Goal: Task Accomplishment & Management: Manage account settings

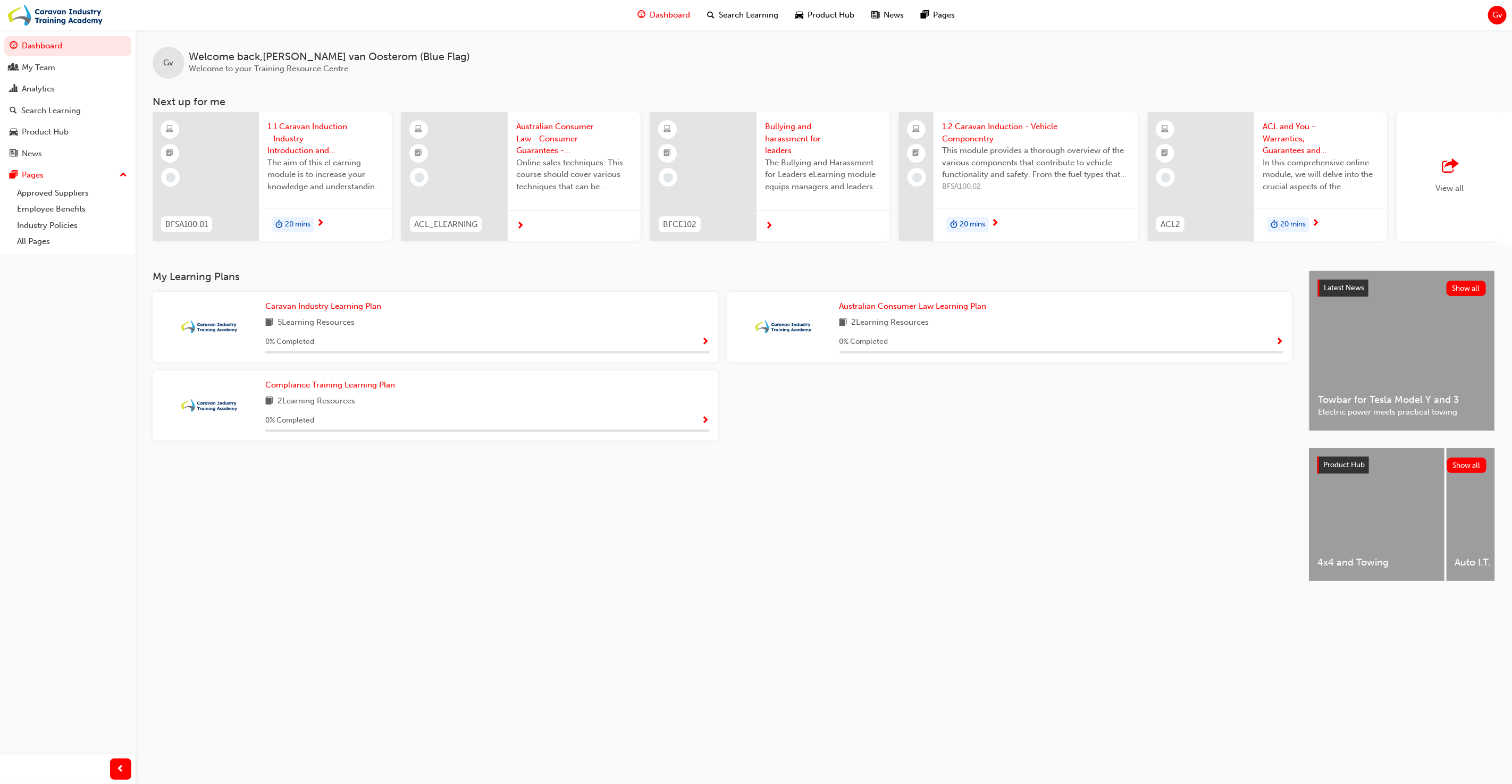
click at [1500, 19] on span "Gv" at bounding box center [1497, 15] width 10 height 12
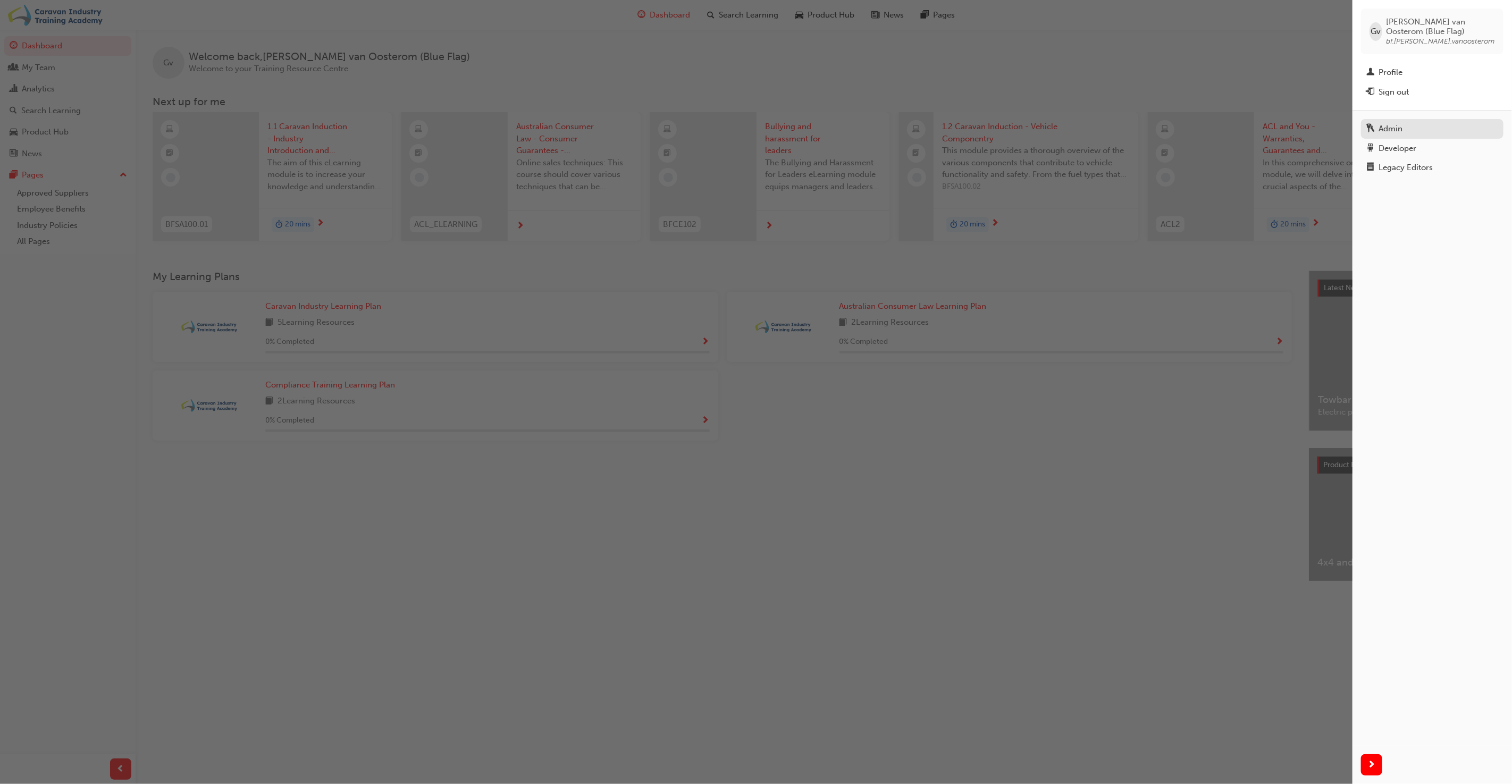
click at [1427, 134] on div "Admin" at bounding box center [1432, 129] width 132 height 13
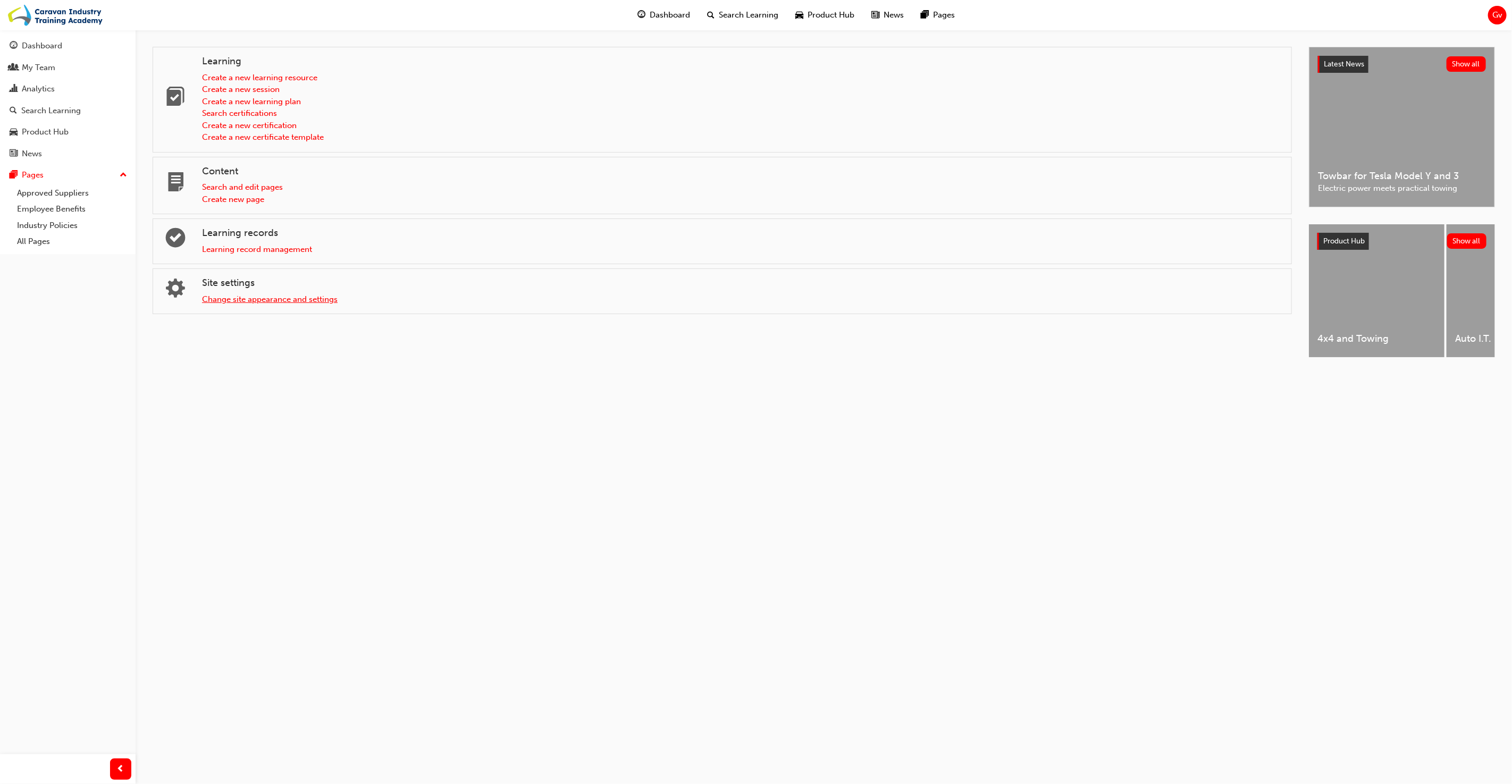
click at [279, 301] on link "Change site appearance and settings" at bounding box center [269, 299] width 136 height 9
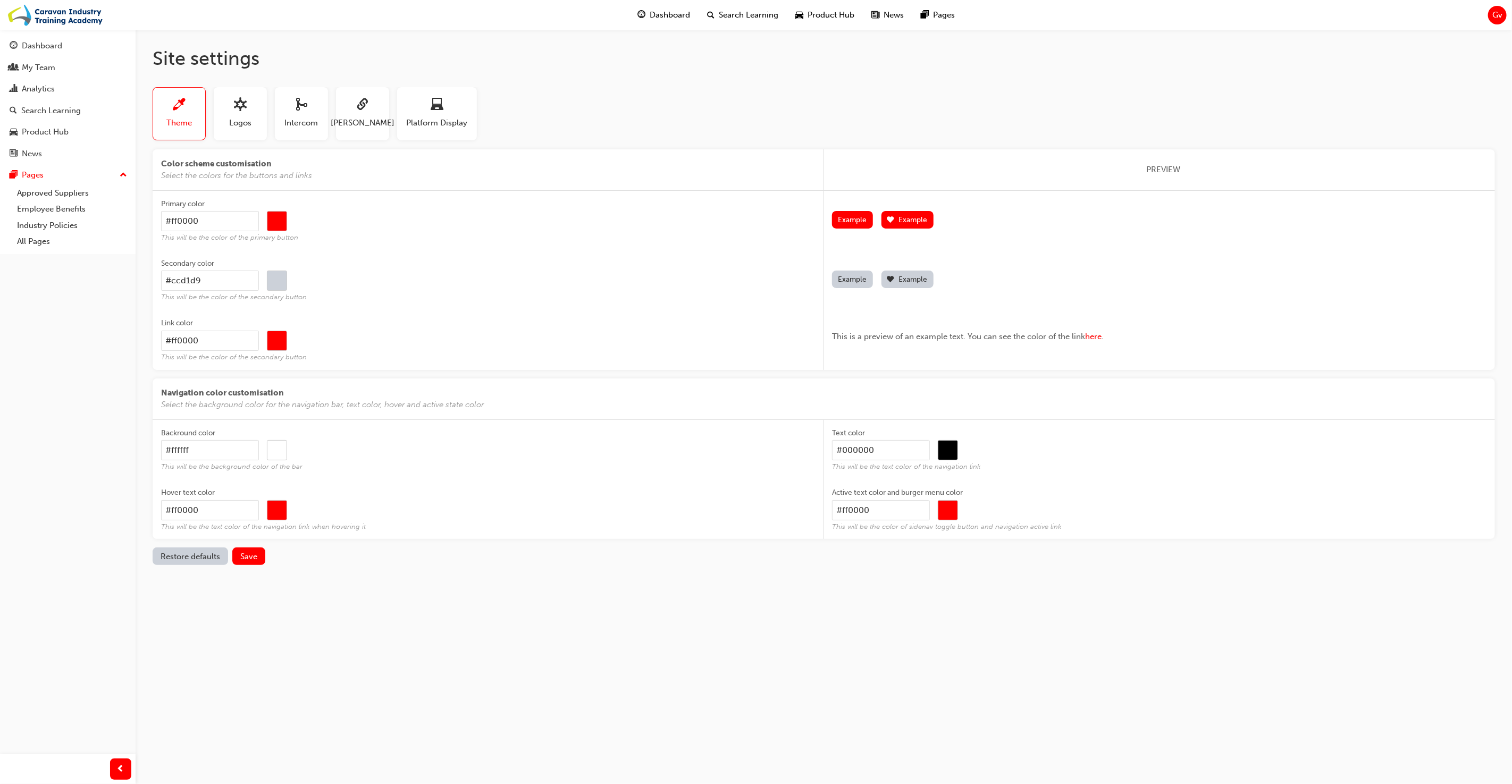
click at [276, 224] on input "#ff0000" at bounding box center [277, 221] width 19 height 20
click at [269, 452] on input "#ffffff" at bounding box center [277, 451] width 19 height 20
type input "#000000"
click at [448, 494] on div "Hover text color" at bounding box center [488, 494] width 654 height 13
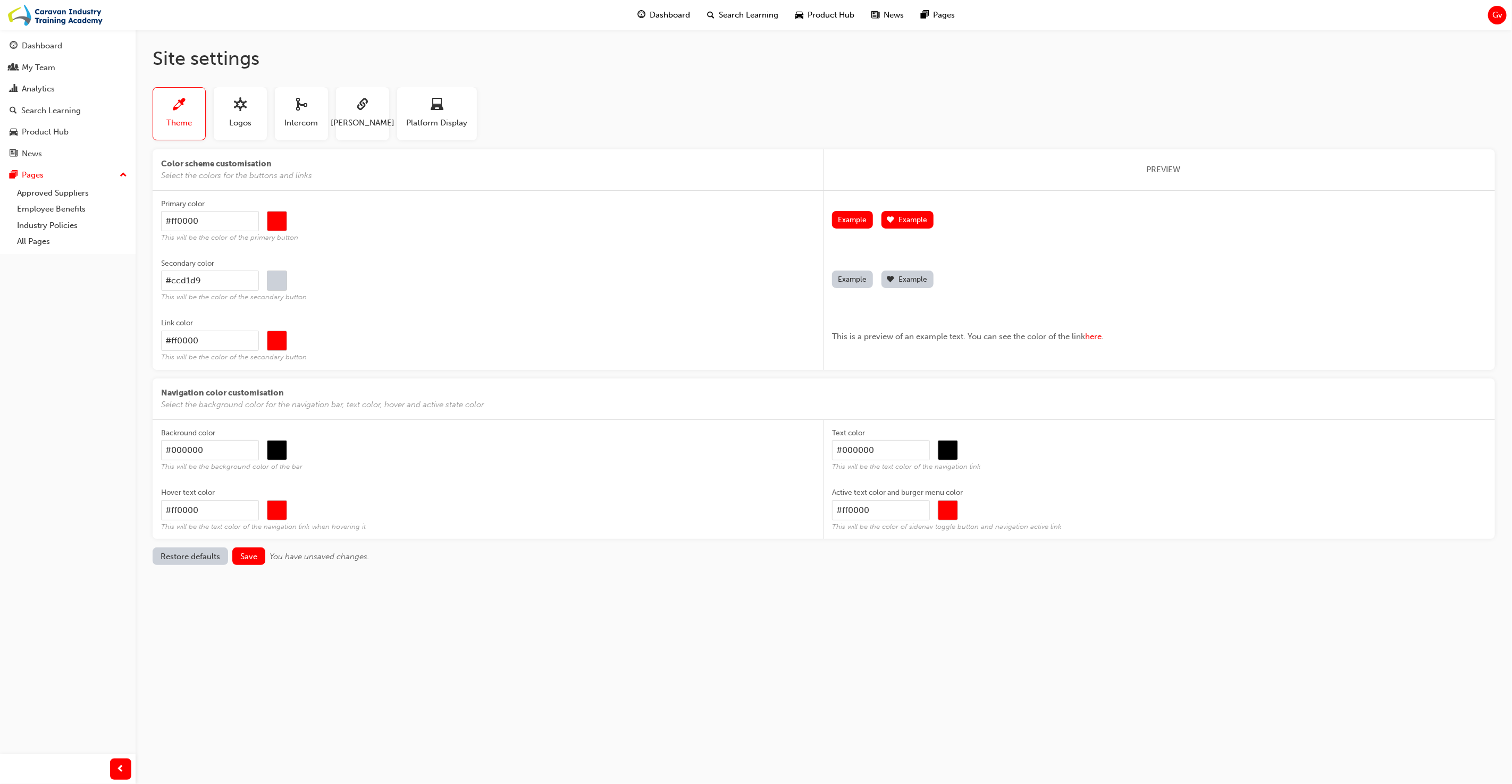
click at [259, 500] on input "#ff0000" at bounding box center [210, 510] width 98 height 20
click at [372, 498] on div "Hover text color" at bounding box center [488, 494] width 654 height 13
click at [259, 500] on input "#ff0000" at bounding box center [210, 510] width 98 height 20
click at [284, 509] on input "#ff0000" at bounding box center [277, 511] width 19 height 20
type input "#e6e0dd"
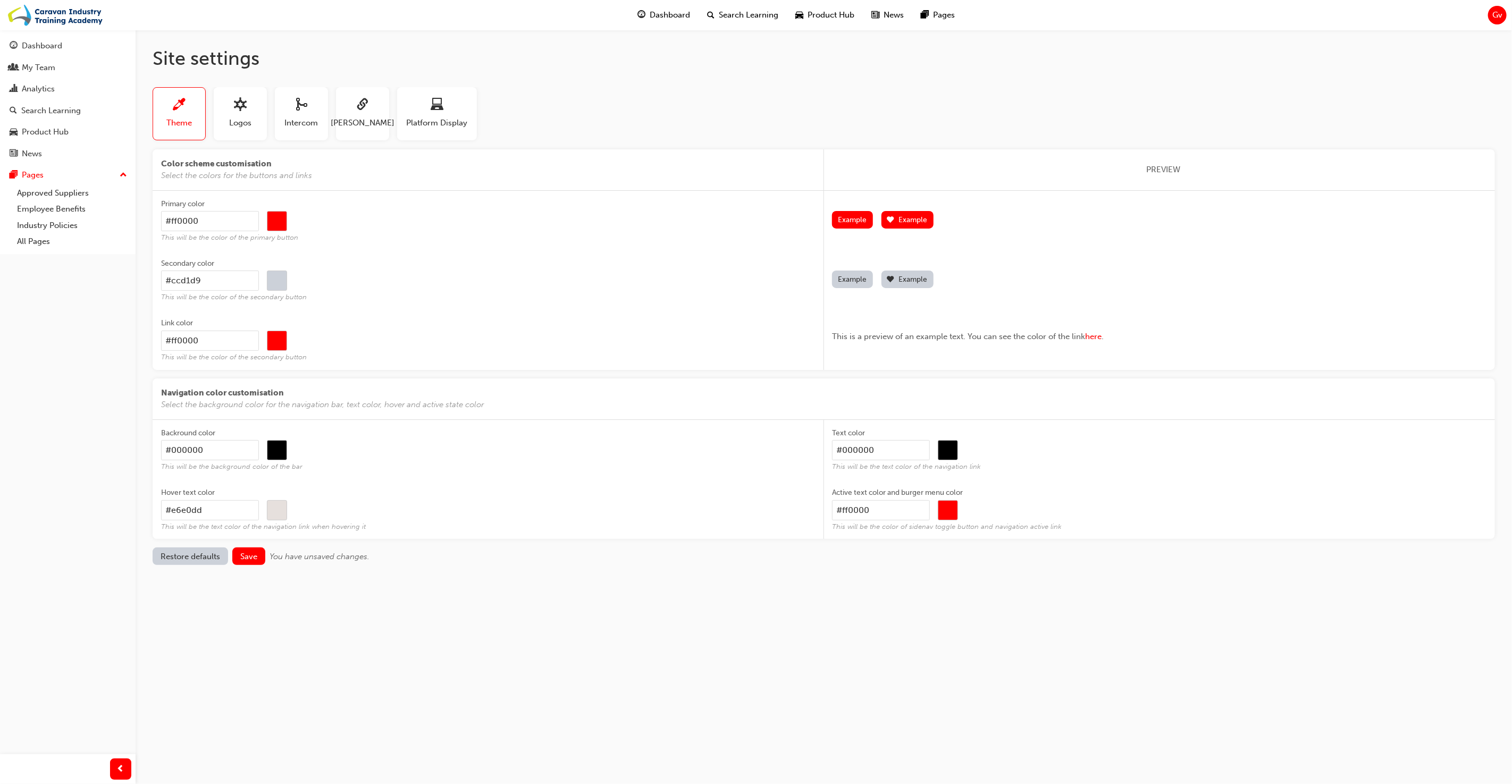
type input "#e6e0dd"
click at [222, 634] on div "Site settings Theme Logos Intercom SAML Platform Display Color scheme customisa…" at bounding box center [756, 392] width 1512 height 784
click at [953, 452] on input "#000000" at bounding box center [948, 451] width 19 height 20
type input "#ffffff"
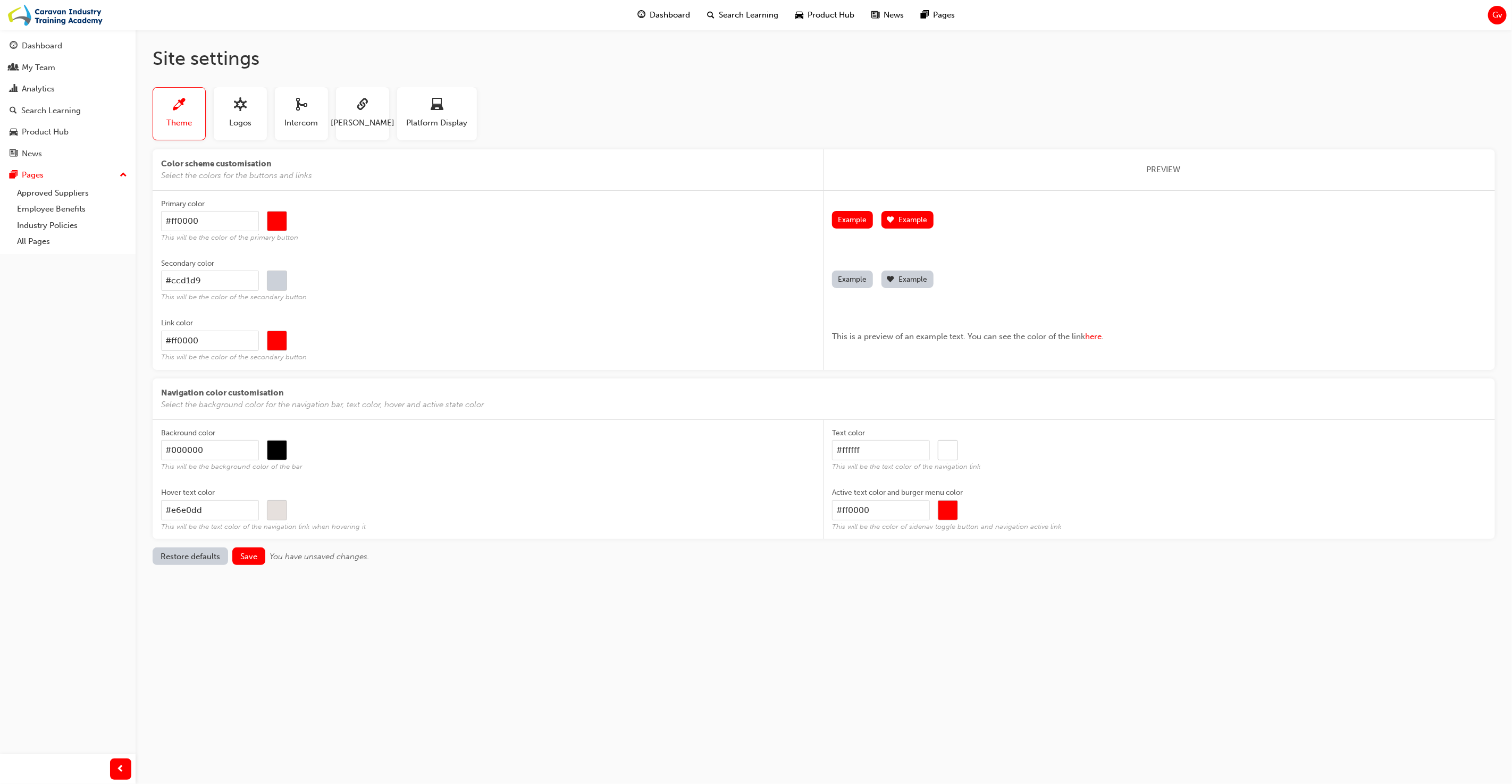
click at [859, 576] on div "Site settings Theme Logos Intercom SAML Platform Display Color scheme customisa…" at bounding box center [824, 315] width 1376 height 569
click at [956, 506] on input "#ff0000" at bounding box center [948, 511] width 19 height 20
type input "#e6e0dd"
click at [555, 653] on div "Site settings Theme Logos Intercom SAML Platform Display Color scheme customisa…" at bounding box center [756, 392] width 1512 height 784
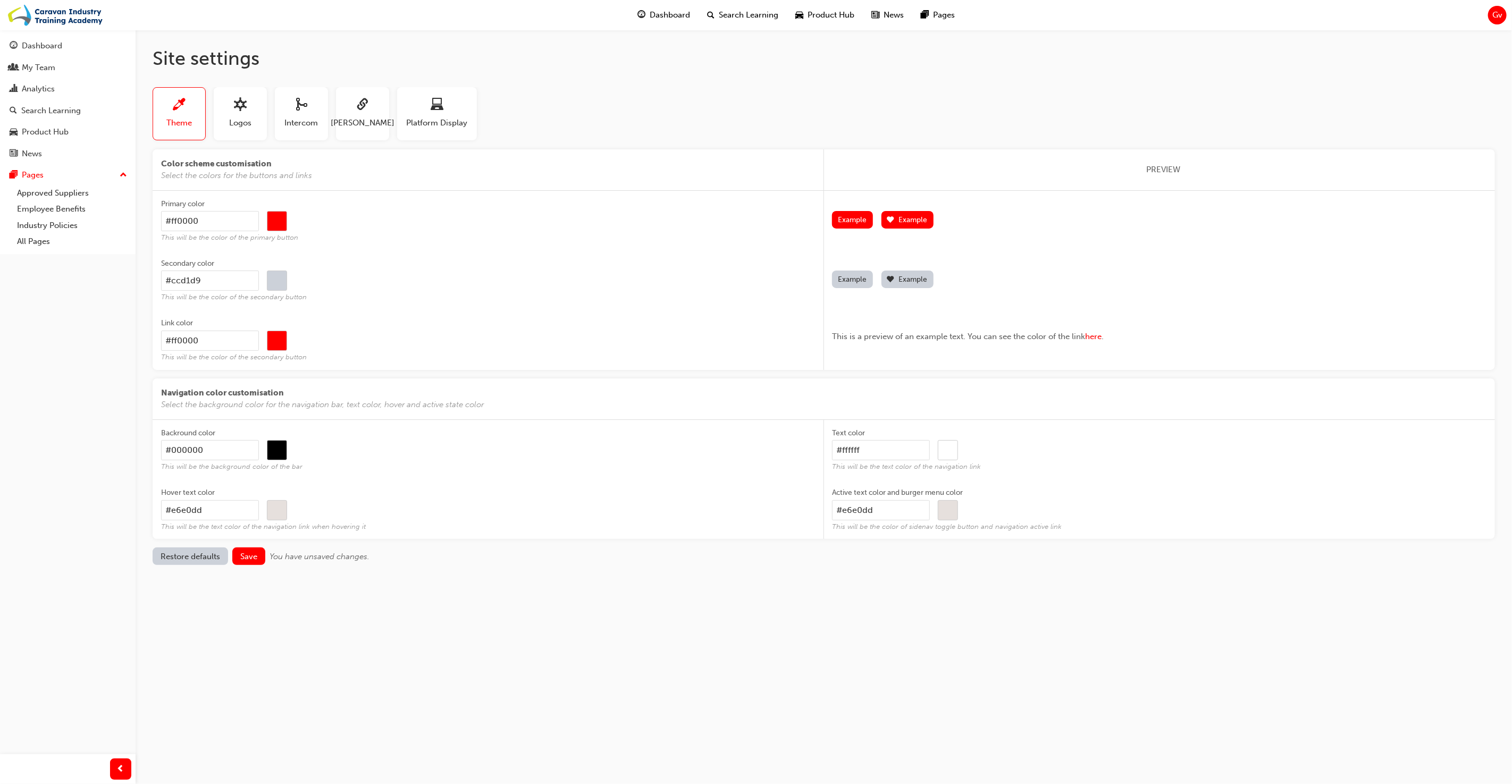
click at [284, 223] on input "#ff0000" at bounding box center [277, 221] width 19 height 20
type input "#000000"
click at [475, 258] on div "Secondary color" at bounding box center [488, 265] width 654 height 13
click at [259, 271] on input "#ccd1d9" at bounding box center [210, 281] width 98 height 20
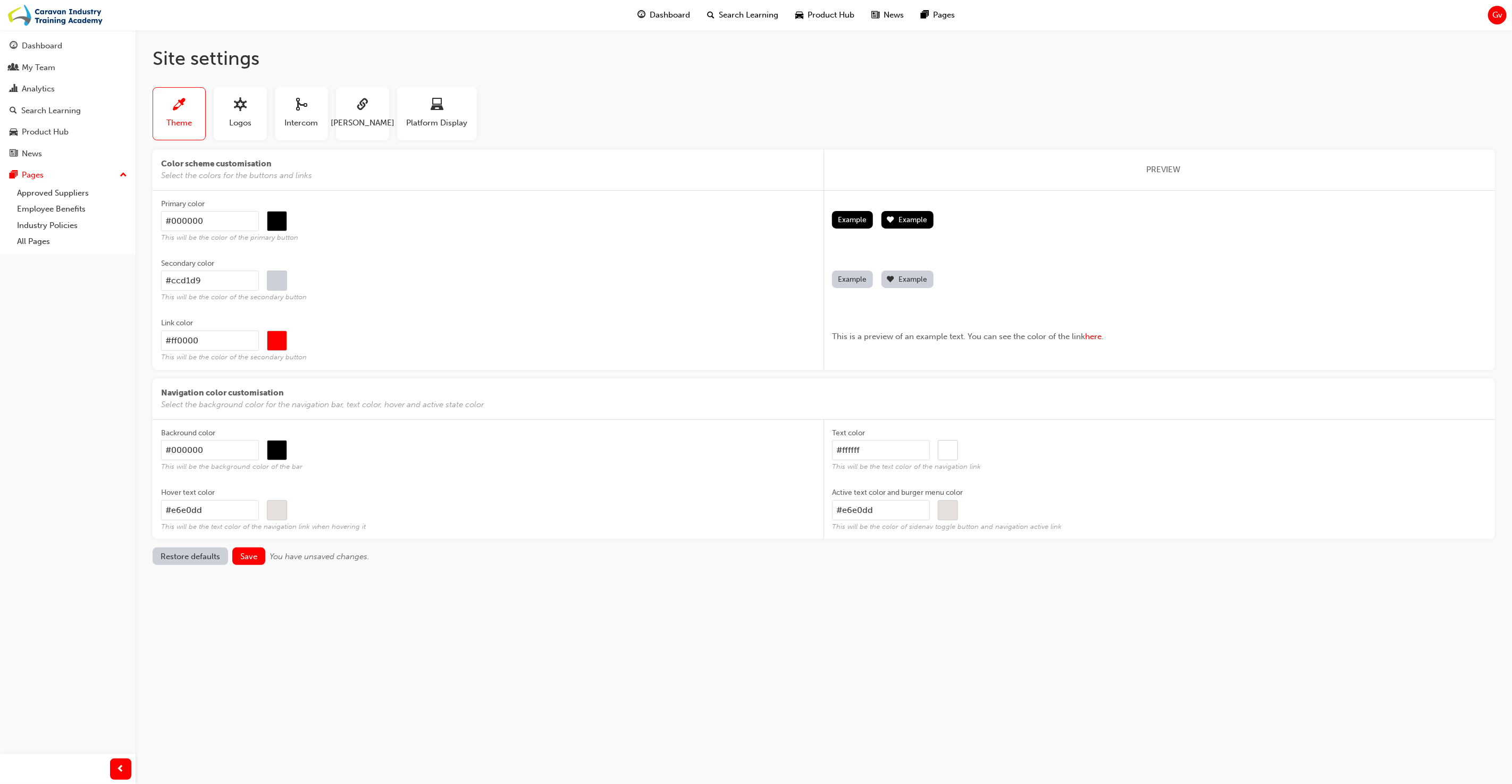
click at [278, 279] on input "#ccd1d9" at bounding box center [277, 281] width 19 height 20
type input "#ffffff"
click at [373, 261] on div "Secondary color" at bounding box center [488, 265] width 654 height 13
click at [259, 271] on input "#ffffff" at bounding box center [210, 281] width 98 height 20
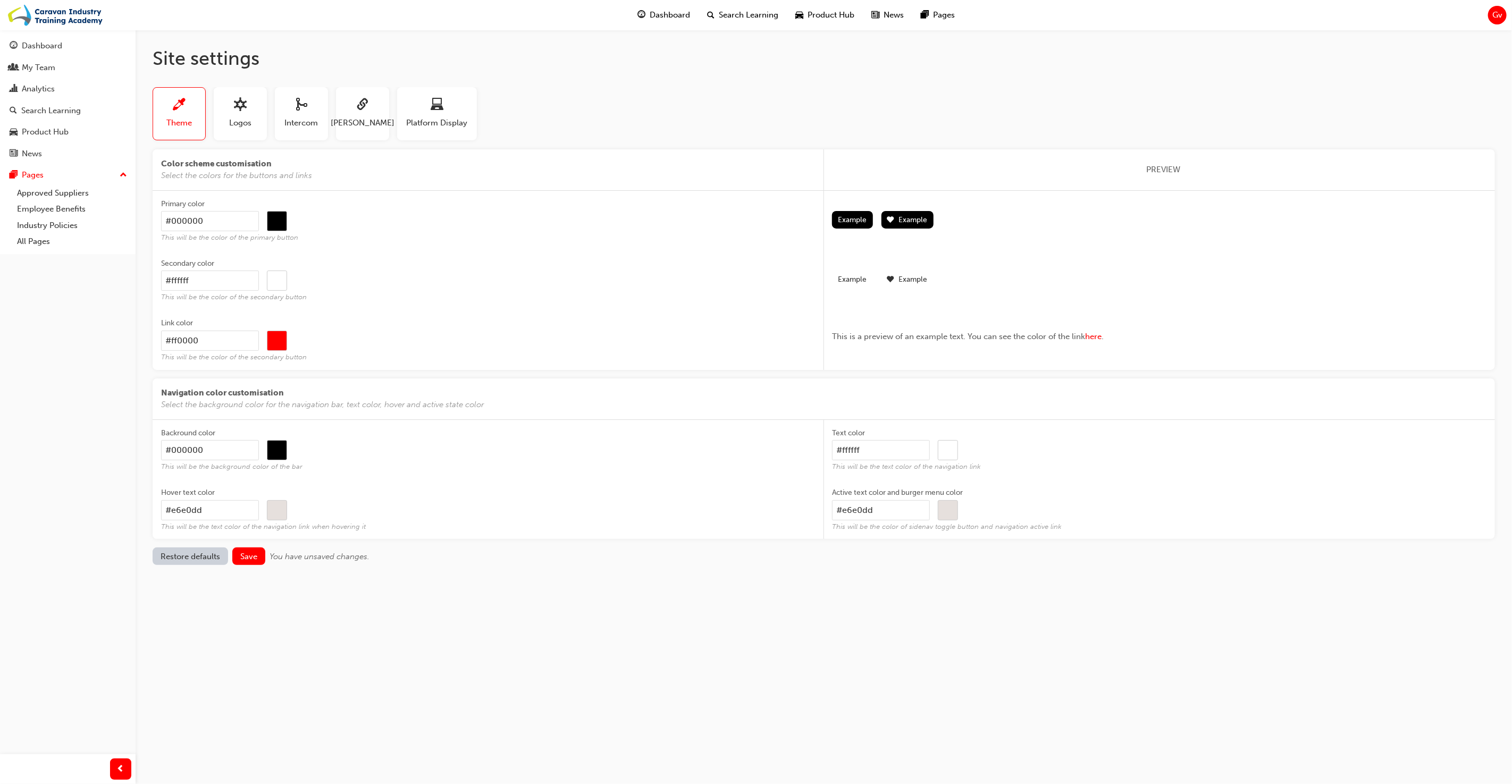
click at [275, 339] on input "#ff0000" at bounding box center [277, 341] width 19 height 20
type input "#e7e1dc"
click at [397, 300] on span "This will be the color of the secondary button" at bounding box center [488, 297] width 654 height 9
click at [259, 290] on input "#ffffff" at bounding box center [210, 281] width 98 height 20
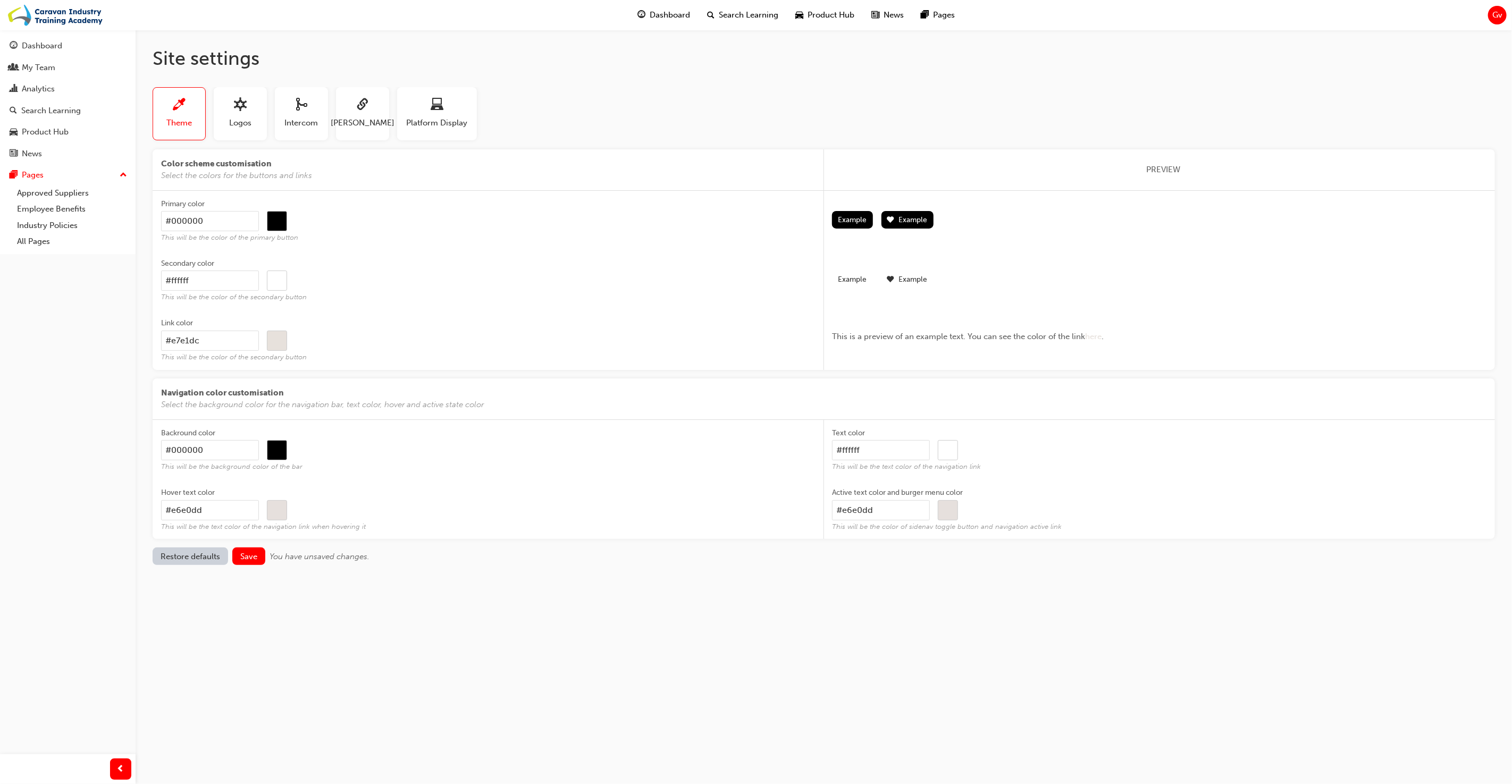
click at [397, 300] on span "This will be the color of the secondary button" at bounding box center [488, 297] width 654 height 9
click at [259, 290] on input "#ffffff" at bounding box center [210, 281] width 98 height 20
click at [251, 553] on span "Save" at bounding box center [248, 556] width 17 height 9
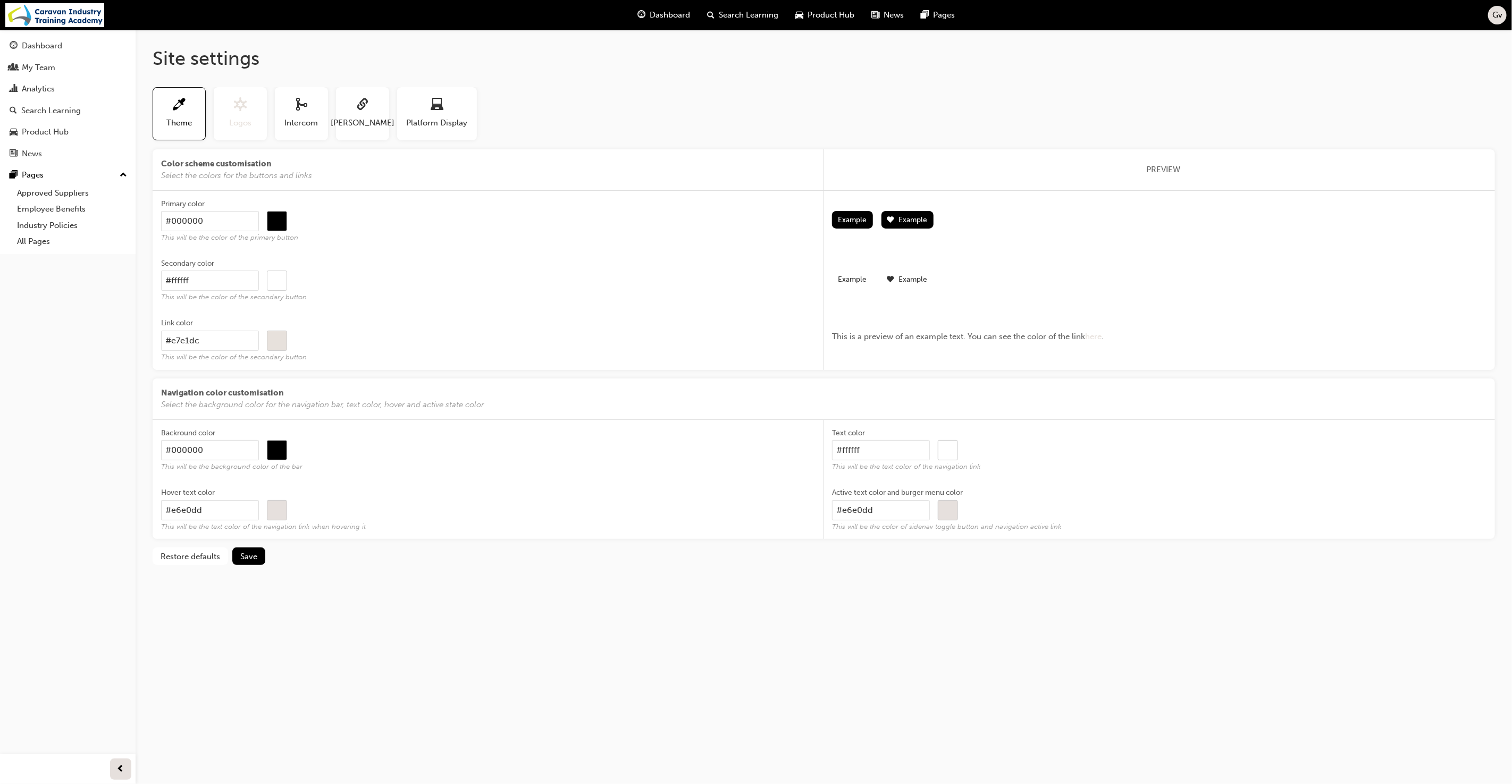
click at [247, 130] on button "Logos" at bounding box center [240, 114] width 53 height 53
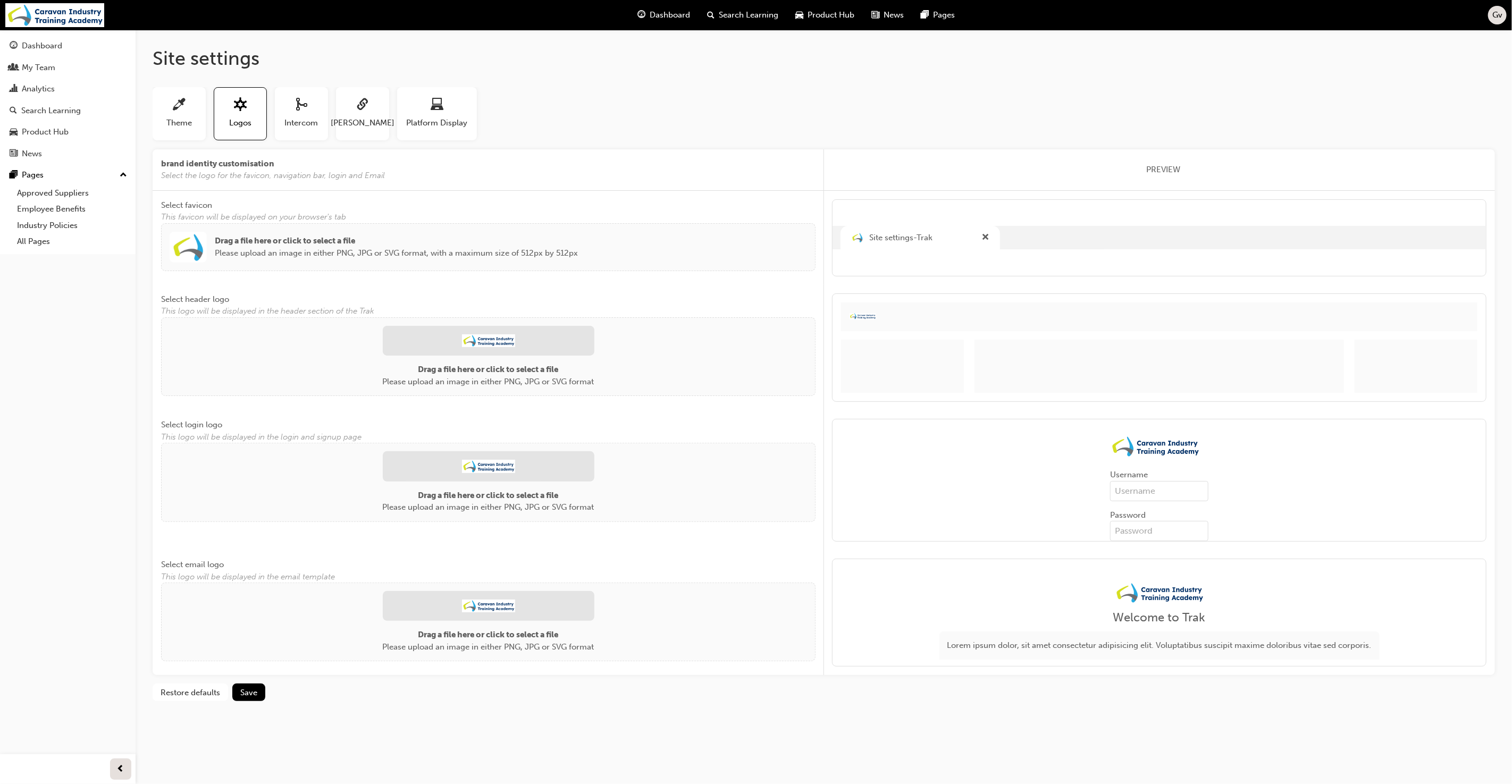
click at [490, 339] on img at bounding box center [488, 341] width 53 height 13
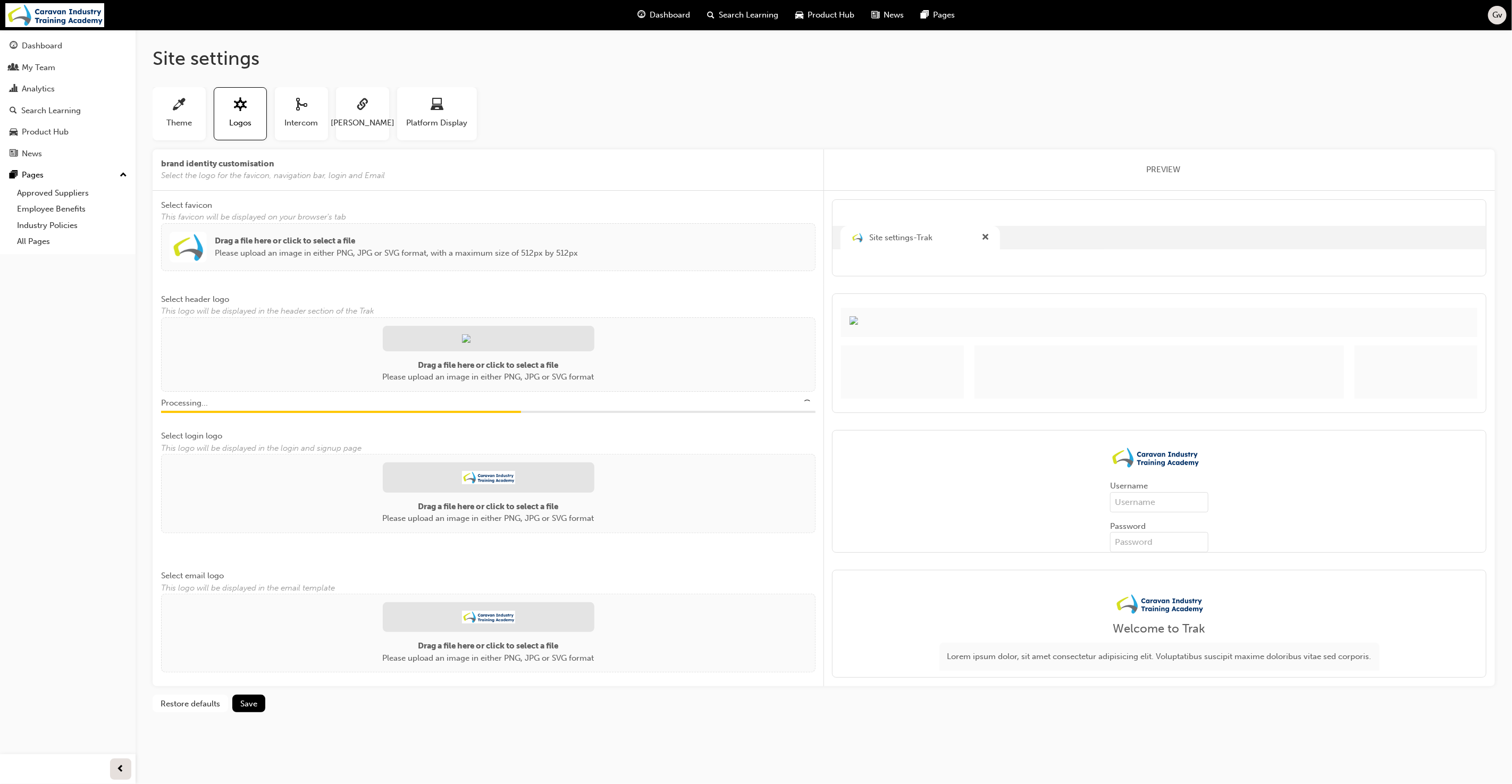
click at [500, 476] on img at bounding box center [488, 478] width 53 height 13
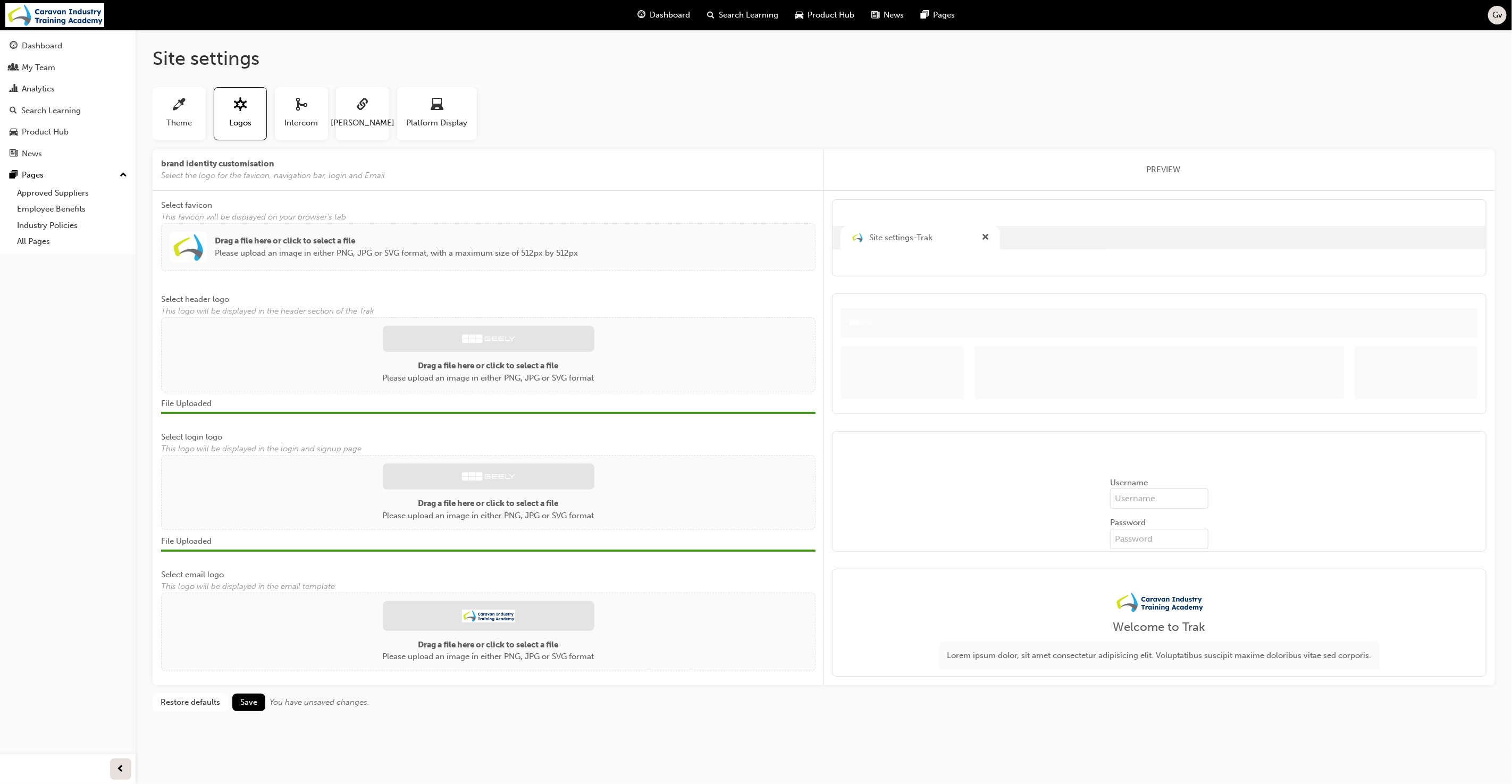
click at [497, 614] on img at bounding box center [488, 616] width 53 height 13
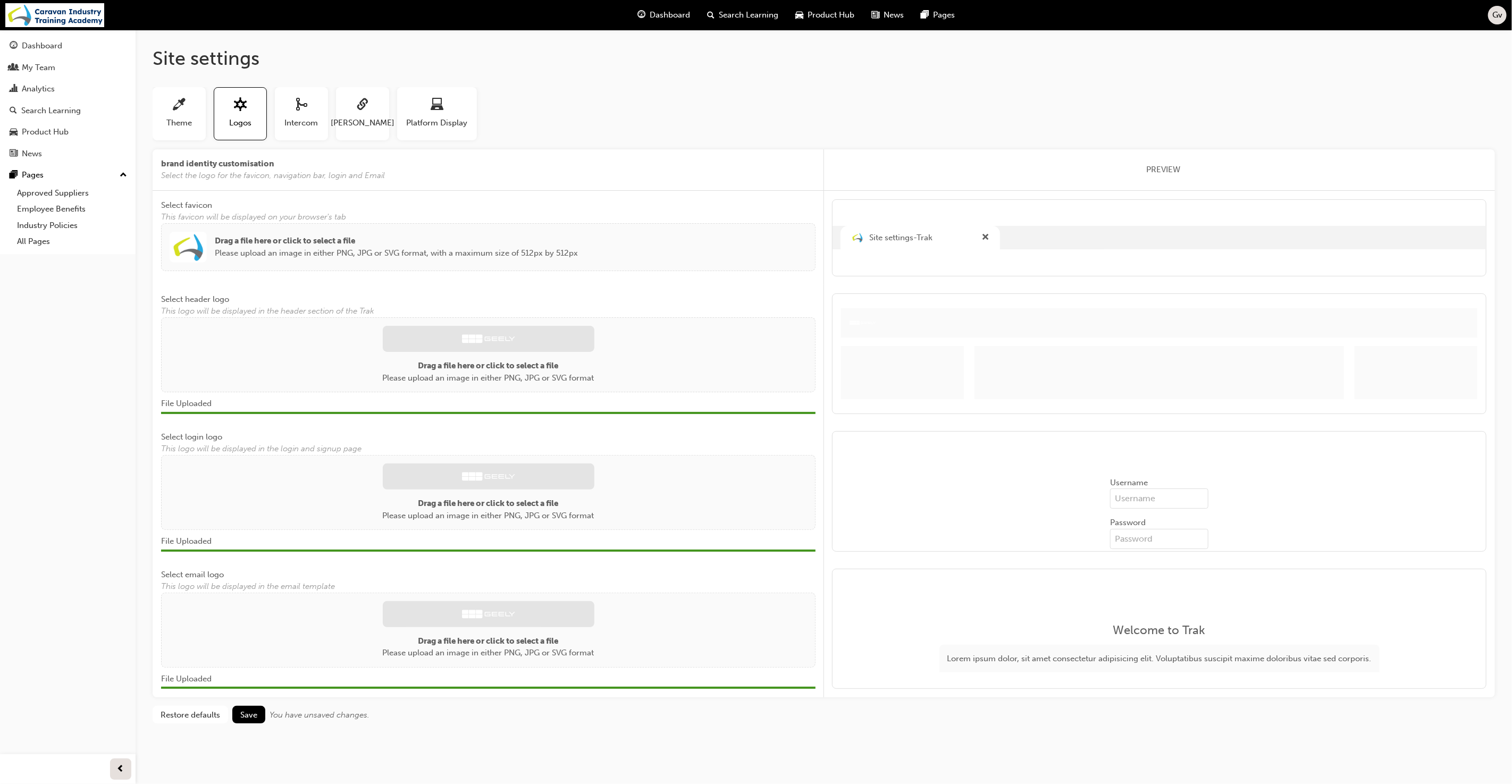
click at [495, 725] on div "Site settings Theme Logos Intercom SAML Platform Display Color scheme customisa…" at bounding box center [824, 394] width 1376 height 728
click at [256, 711] on span "Save" at bounding box center [248, 715] width 17 height 9
click at [447, 116] on div "Platform Display" at bounding box center [437, 114] width 61 height 31
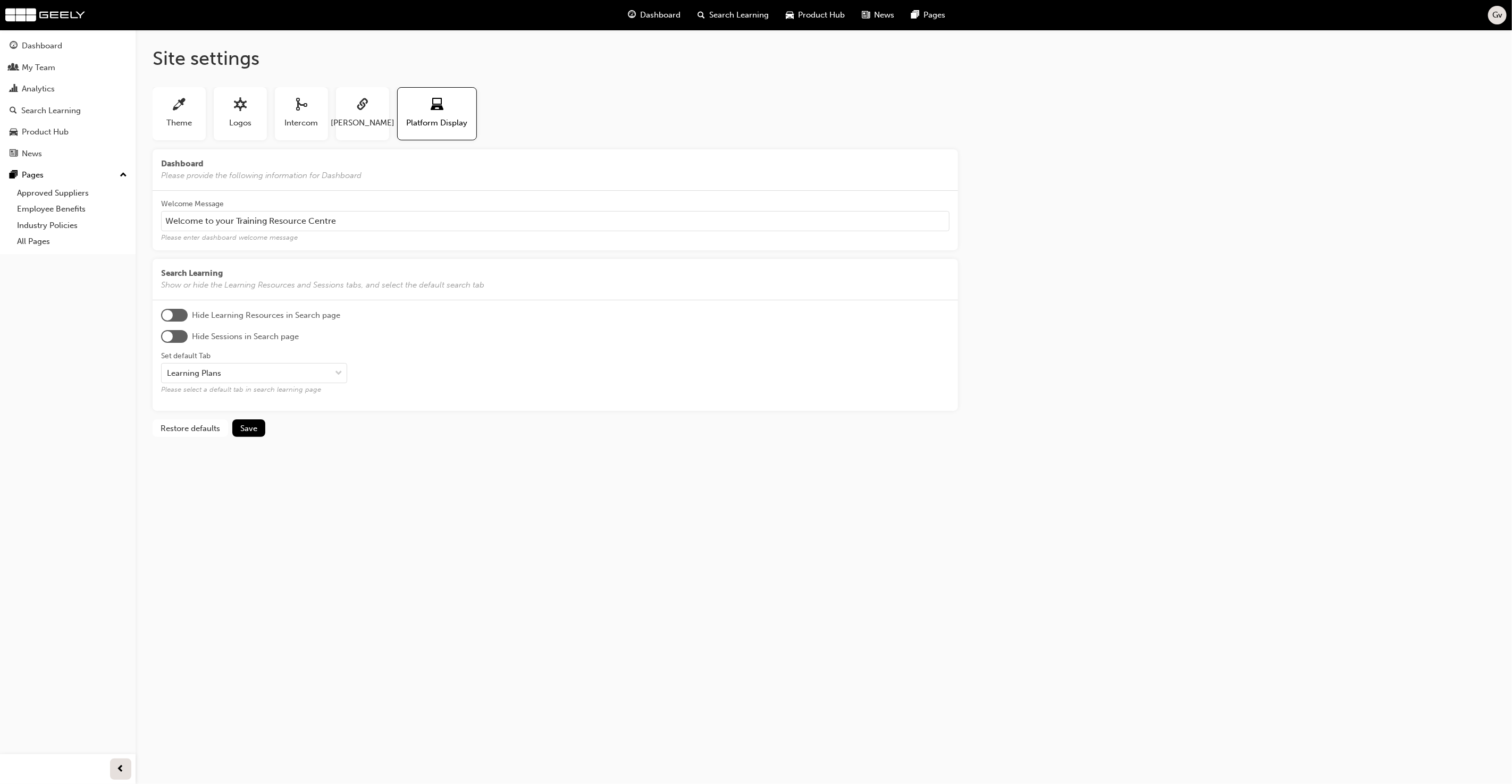
click at [350, 219] on input "Welcome to your Training Resource Centre" at bounding box center [555, 221] width 788 height 20
type input "Welcome to Geely Academy, where Passion Drives Progress."
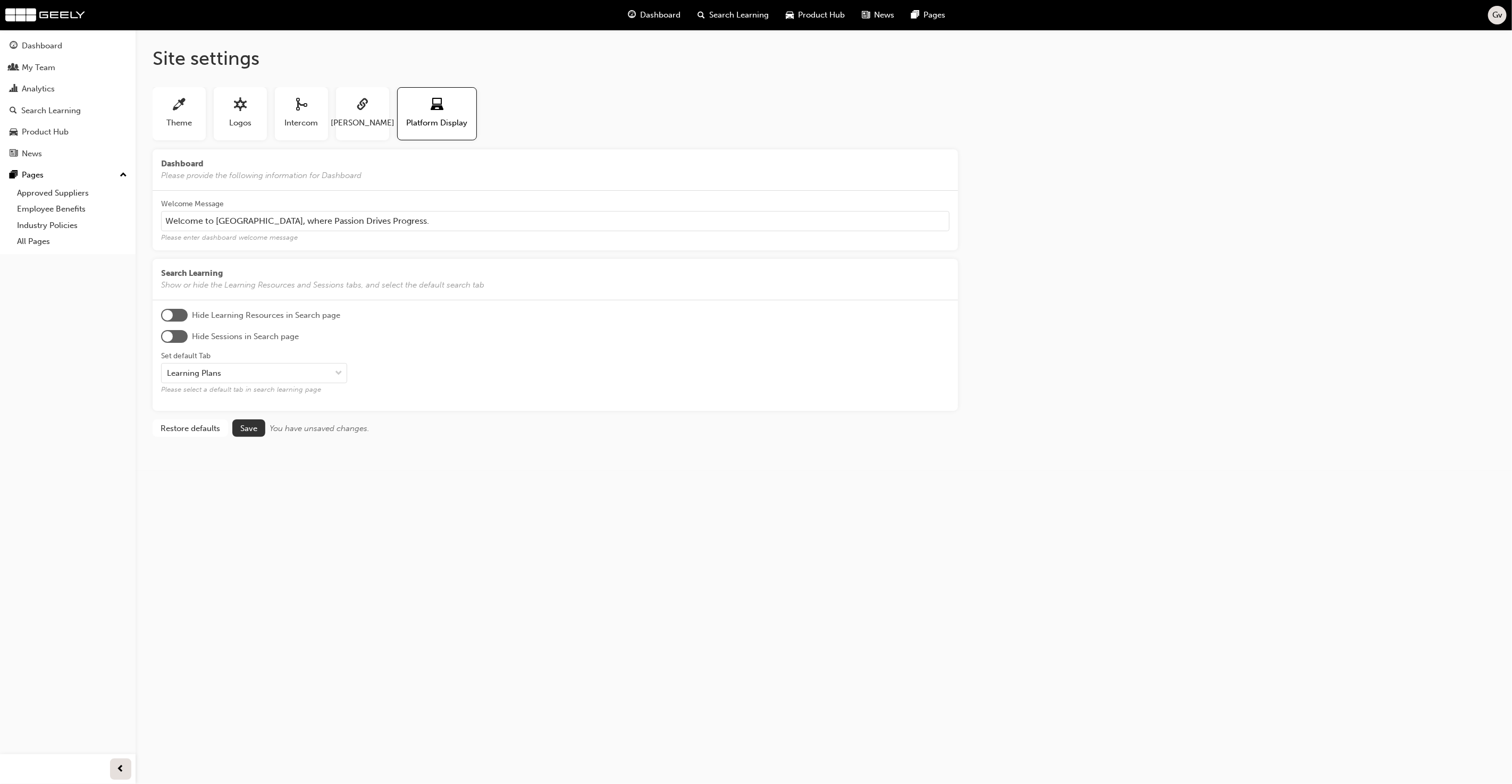
click at [251, 424] on span "Save" at bounding box center [248, 428] width 17 height 9
click at [304, 471] on div "Site settings Theme Logos Intercom SAML Platform Display Color scheme customisa…" at bounding box center [756, 392] width 1512 height 784
click at [315, 66] on h1 "Site settings" at bounding box center [824, 59] width 1342 height 23
click at [95, 48] on div "Dashboard" at bounding box center [68, 46] width 116 height 13
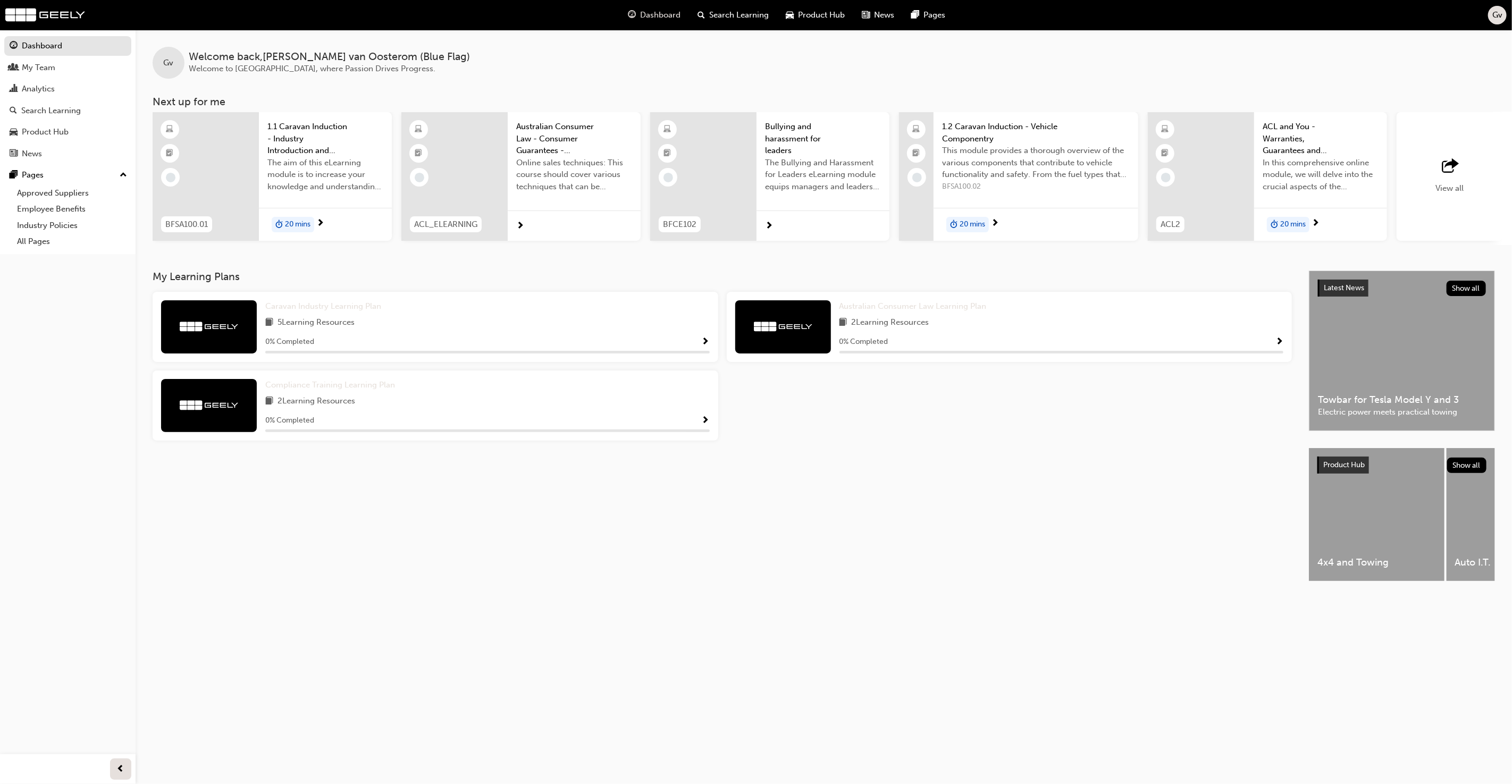
click at [465, 79] on div "Gv Welcome back , Glenn van Oosterom (Blue Flag) Welcome to Geely Academy, wher…" at bounding box center [824, 137] width 1376 height 215
click at [714, 12] on span "Search Learning" at bounding box center [738, 15] width 59 height 12
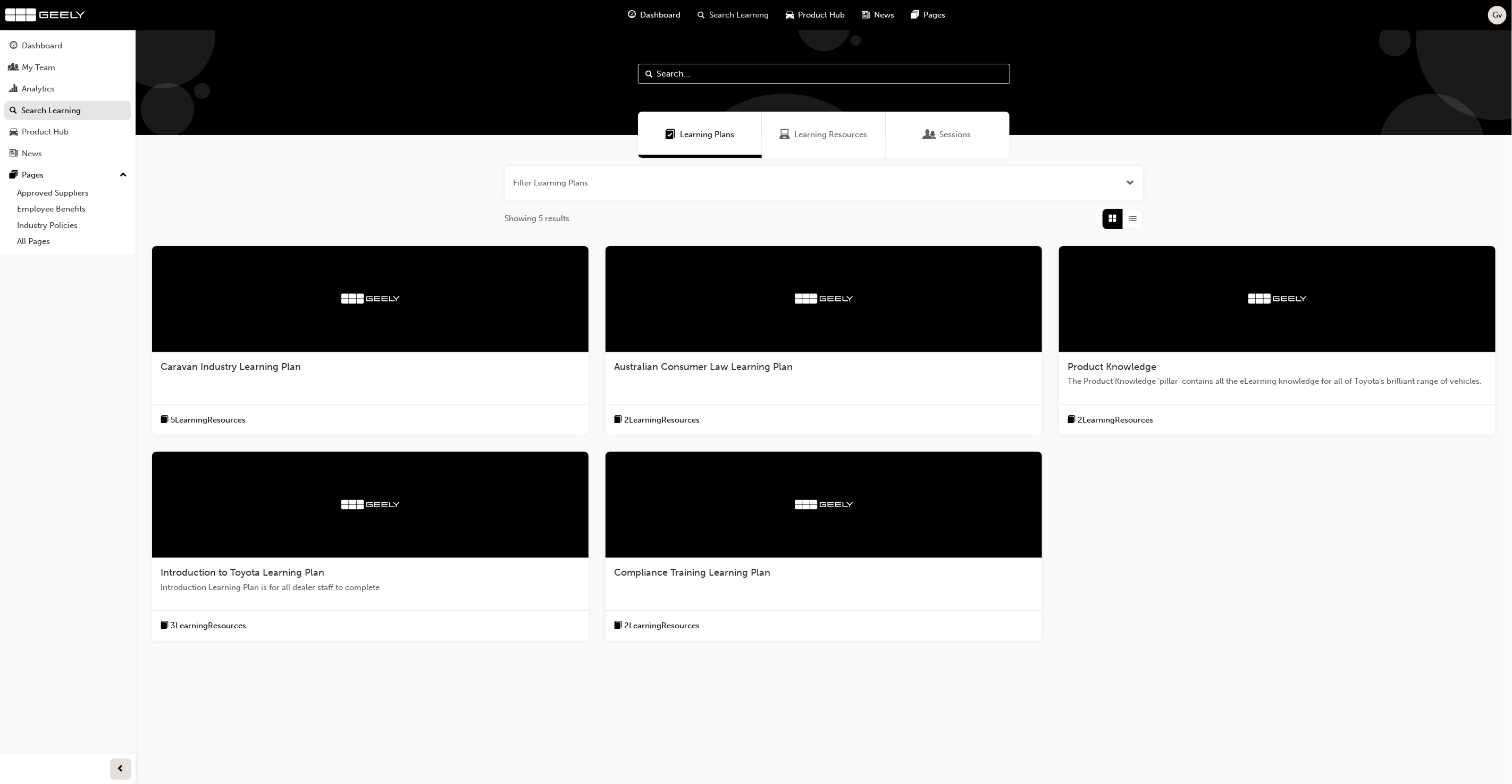
click at [811, 138] on span "Learning Resources" at bounding box center [831, 134] width 73 height 12
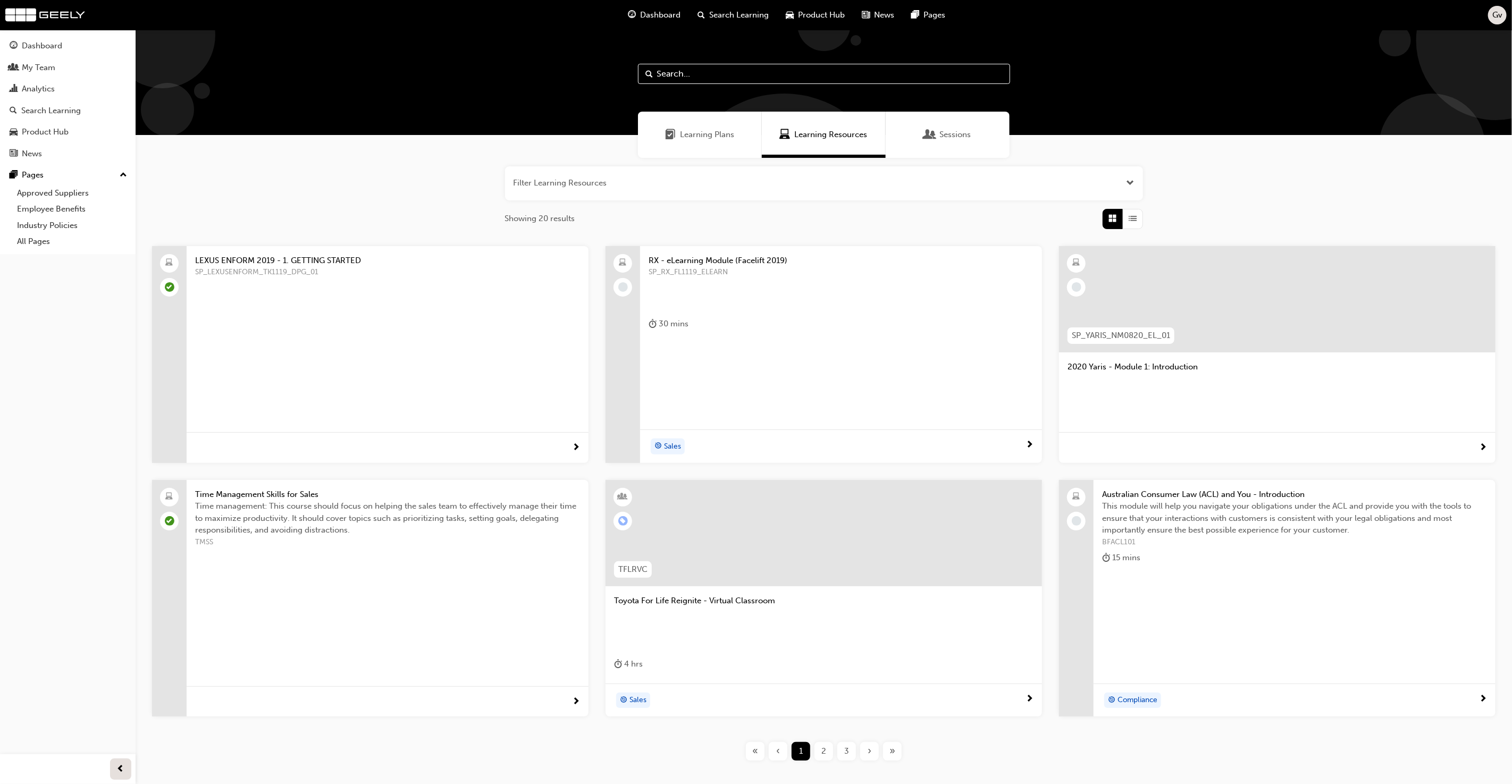
click at [335, 263] on span "LEXUS ENFORM 2019 - 1. GETTING STARTED" at bounding box center [387, 261] width 385 height 12
click at [1498, 19] on span "Gv" at bounding box center [1497, 15] width 10 height 12
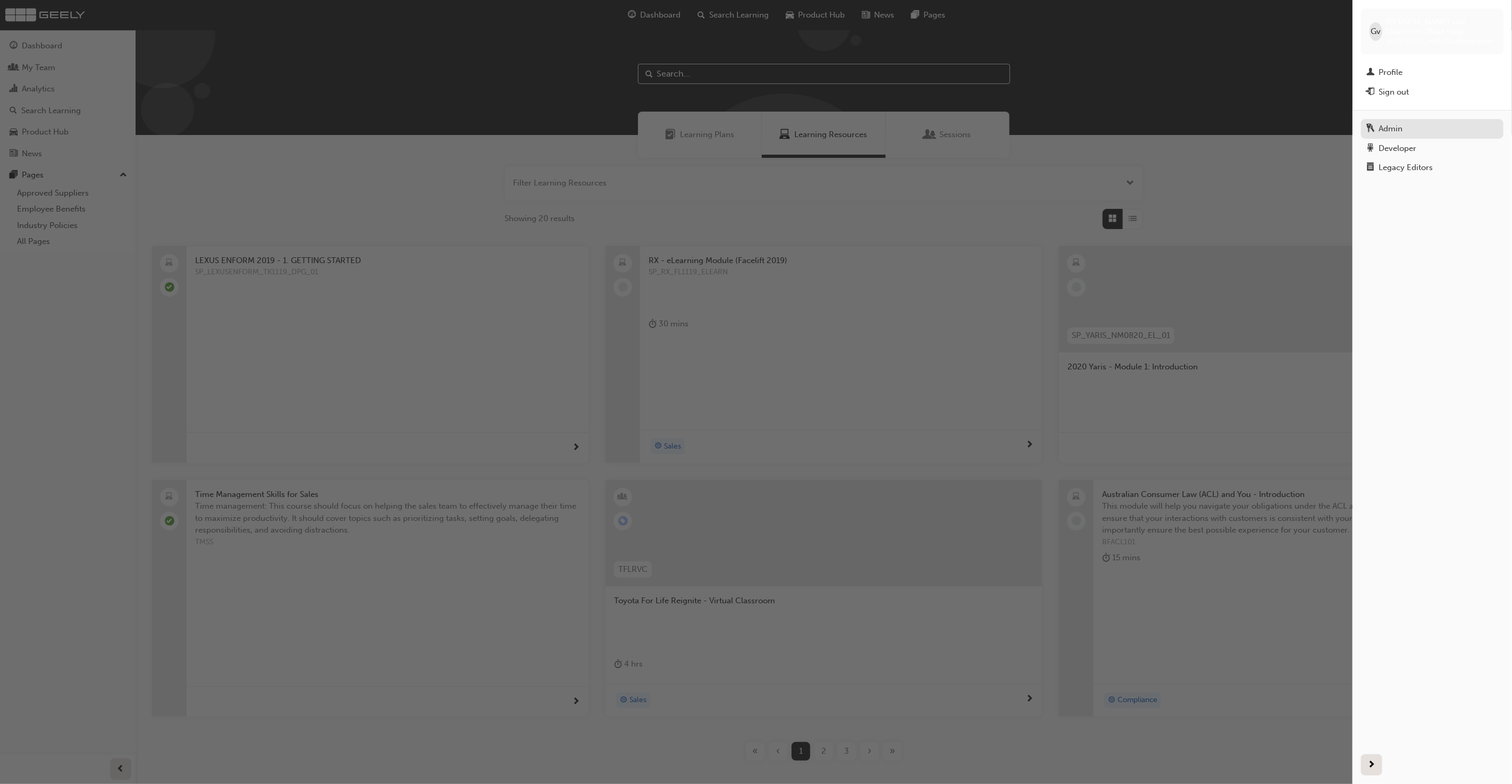
click at [1407, 128] on div "Admin" at bounding box center [1432, 129] width 132 height 13
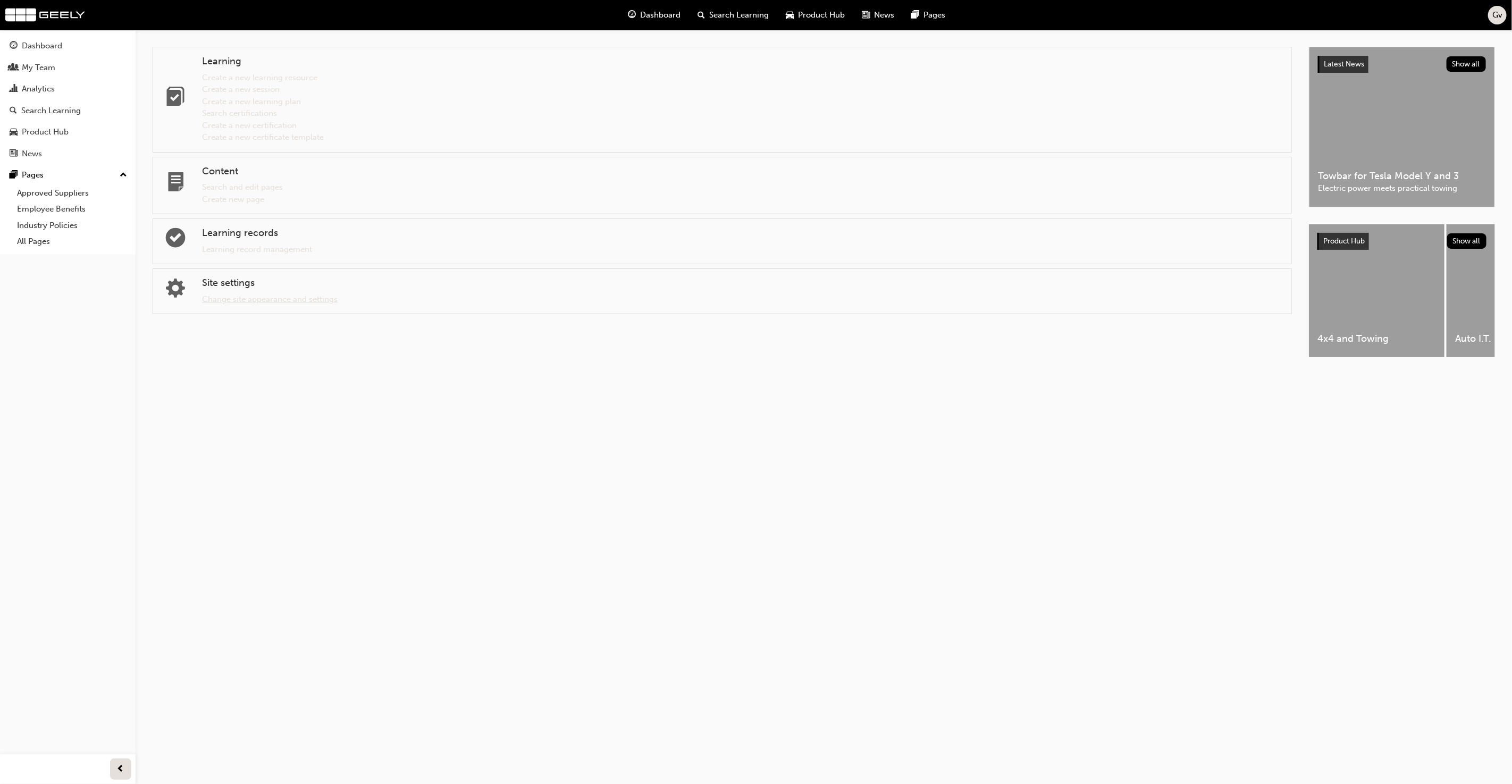
click at [334, 296] on link "Change site appearance and settings" at bounding box center [269, 299] width 136 height 9
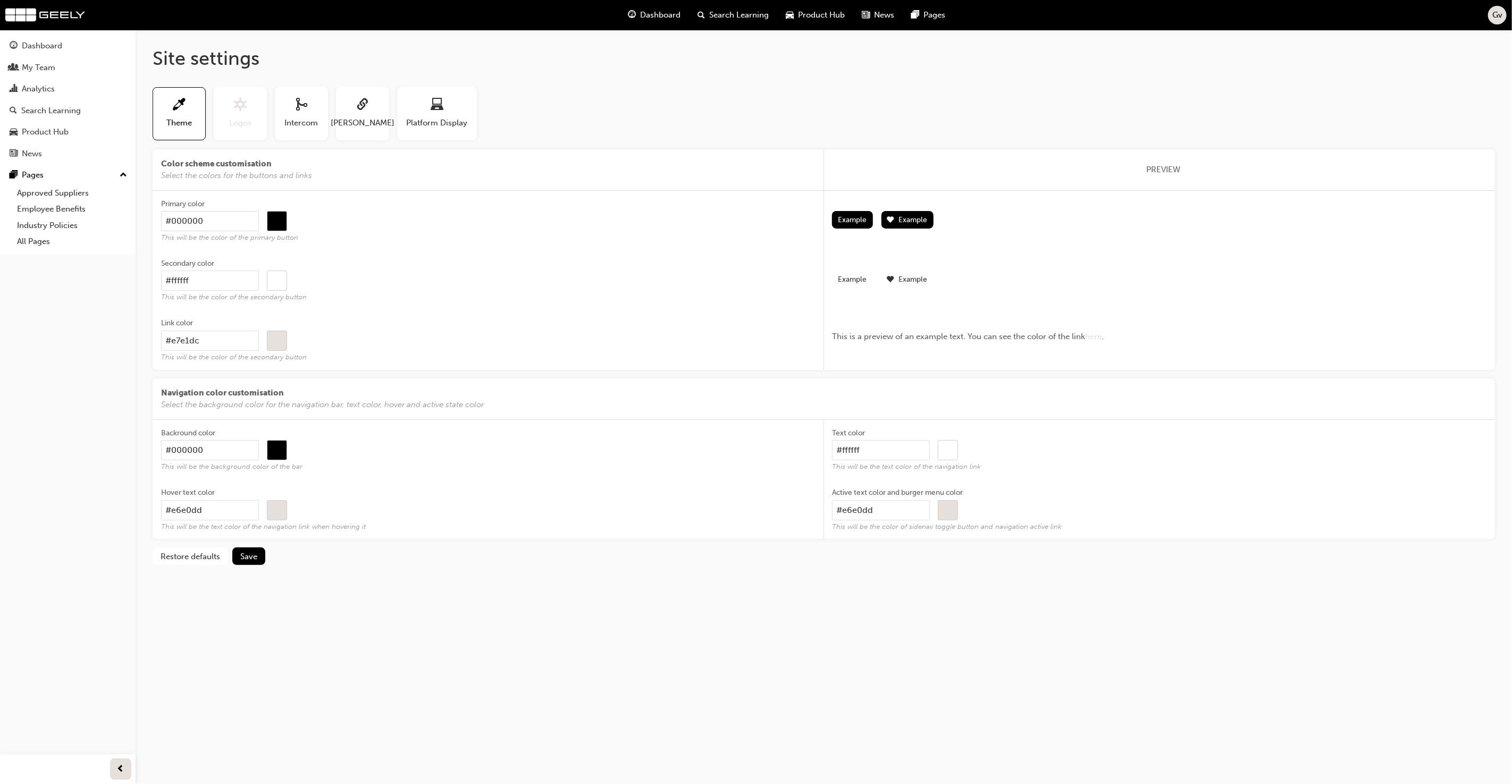
click at [226, 130] on button "Logos" at bounding box center [240, 114] width 53 height 53
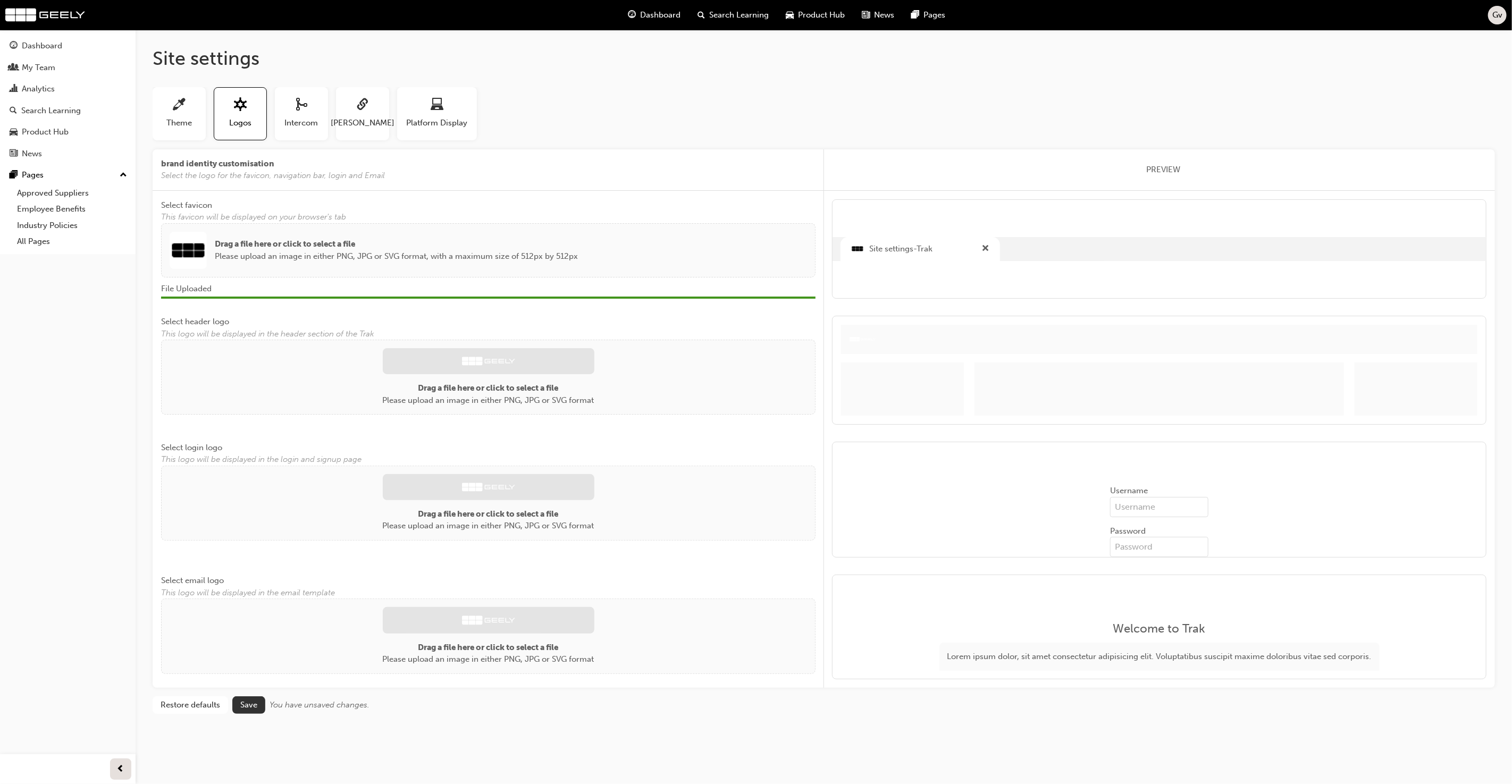
click at [252, 700] on span "Save" at bounding box center [248, 705] width 17 height 9
click at [247, 697] on button "Save" at bounding box center [249, 705] width 33 height 18
click at [179, 117] on span "Theme" at bounding box center [179, 123] width 25 height 12
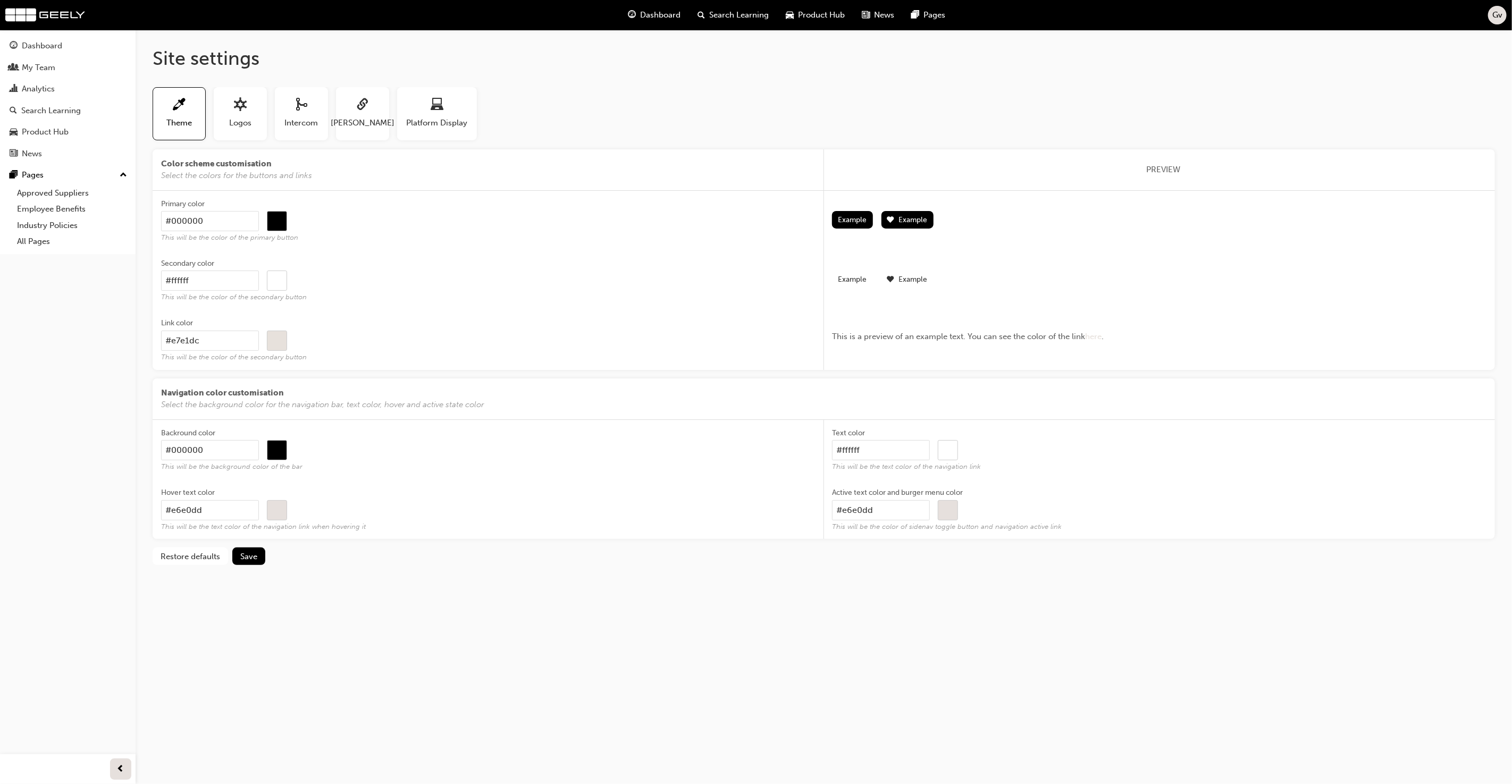
click at [383, 332] on div "#e7e1dc #e7e1dc" at bounding box center [488, 340] width 654 height 20
click at [259, 332] on input "#e7e1dc" at bounding box center [210, 340] width 98 height 20
click at [279, 225] on input "#000000" at bounding box center [277, 221] width 19 height 20
click at [353, 220] on div "#000000 #000000" at bounding box center [488, 221] width 654 height 20
click at [259, 220] on input "#000000" at bounding box center [210, 221] width 98 height 20
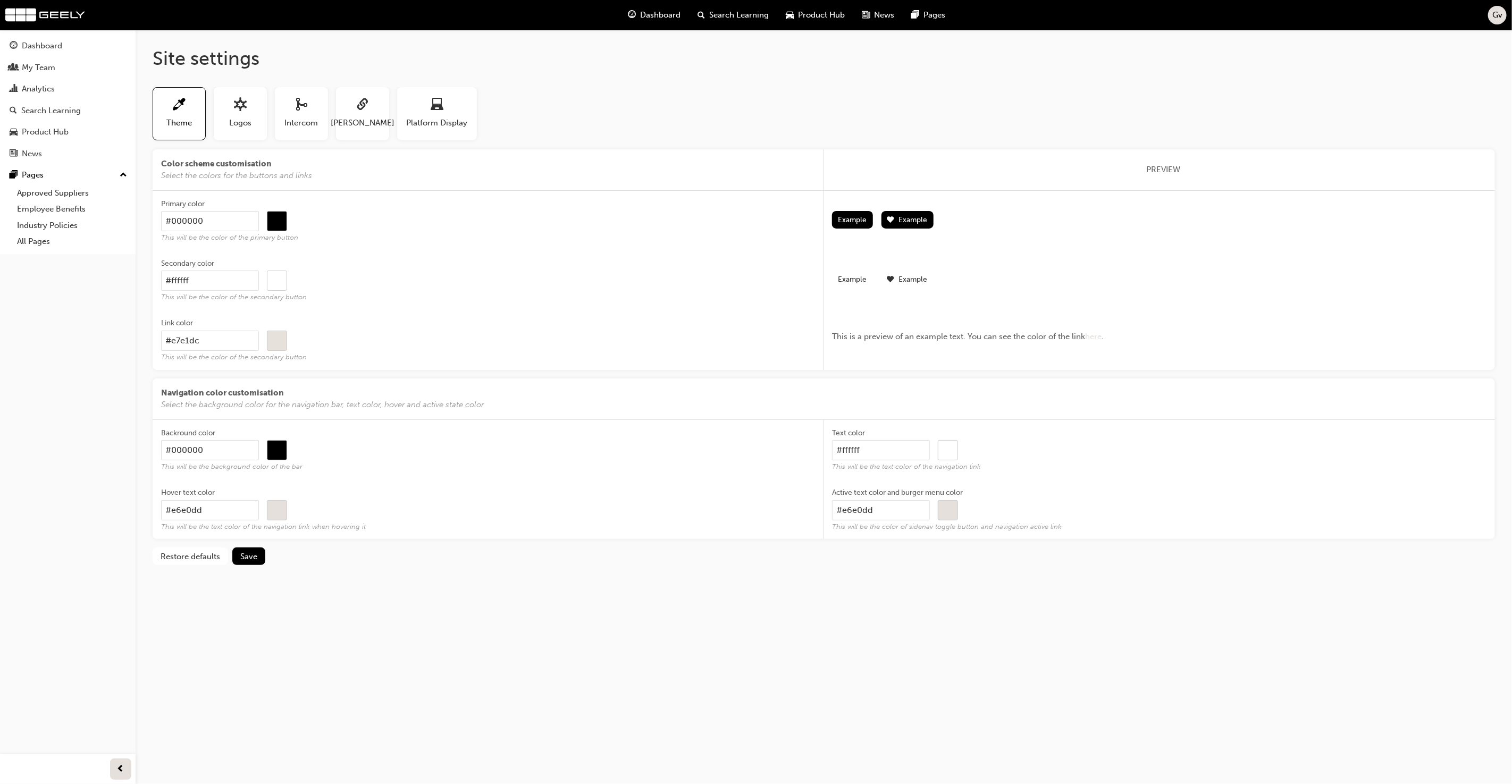
type input "#00000"
type input "#000000"
type input "#0000"
type input "#000000"
type input "#000"
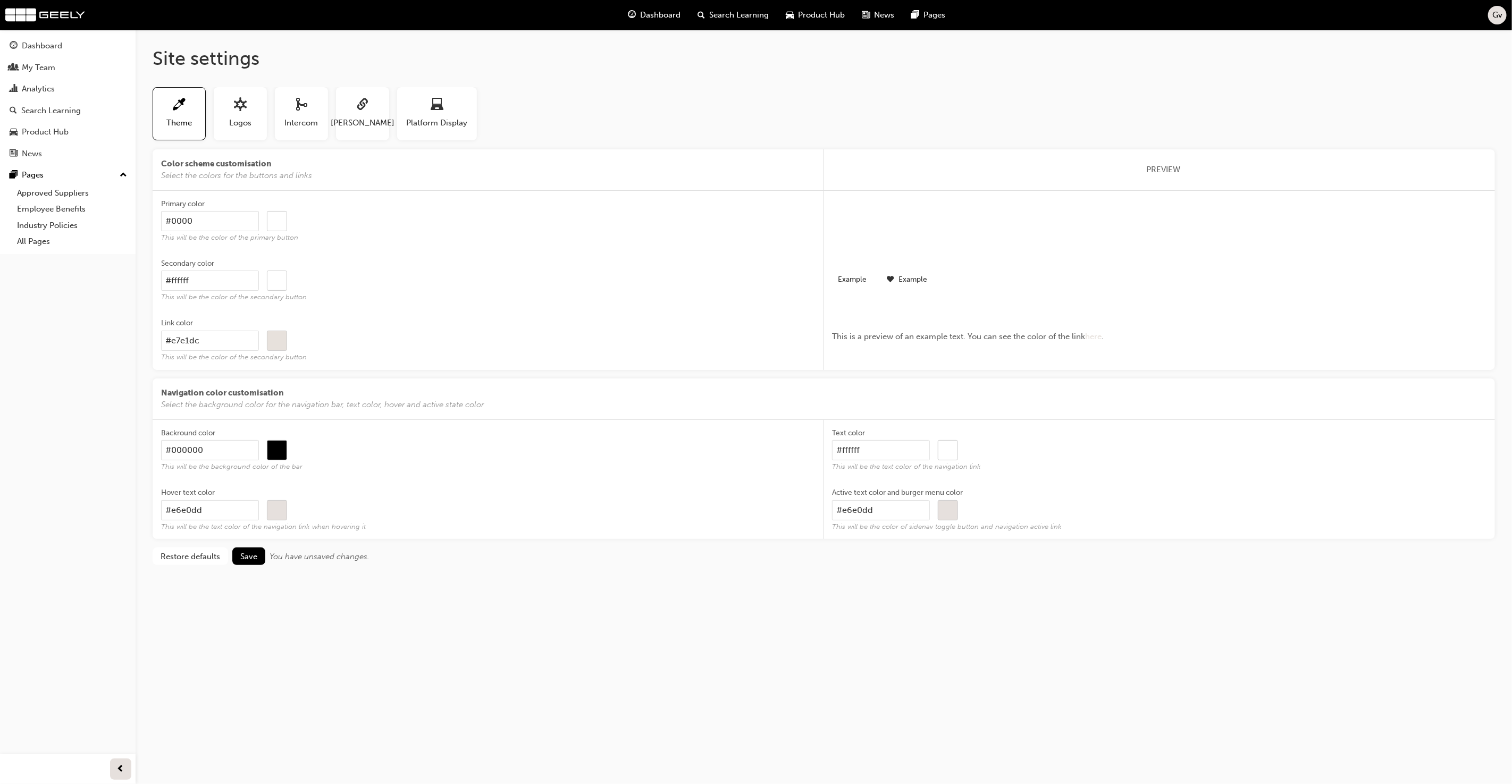
type input "#000000"
type input "#00"
type input "#000000"
type input "#0"
type input "#000000"
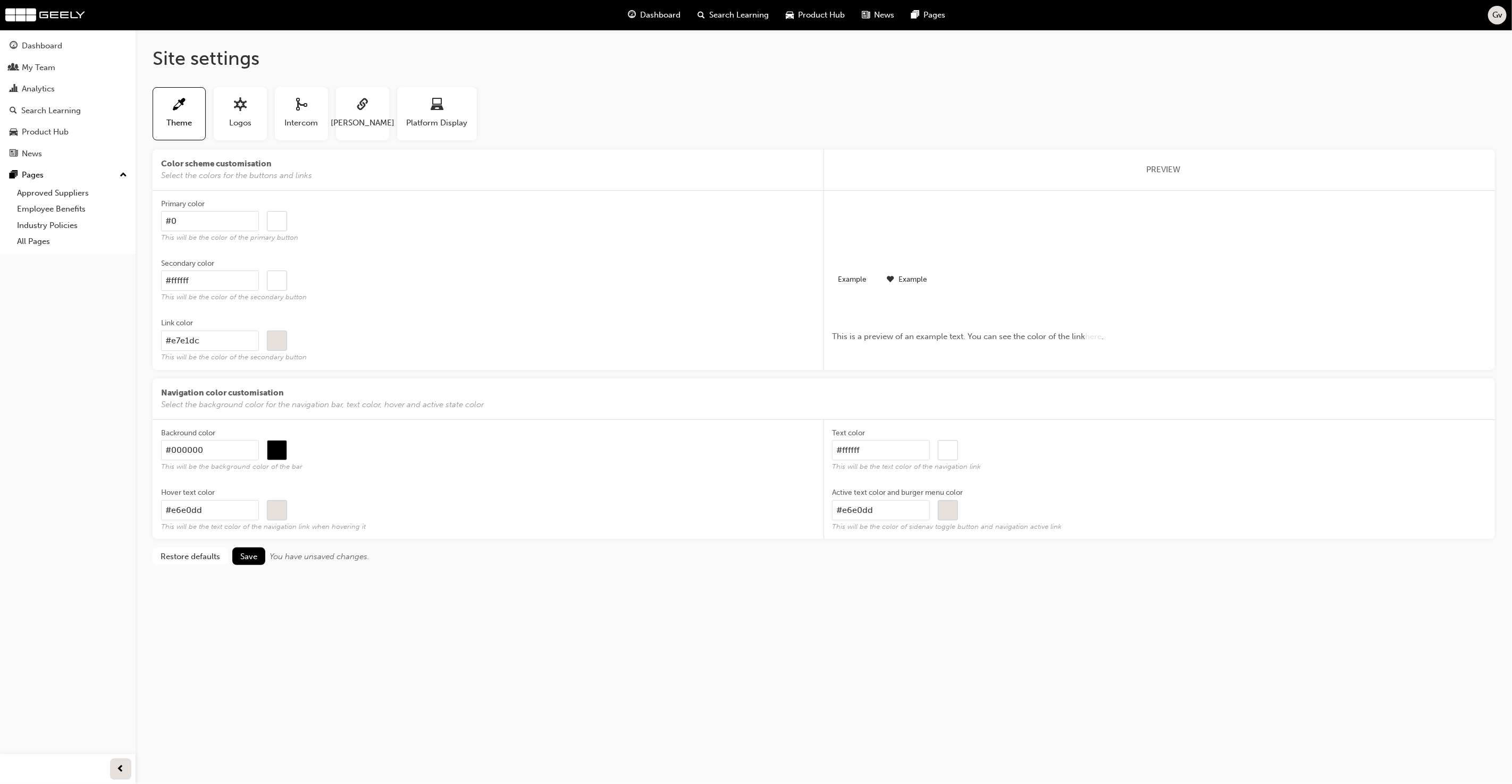
type input "#"
type input "#000000"
type input "#1"
type input "#000000"
type input "#1a"
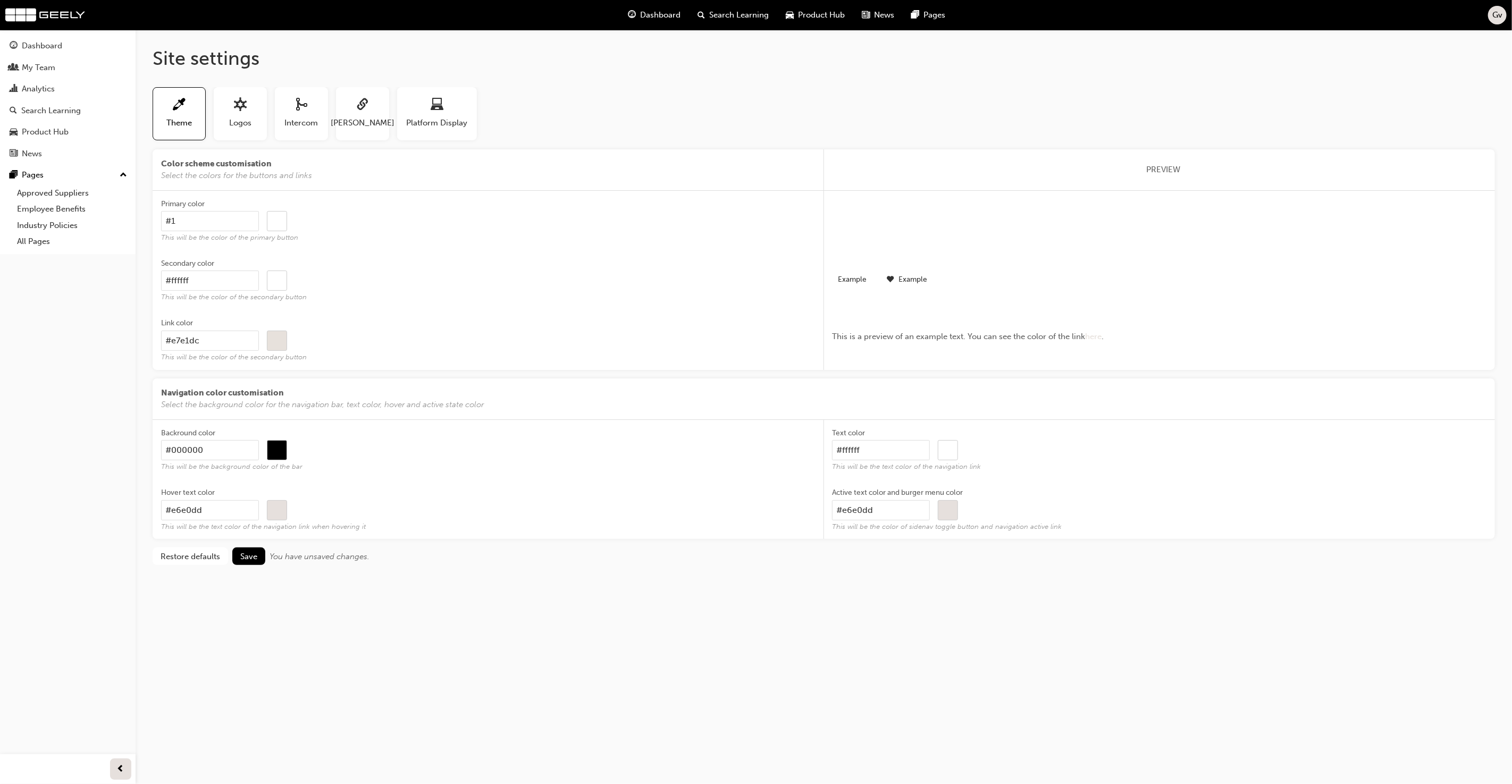
type input "#000000"
type input "#1a1"
type input "#000000"
type input "#1a1a"
type input "#000000"
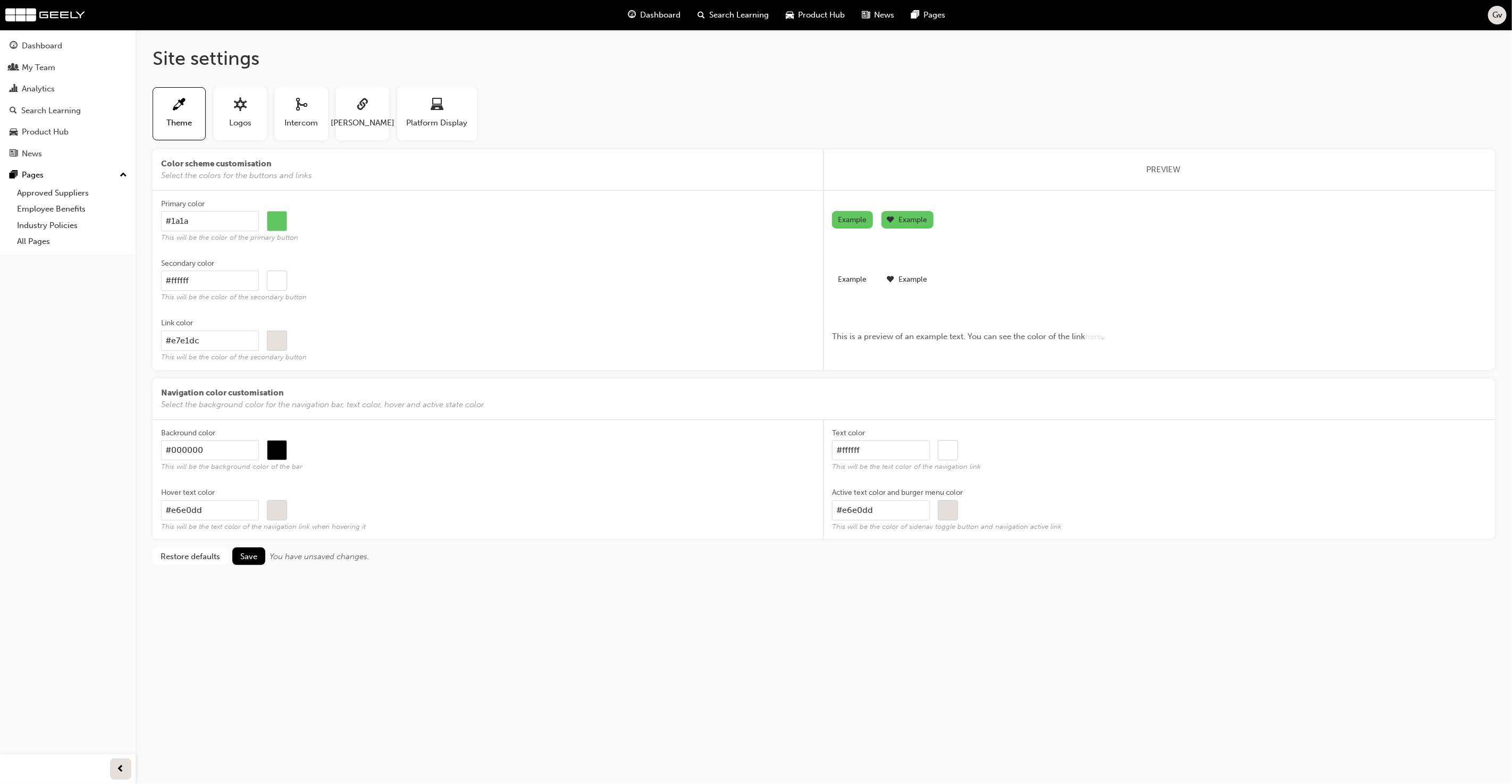
type input "#1a1a1"
type input "#000000"
type input "#1a1a1a"
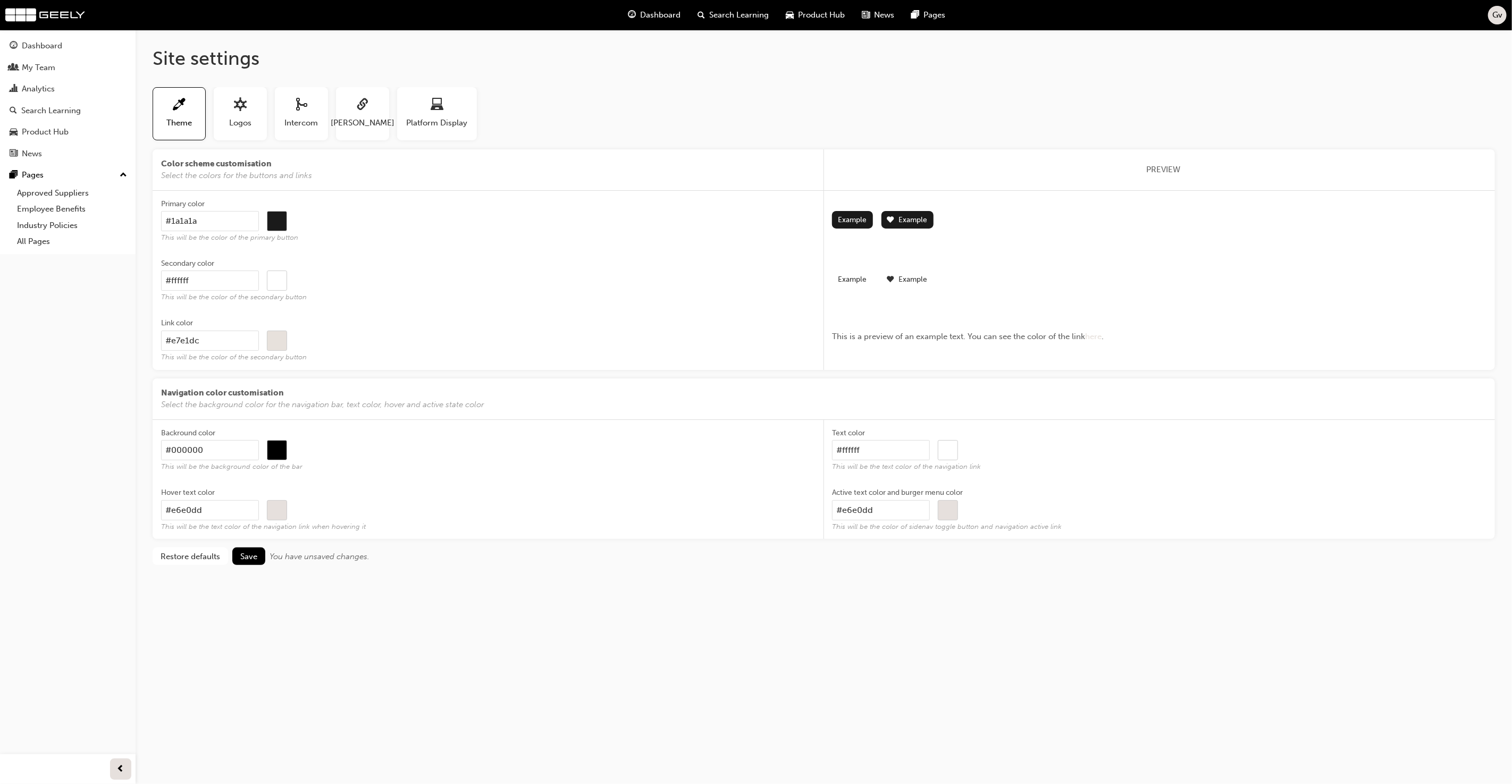
click at [366, 262] on div "Secondary color" at bounding box center [488, 265] width 654 height 13
click at [259, 271] on input "#ffffff" at bounding box center [210, 281] width 98 height 20
click at [213, 282] on input "#ffffff" at bounding box center [210, 281] width 98 height 20
type input "#fffff"
type input "#000000"
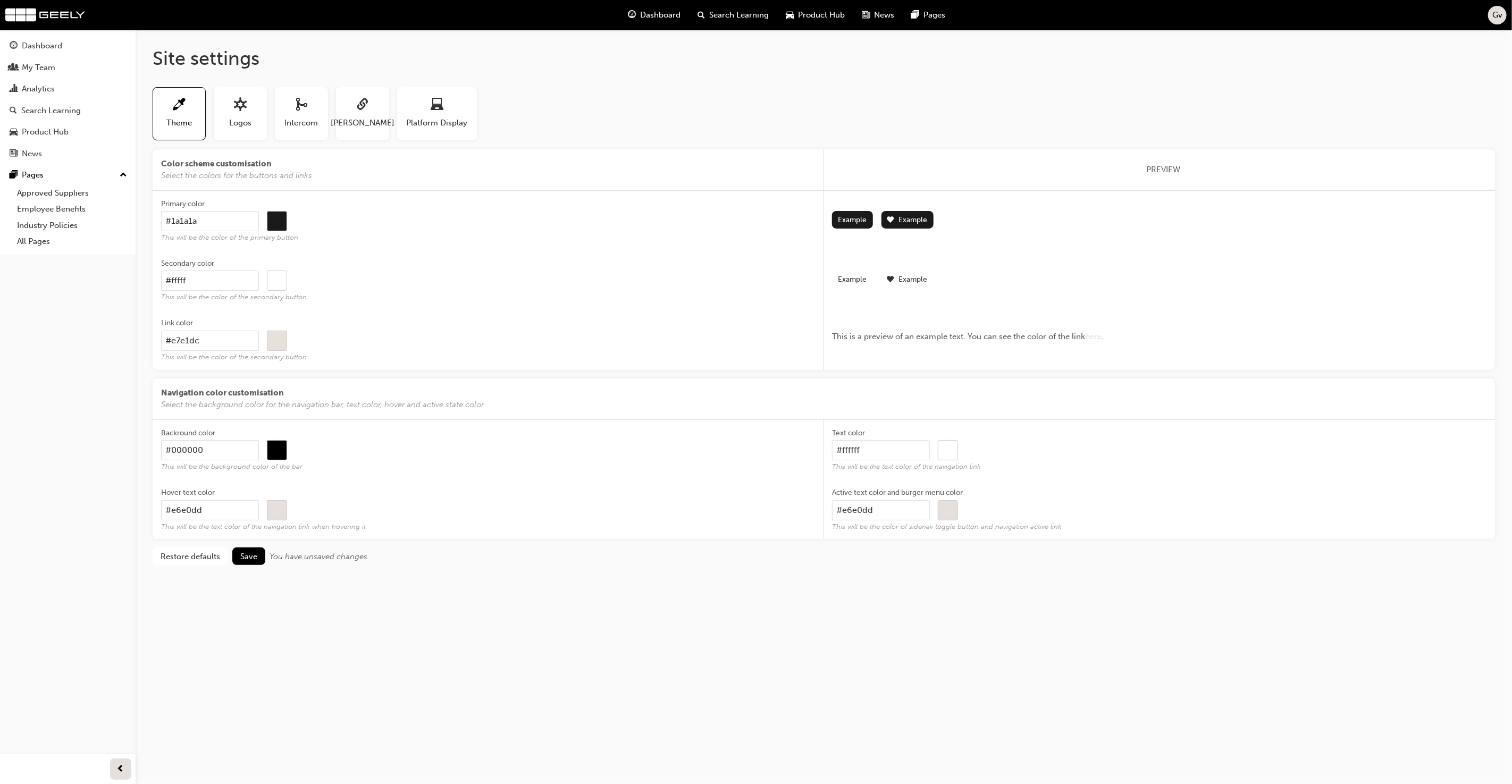
type input "#ffff"
type input "#000000"
type input "#fff"
type input "#000000"
type input "#ff"
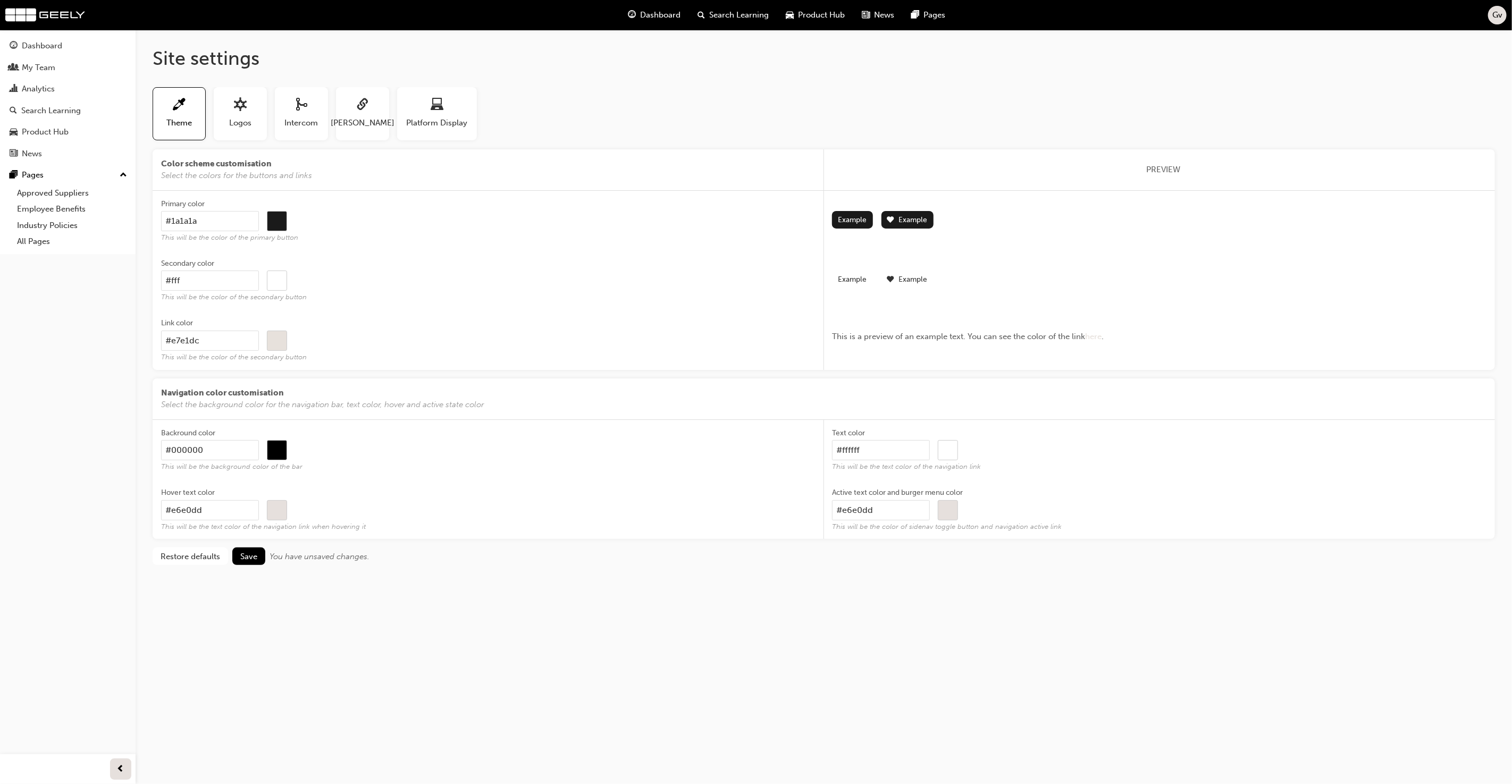
type input "#000000"
type input "#f"
type input "#000000"
type input "#"
type input "#000000"
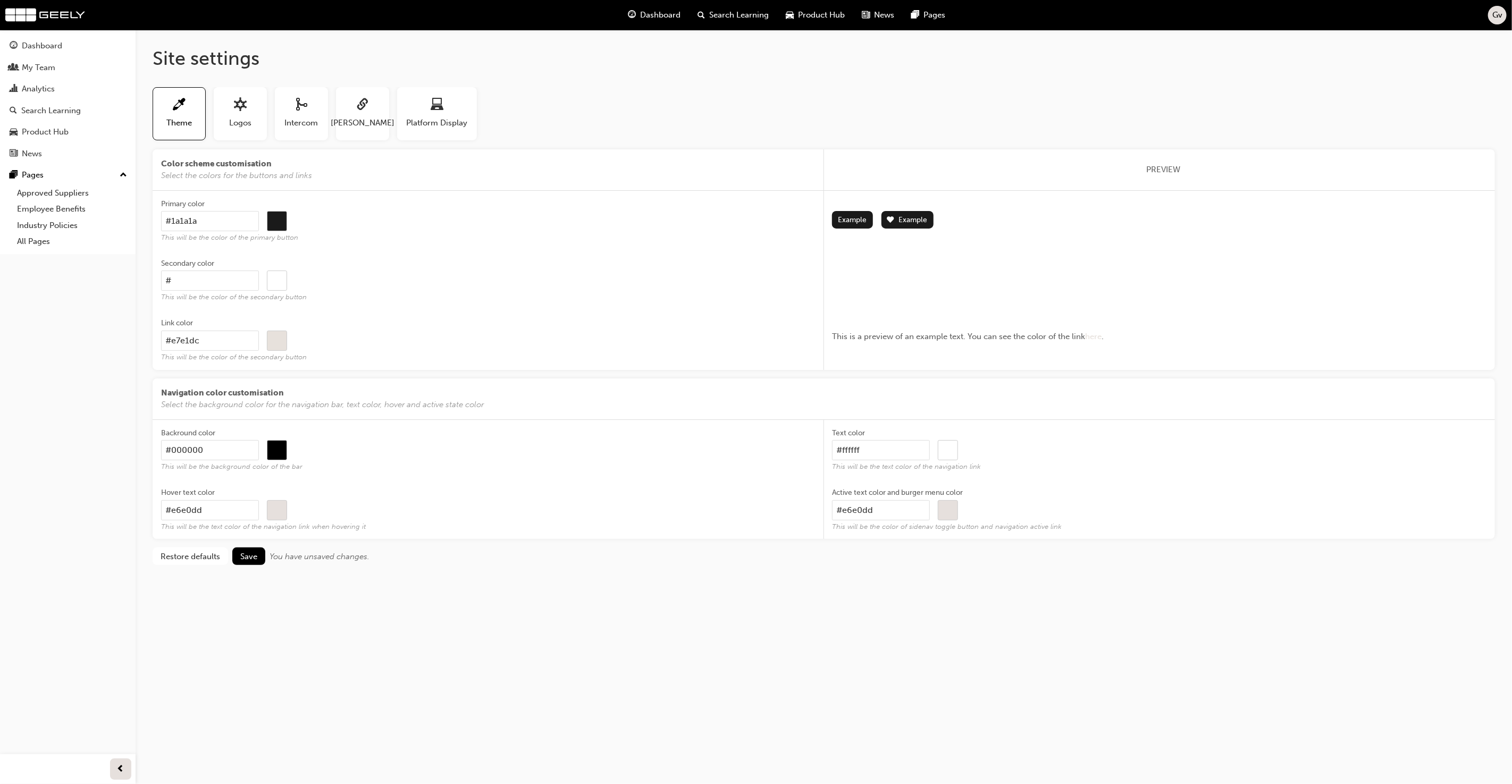
type input "#0"
type input "#000000"
type input "#00"
type input "#000000"
type input "#005"
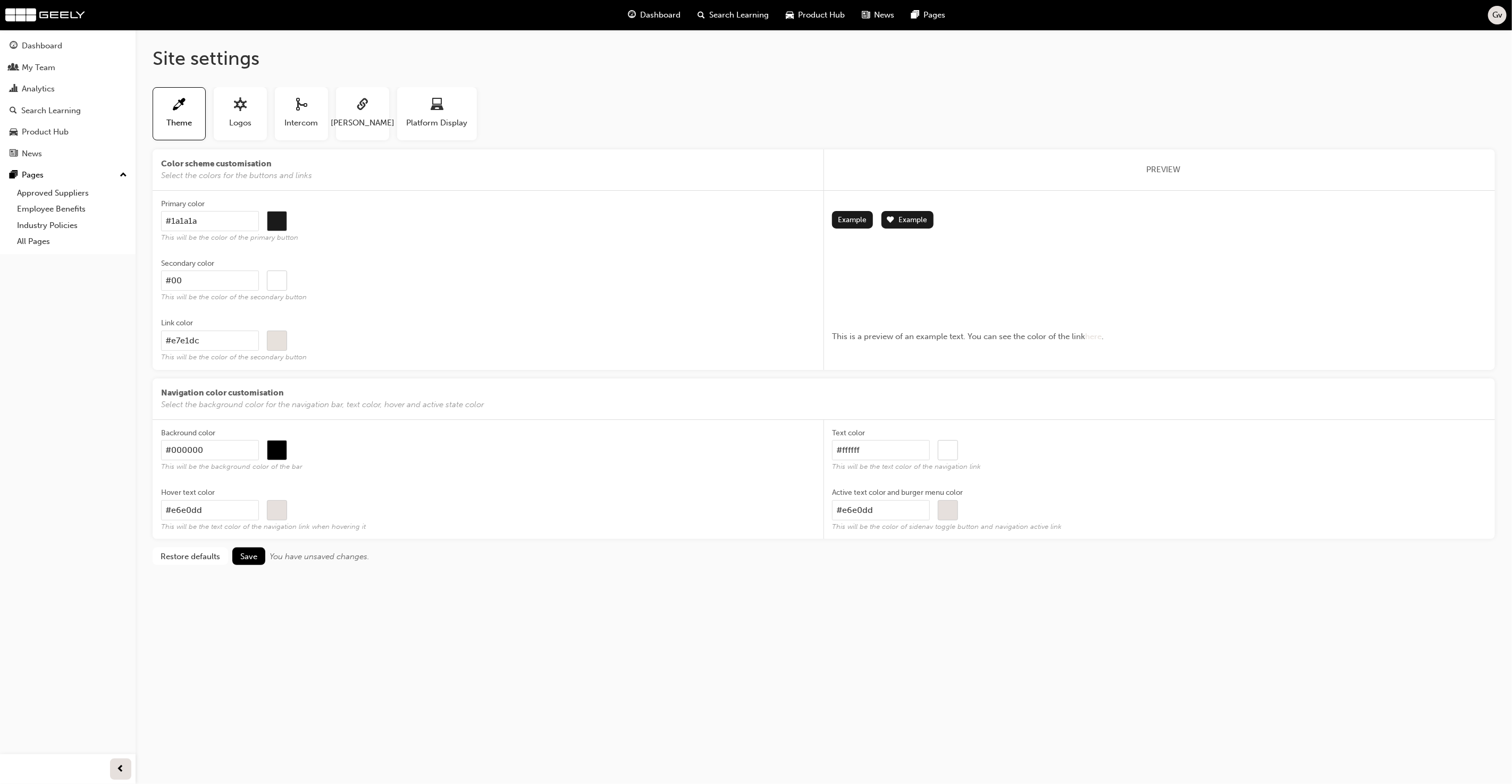
type input "#000000"
type input "#0055"
type input "#000000"
type input "#0055a"
type input "#000000"
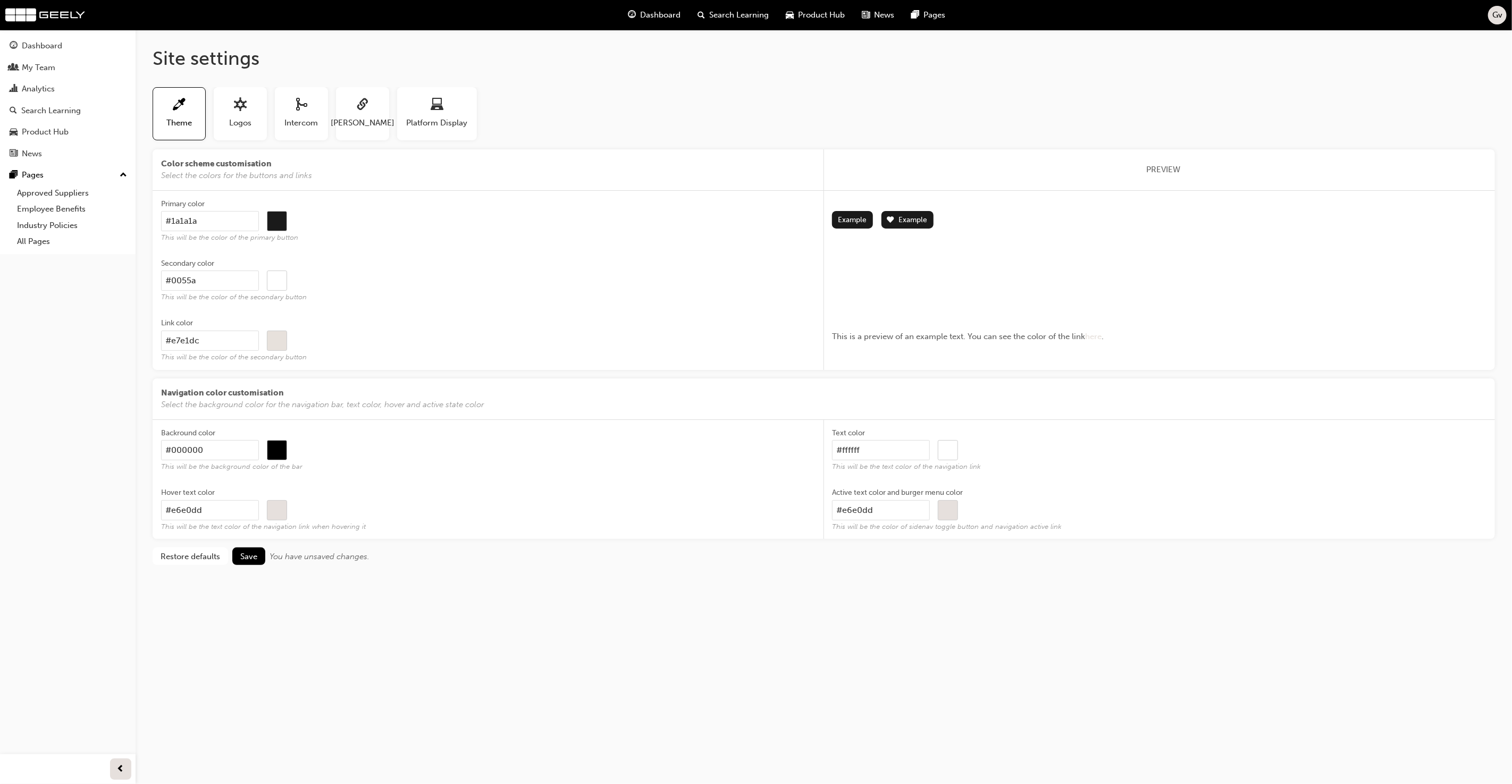
type input "#0055a4"
click at [240, 342] on input "#e7e1dc" at bounding box center [210, 340] width 98 height 20
type input "#e7e1d"
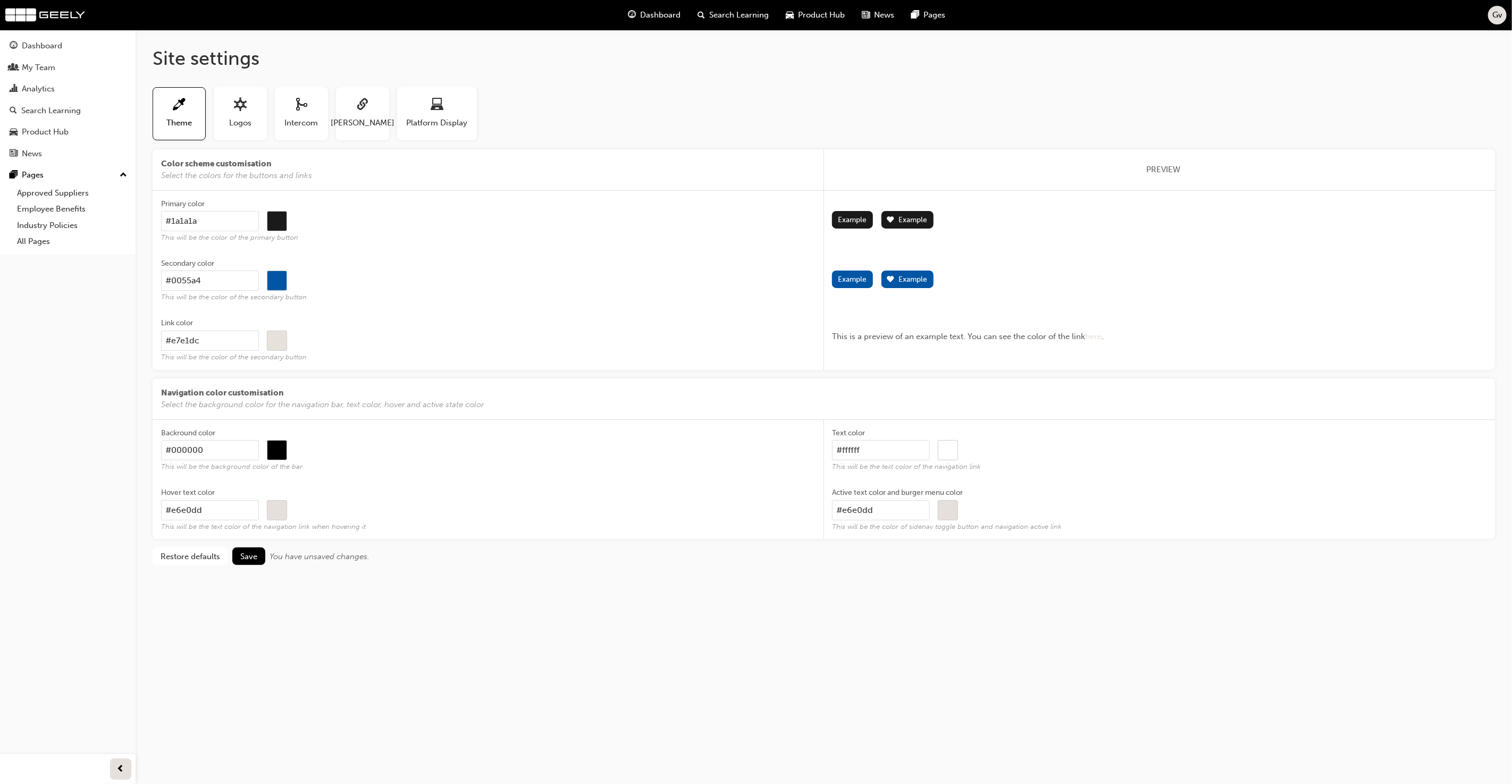
type input "#000000"
type input "#e7e1"
type input "#000000"
type input "#e7e"
type input "#000000"
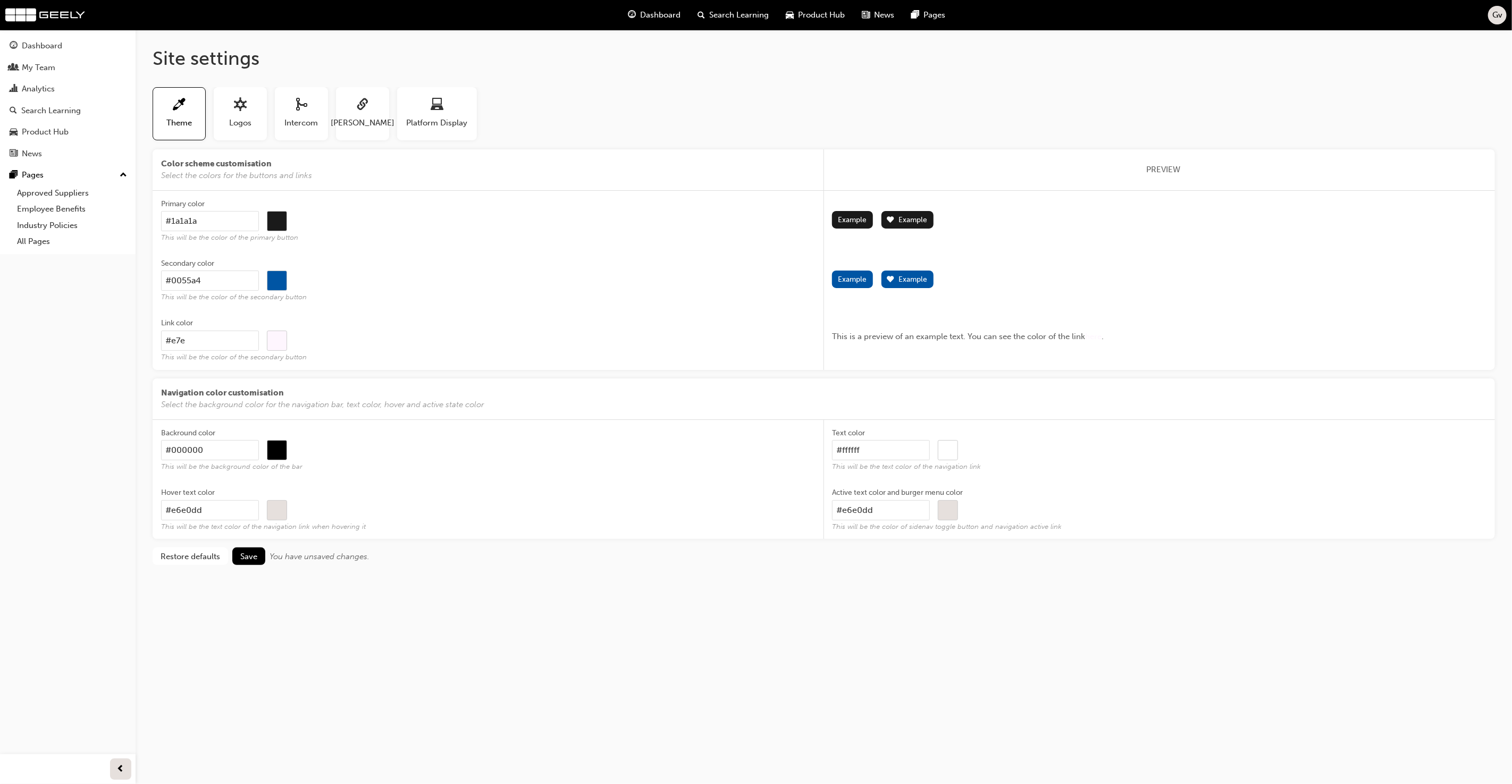
type input "#e7"
type input "#000000"
type input "#e"
type input "#000000"
type input "#"
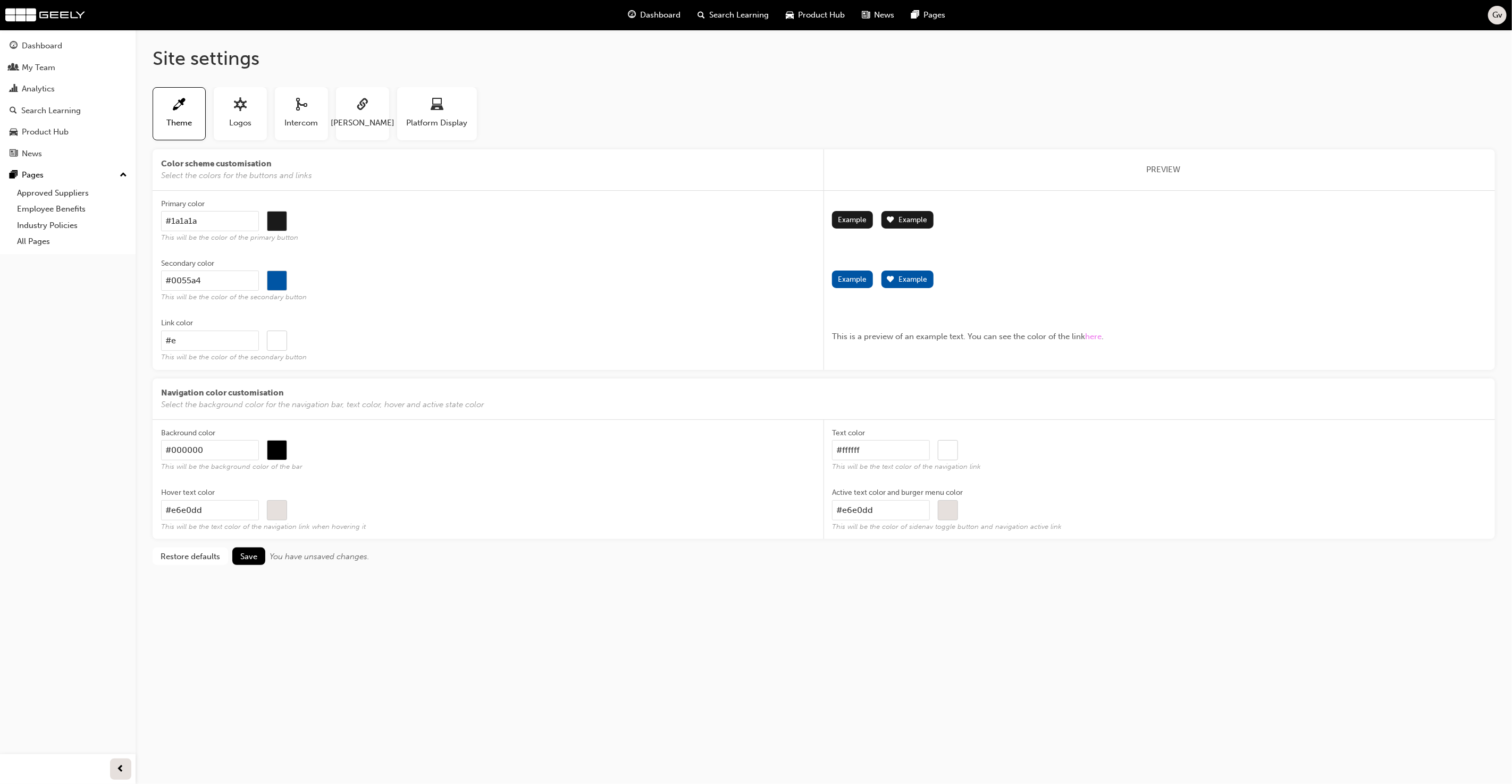
type input "#000000"
type input "#0"
type input "#000000"
type input "#00"
type input "#000000"
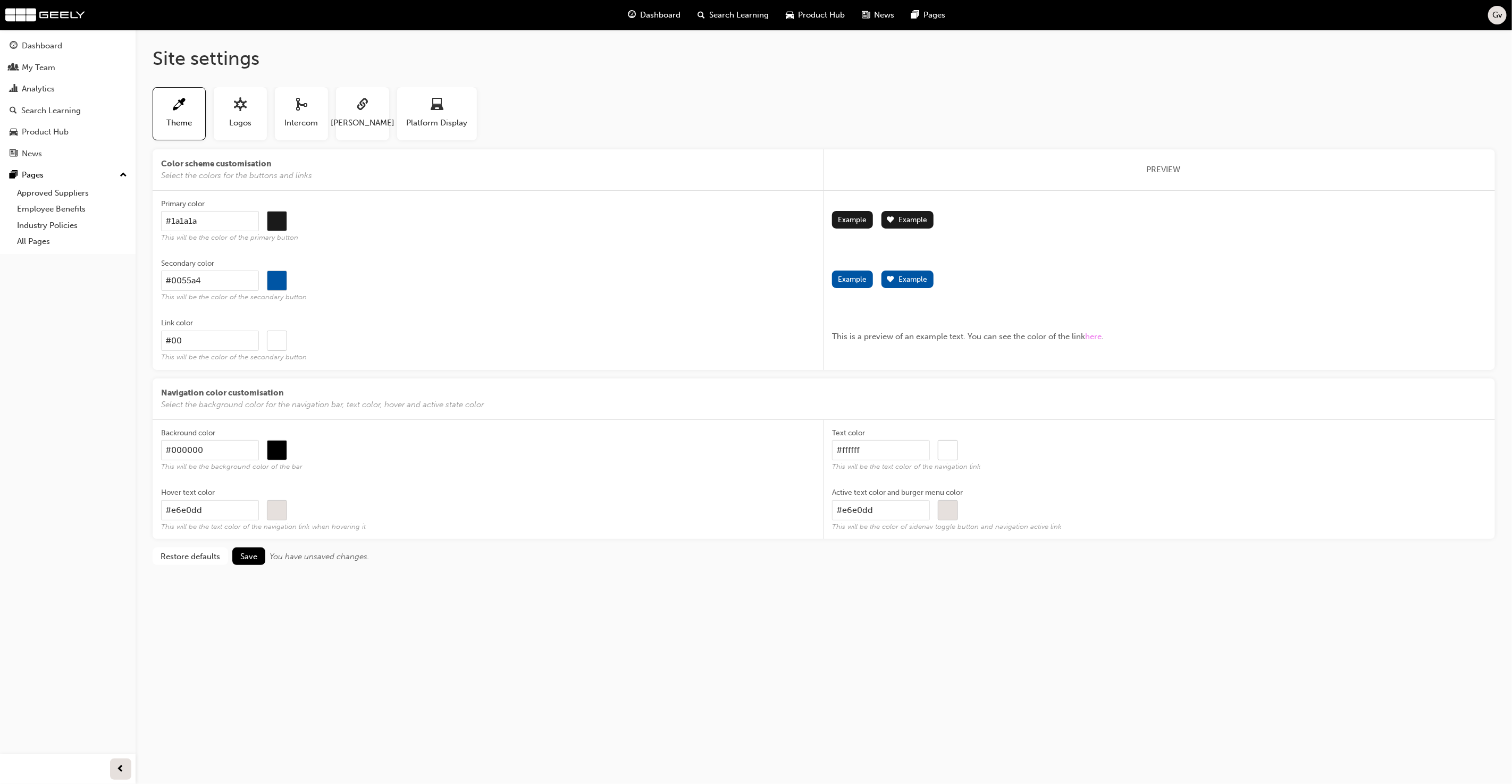
type input "#005"
type input "#000000"
type input "#0055"
type input "#000000"
type input "#0055a"
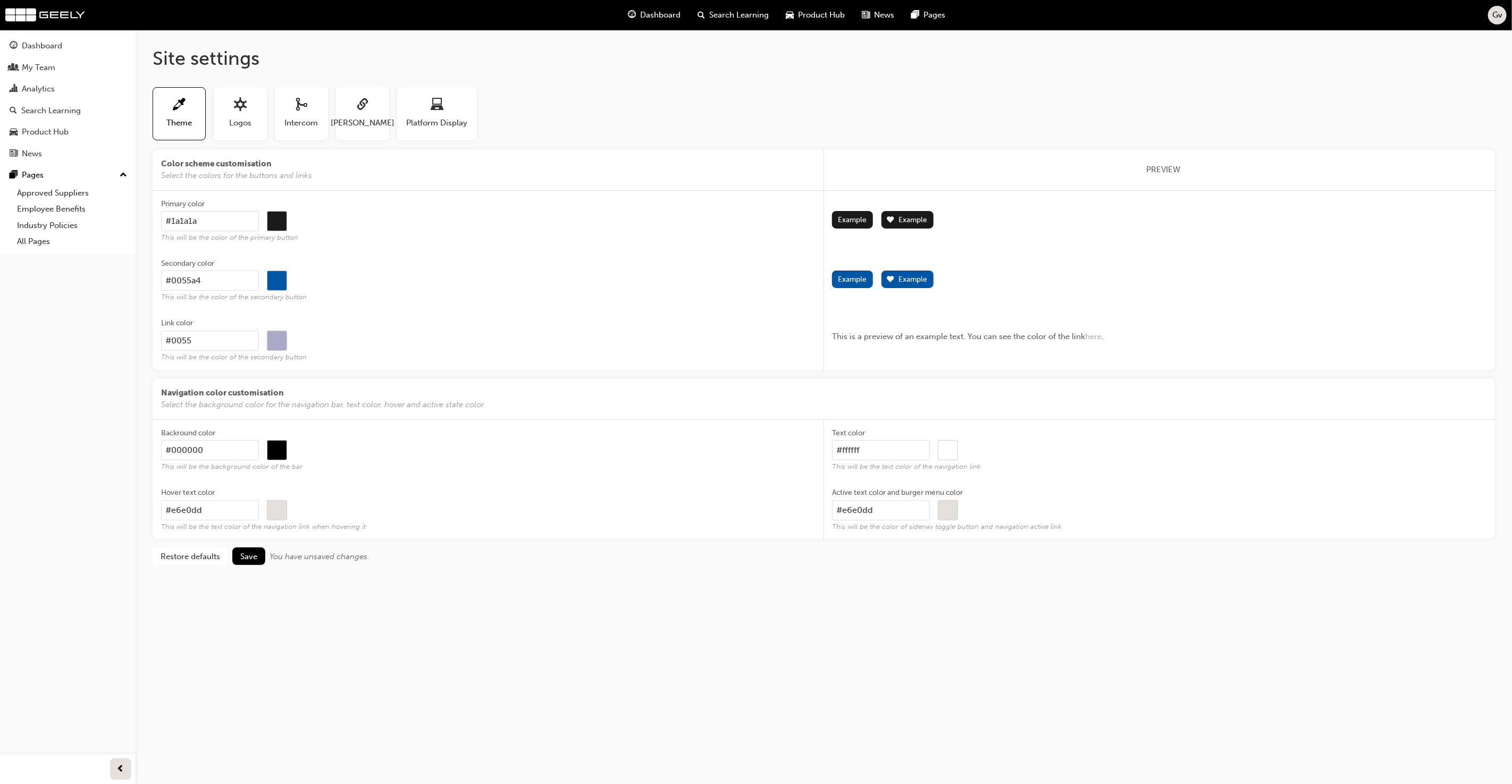
type input "#000000"
type input "#0055a4"
click at [397, 335] on div "#0055a4 #0055a4" at bounding box center [488, 340] width 654 height 20
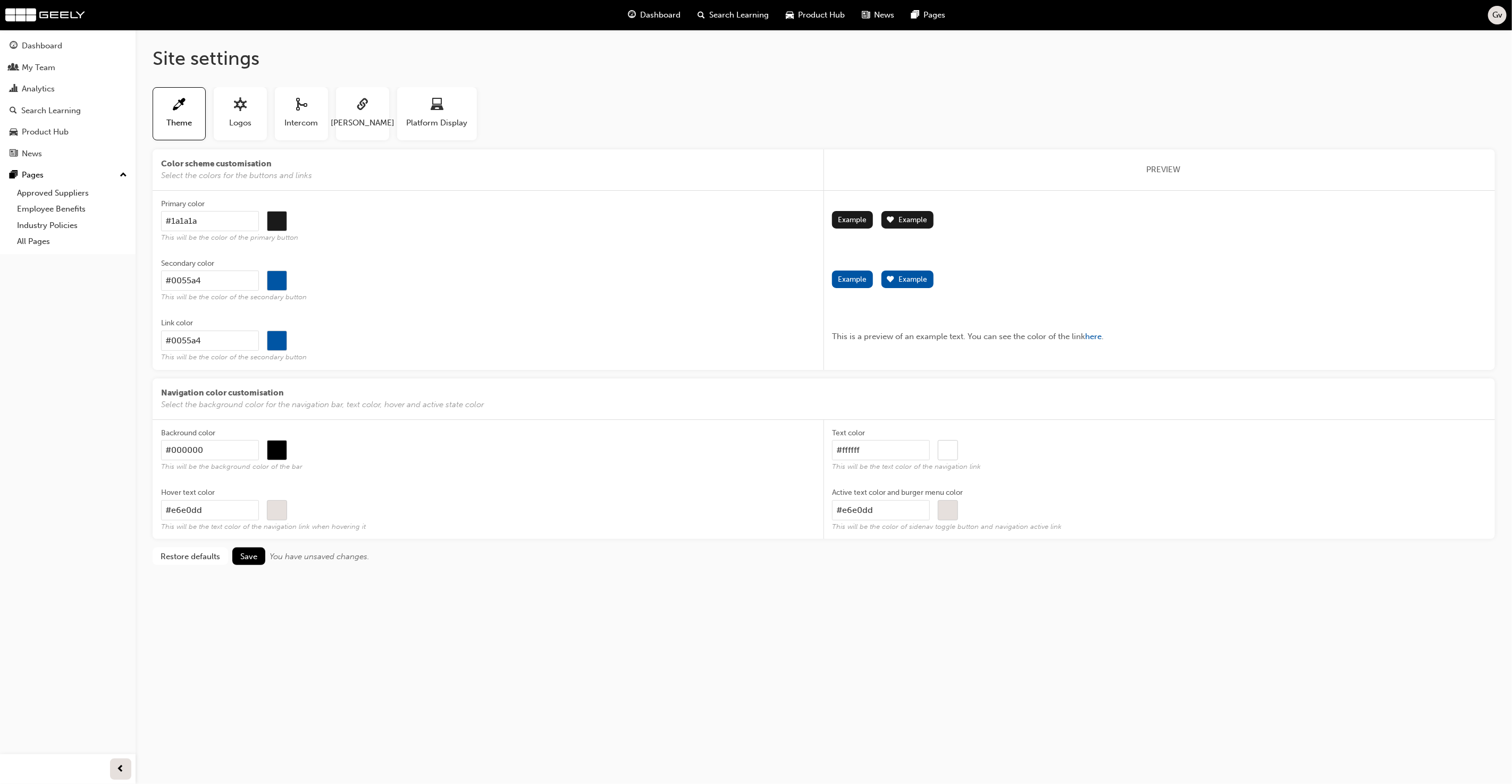
click at [259, 335] on input "#0055a4" at bounding box center [210, 340] width 98 height 20
click at [377, 467] on span "This will be the background color of the bar" at bounding box center [488, 467] width 654 height 9
click at [259, 460] on input "#000000" at bounding box center [210, 450] width 98 height 20
click at [223, 448] on input "#000000" at bounding box center [210, 450] width 98 height 20
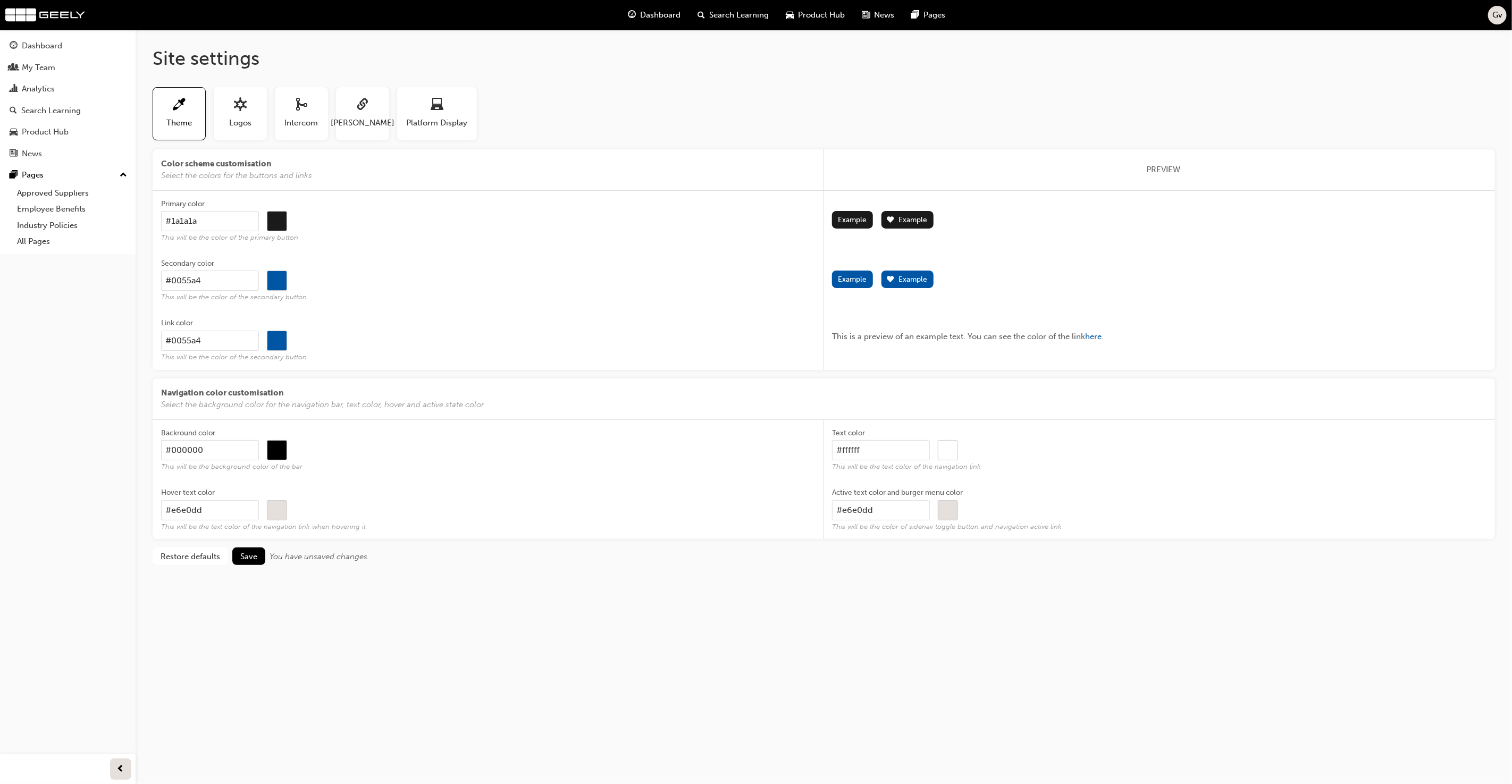
type input "#1"
type input "#000000"
type input "#1a"
type input "#000000"
type input "#1a1"
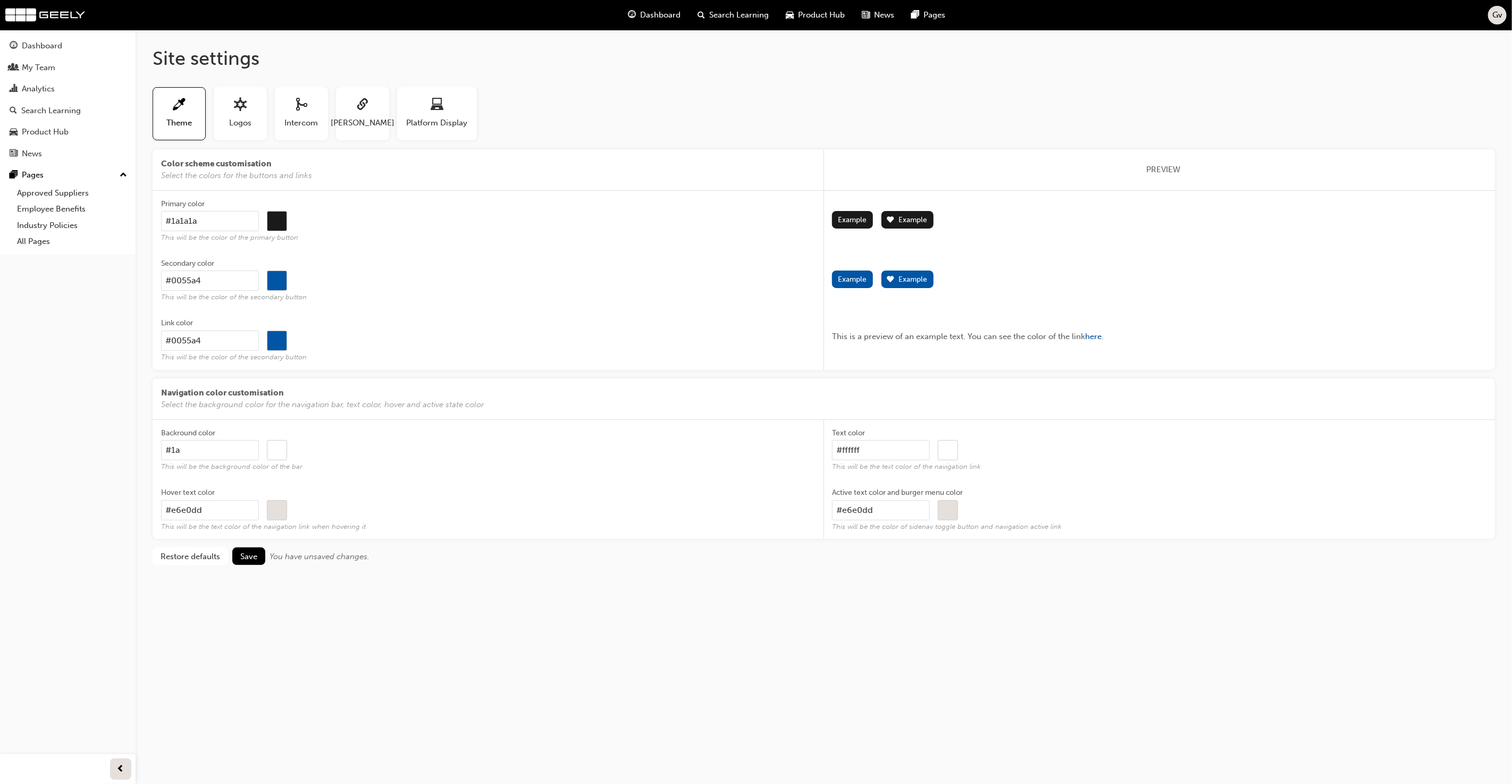
type input "#000000"
type input "#1a1a"
type input "#000000"
type input "#1a1a1"
type input "#000000"
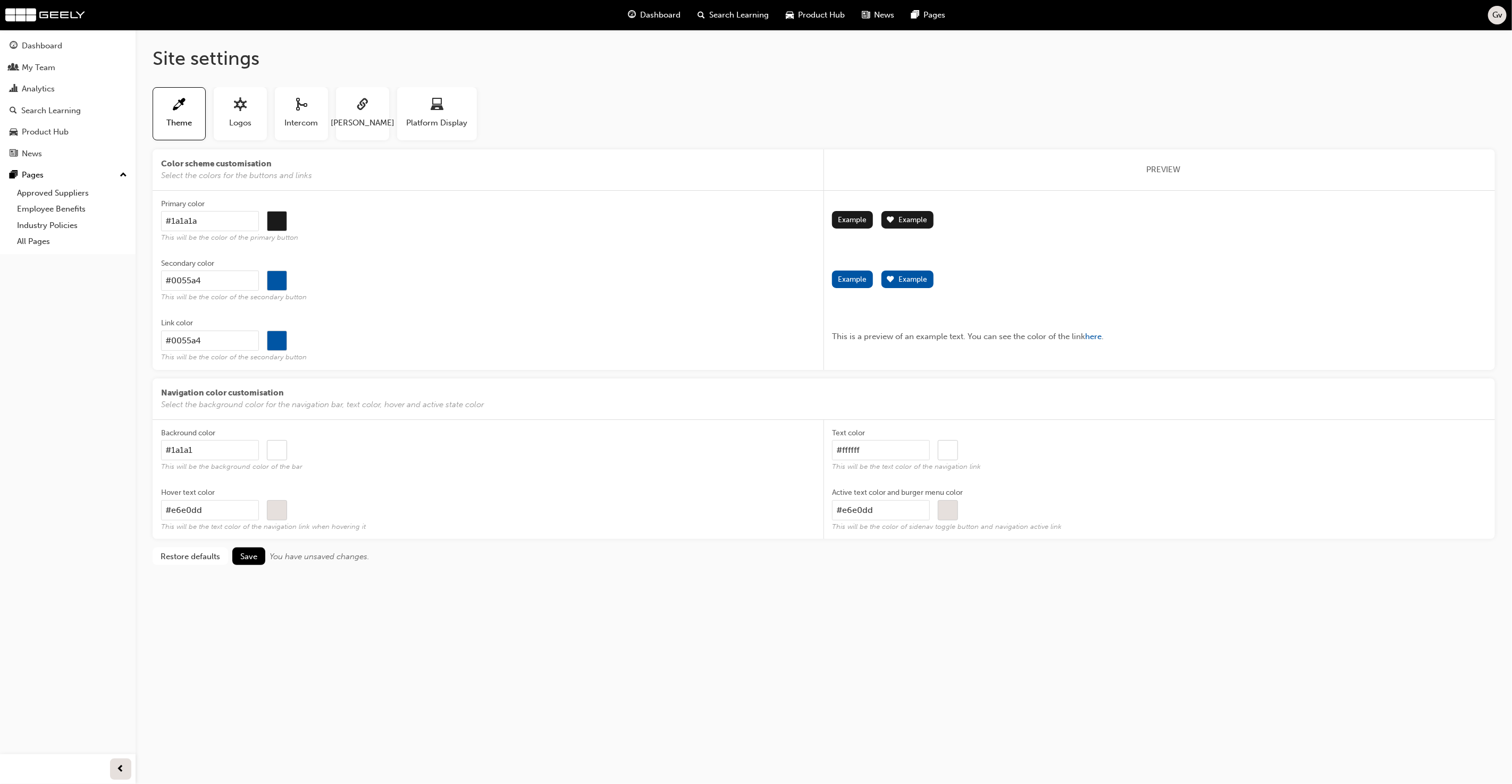
type input "#1a1a1a"
click at [370, 475] on label "Backround color #1a1a1a #1a1a1a This will be the background color of the bar" at bounding box center [488, 450] width 654 height 59
click at [259, 460] on input "#1a1a1a" at bounding box center [210, 450] width 98 height 20
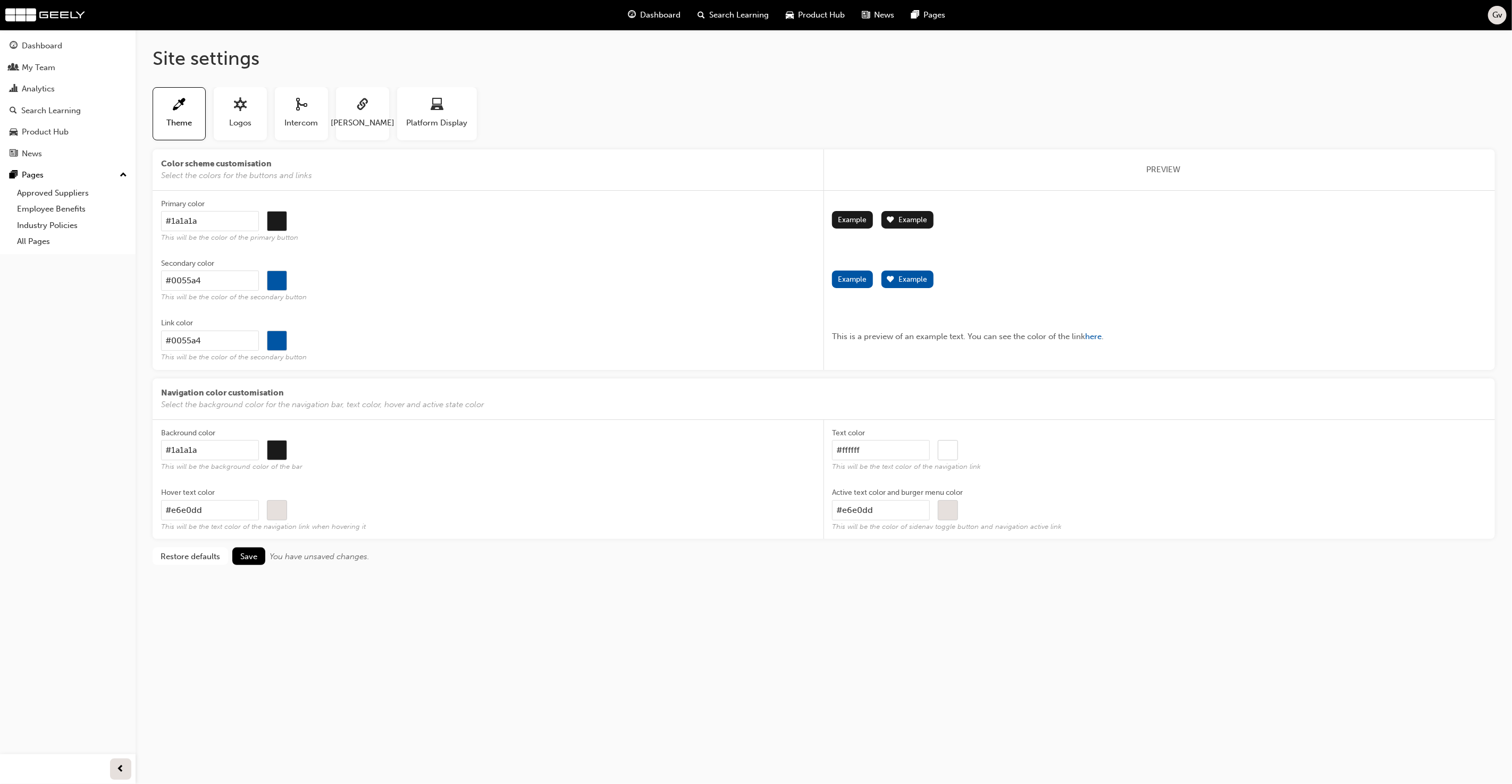
click at [245, 511] on input "#e6e0dd" at bounding box center [210, 510] width 98 height 20
type input "#e6e0d"
type input "#000000"
type input "#e6e0"
type input "#000000"
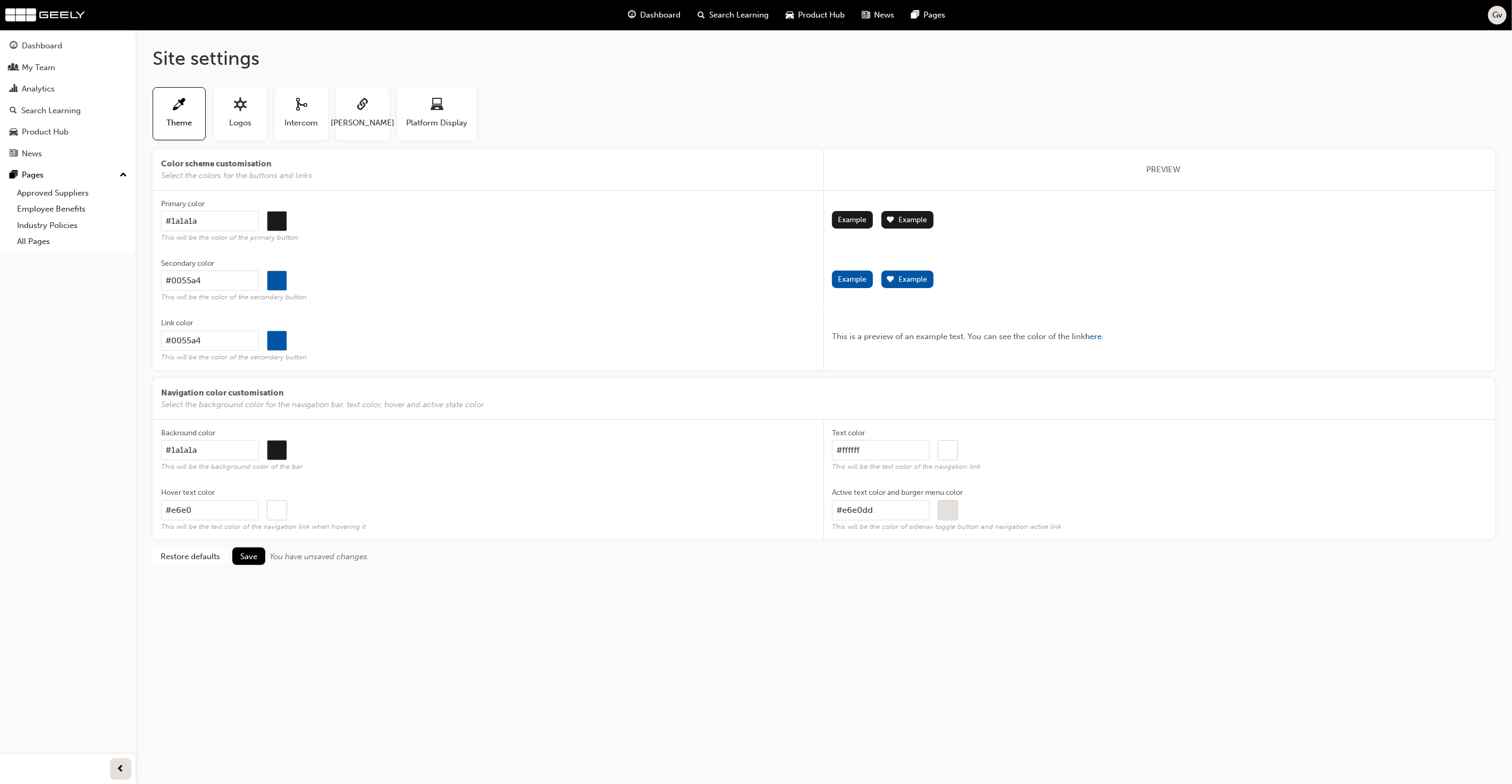
type input "#e6e"
type input "#000000"
type input "#e6"
type input "#000000"
type input "#e"
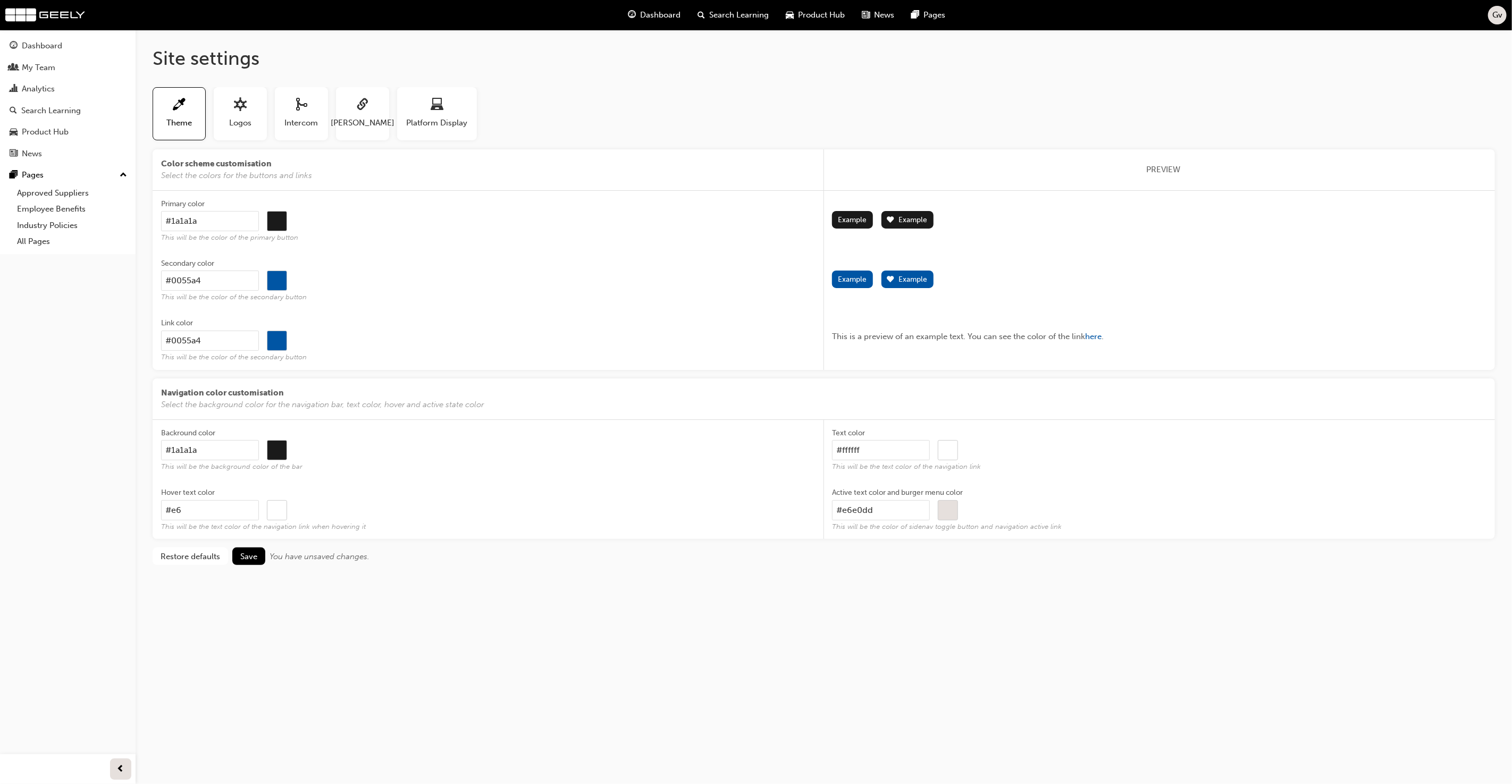
type input "#000000"
type input "#"
type input "#000000"
type input "#"
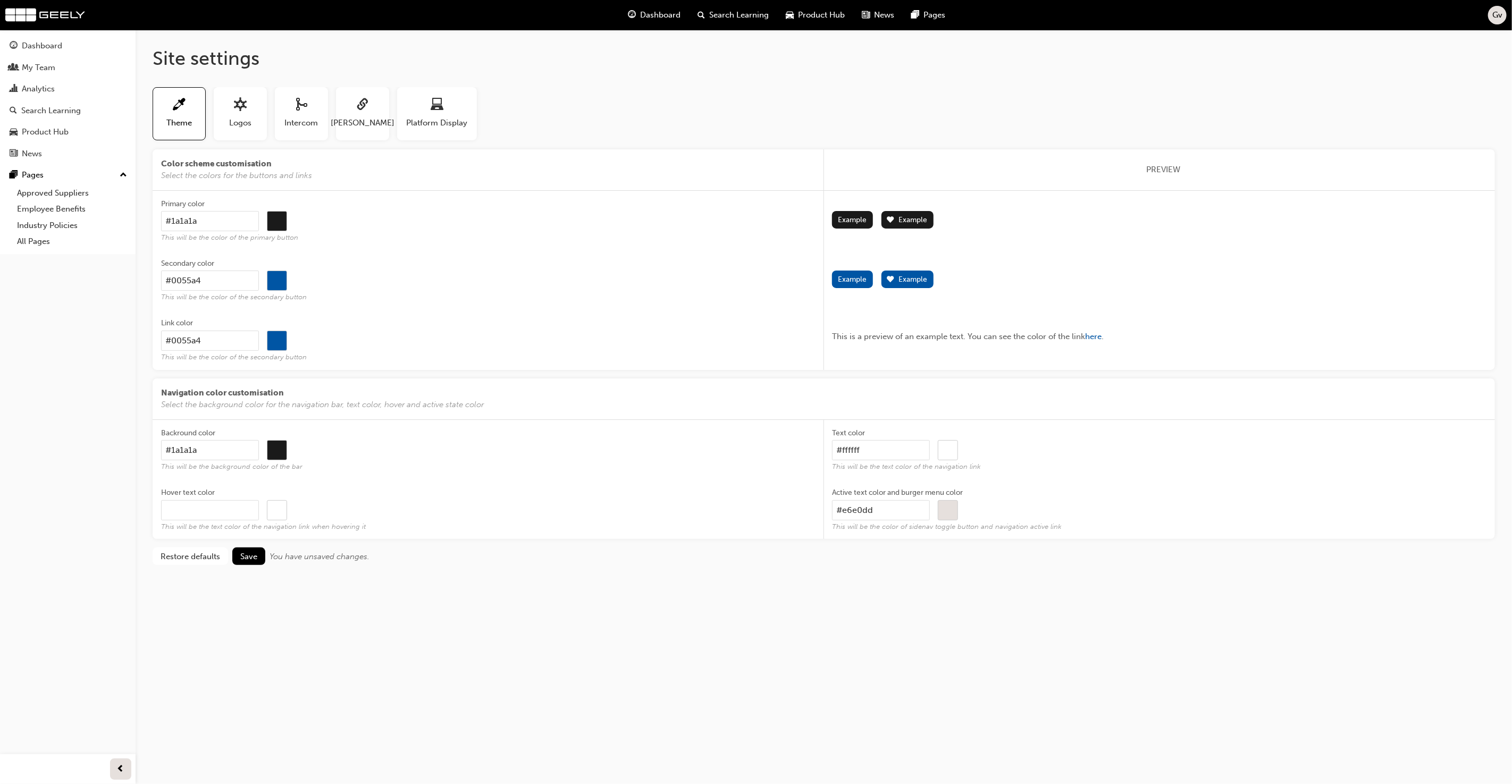
type input "#000000"
type input "#4"
type input "#000000"
type input "#4a"
type input "#000000"
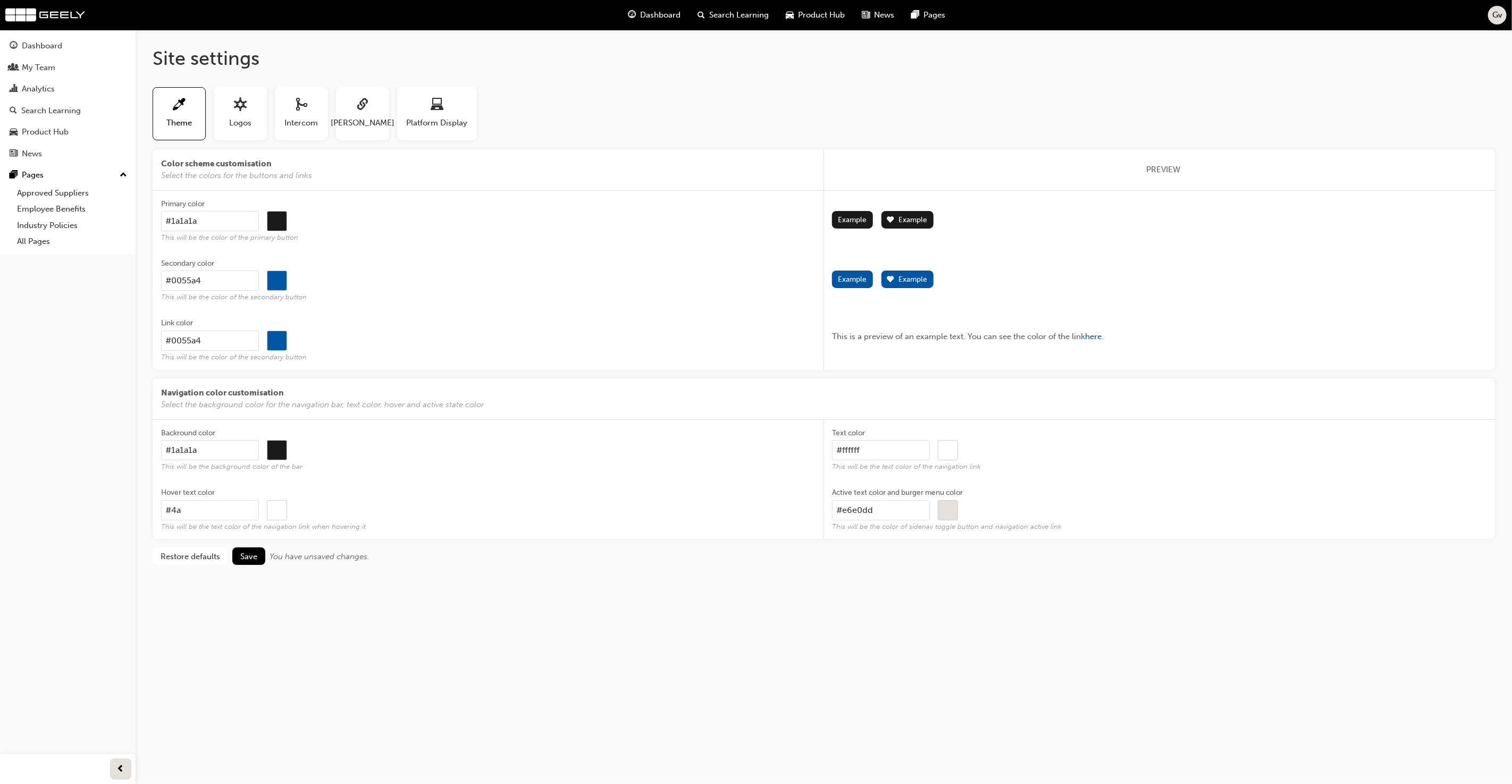
type input "#4a9"
type input "#000000"
type input "#4a90"
type input "#000000"
type input "#4a90e"
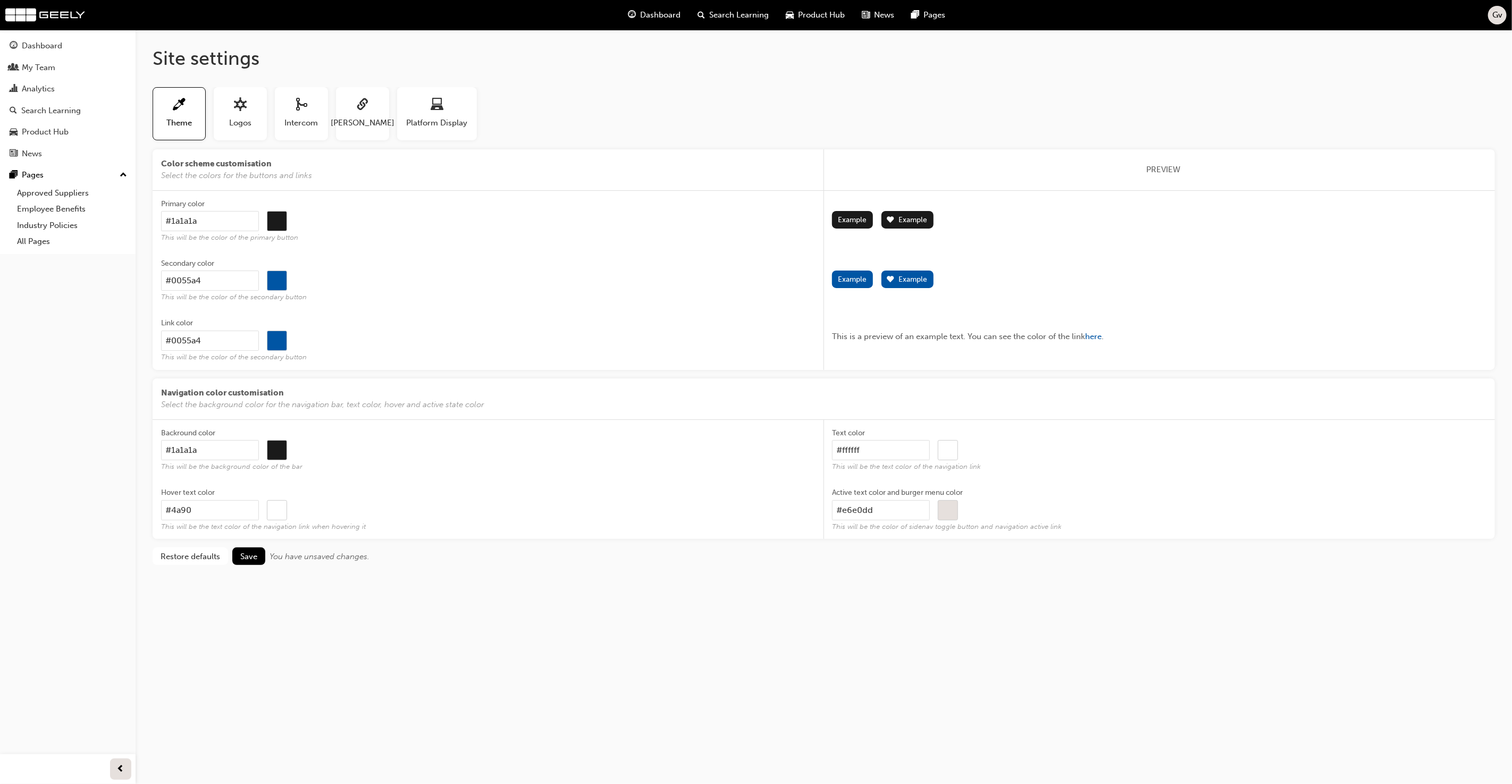
type input "#000000"
type input "#4a90e2"
click at [367, 492] on div "Hover text color" at bounding box center [488, 494] width 654 height 13
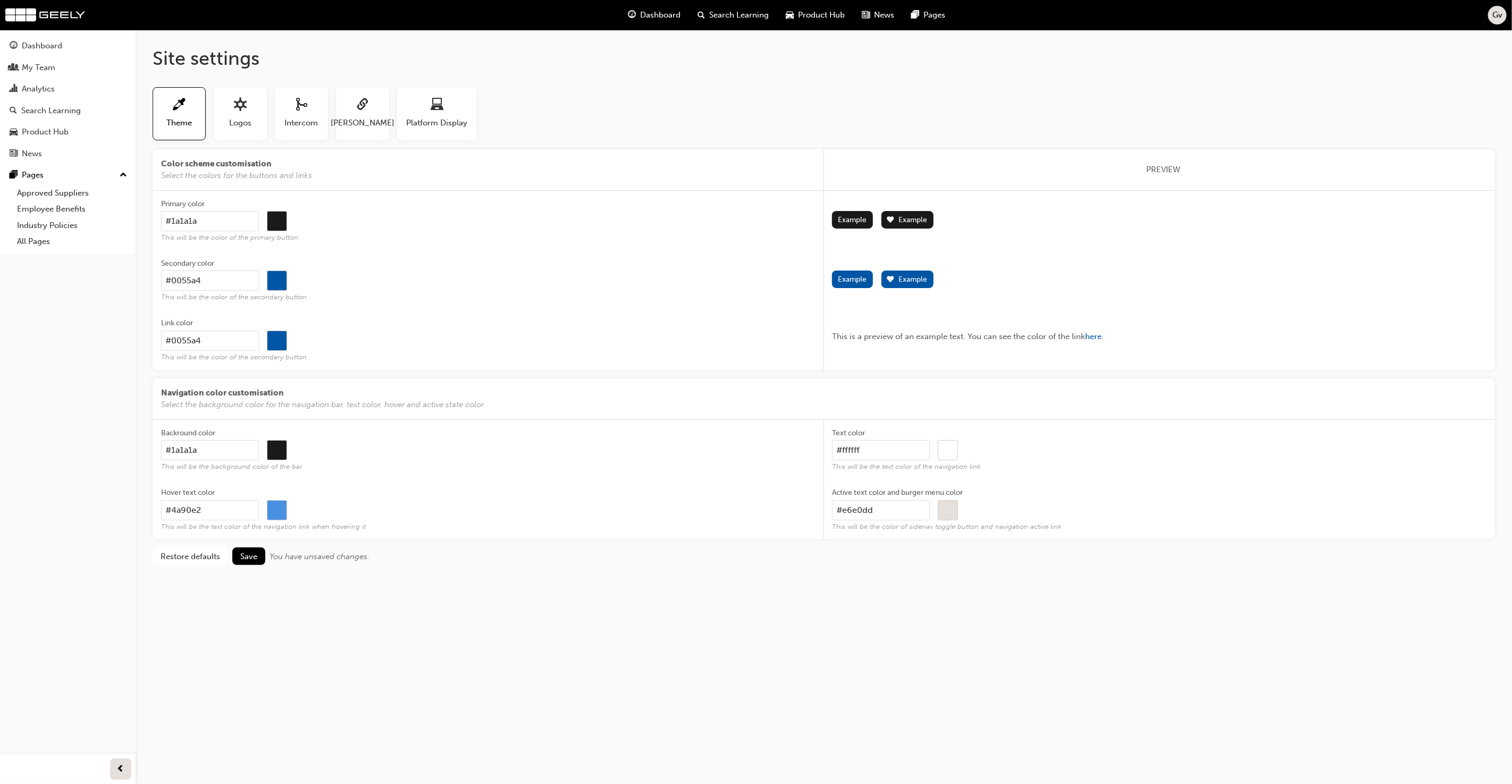
click at [259, 500] on input "#4a90e2" at bounding box center [210, 510] width 98 height 20
click at [906, 449] on input "#ffffff" at bounding box center [881, 450] width 98 height 20
type input "#c"
type input "#000000"
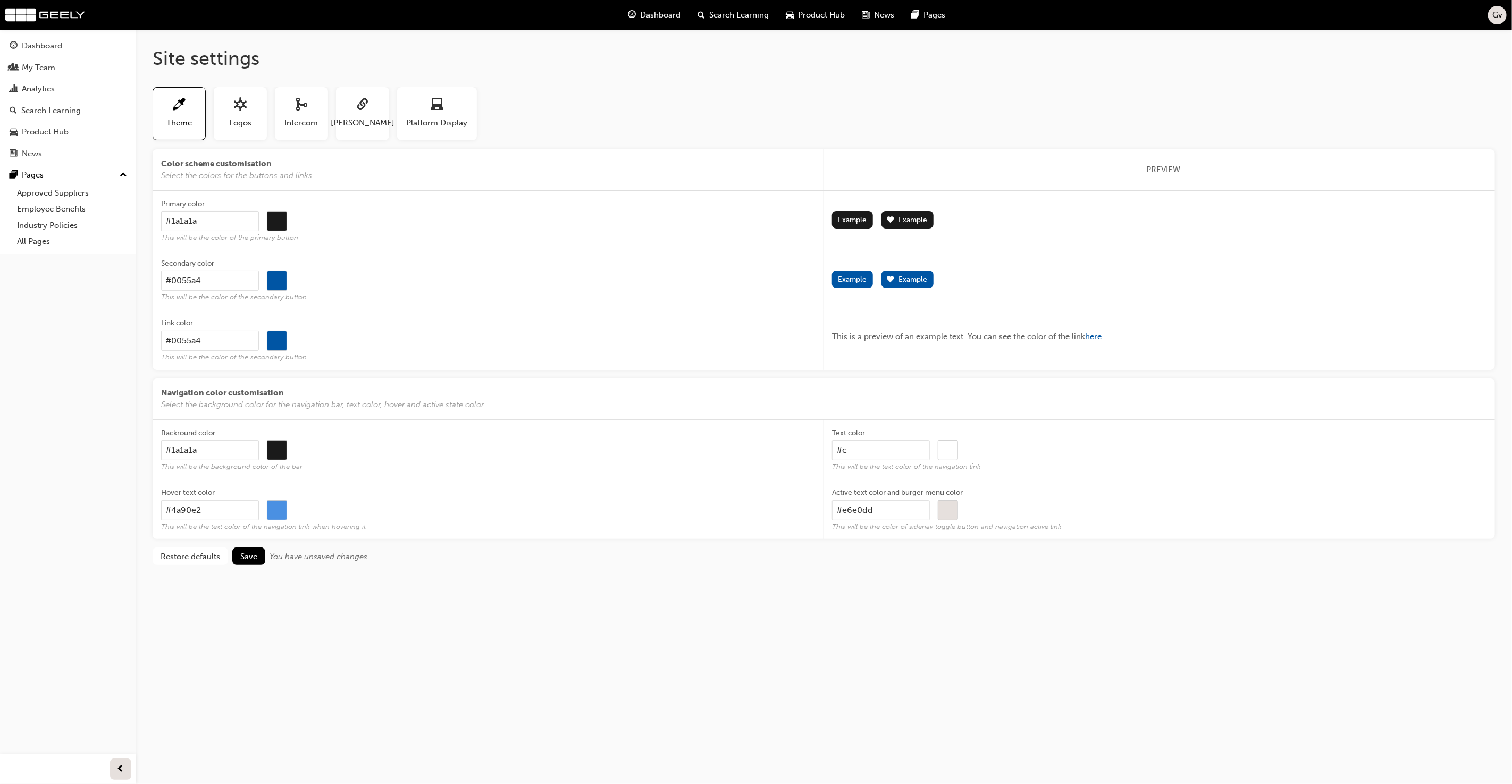
type input "#cc"
type input "#000000"
type input "#ccc"
type input "#000000"
type input "#cccc"
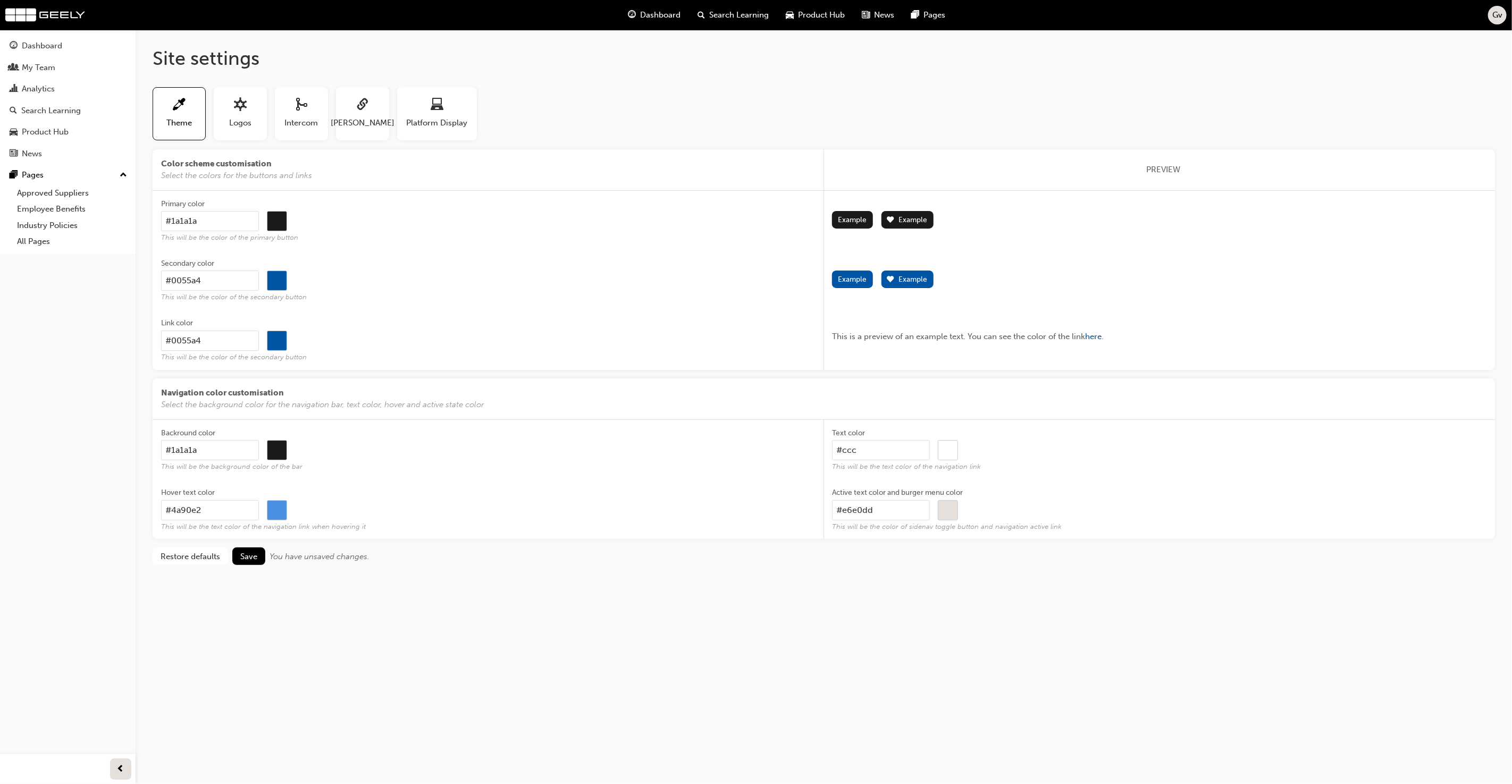
type input "#000000"
type input "#ccccc"
type input "#000000"
type input "#cccccc"
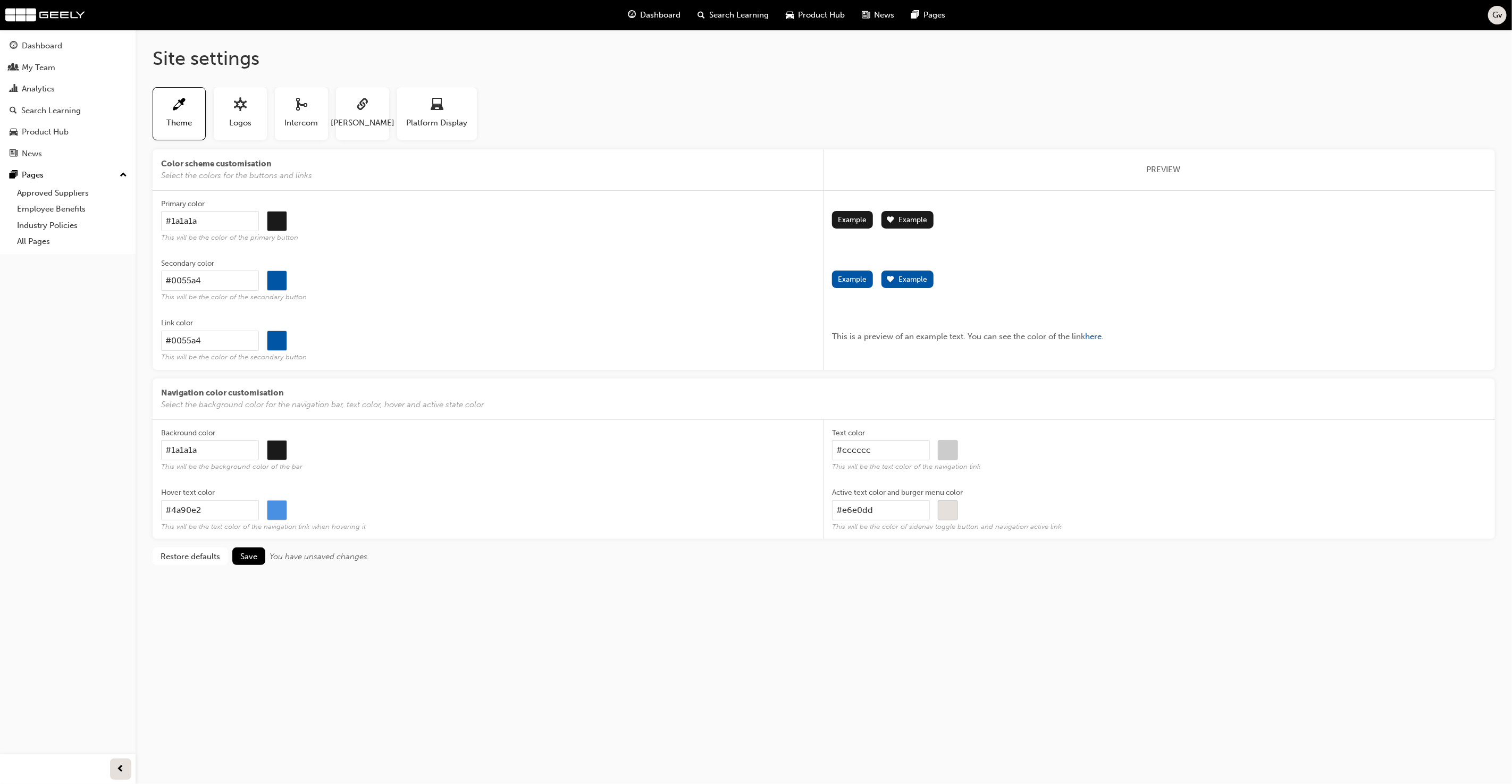
type input "#cccccc"
click at [894, 513] on input "#e6e0dd" at bounding box center [881, 510] width 98 height 20
type input "#0"
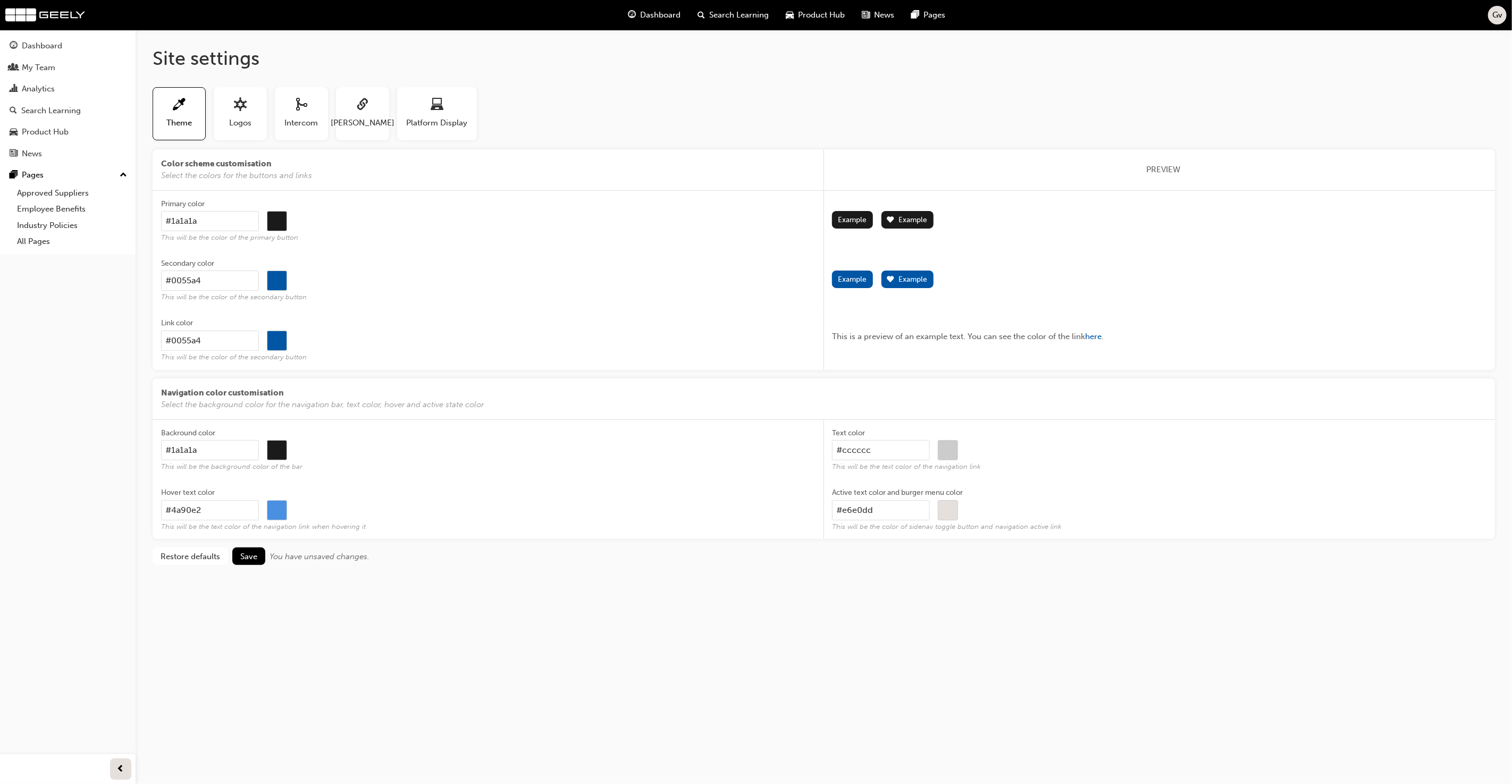
type input "#000000"
type input "#00"
type input "#000000"
type input "#005"
type input "#000000"
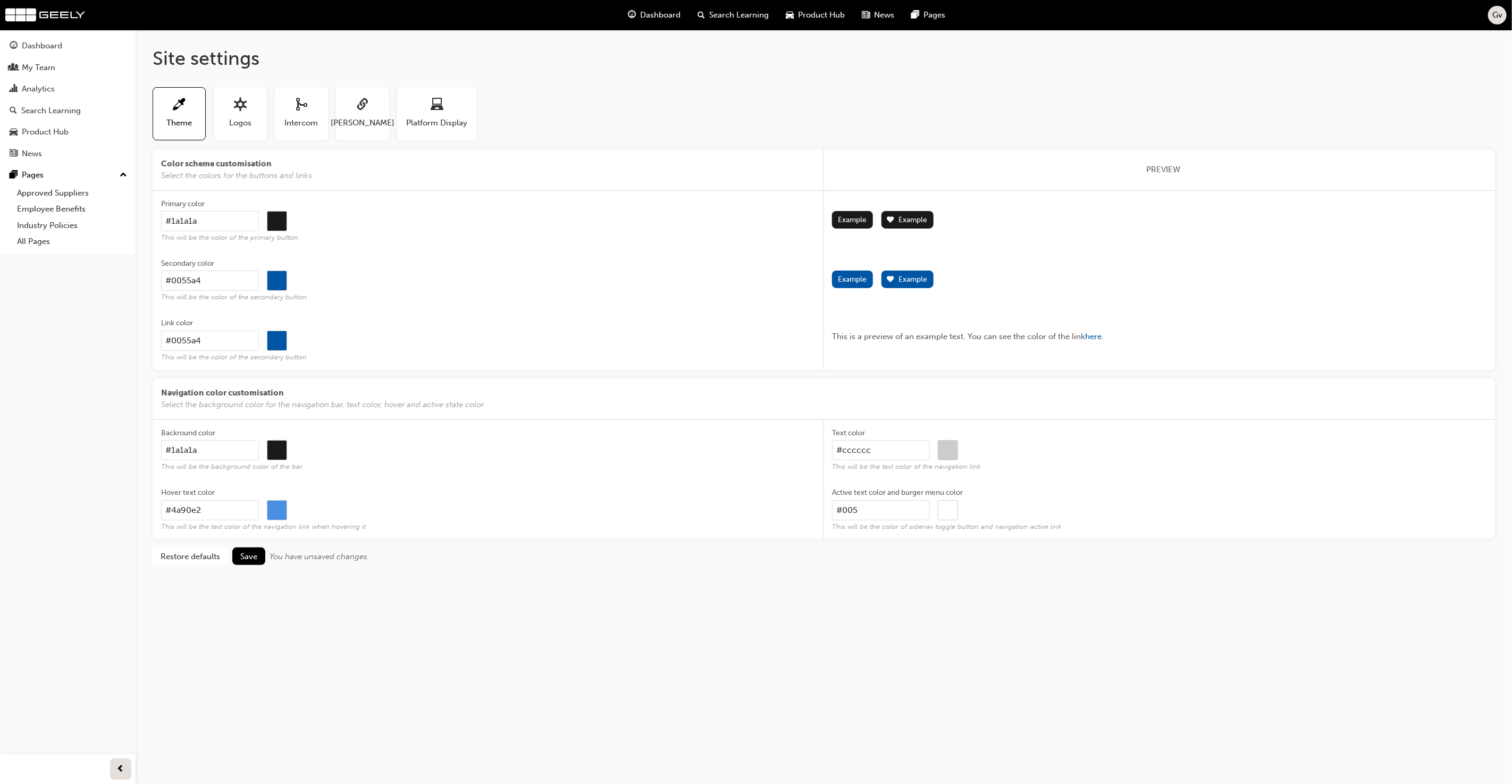
type input "#0055"
type input "#000000"
type input "#0055a"
type input "#000000"
type input "#0055a4"
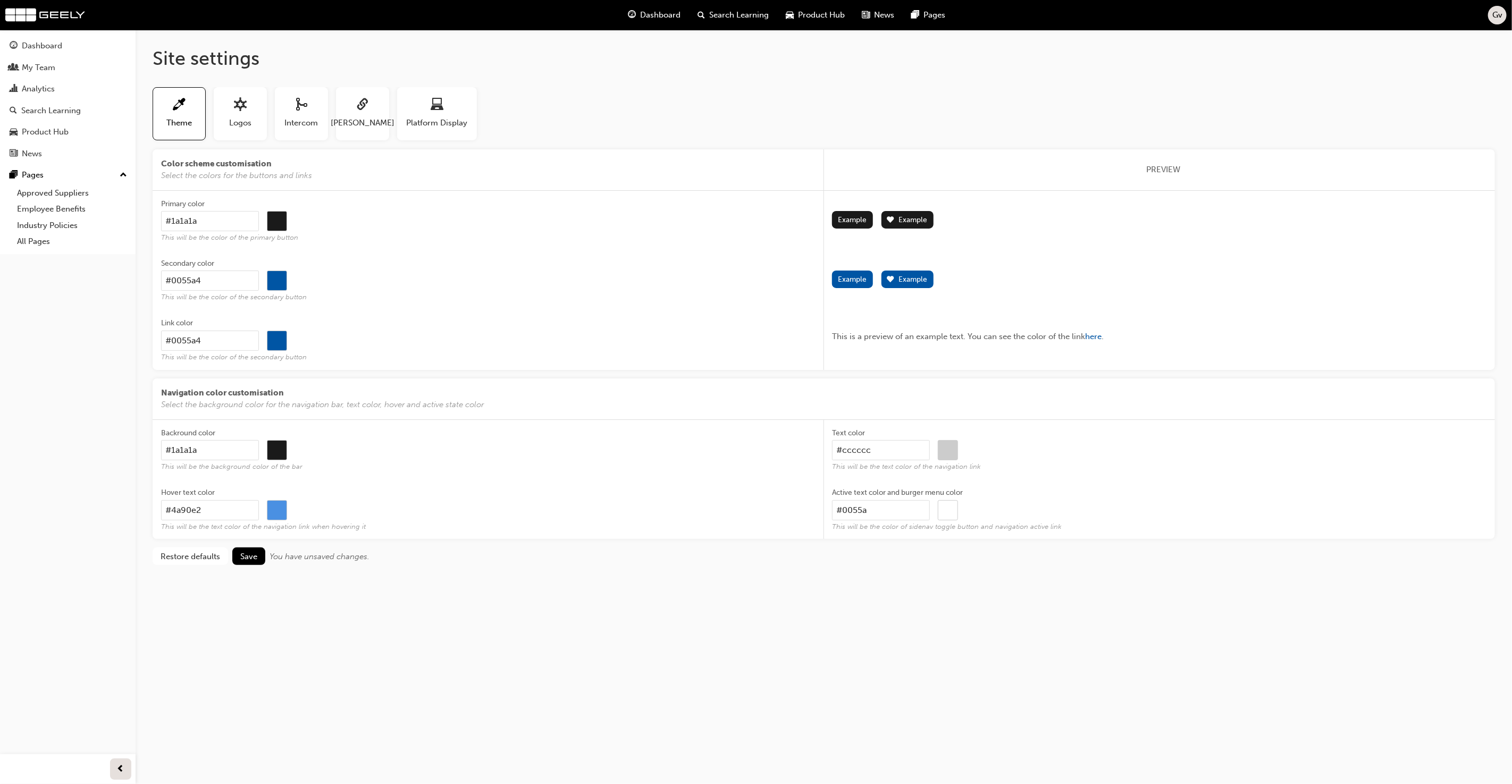
type input "#0055a4"
click at [751, 606] on div "Site settings Theme Logos Intercom SAML Platform Display Color scheme customisa…" at bounding box center [756, 392] width 1512 height 784
click at [251, 552] on span "Save" at bounding box center [248, 556] width 17 height 9
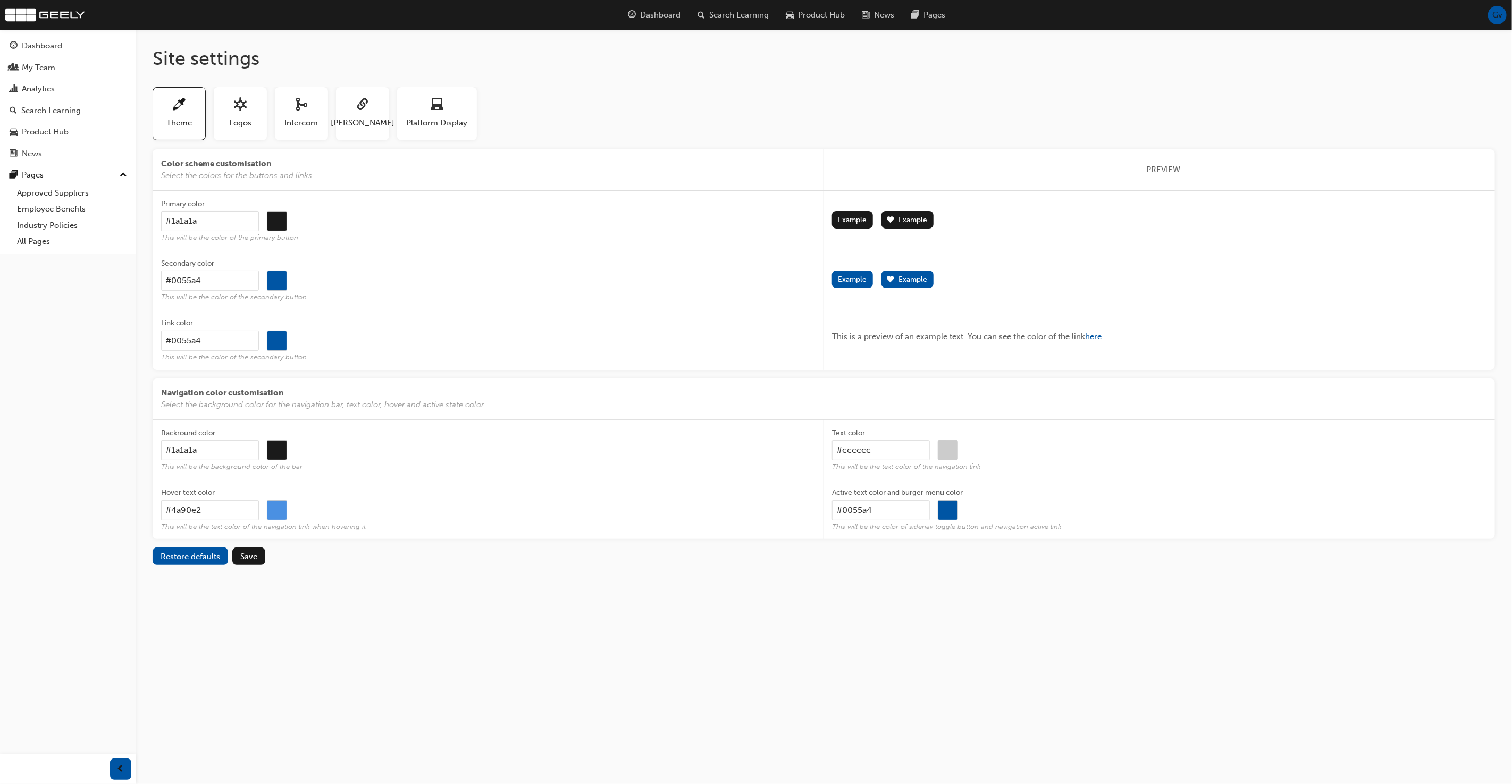
click at [374, 604] on div "Site settings Theme Logos Intercom SAML Platform Display Color scheme customisa…" at bounding box center [756, 392] width 1512 height 784
click at [387, 582] on div "Site settings Theme Logos Intercom SAML Platform Display Color scheme customisa…" at bounding box center [824, 315] width 1376 height 569
click at [373, 587] on div "Site settings Theme Logos Intercom SAML Platform Display Color scheme customisa…" at bounding box center [824, 315] width 1376 height 569
click at [240, 561] on button "Save" at bounding box center [249, 556] width 33 height 18
click at [59, 49] on div "Dashboard" at bounding box center [42, 46] width 41 height 12
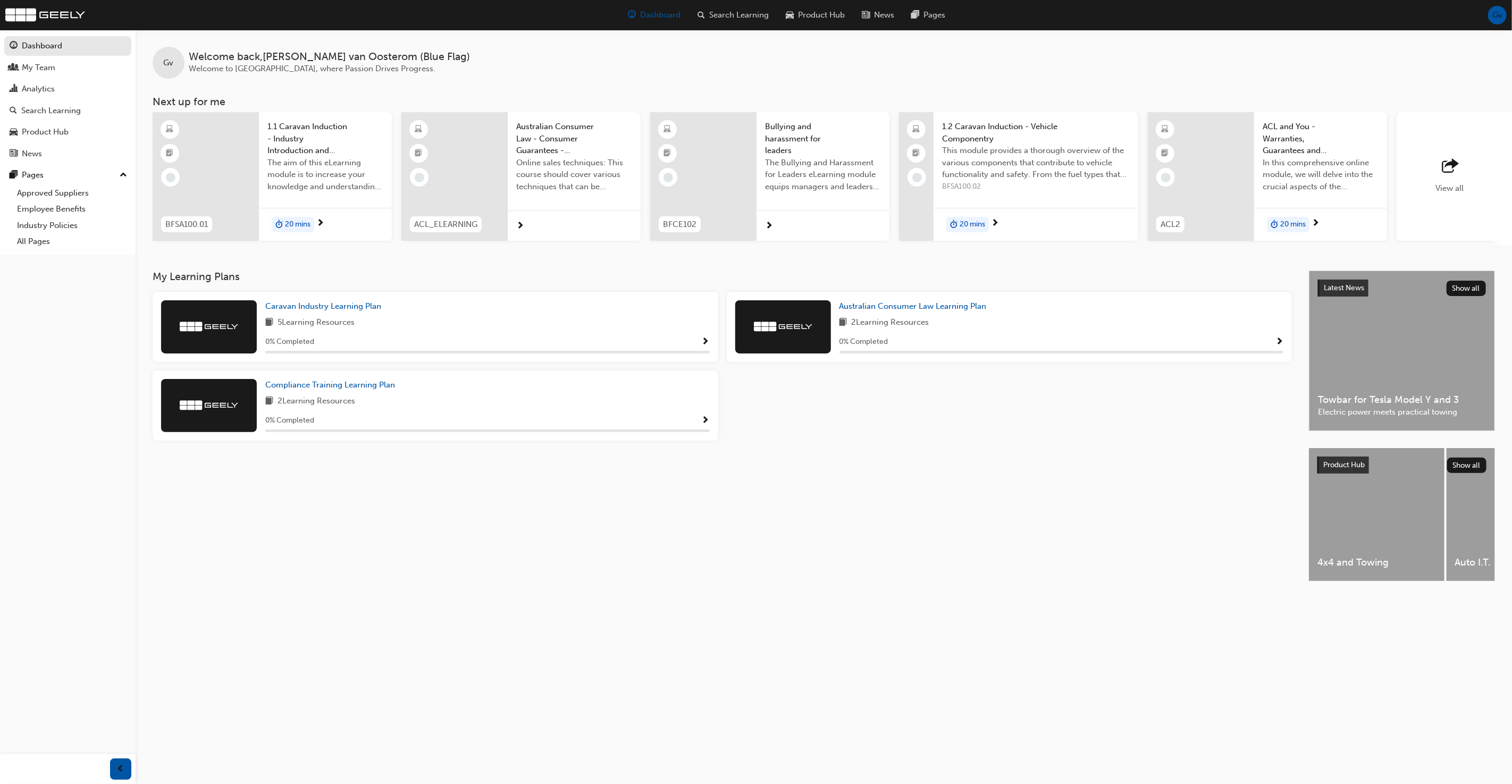
click at [420, 262] on div "Gv Welcome back , Glenn van Oosterom (Blue Flag) Welcome to Geely Academy, wher…" at bounding box center [824, 150] width 1376 height 241
click at [736, 11] on span "Search Learning" at bounding box center [738, 15] width 59 height 12
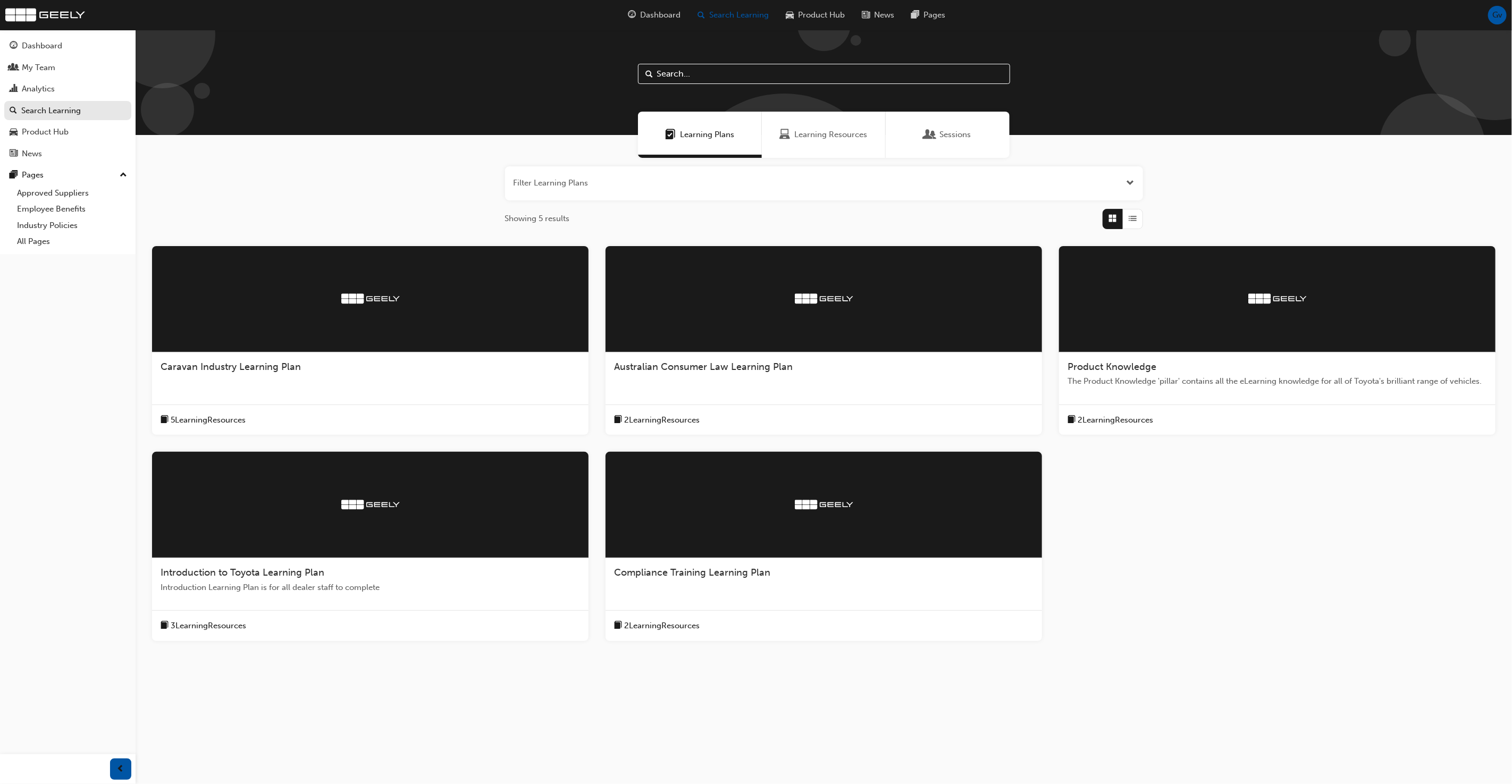
click at [782, 148] on div "Learning Resources" at bounding box center [824, 134] width 124 height 46
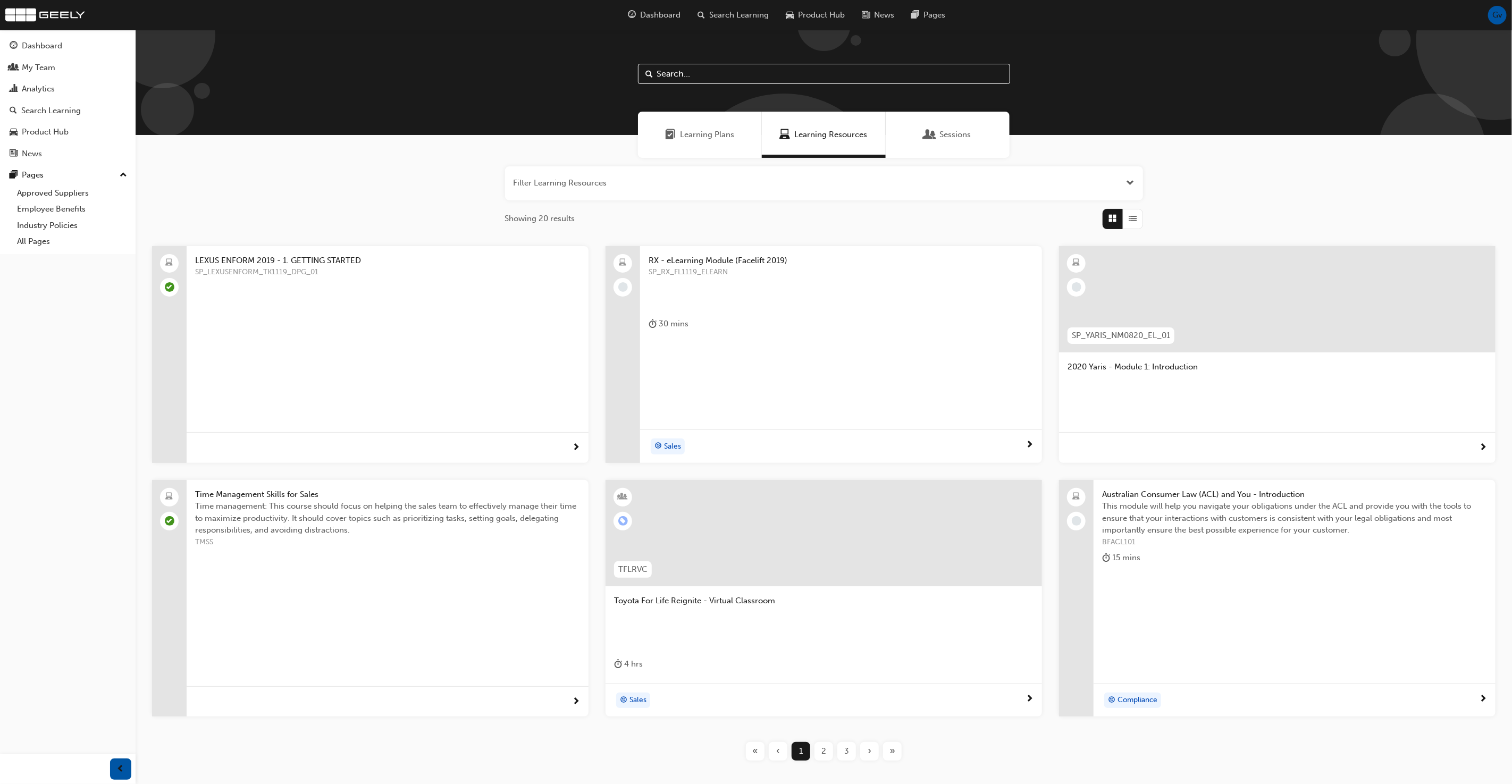
click at [352, 264] on span "LEXUS ENFORM 2019 - 1. GETTING STARTED" at bounding box center [387, 261] width 385 height 12
click at [694, 268] on span "SP_RX_FL1119_ELEARN" at bounding box center [841, 272] width 385 height 12
click at [1084, 367] on span "2020 Yaris - Module 1: Introduction" at bounding box center [1277, 367] width 420 height 12
click at [741, 600] on span "Toyota For Life Reignite - Virtual Classroom" at bounding box center [824, 601] width 420 height 12
click at [868, 753] on span "›" at bounding box center [869, 751] width 4 height 12
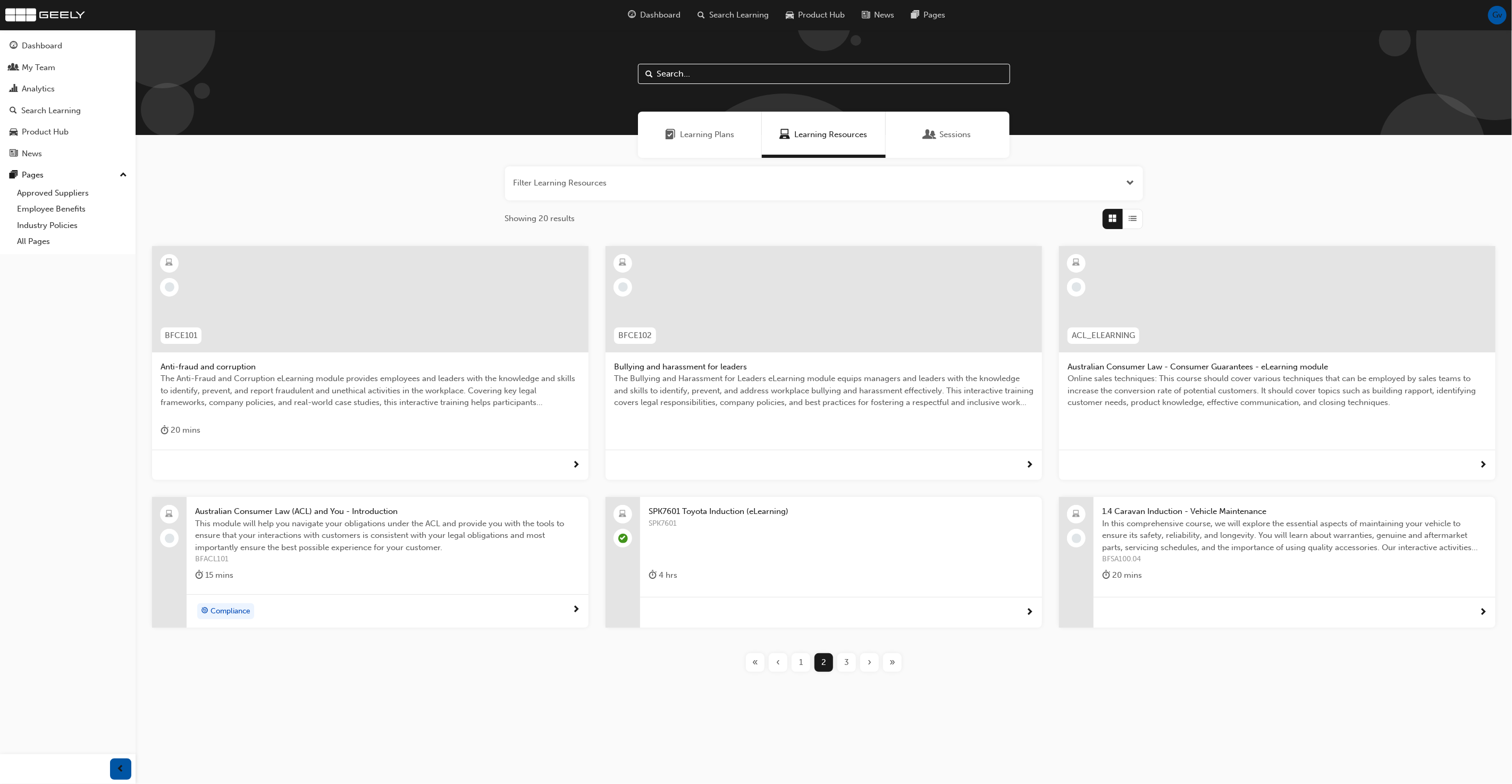
click at [759, 518] on span "SPK7601" at bounding box center [841, 523] width 385 height 12
click at [1185, 515] on span "1.4 Caravan Induction - Vehicle Maintenance" at bounding box center [1295, 511] width 385 height 12
click at [868, 664] on span "›" at bounding box center [869, 663] width 4 height 12
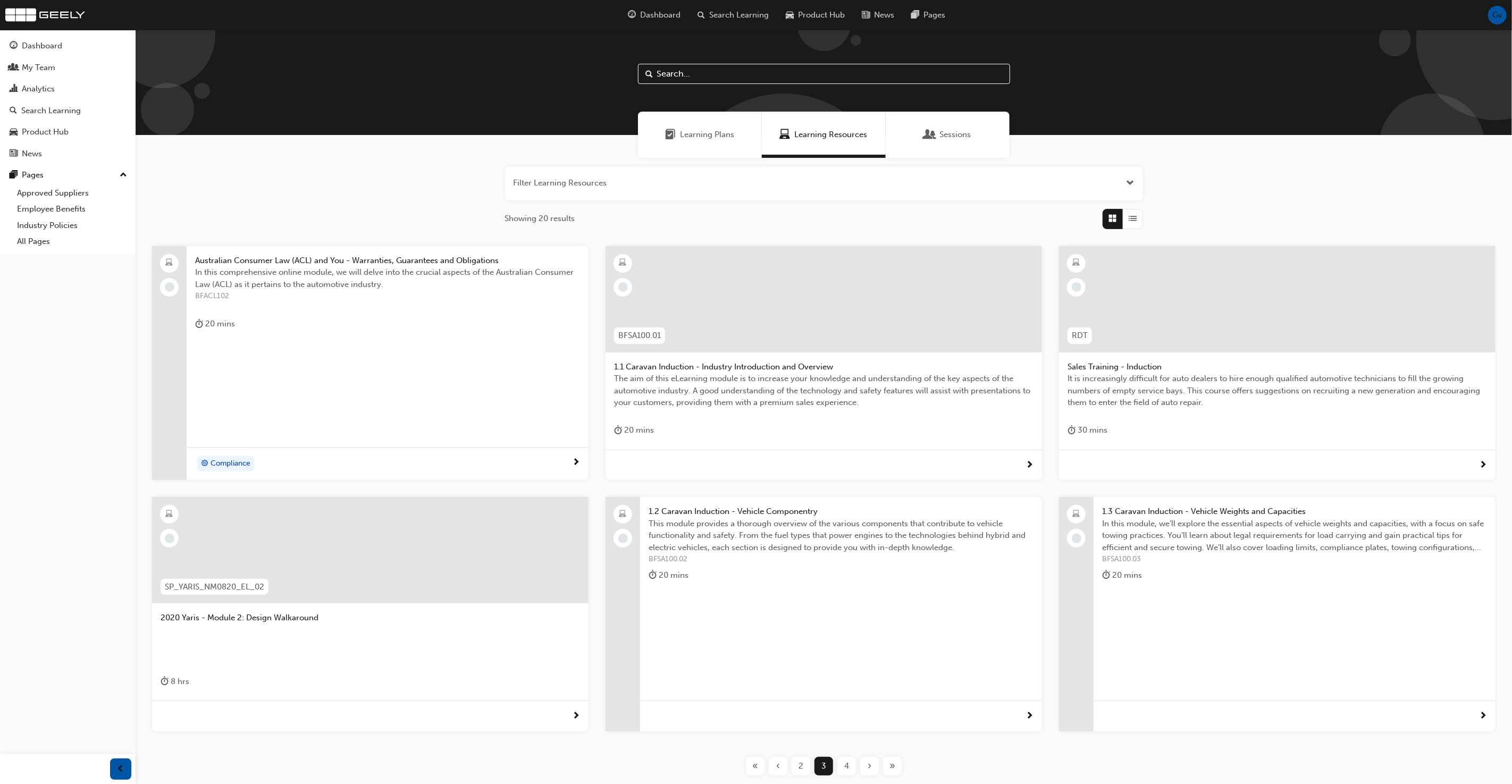
click at [736, 365] on span "1.1 Caravan Induction - Industry Introduction and Overview" at bounding box center [824, 367] width 420 height 12
click at [325, 627] on div at bounding box center [370, 645] width 420 height 42
click at [754, 524] on span "This module provides a thorough overview of the various components that contrib…" at bounding box center [841, 536] width 385 height 36
click at [1150, 520] on span "In this module, we’ll explore the essential aspects of vehicle weights and capa…" at bounding box center [1295, 536] width 385 height 36
click at [867, 765] on div "›" at bounding box center [870, 766] width 19 height 19
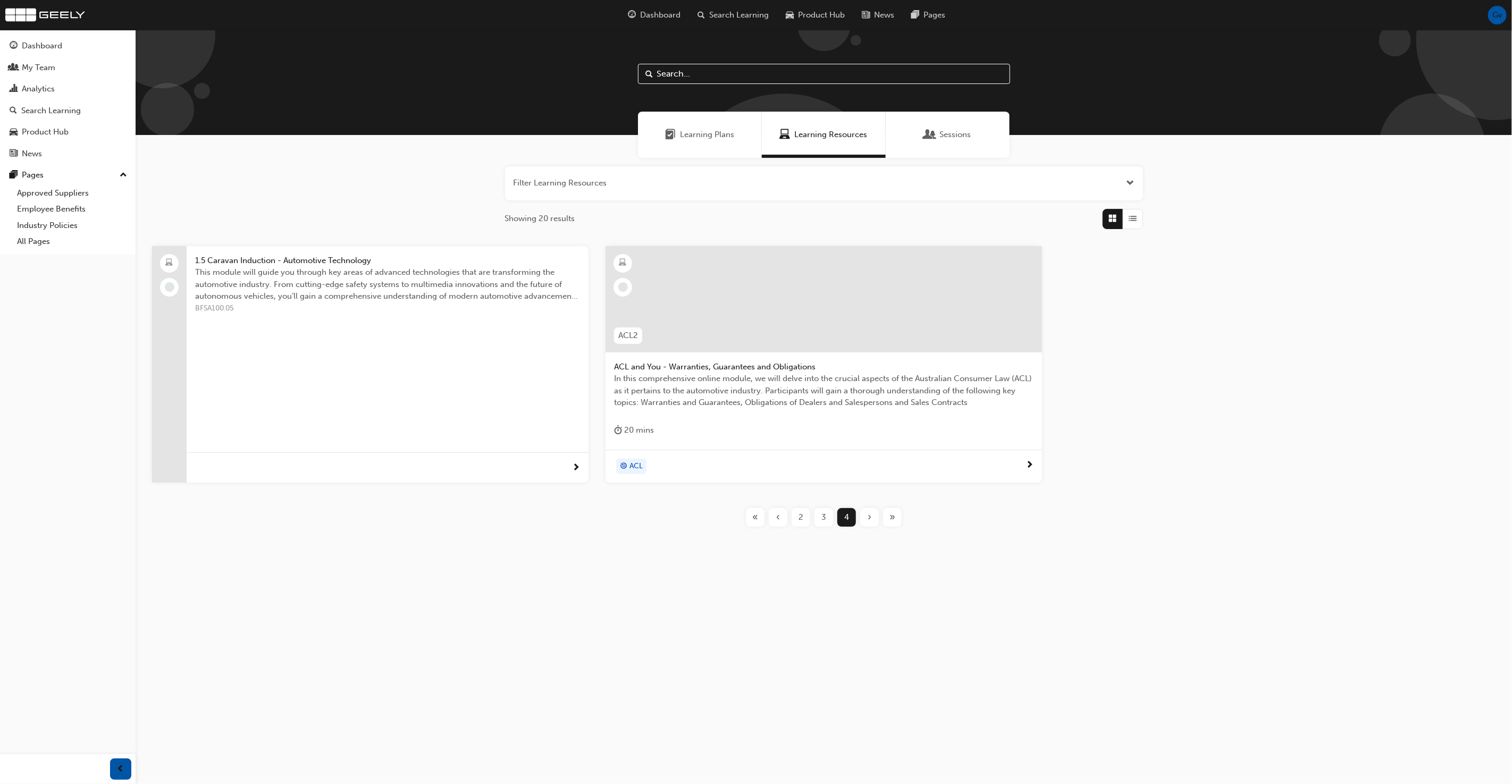
click at [321, 268] on span "This module will guide you through key areas of advanced technologies that are …" at bounding box center [387, 285] width 385 height 36
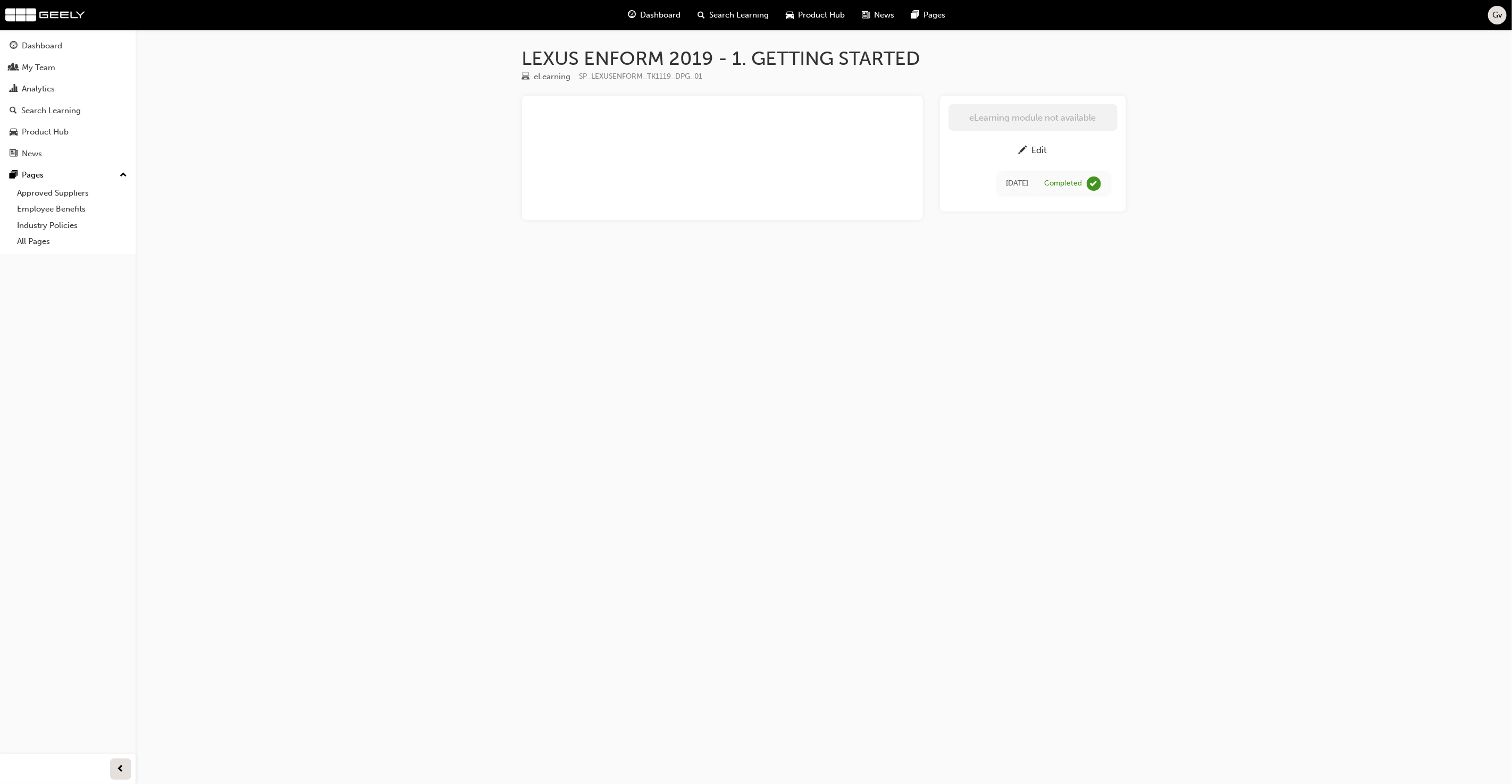
click at [1027, 149] on span "pencil-icon" at bounding box center [1022, 151] width 9 height 11
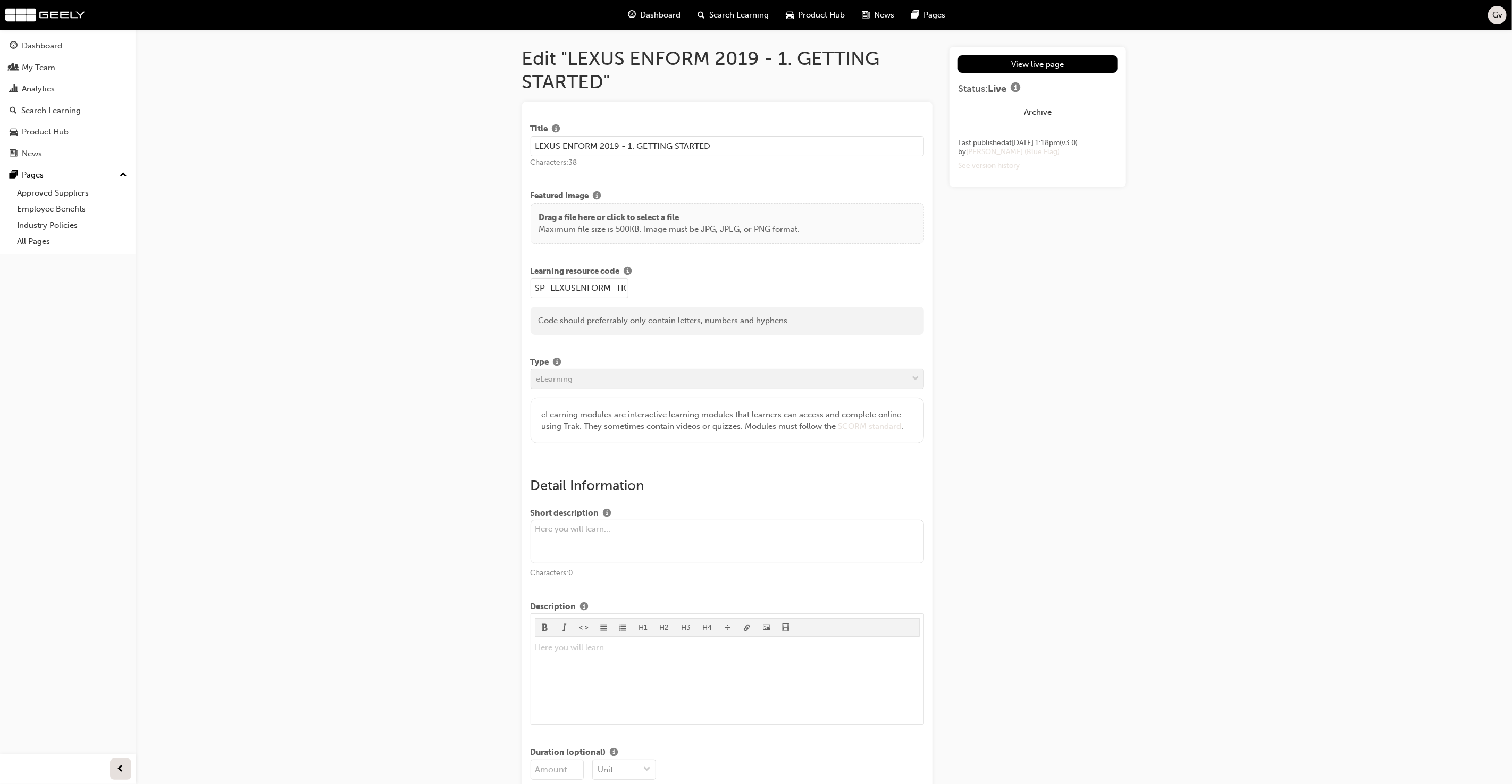
click at [1045, 110] on button "Archive" at bounding box center [1037, 113] width 159 height 18
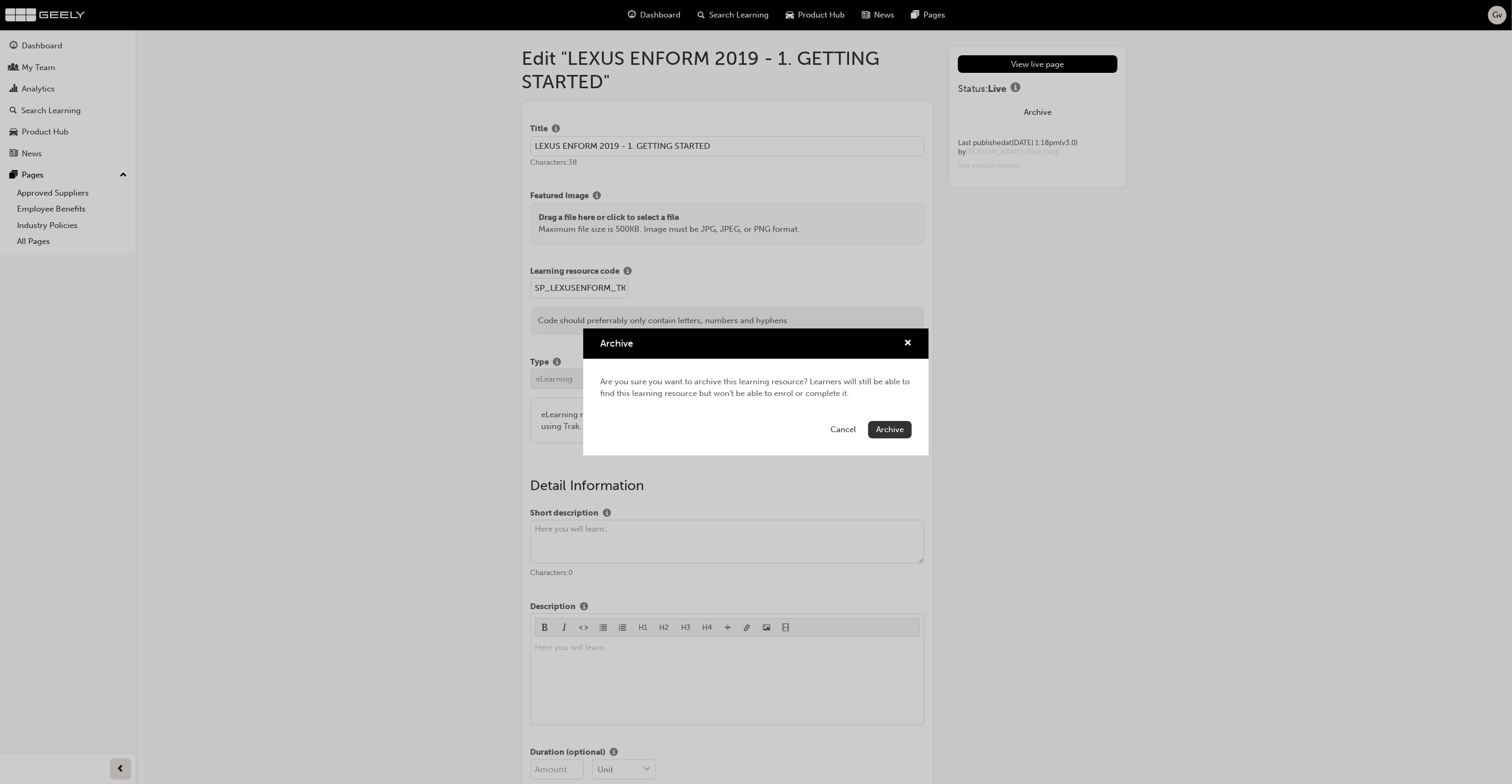
click at [893, 431] on span "Archive" at bounding box center [890, 430] width 28 height 9
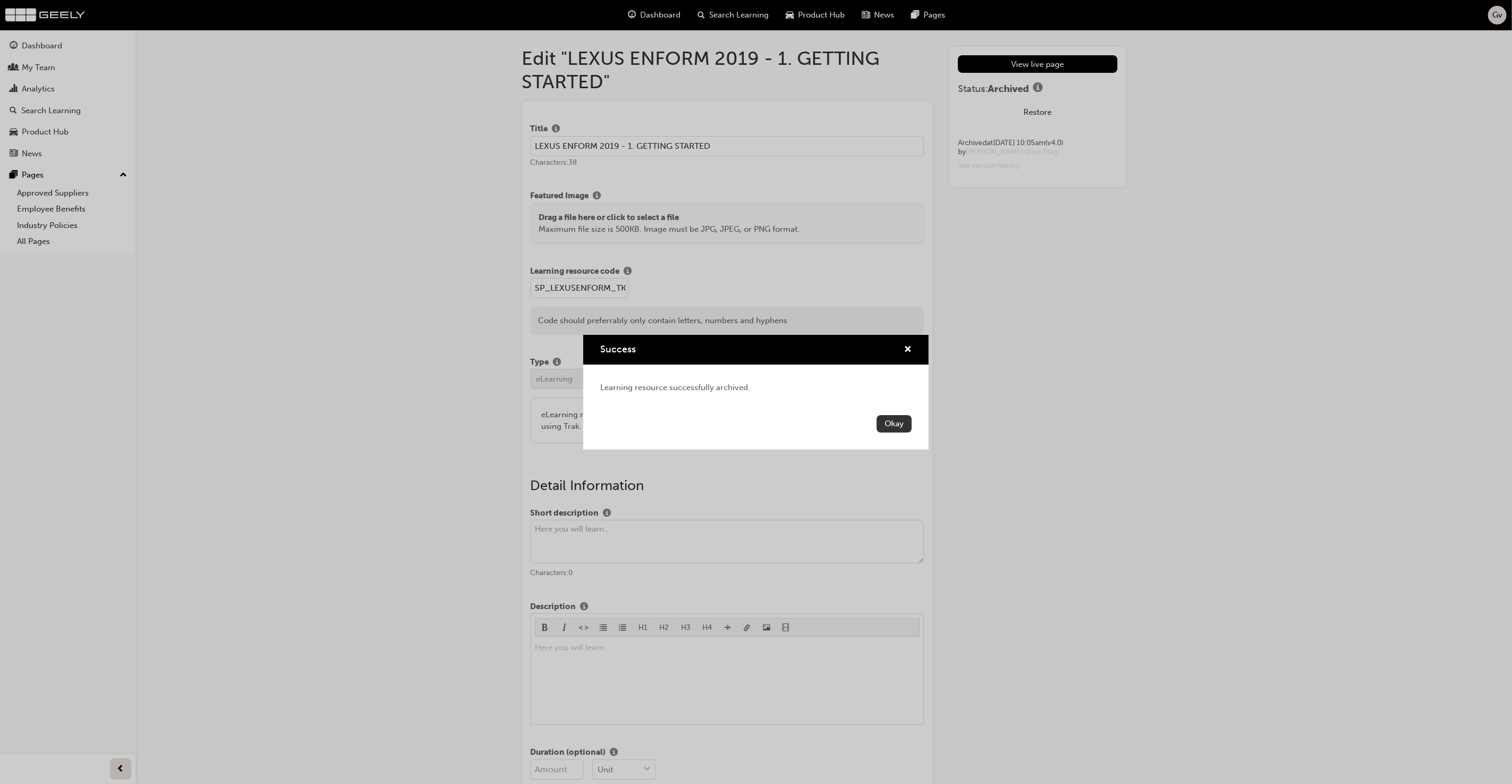
click at [896, 423] on button "Okay" at bounding box center [895, 424] width 35 height 18
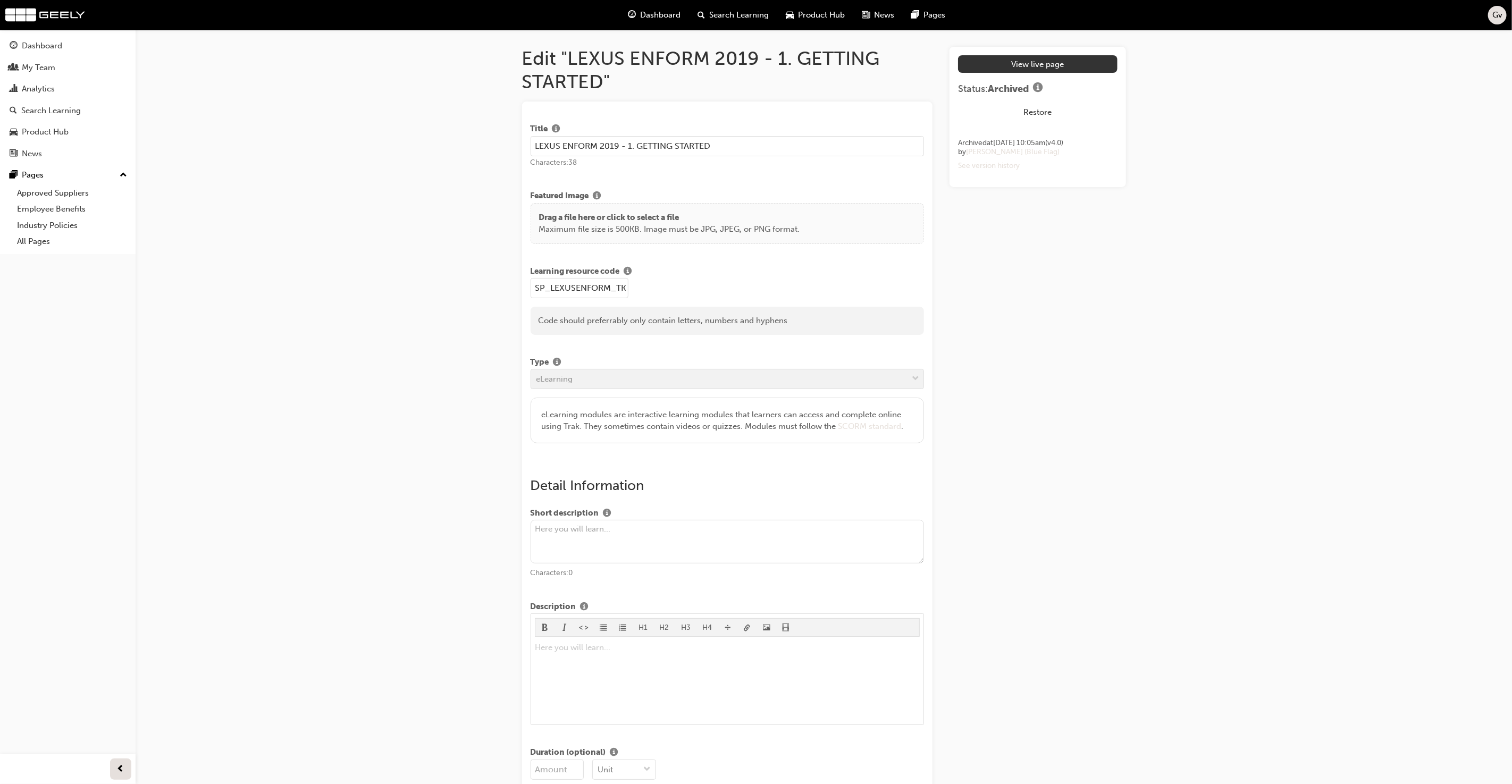
click at [1057, 67] on link "View live page" at bounding box center [1037, 64] width 159 height 18
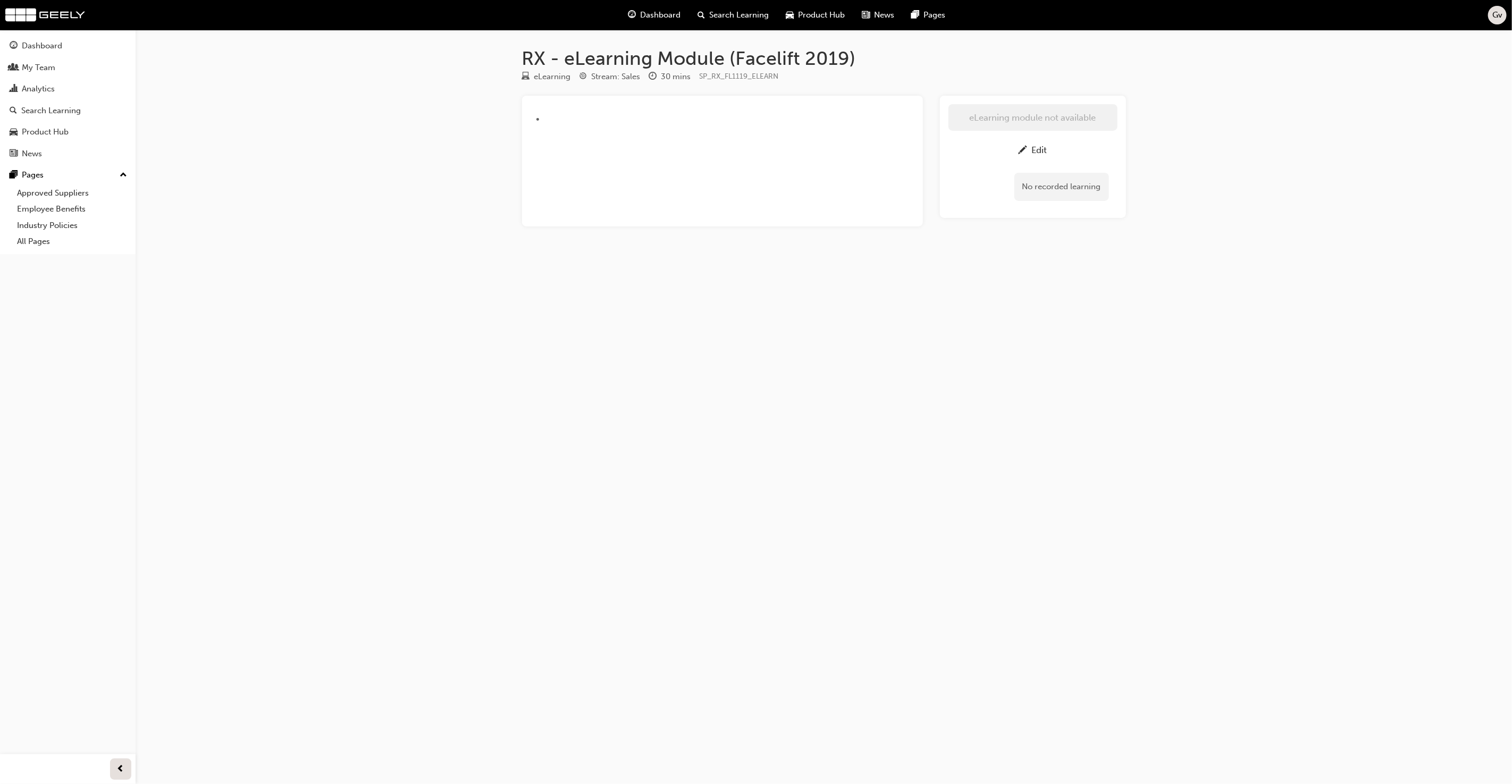
click at [1039, 150] on div "Edit" at bounding box center [1040, 150] width 15 height 11
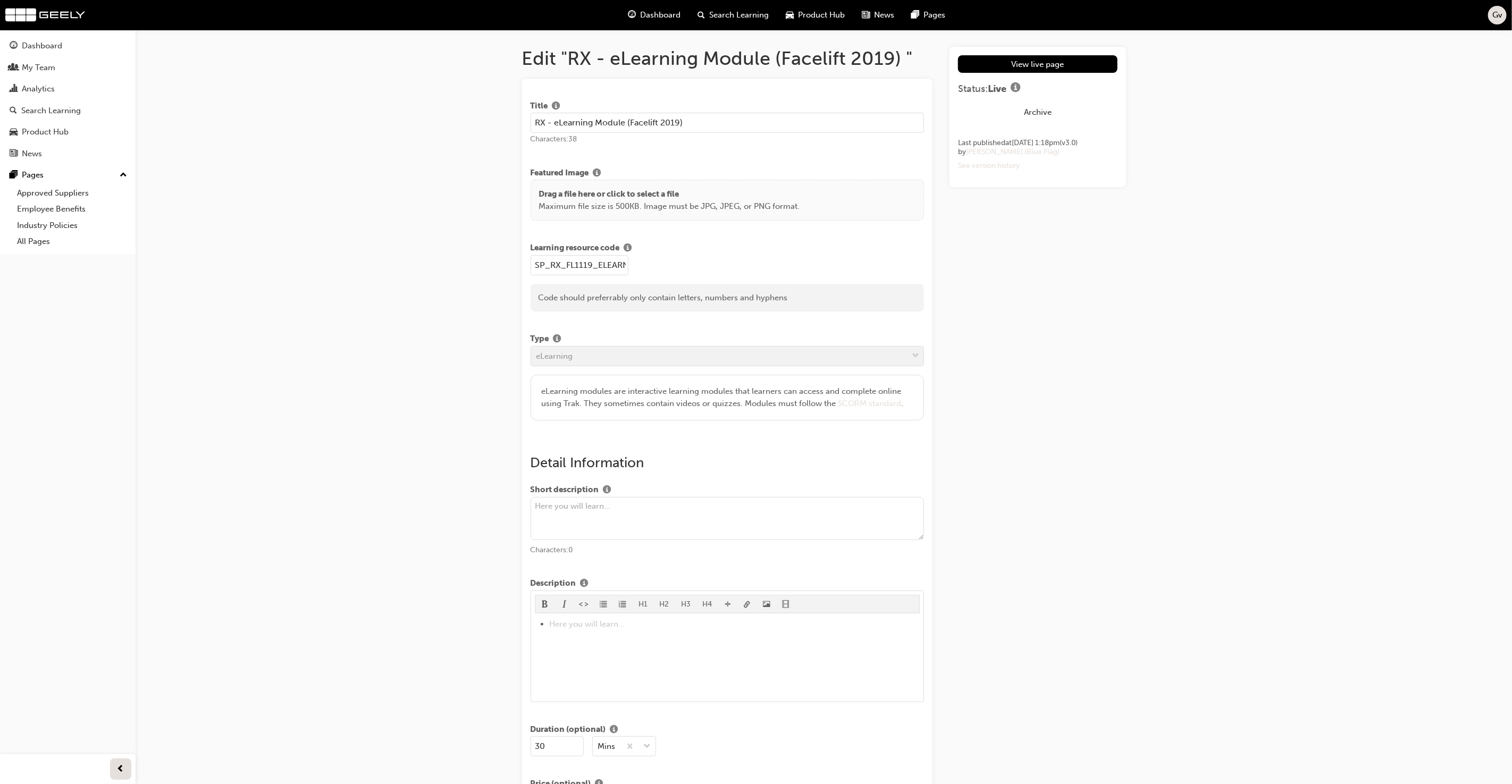
click at [798, 130] on input "RX - eLearning Module (Facelift 2019)" at bounding box center [727, 123] width 394 height 20
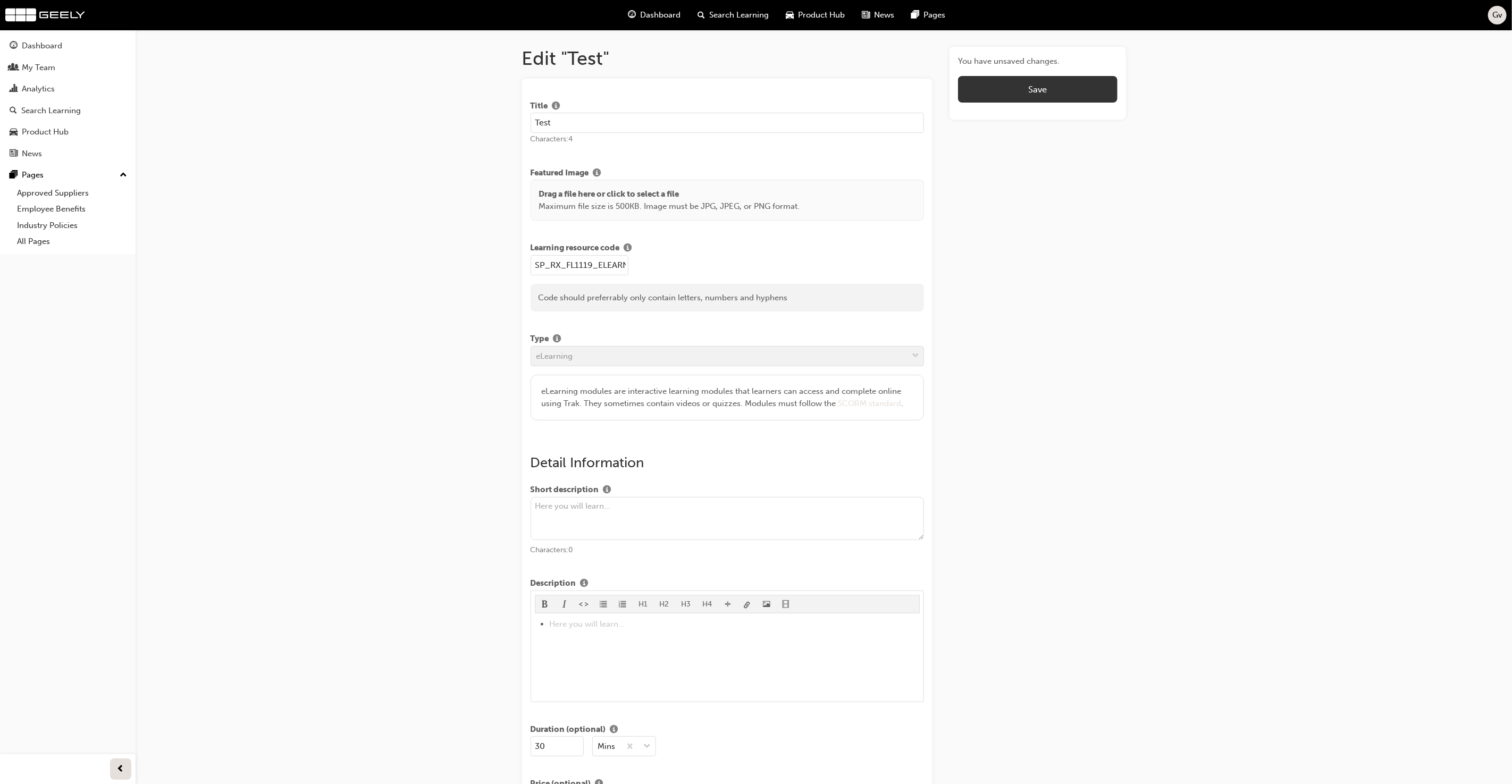
type input "Test"
click at [1102, 97] on button "Save" at bounding box center [1037, 89] width 159 height 26
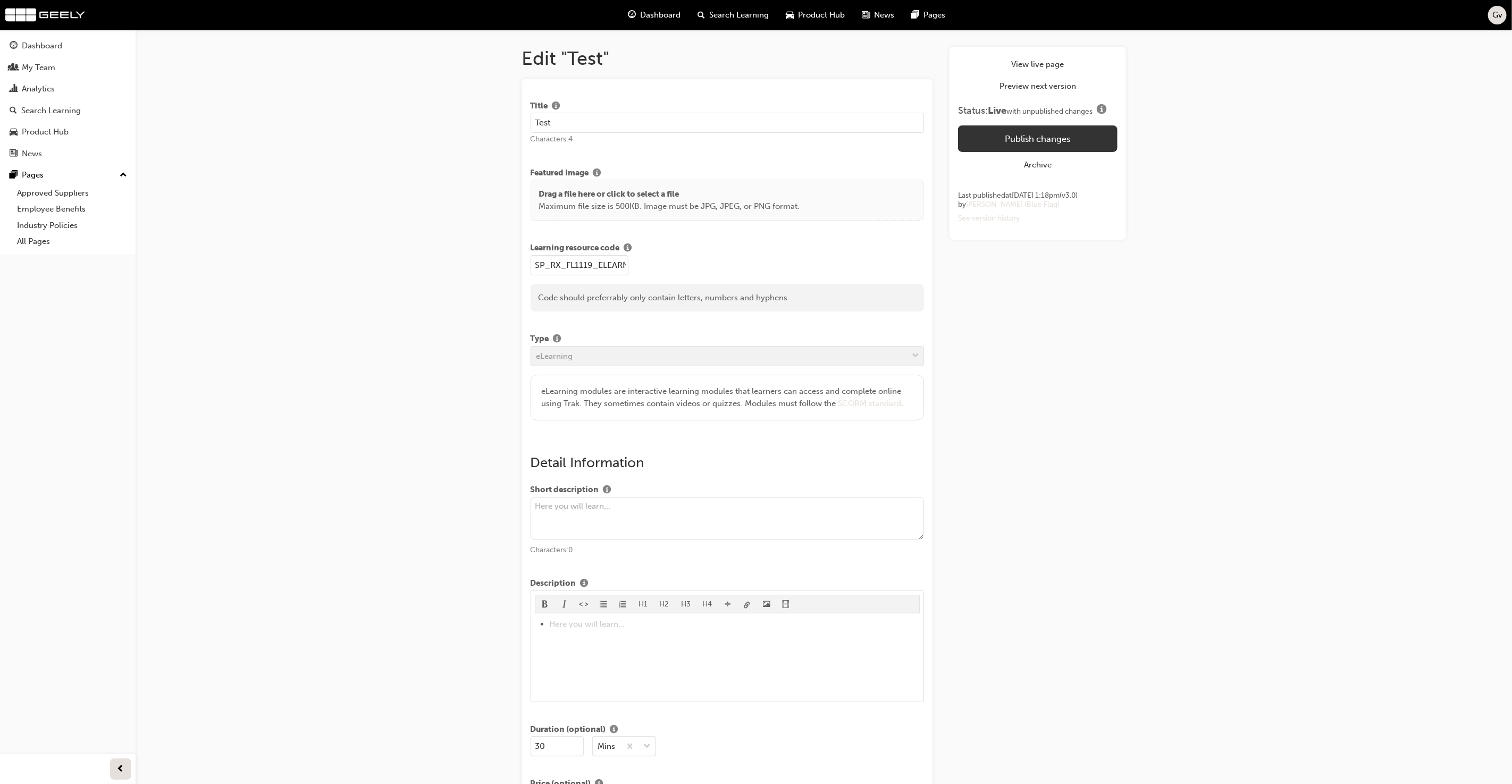
click at [1062, 144] on button "Publish changes" at bounding box center [1037, 138] width 159 height 26
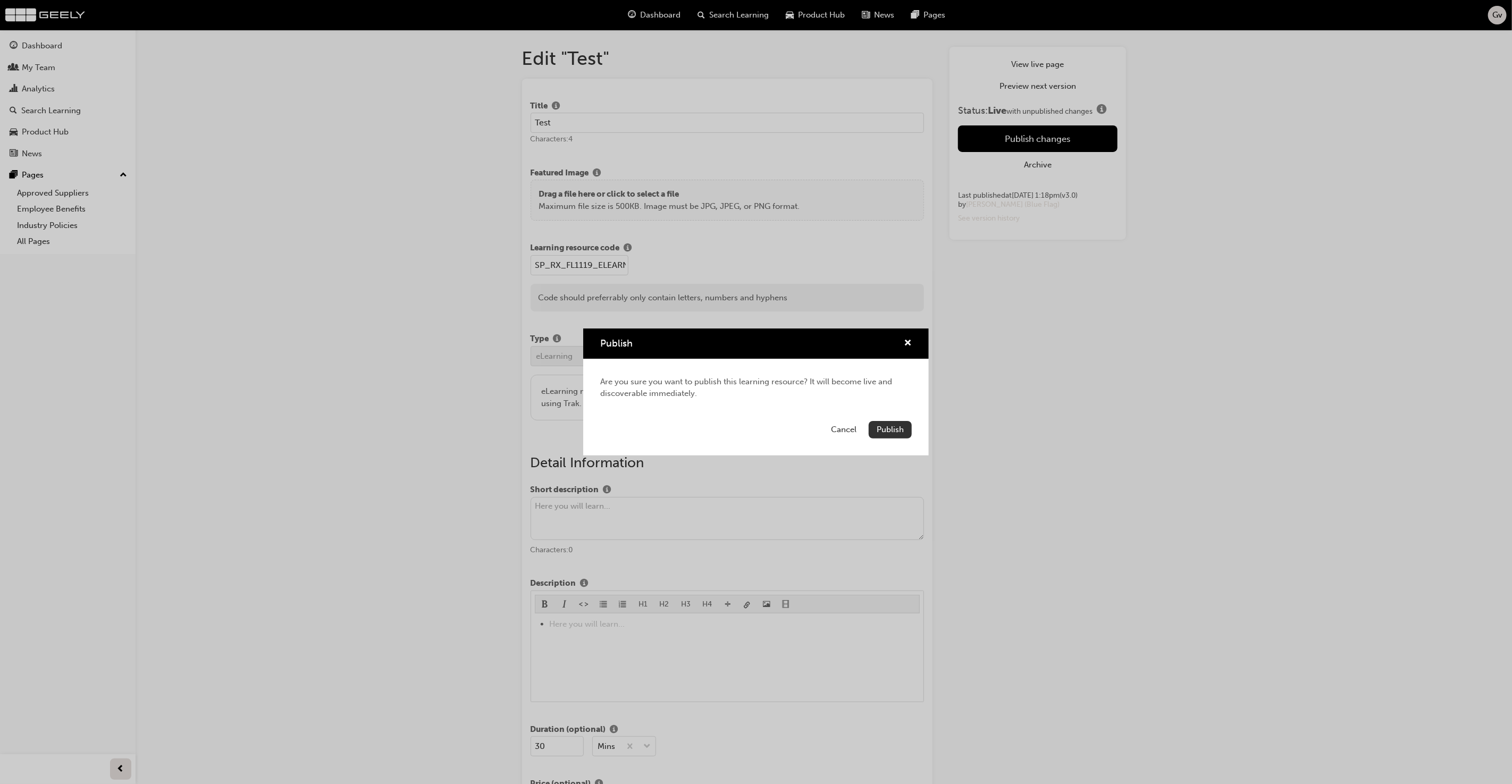
click at [899, 430] on span "Publish" at bounding box center [890, 430] width 27 height 9
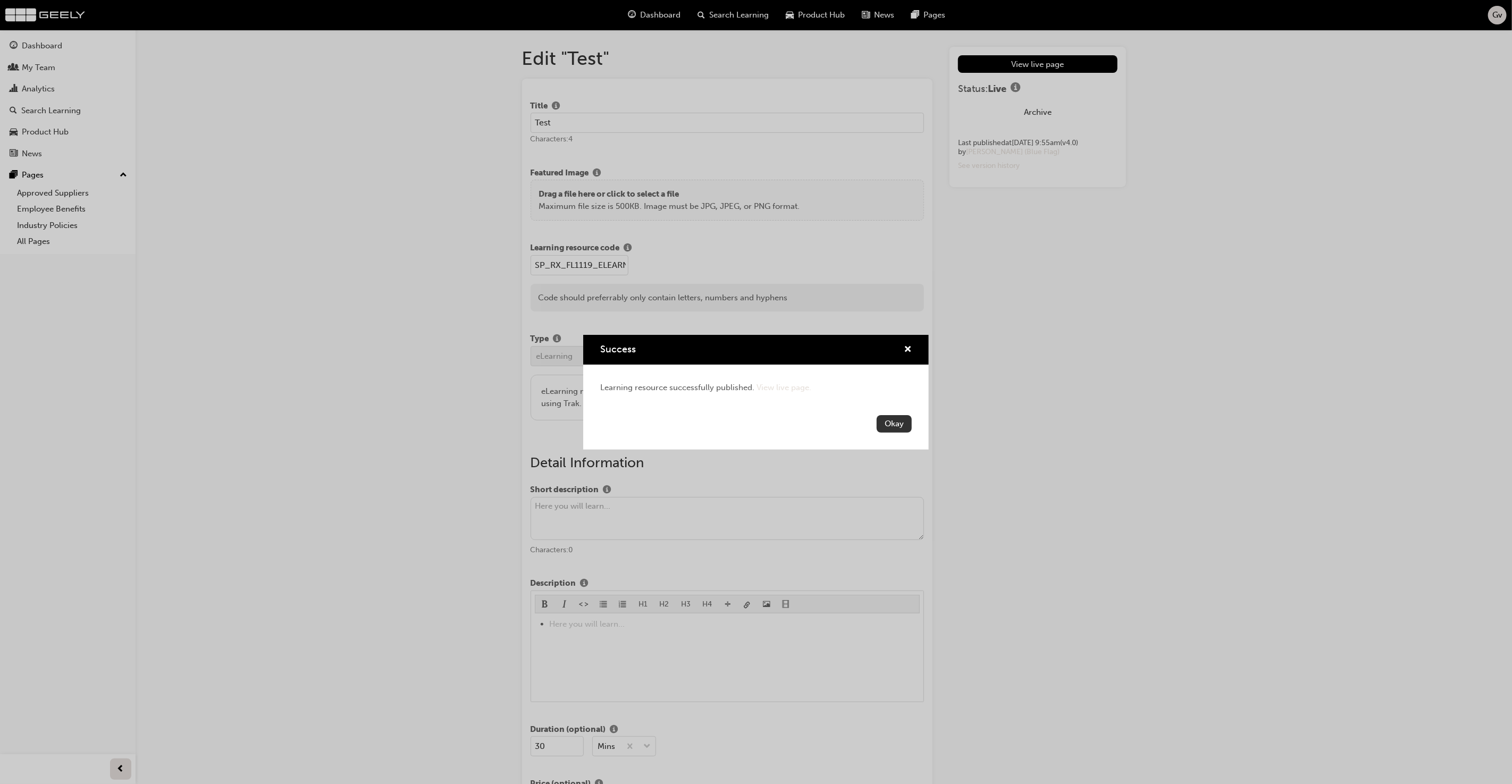
click at [902, 424] on button "Okay" at bounding box center [895, 424] width 35 height 18
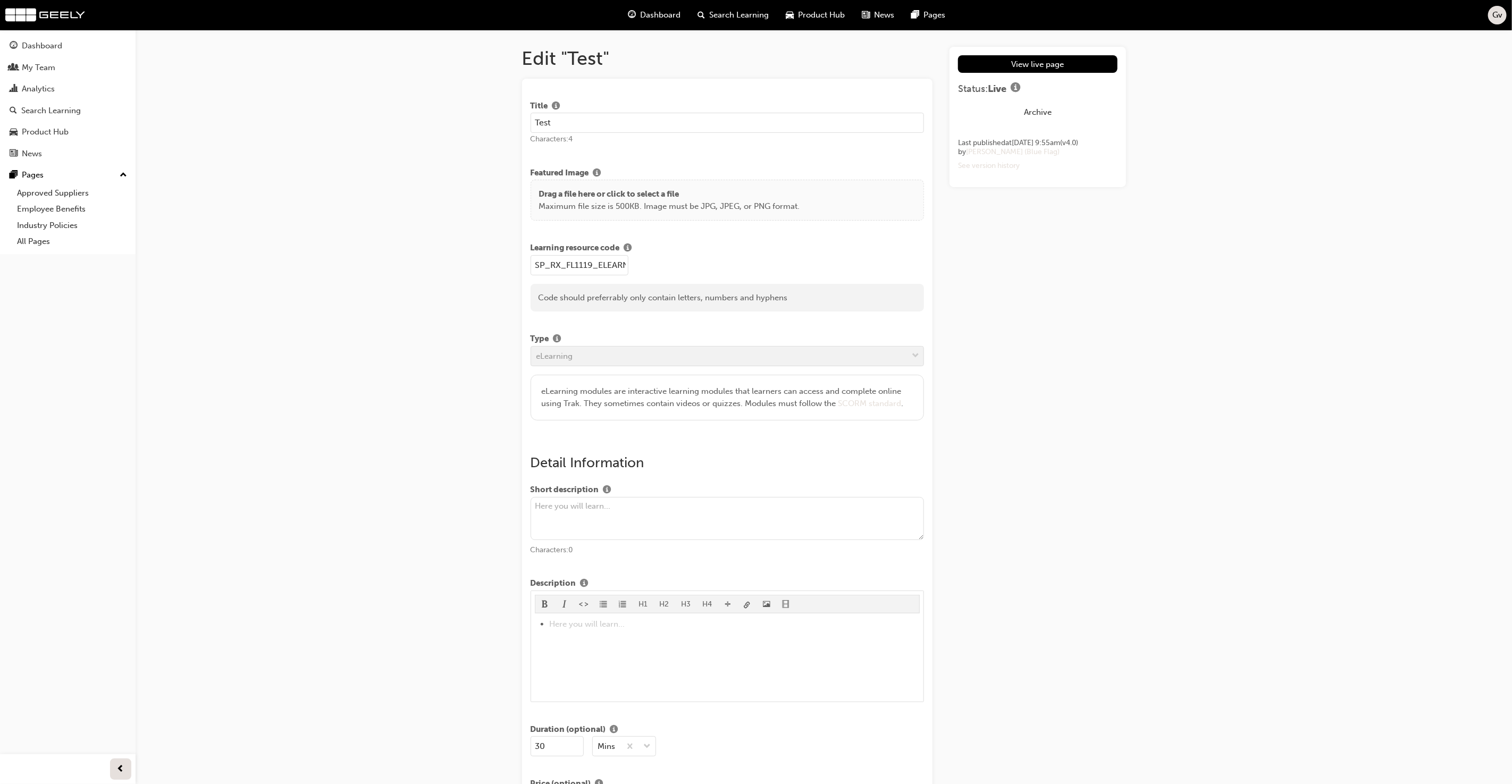
click at [1035, 111] on button "Archive" at bounding box center [1037, 113] width 159 height 18
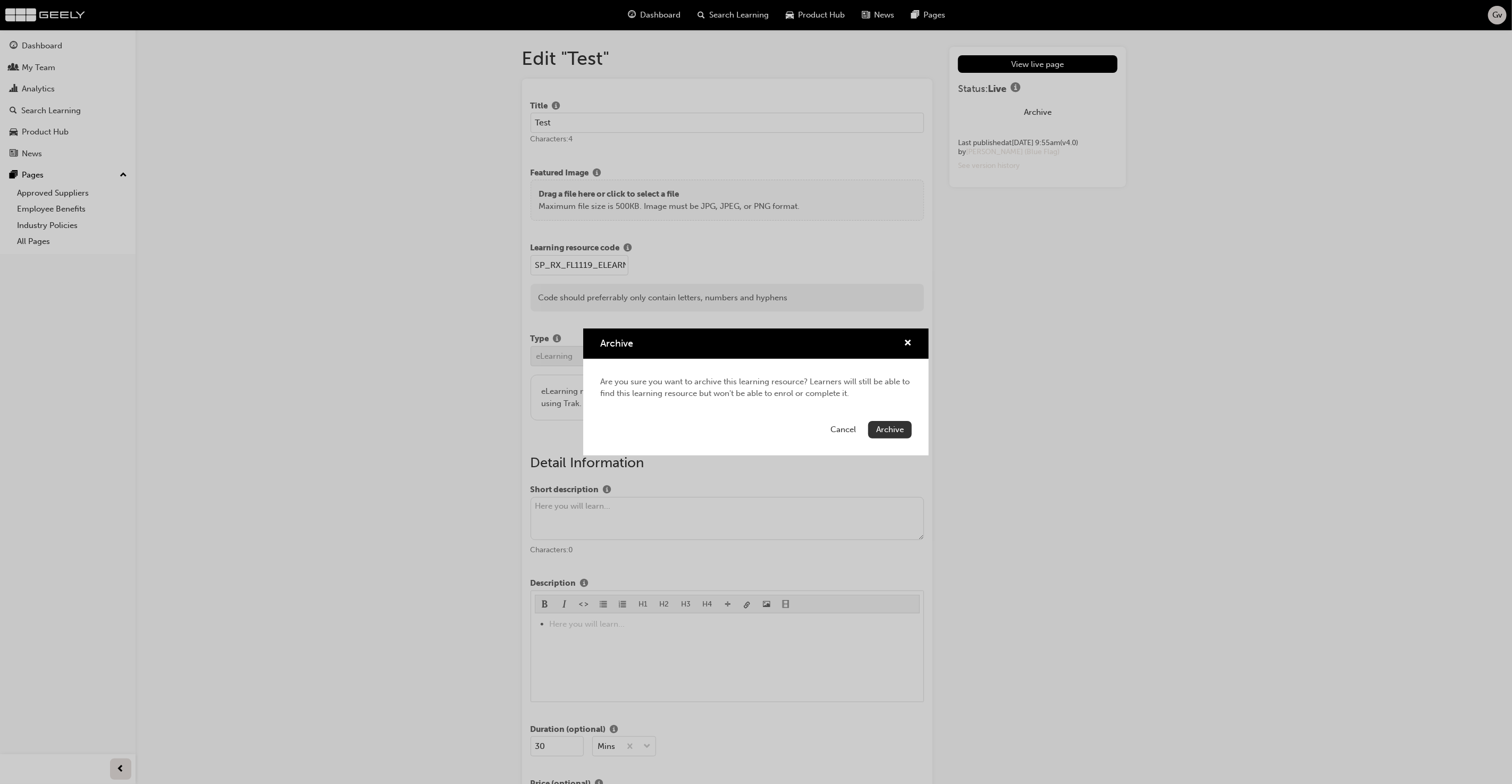
click at [901, 431] on span "Archive" at bounding box center [890, 430] width 28 height 9
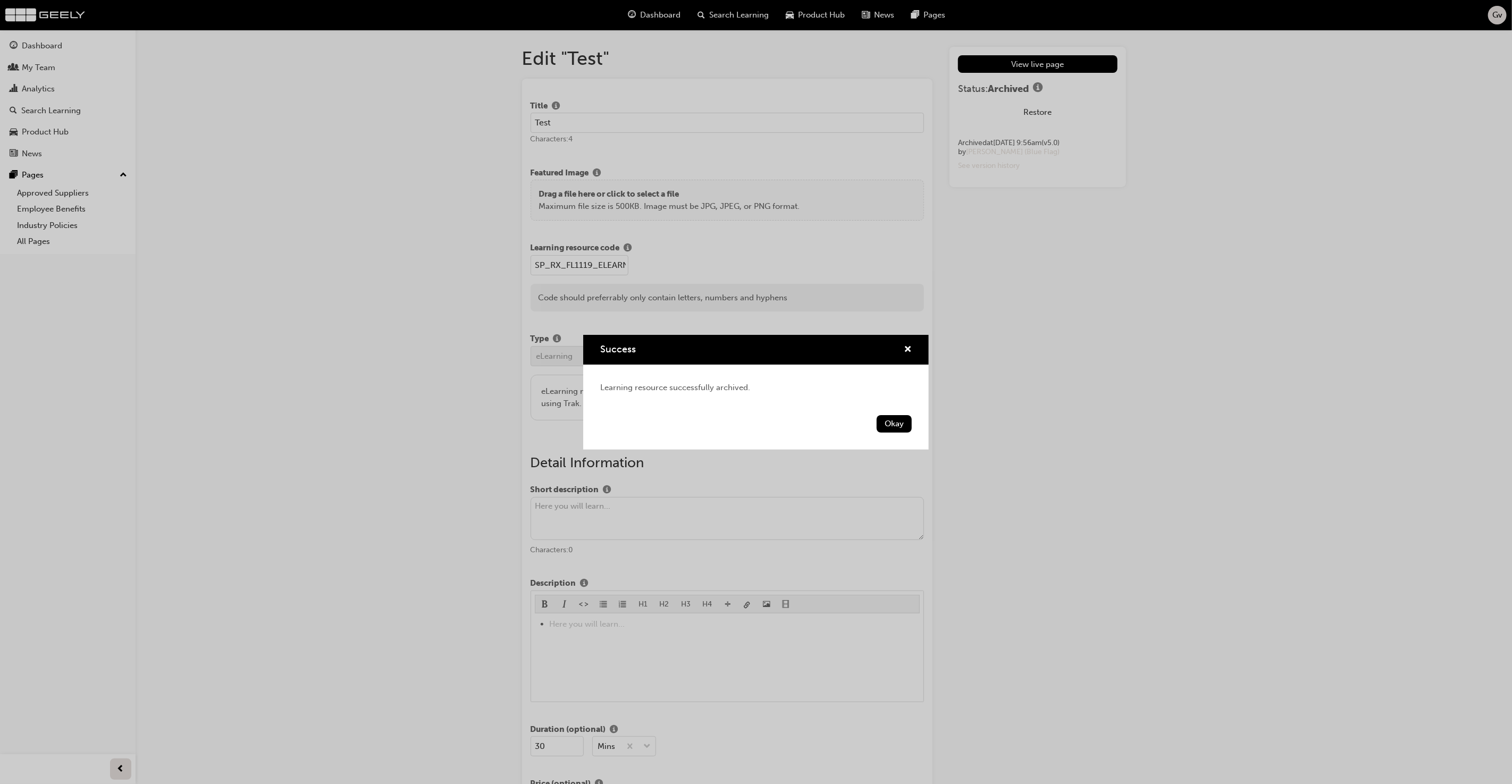
click at [961, 398] on div "Success Learning resource successfully archived. Okay" at bounding box center [756, 392] width 1512 height 784
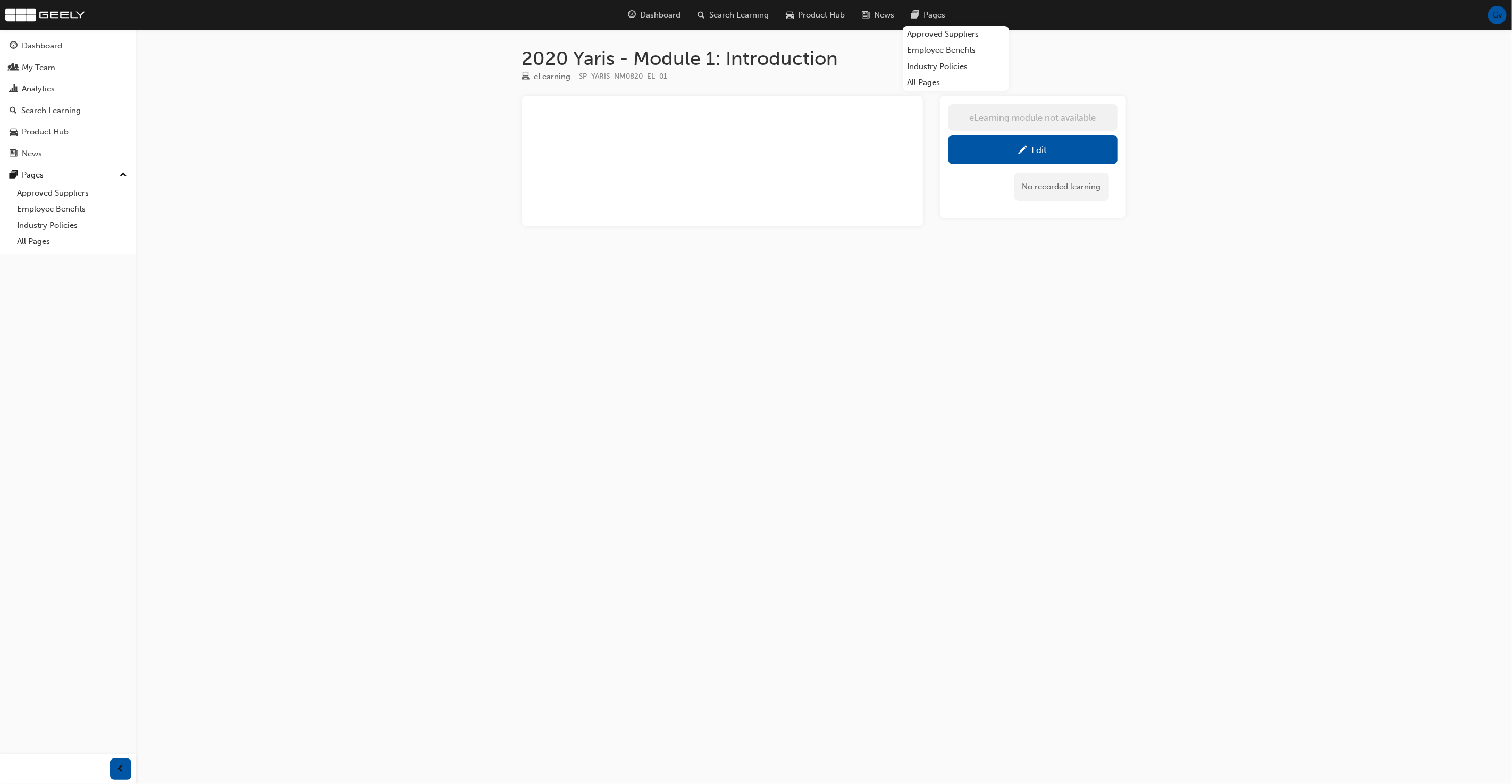
click at [386, 251] on div "2020 Yaris - Module 1: Introduction eLearning SP_YARIS_NM0820_EL_01 ﻿ eLearning…" at bounding box center [756, 392] width 1512 height 784
click at [1018, 141] on link "Edit" at bounding box center [1033, 150] width 169 height 29
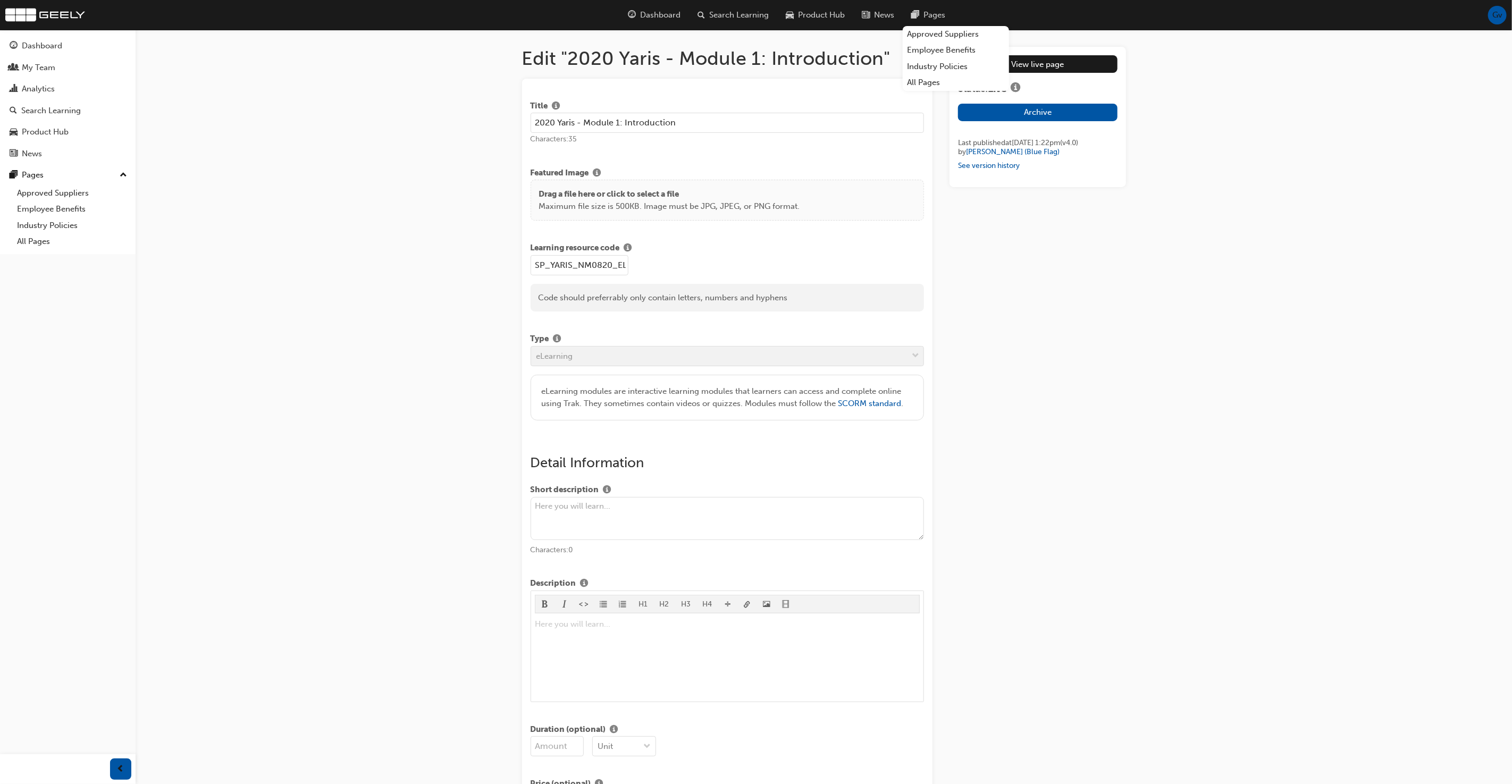
click at [821, 123] on input "2020 Yaris - Module 1: Introduction" at bounding box center [727, 123] width 394 height 20
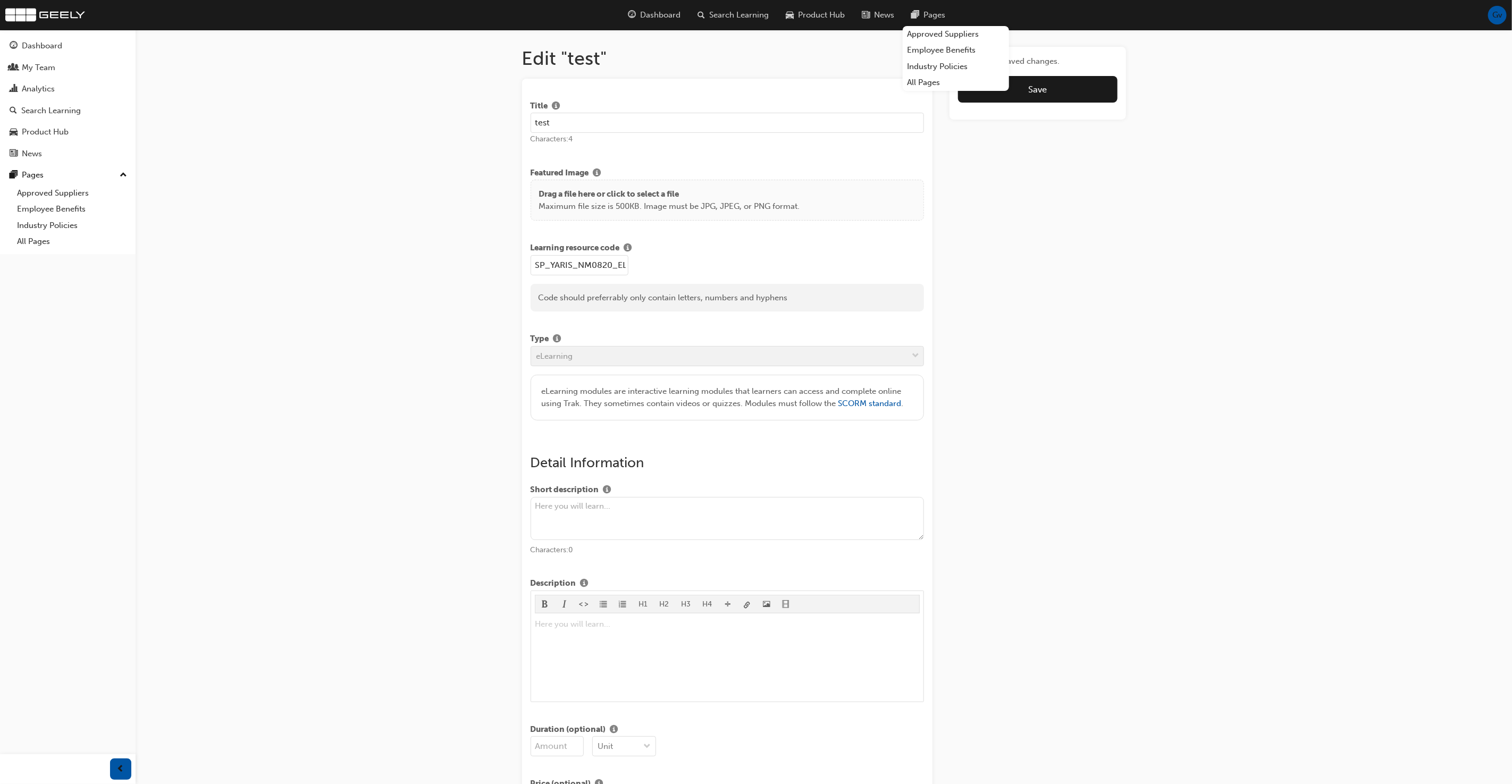
type input "test"
click at [1042, 90] on span "Save" at bounding box center [1038, 89] width 19 height 11
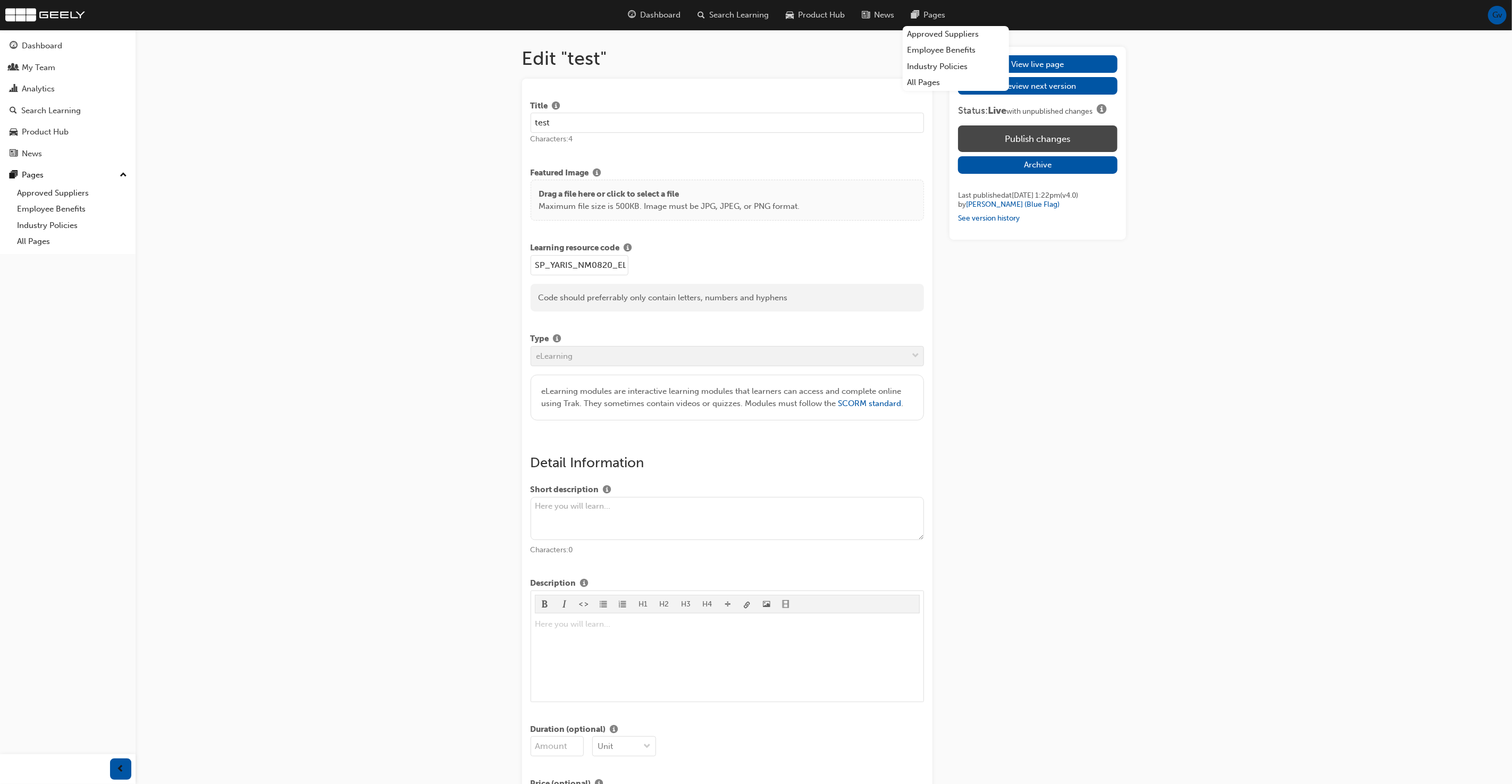
click at [1040, 133] on button "Publish changes" at bounding box center [1037, 138] width 159 height 26
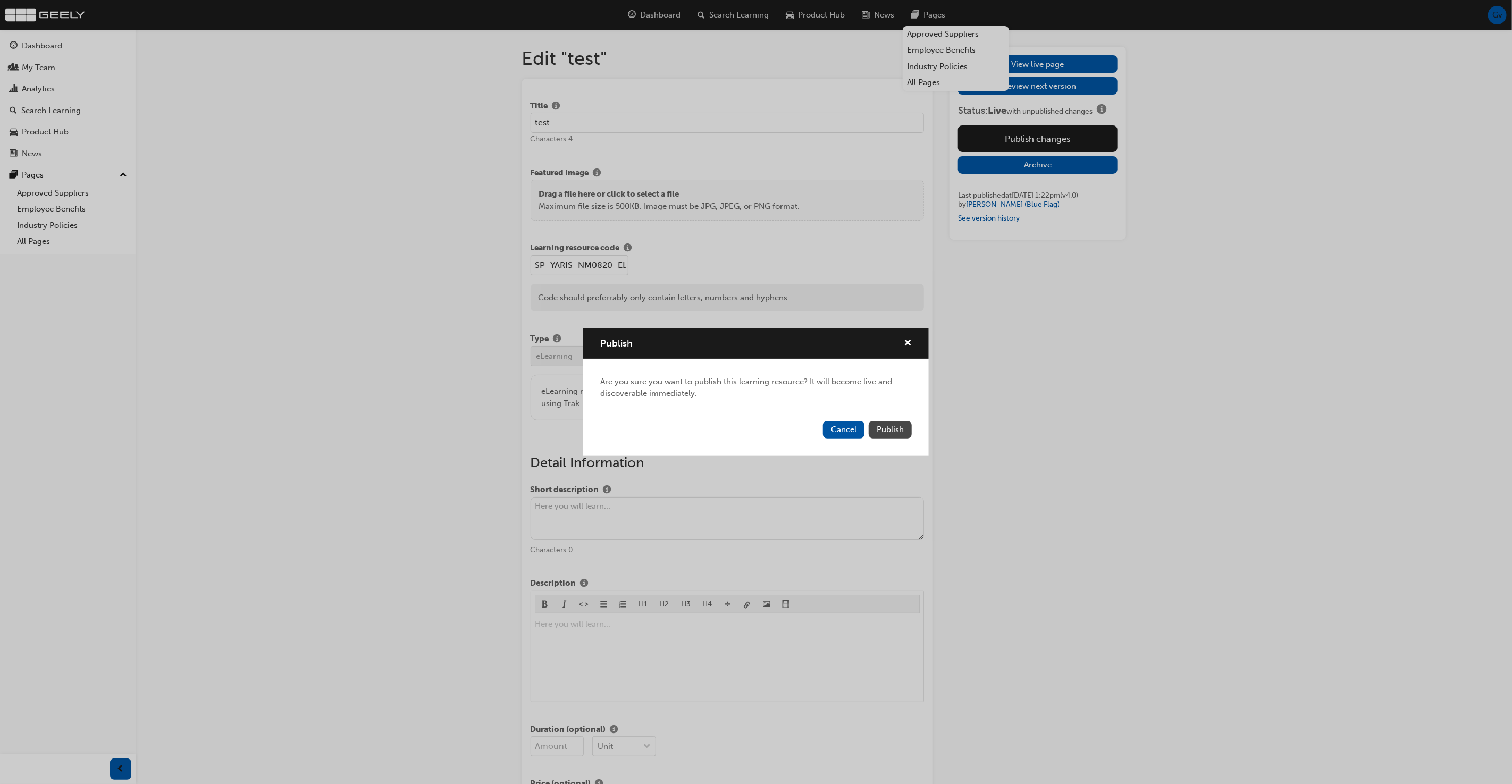
click at [892, 428] on span "Publish" at bounding box center [890, 430] width 27 height 9
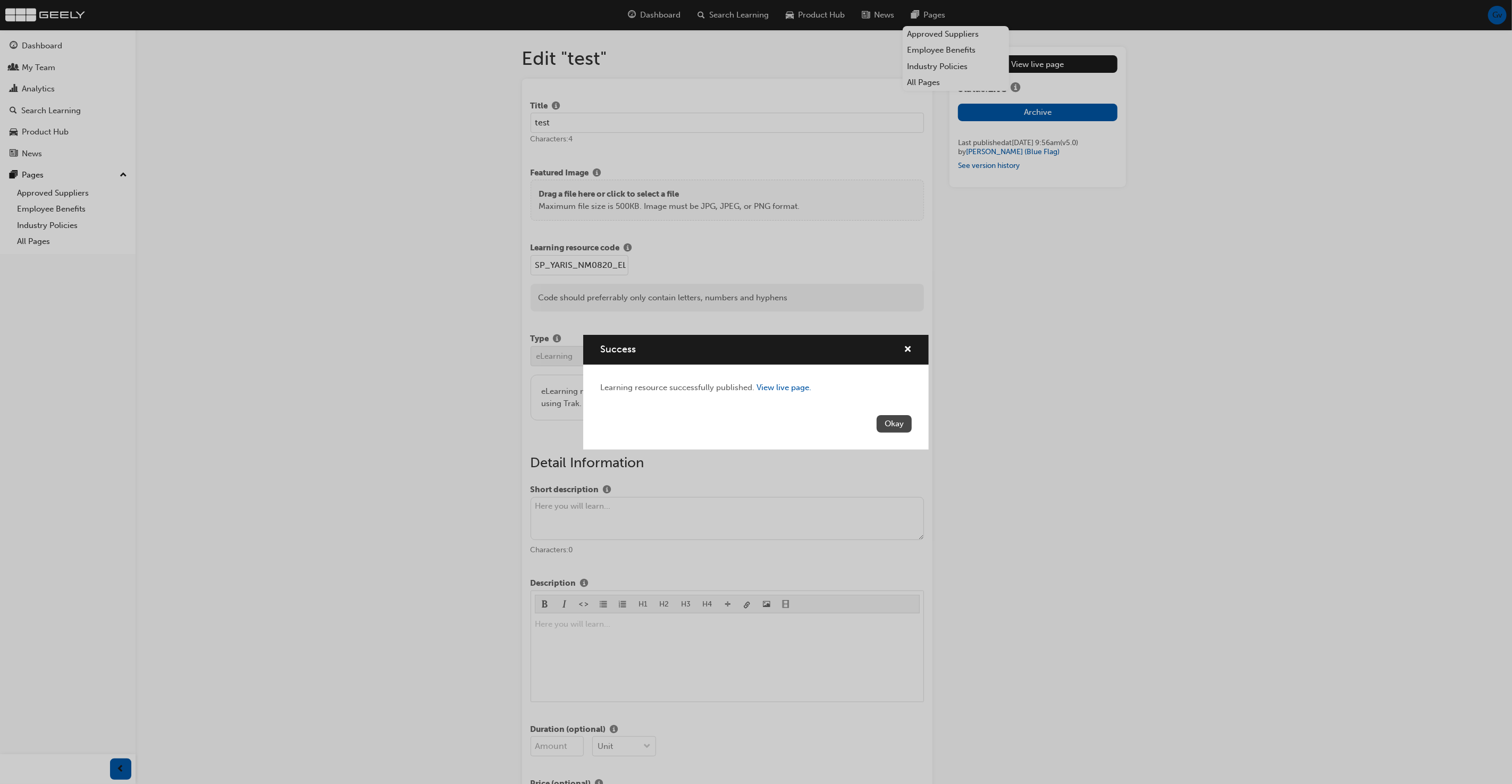
click at [897, 421] on button "Okay" at bounding box center [895, 424] width 35 height 18
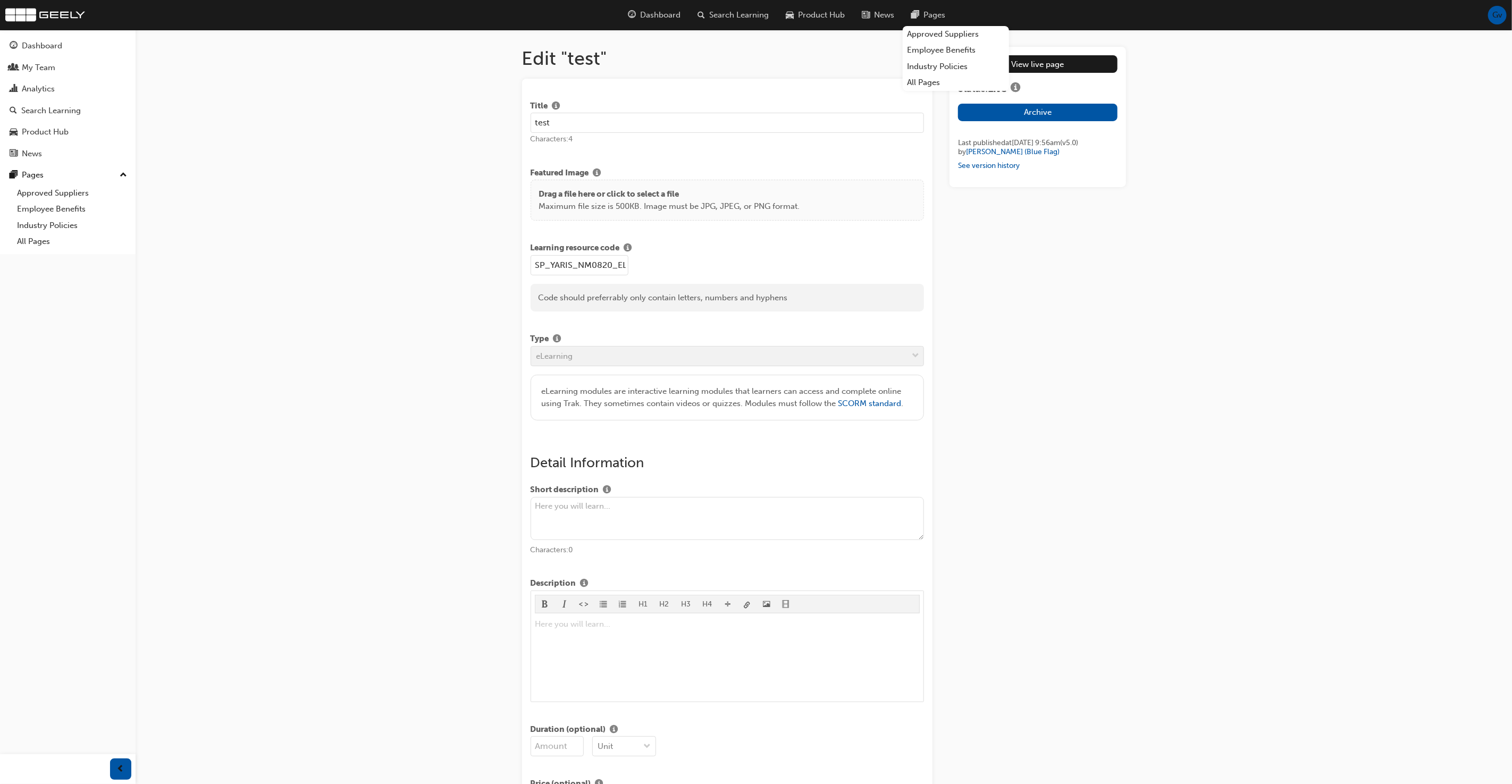
click at [1057, 117] on button "Archive" at bounding box center [1037, 113] width 159 height 18
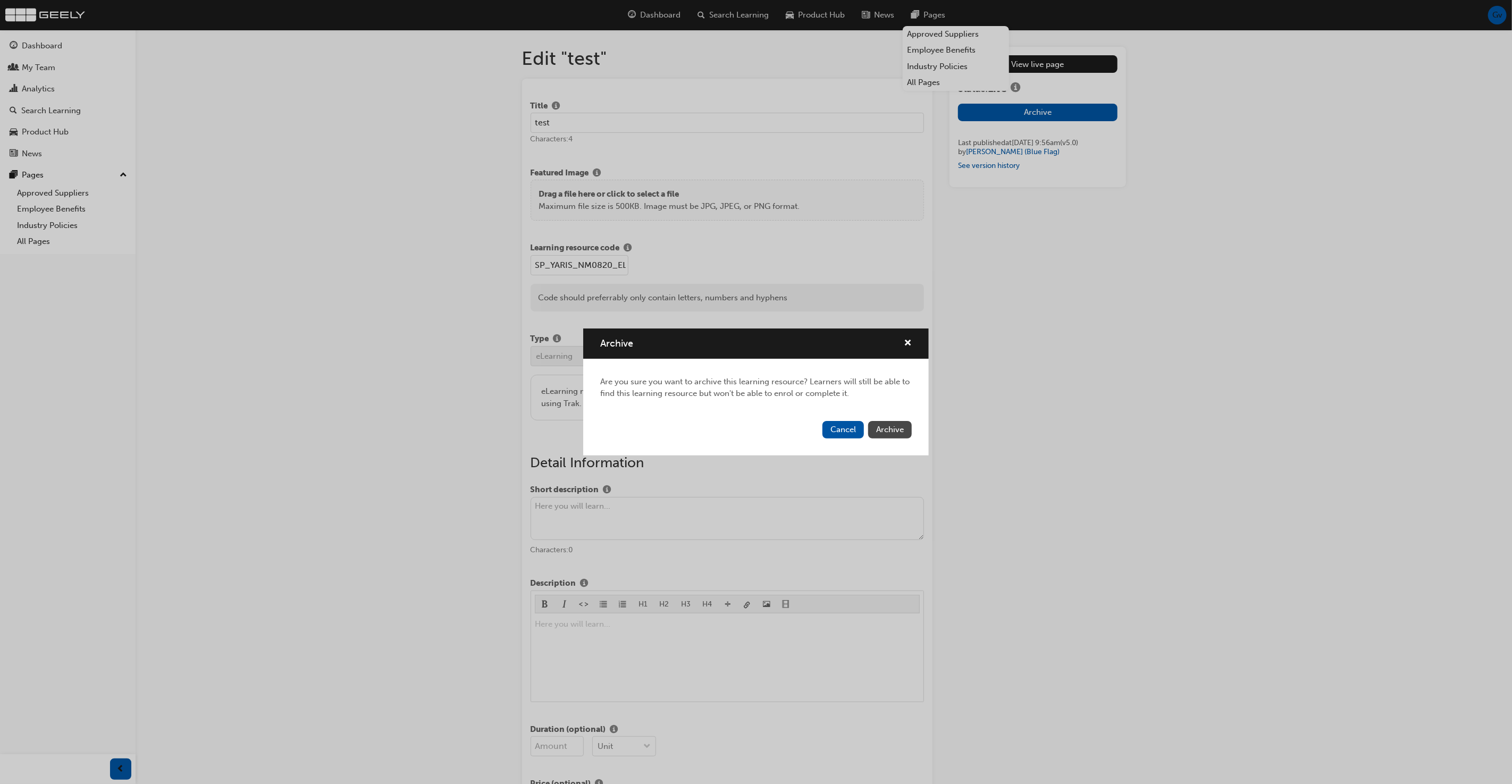
click at [899, 435] on button "Archive" at bounding box center [890, 430] width 43 height 18
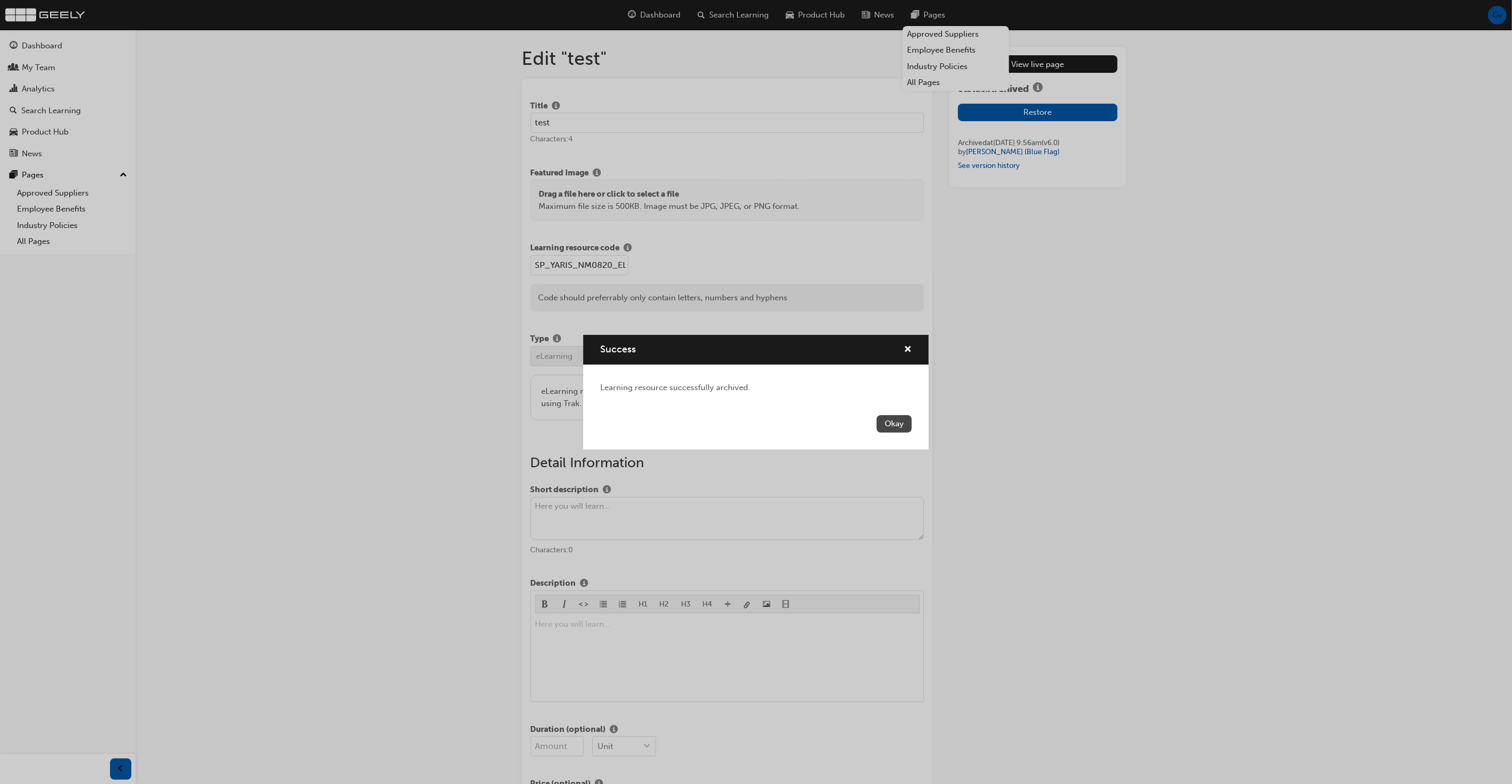
click at [899, 424] on button "Okay" at bounding box center [895, 424] width 35 height 18
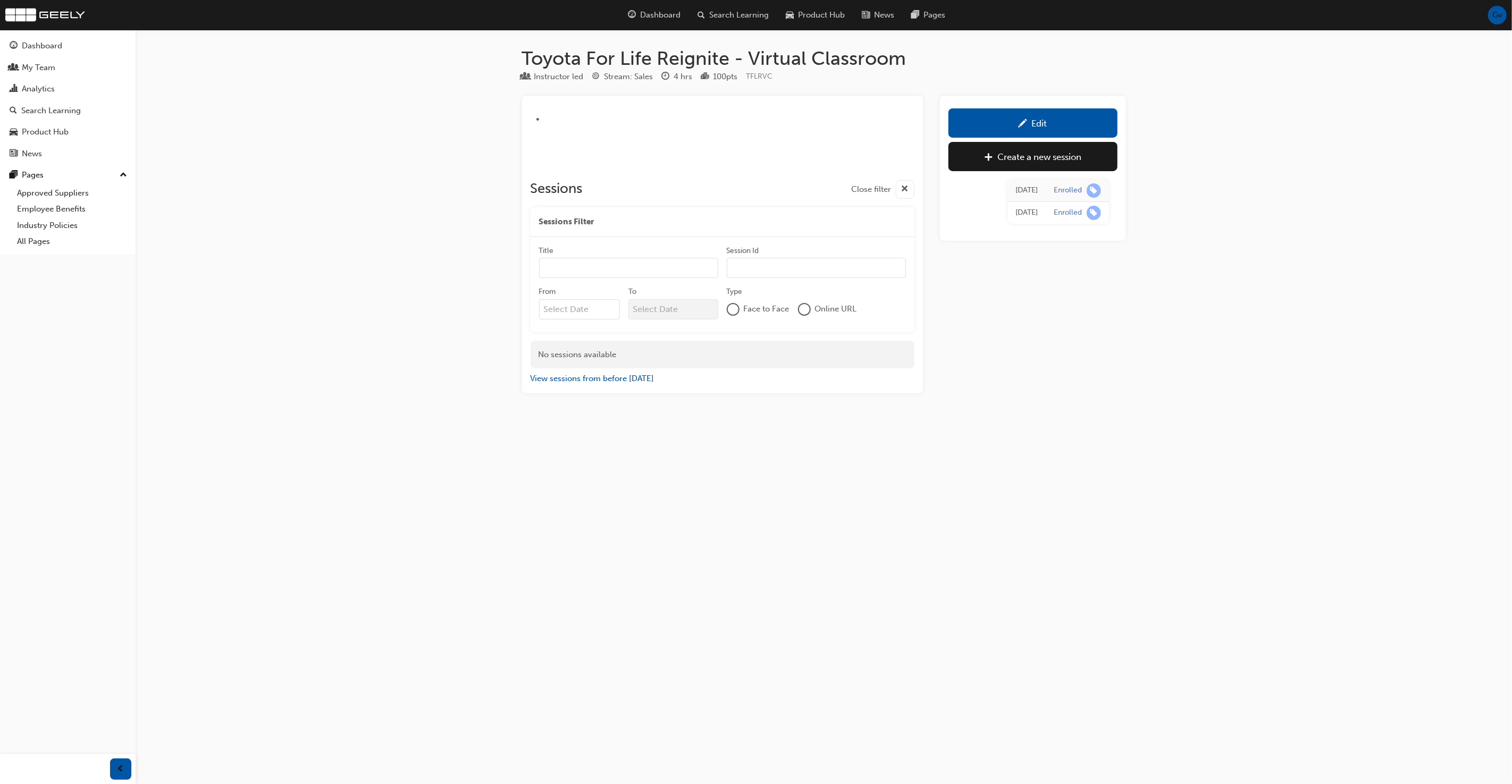
click at [1048, 126] on div "Edit" at bounding box center [1032, 123] width 153 height 13
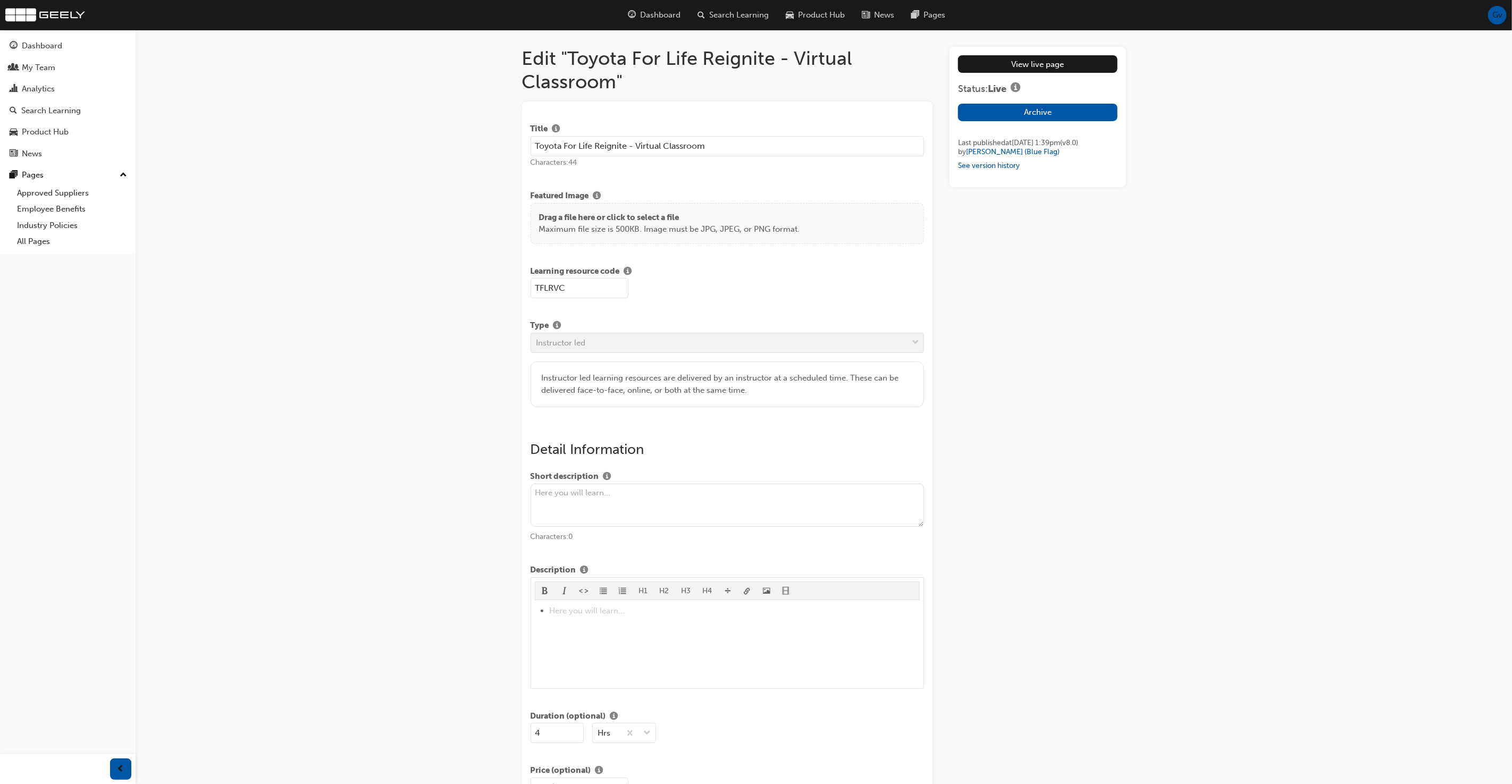
click at [627, 146] on input "Toyota For Life Reignite - Virtual Classroom" at bounding box center [727, 146] width 394 height 20
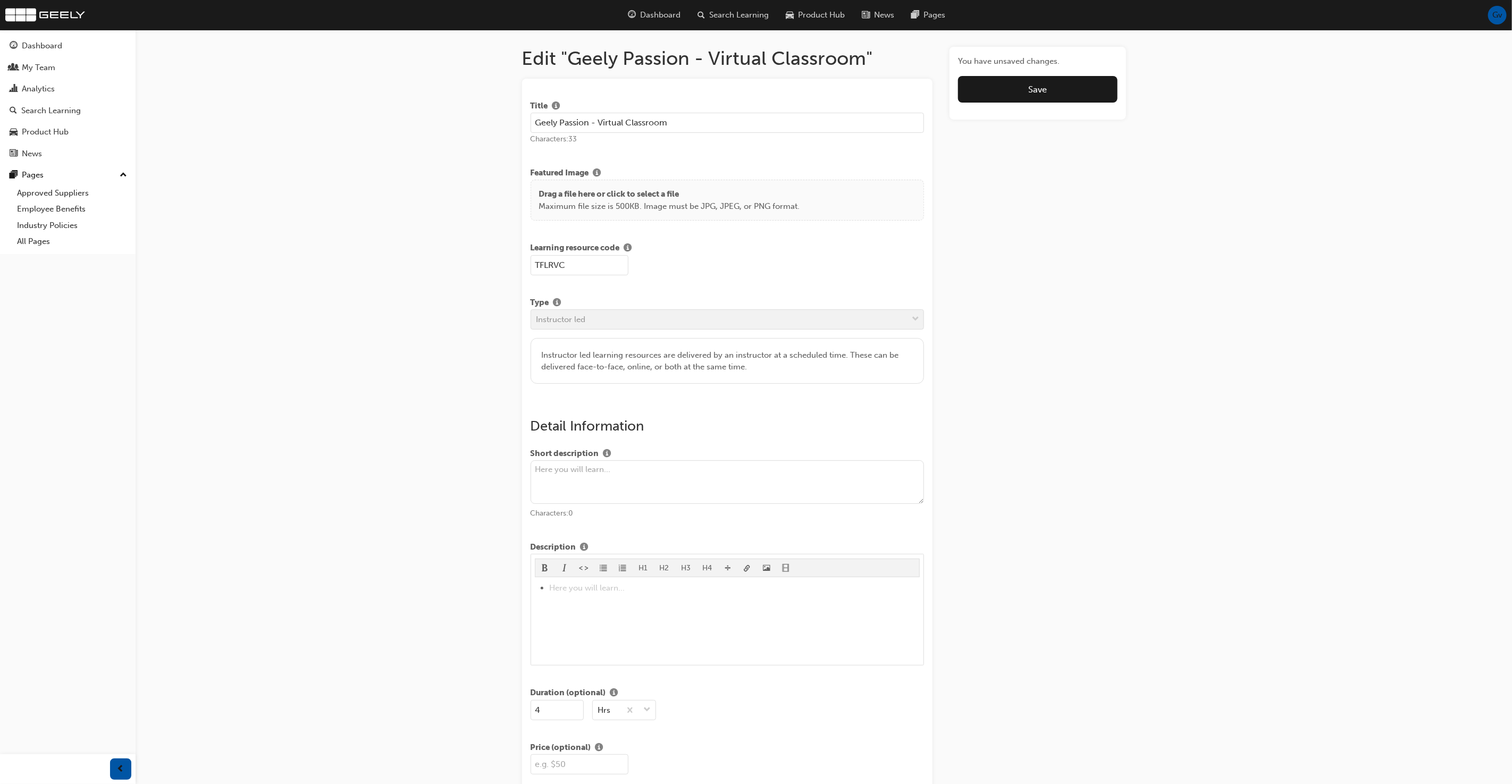
type input "Geely Passion - Virtual Classroom"
click at [549, 259] on input "TFLRVC" at bounding box center [579, 265] width 98 height 20
type input "TEST-ILT"
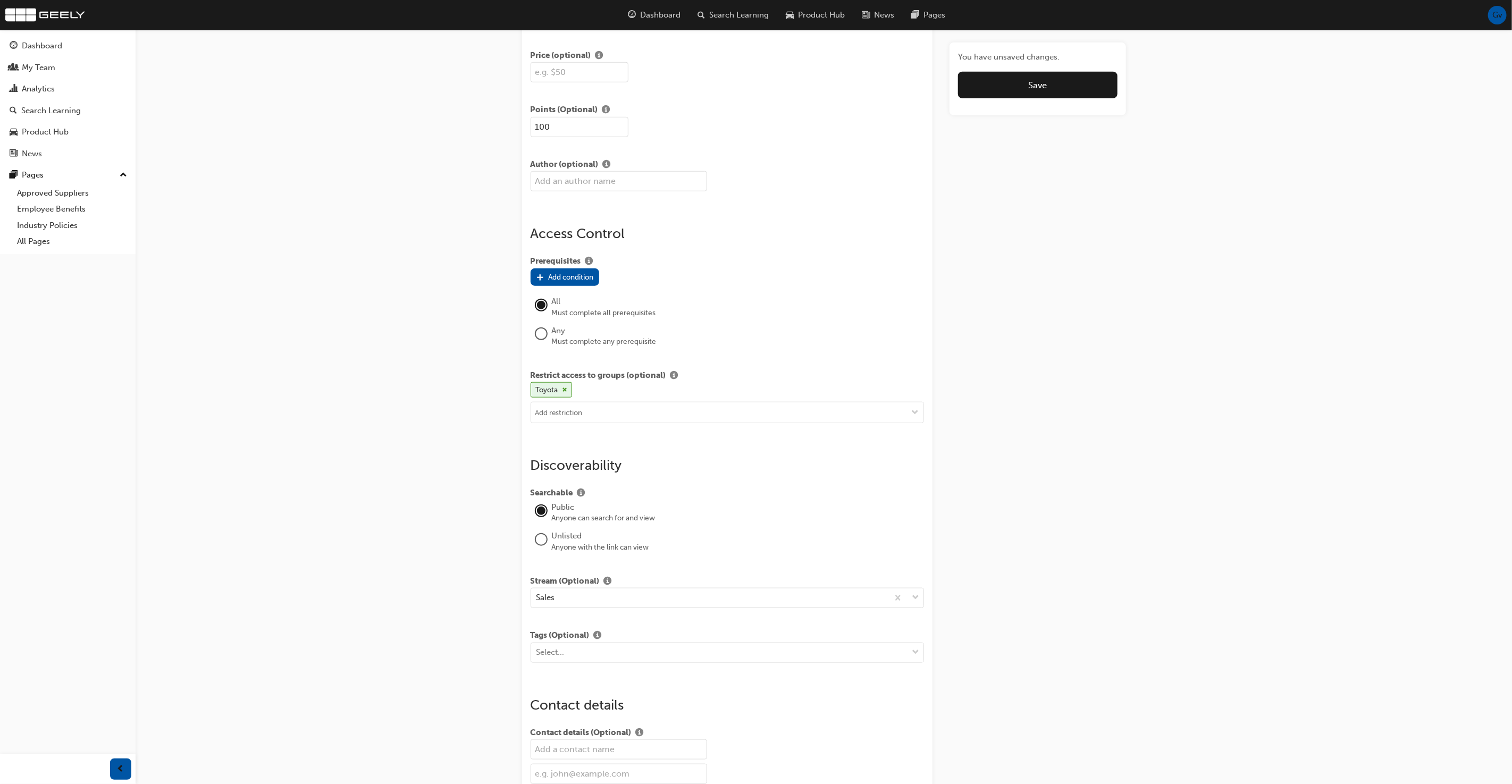
scroll to position [710, 0]
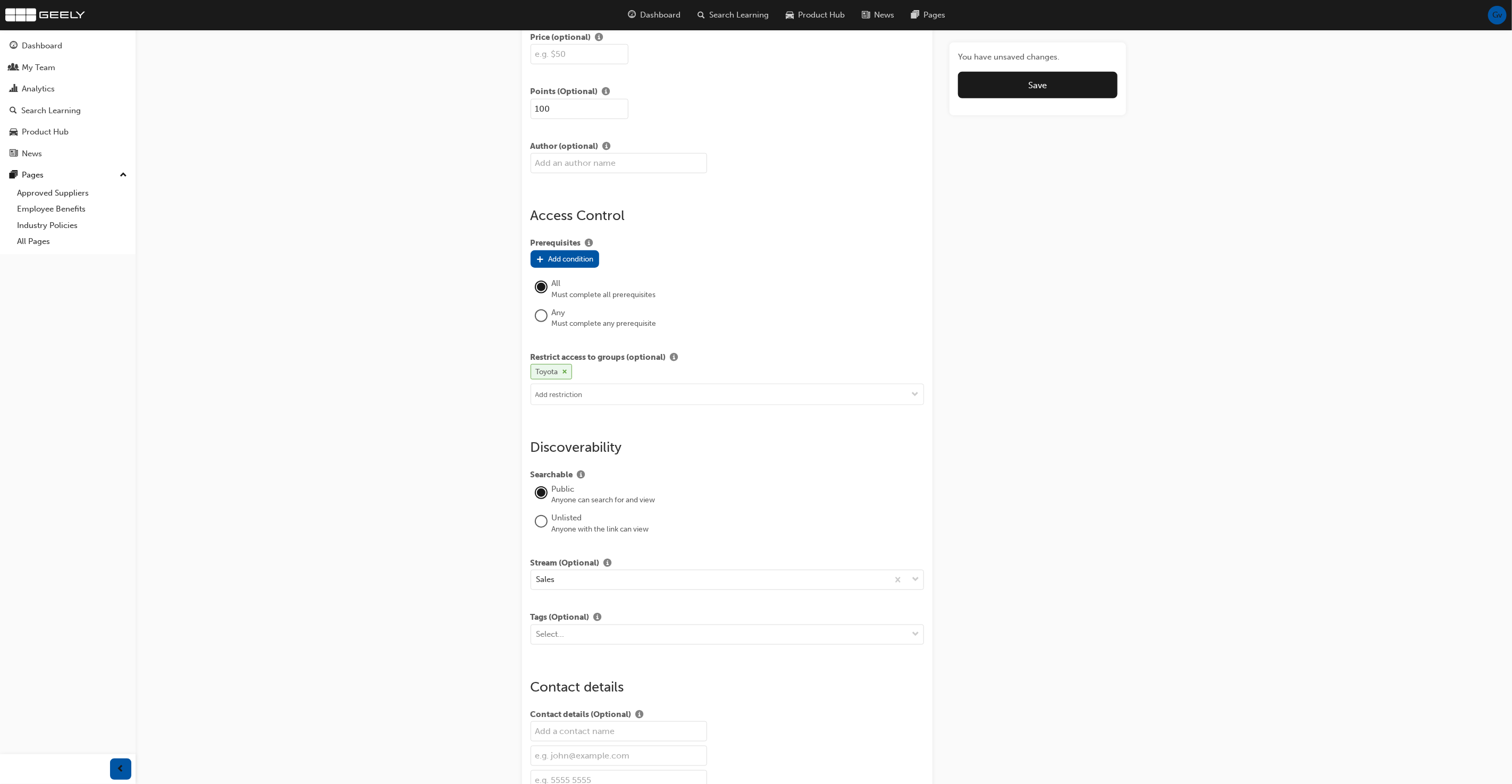
click at [563, 369] on span "cross-icon" at bounding box center [565, 372] width 5 height 6
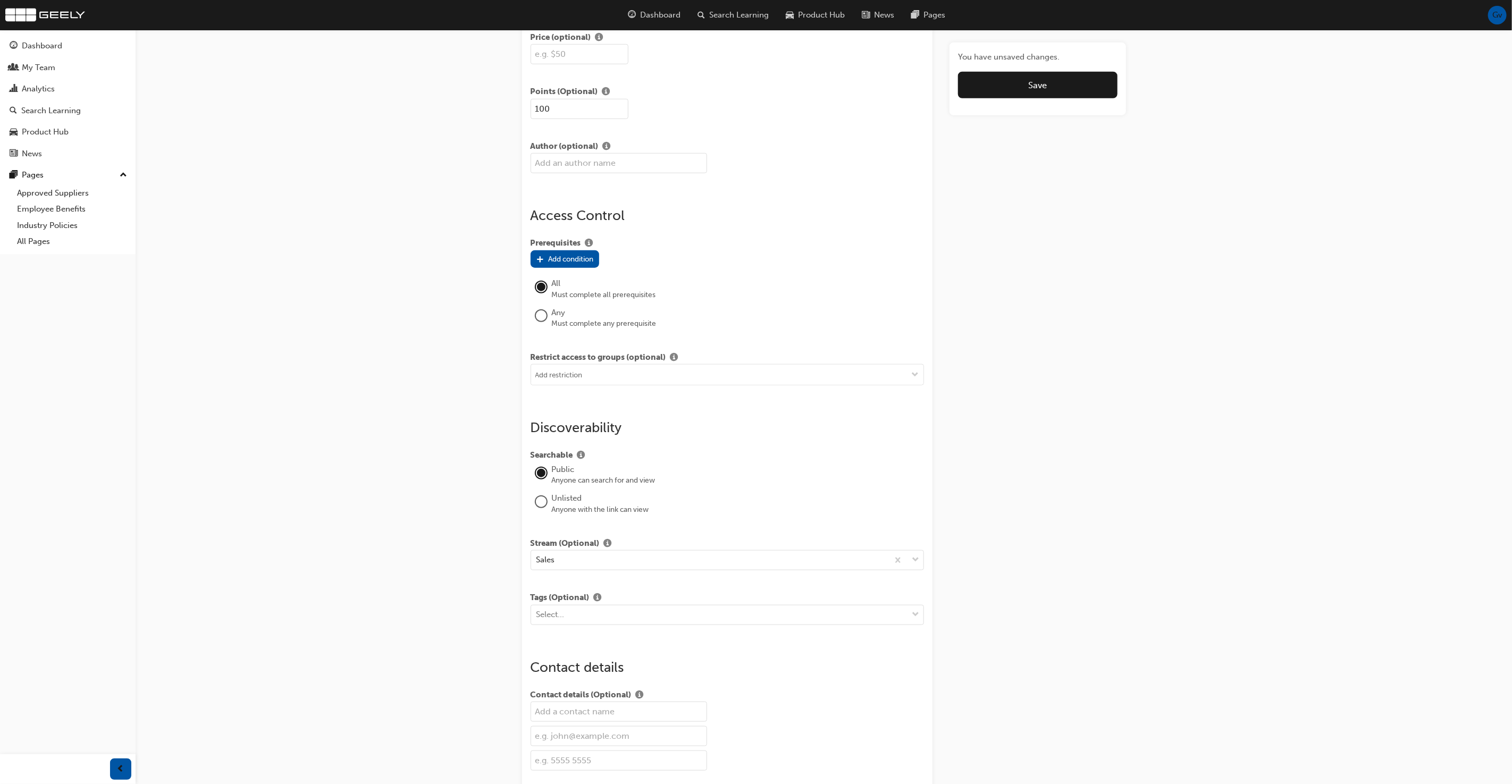
click at [473, 394] on div "Edit "Geely Passion - Virtual Classroom" Title Geely Passion - Virtual Classroo…" at bounding box center [756, 158] width 1512 height 1738
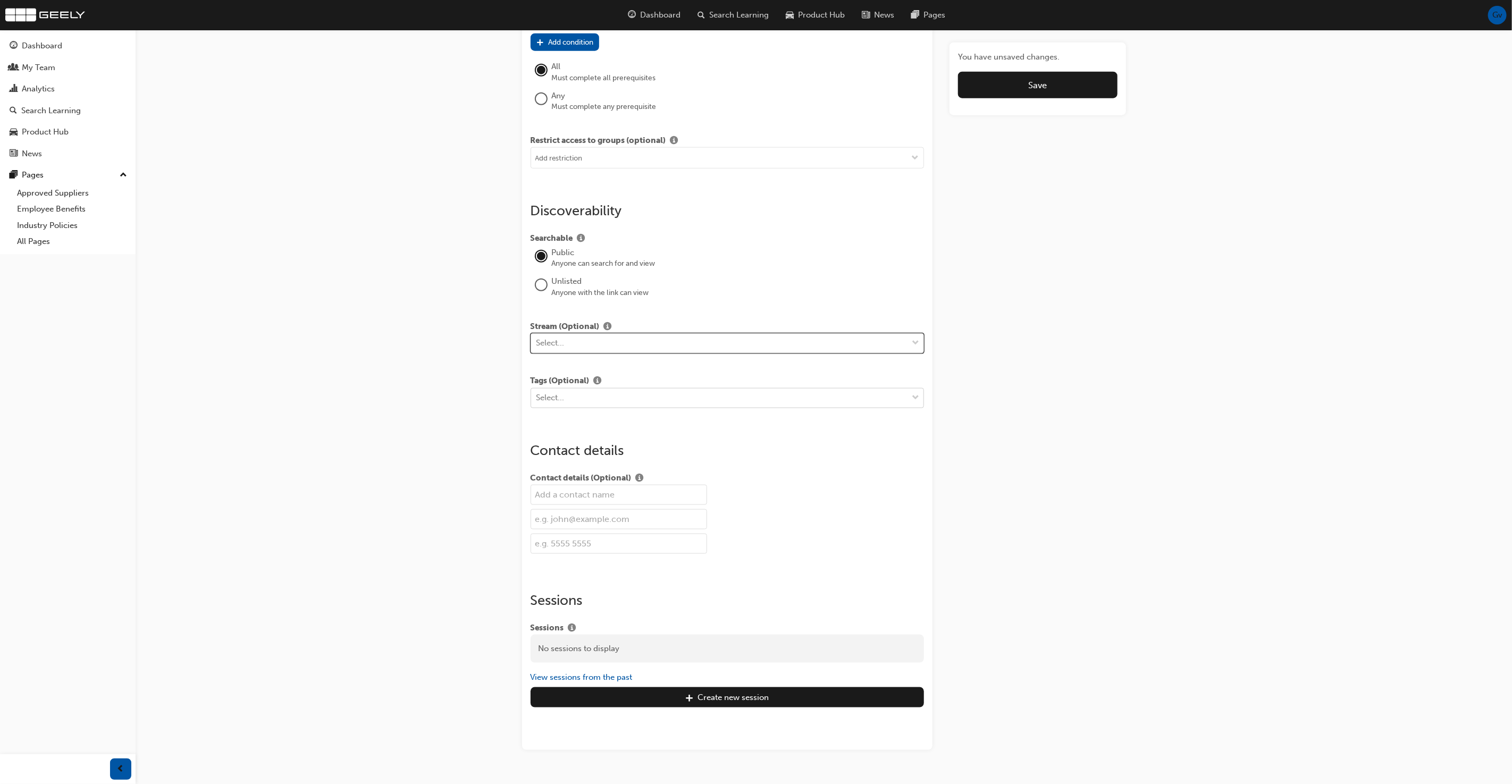
scroll to position [951, 0]
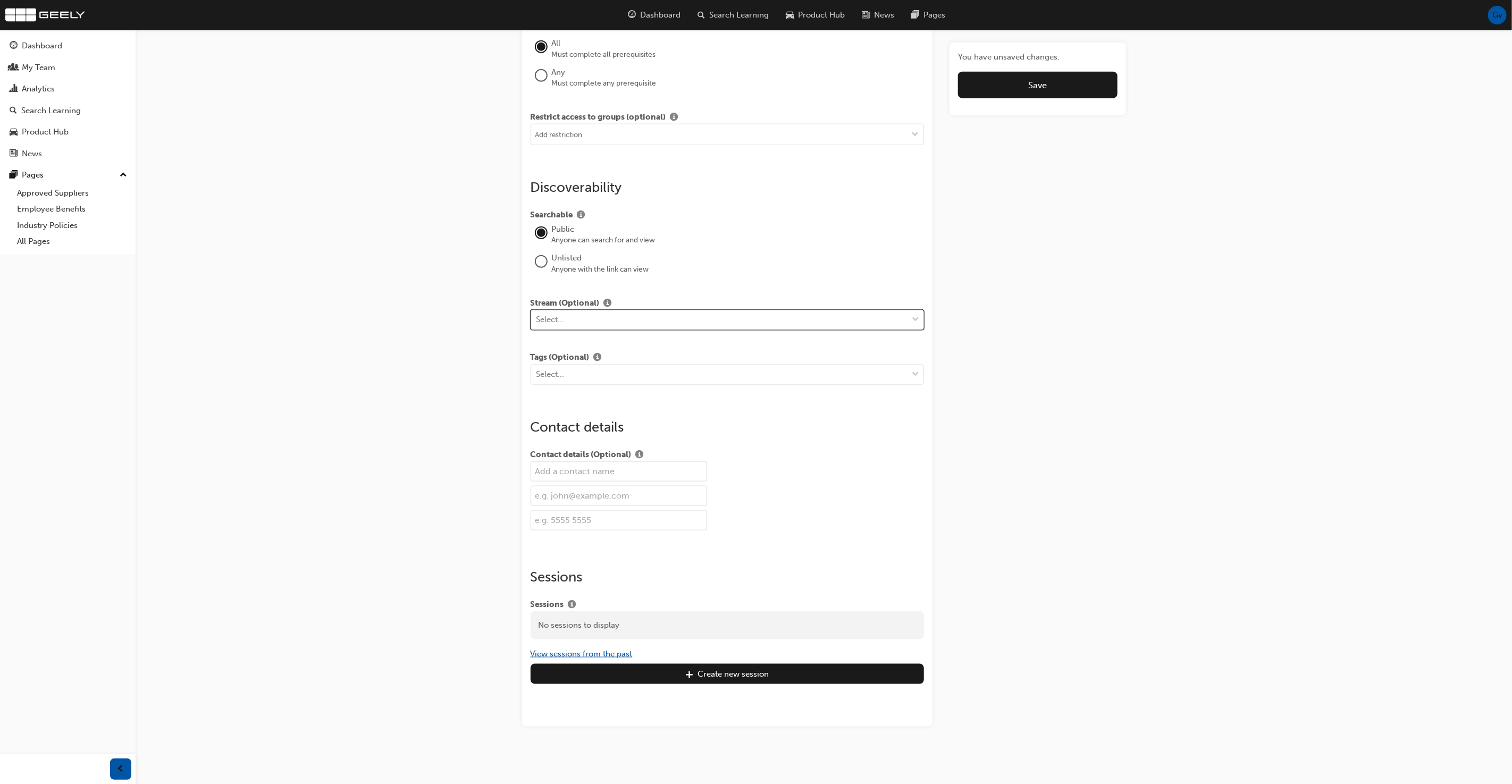
click at [607, 648] on button "View sessions from the past" at bounding box center [582, 654] width 102 height 12
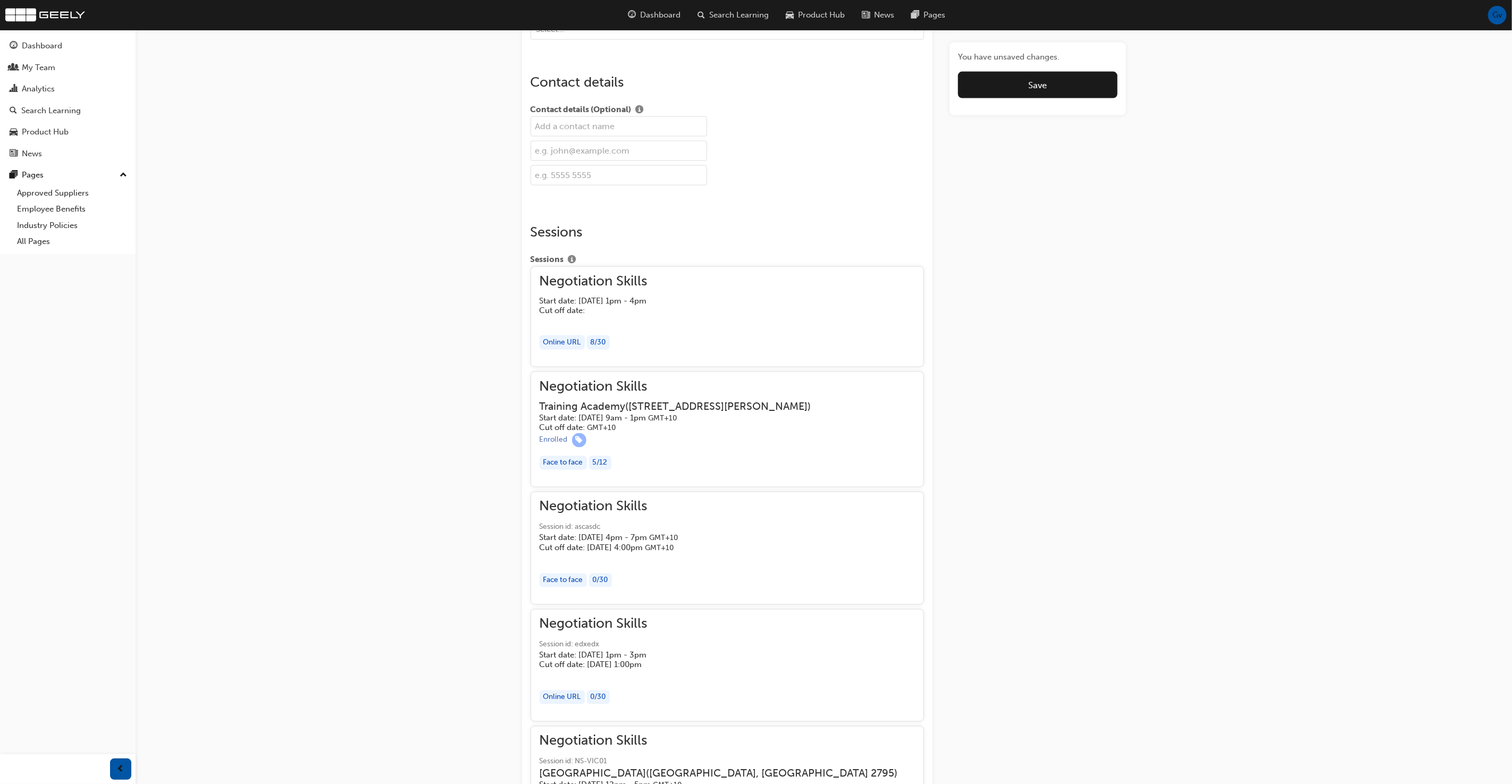
scroll to position [1292, 0]
click at [600, 282] on span "Negotiation Skills" at bounding box center [602, 285] width 124 height 12
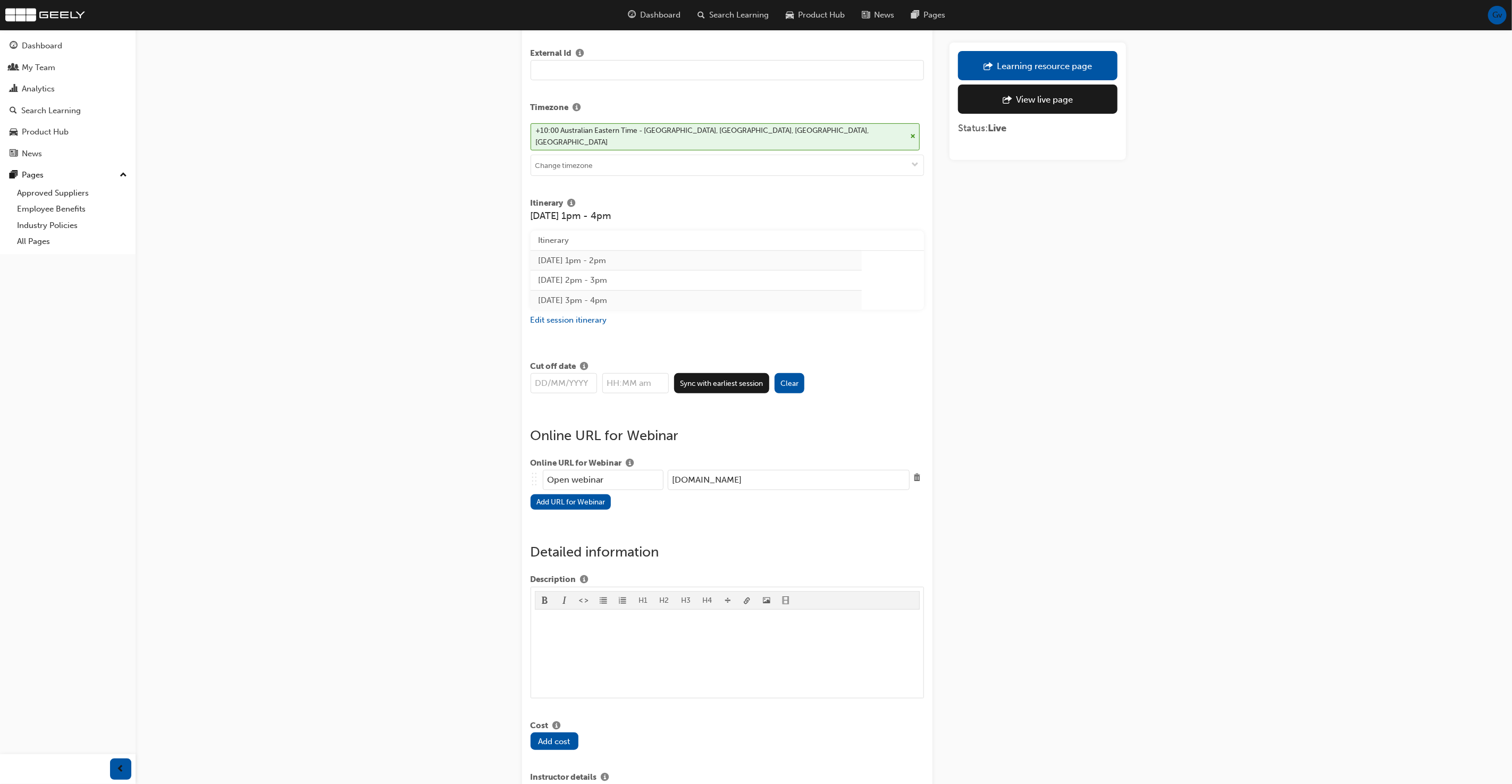
scroll to position [316, 0]
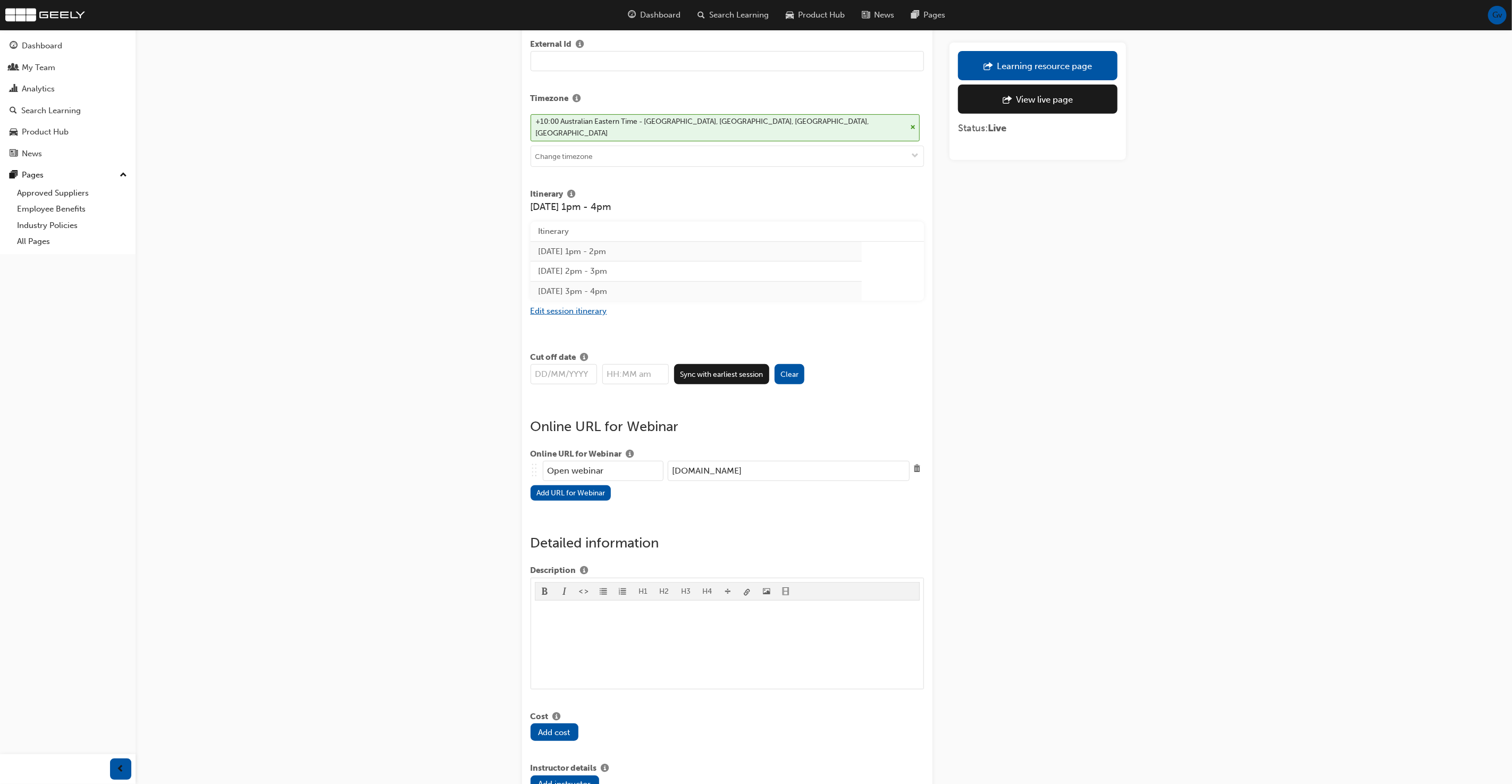
click at [589, 305] on button "Edit session itinerary" at bounding box center [569, 311] width 76 height 12
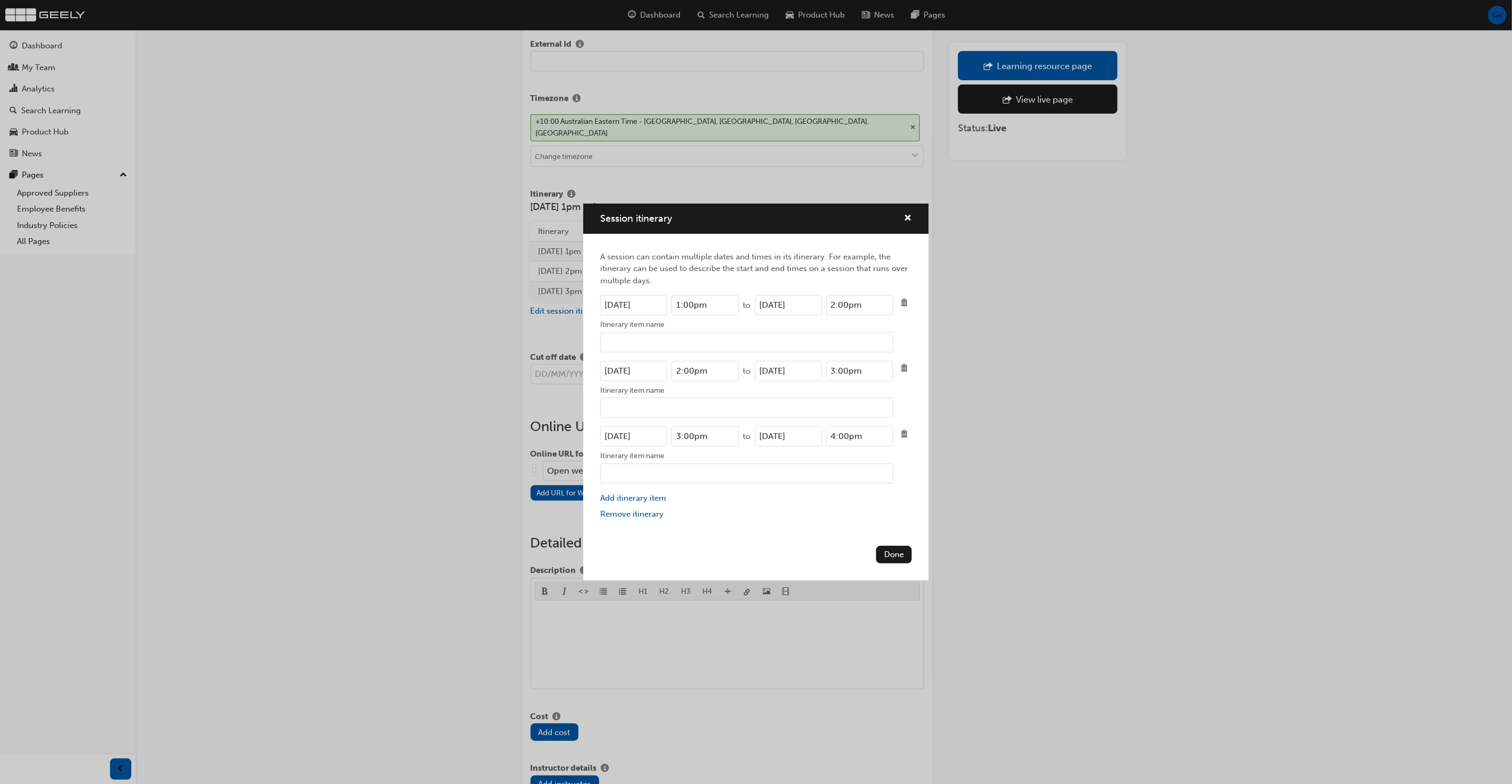
click at [660, 306] on input "05/05/2023" at bounding box center [634, 305] width 67 height 20
type input "05/05/2026"
click at [814, 303] on input "05/05/2023" at bounding box center [788, 305] width 67 height 20
type input "05/05/2026"
click at [656, 371] on input "05/05/2023" at bounding box center [634, 371] width 67 height 20
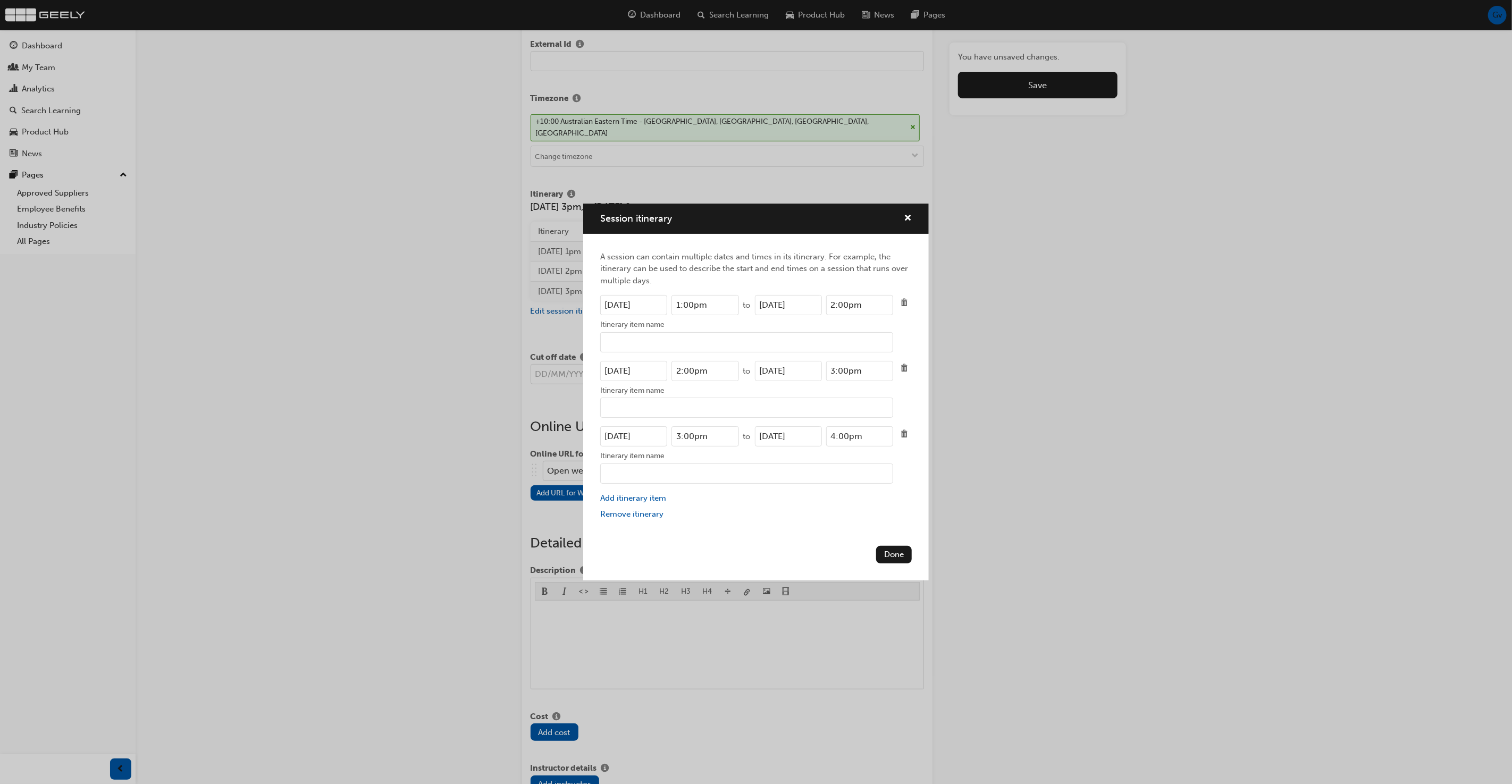
type input "05/05/2026"
click at [812, 372] on input "05/05/2023" at bounding box center [788, 371] width 67 height 20
type input "05/05/2026"
click at [656, 431] on input "05/05/2023" at bounding box center [634, 436] width 67 height 20
type input "05/05/2026"
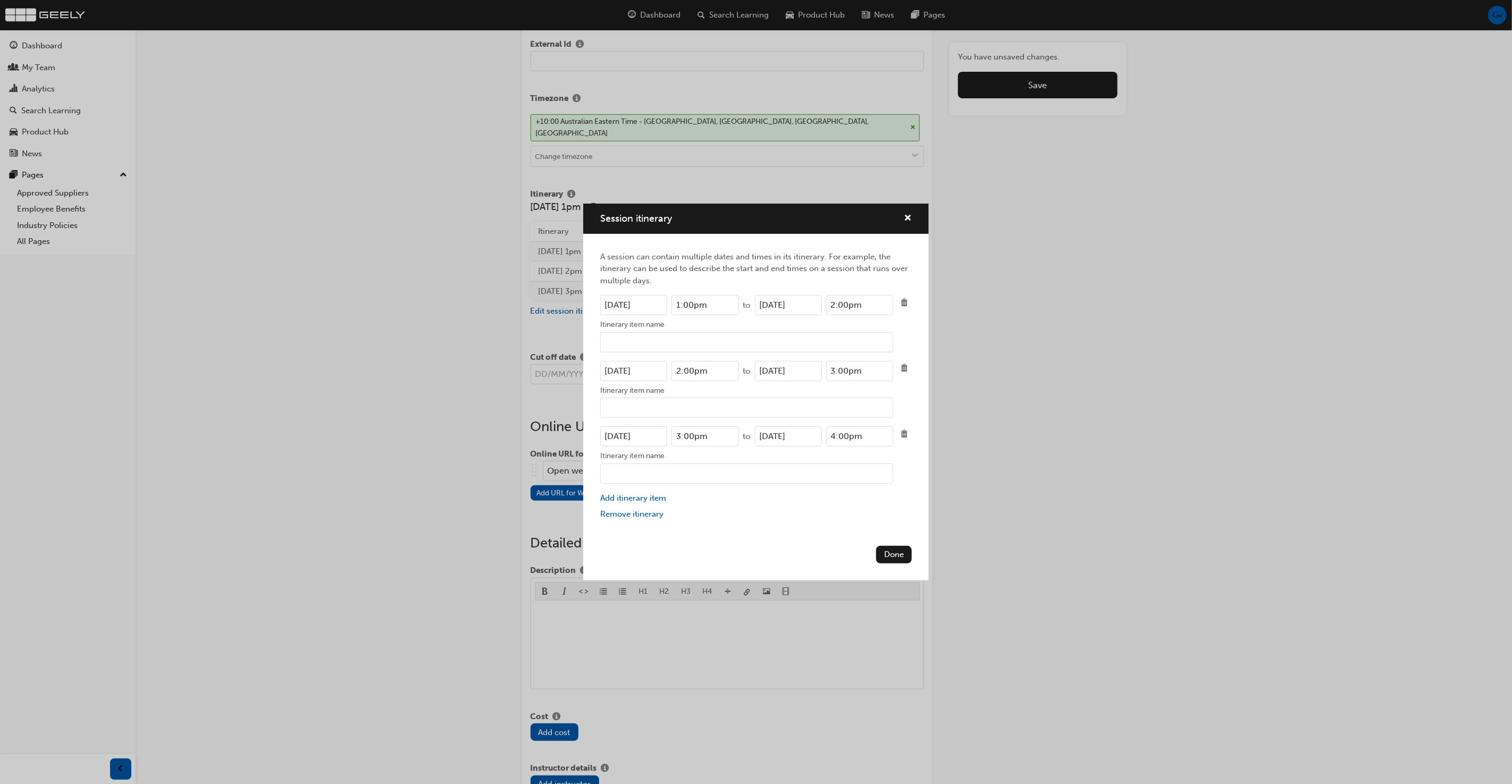
click at [811, 440] on input "05/05/2023" at bounding box center [788, 436] width 67 height 20
type input "05/05/2026"
click at [889, 553] on button "Done" at bounding box center [894, 555] width 36 height 18
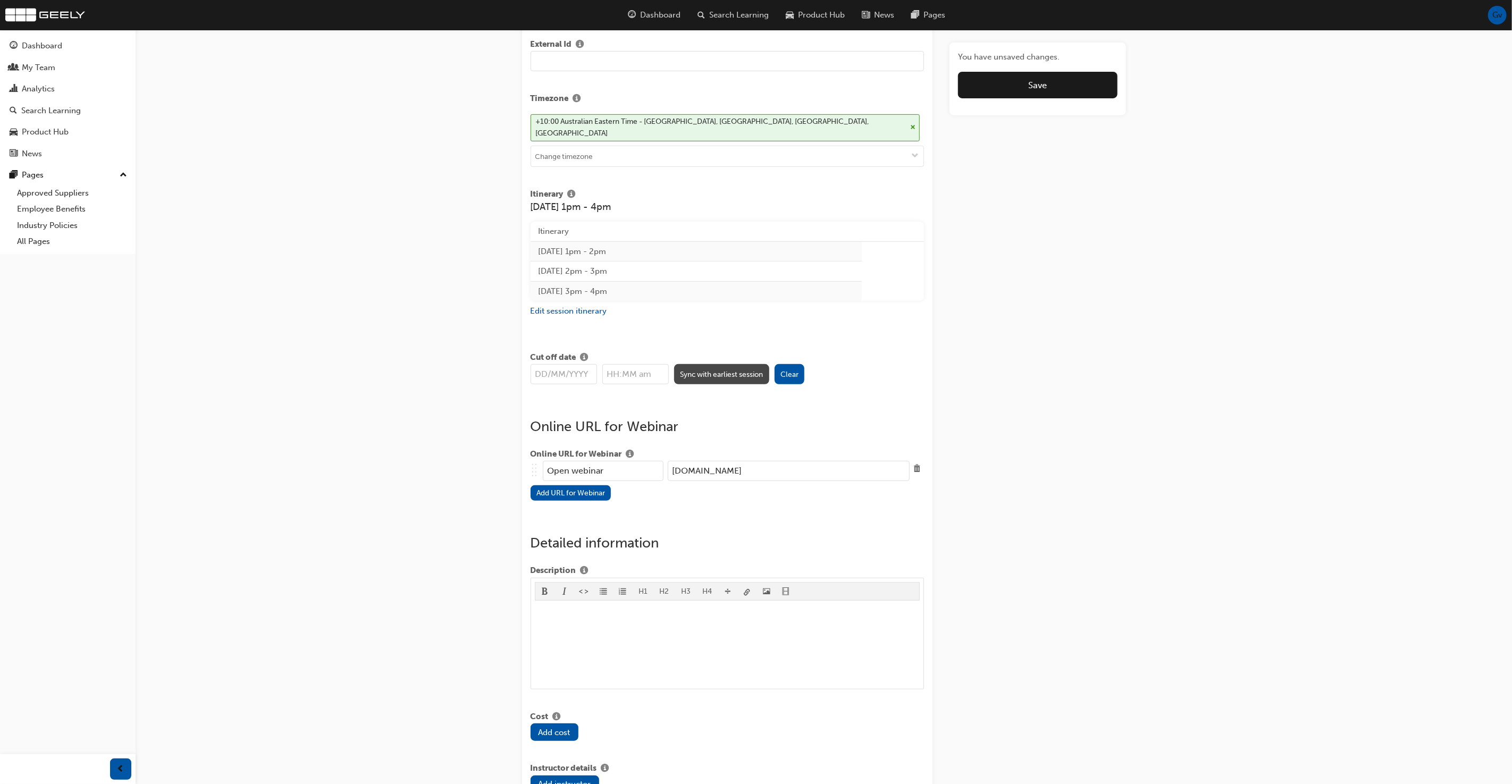
click at [717, 364] on button "Sync with earliest session" at bounding box center [722, 374] width 95 height 20
type input "05/05/2026"
type input "1:00pm"
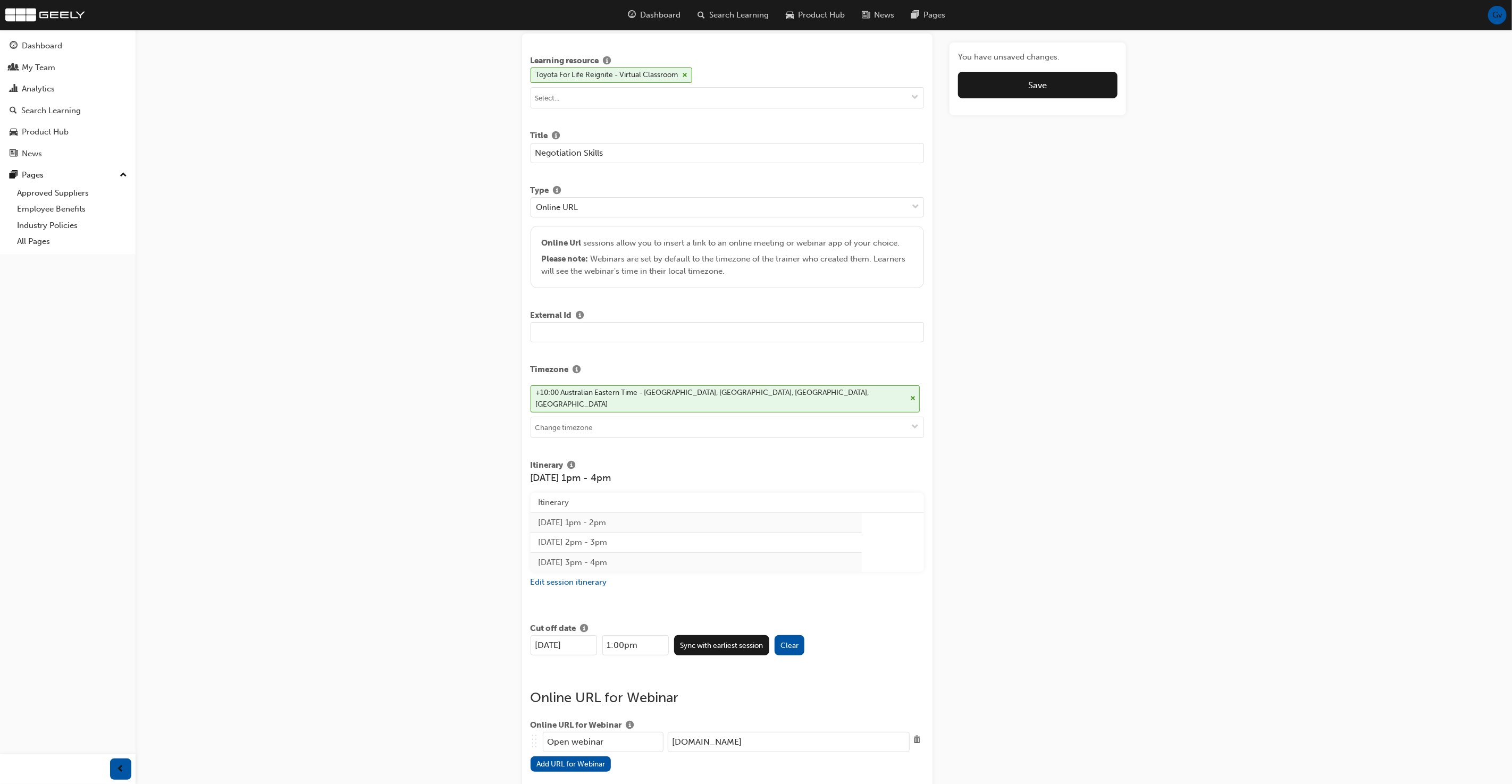
scroll to position [0, 0]
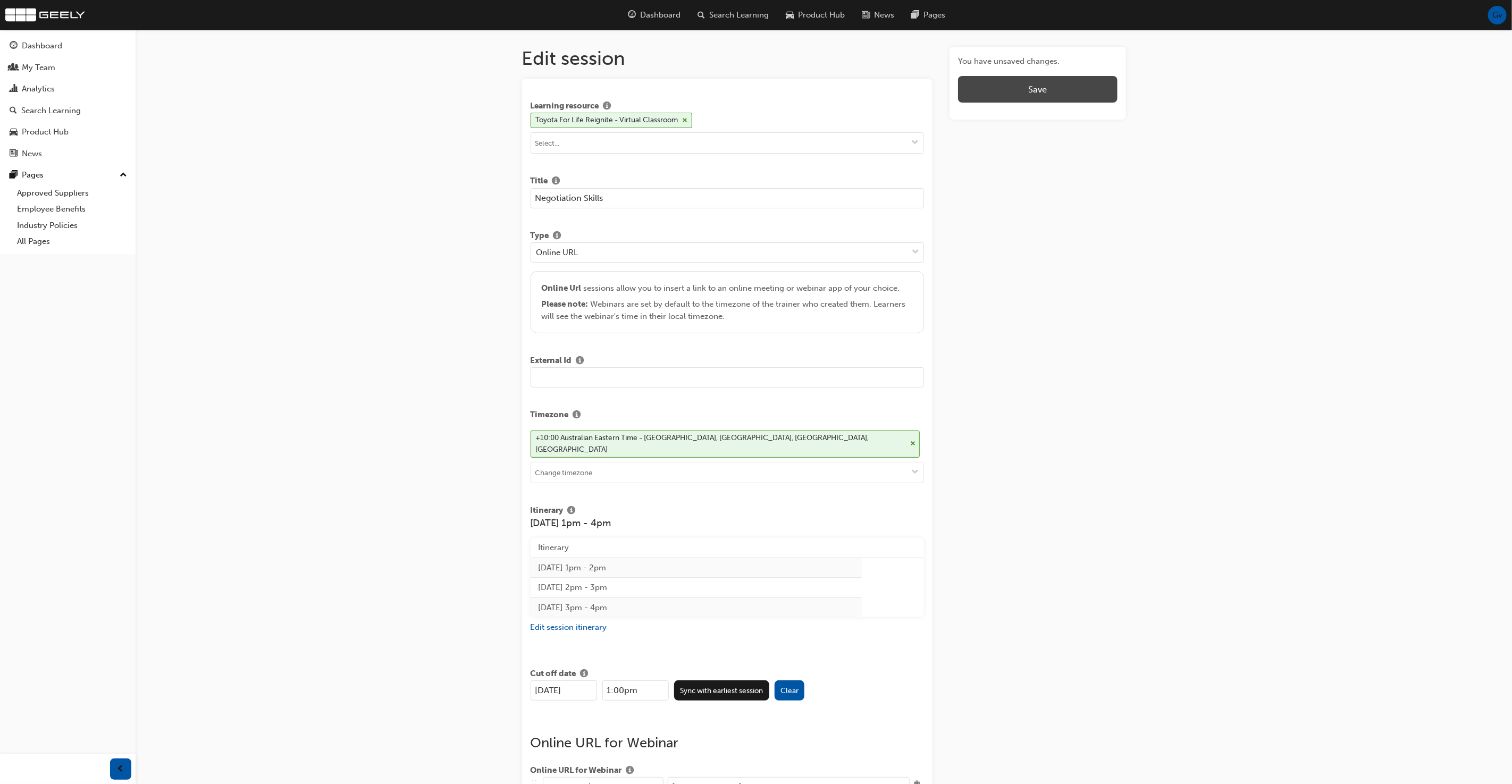
click at [1028, 85] on button "Save" at bounding box center [1037, 89] width 159 height 26
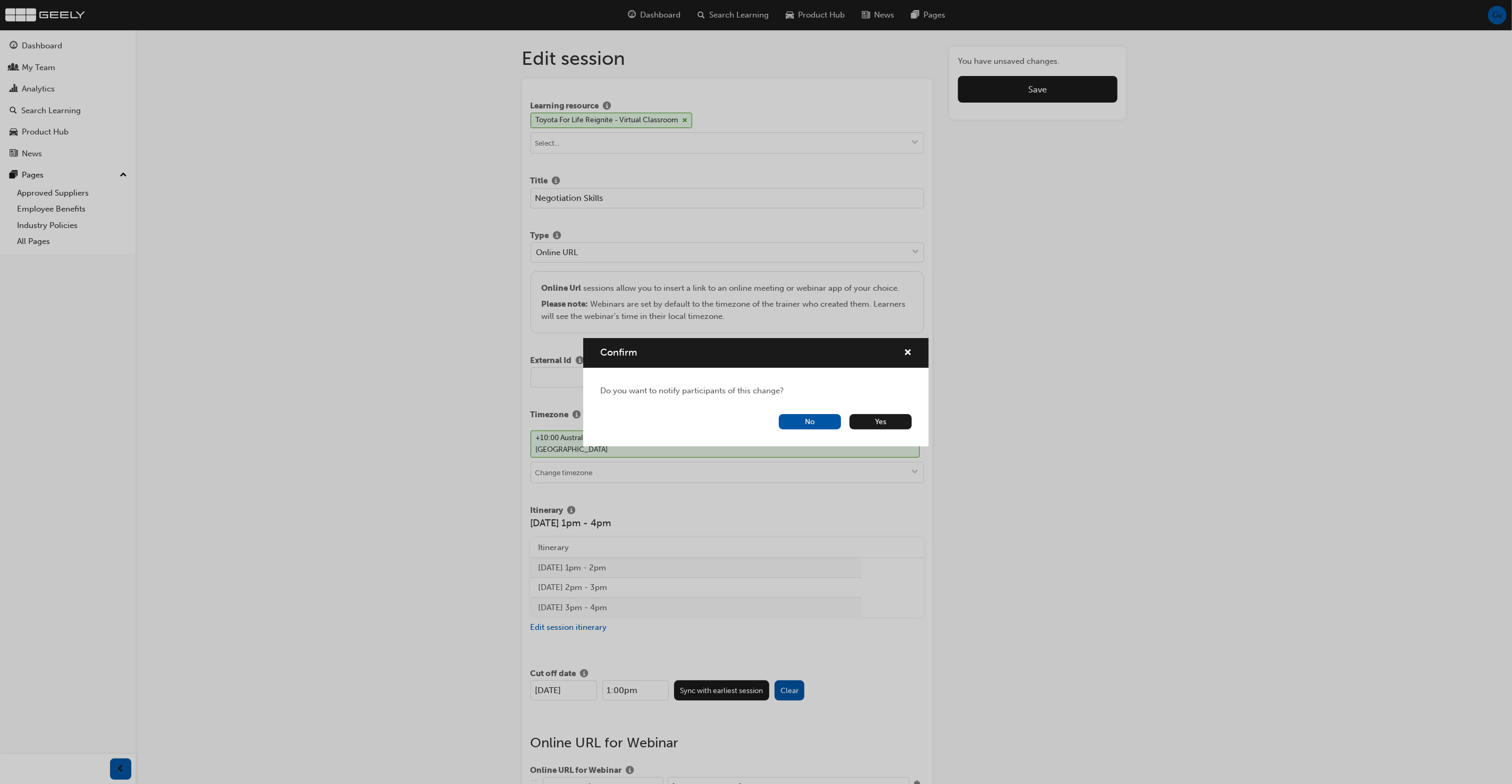
click at [832, 424] on button "No" at bounding box center [810, 422] width 62 height 15
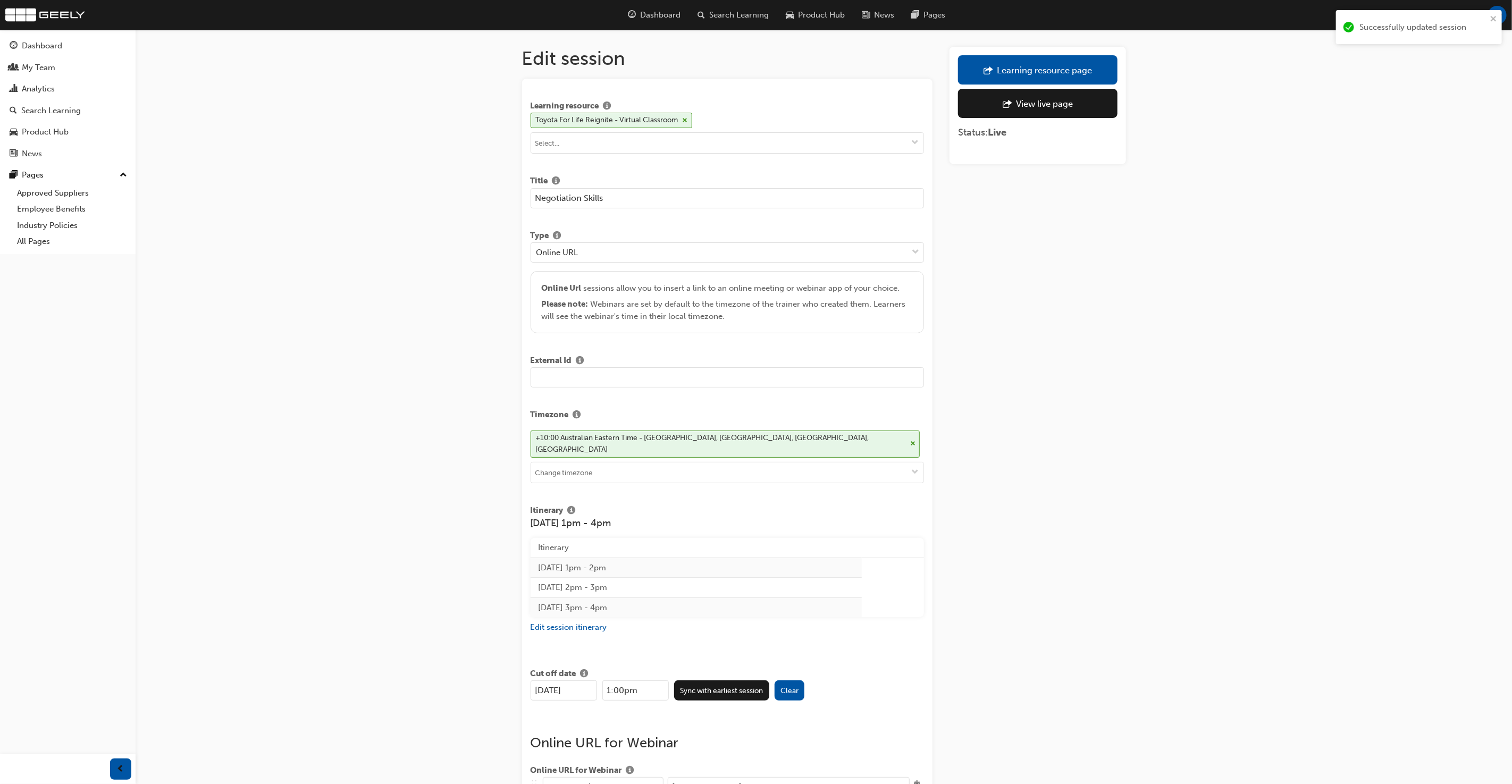
click at [1070, 76] on div "Learning resource page" at bounding box center [1038, 70] width 143 height 13
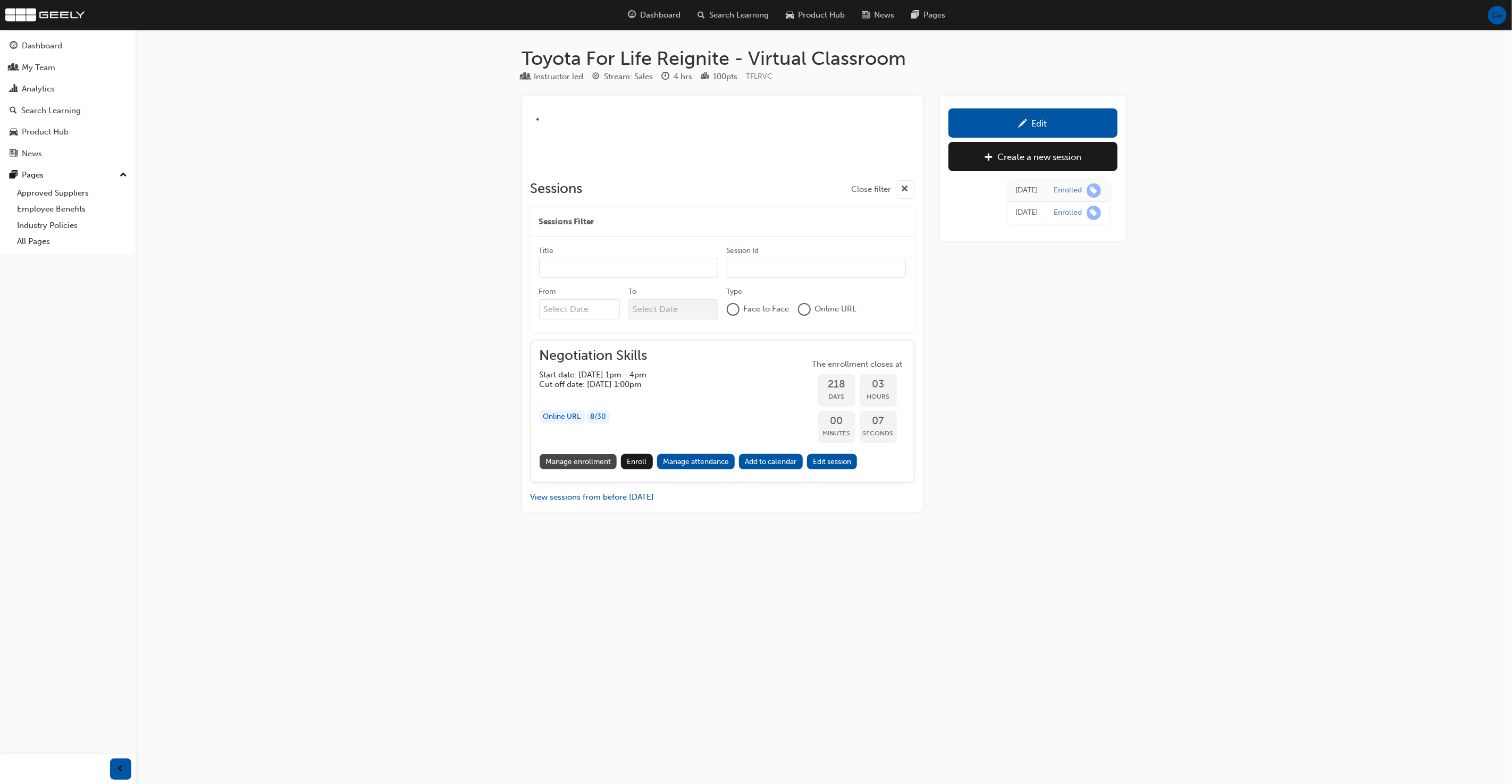
click at [588, 460] on link "Manage enrollment" at bounding box center [578, 462] width 77 height 15
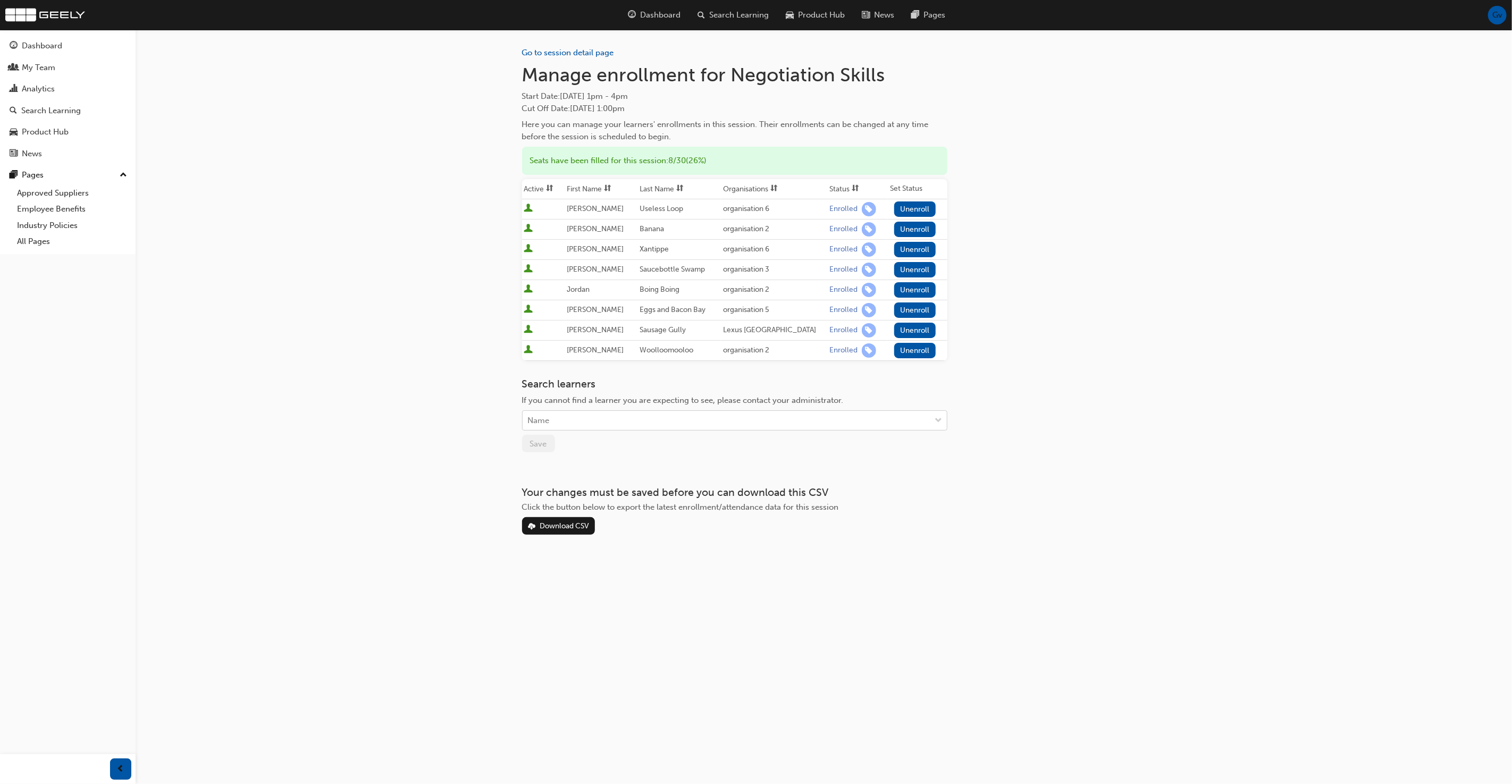
click at [628, 414] on div "Name" at bounding box center [727, 421] width 409 height 19
type input "van"
click at [623, 445] on span "Glenn van Oosterom (Blue Flag) - Blueflag Organisation" at bounding box center [625, 445] width 194 height 9
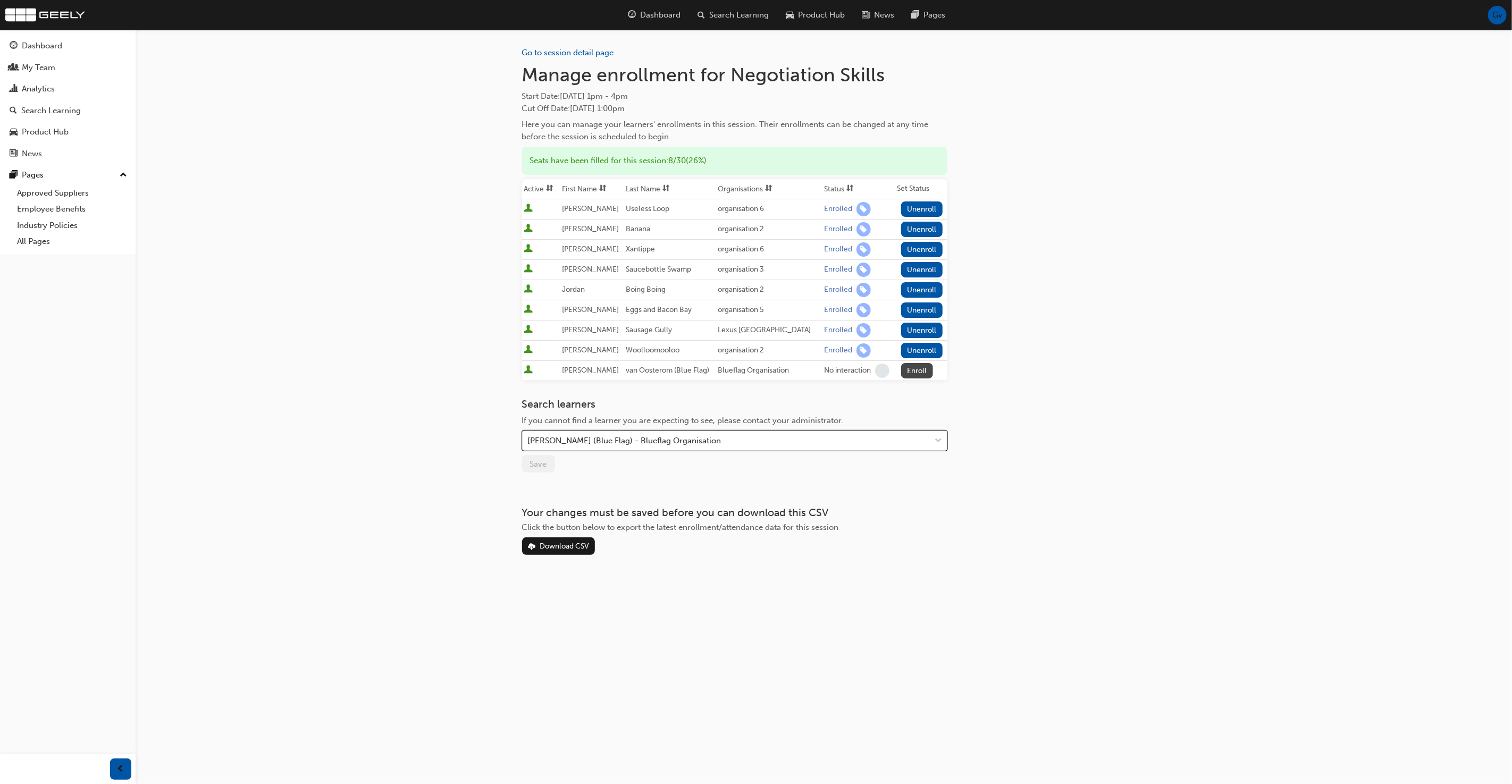
click at [921, 369] on button "Enroll" at bounding box center [917, 371] width 32 height 15
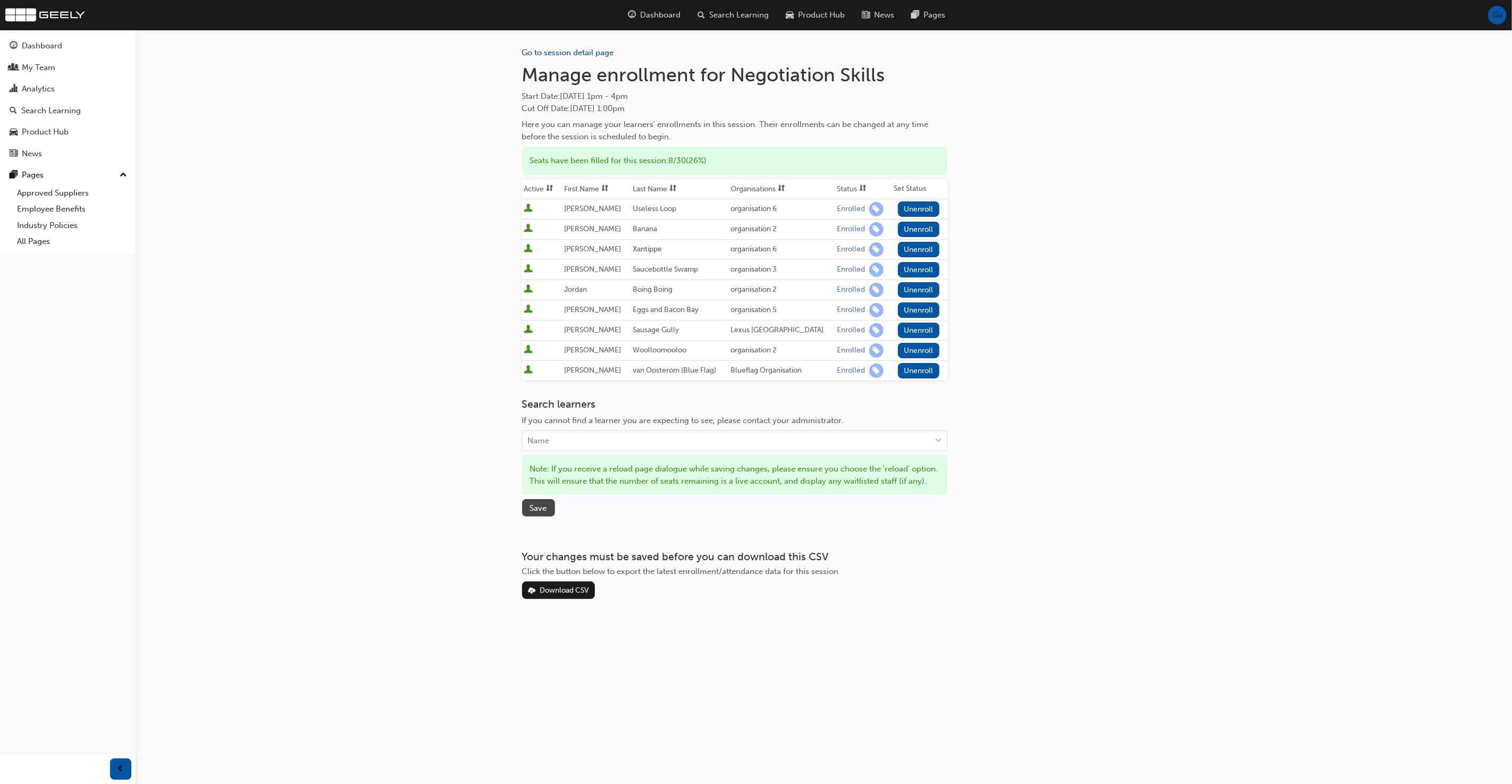
click at [545, 513] on span "Save" at bounding box center [538, 508] width 17 height 9
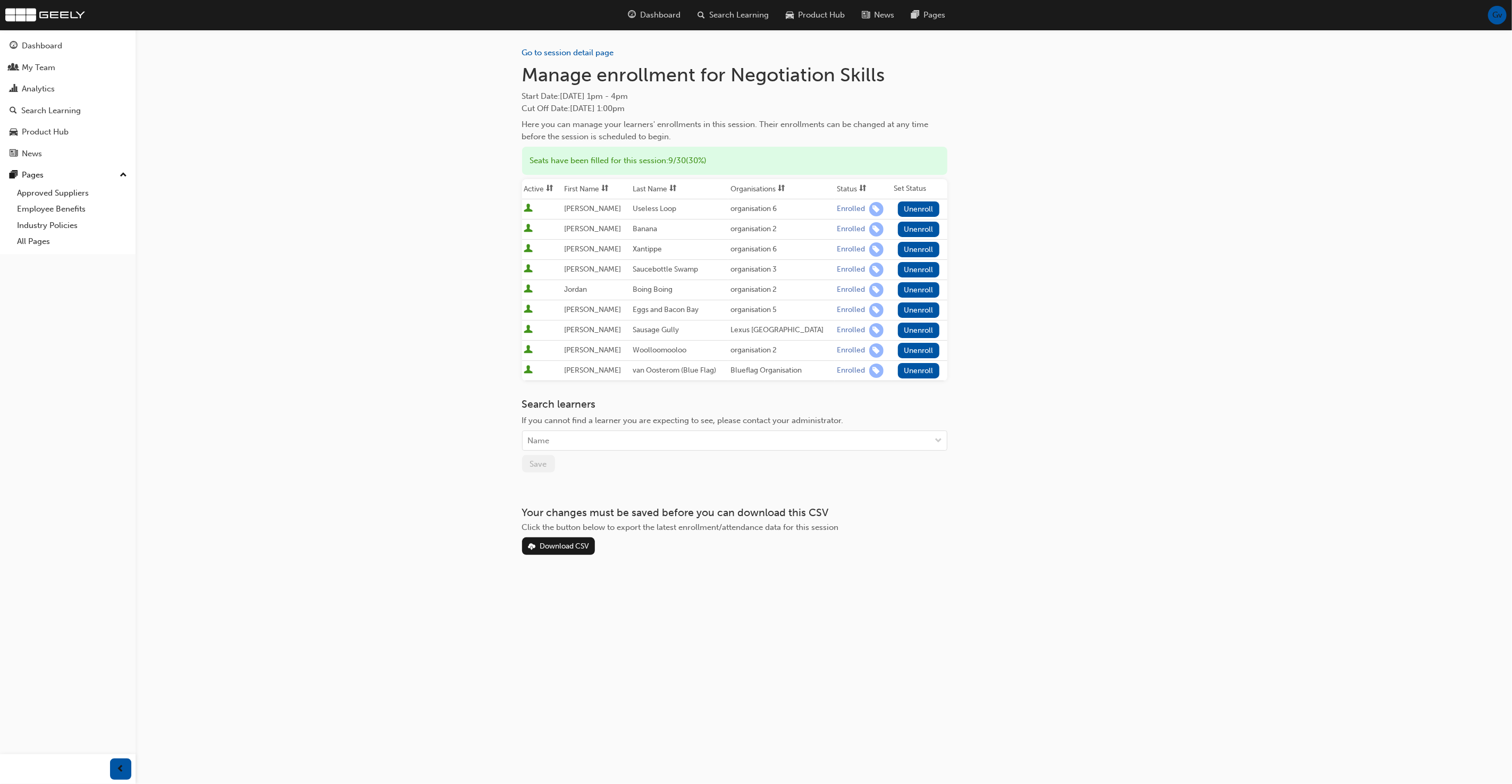
click at [625, 491] on div "Go to session detail page Manage enrollment for Negotiation Skills Start Date :…" at bounding box center [734, 292] width 426 height 525
click at [658, 16] on span "Dashboard" at bounding box center [660, 15] width 41 height 12
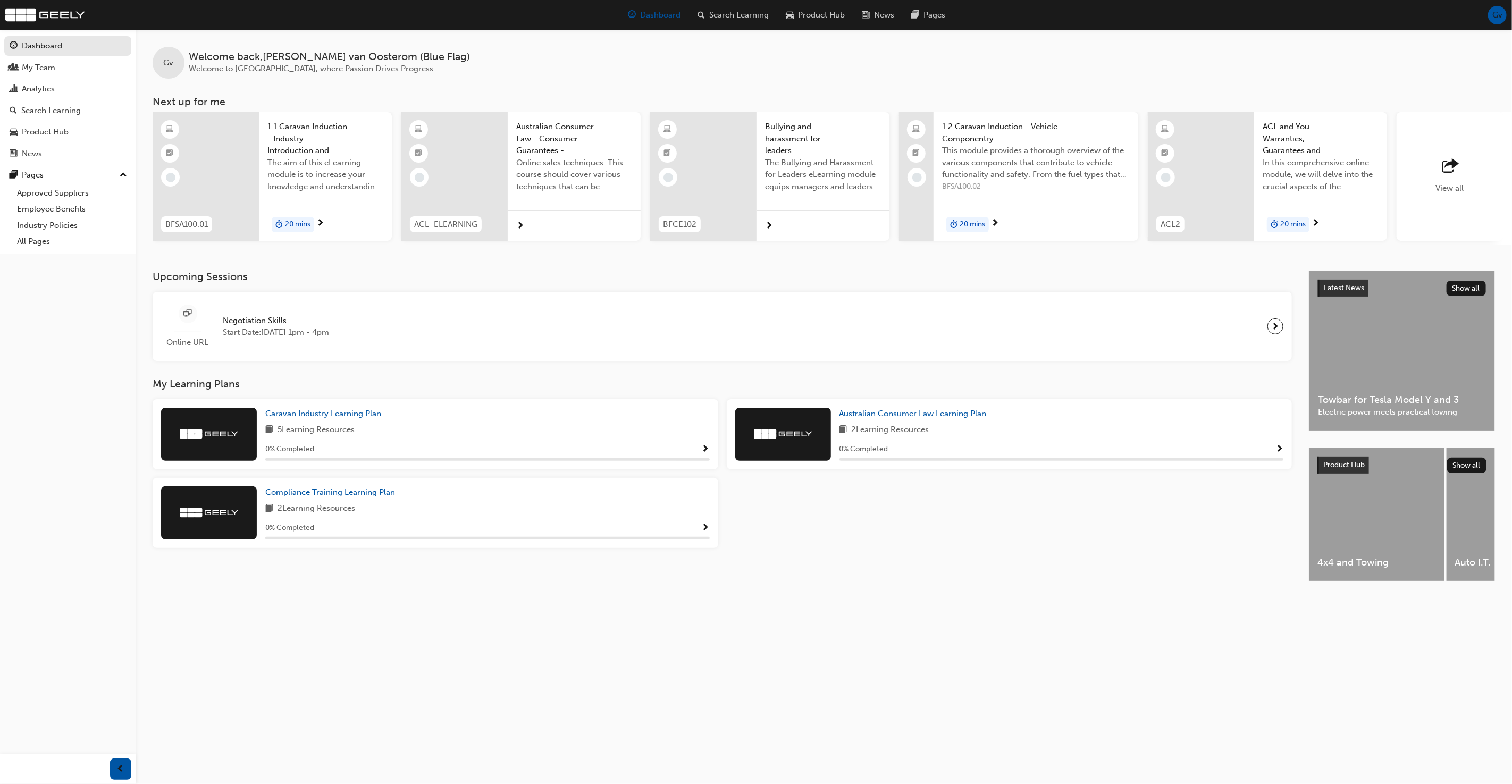
click at [239, 320] on span "Negotiation Skills" at bounding box center [276, 320] width 106 height 12
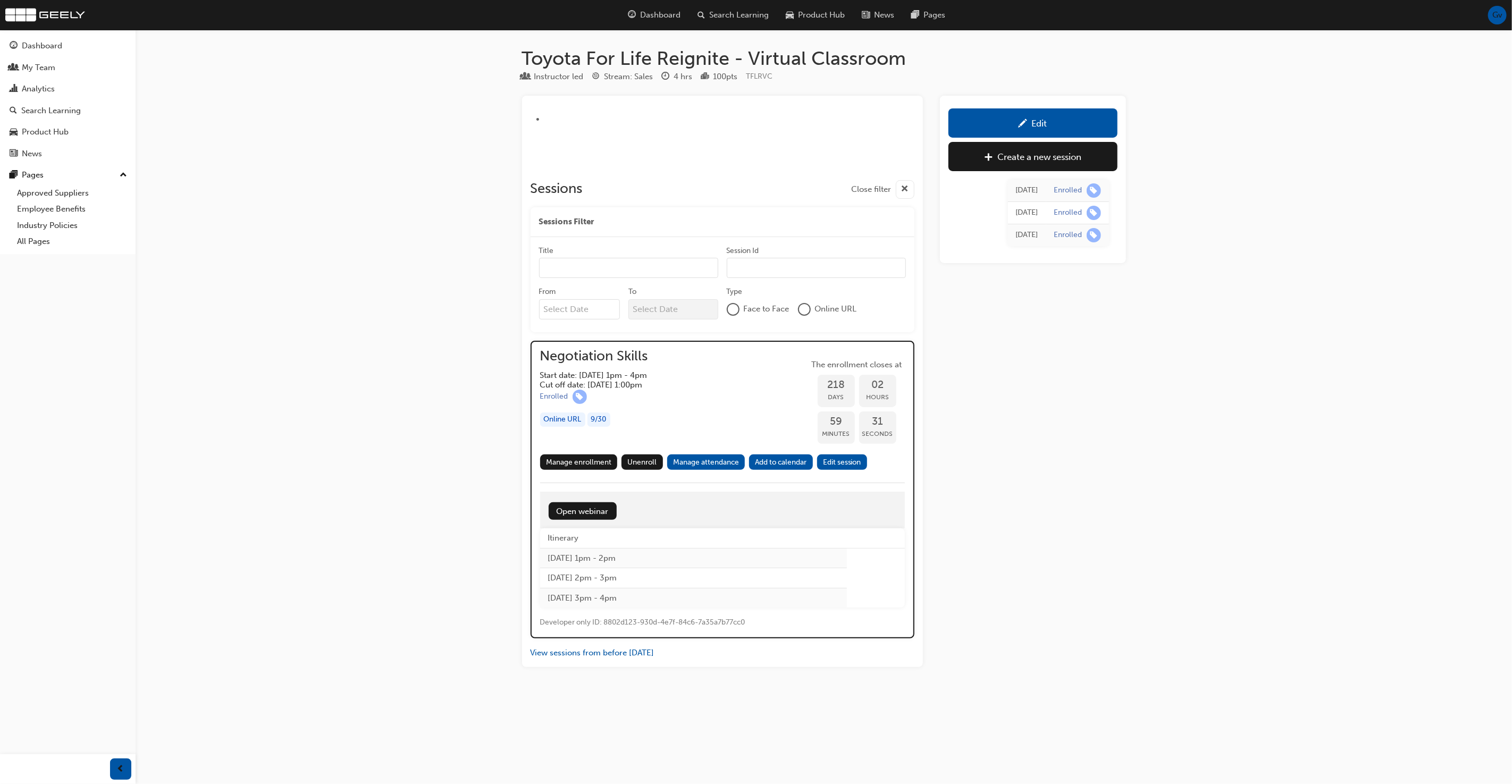
click at [1001, 123] on div "Edit" at bounding box center [1032, 123] width 153 height 13
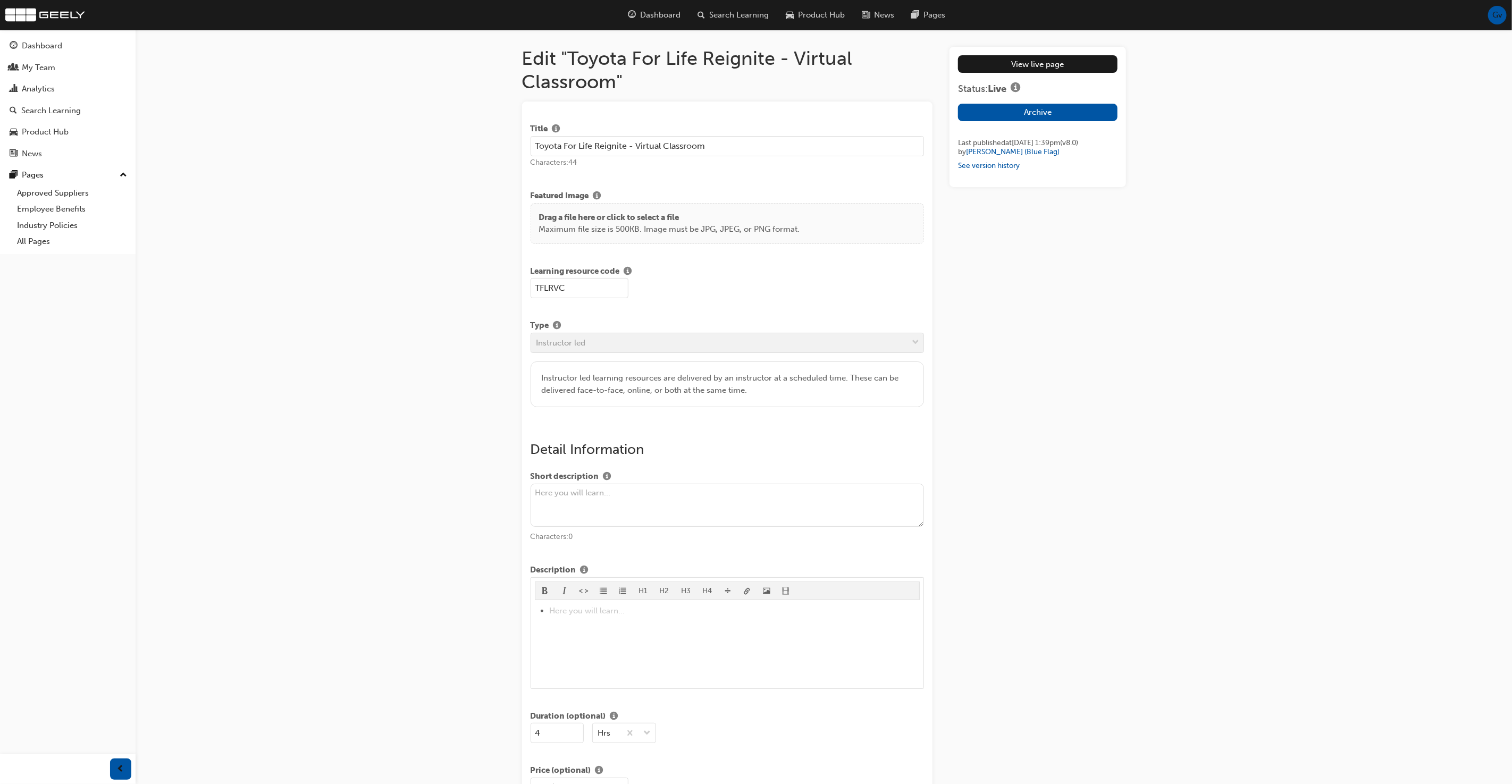
click at [725, 136] on input "Toyota For Life Reignite - Virtual Classroom" at bounding box center [727, 146] width 394 height 20
paste input "Modern Negotiation Skills Workshop"
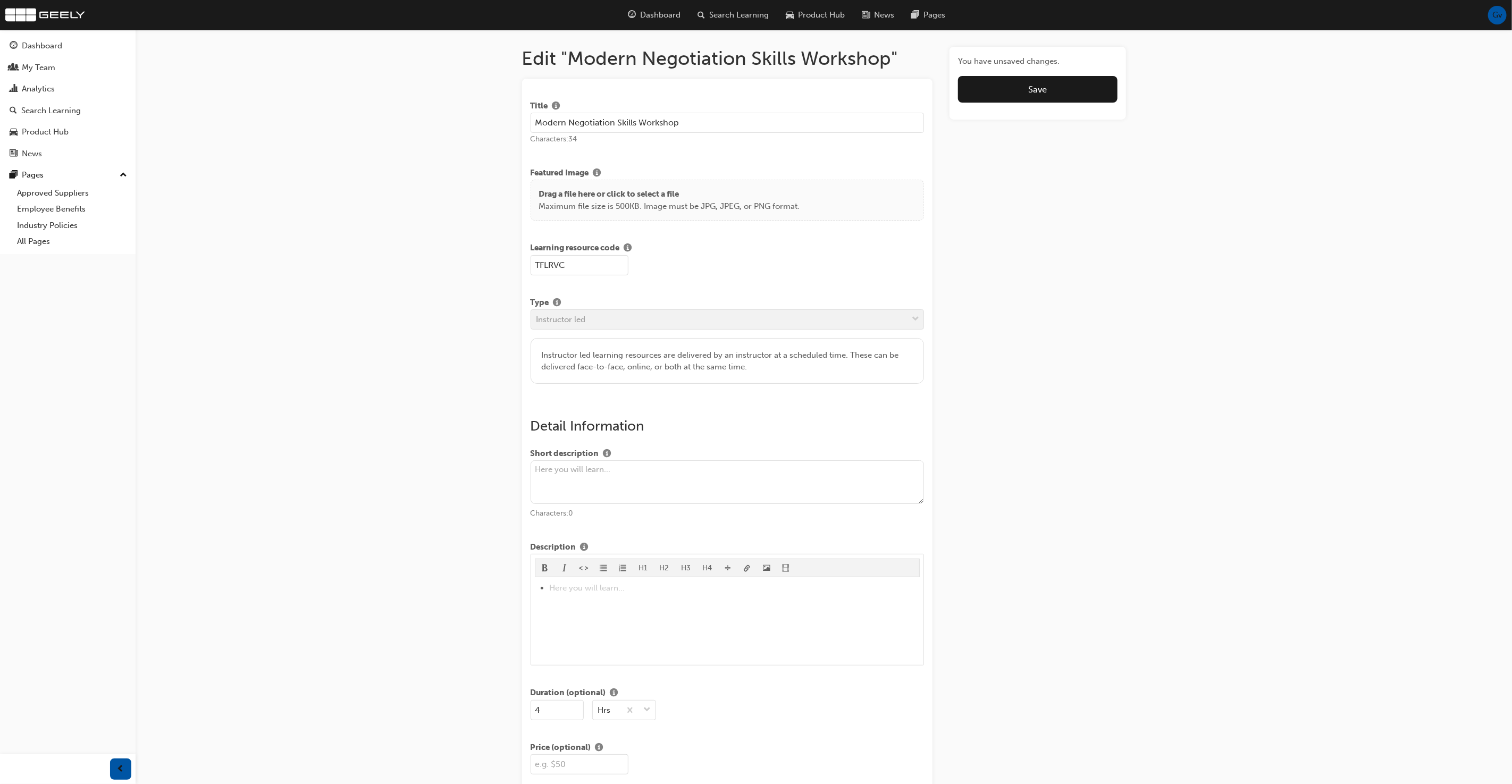
type input "Modern Negotiation Skills Workshop"
click at [582, 273] on input "TFLRVC" at bounding box center [579, 265] width 98 height 20
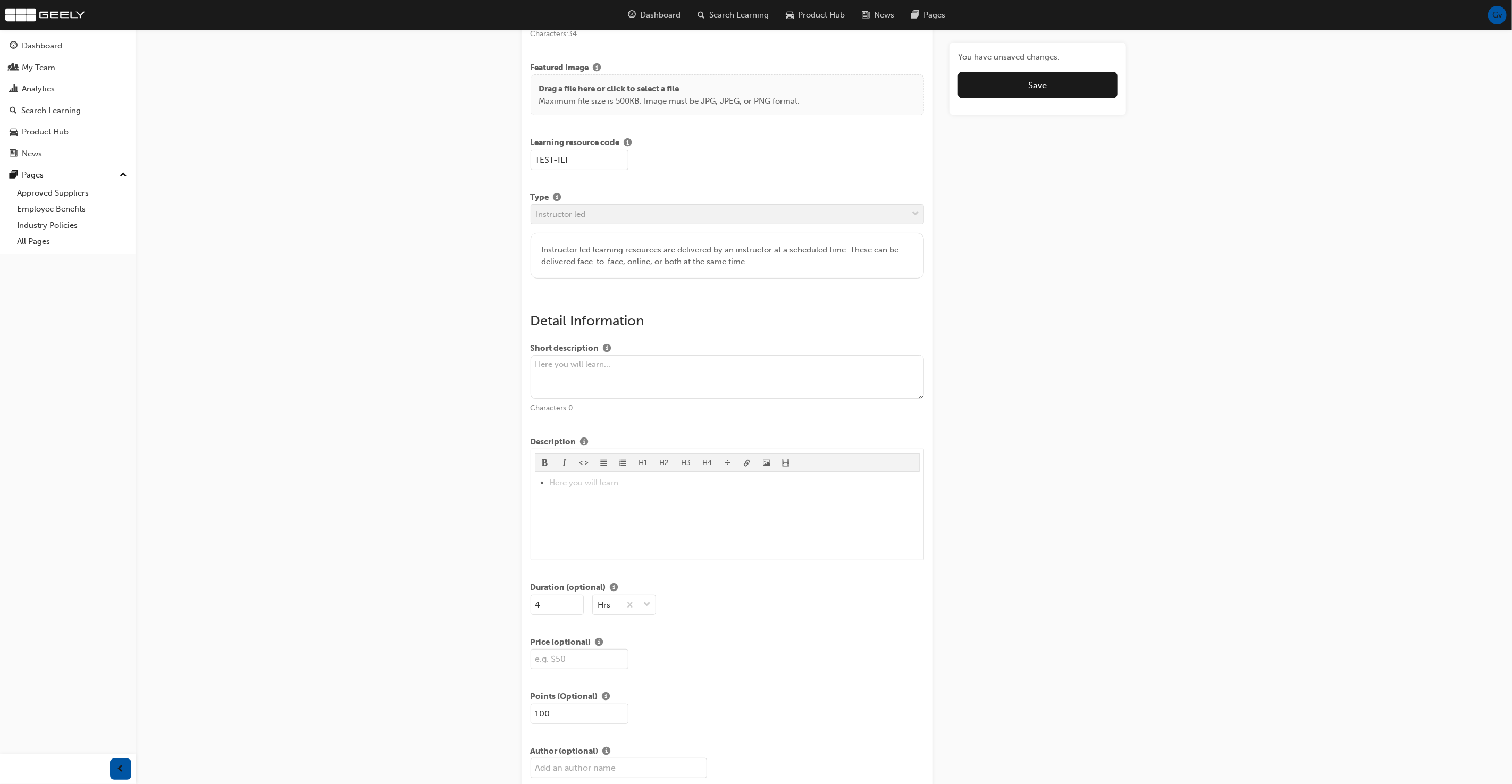
scroll to position [125, 0]
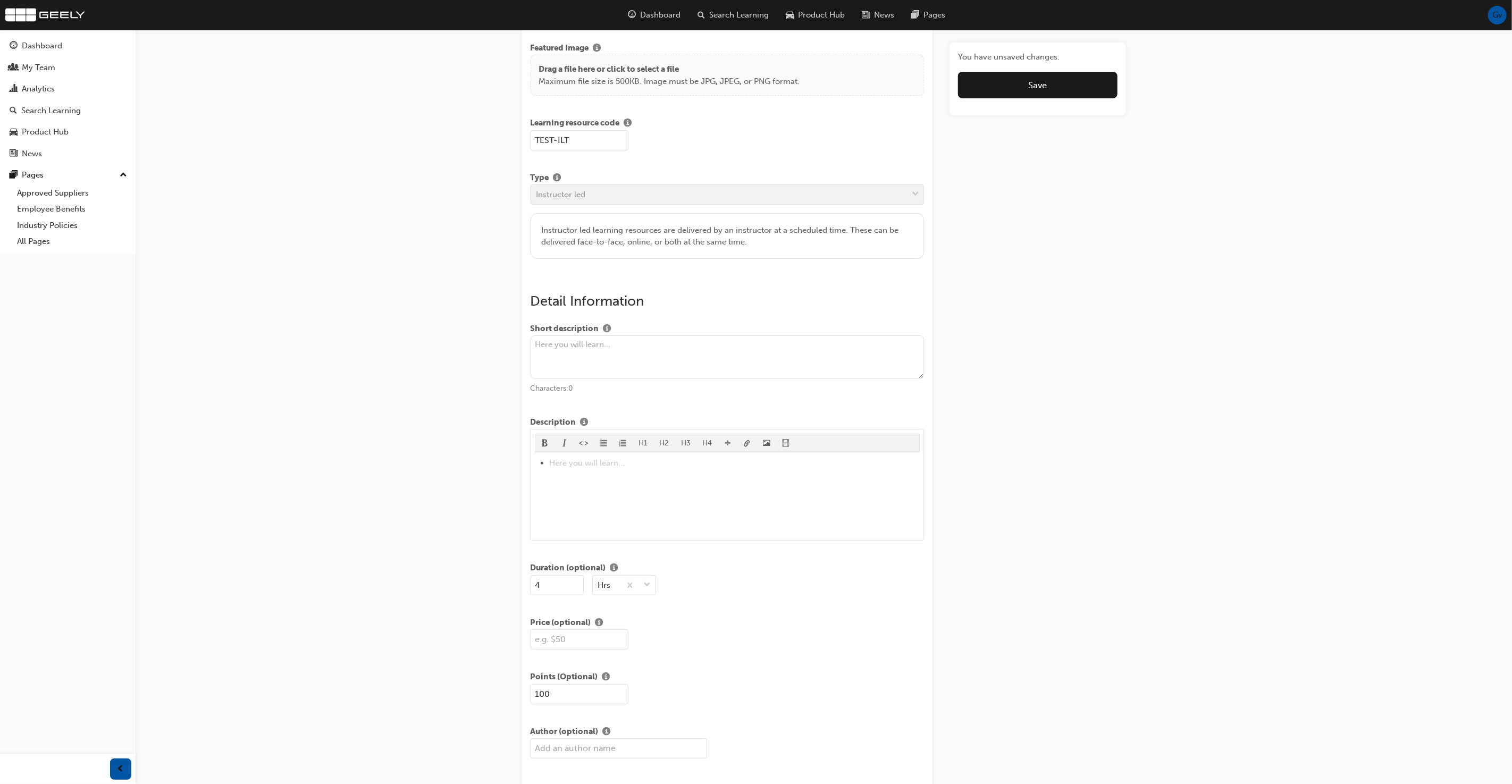
type input "TEST-ILT"
click at [606, 346] on textarea at bounding box center [727, 357] width 394 height 43
paste textarea "To equip participants with the foundational principles and practical strategies…"
type textarea "To equip participants with the foundational principles and practical strategies…"
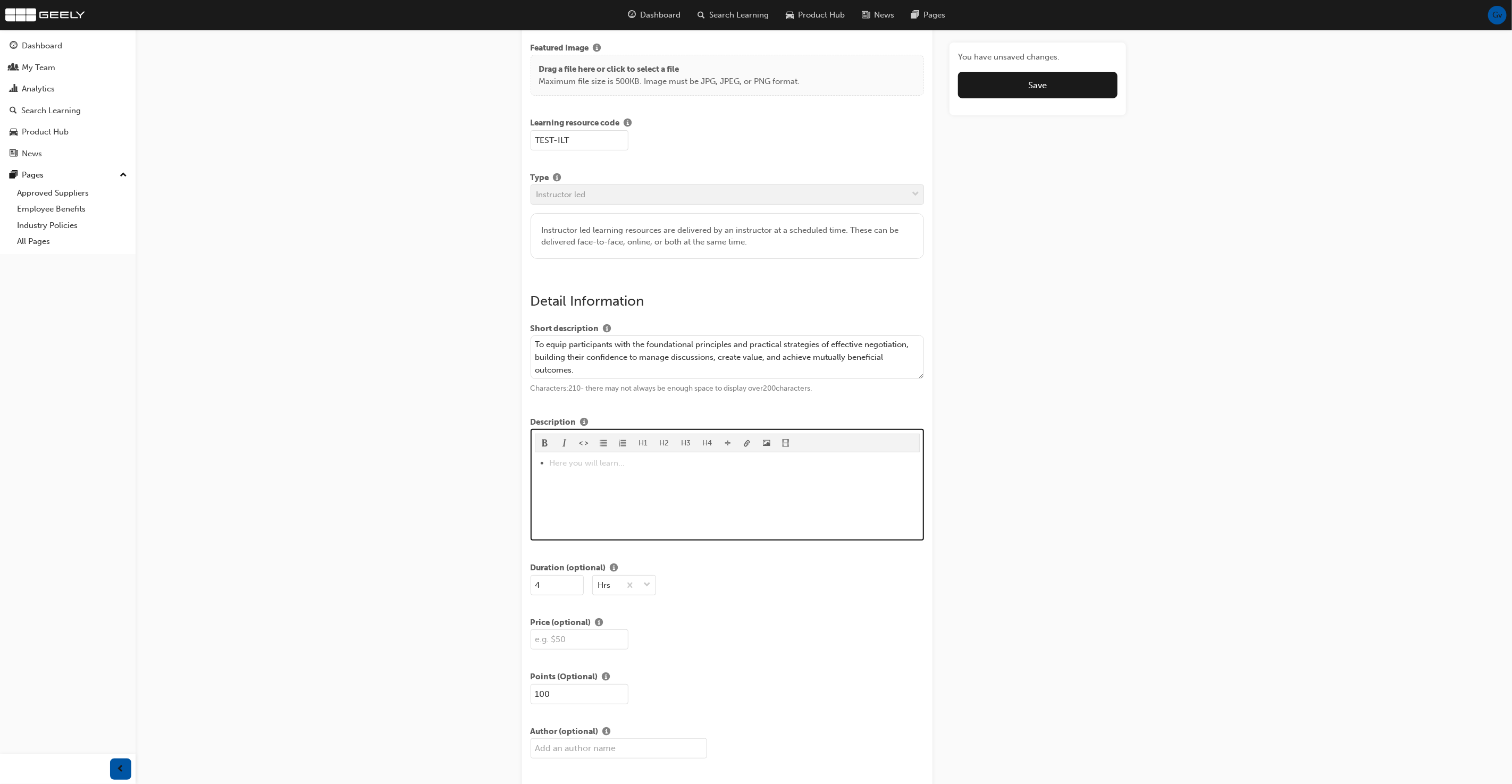
click at [623, 465] on li "Here you will learn... ﻿" at bounding box center [734, 463] width 370 height 13
click at [604, 444] on span "format_ul-icon" at bounding box center [603, 444] width 8 height 9
click at [631, 494] on div "To equip participants with the foundational principles and practical strategies…" at bounding box center [727, 496] width 385 height 80
click at [630, 494] on div "To equip participants with the foundational principles and practical strategies…" at bounding box center [727, 496] width 385 height 80
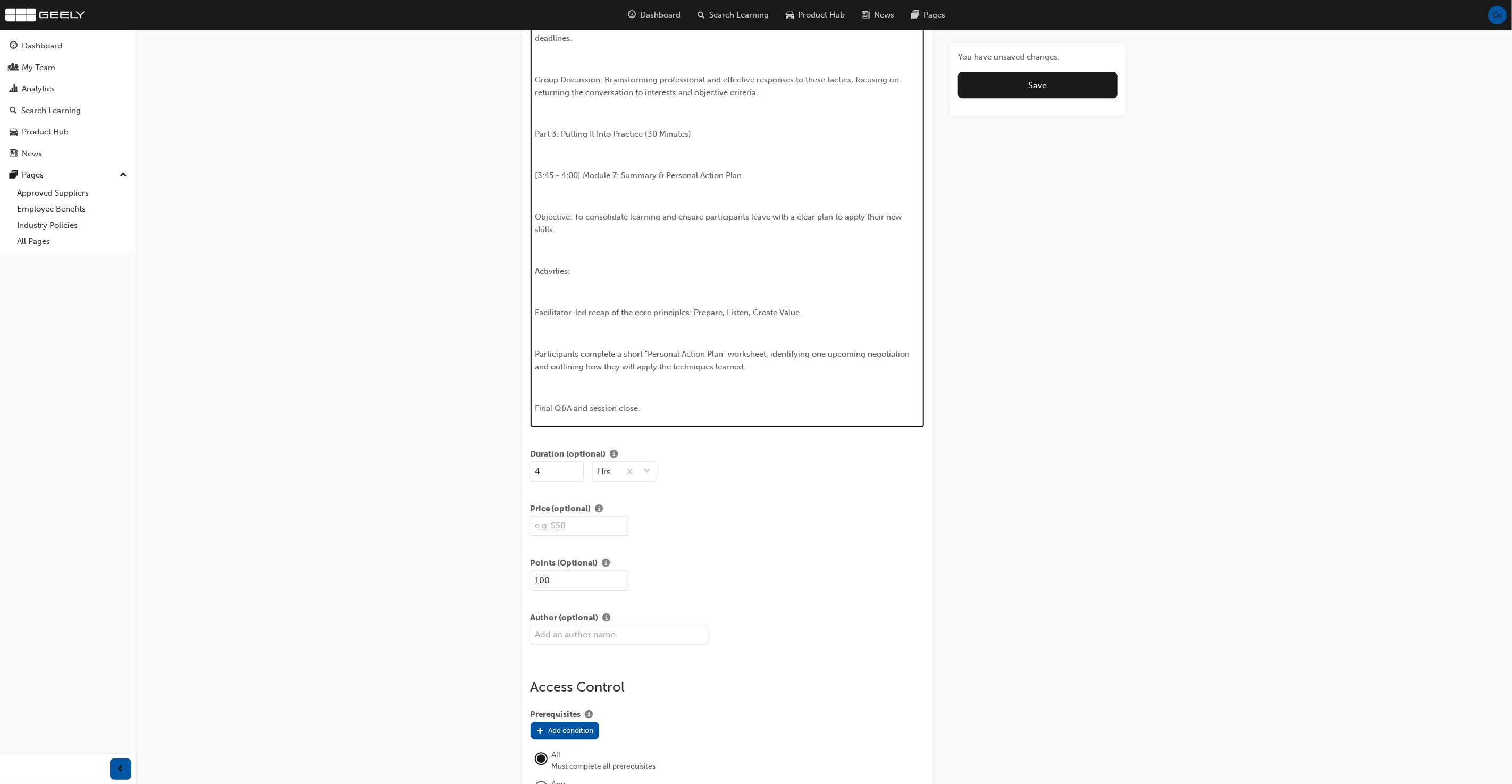
scroll to position [193, 0]
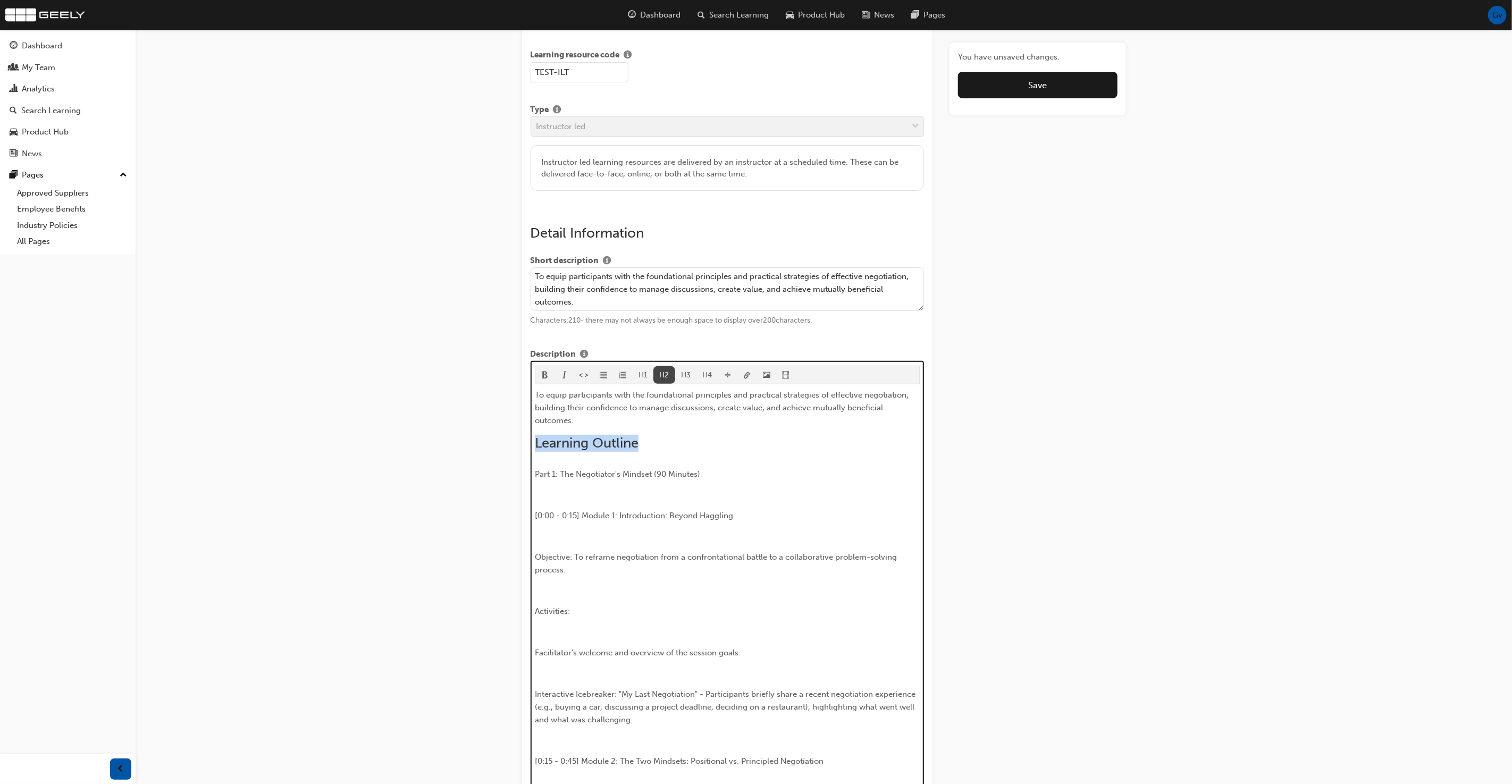
click at [663, 371] on button "H2" at bounding box center [664, 375] width 22 height 18
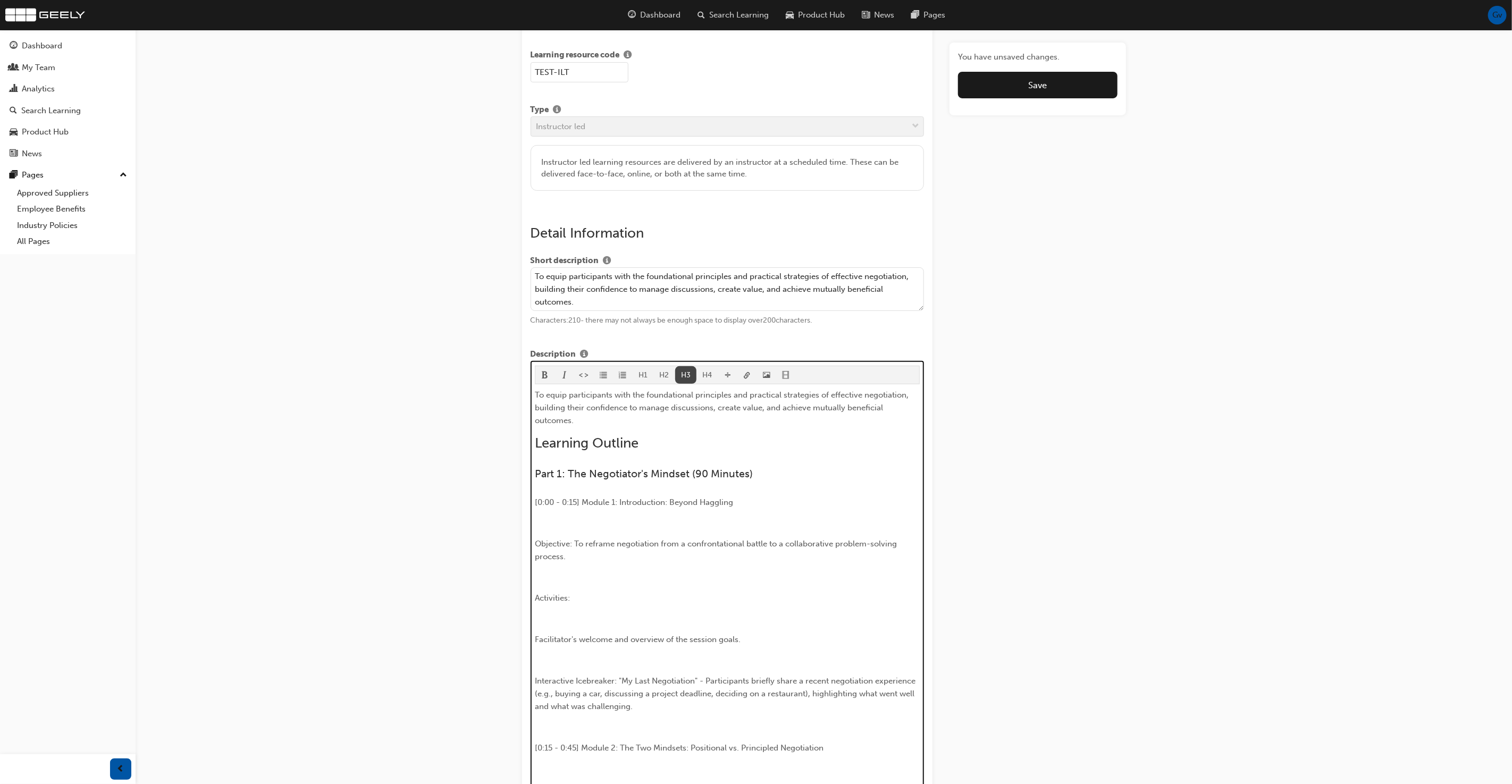
click at [686, 371] on button "H3" at bounding box center [686, 375] width 22 height 18
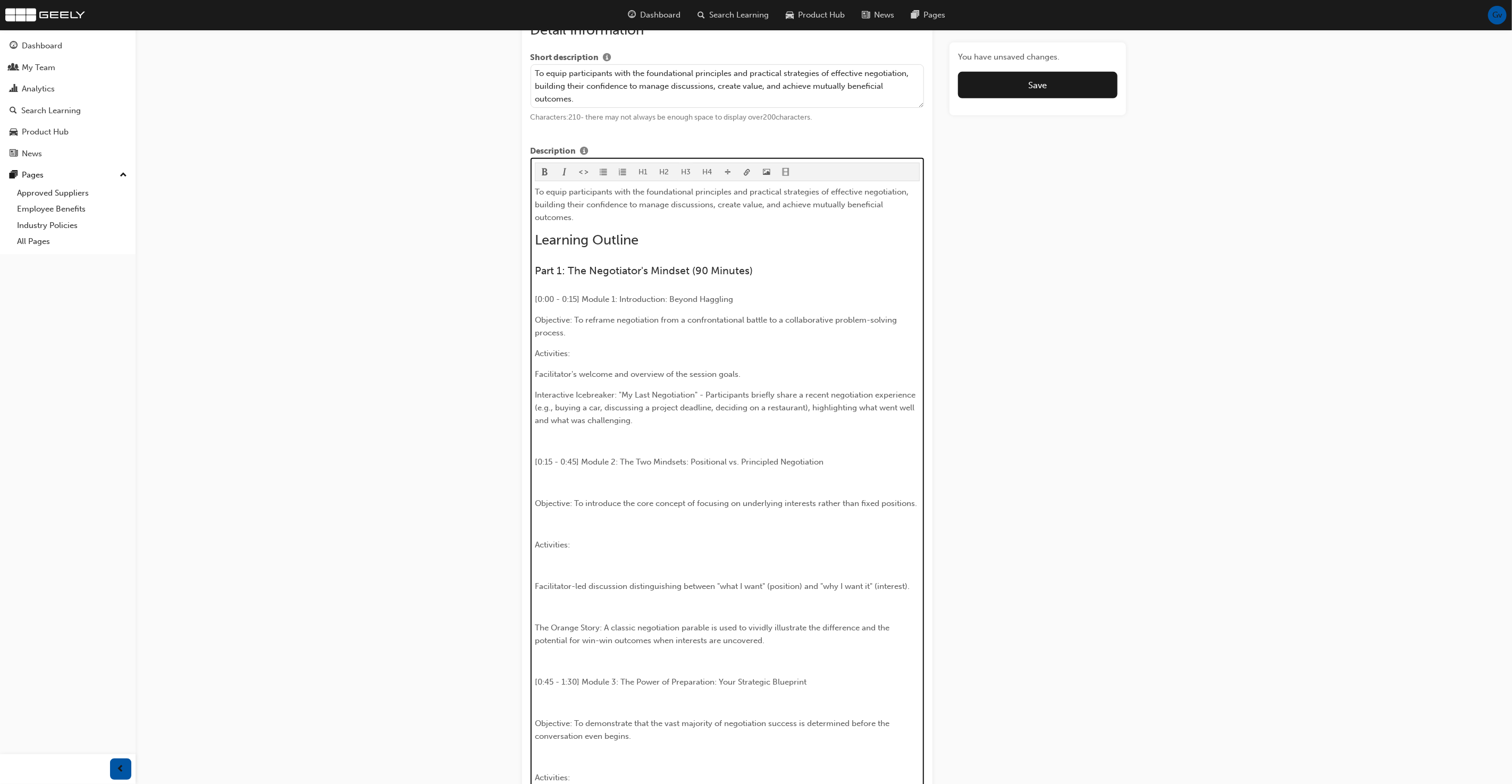
scroll to position [442, 0]
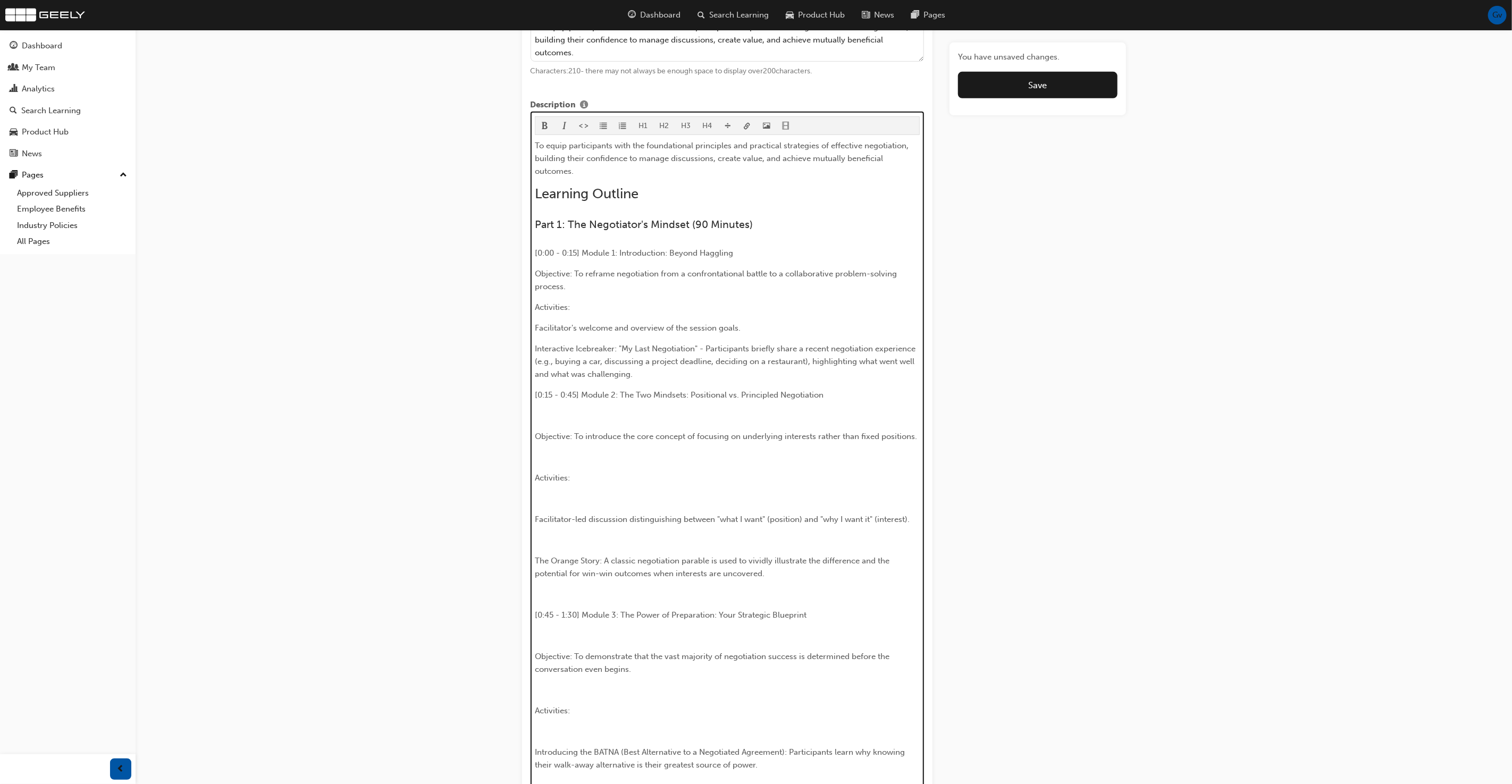
click at [703, 250] on span "[0:00 - 0:15] Module 1: Introduction: Beyond Haggling" at bounding box center [634, 253] width 198 height 9
click at [706, 125] on button "H4" at bounding box center [707, 126] width 22 height 18
click at [636, 401] on span "[0:15 - 0:45] Module 2: The Two Mindsets: Positional vs. Principled Negotiation" at bounding box center [679, 402] width 289 height 9
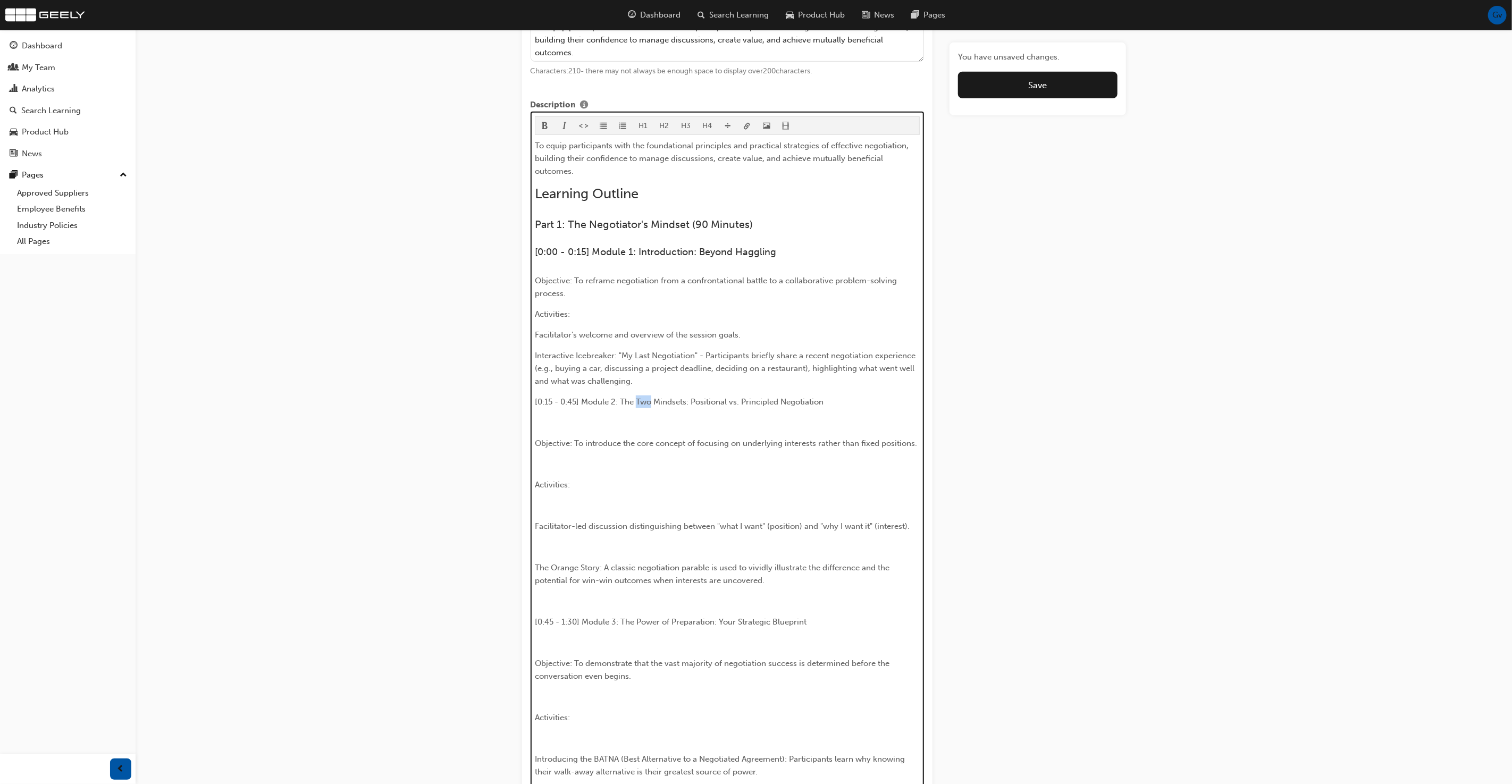
click at [636, 401] on span "[0:15 - 0:45] Module 2: The Two Mindsets: Positional vs. Principled Negotiation" at bounding box center [679, 402] width 289 height 9
click at [710, 127] on button "H4" at bounding box center [707, 126] width 22 height 18
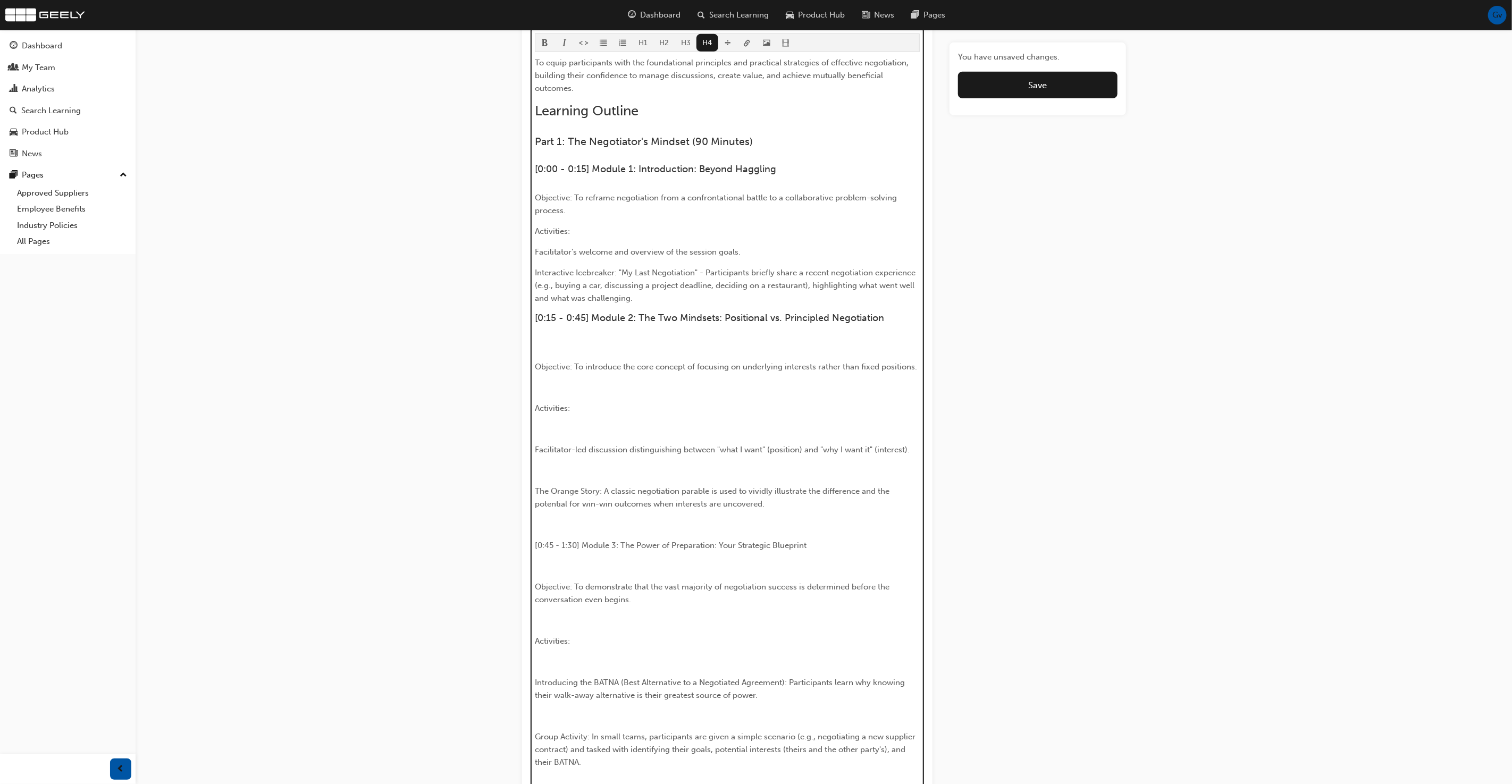
scroll to position [535, 0]
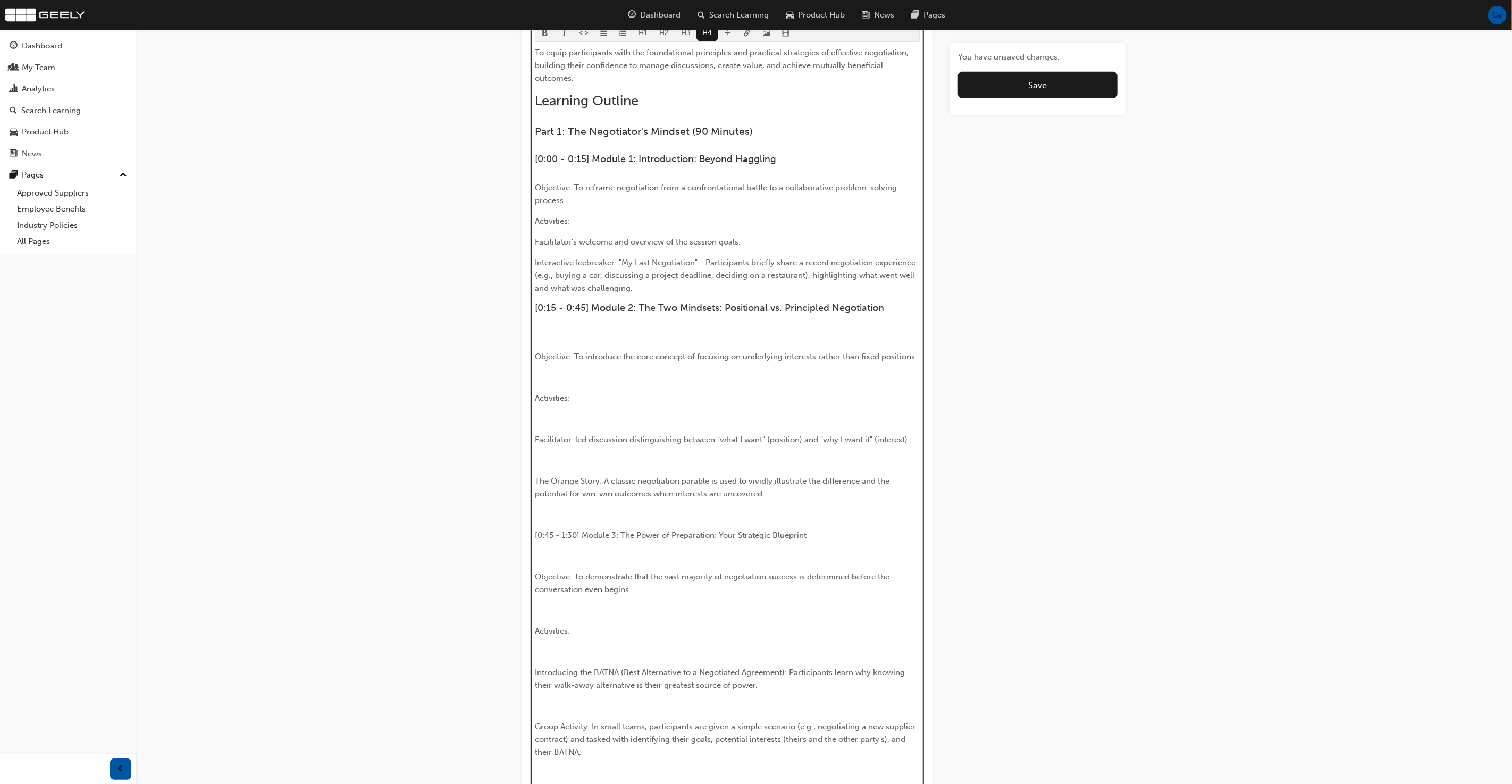
click at [618, 336] on p "﻿" at bounding box center [727, 336] width 385 height 13
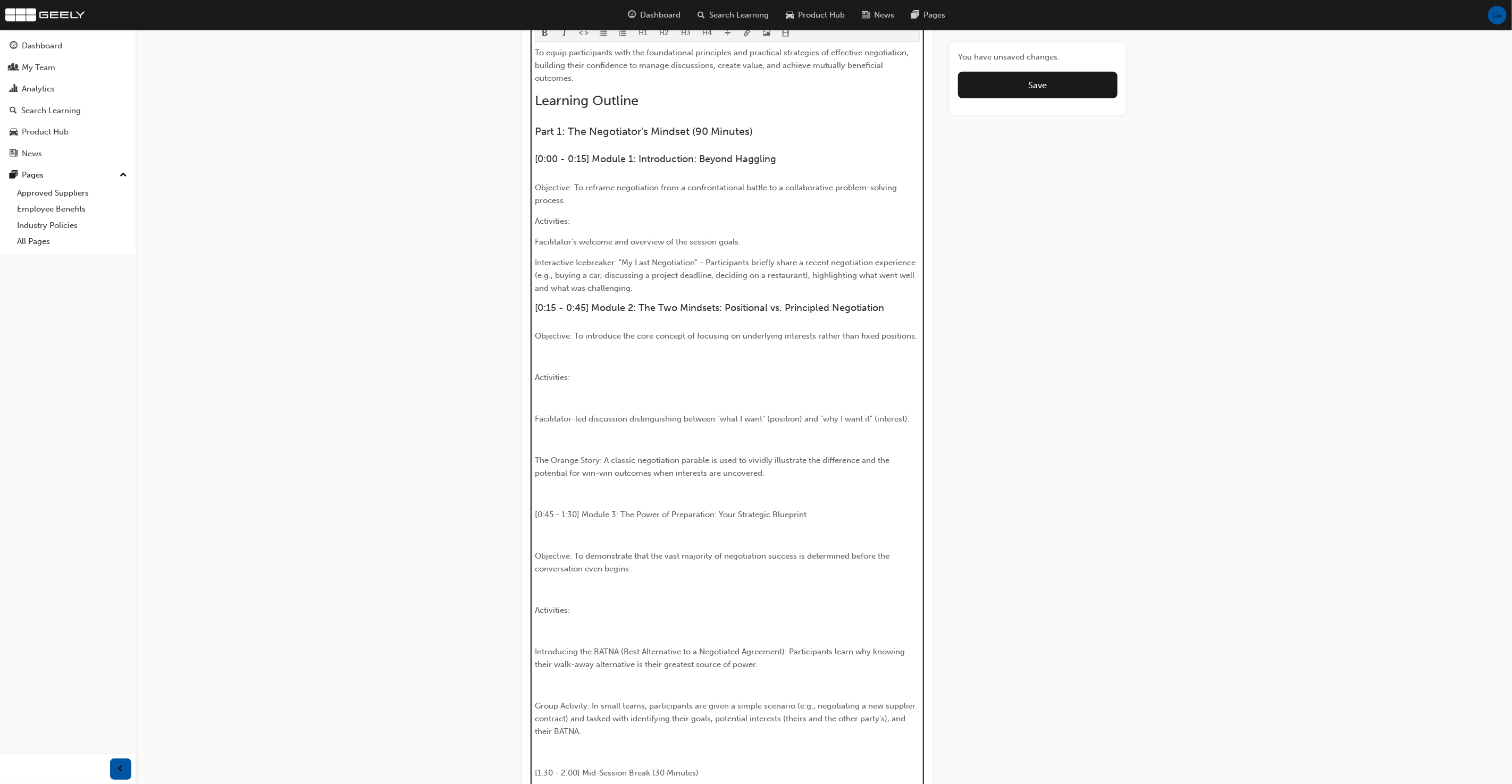
scroll to position [477, 0]
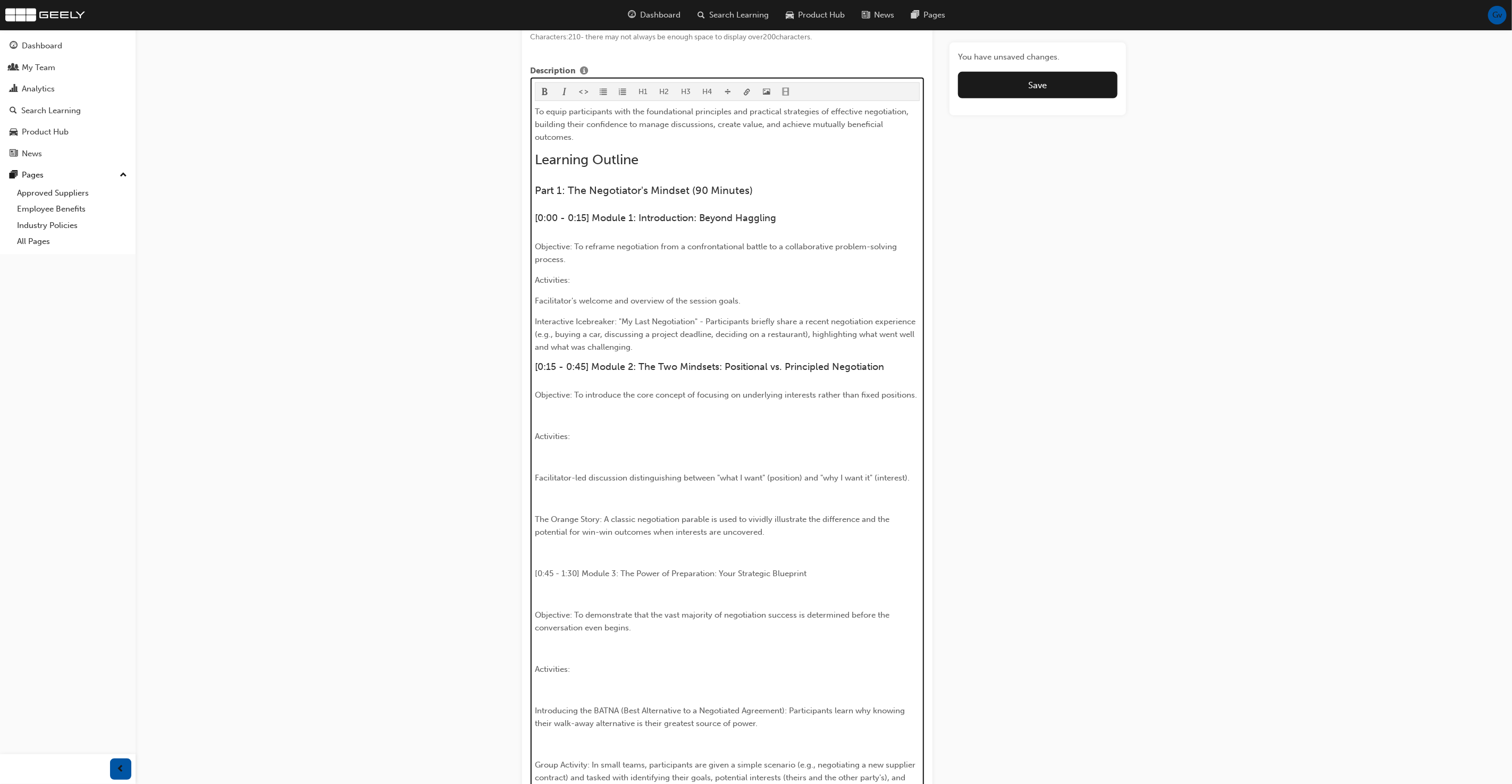
click at [620, 275] on p "Activities:" at bounding box center [727, 280] width 385 height 13
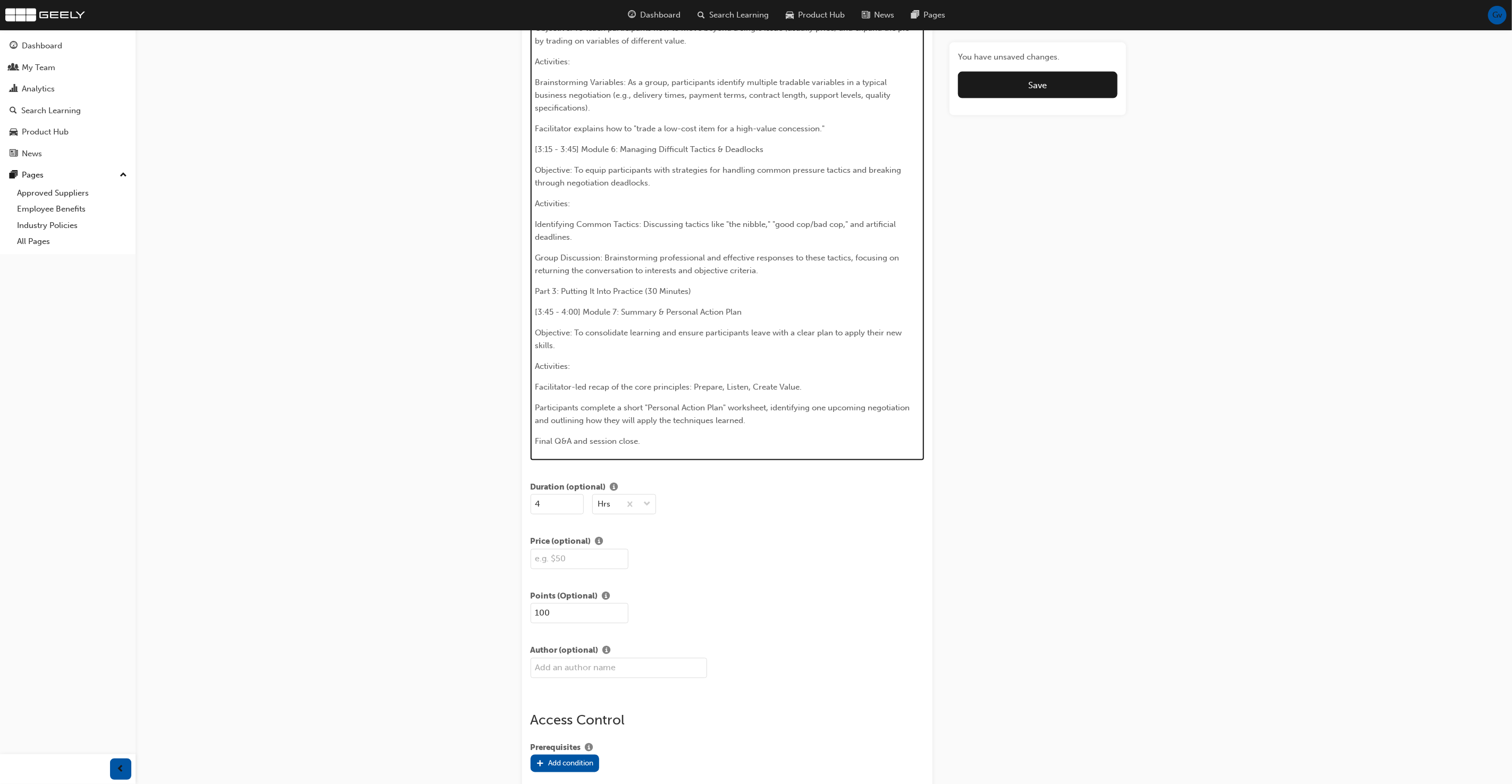
scroll to position [0, 0]
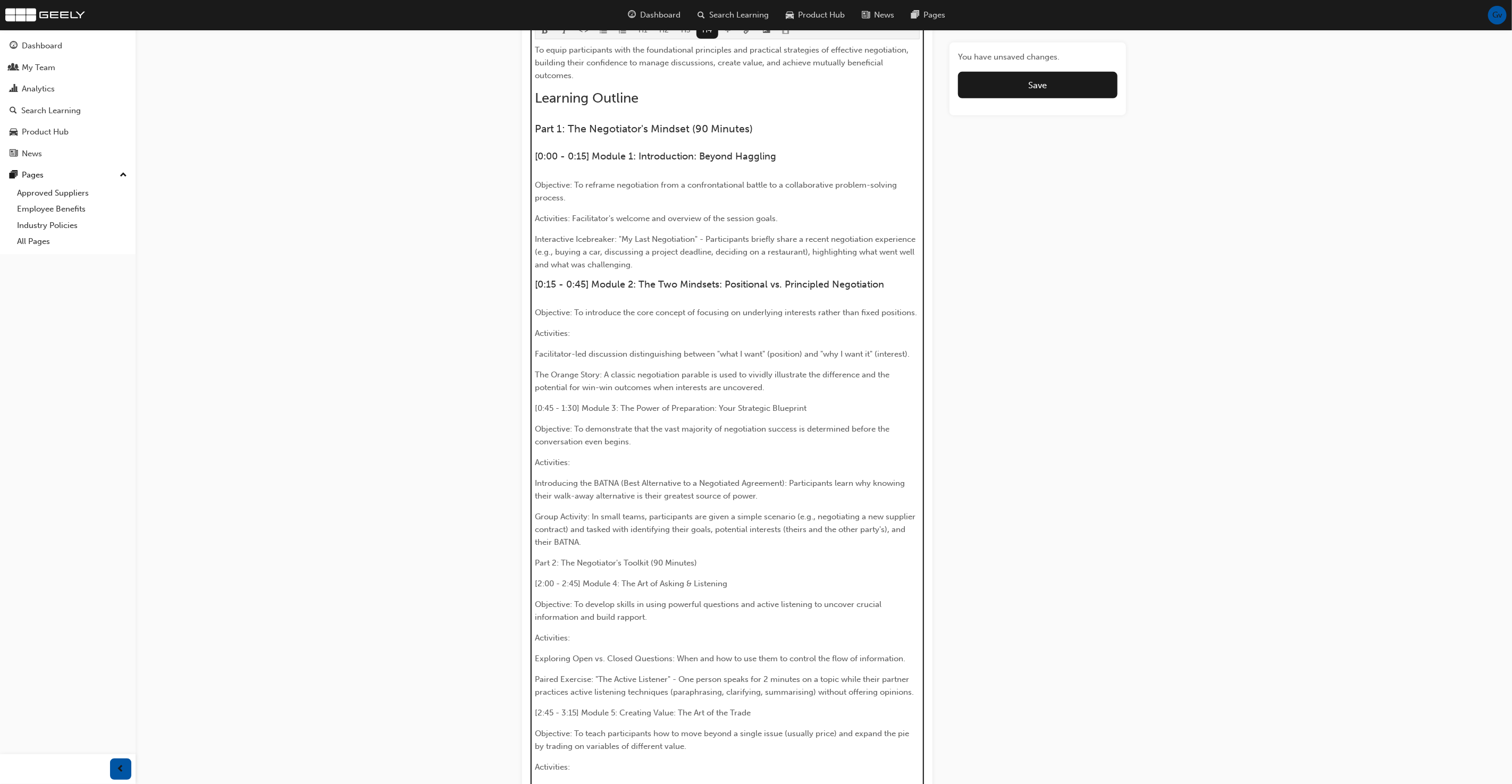
click at [550, 353] on span "Facilitator-led discussion distinguishing between "what I want" (position) and …" at bounding box center [722, 354] width 375 height 9
click at [572, 215] on span "Activities: Facilitator's welcome and overview of the session goals." at bounding box center [656, 218] width 243 height 9
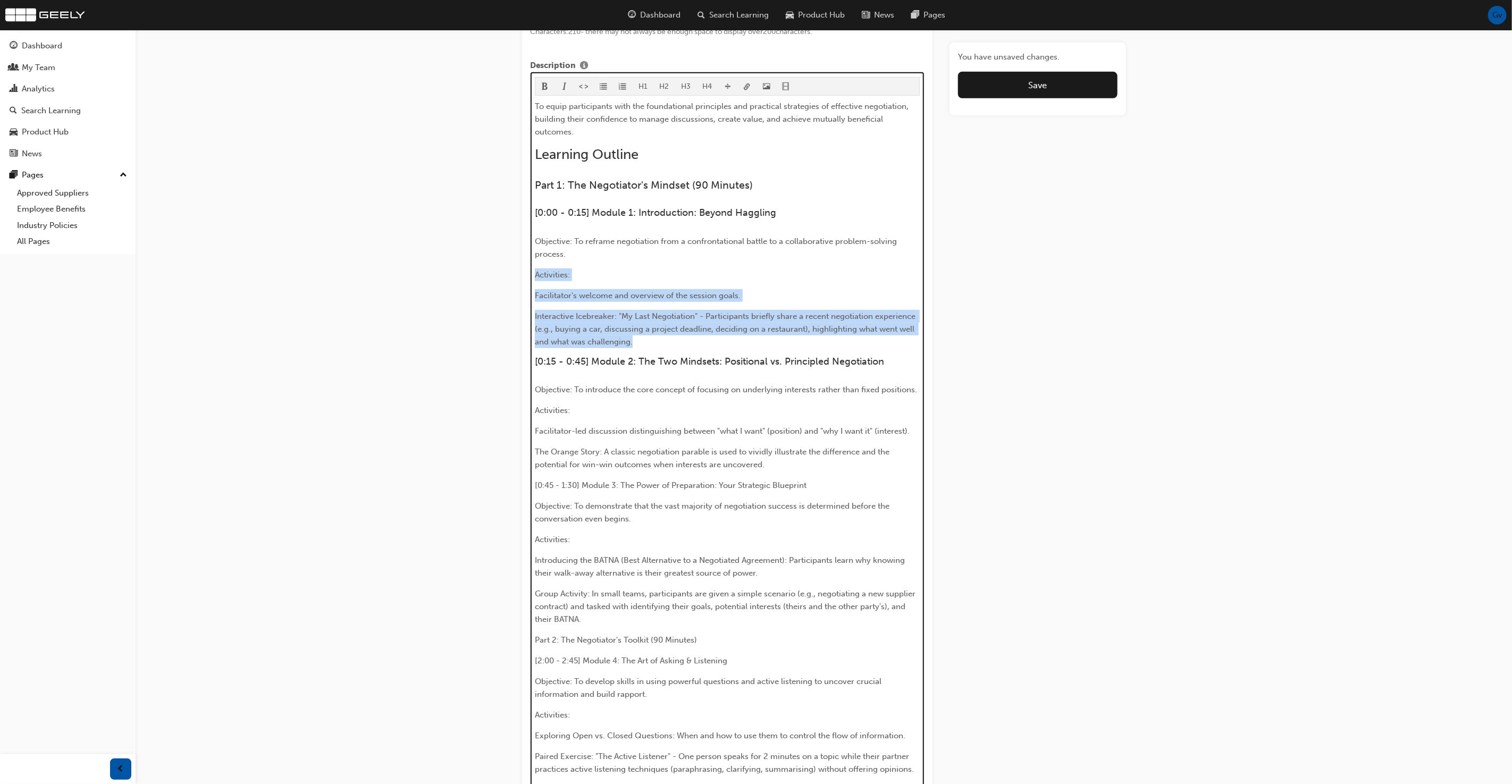
click at [600, 88] on span "format_ul-icon" at bounding box center [603, 87] width 8 height 9
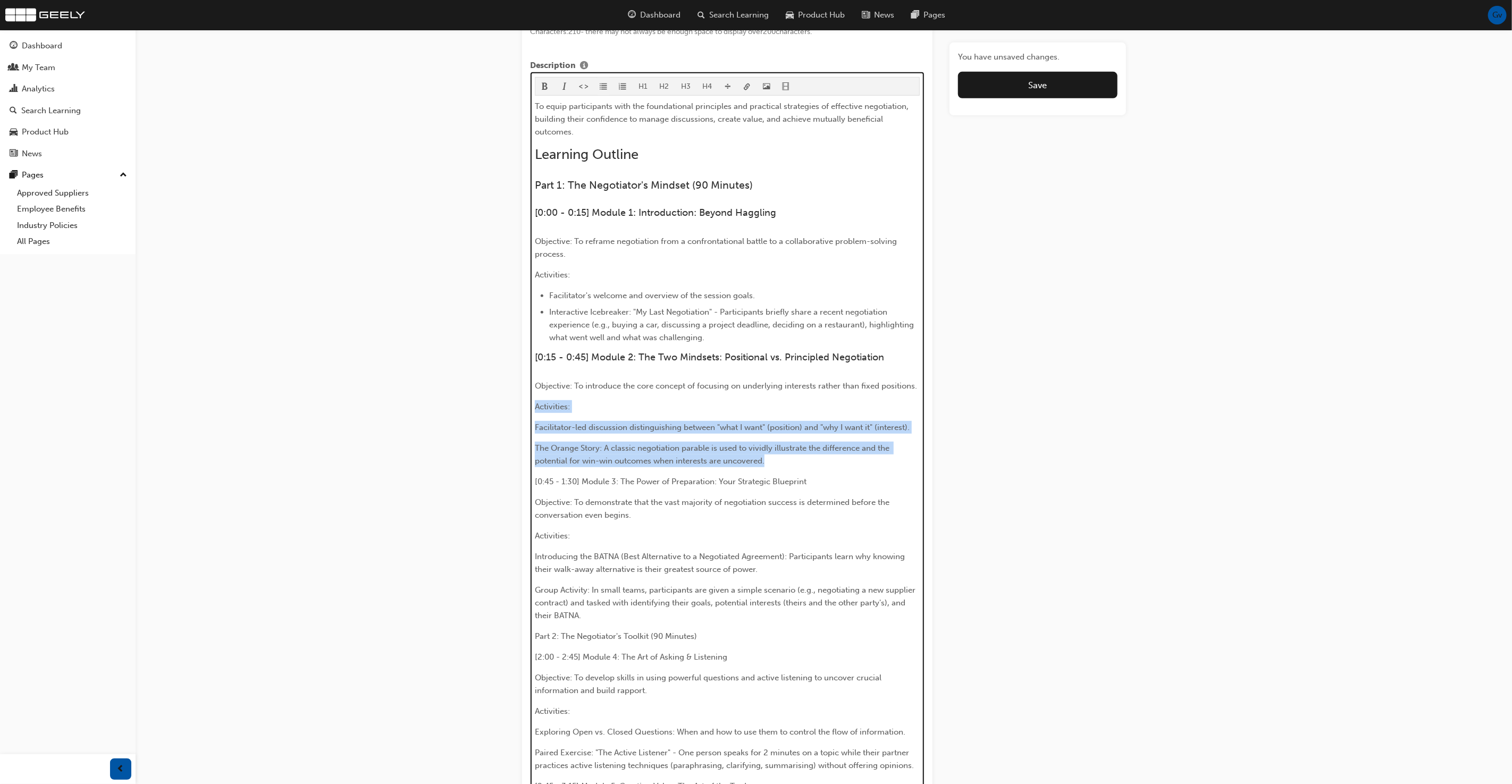
click at [602, 84] on span "format_ul-icon" at bounding box center [603, 87] width 8 height 9
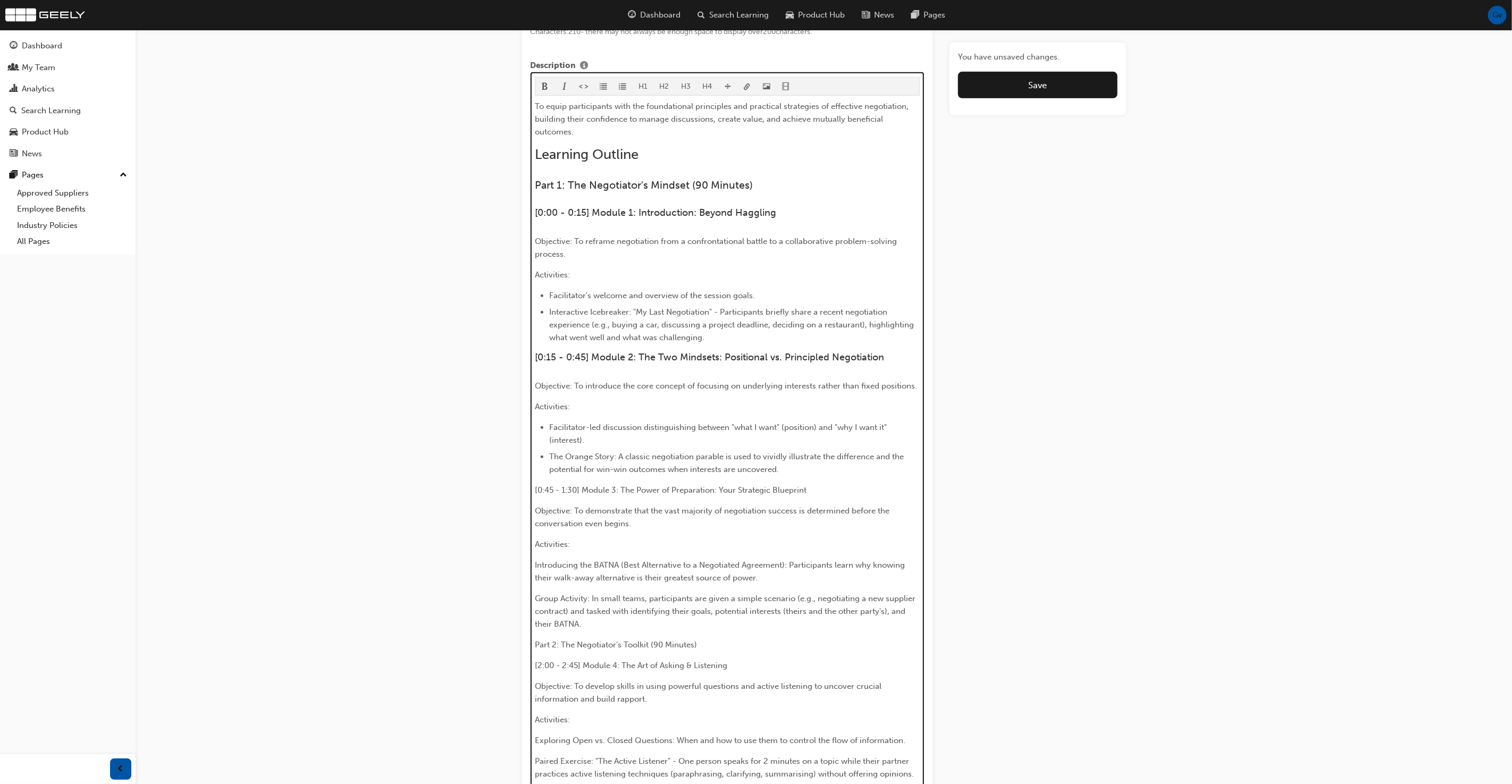
click at [703, 80] on button "H4" at bounding box center [707, 86] width 22 height 18
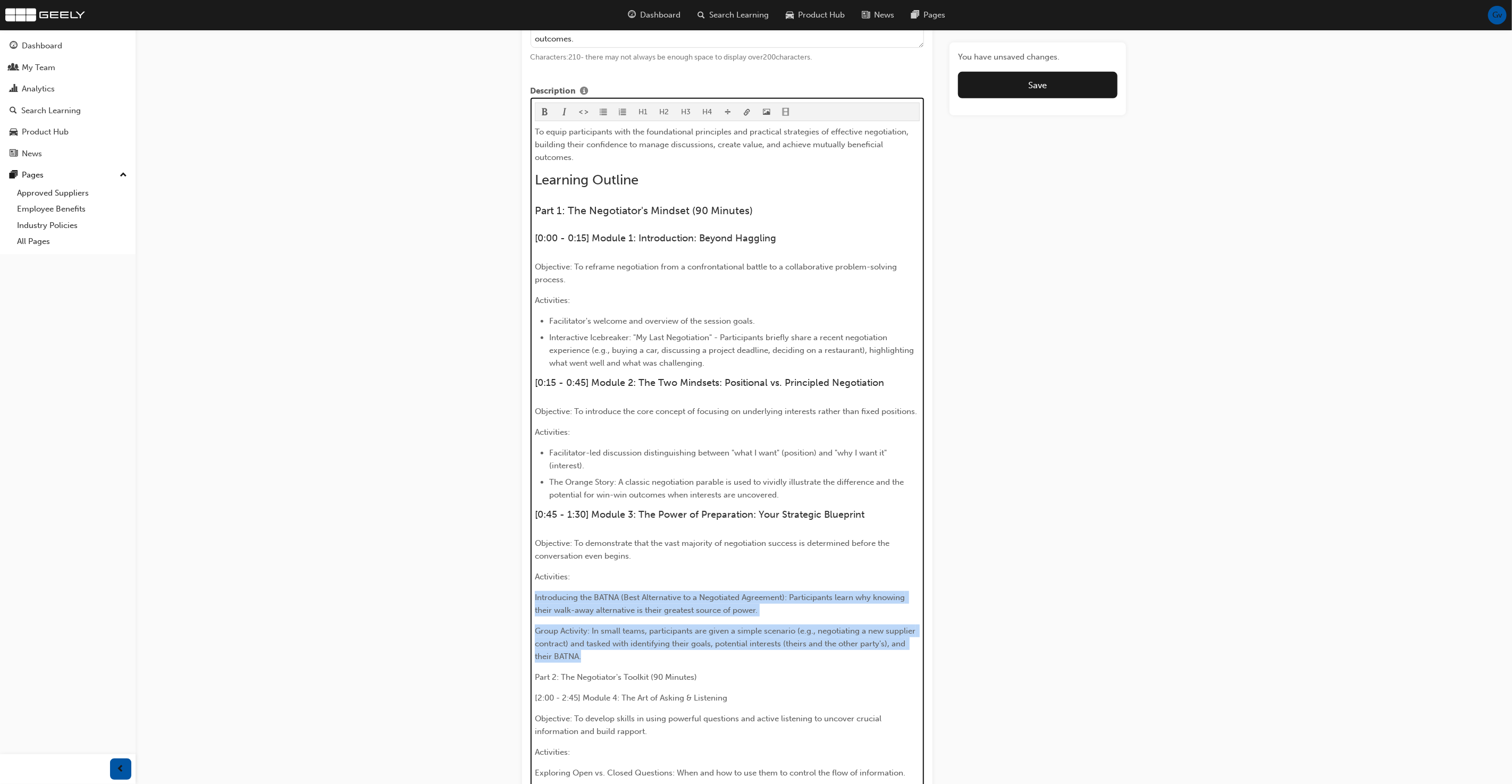
scroll to position [362, 0]
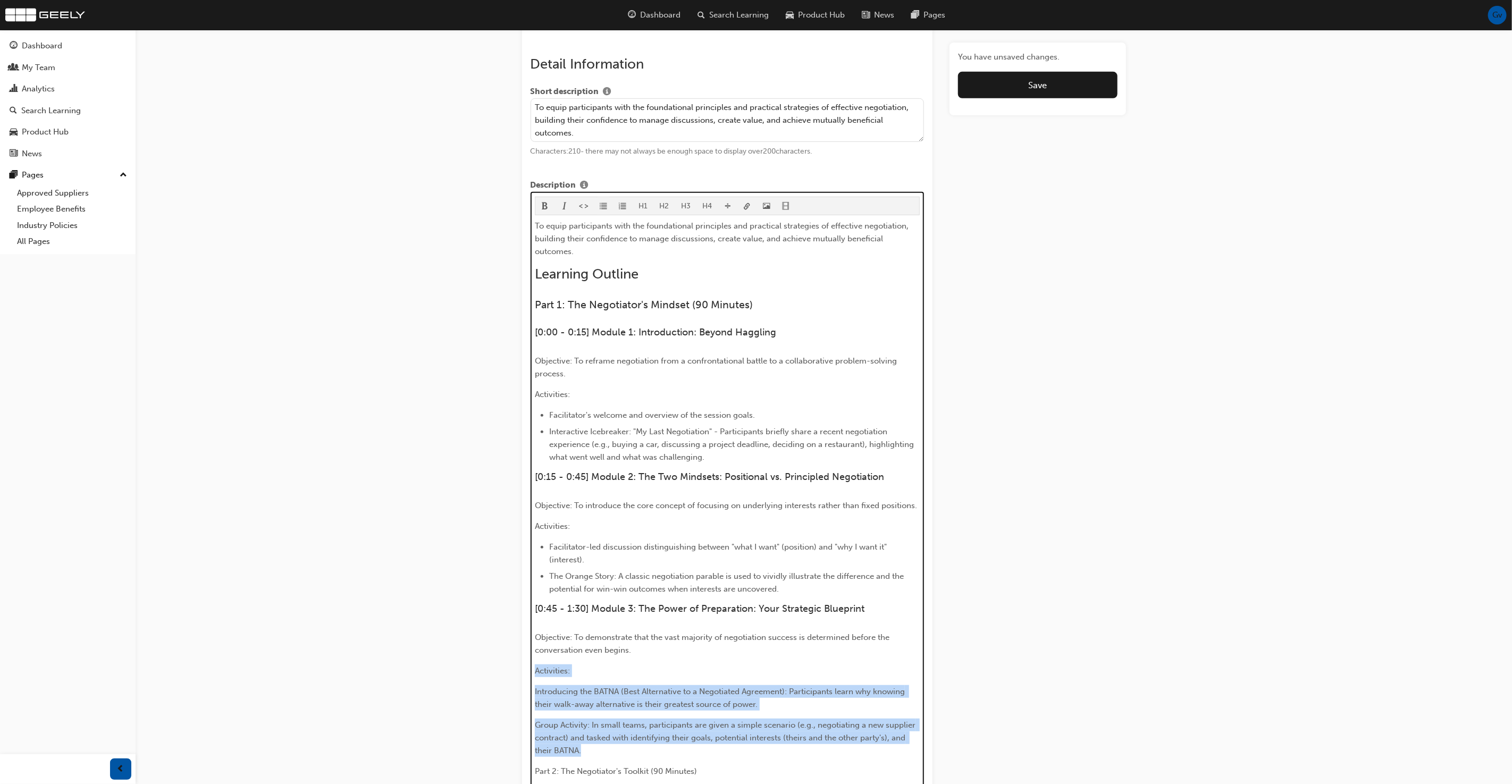
click at [605, 206] on span "format_ul-icon" at bounding box center [603, 207] width 8 height 9
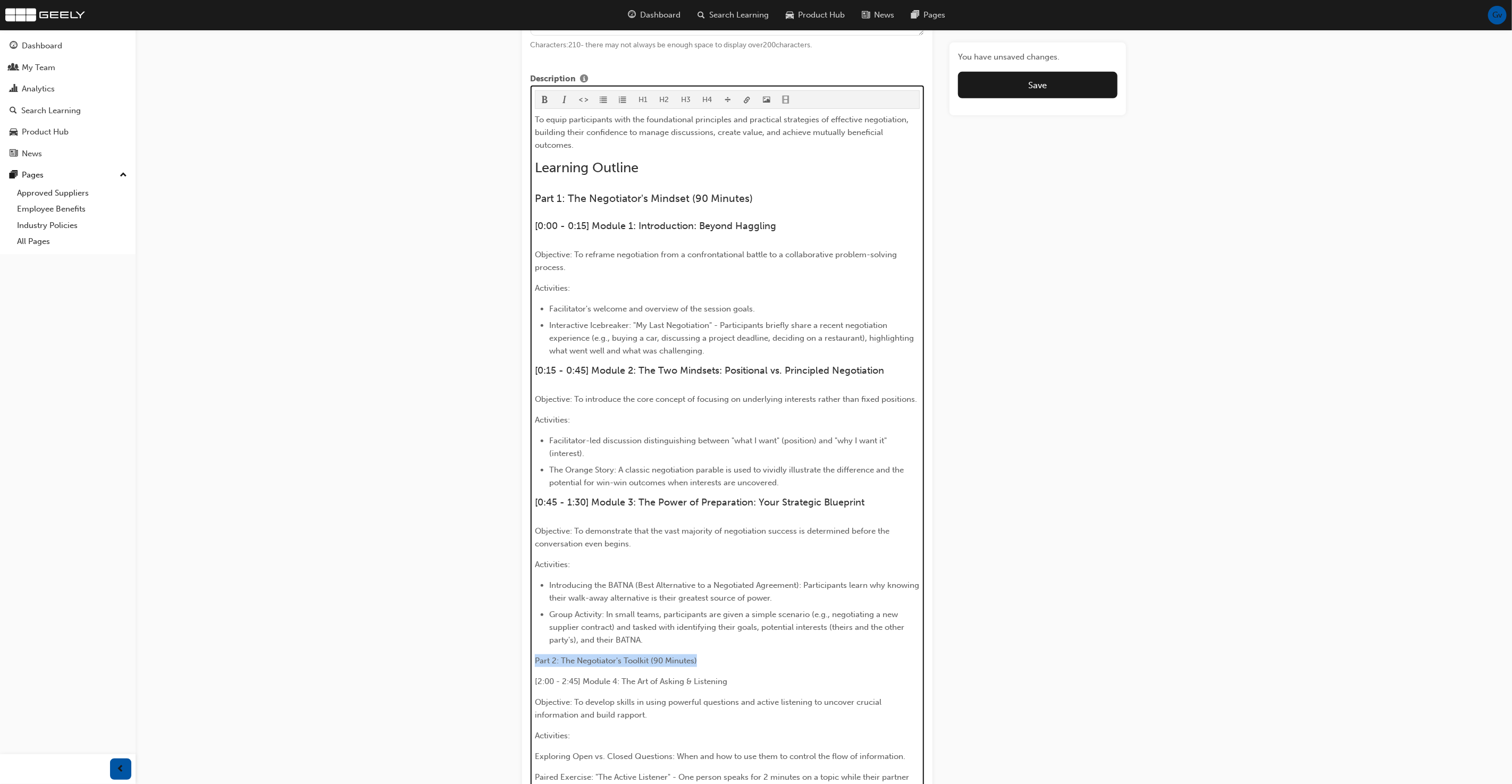
scroll to position [456, 0]
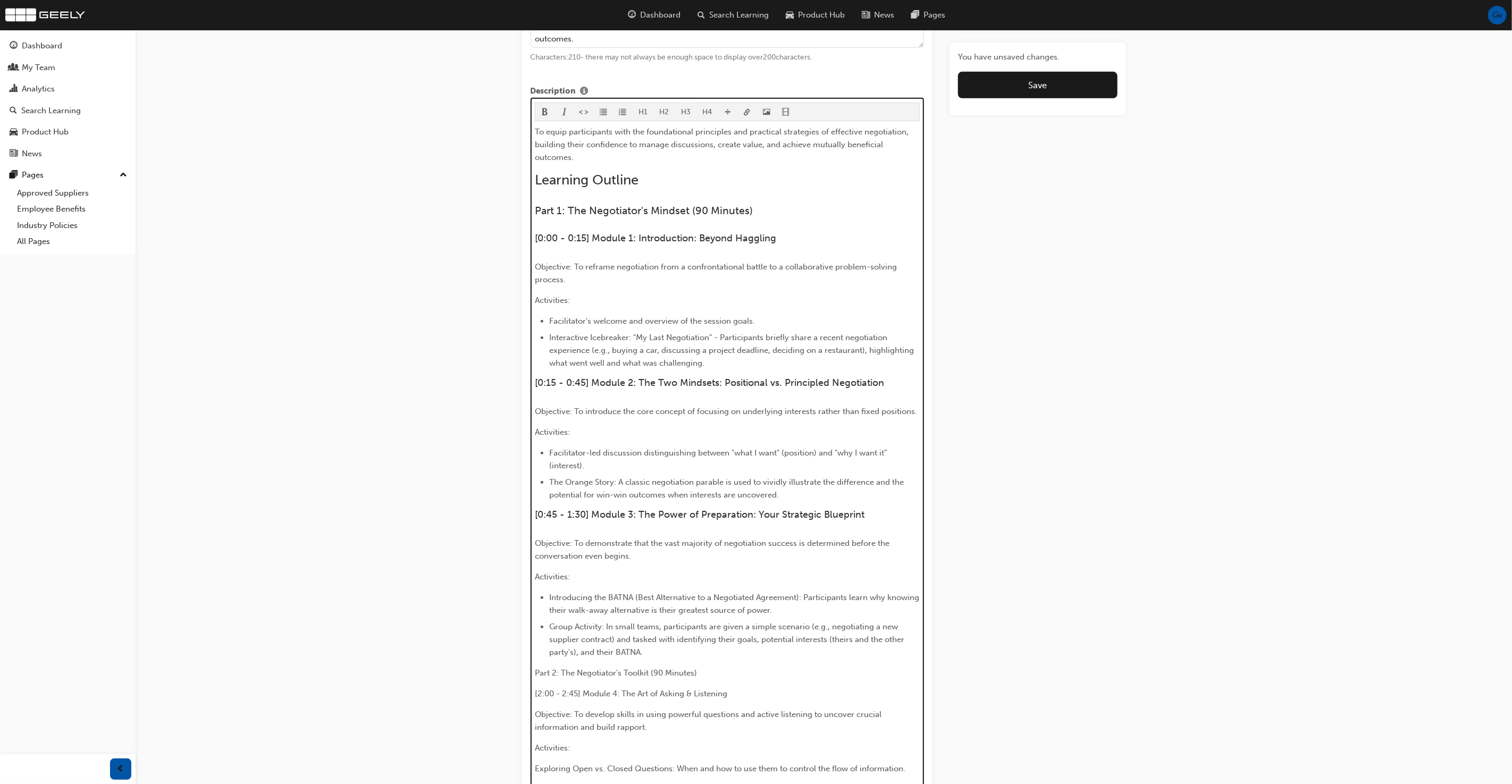
click at [682, 109] on button "H3" at bounding box center [686, 112] width 22 height 18
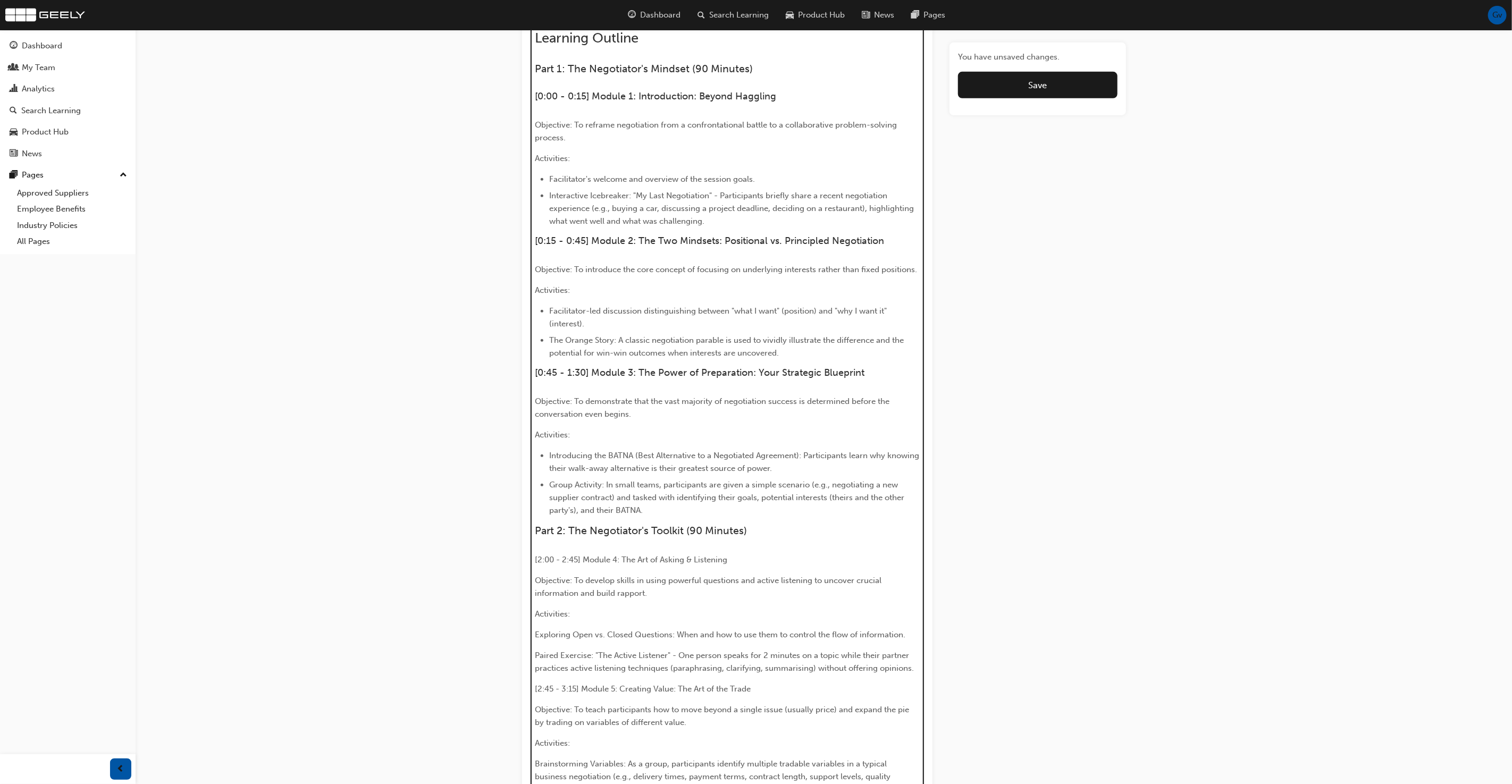
scroll to position [613, 0]
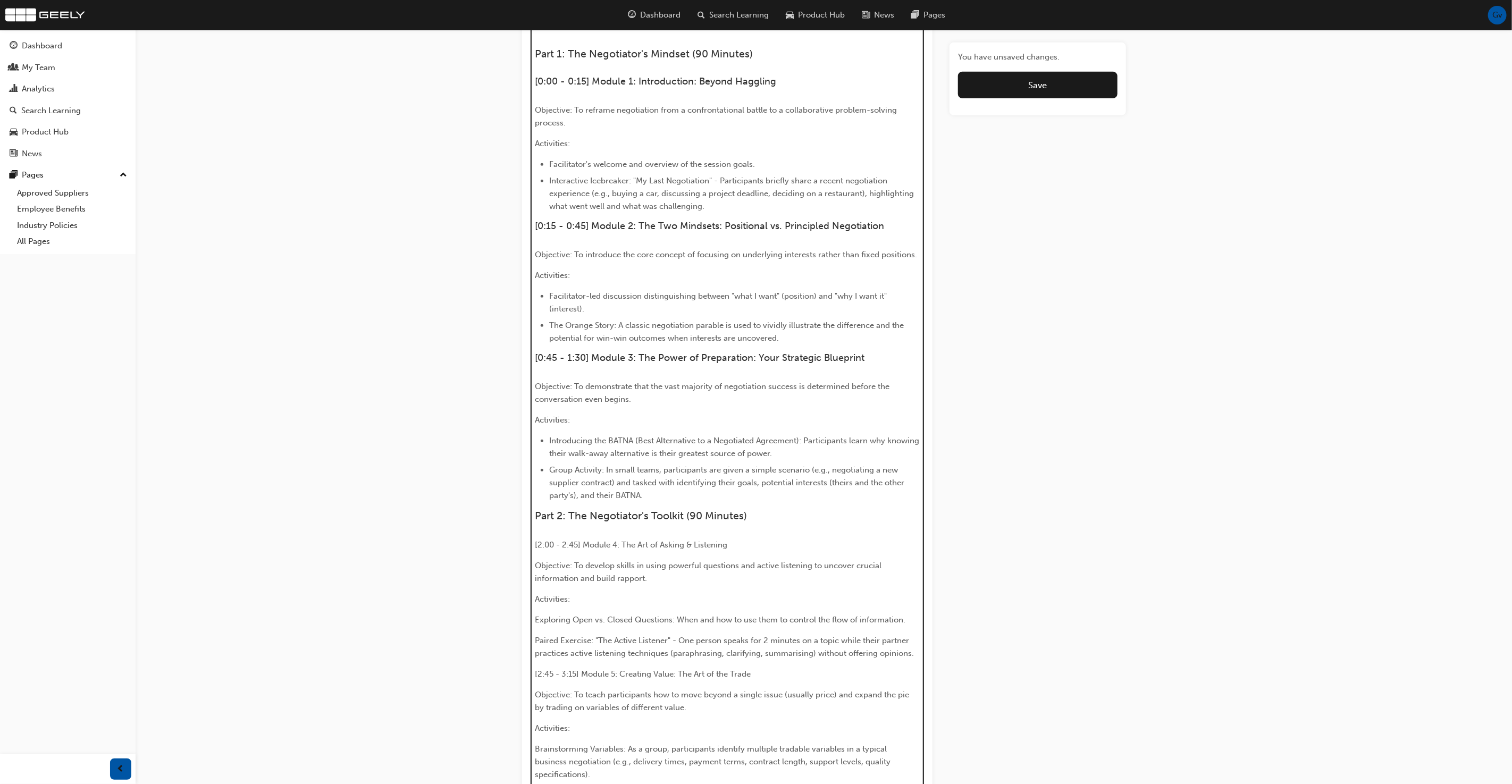
click at [595, 545] on span "[2:00 - 2:45] Module 4: The Art of Asking & Listening" at bounding box center [631, 545] width 193 height 9
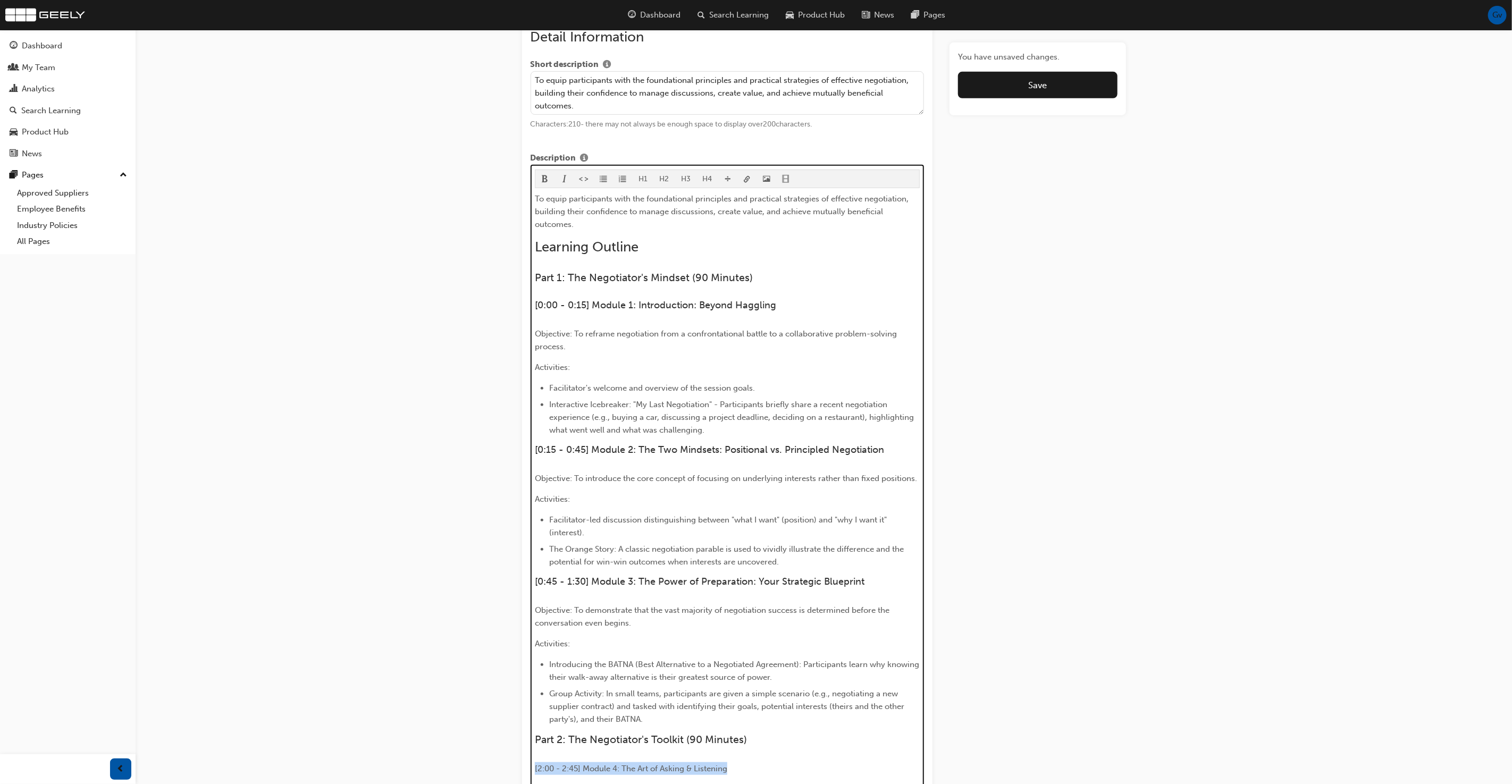
scroll to position [381, 0]
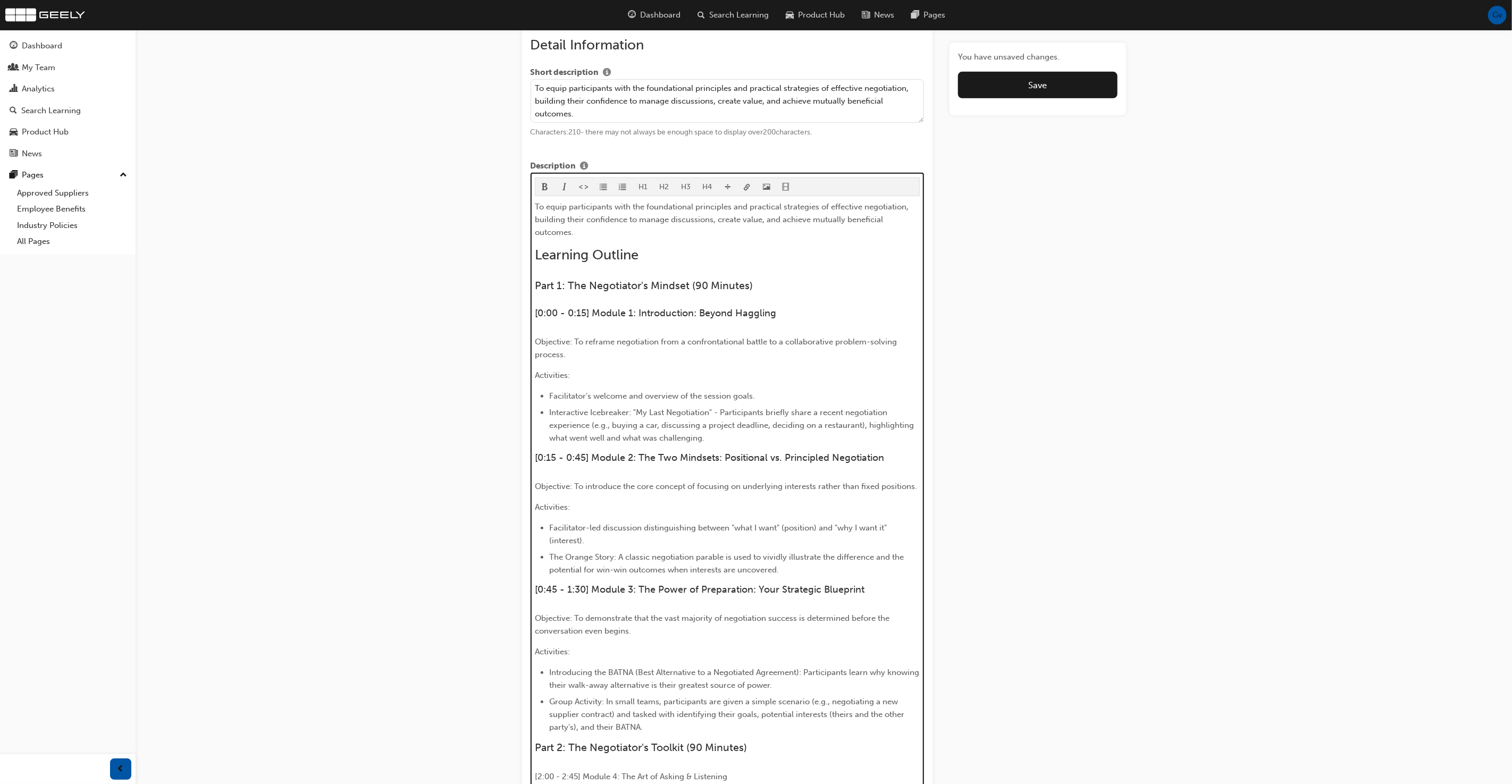
click at [707, 185] on button "H4" at bounding box center [707, 187] width 22 height 18
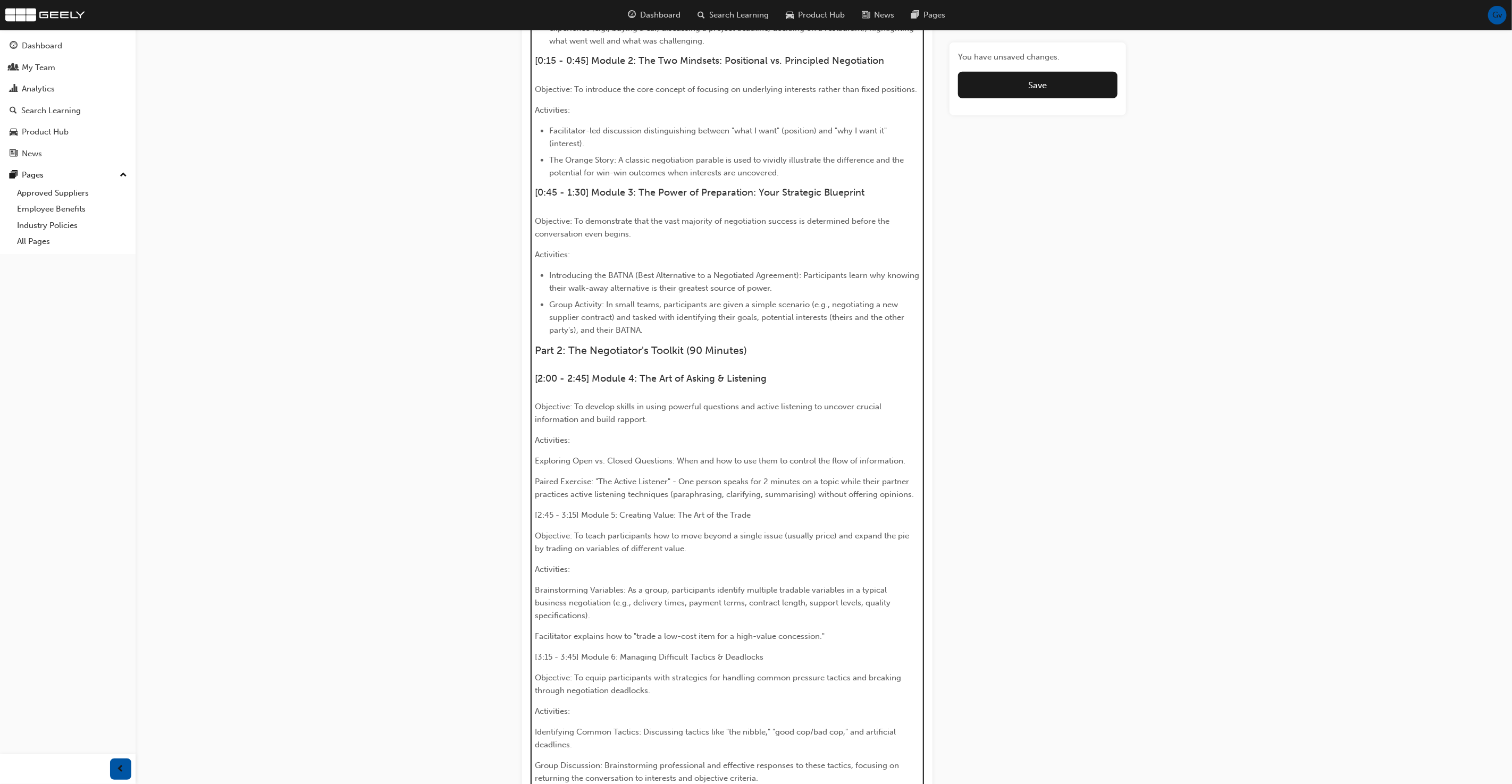
scroll to position [786, 0]
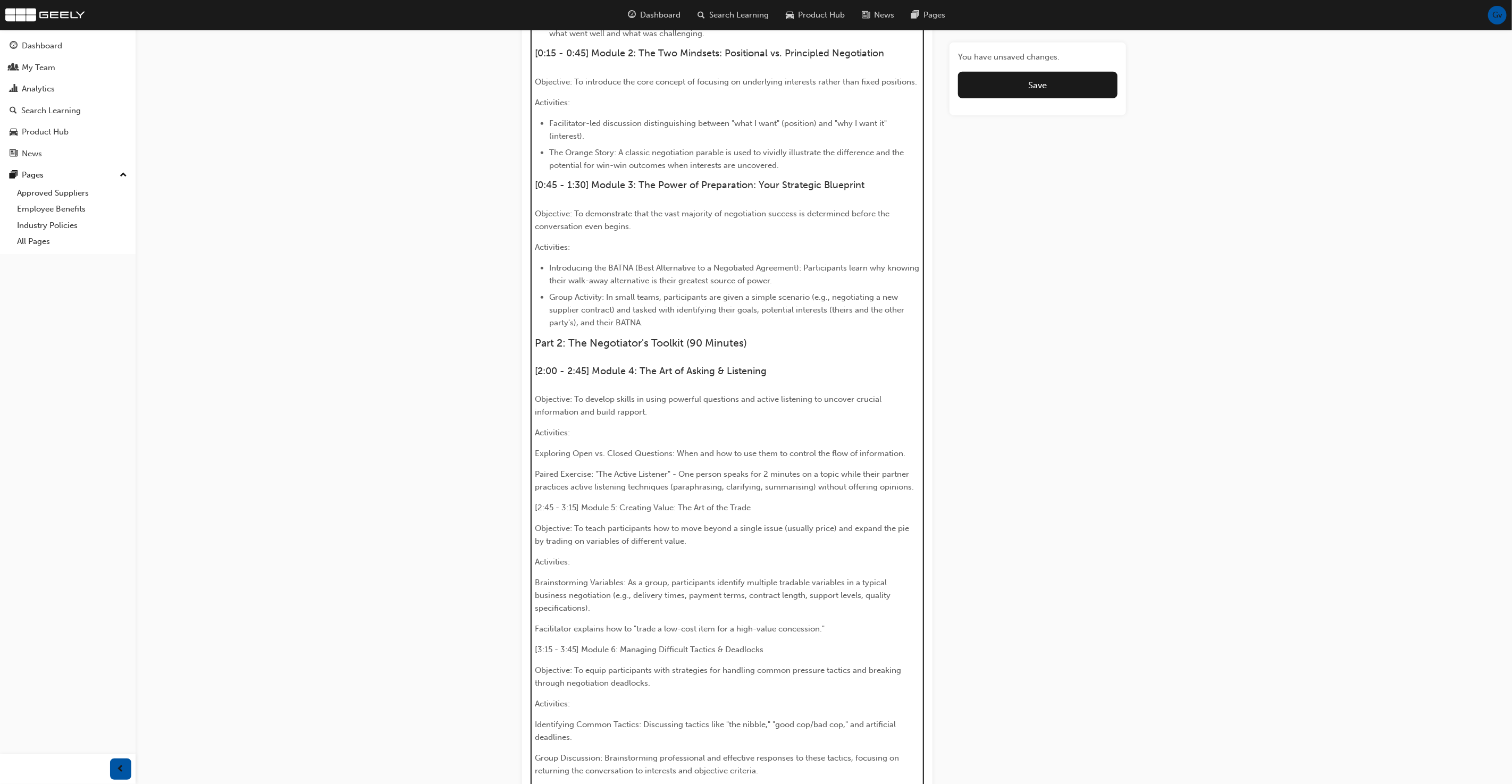
click at [599, 503] on span "[2:45 - 3:15] Module 5: Creating Value: The Art of the Trade" at bounding box center [643, 508] width 216 height 9
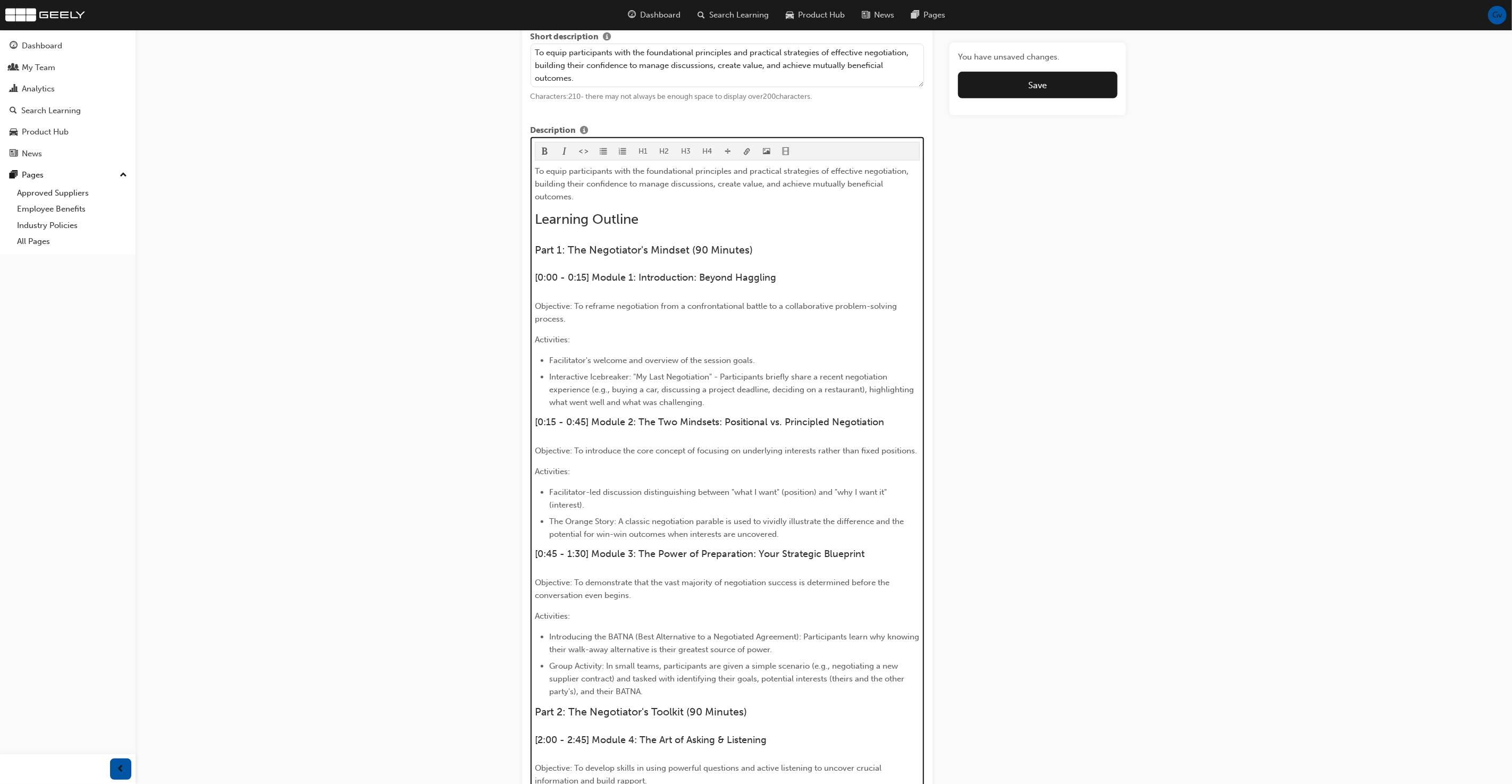
scroll to position [361, 0]
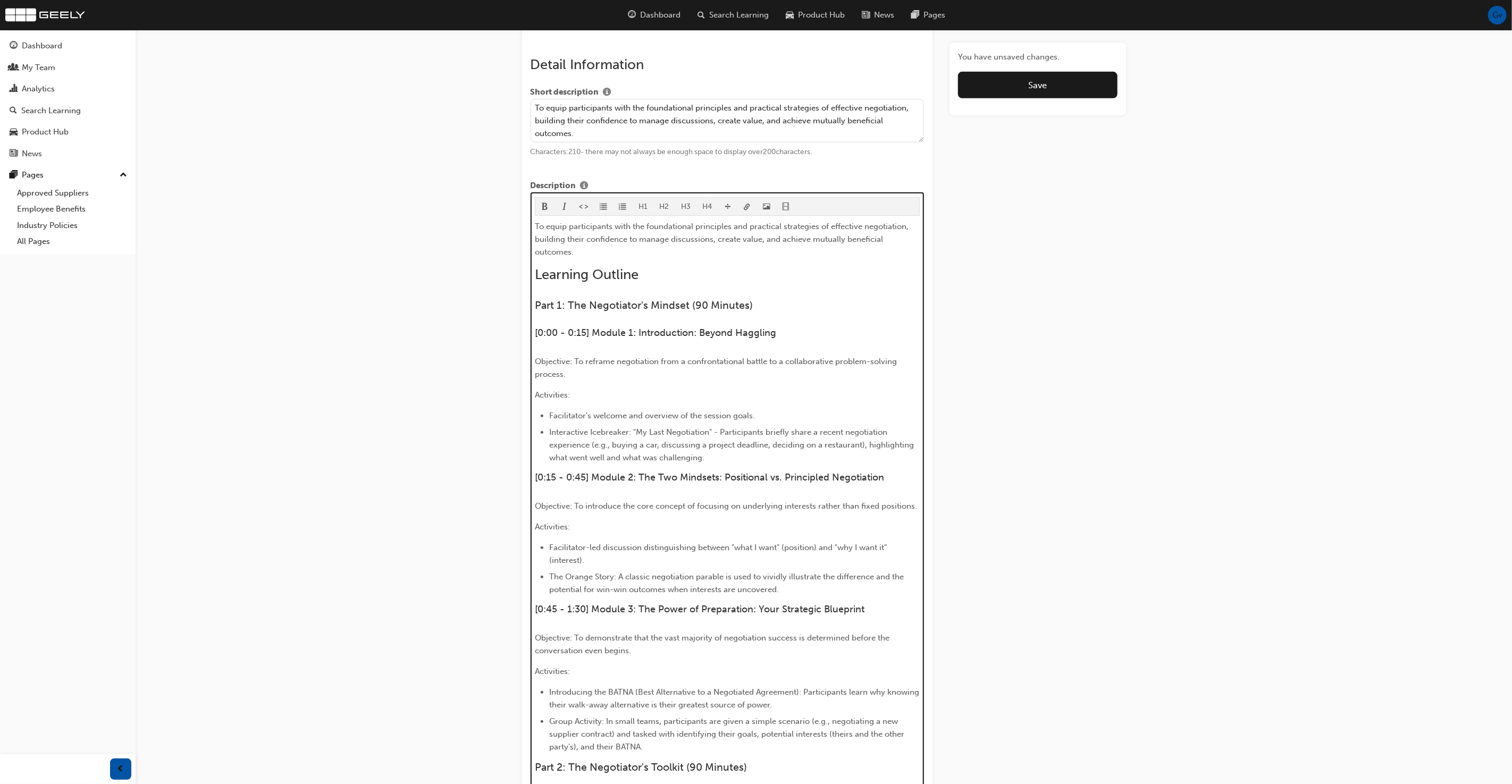
click at [707, 204] on button "H4" at bounding box center [707, 207] width 22 height 18
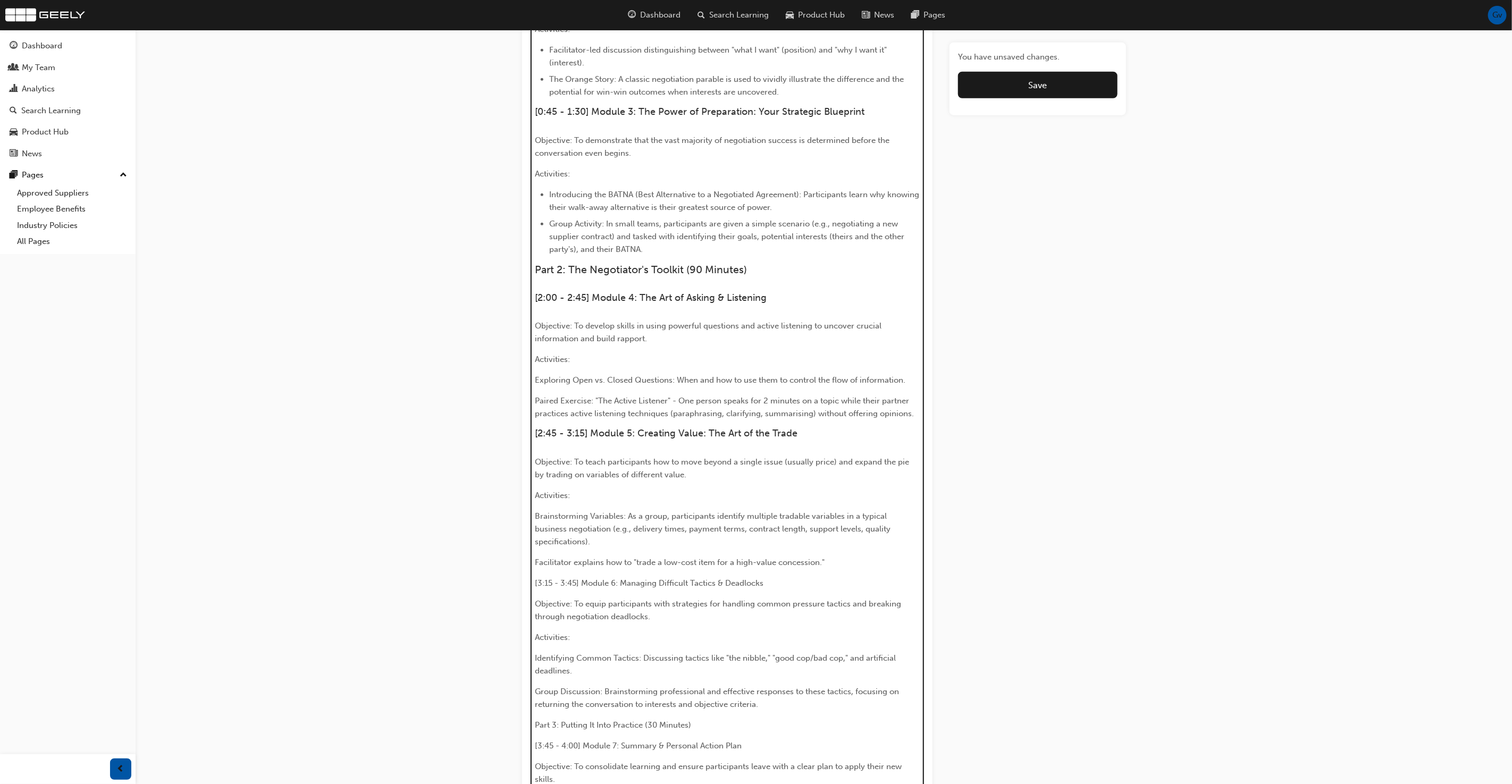
scroll to position [861, 0]
click at [609, 576] on span "[3:15 - 3:45] Module 6: Managing Difficult Tactics & Deadlocks" at bounding box center [649, 580] width 228 height 9
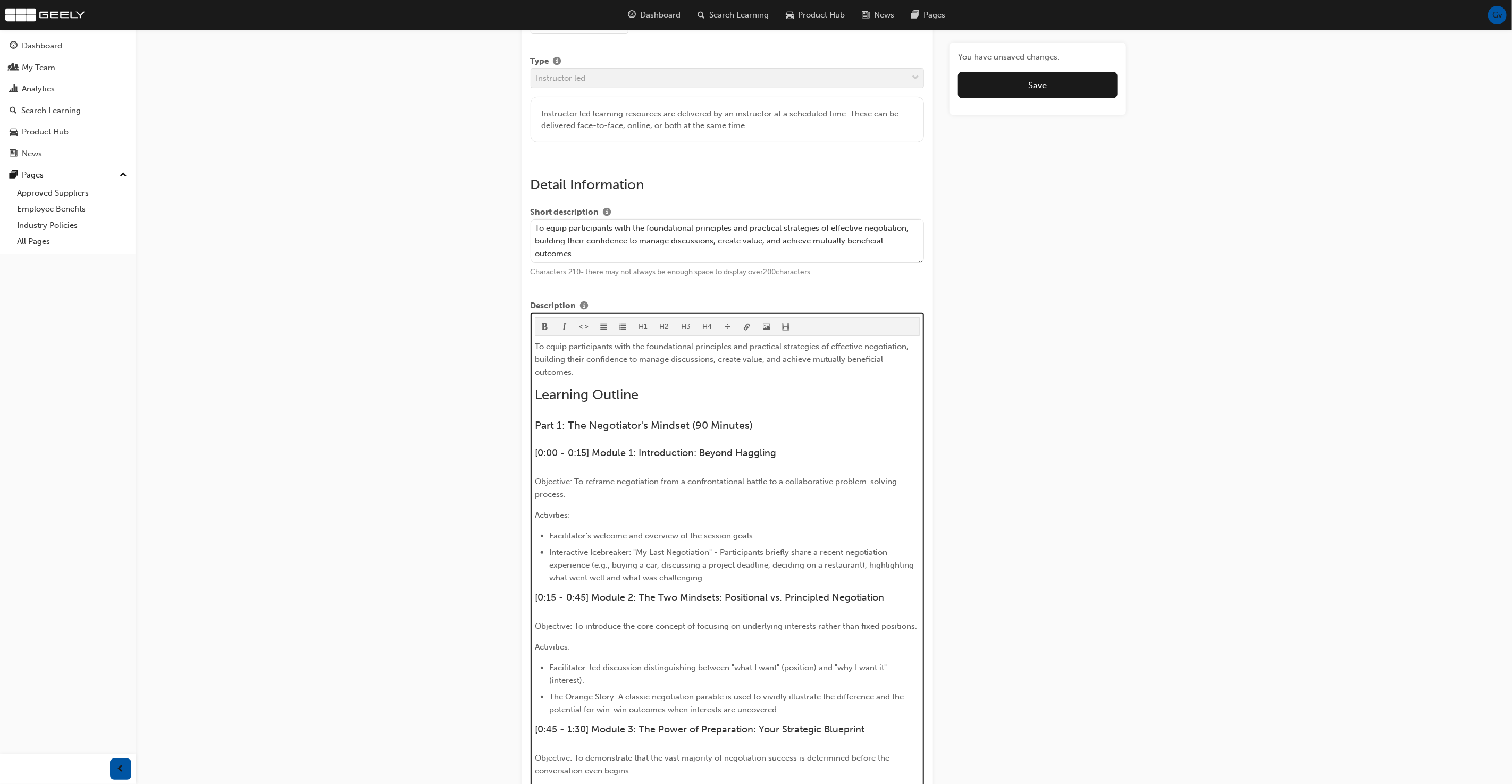
scroll to position [231, 0]
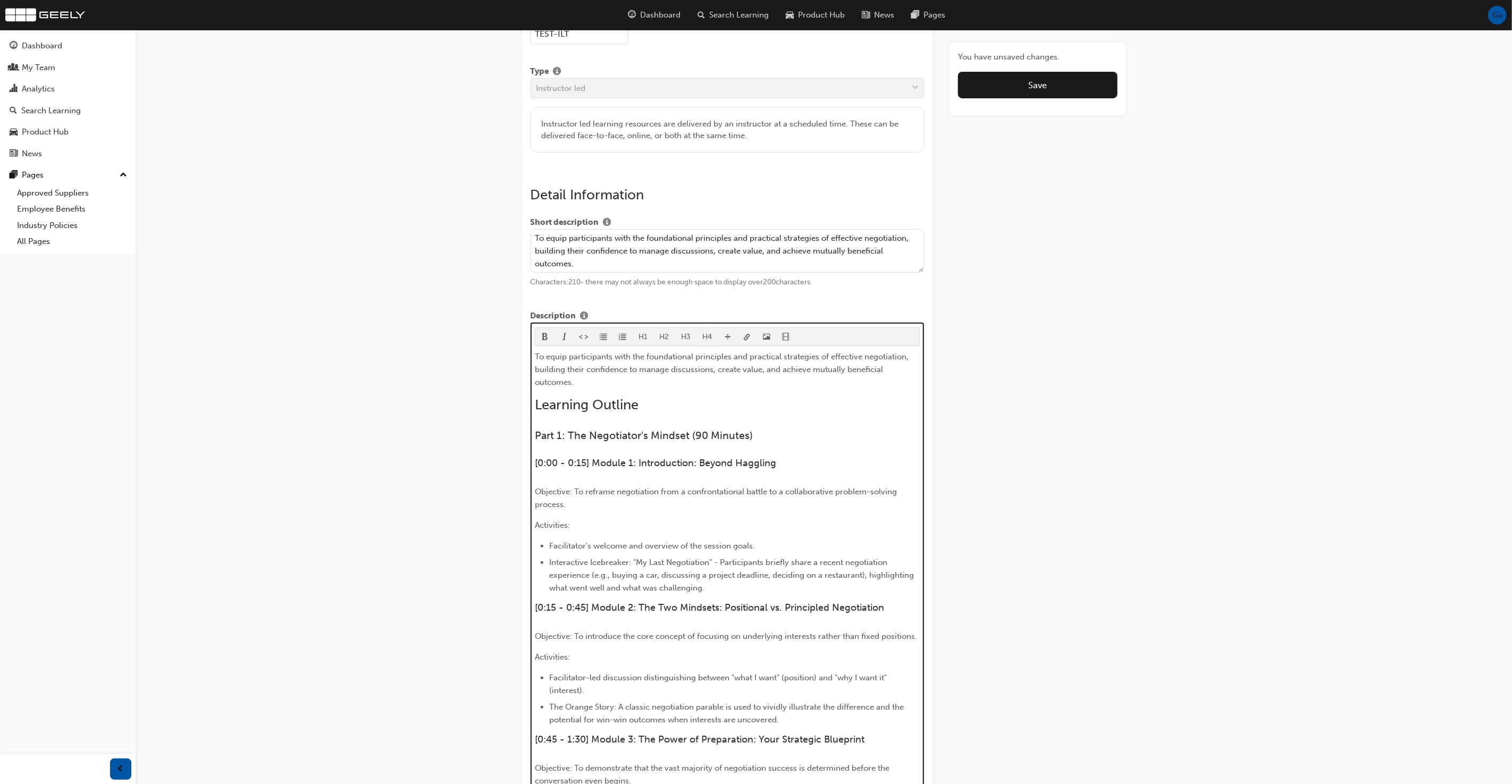
click at [703, 337] on button "H4" at bounding box center [707, 337] width 22 height 18
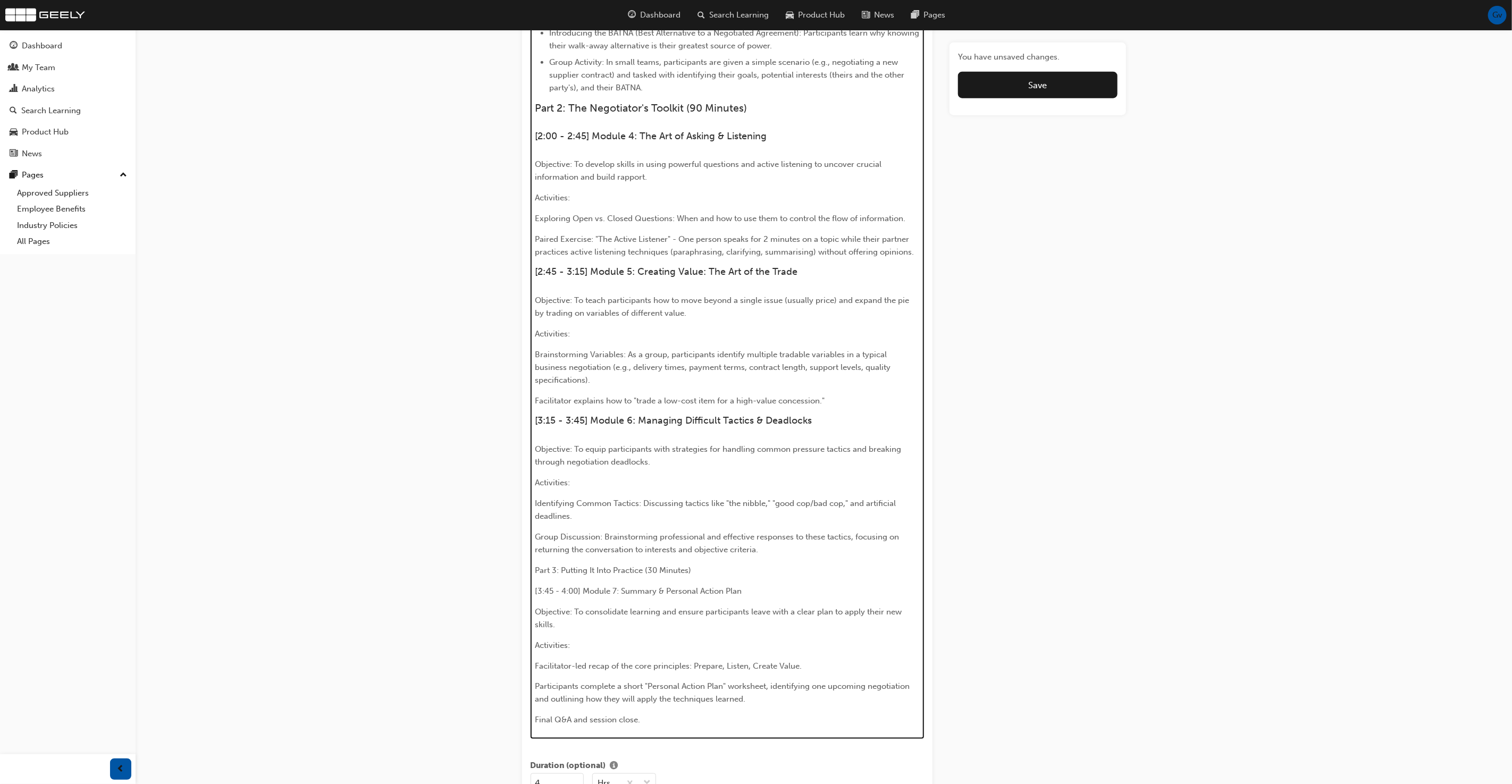
scroll to position [1029, 0]
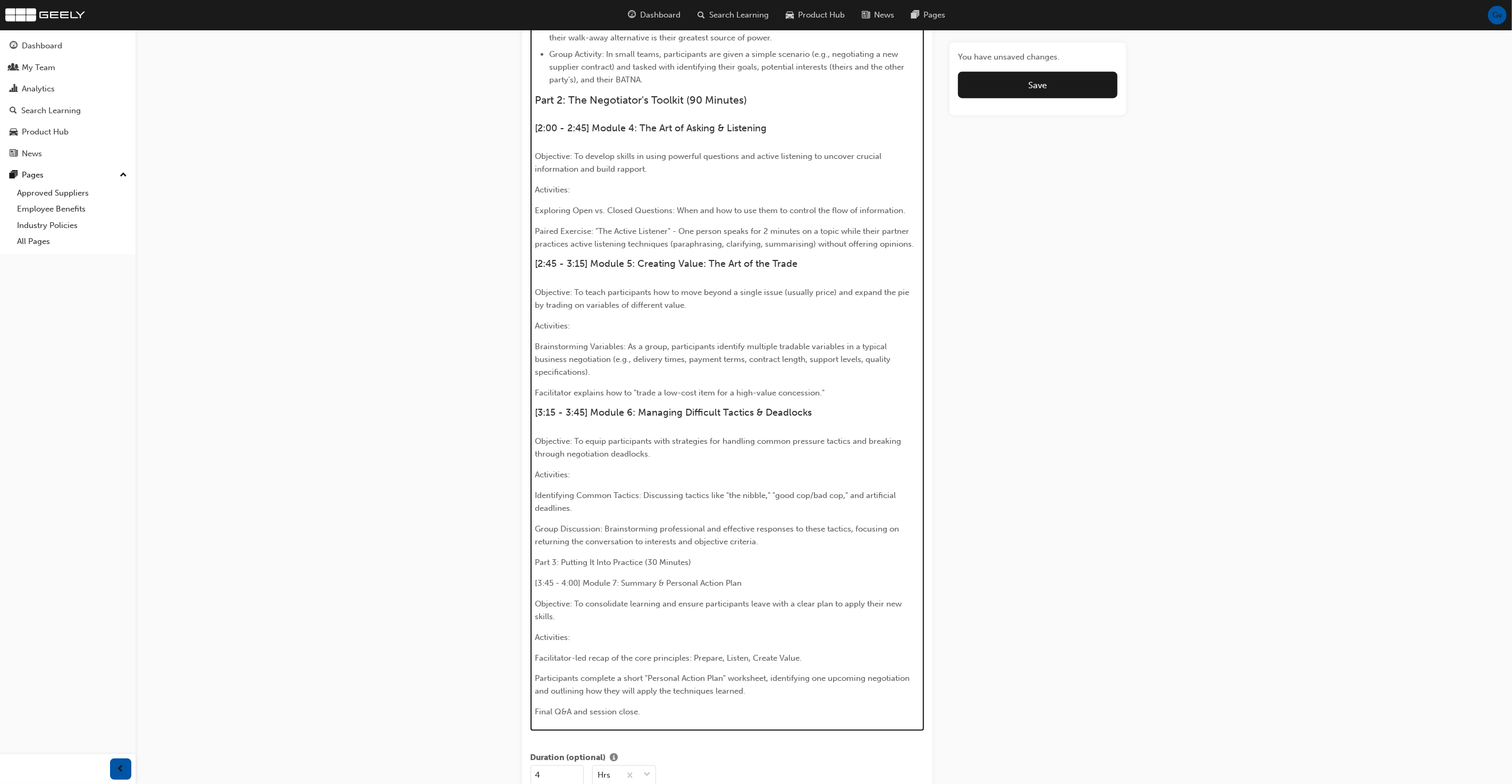
click at [607, 578] on span "[3:45 - 4:00] Module 7: Summary & Personal Action Plan" at bounding box center [638, 583] width 207 height 9
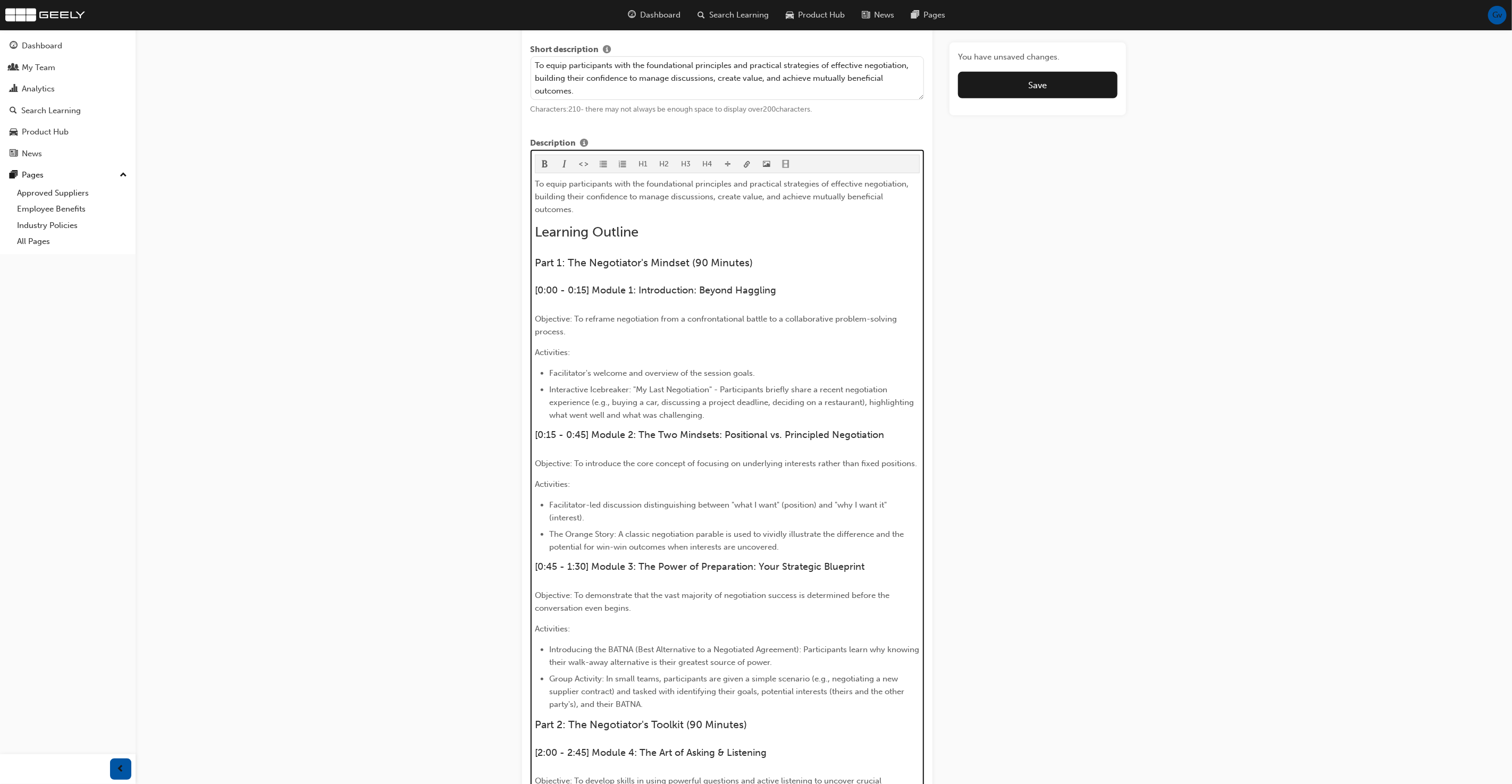
scroll to position [374, 0]
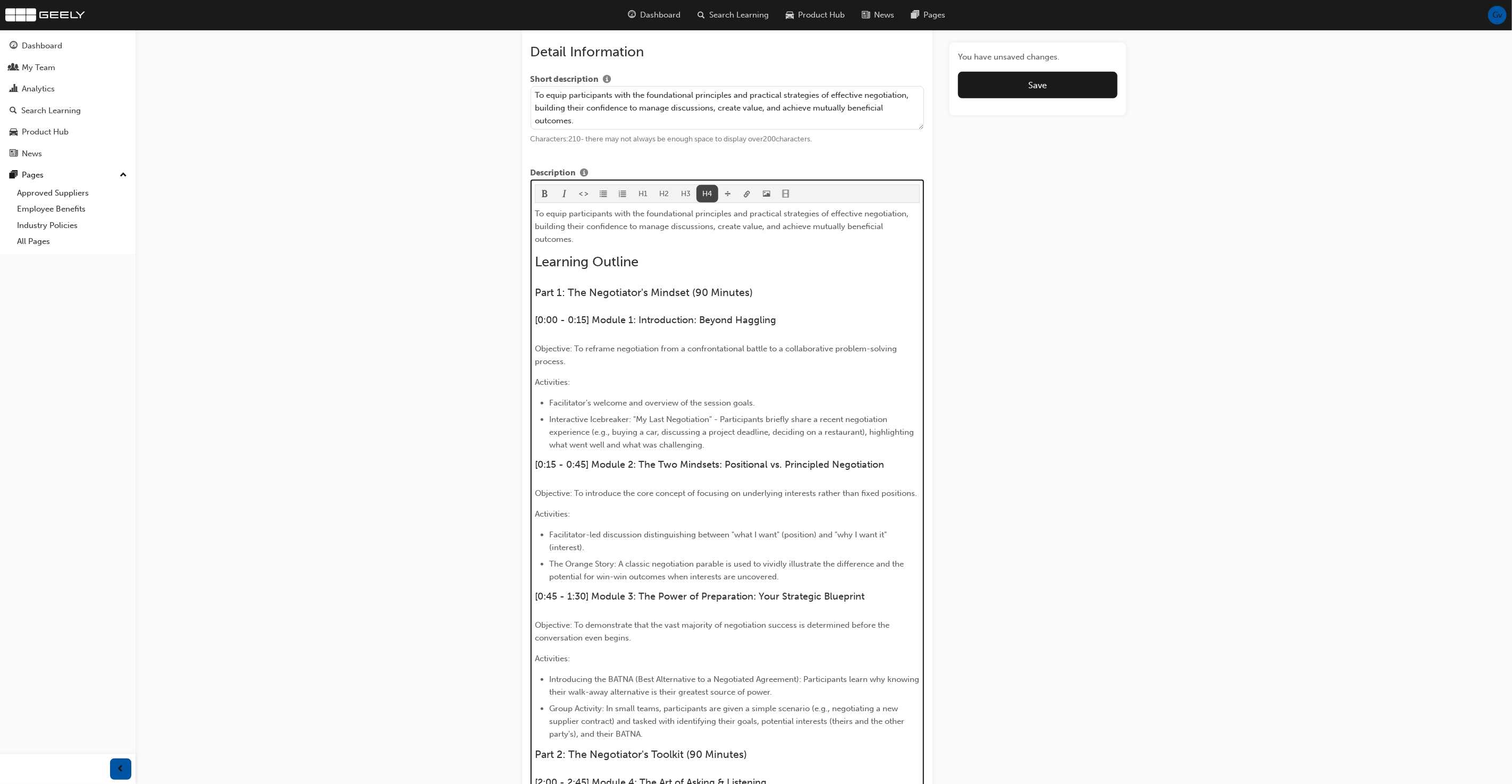
click at [703, 191] on button "H4" at bounding box center [707, 194] width 22 height 18
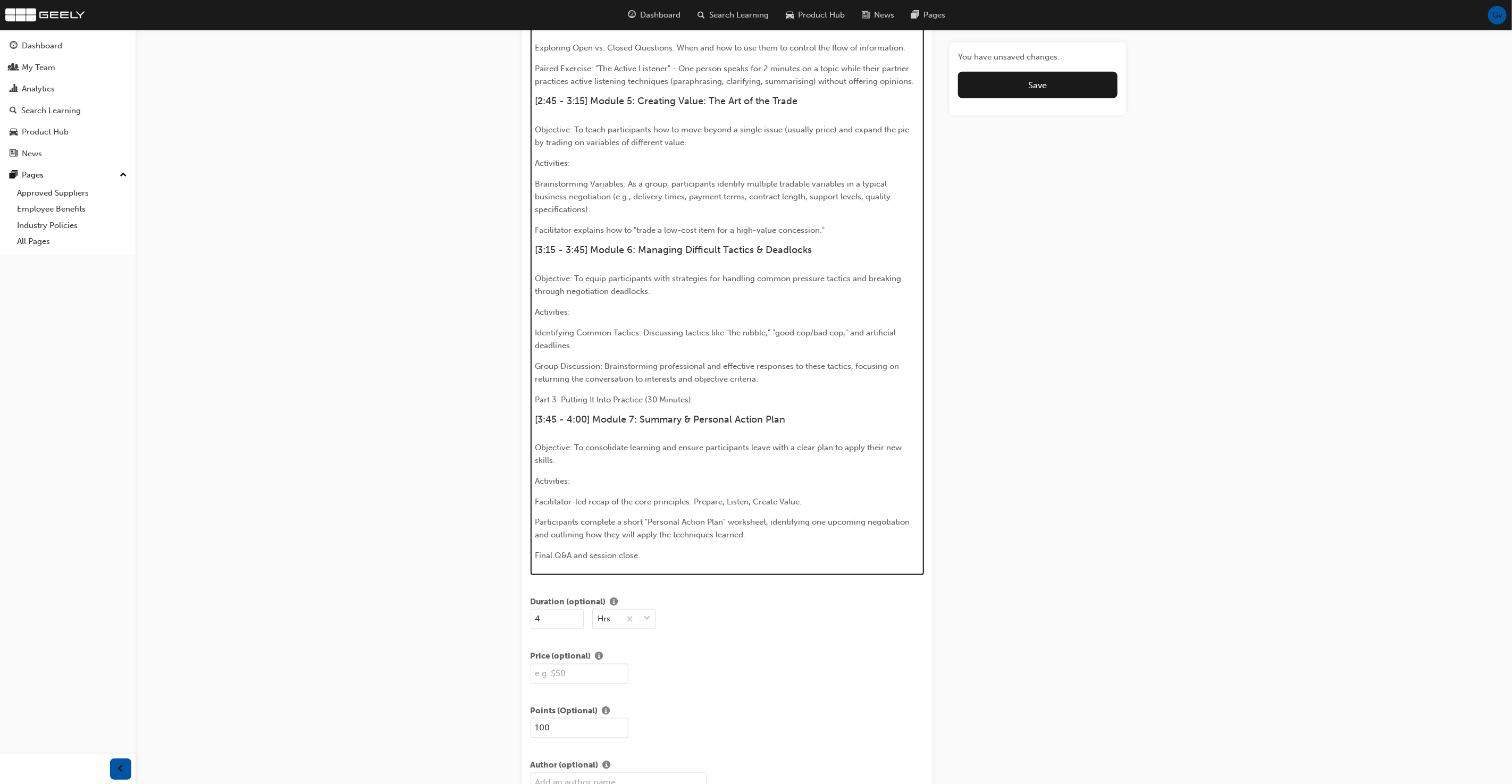
scroll to position [1221, 0]
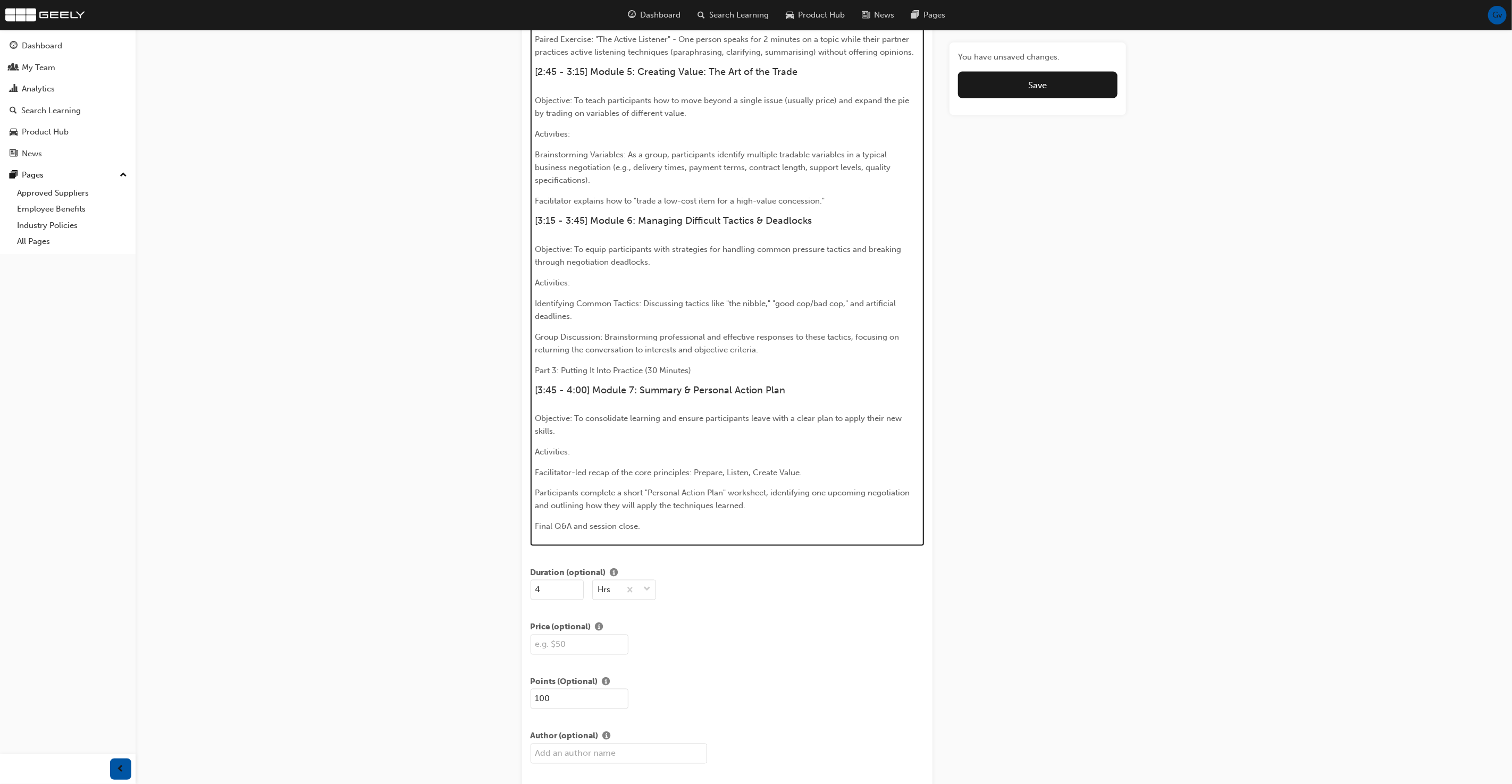
click at [593, 366] on span "Part 3: Putting It Into Practice (30 Minutes)" at bounding box center [613, 370] width 156 height 9
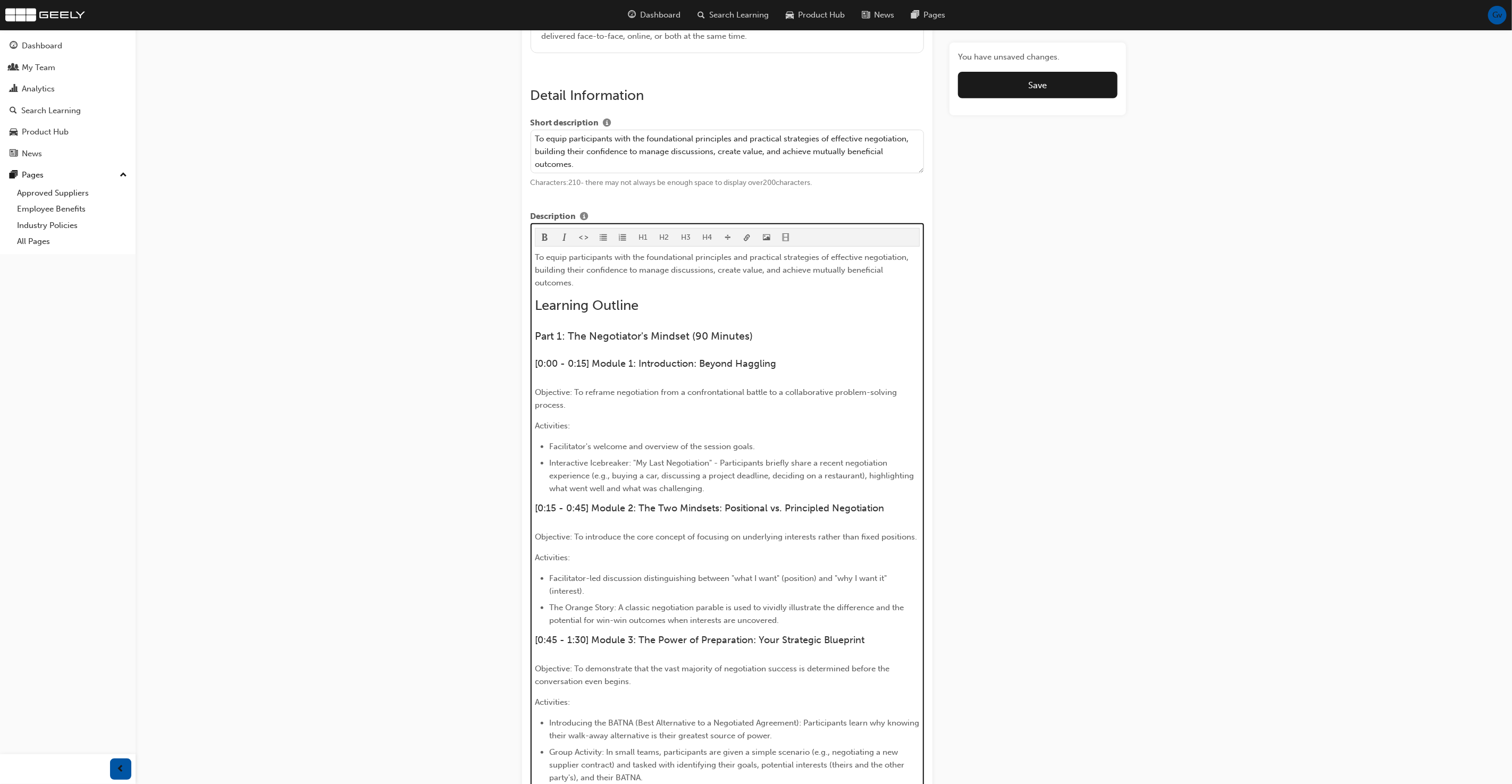
scroll to position [209, 0]
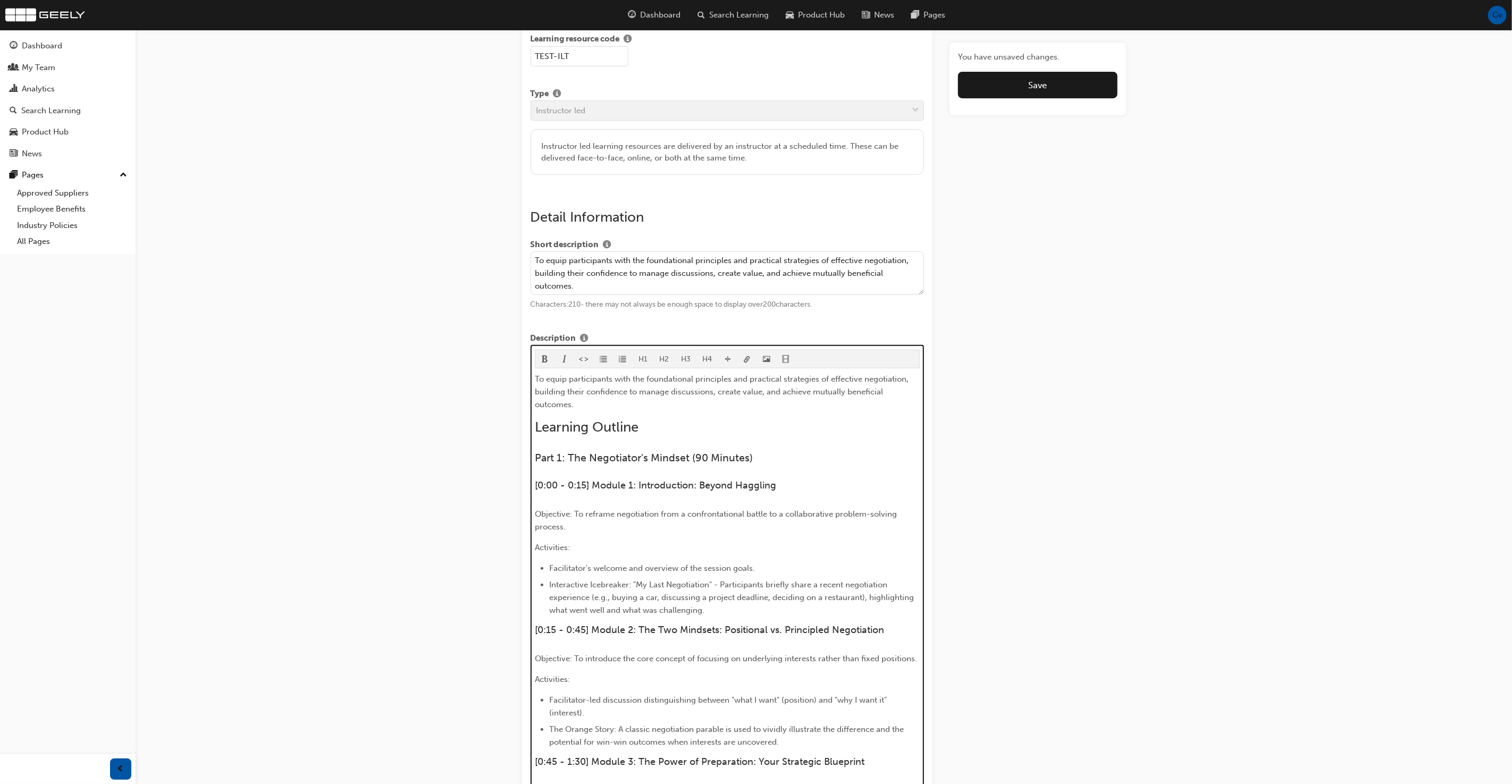
click at [675, 357] on button "H3" at bounding box center [686, 359] width 22 height 18
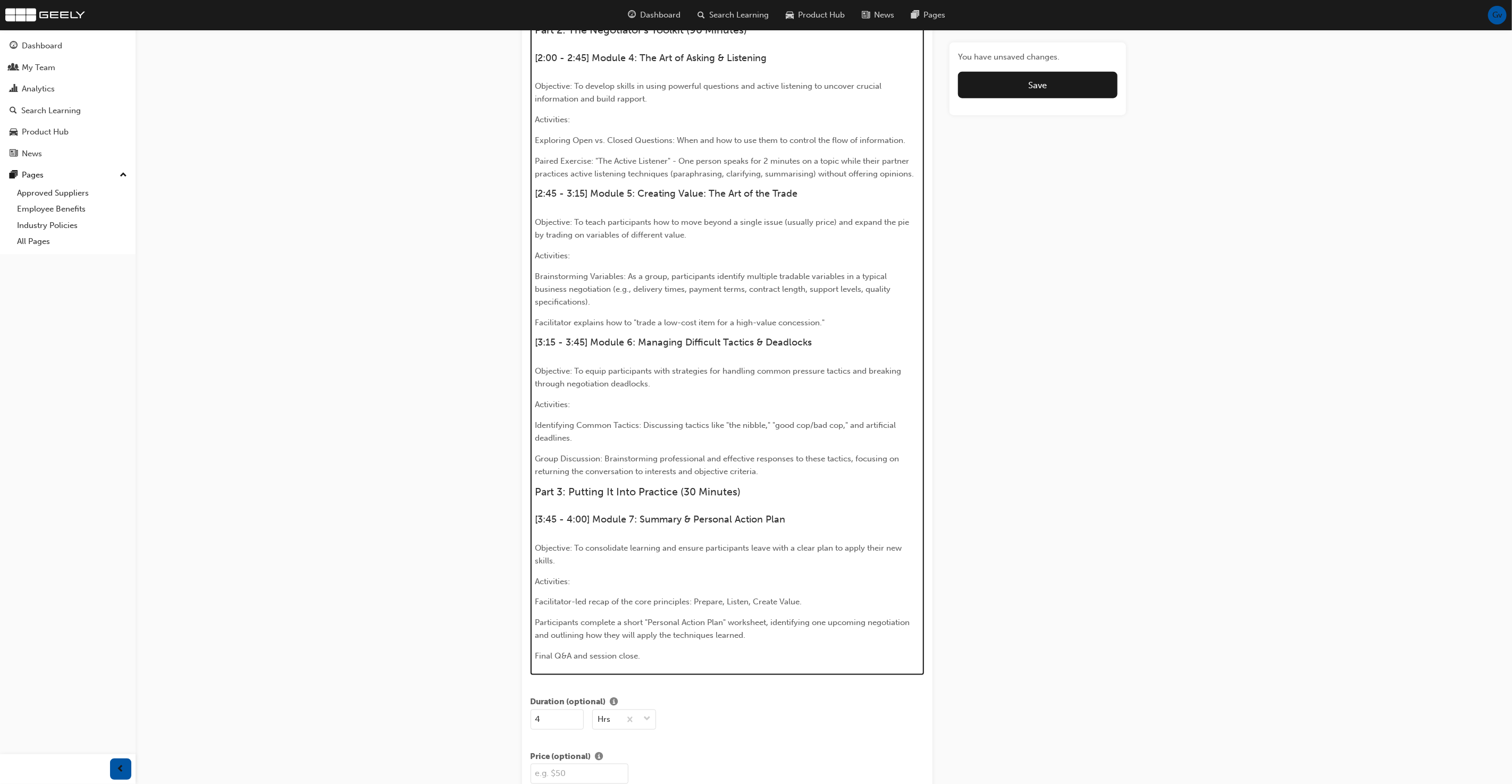
scroll to position [1149, 0]
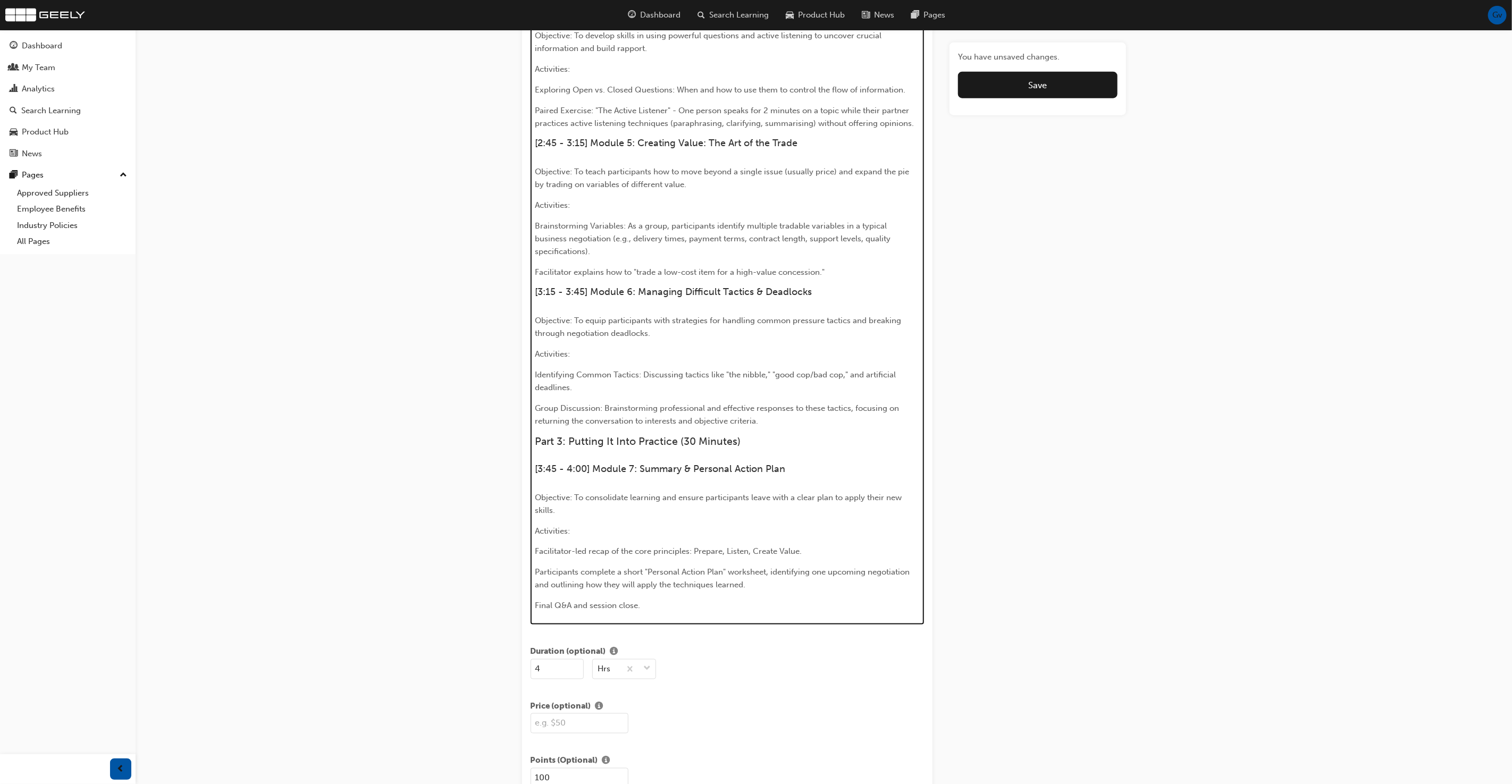
click at [583, 228] on p "Brainstorming Variables: As a group, participants identify multiple tradable va…" at bounding box center [727, 238] width 385 height 38
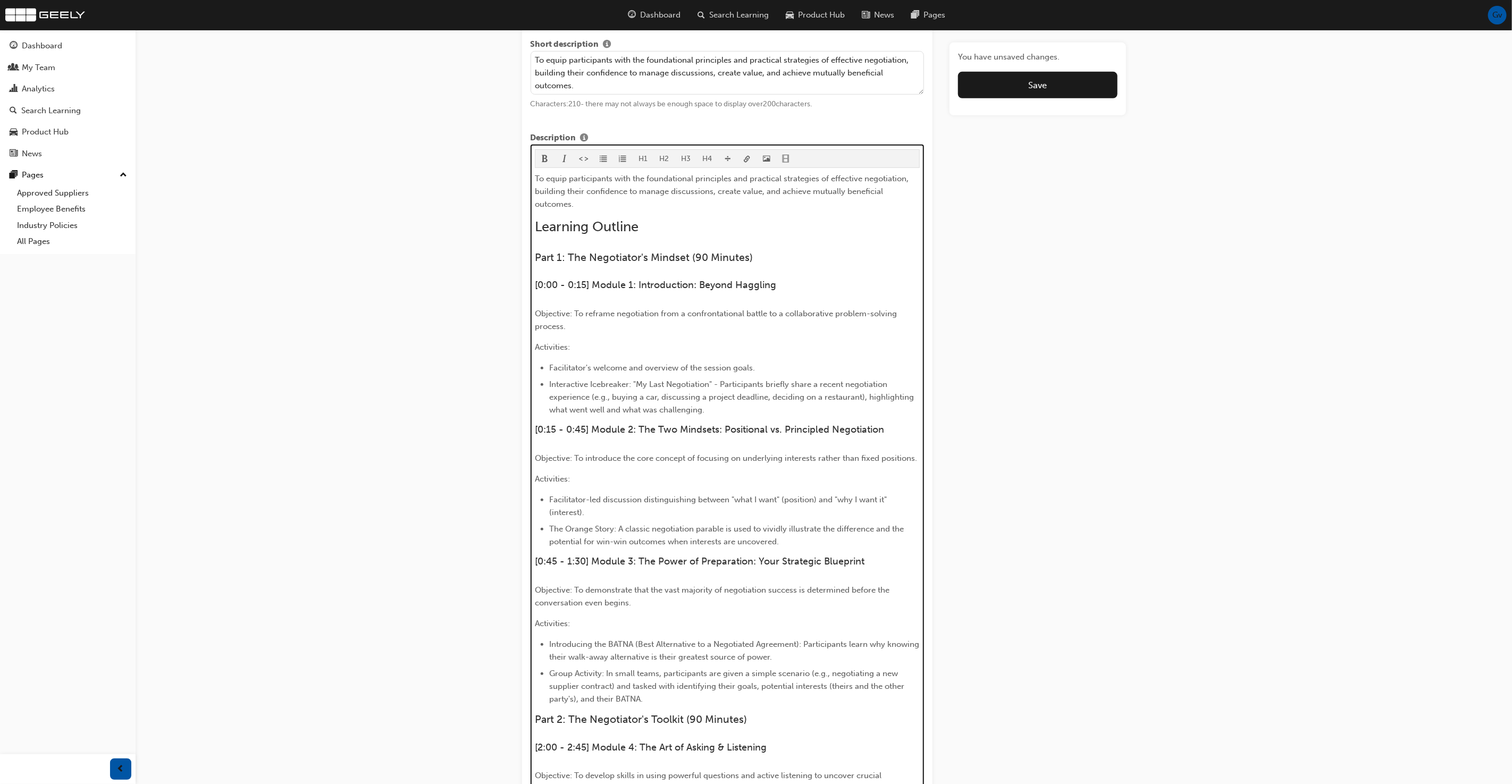
scroll to position [315, 0]
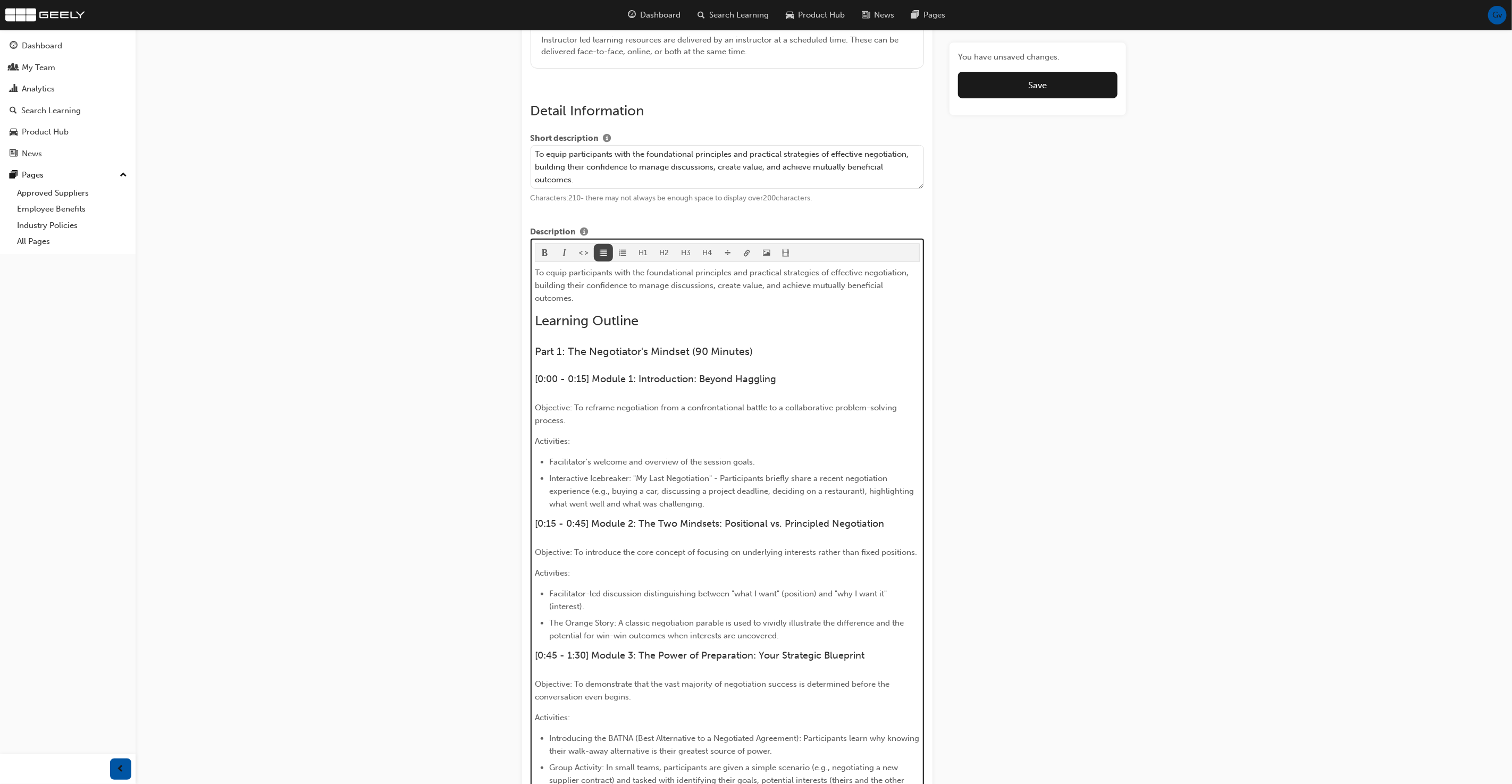
click at [595, 252] on button "button" at bounding box center [604, 253] width 20 height 18
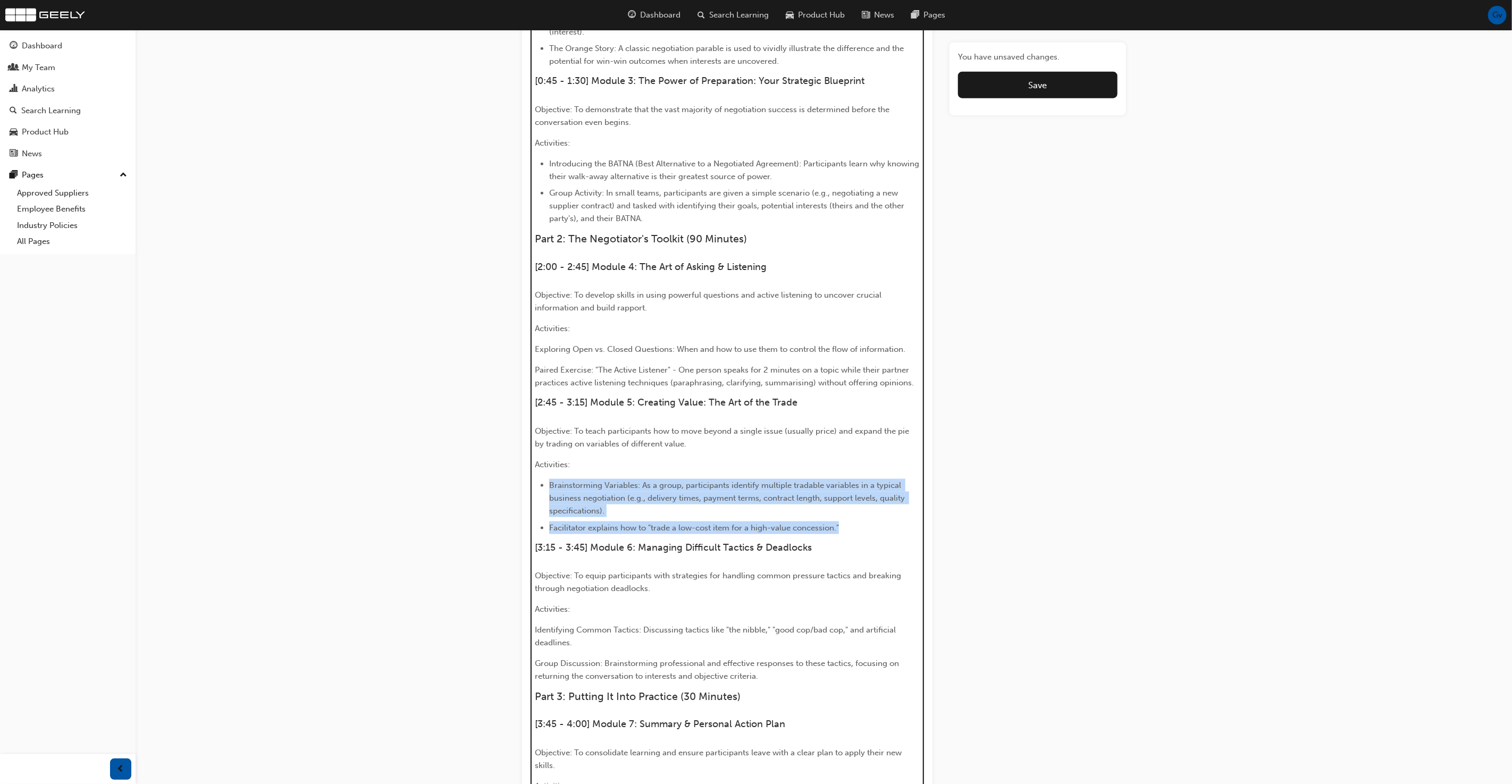
scroll to position [900, 0]
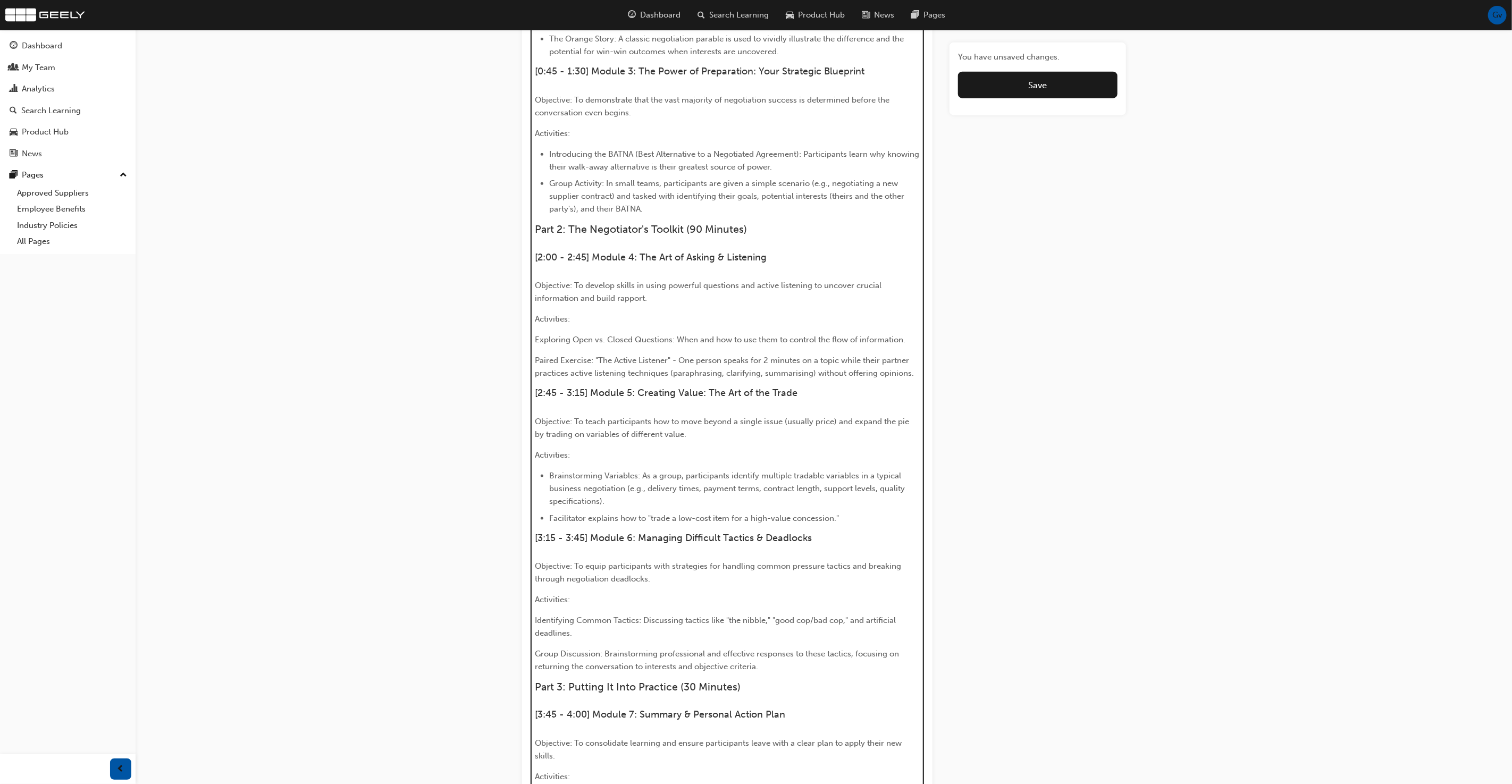
click at [573, 335] on span "Exploring Open vs. Closed Questions: When and how to use them to control the fl…" at bounding box center [720, 340] width 370 height 9
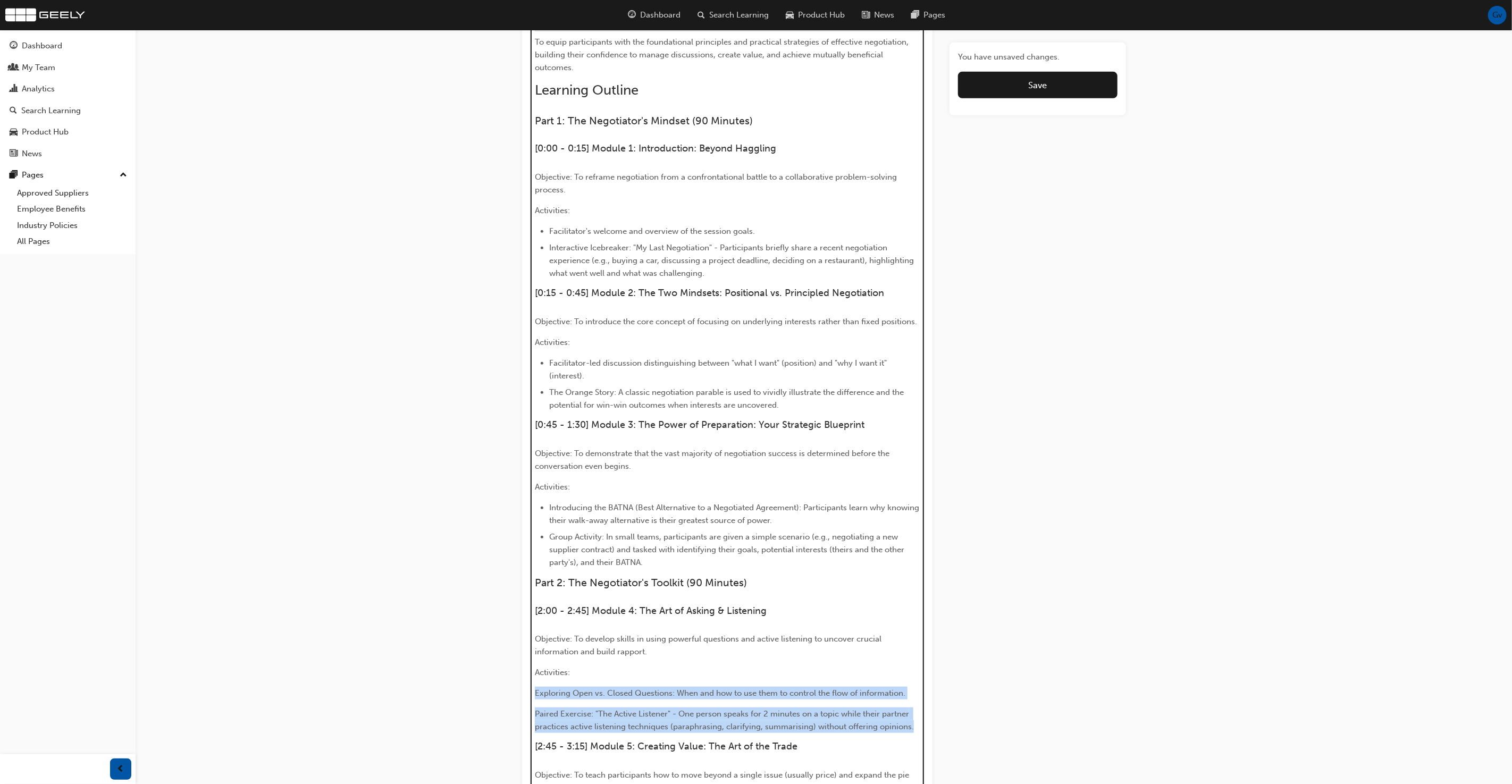
scroll to position [450, 0]
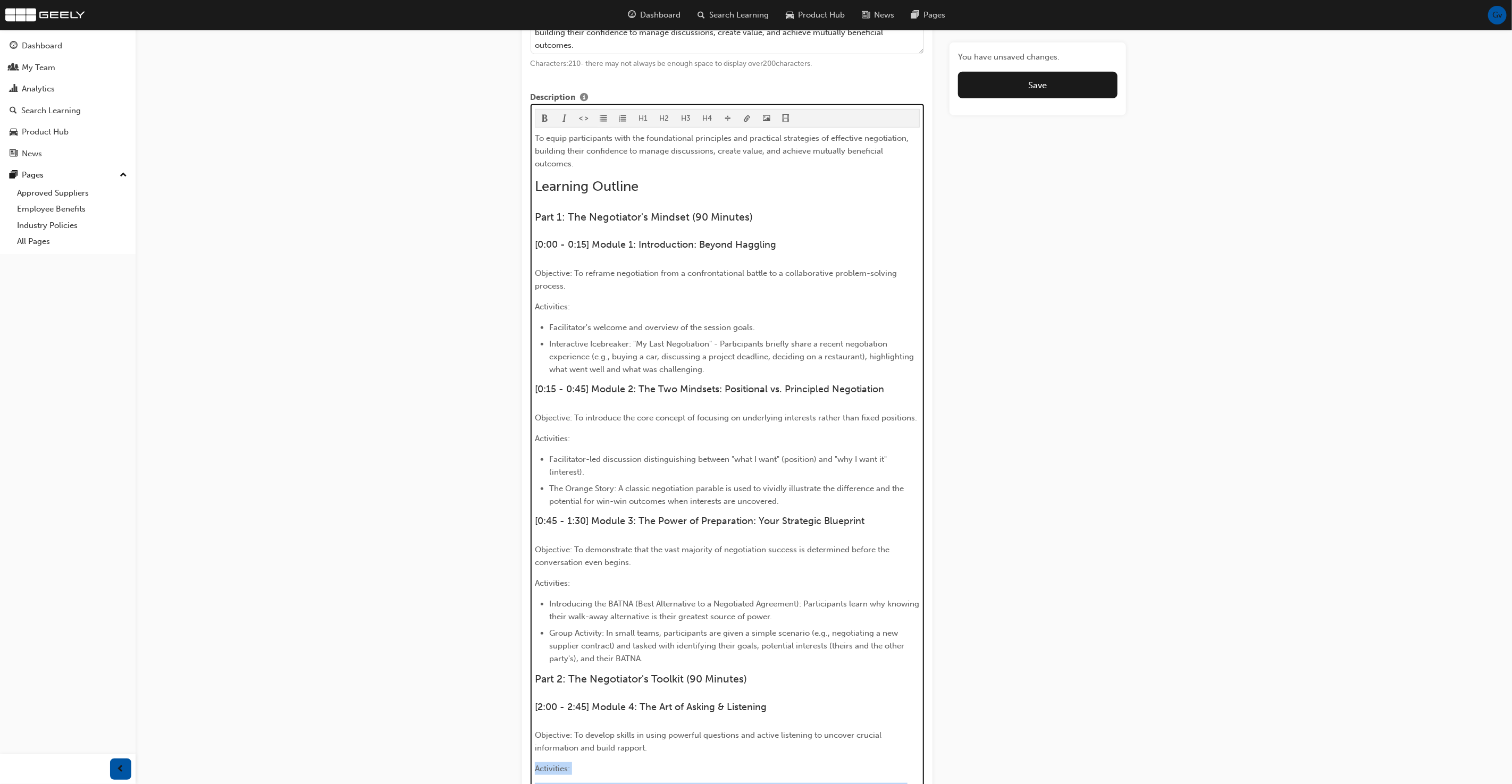
click at [603, 117] on span "format_ul-icon" at bounding box center [603, 119] width 8 height 9
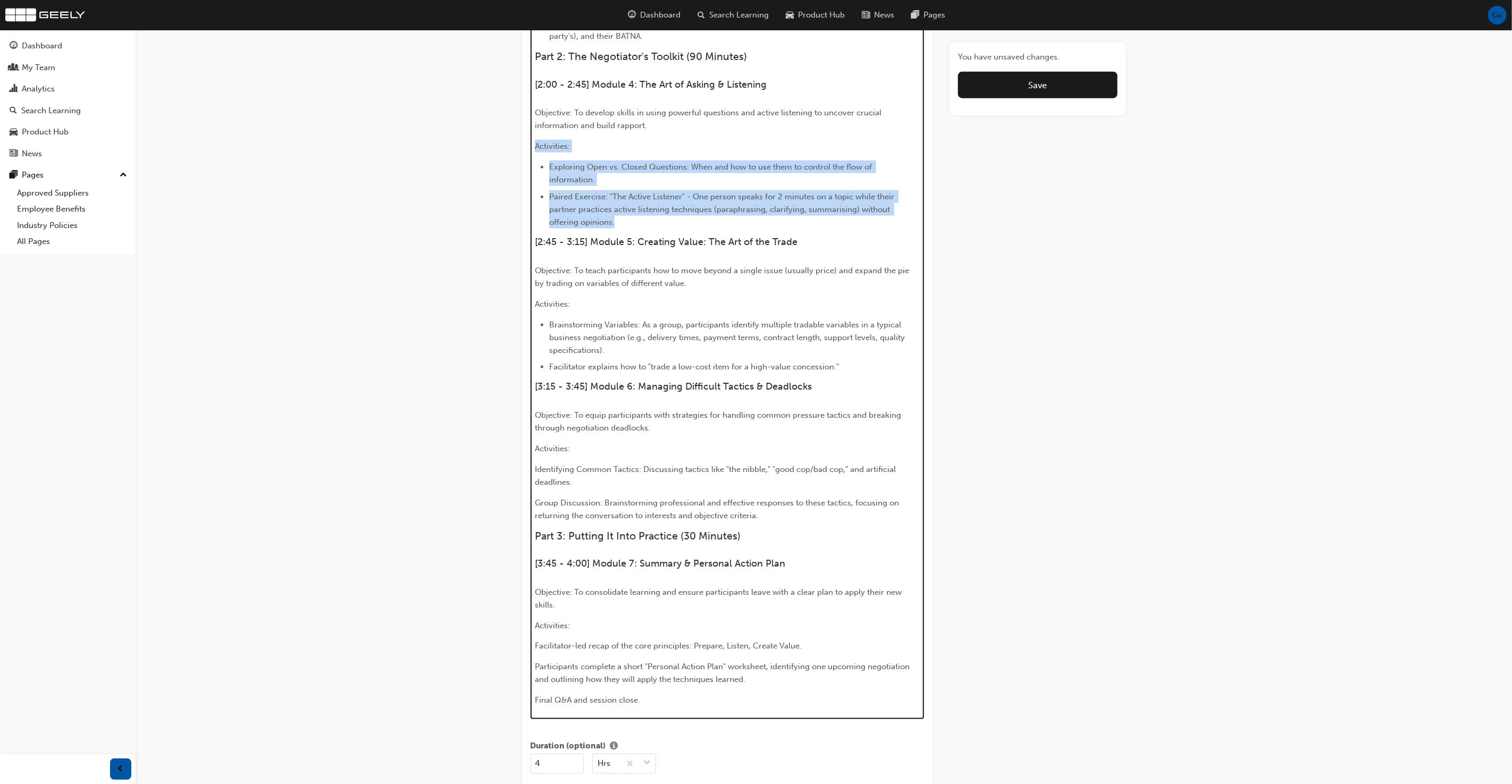
scroll to position [1097, 0]
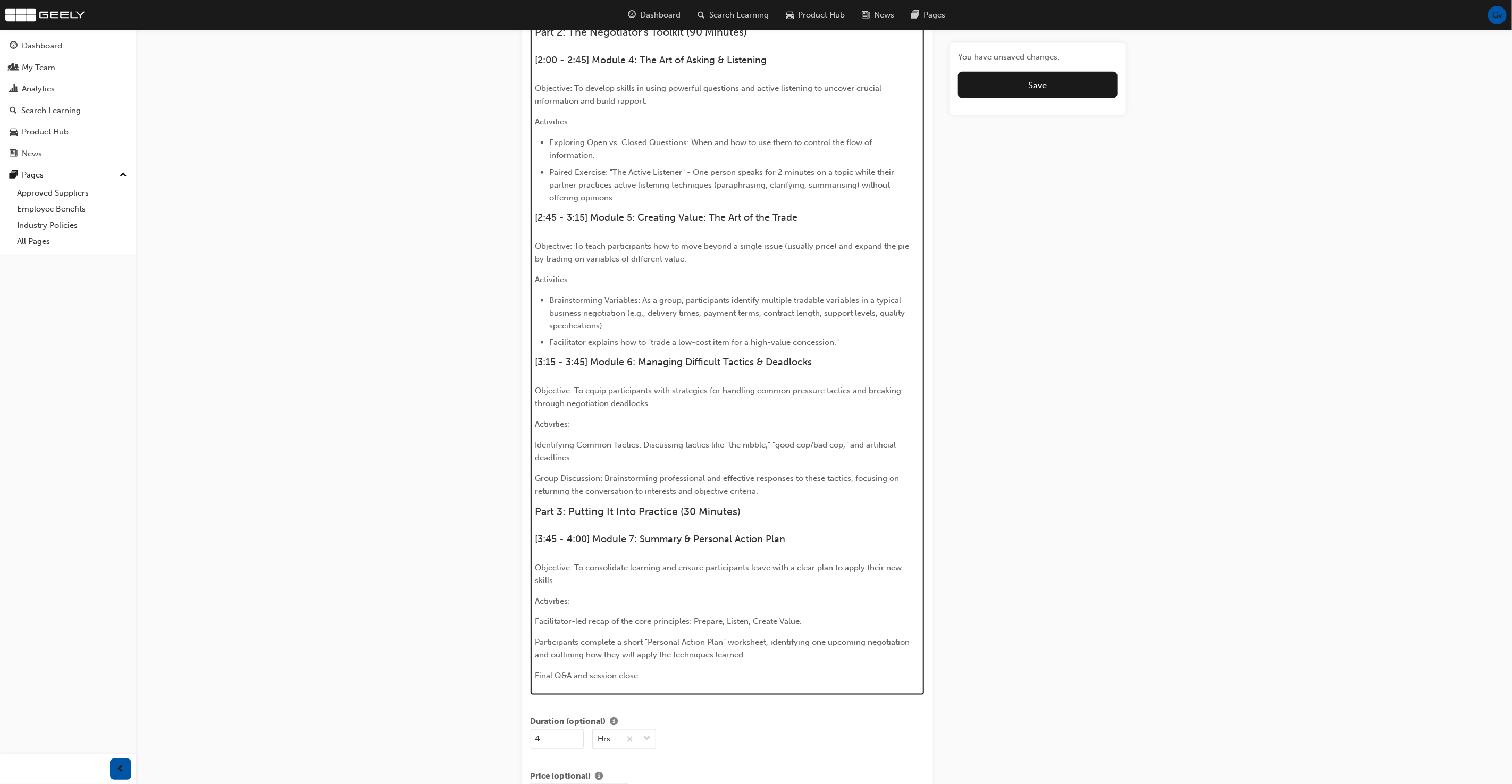
click at [561, 441] on span "Identifying Common Tactics: Discussing tactics like "the nibble," "good cop/bad…" at bounding box center [716, 451] width 363 height 22
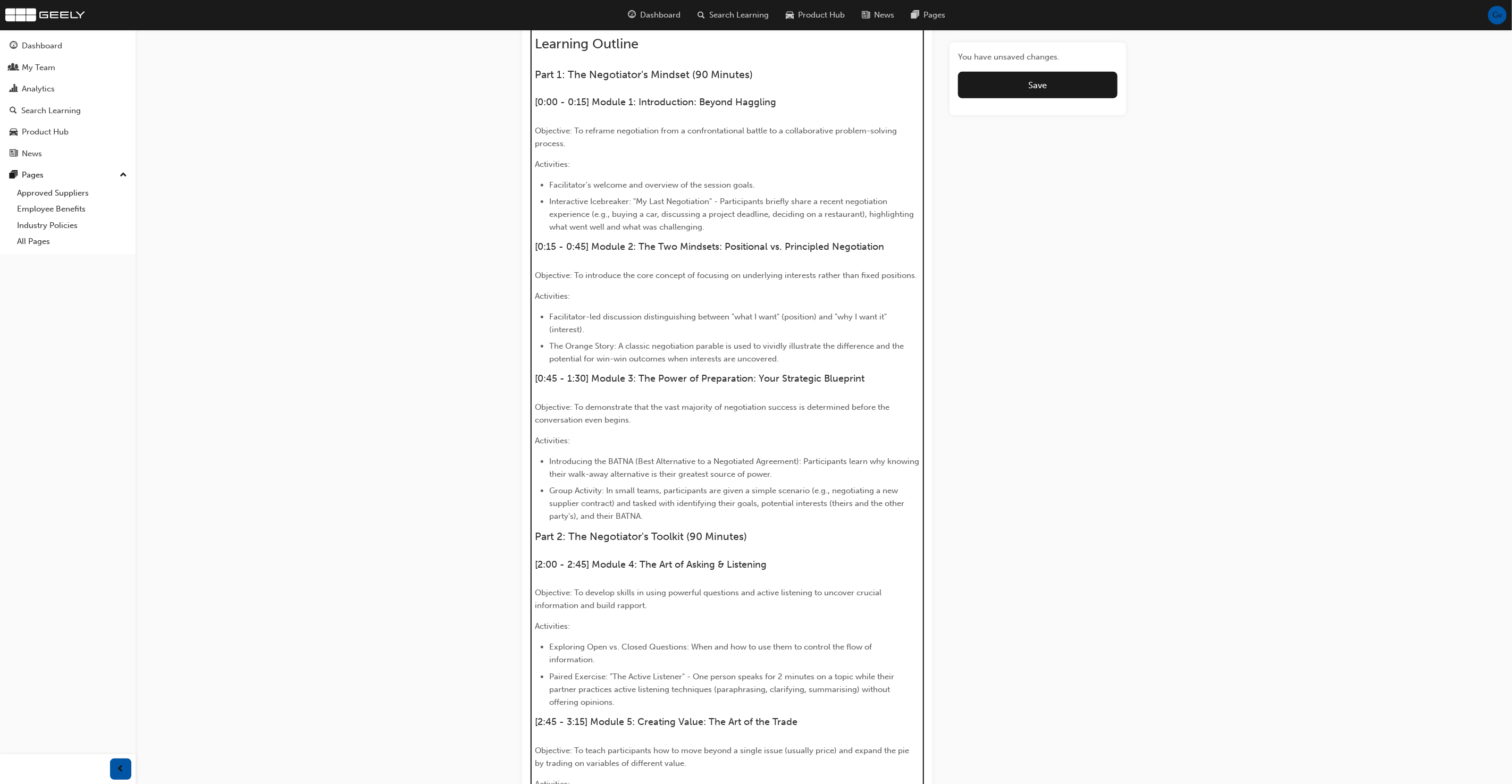
scroll to position [370, 0]
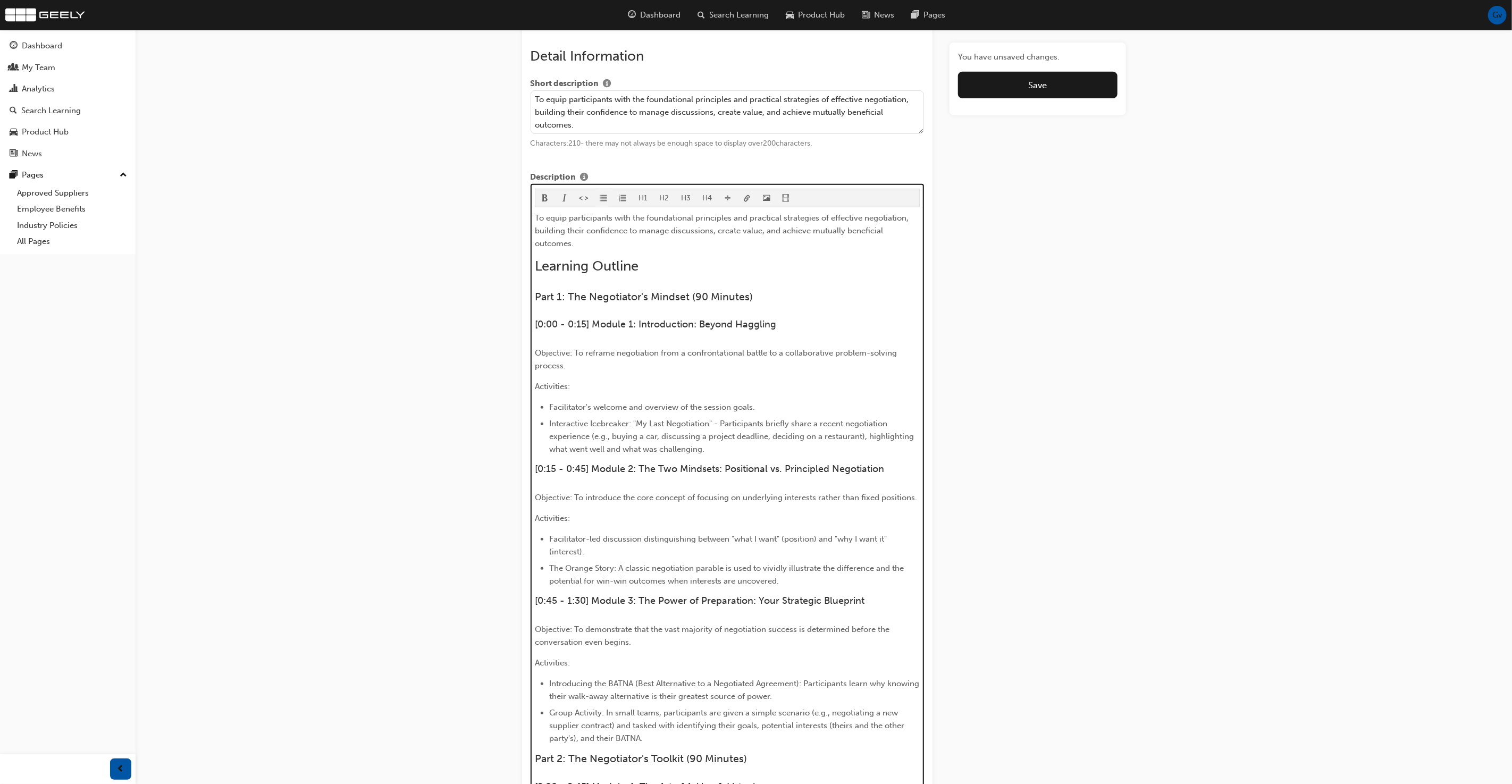
click at [600, 196] on span "format_ul-icon" at bounding box center [603, 199] width 8 height 9
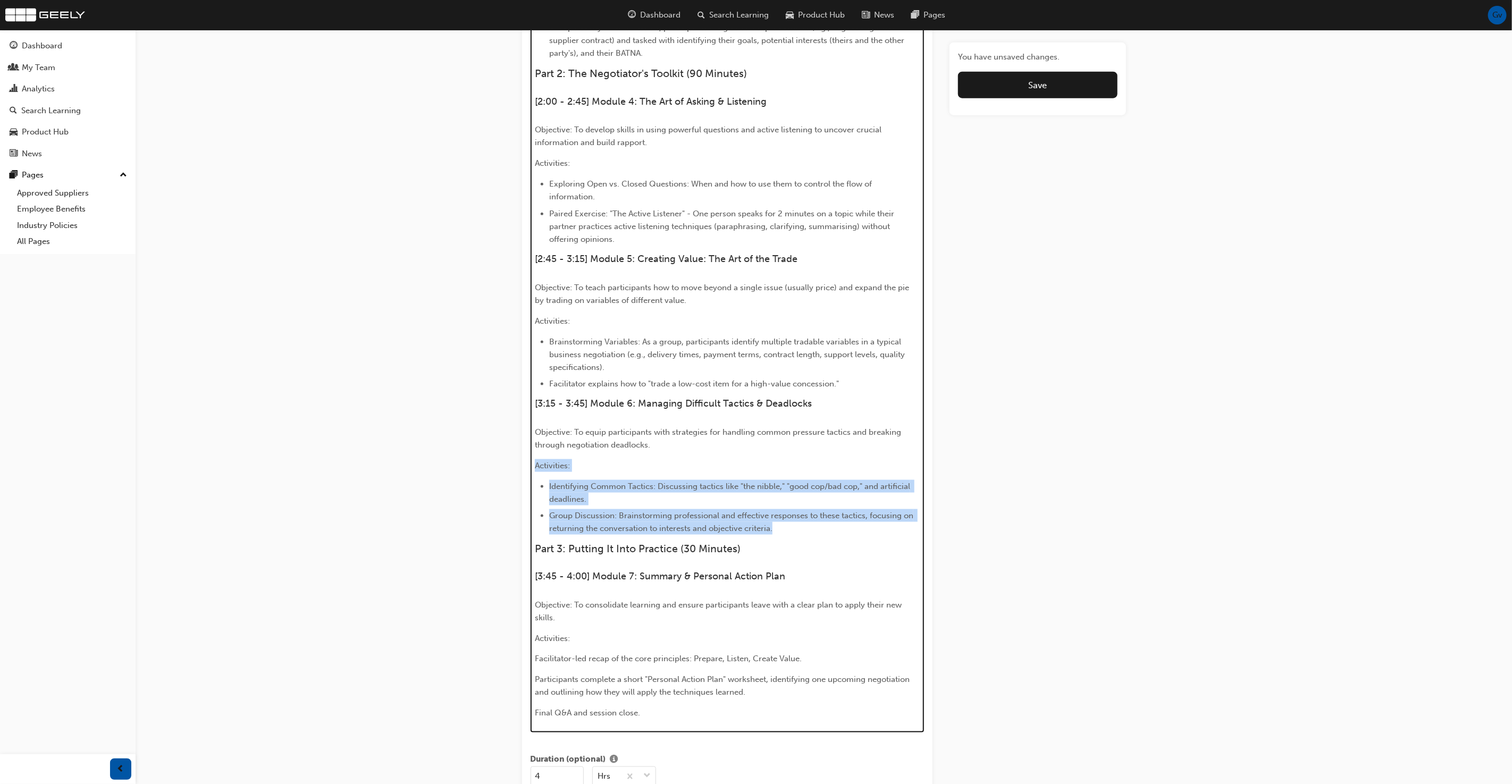
scroll to position [1121, 0]
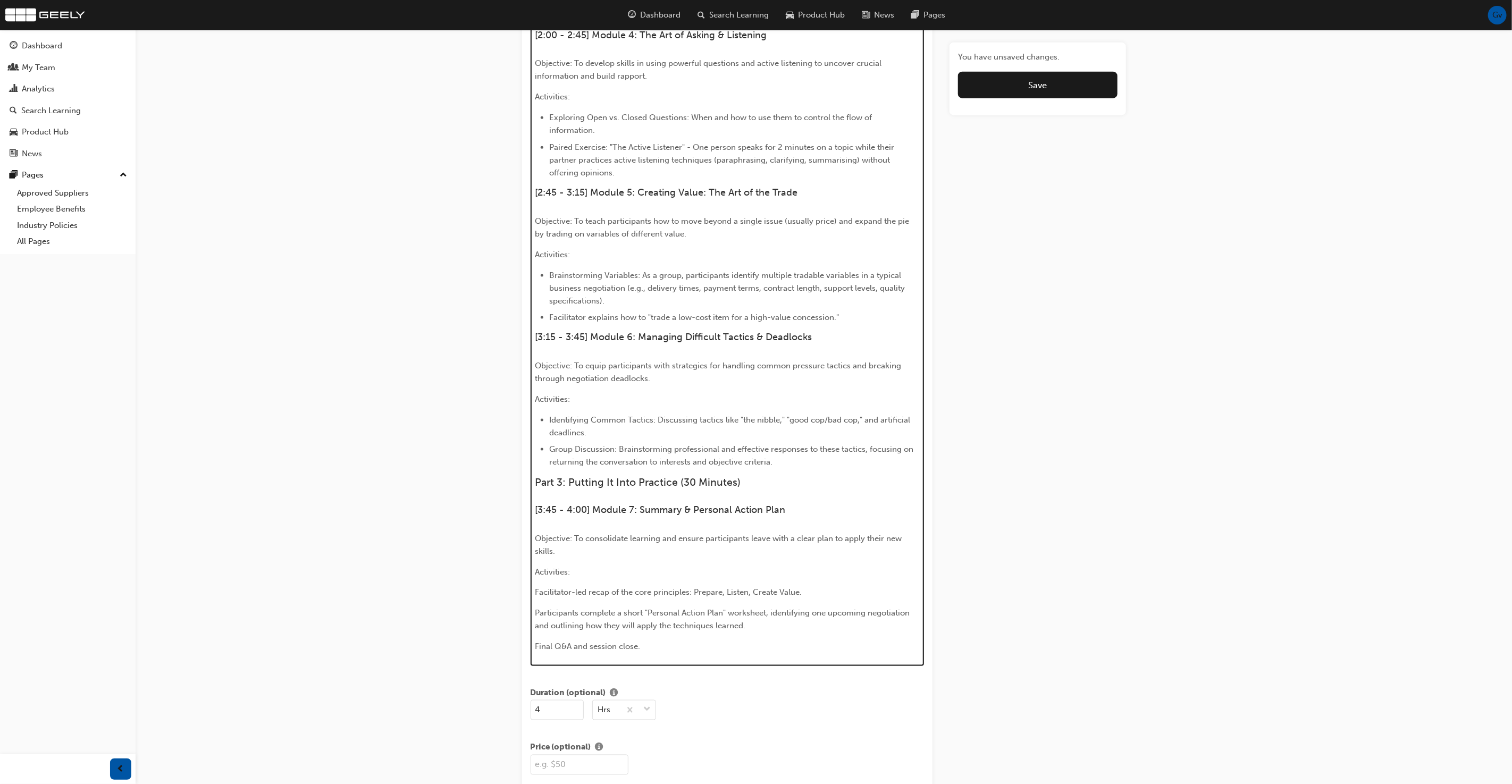
click at [566, 589] on span "Facilitator-led recap of the core principles: Prepare, Listen, Create Value." at bounding box center [668, 593] width 267 height 9
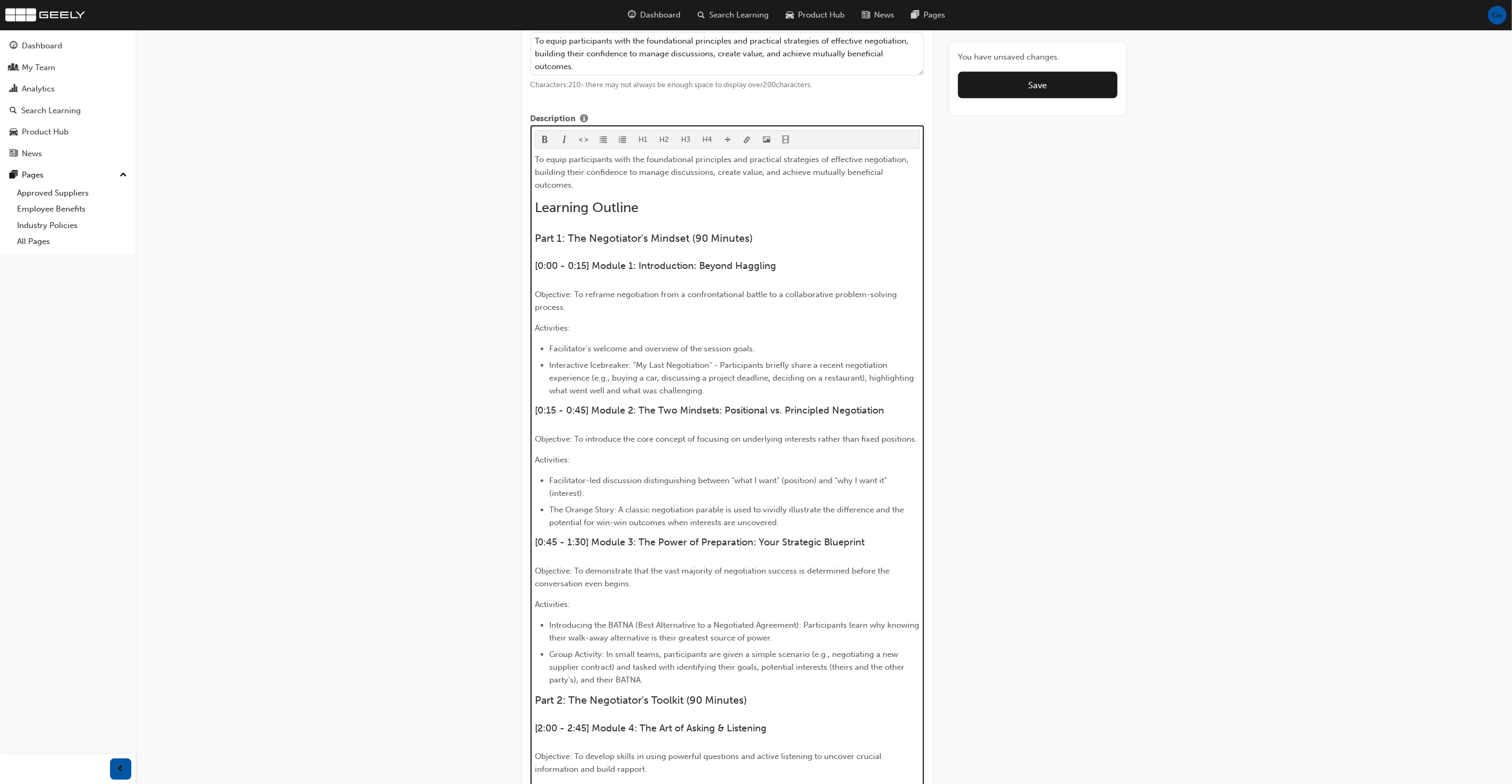
scroll to position [372, 0]
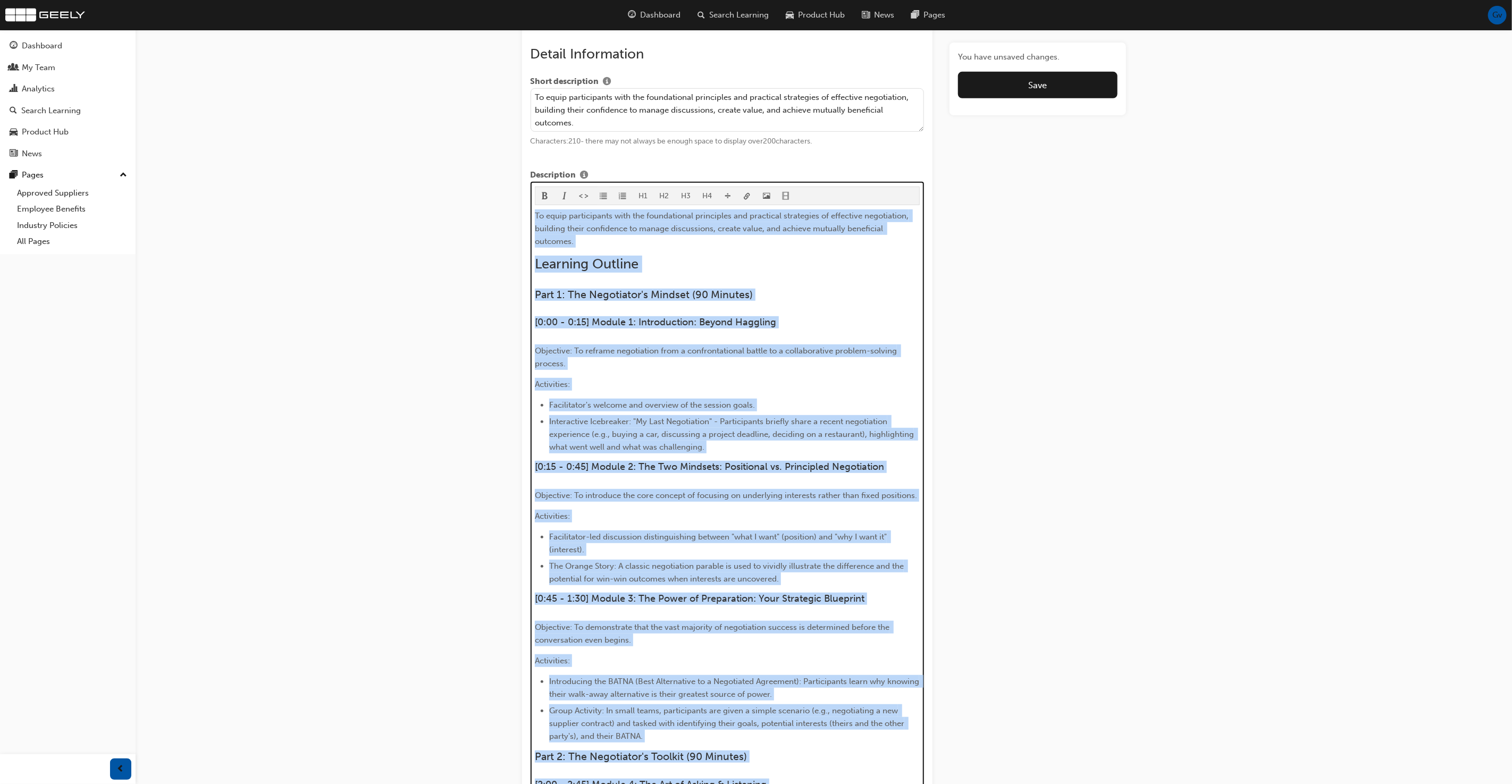
click at [602, 197] on span "format_ul-icon" at bounding box center [603, 197] width 8 height 9
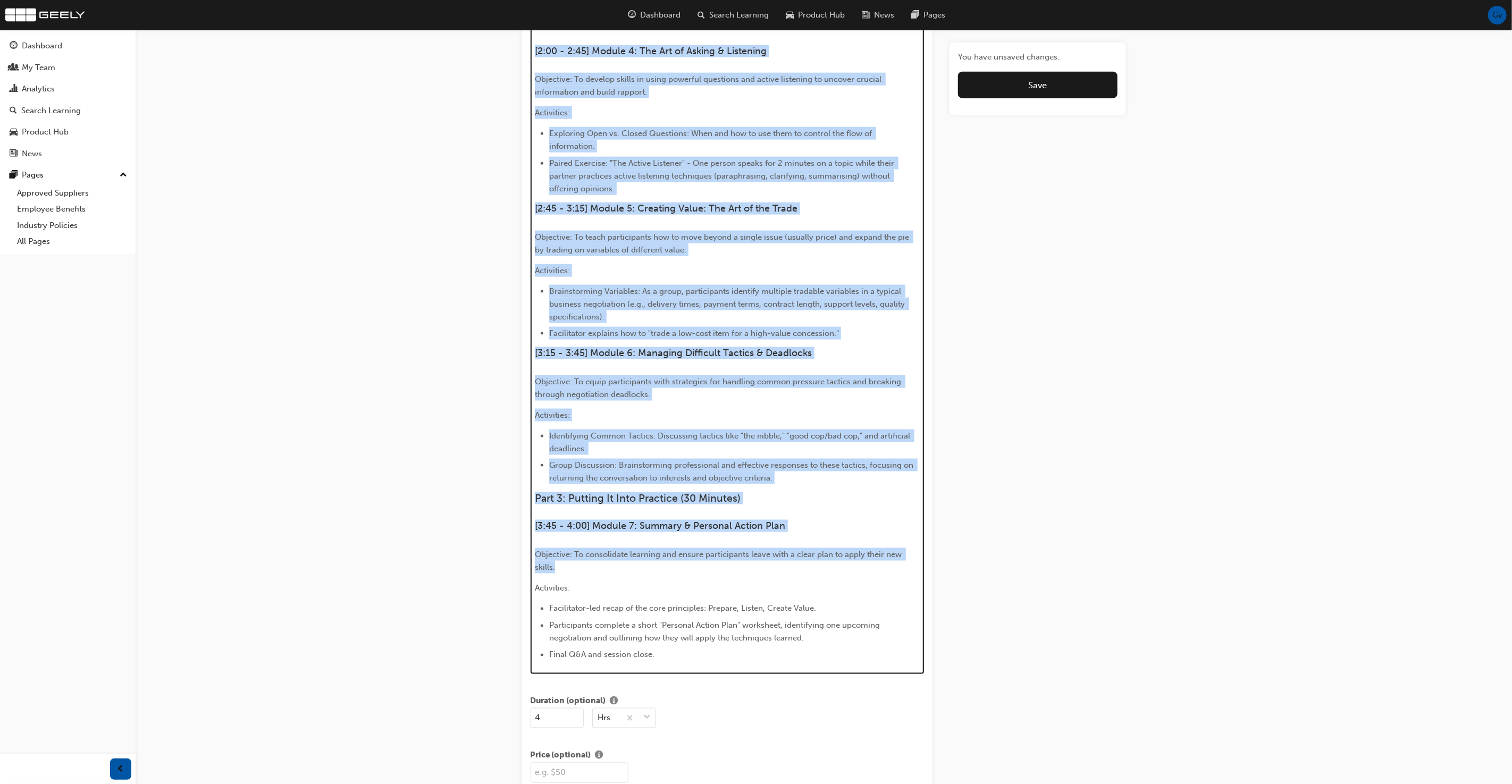
scroll to position [1118, 0]
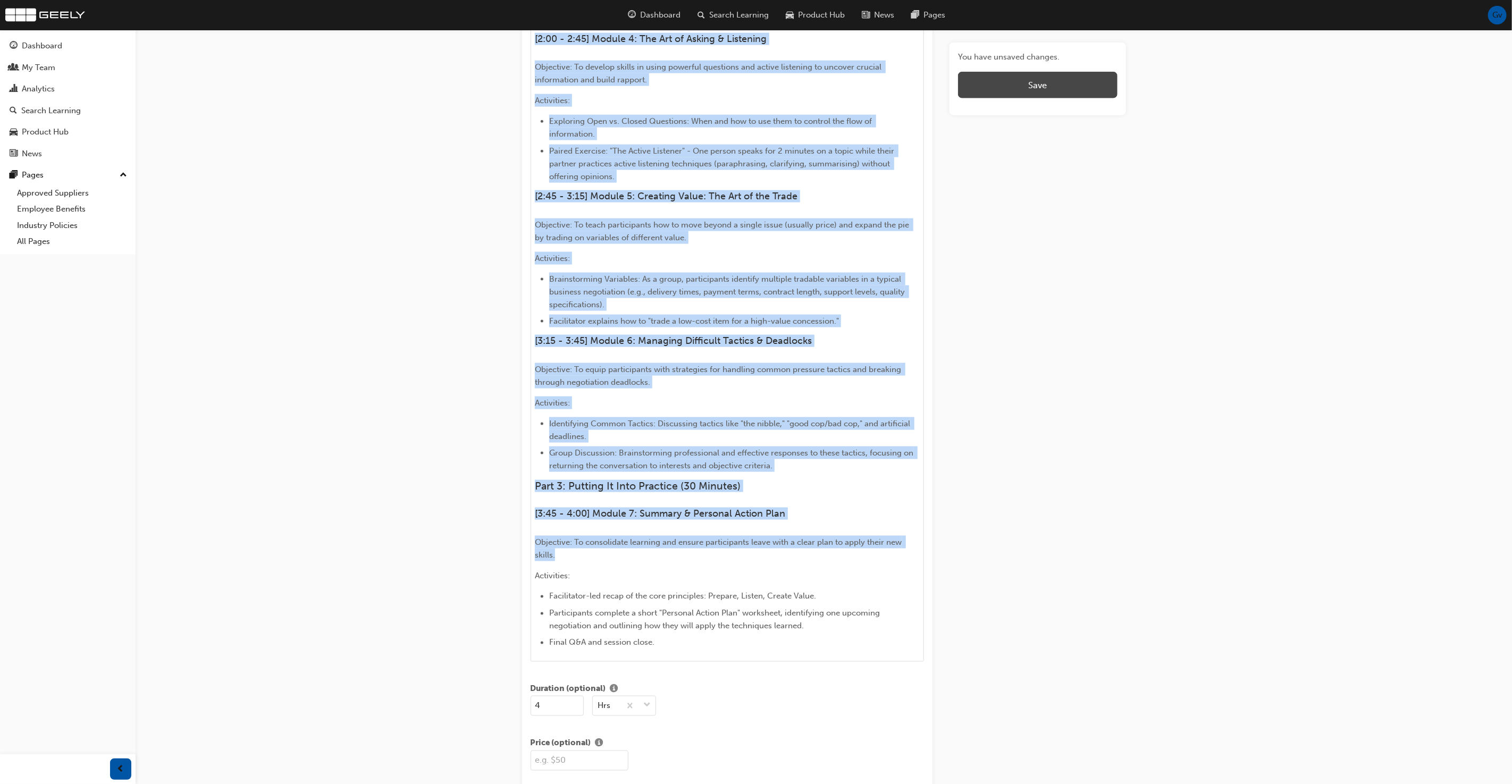
click at [1008, 79] on button "Save" at bounding box center [1037, 85] width 159 height 26
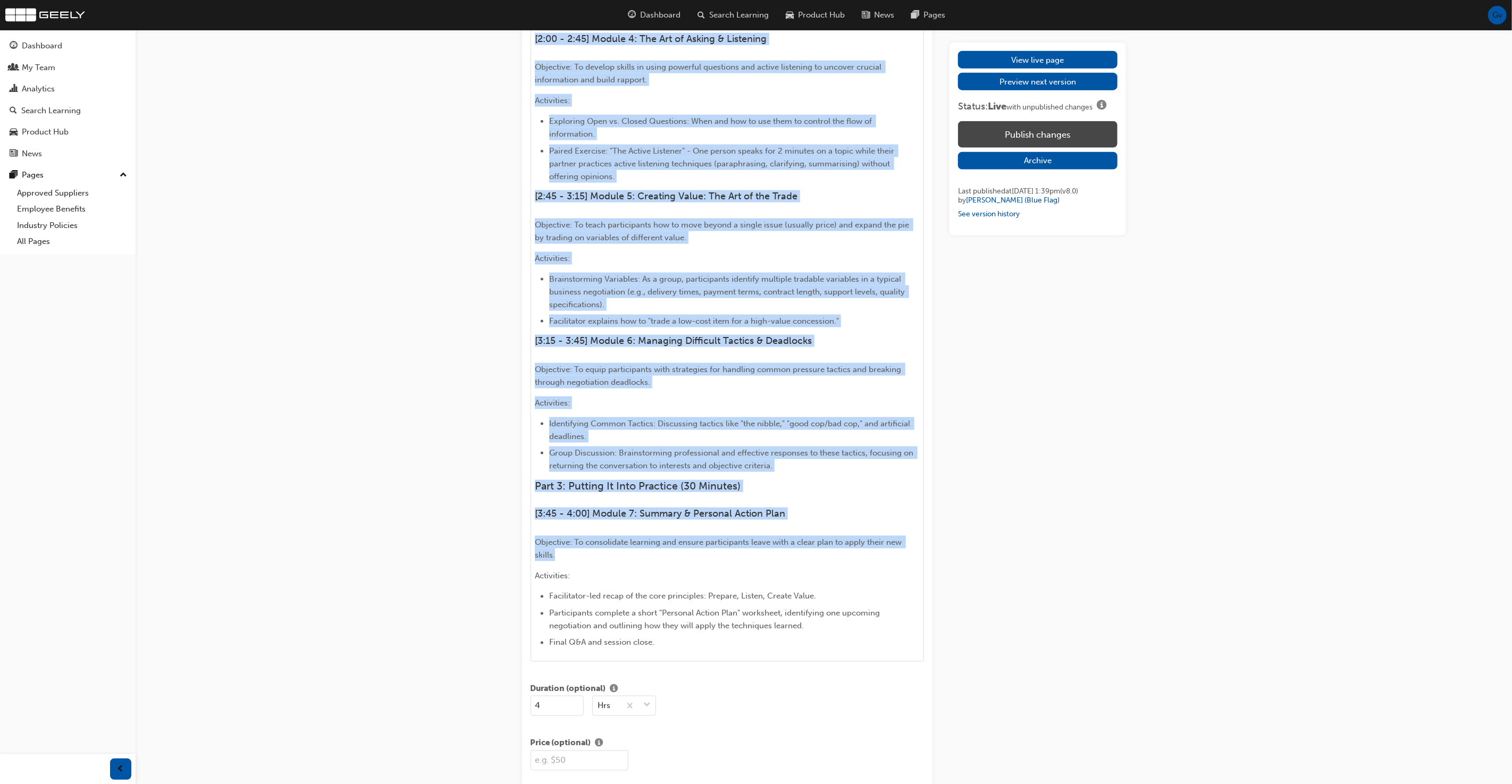
click at [1012, 133] on button "Publish changes" at bounding box center [1037, 134] width 159 height 26
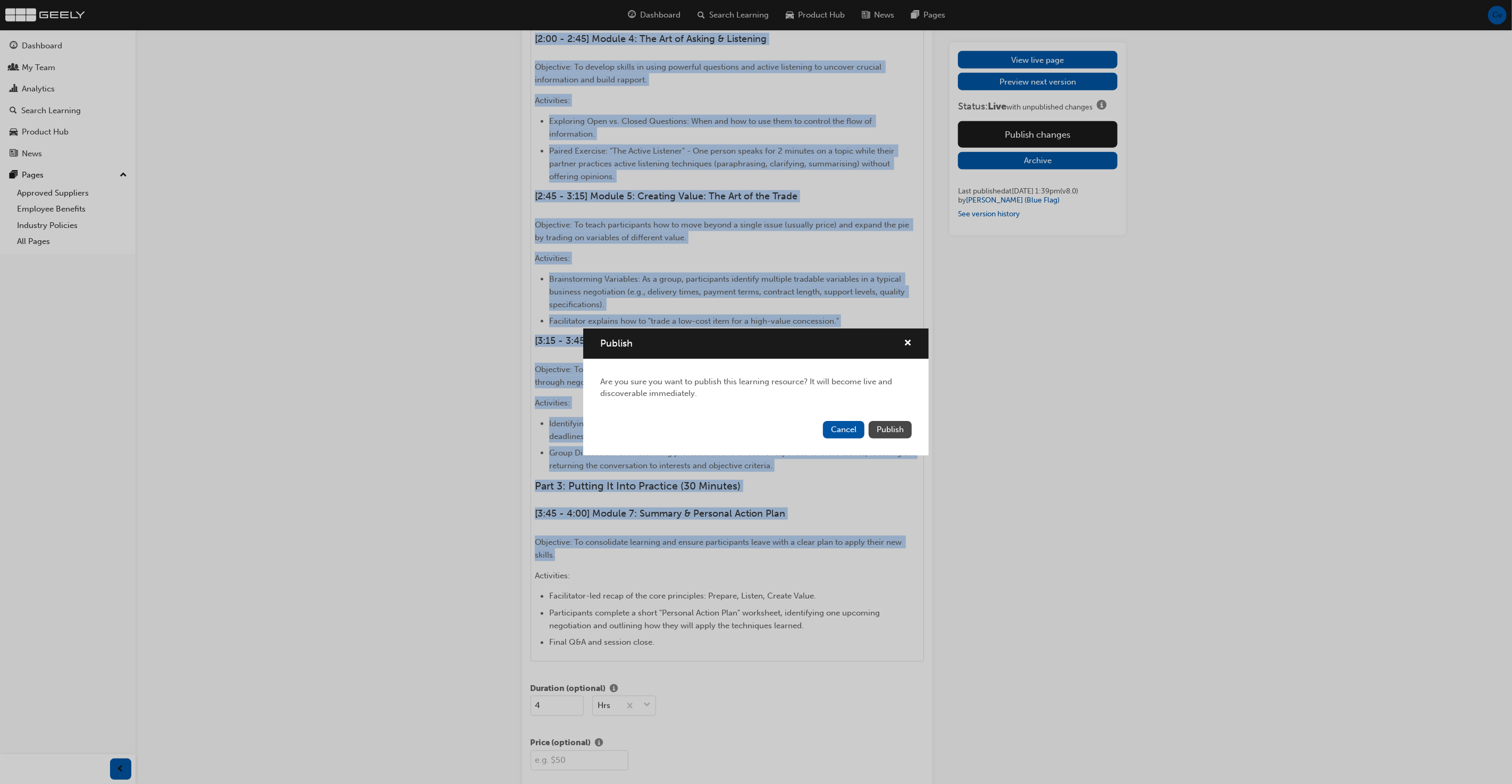
click at [886, 423] on button "Publish" at bounding box center [890, 430] width 43 height 18
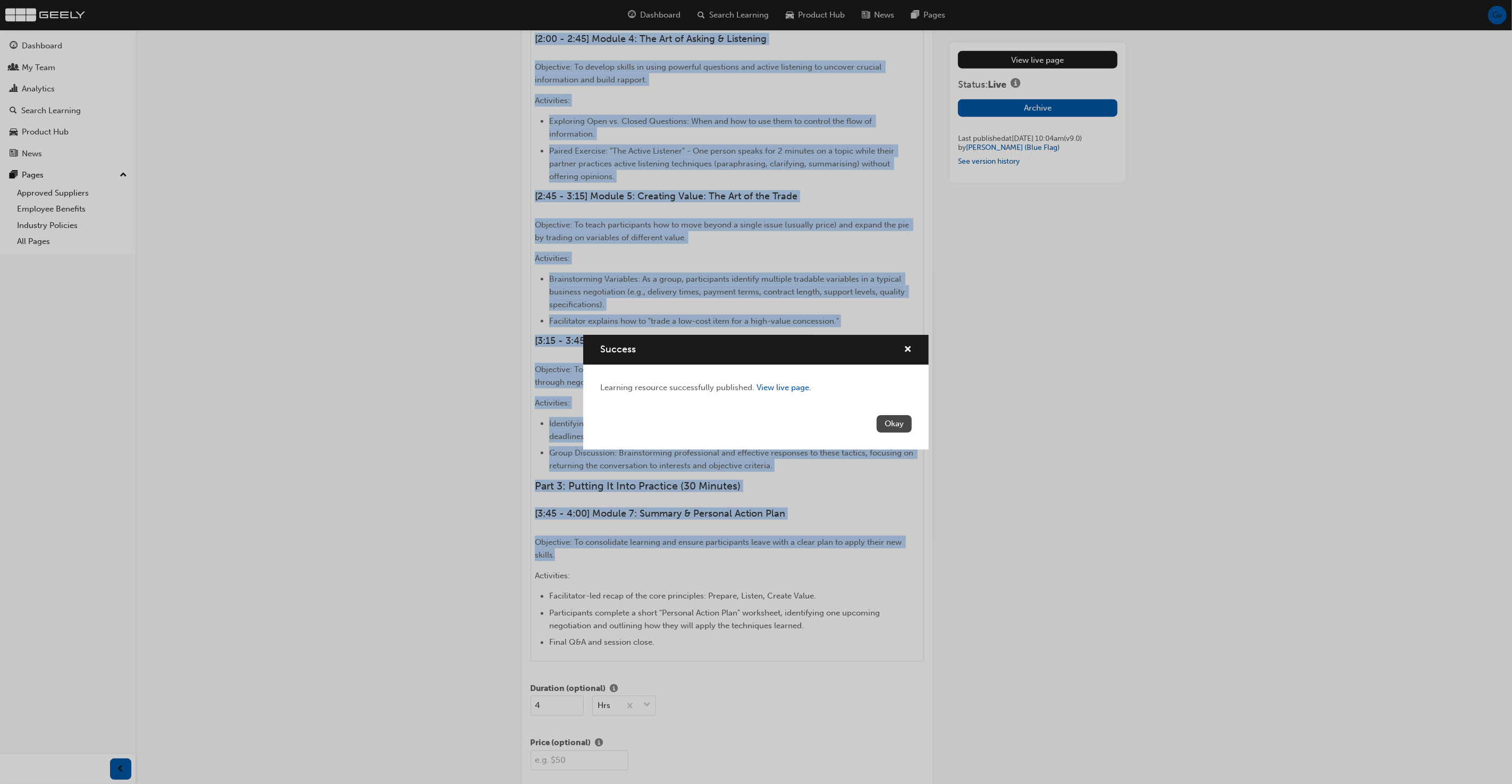
click at [892, 425] on button "Okay" at bounding box center [895, 424] width 35 height 18
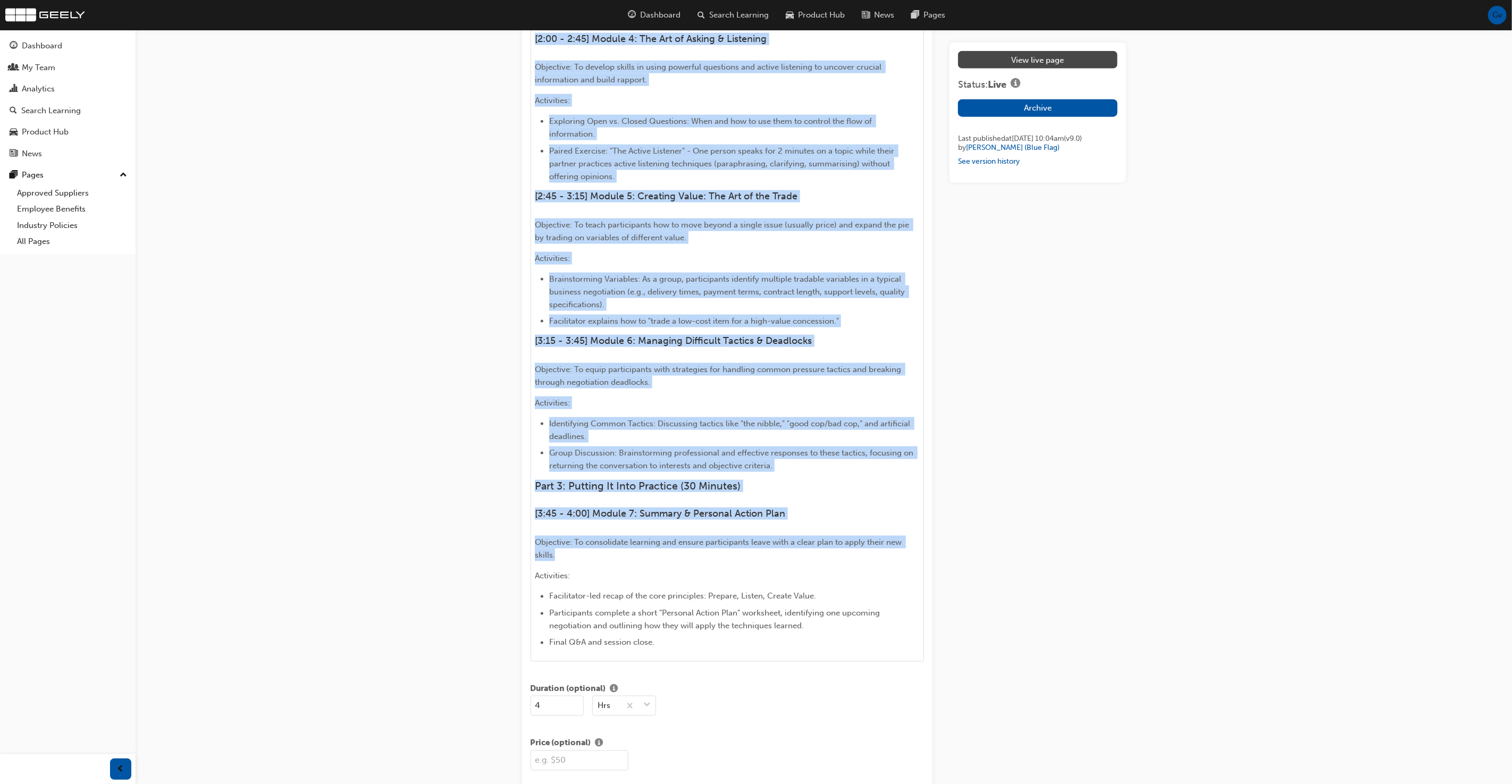
click at [1041, 66] on link "View live page" at bounding box center [1037, 60] width 159 height 18
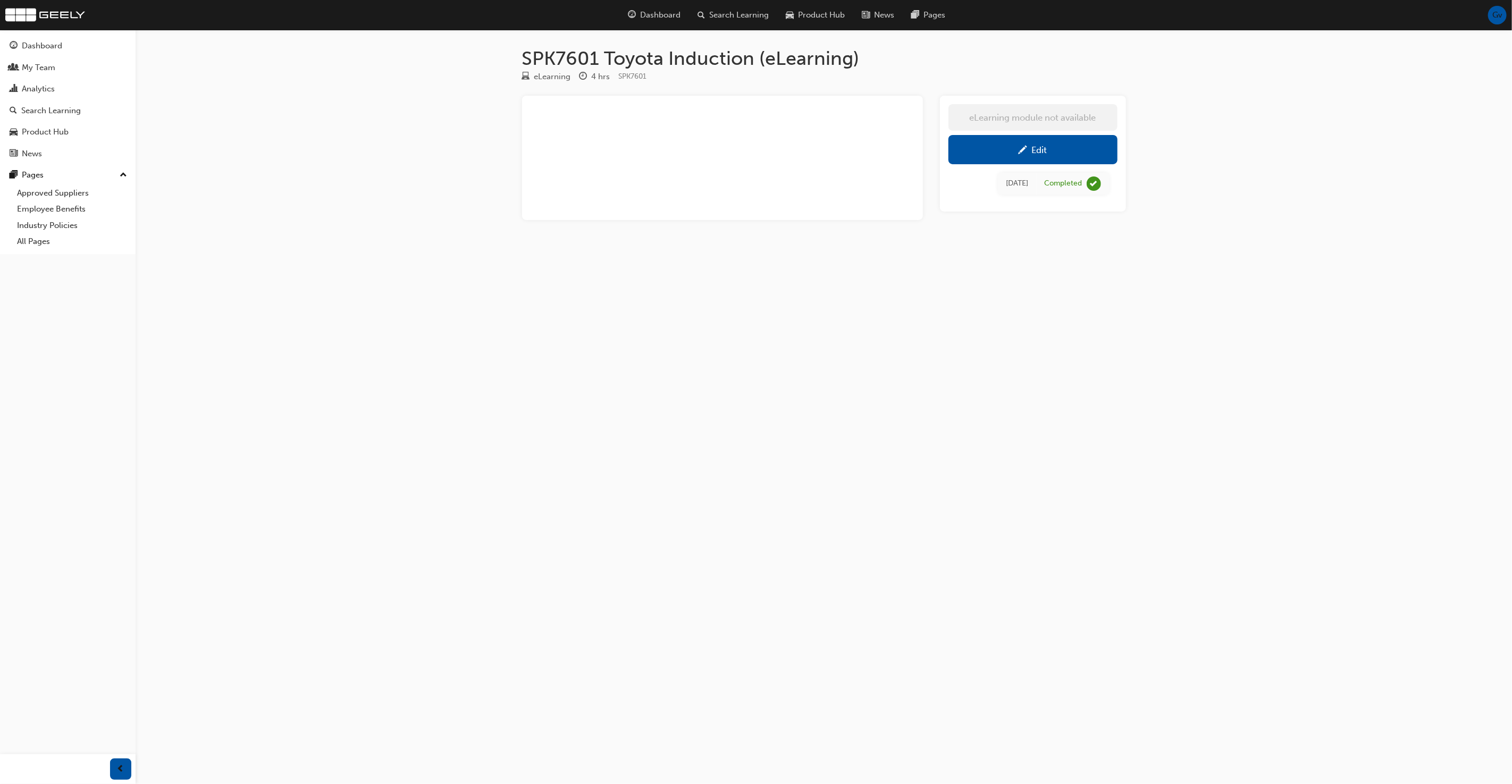
click at [1044, 148] on div "Edit" at bounding box center [1040, 150] width 15 height 11
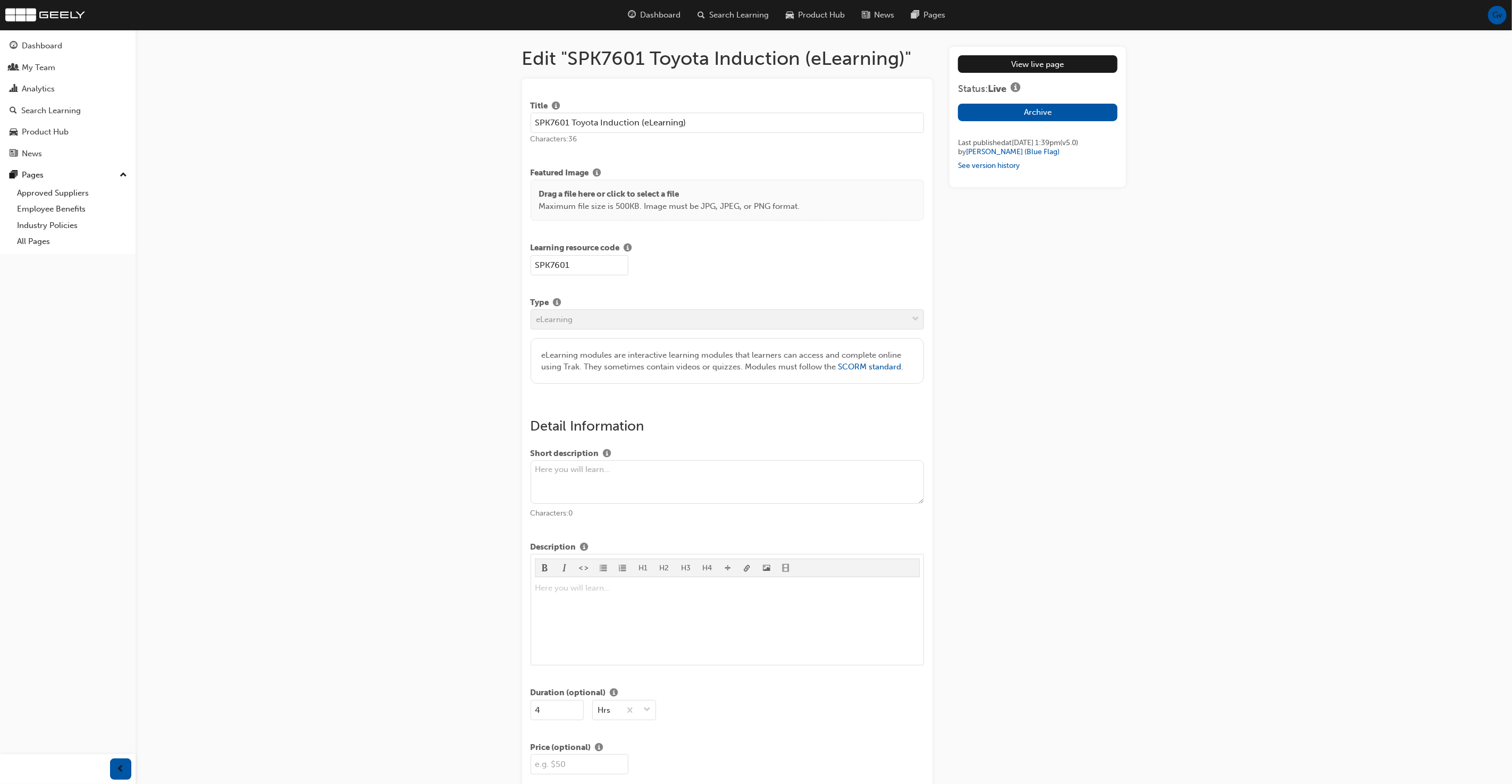
click at [772, 129] on input "SPK7601 Toyota Induction (eLearning)" at bounding box center [727, 123] width 394 height 20
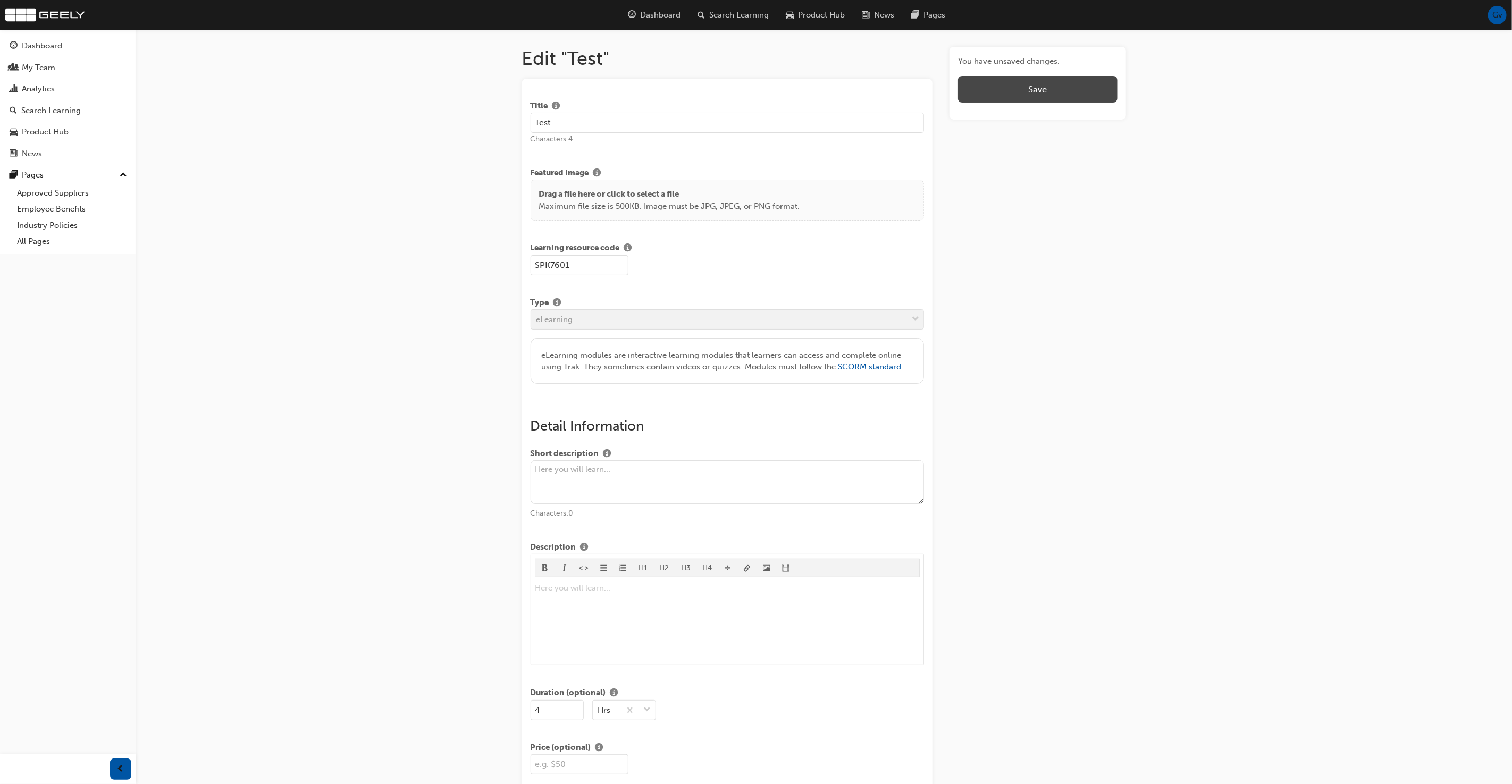
type input "Test"
click at [1087, 93] on button "Save" at bounding box center [1037, 89] width 159 height 26
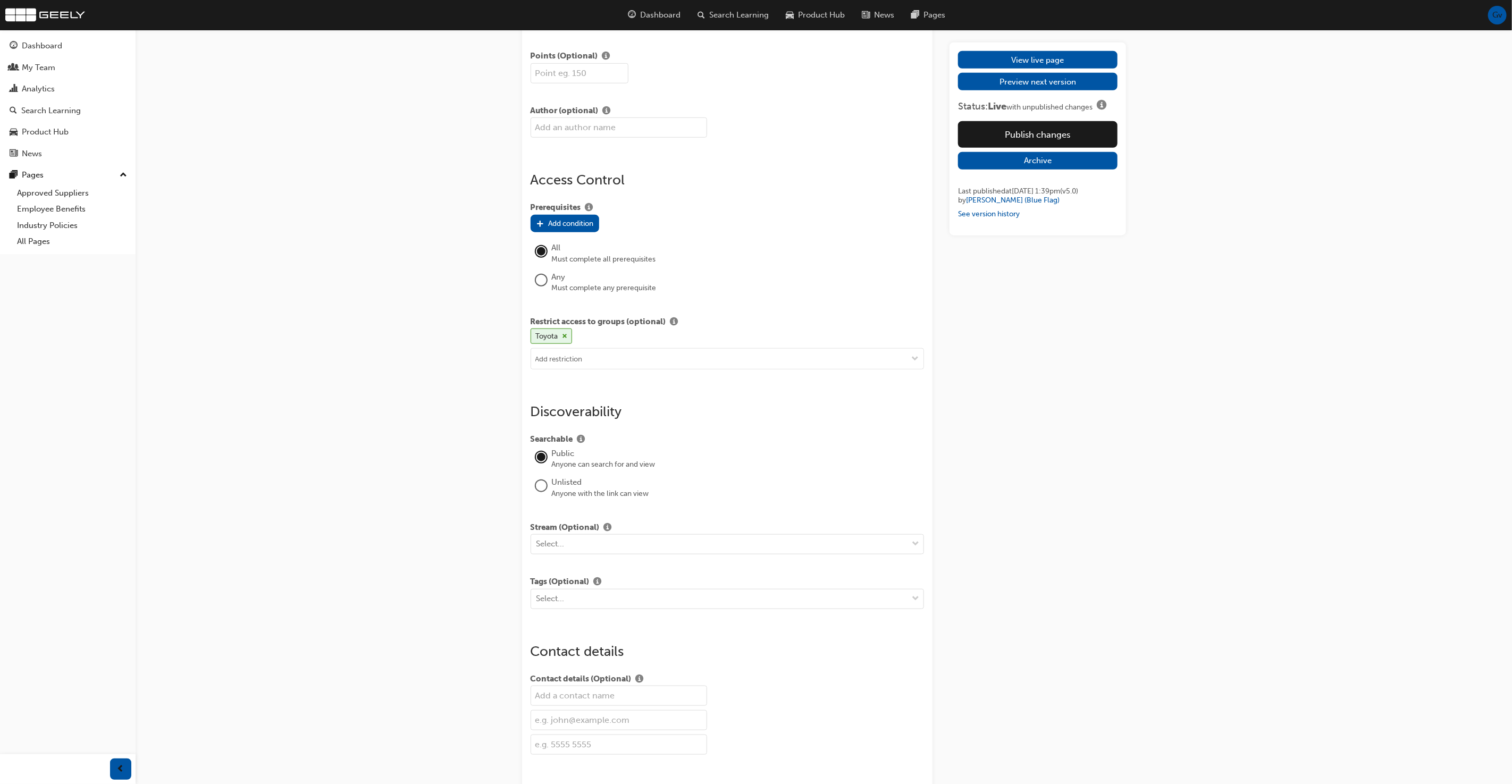
scroll to position [634, 0]
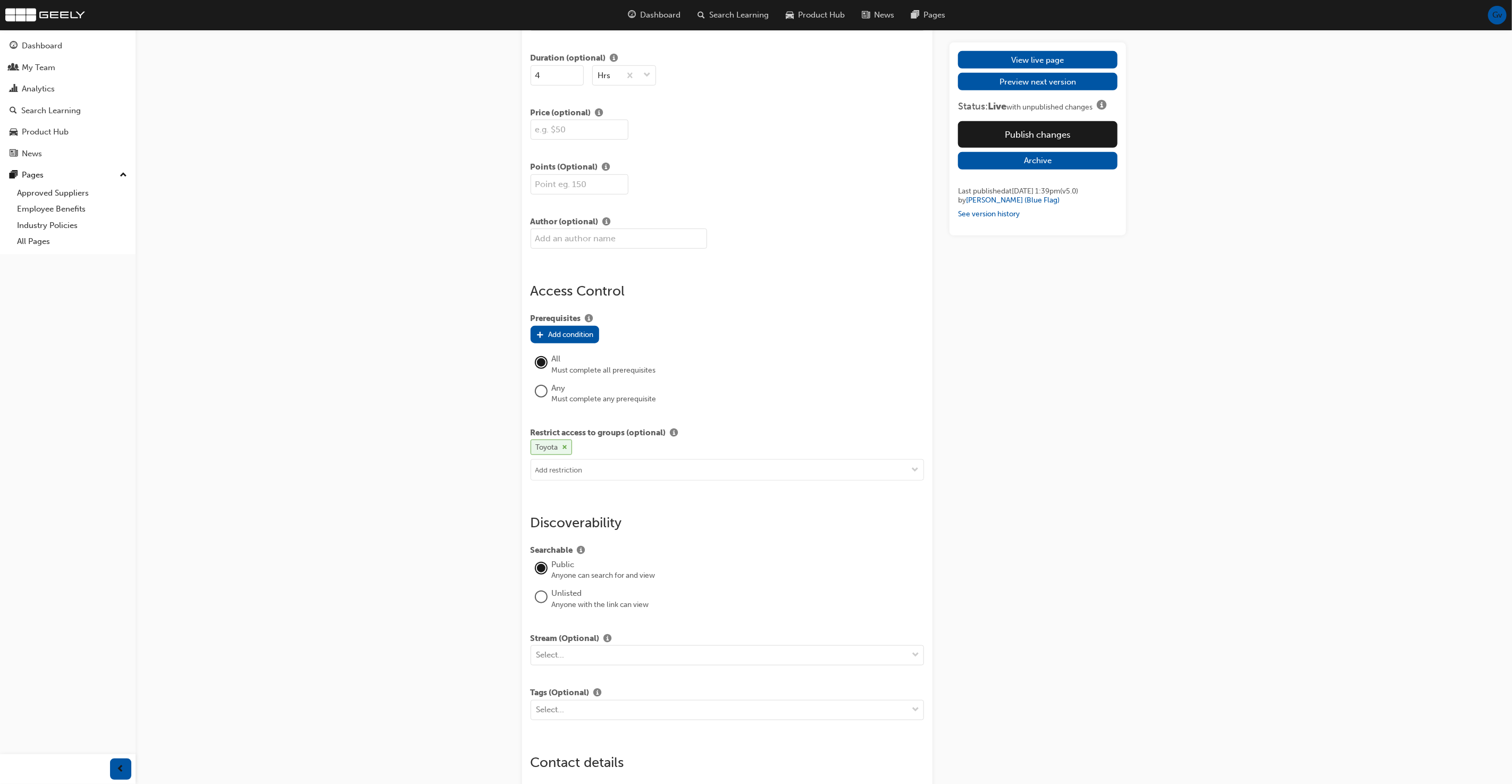
click at [564, 444] on span "cross-icon" at bounding box center [565, 447] width 5 height 6
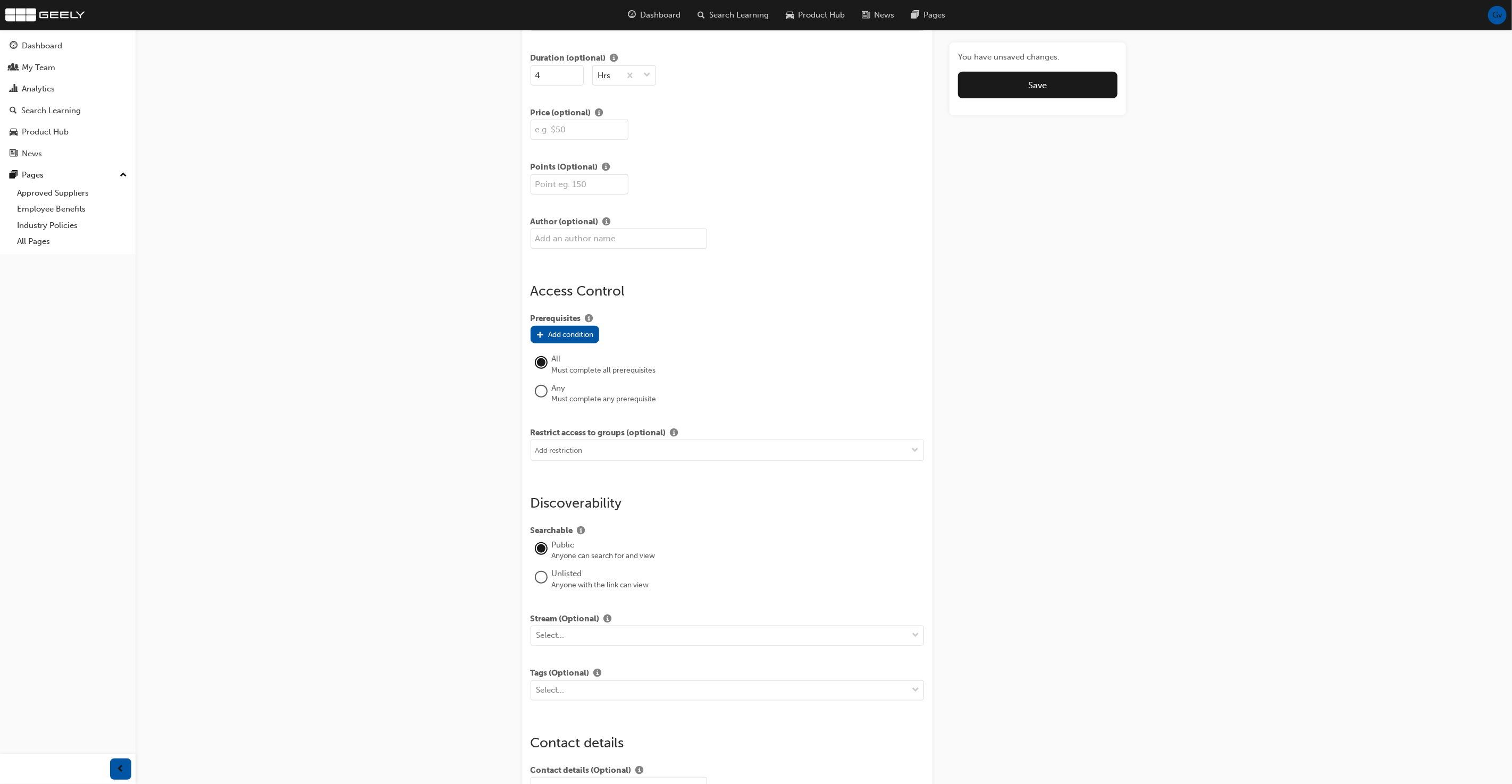
click at [1058, 65] on div "You have unsaved changes. Save" at bounding box center [1037, 75] width 159 height 48
click at [1049, 80] on button "Save" at bounding box center [1037, 85] width 159 height 26
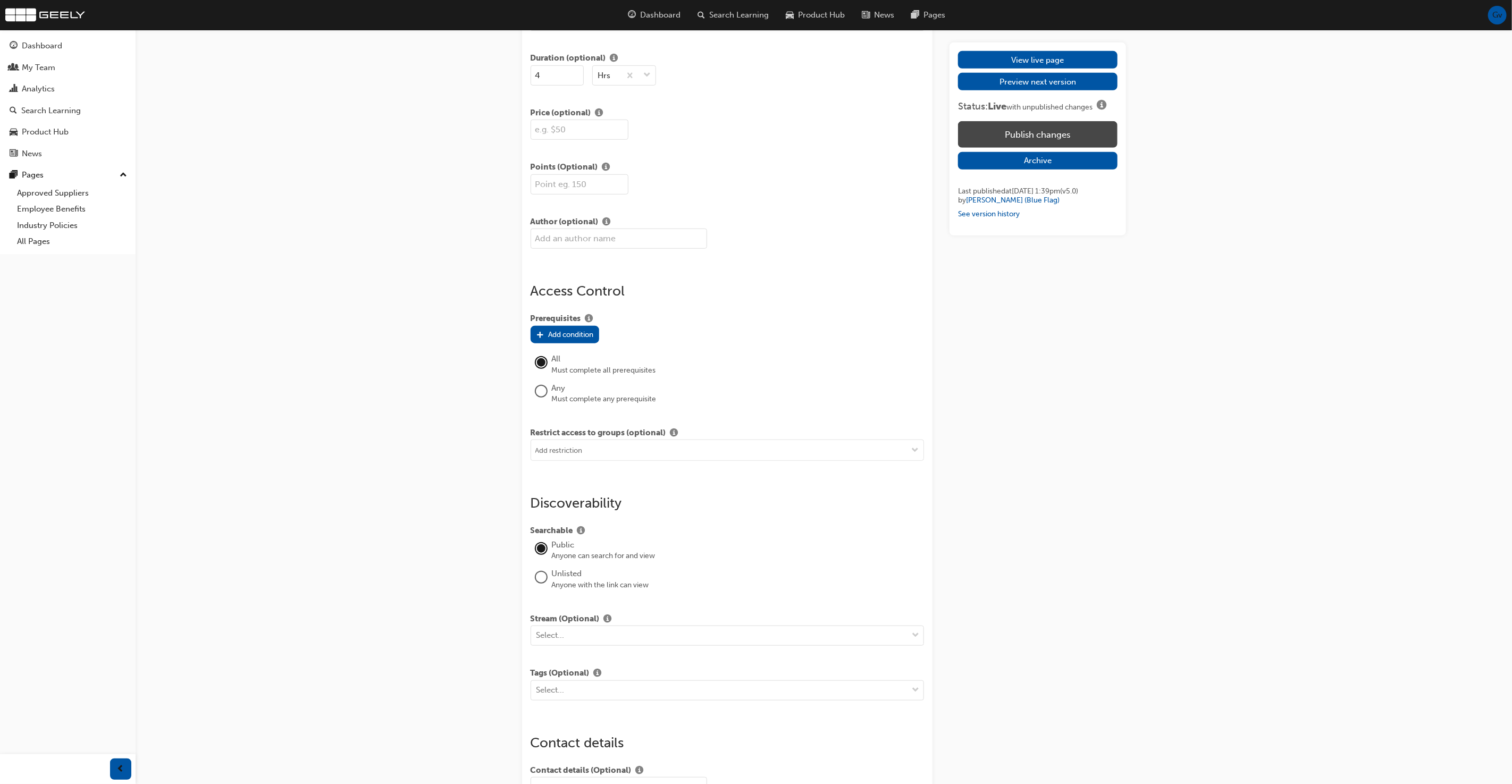
click at [1035, 137] on button "Publish changes" at bounding box center [1037, 134] width 159 height 26
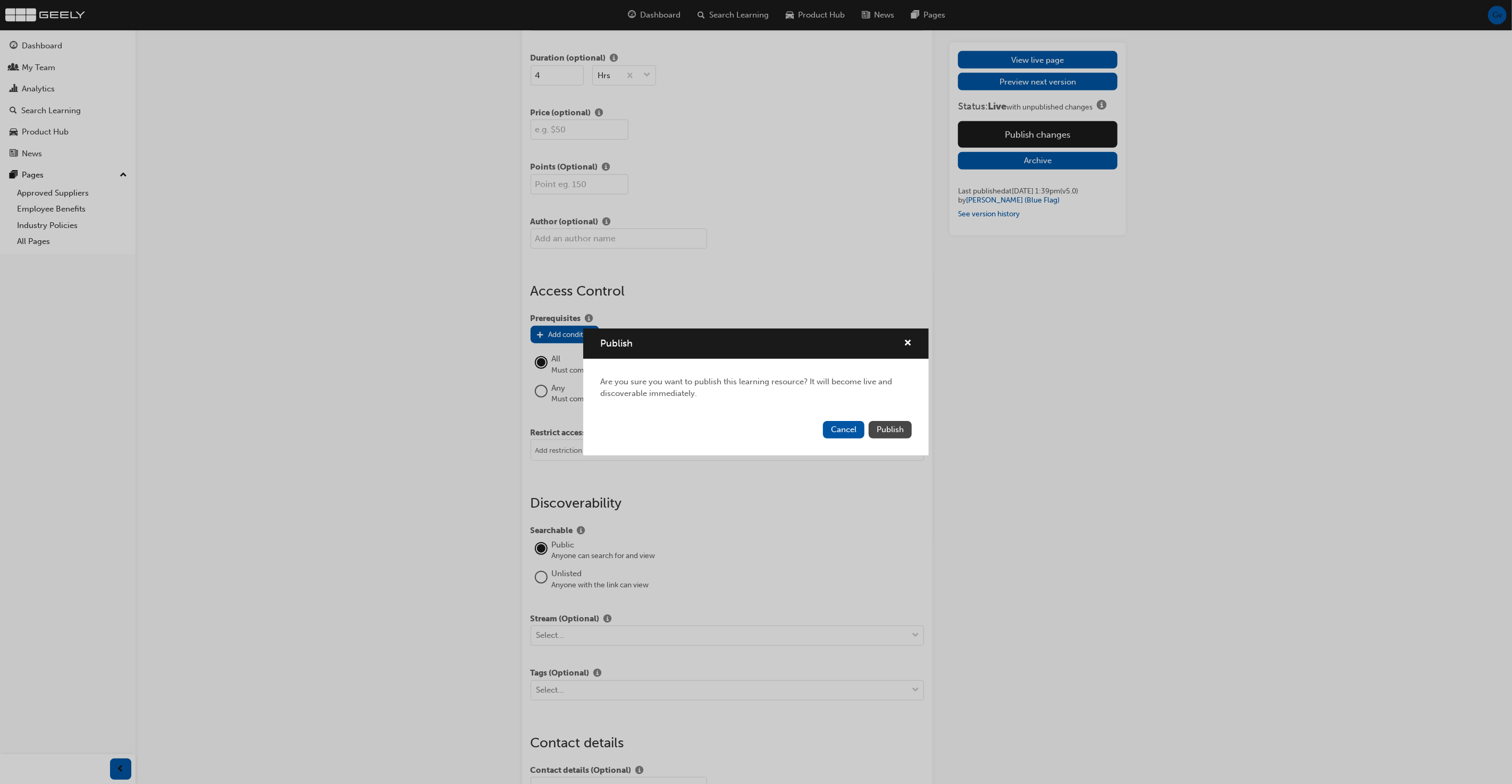
click at [892, 429] on span "Publish" at bounding box center [890, 430] width 27 height 9
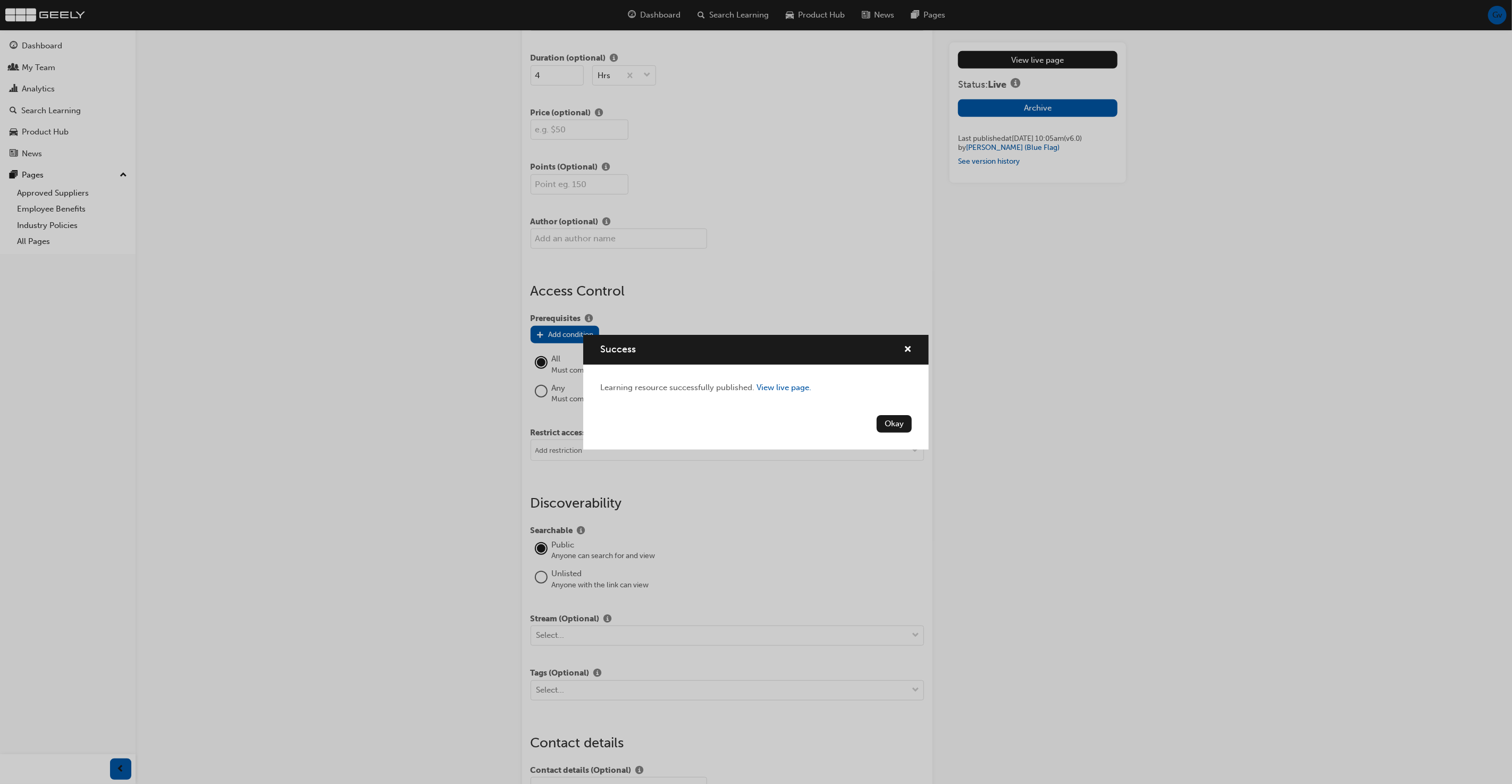
click at [899, 424] on button "Okay" at bounding box center [895, 424] width 35 height 18
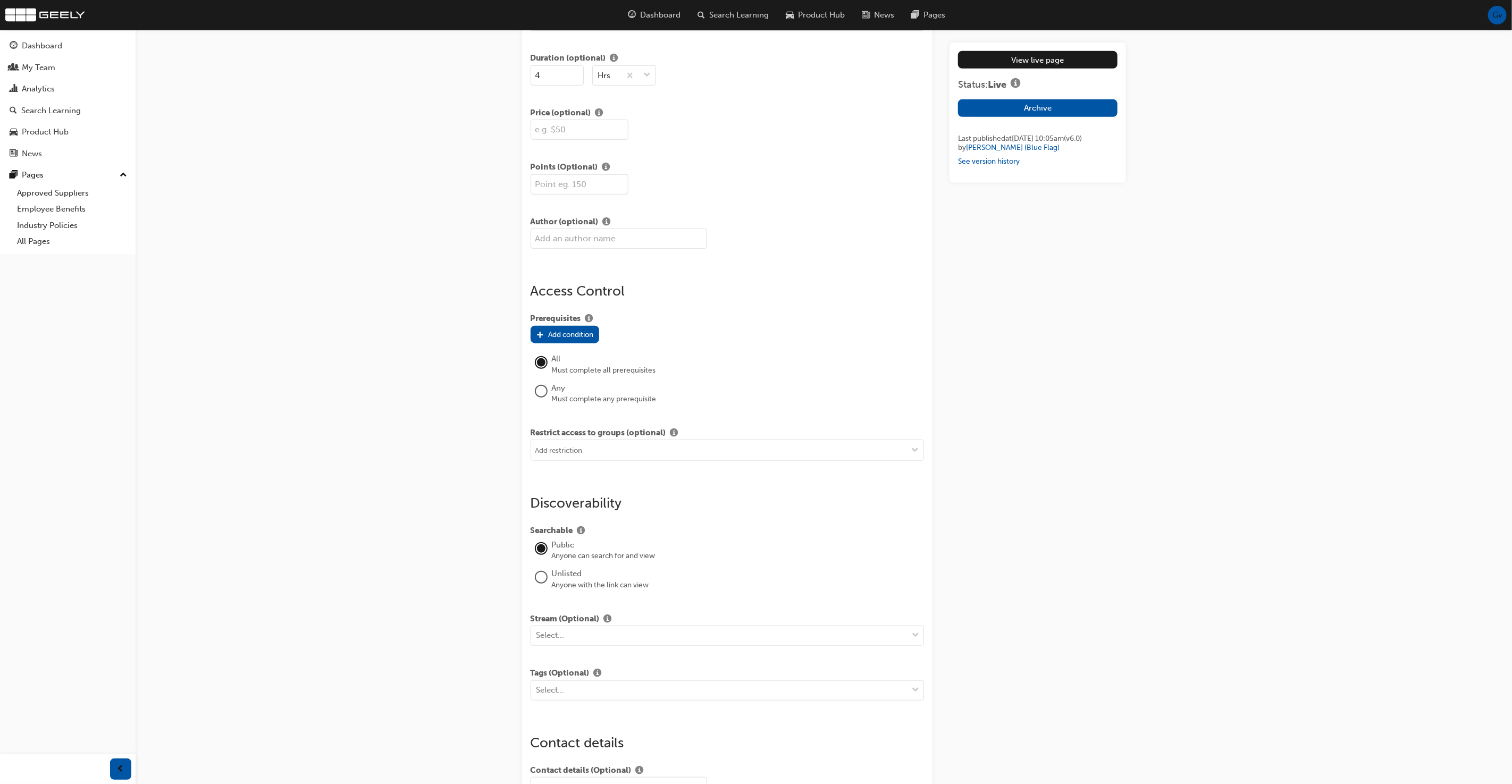
click at [1038, 108] on button "Archive" at bounding box center [1037, 108] width 159 height 18
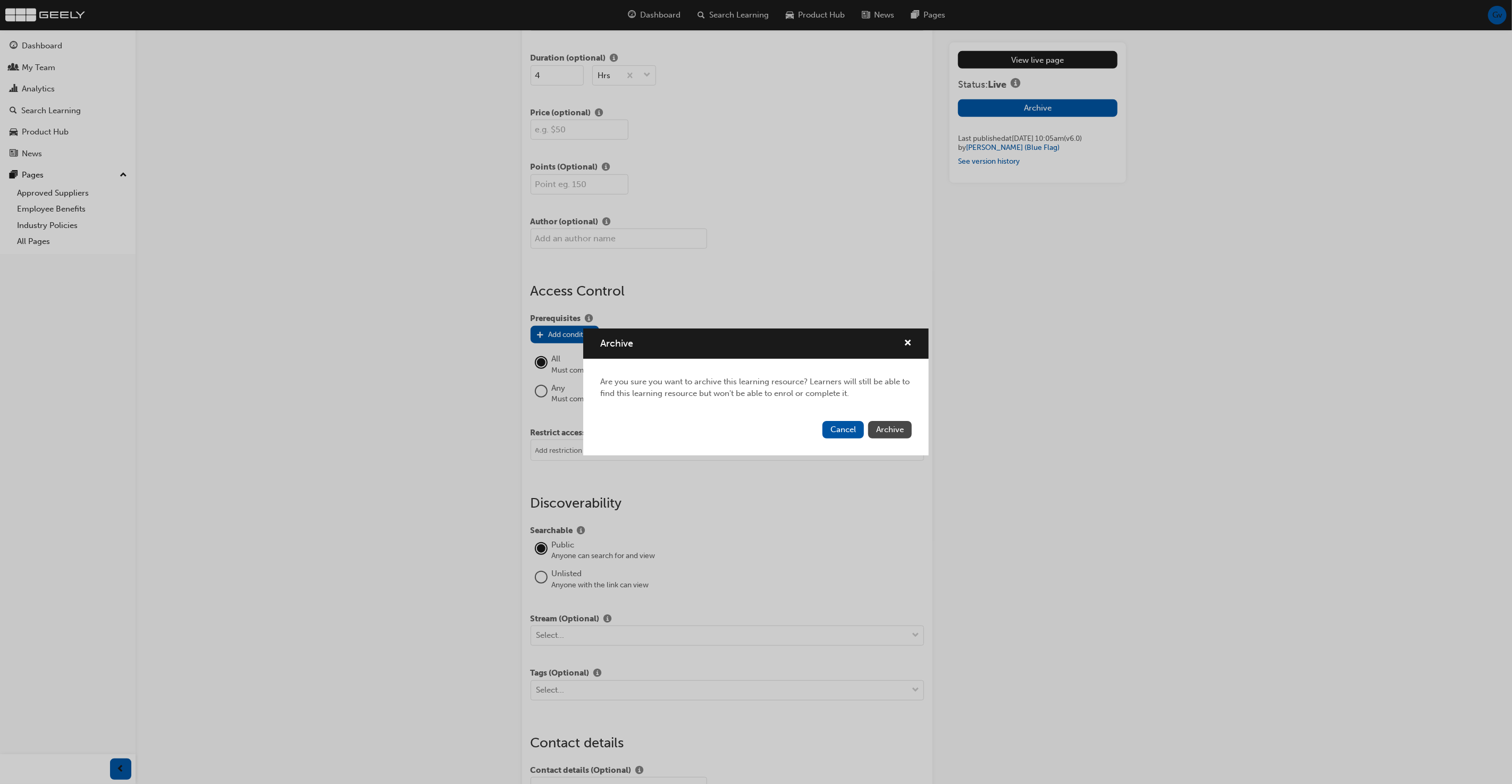
click at [896, 431] on span "Archive" at bounding box center [890, 430] width 28 height 9
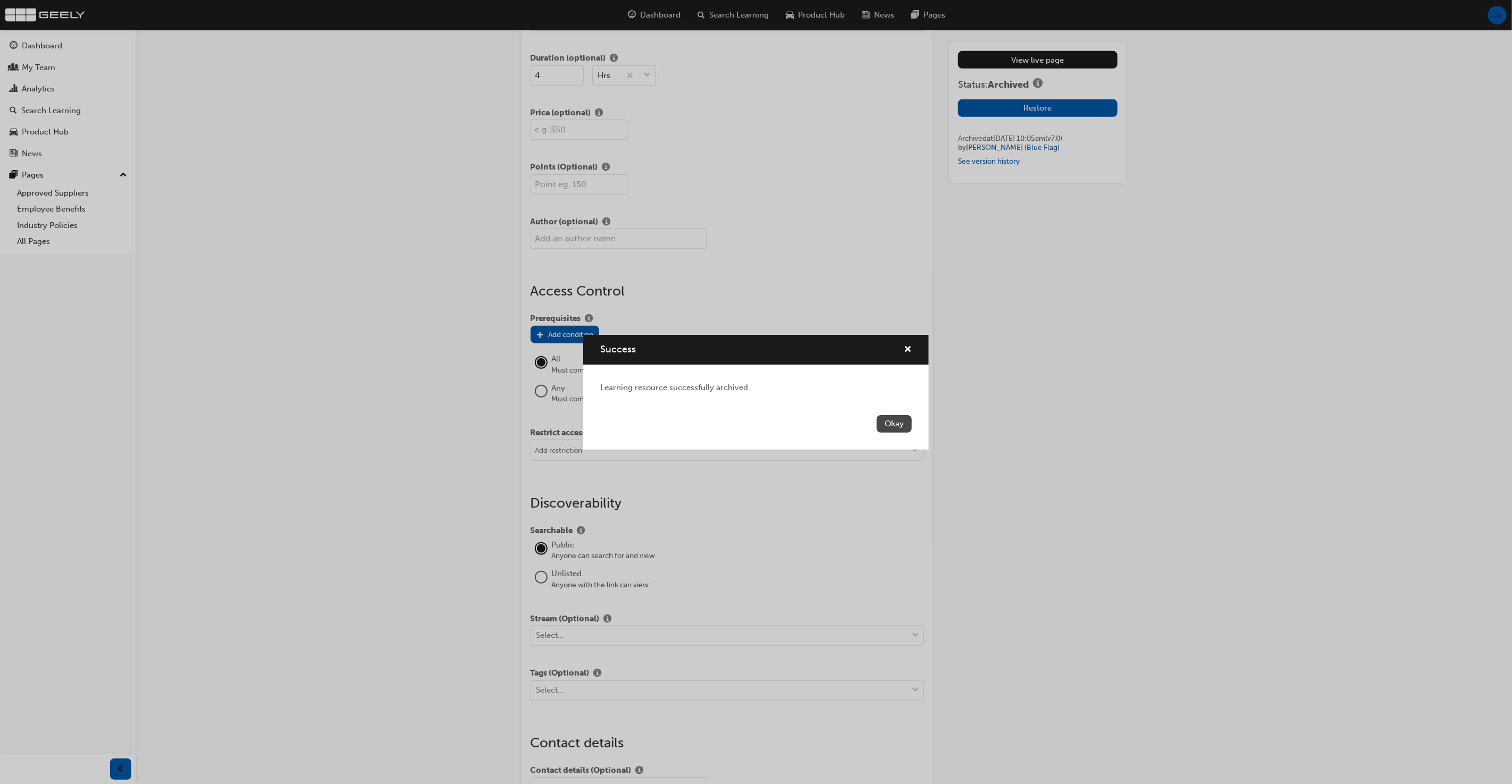
click at [899, 421] on button "Okay" at bounding box center [895, 424] width 35 height 18
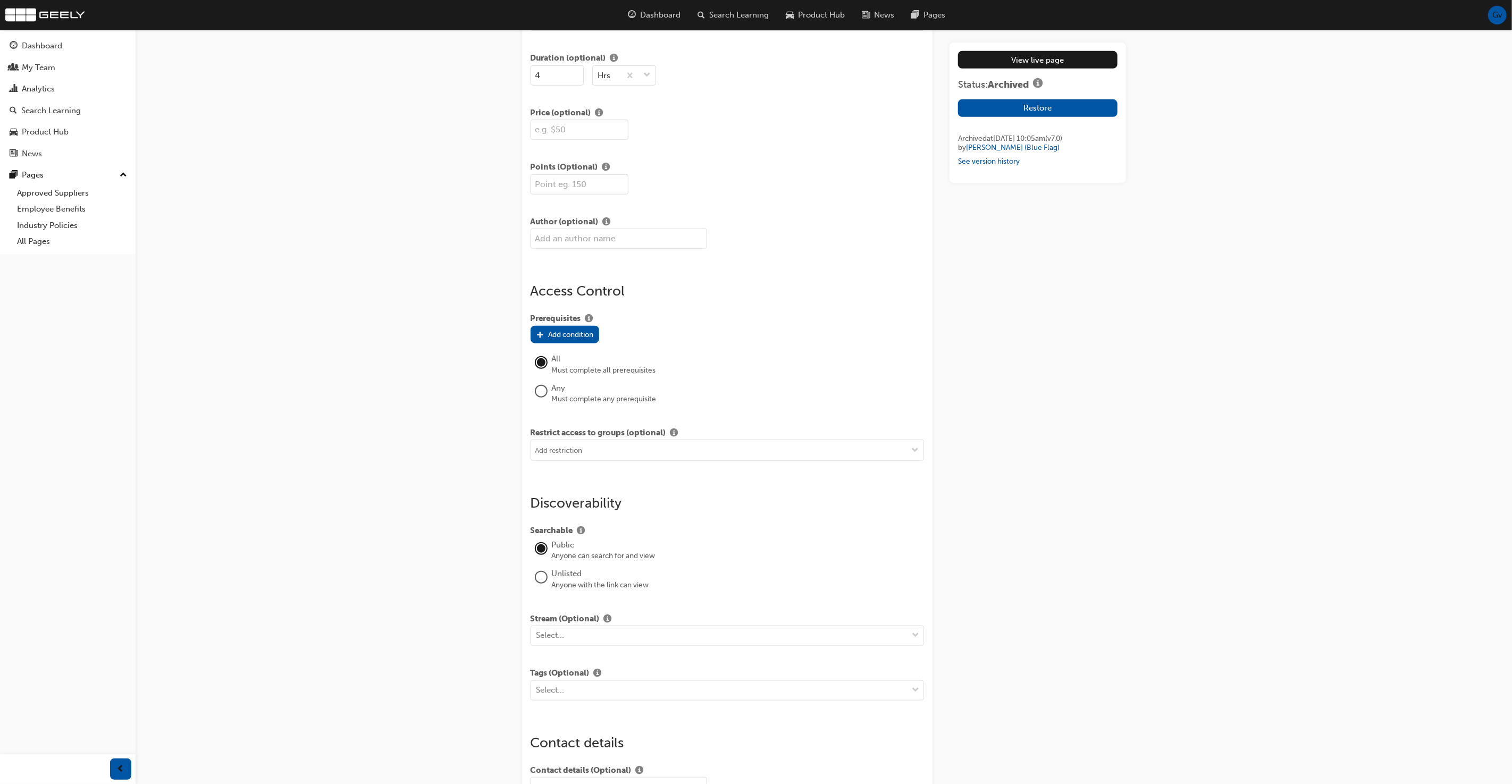
click at [1002, 258] on div "View live page Status: Archived Restore Archived at [DATE] 10:05am (v 7 . 0 ) b…" at bounding box center [1038, 283] width 176 height 1742
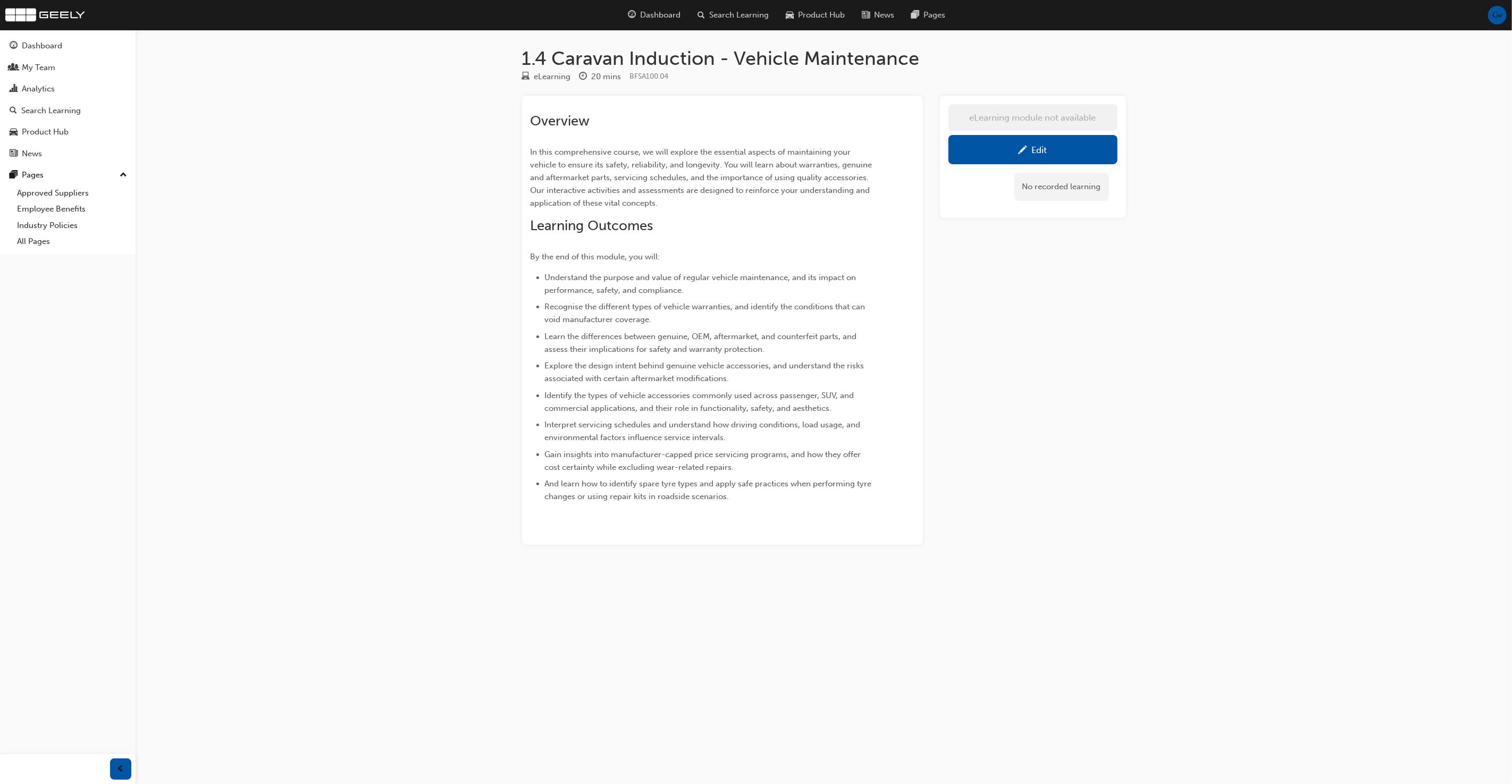
click at [1024, 151] on span "pencil-icon" at bounding box center [1022, 151] width 9 height 11
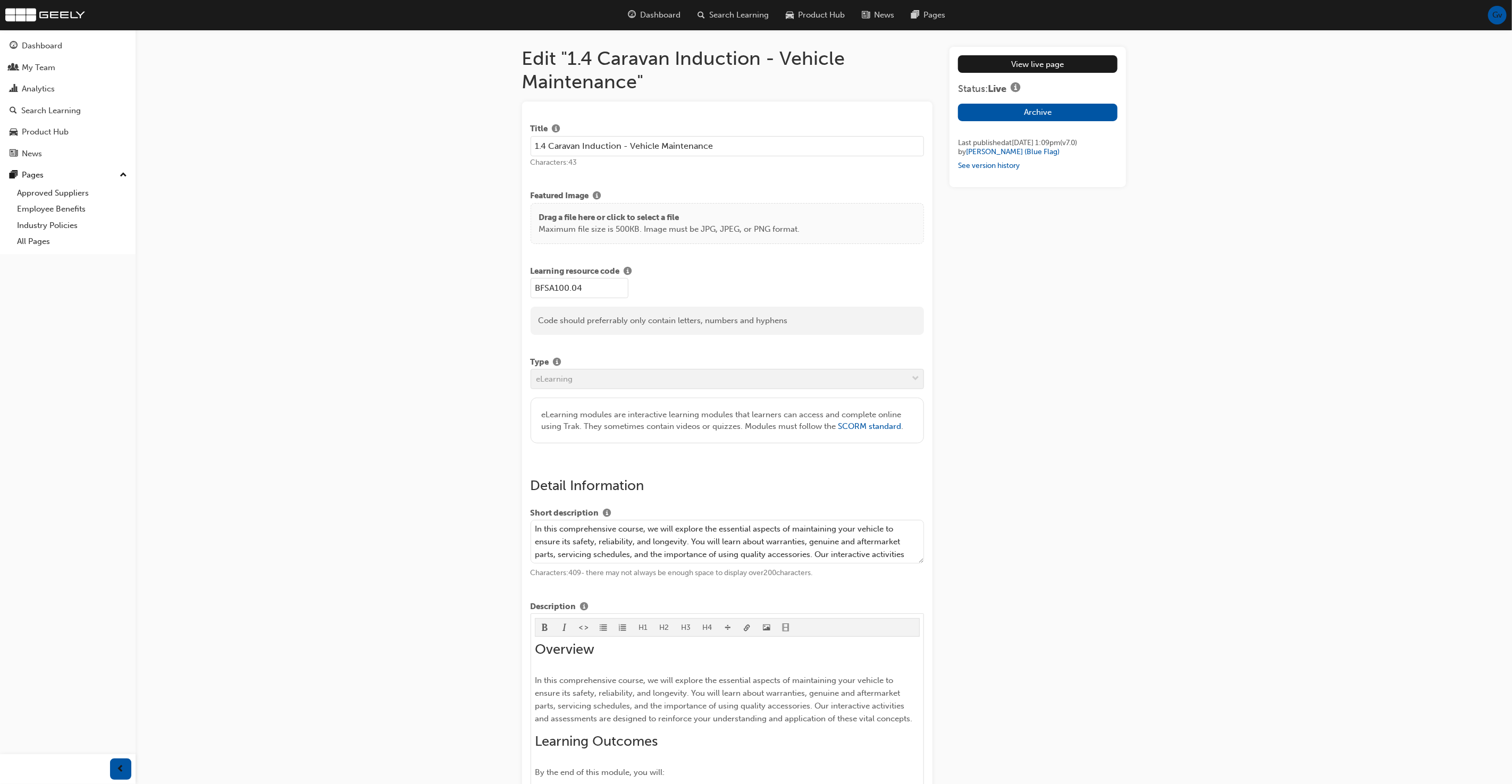
click at [567, 144] on input "1.4 Caravan Induction - Vehicle Maintenance" at bounding box center [727, 146] width 394 height 20
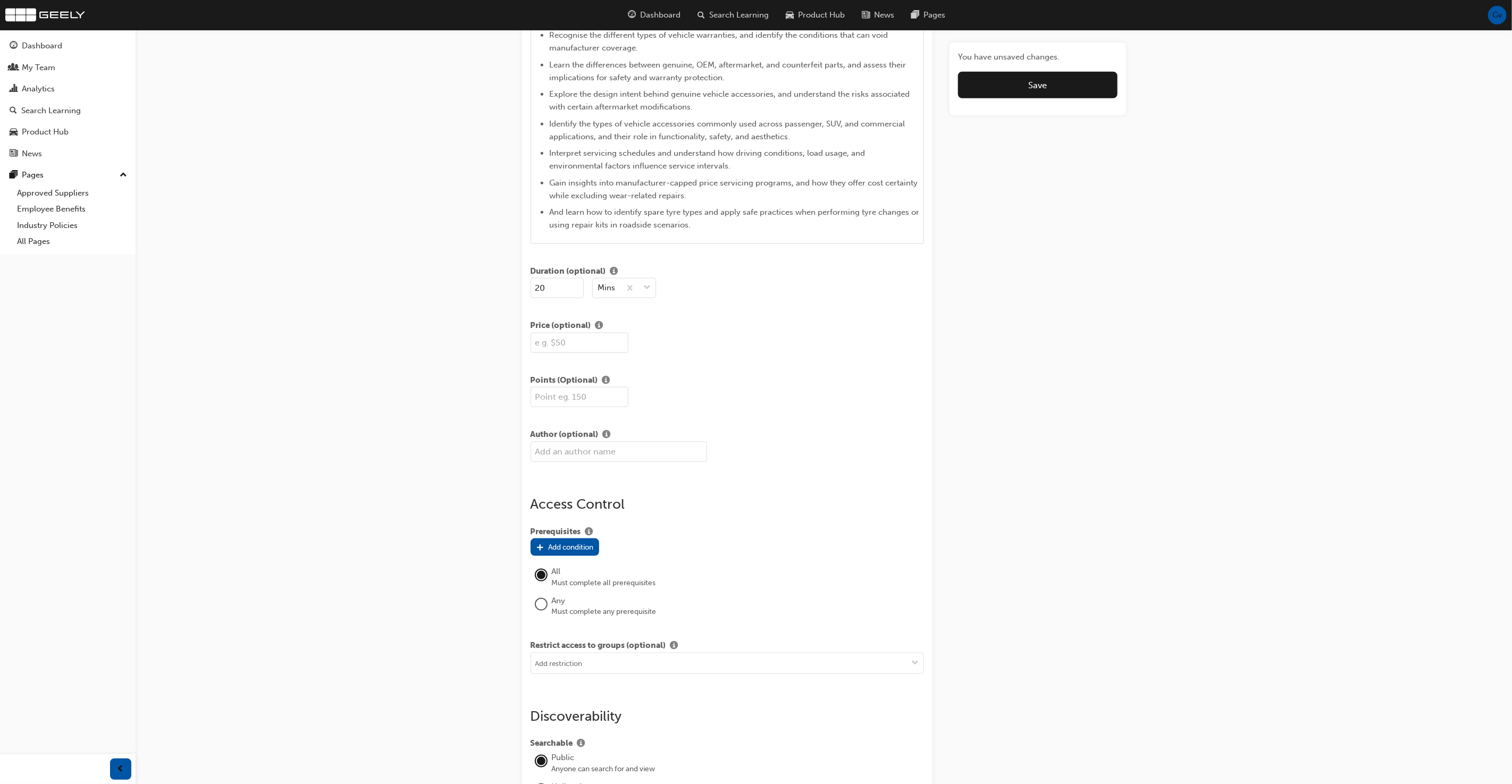
scroll to position [789, 0]
type input "1.4 Automotive Induction - Vehicle Maintenance"
click at [1017, 88] on button "Save" at bounding box center [1037, 85] width 159 height 26
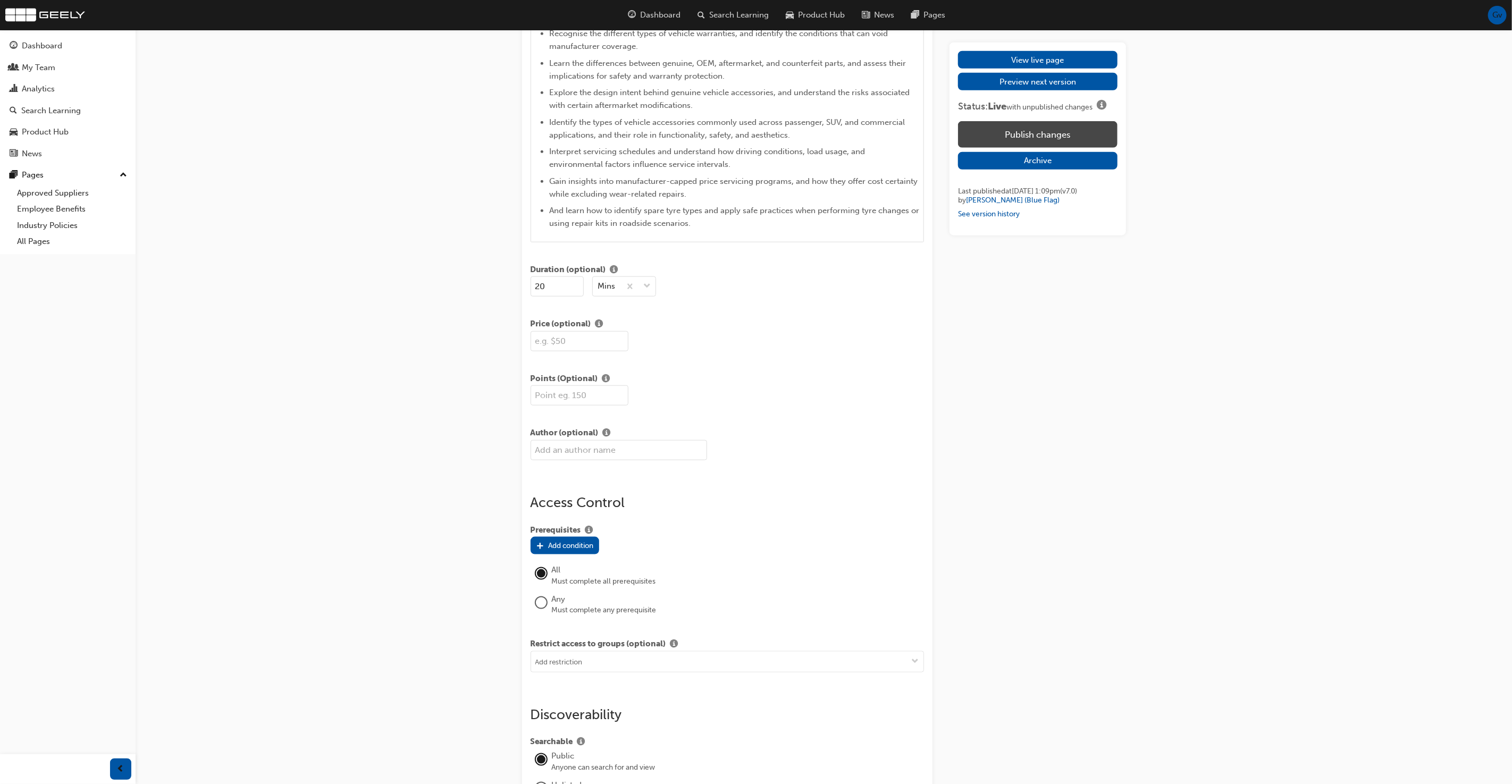
click at [1022, 143] on button "Publish changes" at bounding box center [1037, 134] width 159 height 26
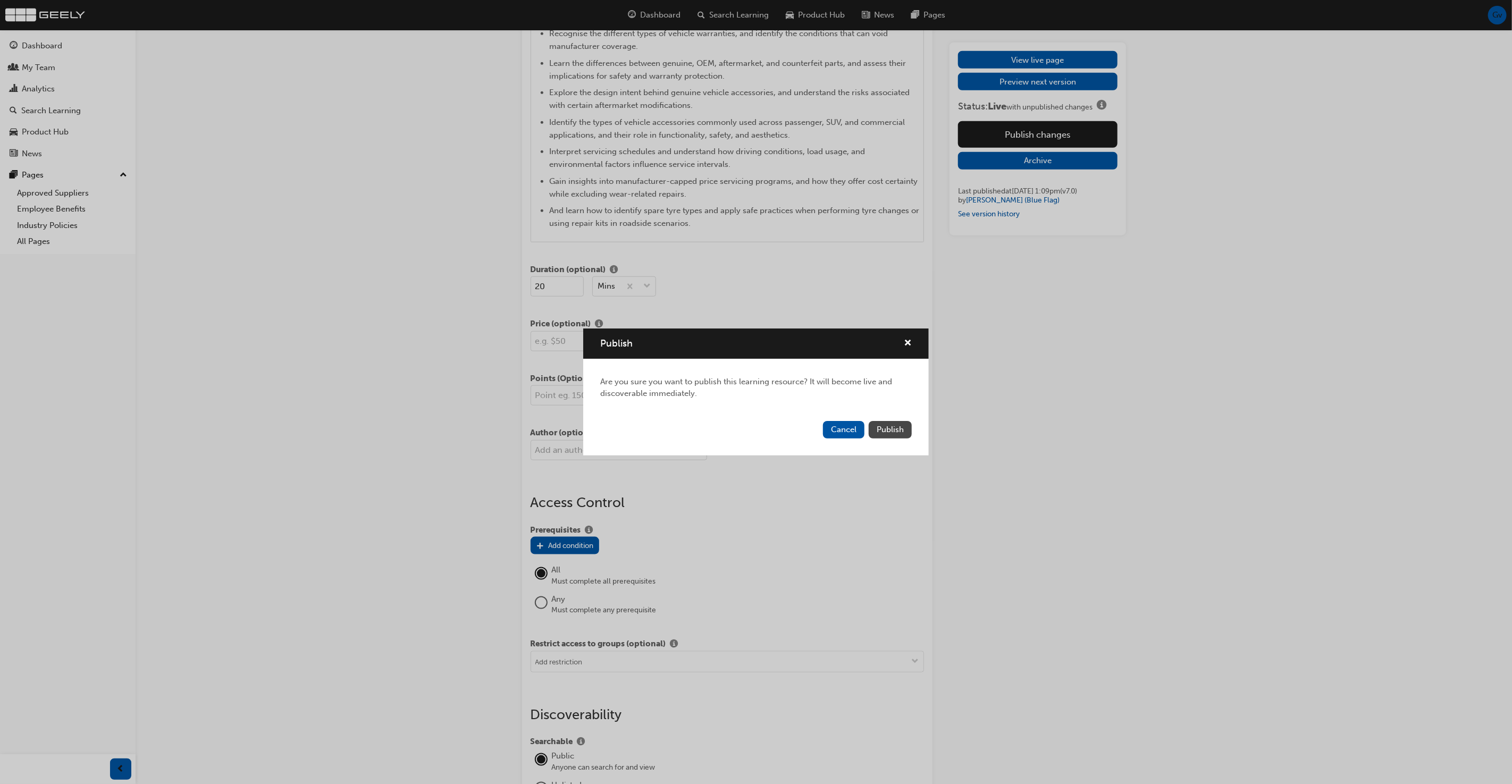
click at [883, 428] on span "Publish" at bounding box center [890, 430] width 27 height 9
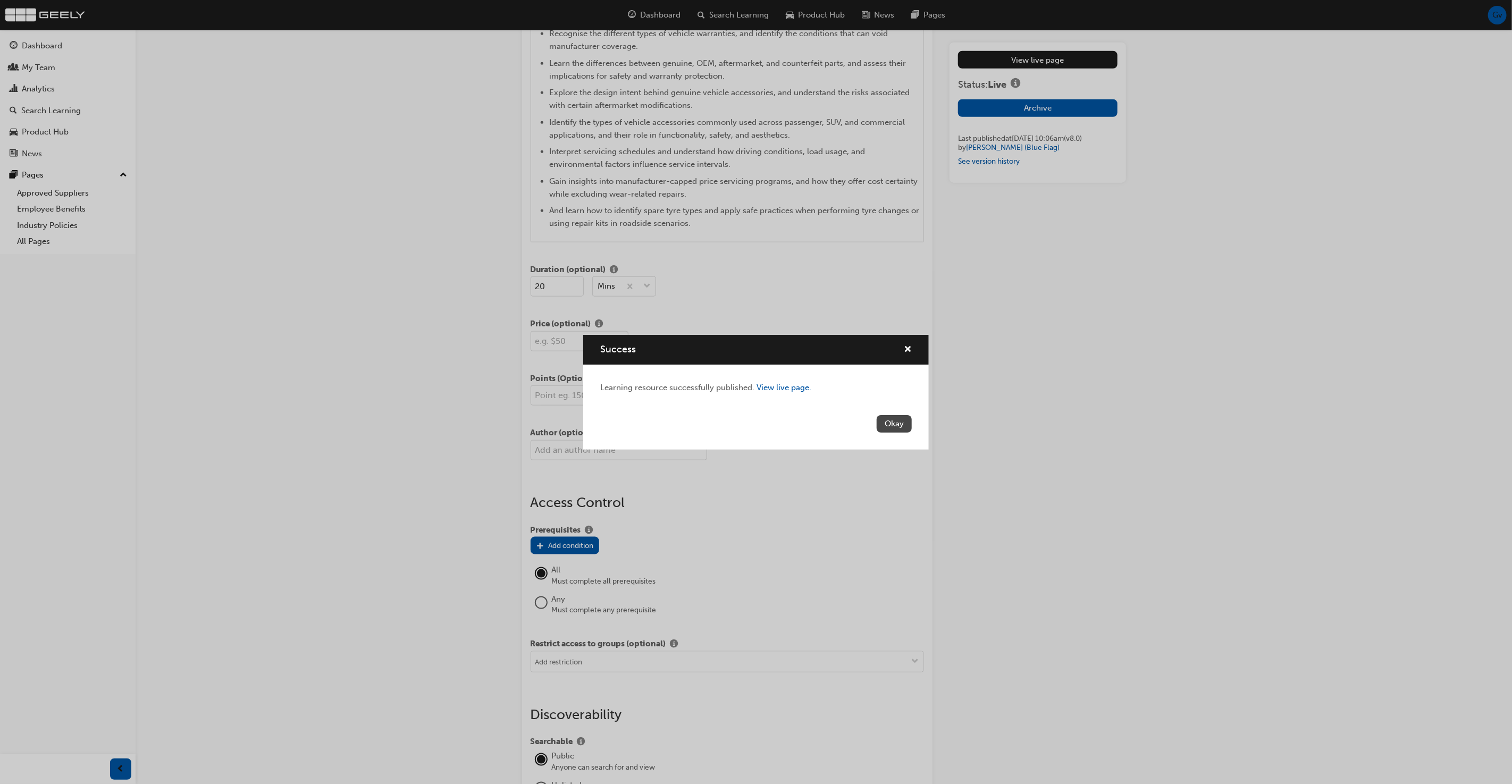
click at [893, 420] on button "Okay" at bounding box center [895, 424] width 35 height 18
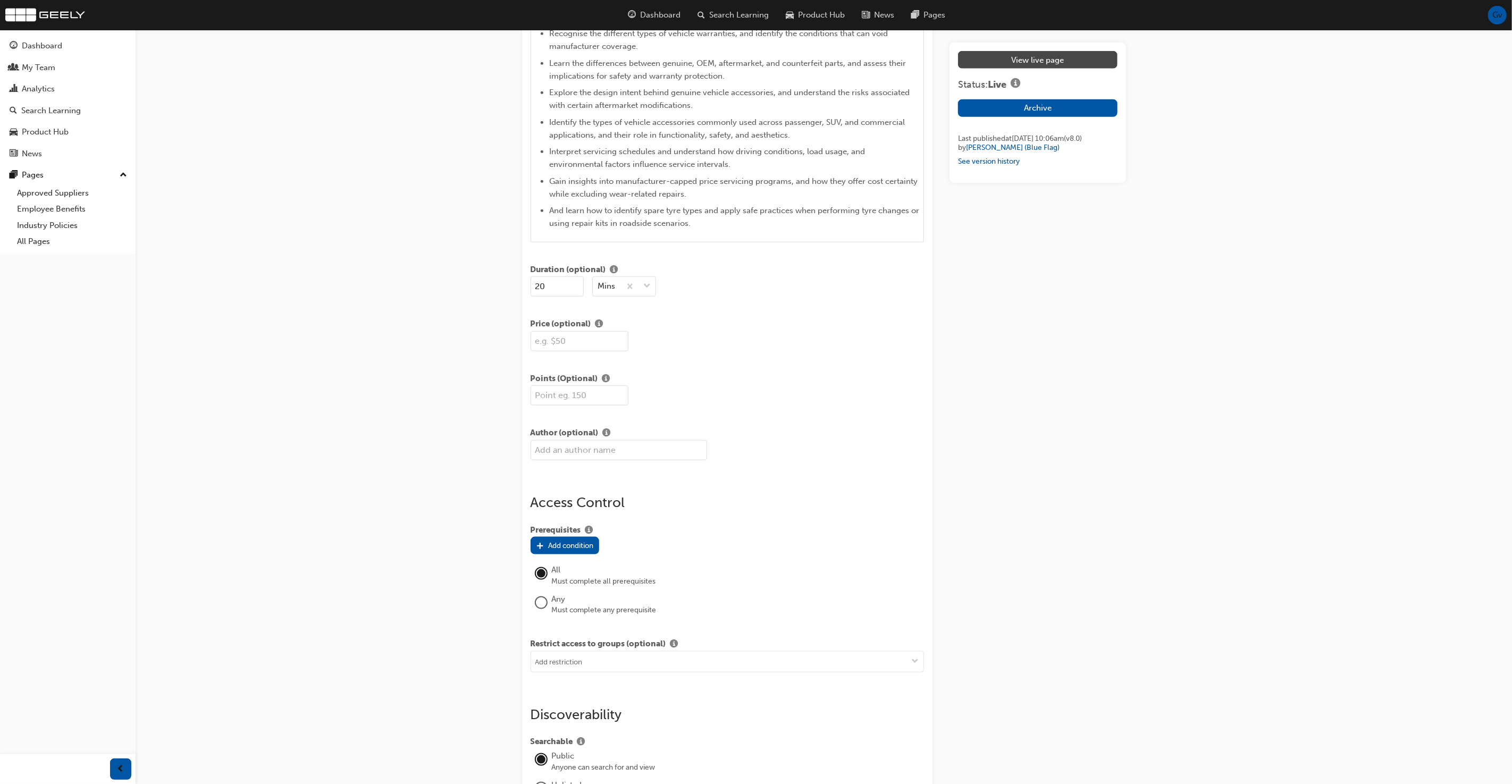
click at [1044, 60] on link "View live page" at bounding box center [1037, 60] width 159 height 18
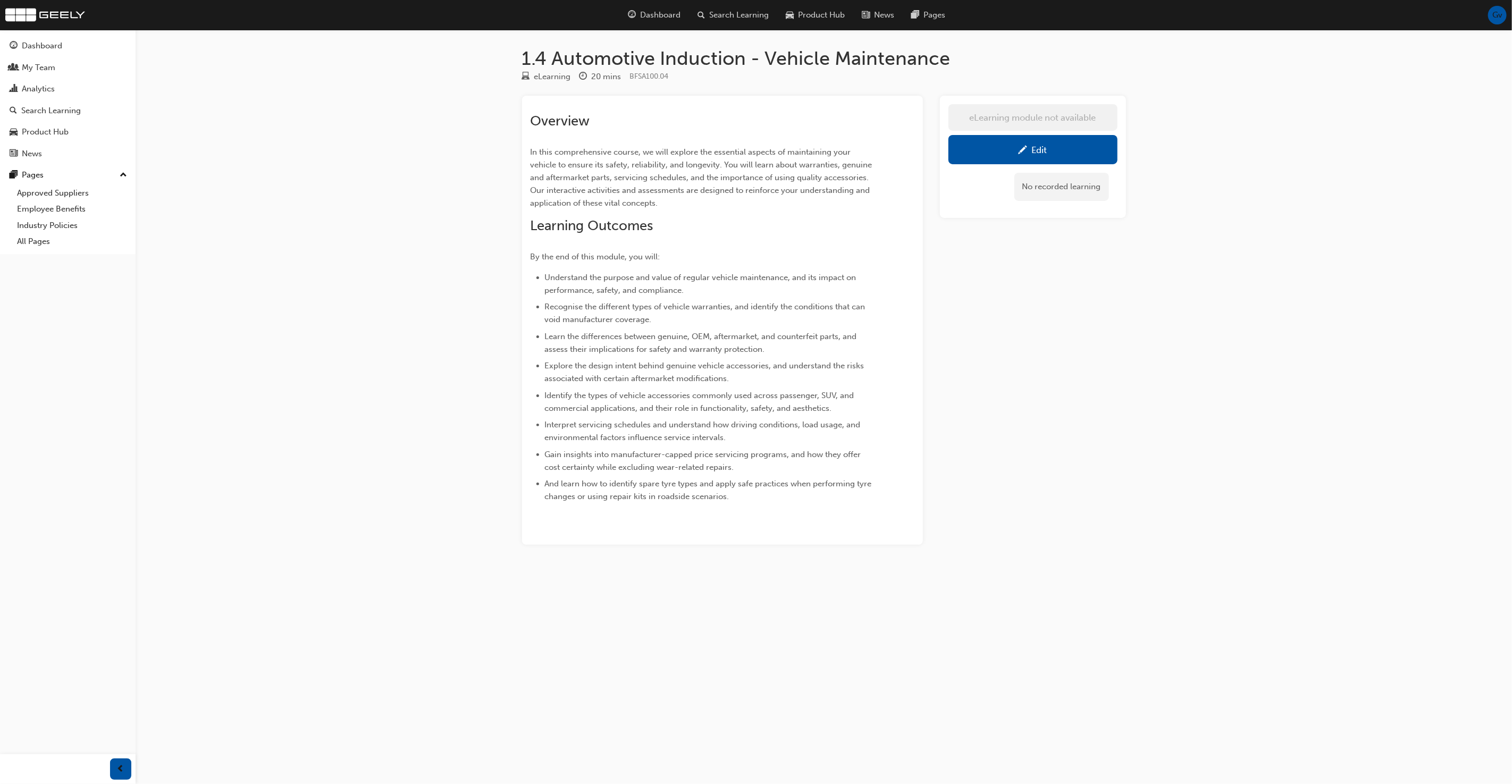
click at [950, 256] on div "eLearning module not available Edit No recorded learning" at bounding box center [1032, 320] width 186 height 449
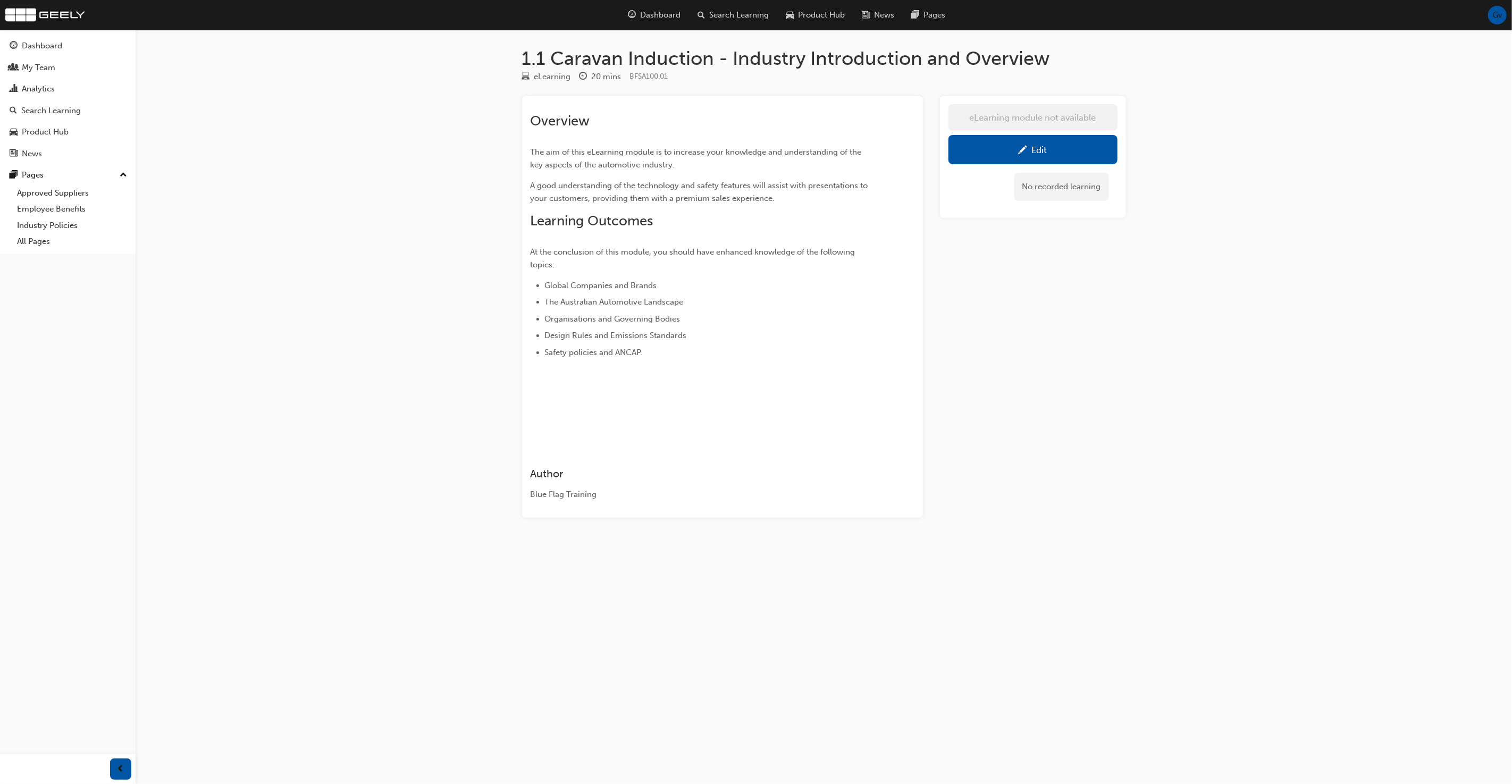
click at [1042, 144] on div "Edit" at bounding box center [1040, 150] width 15 height 11
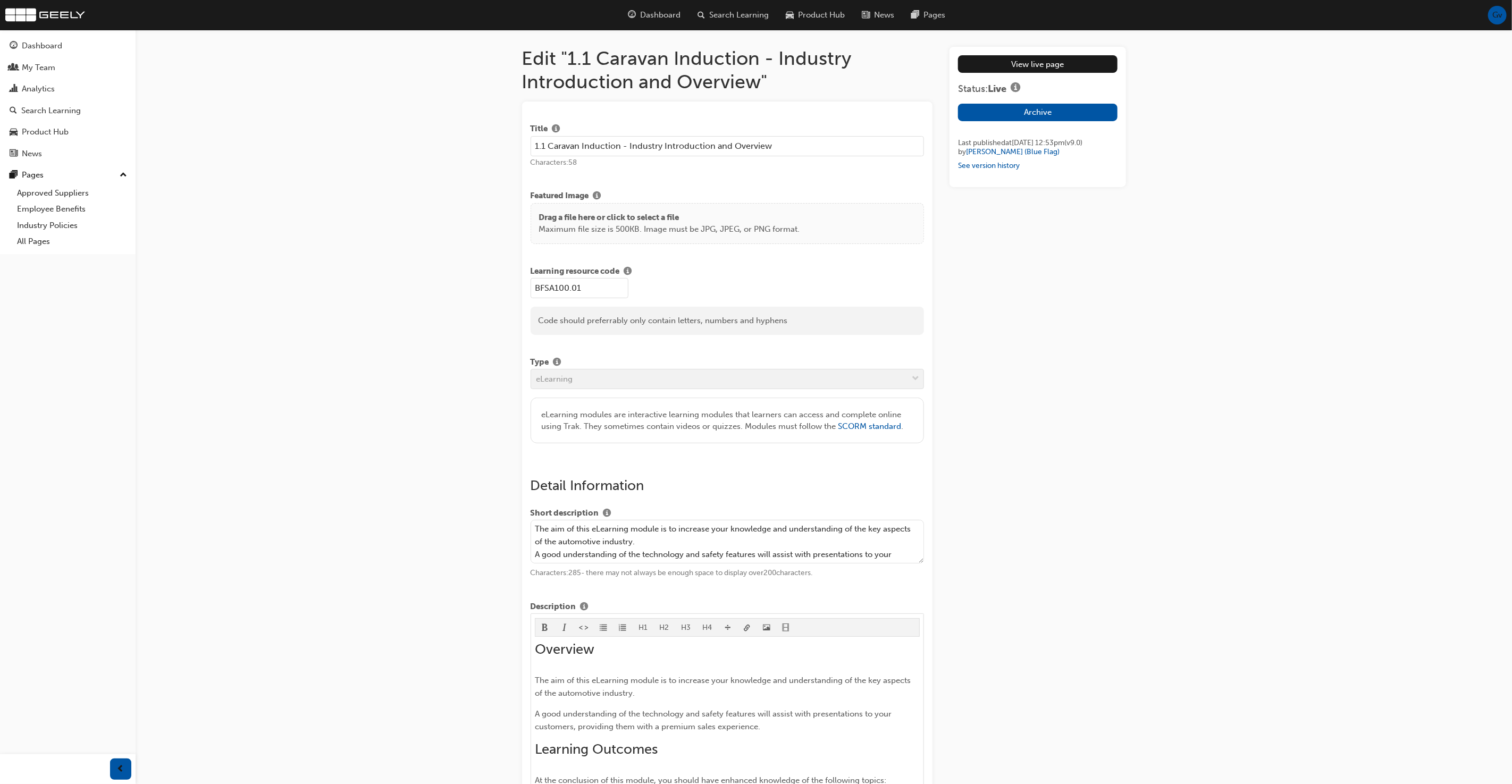
click at [565, 150] on input "1.1 Caravan Induction - Industry Introduction and Overview" at bounding box center [727, 146] width 394 height 20
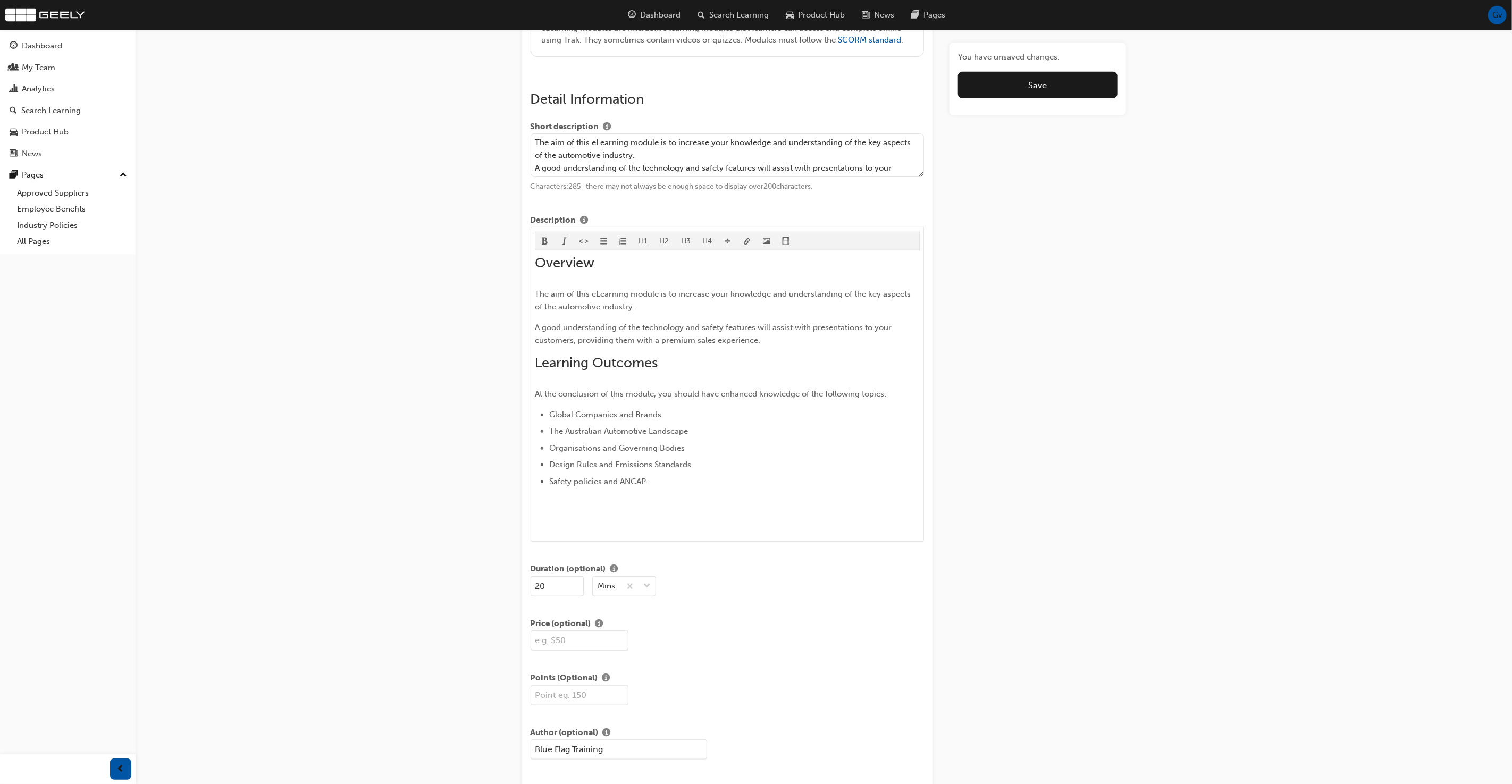
scroll to position [420, 0]
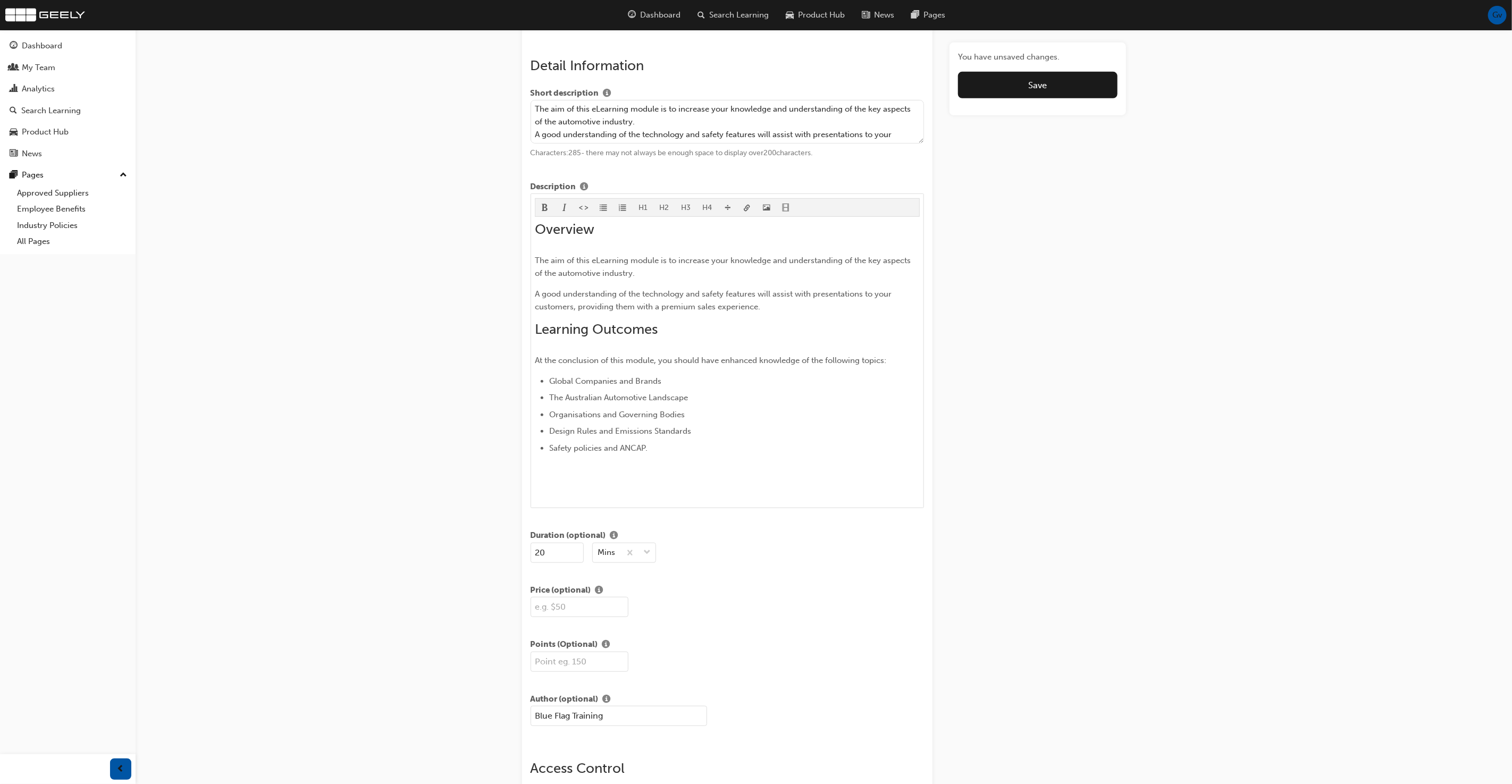
type input "1.1 Automotive Induction - Industry Introduction and Overview"
click at [777, 116] on textarea "The aim of this eLearning module is to increase your knowledge and understandin…" at bounding box center [727, 121] width 394 height 43
type textarea "The aim of this eLearning module is to increase your knowledge and understandin…"
click at [1022, 76] on button "Save" at bounding box center [1037, 85] width 159 height 26
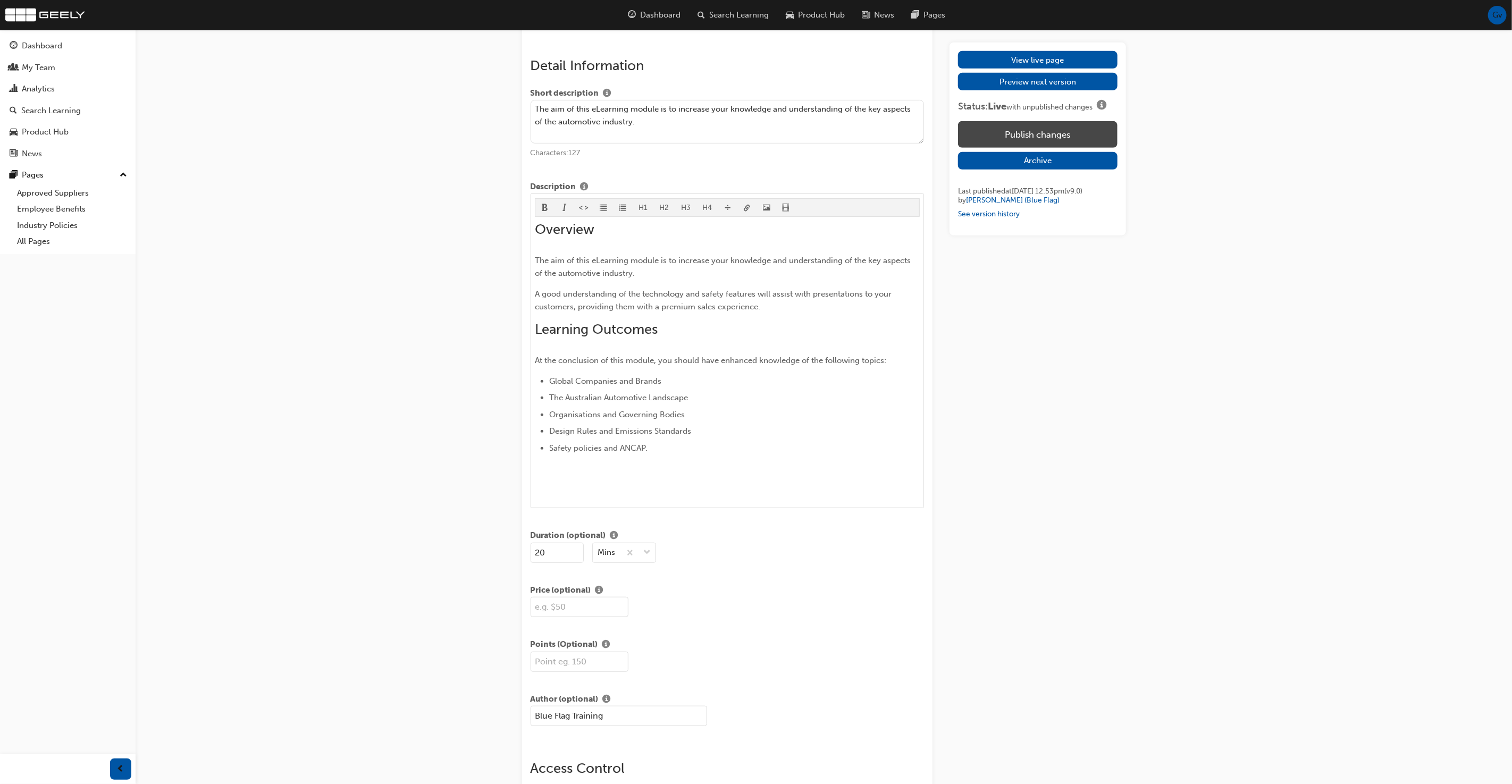
click at [1030, 134] on button "Publish changes" at bounding box center [1037, 134] width 159 height 26
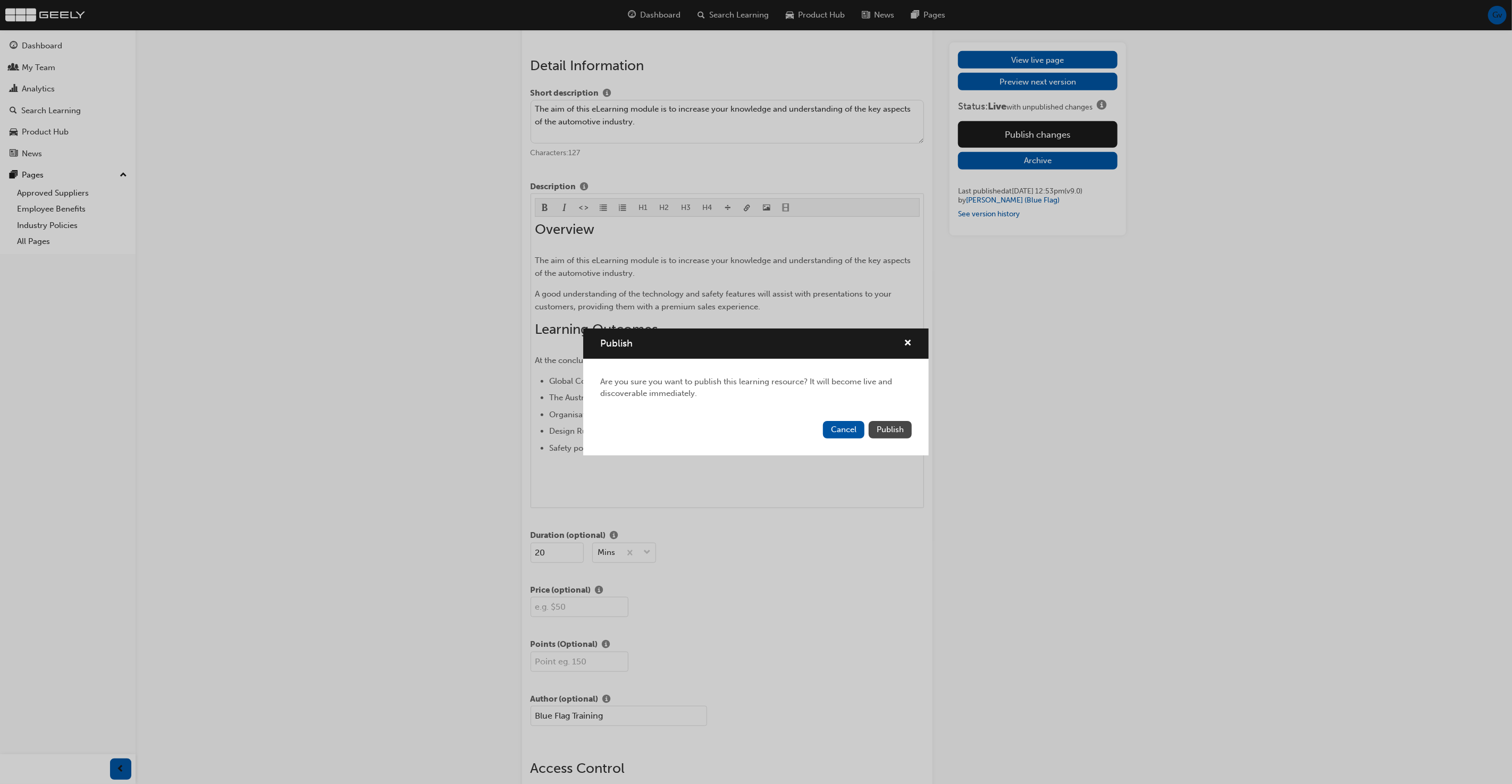
click at [887, 433] on span "Publish" at bounding box center [890, 430] width 27 height 9
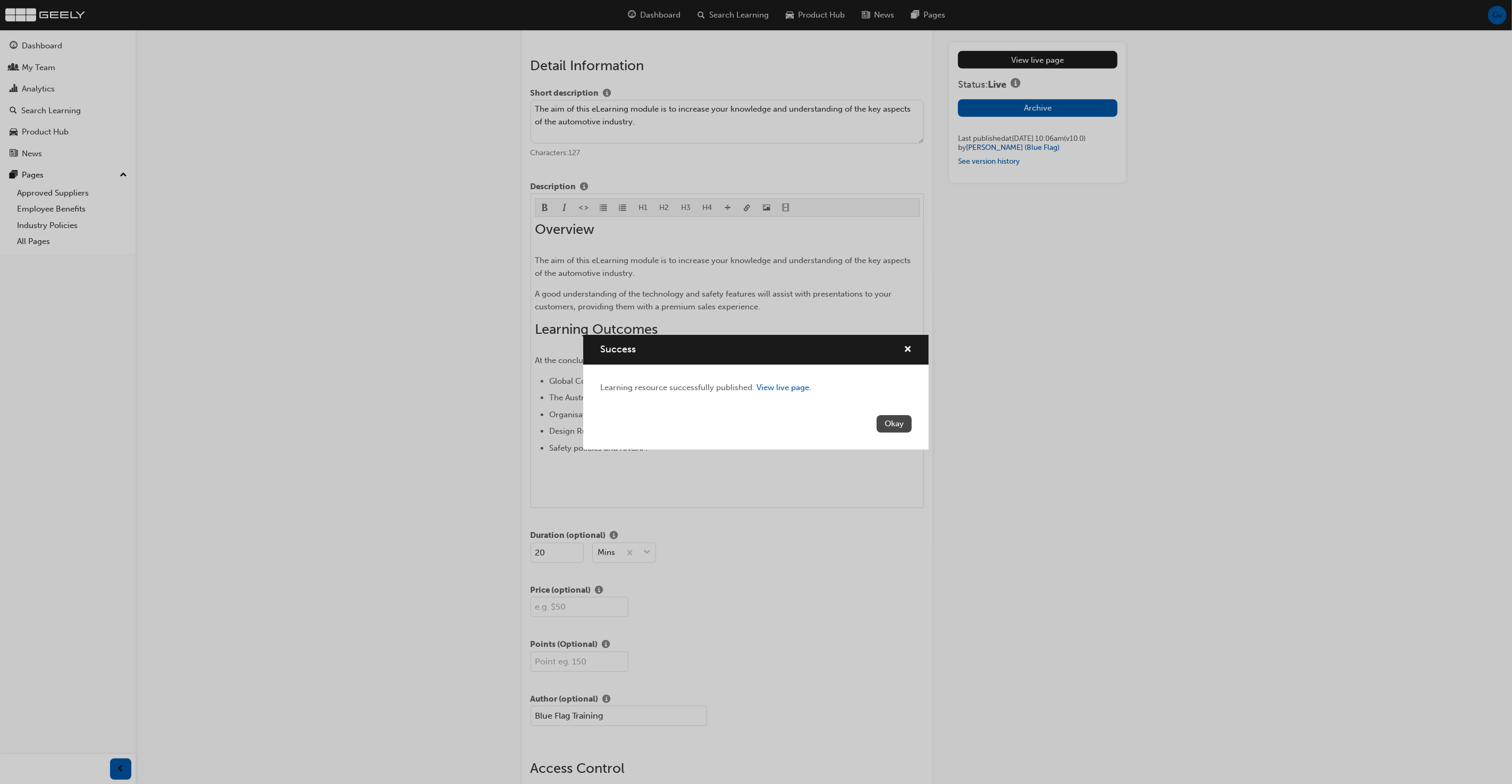
click at [898, 420] on button "Okay" at bounding box center [895, 424] width 35 height 18
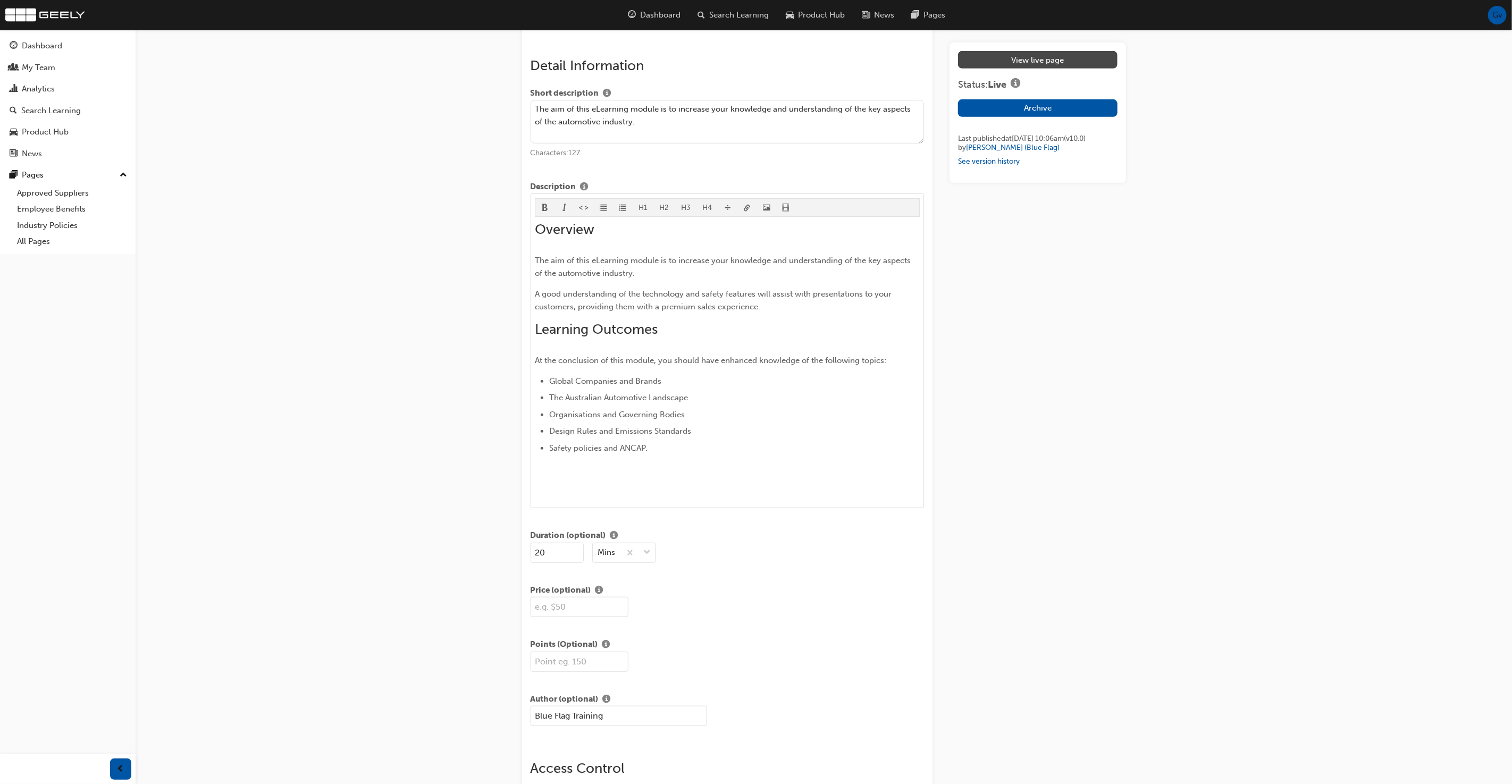
scroll to position [288, 0]
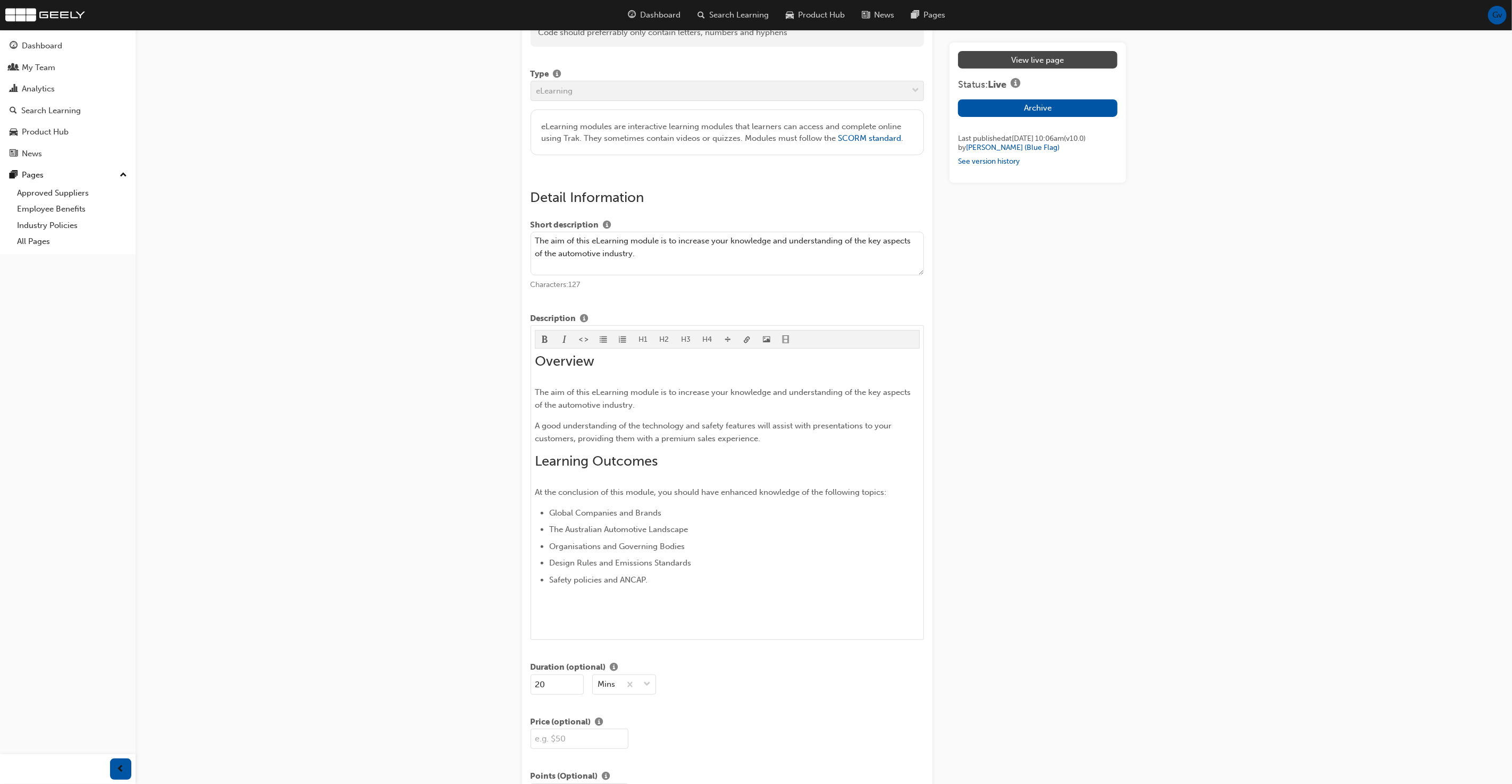
click at [1069, 59] on link "View live page" at bounding box center [1037, 60] width 159 height 18
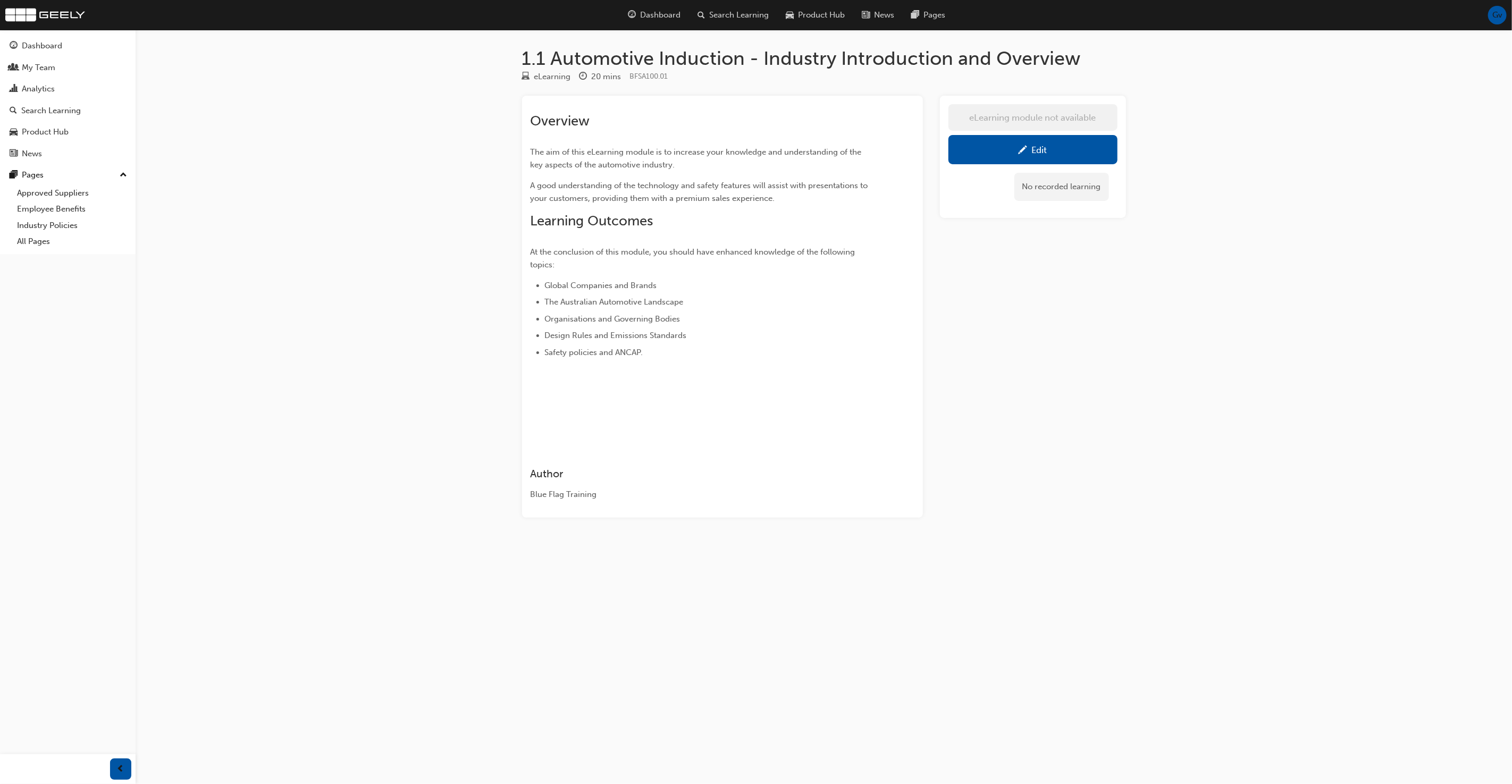
click at [909, 177] on div "Overview The aim of this eLearning module is to increase your knowledge and und…" at bounding box center [723, 265] width 384 height 322
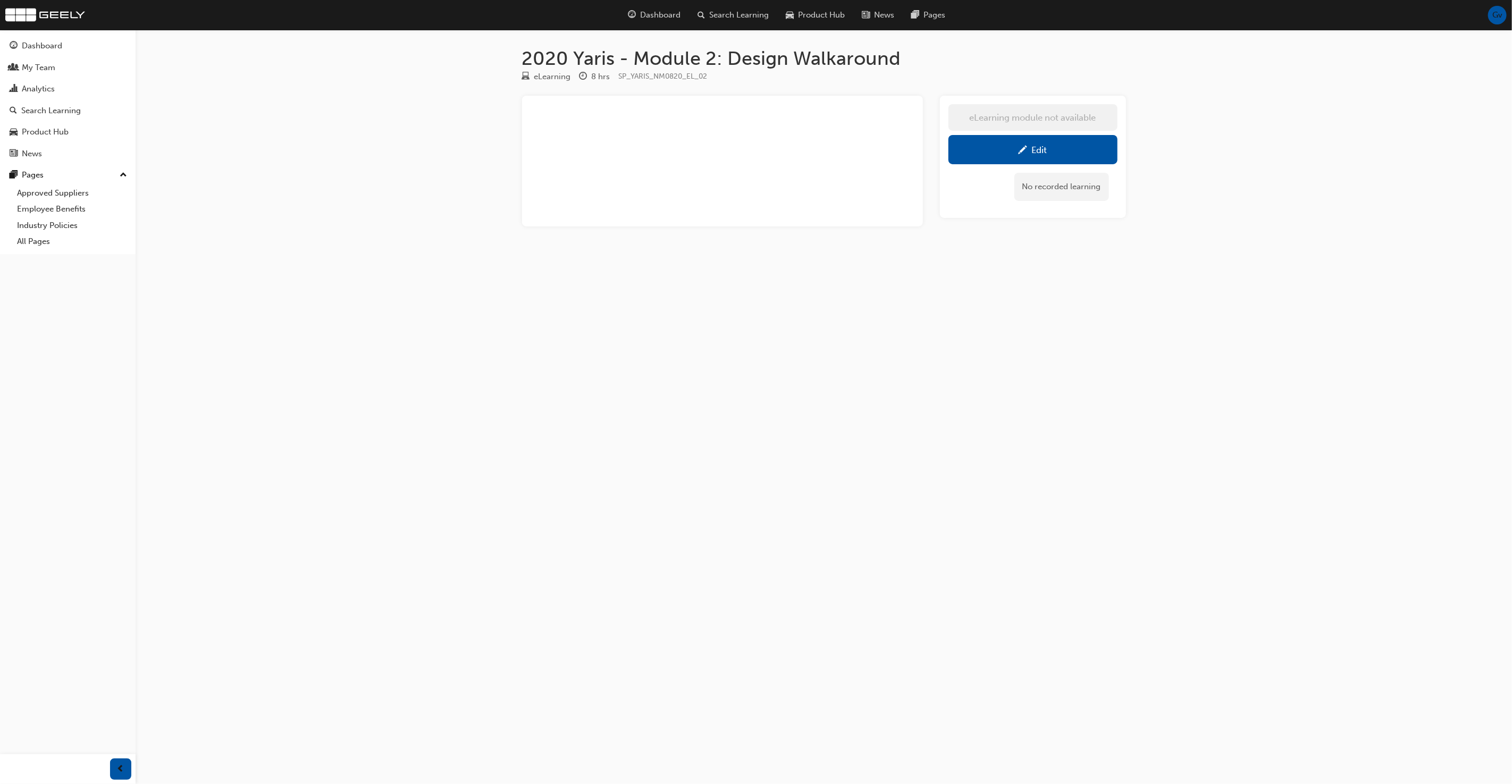
click at [1027, 150] on span "pencil-icon" at bounding box center [1022, 151] width 9 height 11
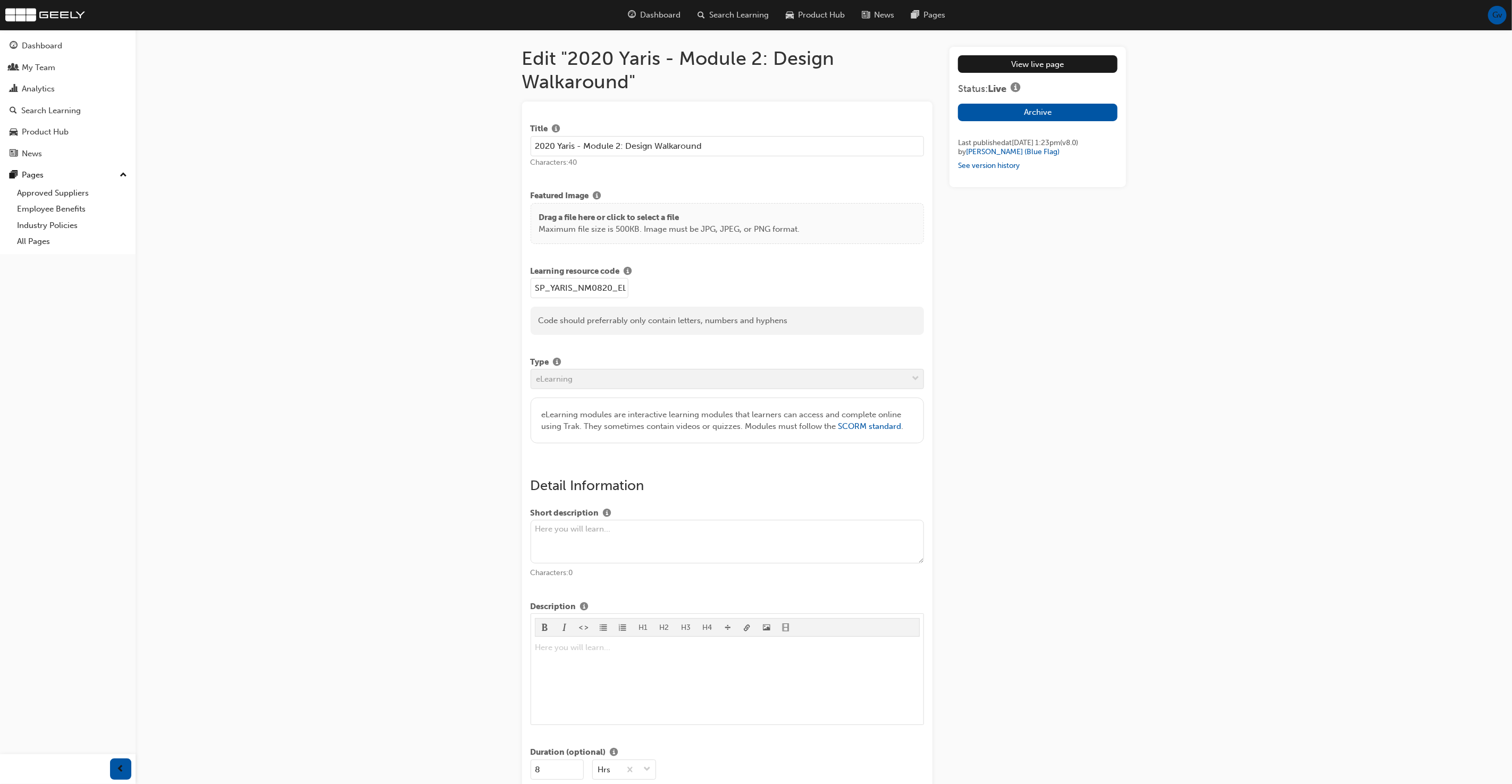
click at [758, 147] on input "2020 Yaris - Module 2: Design Walkaround" at bounding box center [727, 146] width 394 height 20
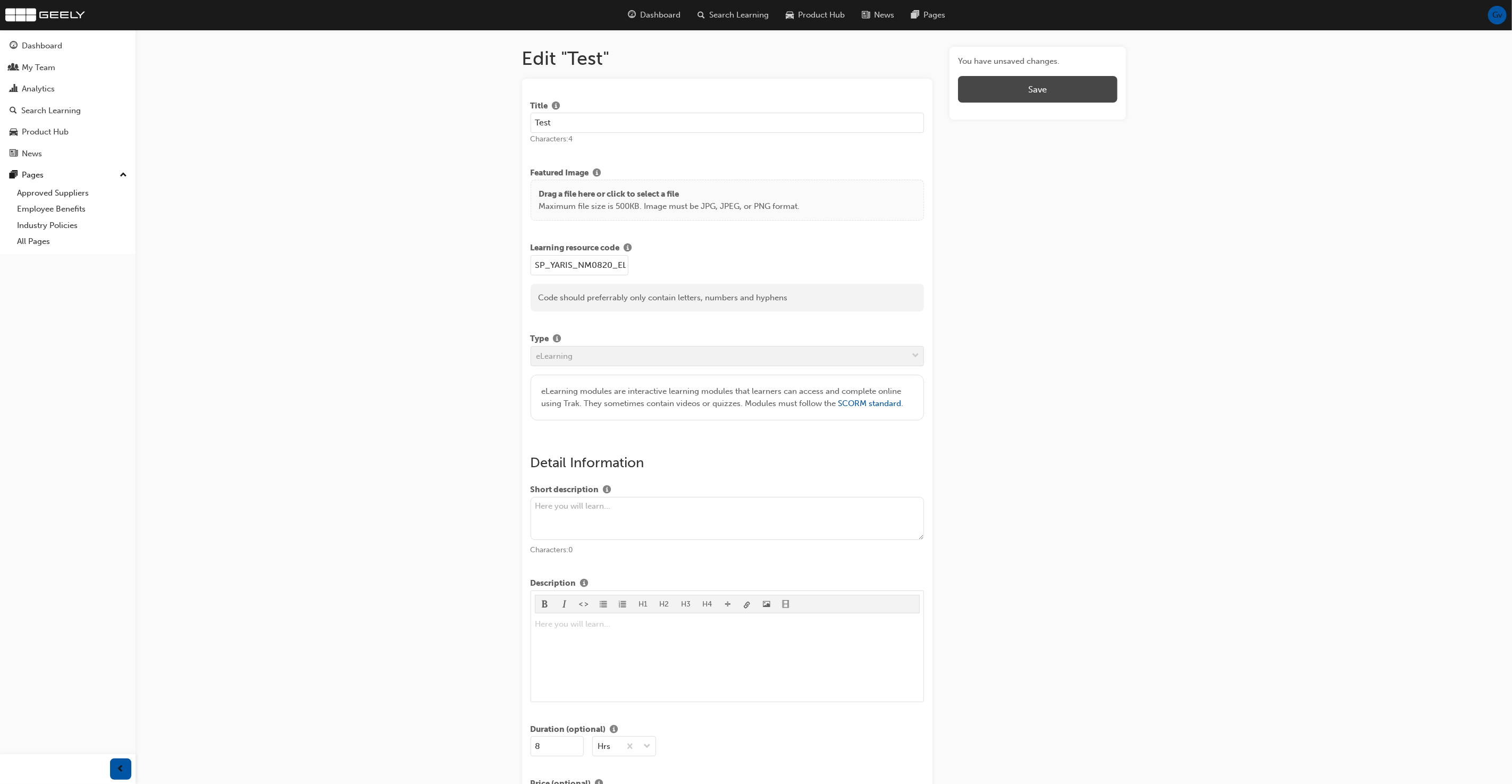
type input "Test"
click at [1099, 92] on button "Save" at bounding box center [1037, 89] width 159 height 26
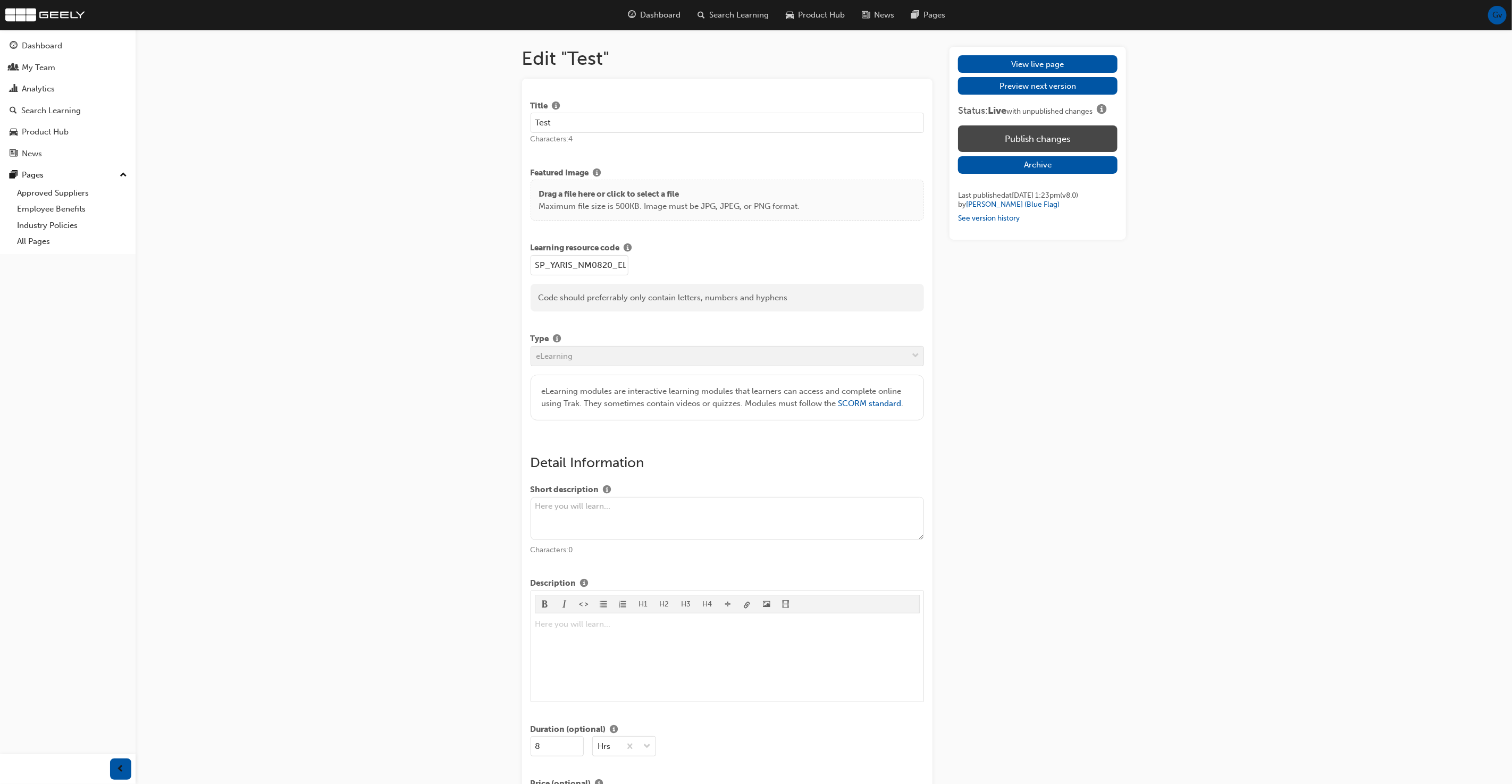
click at [1074, 146] on button "Publish changes" at bounding box center [1037, 138] width 159 height 26
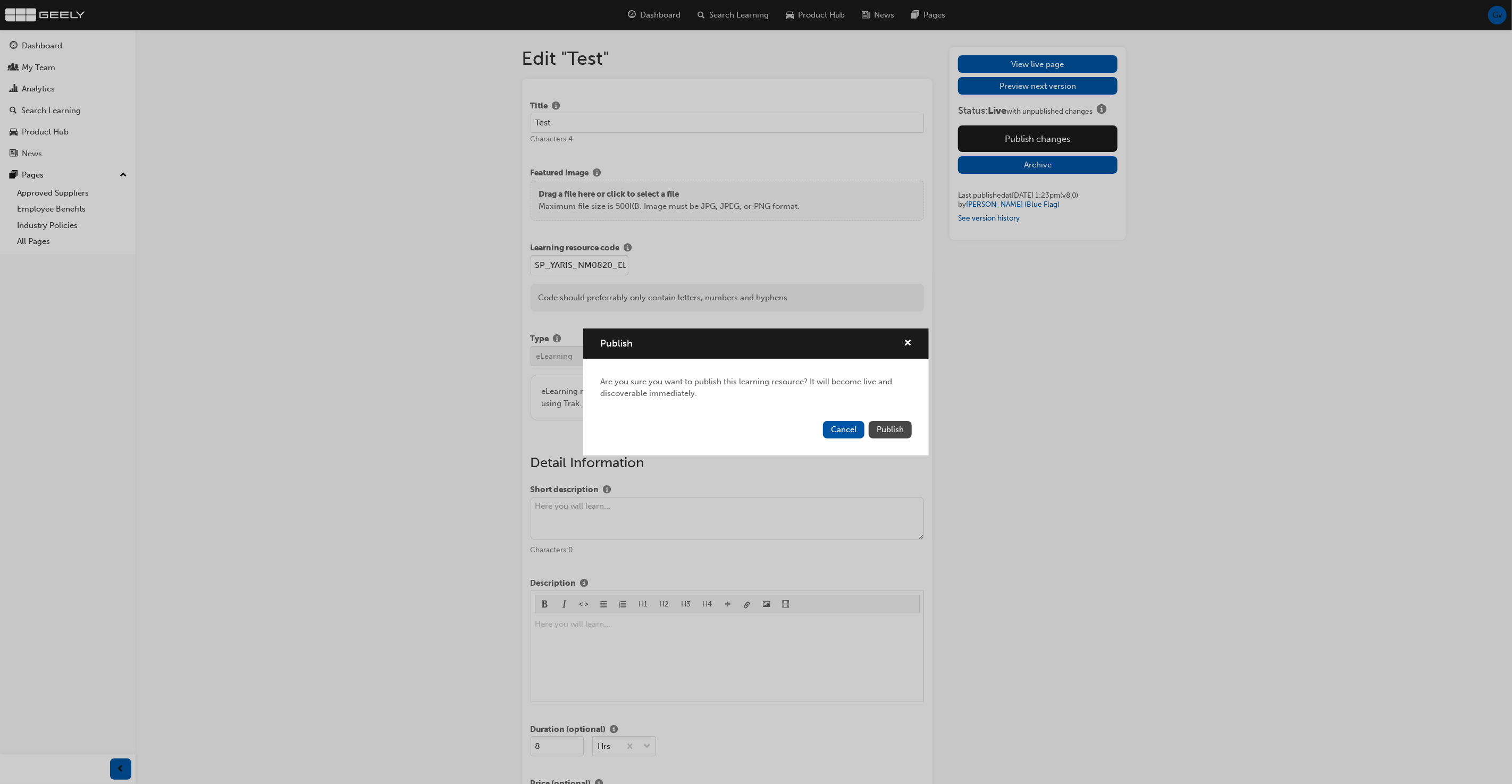
click at [889, 425] on span "Publish" at bounding box center [890, 430] width 27 height 9
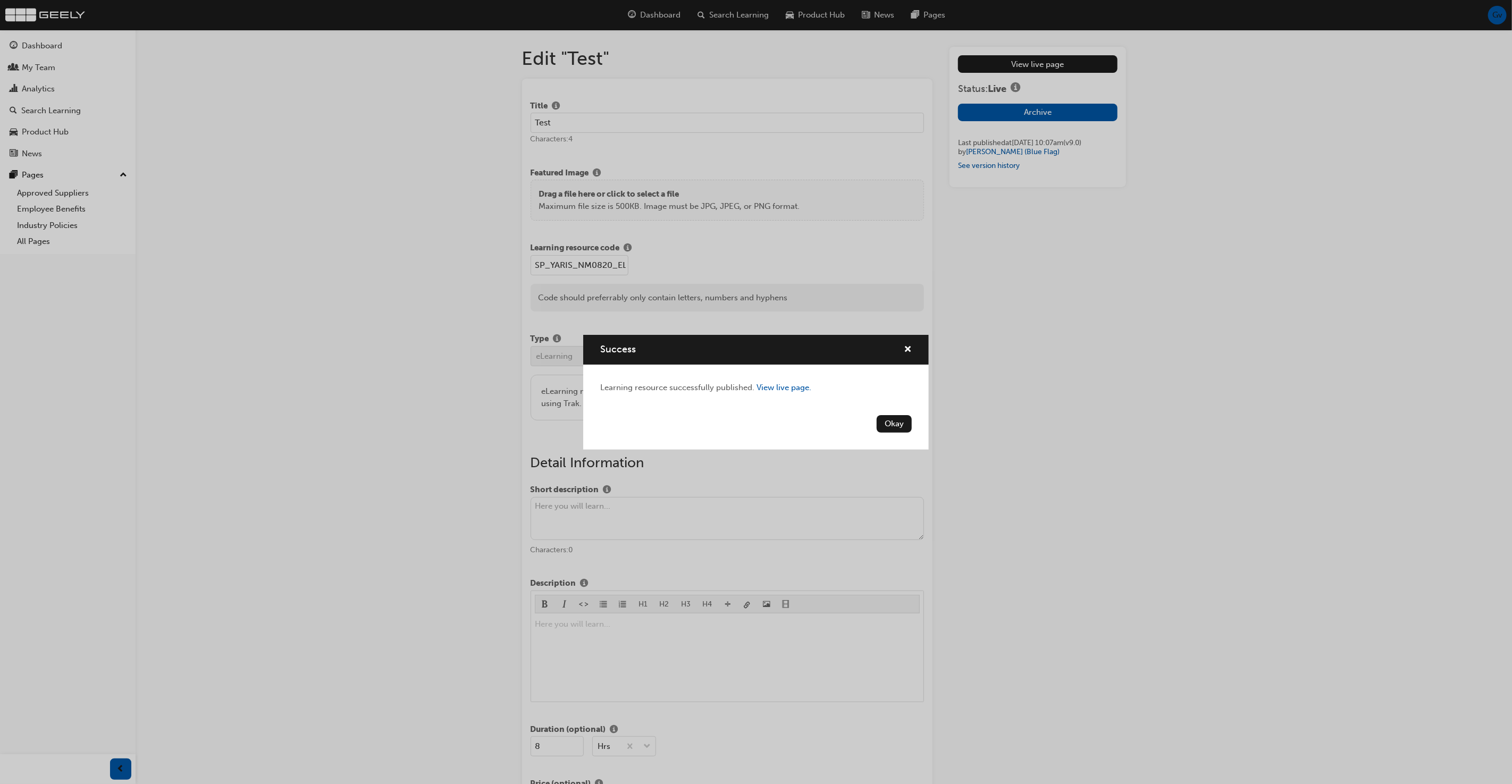
click at [889, 425] on button "Okay" at bounding box center [895, 424] width 35 height 18
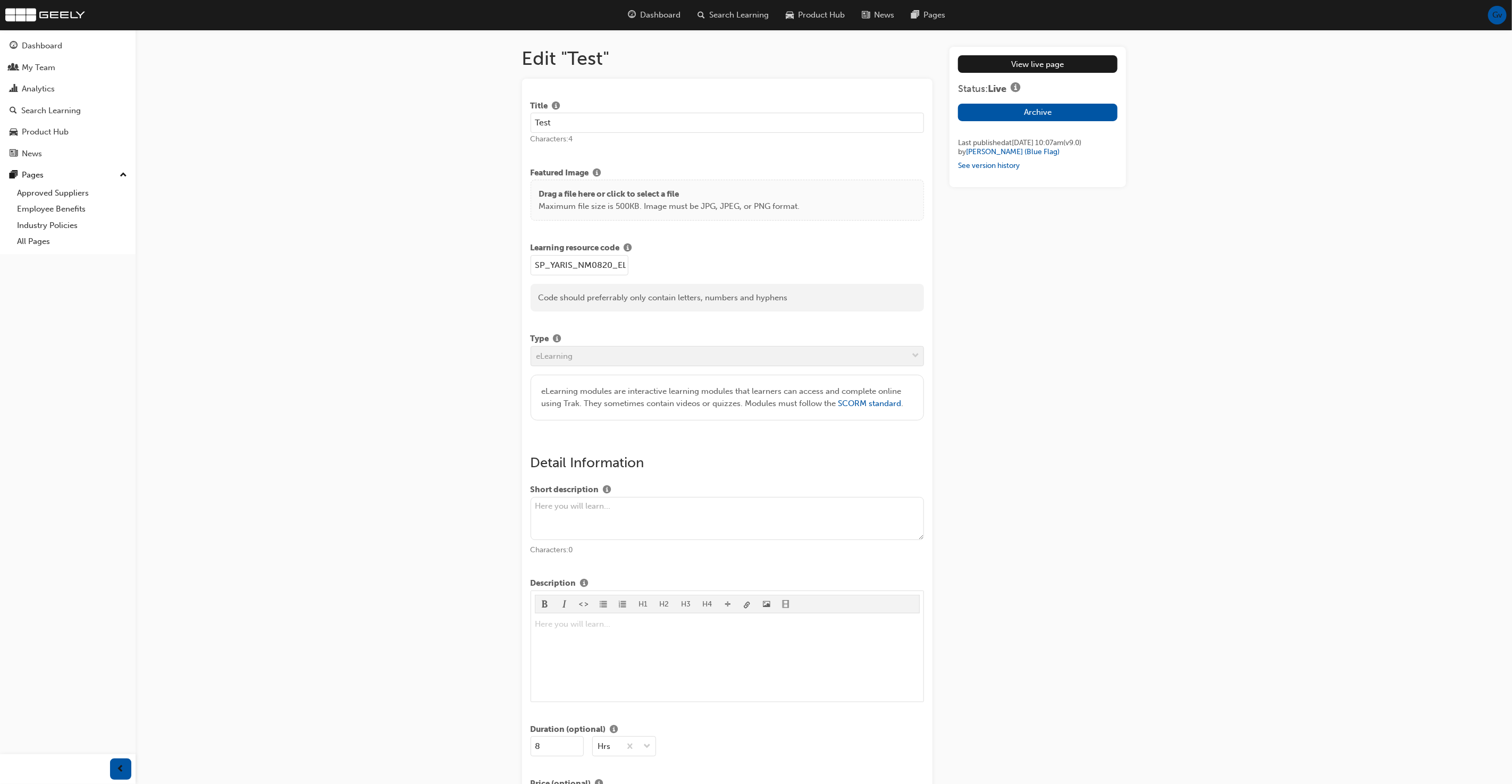
click at [1033, 110] on button "Archive" at bounding box center [1037, 113] width 159 height 18
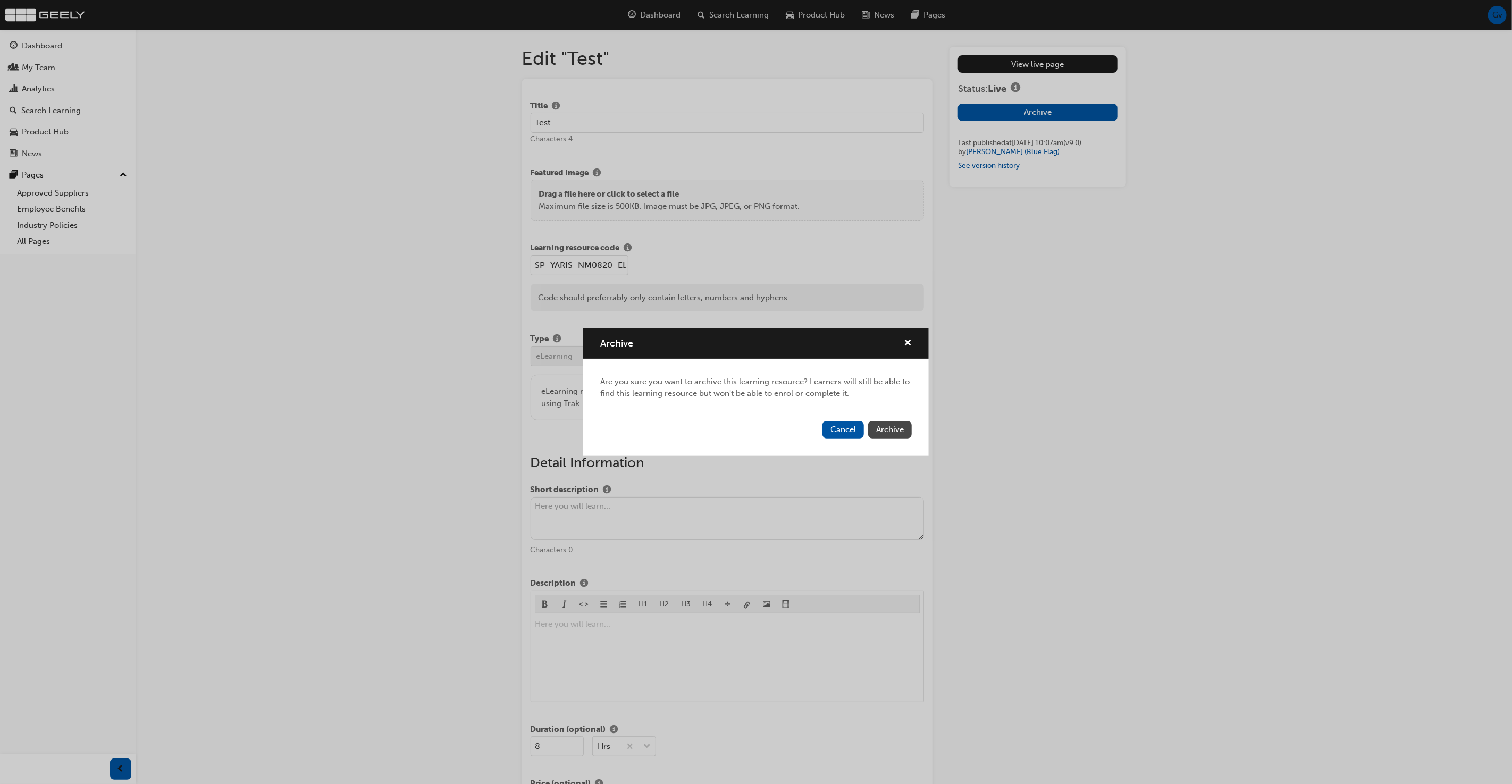
click at [885, 428] on span "Archive" at bounding box center [890, 430] width 28 height 9
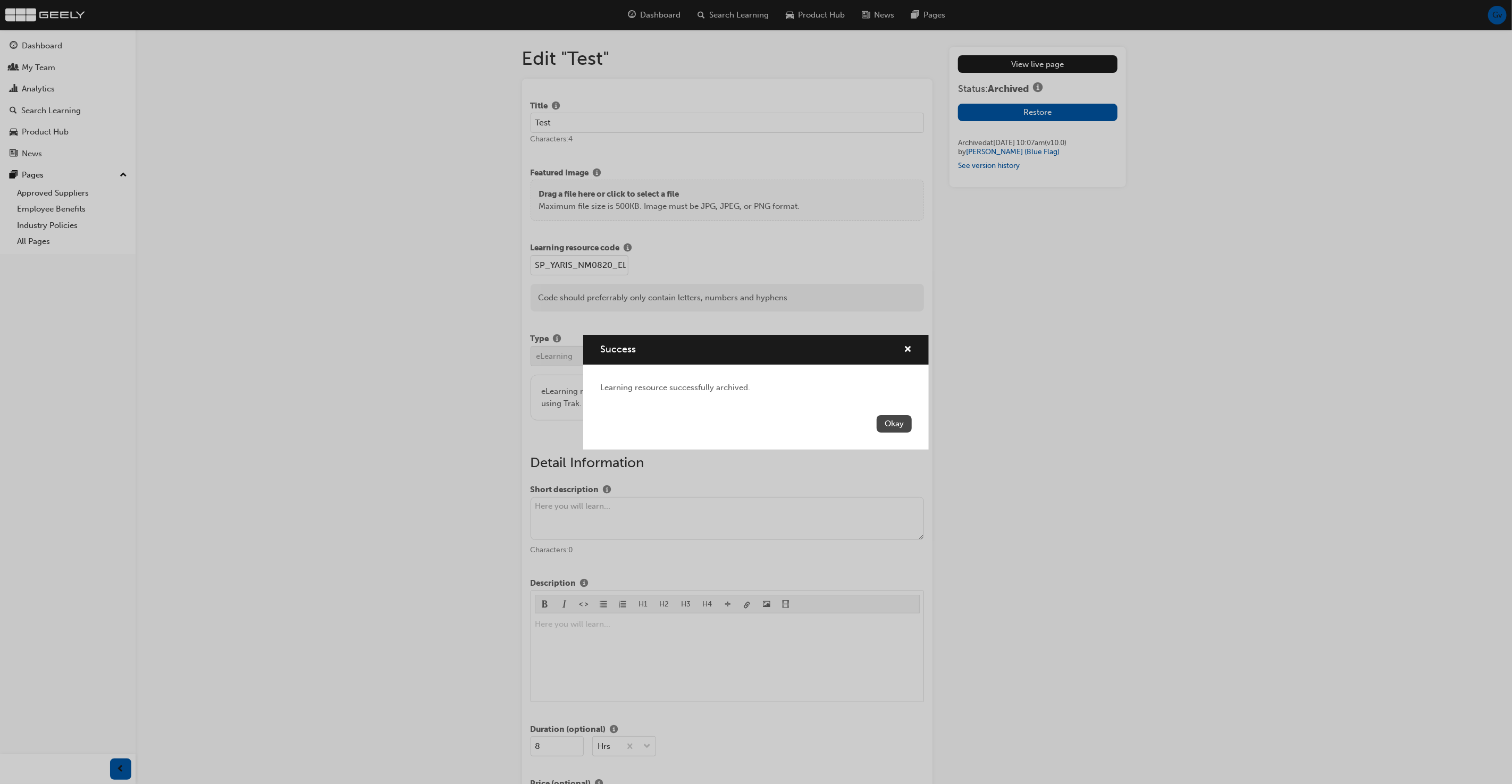
click at [897, 422] on button "Okay" at bounding box center [895, 424] width 35 height 18
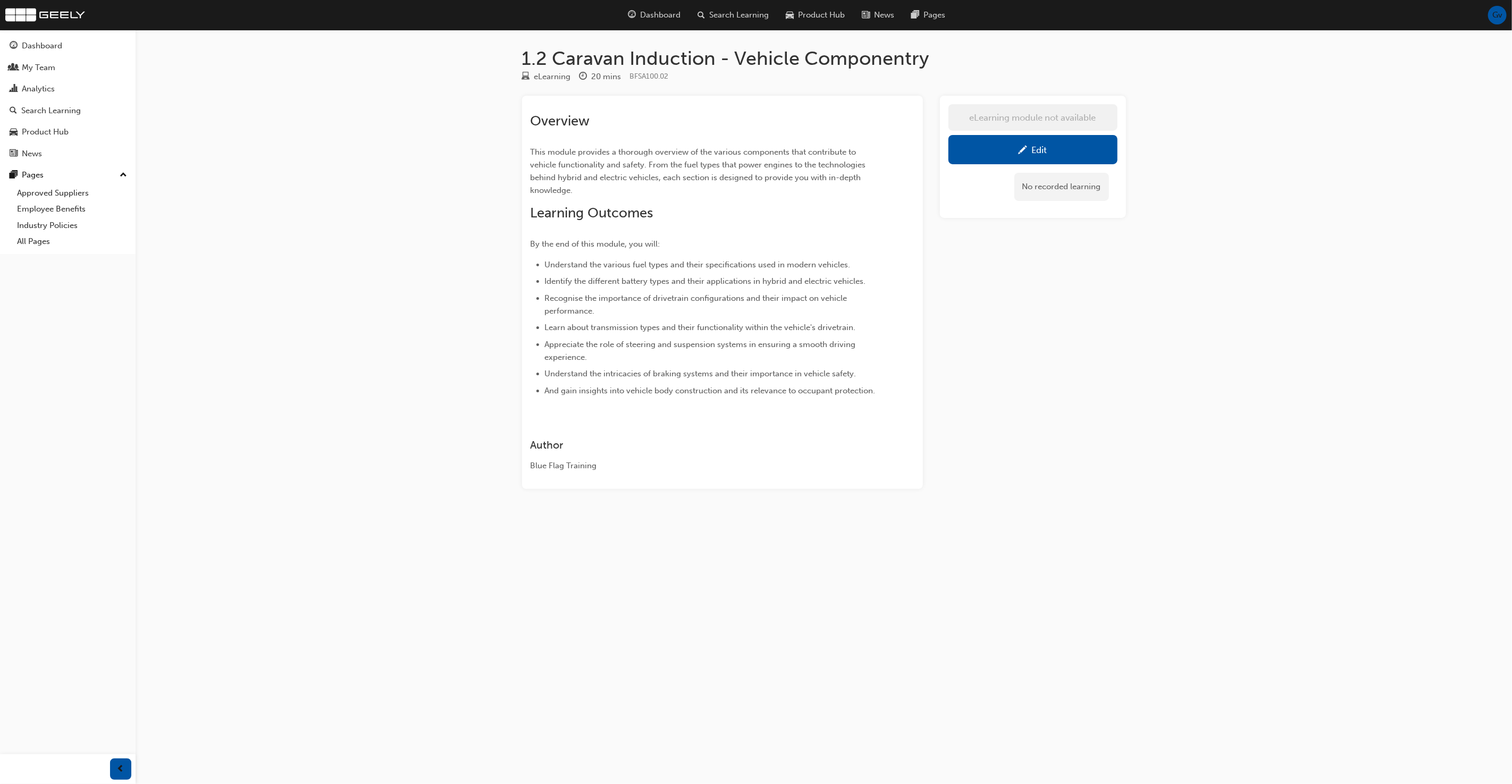
click at [1051, 146] on div "Edit" at bounding box center [1032, 150] width 153 height 13
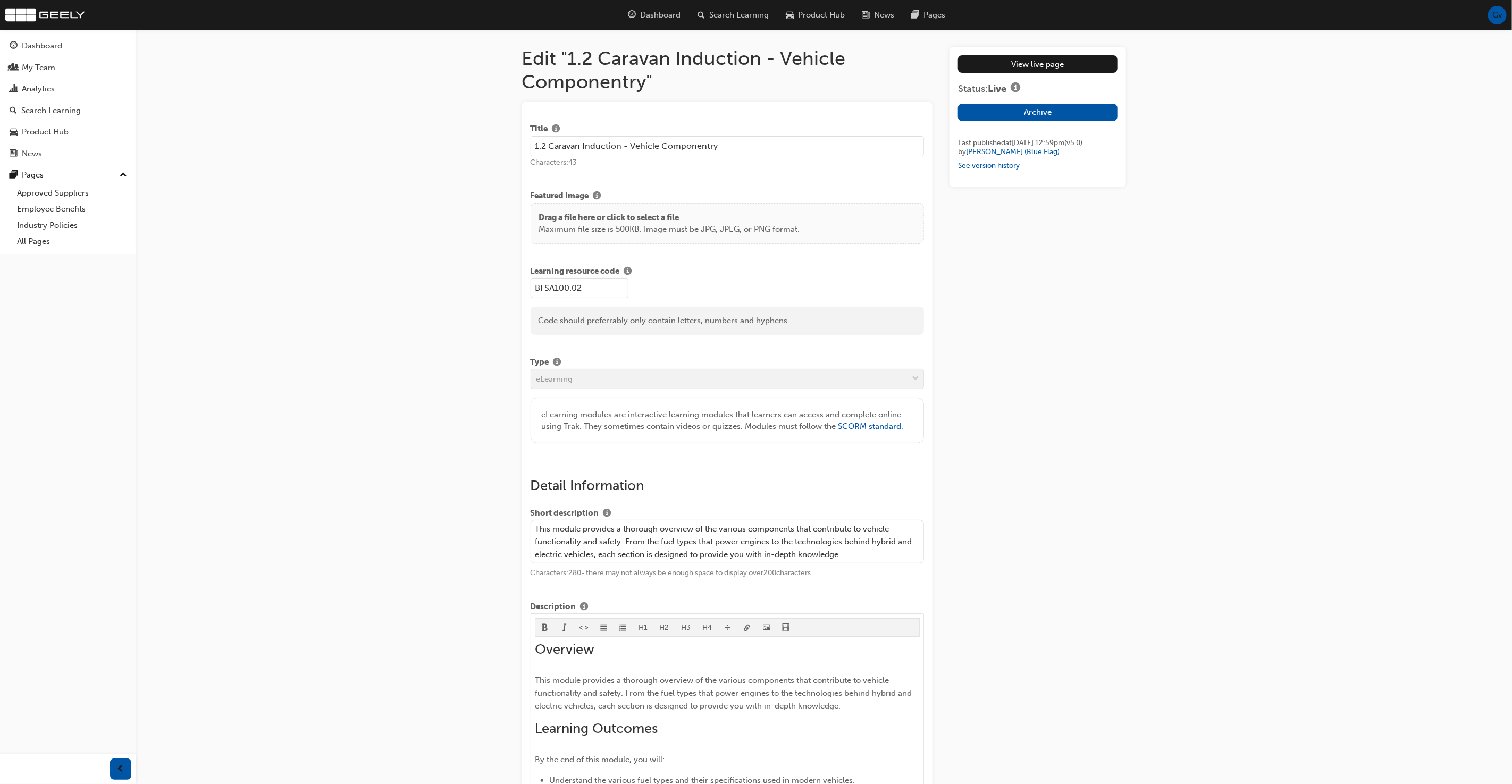
click at [563, 144] on input "1.2 Caravan Induction - Vehicle Componentry" at bounding box center [727, 146] width 394 height 20
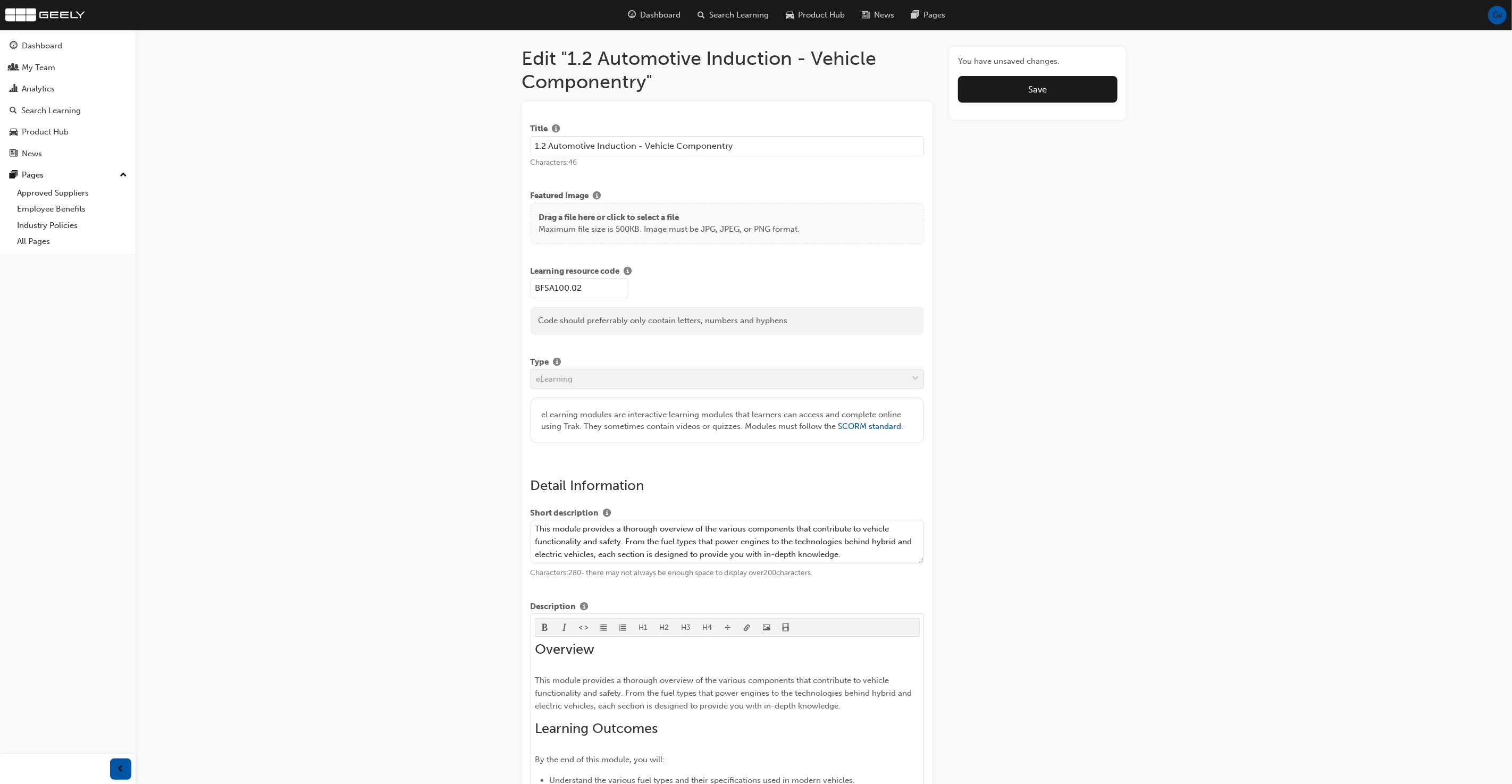
click at [694, 147] on input "1.2 Automotive Induction - Vehicle Componentry" at bounding box center [727, 146] width 394 height 20
click at [708, 145] on input "1.2 Automotive Induction - Vehicle Componentry" at bounding box center [727, 146] width 394 height 20
click at [696, 144] on input "1.2 Automotive Induction - Vehicle Componentry" at bounding box center [727, 146] width 394 height 20
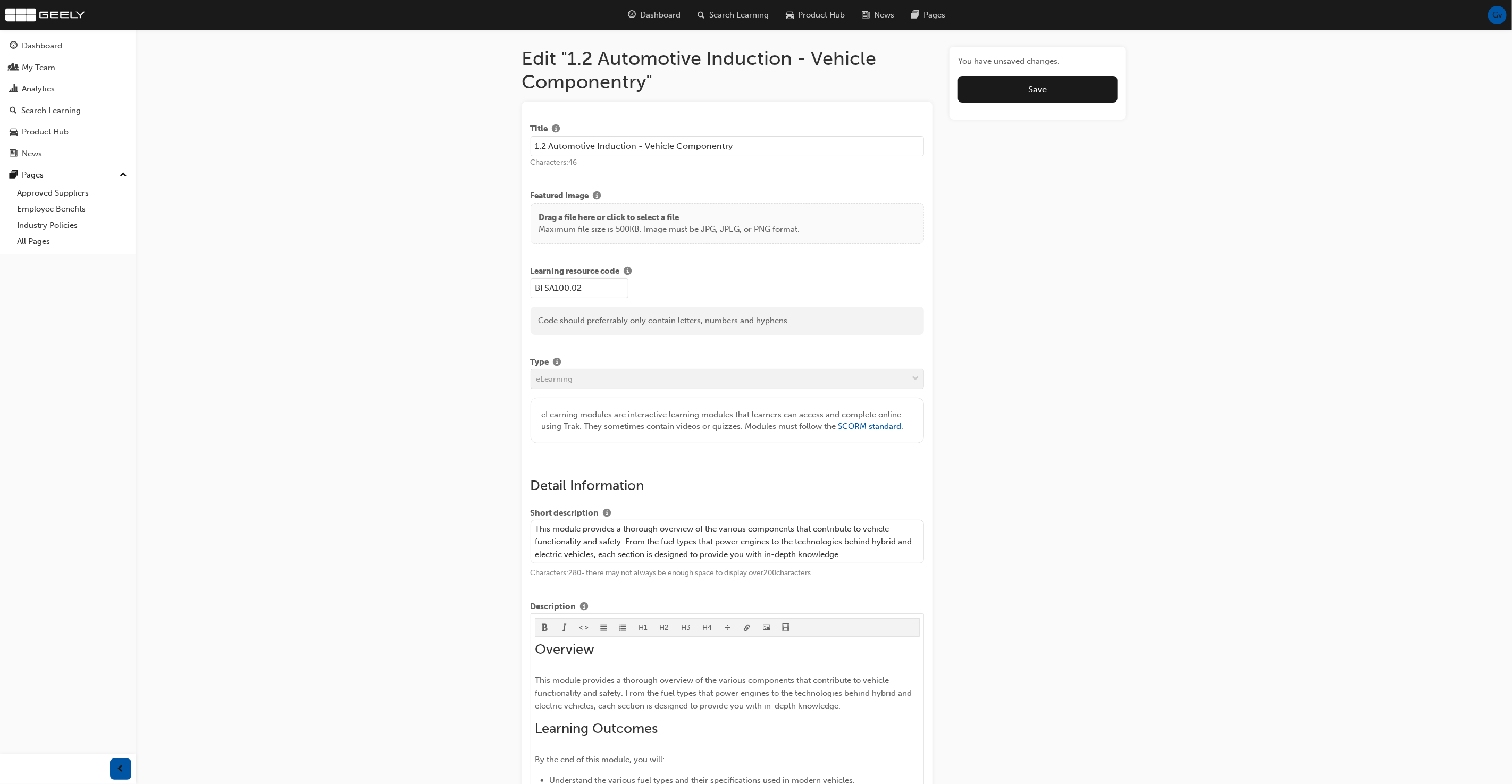
paste input "c"
type input "1.2 Automotive Induction - Vehicle Componentry"
click at [827, 178] on div "Title 1.2 Automotive Induction - Vehicle Componentry Characters: 46 Featured Im…" at bounding box center [727, 281] width 394 height 325
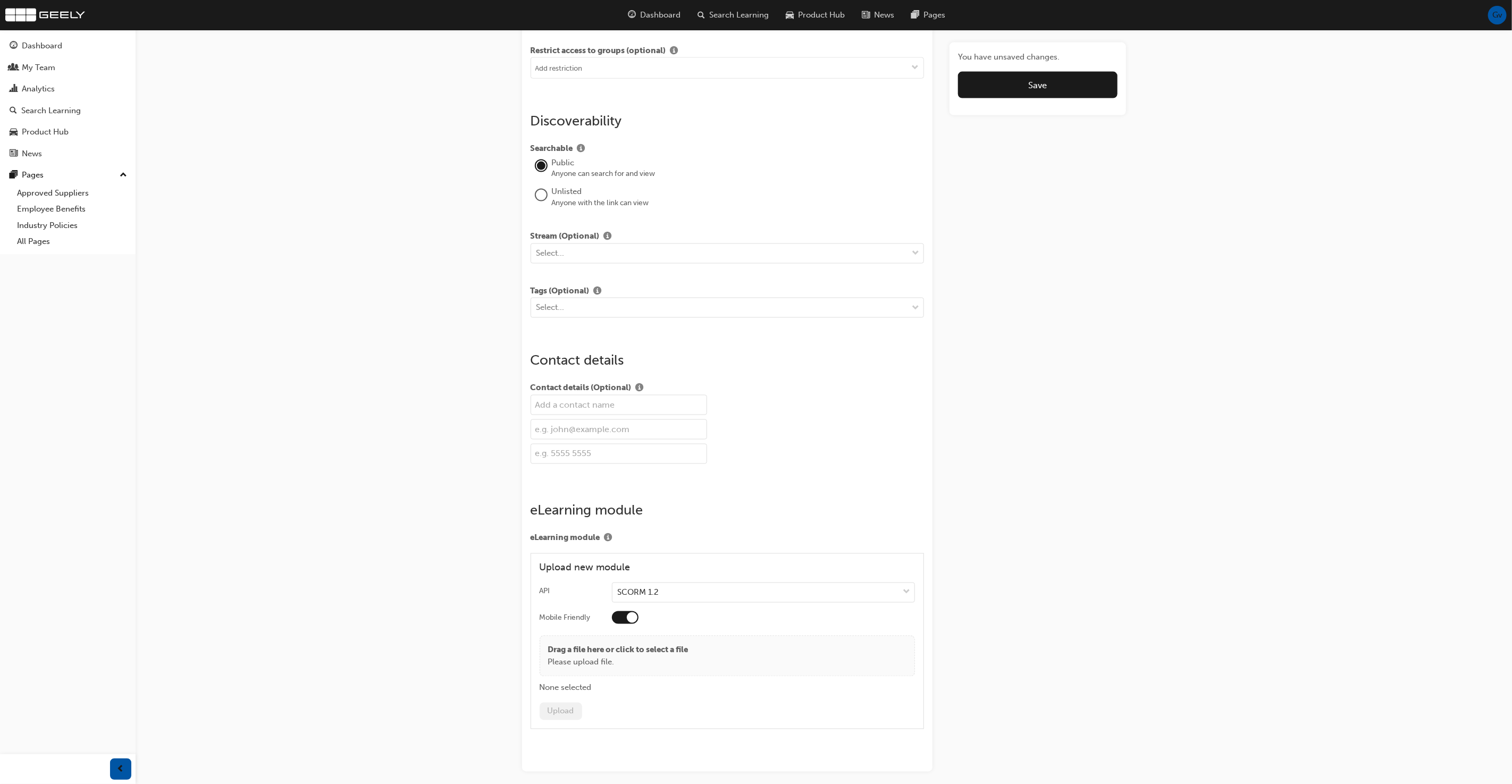
scroll to position [1295, 0]
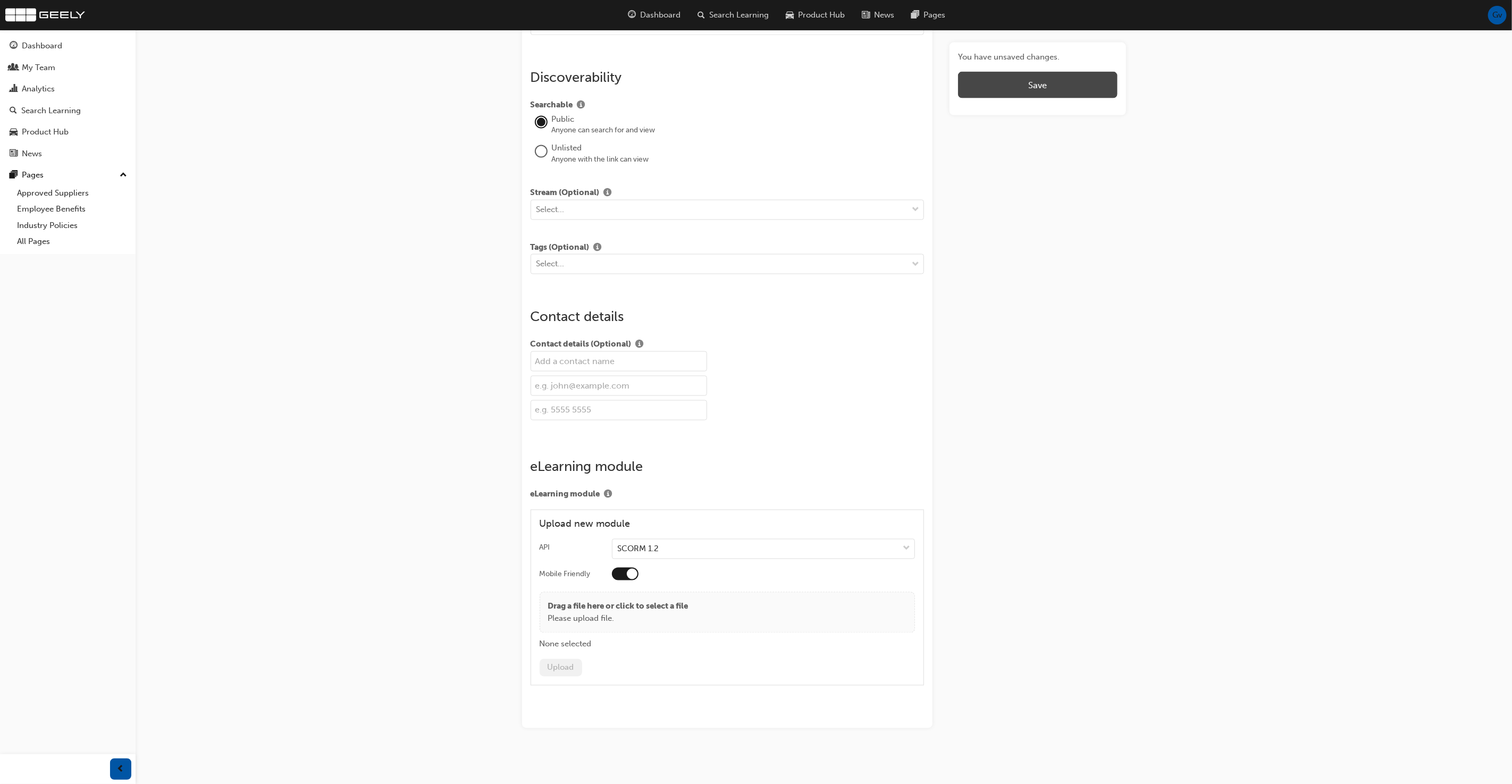
click at [1010, 74] on button "Save" at bounding box center [1037, 85] width 159 height 26
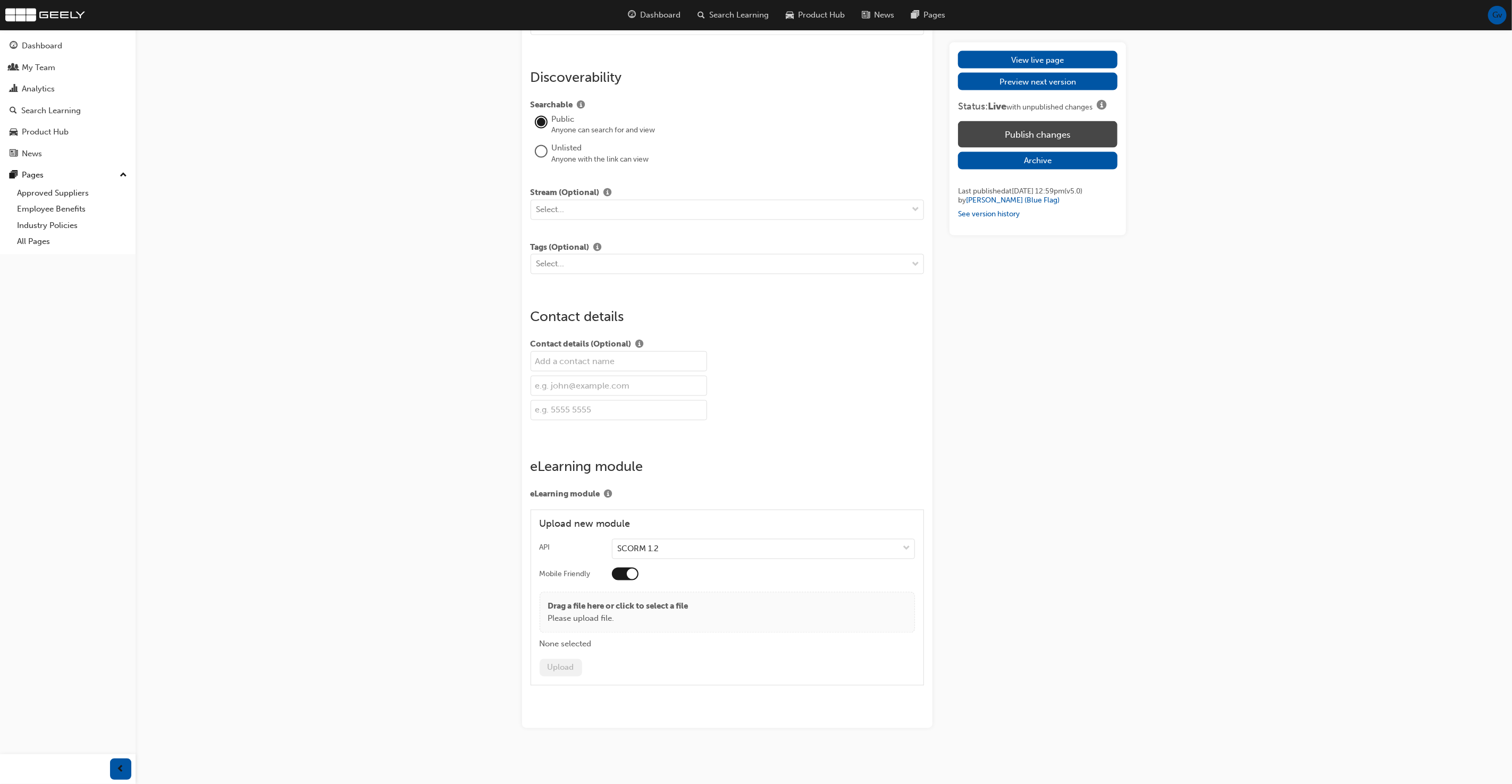
click at [1021, 126] on button "Publish changes" at bounding box center [1037, 134] width 159 height 26
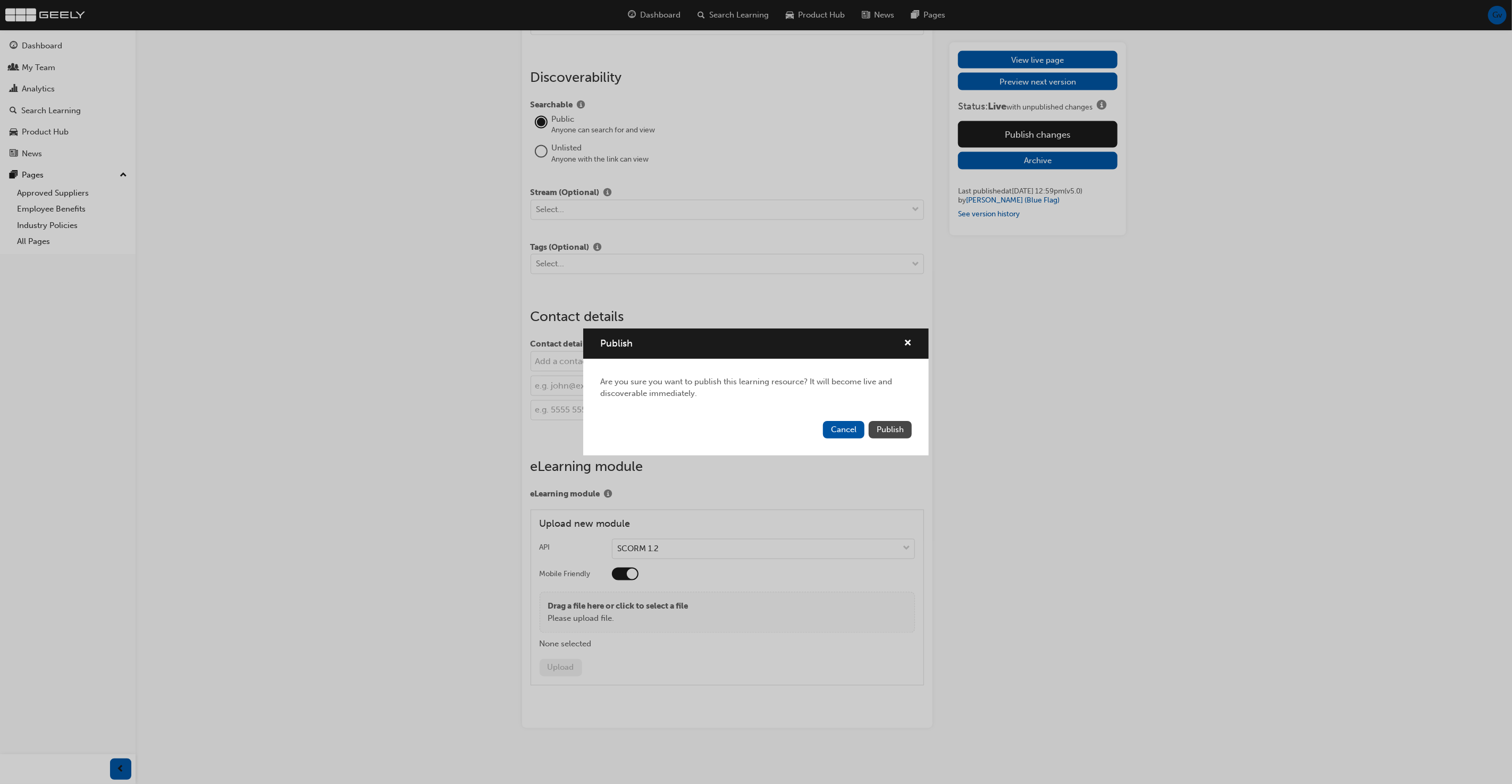
click at [905, 424] on button "Publish" at bounding box center [890, 430] width 43 height 18
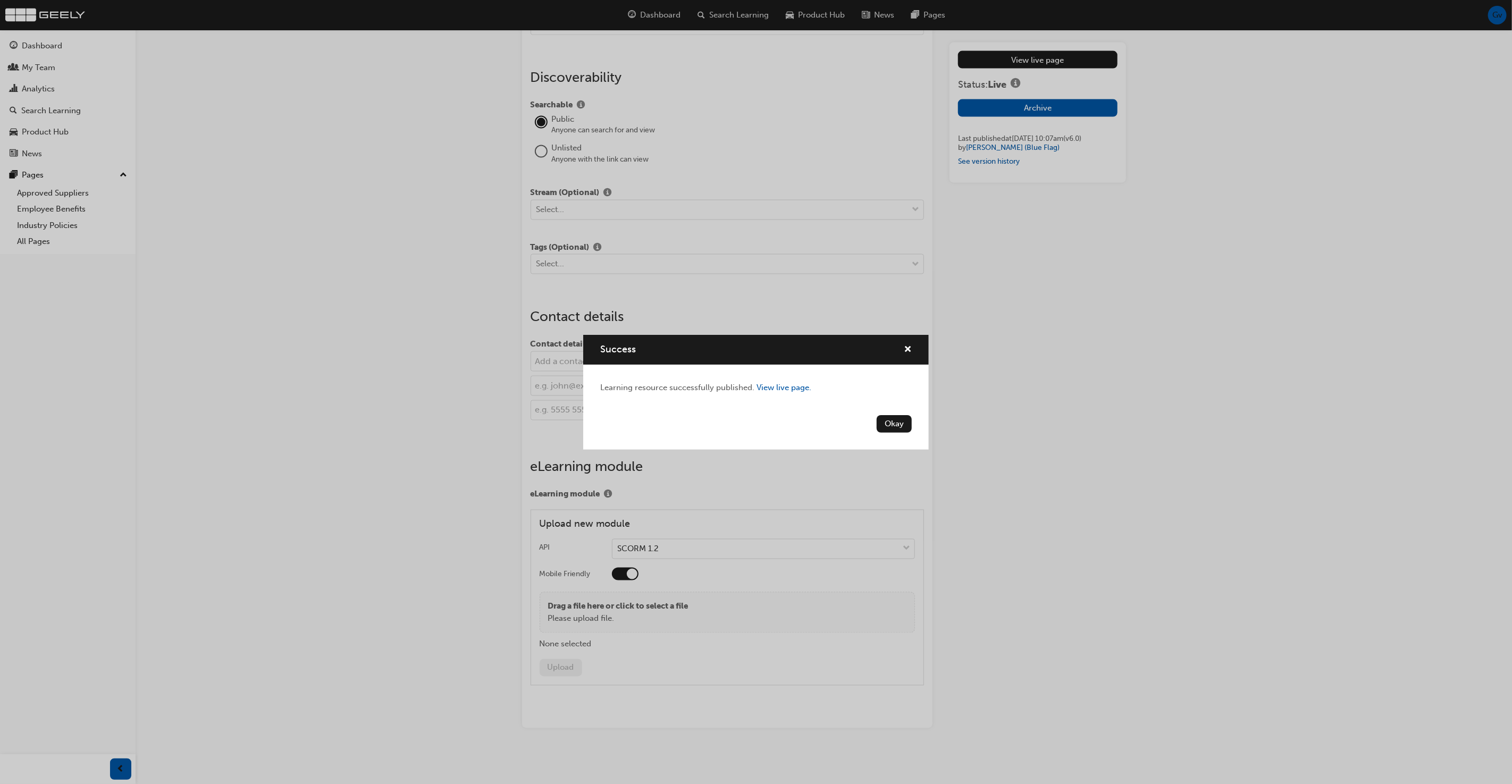
click at [905, 424] on button "Okay" at bounding box center [895, 424] width 35 height 18
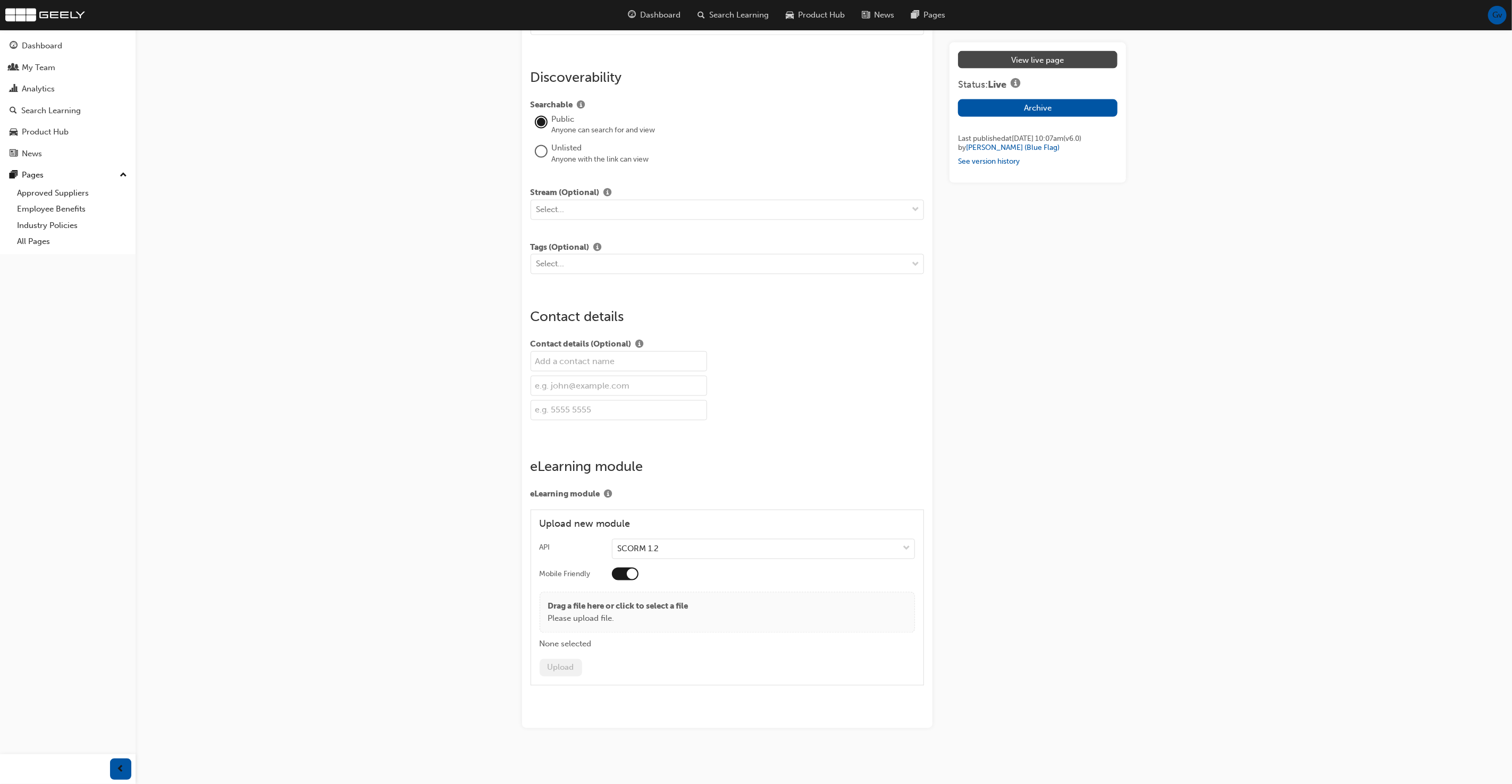
click at [1049, 59] on link "View live page" at bounding box center [1037, 60] width 159 height 18
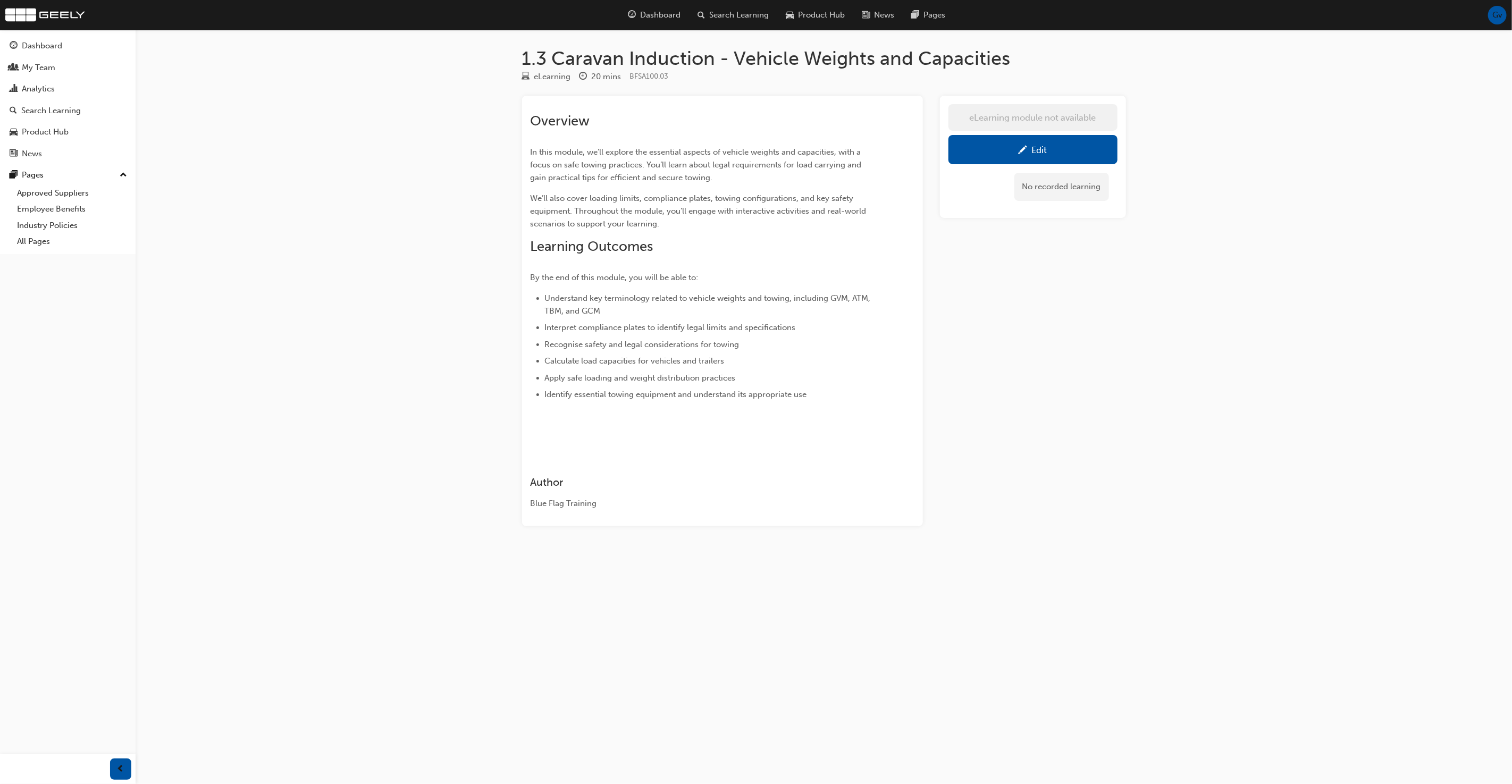
click at [1020, 160] on link "Edit" at bounding box center [1033, 150] width 169 height 29
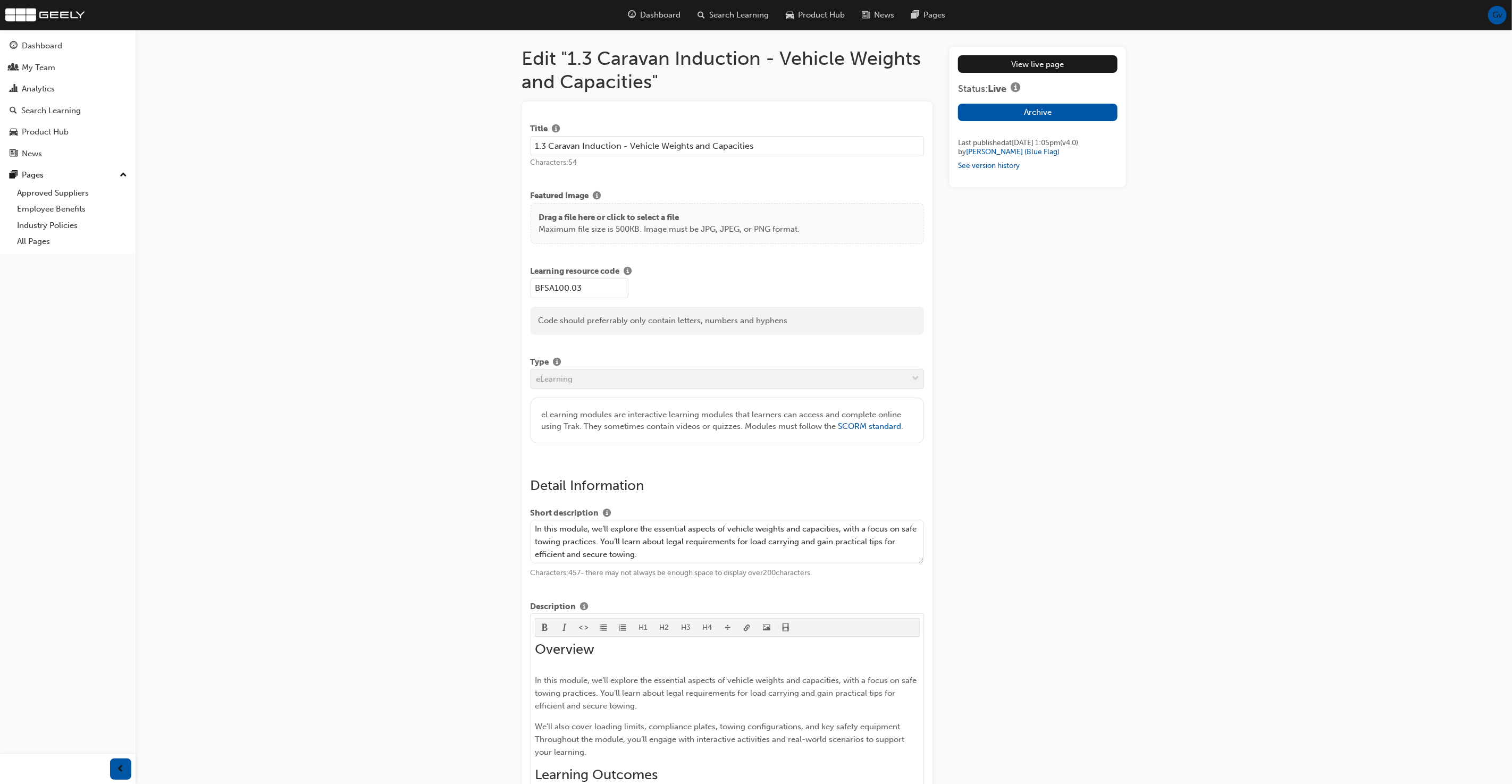
click at [555, 144] on input "1.3 Caravan Induction - Vehicle Weights and Capacities" at bounding box center [727, 146] width 394 height 20
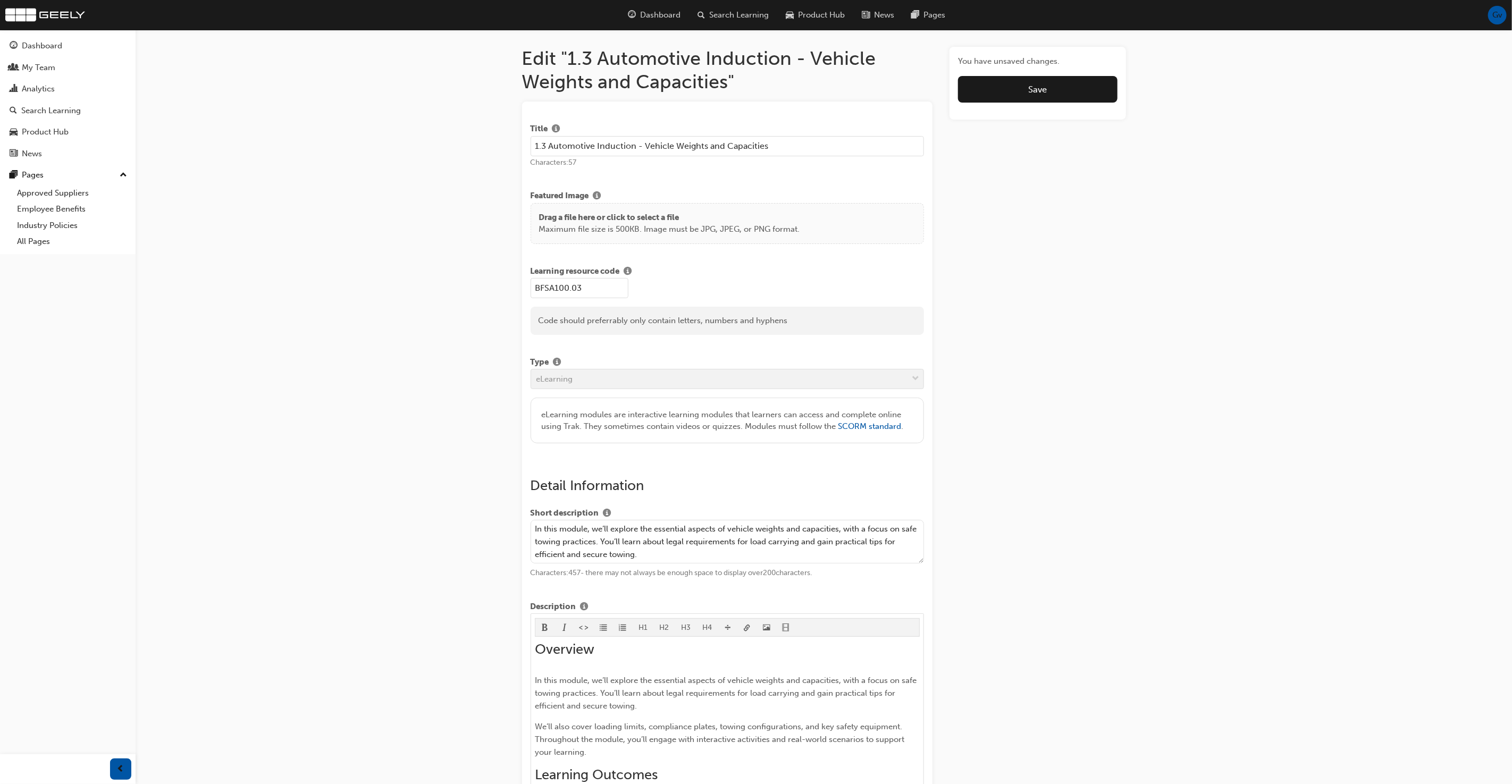
type input "1.3 Automotive Induction - Vehicle Weights and Capacities"
click at [606, 185] on div "Featured Image Drag a file here or click to select a file Maximum file size is …" at bounding box center [727, 215] width 394 height 59
click at [1018, 82] on button "Save" at bounding box center [1037, 89] width 159 height 26
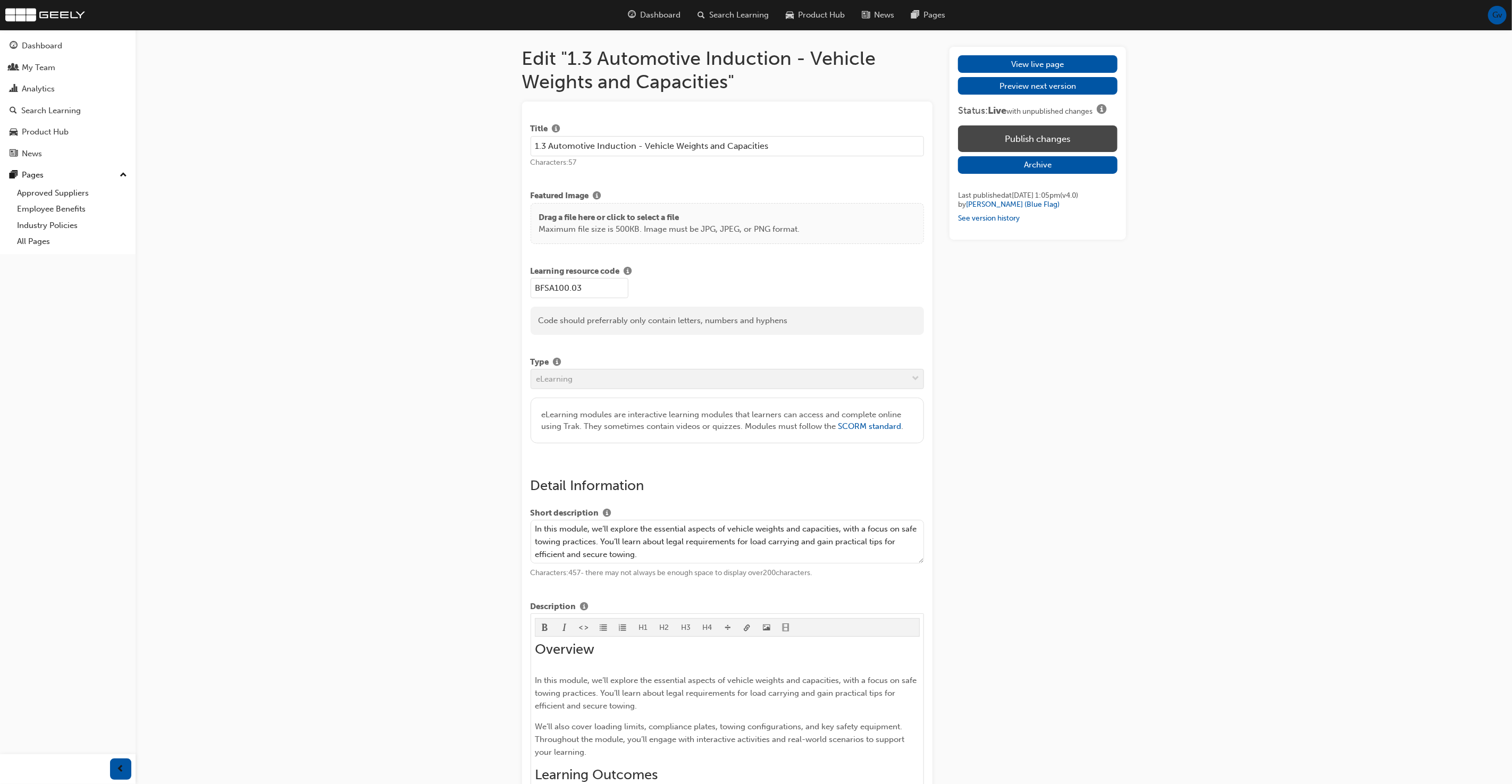
click at [1009, 136] on button "Publish changes" at bounding box center [1037, 138] width 159 height 26
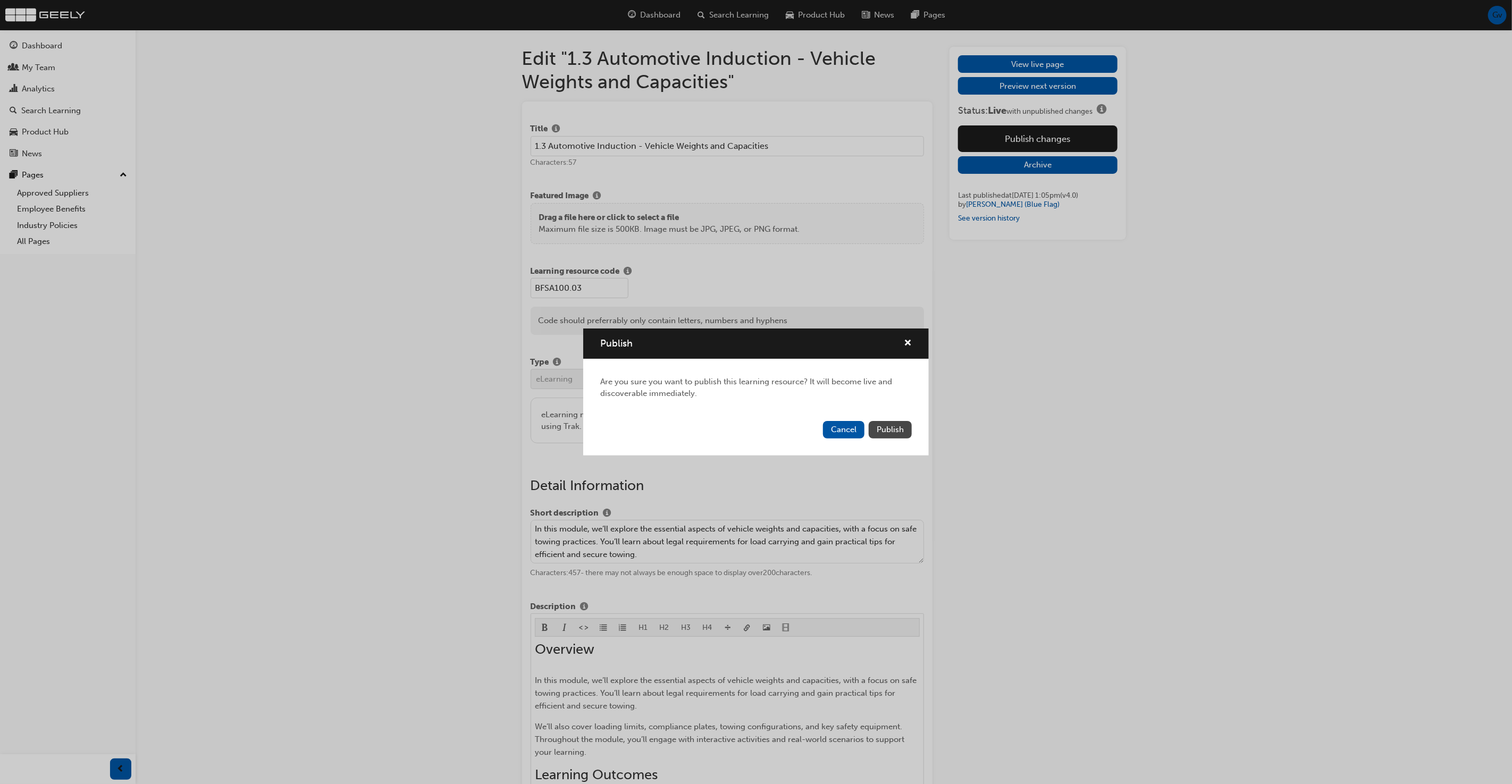
click at [893, 427] on span "Publish" at bounding box center [890, 430] width 27 height 9
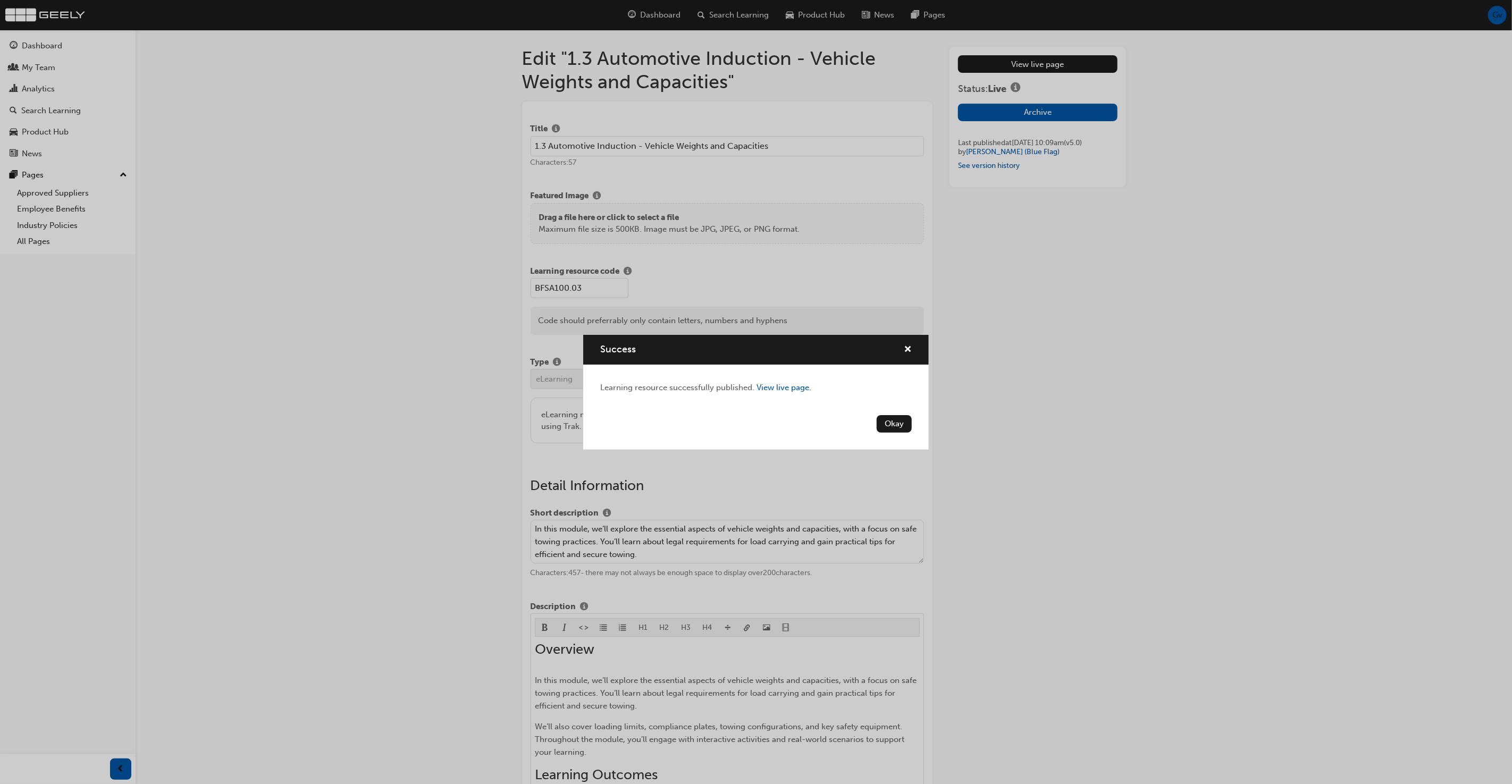
click at [893, 427] on button "Okay" at bounding box center [895, 424] width 35 height 18
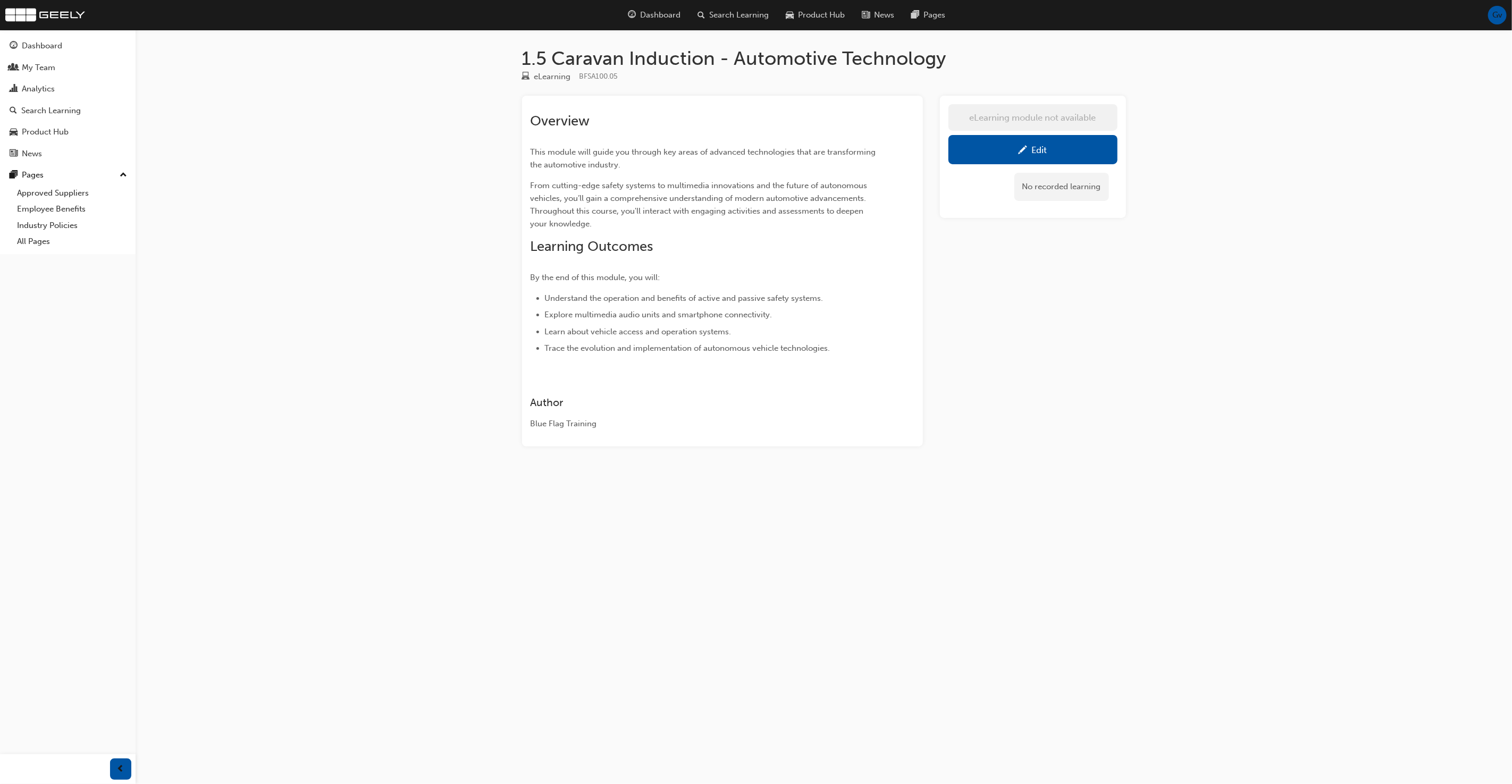
click at [1084, 137] on link "Edit" at bounding box center [1033, 150] width 169 height 29
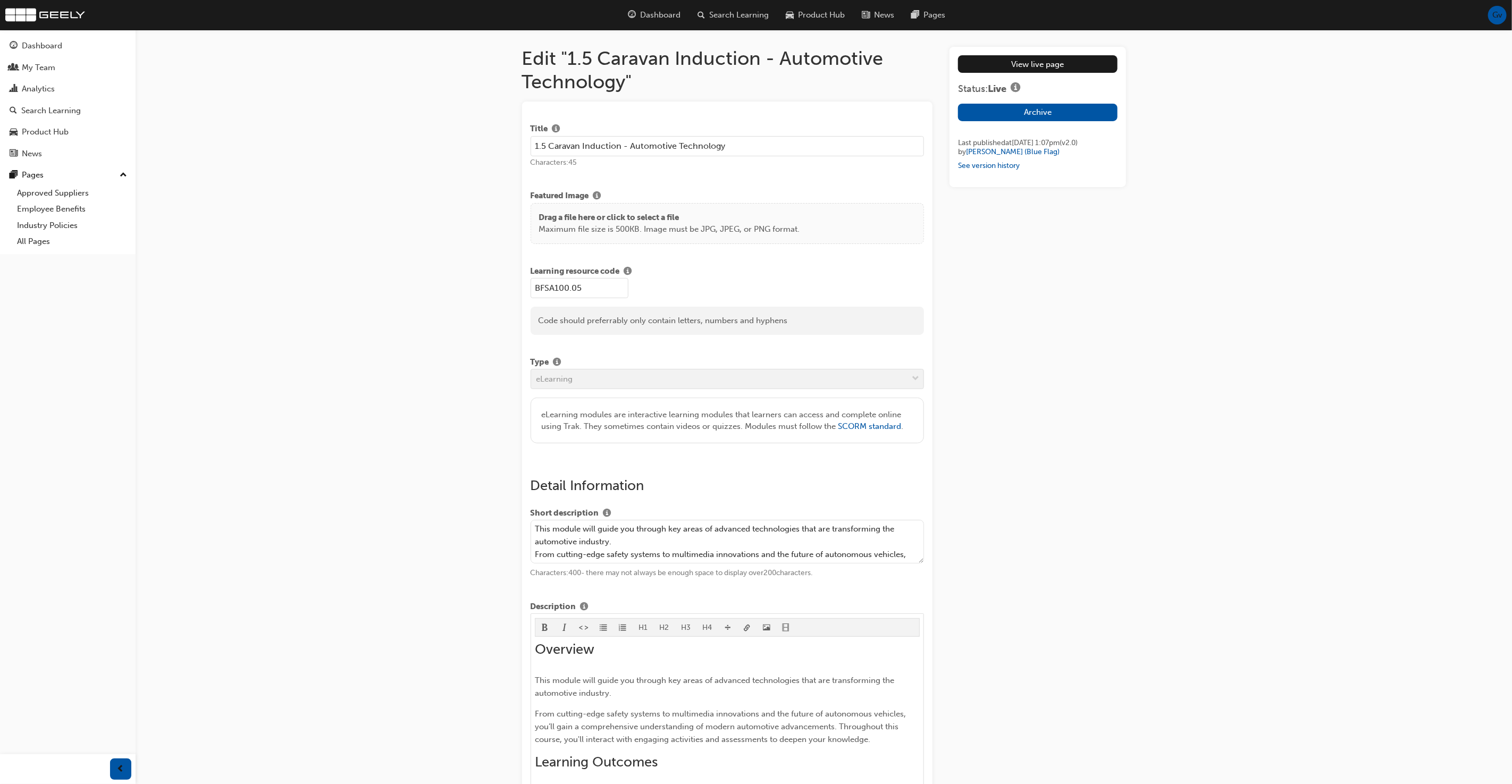
click at [573, 142] on input "1.5 Caravan Induction - Automotive Technology" at bounding box center [727, 146] width 394 height 20
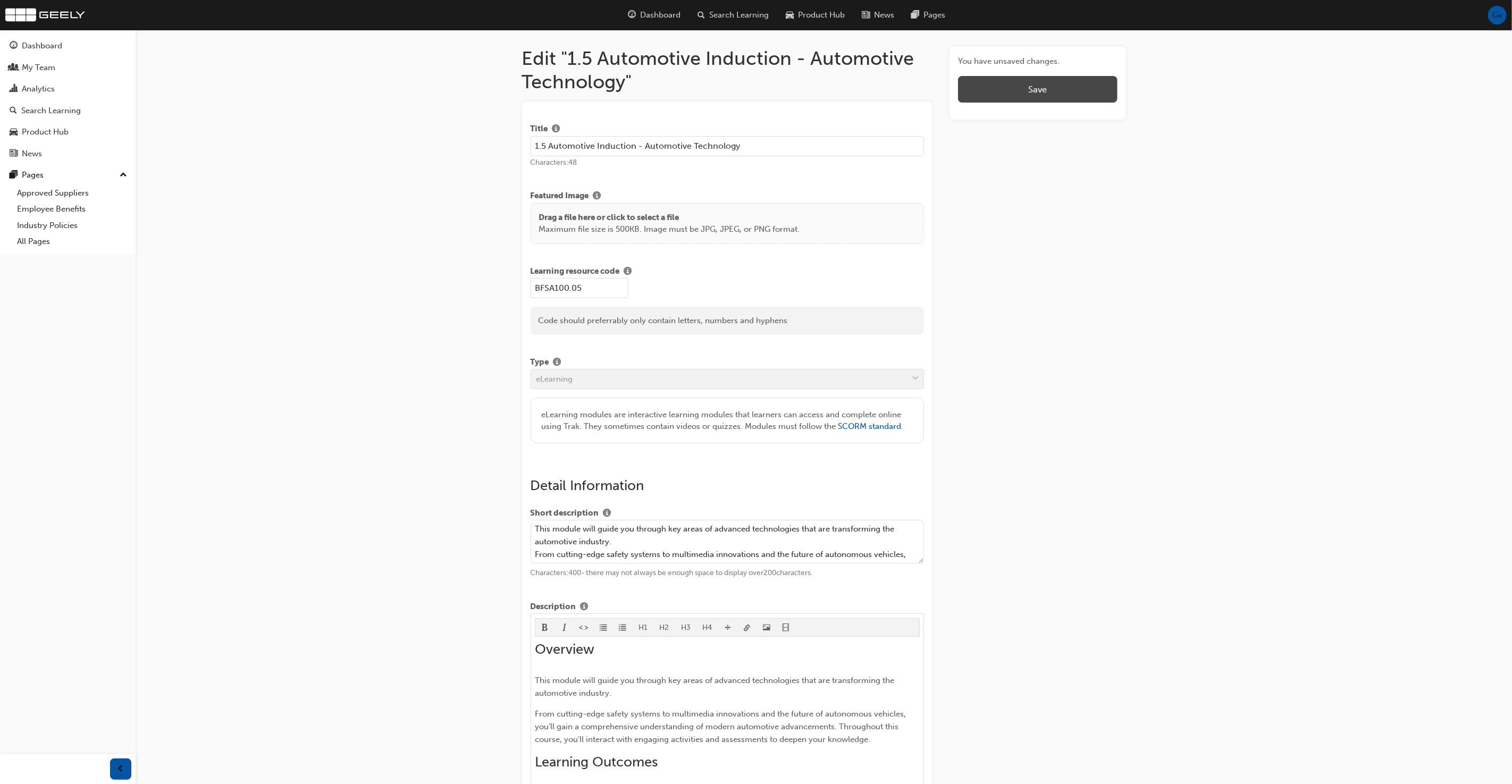
type input "1.5 Automotive Induction - Automotive Technology"
click at [1043, 87] on span "Save" at bounding box center [1038, 89] width 19 height 11
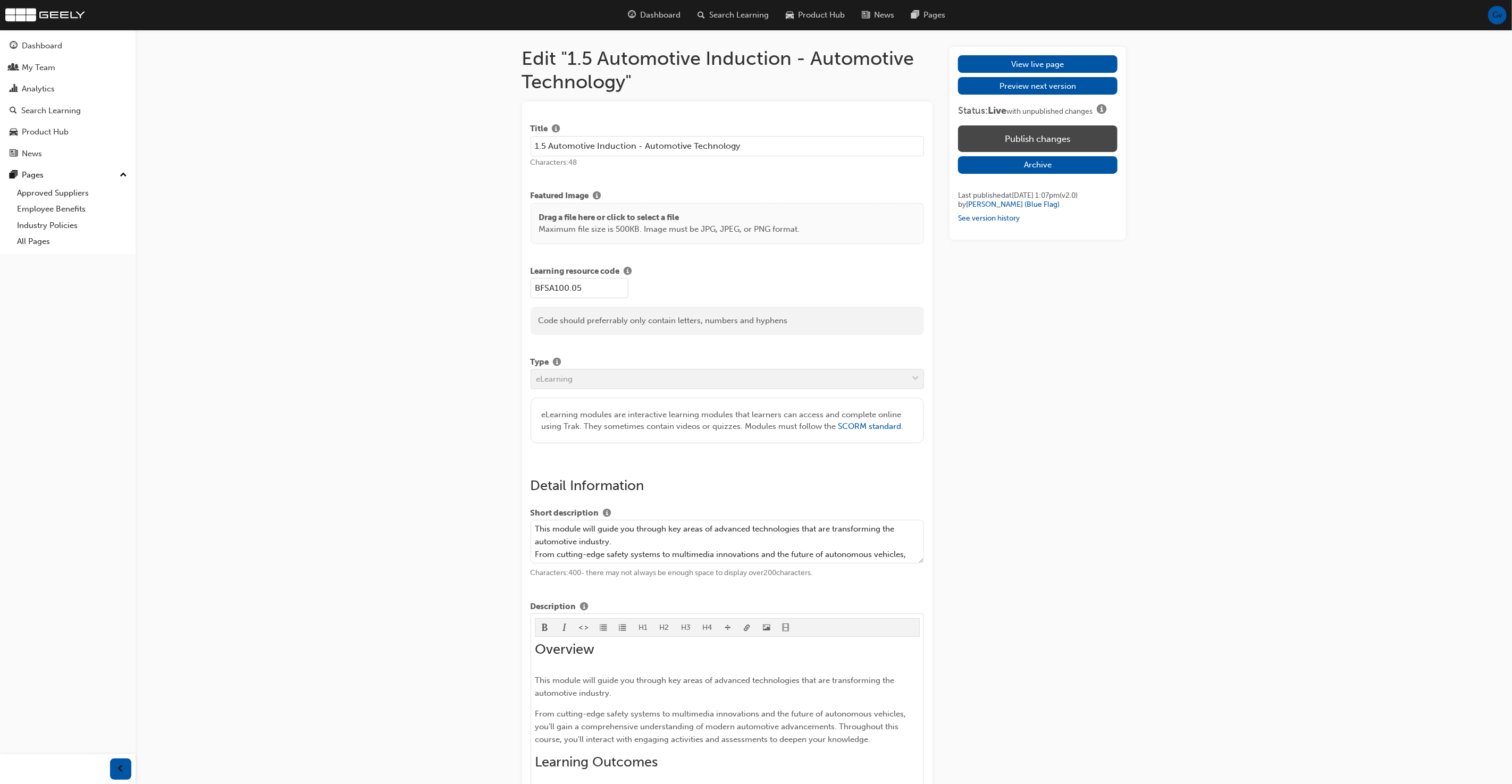
click at [1036, 134] on button "Publish changes" at bounding box center [1037, 138] width 159 height 26
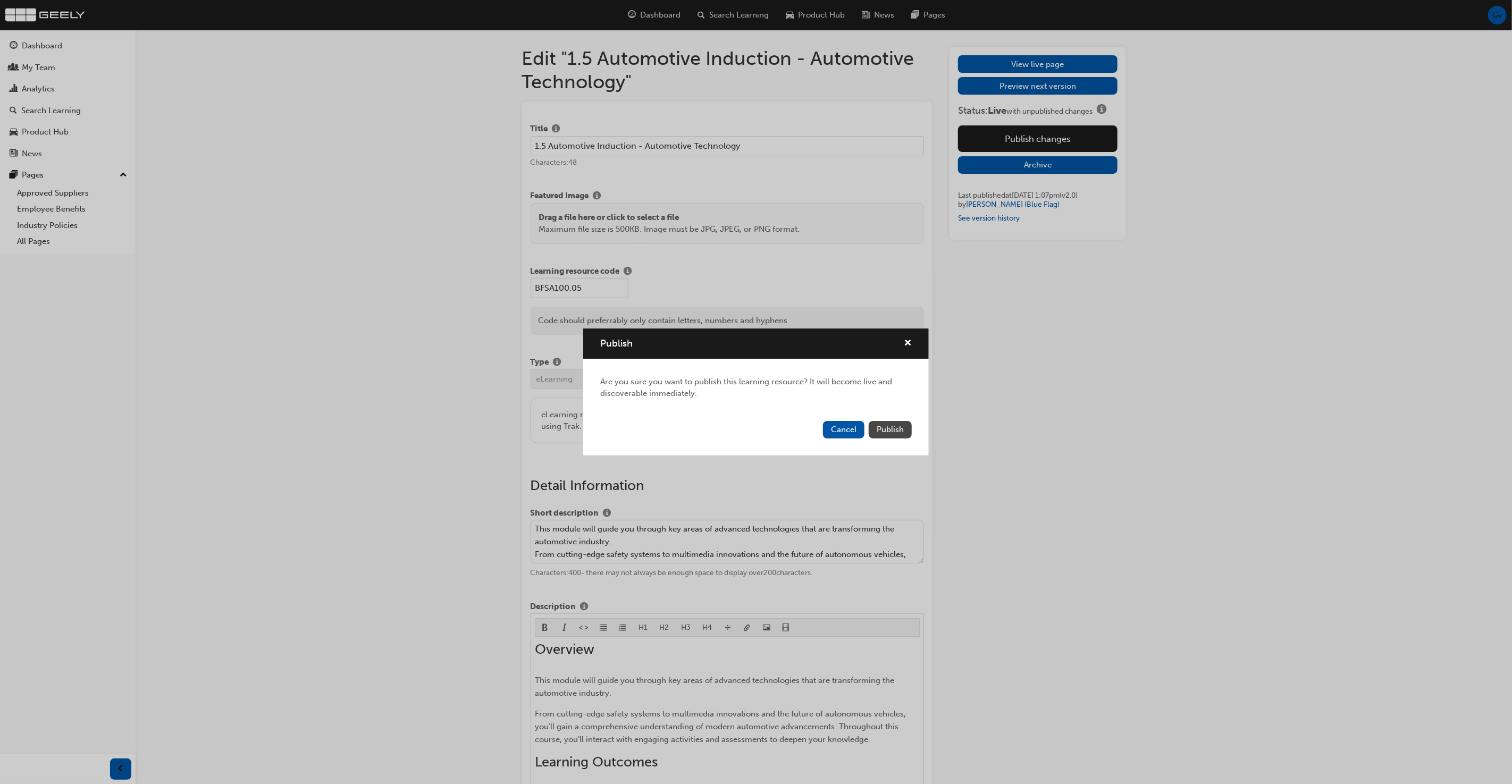
click at [892, 427] on span "Publish" at bounding box center [890, 430] width 27 height 9
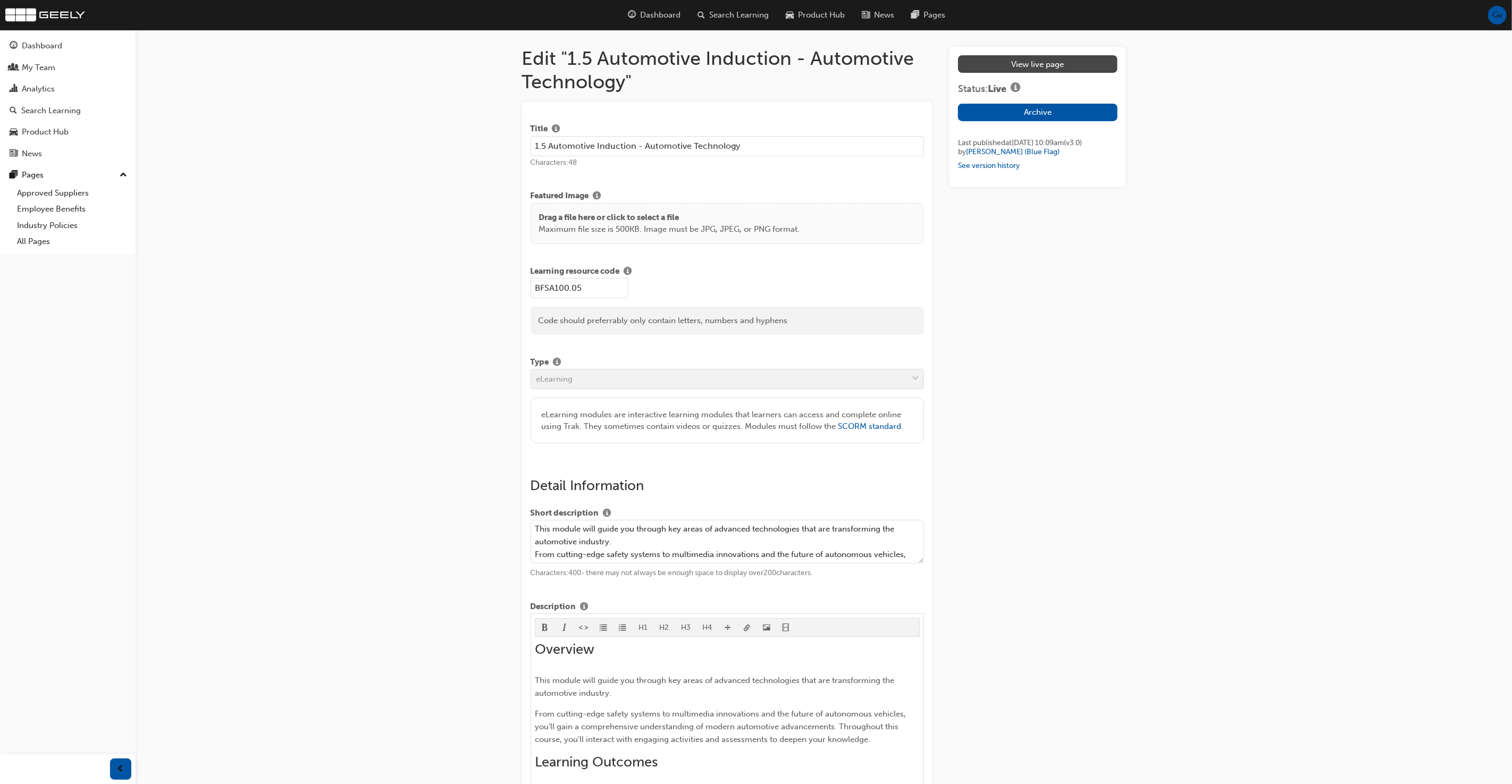
click at [1067, 61] on link "View live page" at bounding box center [1037, 64] width 159 height 18
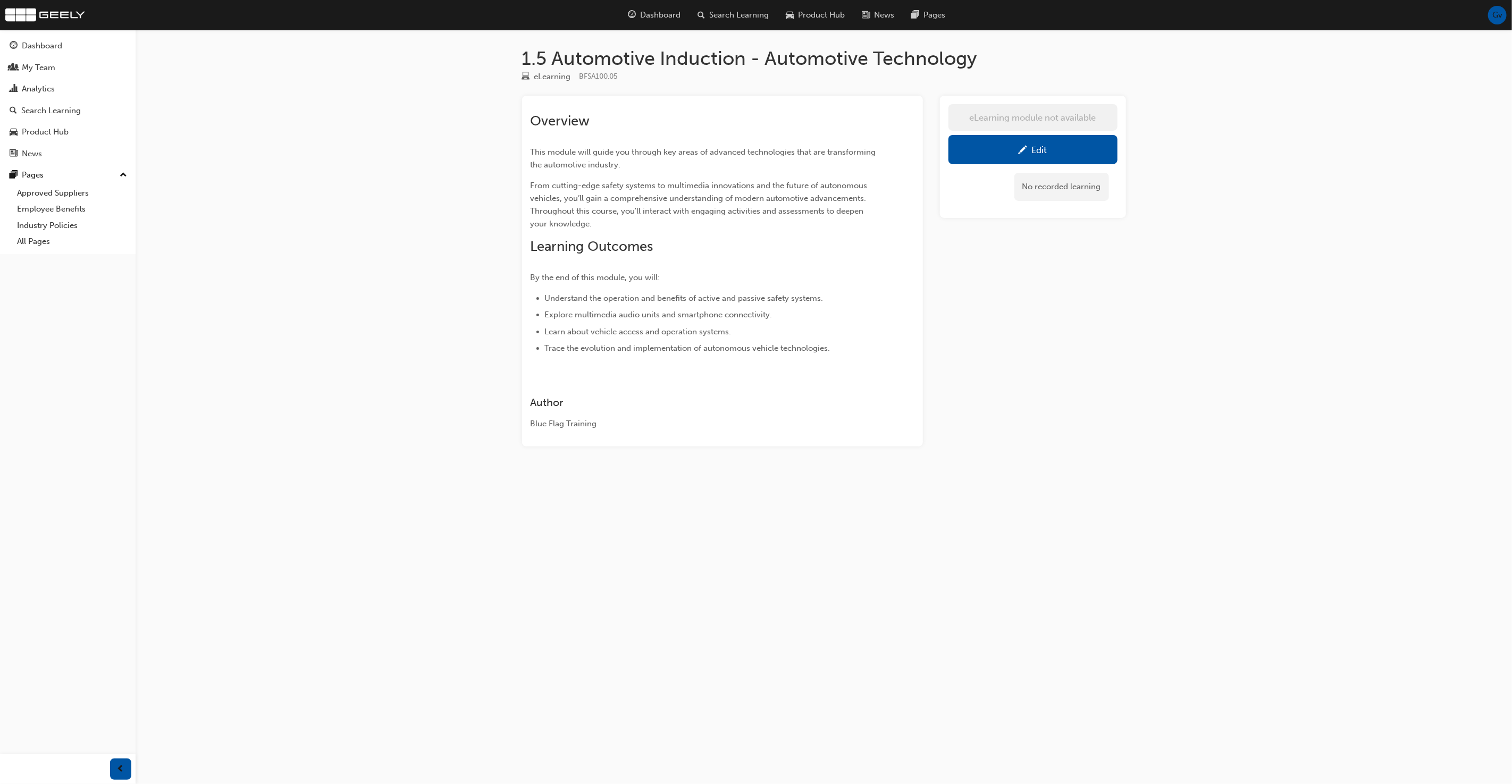
click at [1048, 276] on div "eLearning module not available Edit No recorded learning" at bounding box center [1032, 271] width 186 height 351
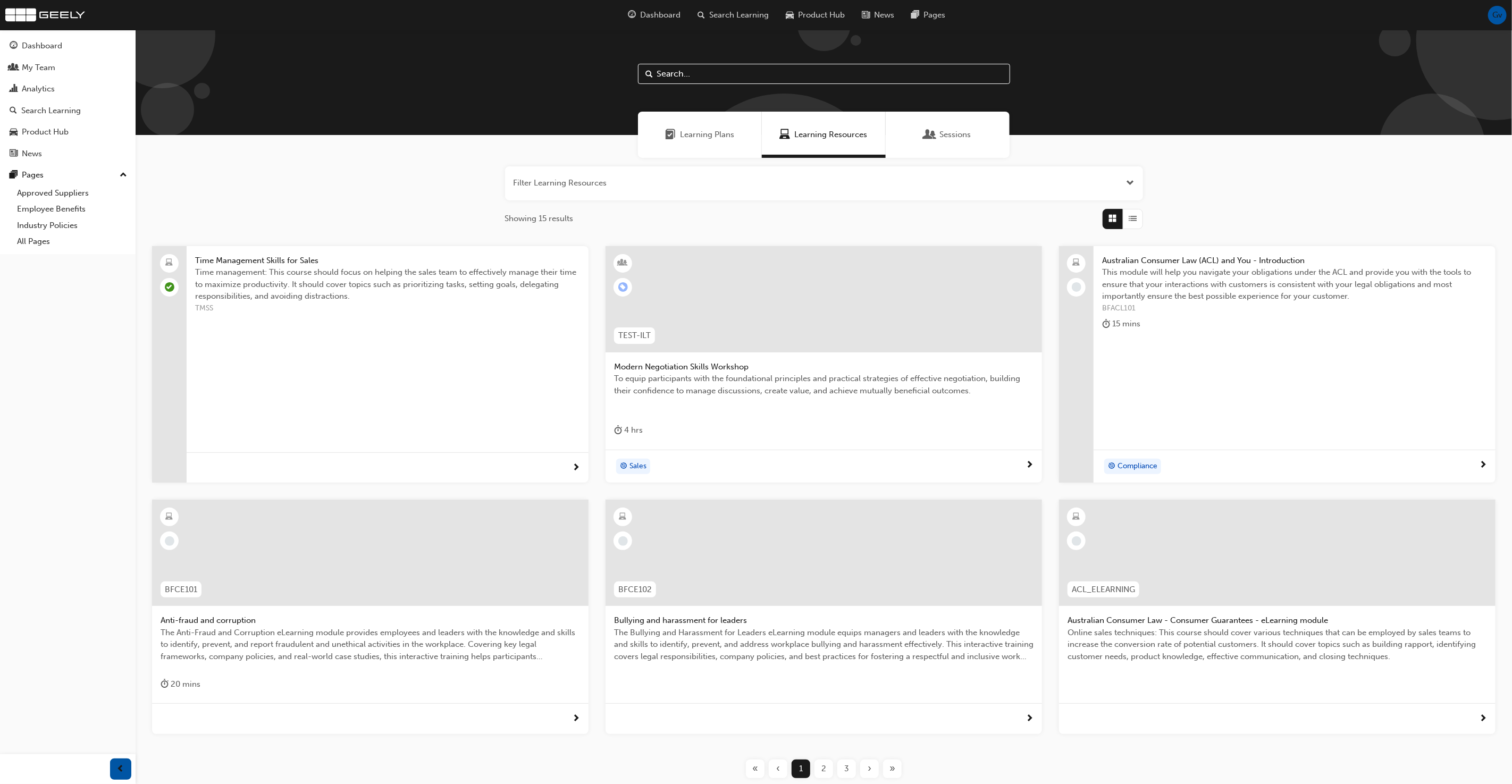
click at [697, 131] on span "Learning Plans" at bounding box center [707, 134] width 54 height 12
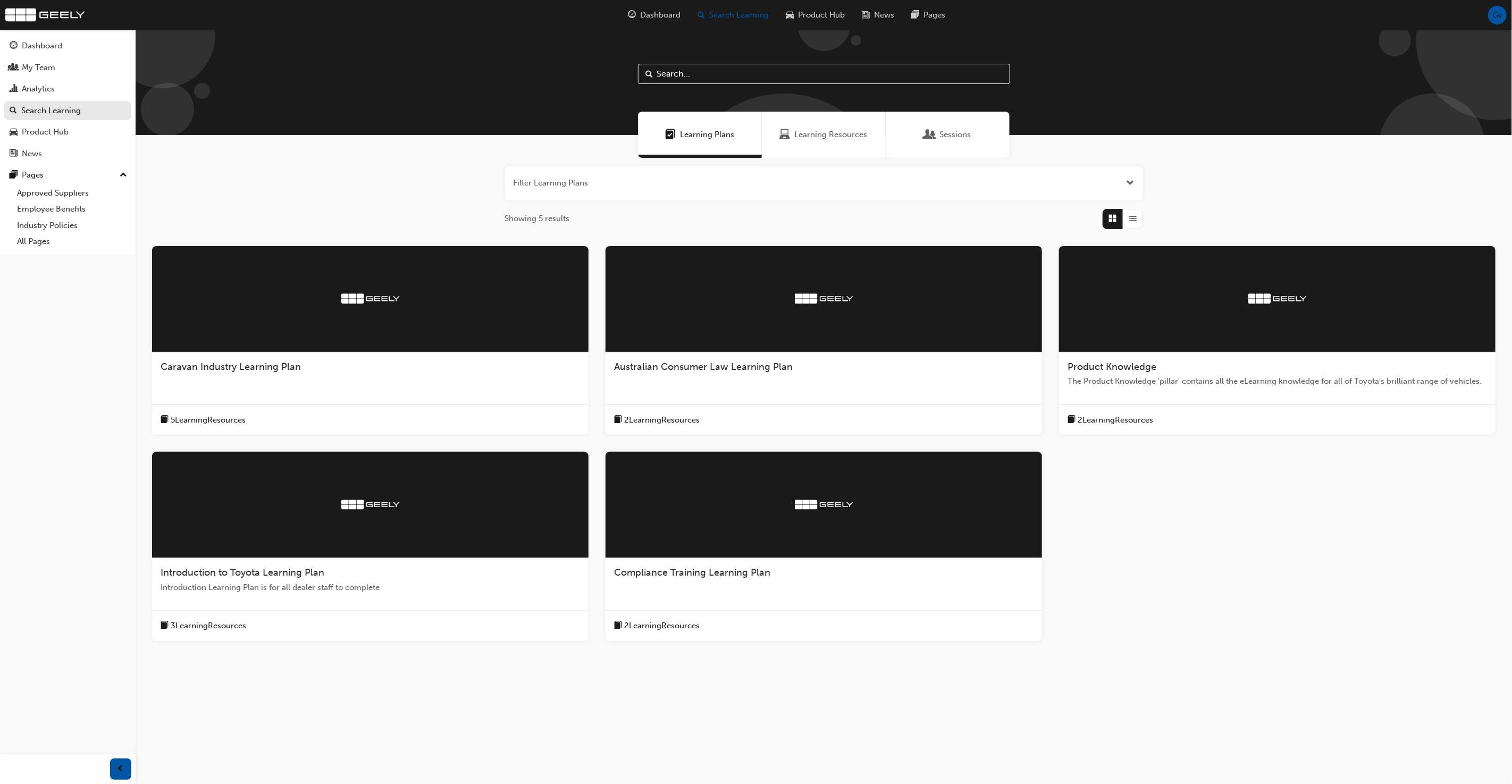
click at [269, 369] on span "Caravan Industry Learning Plan" at bounding box center [231, 367] width 140 height 12
click at [336, 575] on div "Introduction to Toyota Learning Plan" at bounding box center [370, 573] width 420 height 13
click at [423, 200] on div "Filter Learning Plans Showing 5 results Caravan Industry Learning Plan 5 Learni…" at bounding box center [824, 421] width 1376 height 526
click at [95, 50] on div "Dashboard" at bounding box center [68, 46] width 116 height 13
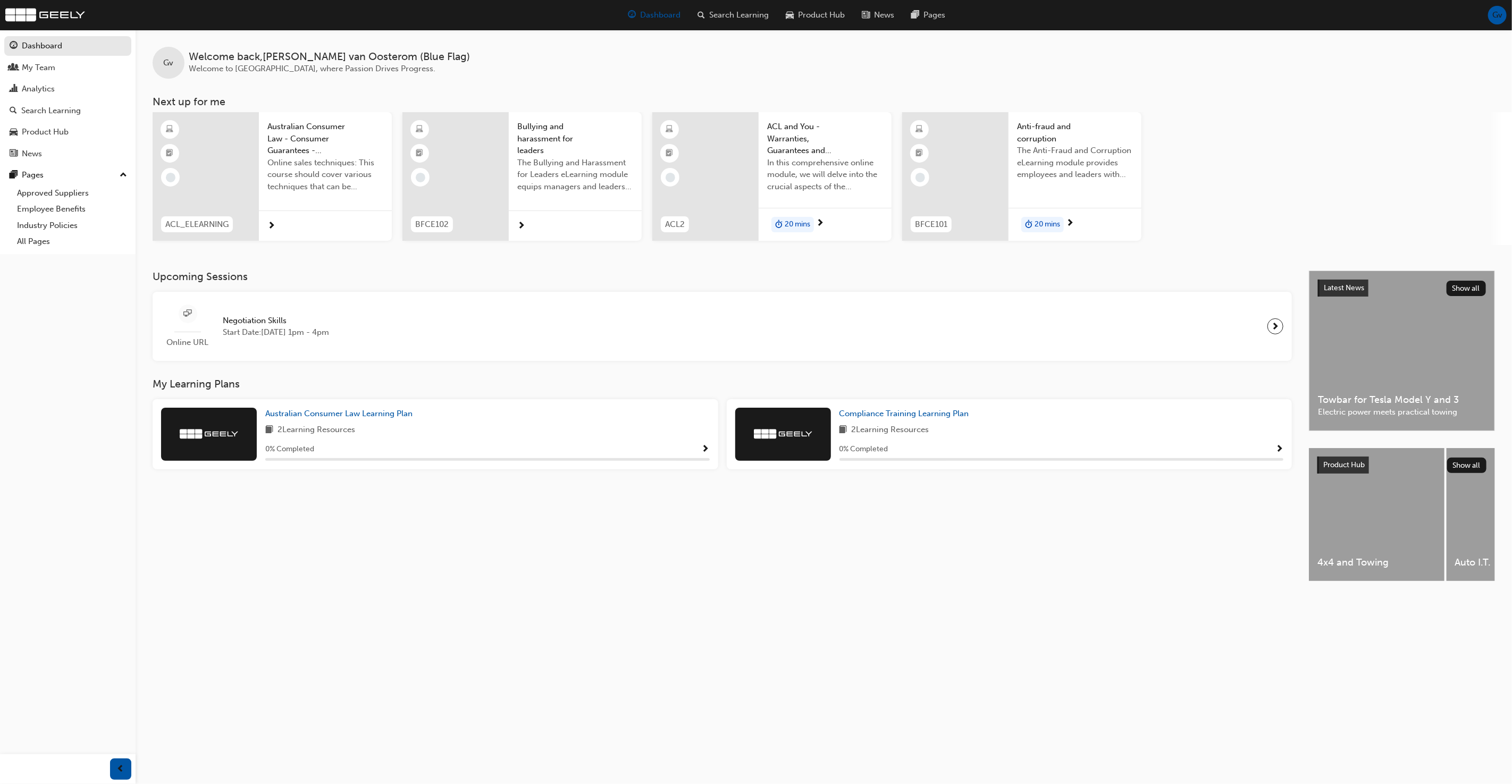
click at [1345, 344] on div "Latest News Show all Towbar for Tesla Model Y and 3 Electric power meets practi…" at bounding box center [1402, 351] width 185 height 160
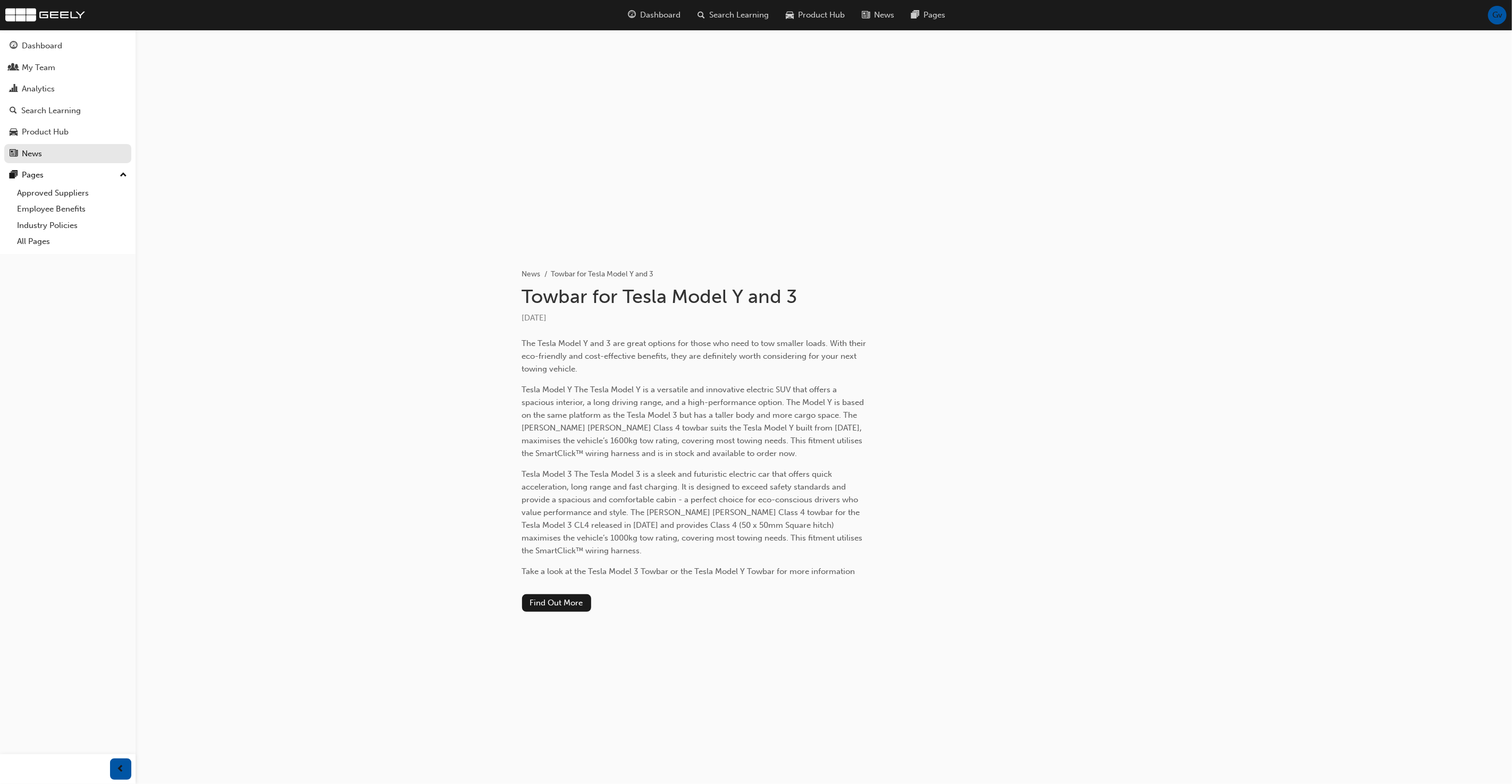
click at [1496, 17] on span "Gv" at bounding box center [1497, 15] width 10 height 12
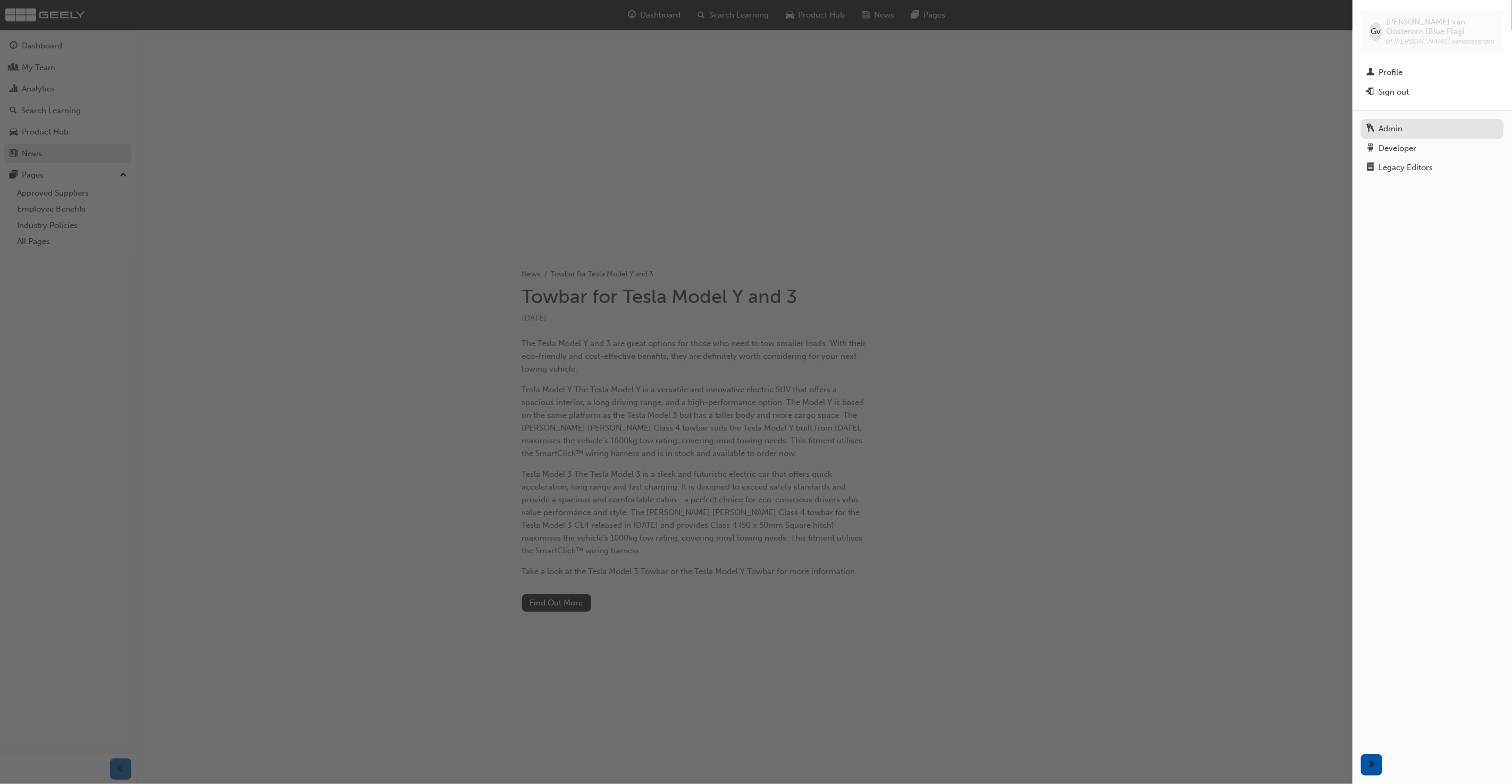
click at [1382, 127] on div "Admin" at bounding box center [1391, 129] width 24 height 12
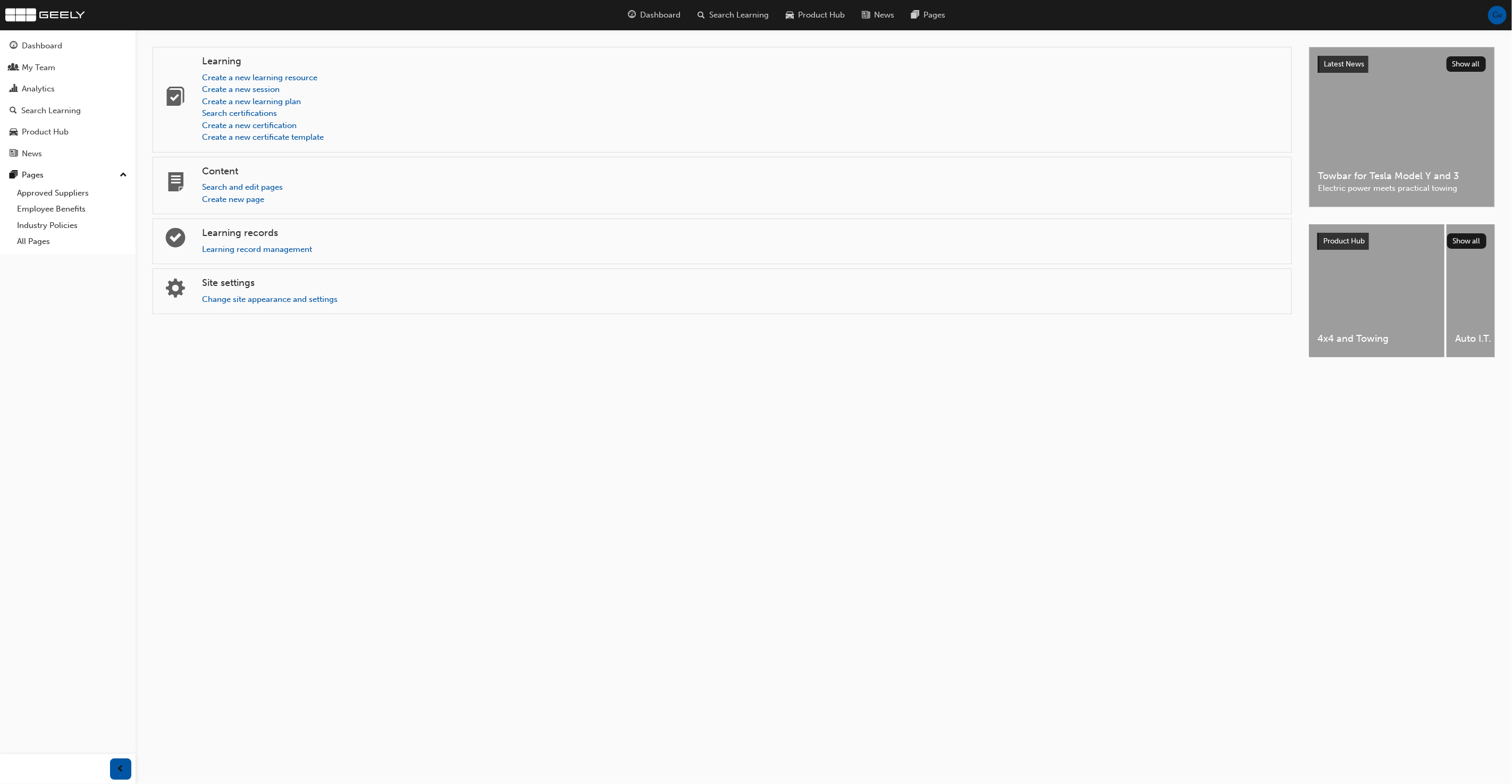
click at [1496, 13] on span "Gv" at bounding box center [1497, 15] width 10 height 12
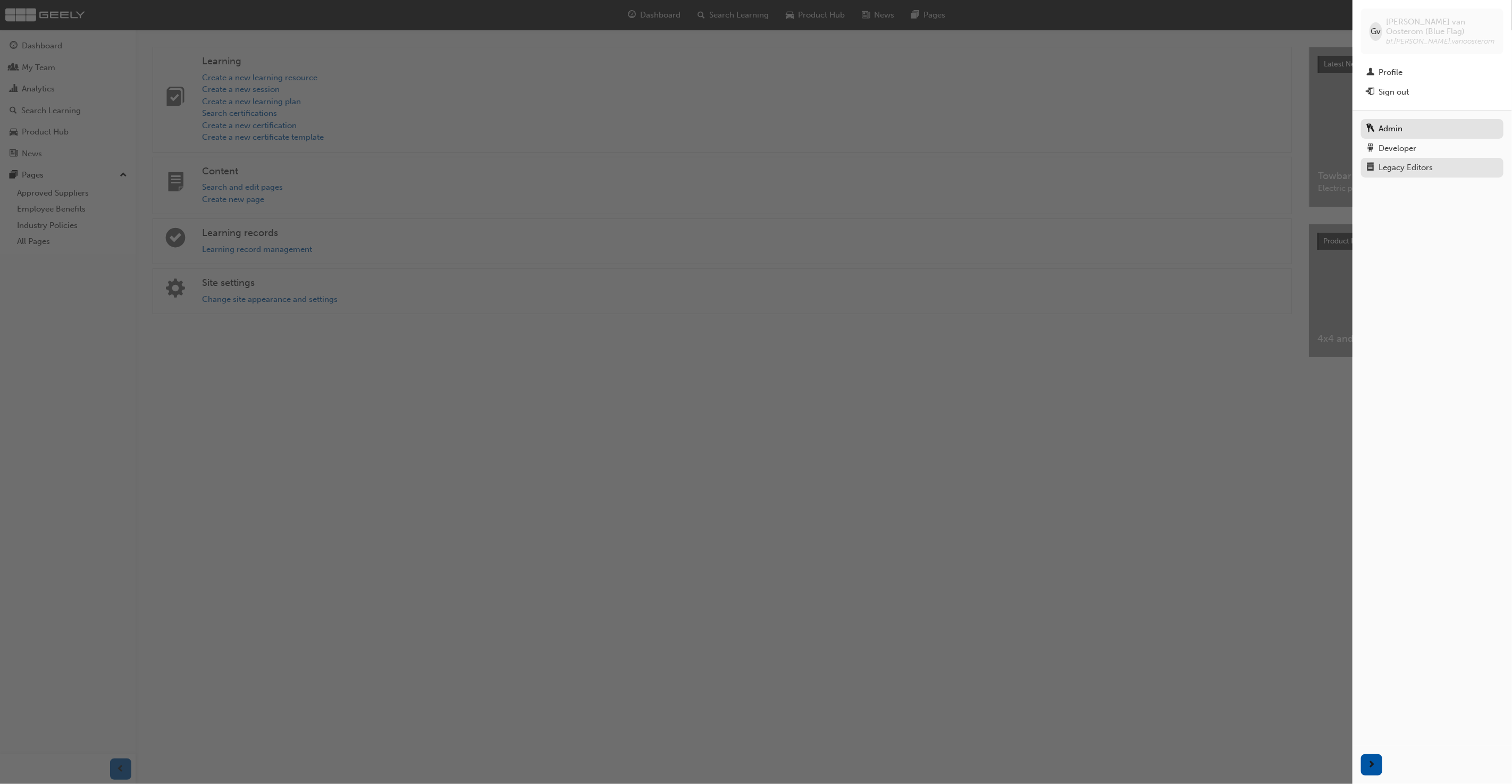
click at [1425, 171] on div "Legacy Editors" at bounding box center [1406, 167] width 54 height 12
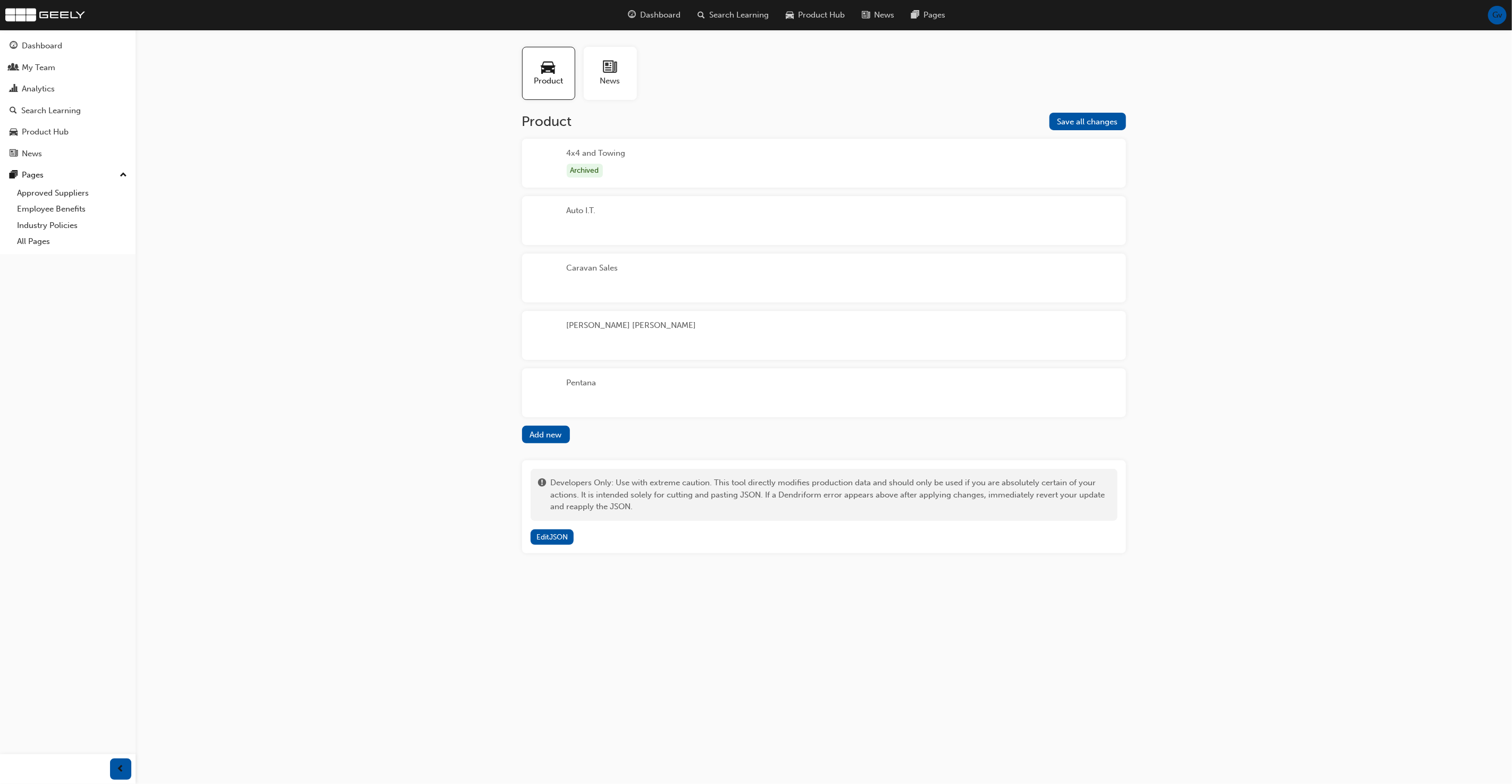
click at [606, 66] on span "news-icon" at bounding box center [610, 67] width 14 height 15
click at [658, 158] on div "Unnamed" at bounding box center [824, 163] width 604 height 49
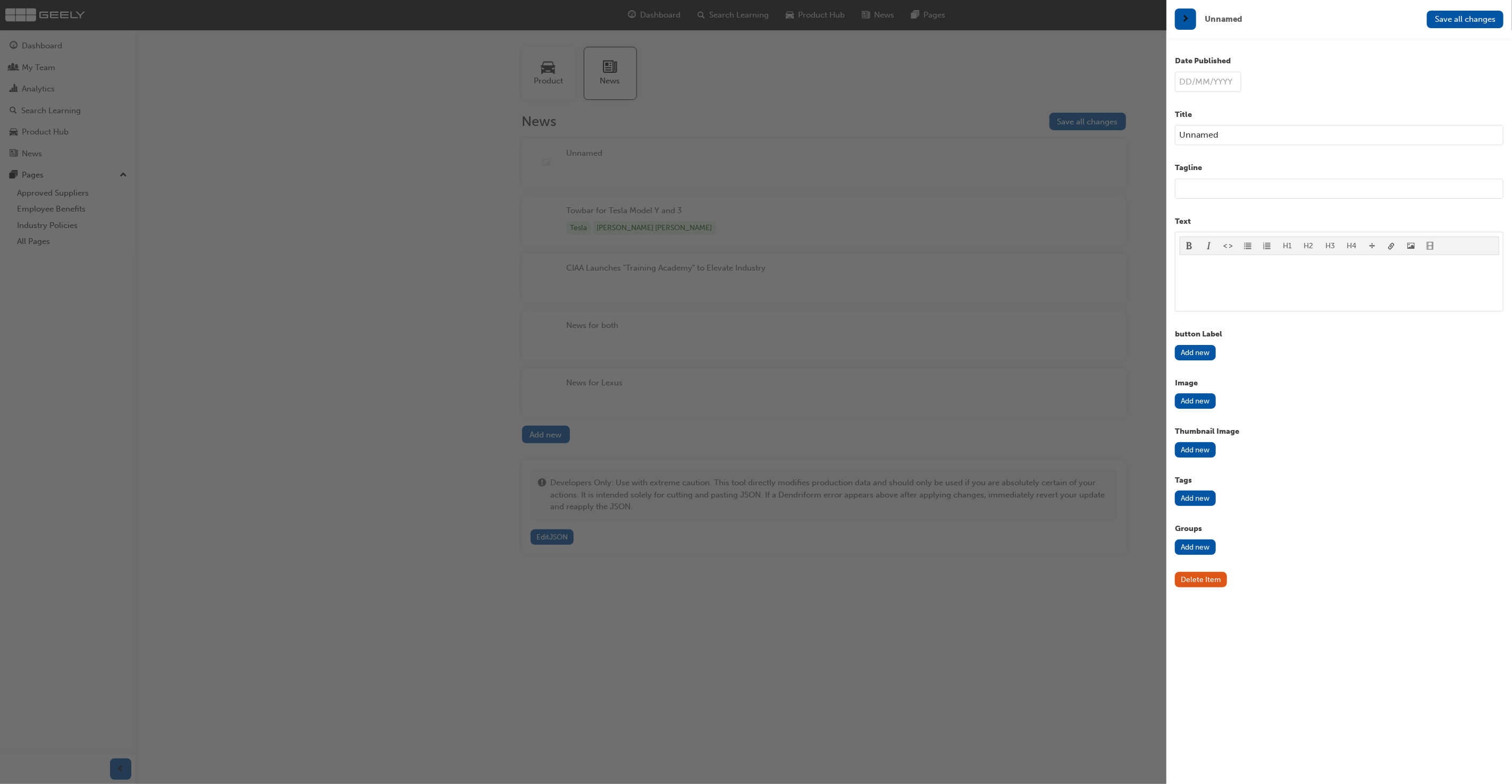
click at [1198, 85] on input "text" at bounding box center [1208, 82] width 66 height 20
click at [1185, 80] on input "20/09/25" at bounding box center [1208, 82] width 66 height 20
type input "20/09/2025"
click at [1234, 131] on input "Unnamed" at bounding box center [1339, 135] width 329 height 20
click at [1307, 138] on input "Unnamed" at bounding box center [1339, 135] width 329 height 20
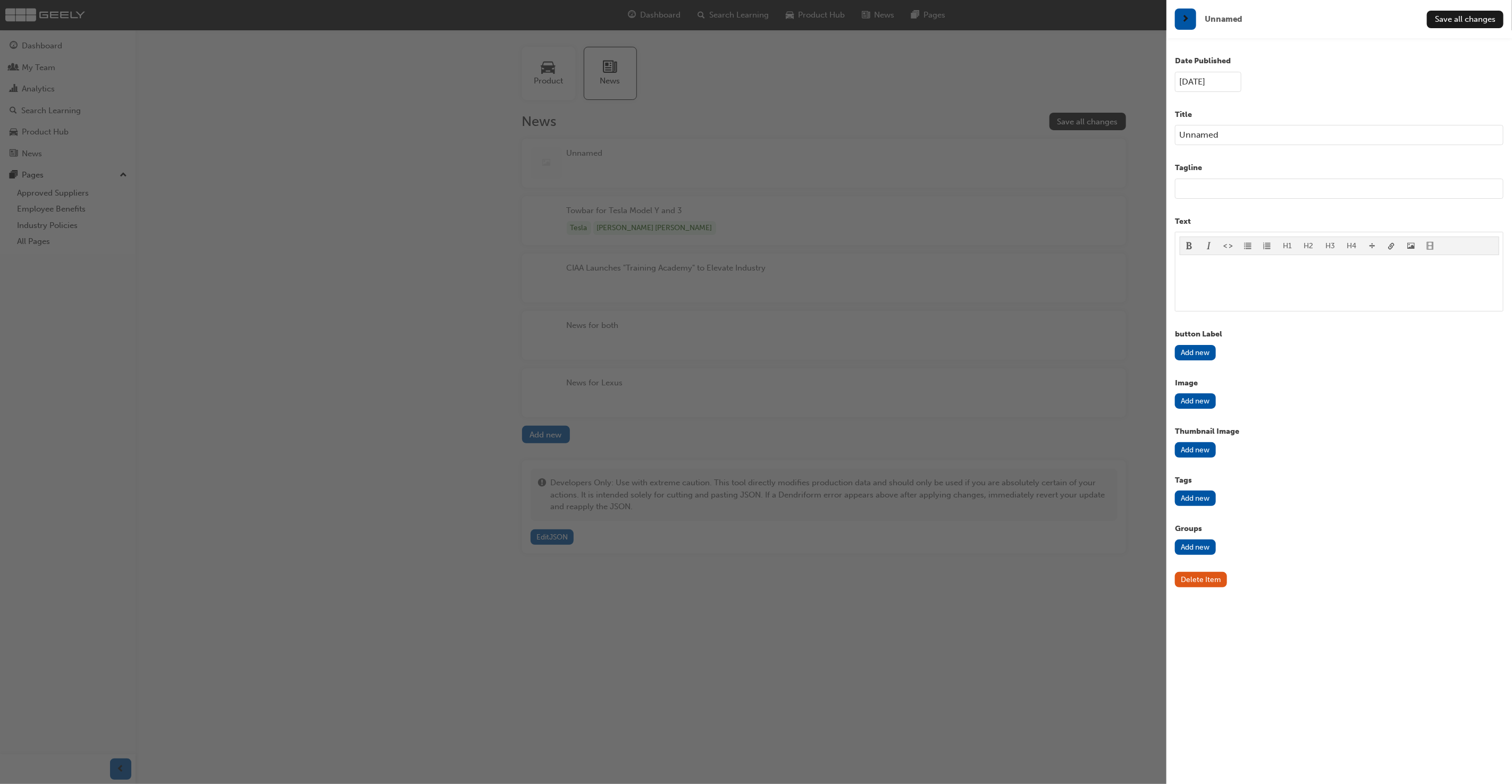
click at [1307, 138] on input "Unnamed" at bounding box center [1339, 135] width 329 height 20
paste input "Geely Australia Drives Forward with New Dealer Training Platform: TRAK by Blue …"
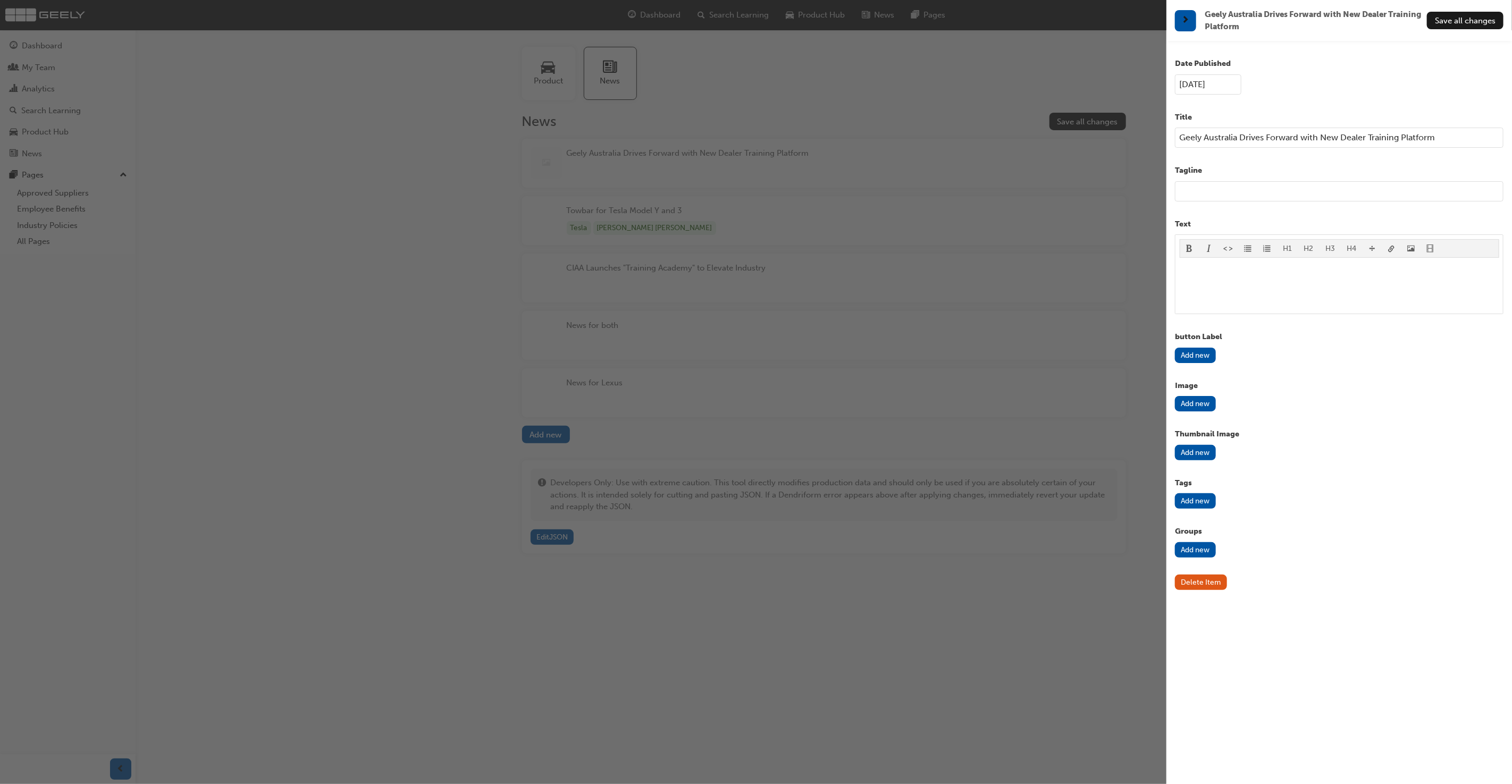
type input "Geely Australia Drives Forward with New Dealer Training Platform"
click at [1191, 268] on p "﻿" at bounding box center [1339, 269] width 319 height 13
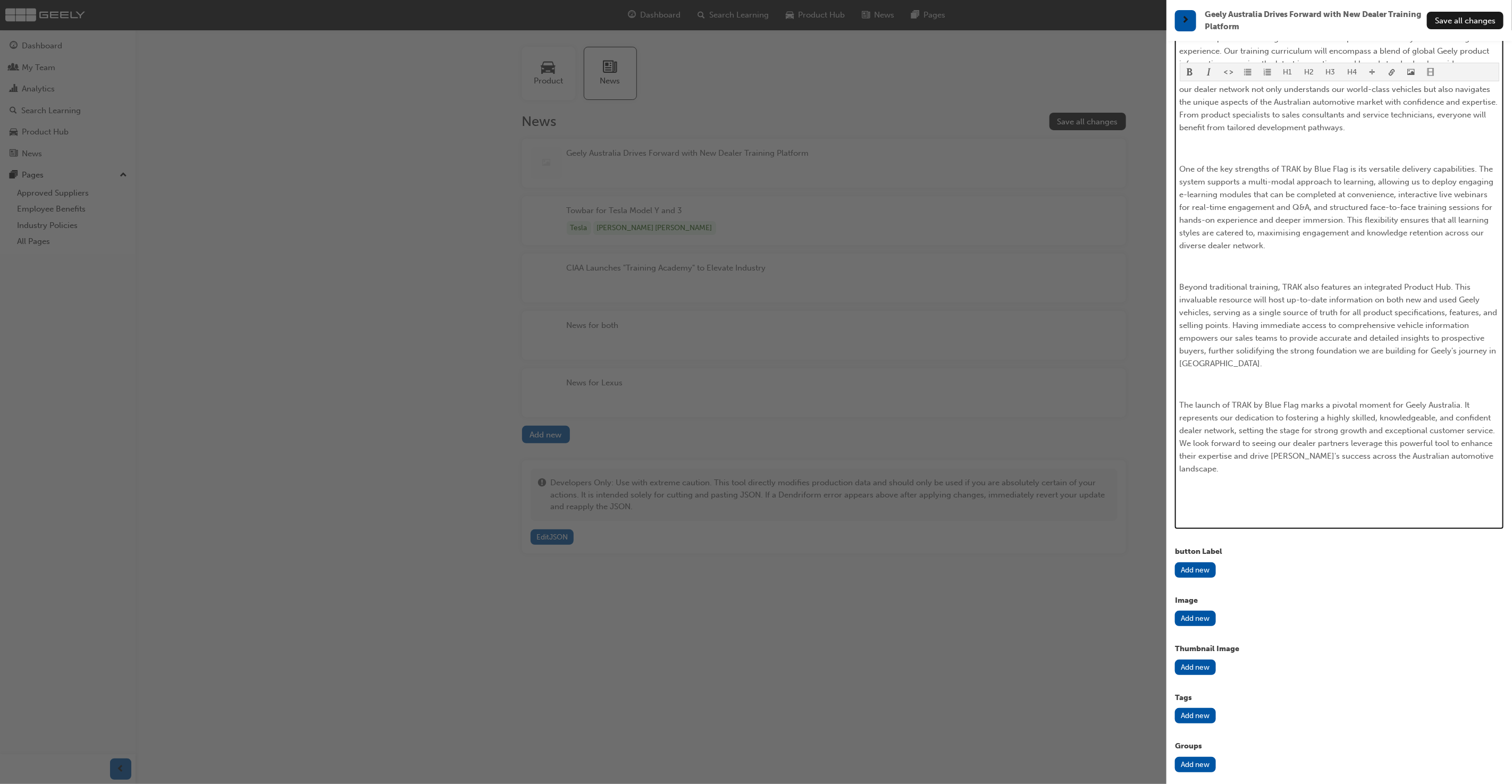
click at [1256, 260] on p "﻿" at bounding box center [1339, 266] width 319 height 13
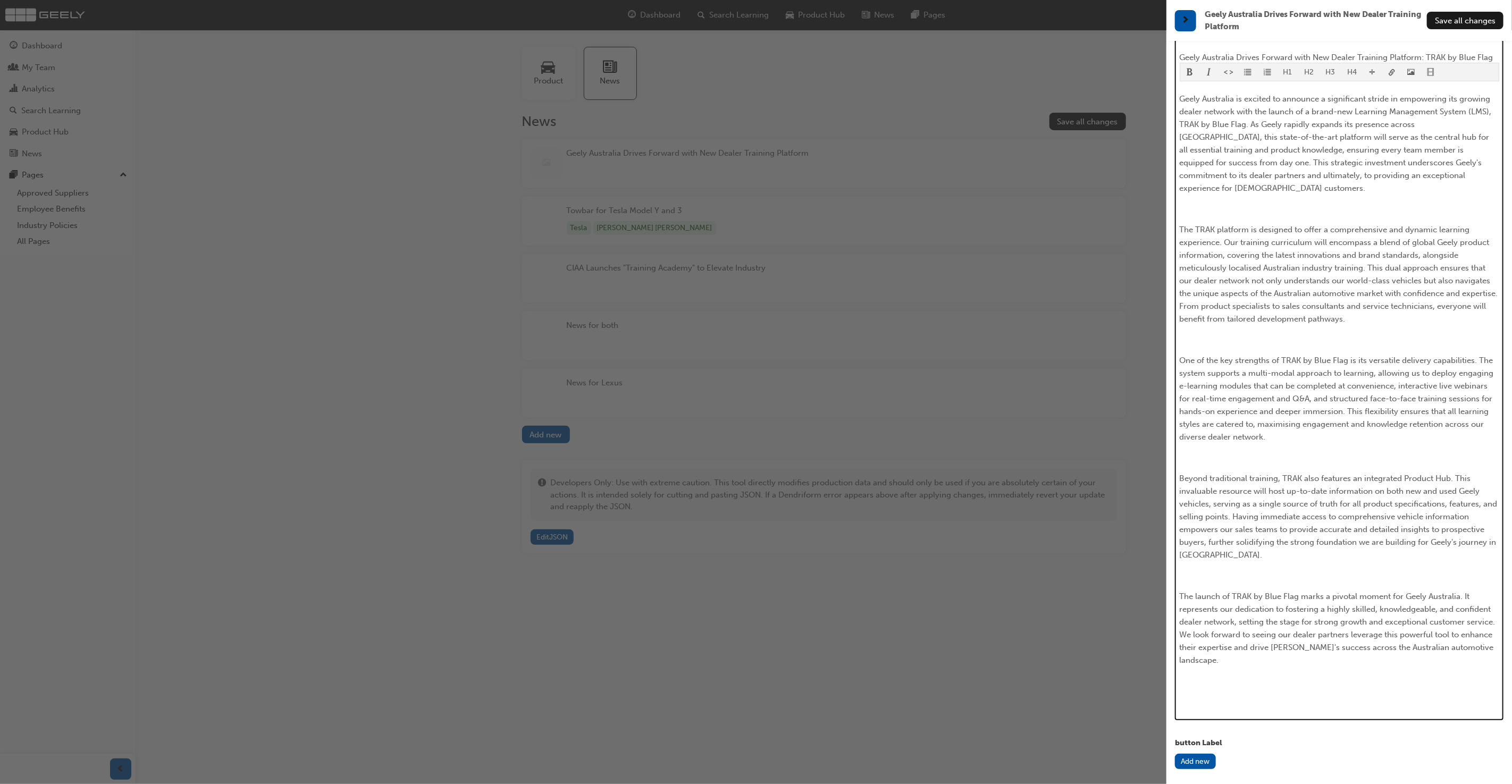
scroll to position [0, 0]
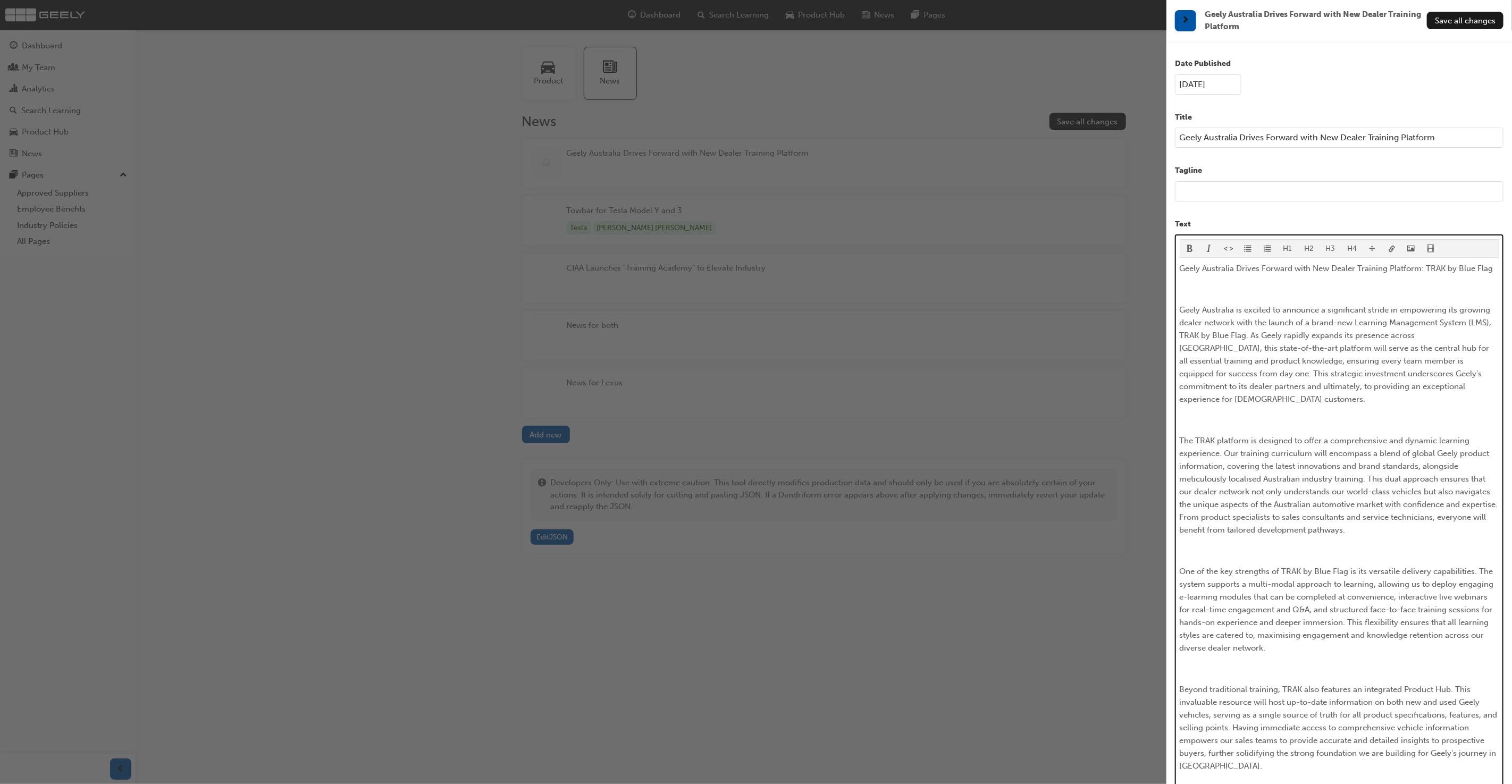
click at [1242, 283] on p "﻿" at bounding box center [1339, 289] width 319 height 13
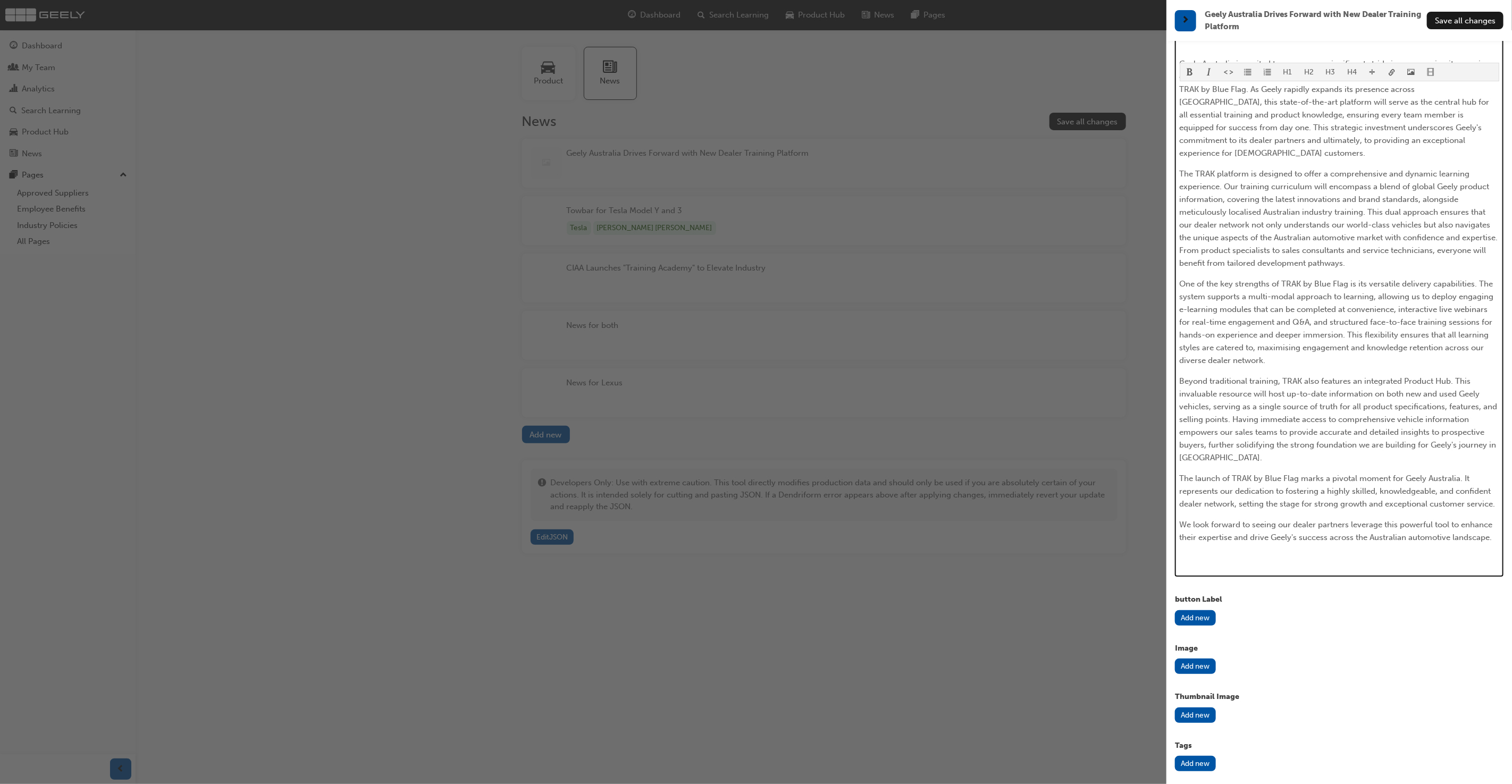
scroll to position [265, 0]
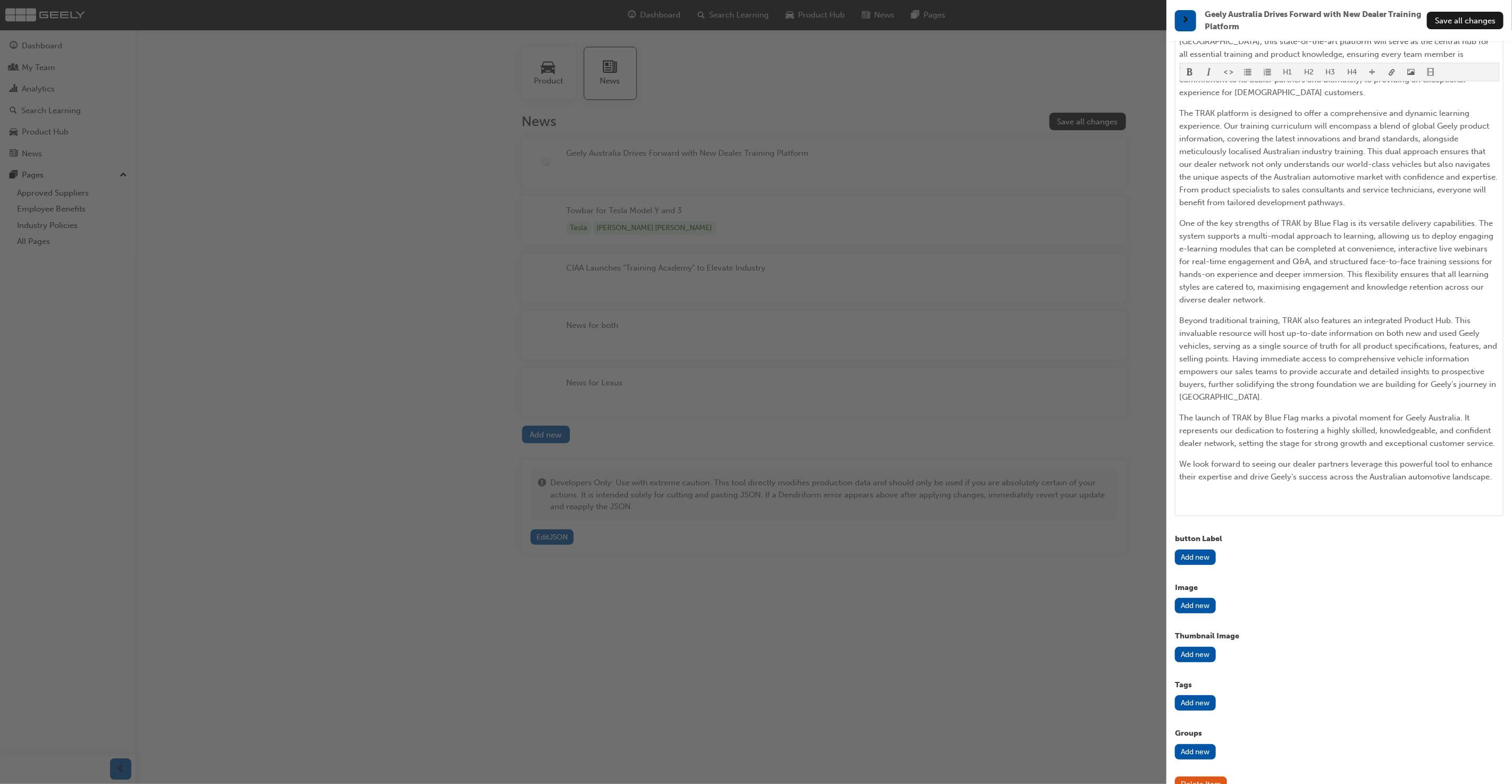
click at [1201, 598] on button "Add new" at bounding box center [1196, 606] width 41 height 15
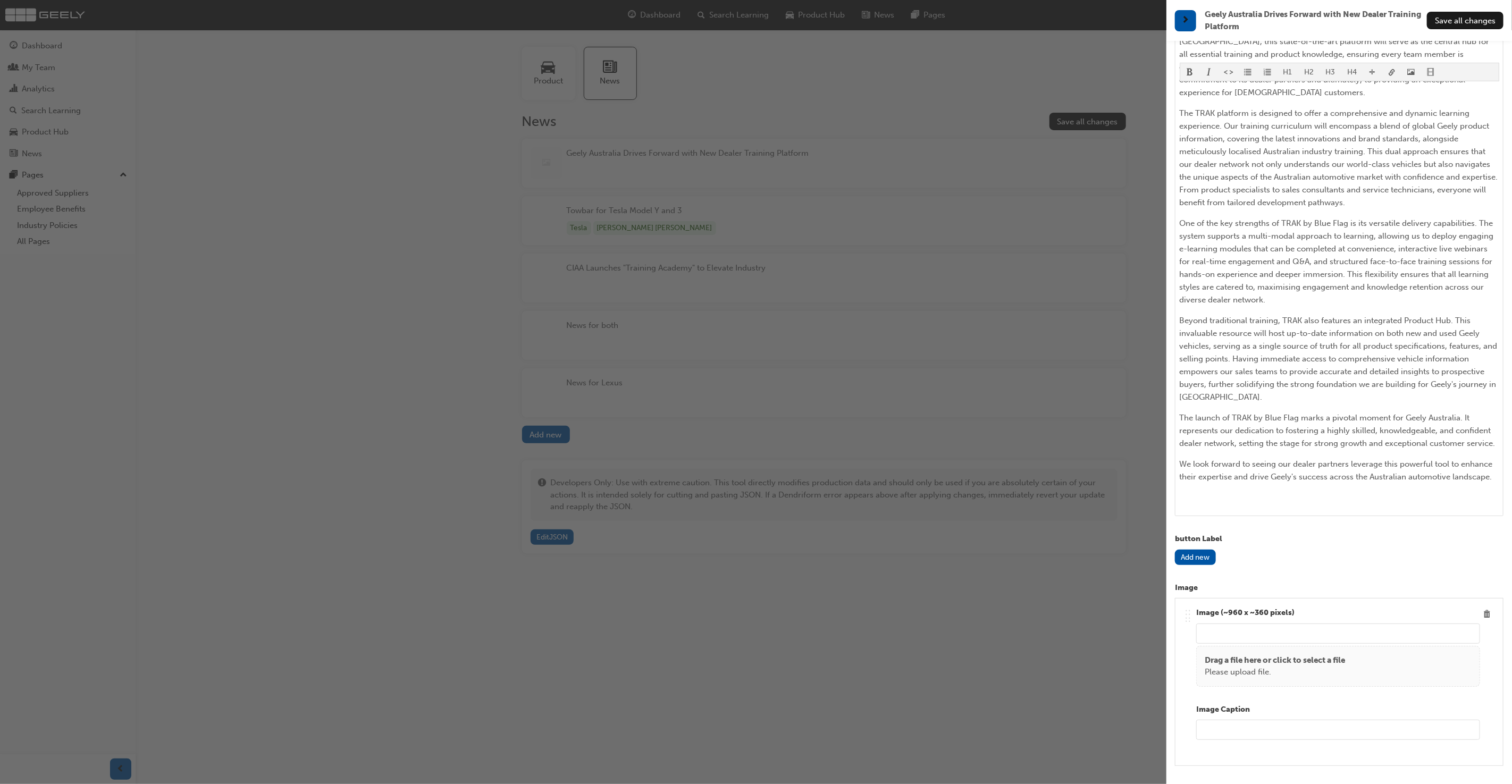
click at [1261, 666] on p "Please upload file." at bounding box center [1274, 672] width 140 height 12
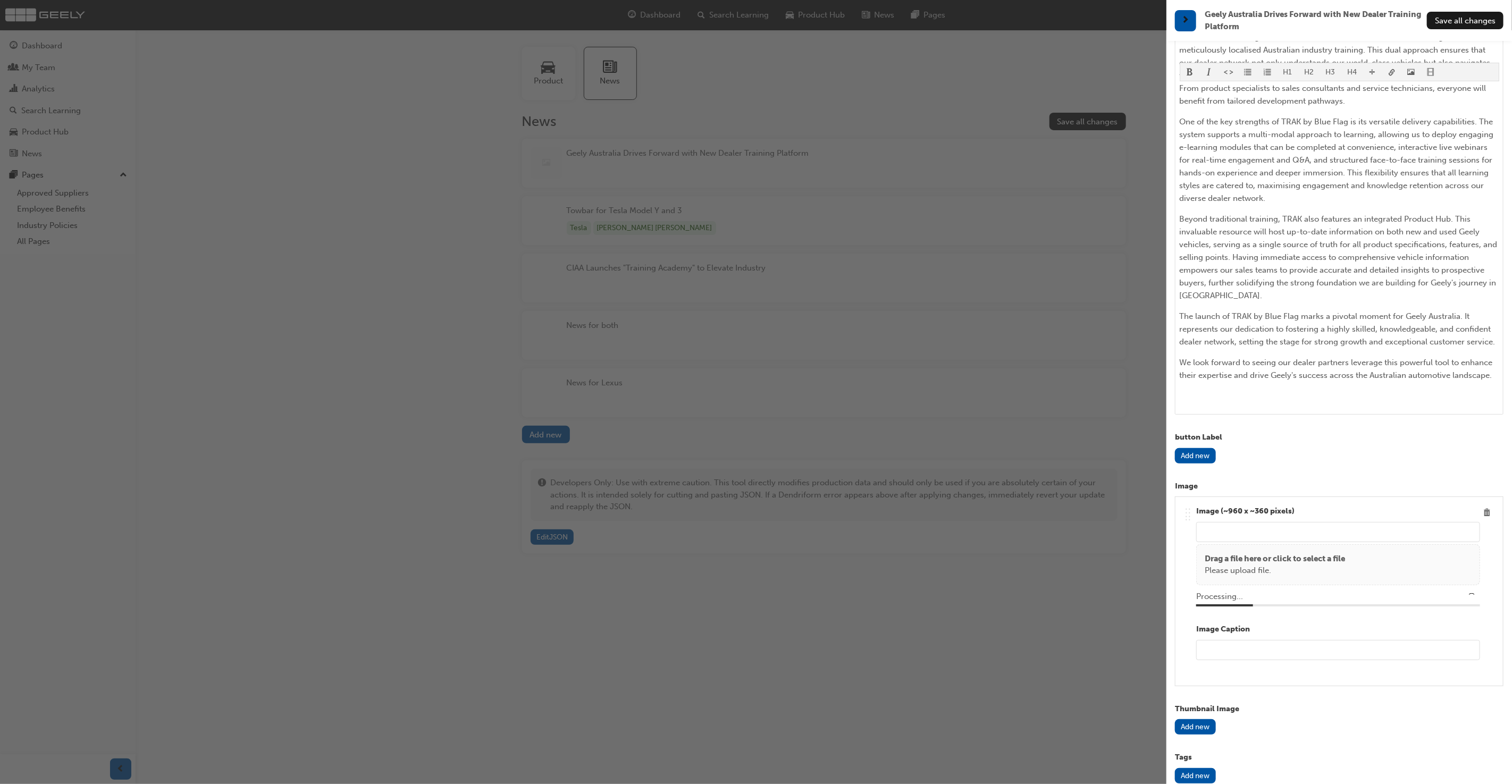
scroll to position [434, 0]
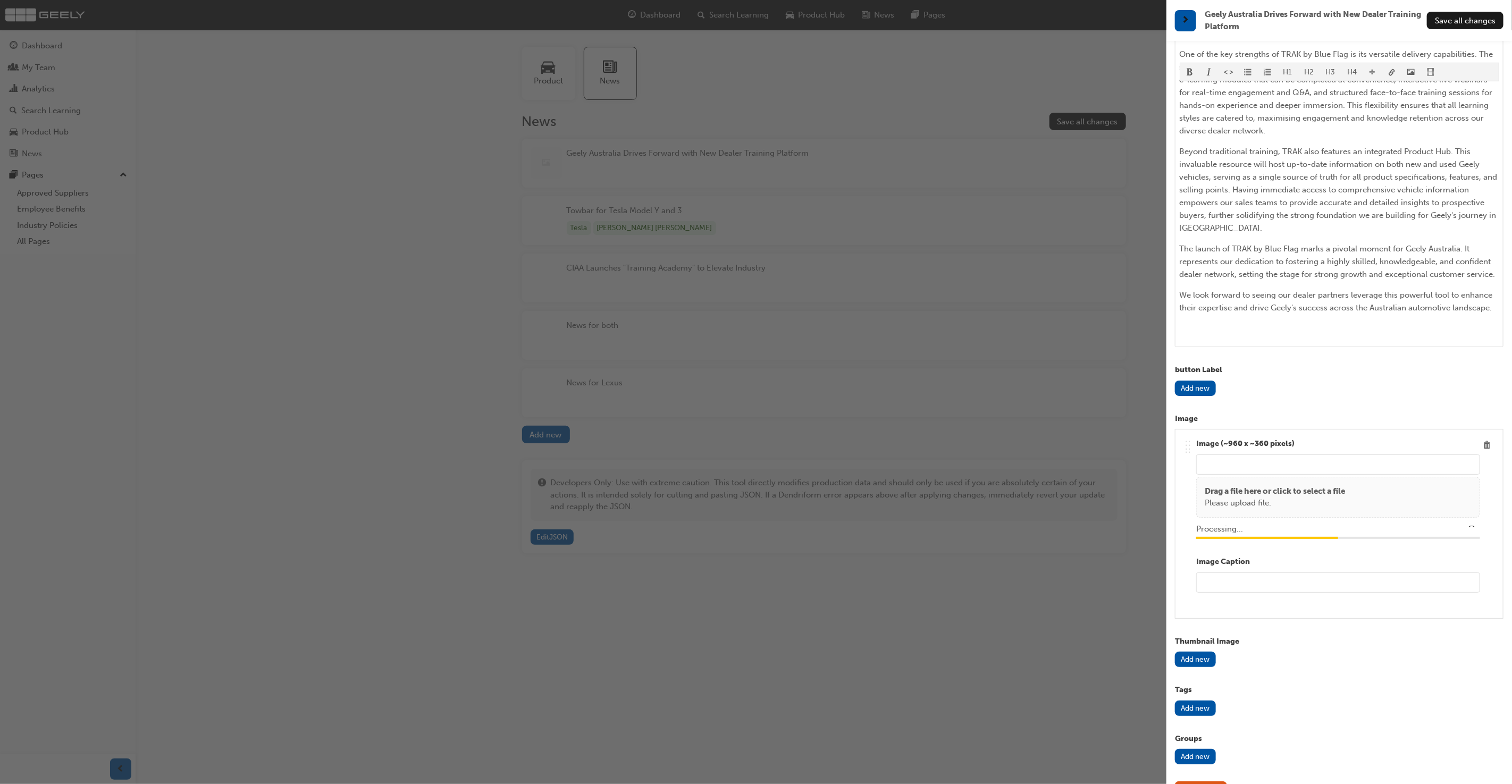
click at [1258, 573] on input "text" at bounding box center [1338, 583] width 284 height 20
type input "Starray"
type input "/upload/becd5e34-dd12-4a2c-bede-ed01f045491d.jpg"
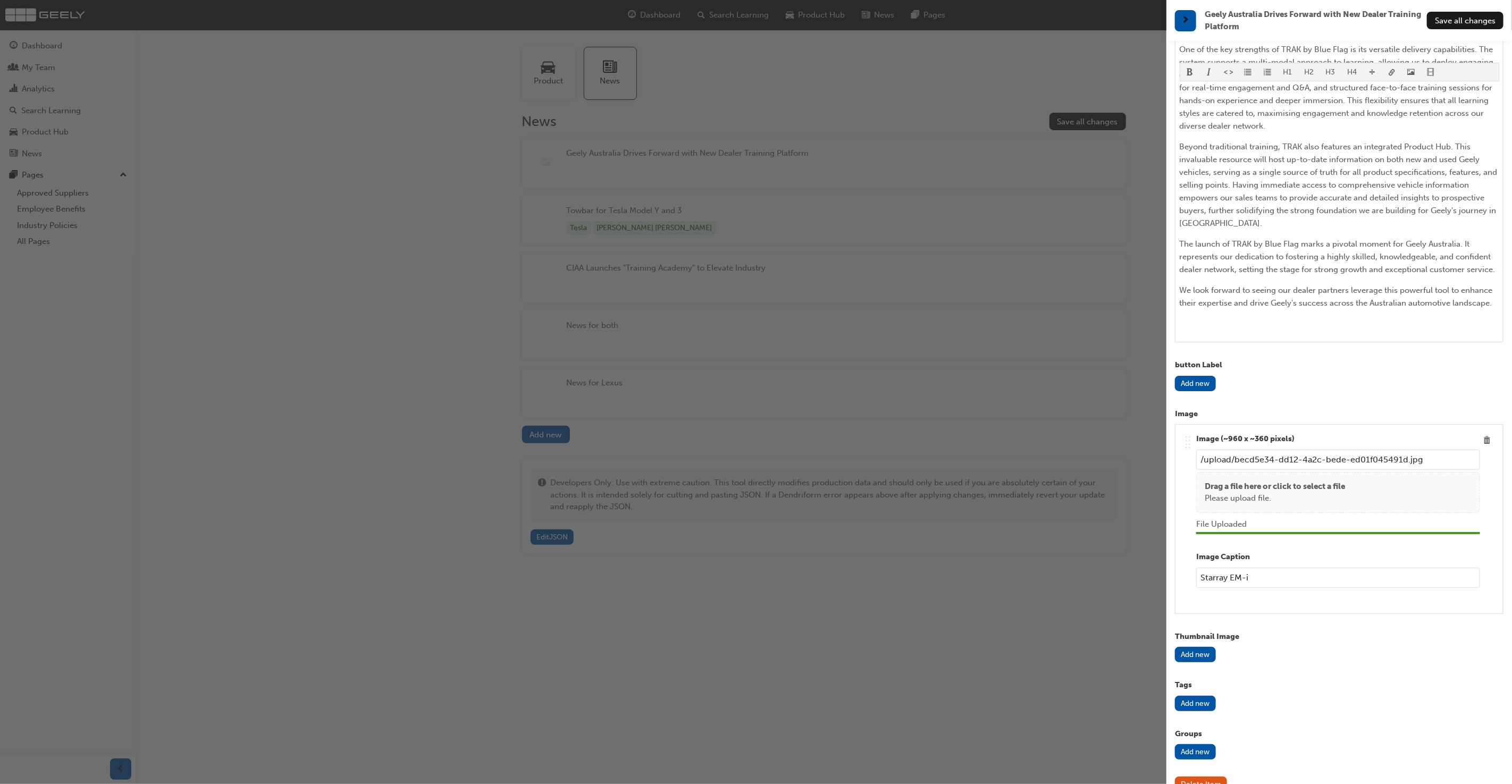
type input "Starray EM-i"
click at [1469, 19] on span "Save all changes" at bounding box center [1465, 21] width 60 height 9
click at [1199, 647] on button "Add new" at bounding box center [1196, 654] width 41 height 15
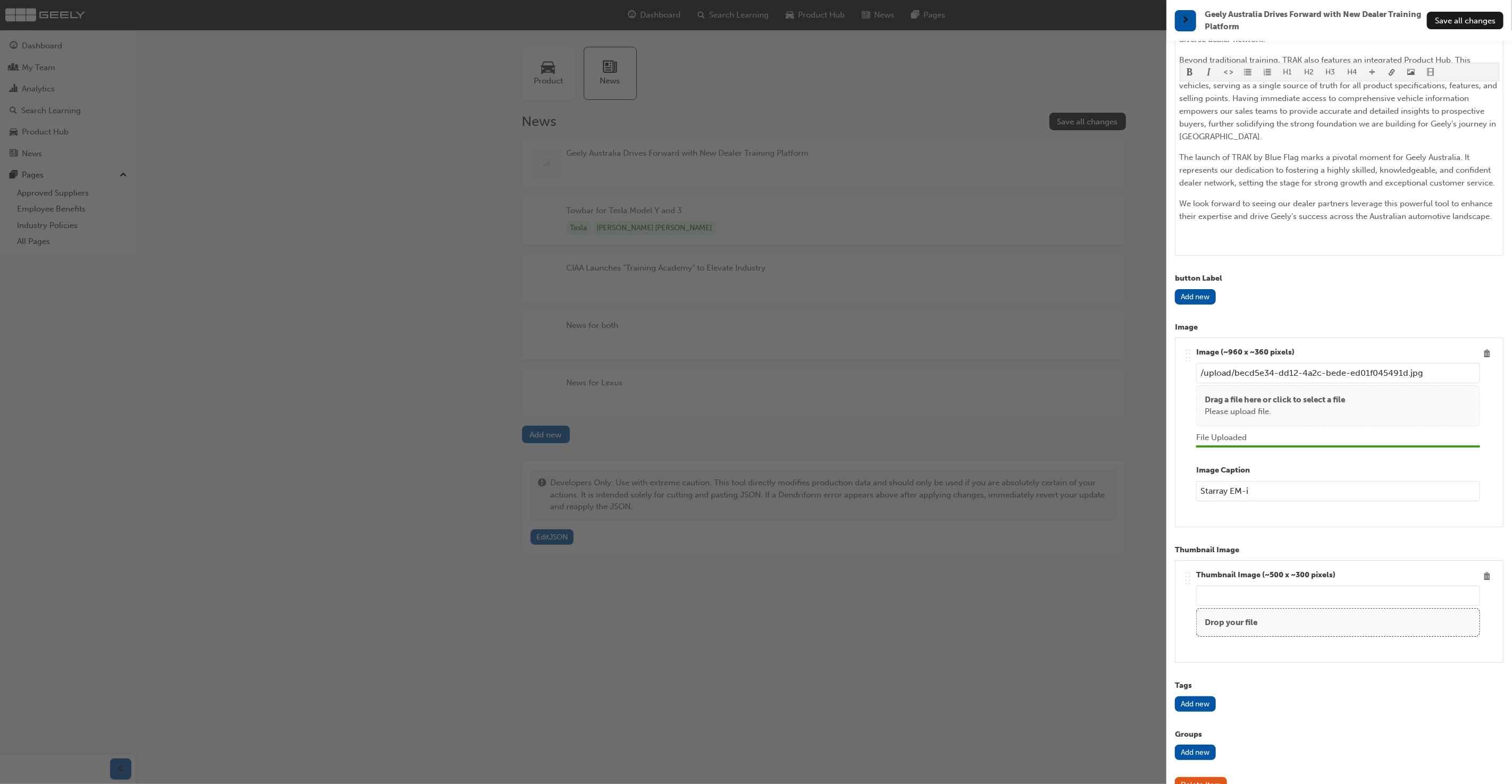
scroll to position [538, 0]
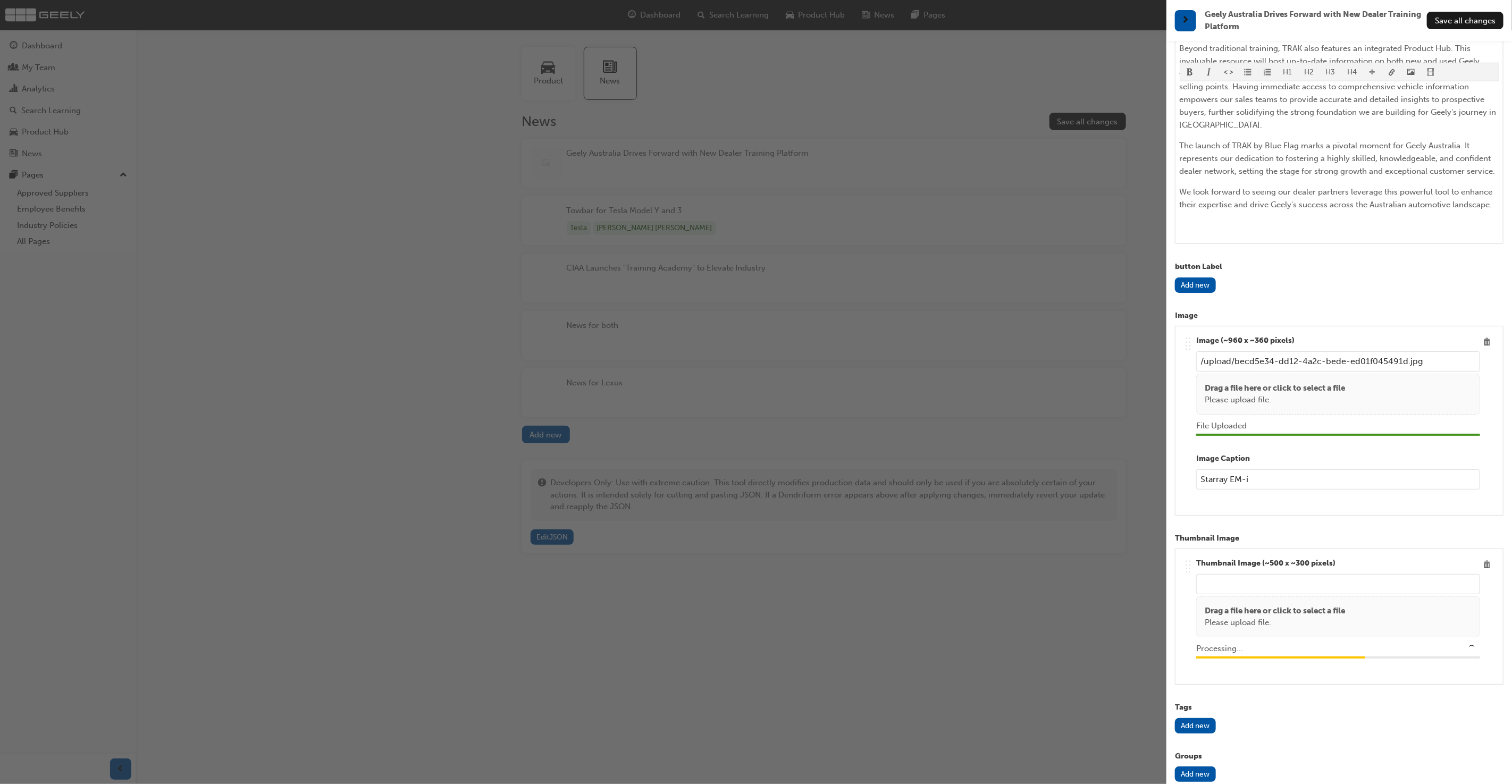
click at [1297, 382] on p "Drag a file here or click to select a file" at bounding box center [1274, 388] width 140 height 12
type input "/upload/04cecdda-6e49-4020-88f1-726237692765.png"
type input "/upload/426f135f-7c30-4608-8247-c9d239151a0b.jpg"
click at [1470, 18] on span "Save all changes" at bounding box center [1465, 21] width 60 height 9
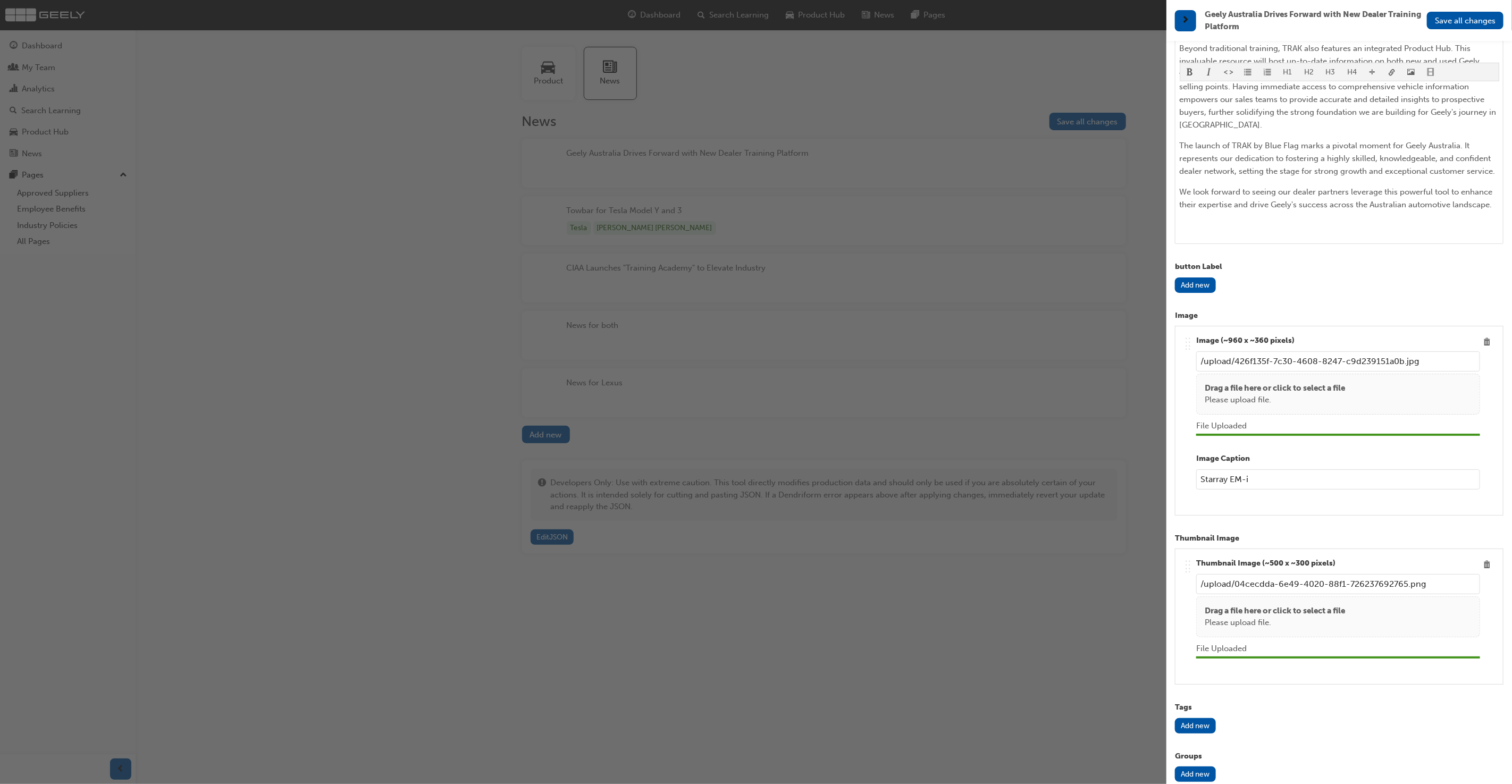
click at [1470, 18] on span "Save all changes" at bounding box center [1465, 21] width 60 height 9
click at [1122, 352] on div "button" at bounding box center [583, 392] width 1166 height 784
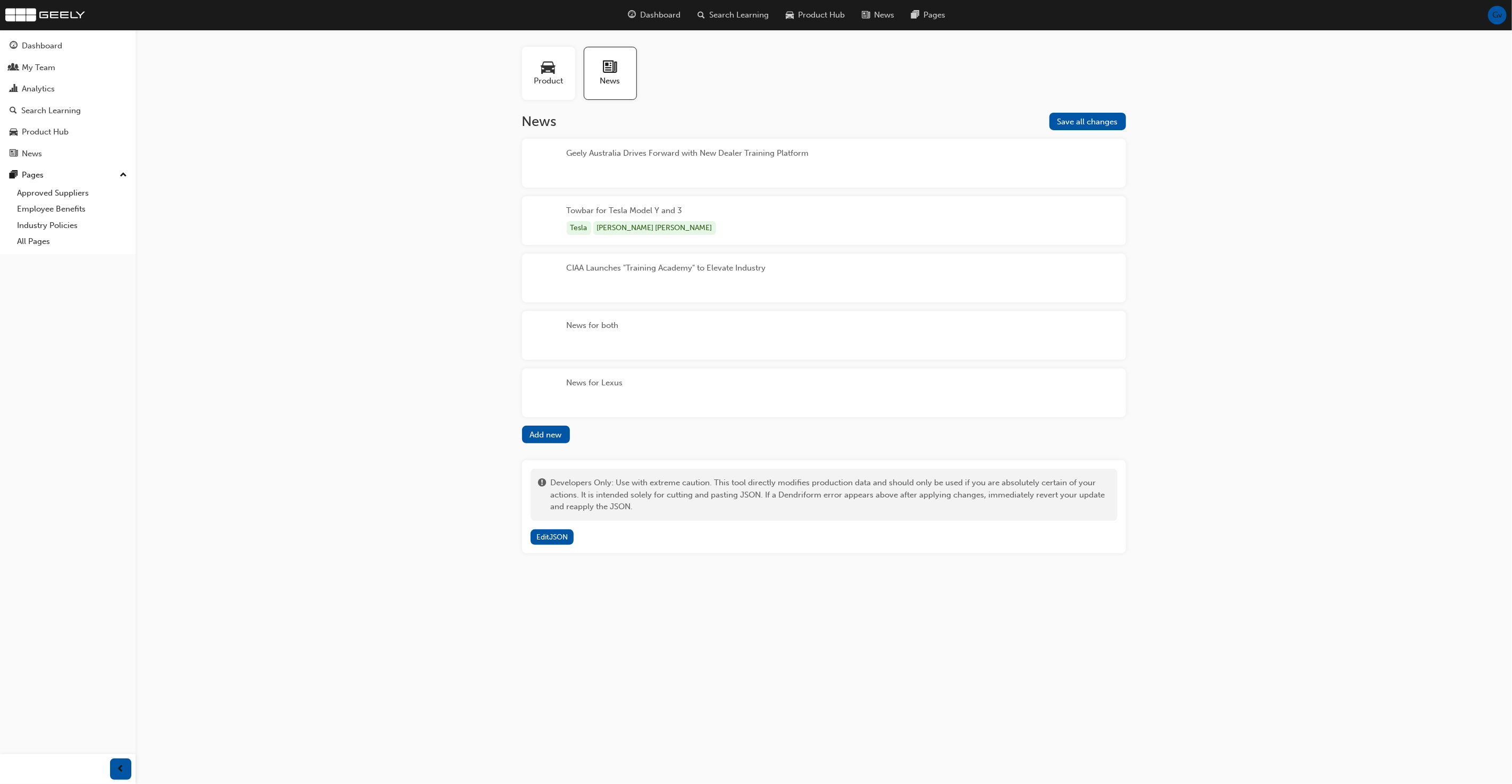
click at [704, 214] on div "Towbar for Tesla Model Y and 3 Tesla Hayman Reese" at bounding box center [824, 220] width 604 height 49
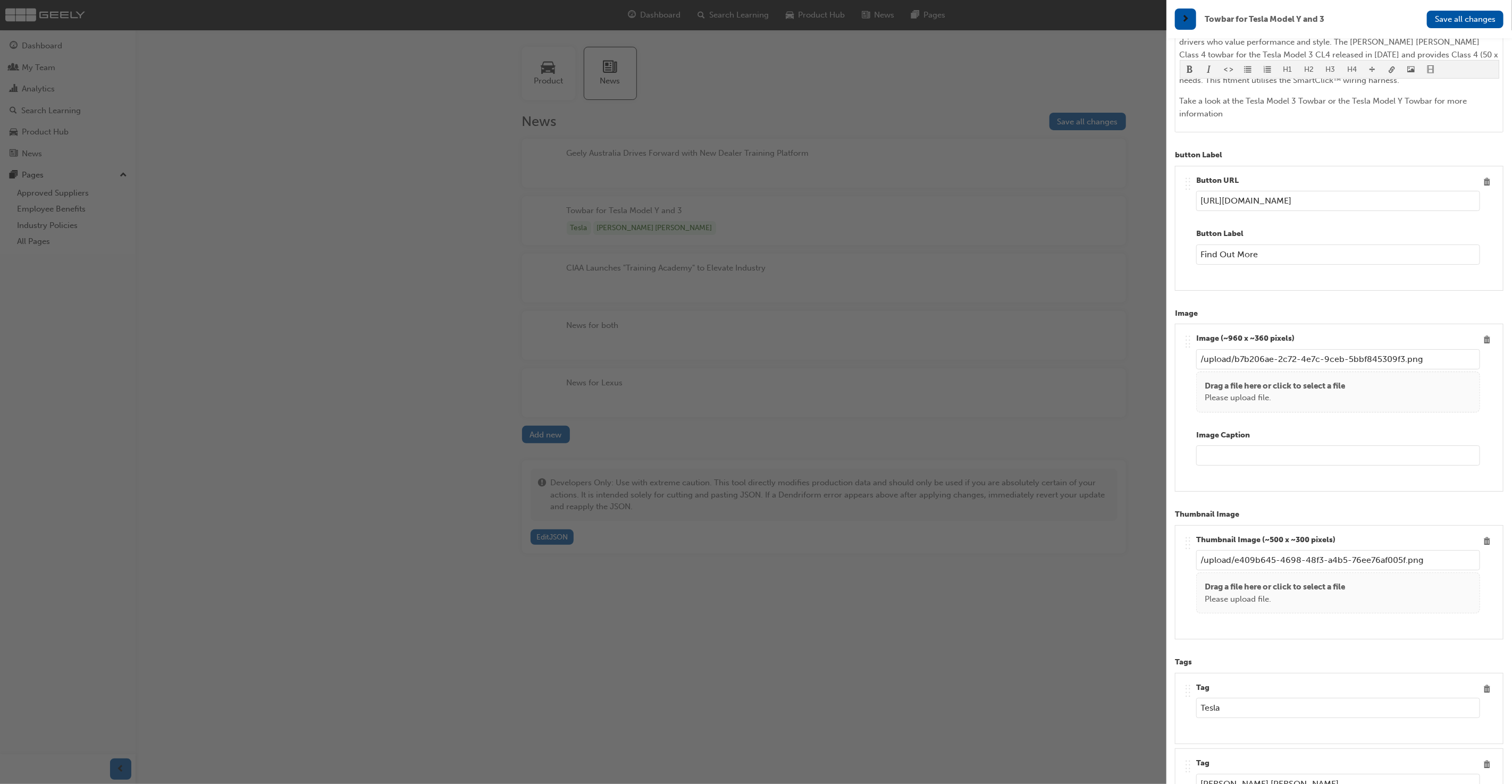
scroll to position [548, 0]
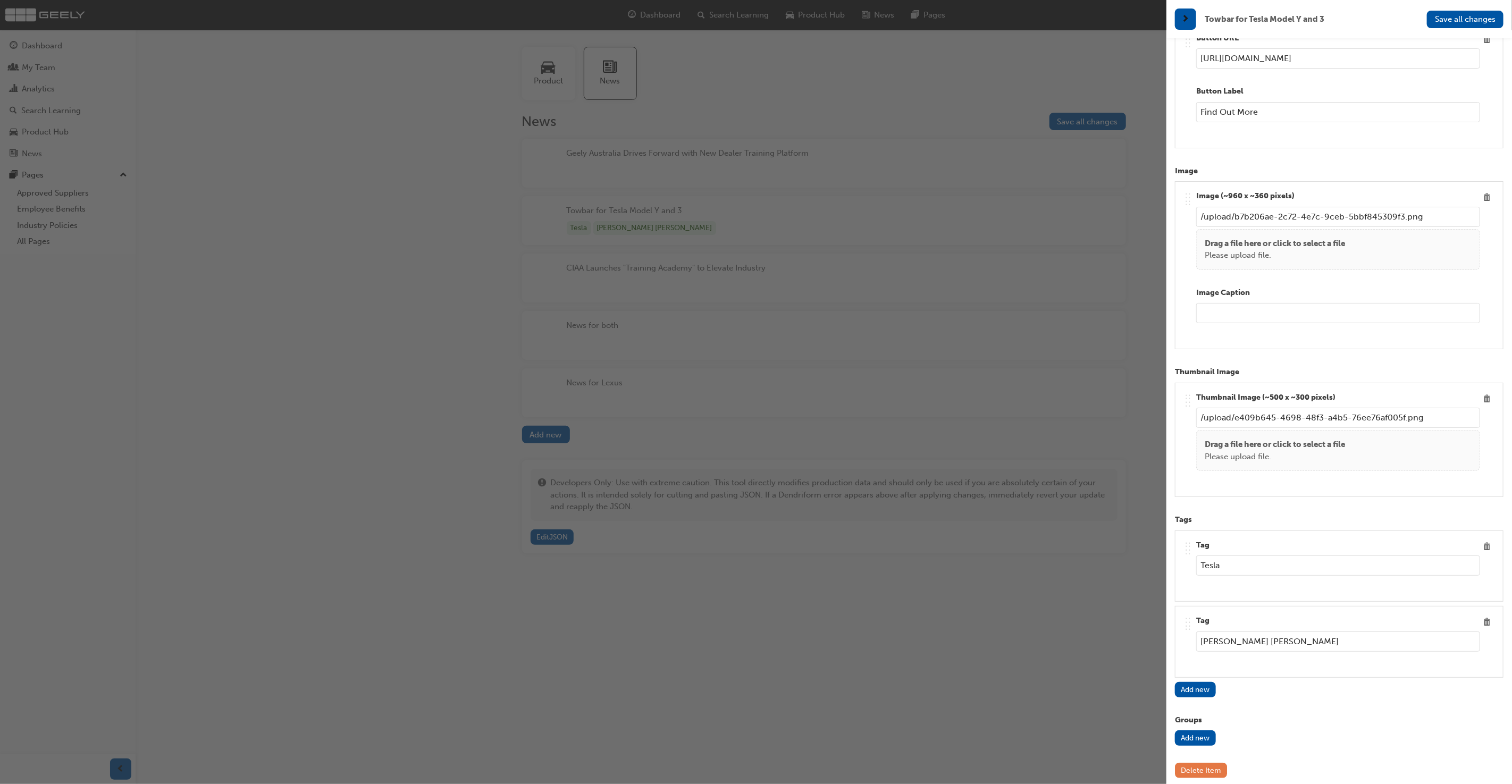
click at [1202, 763] on button "Delete Item" at bounding box center [1201, 771] width 52 height 15
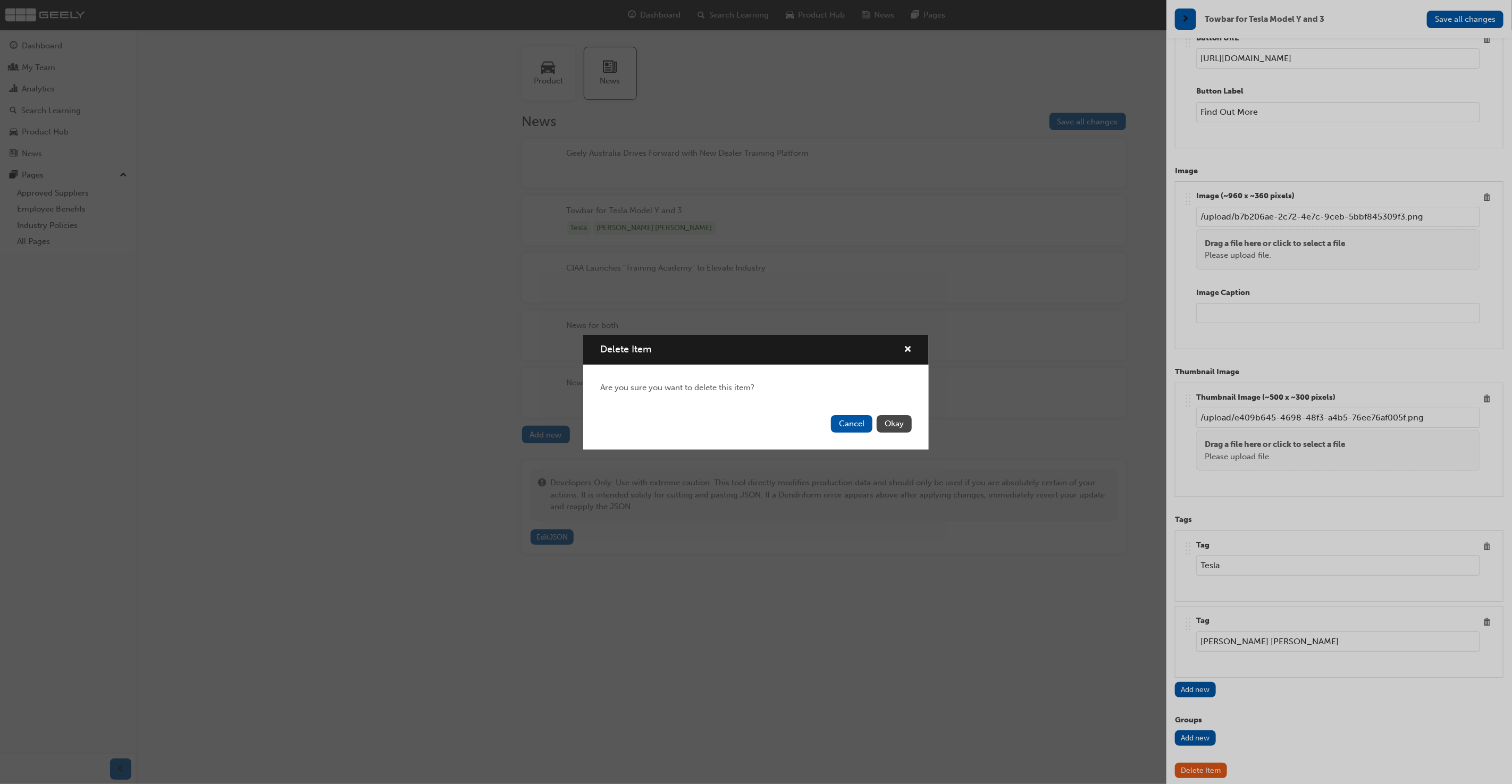
click at [889, 424] on button "Okay" at bounding box center [895, 424] width 35 height 18
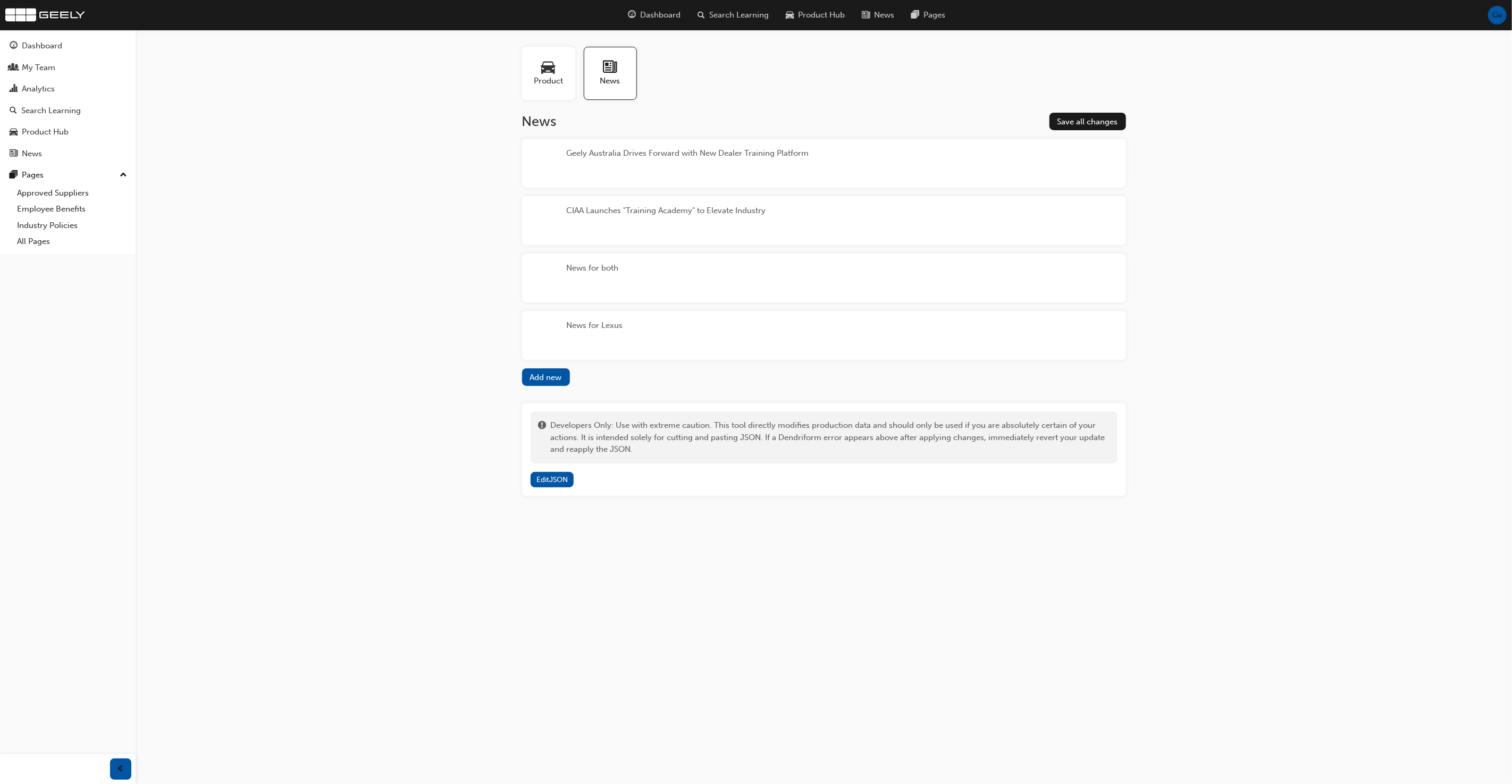
click at [772, 221] on div "CIAA Launches "Training Academy" to Elevate Industry" at bounding box center [824, 220] width 604 height 49
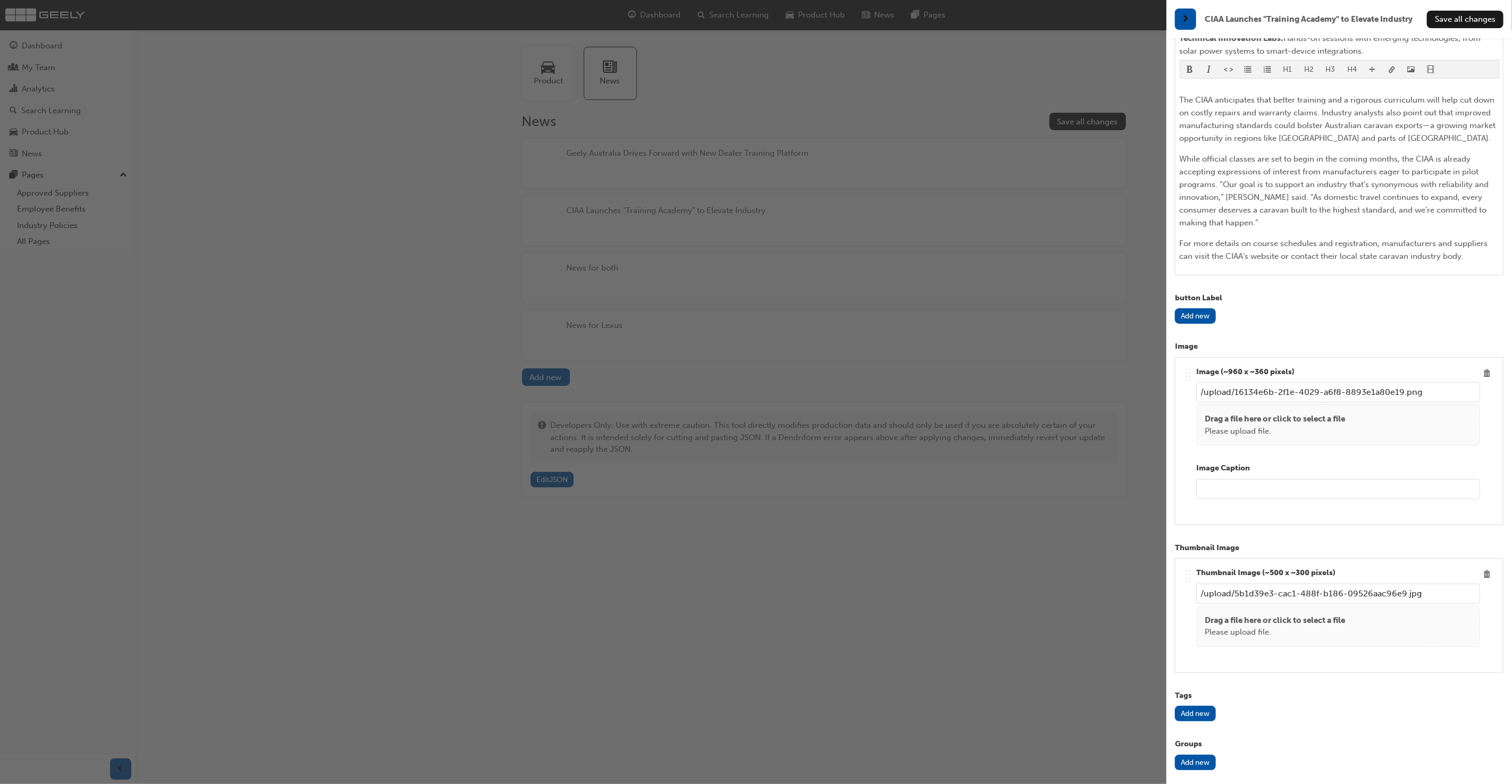
scroll to position [784, 0]
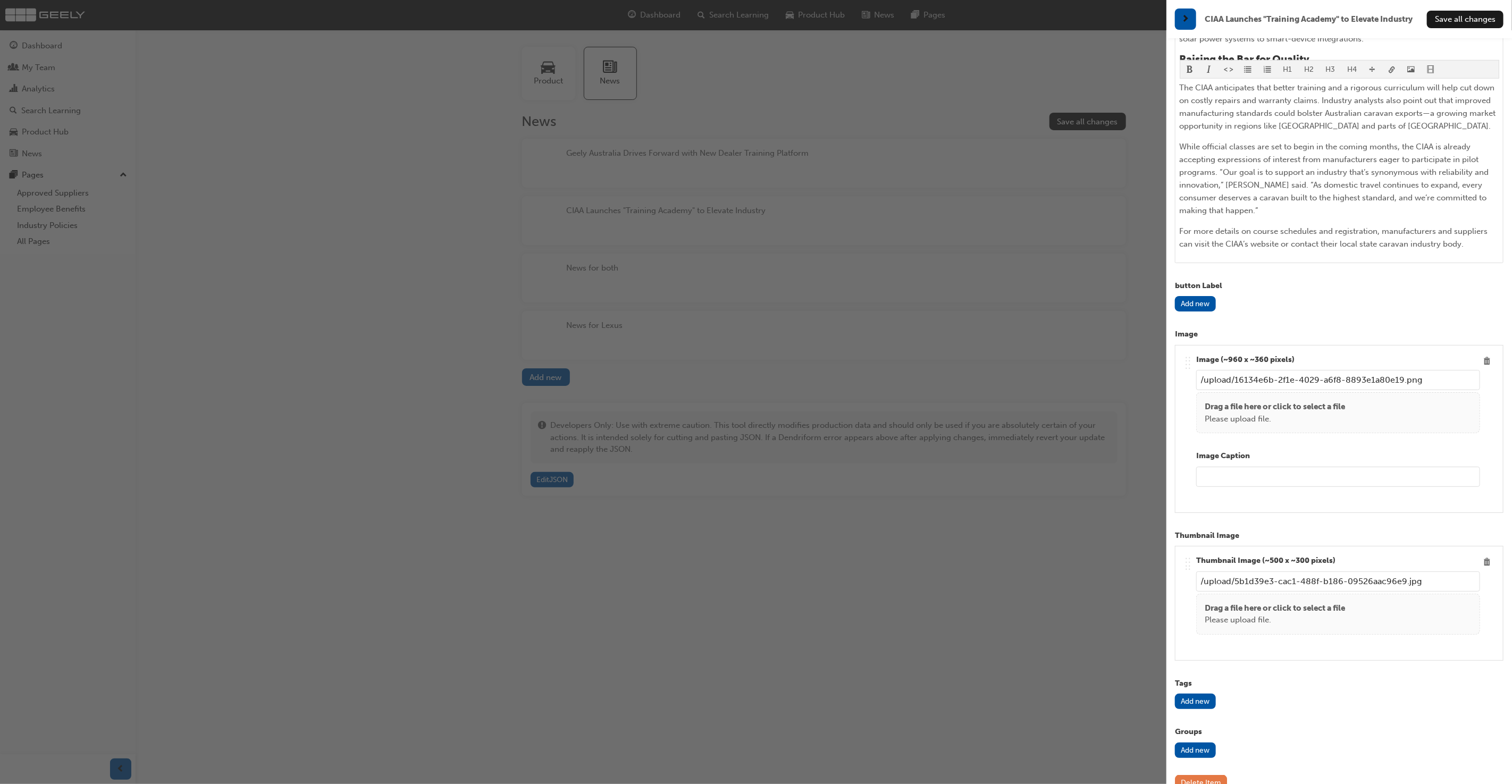
click at [1217, 775] on button "Delete Item" at bounding box center [1201, 783] width 52 height 15
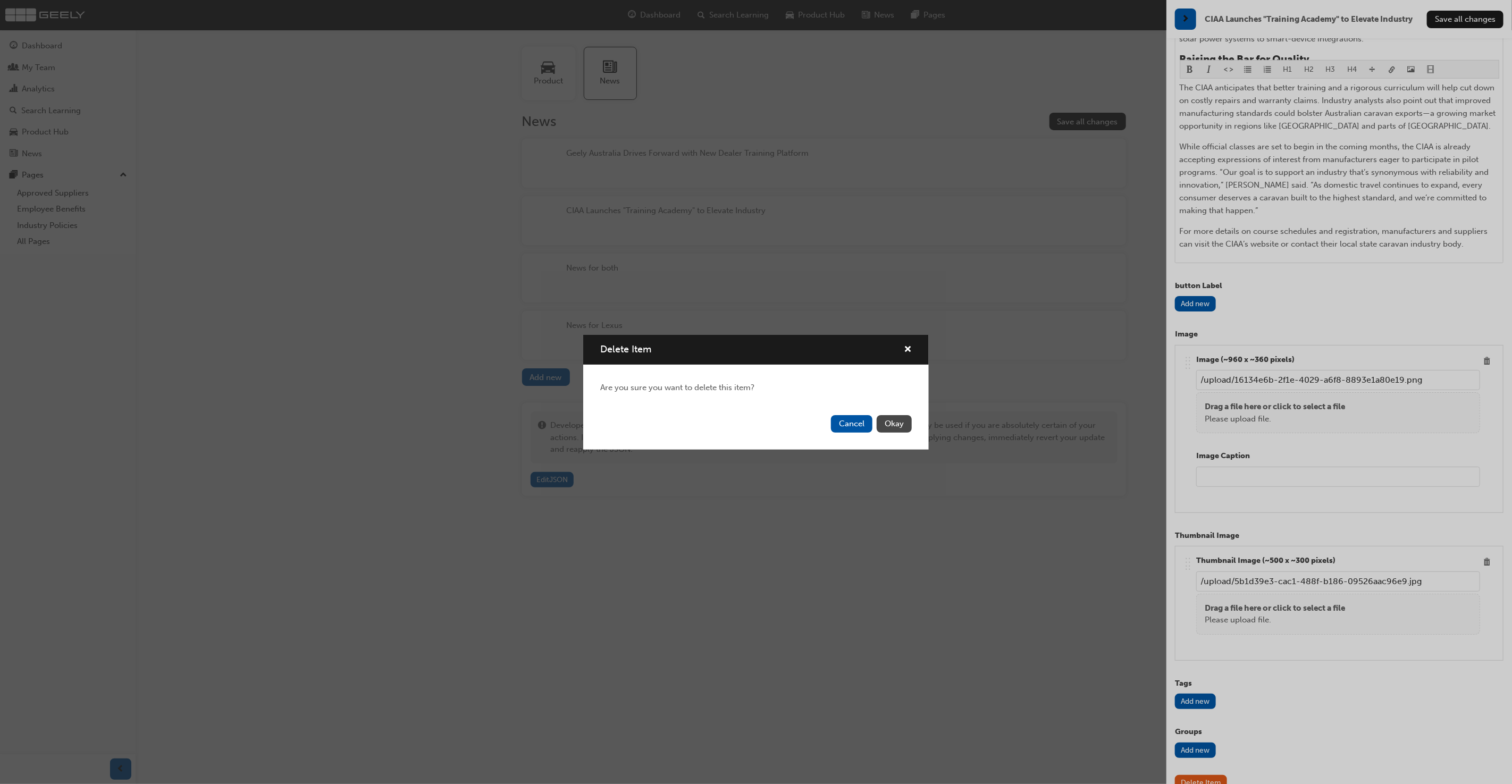
click at [890, 426] on button "Okay" at bounding box center [895, 424] width 35 height 18
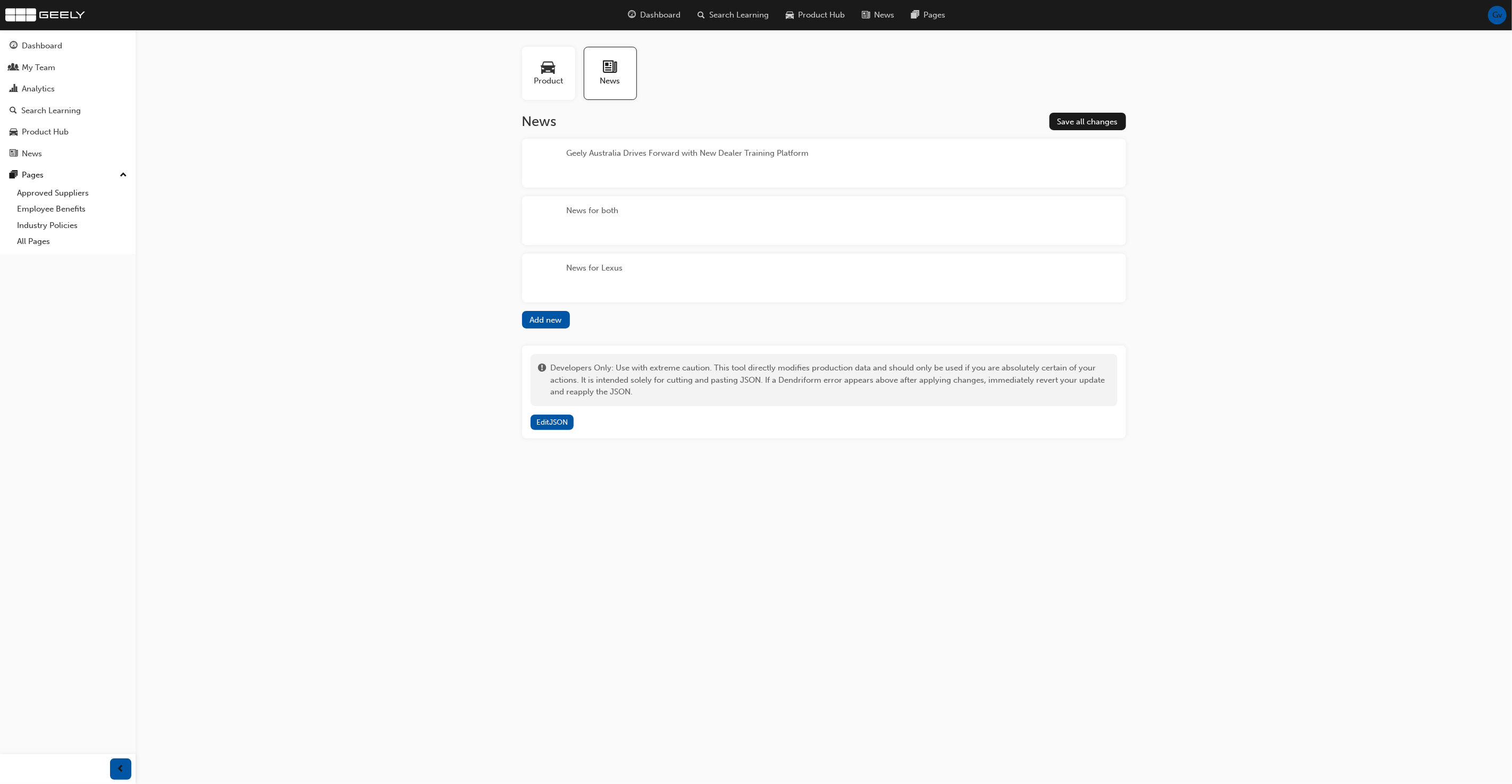
click at [798, 227] on div "News for both" at bounding box center [824, 220] width 604 height 49
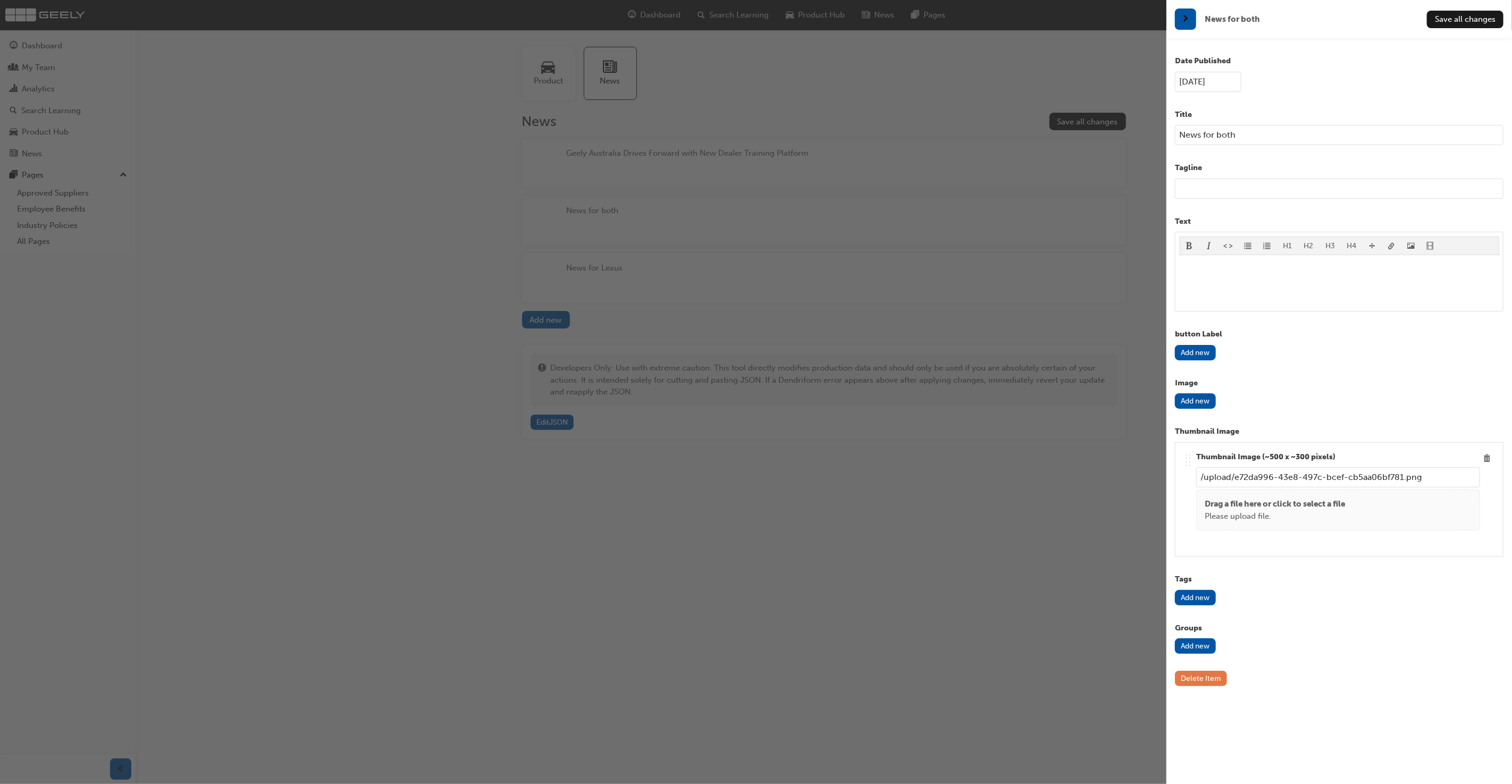
click at [1216, 679] on button "Delete Item" at bounding box center [1201, 678] width 52 height 15
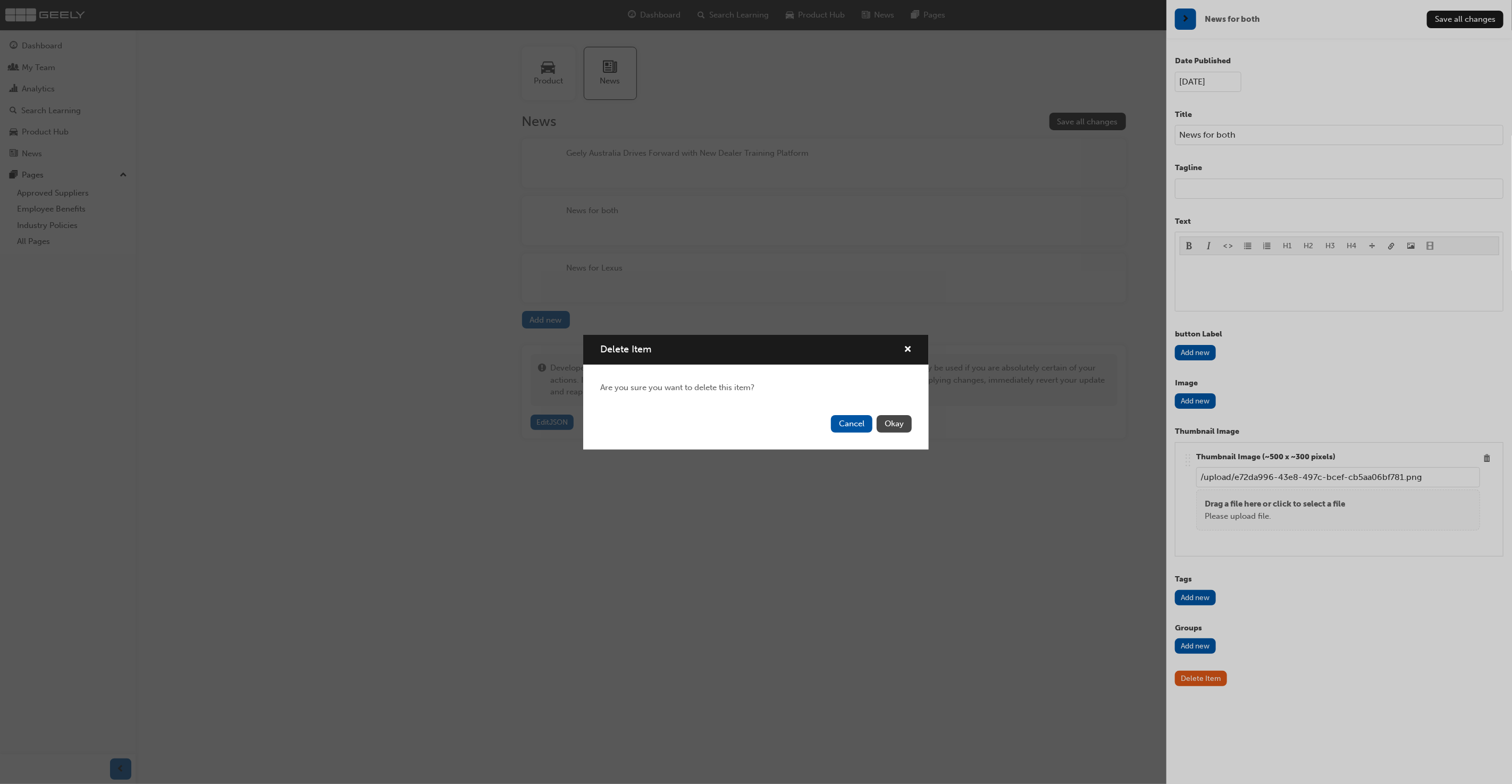
click at [885, 424] on button "Okay" at bounding box center [895, 424] width 35 height 18
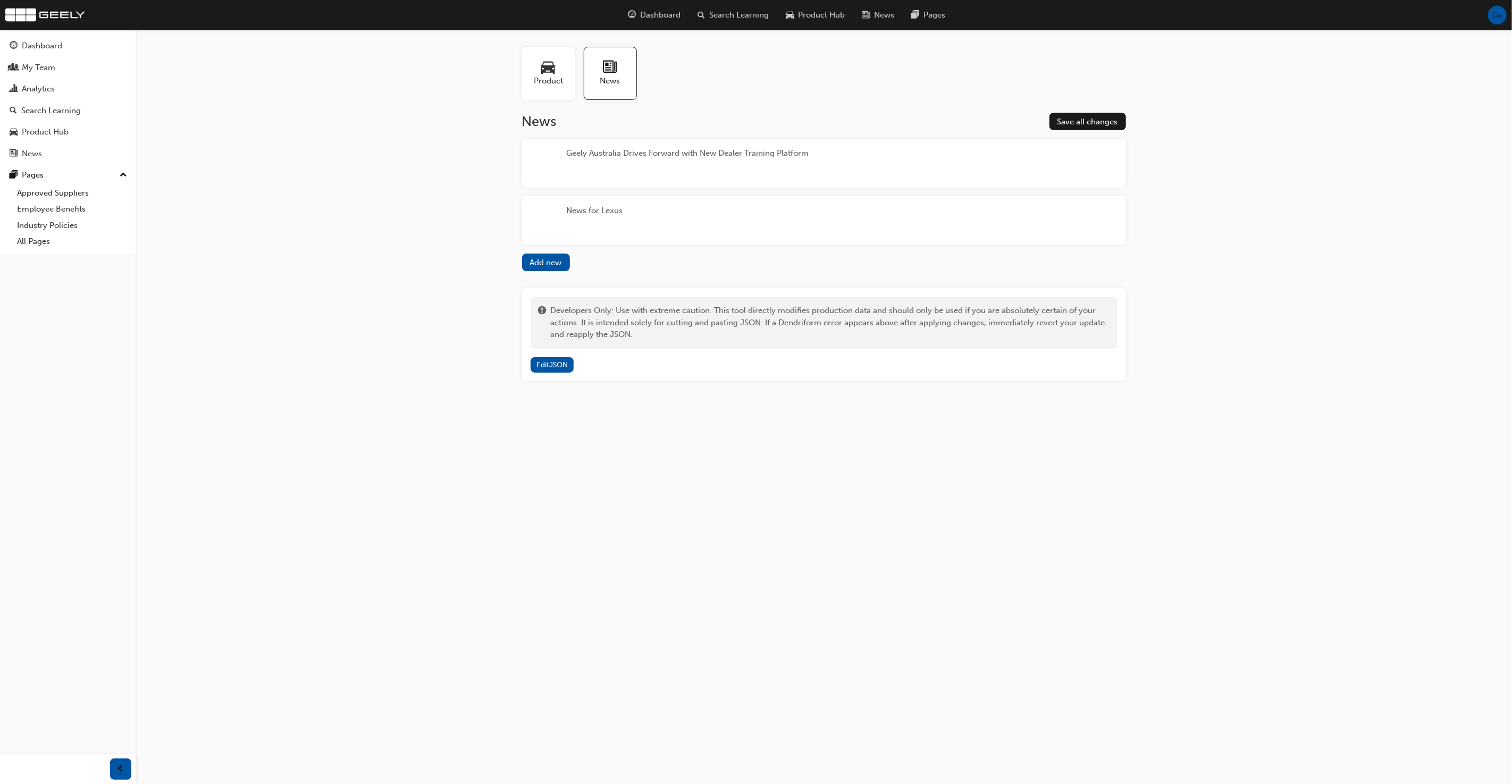
click at [737, 219] on div "News for Lexus" at bounding box center [824, 220] width 604 height 49
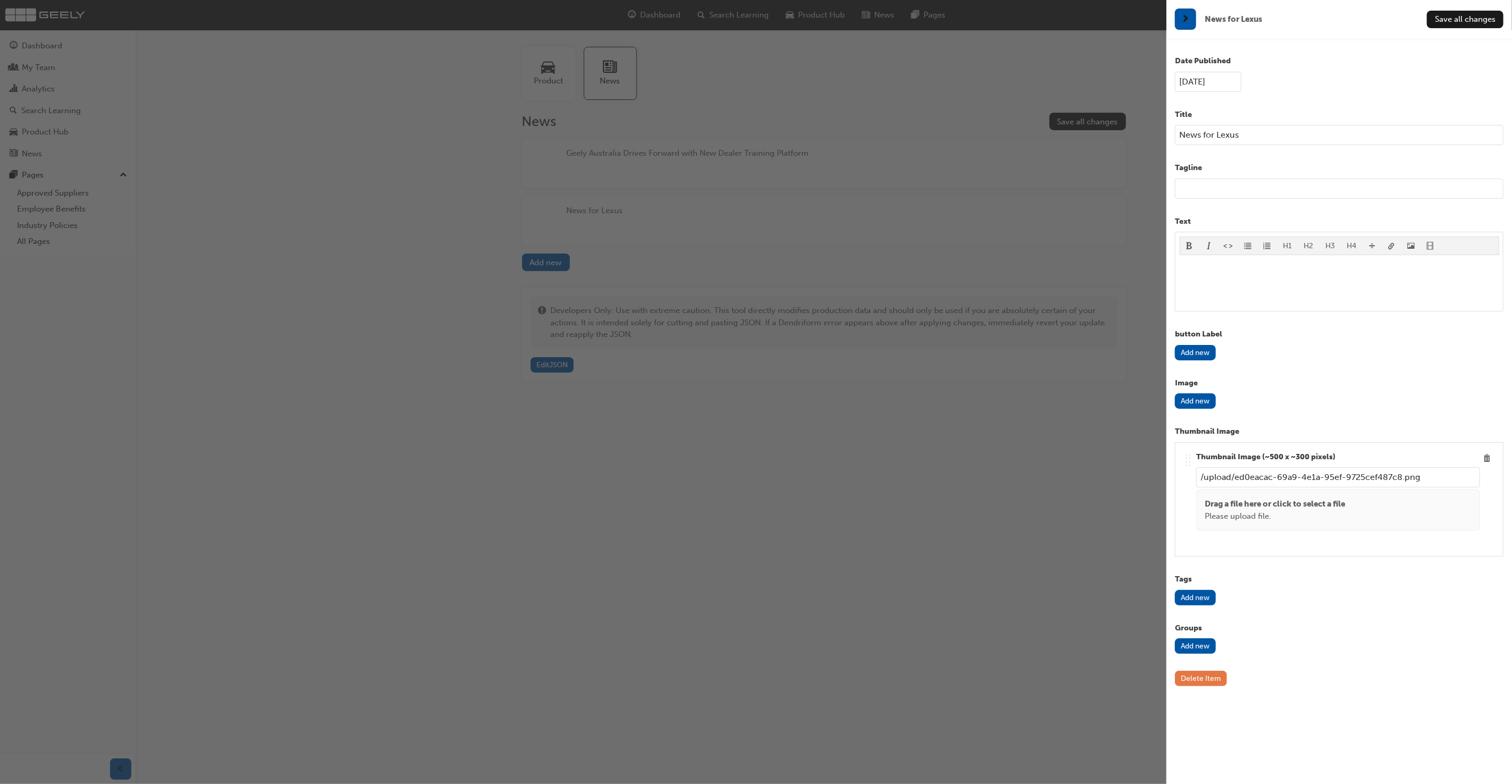
click at [1213, 677] on button "Delete Item" at bounding box center [1201, 678] width 52 height 15
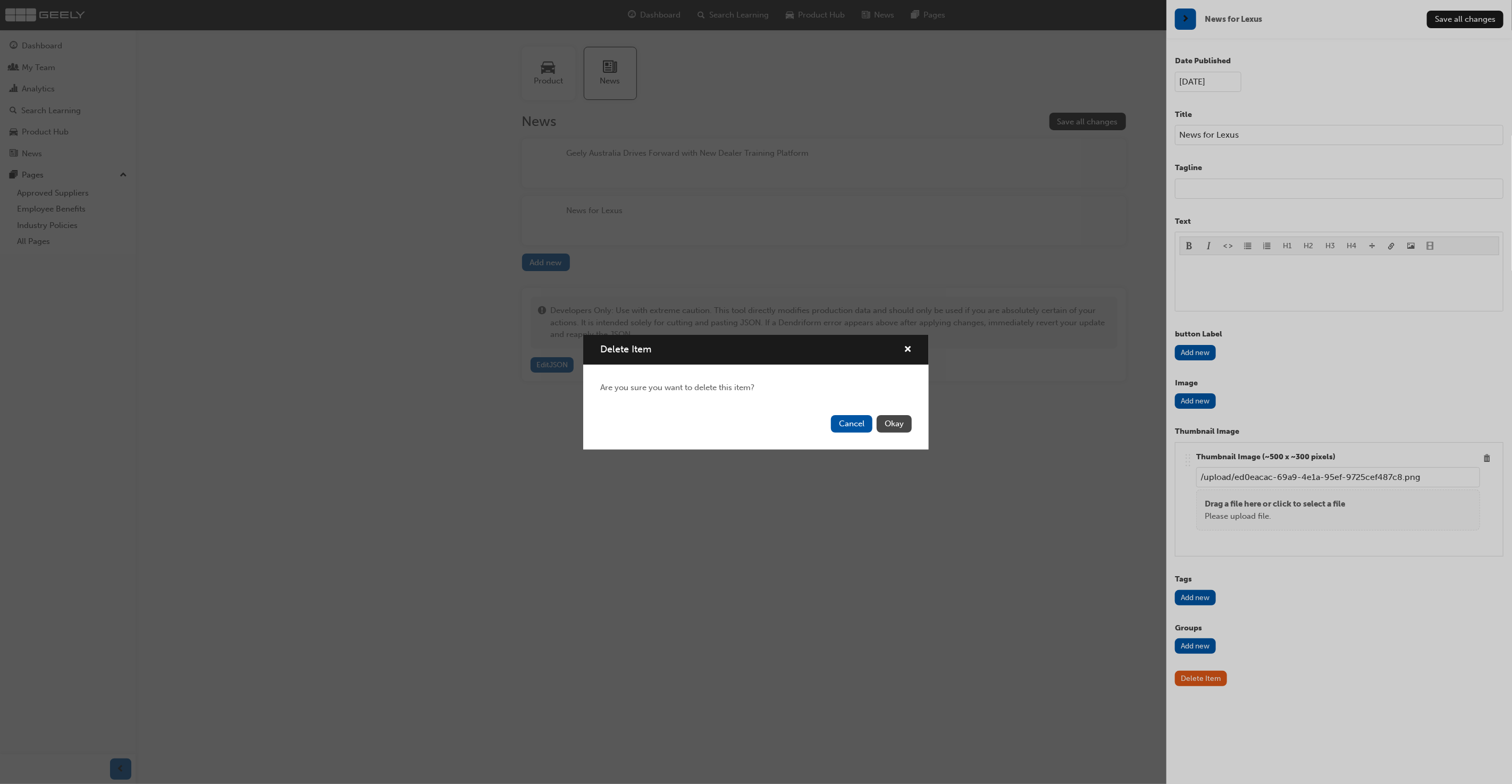
click at [885, 424] on button "Okay" at bounding box center [895, 424] width 35 height 18
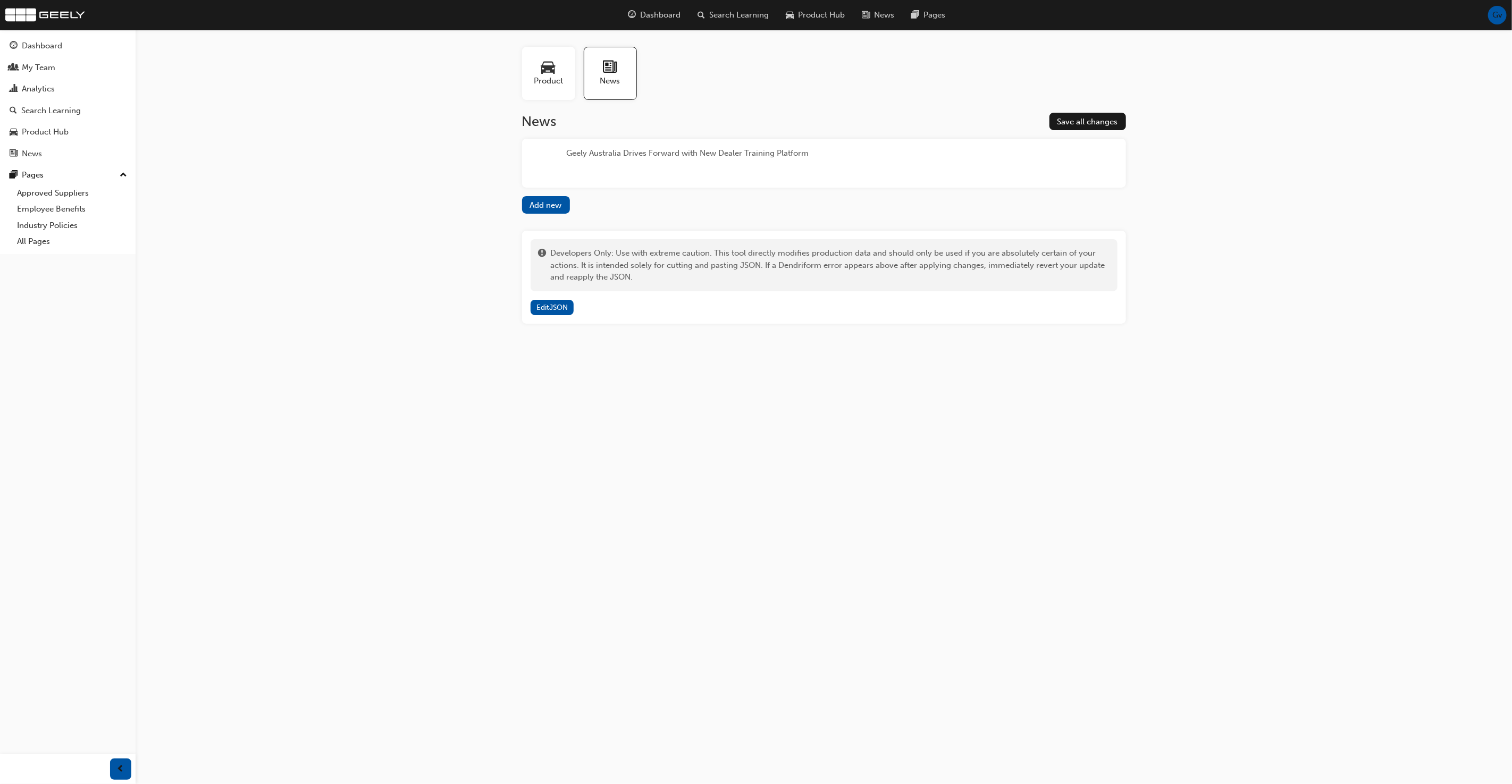
click at [885, 424] on div "Product News News Save all changes Geely Australia Drives Forward with New Deal…" at bounding box center [756, 392] width 1512 height 784
click at [650, 13] on span "Dashboard" at bounding box center [660, 15] width 41 height 12
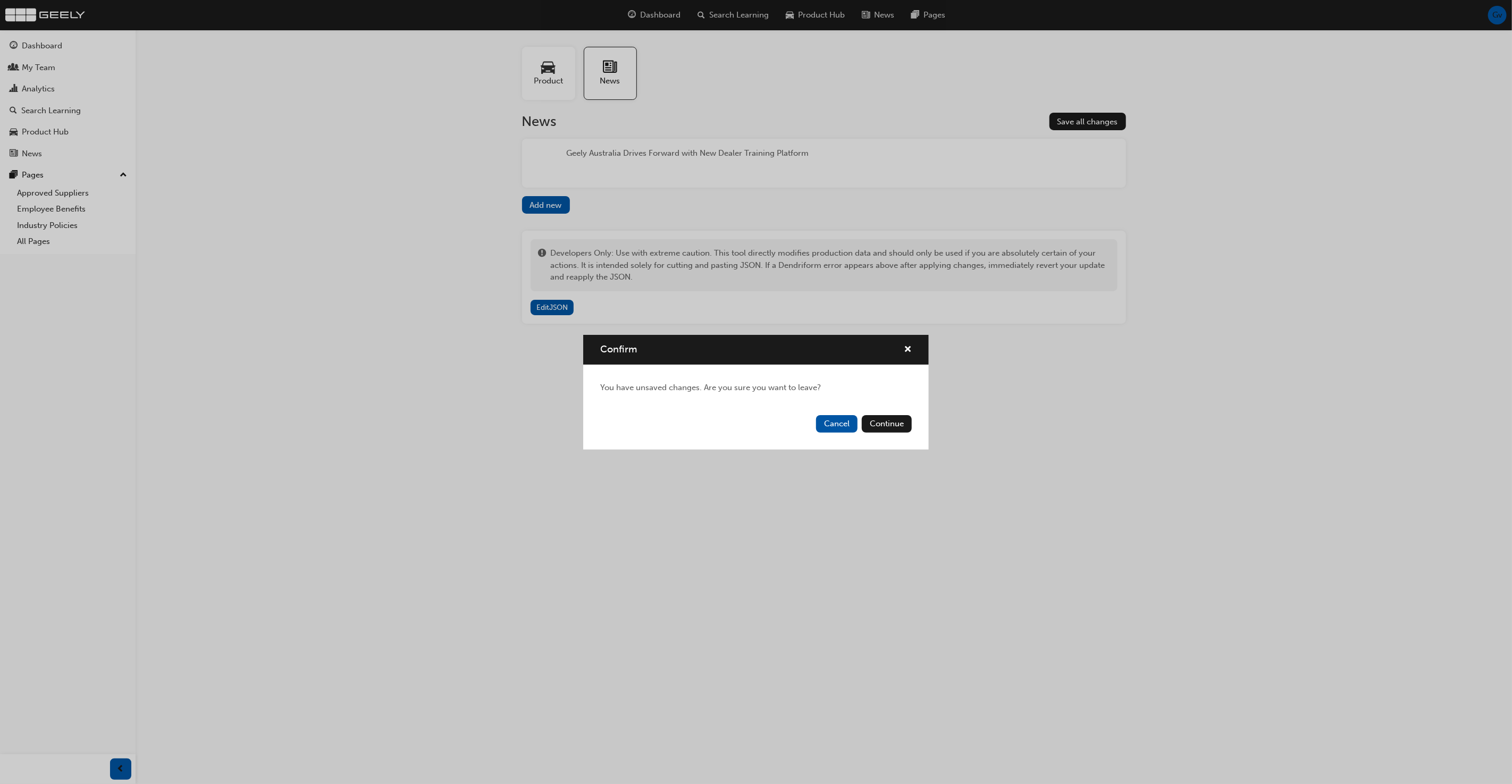
click at [776, 197] on div "Confirm You have unsaved changes. Are you sure you want to leave? Cancel Contin…" at bounding box center [756, 392] width 1512 height 784
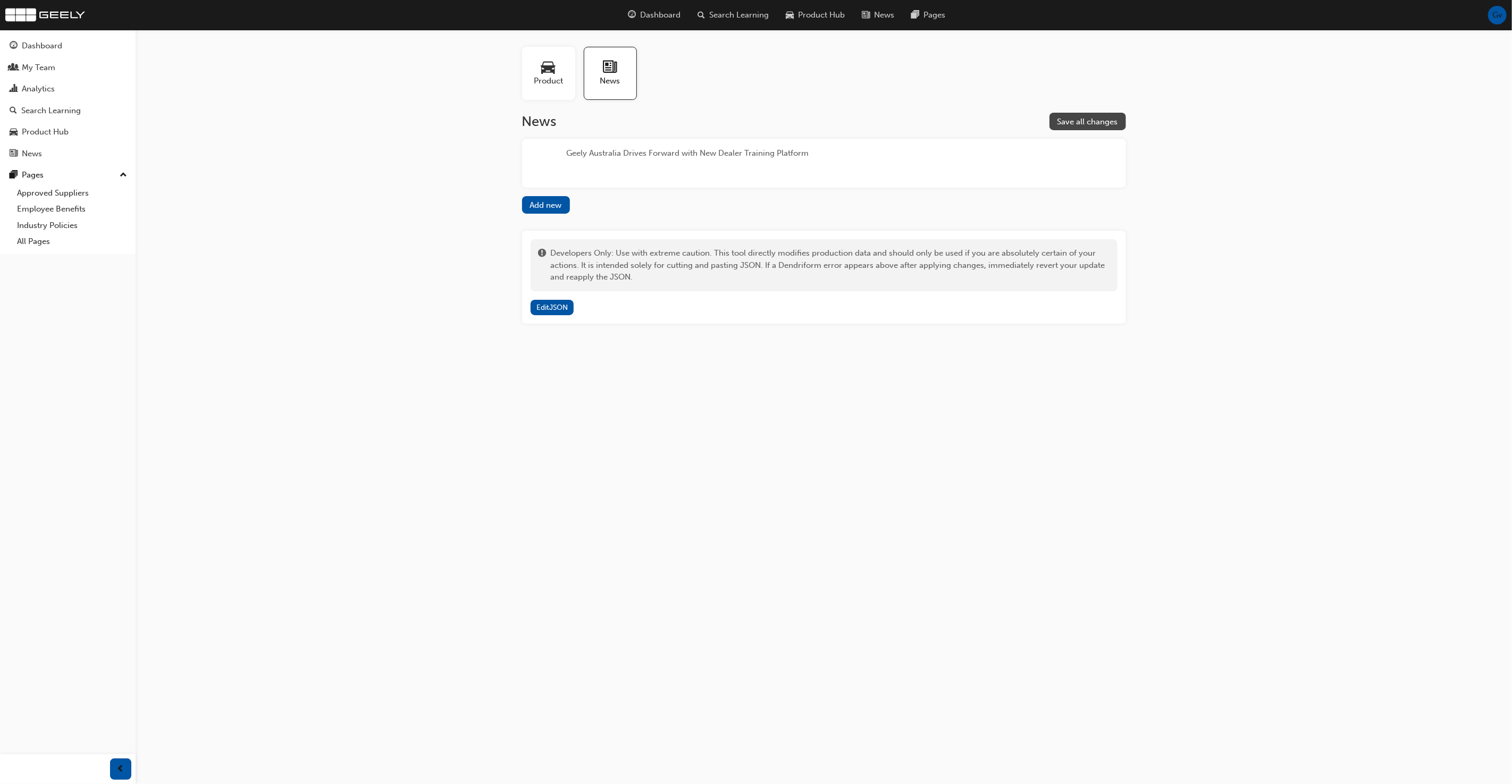
click at [1052, 117] on button "Save all changes" at bounding box center [1088, 121] width 76 height 18
click at [647, 12] on span "Dashboard" at bounding box center [660, 15] width 41 height 12
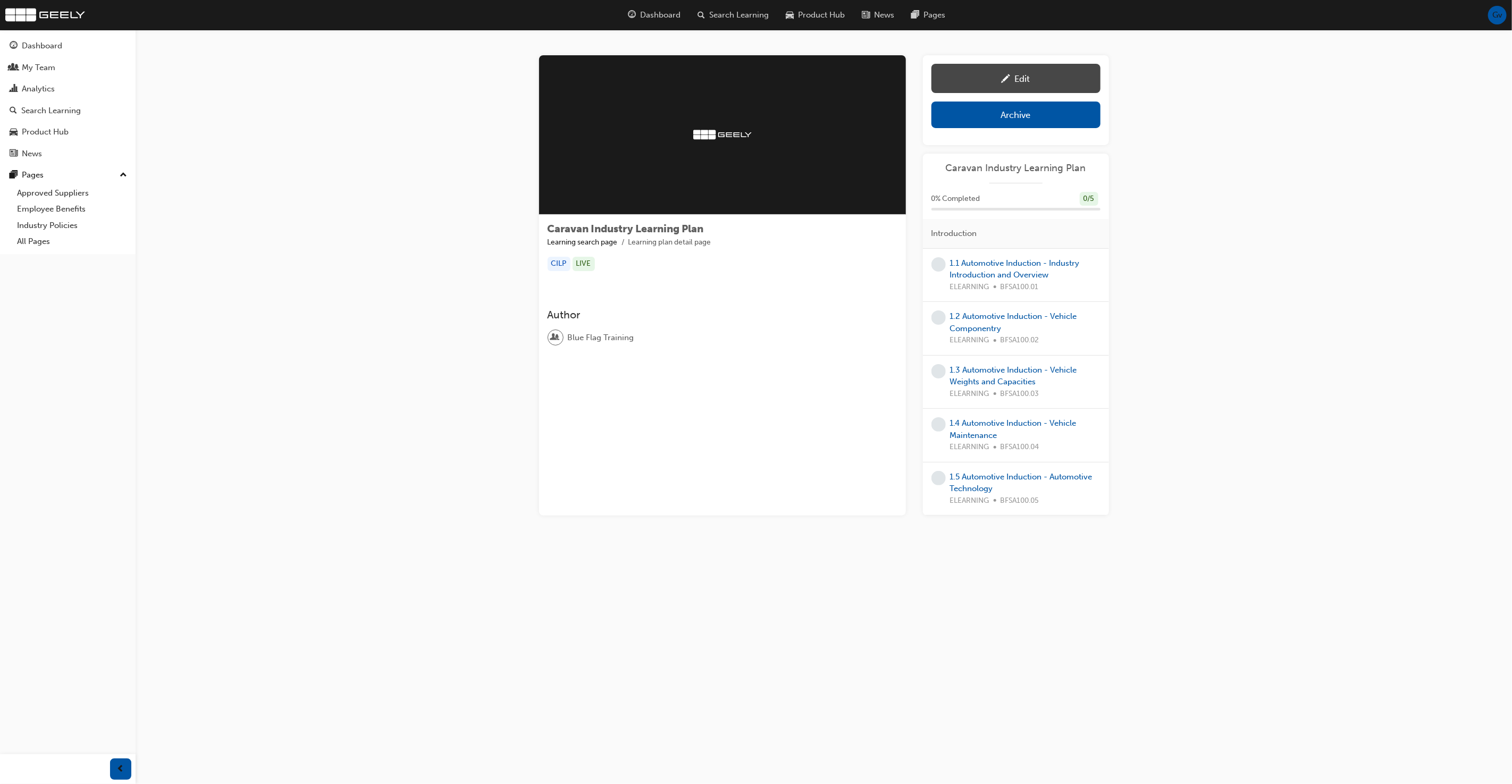
click at [1041, 83] on div "Edit" at bounding box center [1015, 78] width 153 height 13
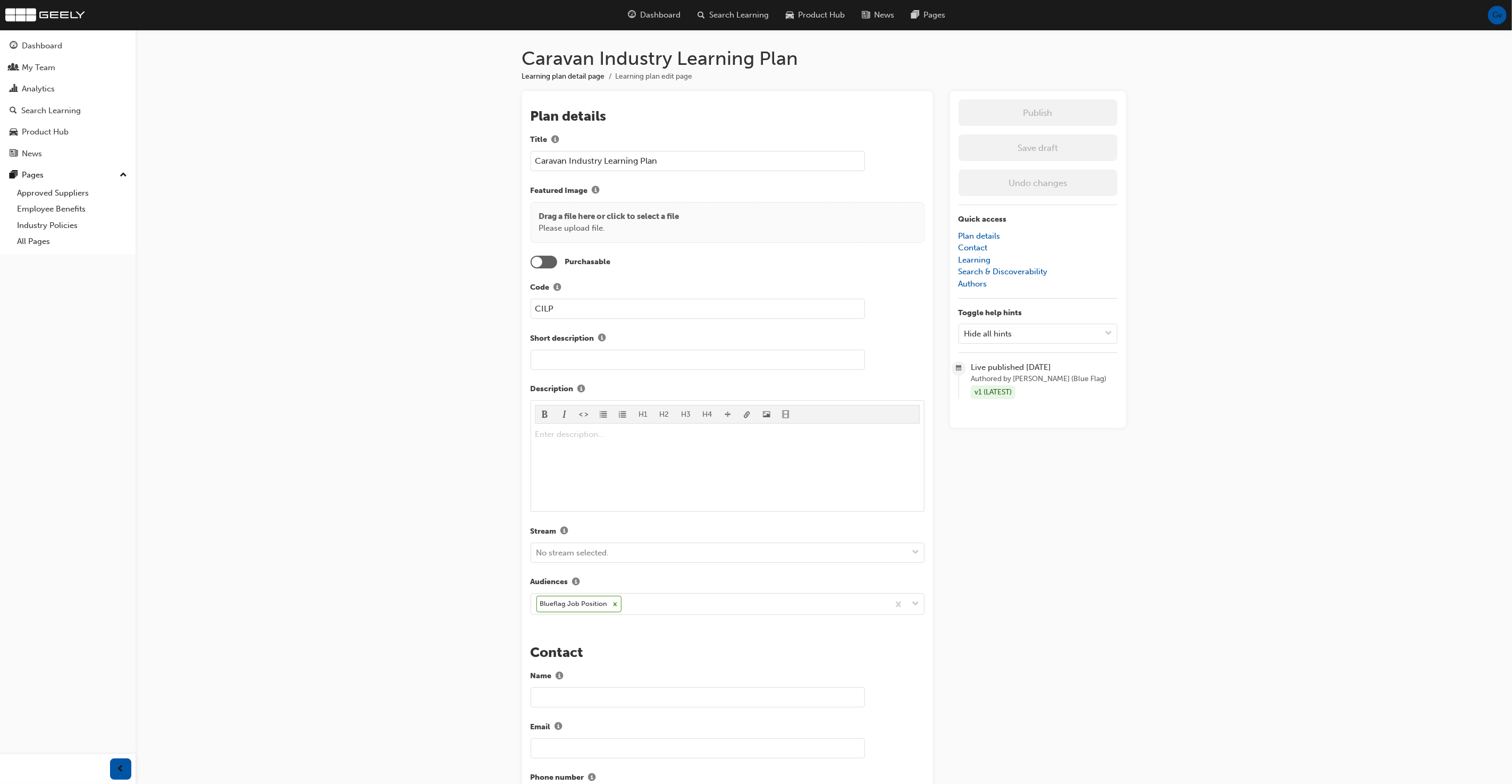
click at [544, 163] on input "Caravan Industry Learning Plan" at bounding box center [698, 161] width 335 height 20
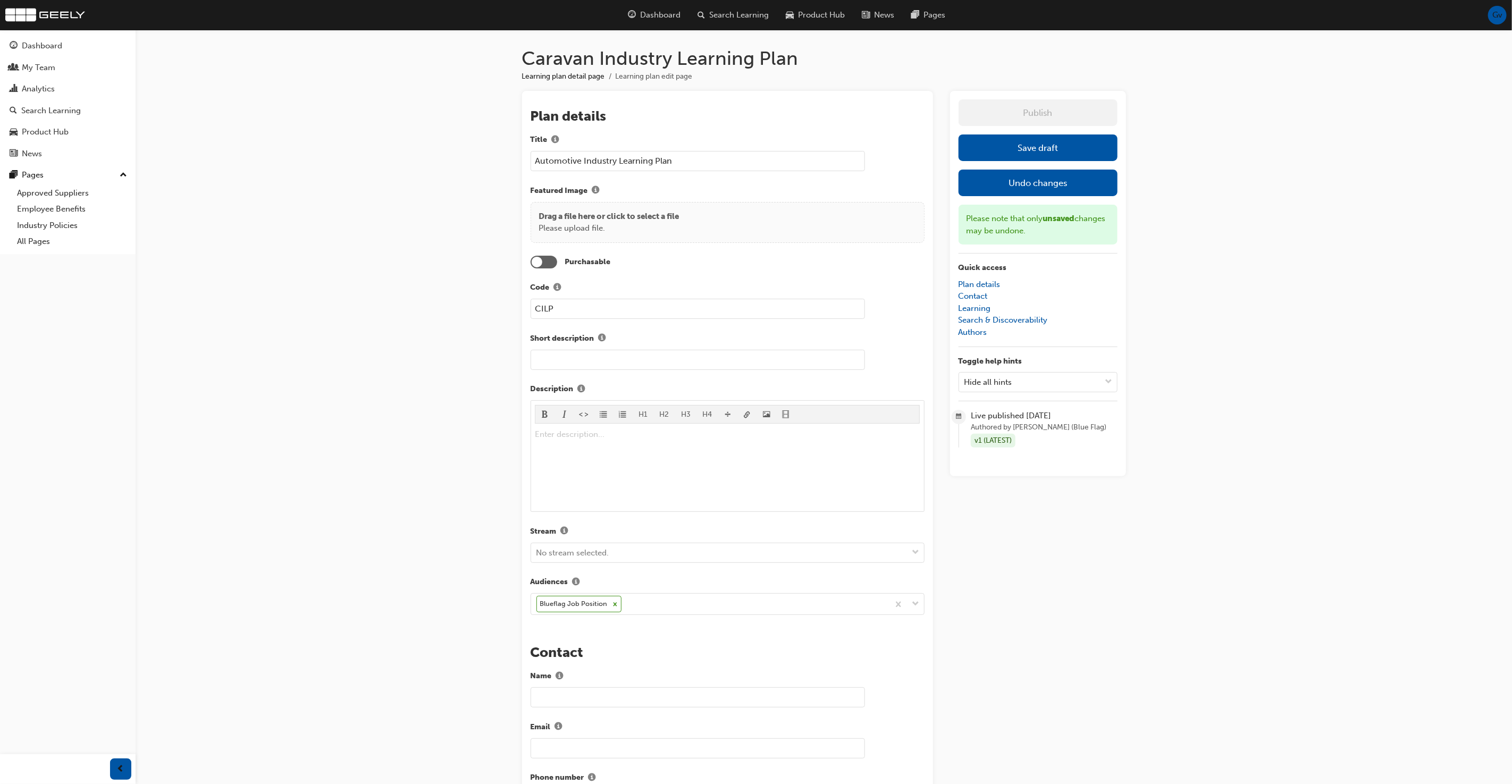
type input "Automotive Industry Learning Plan"
click at [997, 154] on button "Save draft" at bounding box center [1038, 147] width 159 height 26
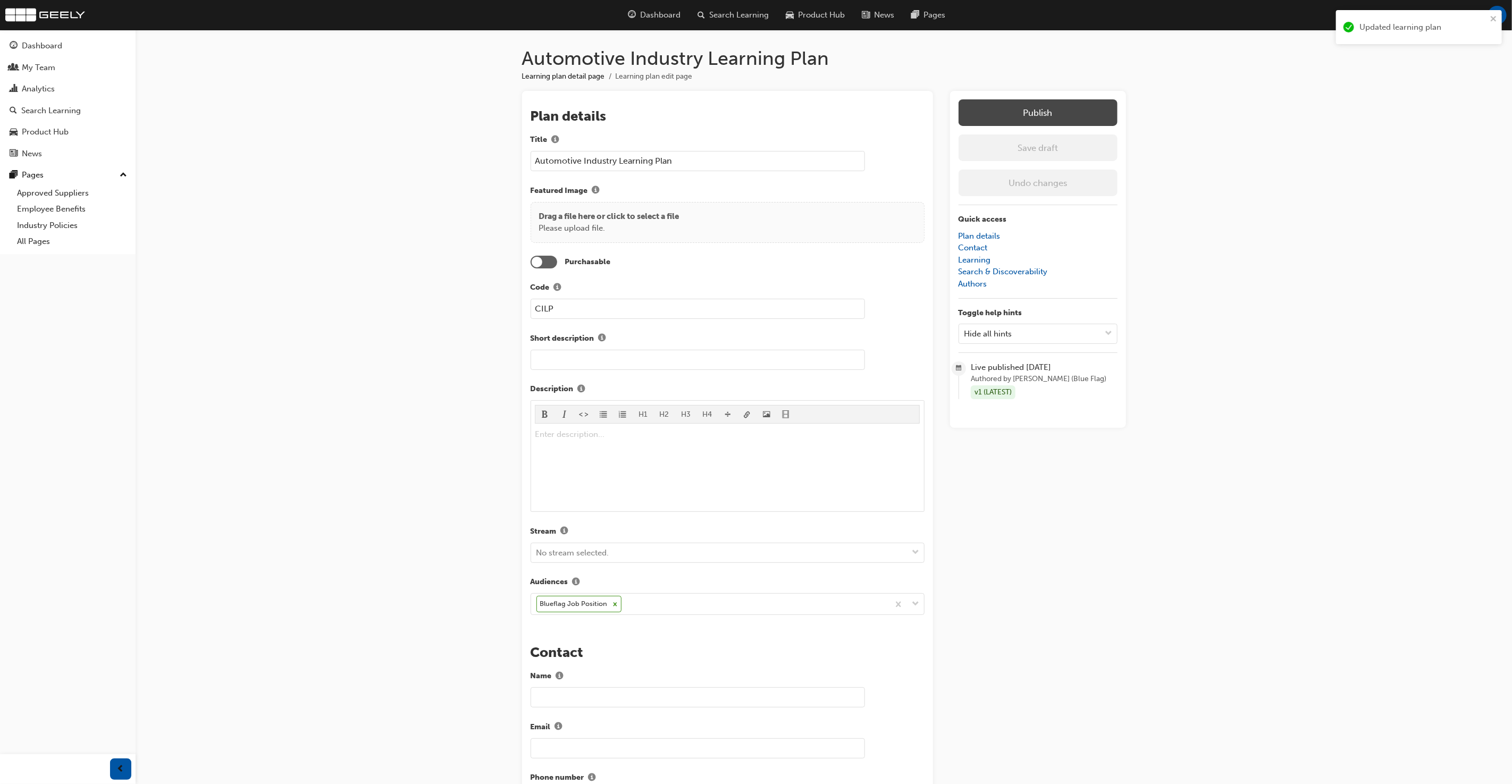
click at [1018, 116] on button "Publish" at bounding box center [1038, 112] width 159 height 26
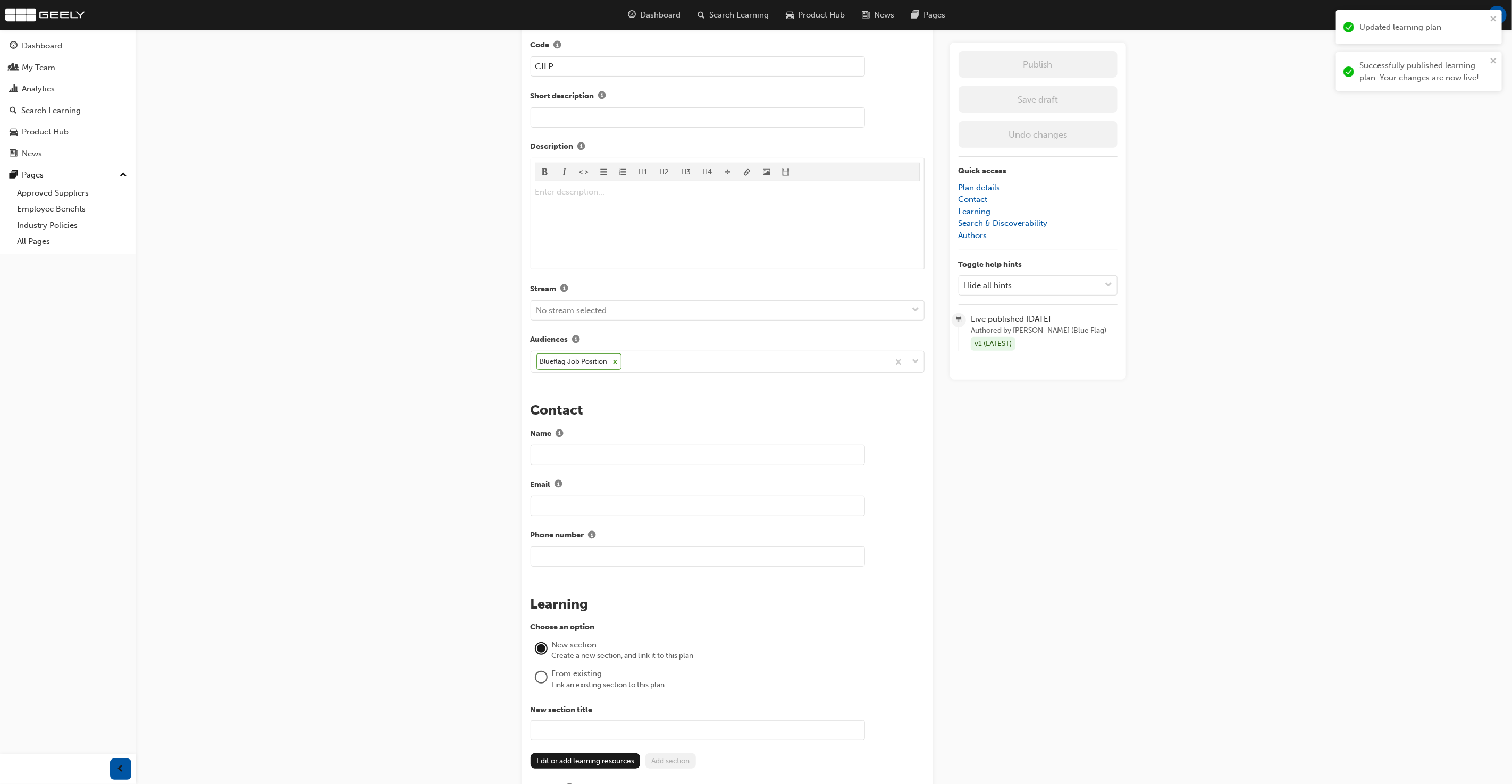
scroll to position [259, 0]
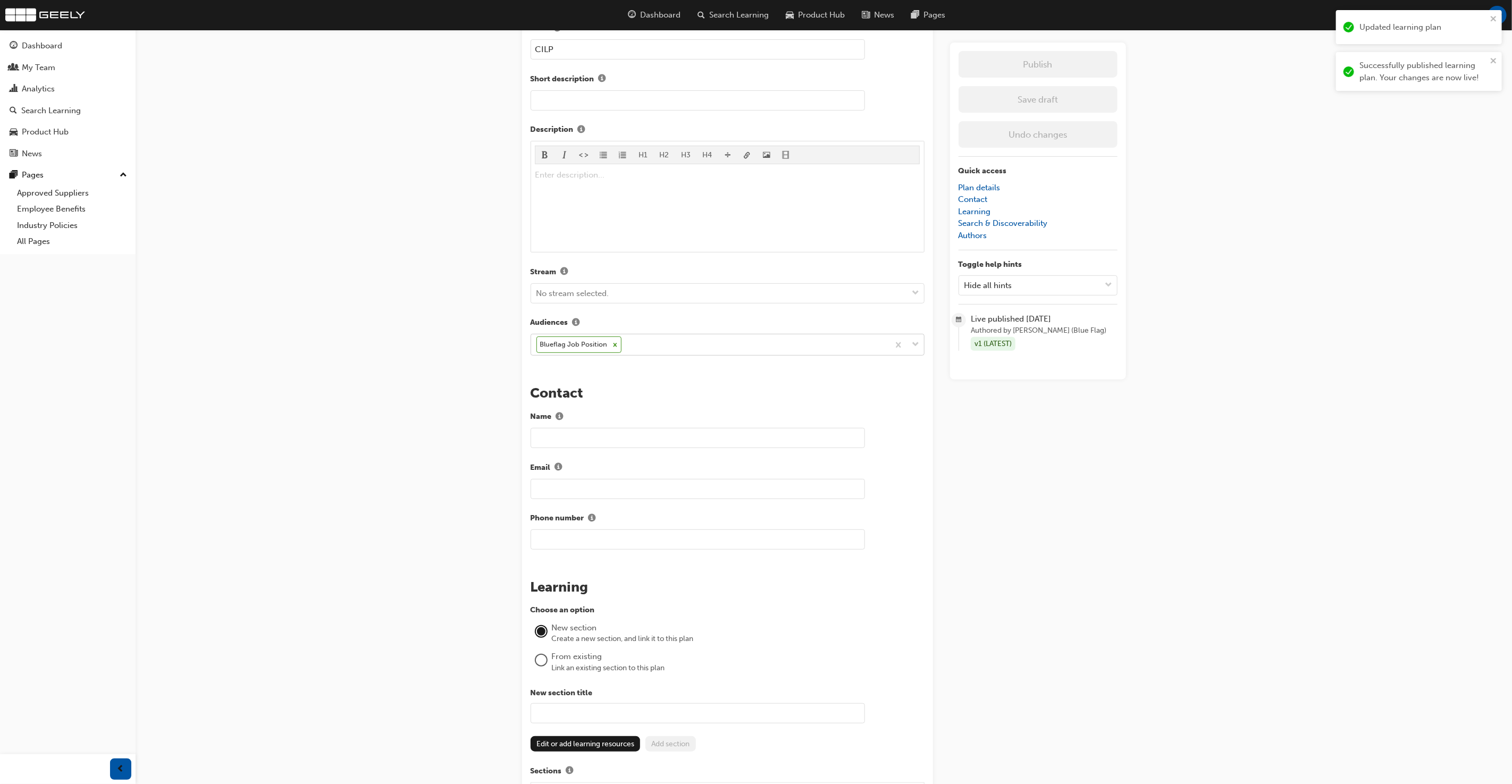
click at [614, 342] on icon at bounding box center [615, 345] width 8 height 8
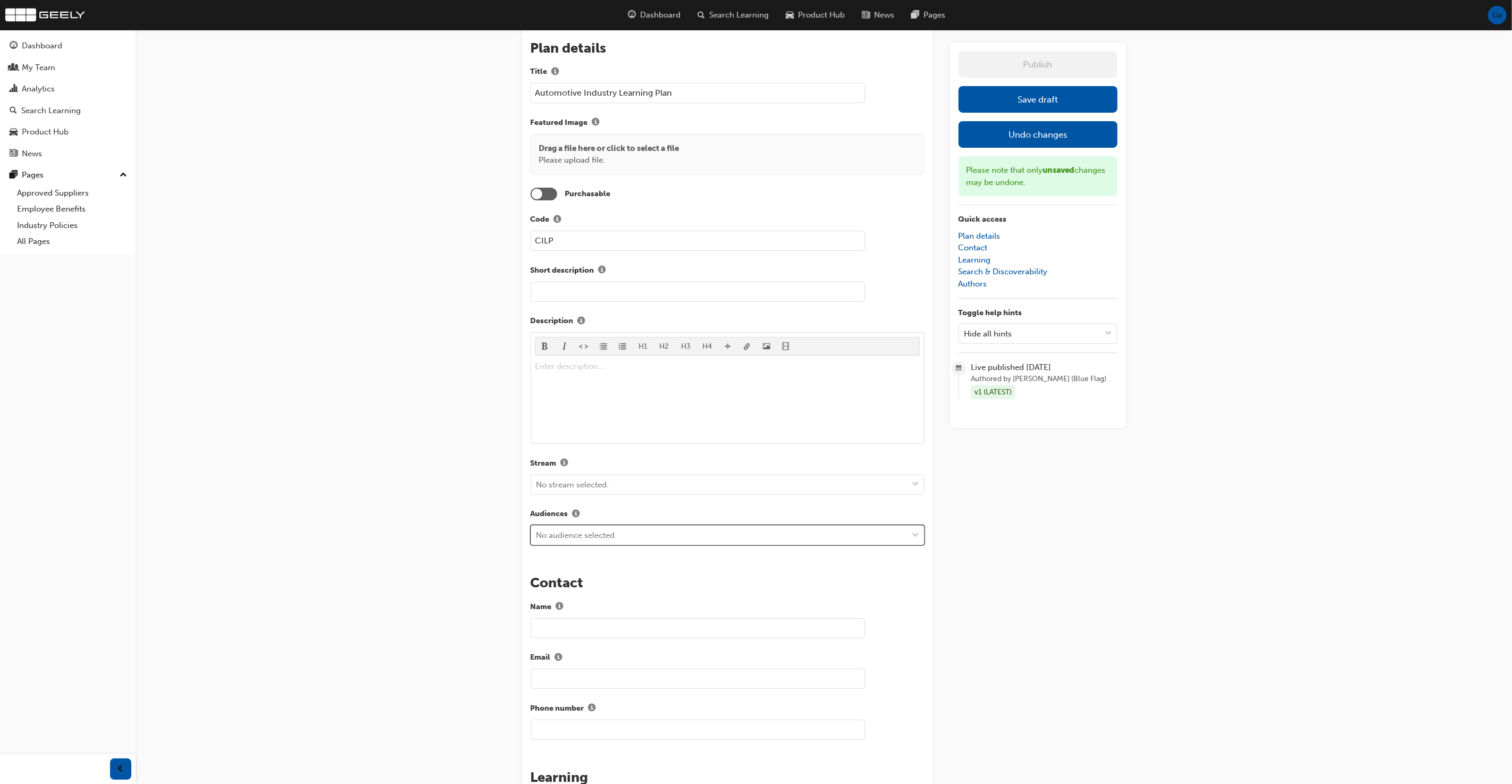
scroll to position [0, 0]
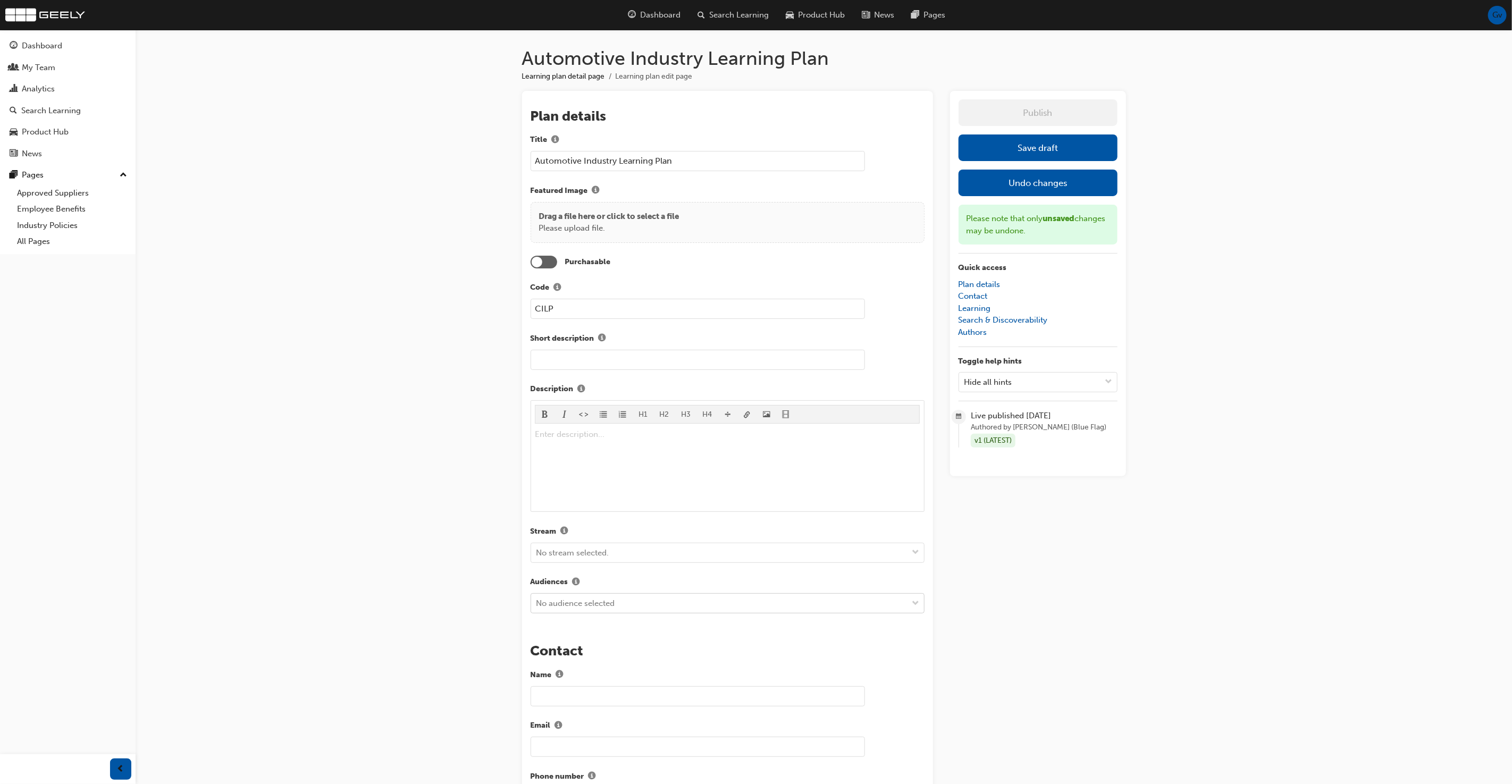
click at [1039, 133] on section "Publish Save draft Undo changes Please note that only unsaved changes may be un…" at bounding box center [1038, 273] width 159 height 348
click at [1037, 148] on button "Save draft" at bounding box center [1038, 147] width 159 height 26
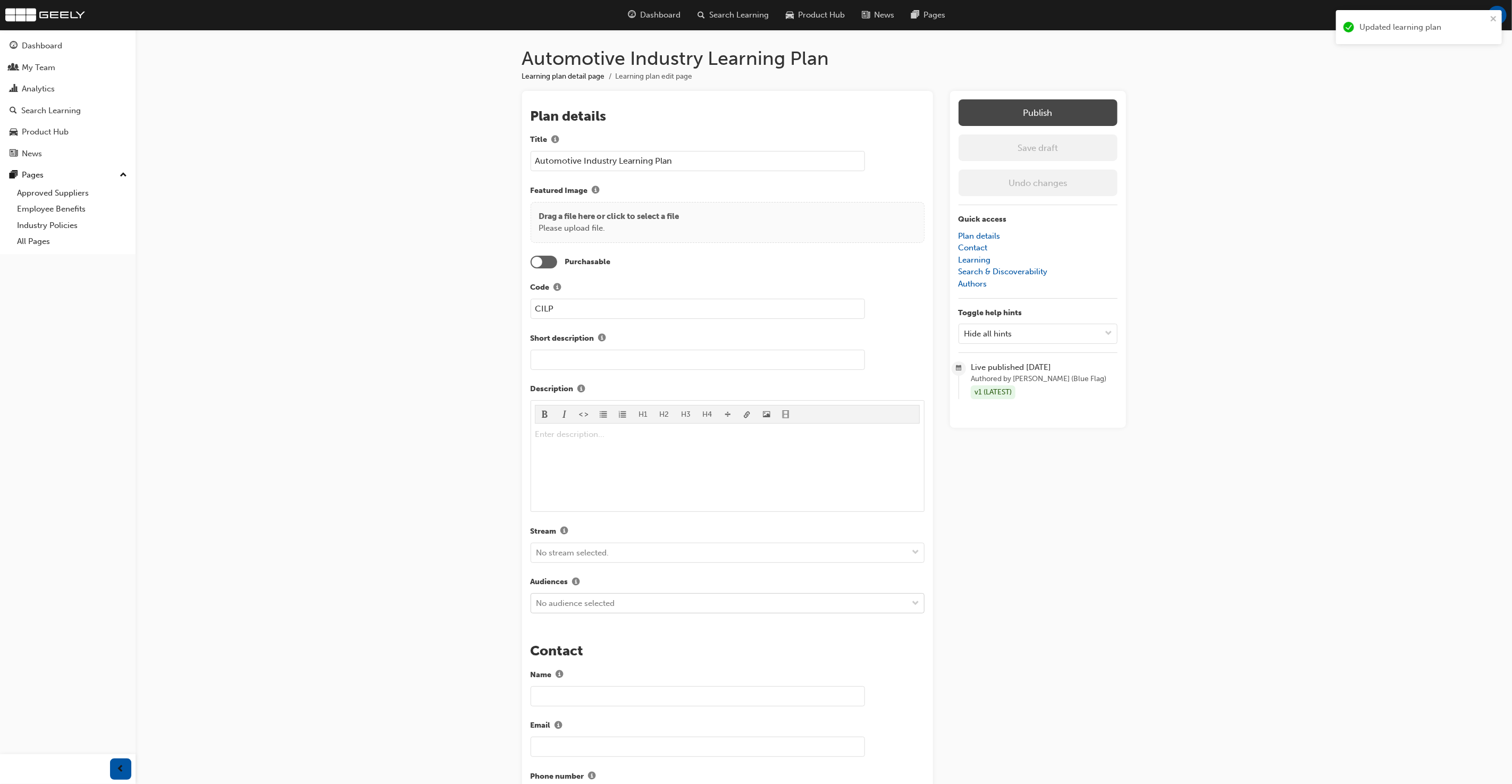
click at [1040, 117] on button "Publish" at bounding box center [1038, 112] width 159 height 26
click at [1059, 58] on h1 "Automotive Industry Learning Plan" at bounding box center [824, 59] width 604 height 23
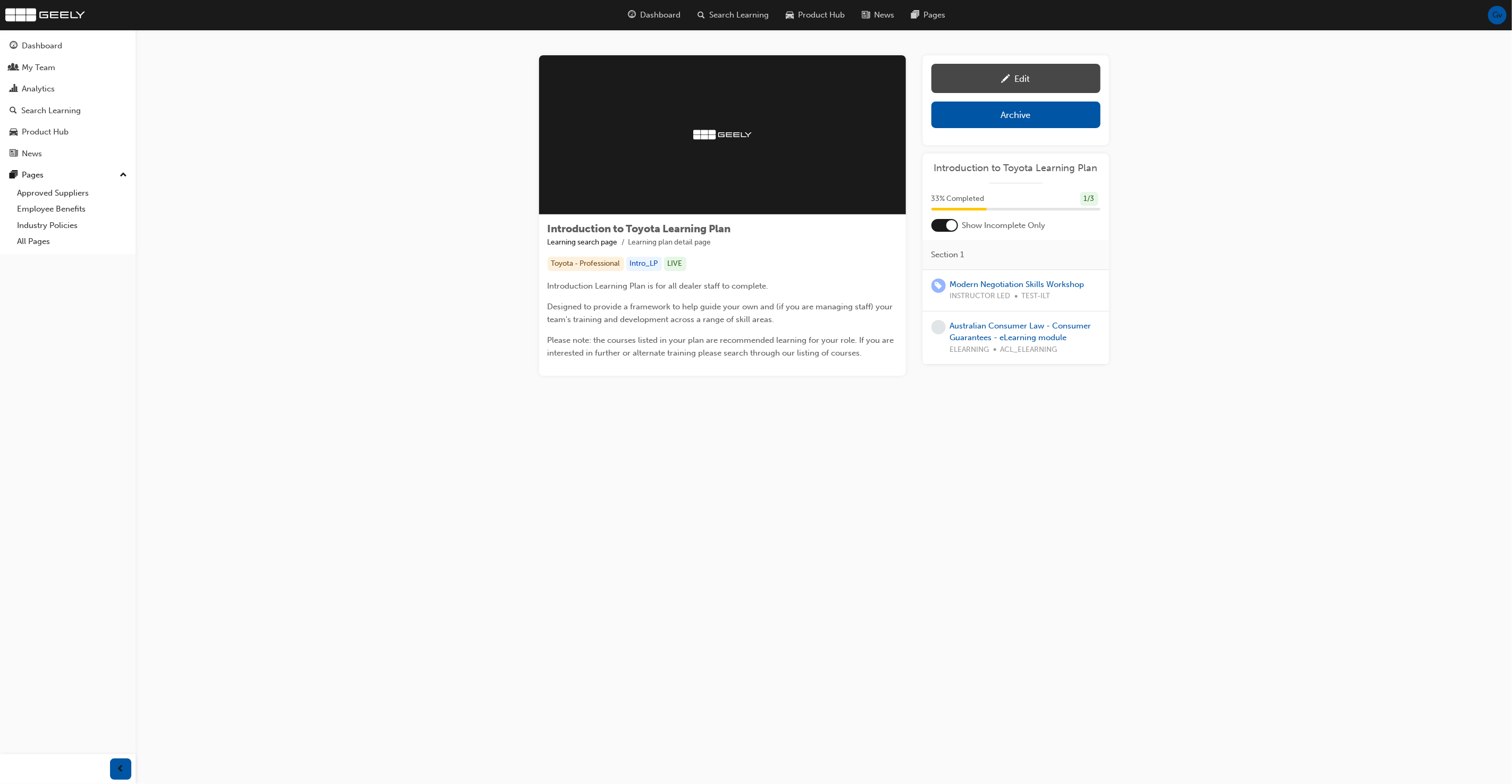
click at [1015, 73] on div "Edit" at bounding box center [1022, 79] width 15 height 11
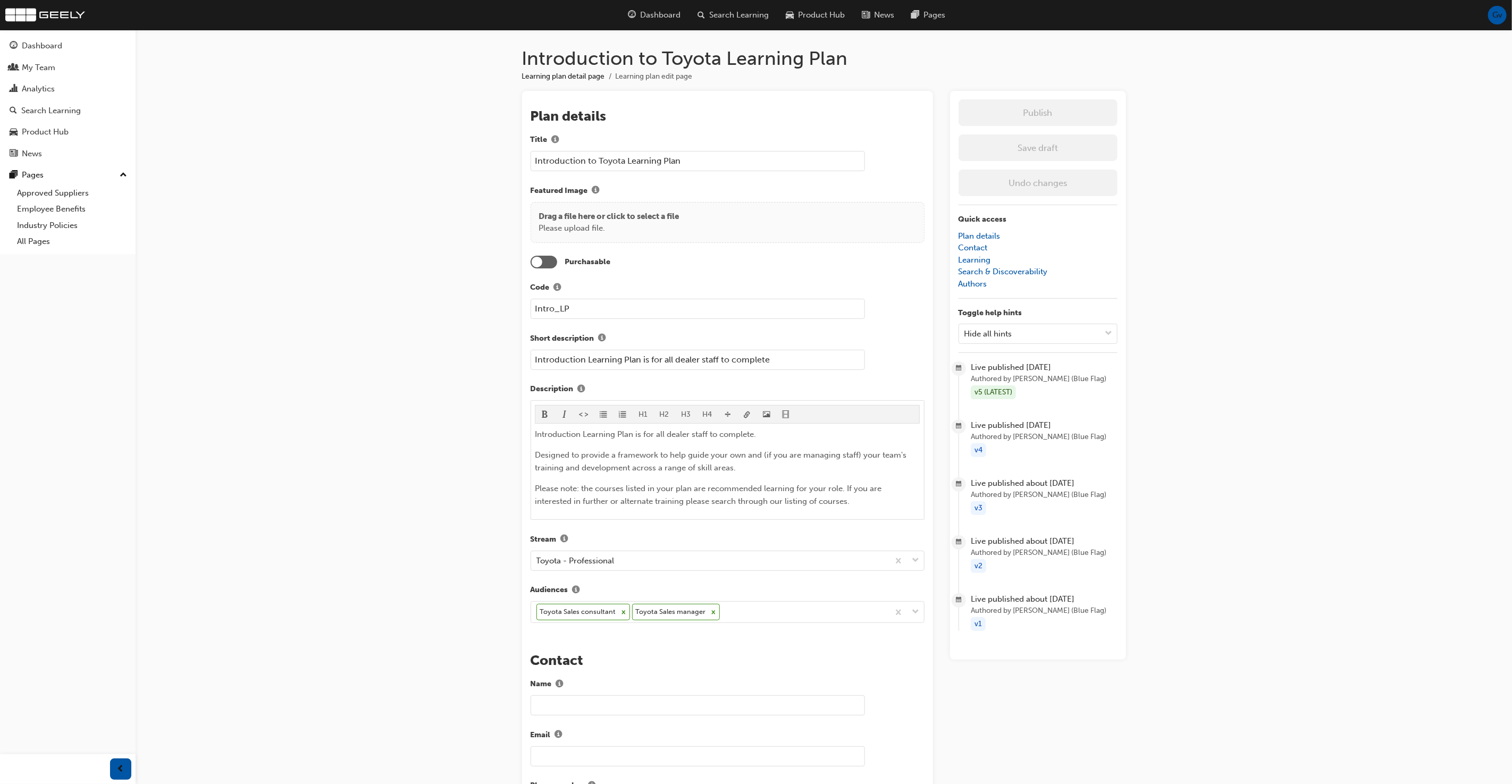
click at [608, 160] on input "Introduction to Toyota Learning Plan" at bounding box center [698, 161] width 335 height 20
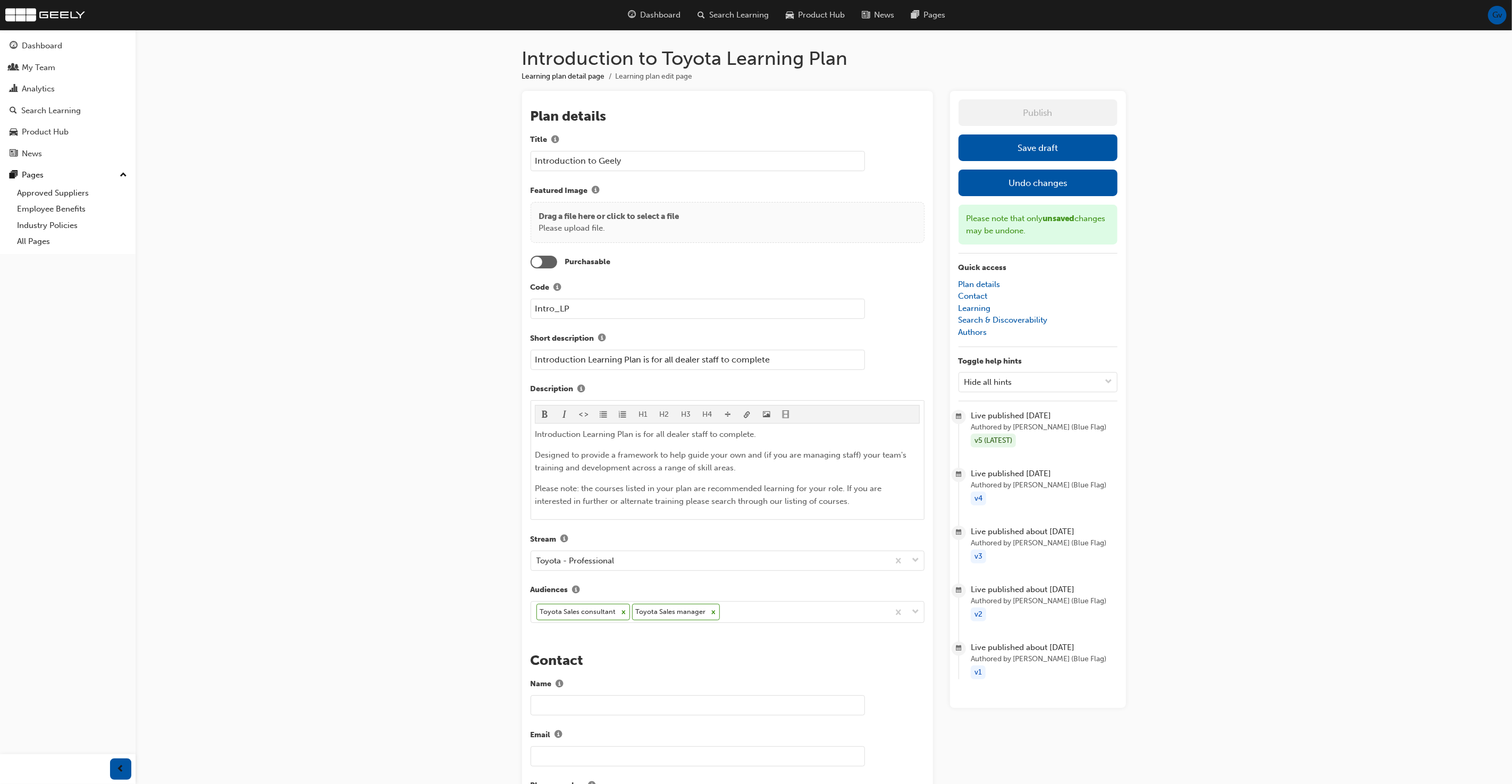
type input "Introduction to Geely"
click at [482, 227] on div "Introduction to Toyota Learning Plan Learning plan detail page Learning plan ed…" at bounding box center [756, 788] width 1512 height 1575
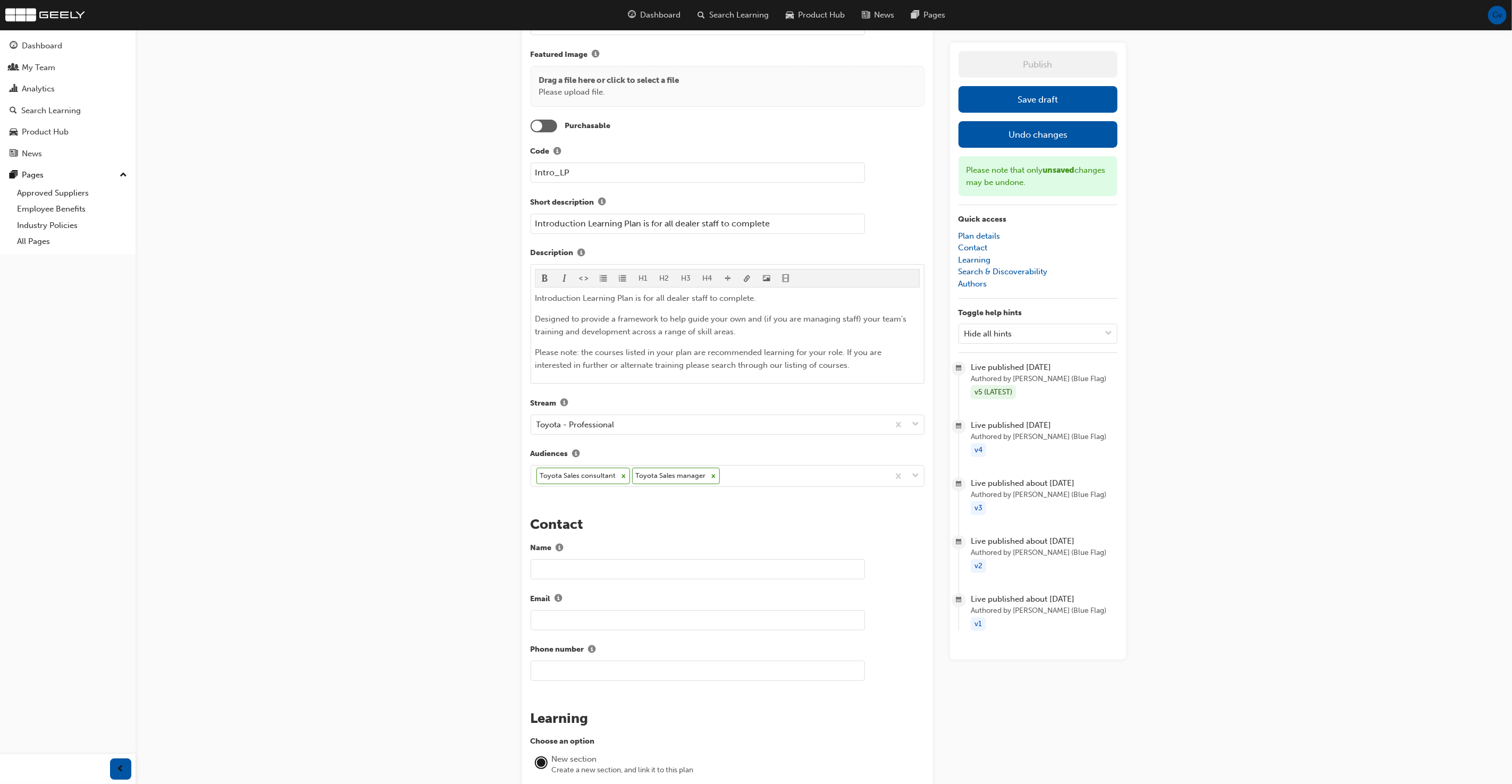
scroll to position [135, 0]
click at [306, 333] on div "Introduction to Toyota Learning Plan Learning plan detail page Learning plan ed…" at bounding box center [756, 653] width 1512 height 1575
click at [693, 347] on p "Please note: the courses listed in your plan are recommended learning for your …" at bounding box center [727, 359] width 385 height 25
click at [567, 278] on span "format_italic-icon" at bounding box center [565, 280] width 8 height 9
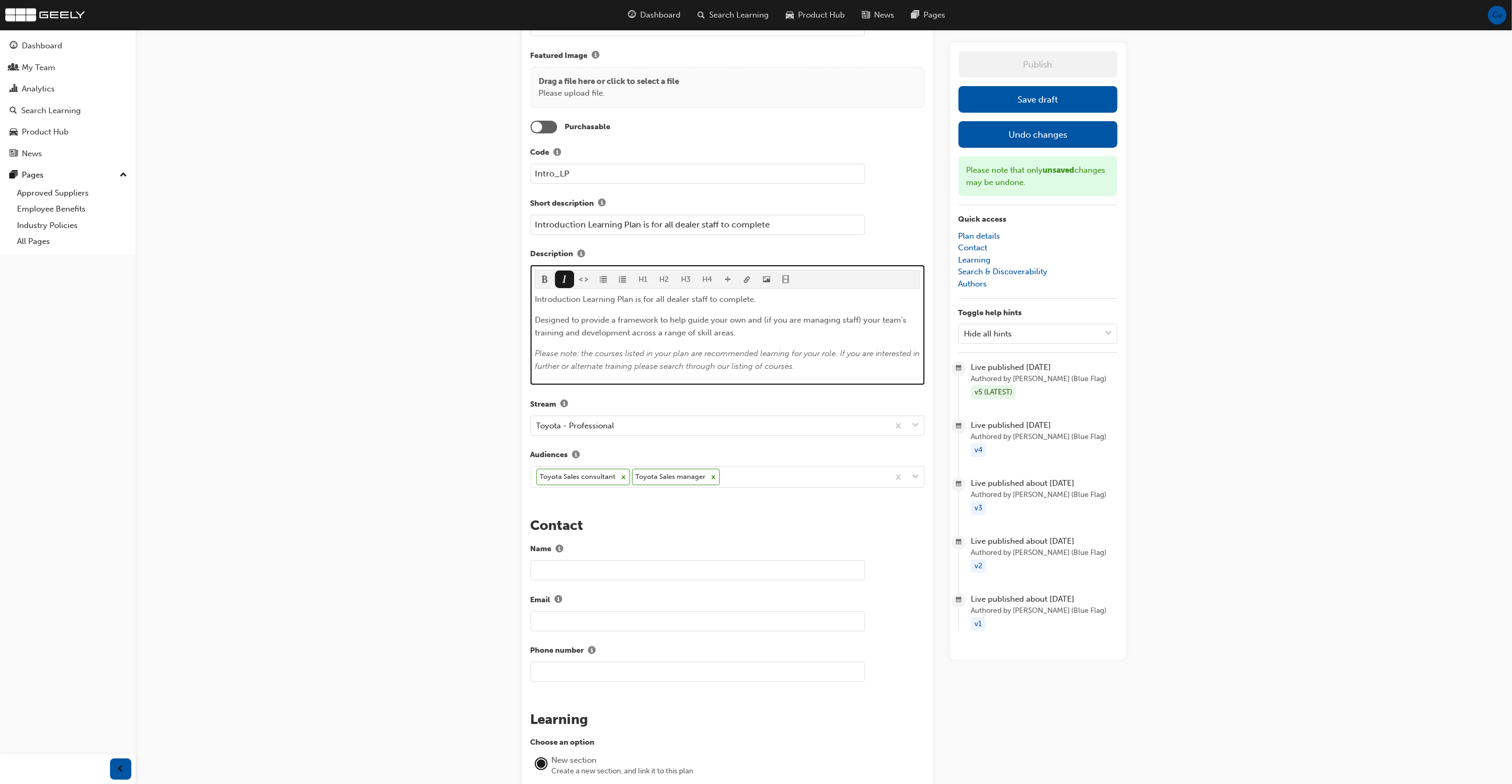
click at [674, 316] on span "Designed to provide a framework to help guide your own and (if you are managing…" at bounding box center [721, 326] width 374 height 22
click at [630, 325] on span "Designed to provide a framework to help guide your own and (if you are managing…" at bounding box center [721, 326] width 374 height 22
click at [636, 423] on div "Toyota - Professional" at bounding box center [710, 426] width 358 height 19
click at [620, 475] on icon at bounding box center [623, 477] width 8 height 8
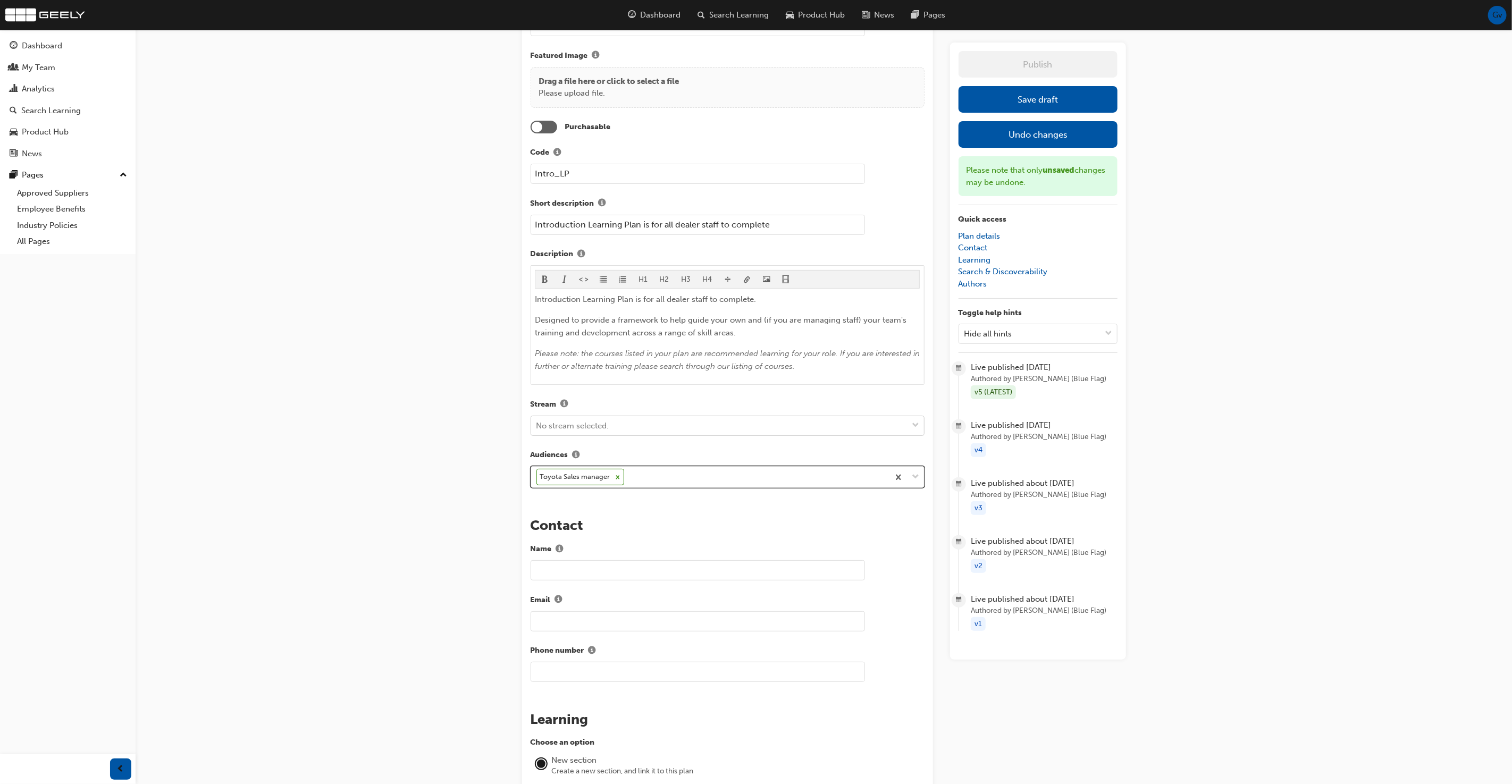
click at [614, 475] on icon at bounding box center [617, 477] width 8 height 8
click at [392, 475] on div "Introduction to Toyota Learning Plan Learning plan detail page Learning plan ed…" at bounding box center [756, 652] width 1512 height 1574
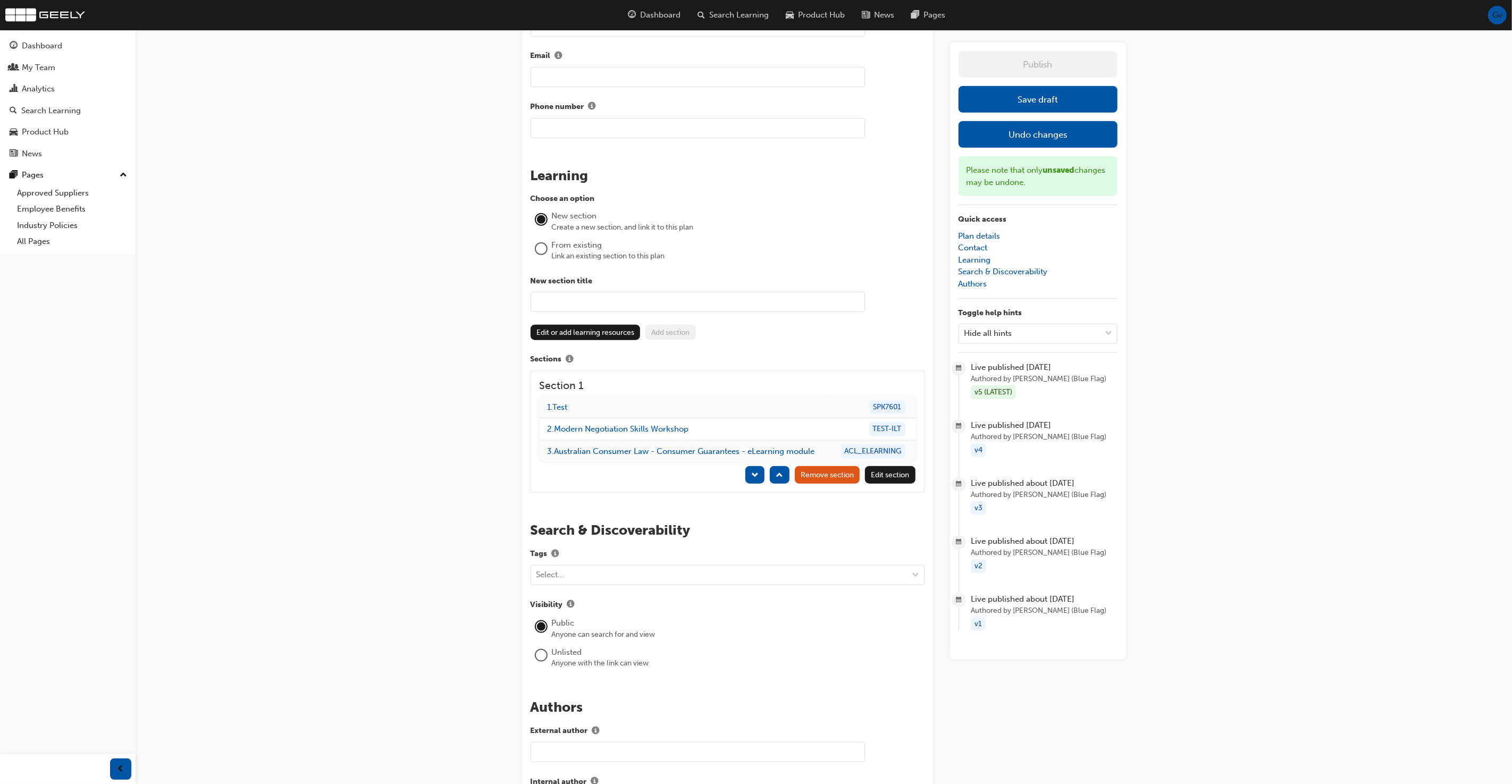
scroll to position [680, 0]
click at [566, 401] on link "1 . Test" at bounding box center [558, 405] width 20 height 9
click at [428, 403] on div "Introduction to Toyota Learning Plan Learning plan detail page Learning plan ed…" at bounding box center [756, 107] width 1512 height 1574
click at [1042, 98] on button "Save draft" at bounding box center [1038, 99] width 159 height 26
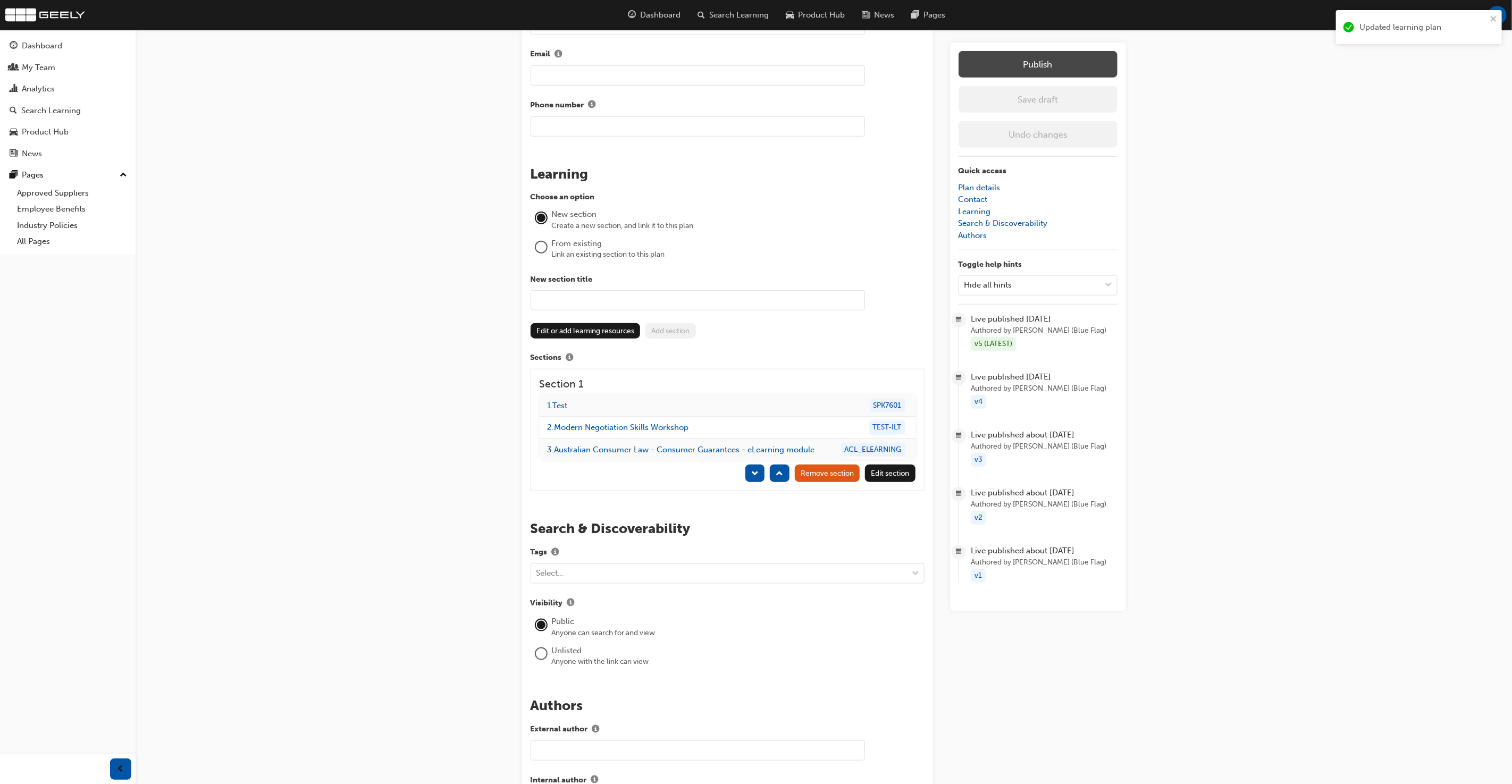
click at [1056, 65] on button "Publish" at bounding box center [1038, 64] width 159 height 26
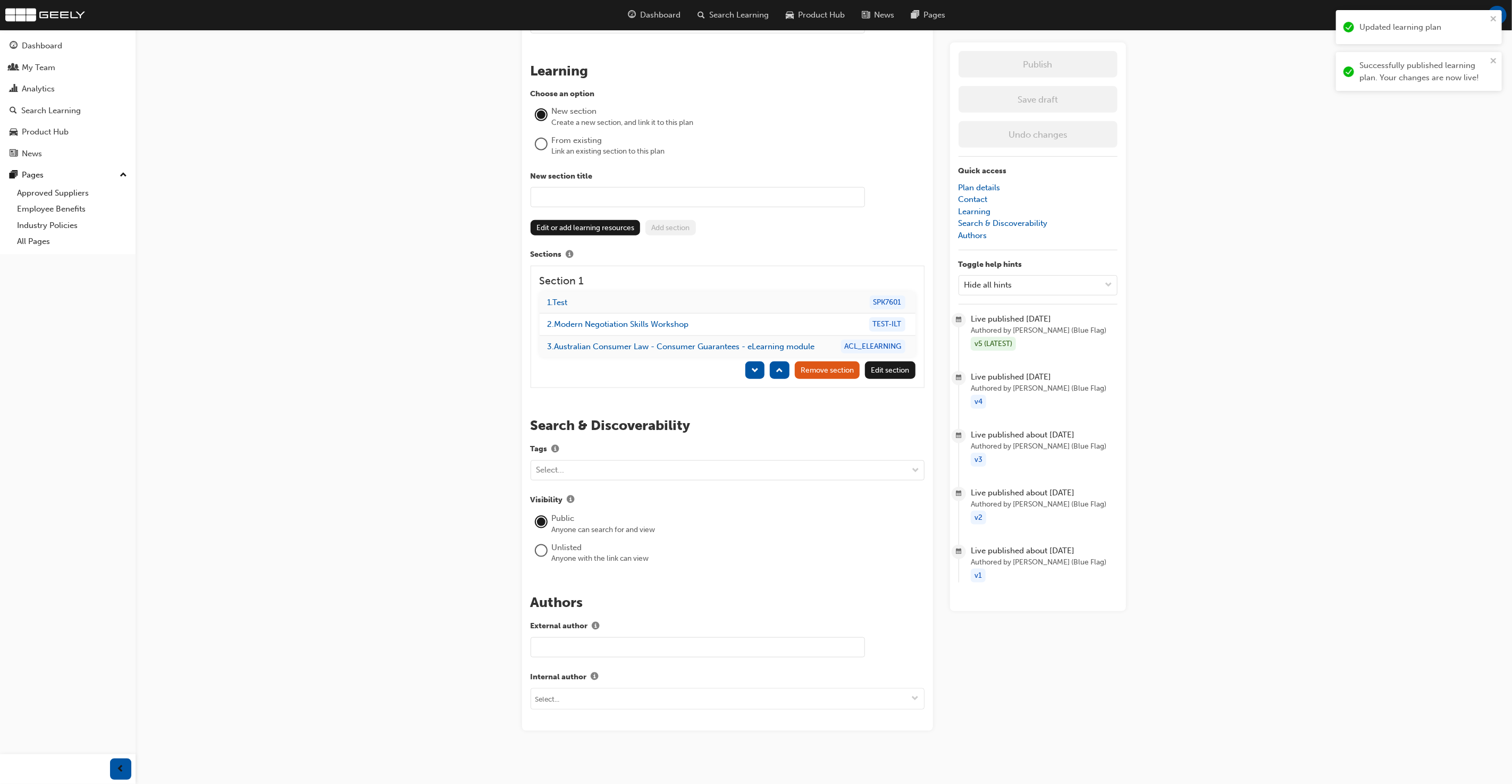
scroll to position [0, 0]
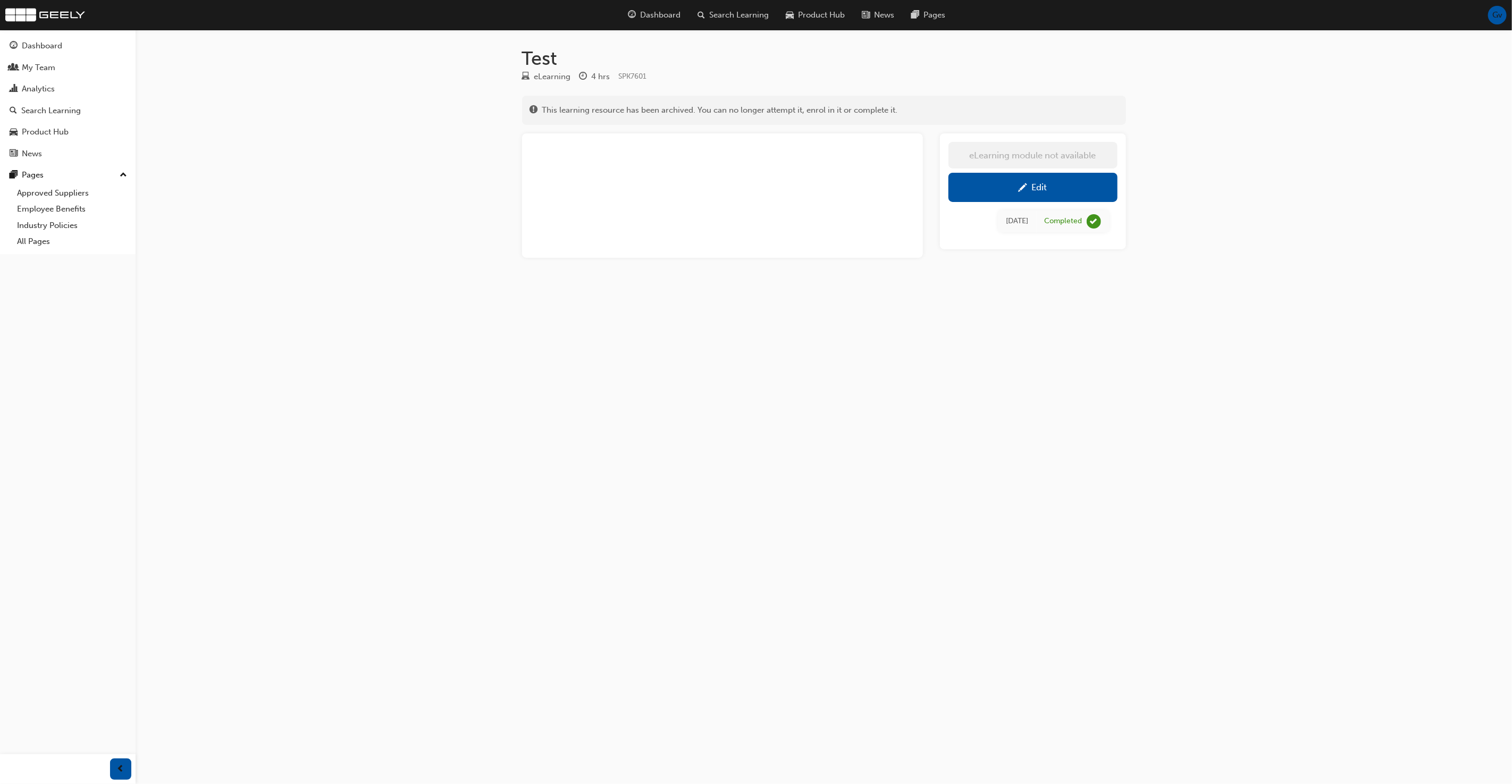
click at [1038, 191] on div "Edit" at bounding box center [1040, 187] width 15 height 11
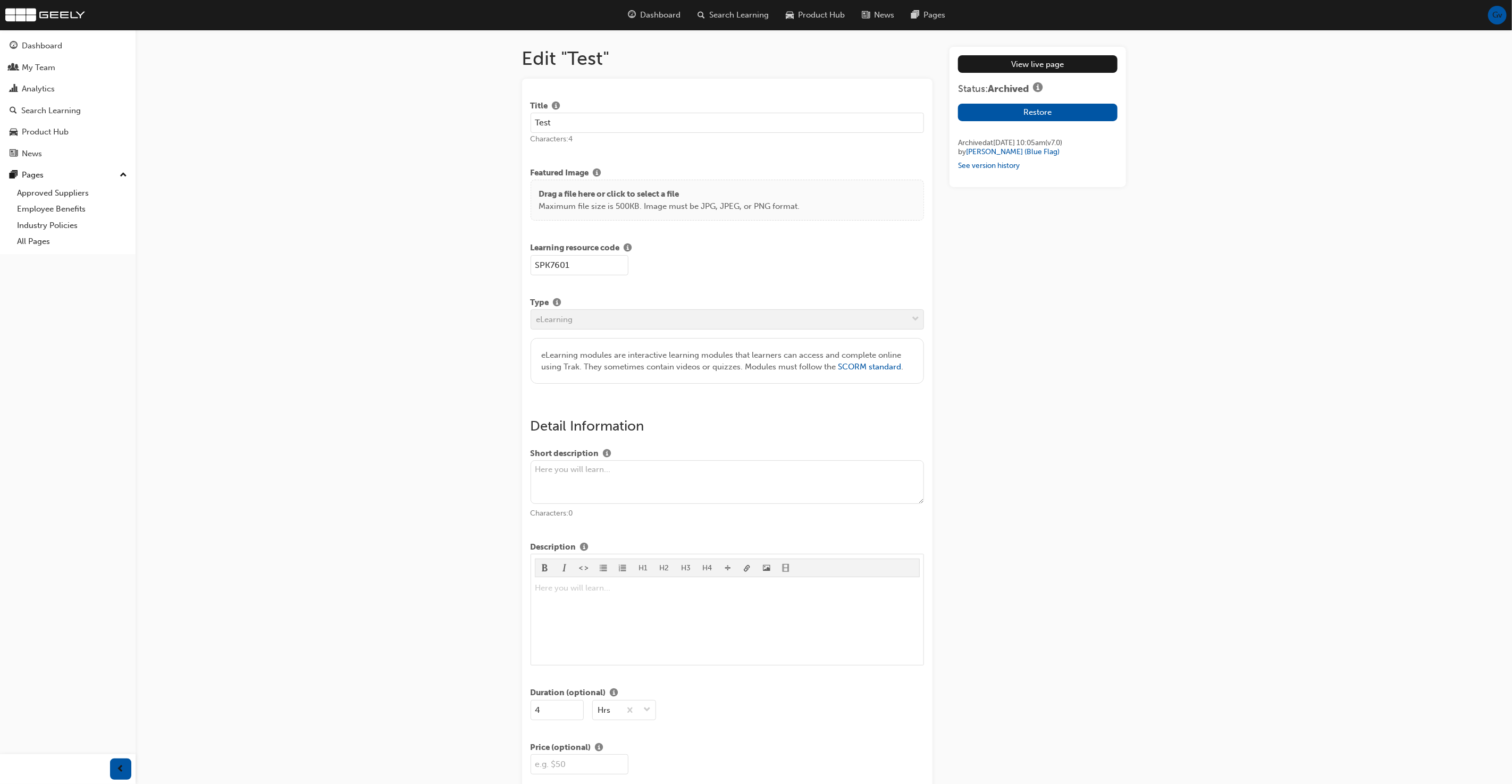
click at [1054, 110] on button "Restore" at bounding box center [1037, 113] width 159 height 18
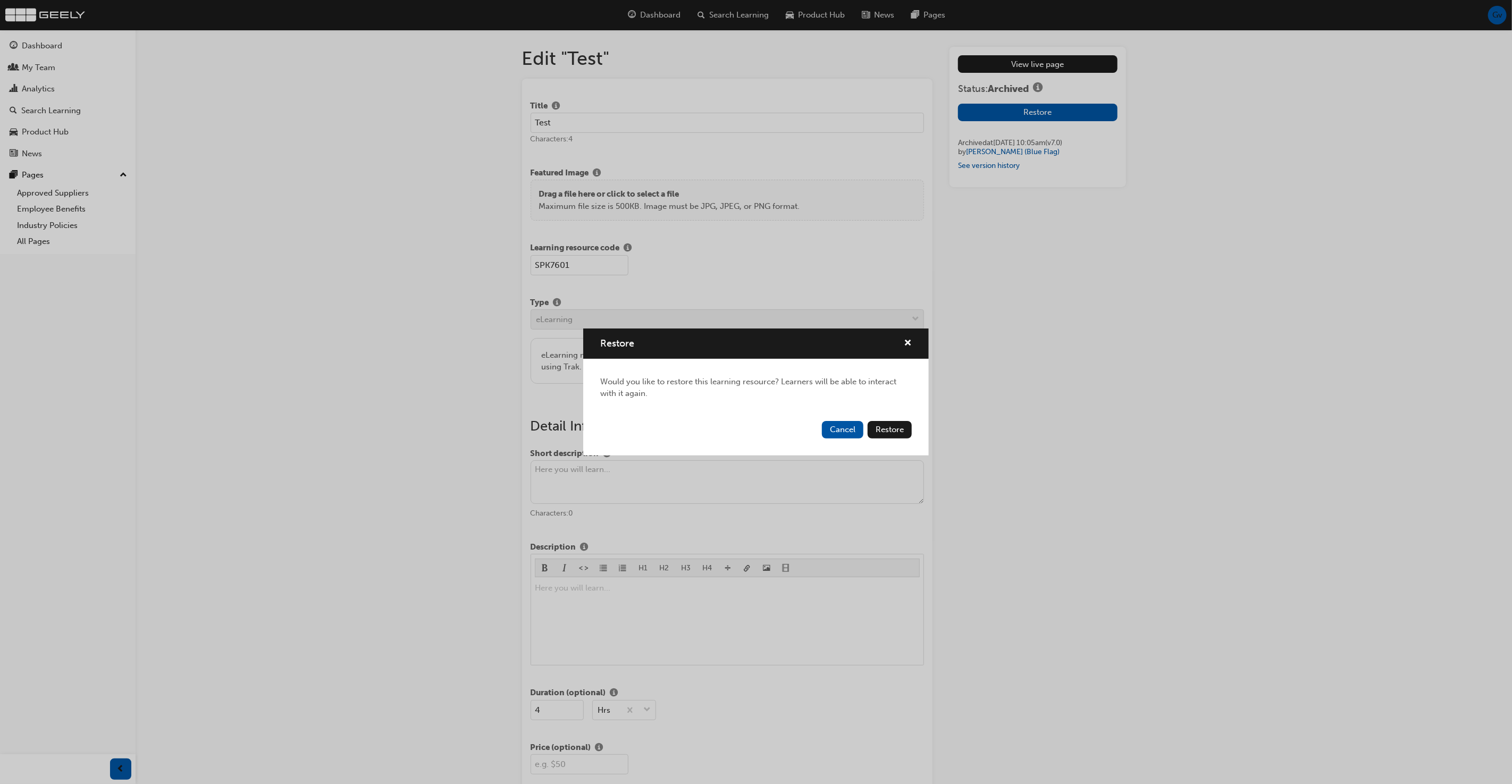
click at [900, 439] on div "Cancel Restore" at bounding box center [756, 436] width 346 height 39
click at [898, 431] on span "Restore" at bounding box center [890, 430] width 28 height 9
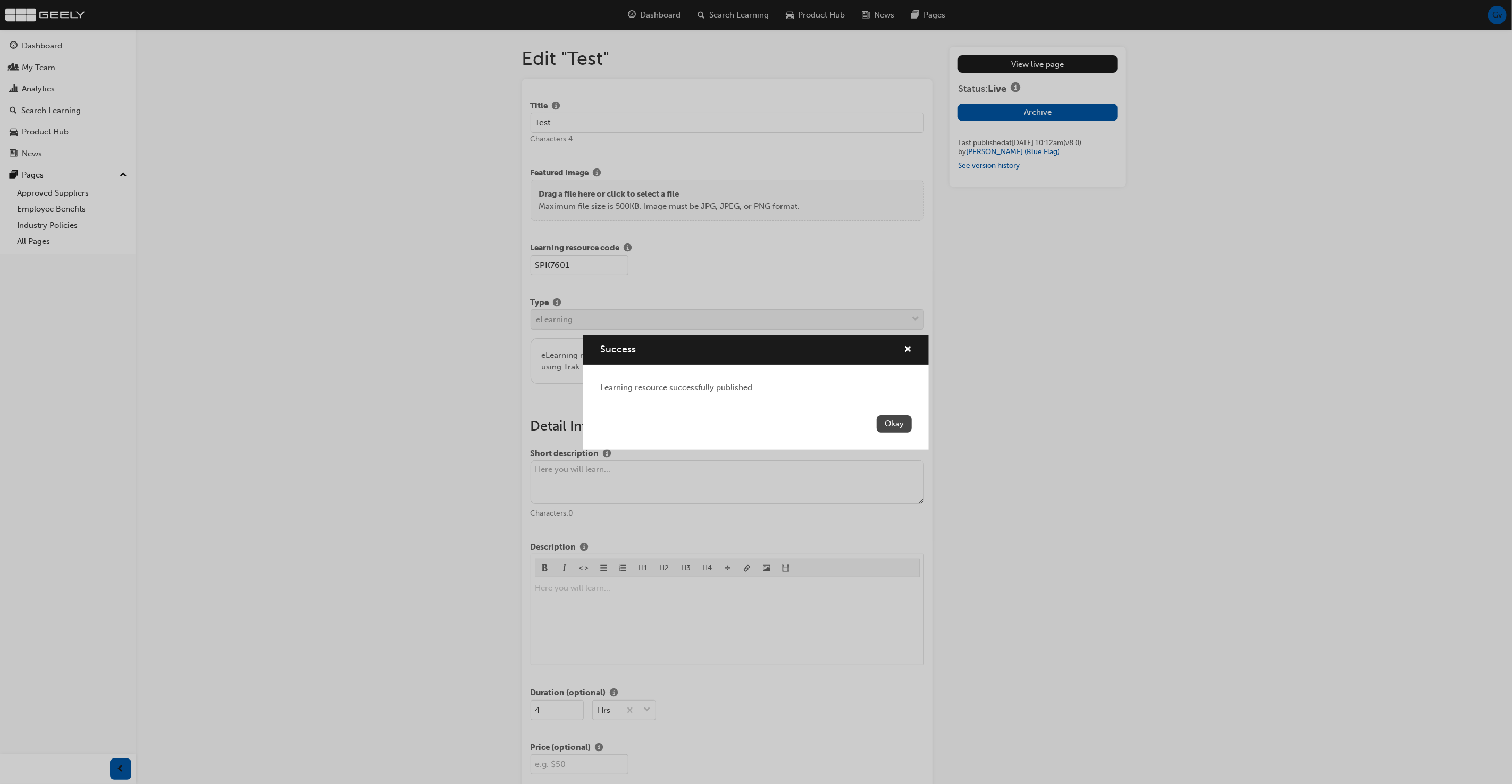
click at [902, 417] on button "Okay" at bounding box center [895, 424] width 35 height 18
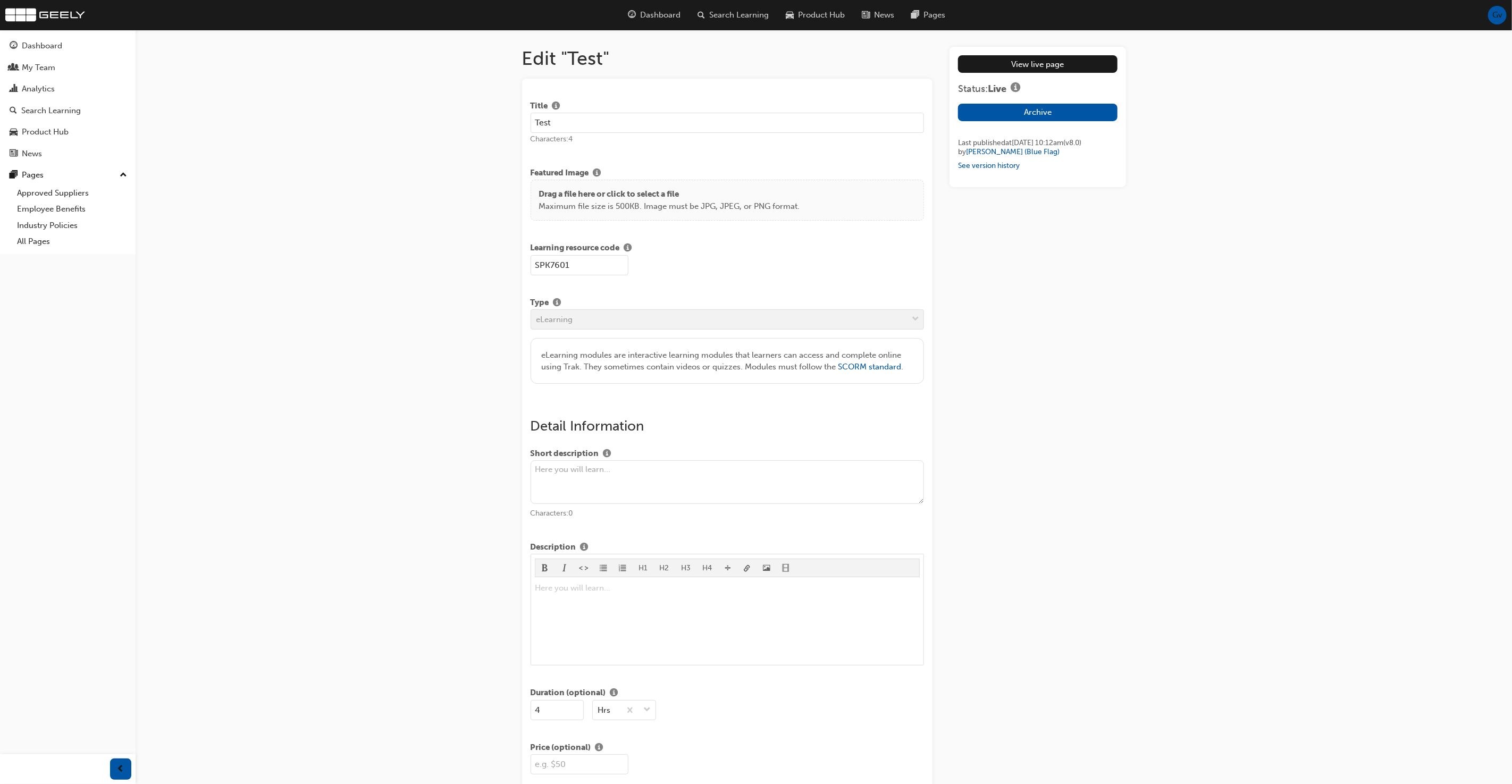
click at [596, 130] on input "Test" at bounding box center [727, 123] width 394 height 20
paste input "Geely: Passion for Product - Introductory Session"
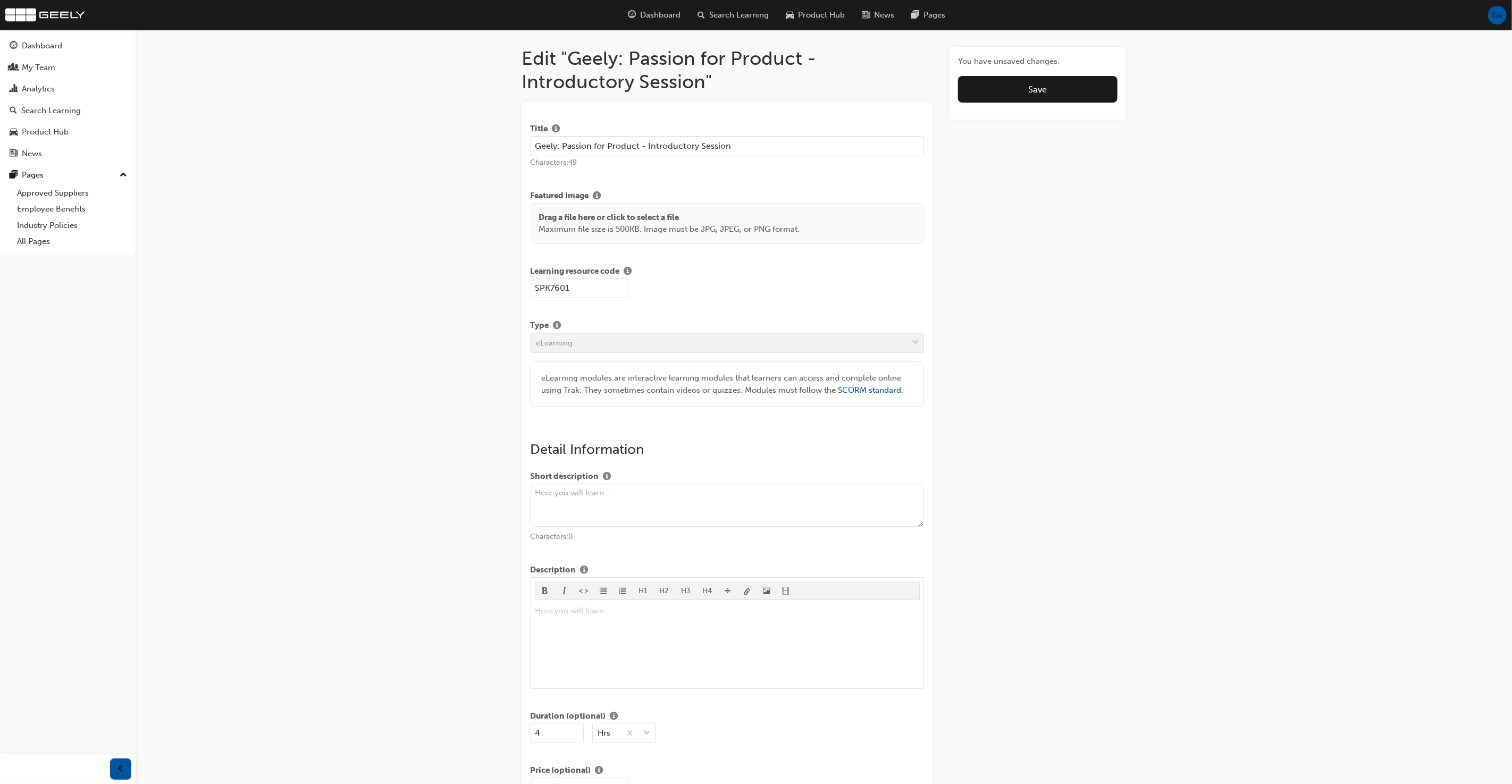
type input "Geely: Passion for Product - Introductory Session"
click at [583, 289] on input "SPK7601" at bounding box center [579, 288] width 98 height 20
type input "TEST-12"
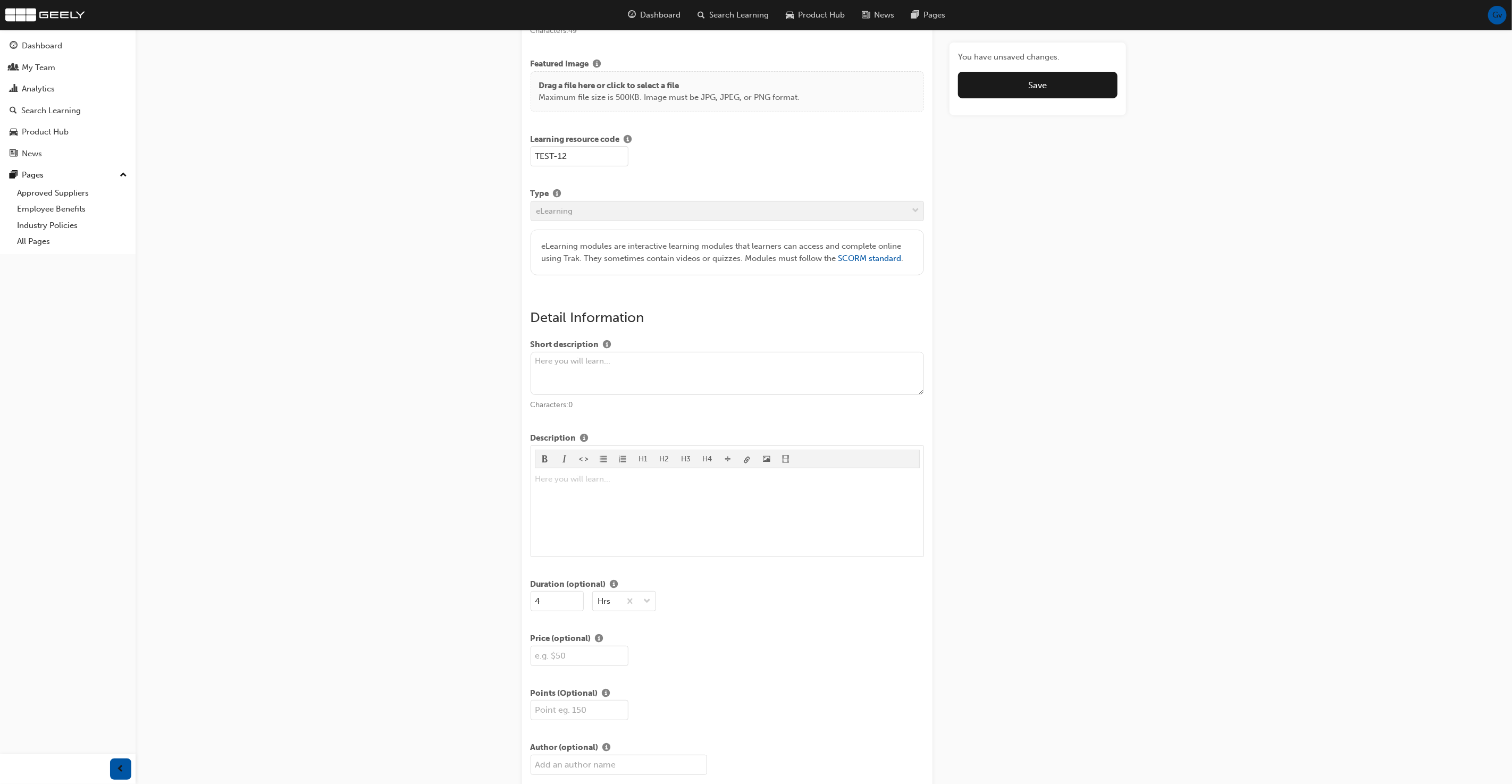
scroll to position [229, 0]
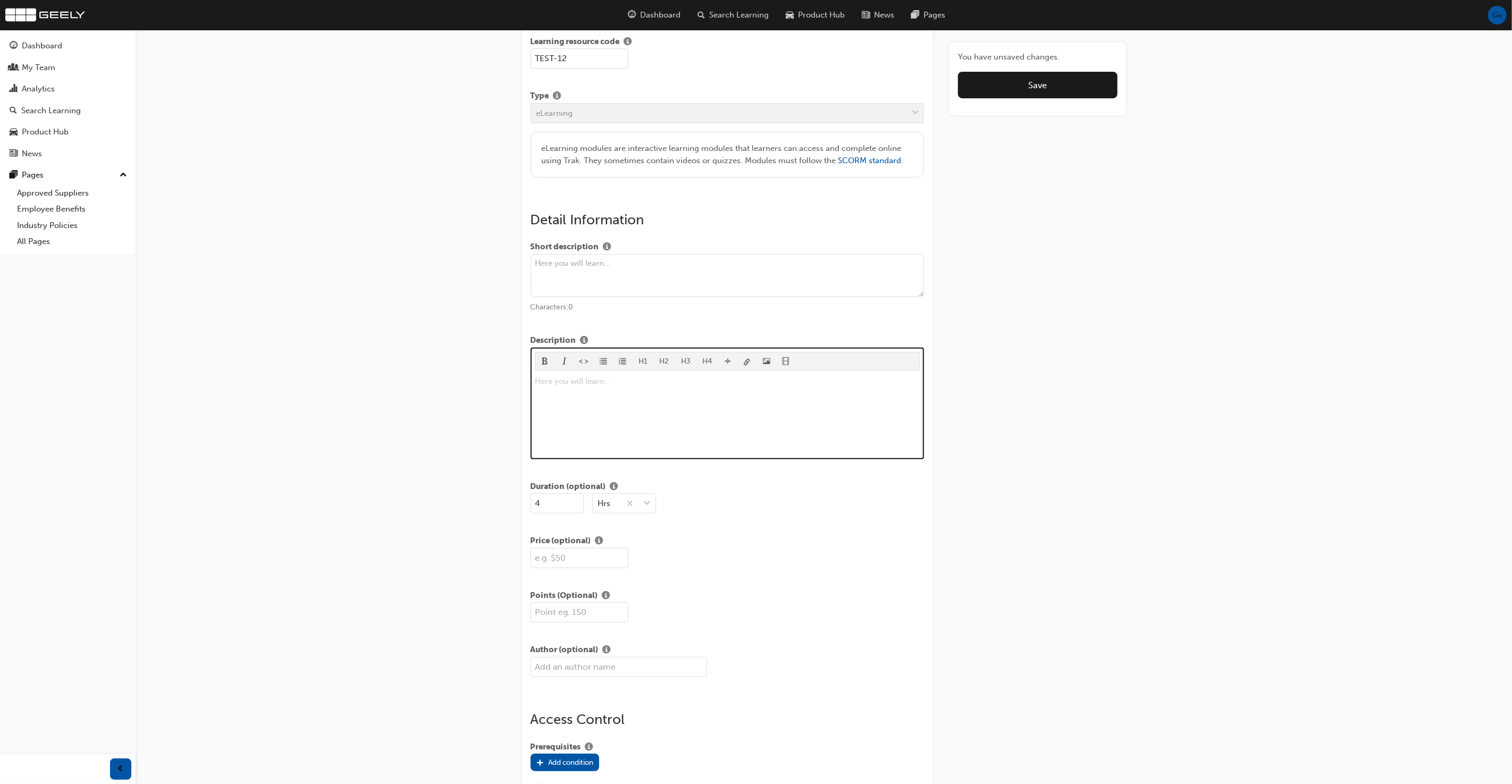
click at [556, 398] on div "Here you will learn... ﻿" at bounding box center [727, 415] width 385 height 80
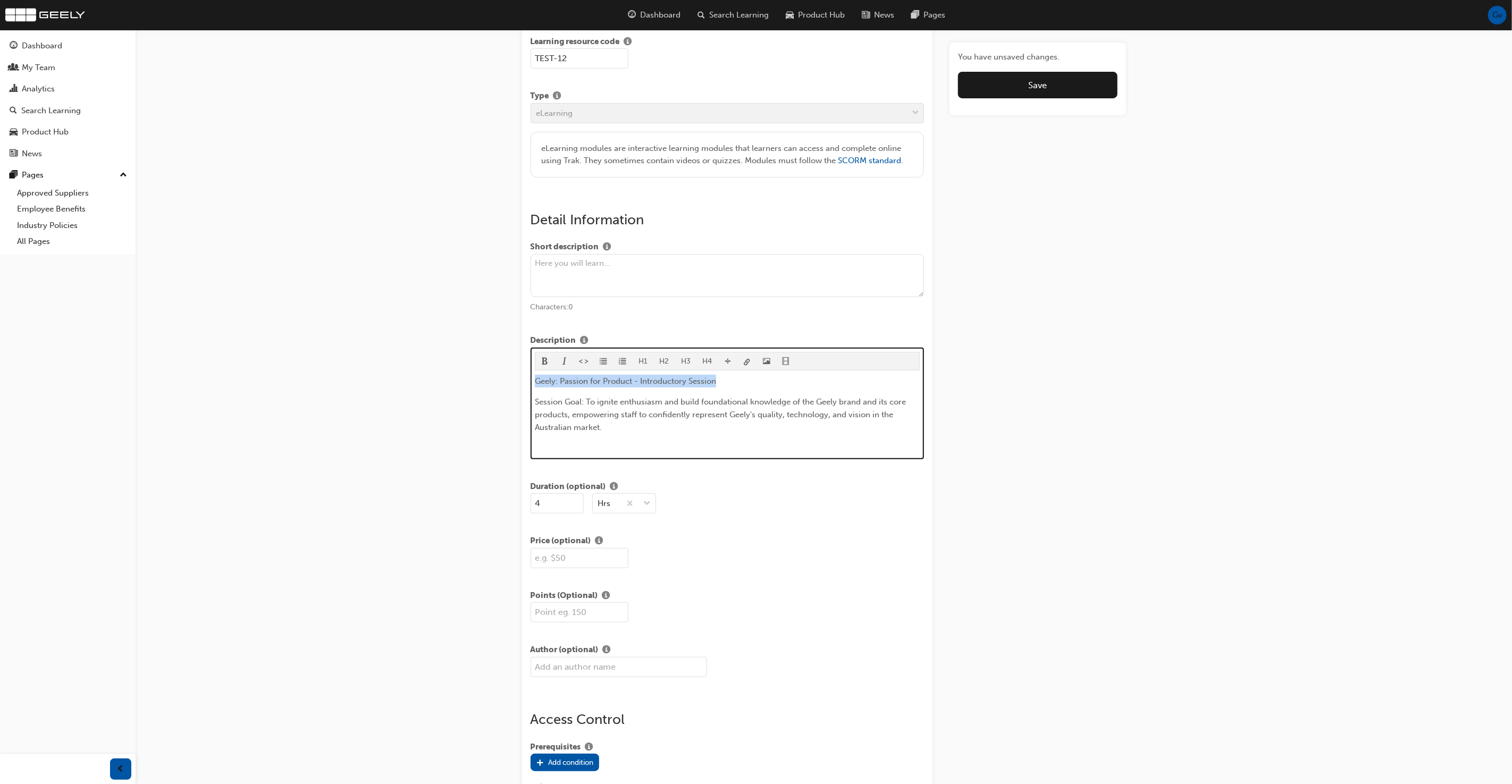
click at [663, 363] on button "H2" at bounding box center [664, 361] width 22 height 18
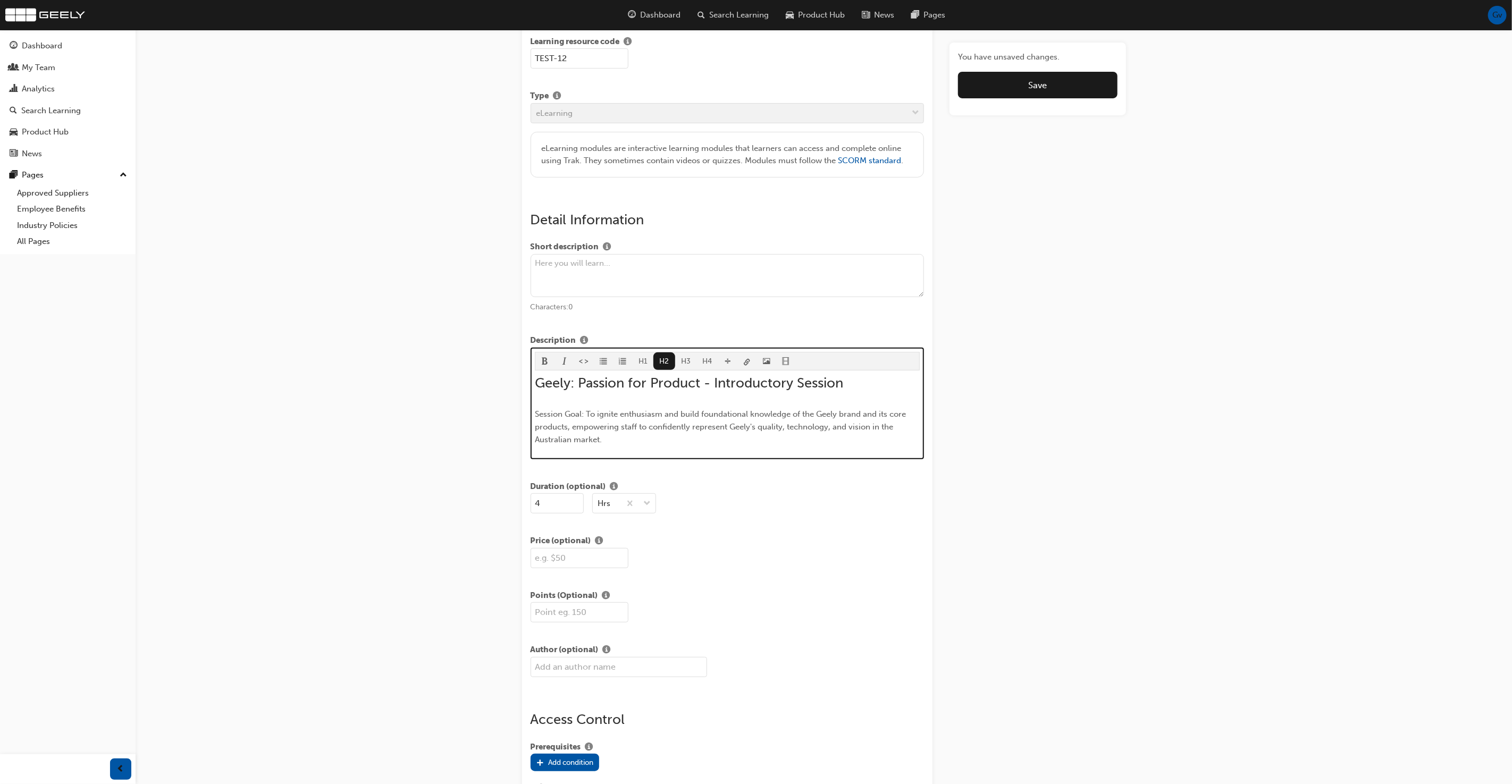
click at [586, 410] on span "Session Goal: To ignite enthusiasm and build foundational knowledge of the Geel…" at bounding box center [721, 427] width 373 height 35
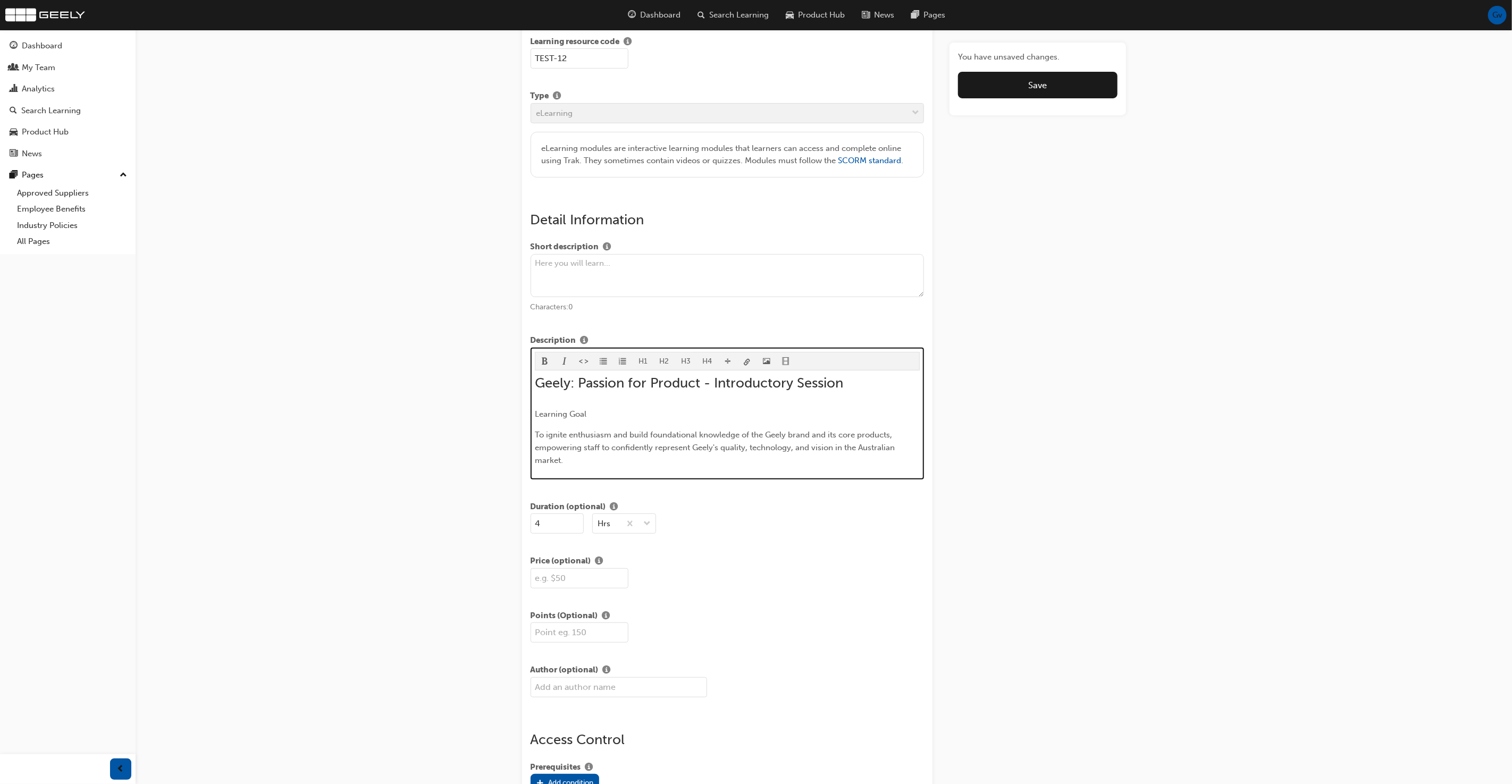
click at [686, 359] on button "H3" at bounding box center [686, 361] width 22 height 18
click at [602, 447] on p "To ignite enthusiasm and build foundational knowledge of the Geely brand and it…" at bounding box center [727, 455] width 385 height 38
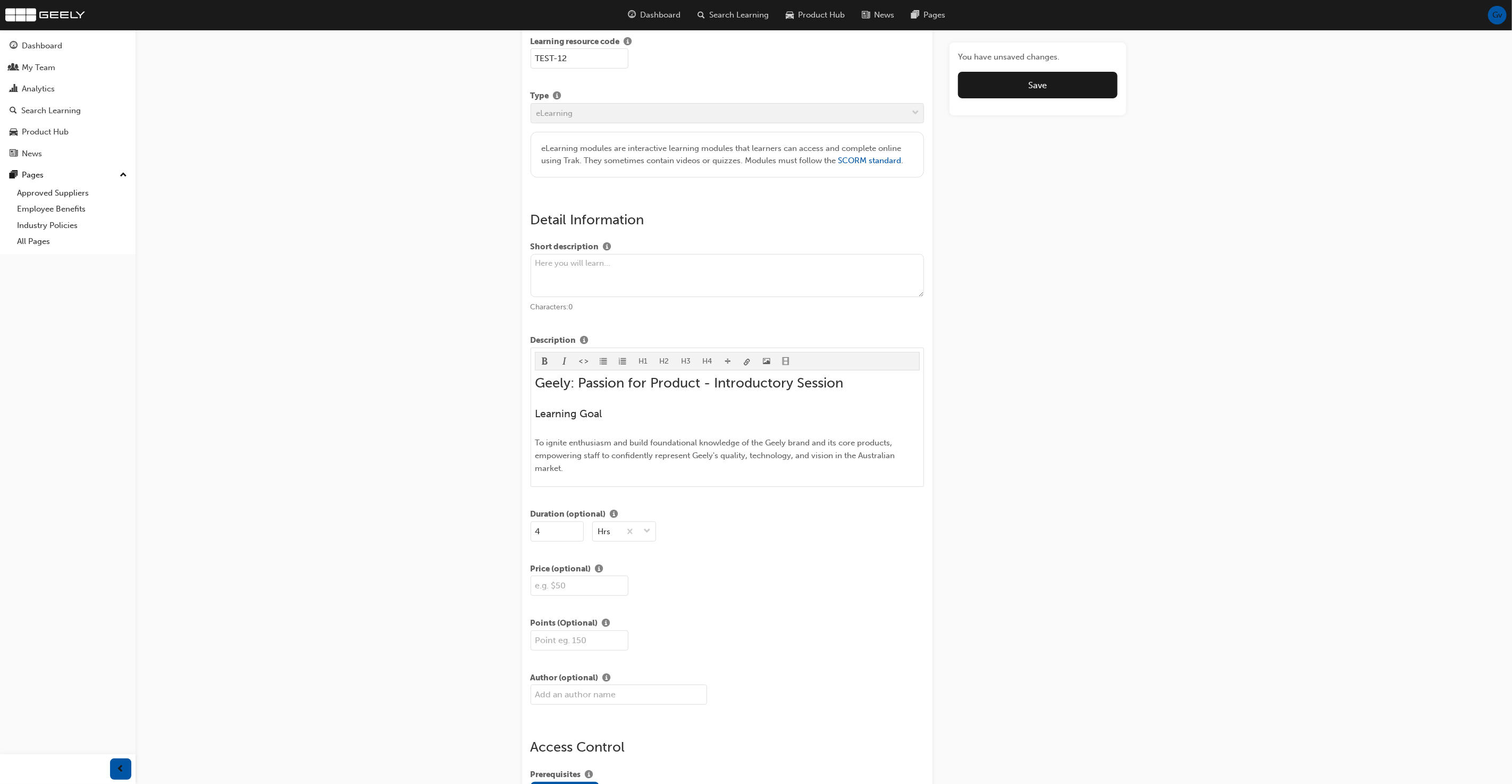
click at [595, 472] on div "H1 H2 H3 H4 Geely: Passion for Product - Introductory Session Learning Goal To …" at bounding box center [727, 417] width 394 height 139
click at [598, 464] on p "To ignite enthusiasm and build foundational knowledge of the Geely brand and it…" at bounding box center [727, 455] width 385 height 38
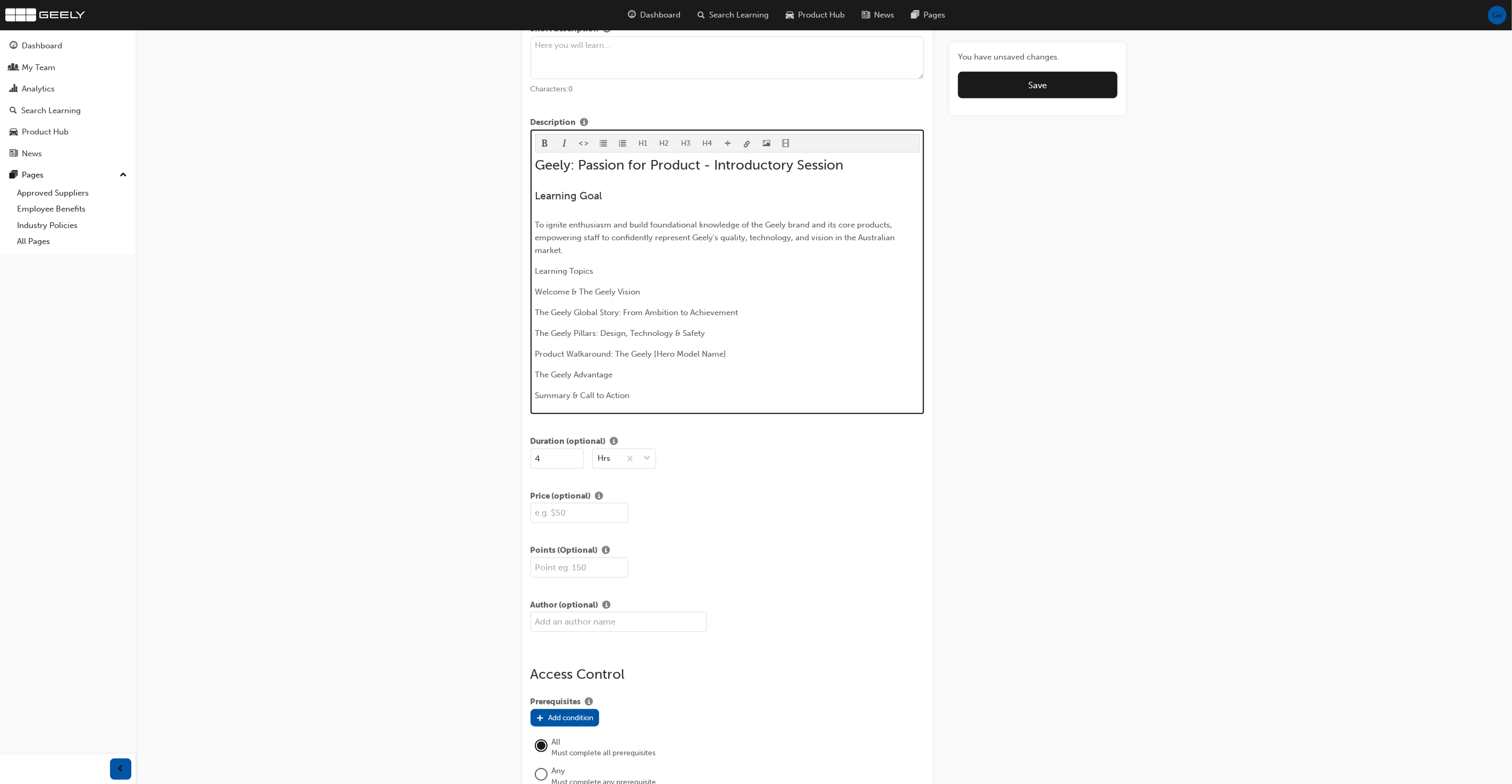
scroll to position [427, 0]
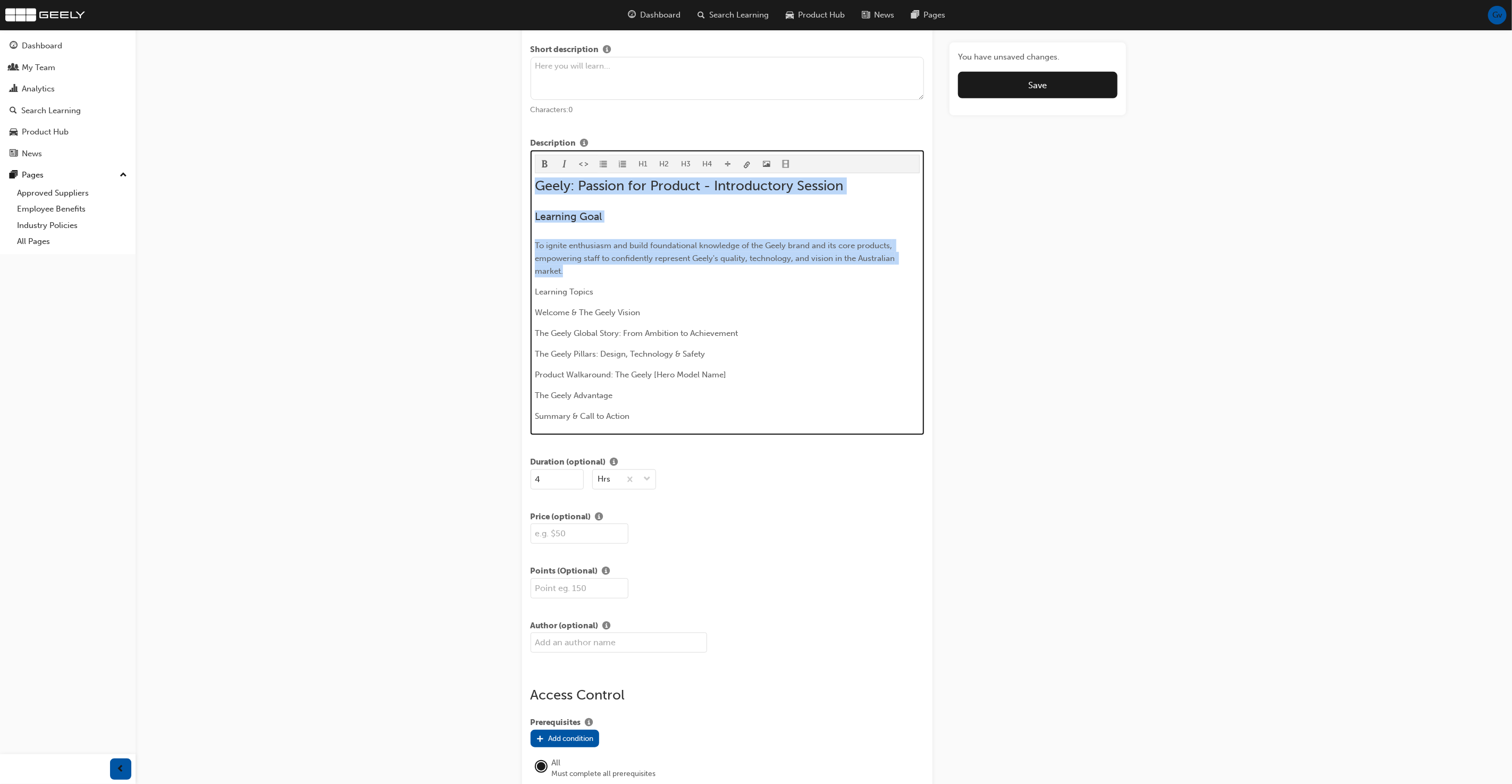
click at [605, 161] on span "format_ul-icon" at bounding box center [603, 165] width 8 height 9
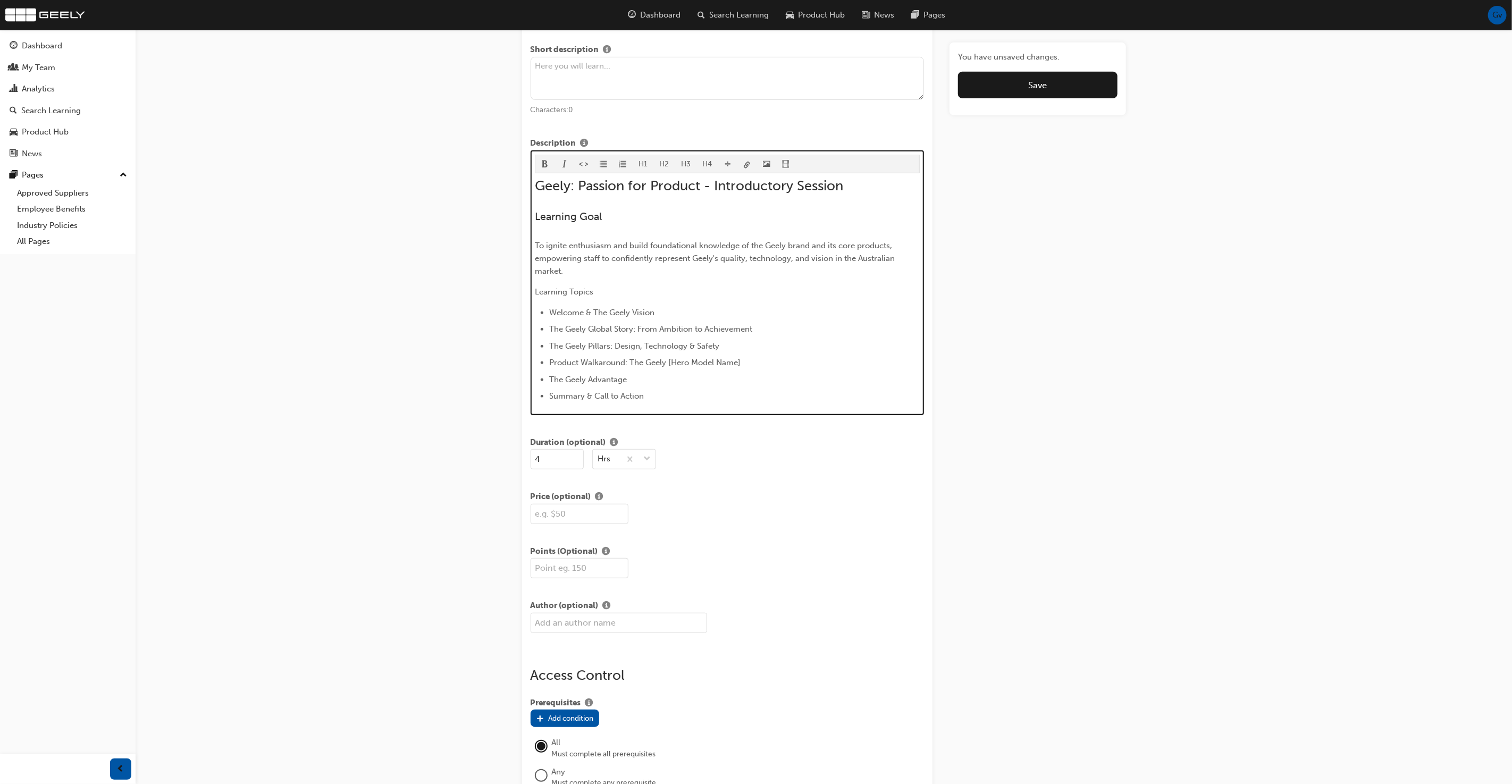
click at [570, 288] on span "Learning Topics" at bounding box center [564, 292] width 59 height 9
click at [681, 163] on button "H3" at bounding box center [686, 164] width 22 height 18
click at [616, 248] on p "To ignite enthusiasm and build foundational knowledge of the Geely brand and it…" at bounding box center [727, 258] width 385 height 38
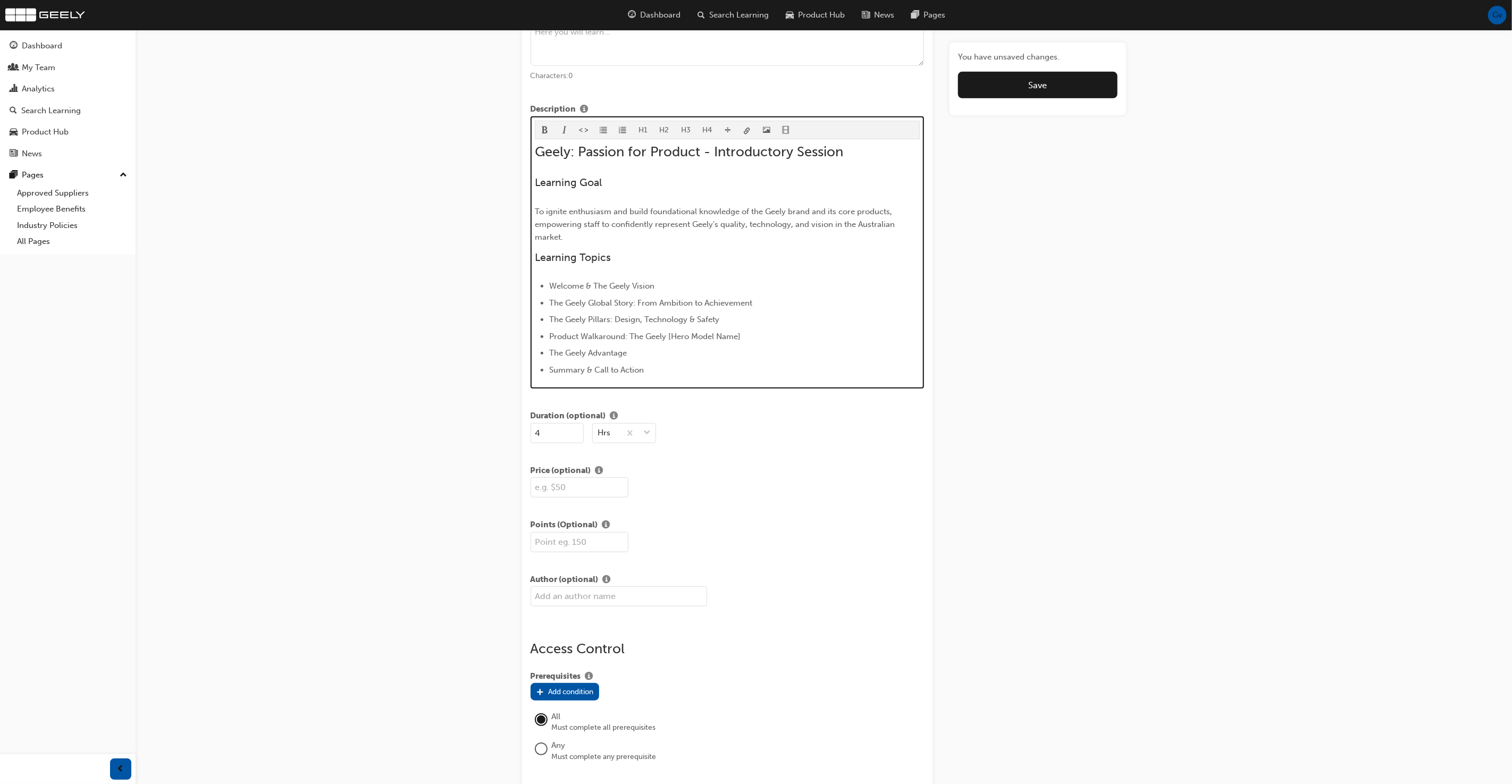
scroll to position [462, 0]
click at [698, 336] on span "Product Walkaround: The Geely [Hero Model Name]" at bounding box center [645, 335] width 191 height 9
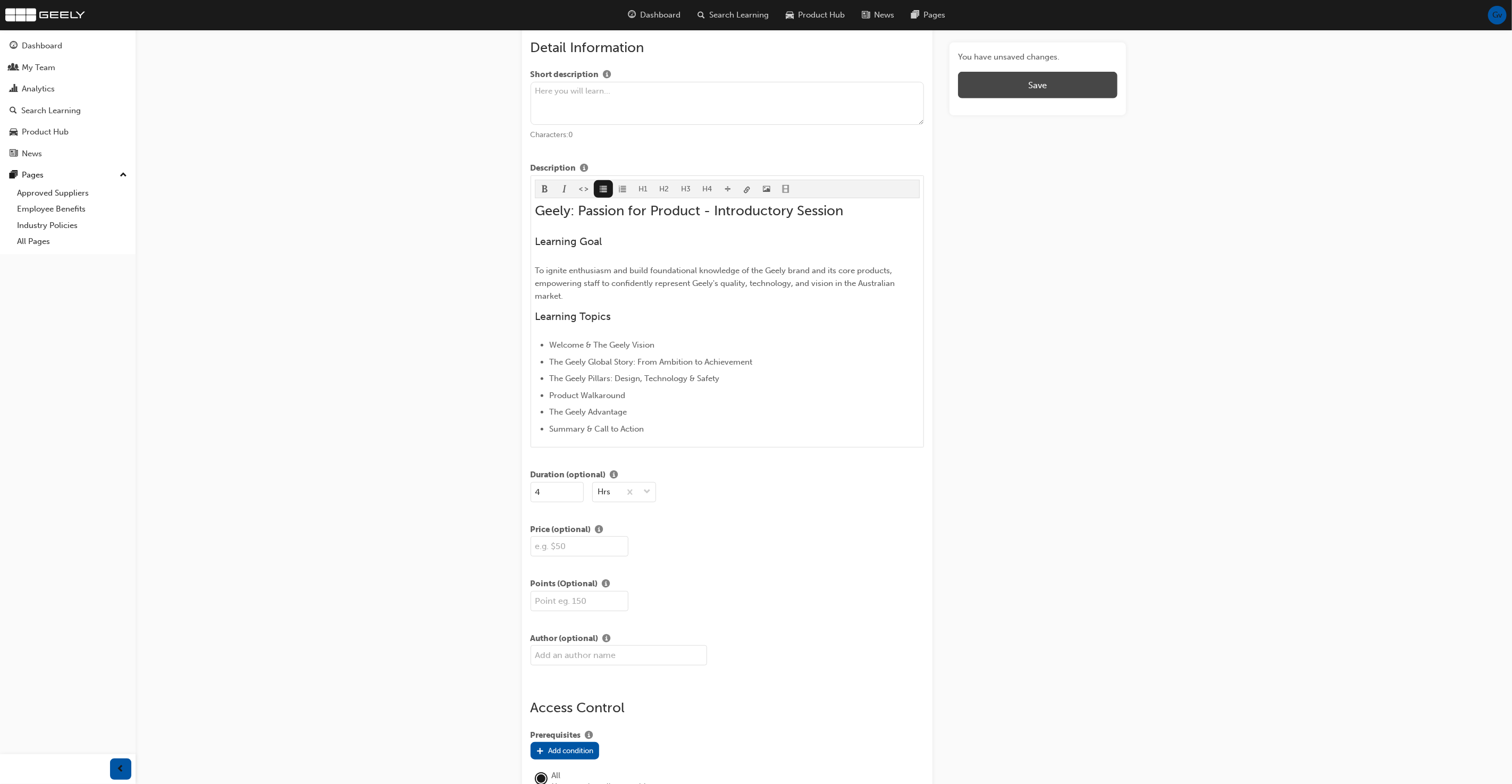
click at [1020, 82] on button "Save" at bounding box center [1037, 85] width 159 height 26
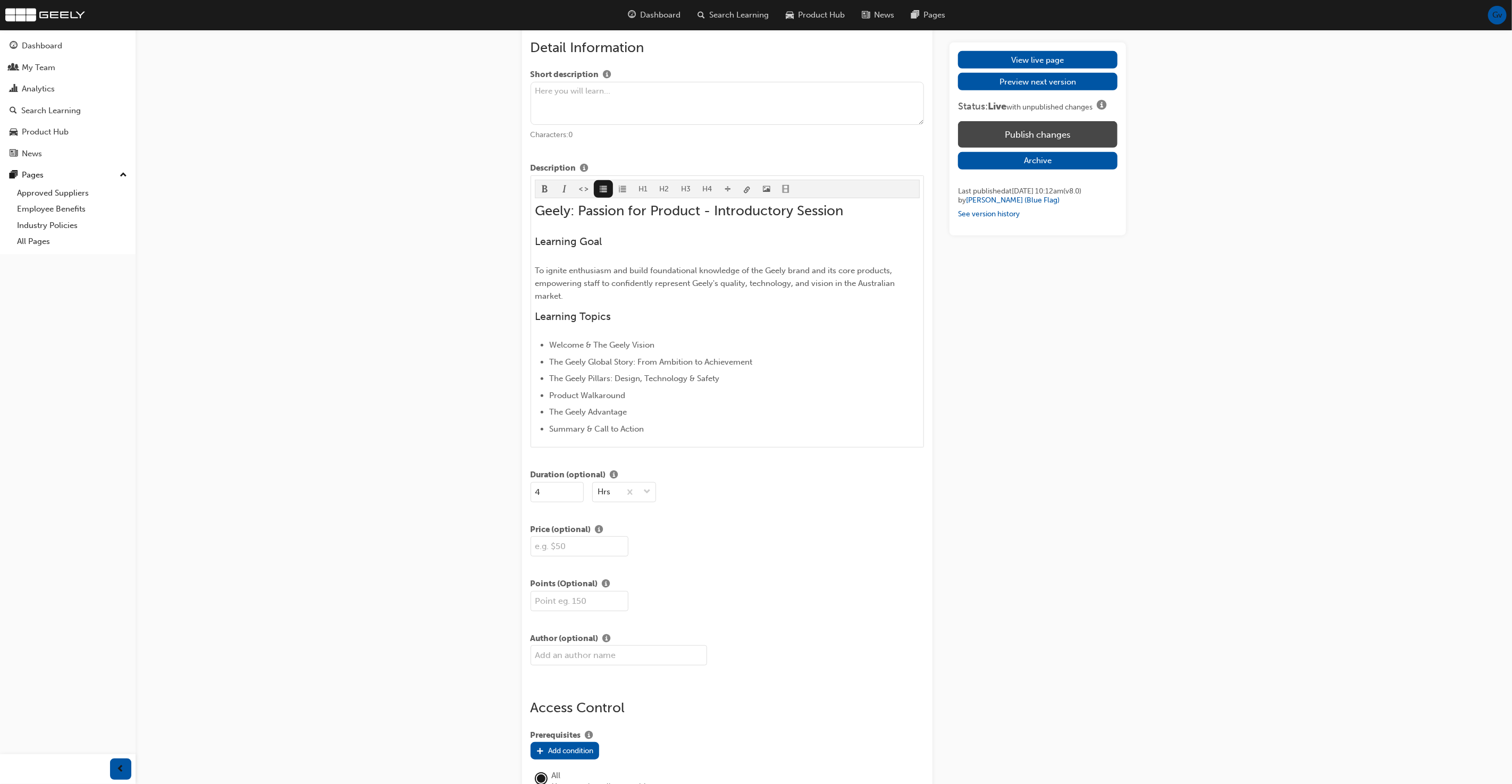
click at [1012, 139] on button "Publish changes" at bounding box center [1037, 134] width 159 height 26
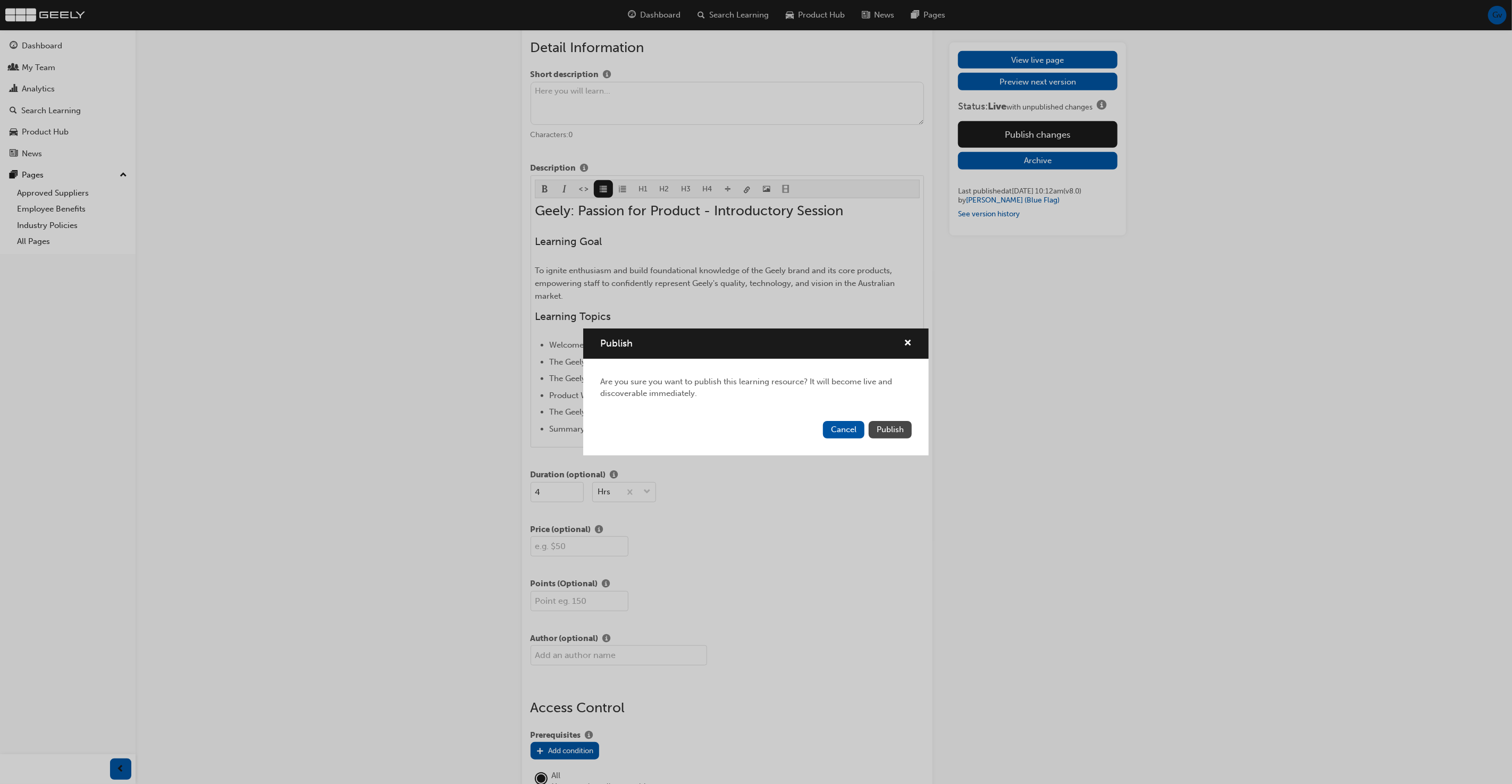
click at [893, 425] on span "Publish" at bounding box center [890, 430] width 27 height 9
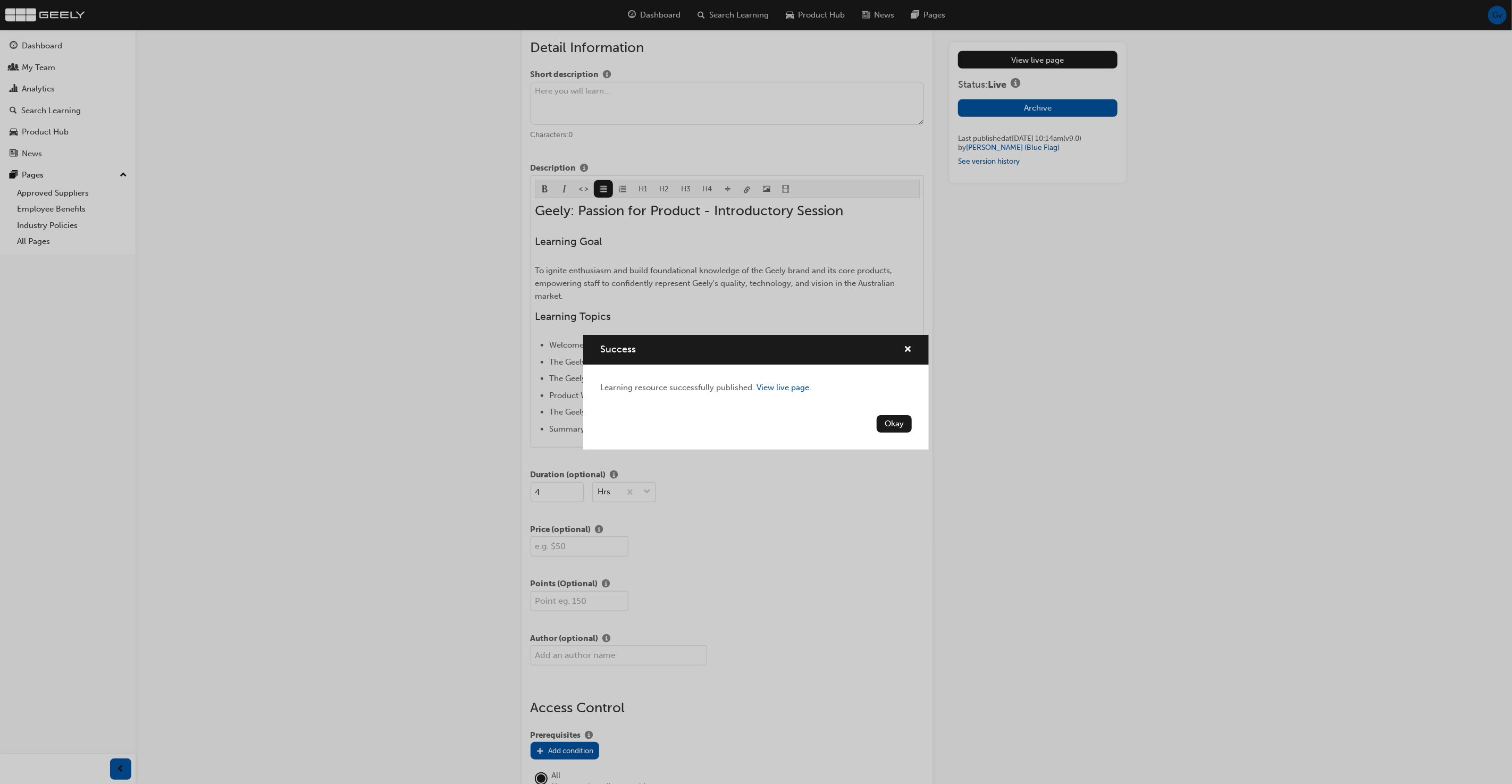
click at [893, 425] on button "Okay" at bounding box center [895, 424] width 35 height 18
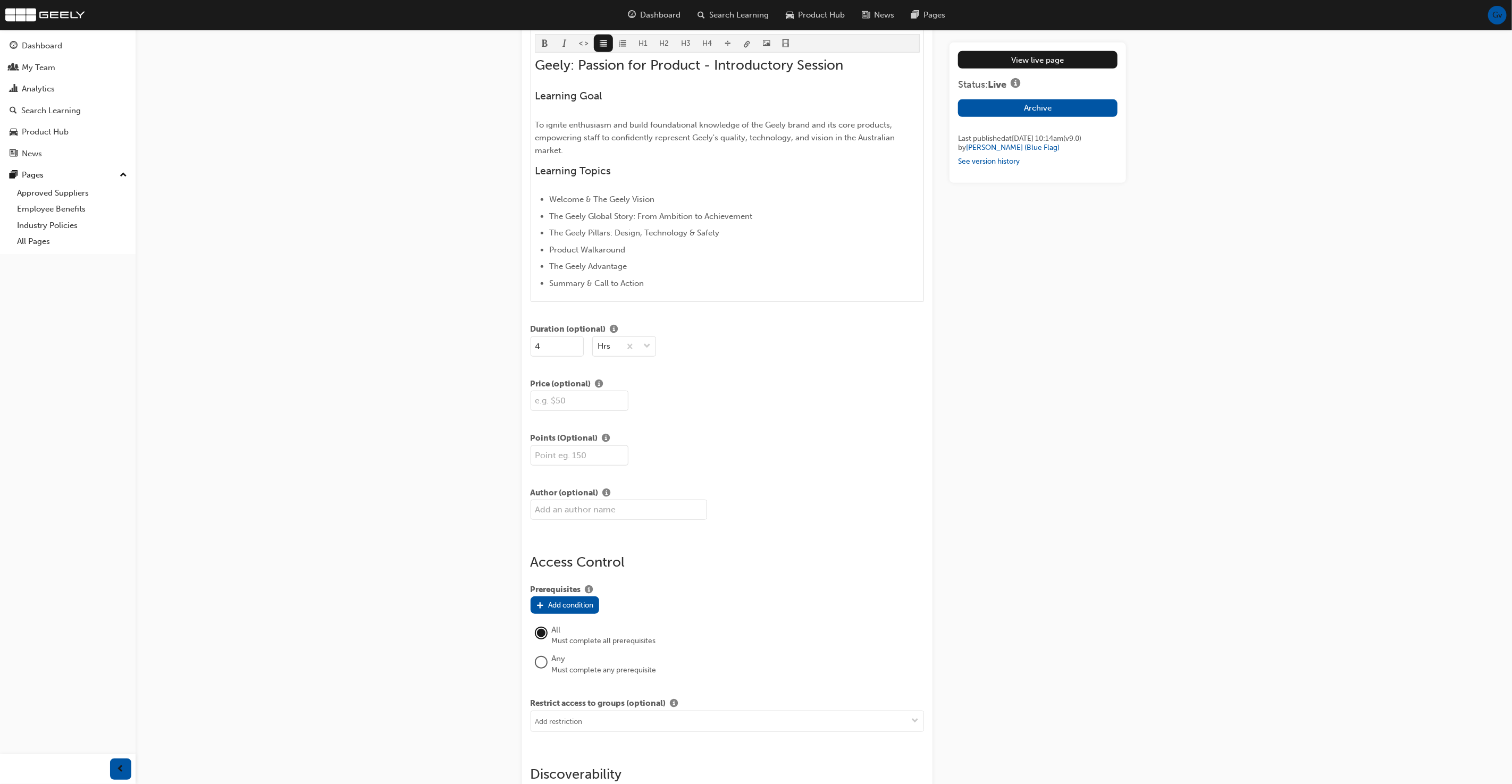
scroll to position [607, 0]
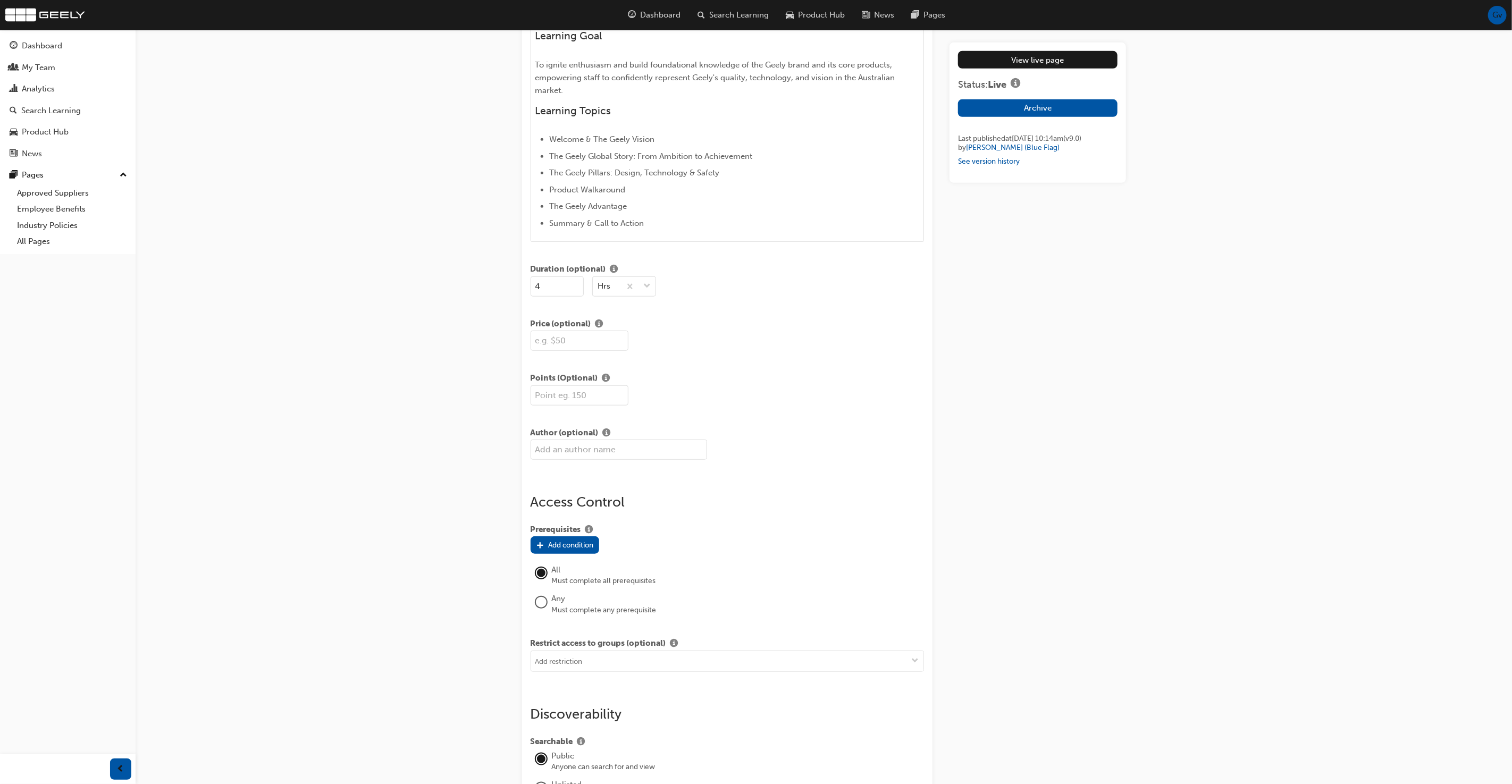
click at [551, 283] on input "4" at bounding box center [557, 286] width 53 height 20
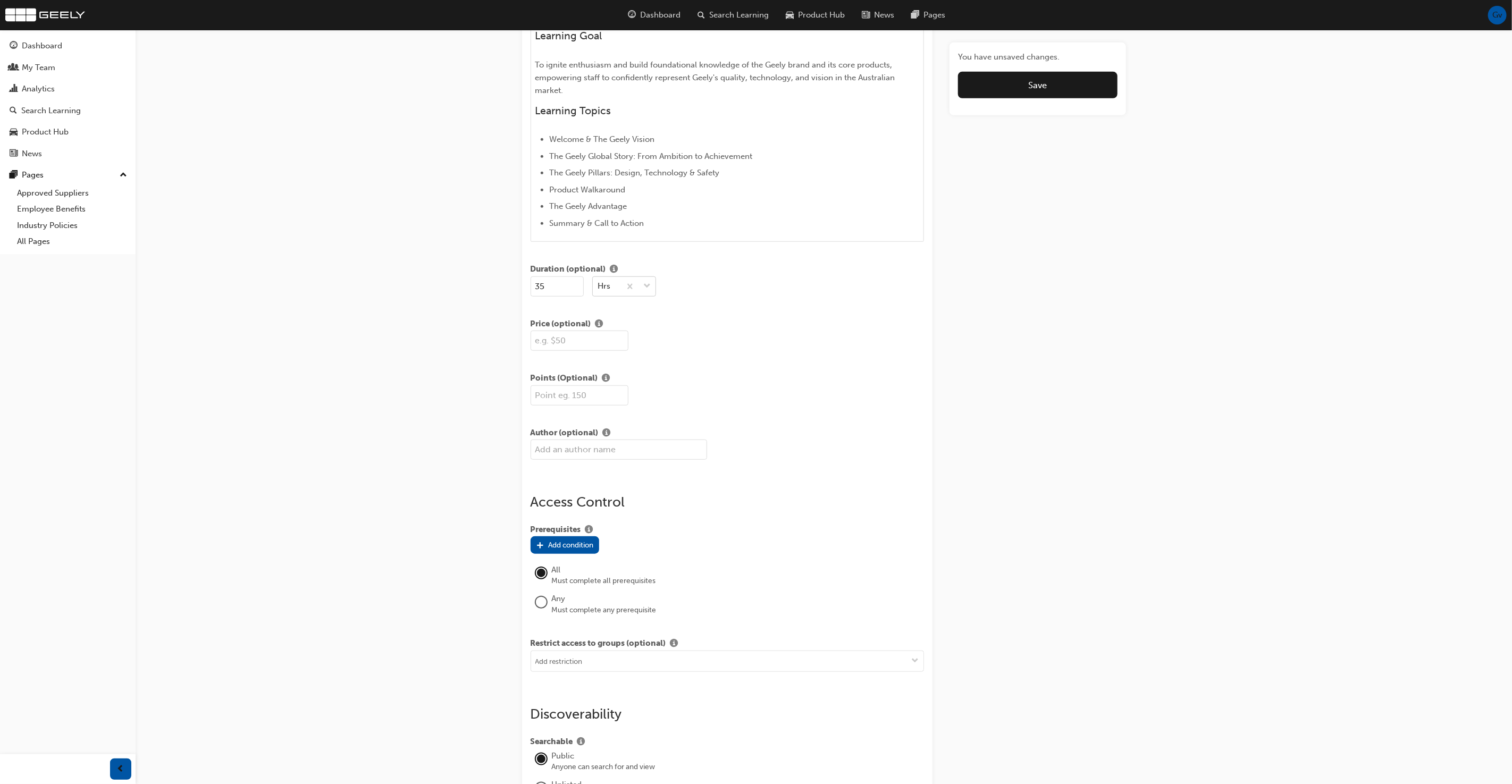
type input "35"
click at [609, 285] on div "Hrs" at bounding box center [605, 286] width 13 height 12
click at [609, 305] on div "Mins" at bounding box center [624, 310] width 64 height 21
click at [675, 332] on div at bounding box center [727, 340] width 394 height 20
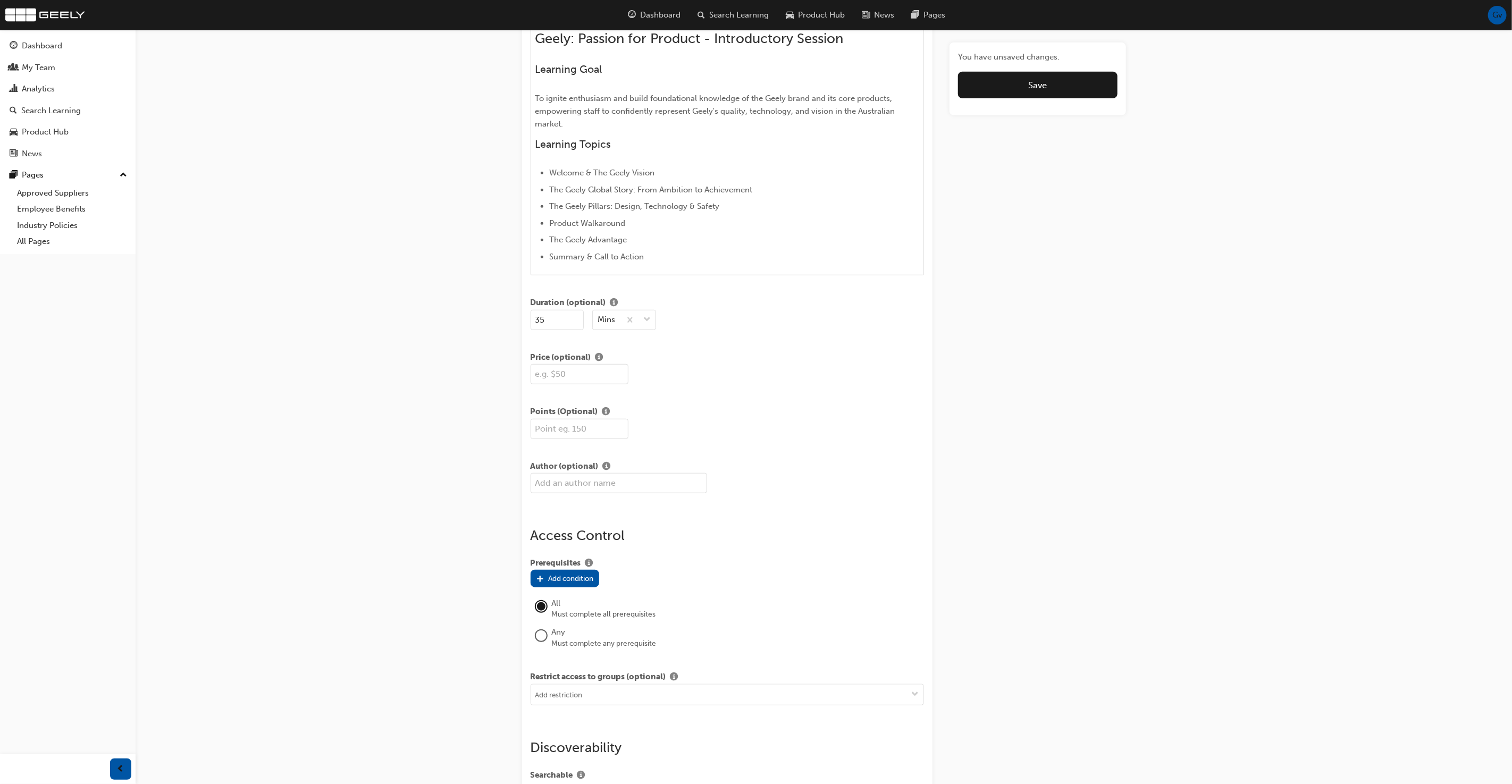
scroll to position [553, 0]
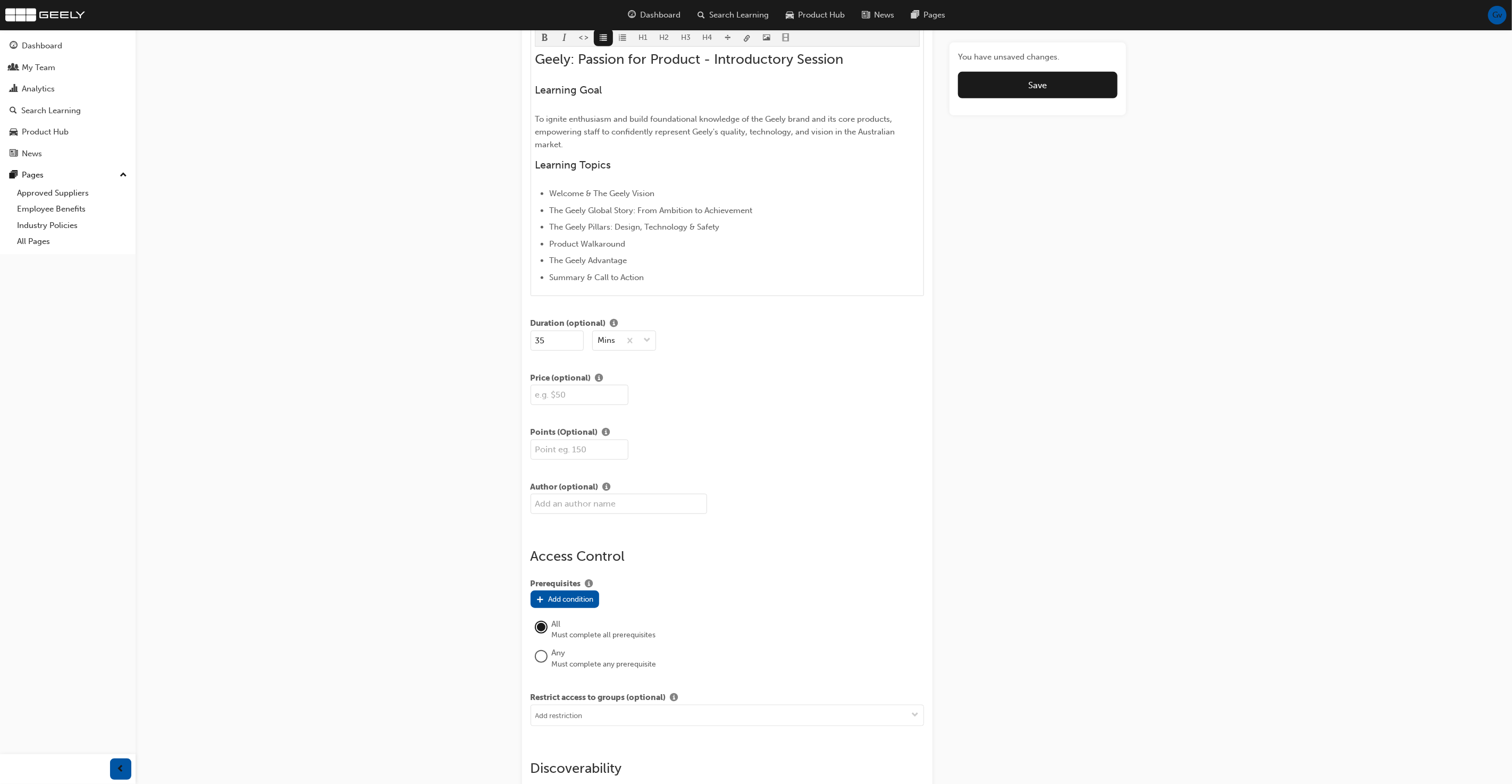
click at [575, 443] on input "number" at bounding box center [579, 450] width 98 height 20
type input "150"
click at [693, 451] on div "150" at bounding box center [727, 450] width 394 height 20
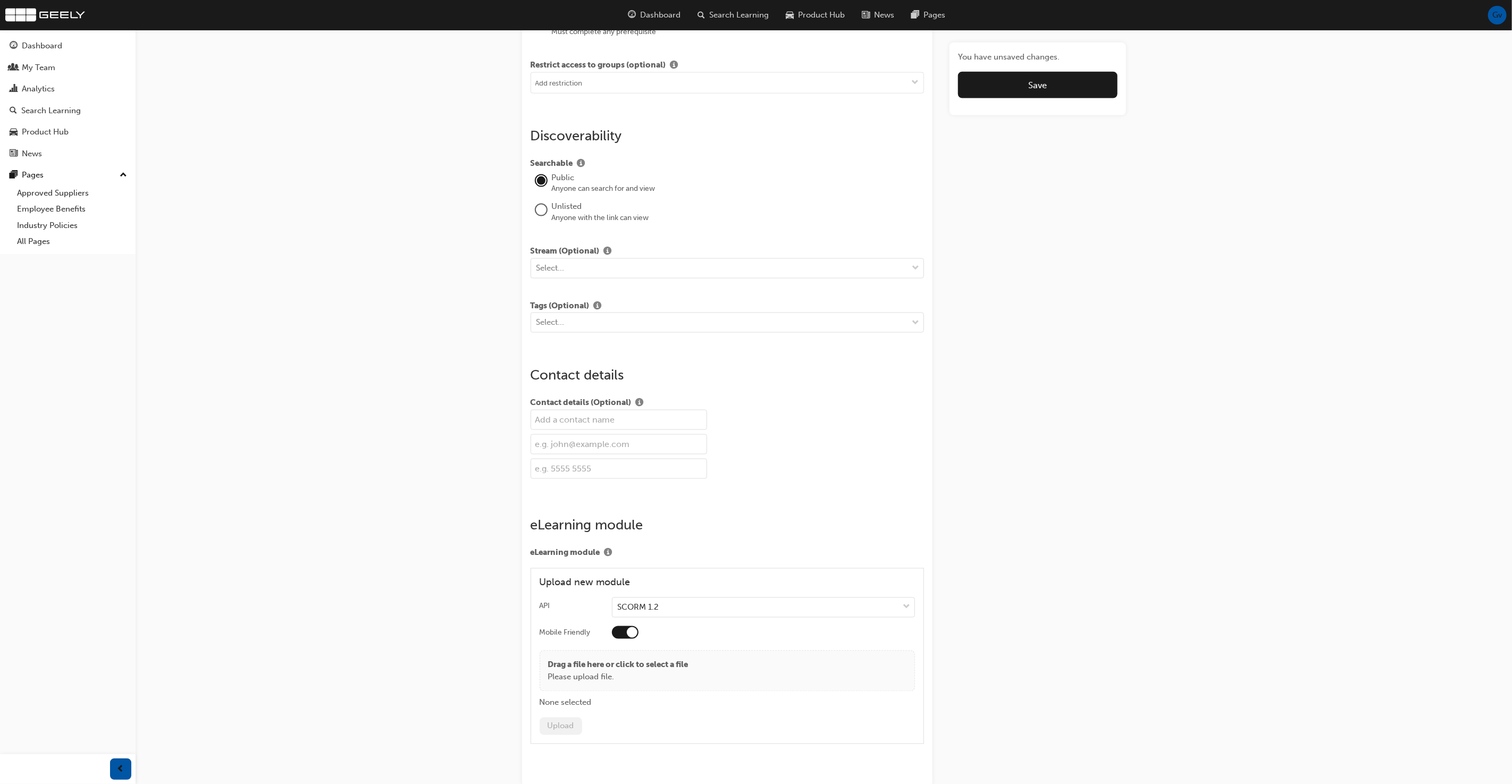
scroll to position [1236, 0]
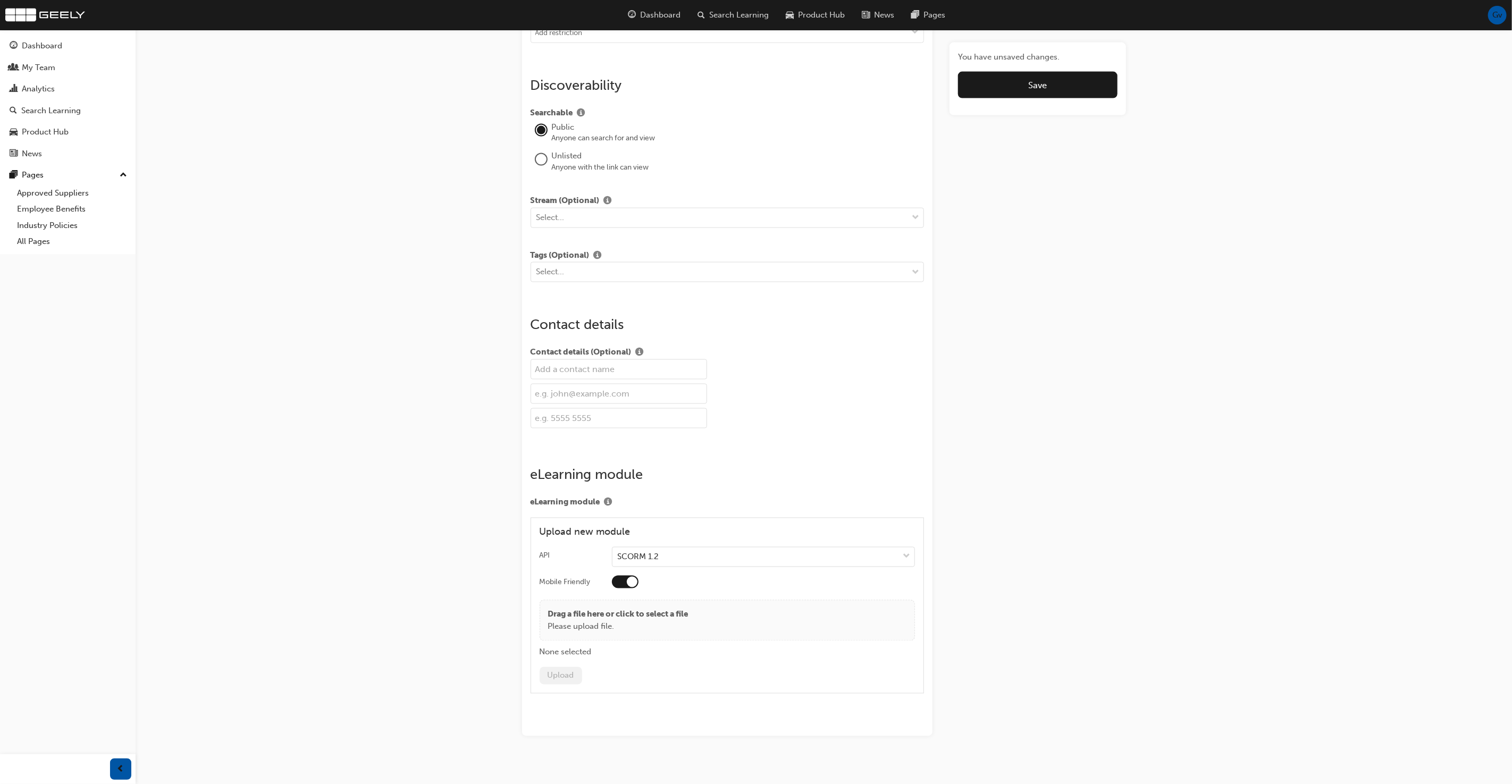
click at [625, 364] on input "text" at bounding box center [619, 369] width 177 height 20
type input "Training Manager"
click at [628, 387] on input "text" at bounding box center [619, 394] width 177 height 20
type input "training@yourbrand.com.au"
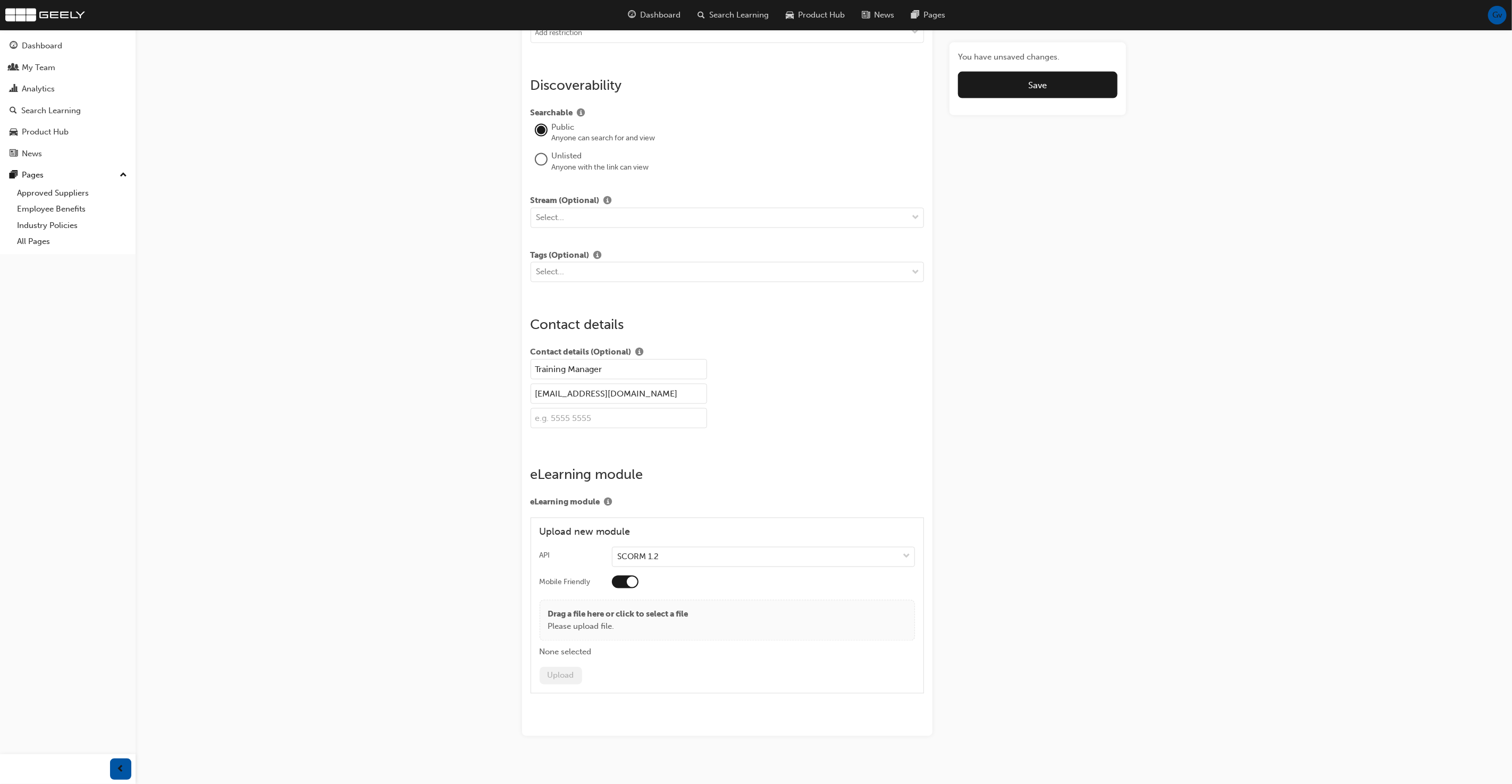
scroll to position [1244, 0]
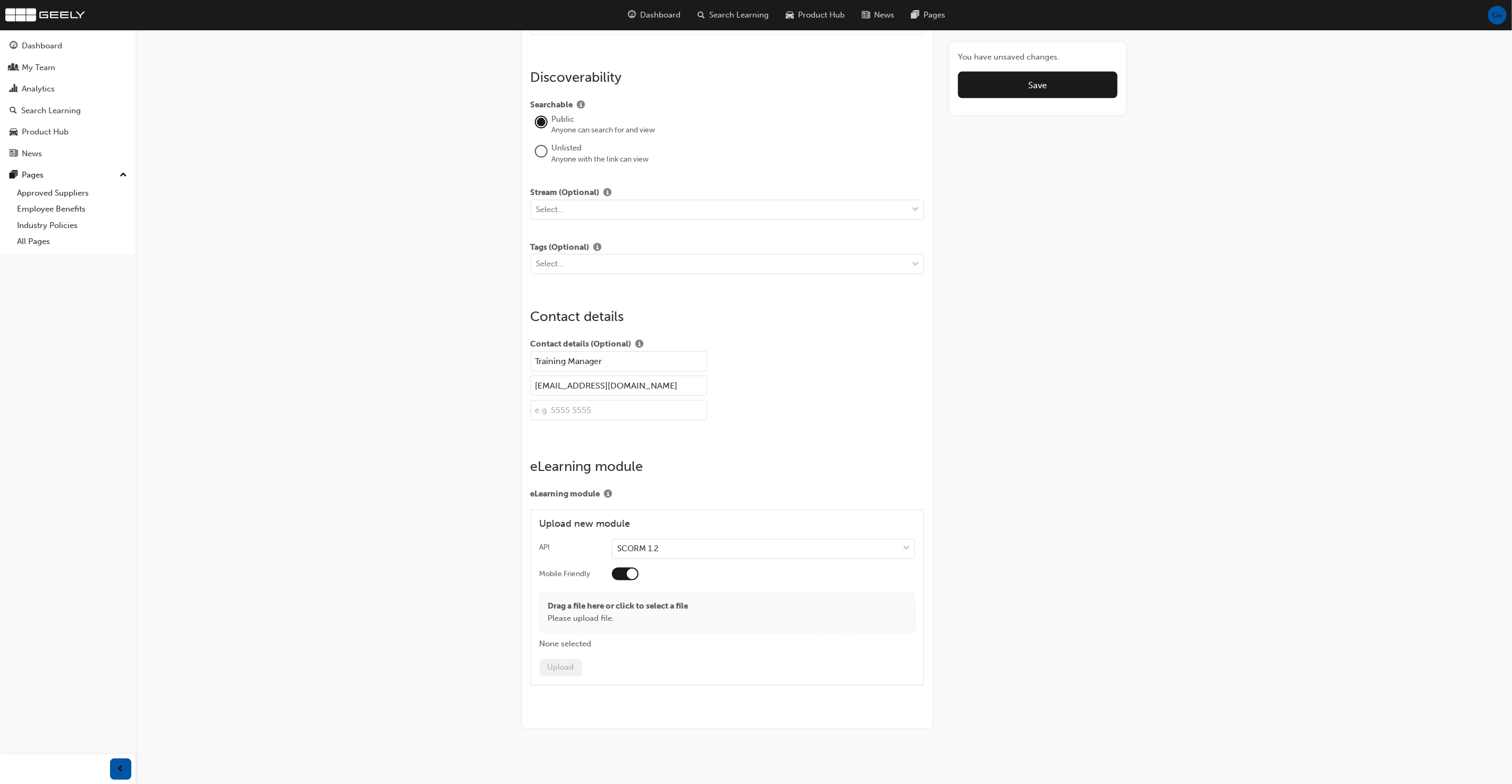
click at [551, 409] on input "text" at bounding box center [619, 410] width 177 height 20
click at [777, 392] on div "training@yourbrand.com.au" at bounding box center [727, 388] width 394 height 25
click at [563, 403] on input "+612 9999 8888" at bounding box center [619, 410] width 177 height 20
type input "+612 8888 8888"
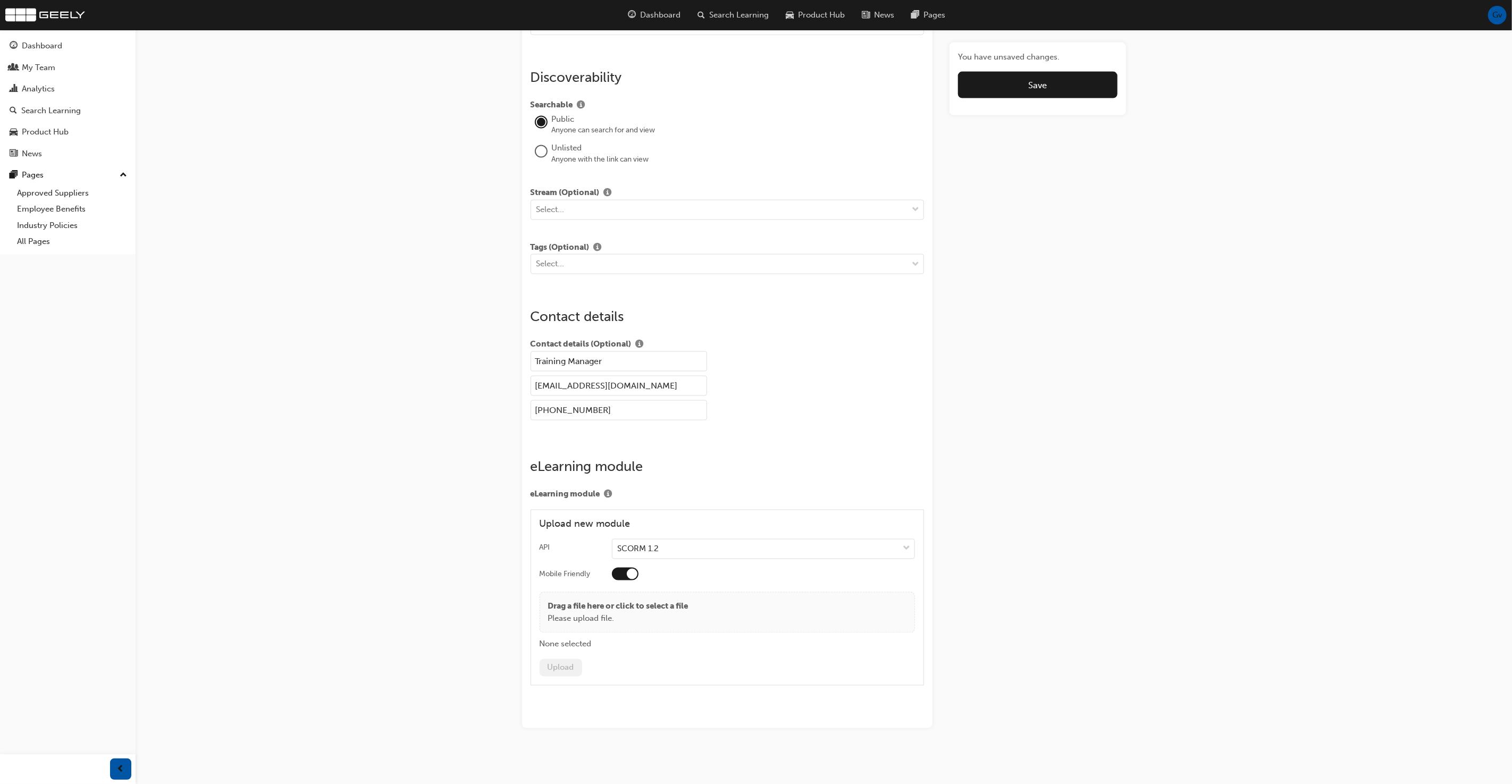
click at [852, 367] on div "Training Manager" at bounding box center [727, 364] width 394 height 25
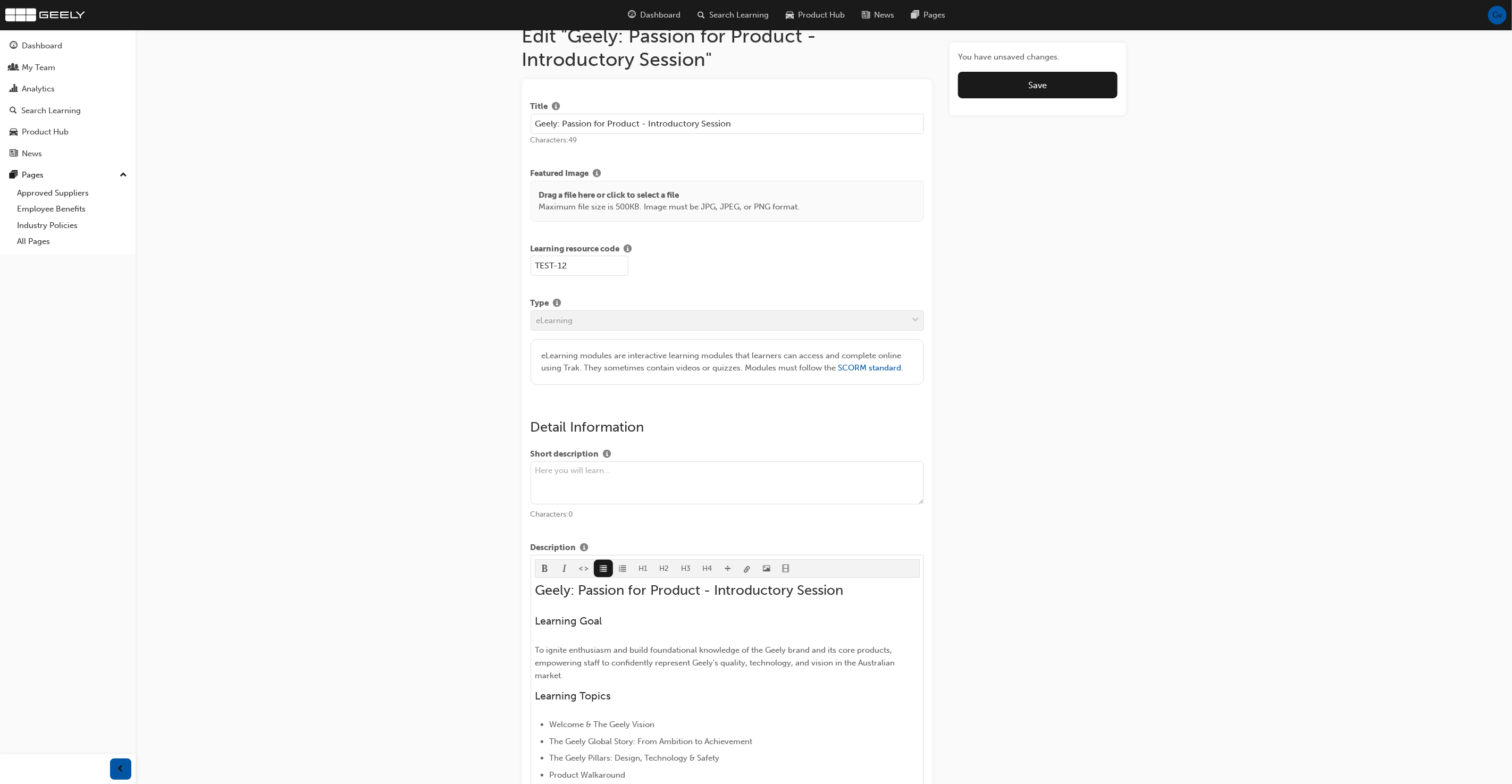
scroll to position [0, 0]
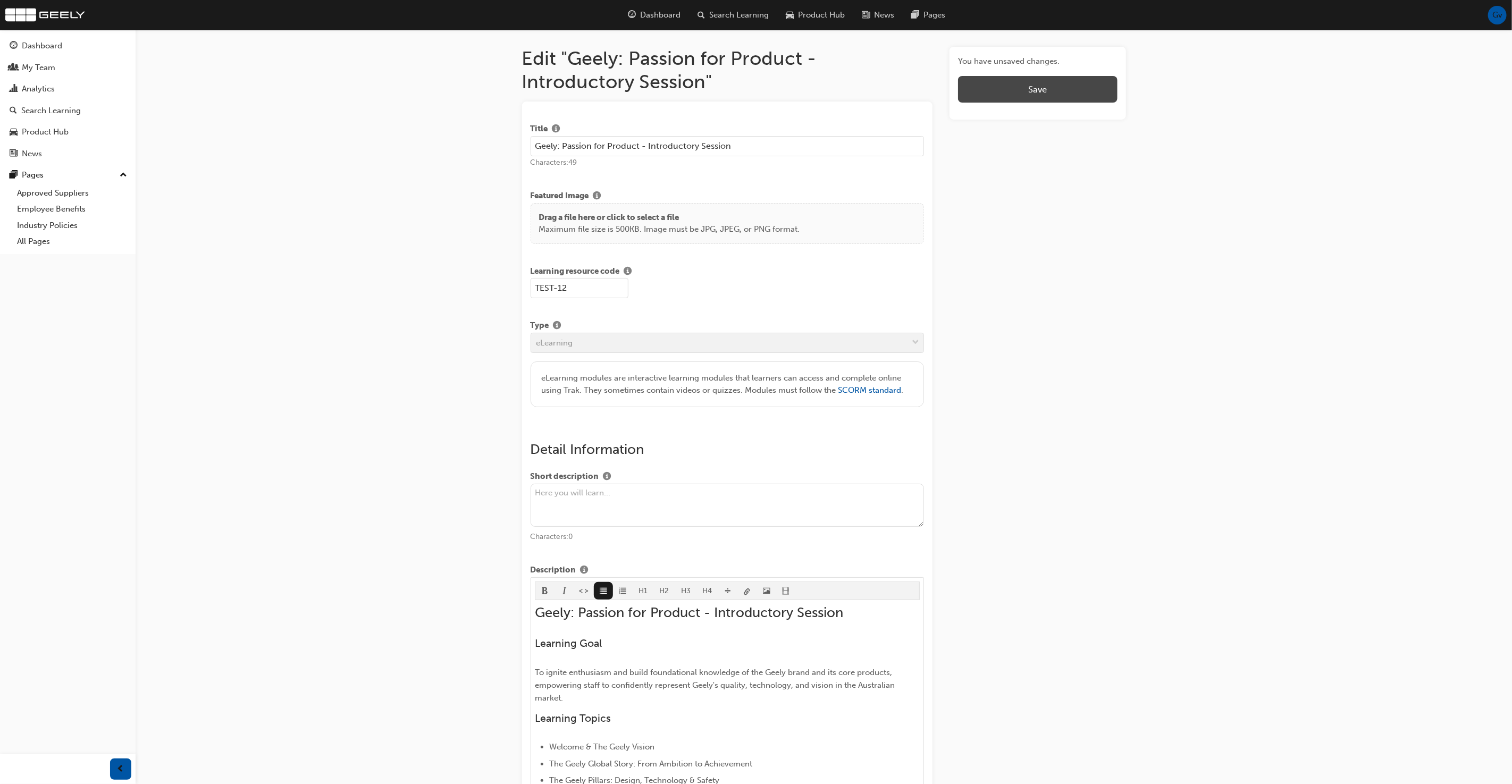
click at [1014, 90] on button "Save" at bounding box center [1037, 89] width 159 height 26
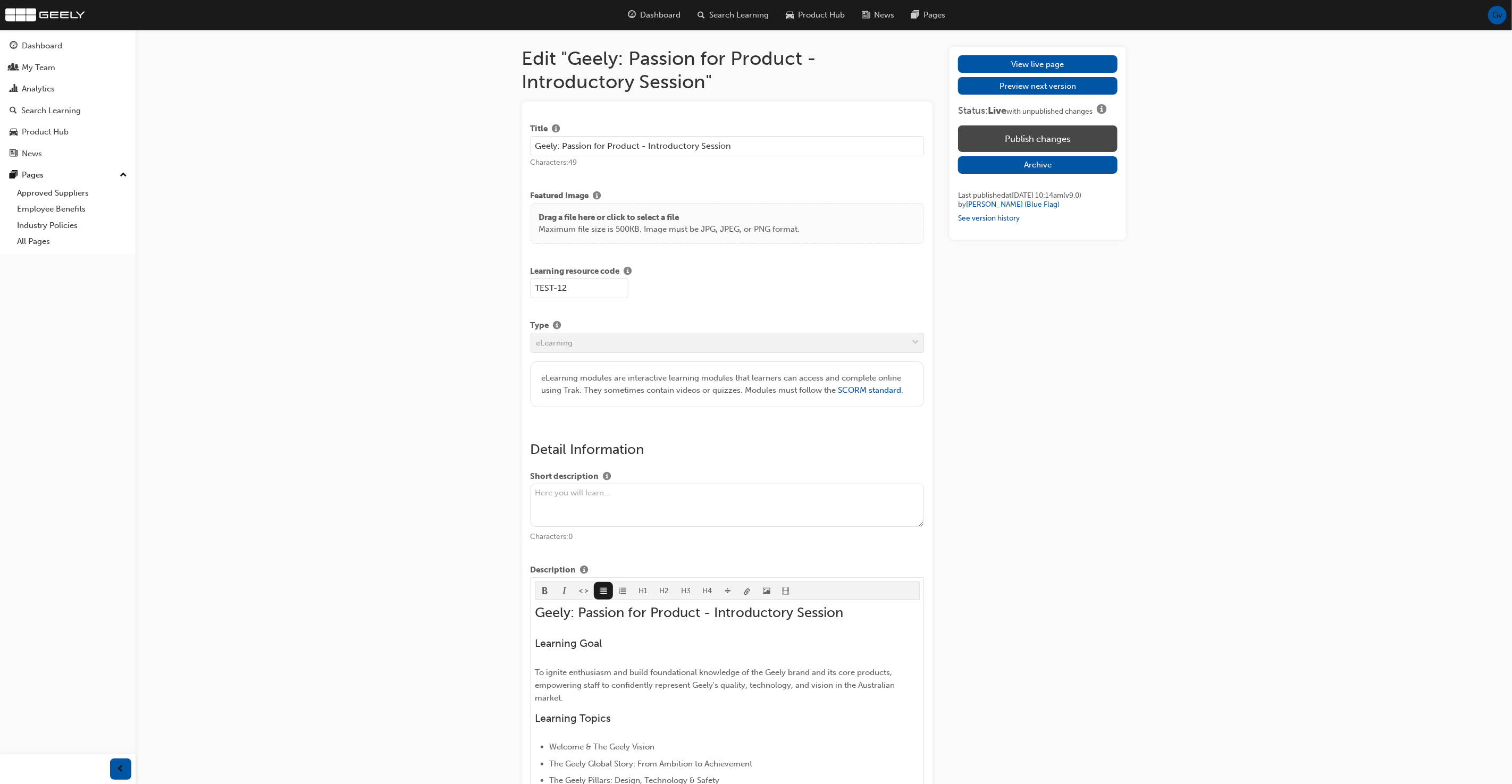
click at [1022, 136] on button "Publish changes" at bounding box center [1037, 138] width 159 height 26
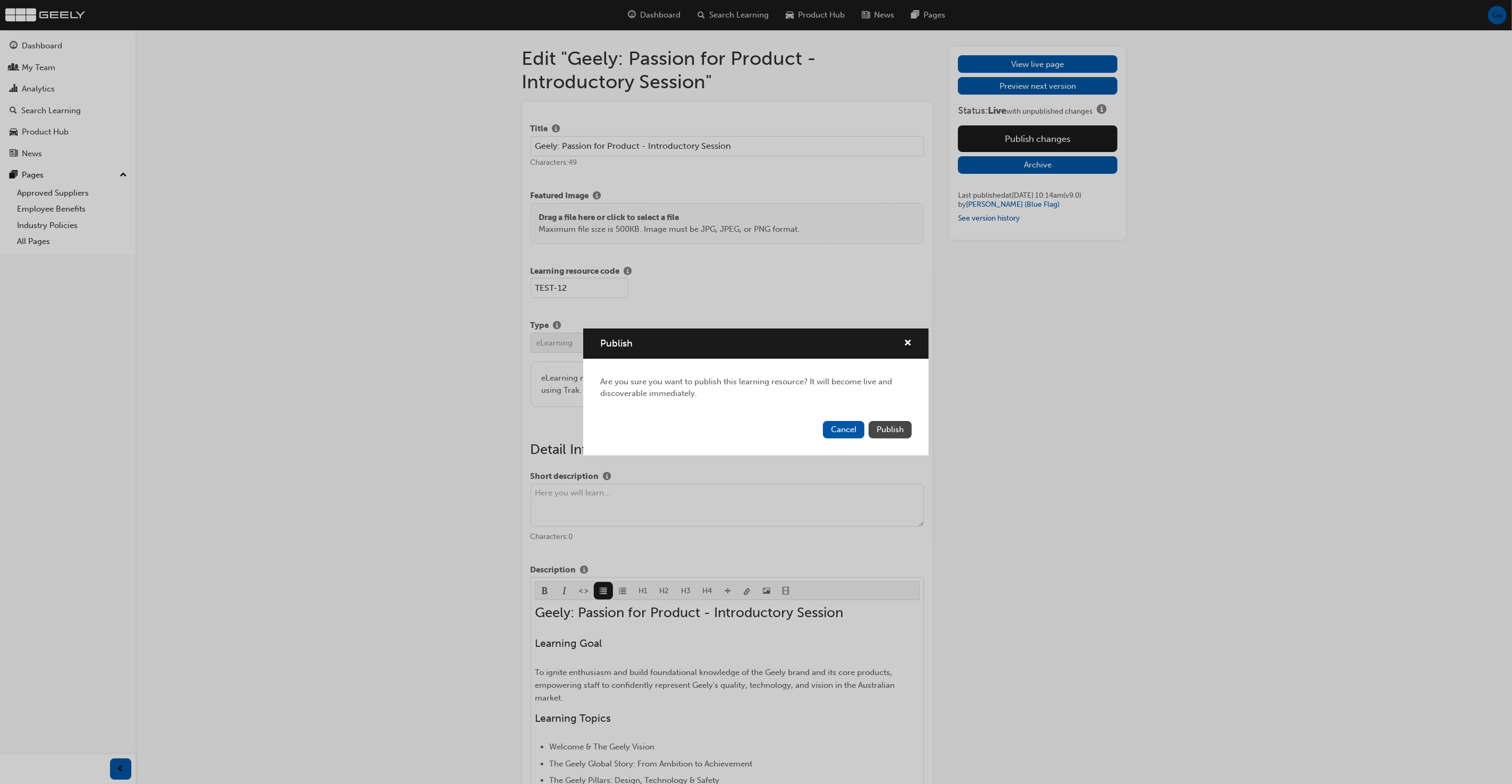
click at [894, 434] on button "Publish" at bounding box center [890, 430] width 43 height 18
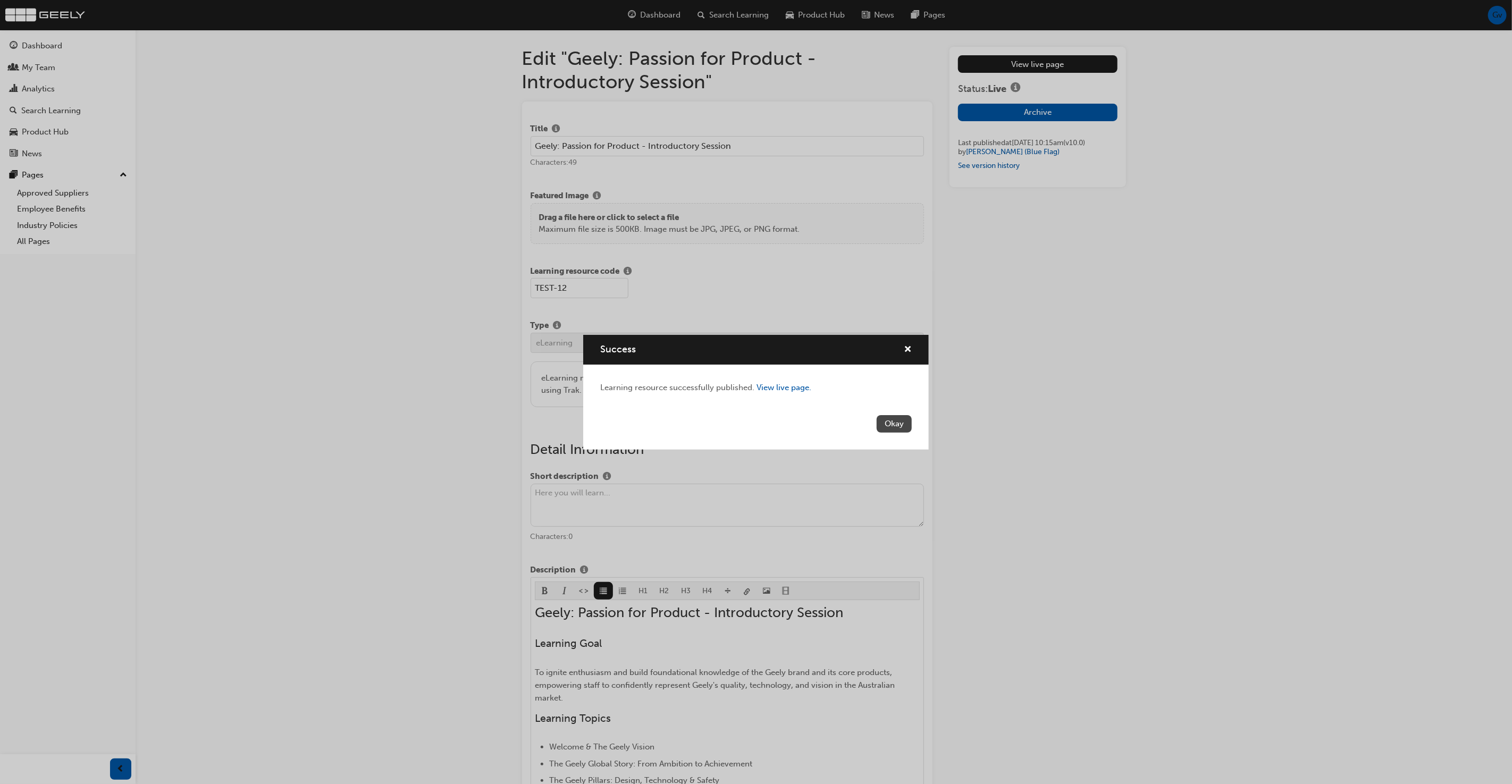
click at [900, 421] on button "Okay" at bounding box center [895, 424] width 35 height 18
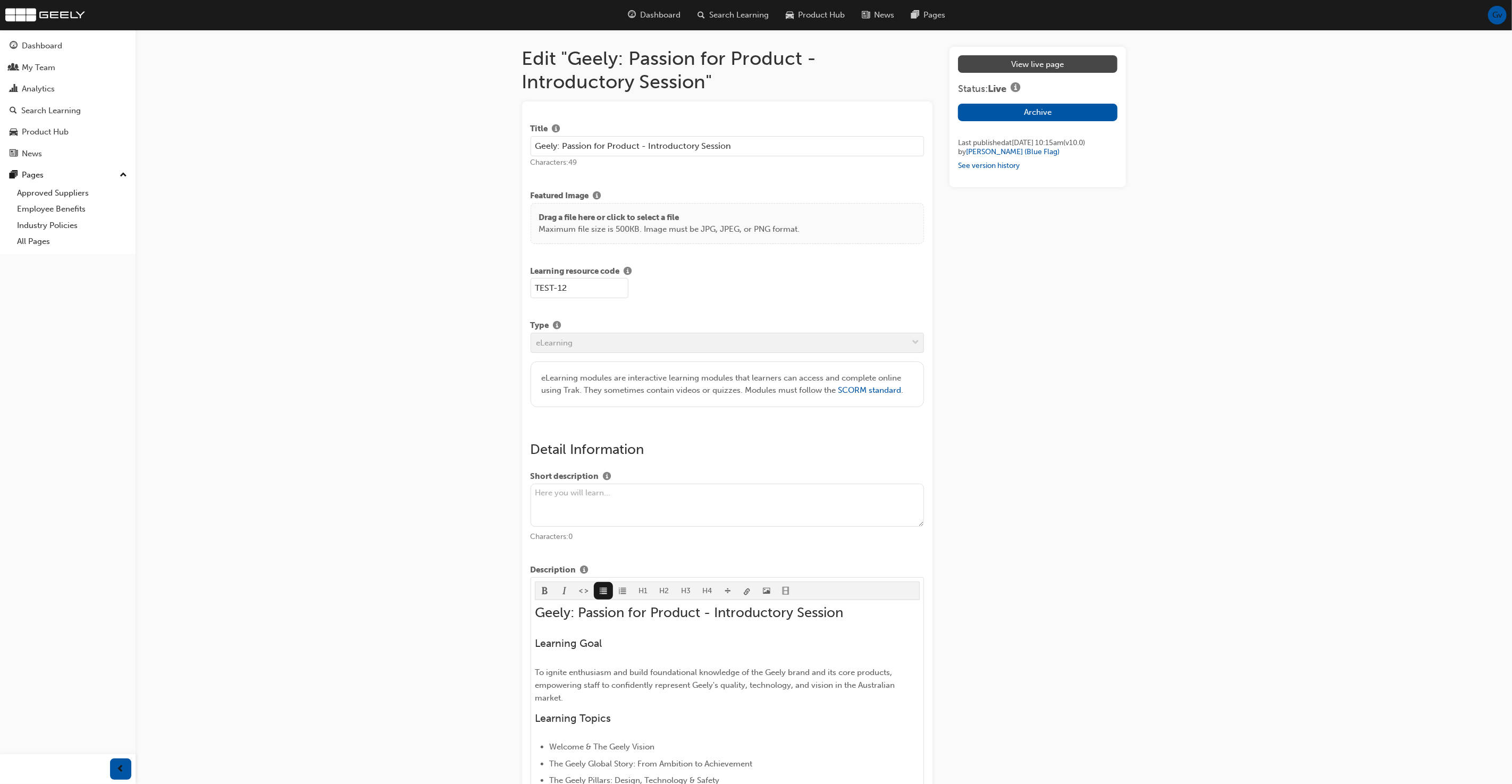
click at [1057, 63] on link "View live page" at bounding box center [1037, 64] width 159 height 18
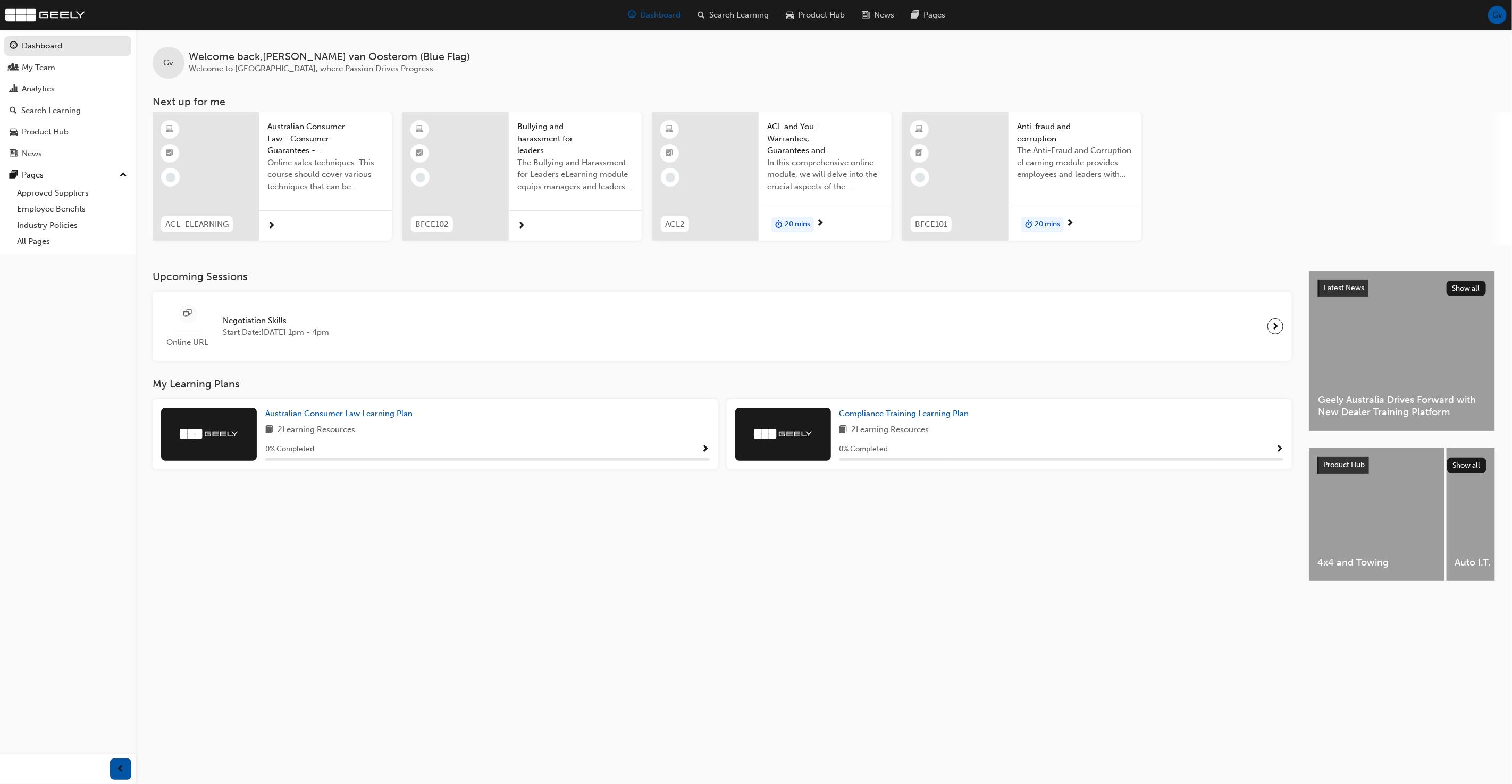
click at [1361, 347] on div "Latest News Show all Geely Australia Drives Forward with New Dealer Training Pl…" at bounding box center [1402, 351] width 185 height 160
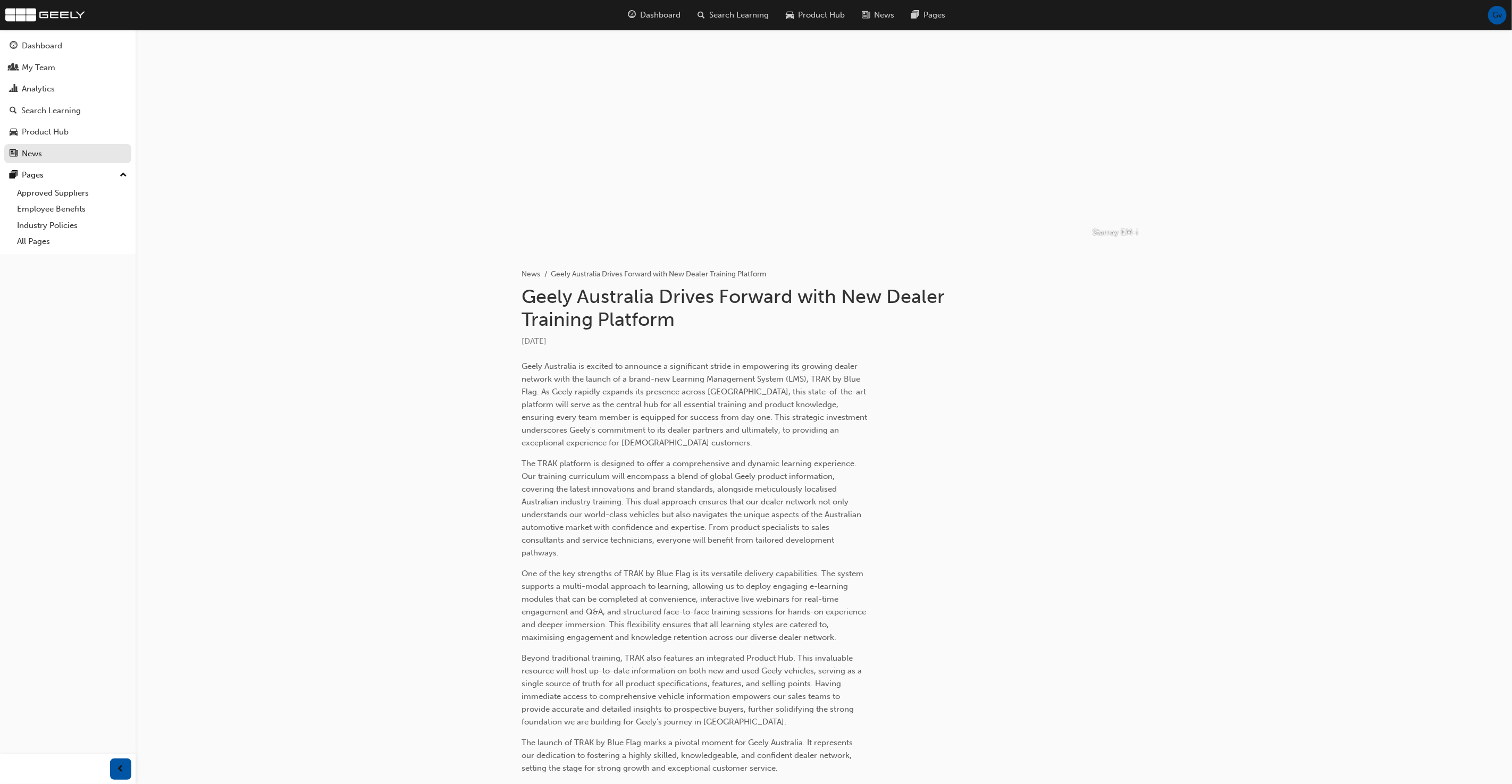
click at [1493, 14] on span "Gv" at bounding box center [1497, 15] width 10 height 12
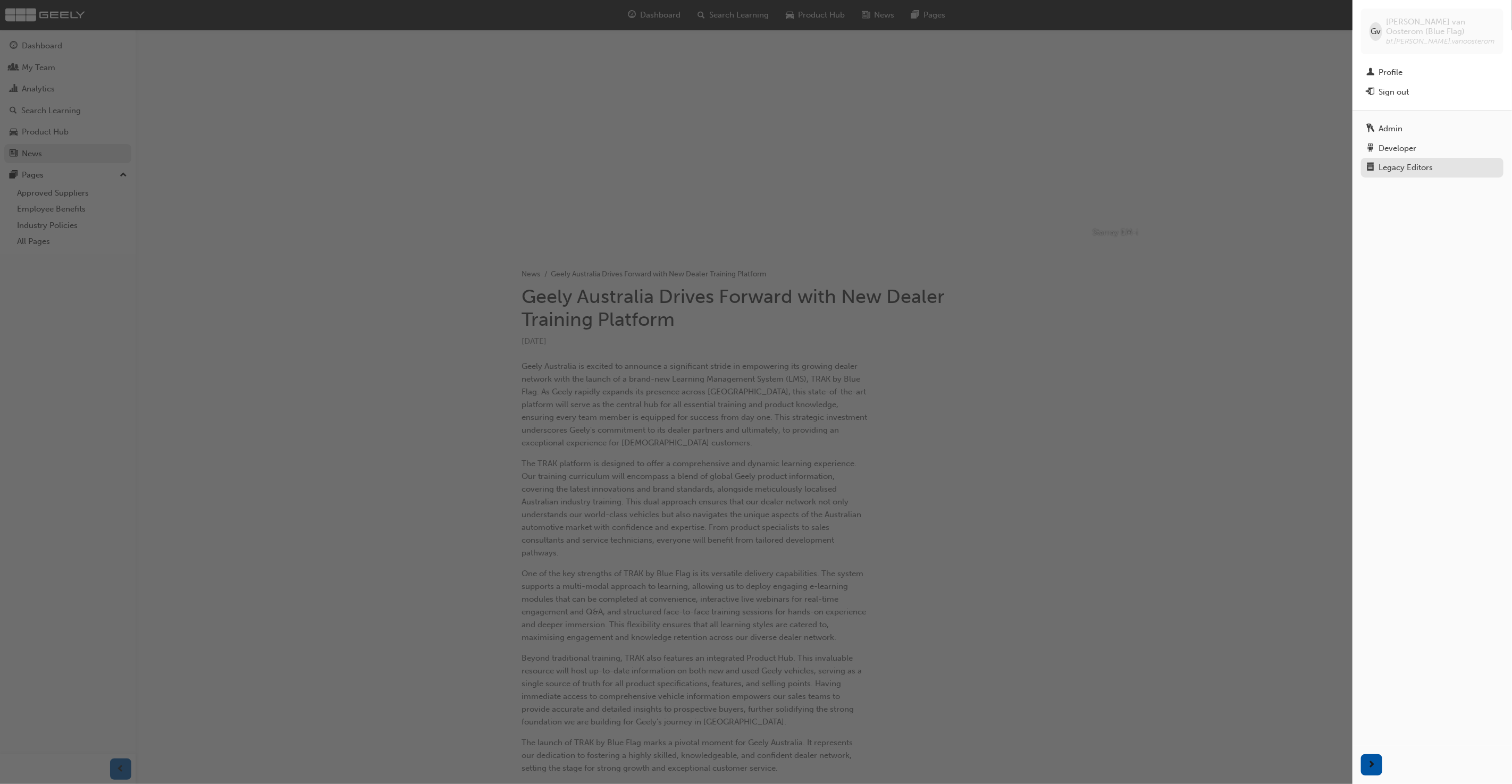
click at [1444, 166] on div "Legacy Editors" at bounding box center [1432, 167] width 132 height 13
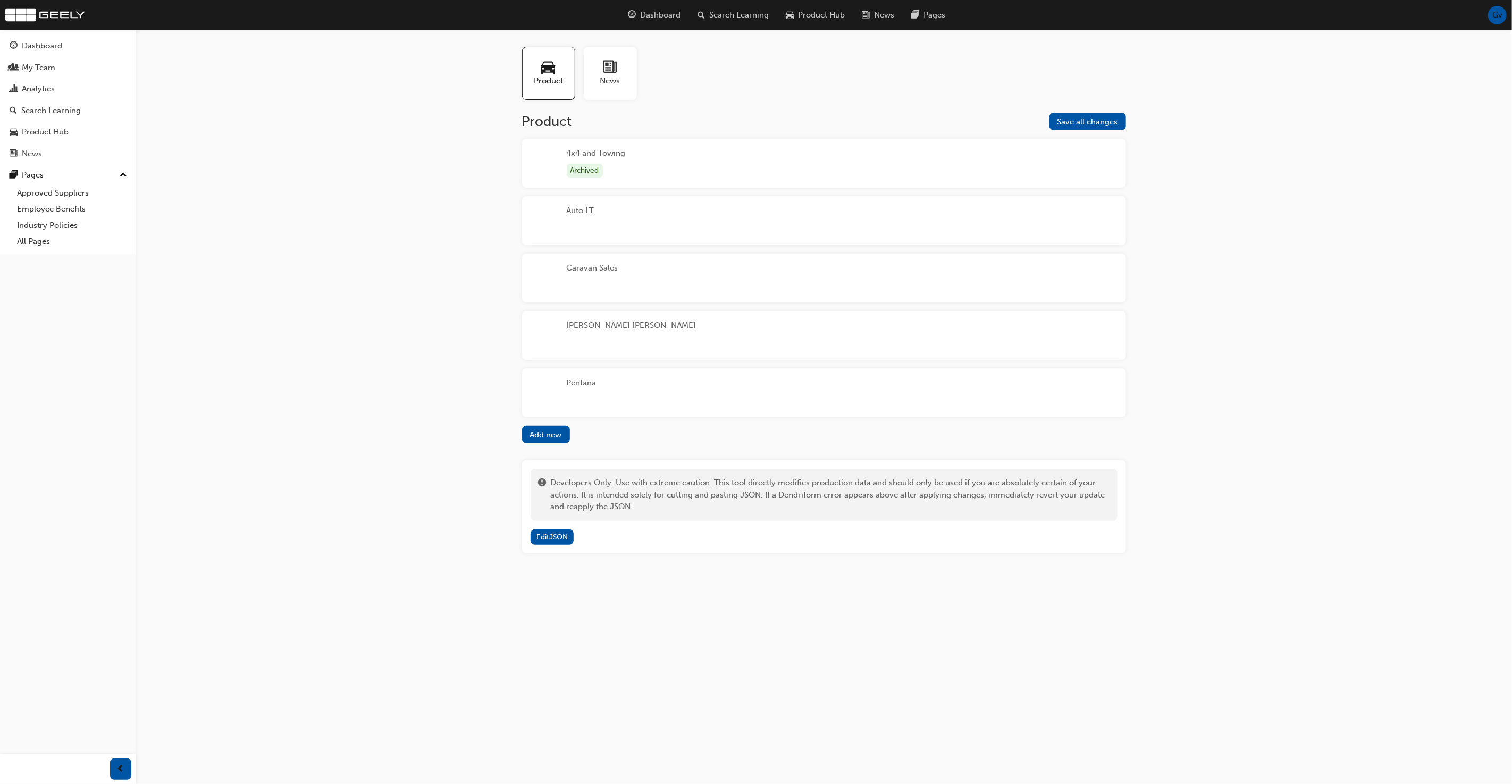
click at [592, 77] on div "News" at bounding box center [610, 73] width 53 height 53
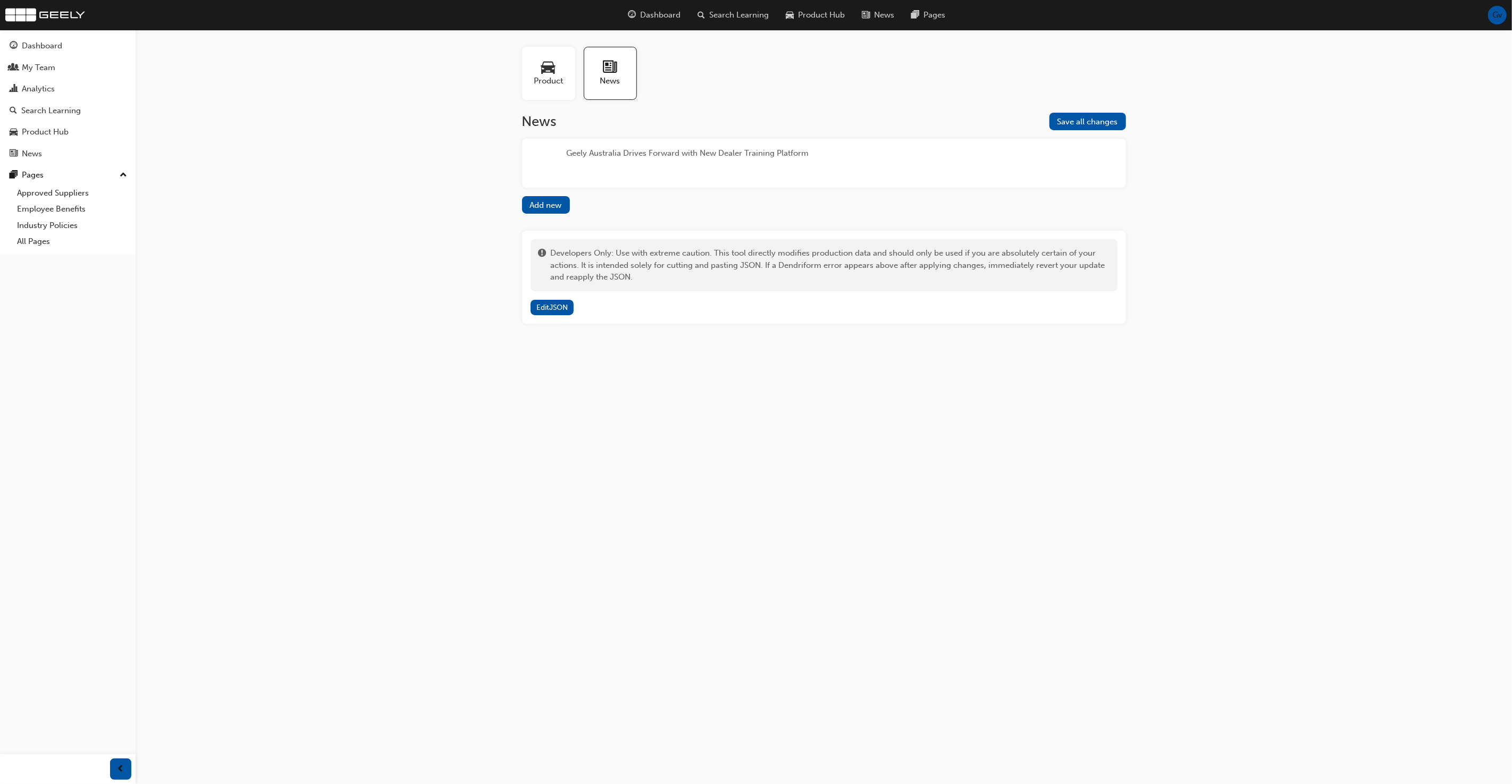
click at [670, 163] on div "Geely Australia Drives Forward with New Dealer Training Platform" at bounding box center [688, 163] width 242 height 32
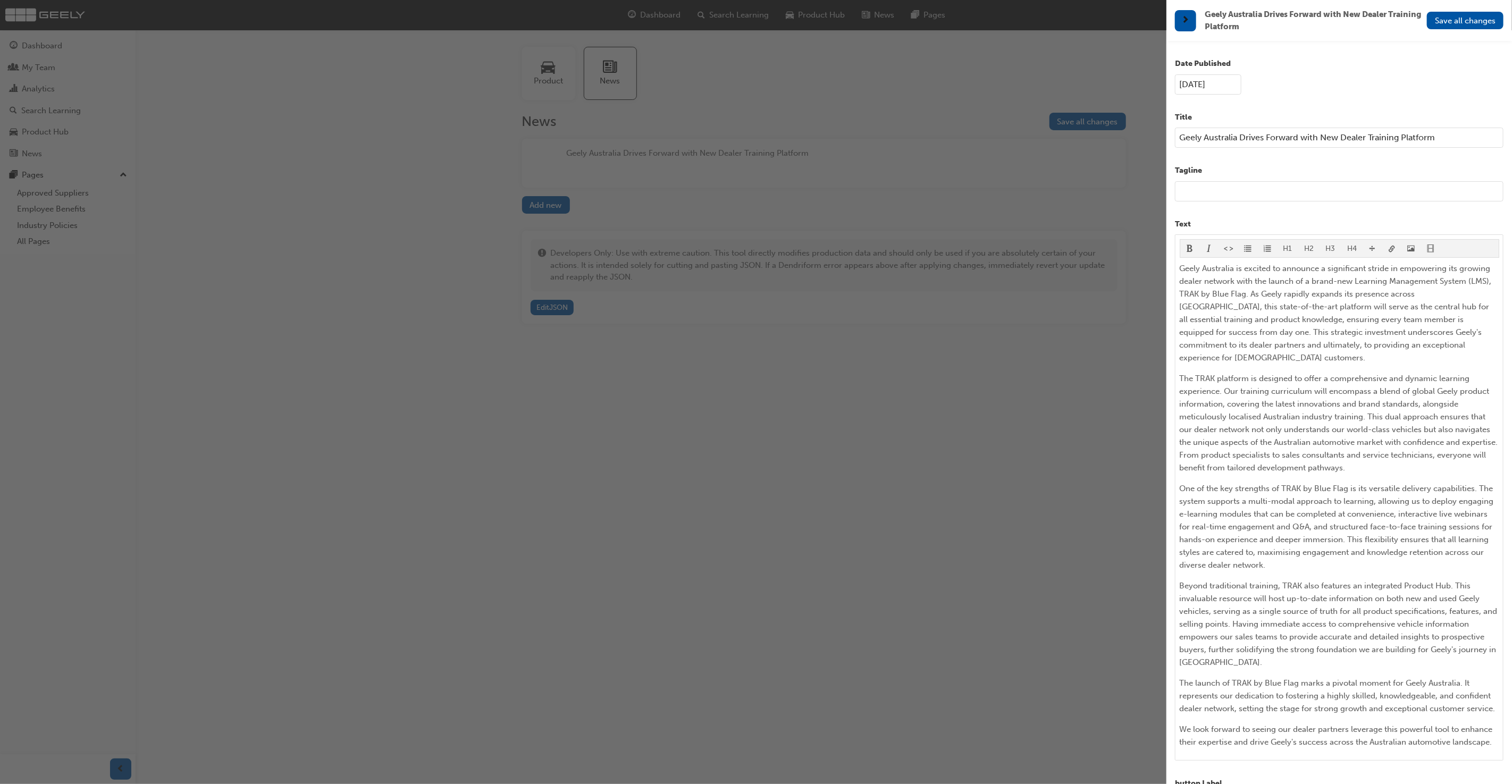
scroll to position [495, 0]
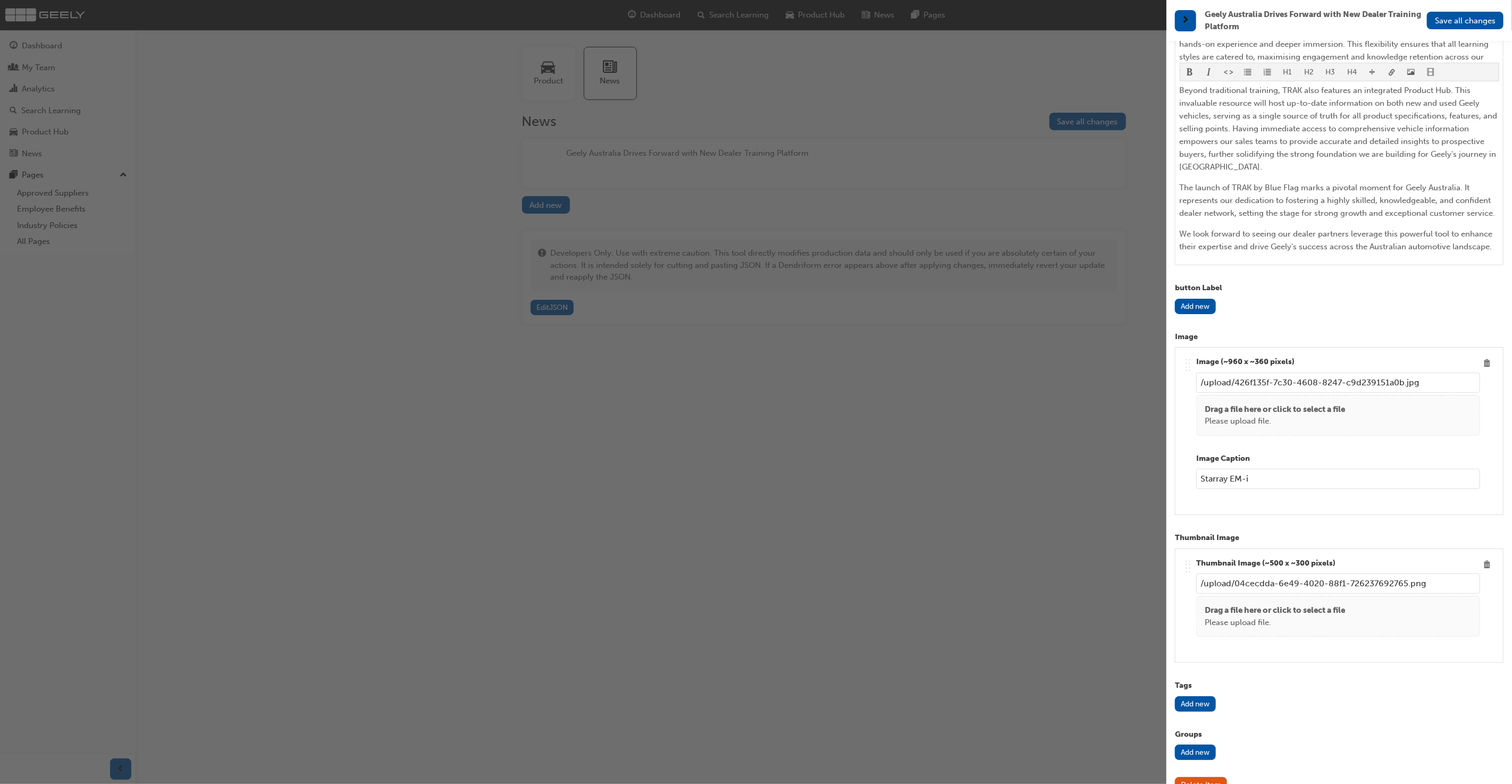
click at [1281, 469] on input "Starray EM-i" at bounding box center [1338, 479] width 284 height 20
type input "[PERSON_NAME][GEOGRAPHIC_DATA], [GEOGRAPHIC_DATA]"
click at [1486, 22] on span "Save all changes" at bounding box center [1465, 21] width 60 height 9
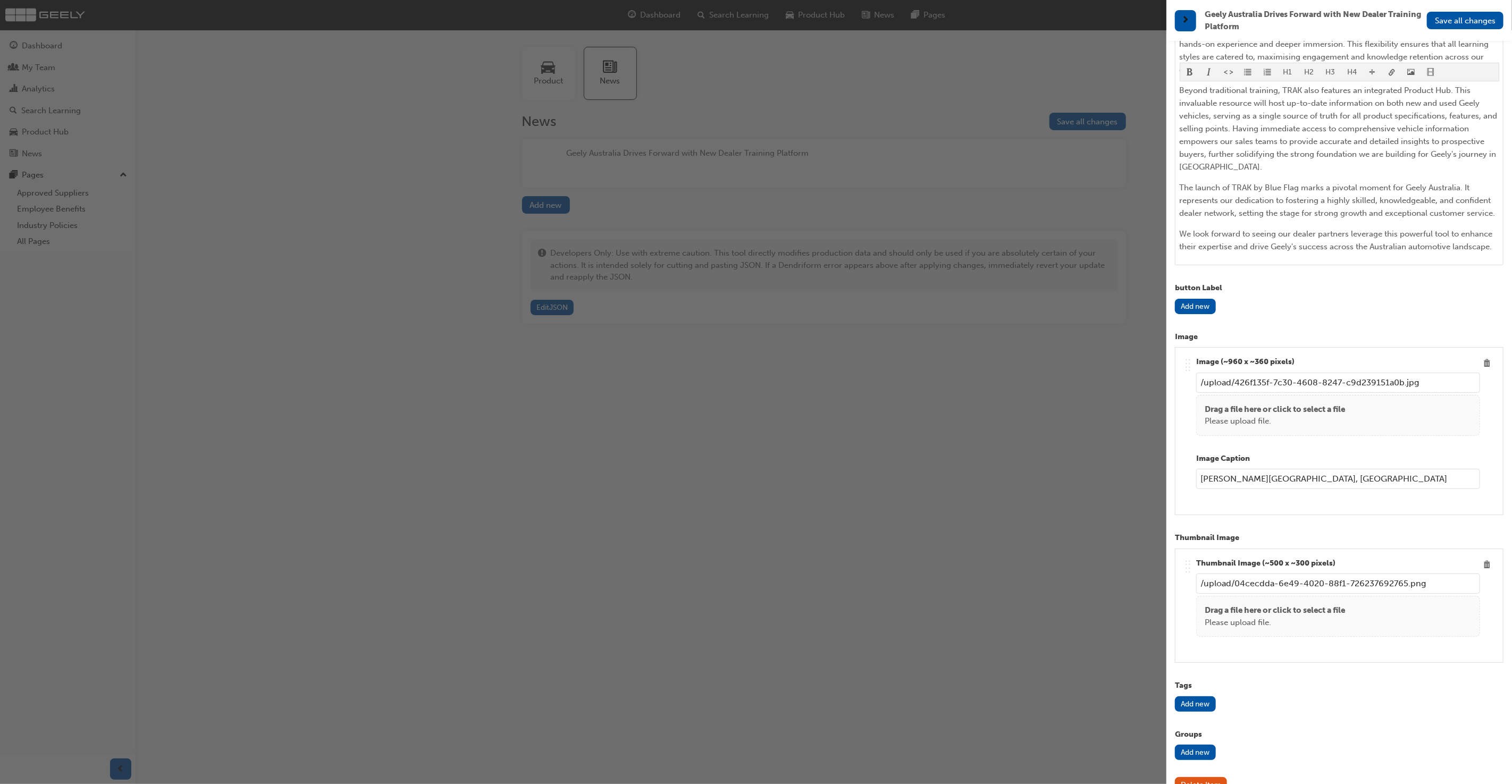
click at [1169, 171] on div "Date Published [DATE] Title Geely Australia Drives Forward with New Dealer Trai…" at bounding box center [1339, 433] width 346 height 784
click at [1120, 189] on div "button" at bounding box center [583, 392] width 1166 height 784
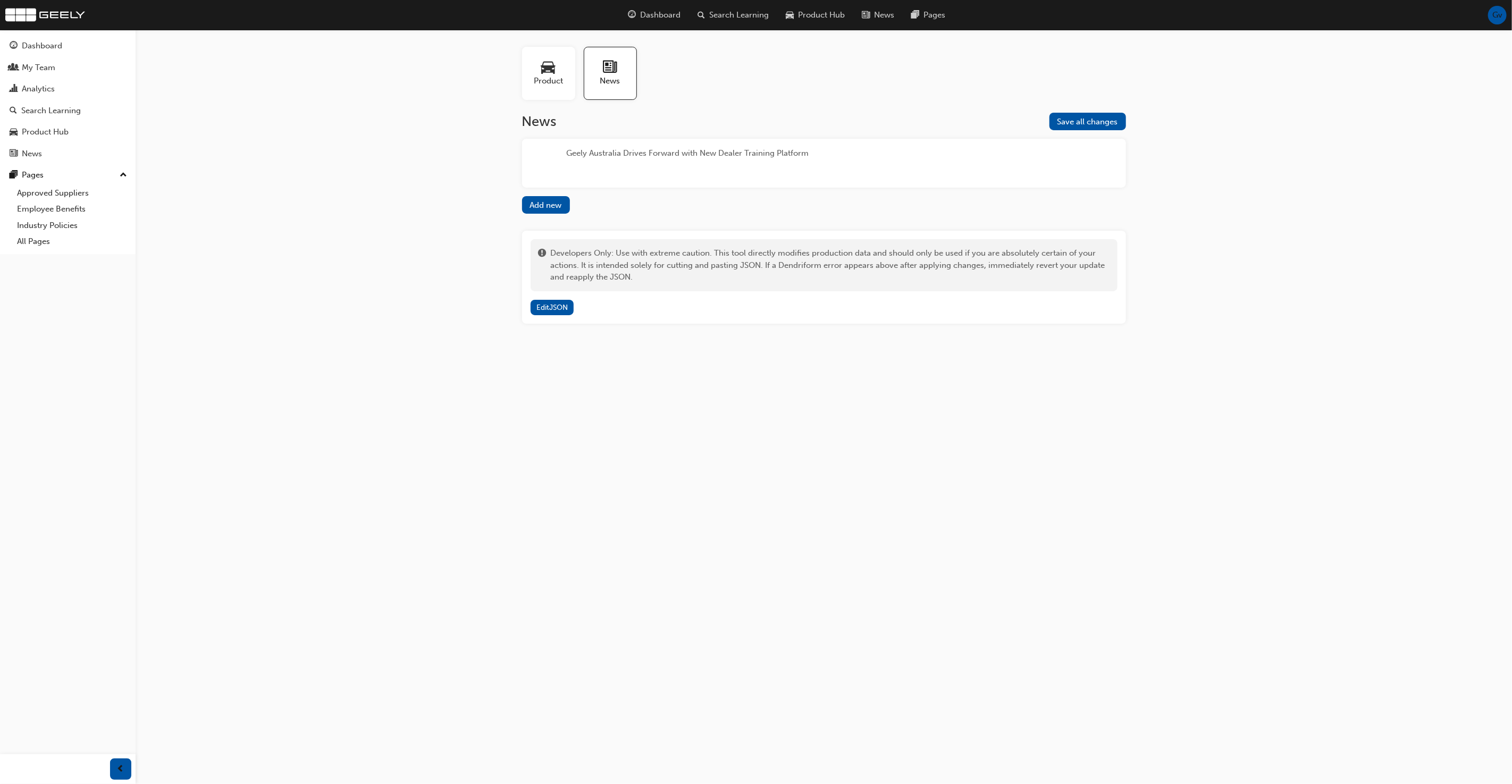
click at [1120, 135] on div "News Save all changes Geely Australia Drives Forward with New Dealer Training P…" at bounding box center [824, 218] width 604 height 211
click at [1114, 121] on span "Save all changes" at bounding box center [1088, 121] width 60 height 9
click at [1138, 171] on div "Product News News Save all changes Geely Australia Drives Forward with New Deal…" at bounding box center [824, 185] width 638 height 311
click at [654, 13] on span "Dashboard" at bounding box center [660, 15] width 41 height 12
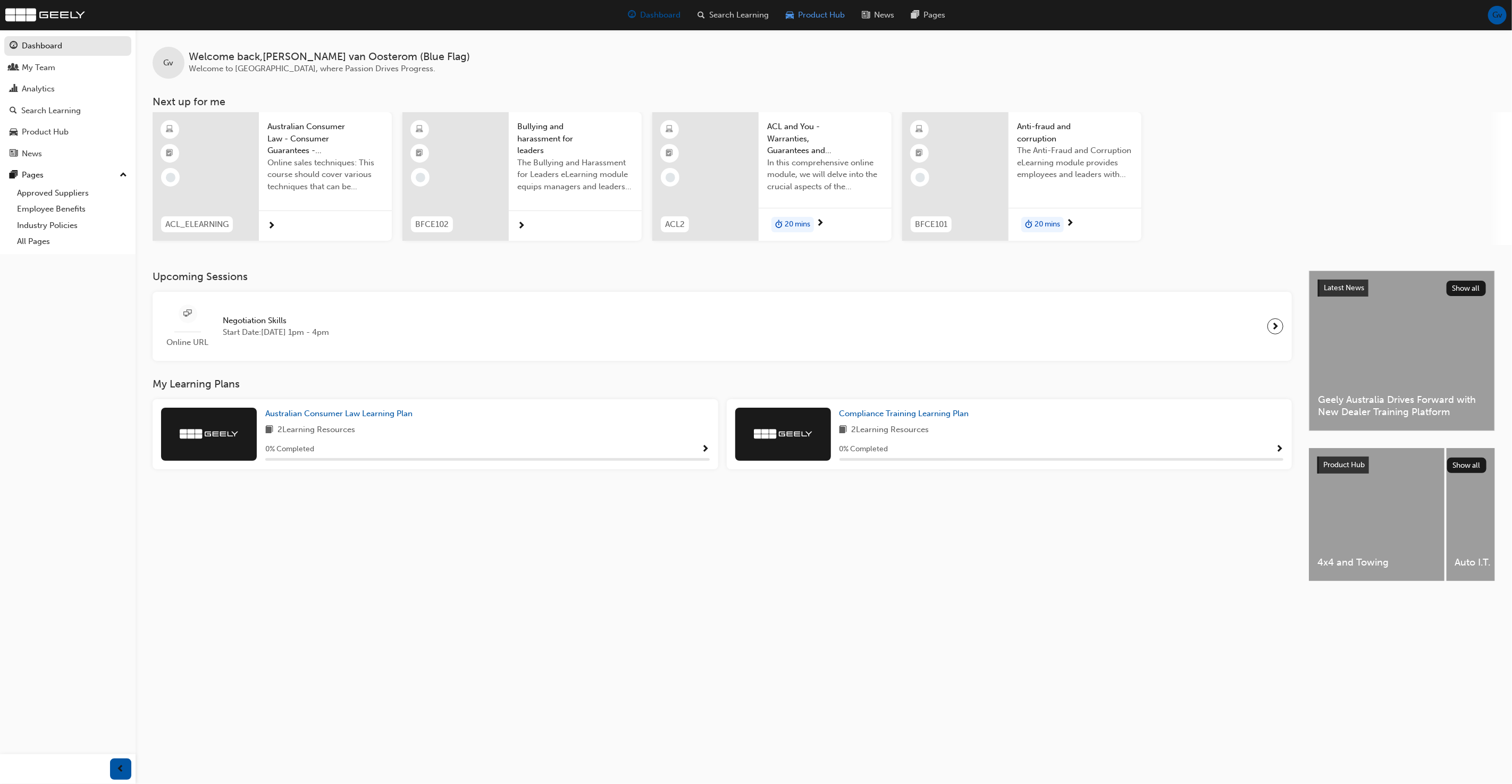
click at [817, 15] on span "Product Hub" at bounding box center [822, 15] width 47 height 12
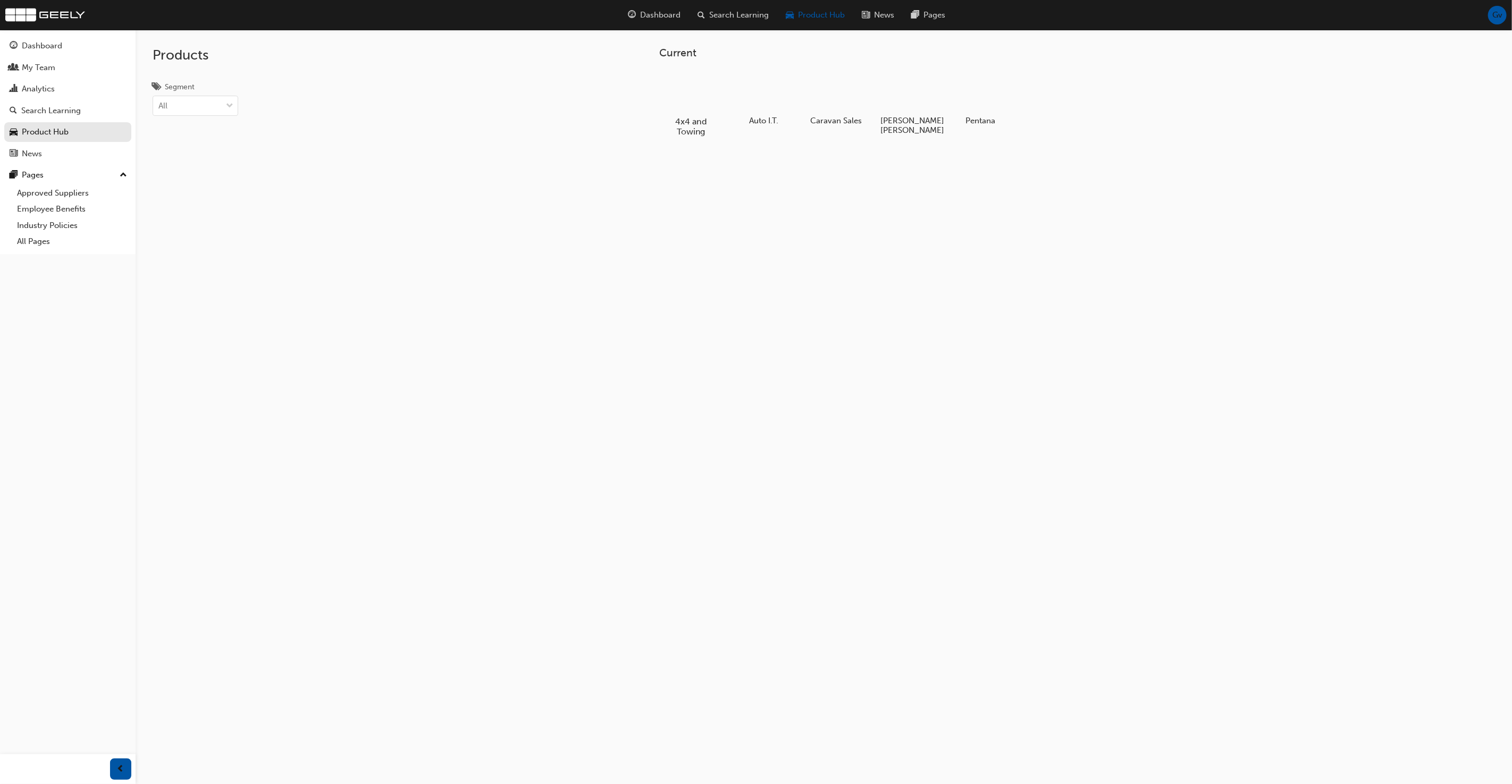
click at [694, 93] on div at bounding box center [691, 91] width 59 height 42
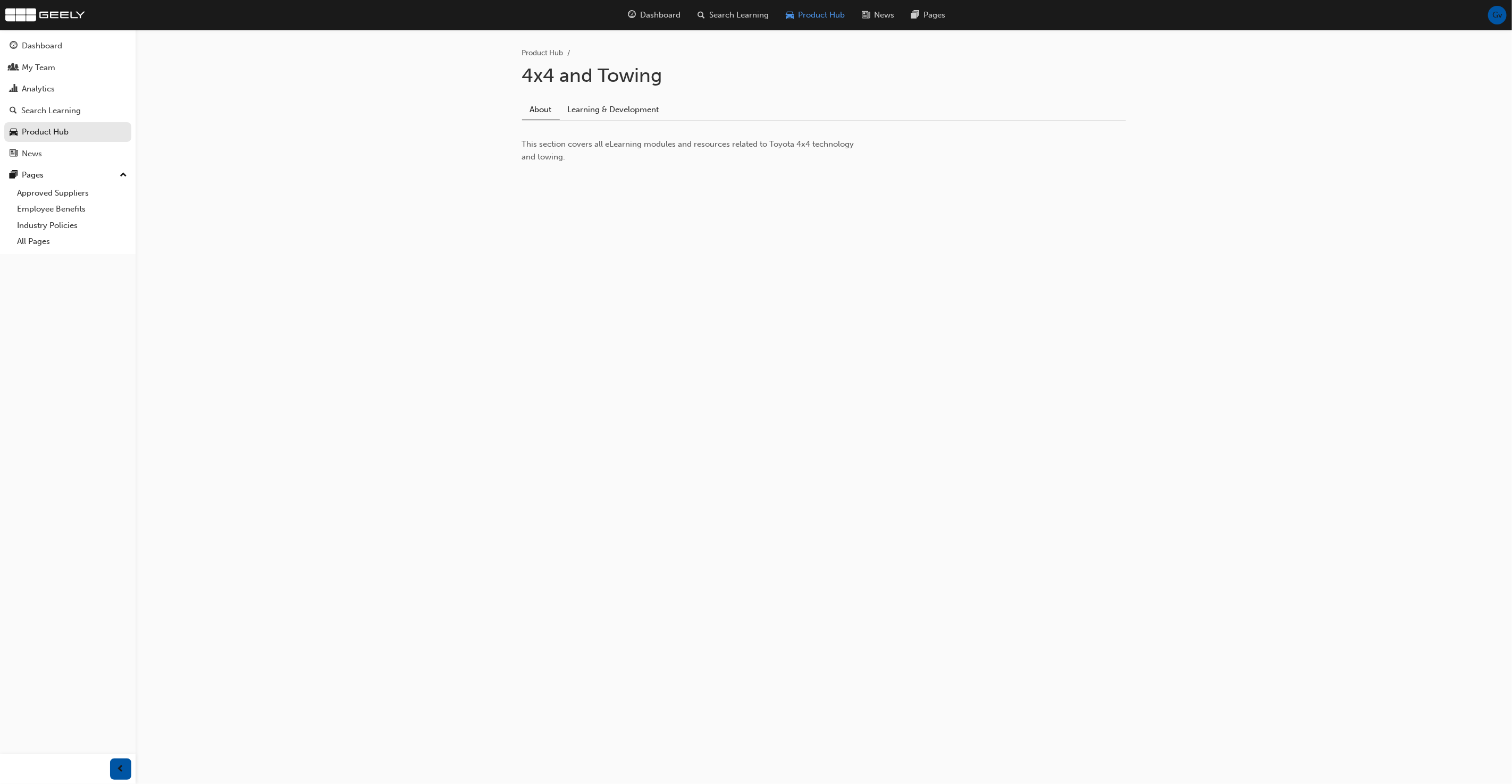
click at [793, 14] on div "Product Hub" at bounding box center [815, 15] width 76 height 22
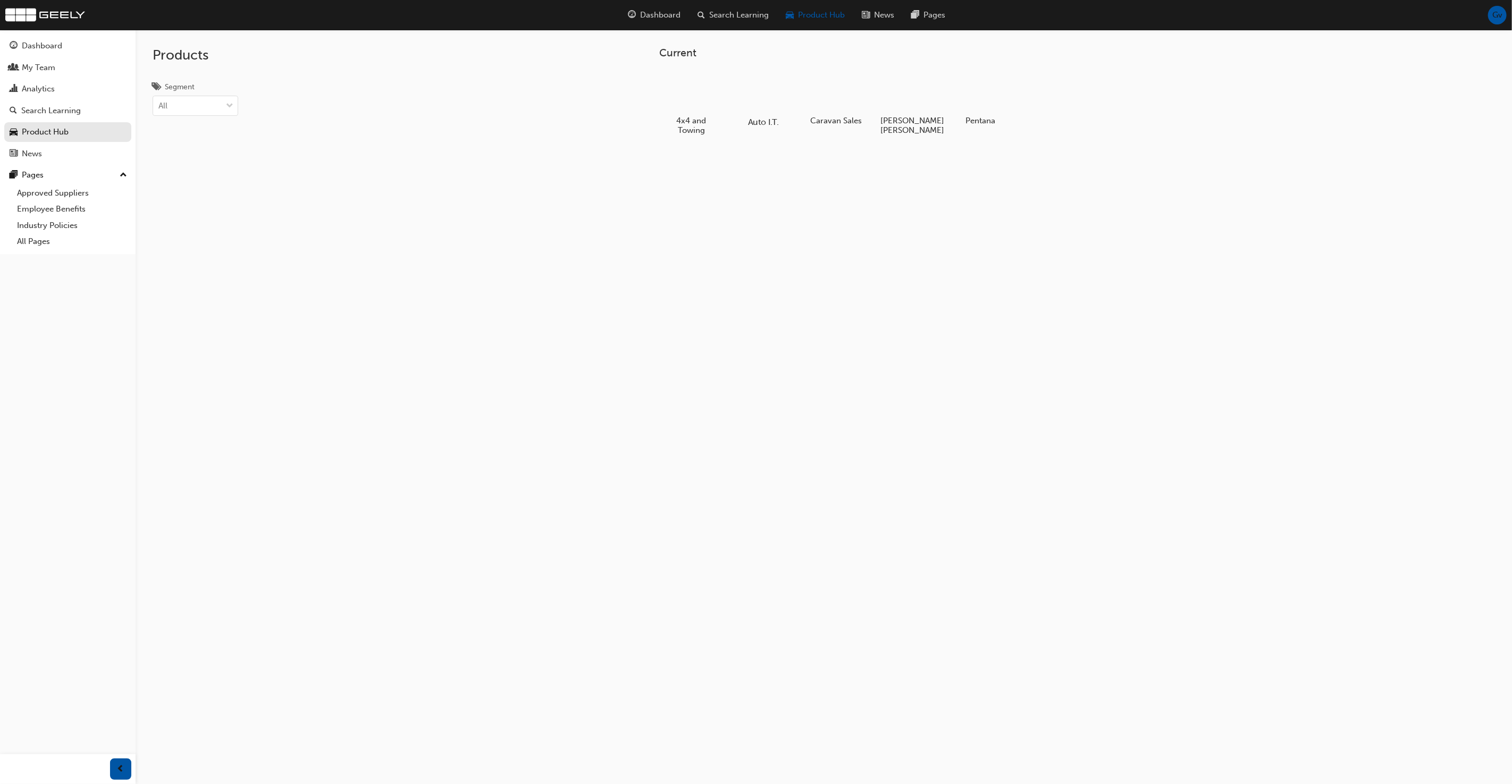
click at [760, 90] on div at bounding box center [764, 92] width 59 height 42
click at [830, 13] on span "Product Hub" at bounding box center [822, 15] width 47 height 12
click at [826, 94] on div at bounding box center [836, 92] width 59 height 42
click at [839, 13] on span "Product Hub" at bounding box center [822, 15] width 47 height 12
click at [907, 81] on div at bounding box center [908, 91] width 59 height 42
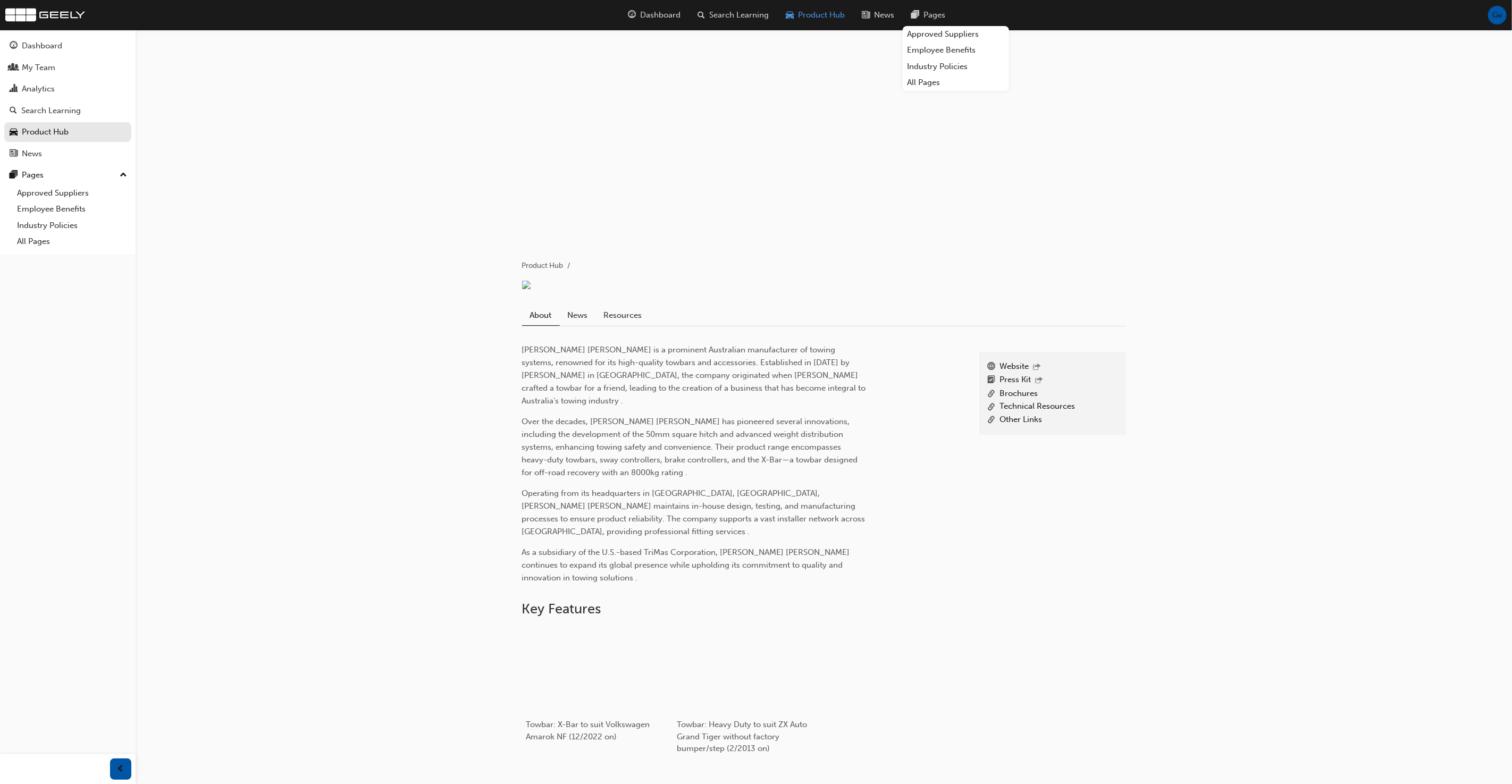
click at [826, 17] on span "Product Hub" at bounding box center [822, 15] width 47 height 12
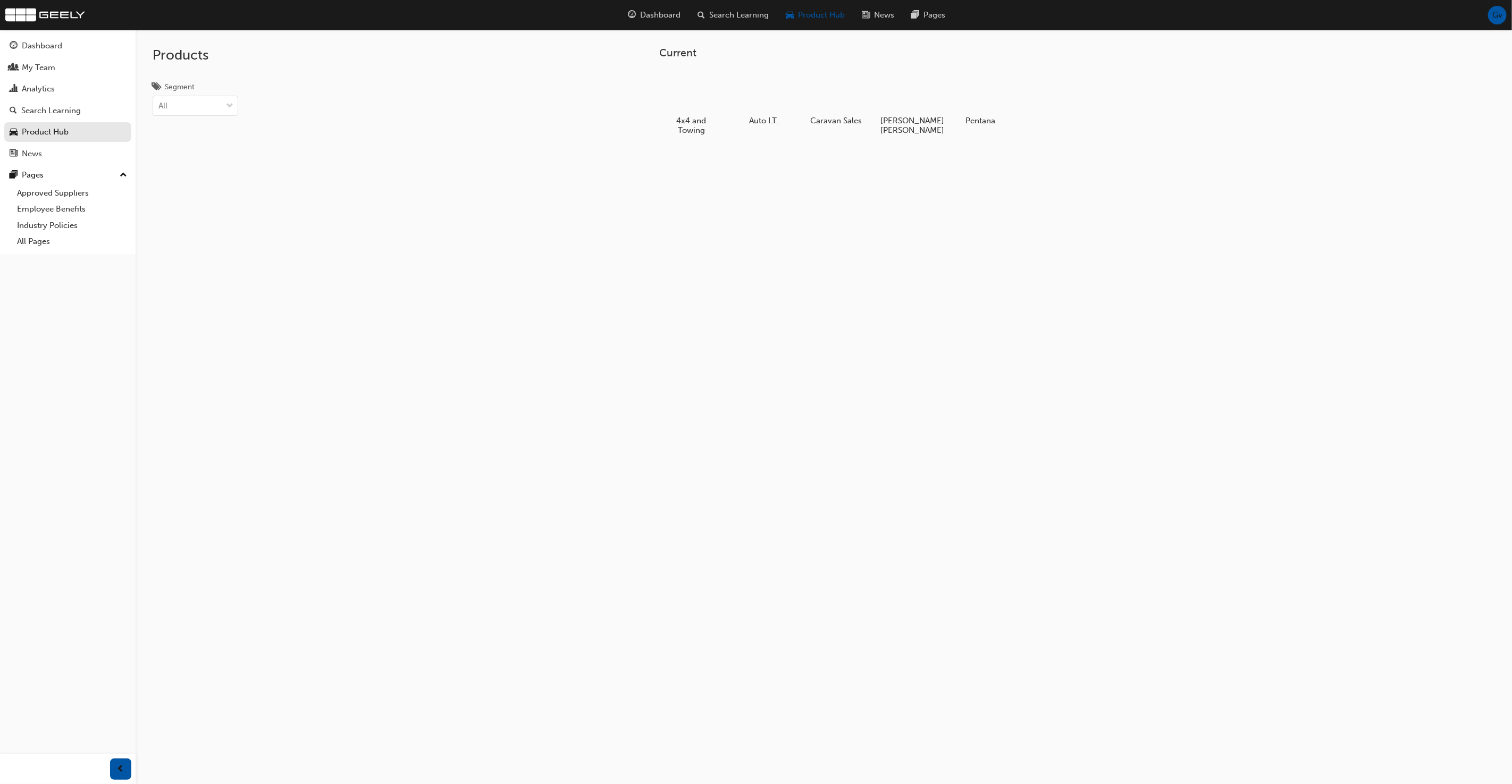
click at [972, 105] on div at bounding box center [980, 92] width 56 height 40
click at [1496, 23] on div "Gv" at bounding box center [1497, 15] width 19 height 19
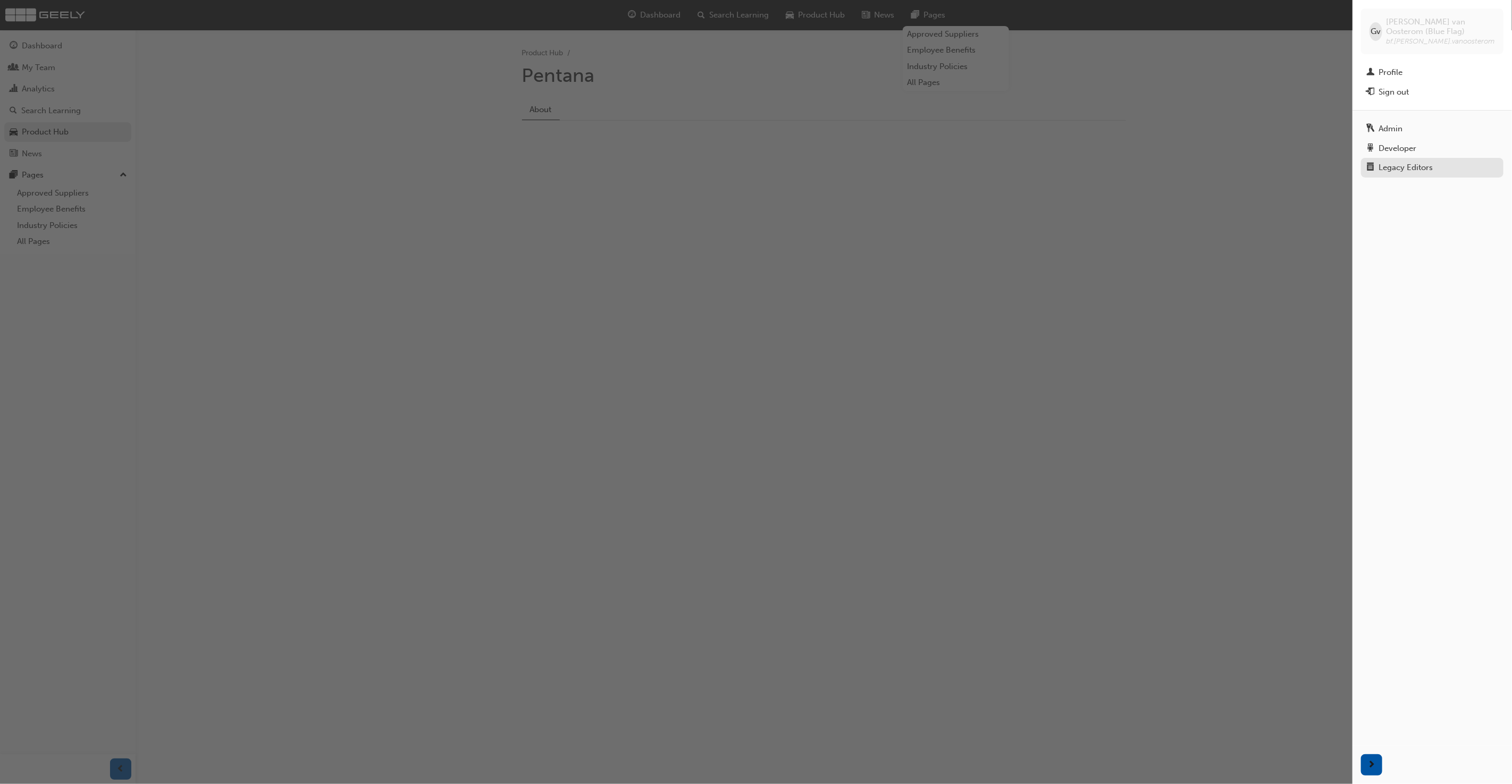
click at [1424, 167] on div "Legacy Editors" at bounding box center [1406, 167] width 54 height 12
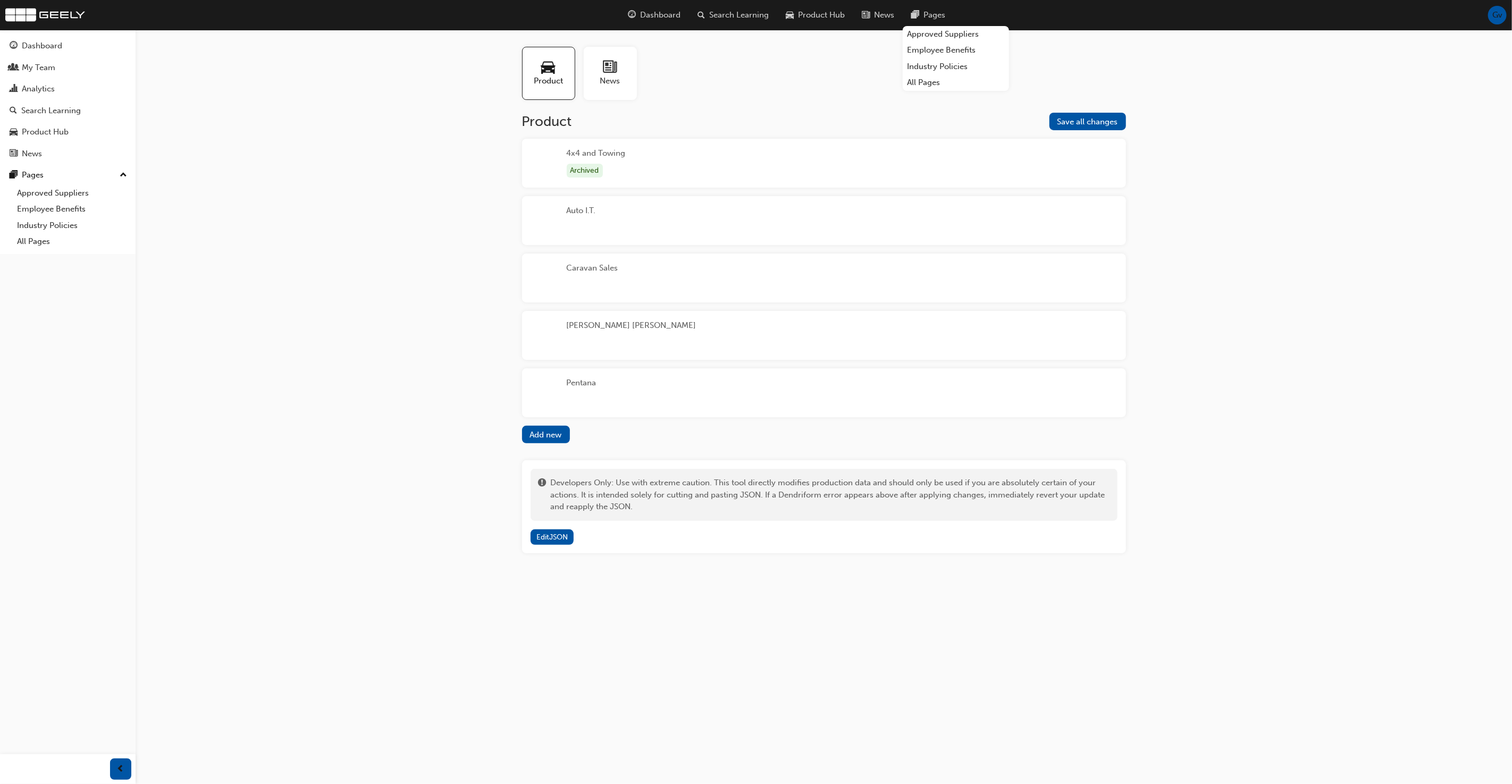
click at [686, 168] on div "4x4 and Towing Archived" at bounding box center [824, 163] width 604 height 49
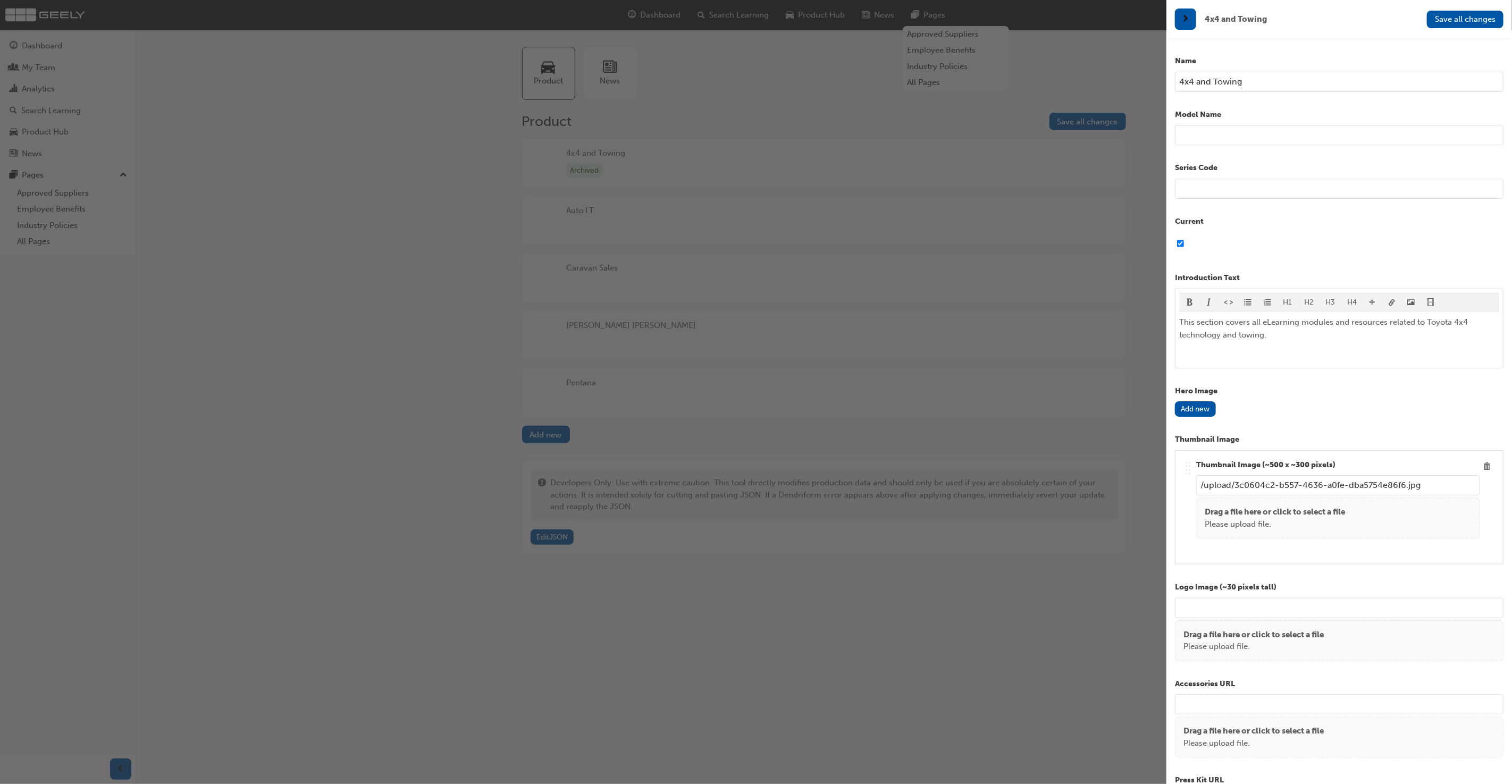
click at [1257, 83] on input "4x4 and Towing" at bounding box center [1339, 82] width 329 height 20
click at [1257, 82] on input "4x4 and Towing" at bounding box center [1339, 82] width 329 height 20
click at [1292, 80] on input "4x4 and Towing" at bounding box center [1339, 82] width 329 height 20
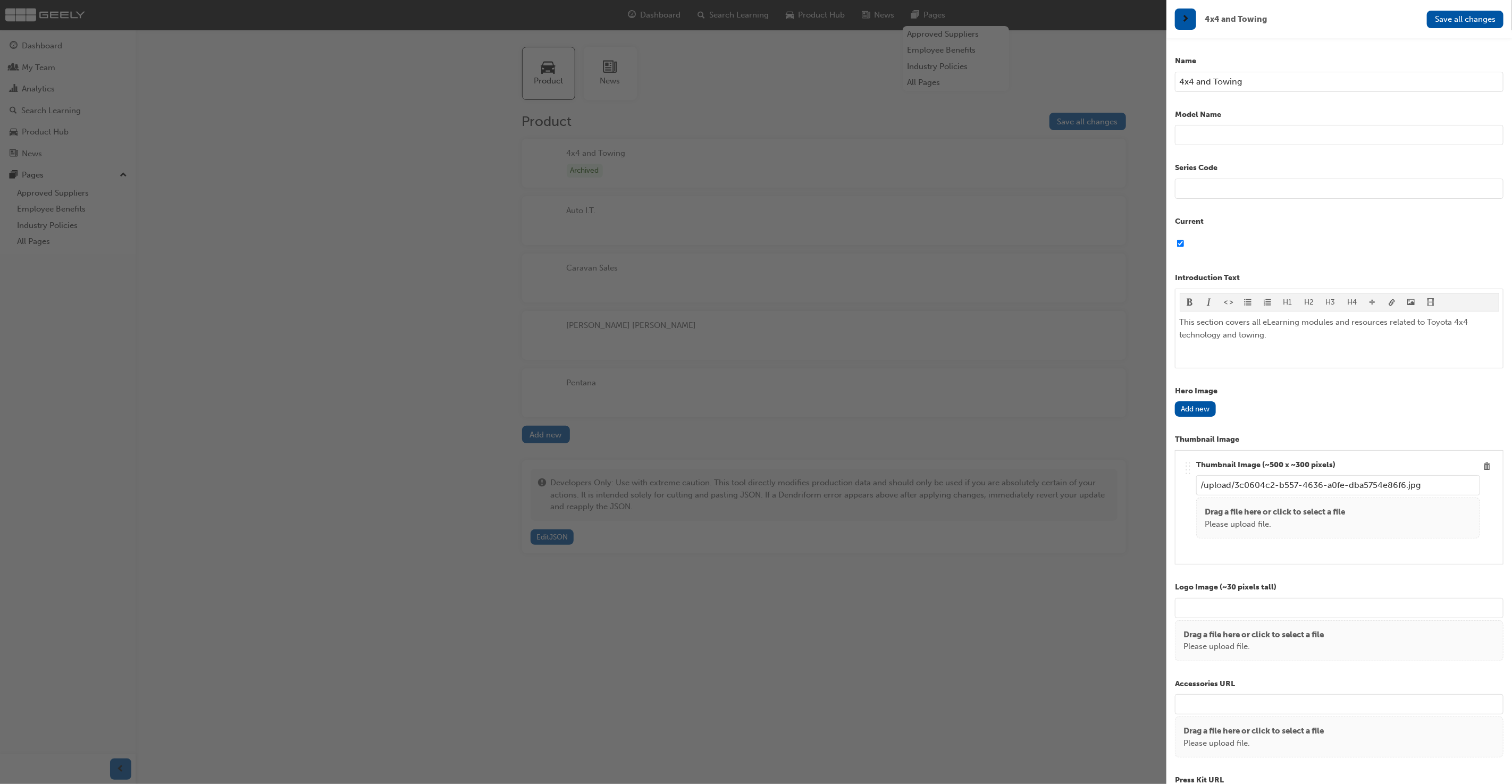
click at [1292, 80] on input "4x4 and Towing" at bounding box center [1339, 82] width 329 height 20
type input "Starray EM-i"
click at [1269, 190] on input "text" at bounding box center [1339, 188] width 329 height 20
type input "(2025)"
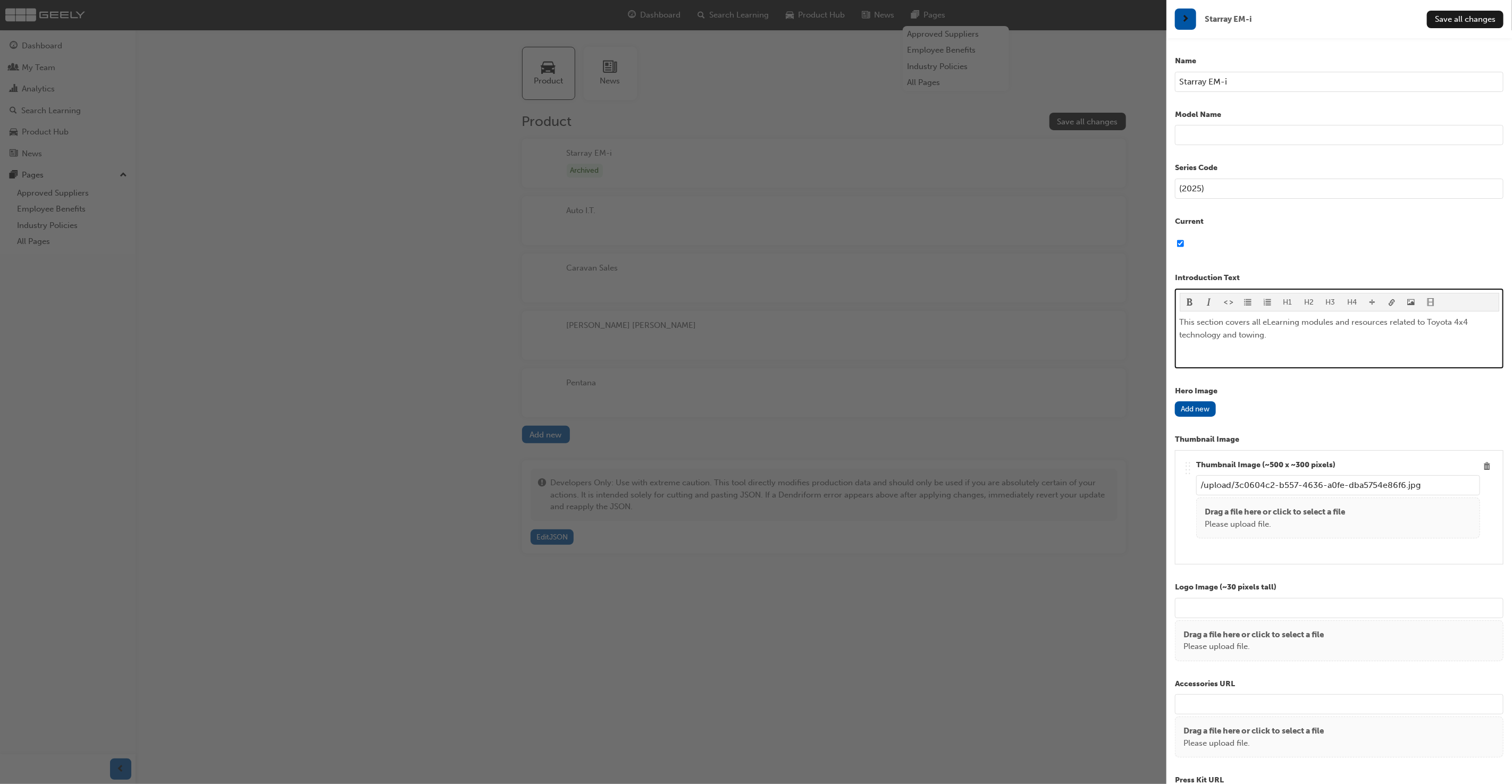
click at [1366, 339] on p "This section covers all eLearning modules and resources related to Toyota 4x4 t…" at bounding box center [1339, 328] width 319 height 25
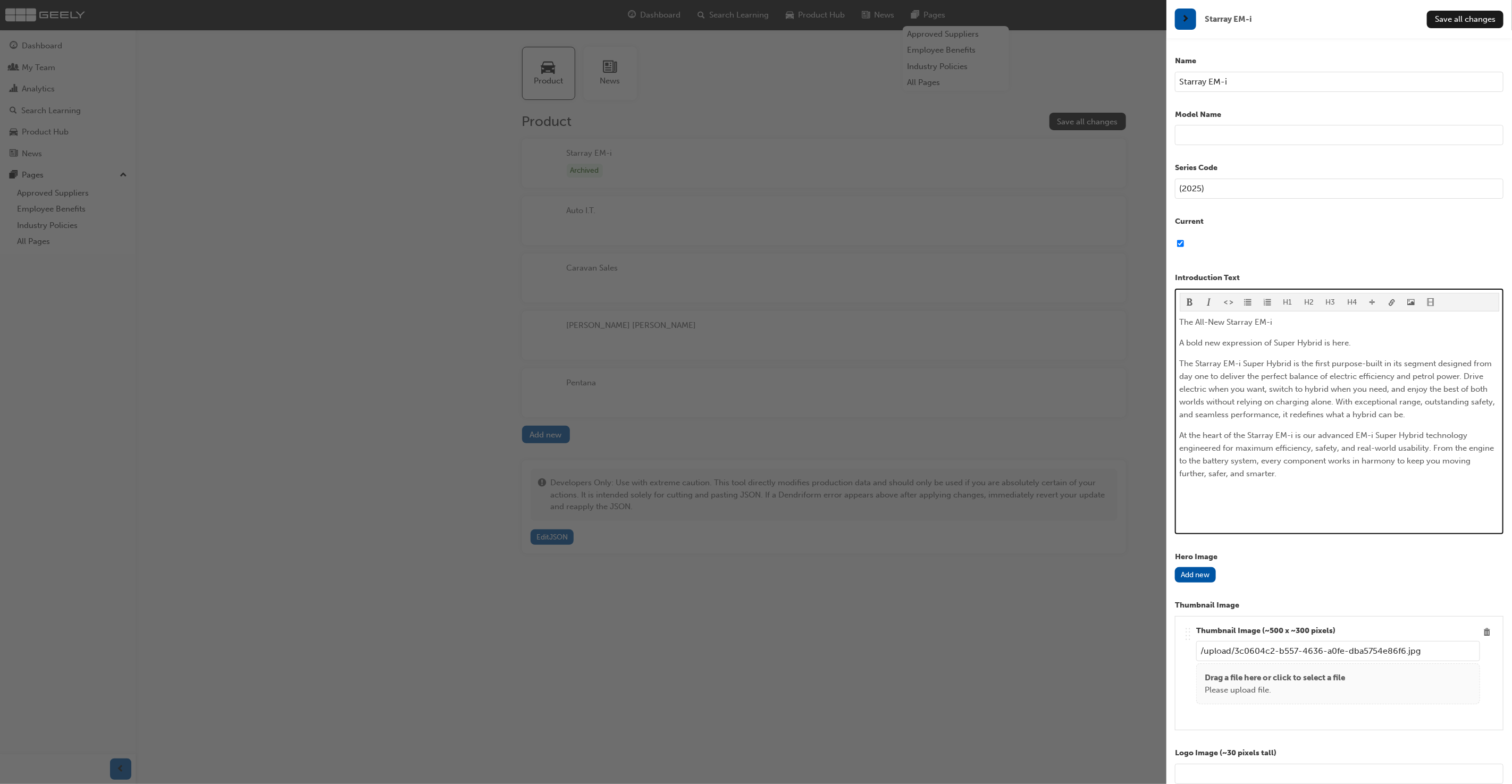
click at [1442, 409] on p "The Starray EM-i Super Hybrid is the first purpose-built in its segment designe…" at bounding box center [1339, 389] width 319 height 64
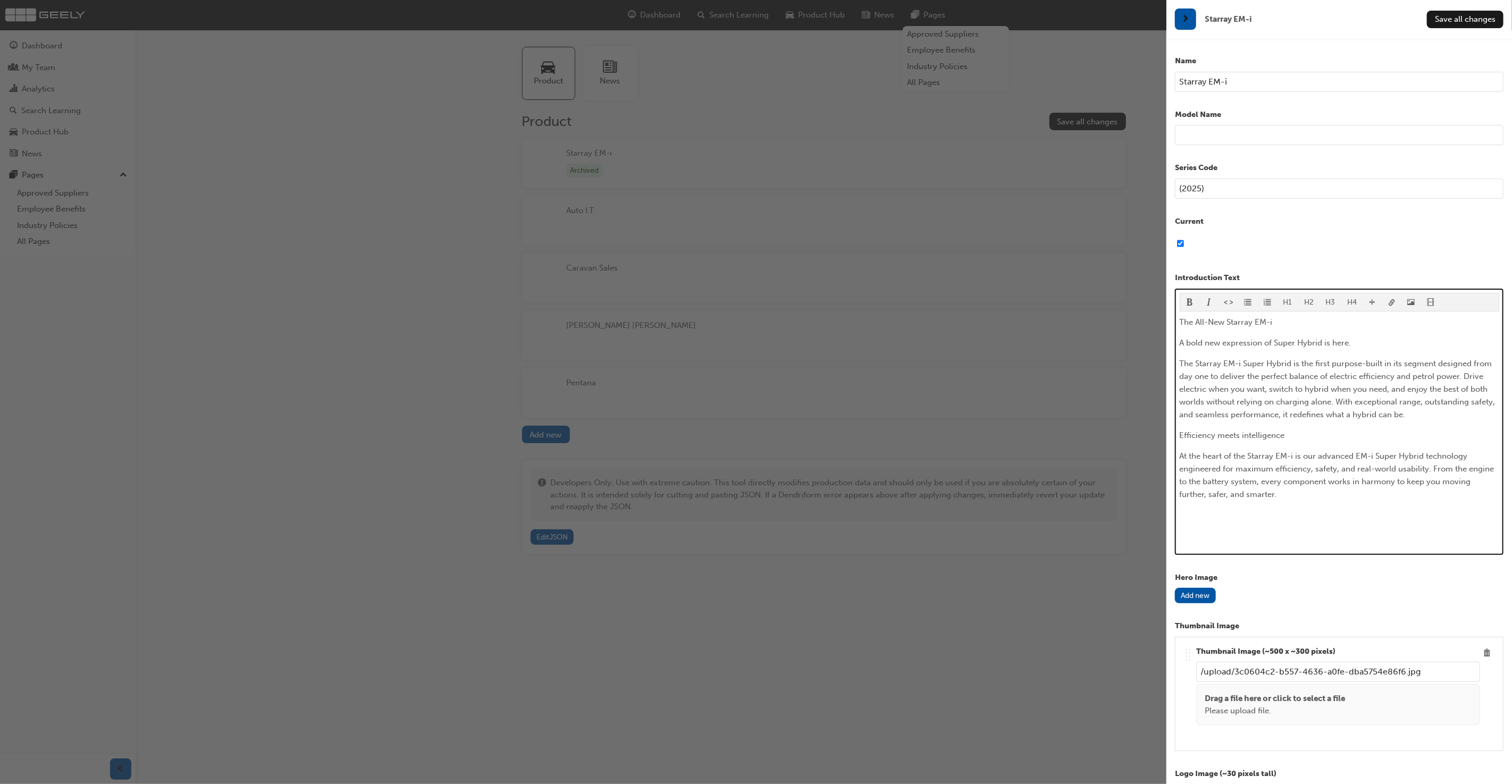
click at [1317, 325] on p "The All-New Starray EM-i" at bounding box center [1339, 322] width 319 height 13
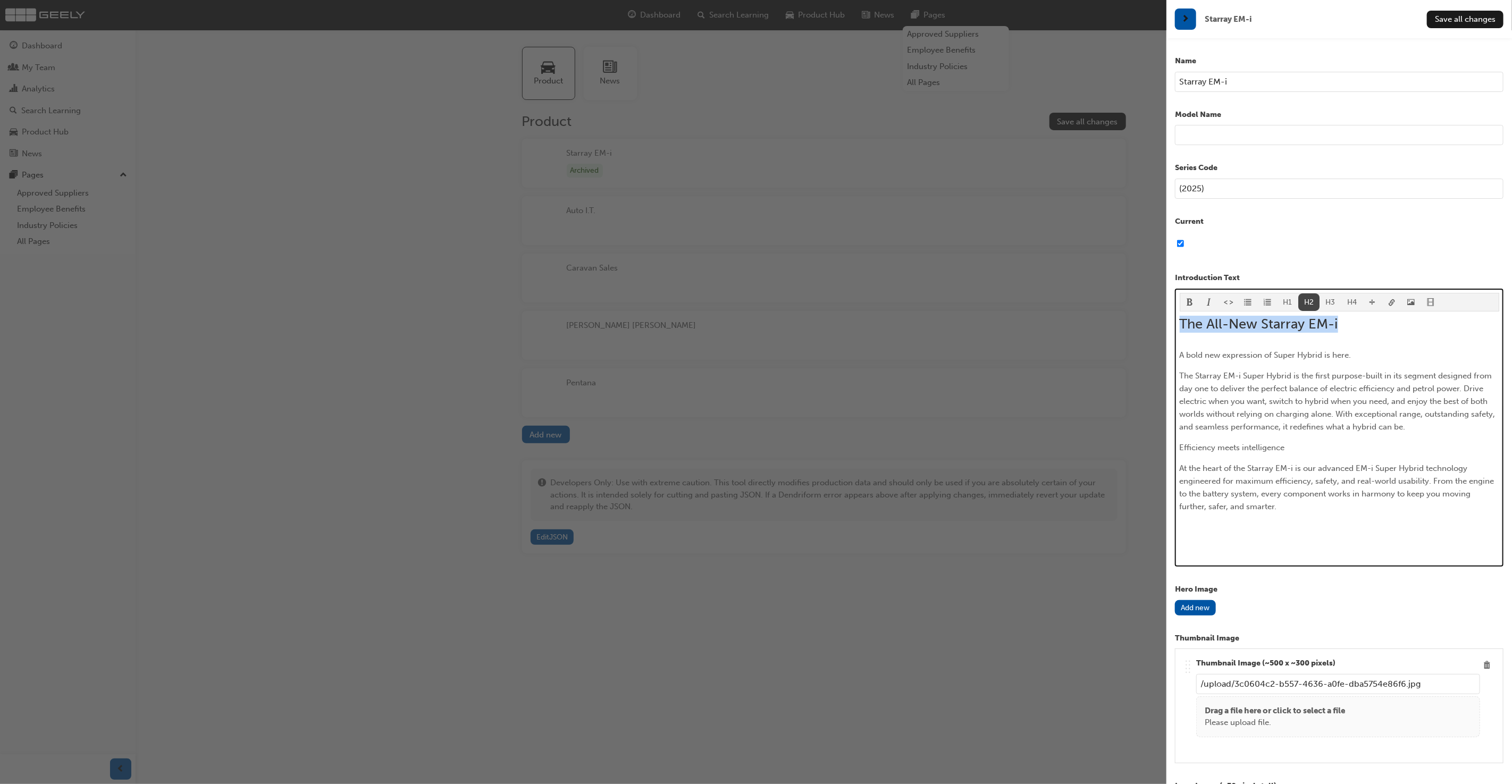
click at [1304, 300] on button "H2" at bounding box center [1309, 302] width 22 height 18
click at [1294, 352] on span "A bold new expression of Super Hybrid is here." at bounding box center [1265, 355] width 172 height 9
click at [1327, 300] on button "H3" at bounding box center [1330, 302] width 22 height 18
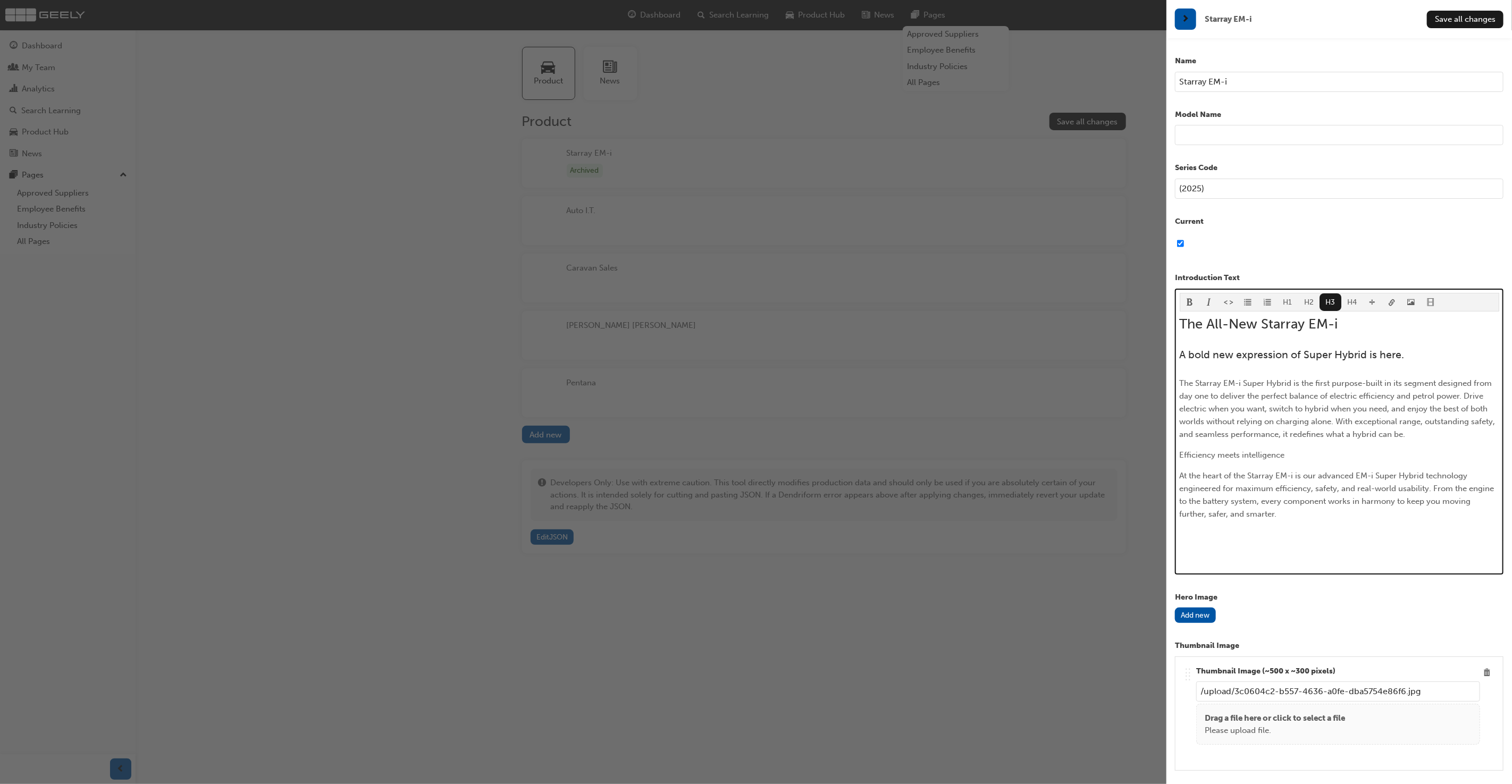
click at [1270, 454] on span "Efficiency meets intelligence" at bounding box center [1232, 455] width 105 height 9
click at [1328, 298] on button "H3" at bounding box center [1330, 302] width 22 height 18
click at [1305, 542] on p "﻿" at bounding box center [1339, 543] width 319 height 13
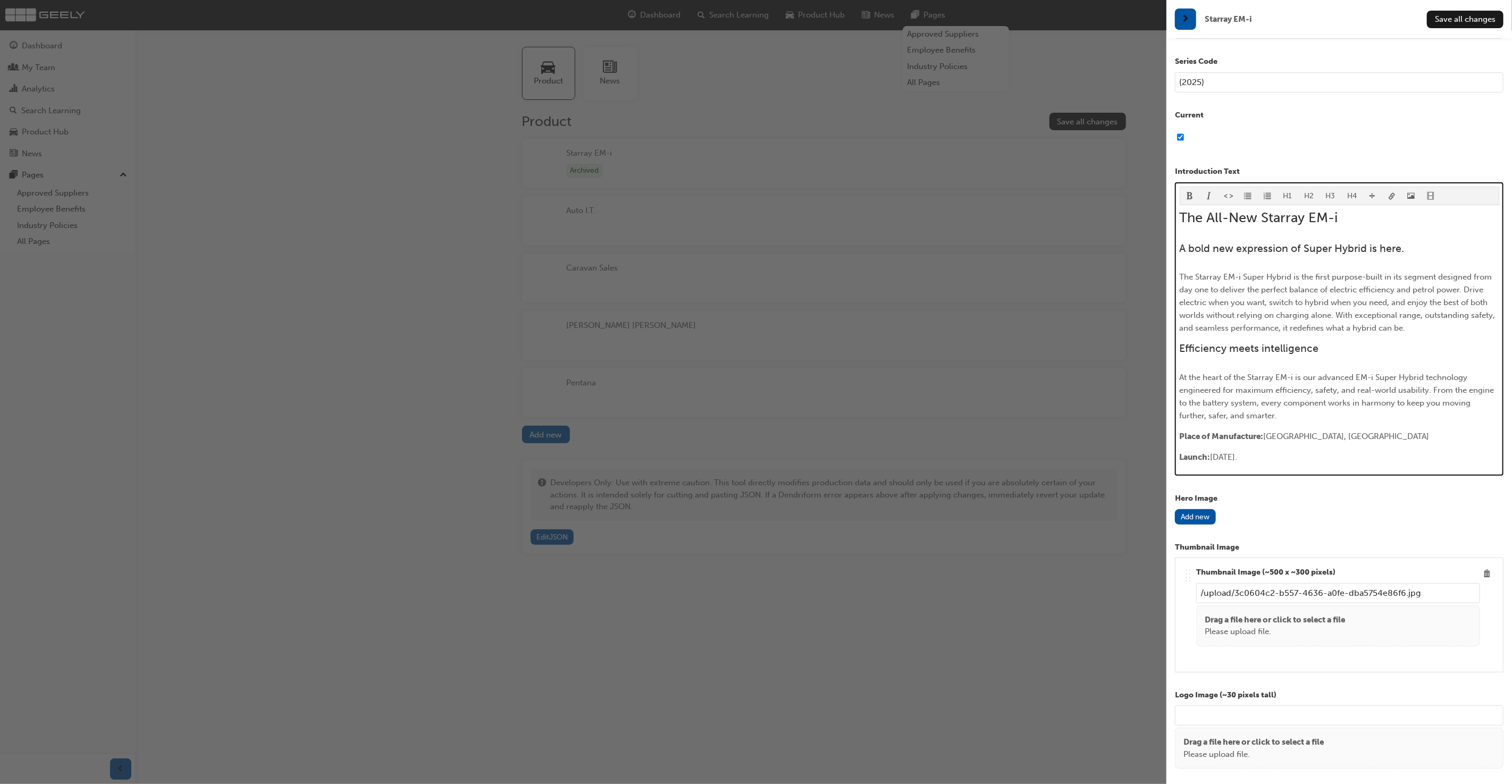
scroll to position [168, 0]
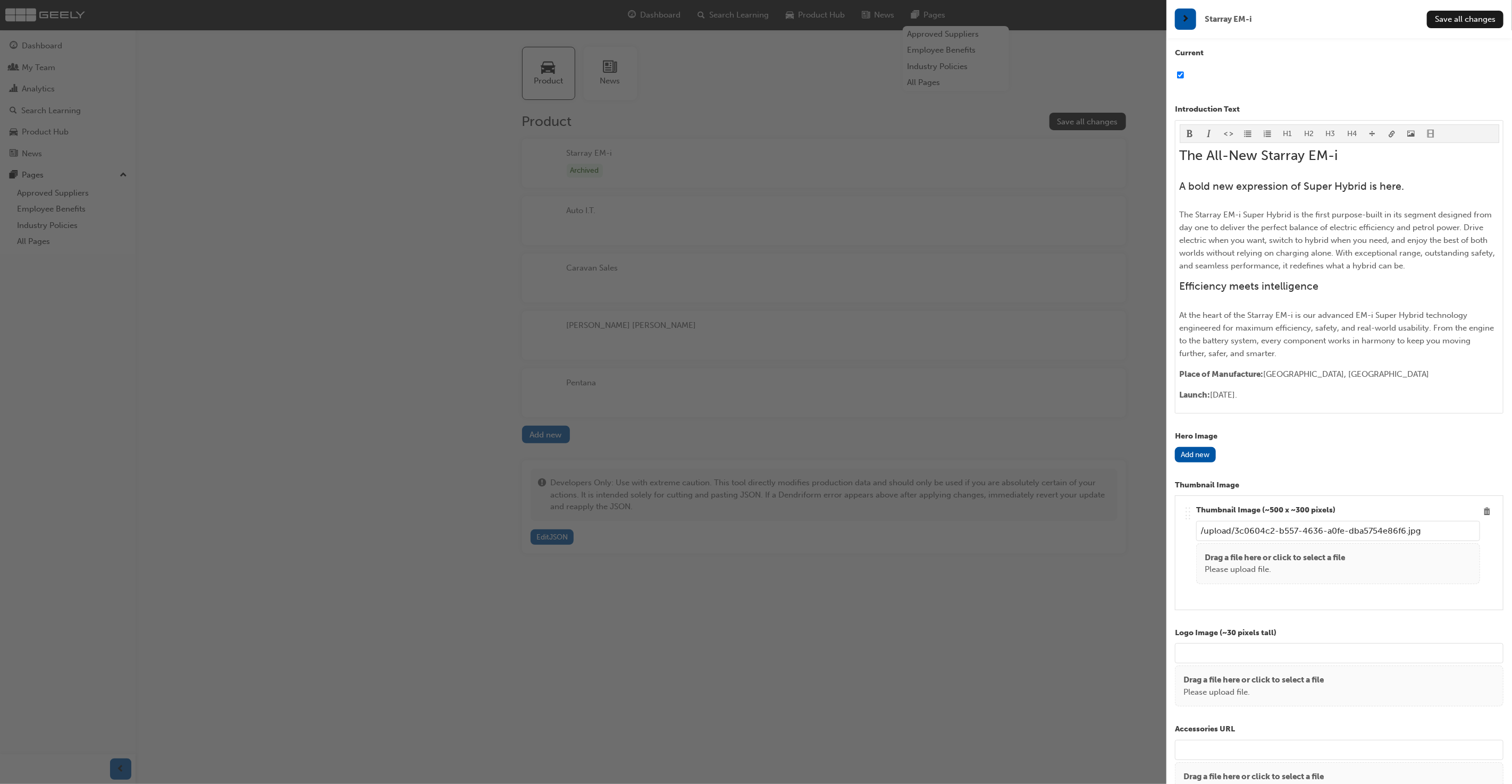
click at [1275, 563] on p "Please upload file." at bounding box center [1274, 569] width 140 height 12
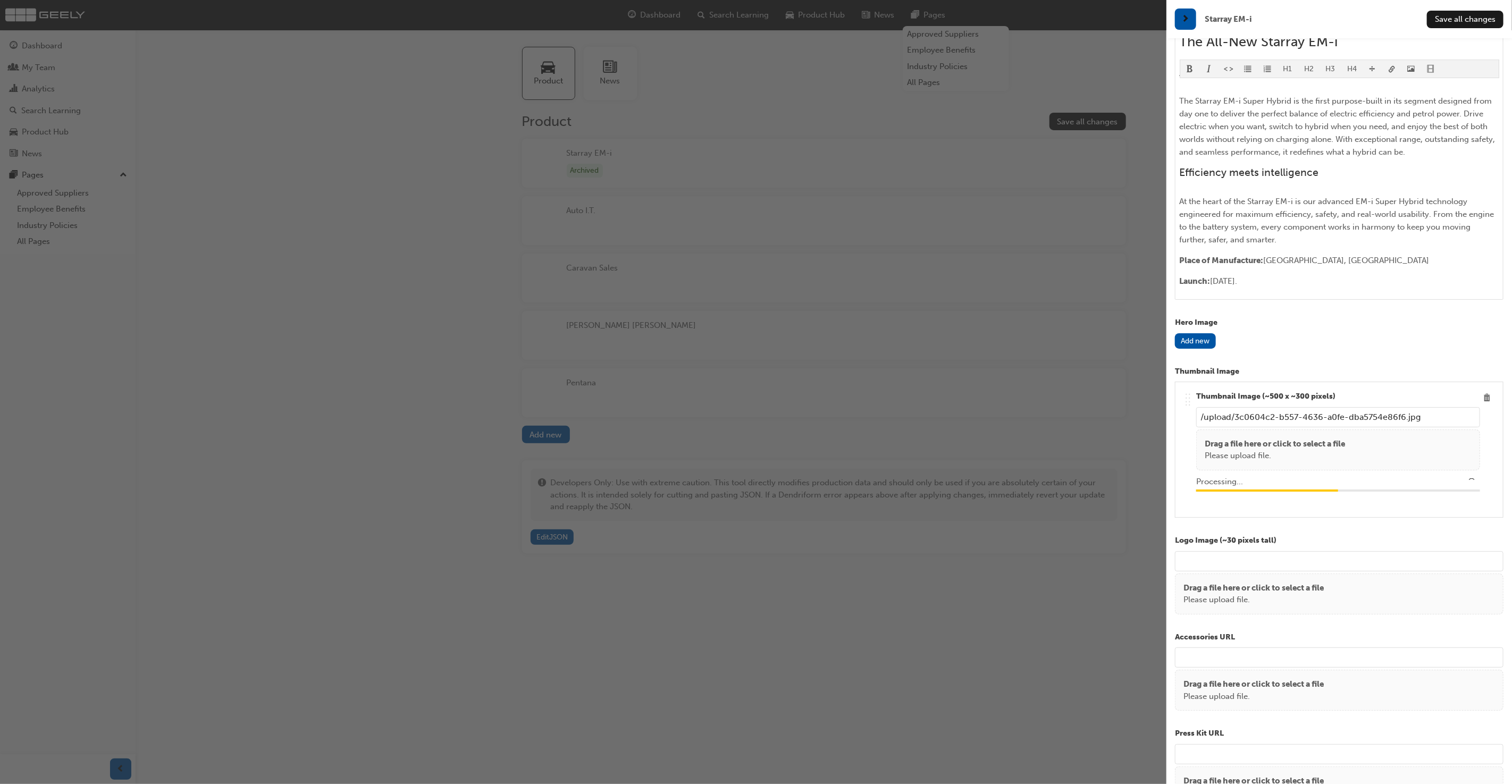
scroll to position [283, 0]
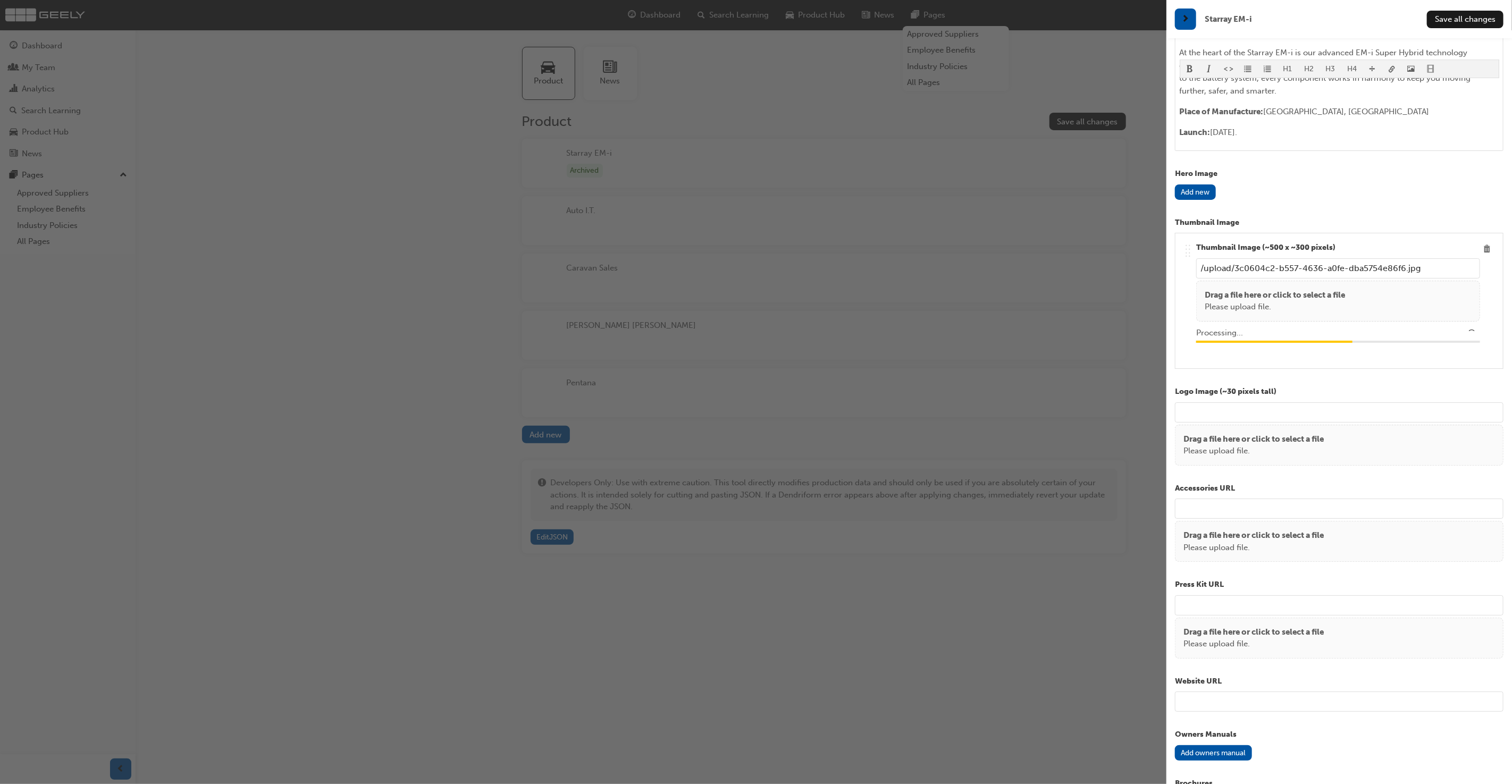
type input "/upload/7c60a66e-2bbb-4749-bdfe-b9c5a55bfaf7.jpeg"
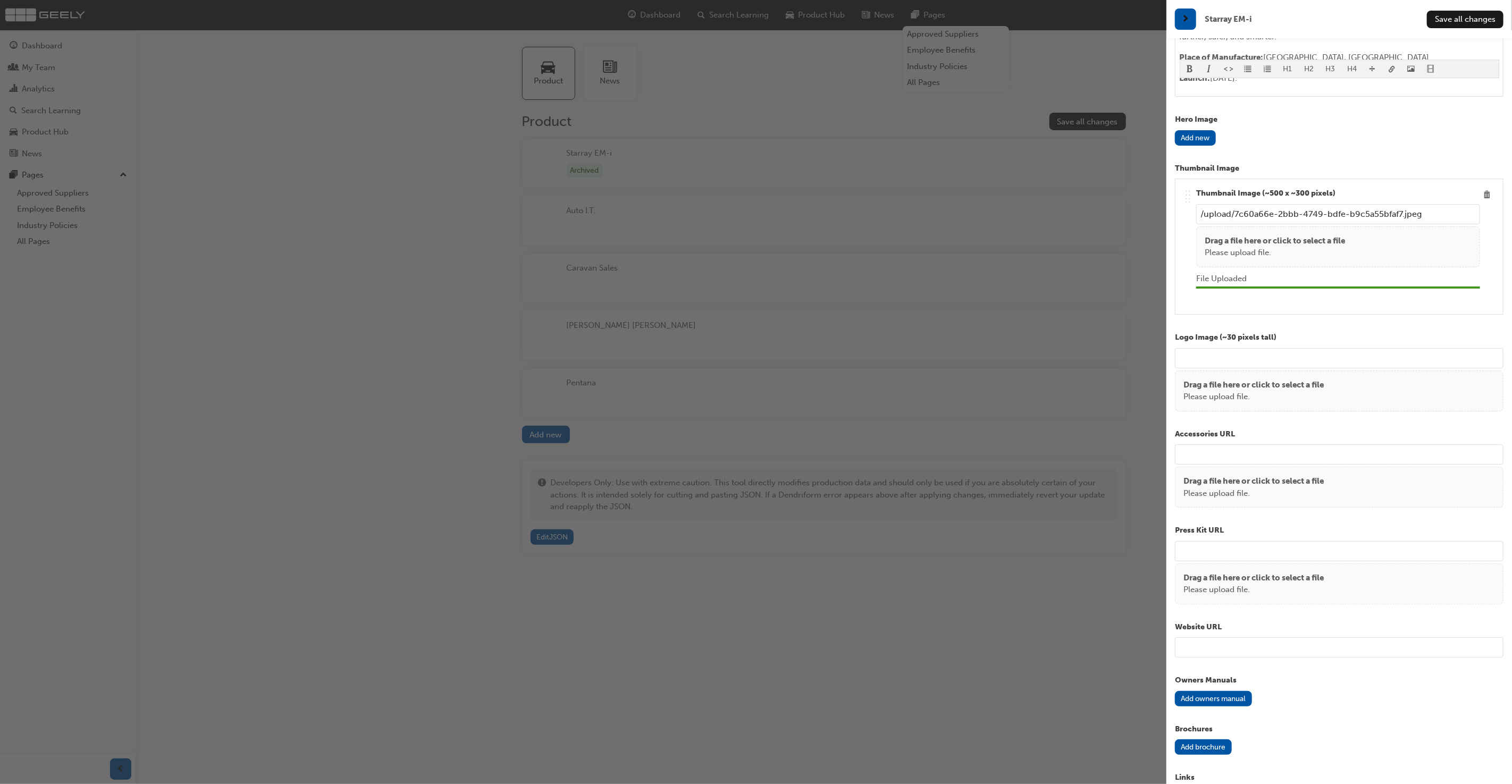
scroll to position [488, 0]
click at [1250, 453] on input "url" at bounding box center [1339, 452] width 329 height 20
paste input "[URL][DOMAIN_NAME]"
type input "[URL][DOMAIN_NAME]"
click at [1196, 552] on input "url" at bounding box center [1339, 549] width 329 height 20
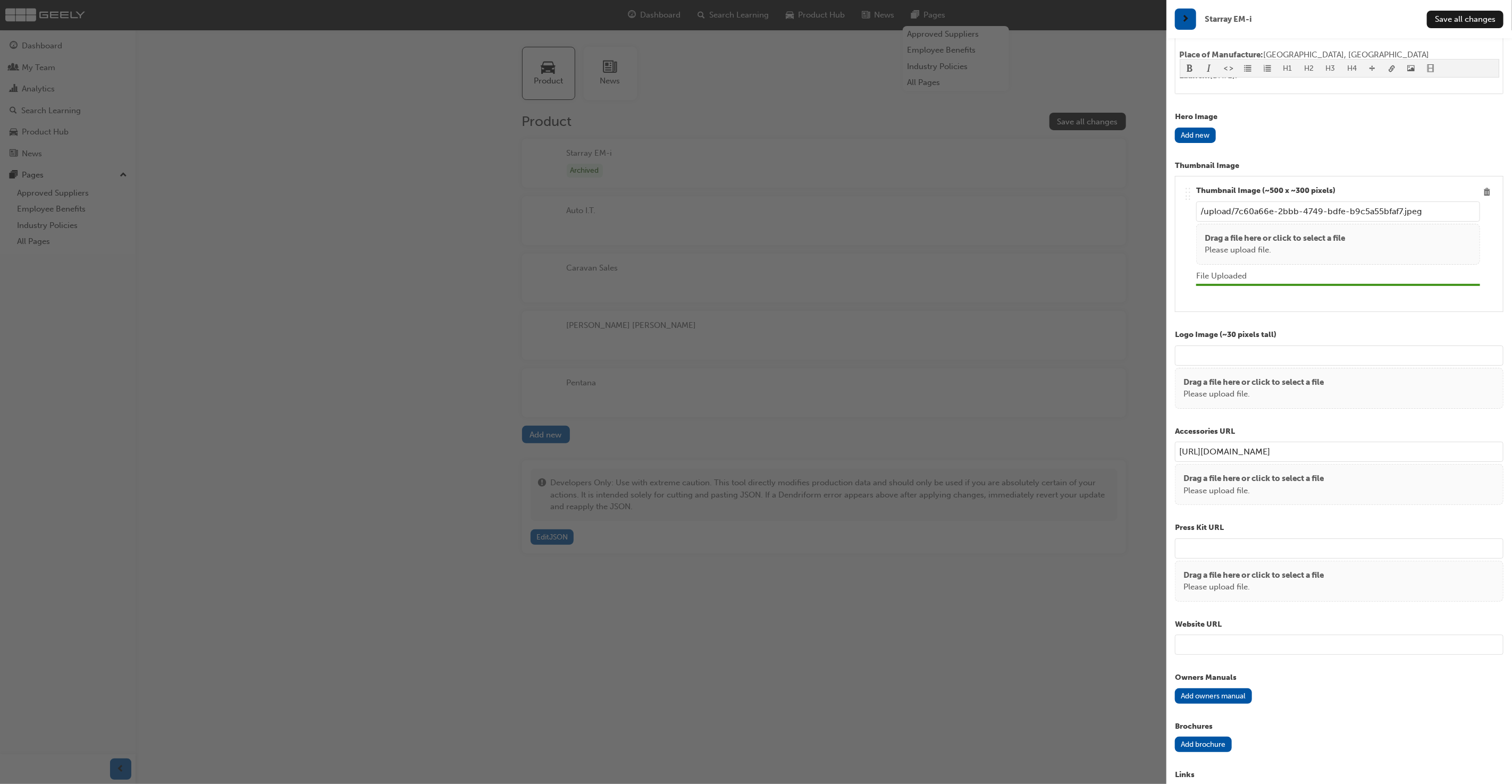
paste input "[URL][DOMAIN_NAME]"
type input "[URL][DOMAIN_NAME]"
click at [1259, 643] on input "url" at bounding box center [1339, 644] width 329 height 20
paste input "[URL][DOMAIN_NAME]"
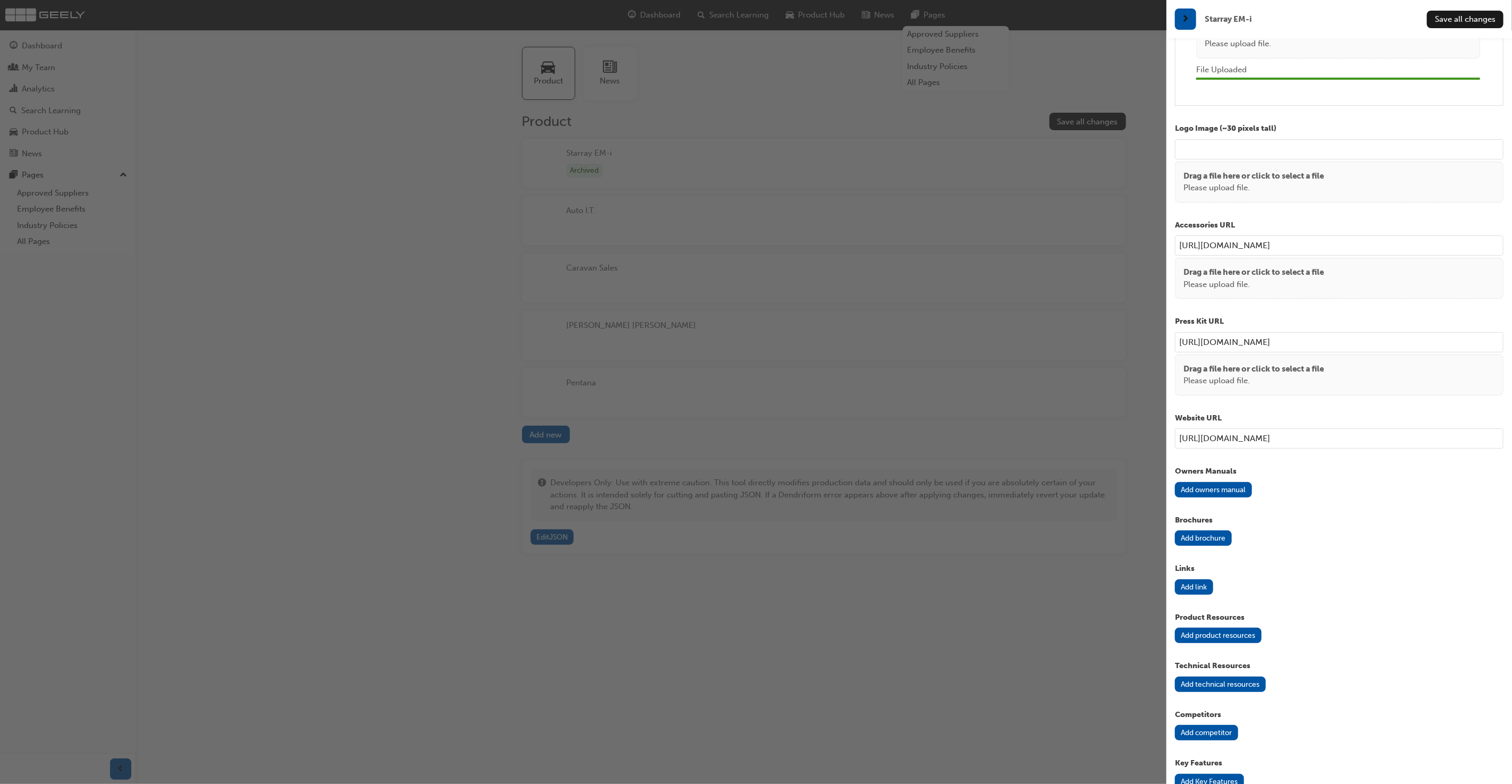
scroll to position [705, 0]
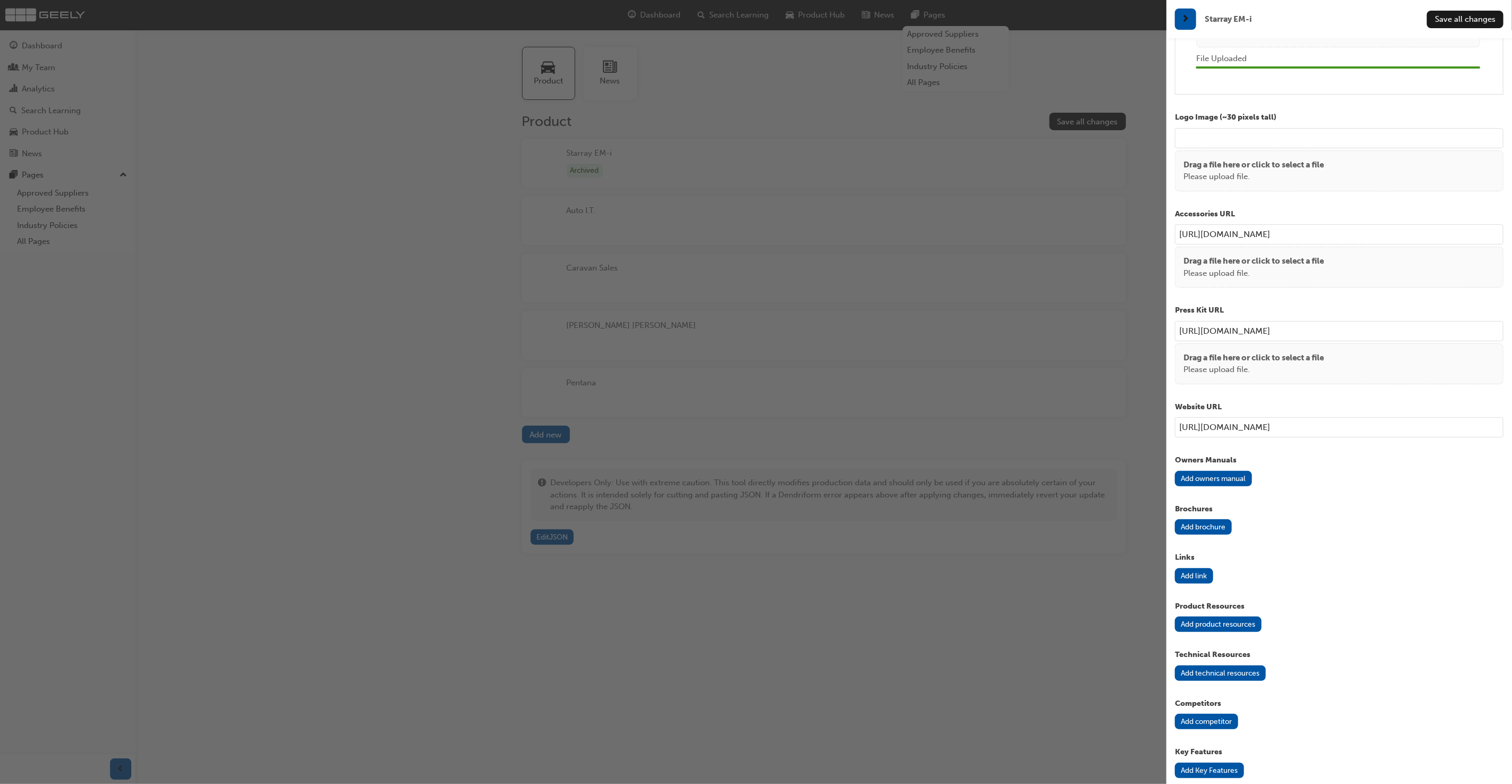
type input "[URL][DOMAIN_NAME]"
click at [1216, 475] on button "Add owners manual" at bounding box center [1213, 479] width 77 height 15
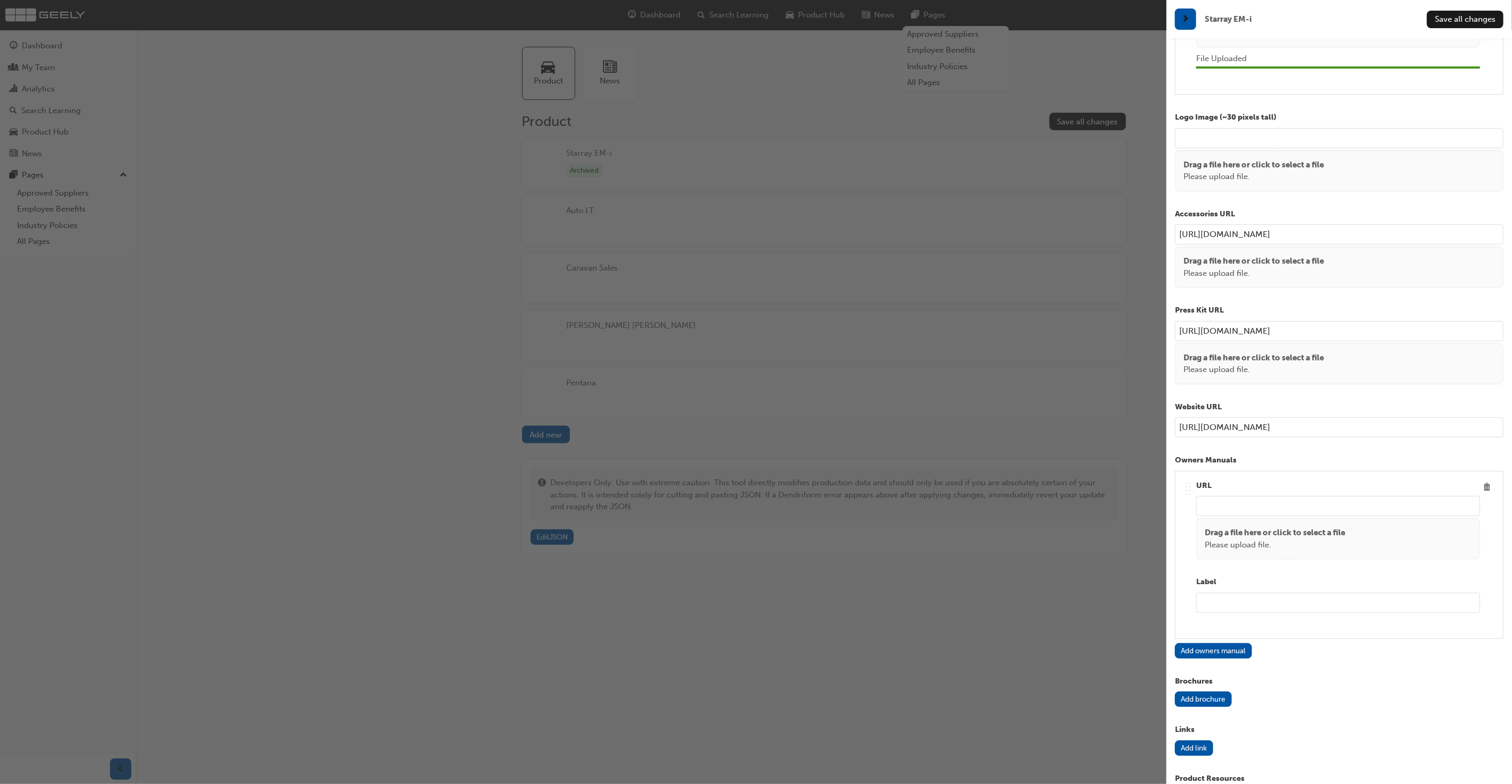
click at [1240, 530] on p "Drag a file here or click to select a file" at bounding box center [1274, 533] width 140 height 12
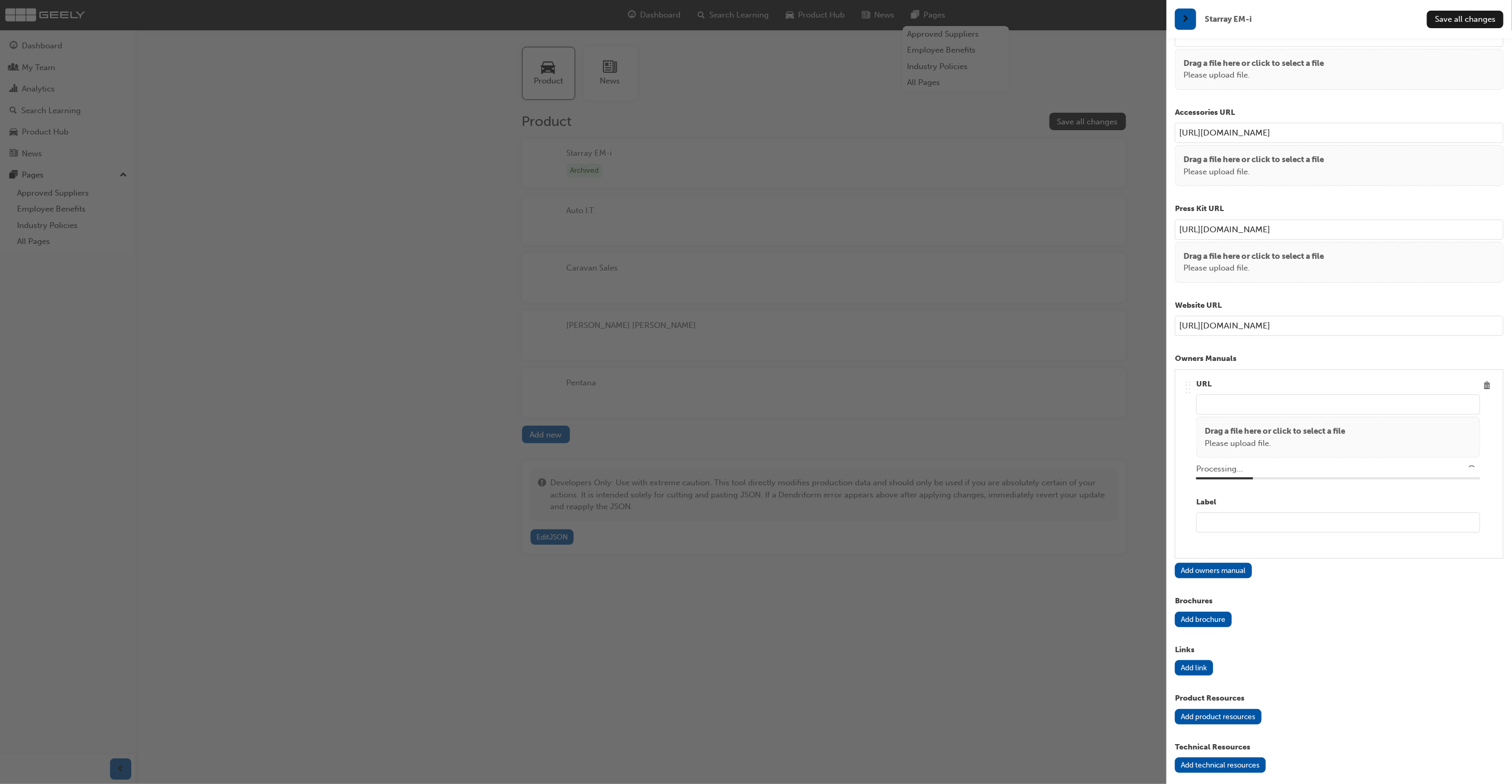
scroll to position [911, 0]
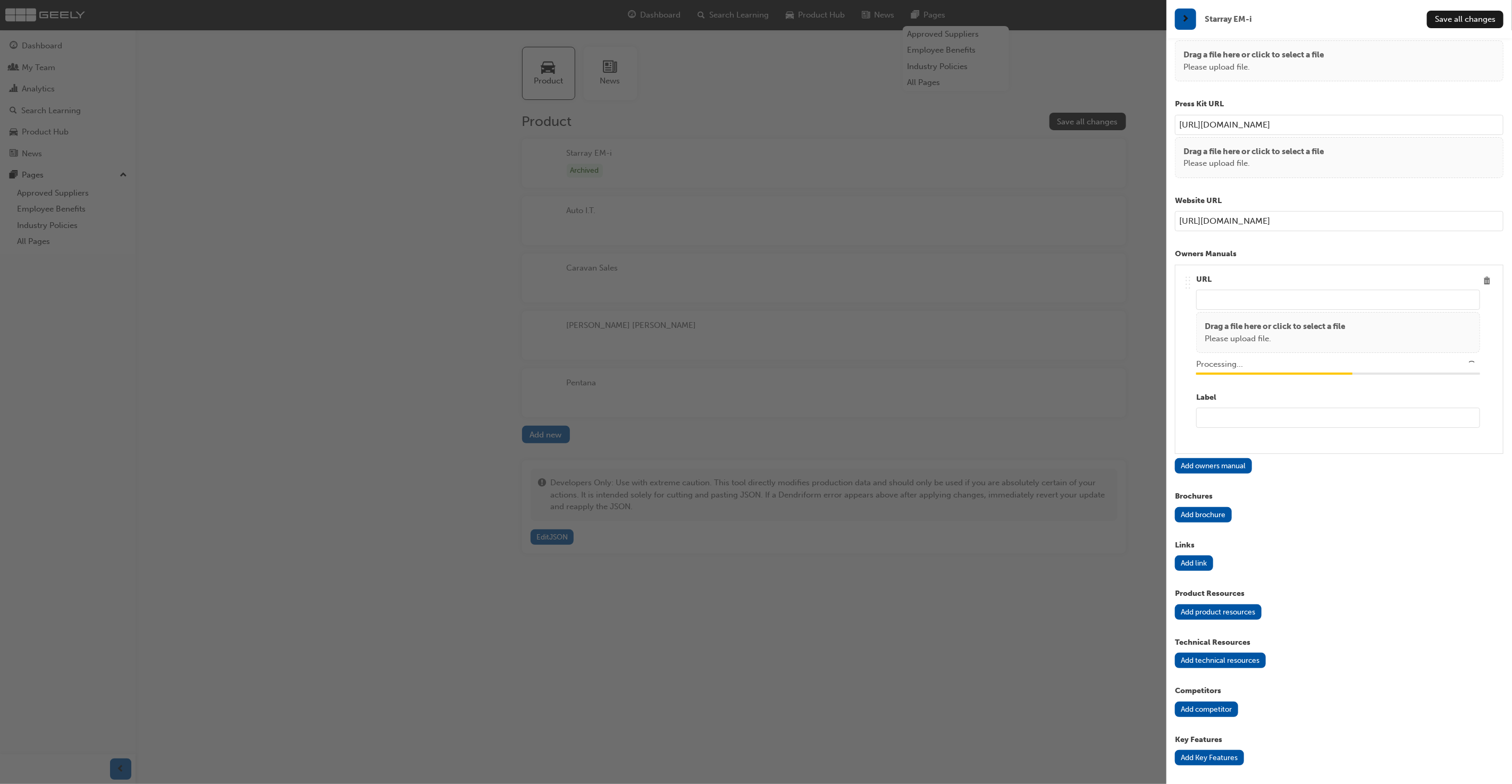
click at [1217, 507] on button "Add brochure" at bounding box center [1203, 515] width 57 height 15
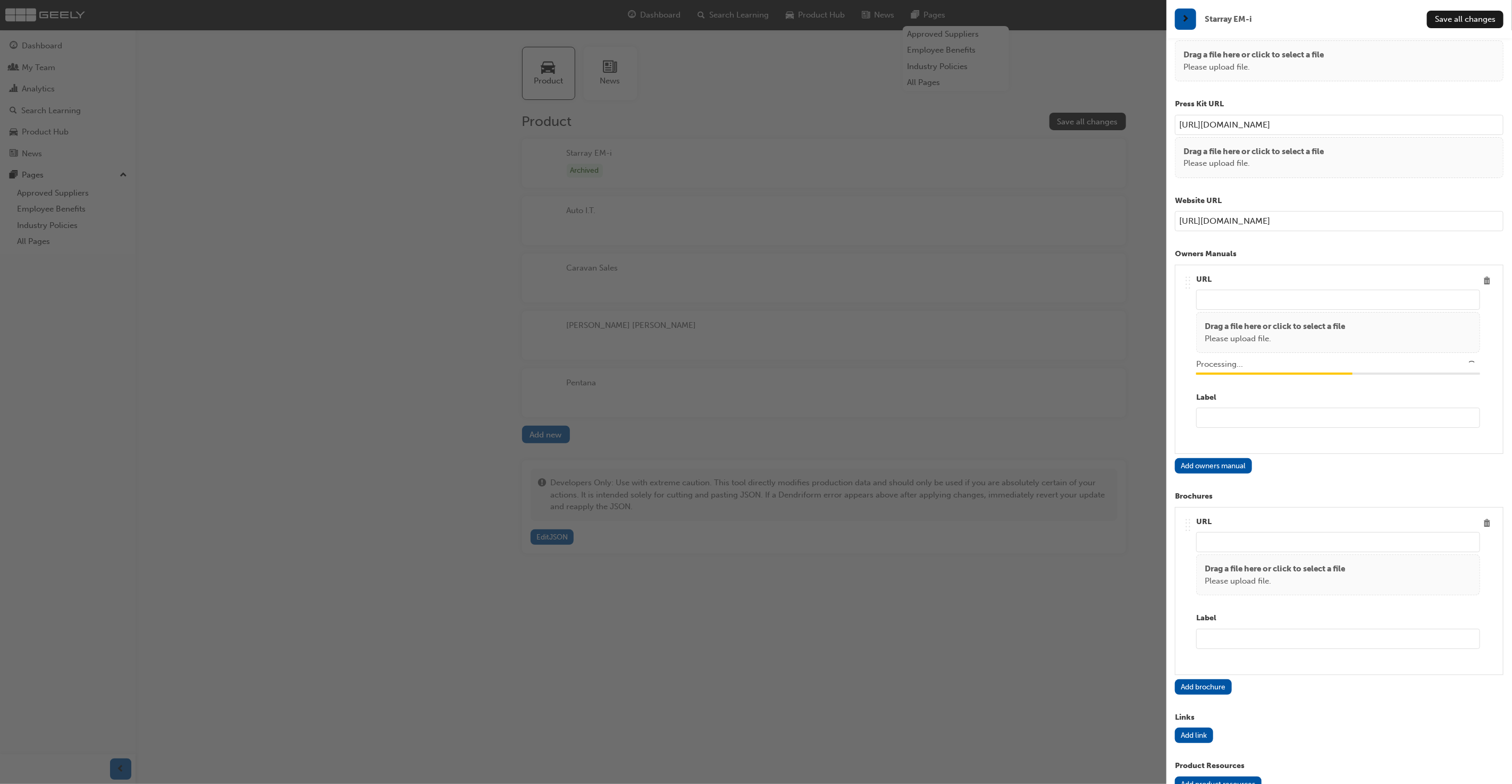
type input "/upload/8abb7926-f89e-47de-8eaf-2f33fc2d6a67.pdf"
click at [1264, 415] on input "text" at bounding box center [1338, 418] width 284 height 20
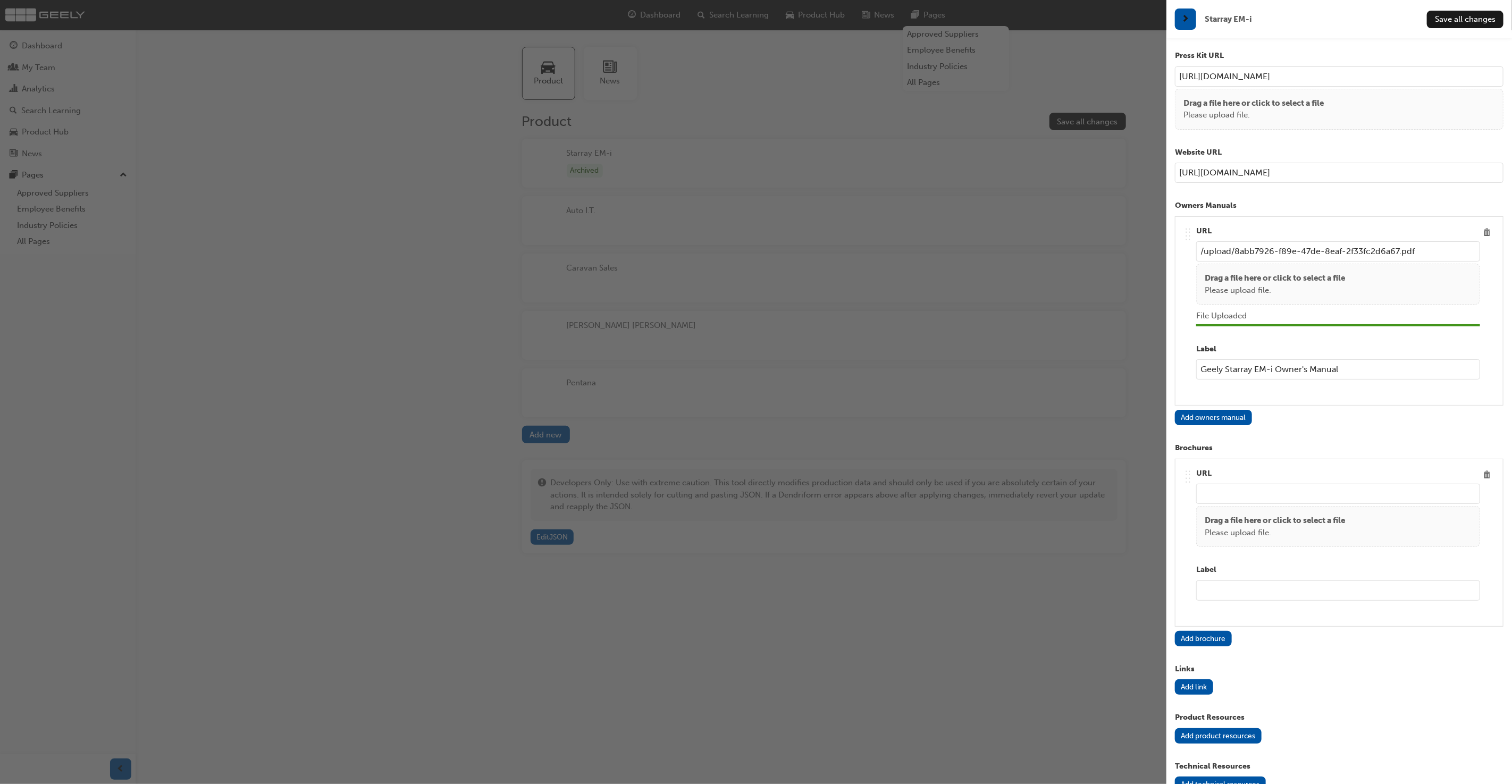
scroll to position [967, 0]
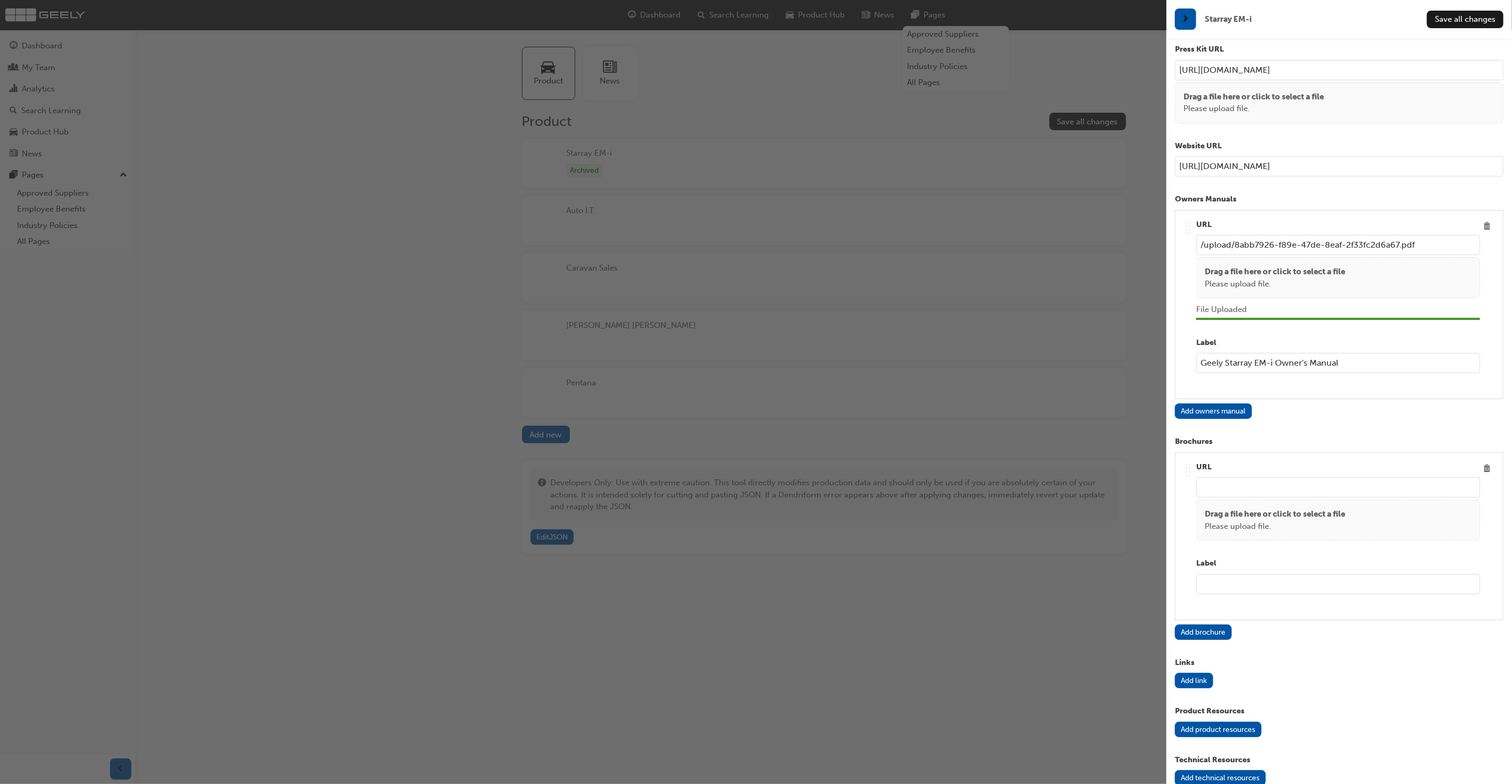
click at [1284, 511] on p "Drag a file here or click to select a file" at bounding box center [1274, 514] width 140 height 12
type input "Geely Starray EM-i Owner's Manual"
click at [1270, 598] on input "text" at bounding box center [1338, 605] width 284 height 20
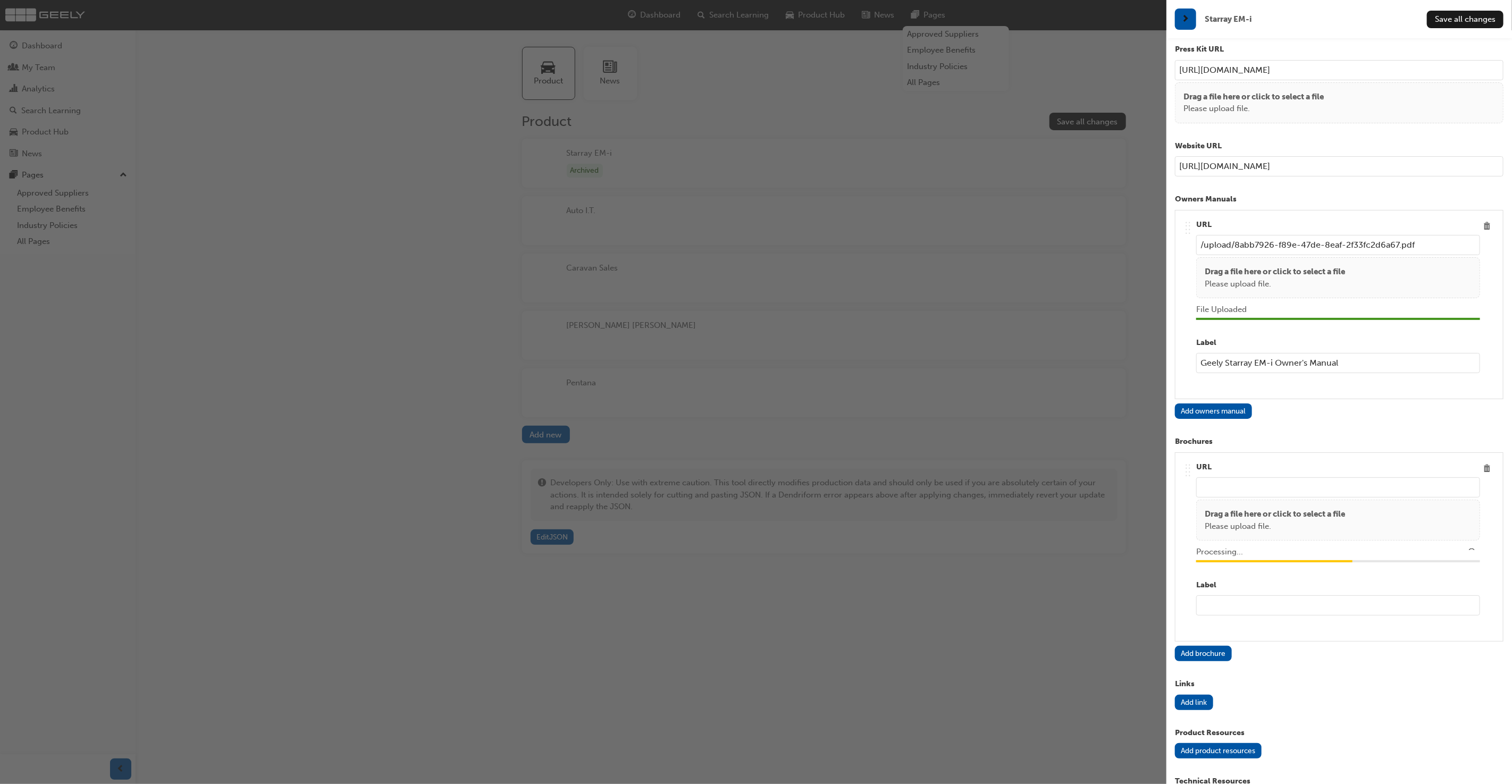
click at [1329, 361] on input "Geely Starray EM-i Owner's Manual" at bounding box center [1338, 363] width 284 height 20
type input "/upload/134957a6-f43d-4986-8d78-d19312cffebf.pdf"
click at [1359, 596] on input "text" at bounding box center [1338, 605] width 284 height 20
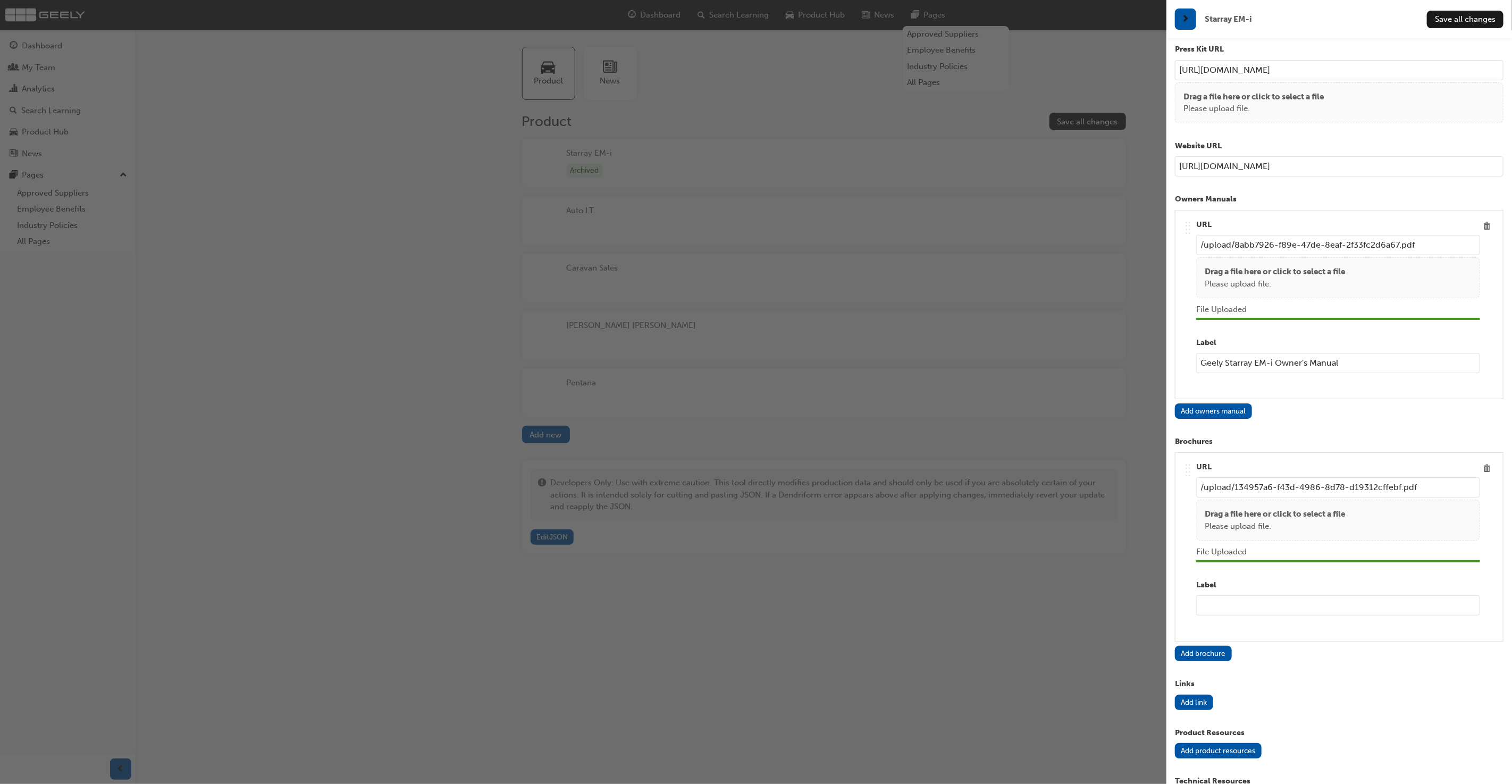
paste input "Geely Starray EM-i Owner's Manual"
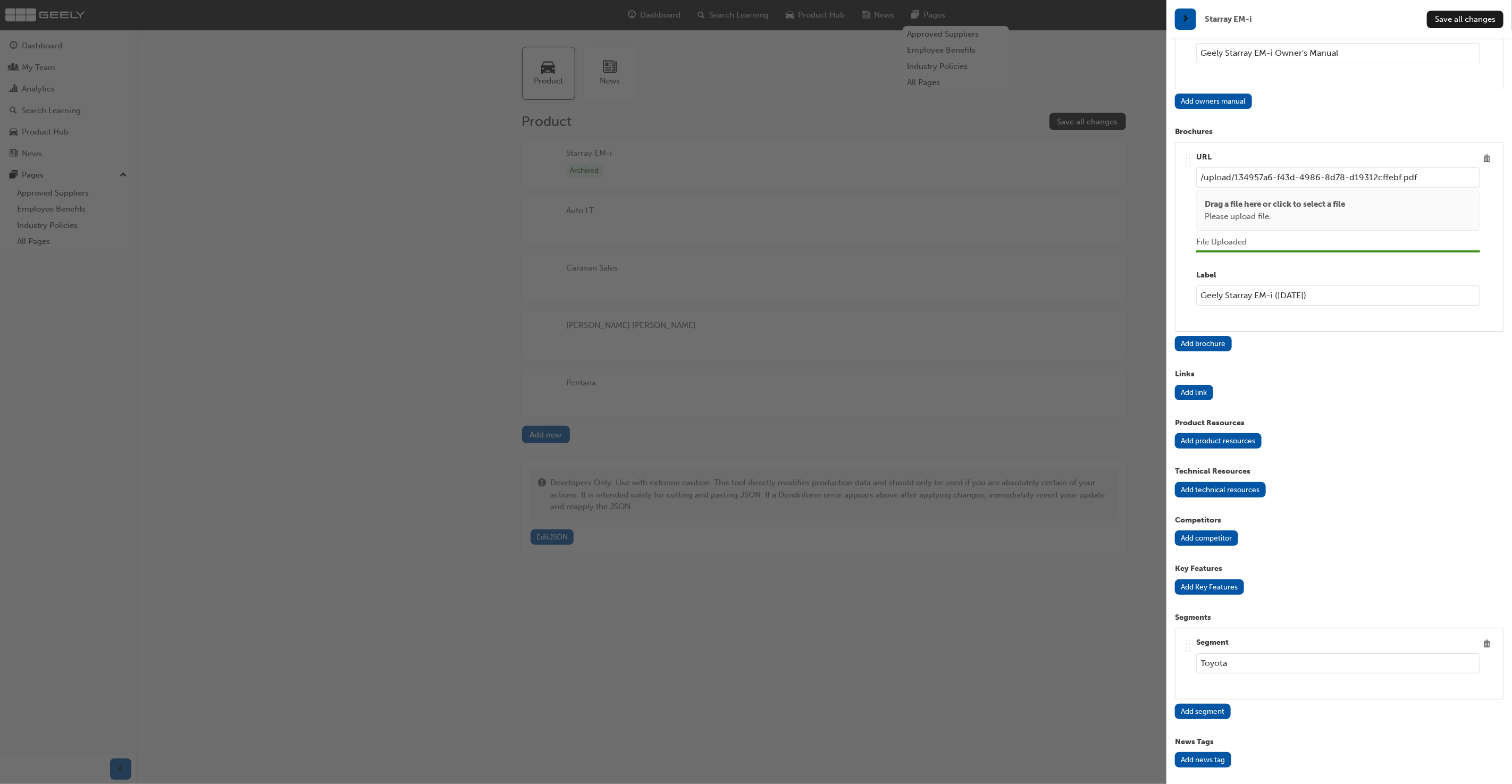
scroll to position [1304, 0]
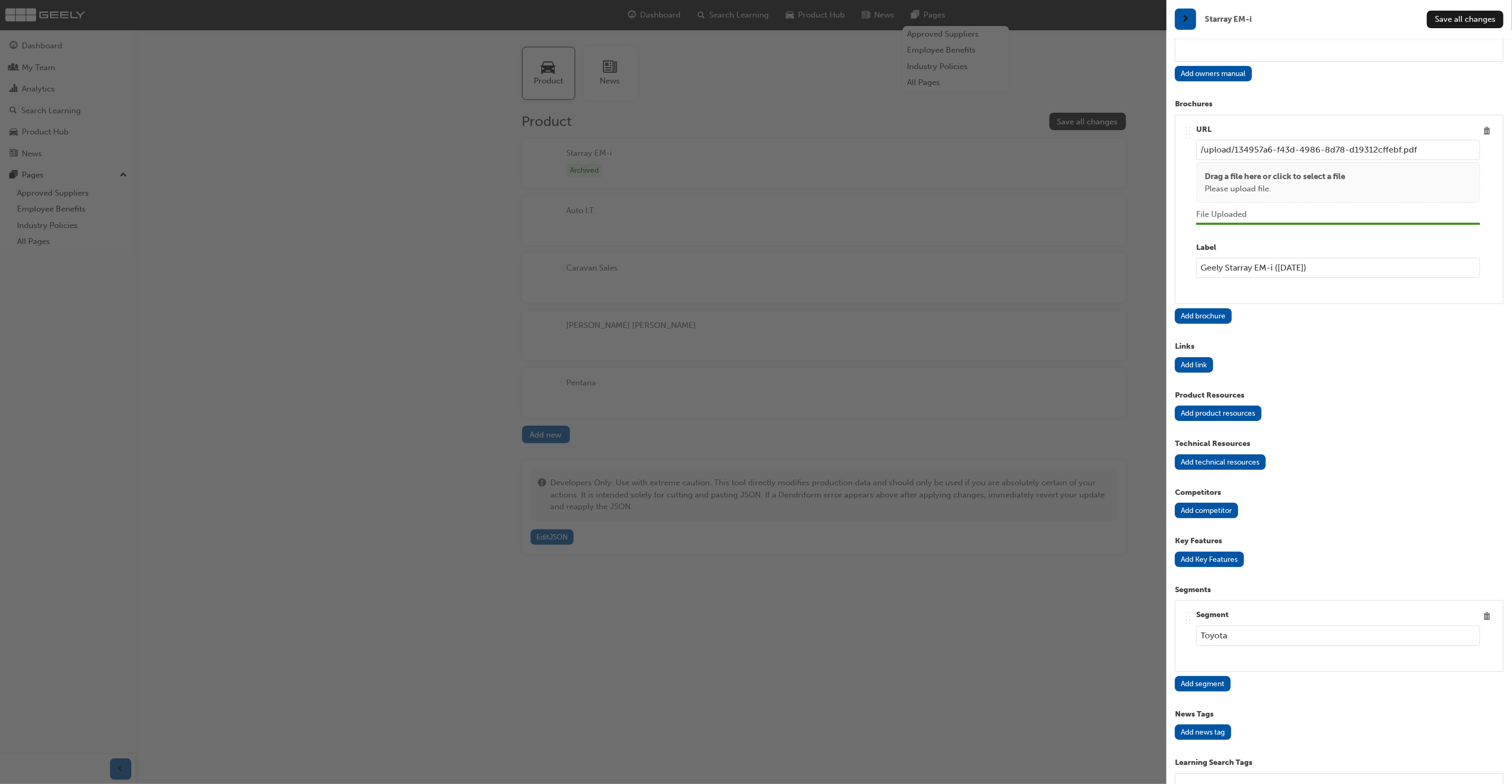
type input "Geely Starray EM-i ([DATE])"
click at [1234, 456] on button "Add technical resources" at bounding box center [1220, 462] width 91 height 15
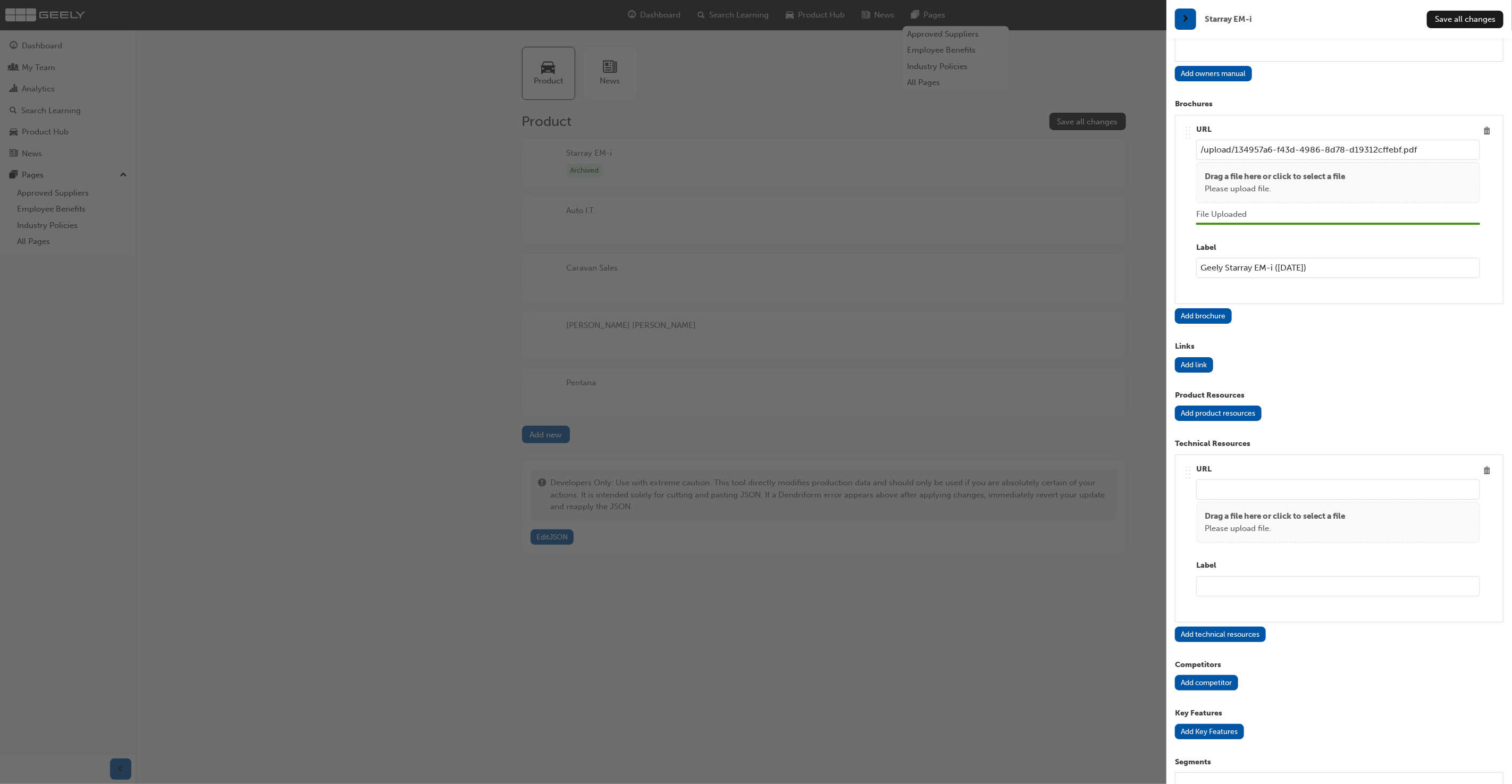
click at [1256, 512] on p "Drag a file here or click to select a file" at bounding box center [1274, 516] width 140 height 12
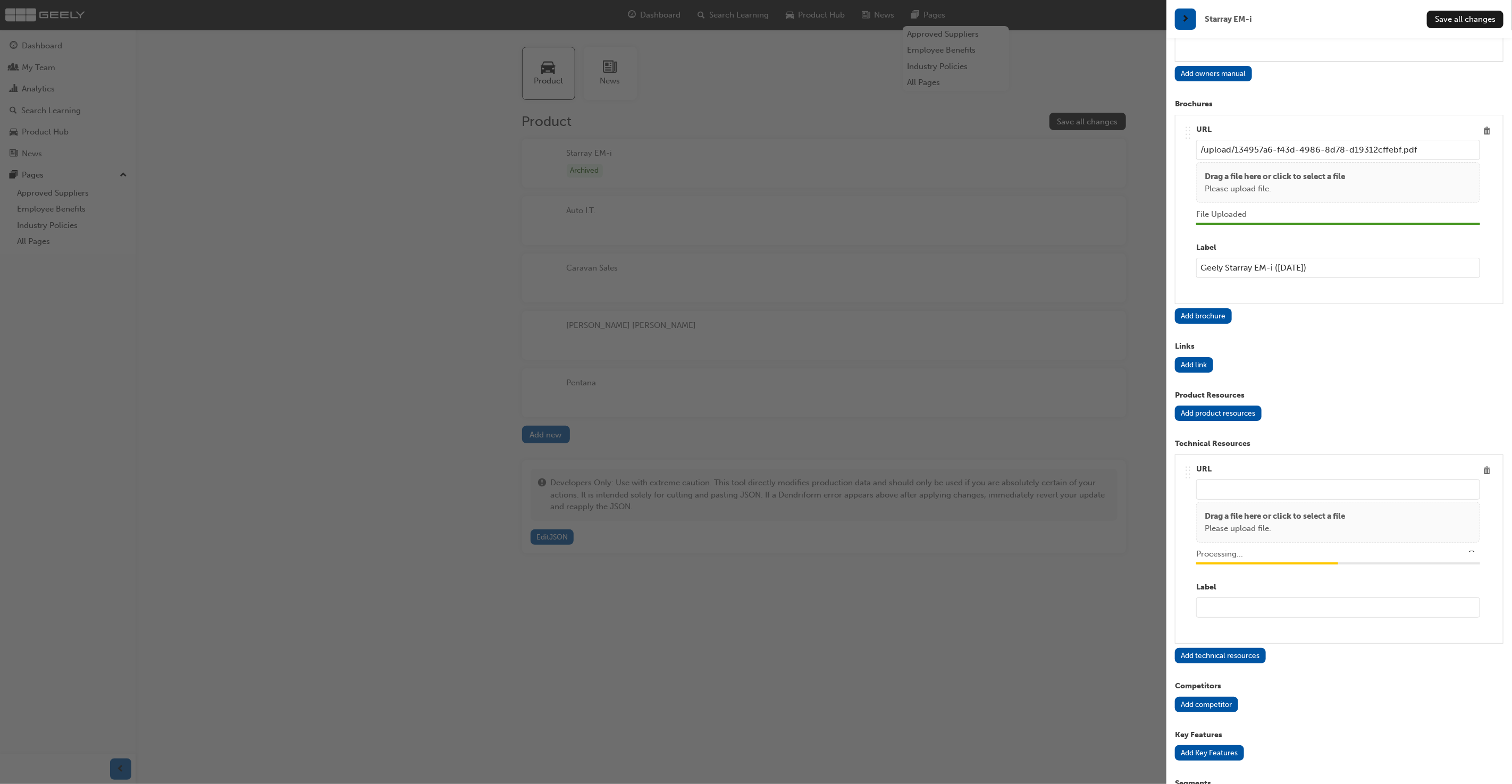
click at [1244, 600] on input "text" at bounding box center [1338, 607] width 284 height 20
paste input "Geely Starray EM-i Owner's Manual"
type input "Geely Starray EM-i Owner's Manual"
type input "/upload/7badf4d7-5e67-41d7-ad55-bf10c3668c67.pdf"
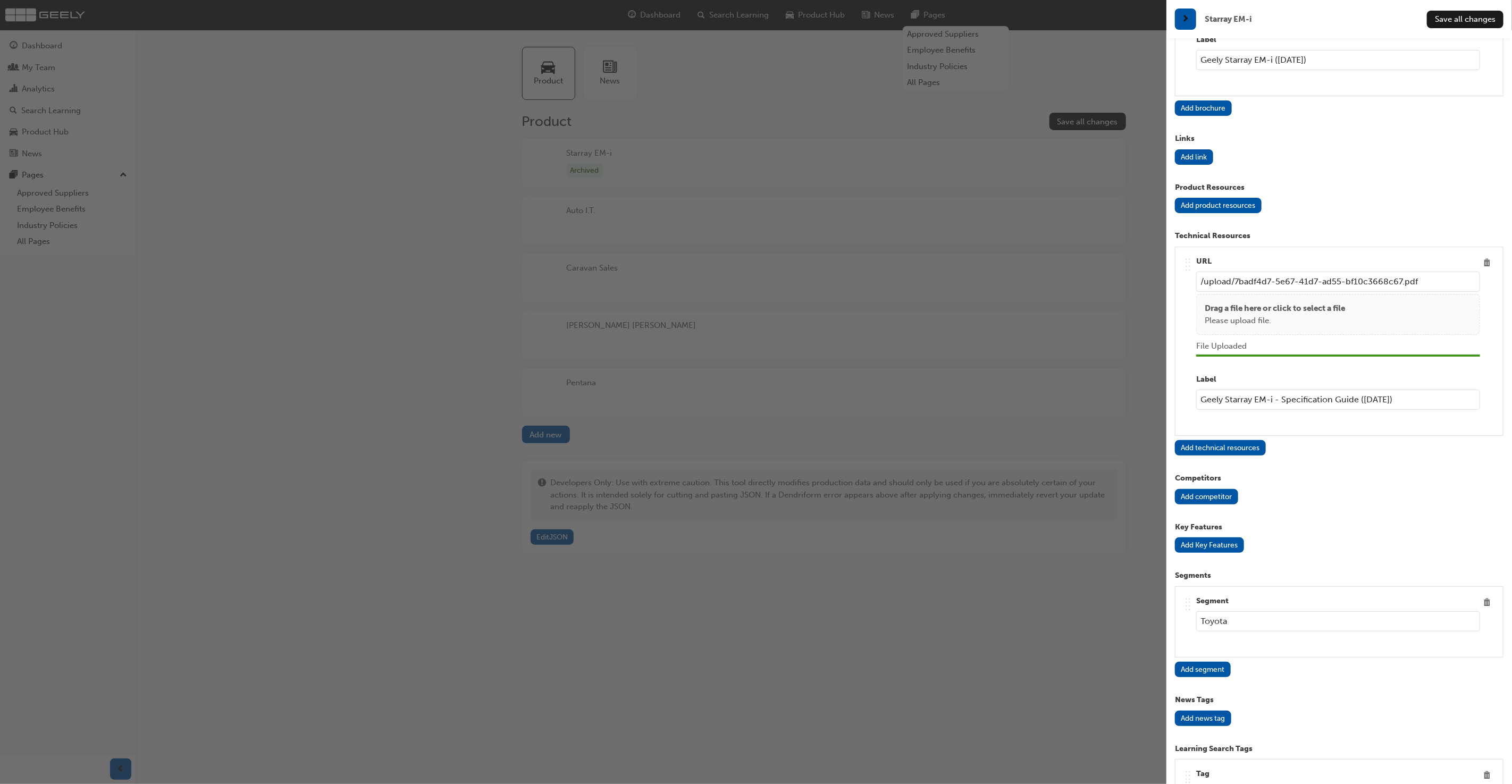
scroll to position [1514, 0]
type input "Geely Starray EM-i - Specification Guide ([DATE])"
click at [1292, 609] on input "Toyota" at bounding box center [1338, 619] width 284 height 20
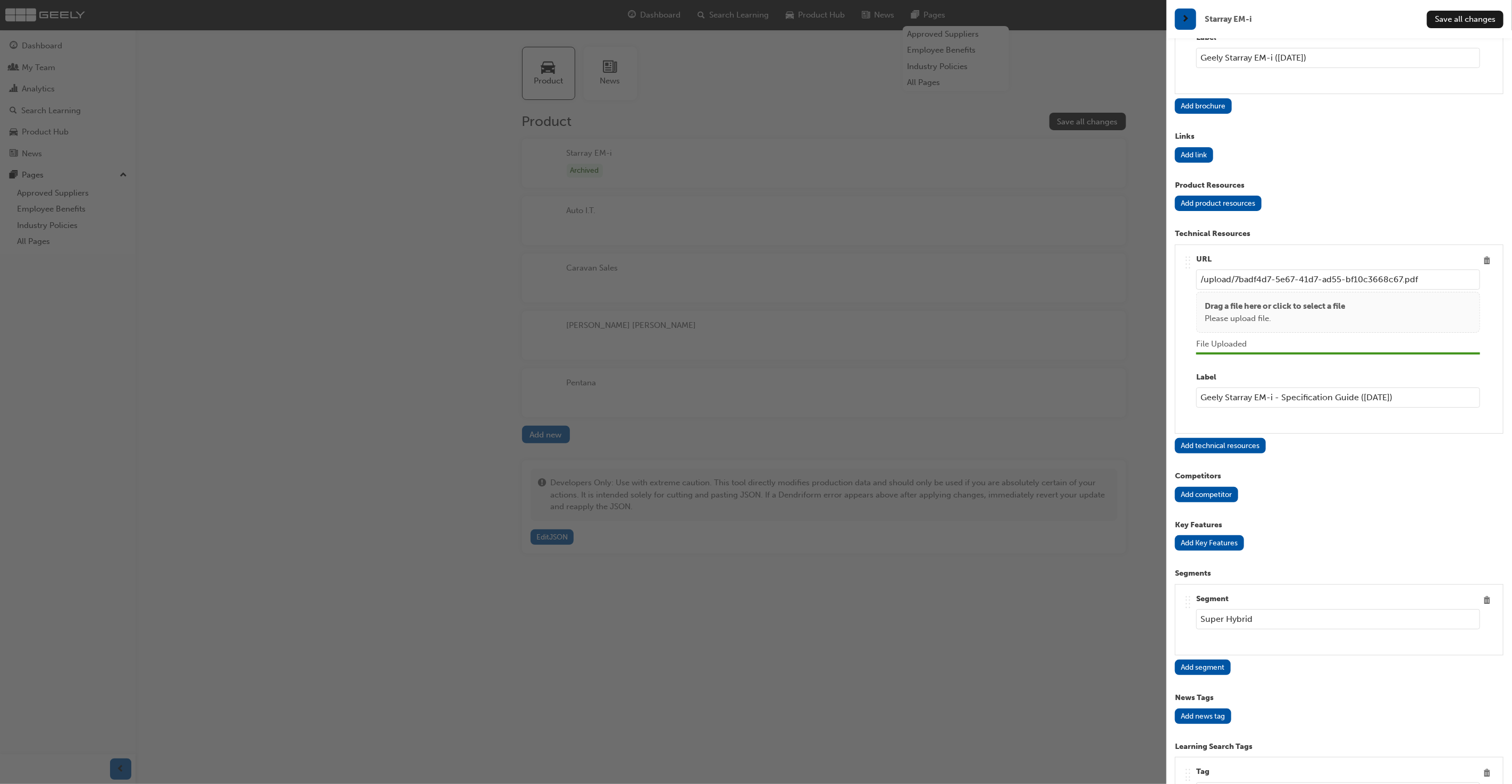
type input "Super Hybrid"
click at [1336, 660] on div "Add segment" at bounding box center [1339, 667] width 329 height 15
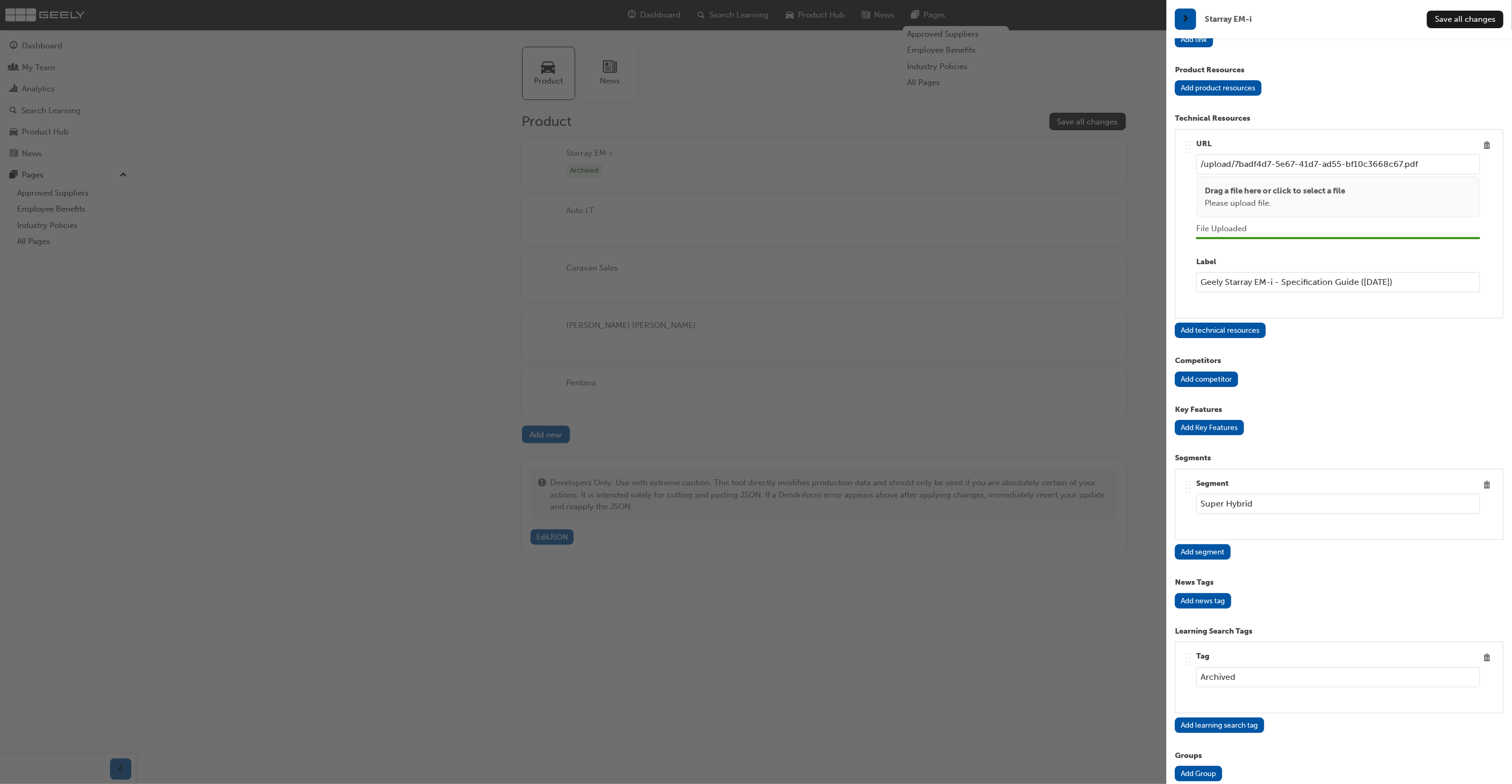
scroll to position [1650, 0]
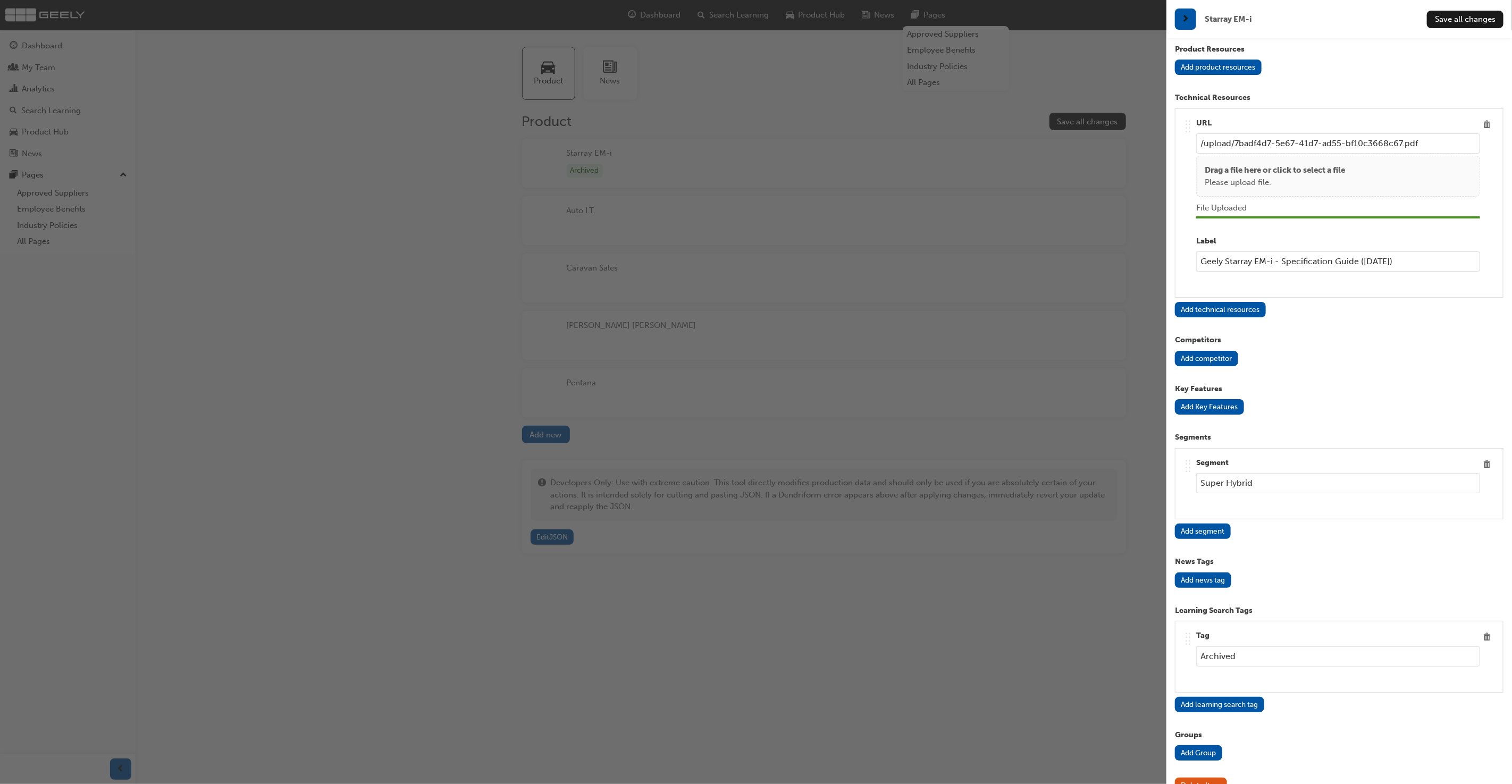
click at [1308, 651] on input "Archived" at bounding box center [1338, 656] width 284 height 20
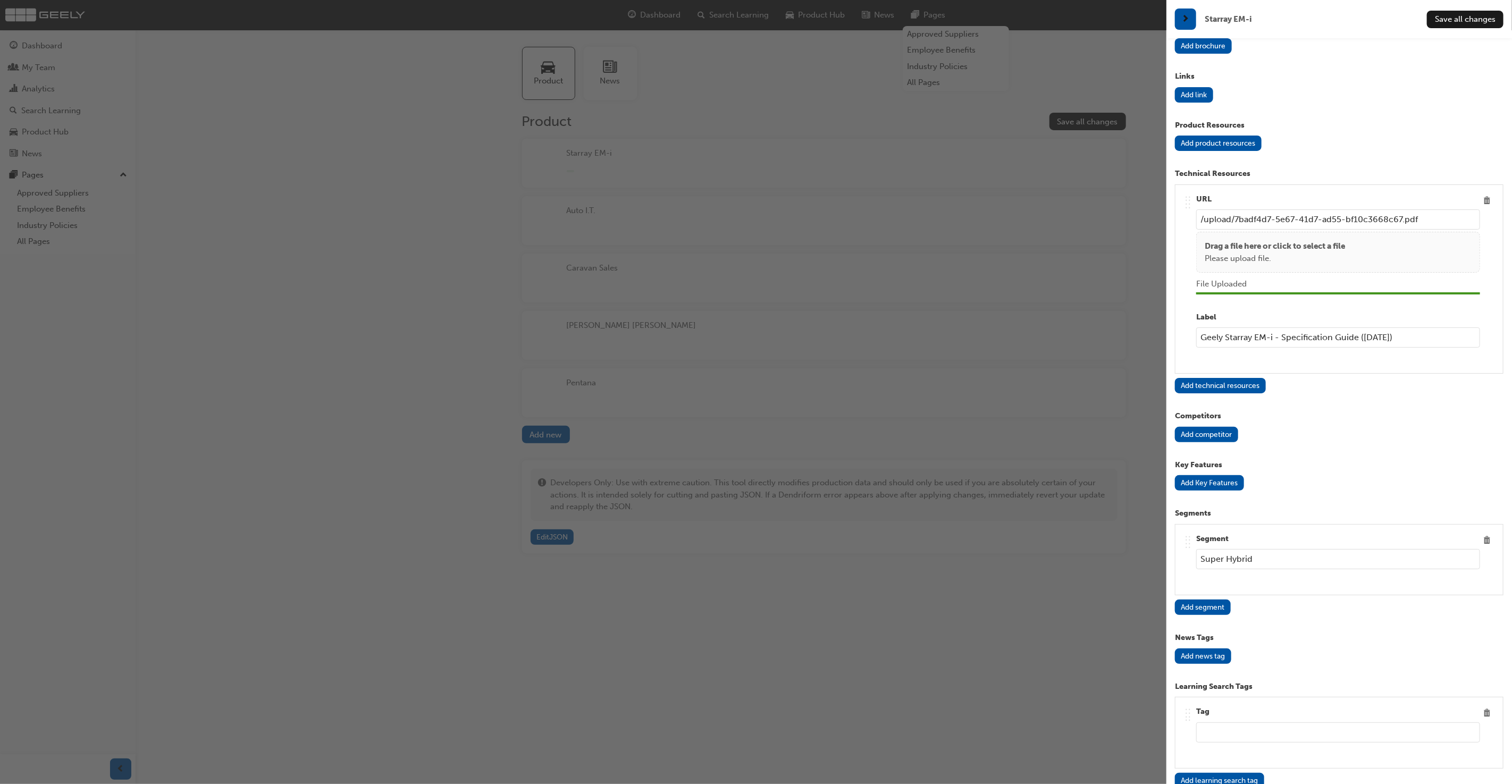
scroll to position [1563, 0]
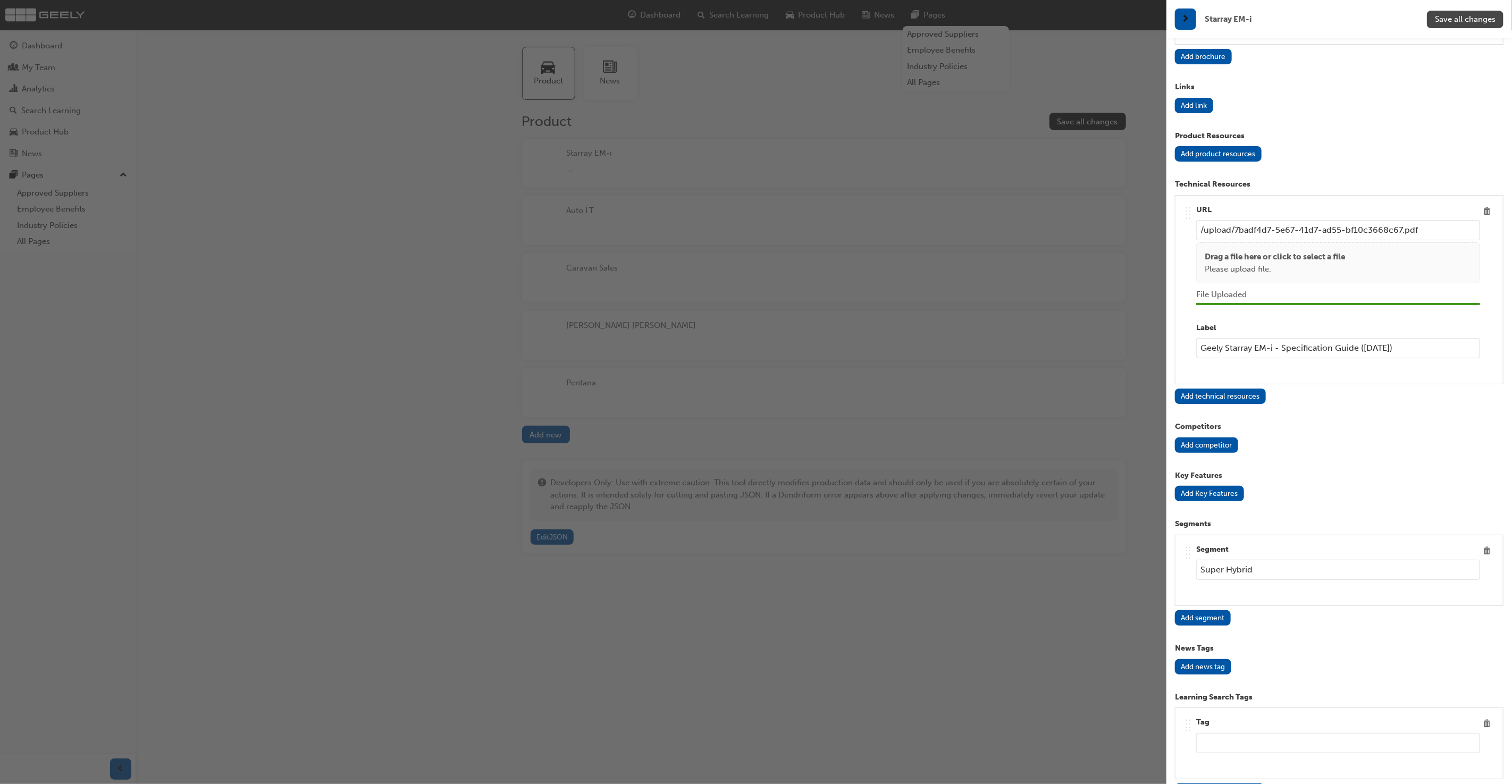
click at [1464, 14] on button "Save all changes" at bounding box center [1465, 19] width 76 height 18
click at [1470, 15] on span "Save all changes" at bounding box center [1465, 19] width 60 height 9
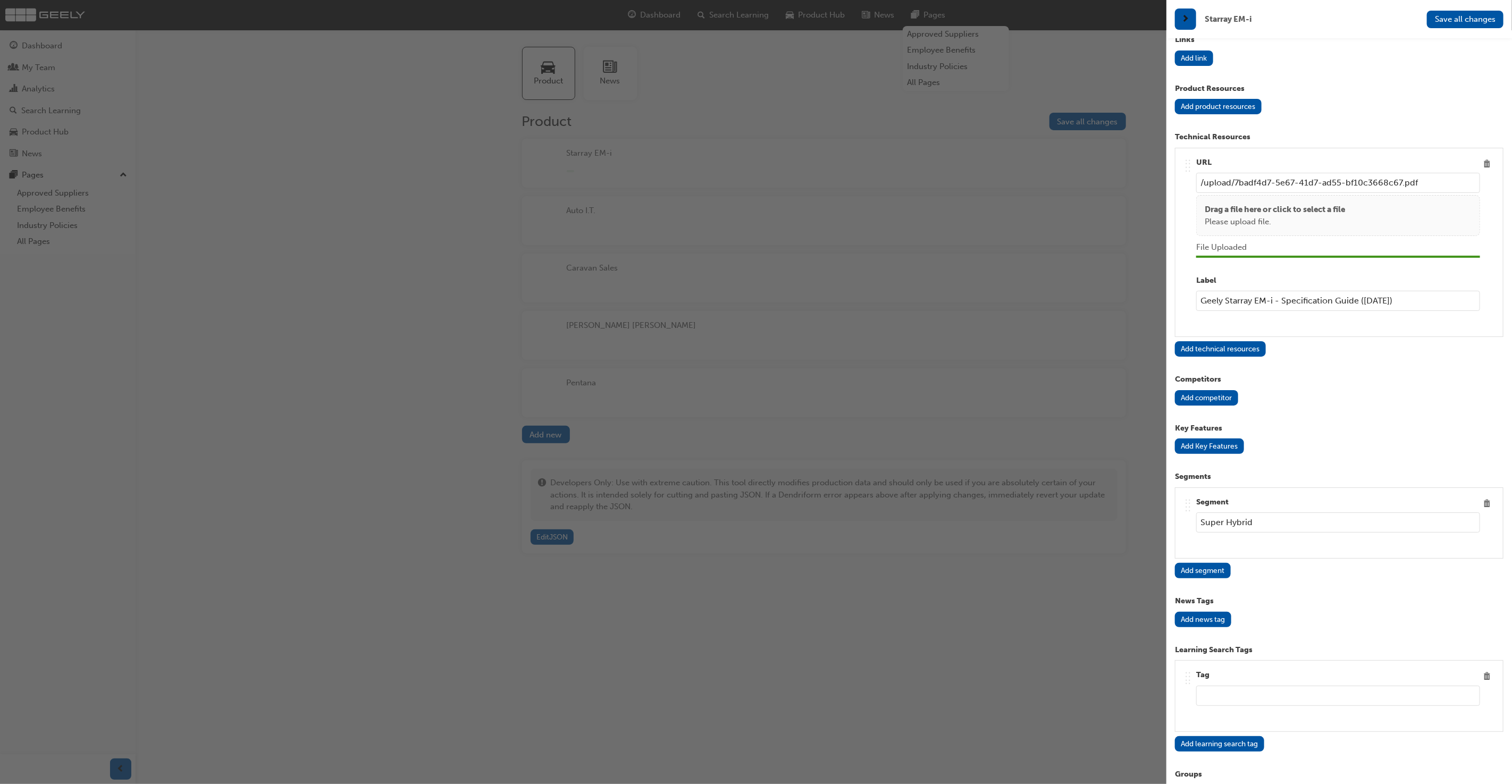
scroll to position [1620, 0]
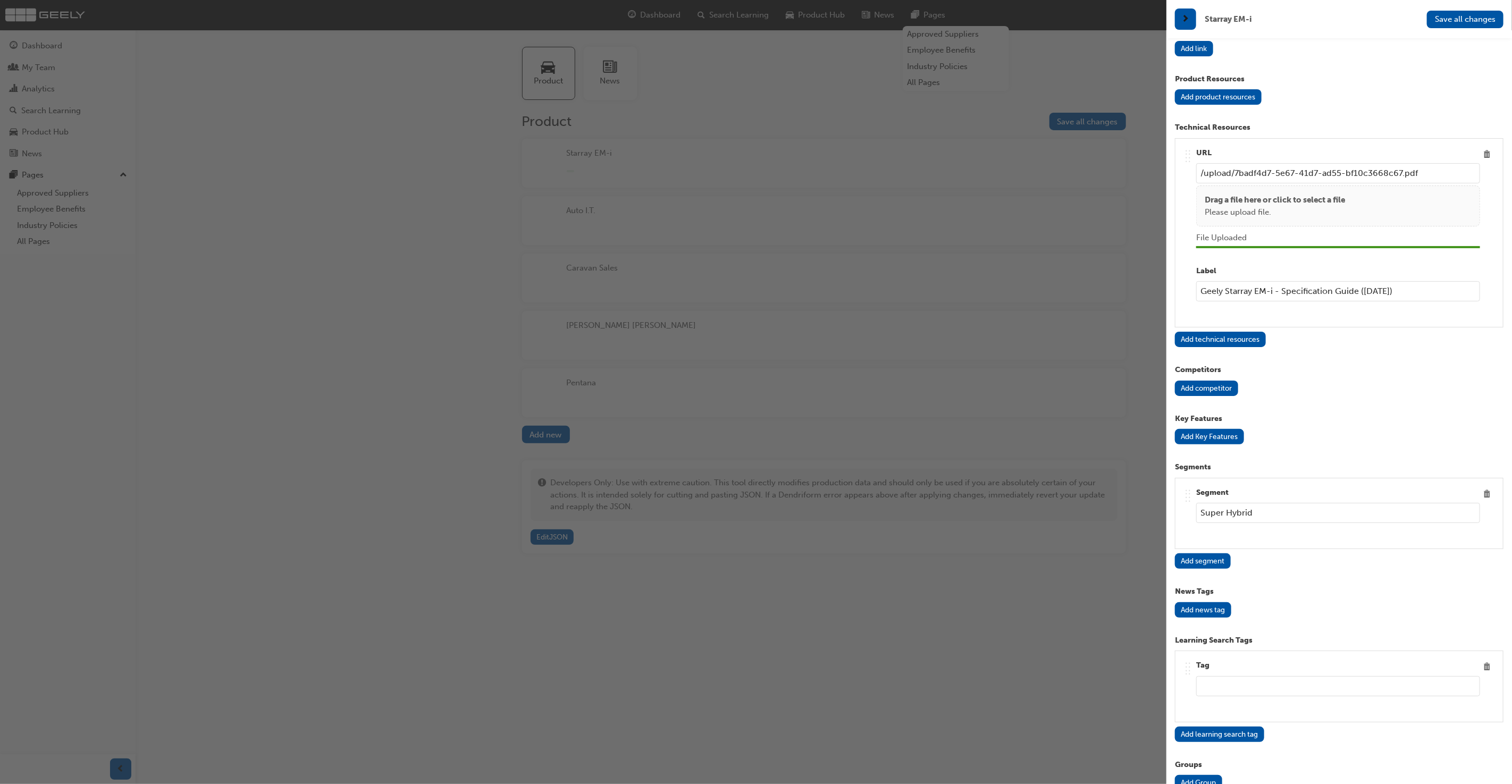
click at [1210, 602] on button "Add news tag" at bounding box center [1203, 610] width 56 height 15
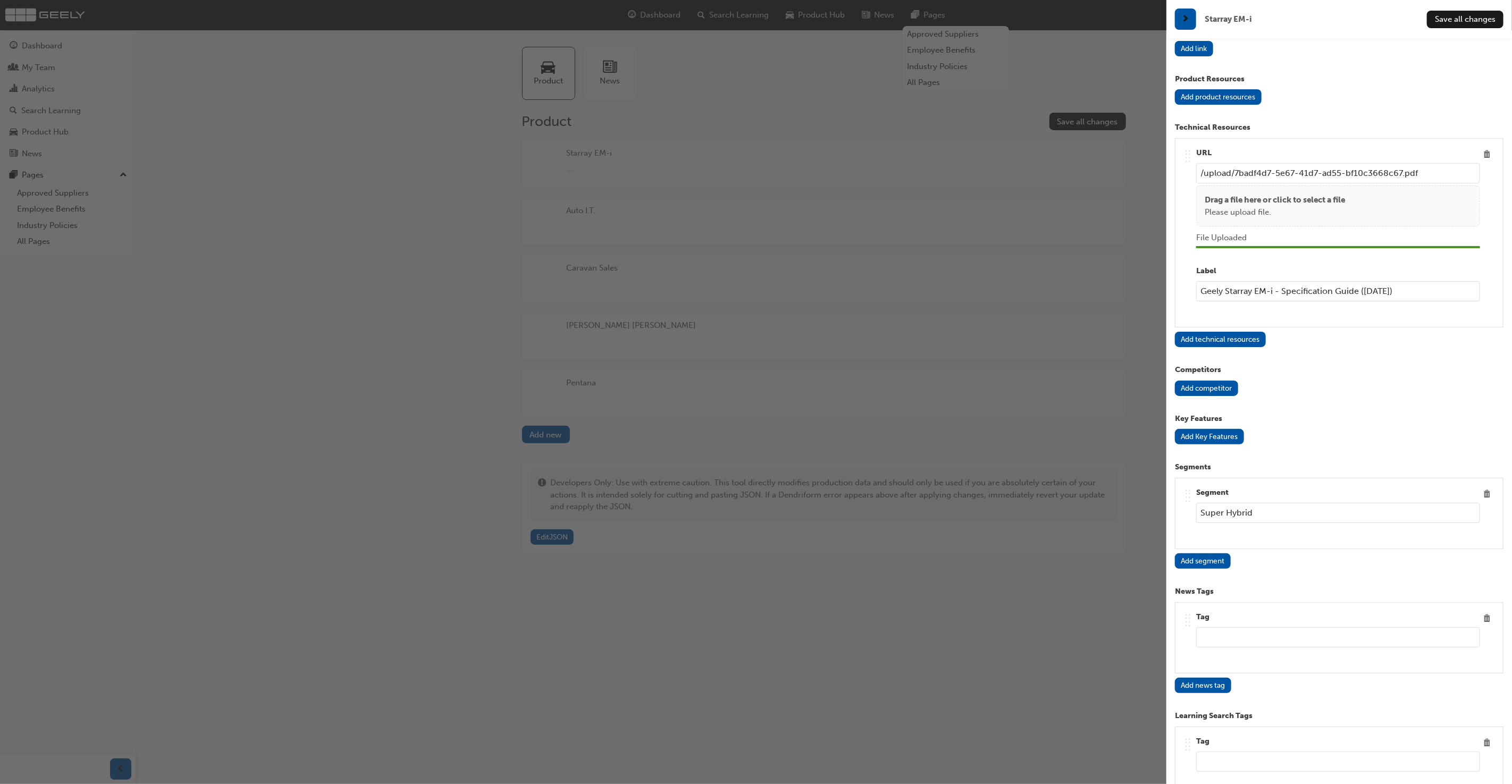
click at [1214, 627] on input "text" at bounding box center [1338, 637] width 284 height 20
type input "Geely"
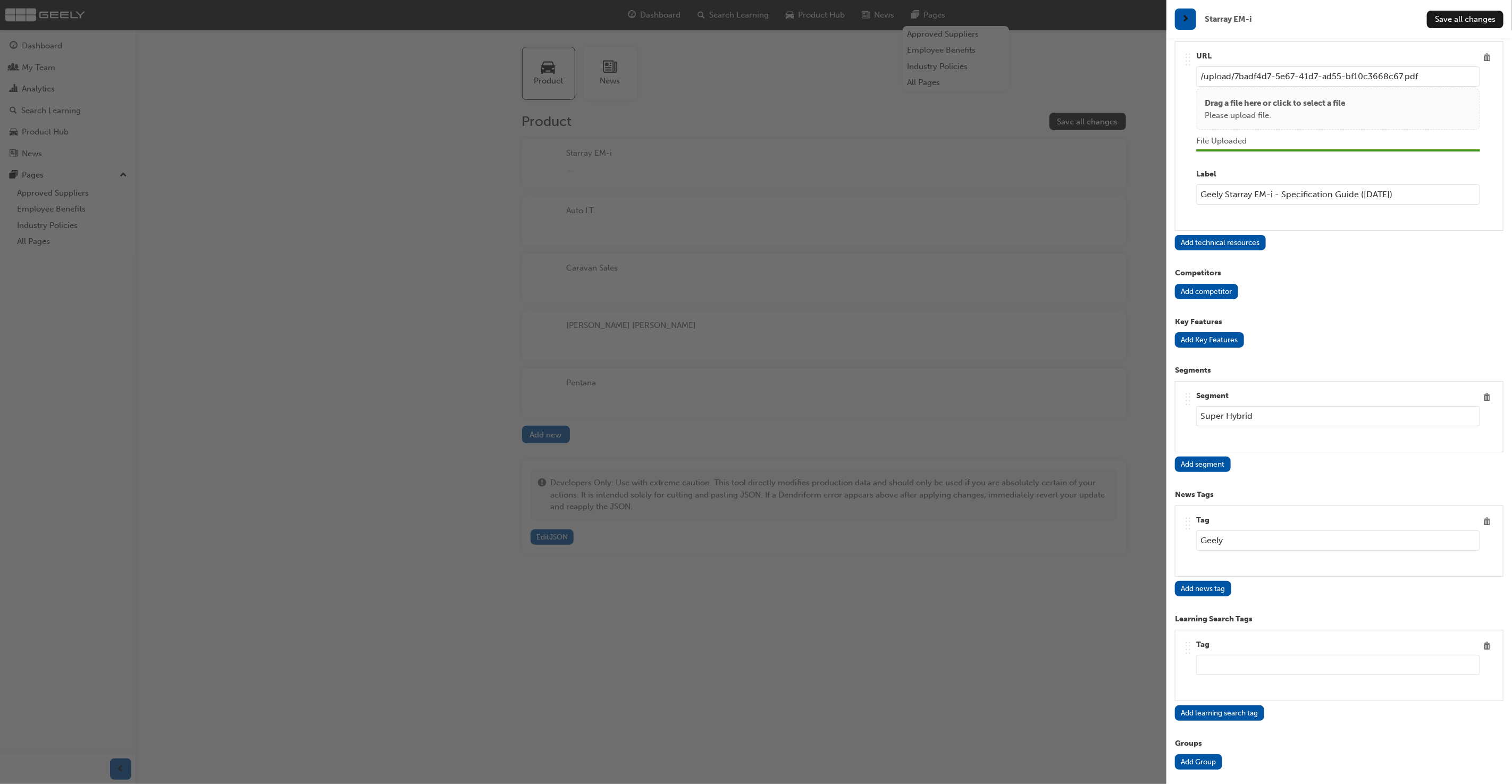
scroll to position [1732, 0]
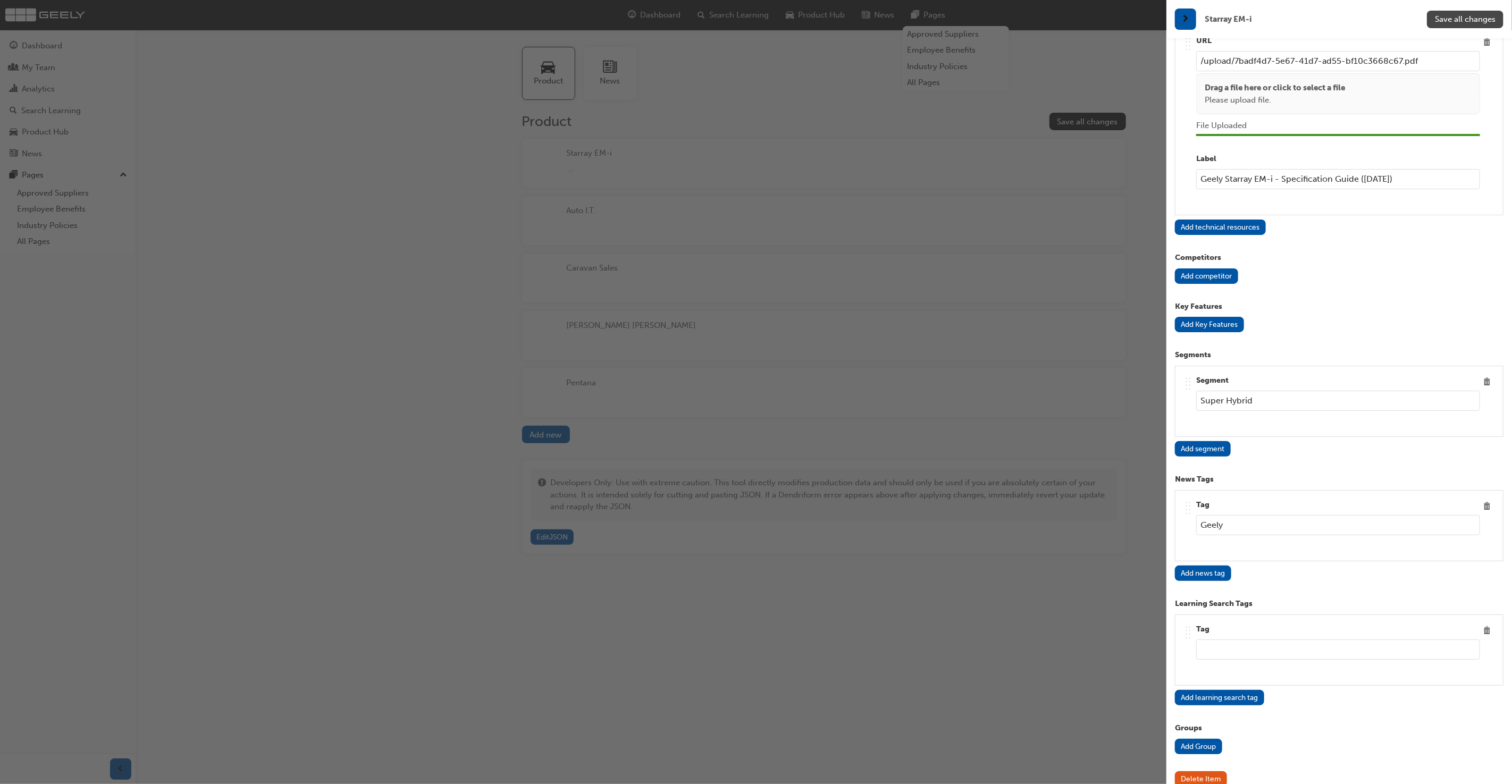
click at [1480, 15] on span "Save all changes" at bounding box center [1465, 19] width 60 height 9
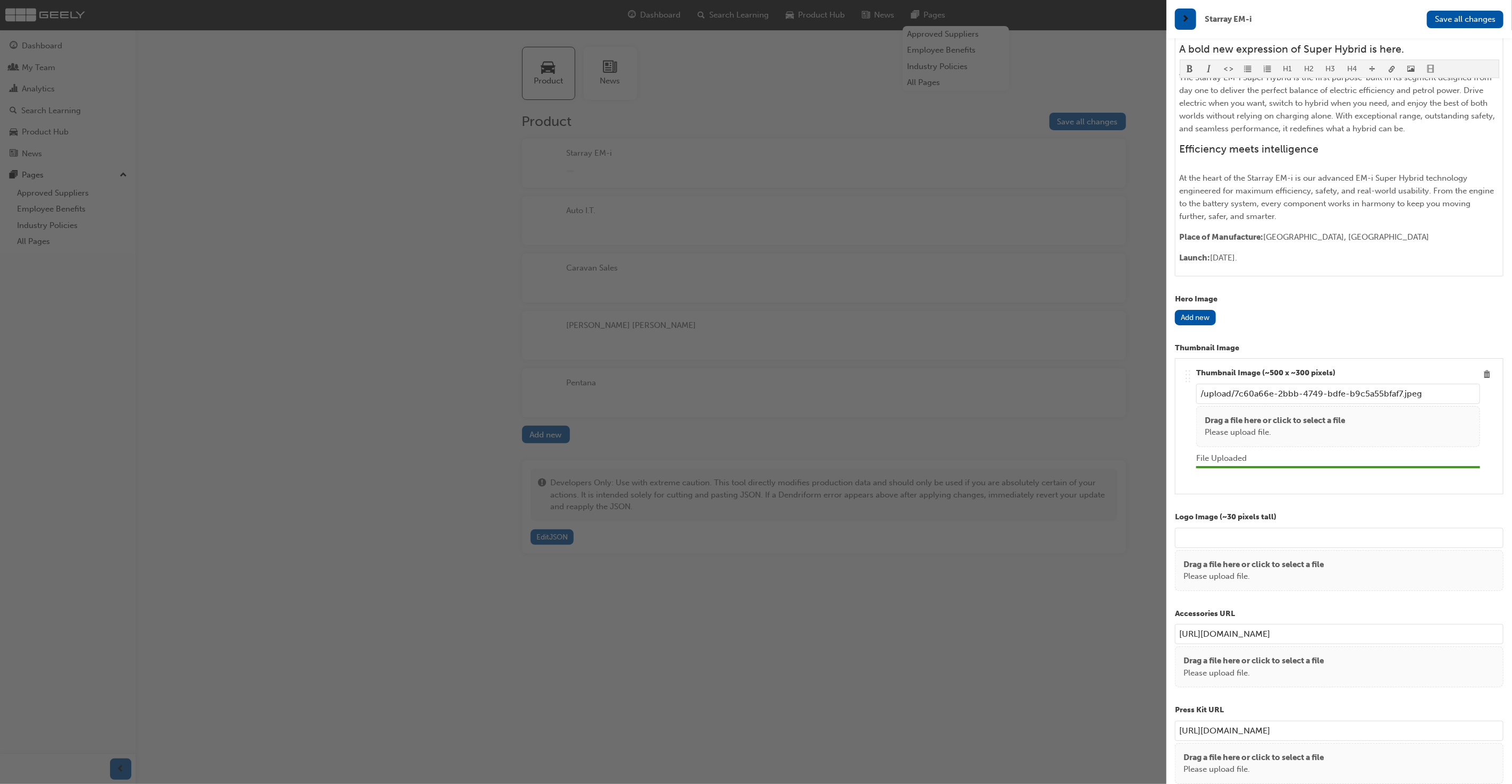
scroll to position [342, 0]
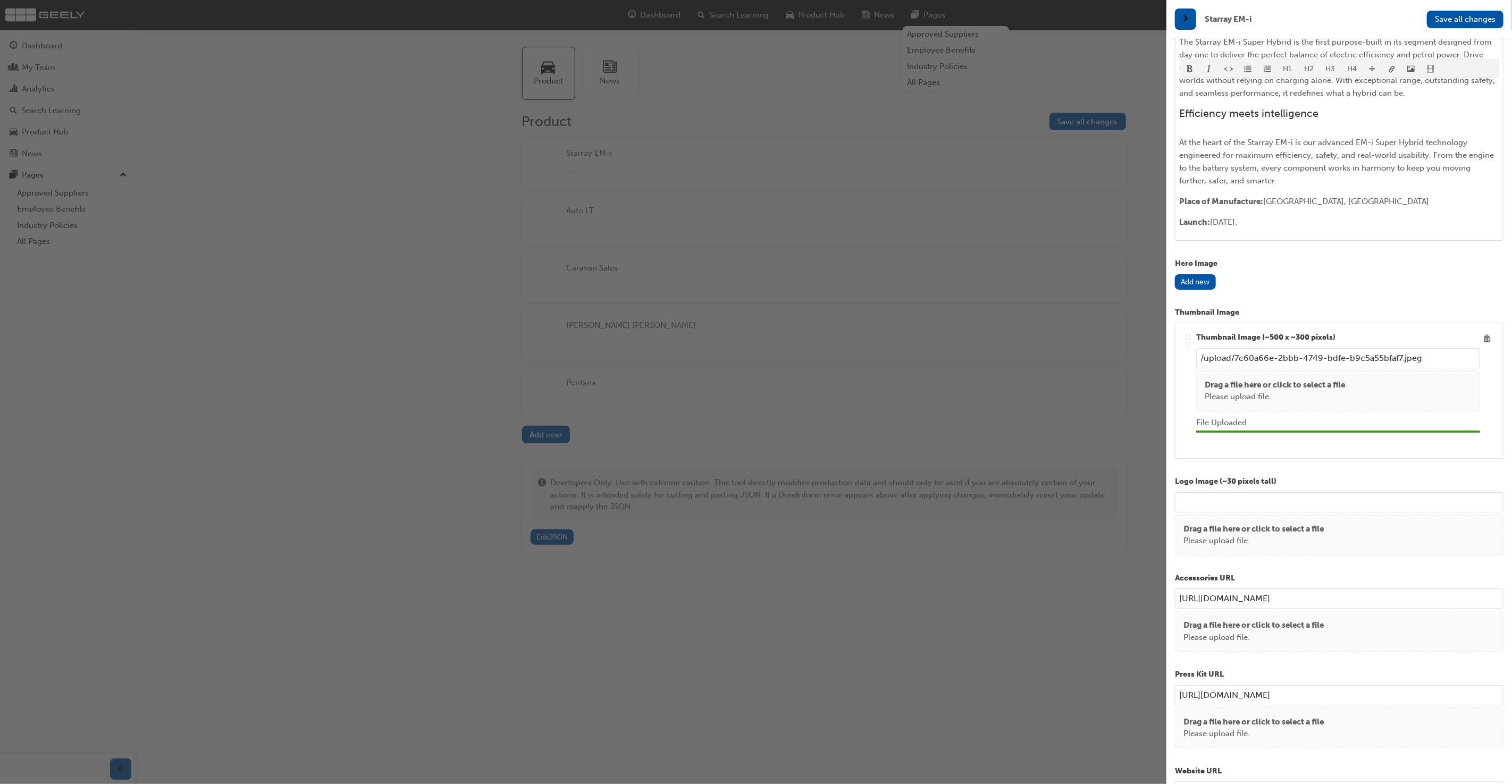
click at [1197, 281] on button "Add new" at bounding box center [1196, 282] width 41 height 15
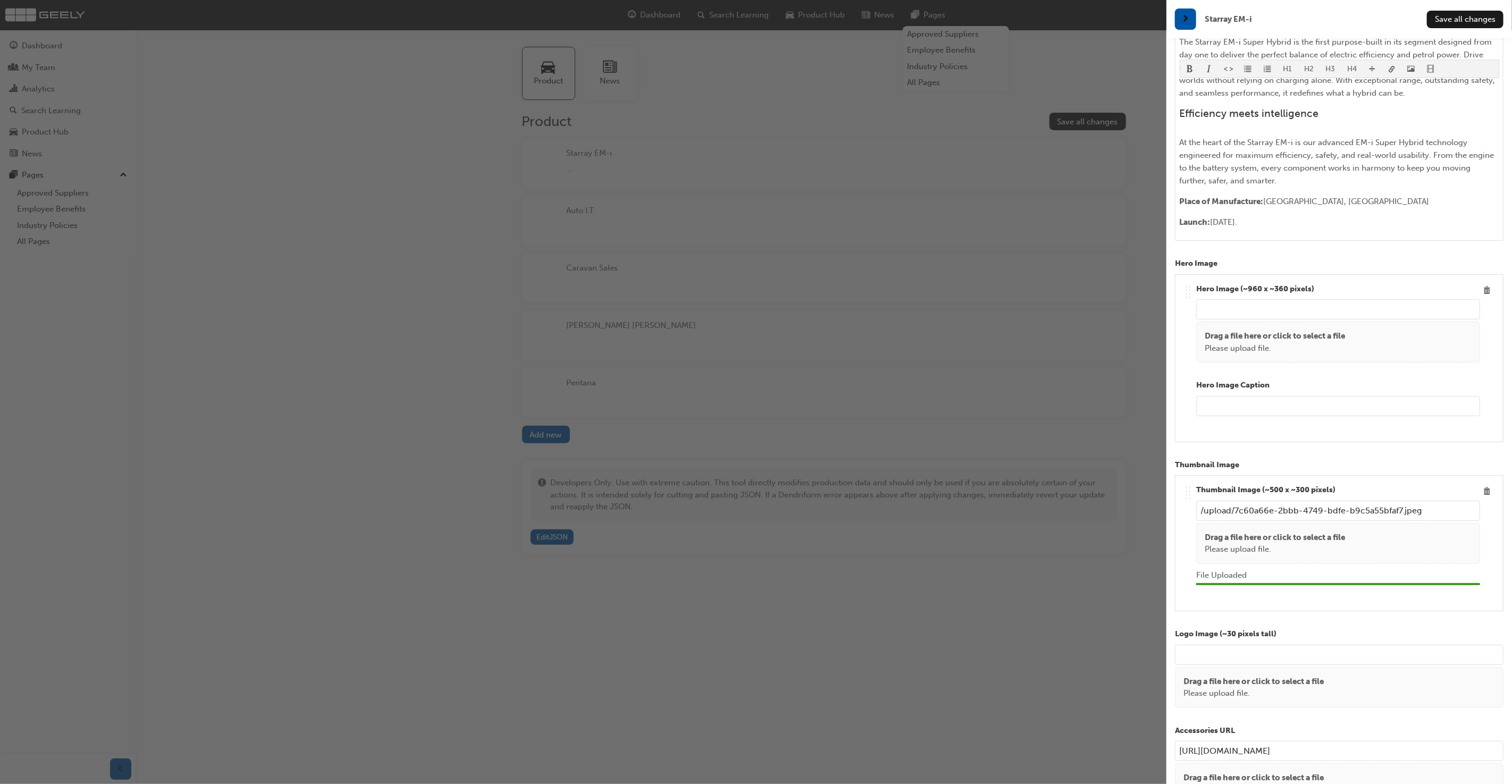
click at [1257, 338] on p "Drag a file here or click to select a file" at bounding box center [1274, 336] width 140 height 12
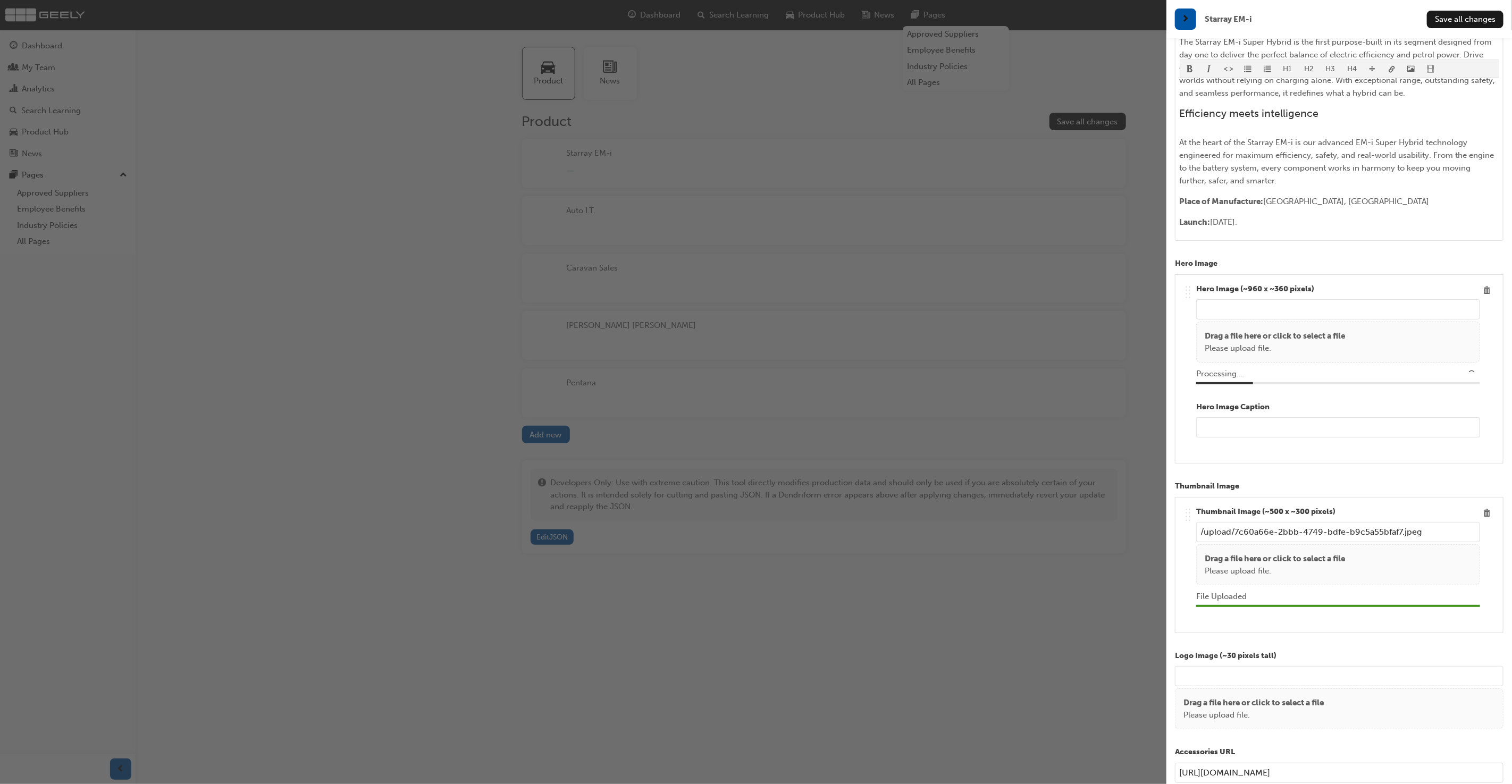
click at [1283, 428] on input "text" at bounding box center [1338, 427] width 284 height 20
type input "Starray EM-i"
type input "/upload/0a48e32a-09a2-439d-b48d-6fade5028145.jpeg"
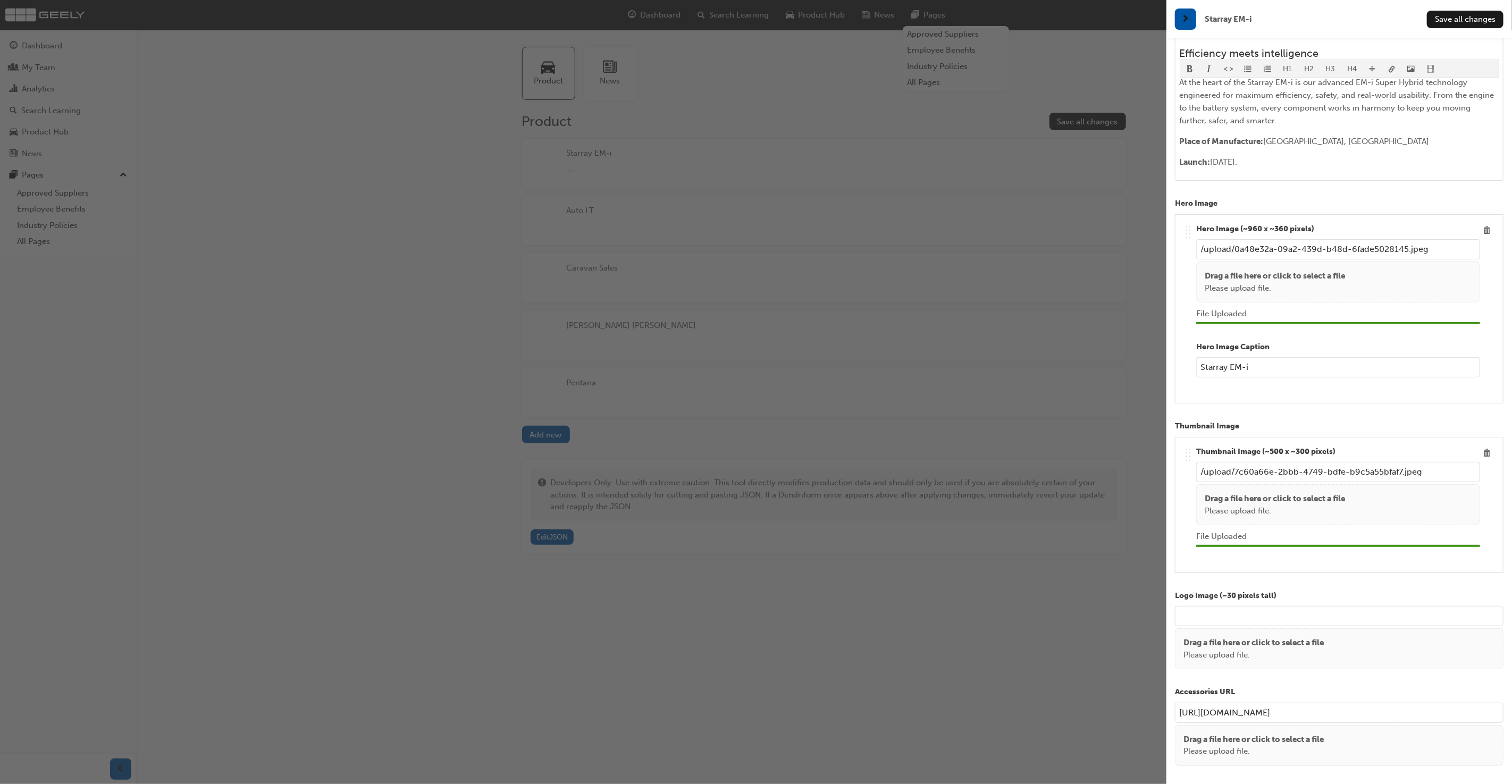
scroll to position [402, 0]
type input "Starray EM-i"
click at [1248, 499] on p "Drag a file here or click to select a file" at bounding box center [1274, 498] width 140 height 12
type input "/upload/583ab886-80a0-4e9d-a122-145adbf3d095.png"
click at [1481, 19] on span "Save all changes" at bounding box center [1465, 19] width 60 height 9
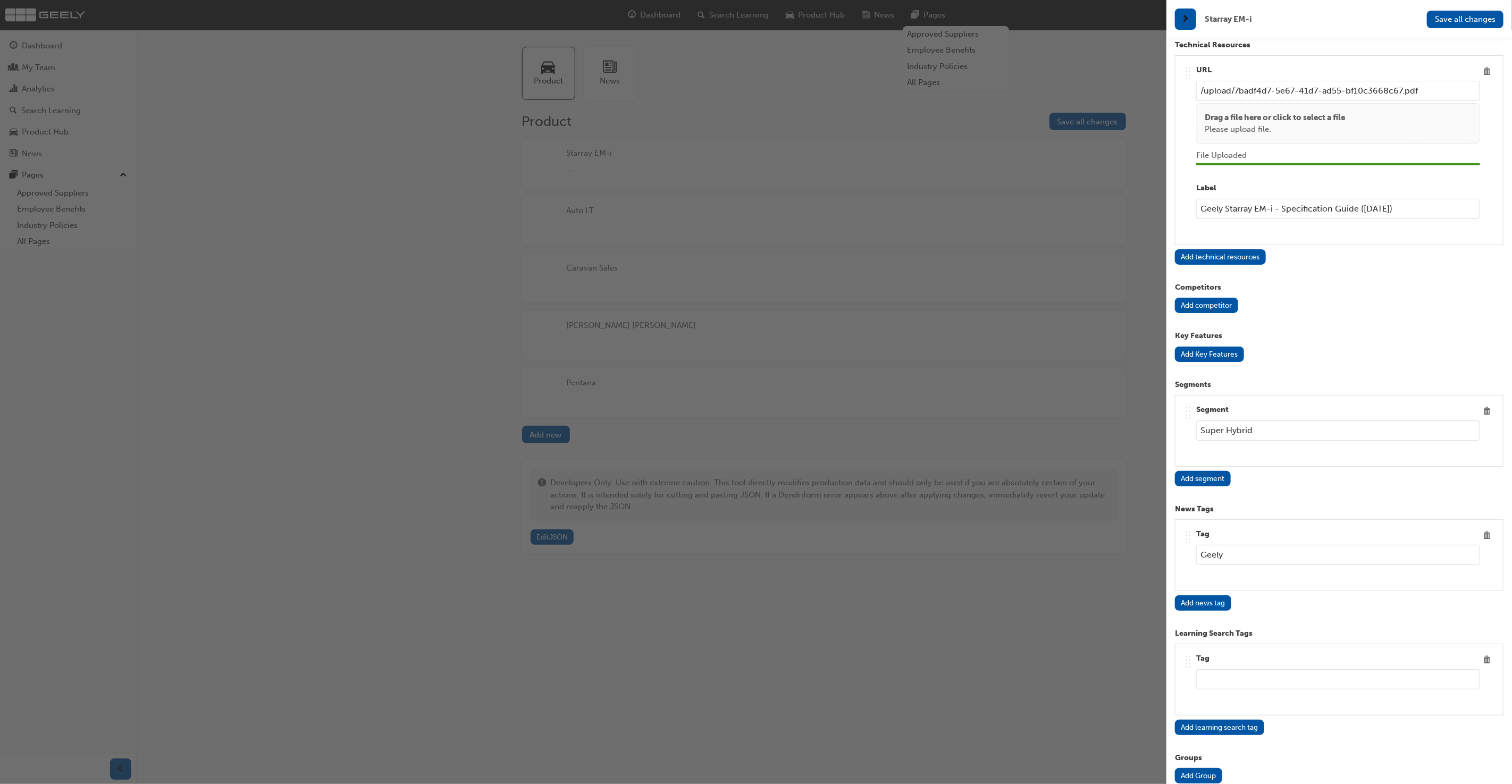
scroll to position [1885, 0]
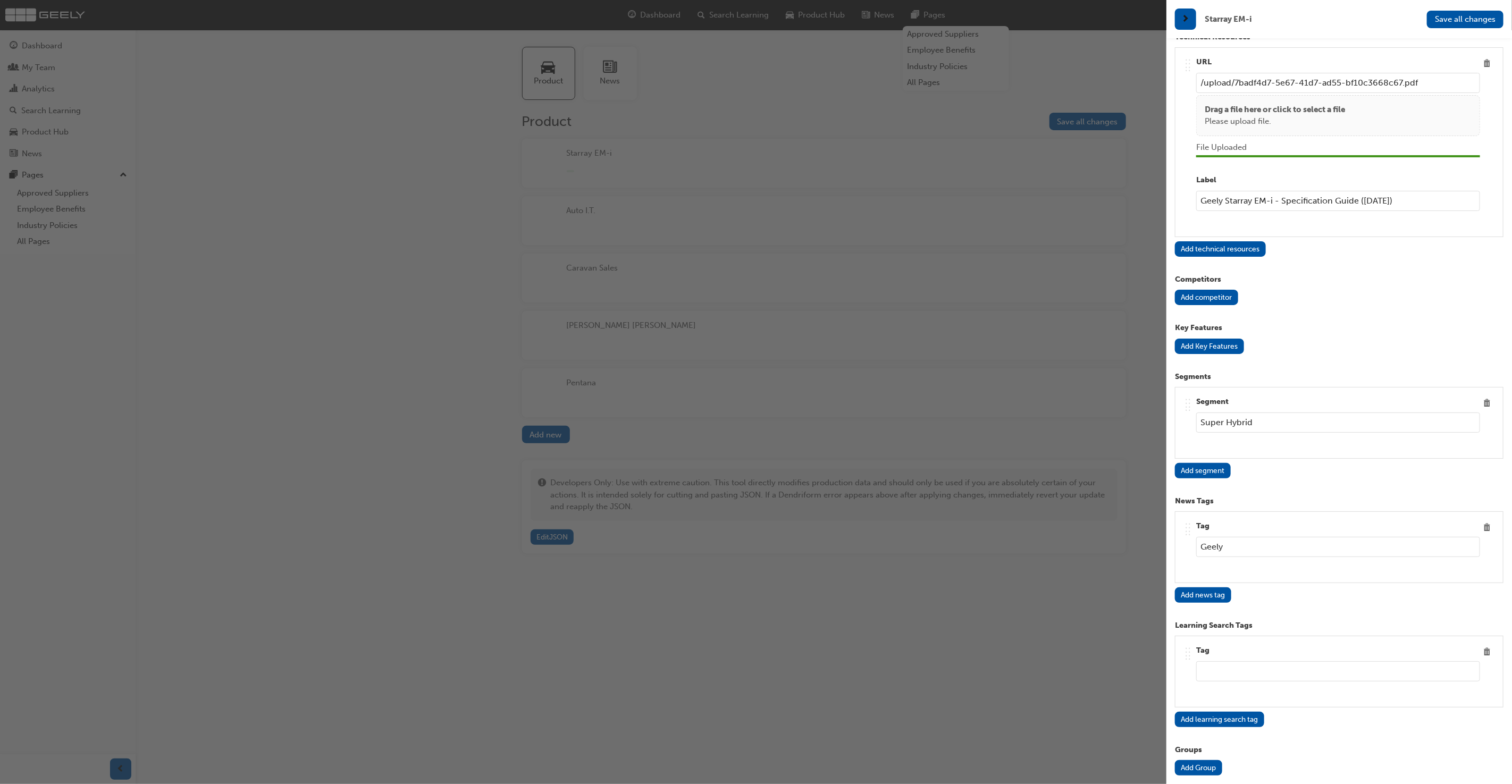
click at [1221, 290] on button "Add competitor" at bounding box center [1207, 298] width 63 height 15
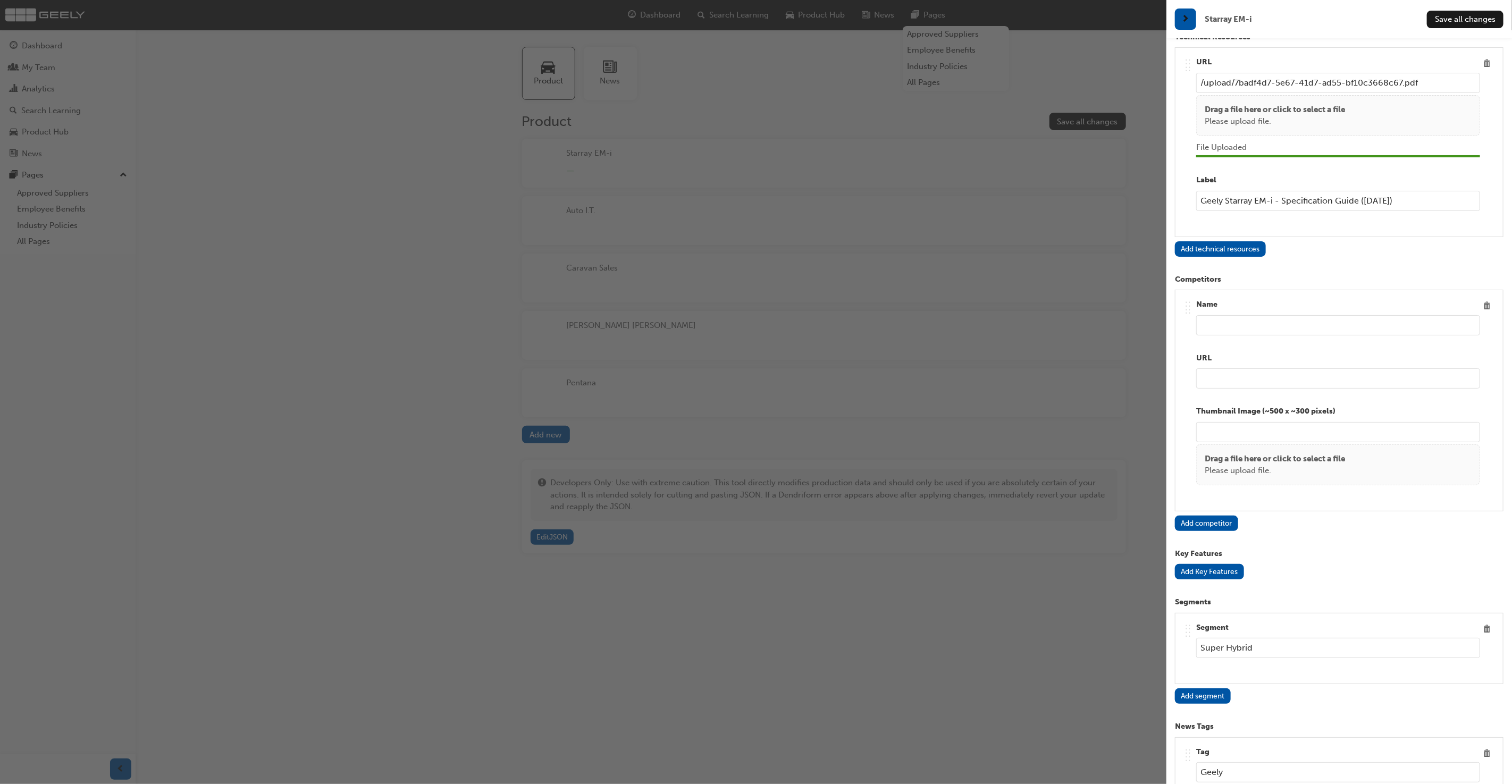
click at [1227, 369] on input "url" at bounding box center [1338, 379] width 284 height 20
paste input "https://www.mitsubishi-motors.com.au/vehicles/outlander-plug-in-hybrid-ev.html"
type input "https://www.mitsubishi-motors.com.au/vehicles/outlander-plug-in-hybrid-ev.html"
click at [1287, 315] on input "text" at bounding box center [1338, 325] width 284 height 20
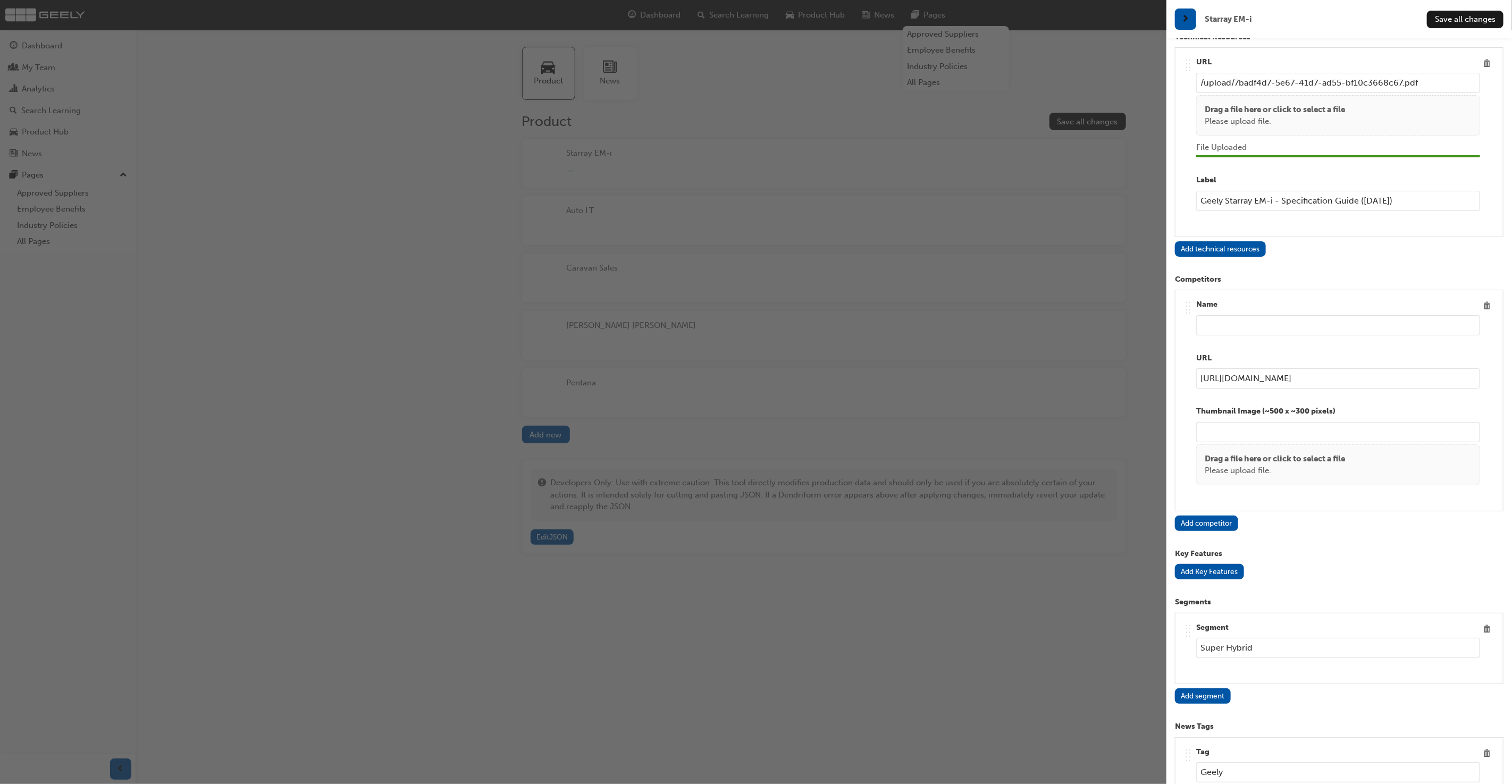
scroll to position [0, 0]
click at [1258, 465] on p "Please upload file." at bounding box center [1274, 471] width 140 height 12
type input "Mitsubishi Outlander PHEV"
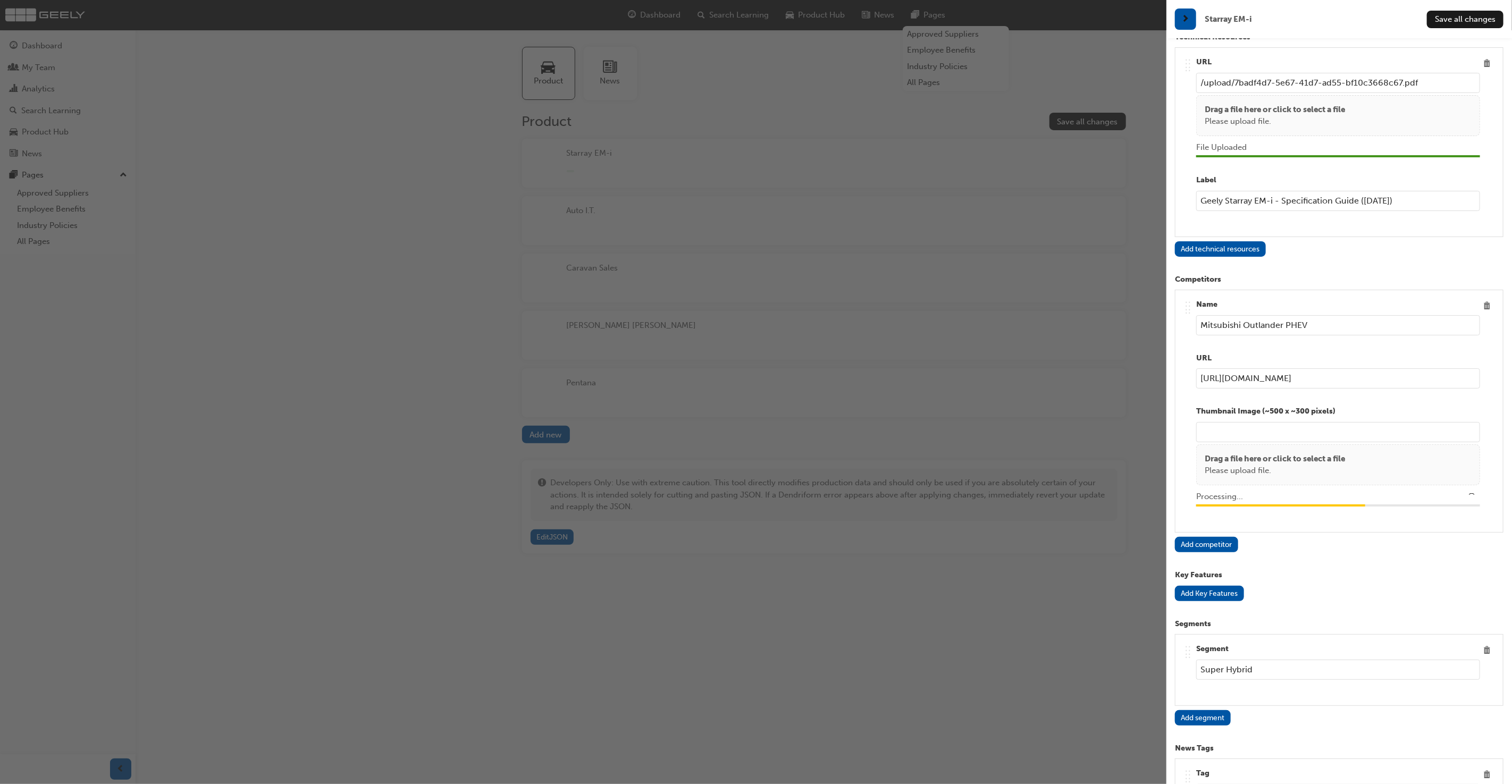
click at [1205, 537] on button "Add competitor" at bounding box center [1207, 545] width 63 height 15
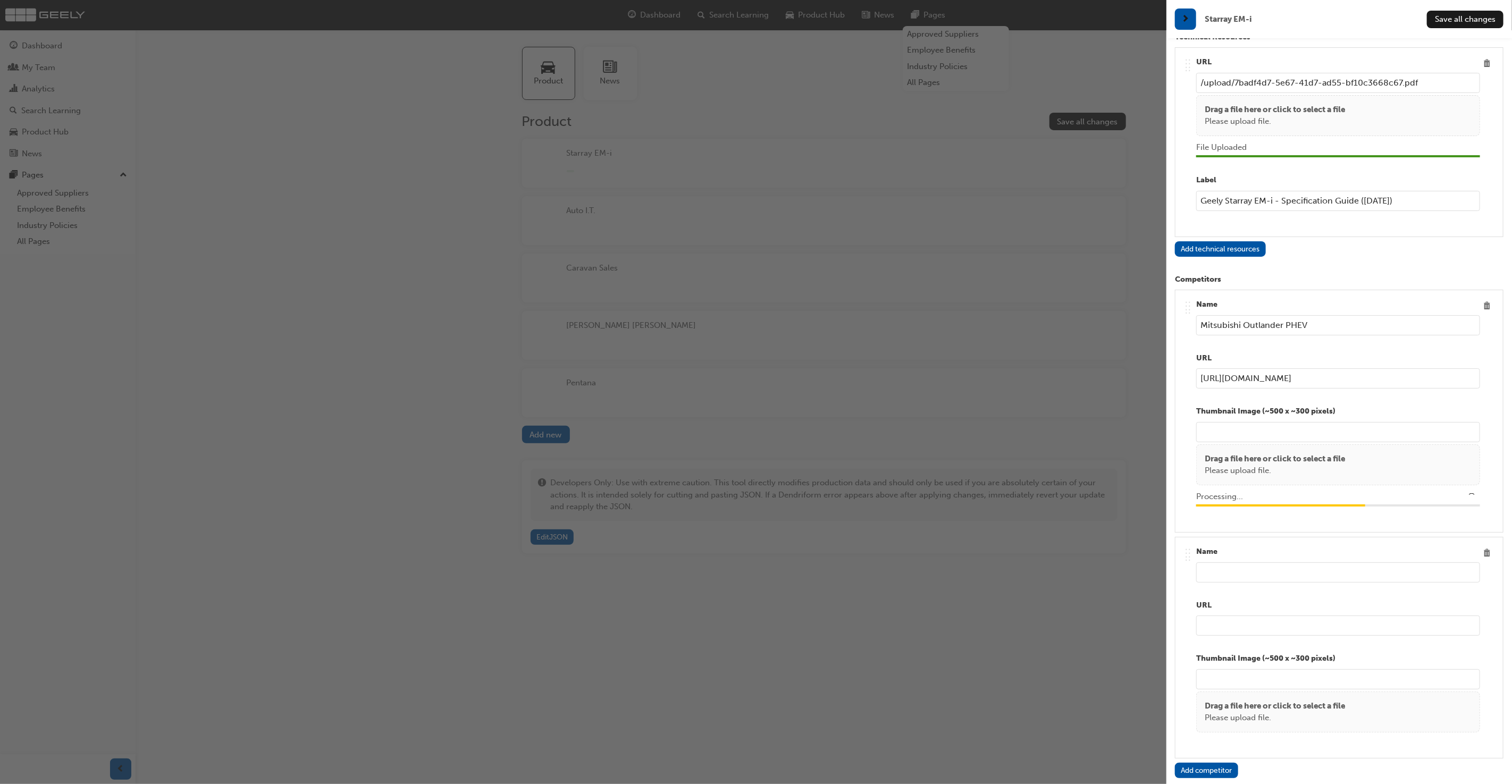
type input "/upload/d30b0cd5-c04d-4b9e-8347-26a2c79fc385.png"
click at [1212, 562] on input "text" at bounding box center [1338, 572] width 284 height 20
type input "MG HS Super Hybrid"
click at [1304, 618] on input "url" at bounding box center [1338, 626] width 284 height 20
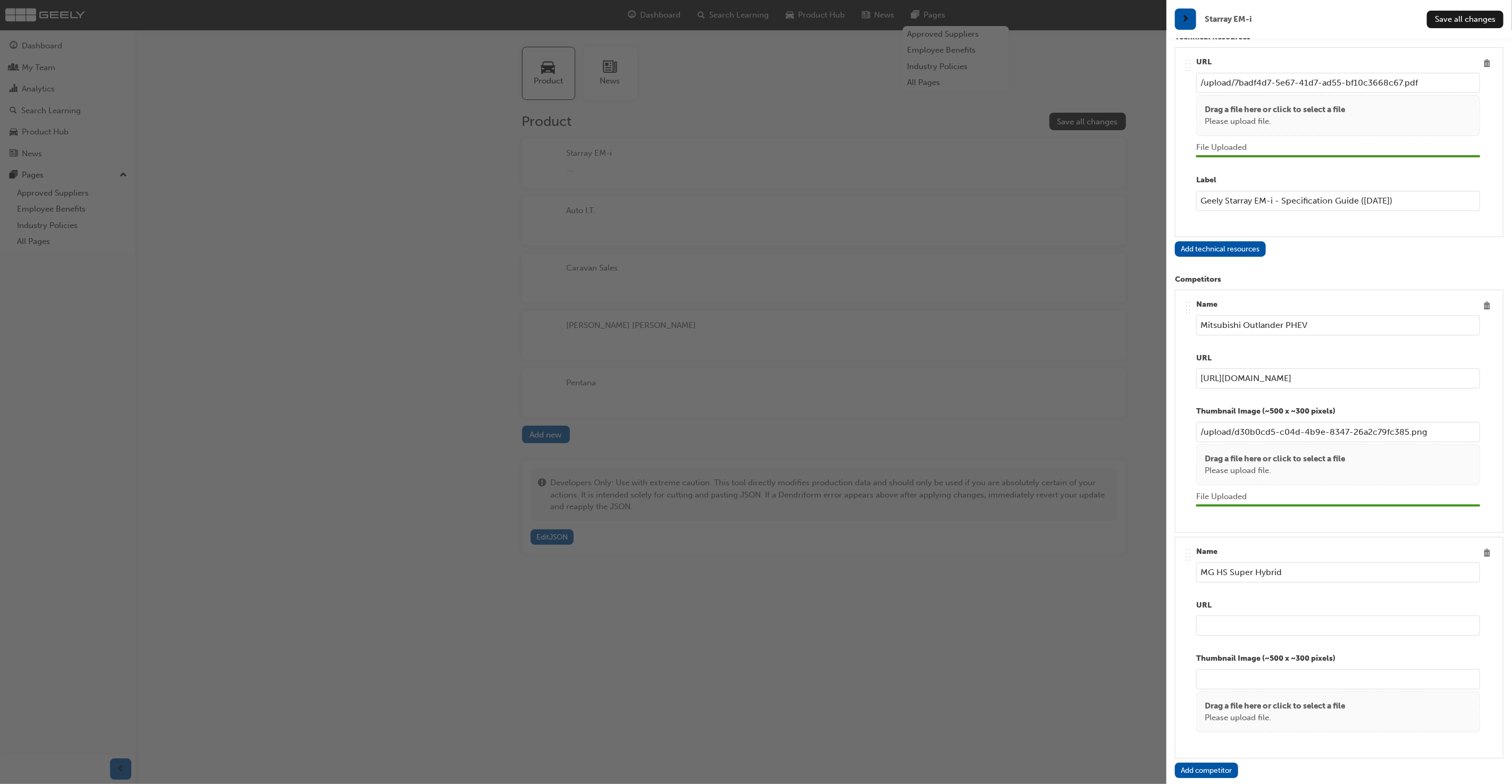
paste input "https://mgmotor.com.au/pages/hs-hybrid-range"
click at [1284, 691] on div "Drag a file here or click to select a file Please upload file." at bounding box center [1338, 712] width 284 height 41
type input "https://mgmotor.com.au/pages/hs-hybrid-range"
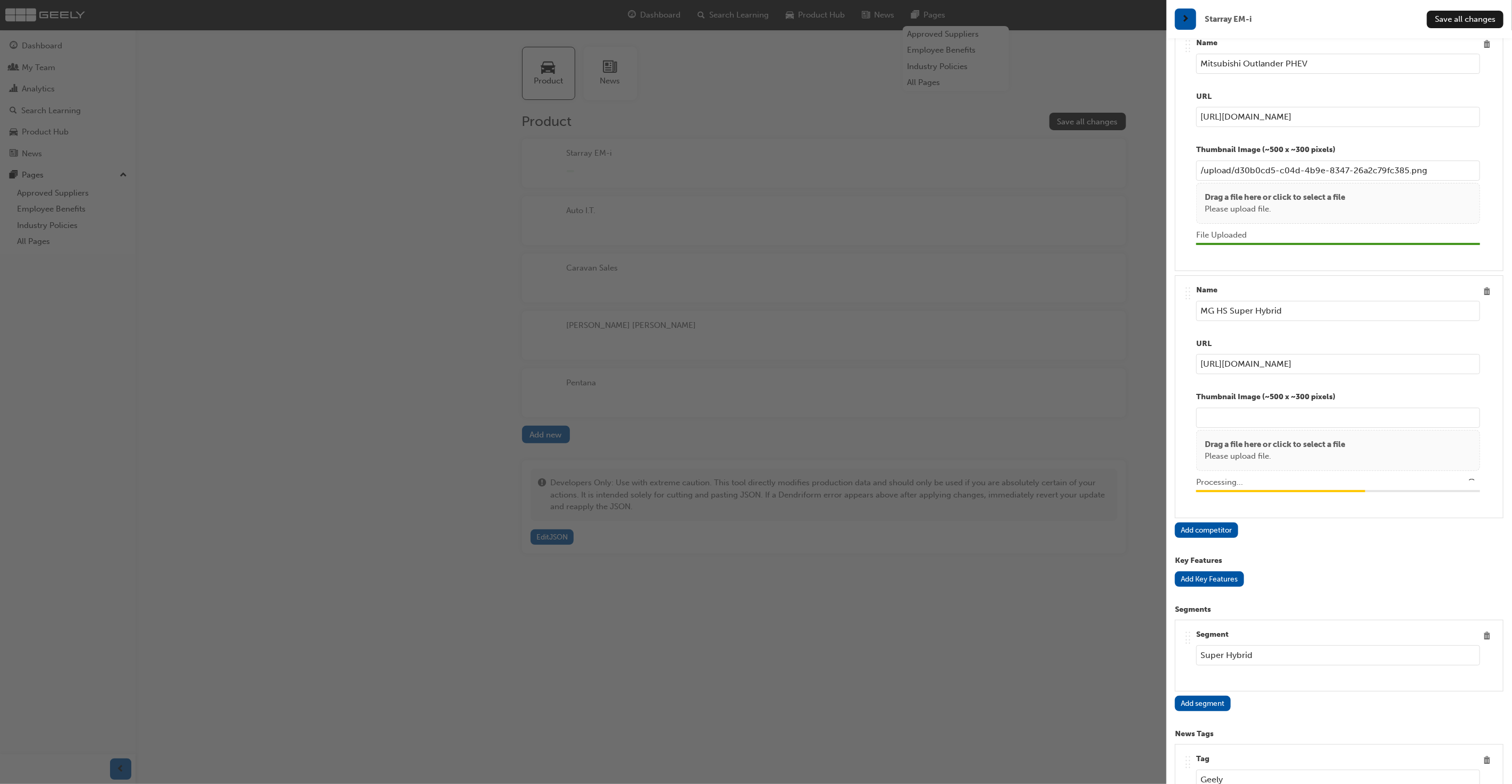
click at [1227, 522] on button "Add competitor" at bounding box center [1207, 530] width 63 height 15
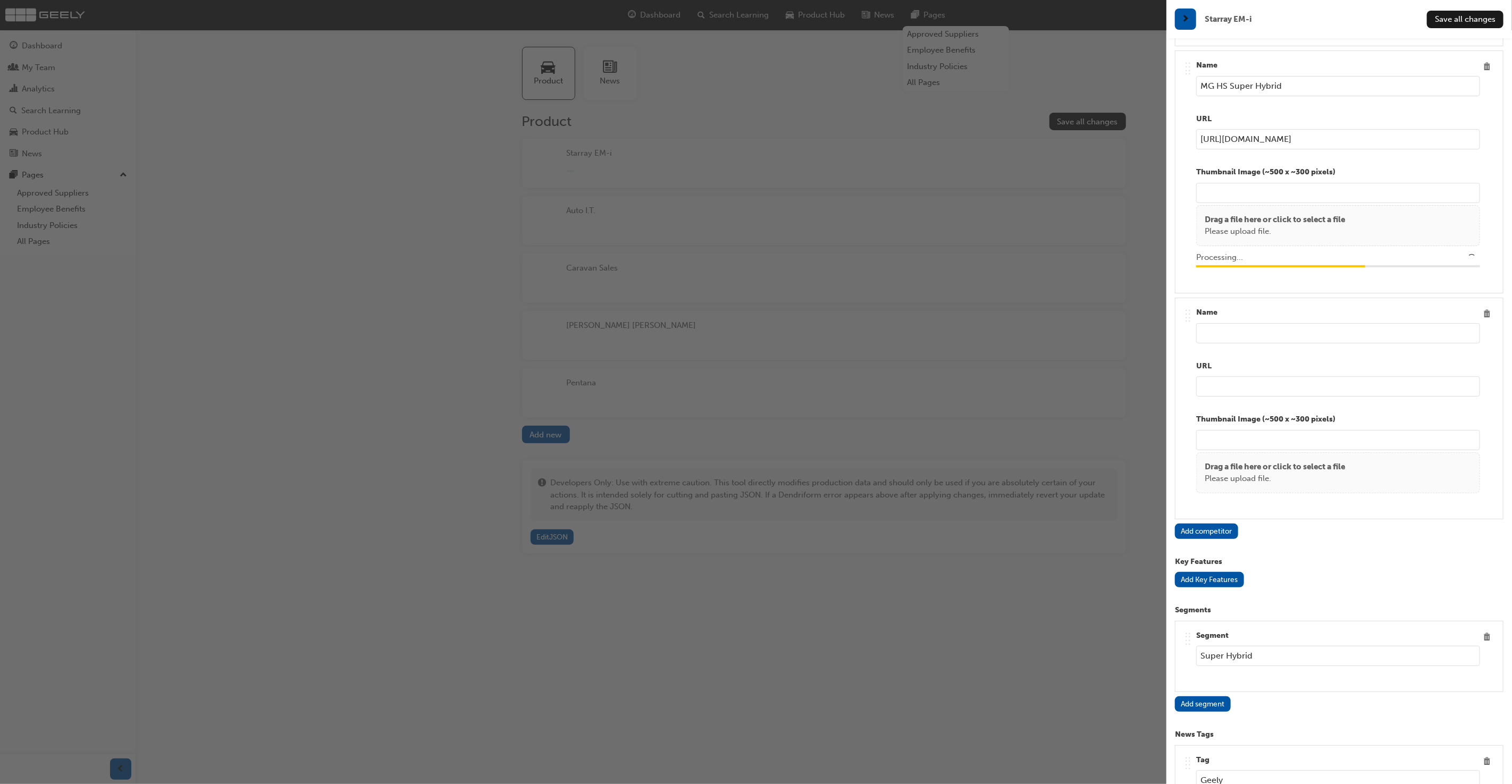
type input "/upload/c001e3a1-043a-4e2f-8c16-352fea744e15.webp"
click at [1227, 323] on input "text" at bounding box center [1338, 333] width 284 height 20
type input "BYD Sealion 6 Hybrid"
click at [1230, 376] on input "url" at bounding box center [1338, 386] width 284 height 20
paste input "https://bydautomotive.com.au/sealion-6"
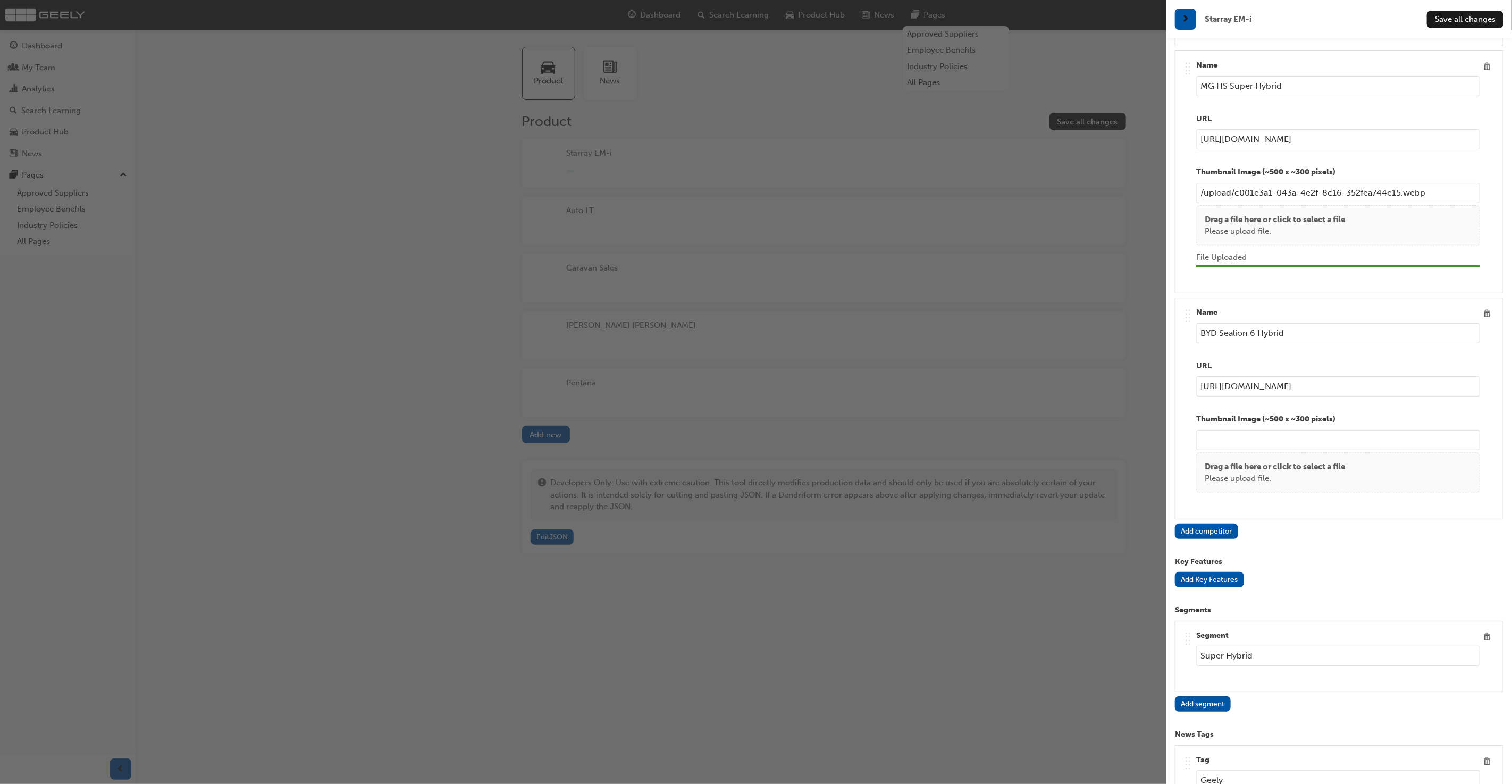
click at [1268, 461] on p "Drag a file here or click to select a file" at bounding box center [1274, 467] width 140 height 12
type input "https://bydautomotive.com.au/sealion-6"
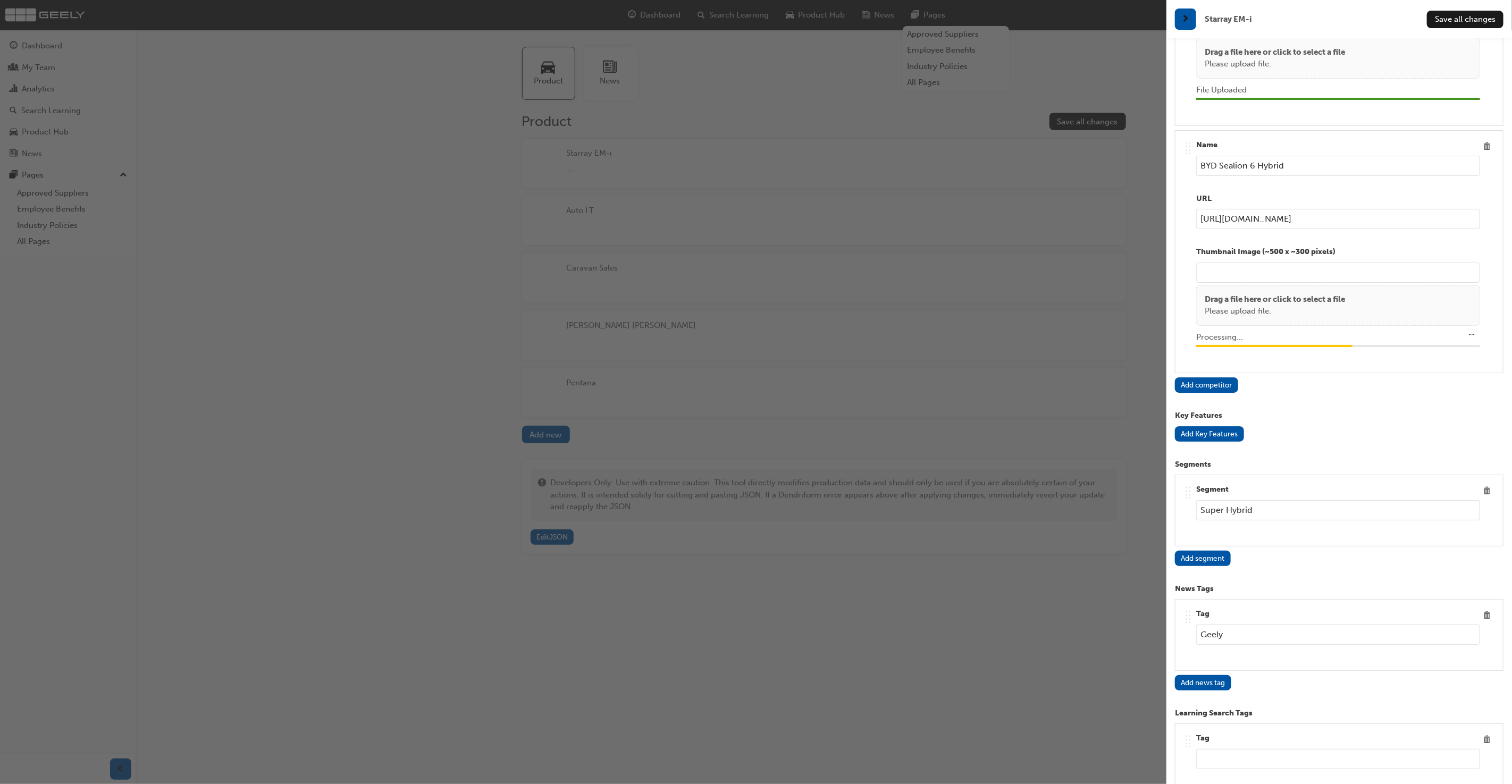
scroll to position [2638, 0]
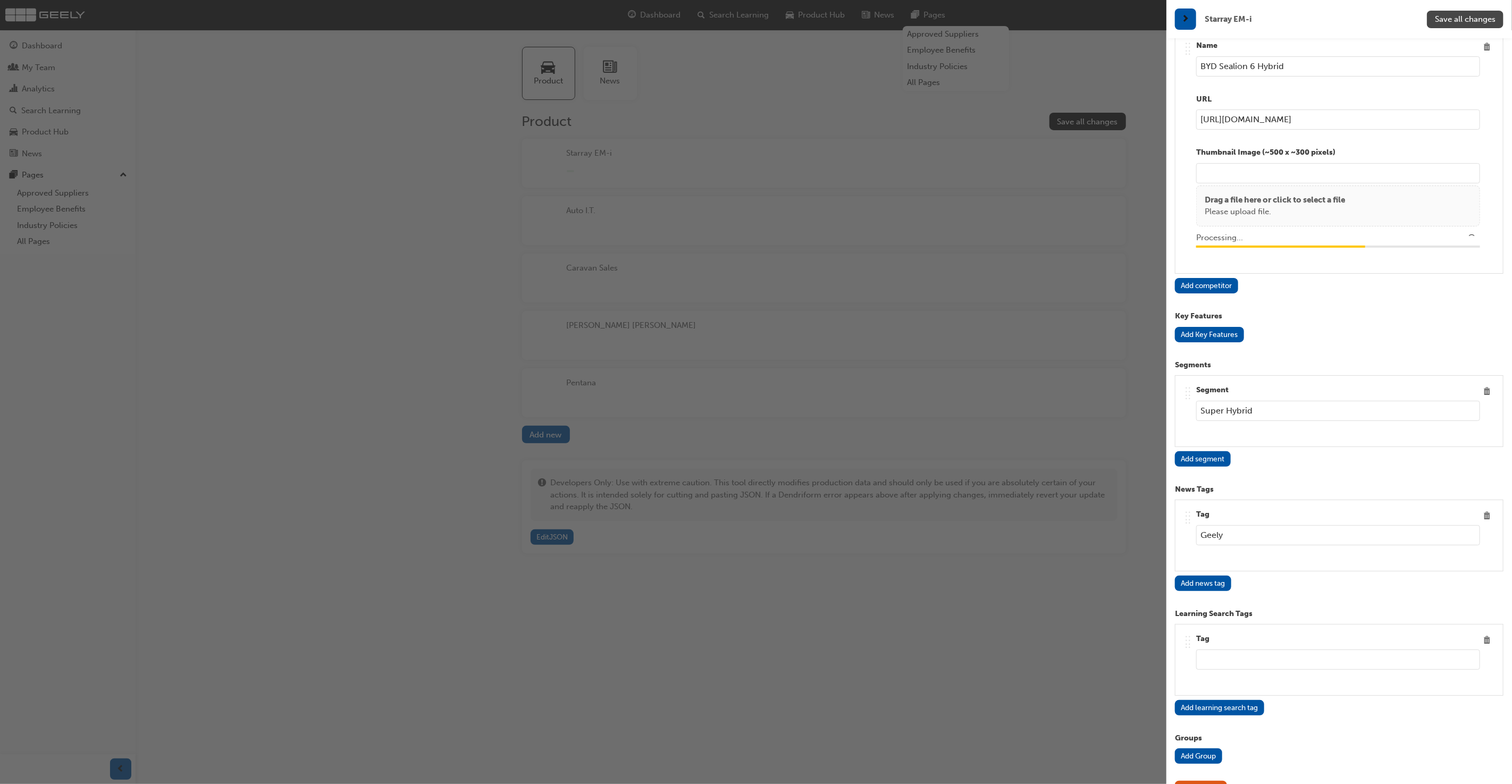
type input "/upload/43a078e1-d005-4d94-aceb-9b50f316e7f4.png"
click at [1471, 20] on span "Save all changes" at bounding box center [1465, 19] width 60 height 9
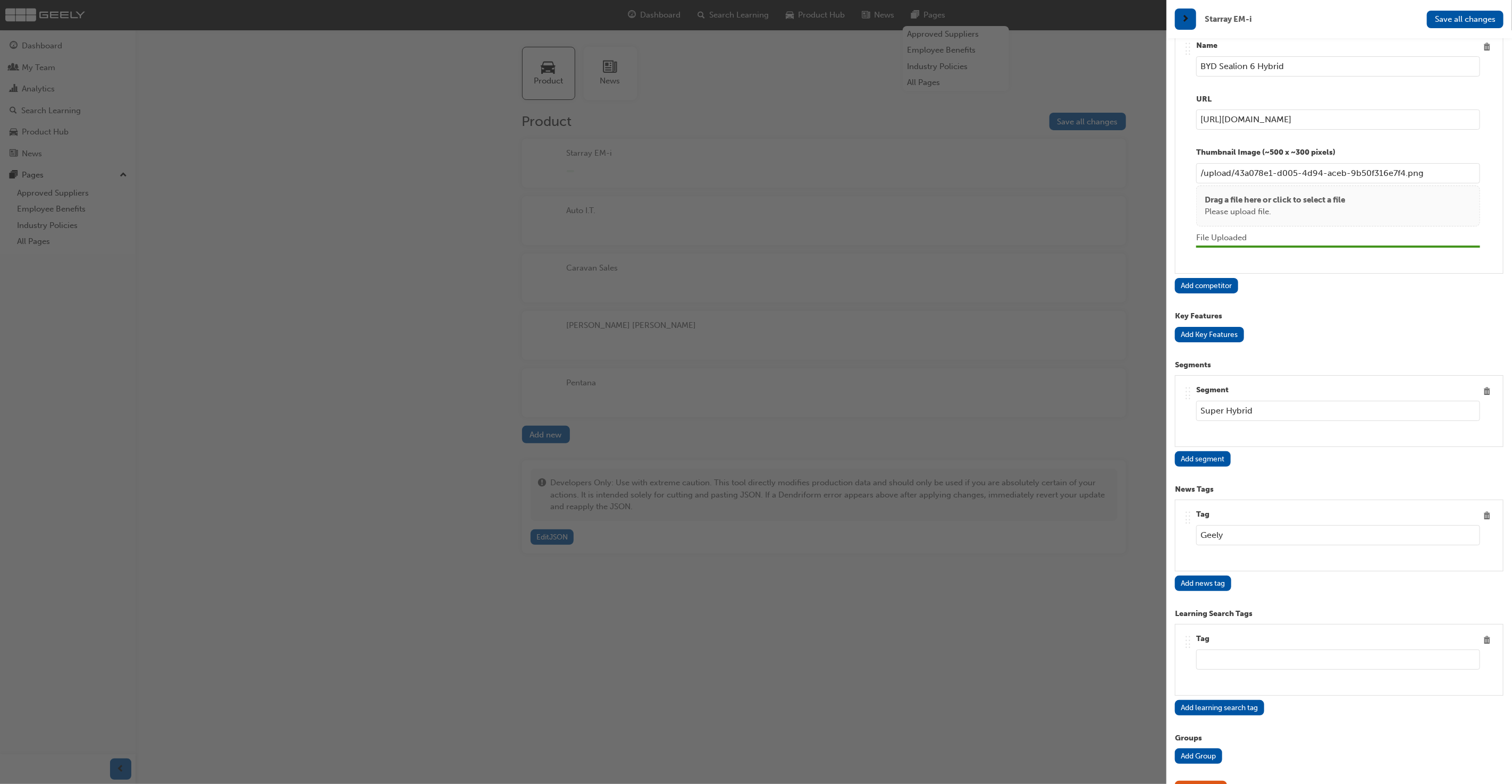
click at [1288, 650] on input "text" at bounding box center [1338, 660] width 284 height 20
type input "Geely"
click at [1475, 14] on span "Save all changes" at bounding box center [1465, 19] width 60 height 9
click at [1198, 327] on button "Add Key Features" at bounding box center [1210, 334] width 69 height 15
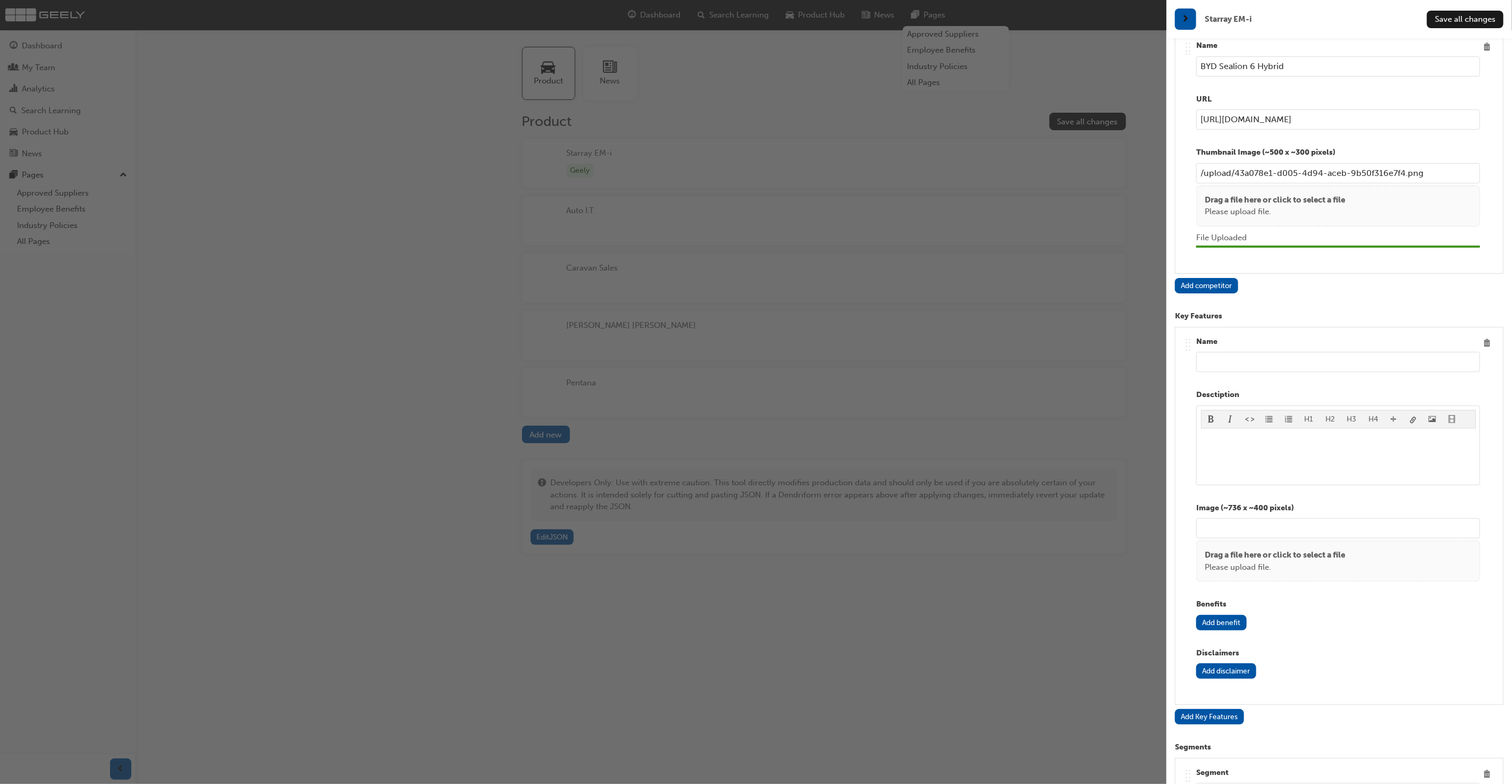
click at [1365, 352] on input "text" at bounding box center [1338, 362] width 284 height 20
paste input "Vehicle-to-Load"
click at [1327, 352] on input "Vehicle-to-Load" at bounding box center [1338, 362] width 284 height 20
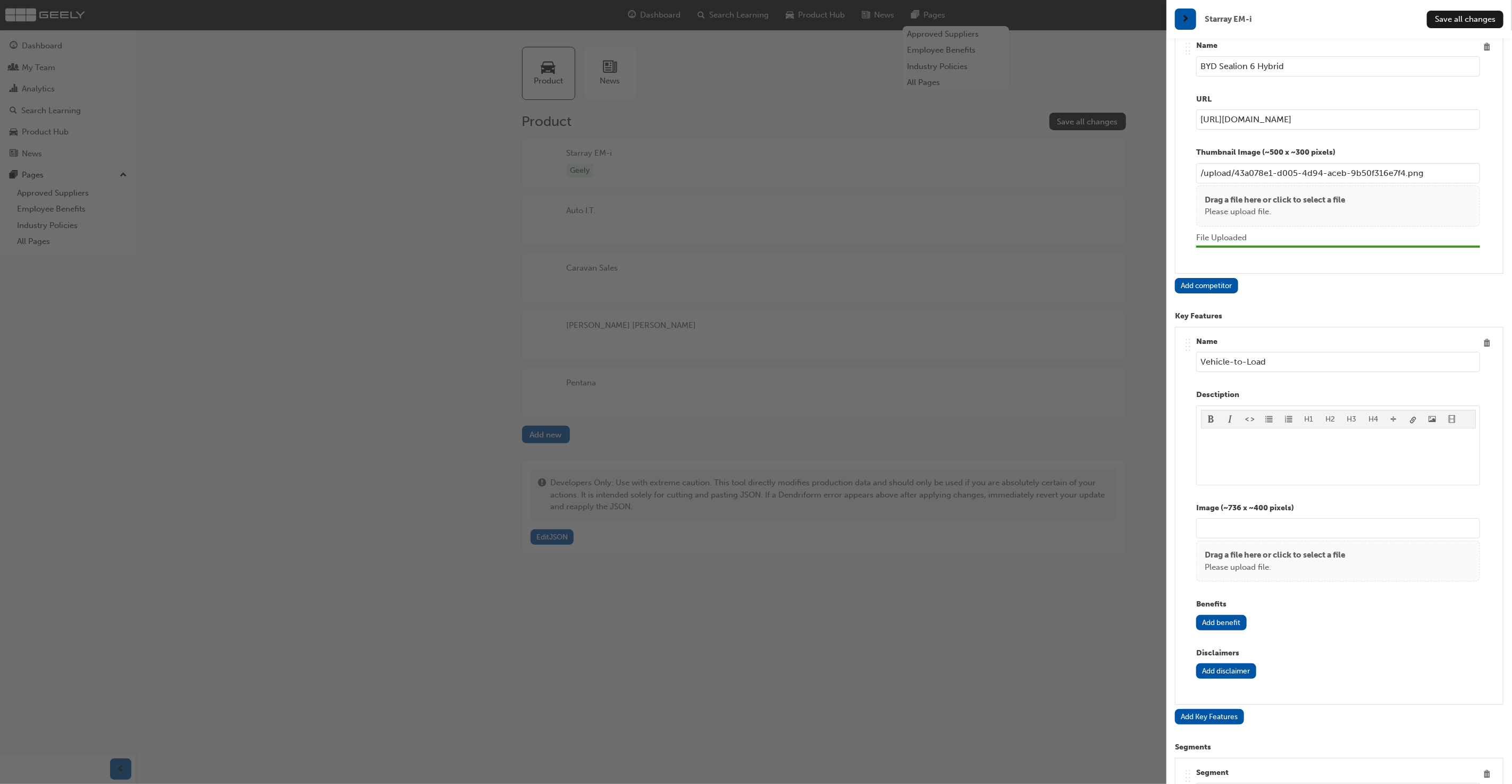
paste input "Purpose-Built for Electric Driving"
click at [1391, 352] on input "Purpose-Built for Electric Driving" at bounding box center [1338, 362] width 284 height 20
paste input "EM-i Super Hybrid Powertrain"
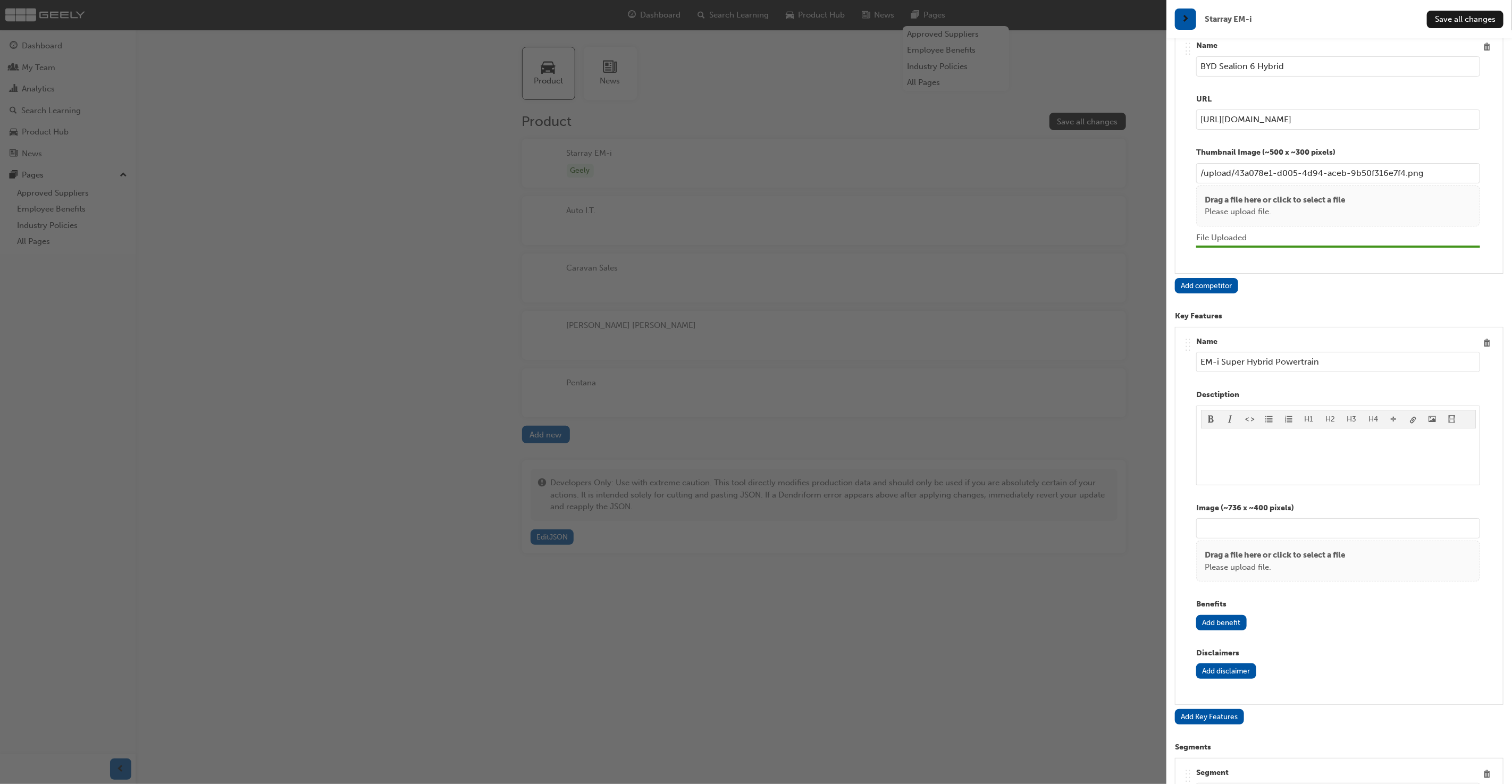
type input "EM-i Super Hybrid Powertrain"
click at [1375, 432] on p "﻿" at bounding box center [1338, 439] width 275 height 13
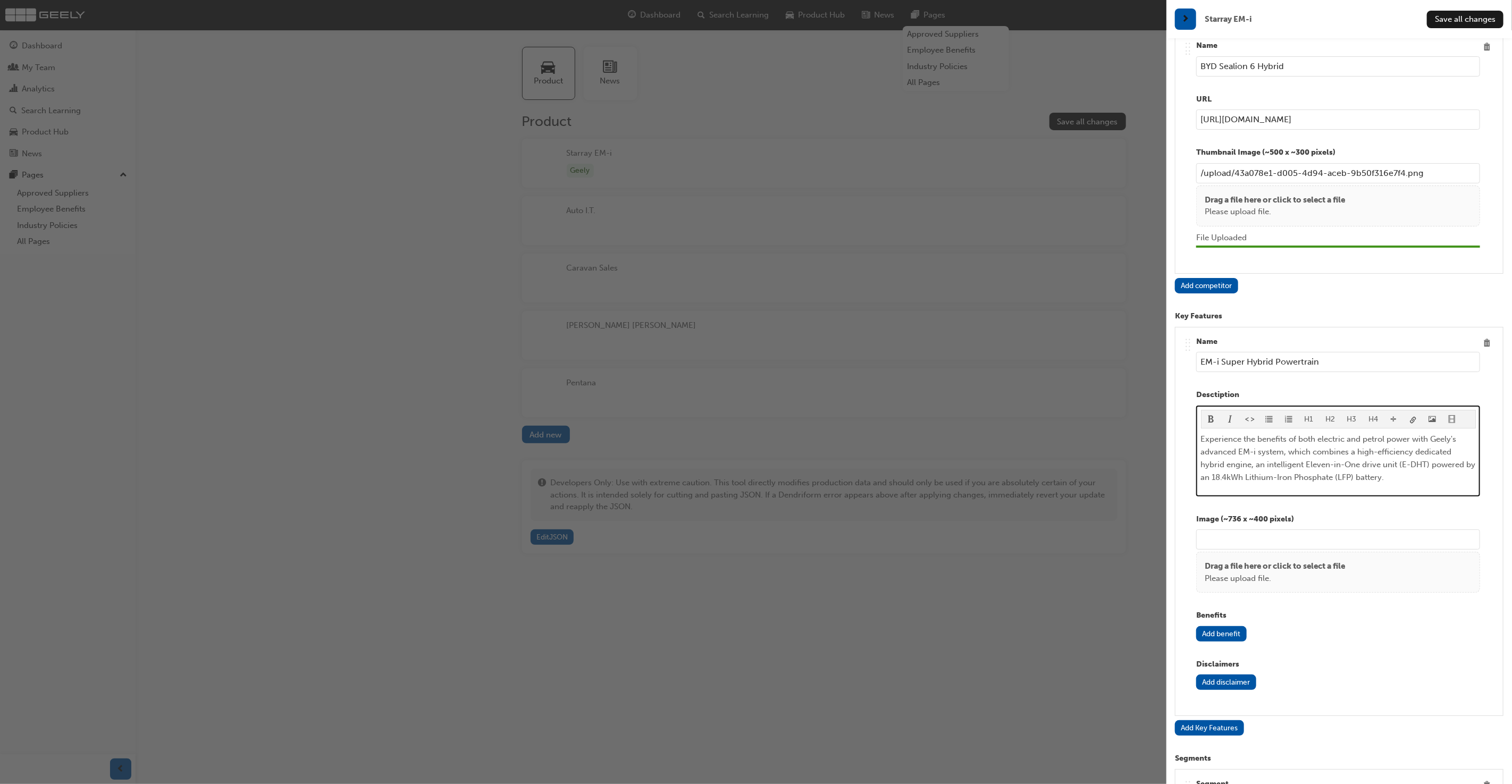
click at [1255, 560] on p "Drag a file here or click to select a file" at bounding box center [1274, 566] width 140 height 12
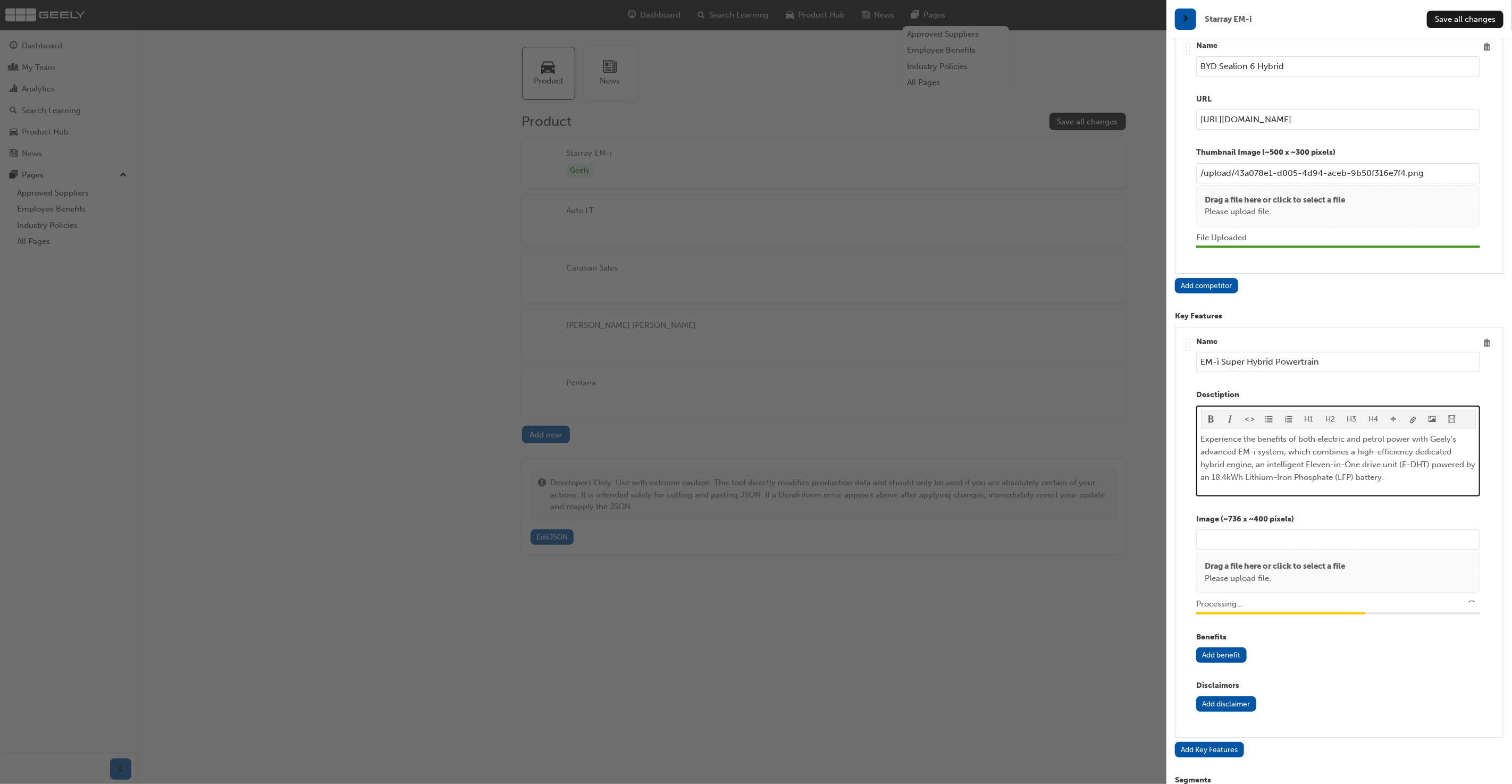
type input "/upload/6d66555f-27bd-4f74-82f1-0dd61d905725.jpg"
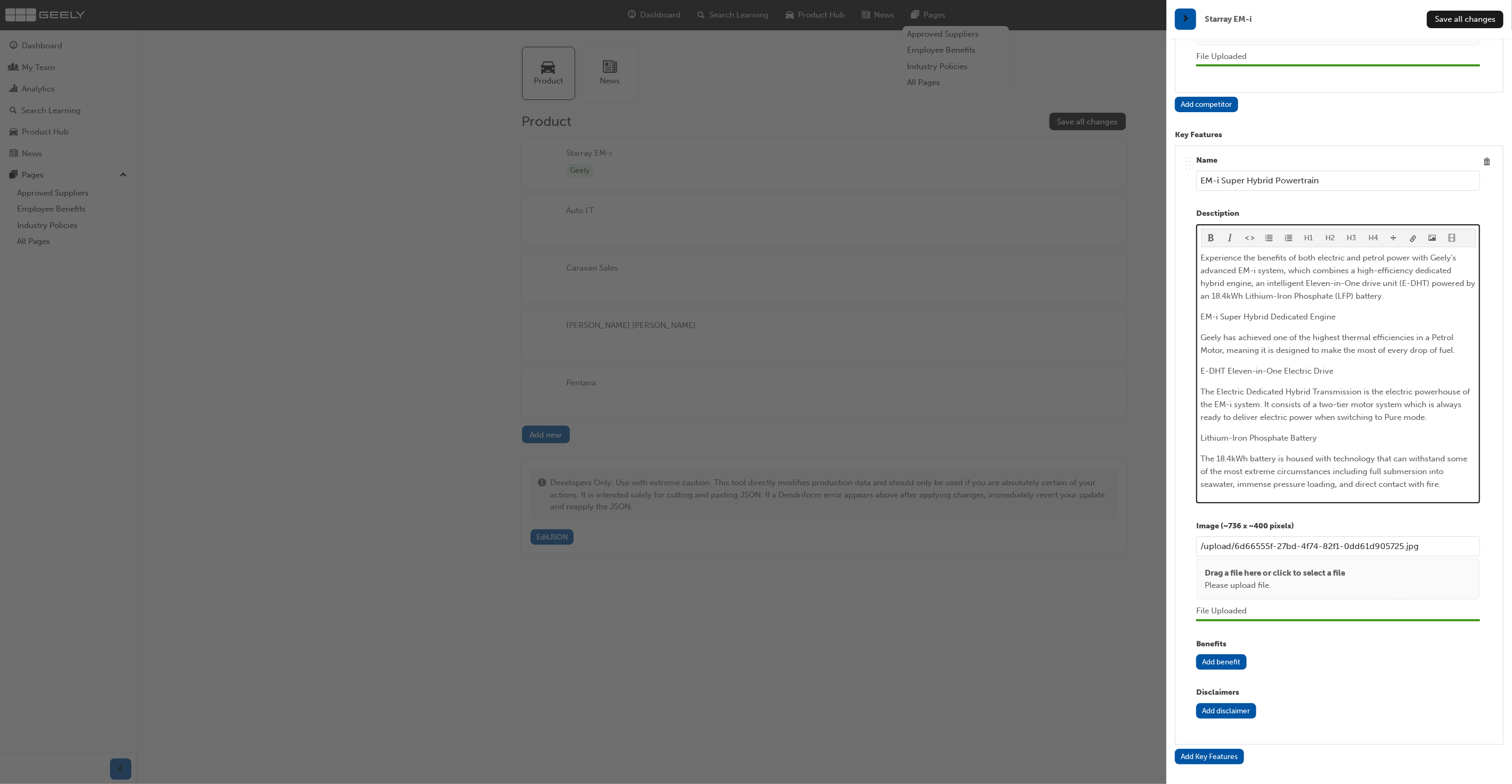
scroll to position [2829, 0]
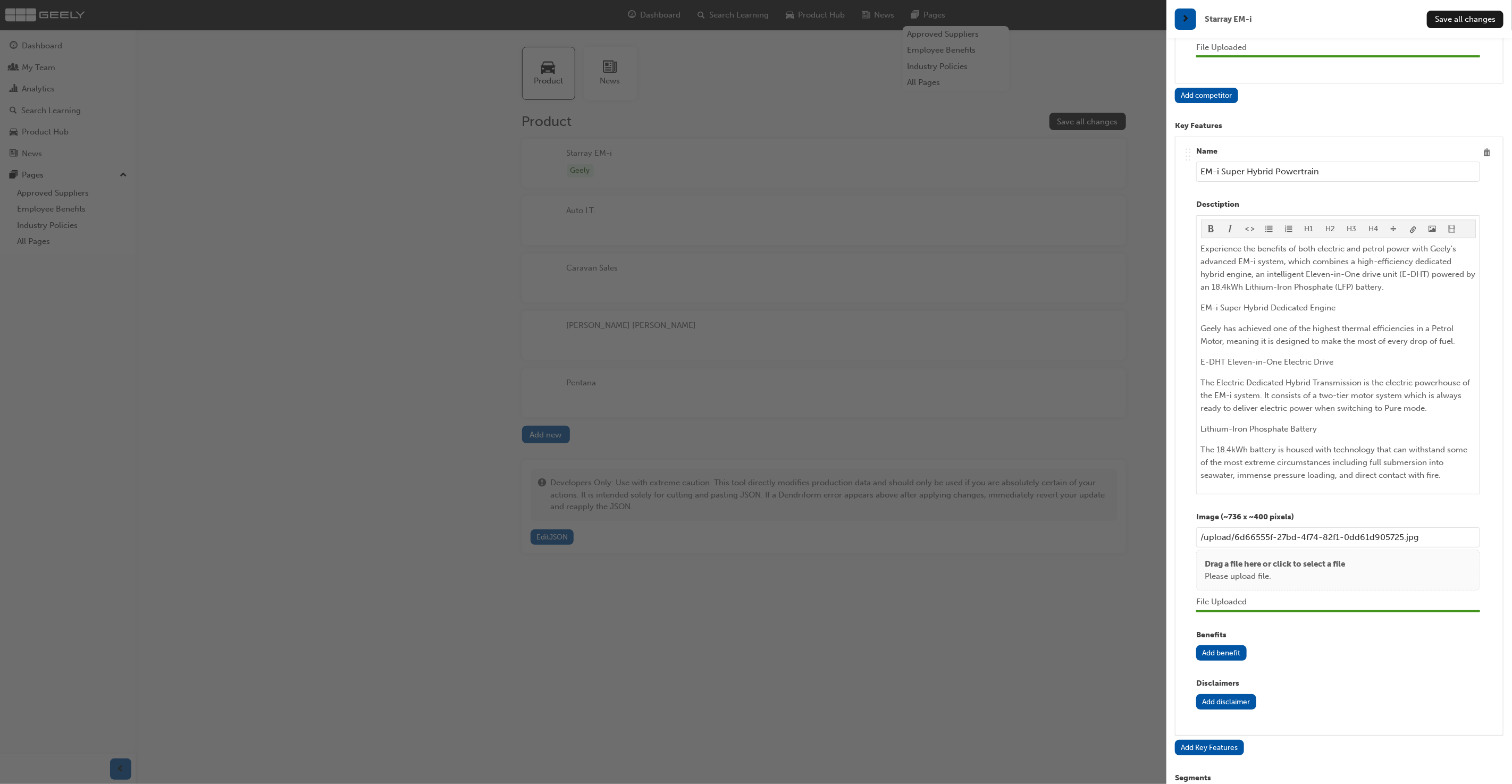
click at [1227, 646] on button "Add benefit" at bounding box center [1221, 653] width 50 height 15
click at [1315, 671] on input "text" at bounding box center [1337, 681] width 239 height 20
paste input "Geely's advanced hybrid technology that combines electric and petrol power for …"
type input "Geely's advanced hybrid technology that combines electric and petrol power for …"
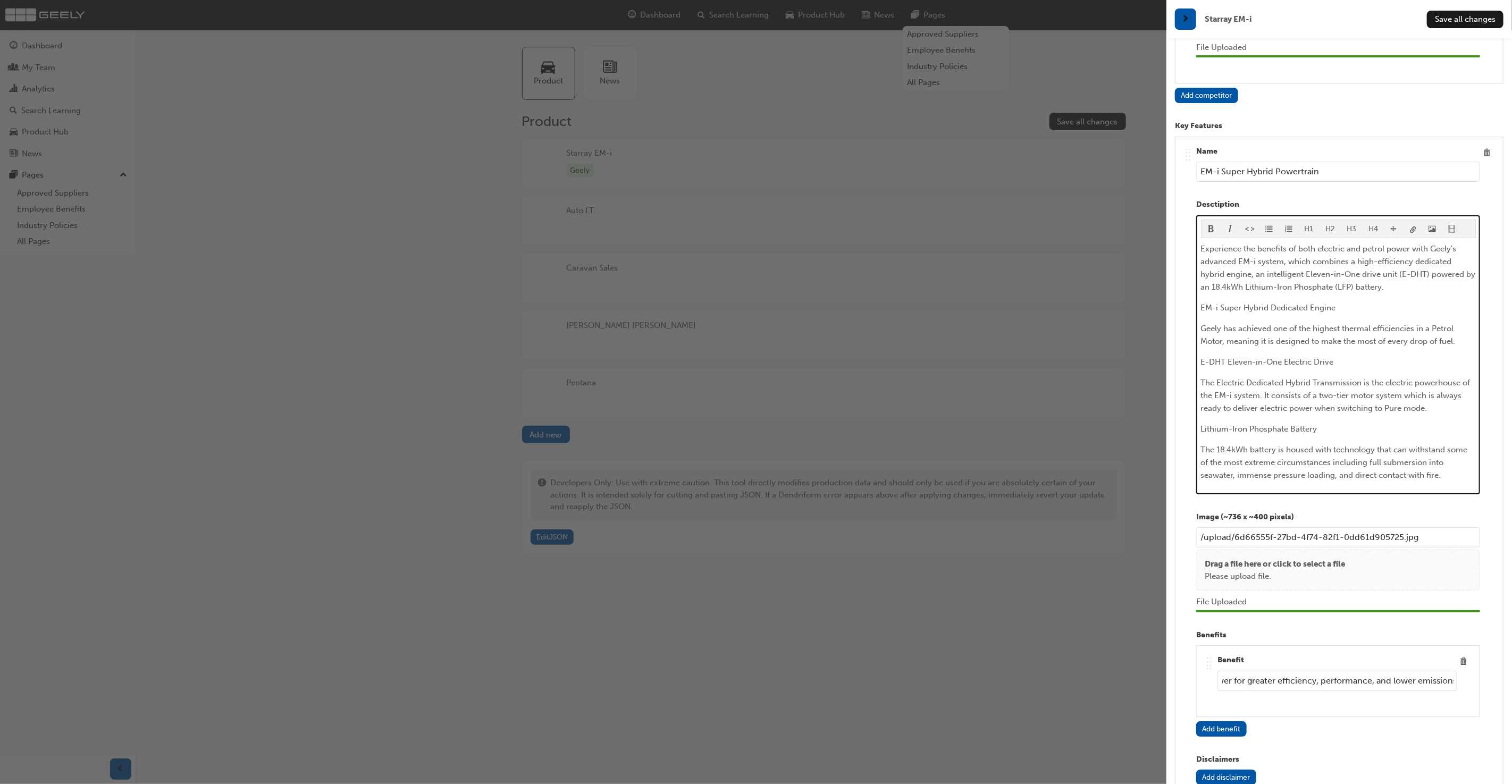
click at [1275, 303] on span "EM-i Super Hybrid Dedicated Engine" at bounding box center [1268, 307] width 135 height 9
click at [1279, 357] on span "E-DHT Eleven-in-One Electric Drive" at bounding box center [1267, 362] width 133 height 9
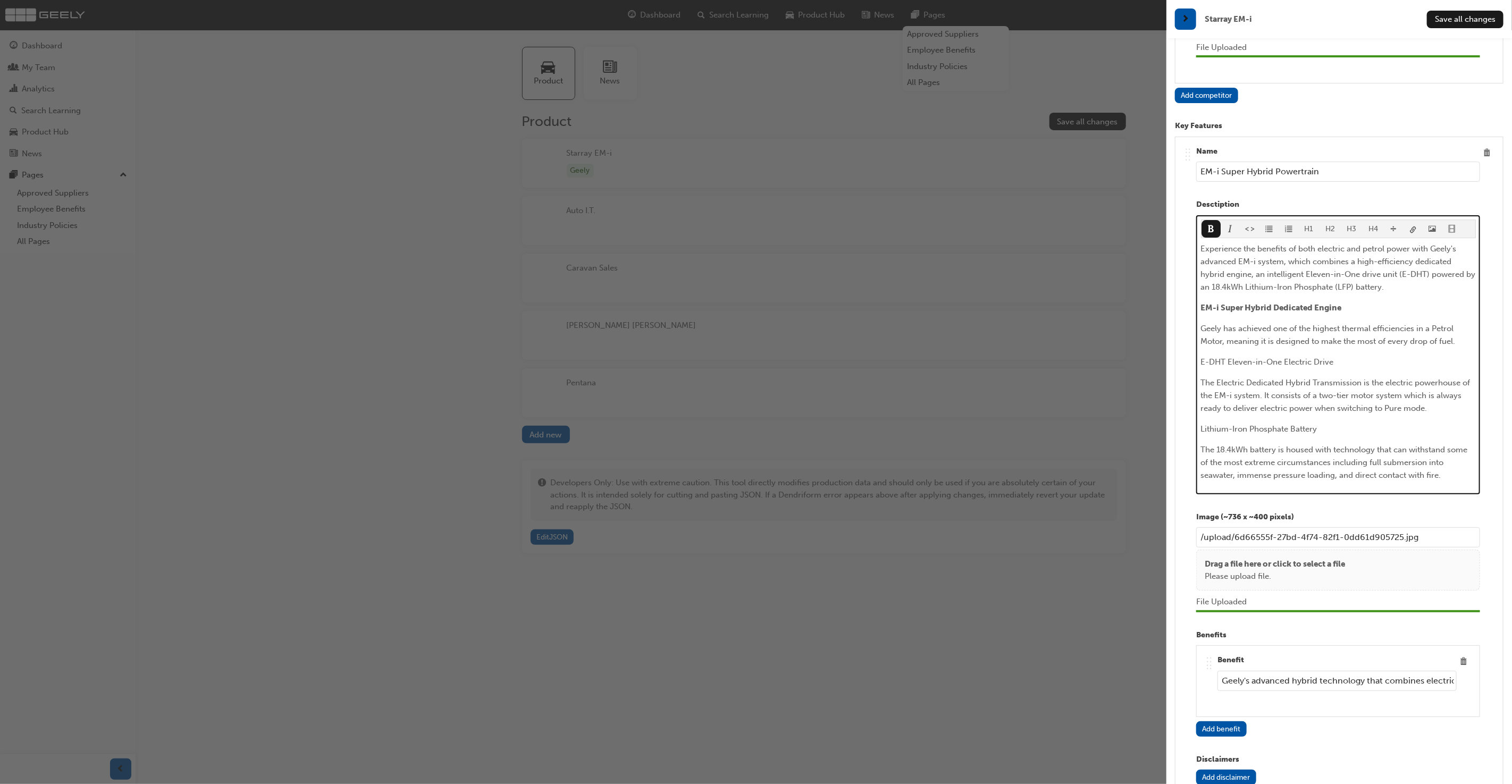
click at [1279, 357] on span "E-DHT Eleven-in-One Electric Drive" at bounding box center [1267, 362] width 133 height 9
click at [1272, 424] on span "Lithium-Iron Phosphate Battery" at bounding box center [1259, 429] width 116 height 9
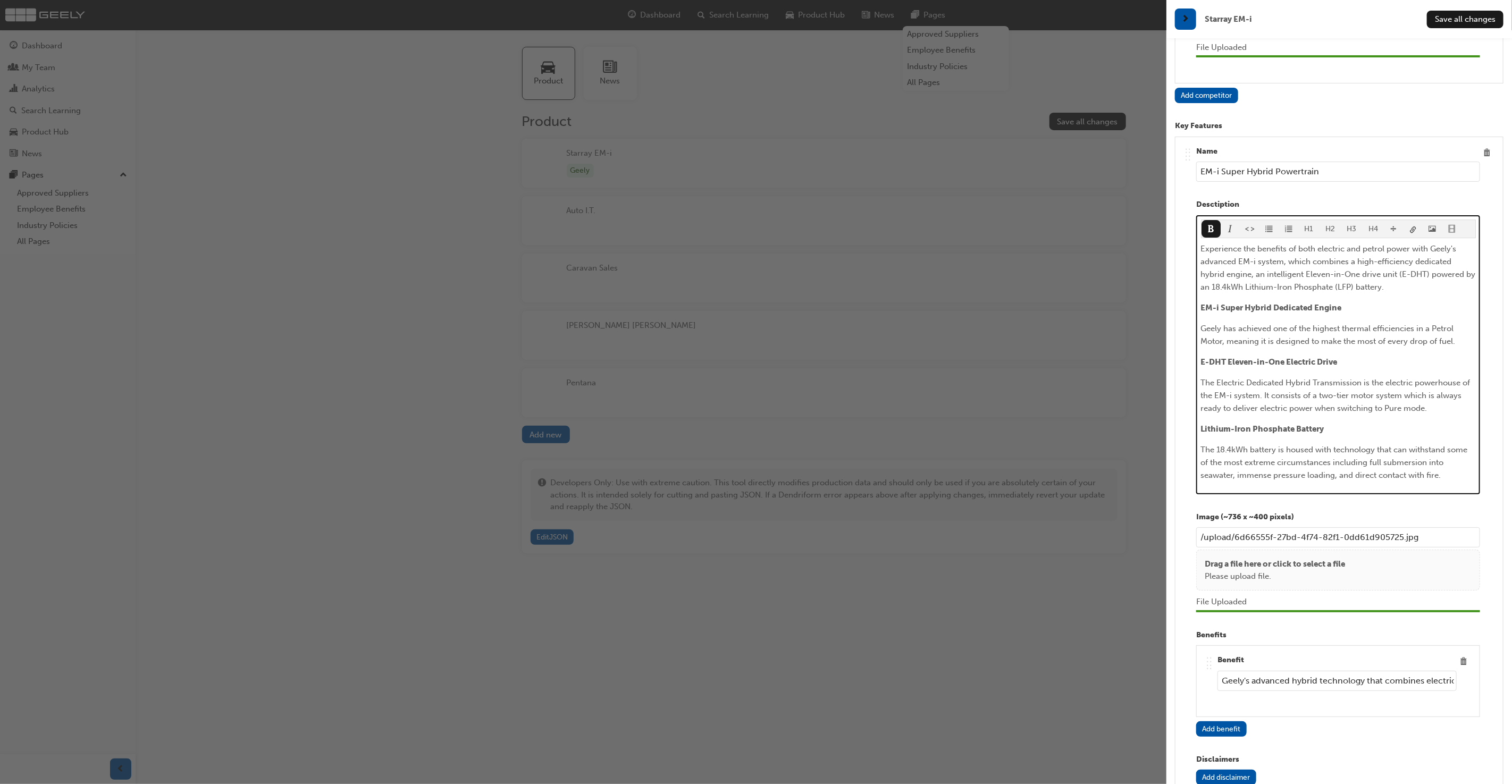
click at [1321, 378] on span "The Electric Dedicated Hybrid Transmission is the electric powerhouse of the EM…" at bounding box center [1337, 396] width 272 height 35
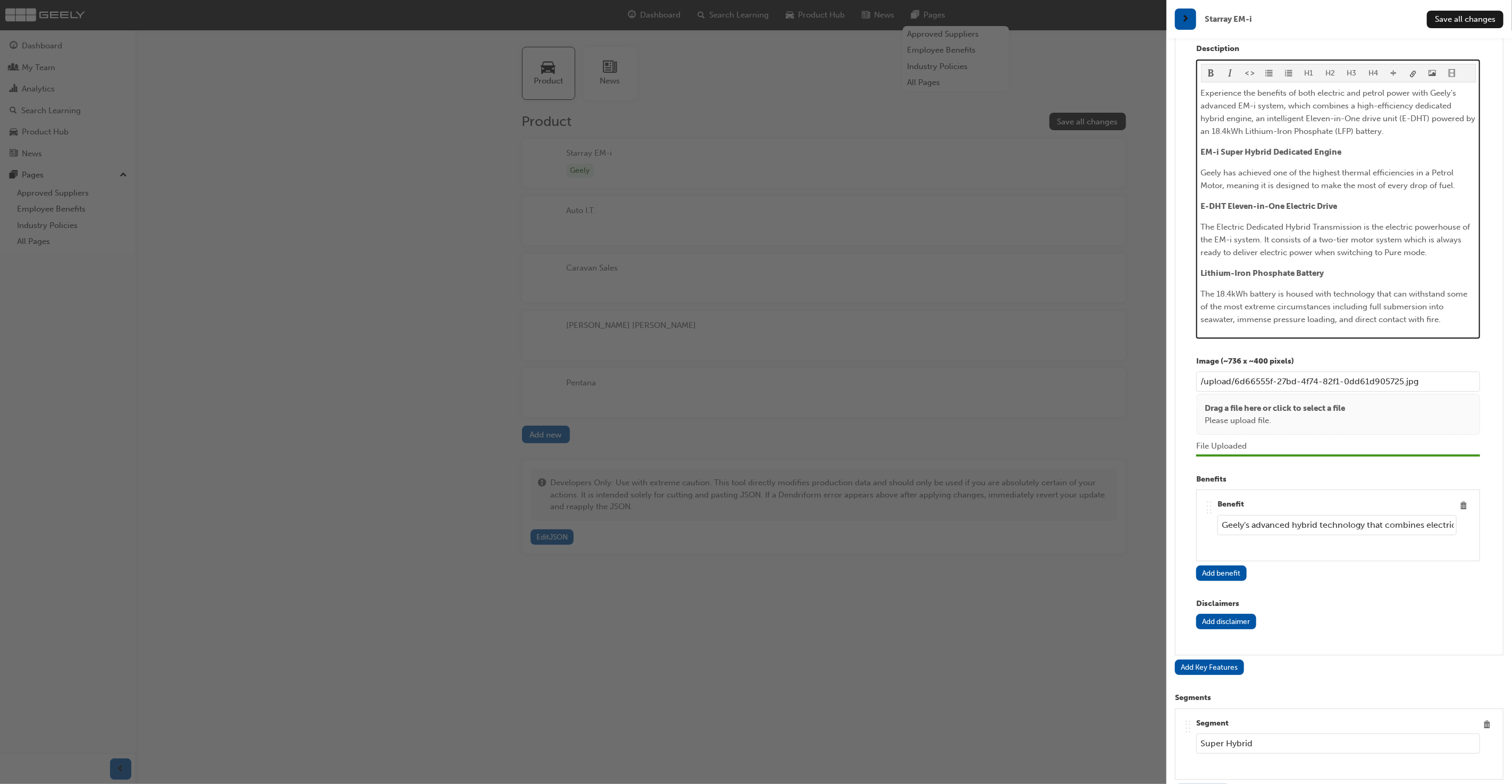
scroll to position [3050, 0]
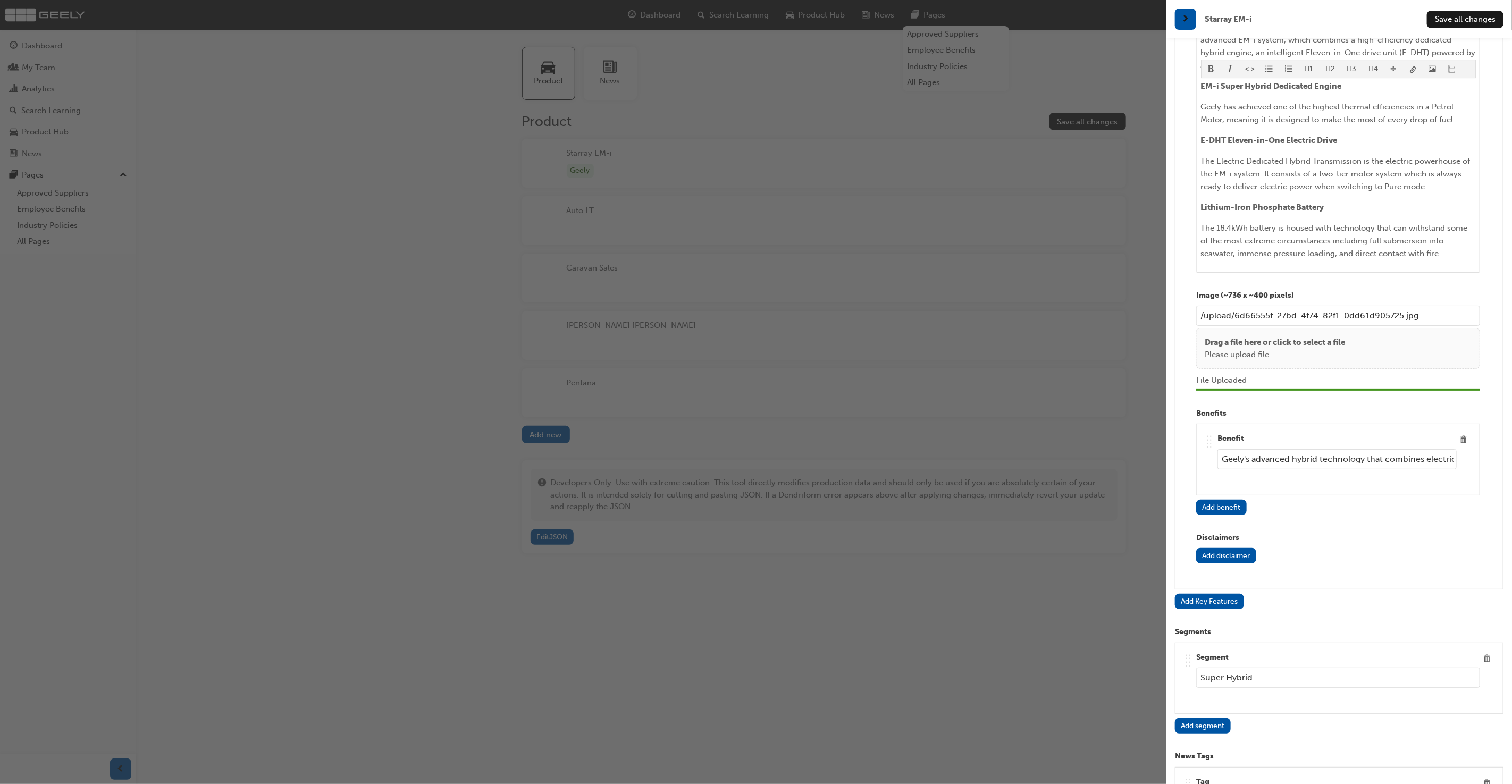
click at [1194, 594] on button "Add Key Features" at bounding box center [1210, 601] width 69 height 15
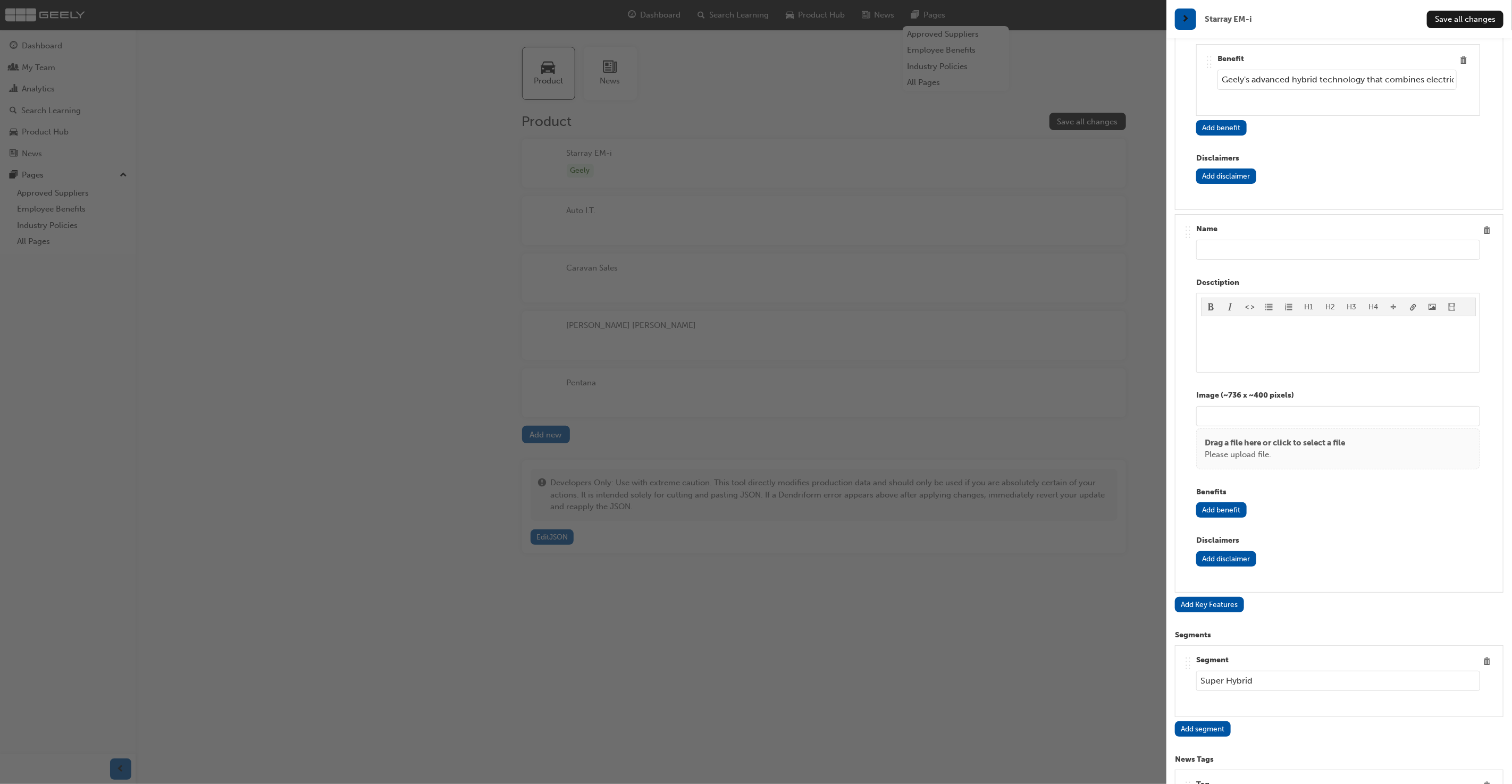
click at [1314, 240] on input "text" at bounding box center [1338, 250] width 284 height 20
paste input "Designed to Impress"
type input "Designed to Impress"
click at [1317, 320] on div "﻿" at bounding box center [1338, 344] width 275 height 48
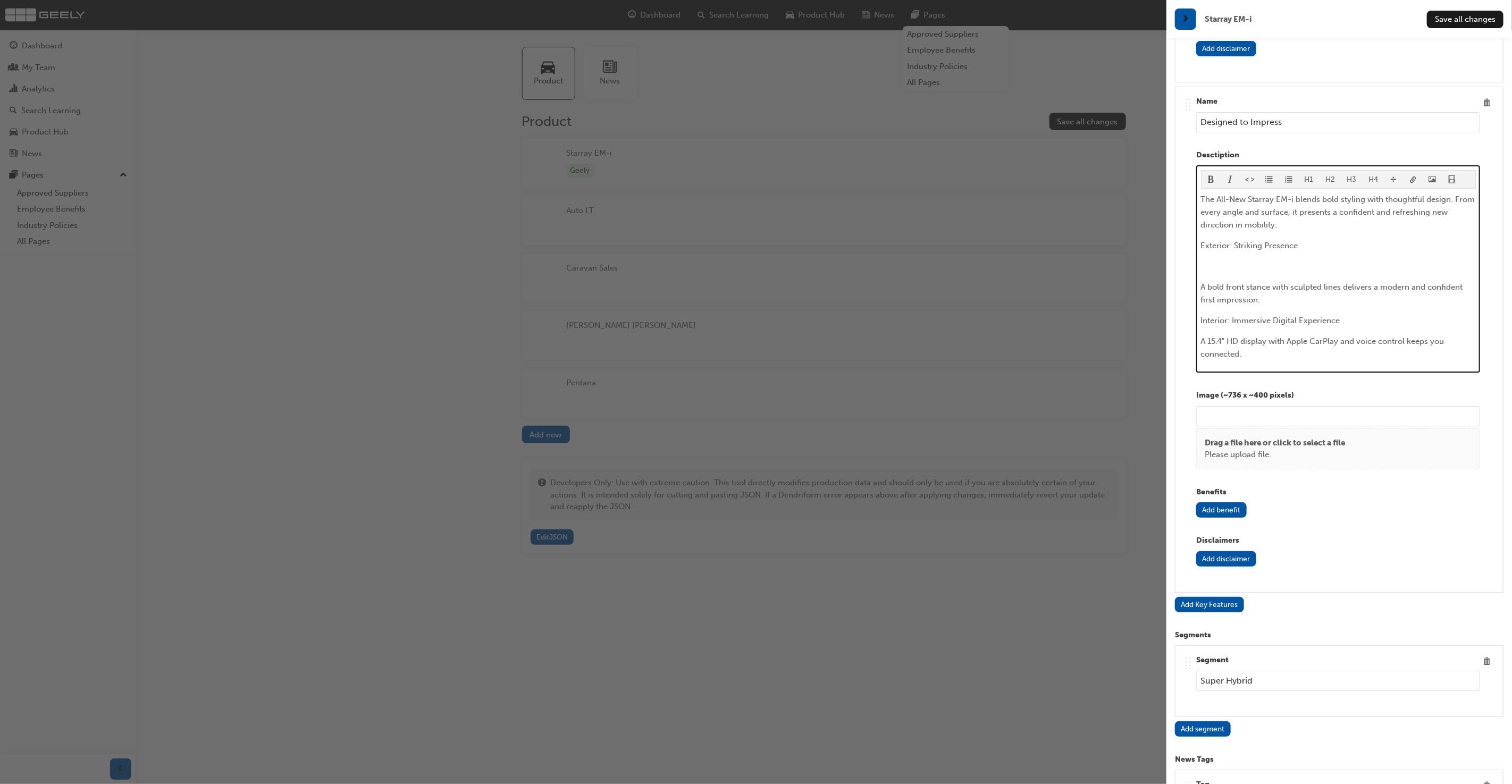
scroll to position [3536, 0]
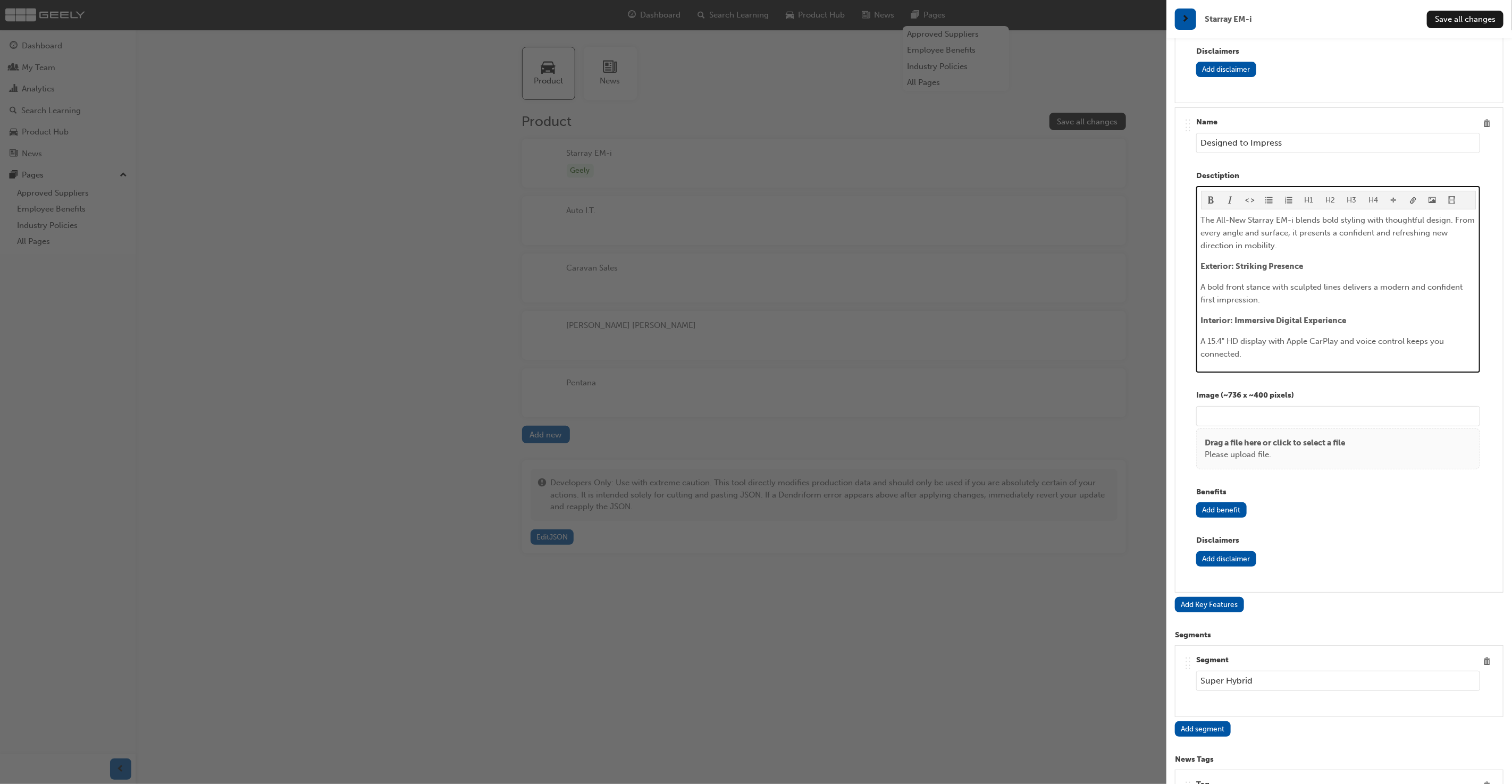
click at [1332, 448] on p "Please upload file." at bounding box center [1274, 454] width 140 height 12
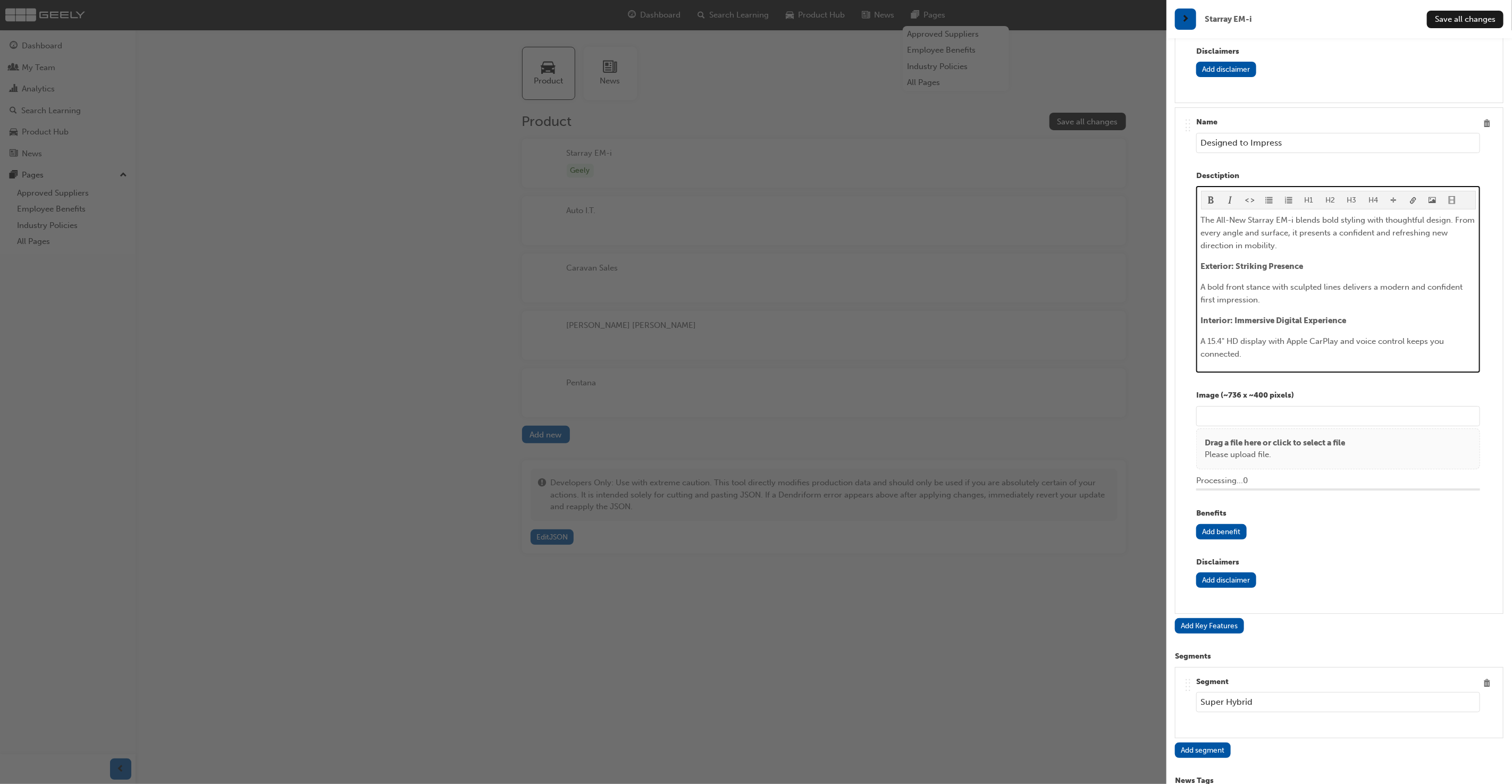
scroll to position [3557, 0]
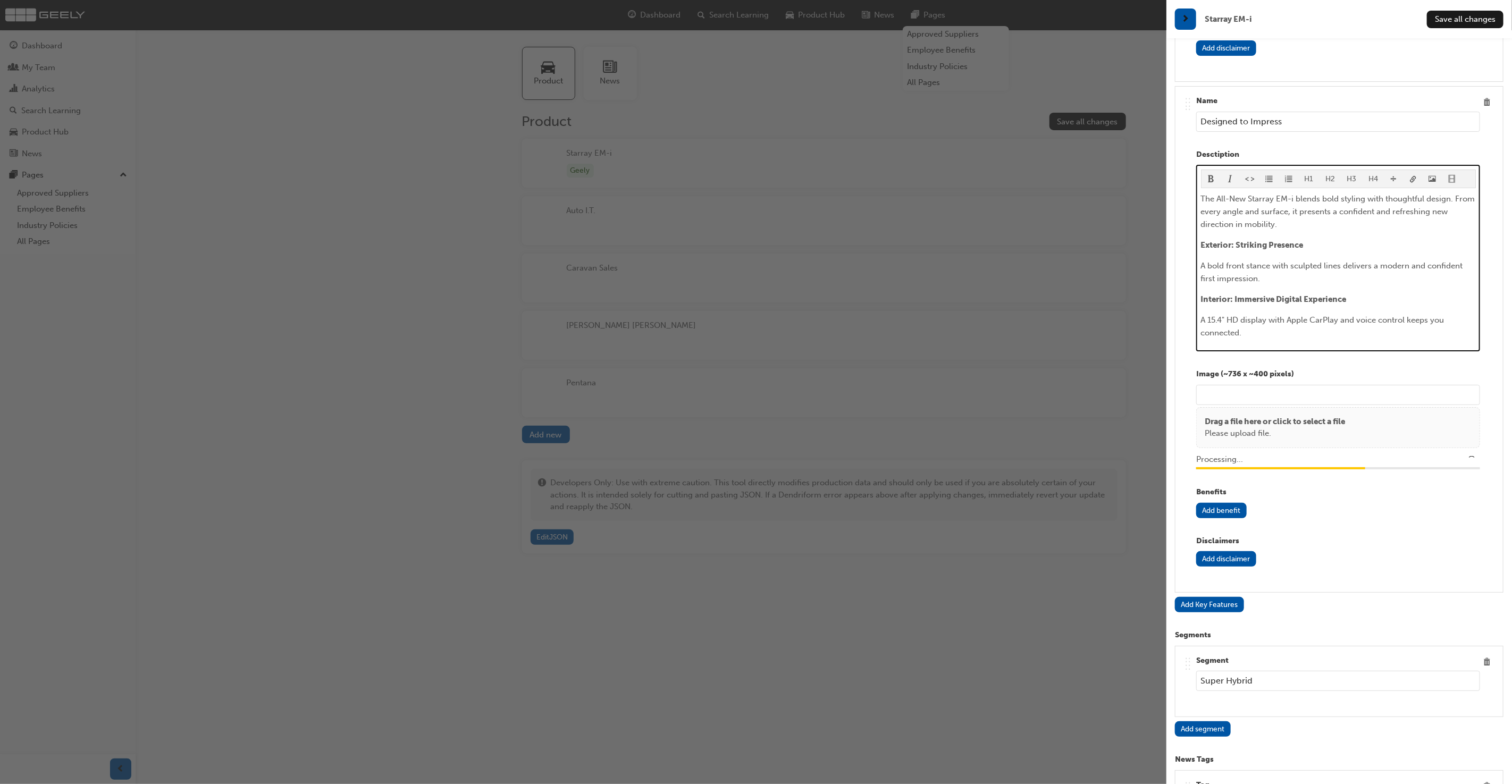
type input "/upload/f6e87a01-feeb-4f43-ac06-aa0c2699a380.jpg"
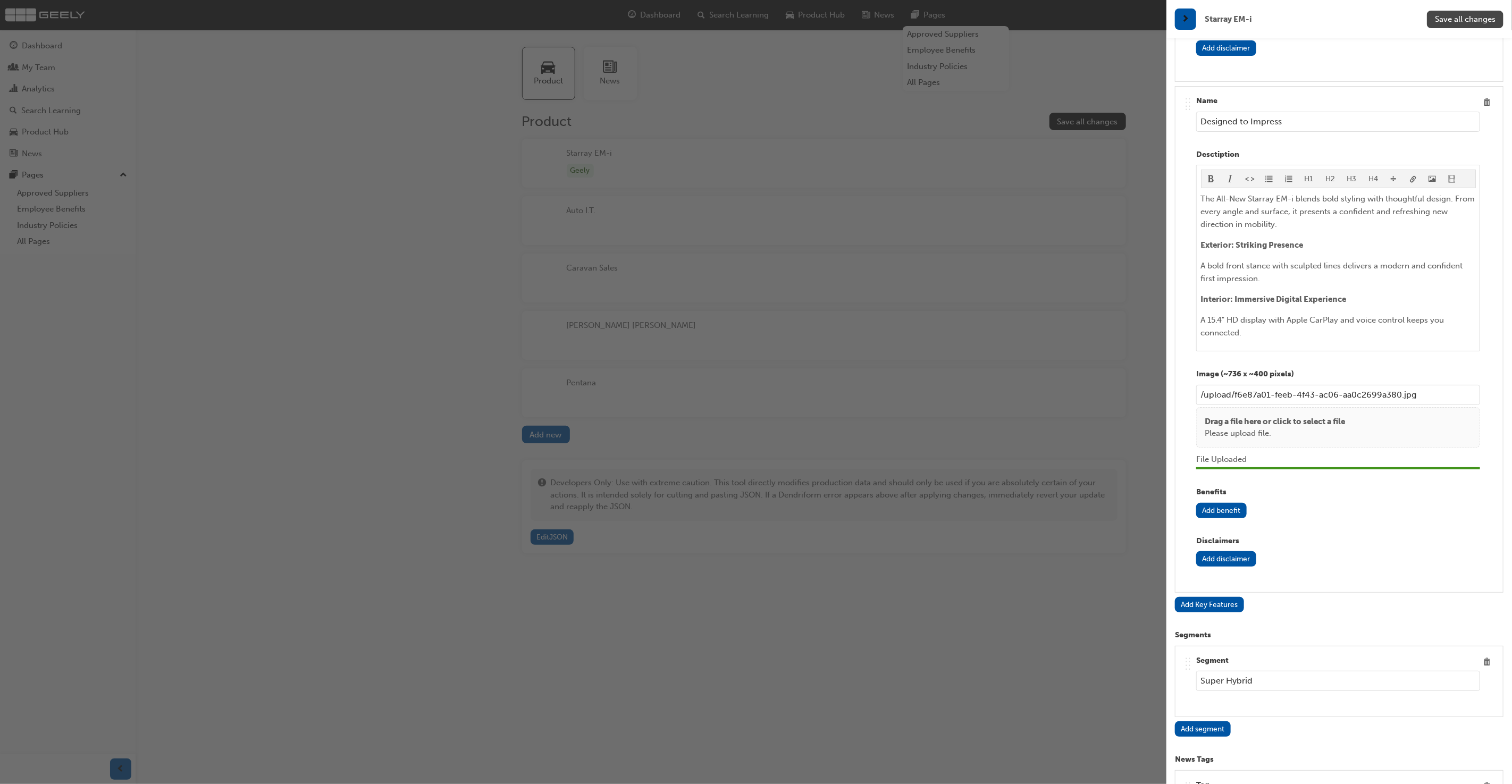
click at [1490, 14] on span "Save all changes" at bounding box center [1465, 19] width 60 height 9
click at [1475, 26] on button "Save all changes" at bounding box center [1465, 19] width 76 height 18
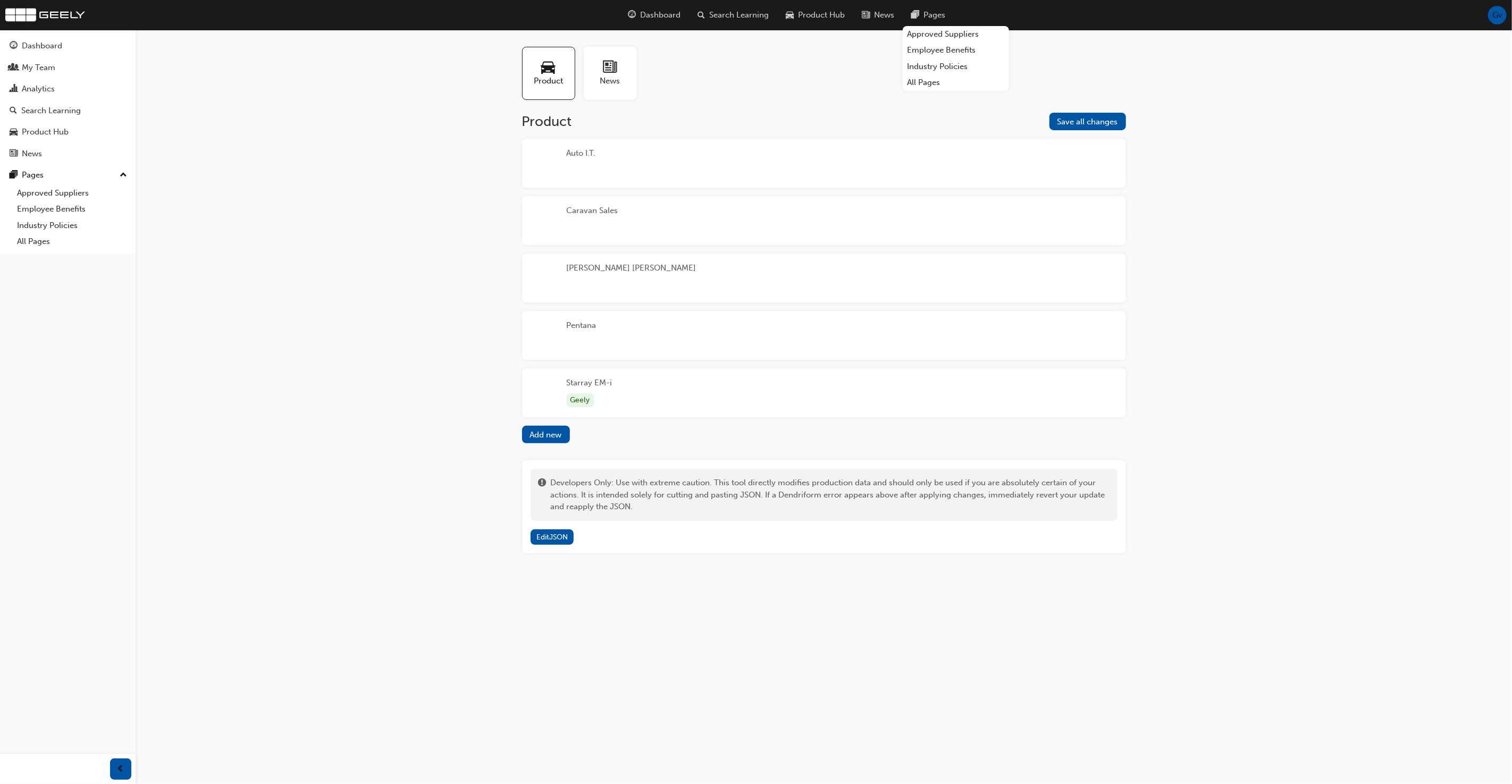
click at [710, 330] on div "Pentana" at bounding box center [824, 335] width 604 height 49
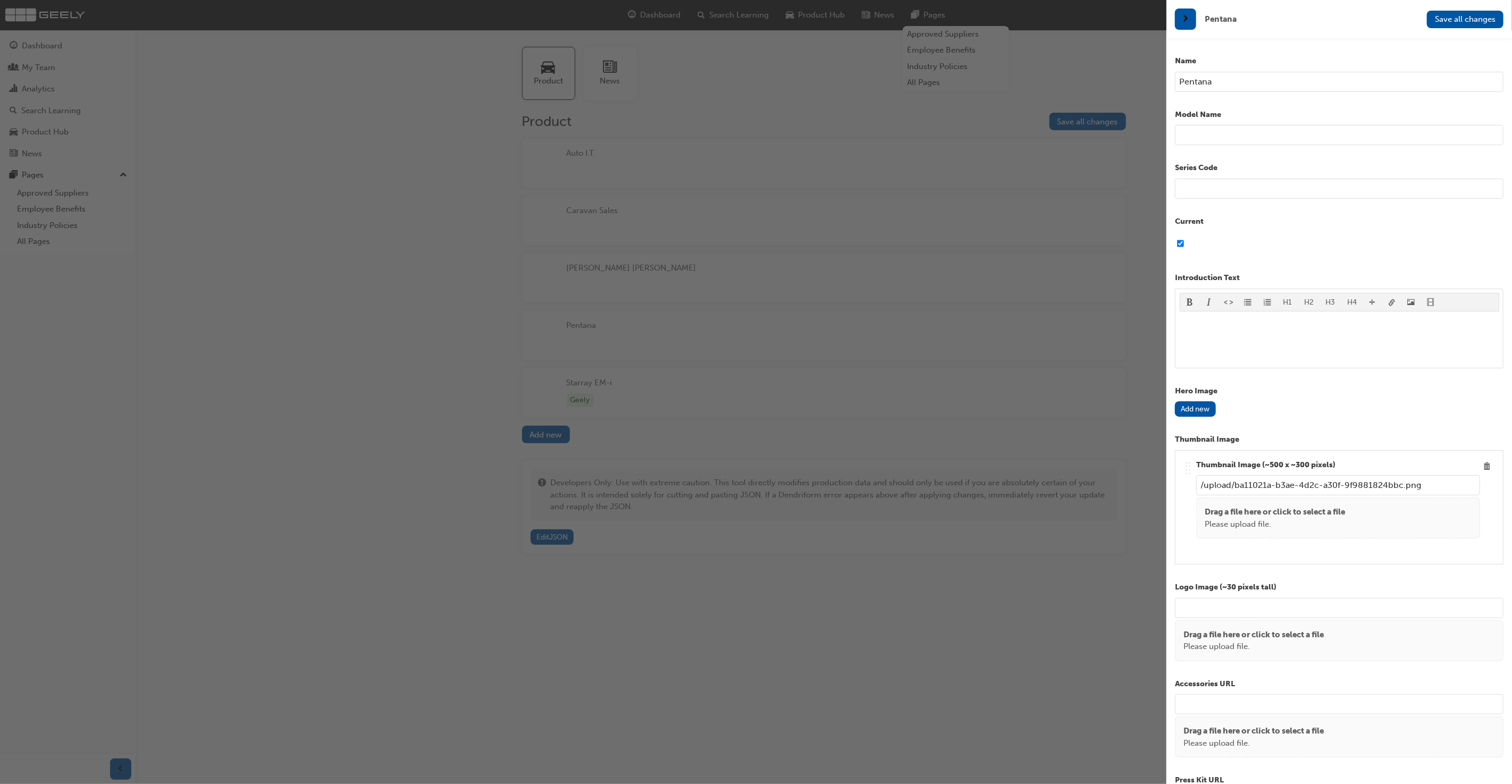
click at [1240, 86] on input "Pentana" at bounding box center [1339, 82] width 329 height 20
click at [1240, 85] on input "Pentana" at bounding box center [1339, 82] width 329 height 20
type input "Geely Number 01"
click at [1230, 185] on input "text" at bounding box center [1339, 188] width 329 height 20
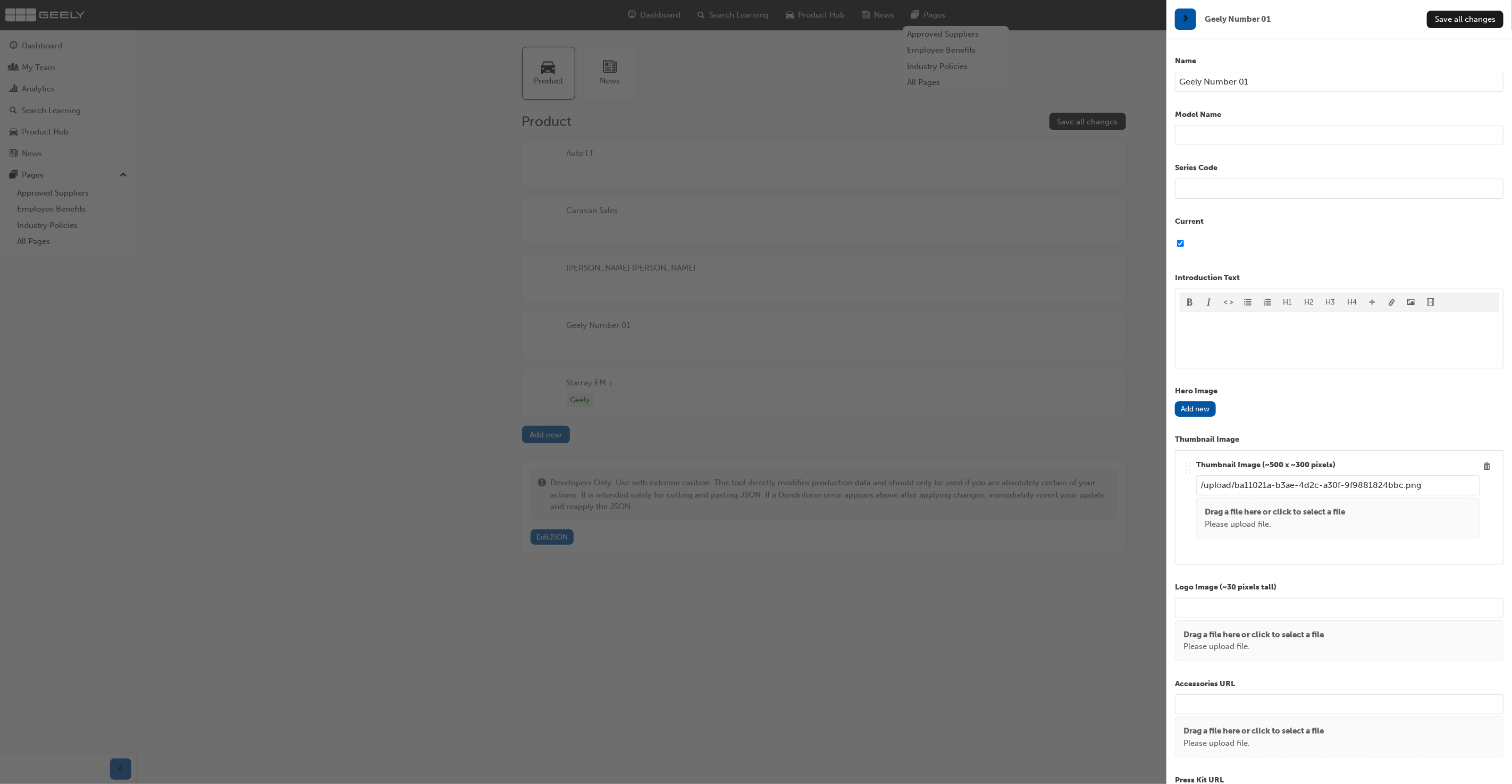
click at [1180, 245] on input "checkbox" at bounding box center [1180, 244] width 7 height 20
checkbox input "false"
click at [1317, 333] on div "﻿" at bounding box center [1339, 340] width 319 height 48
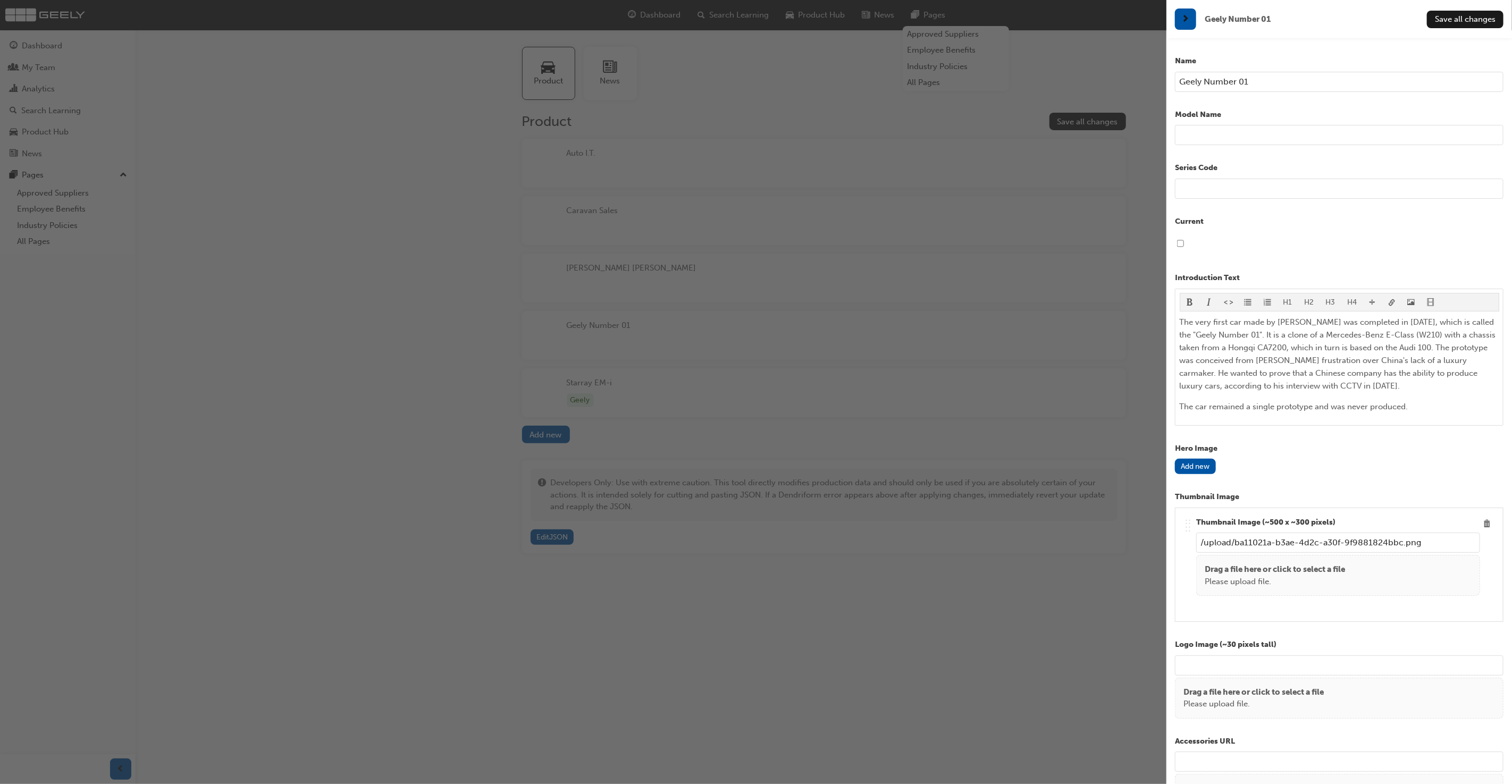
click at [1277, 163] on p "Series Code" at bounding box center [1339, 168] width 329 height 12
click at [1275, 190] on input "text" at bounding box center [1339, 188] width 329 height 20
type input "(Prototype)"
click at [1315, 226] on p "Current" at bounding box center [1339, 222] width 329 height 12
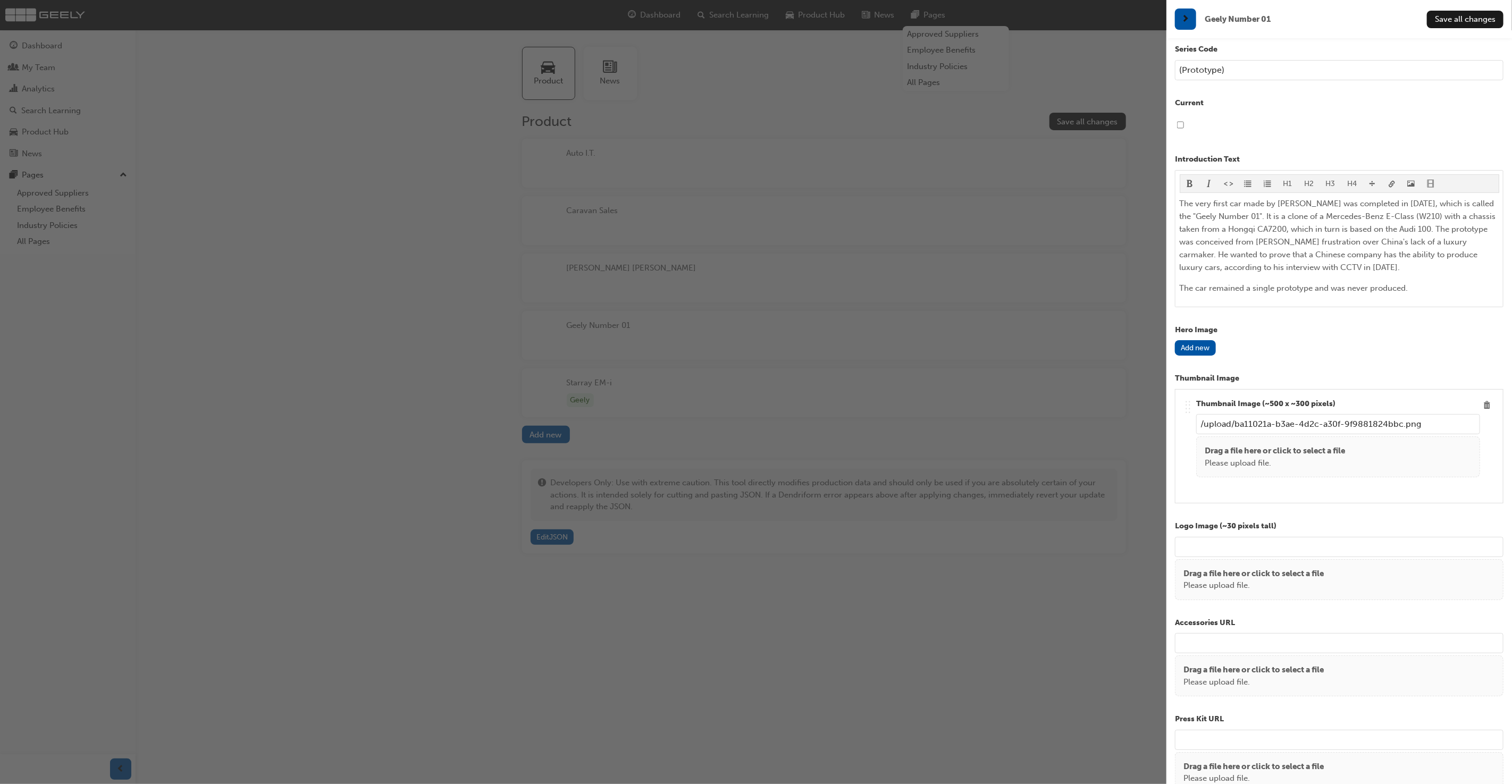
scroll to position [155, 0]
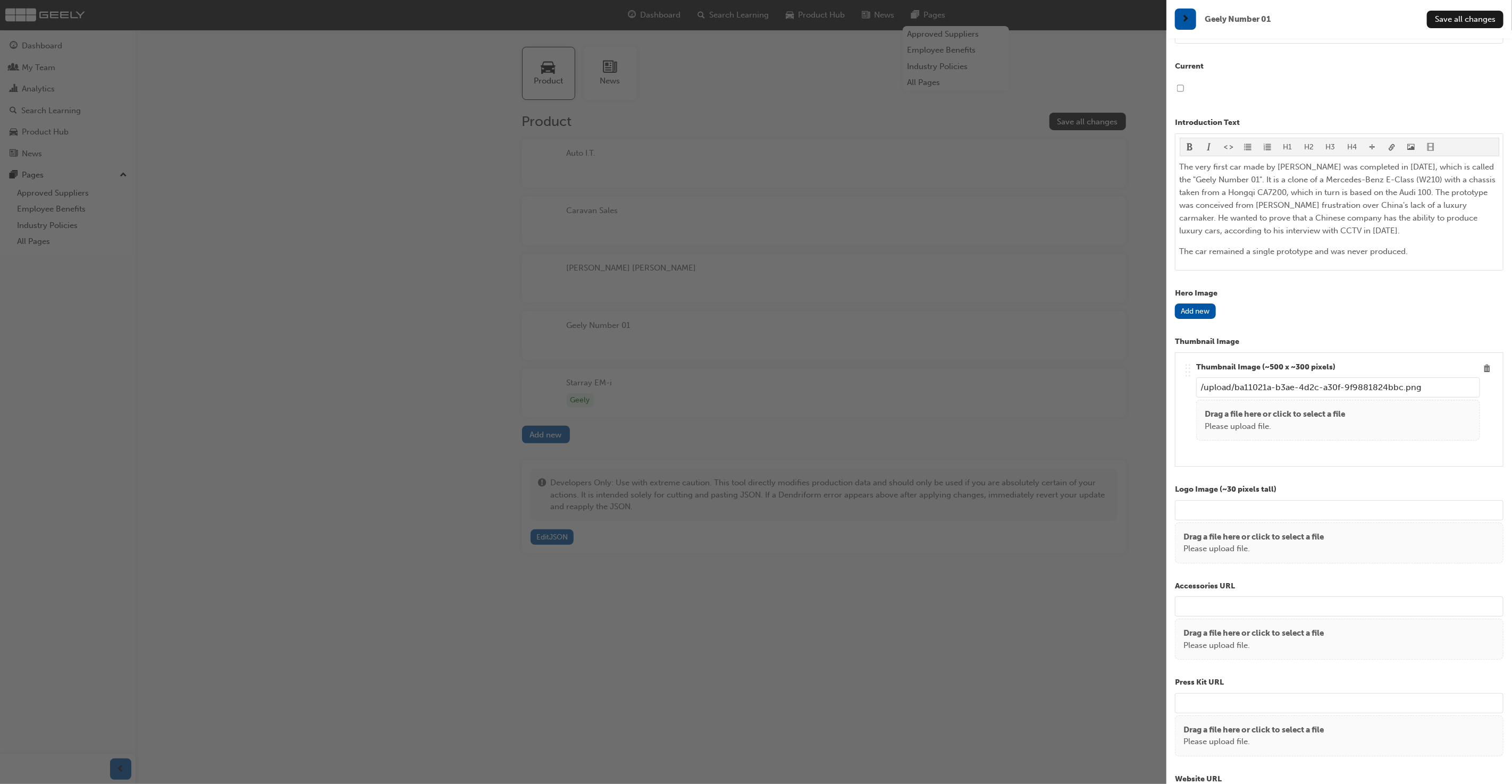
click at [1269, 415] on p "Drag a file here or click to select a file" at bounding box center [1274, 414] width 140 height 12
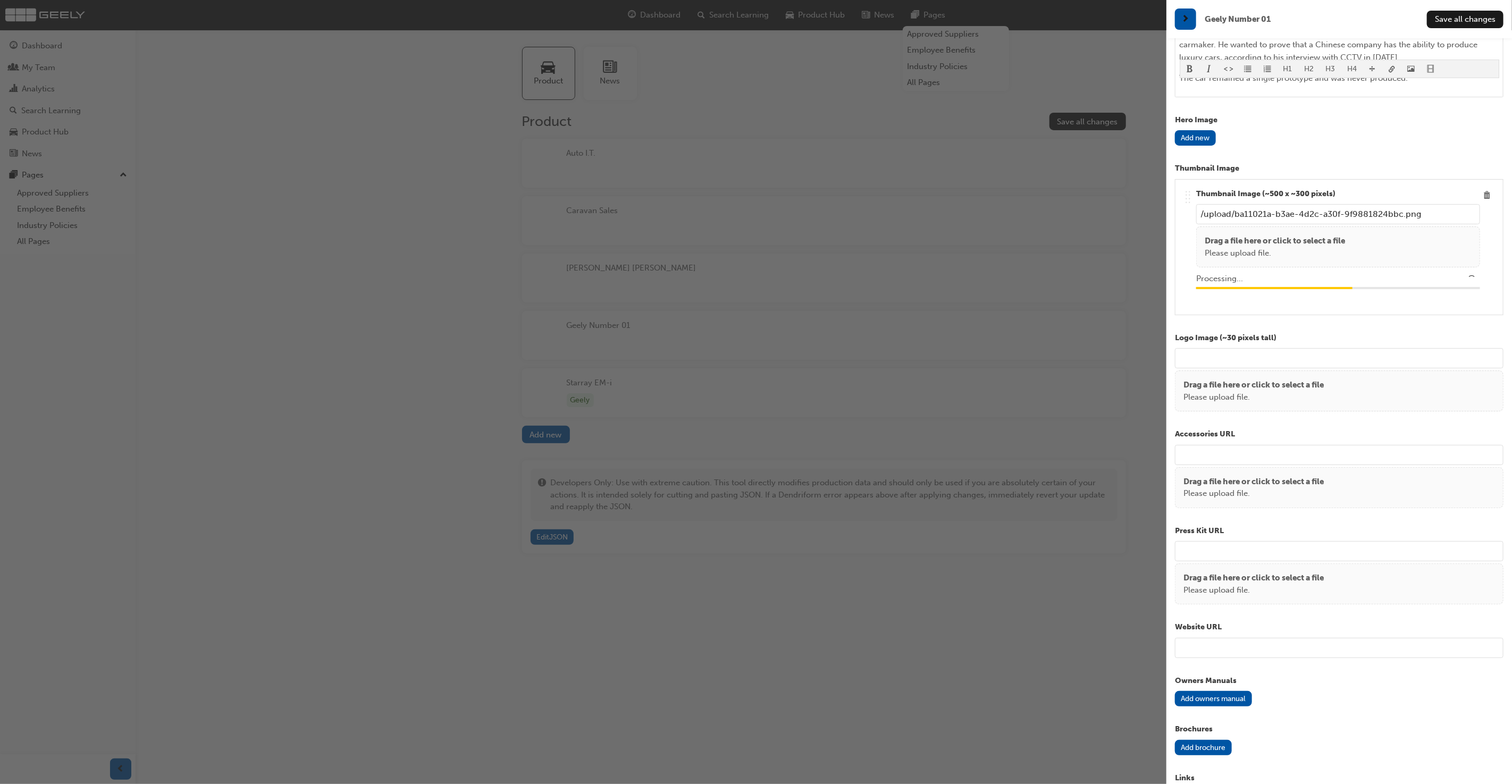
type input "/upload/b484a819-f81d-4681-89b7-9554bcf0a48b.jpg"
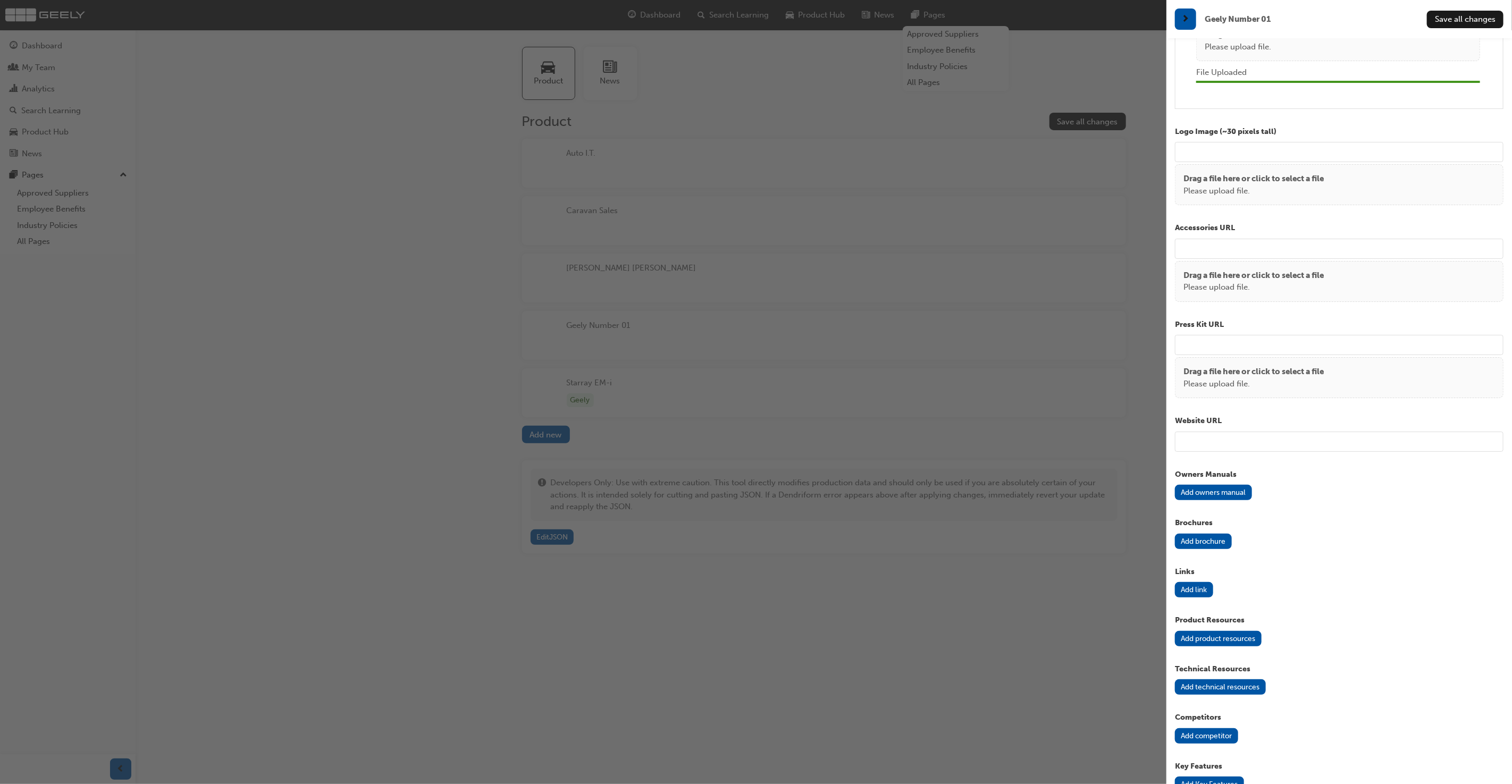
scroll to position [544, 0]
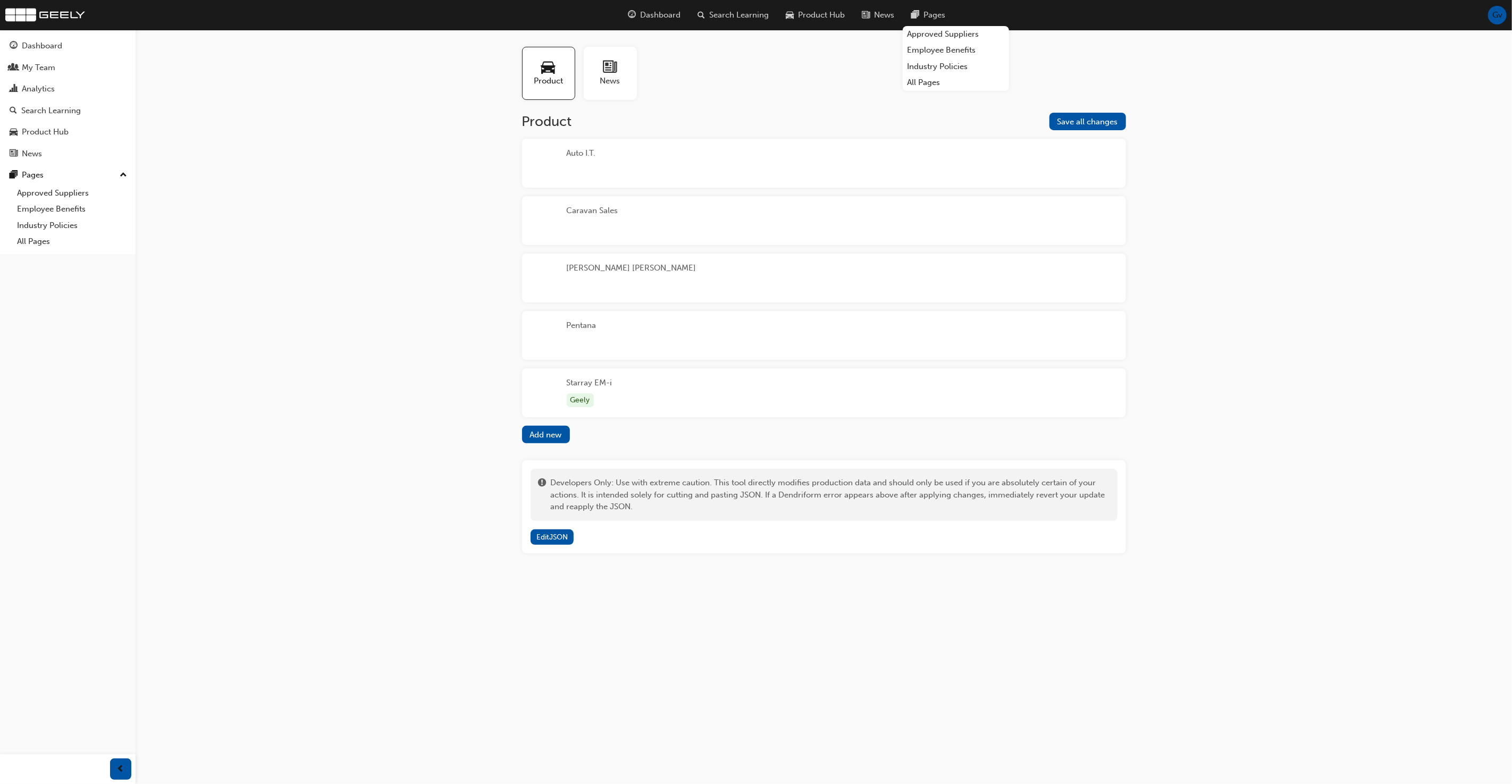
click at [698, 339] on div "Pentana" at bounding box center [824, 335] width 604 height 49
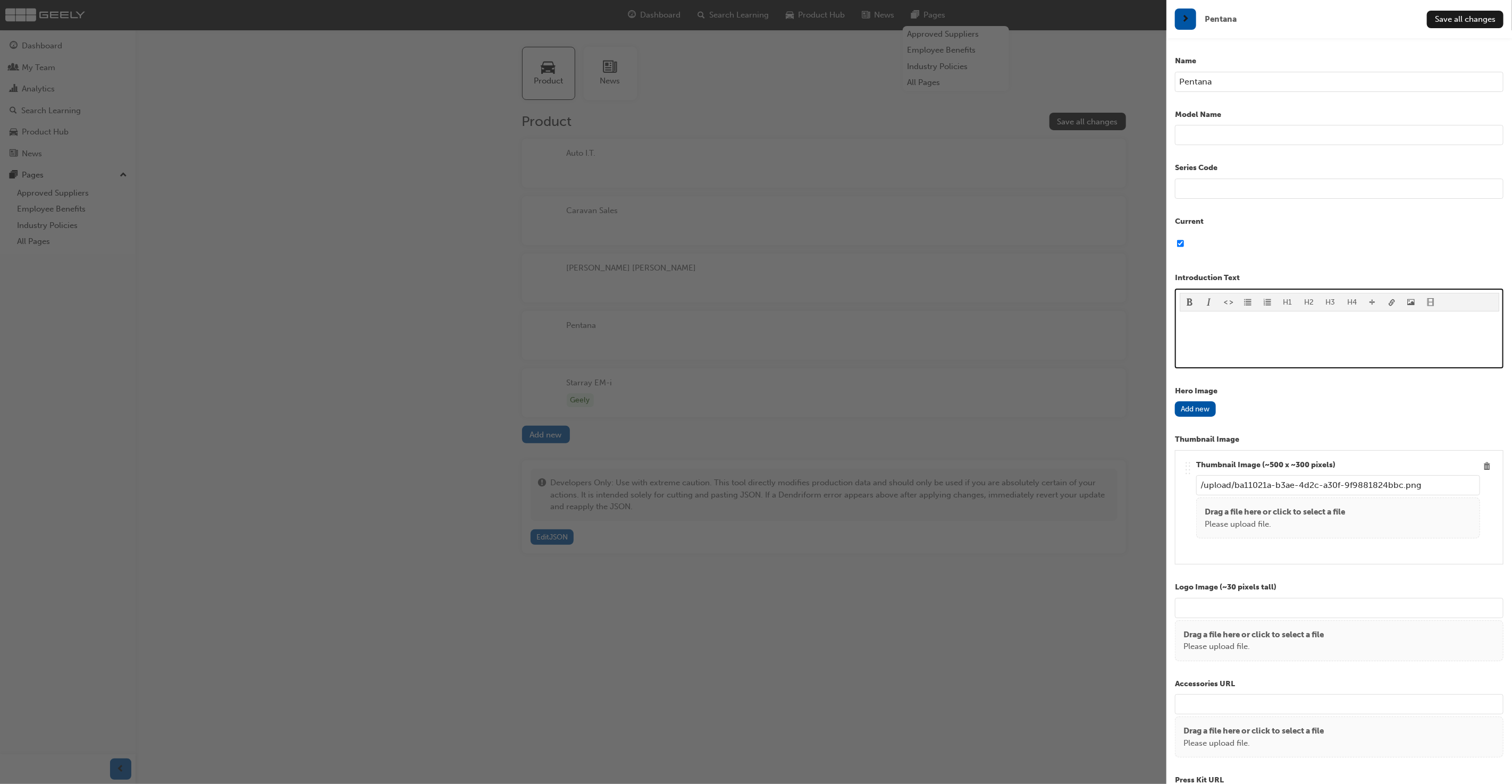
click at [1284, 316] on p "﻿" at bounding box center [1339, 322] width 319 height 13
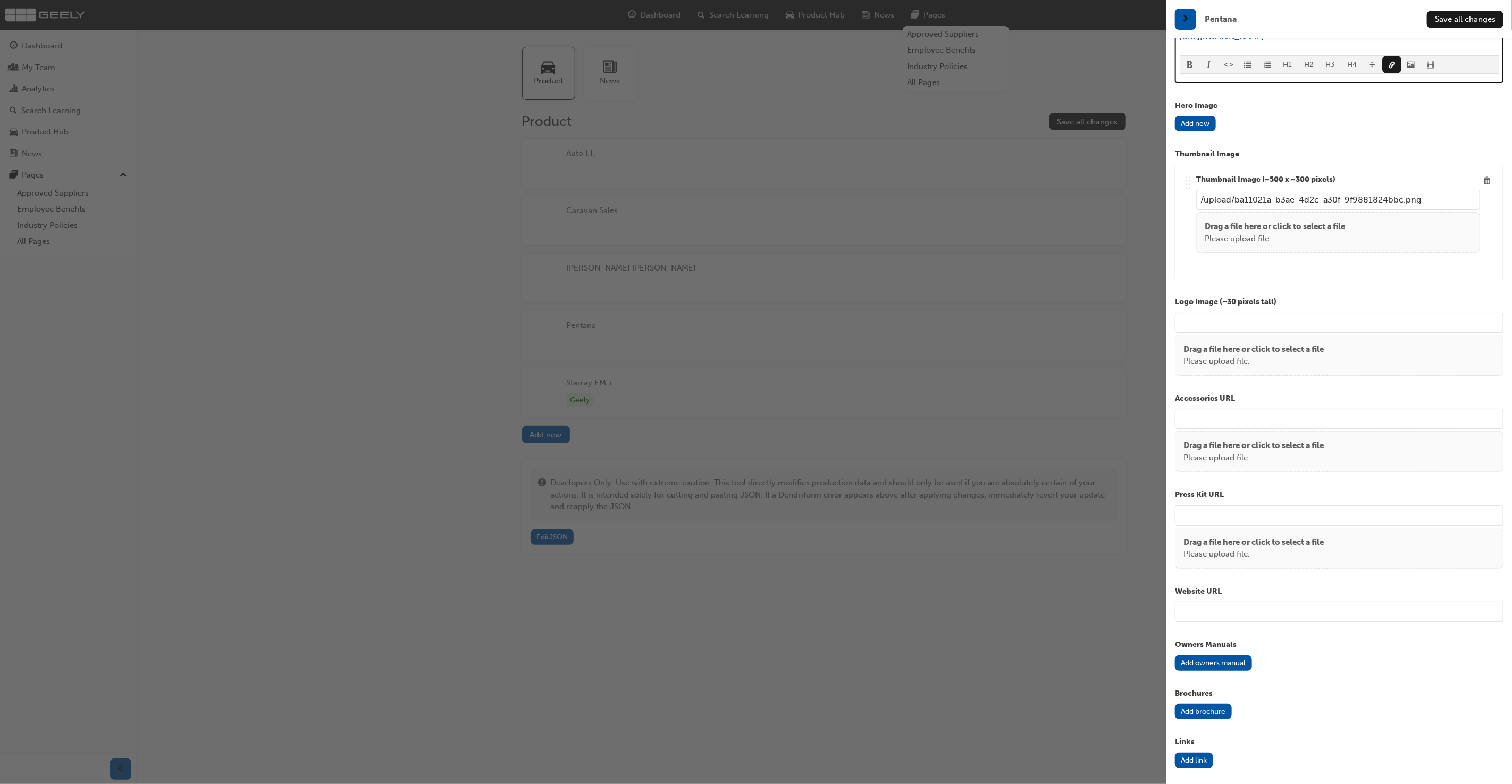
scroll to position [302, 0]
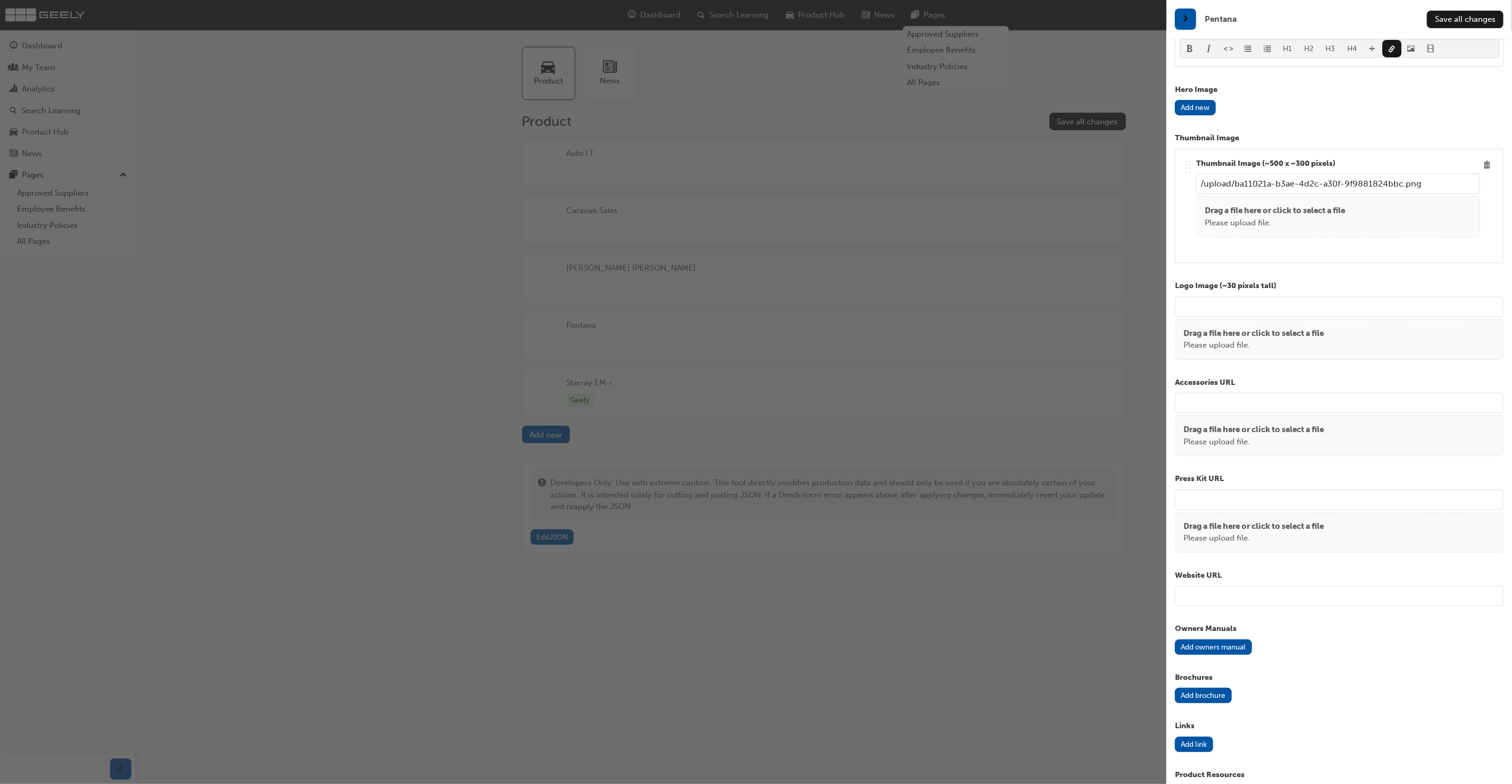
click at [1252, 497] on input "url" at bounding box center [1339, 499] width 329 height 20
paste input "https://en.wikipedia.org/wiki/Geely_Auto"
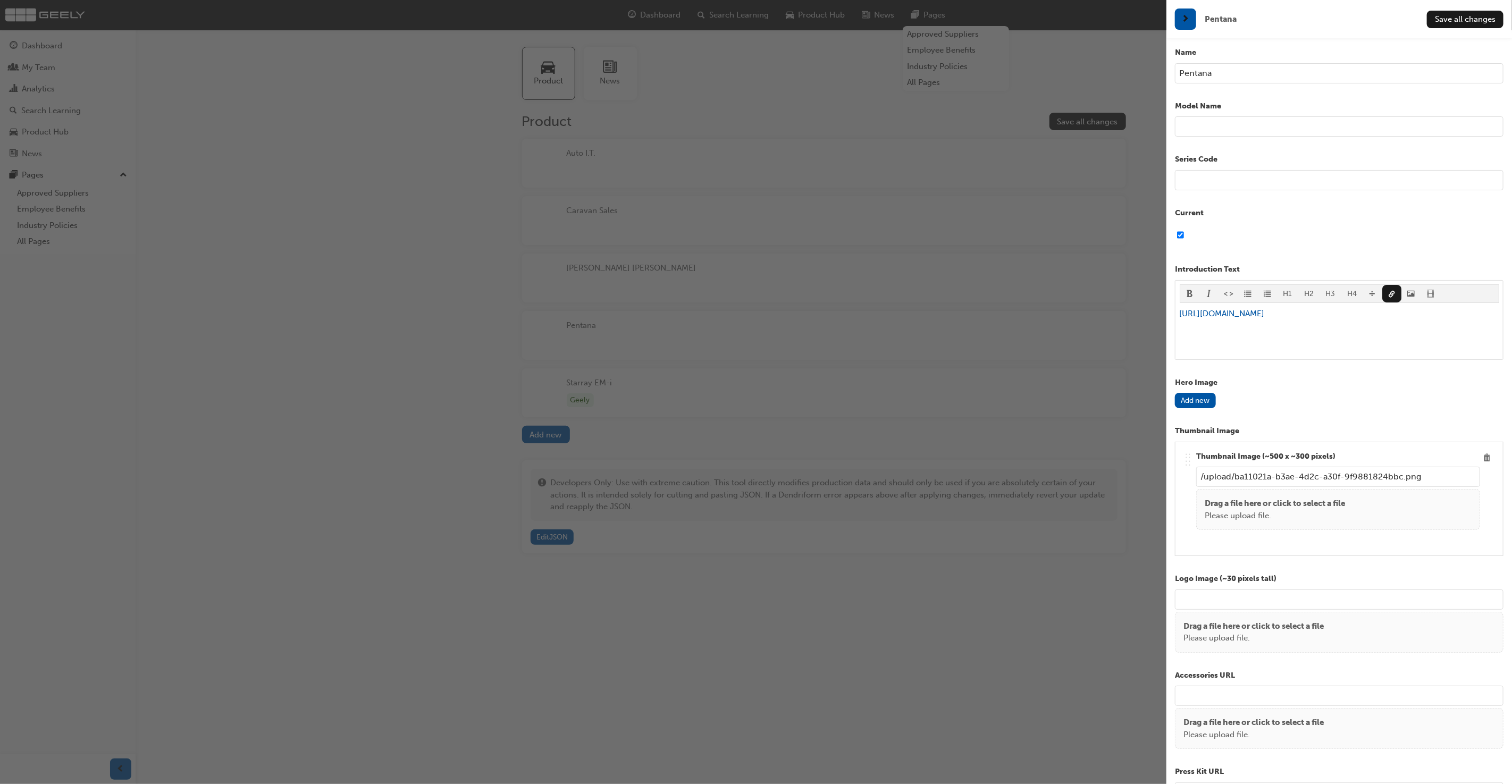
scroll to position [0, 0]
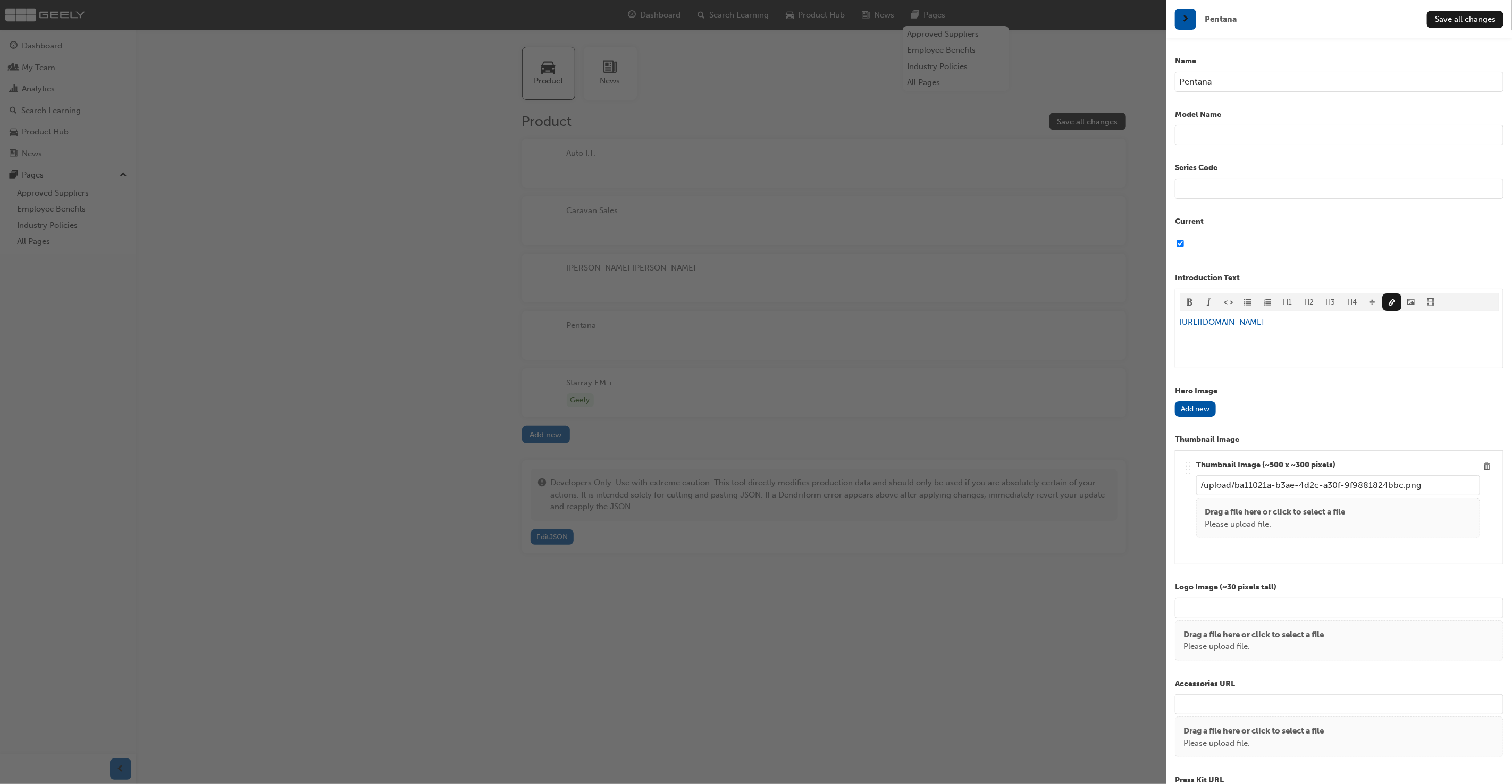
type input "https://en.wikipedia.org/wiki/Geely_Auto"
click at [1262, 349] on div "﻿ https://en.wikipedia.org/wiki/Geely_Auto ﻿" at bounding box center [1339, 340] width 319 height 48
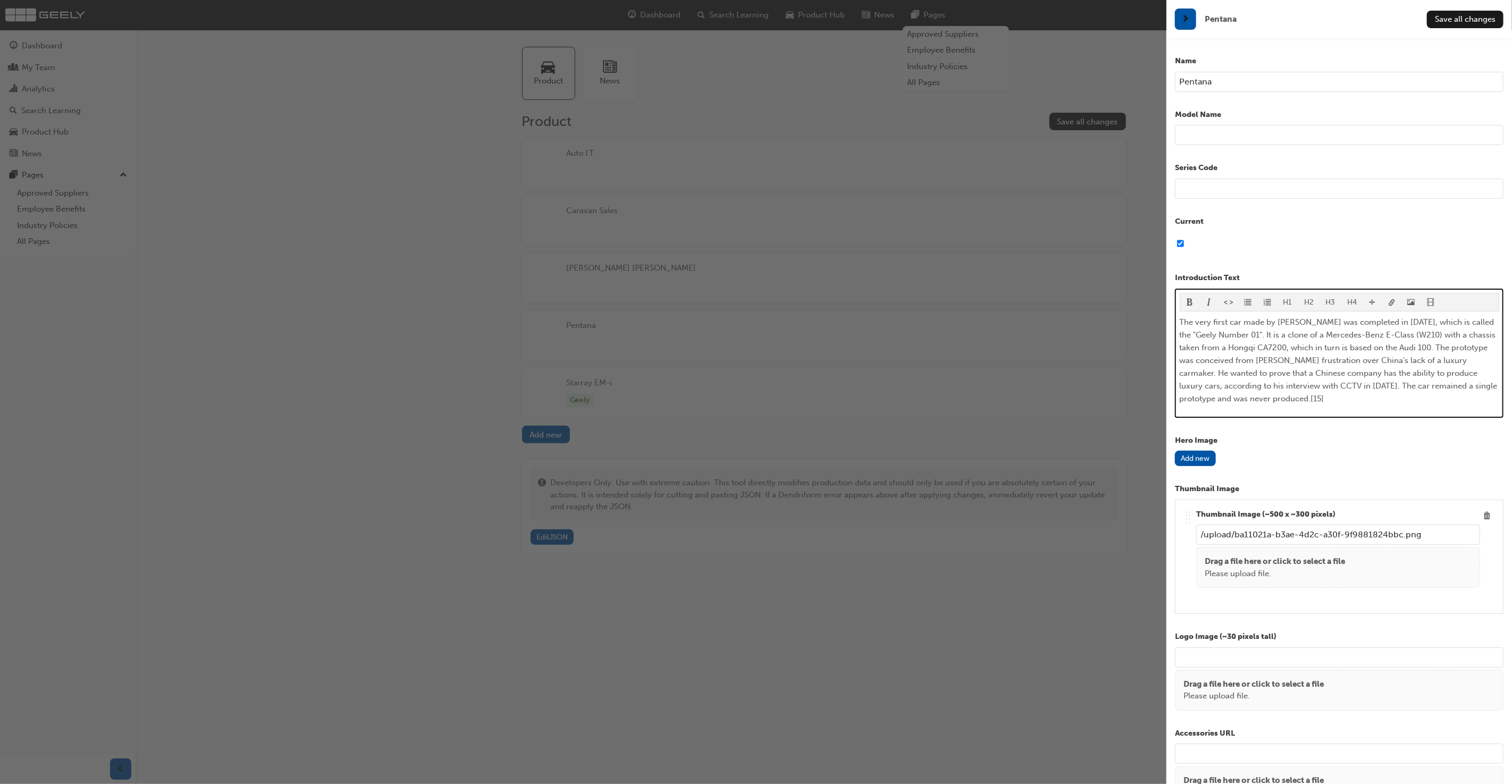
click at [1351, 384] on span "The very first car made by Geely was completed in 1996, which is called the "Ge…" at bounding box center [1339, 360] width 320 height 86
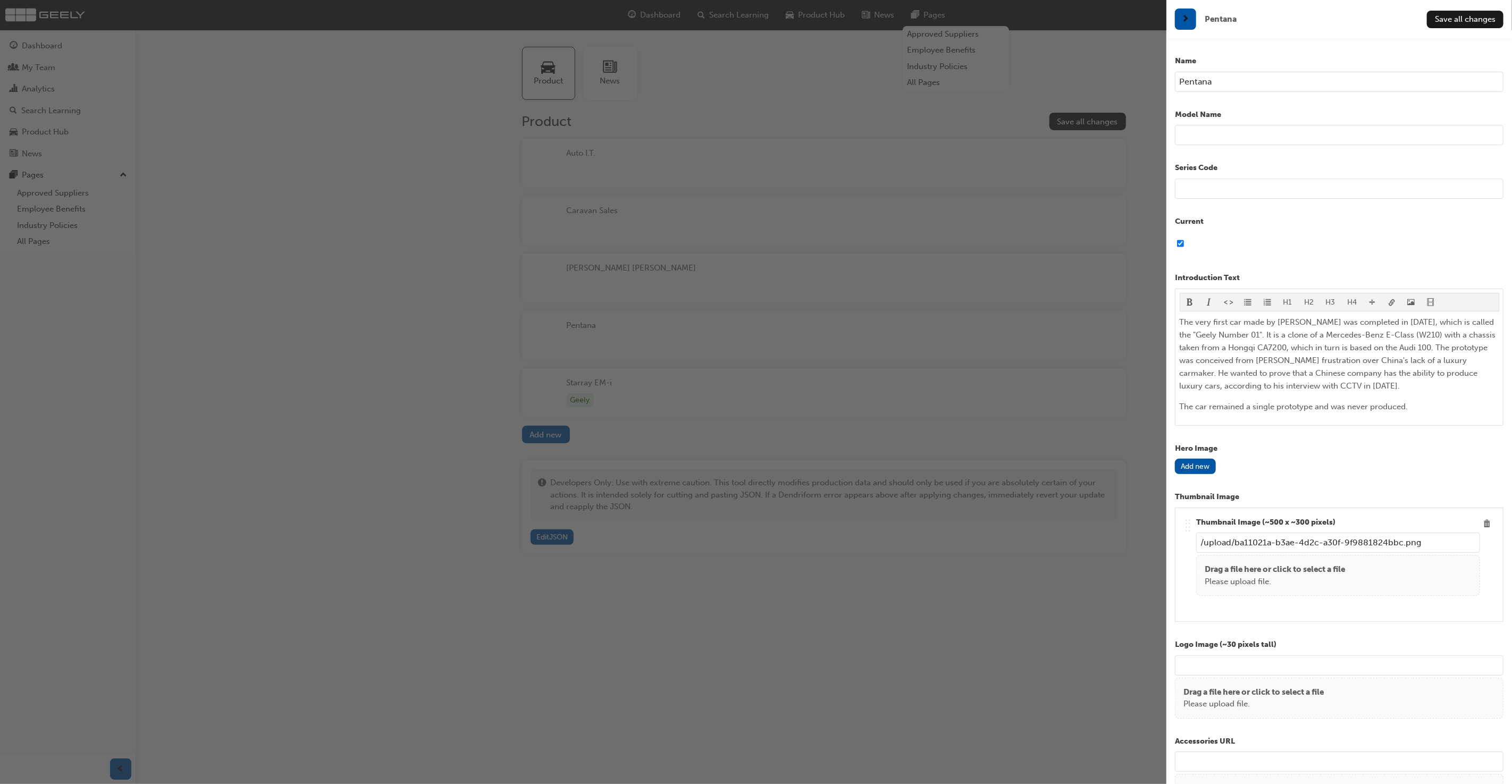
click at [1263, 83] on input "Pentana" at bounding box center [1339, 82] width 329 height 20
type input "Geely Numer 01"
click at [1180, 242] on input "checkbox" at bounding box center [1180, 244] width 7 height 20
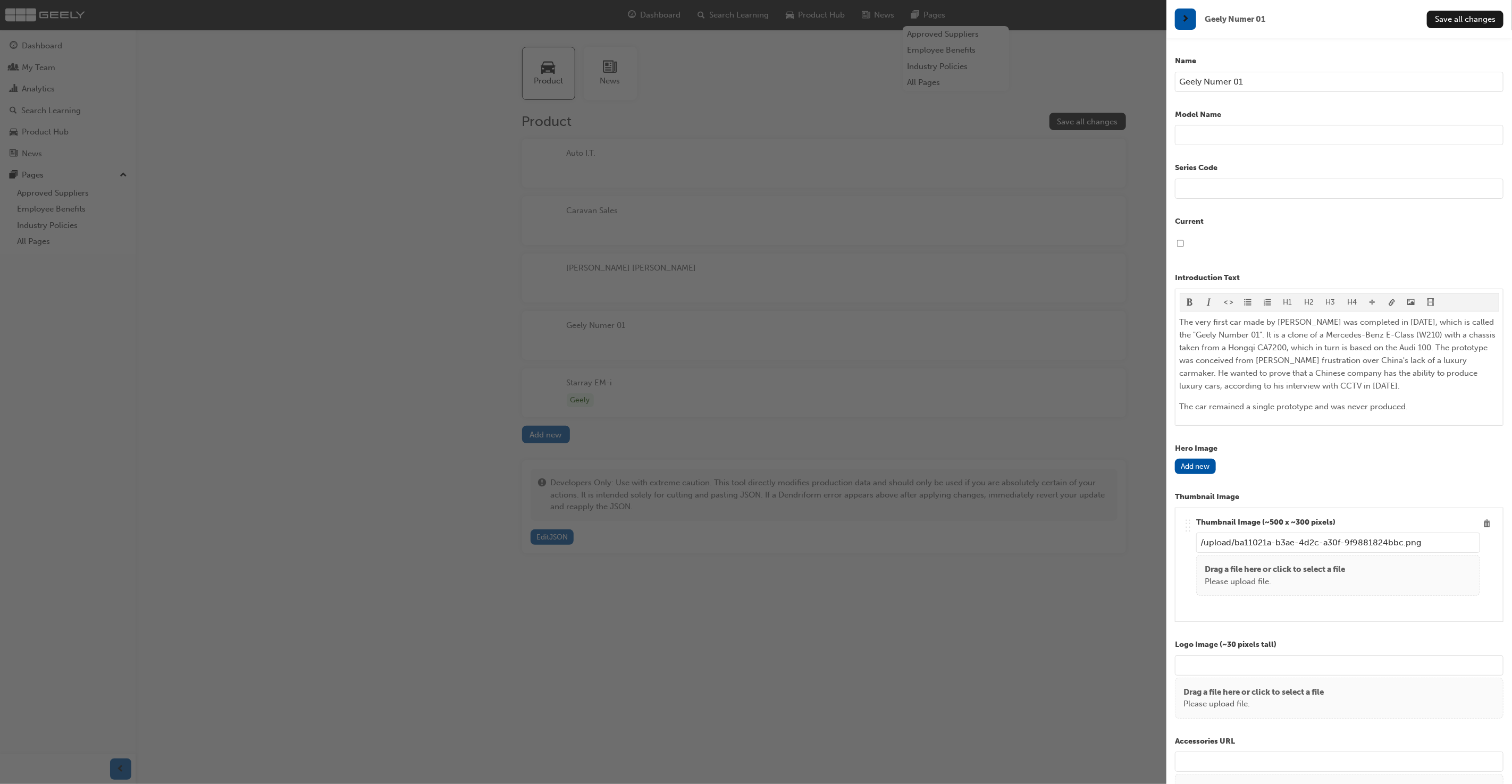
checkbox input "false"
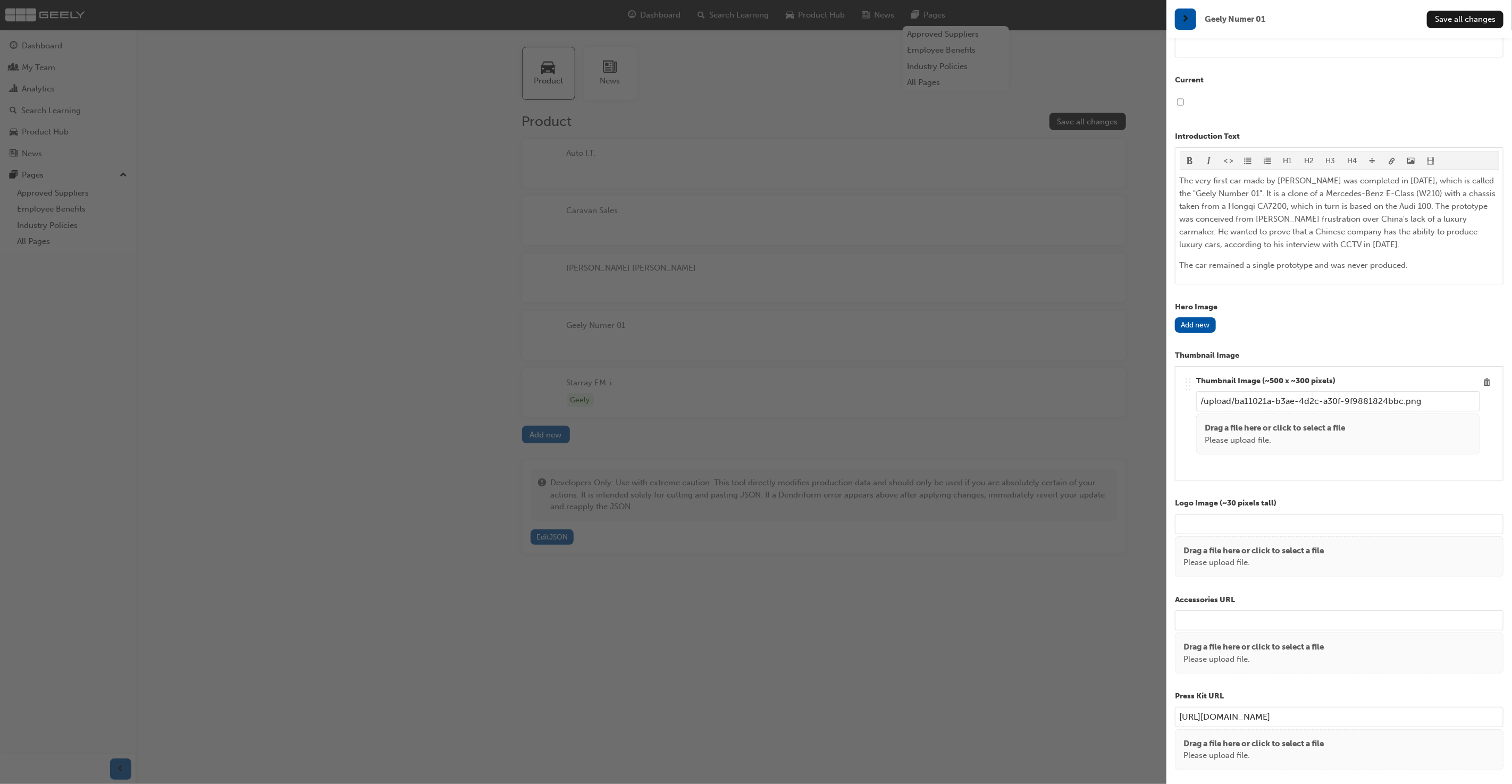
scroll to position [178, 0]
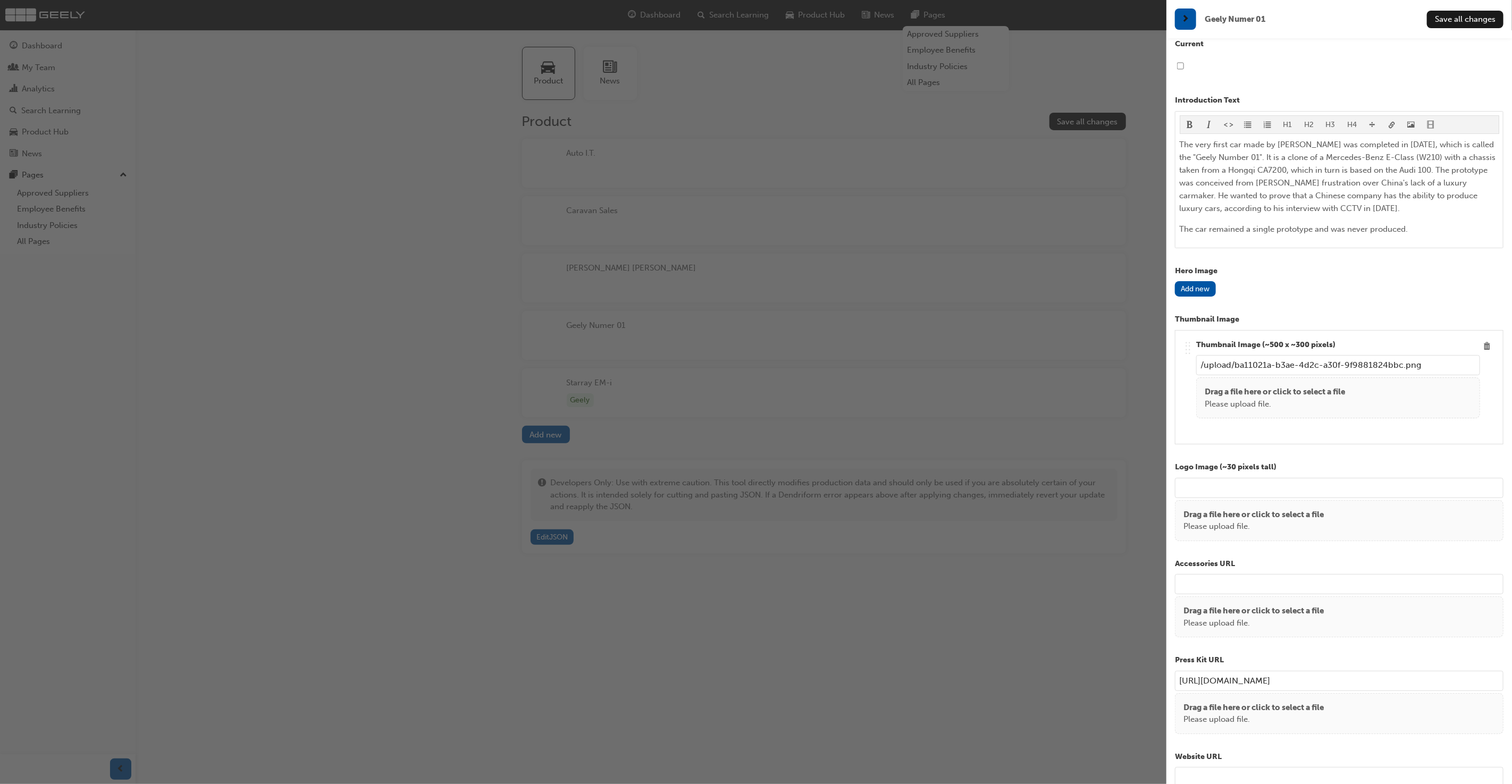
click at [1297, 398] on p "Please upload file." at bounding box center [1274, 404] width 140 height 12
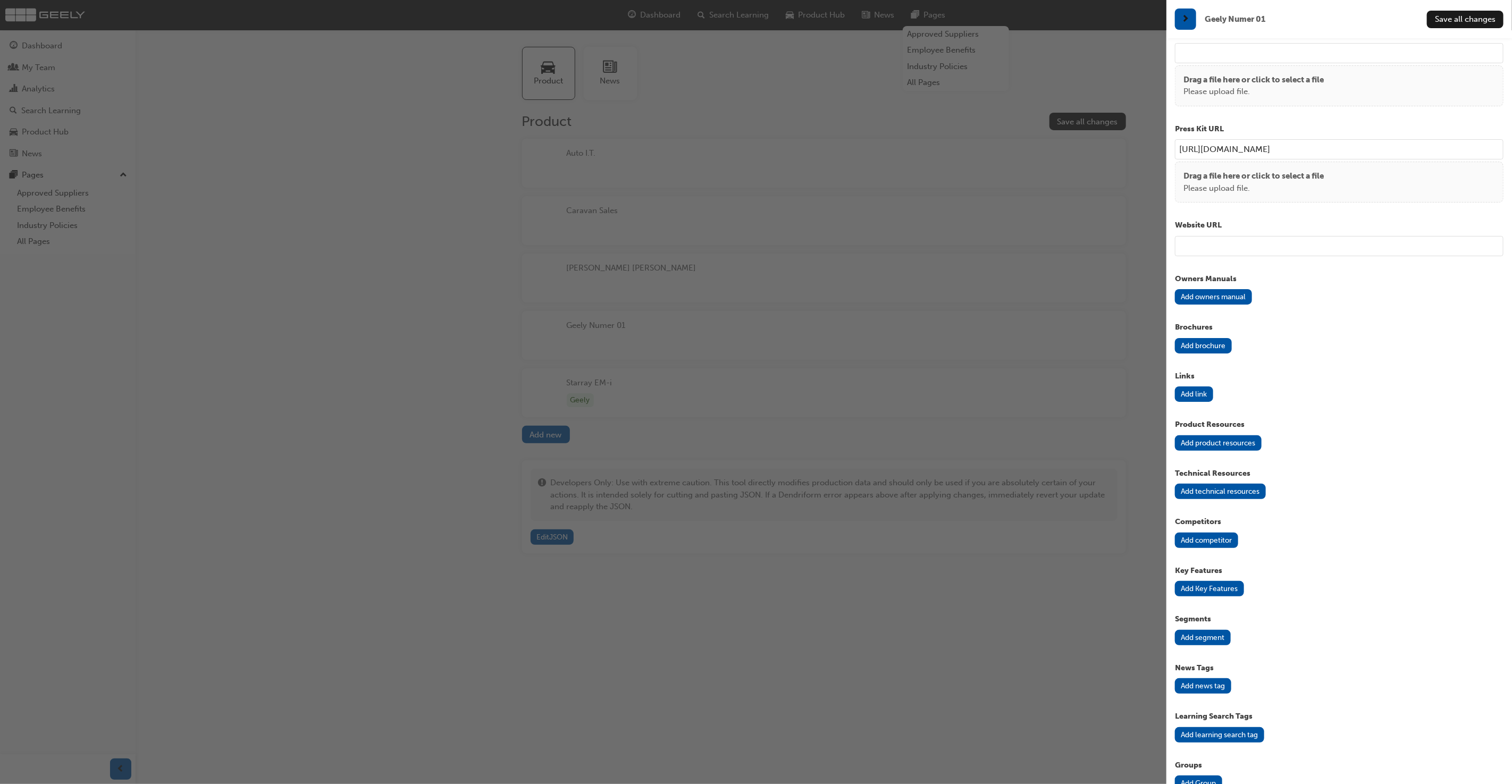
scroll to position [772, 0]
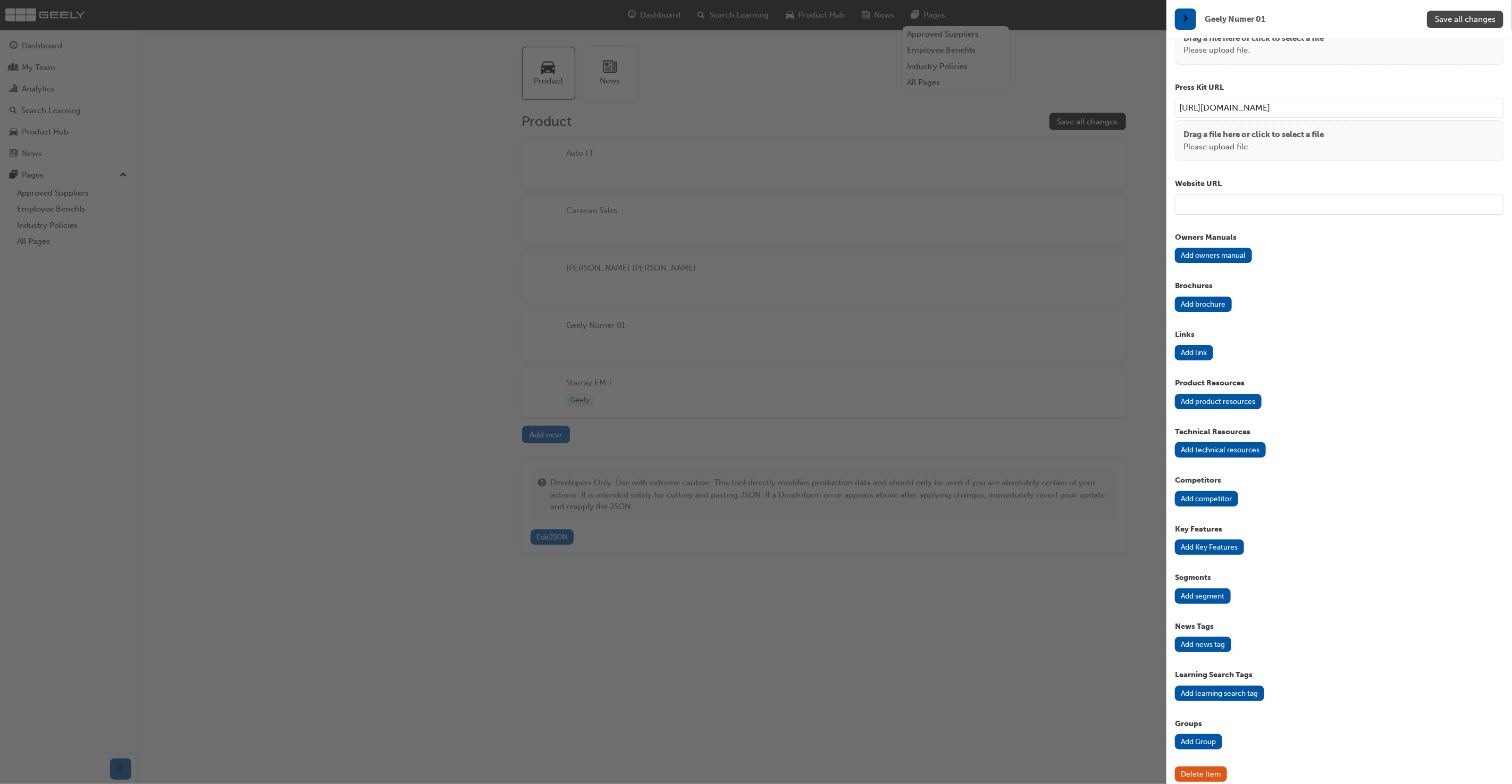
click at [1466, 18] on span "Save all changes" at bounding box center [1465, 19] width 60 height 9
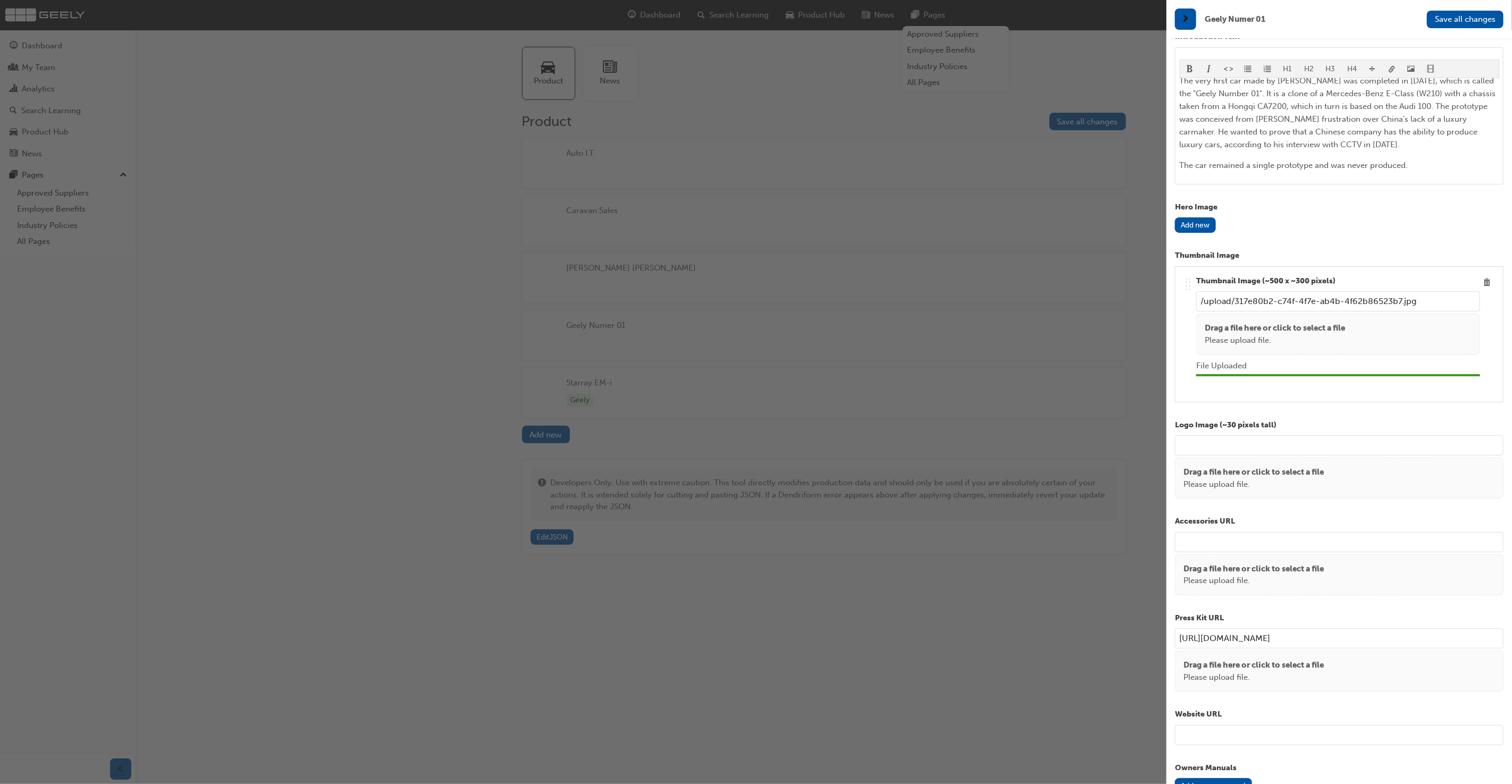
scroll to position [239, 0]
click at [1286, 336] on p "Please upload file." at bounding box center [1274, 342] width 140 height 12
click at [1312, 328] on p "Drag a file here or click to select a file" at bounding box center [1274, 330] width 140 height 12
type input "/upload/1bd3832c-0af4-4a9a-8d7e-ad56f07109df.png"
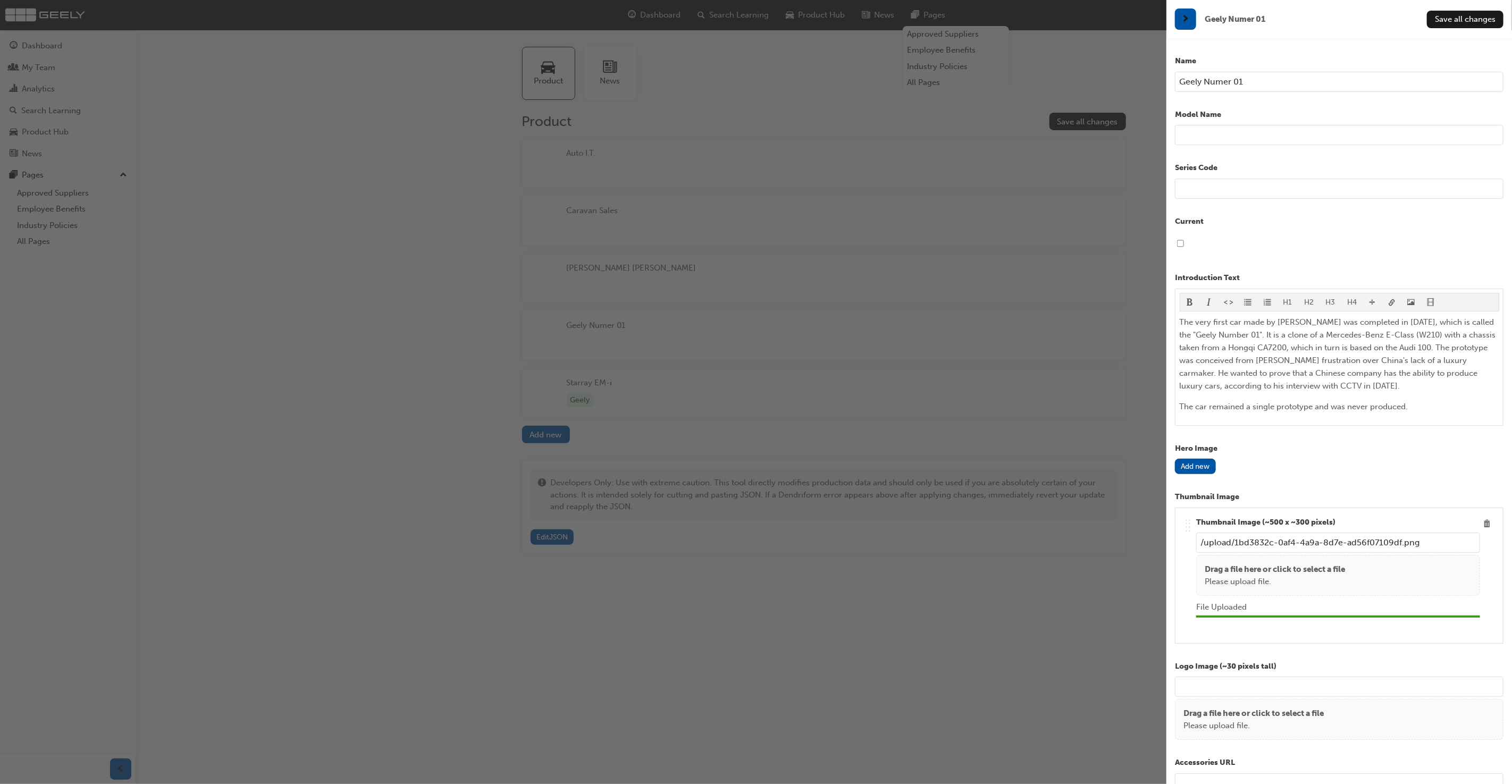
click at [1267, 82] on input "Geely Numer 01" at bounding box center [1339, 82] width 329 height 20
paste input "Haoqing"
type input "Haoqing"
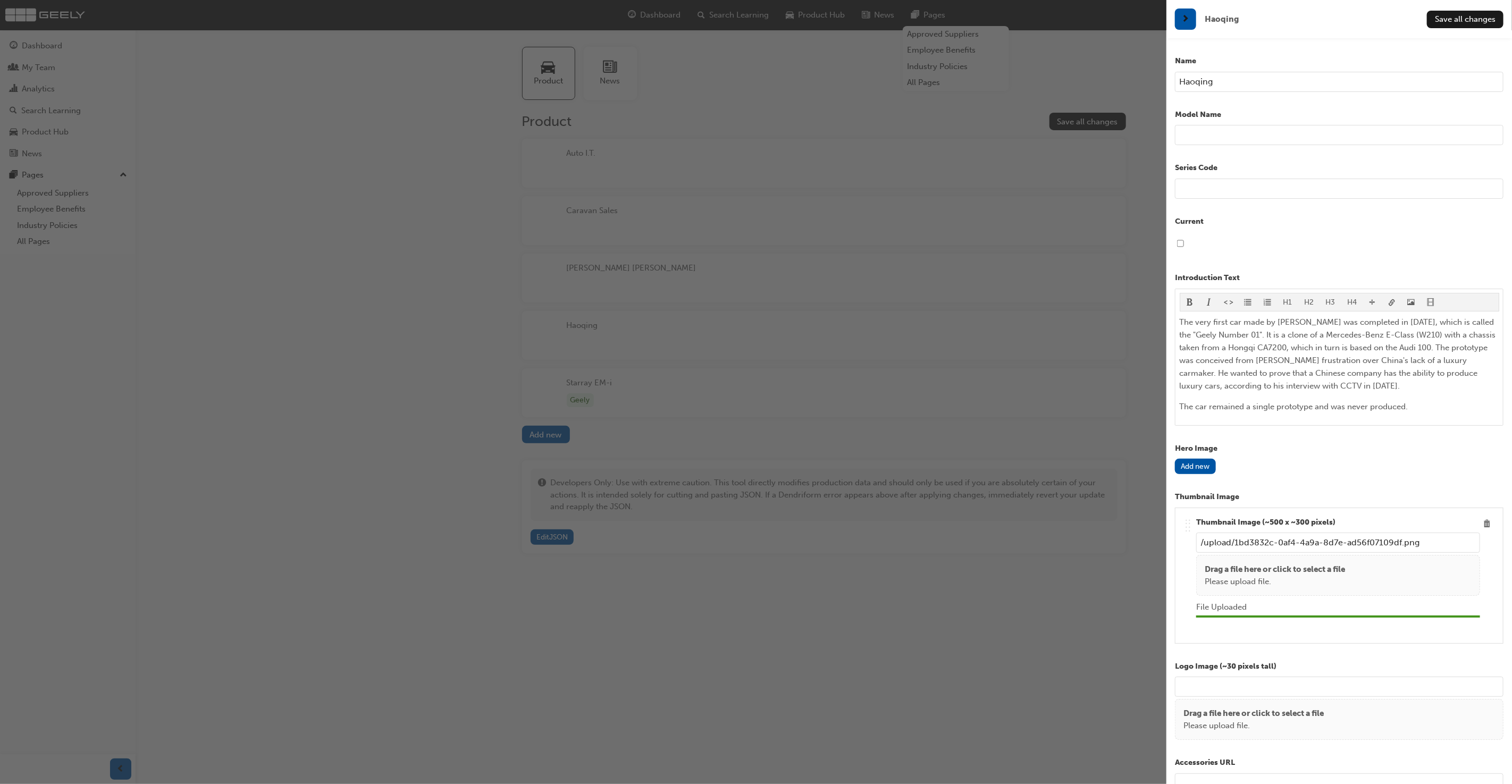
click at [1301, 189] on input "text" at bounding box center [1339, 188] width 329 height 20
paste input "JL6360B1"
type input "JL6360B1"
click at [1432, 347] on span "The very first car made by Geely was completed in 1996, which is called the "Ge…" at bounding box center [1339, 354] width 319 height 73
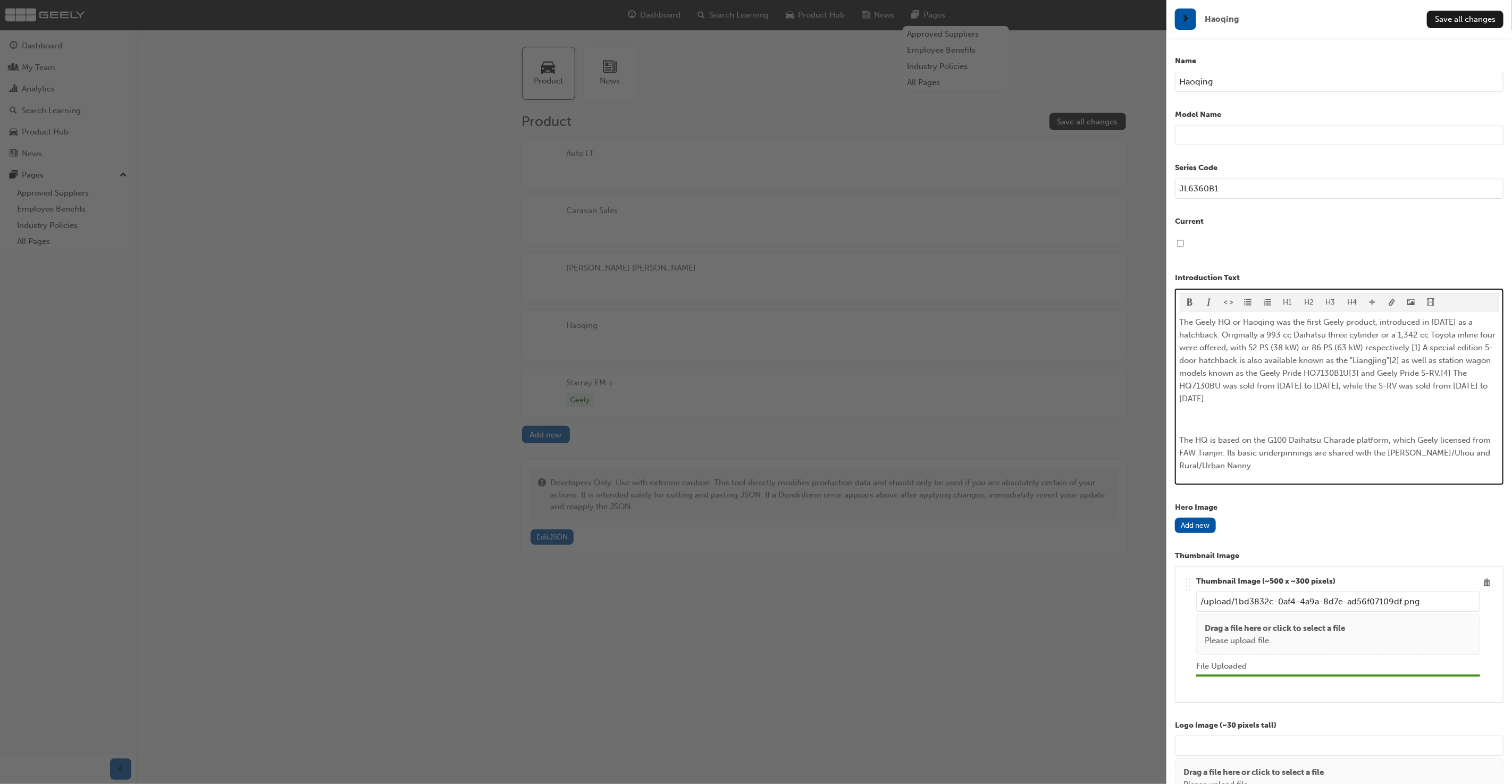
click at [1386, 329] on span "The Geely HQ or Haoqing was the first Geely product, introduced in February 199…" at bounding box center [1339, 360] width 319 height 86
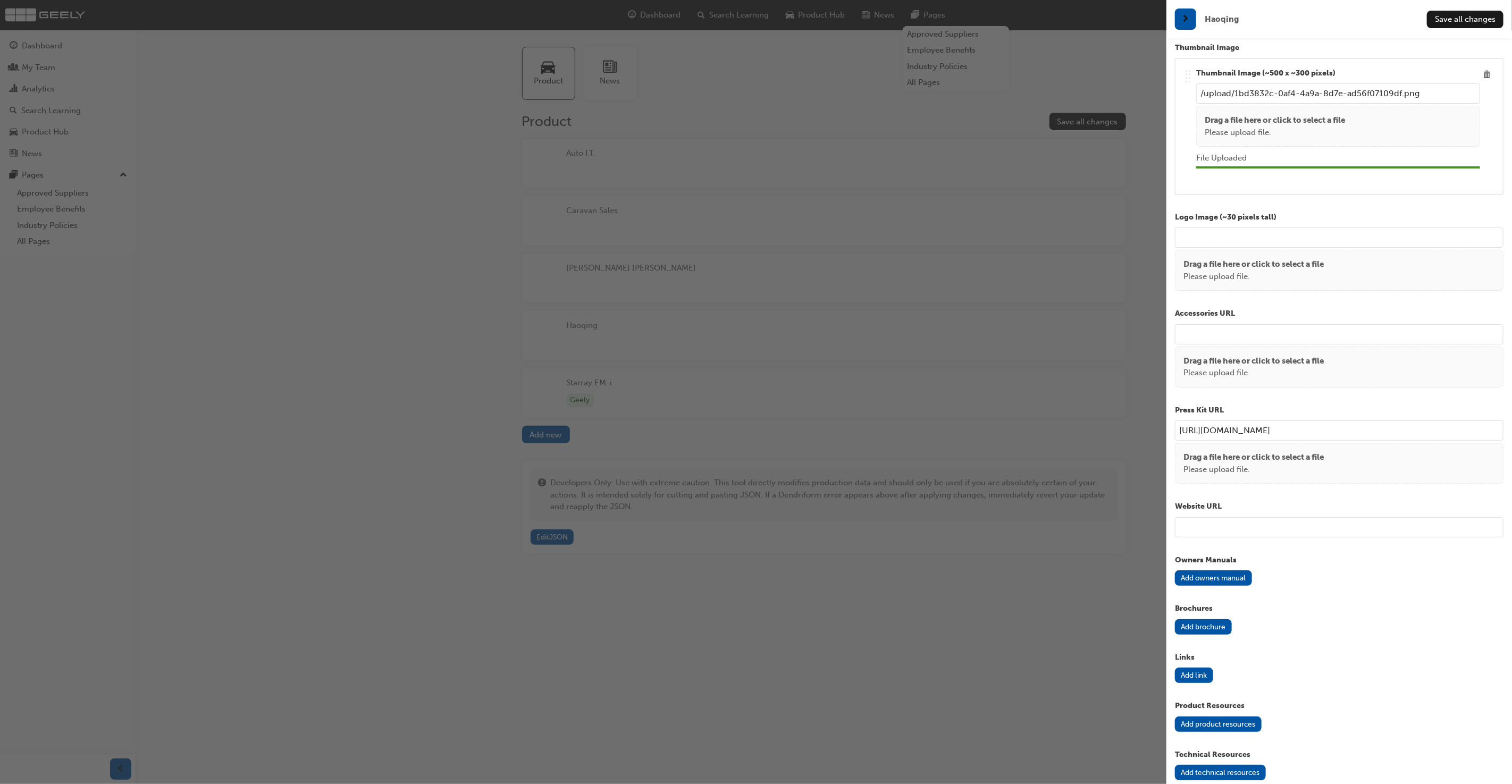
scroll to position [522, 0]
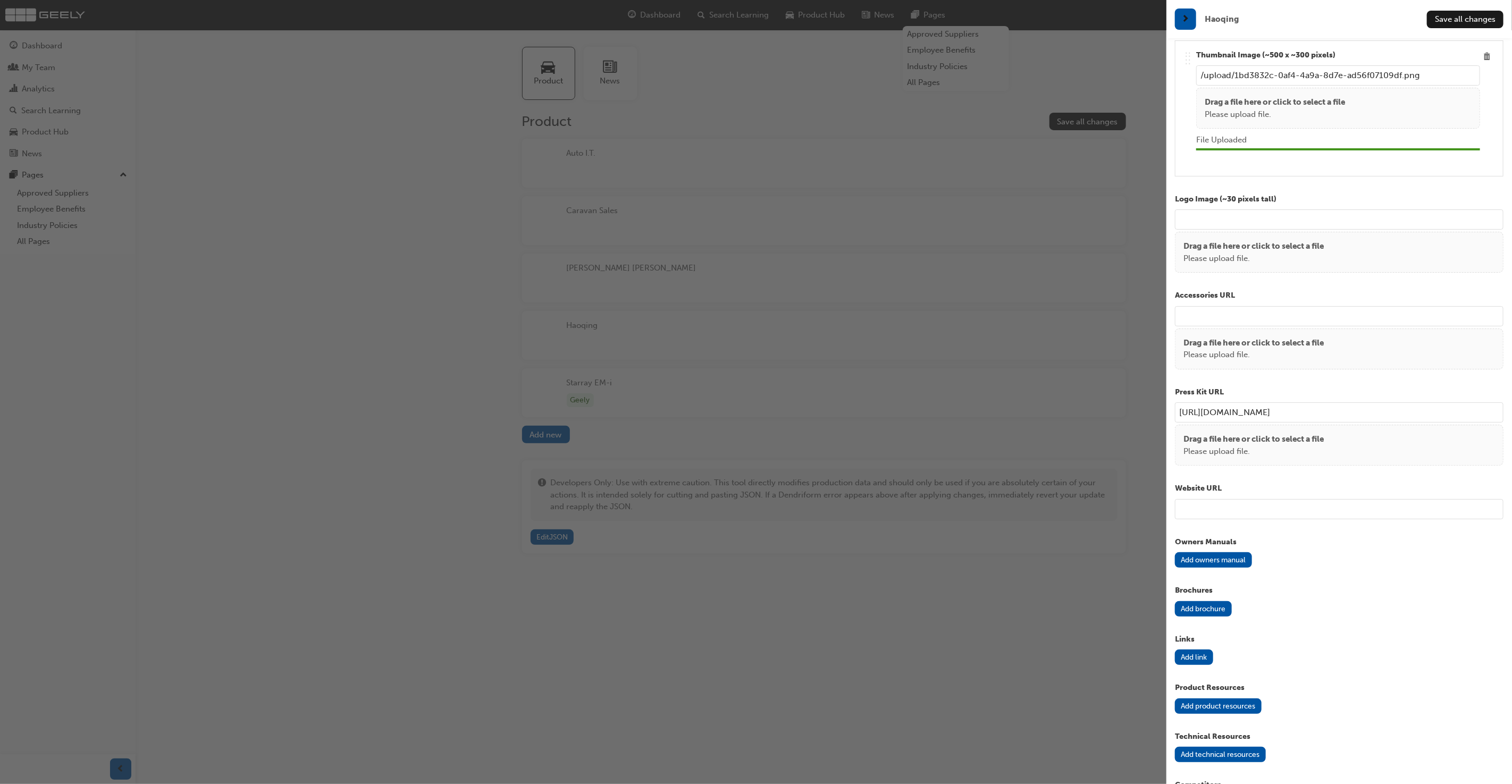
click at [1385, 411] on input "https://en.wikipedia.org/wiki/Geely_Auto" at bounding box center [1339, 413] width 329 height 20
paste input "HQ"
type input "https://en.wikipedia.org/wiki/Geely_HQ"
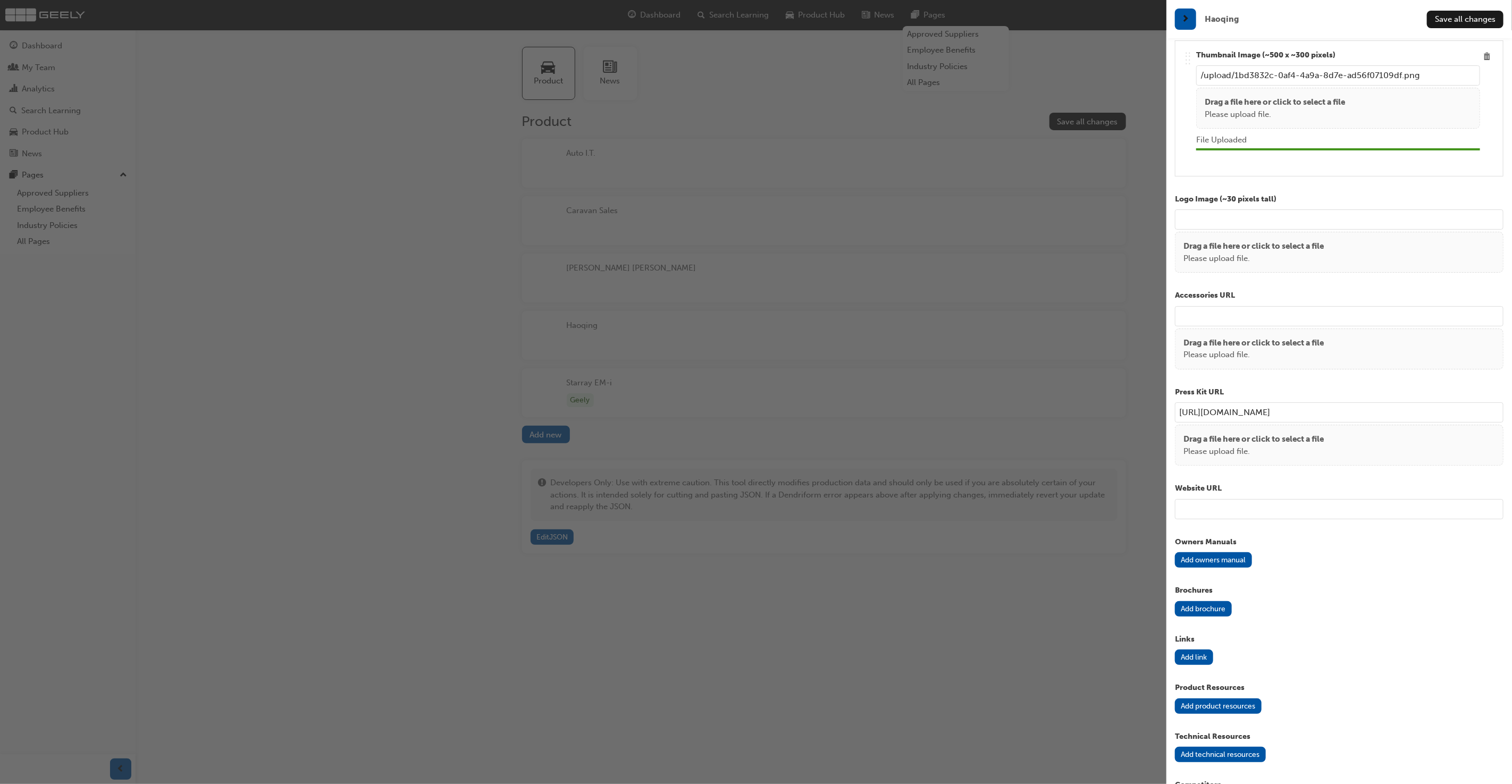
click at [1379, 386] on p "Press Kit URL" at bounding box center [1339, 392] width 329 height 12
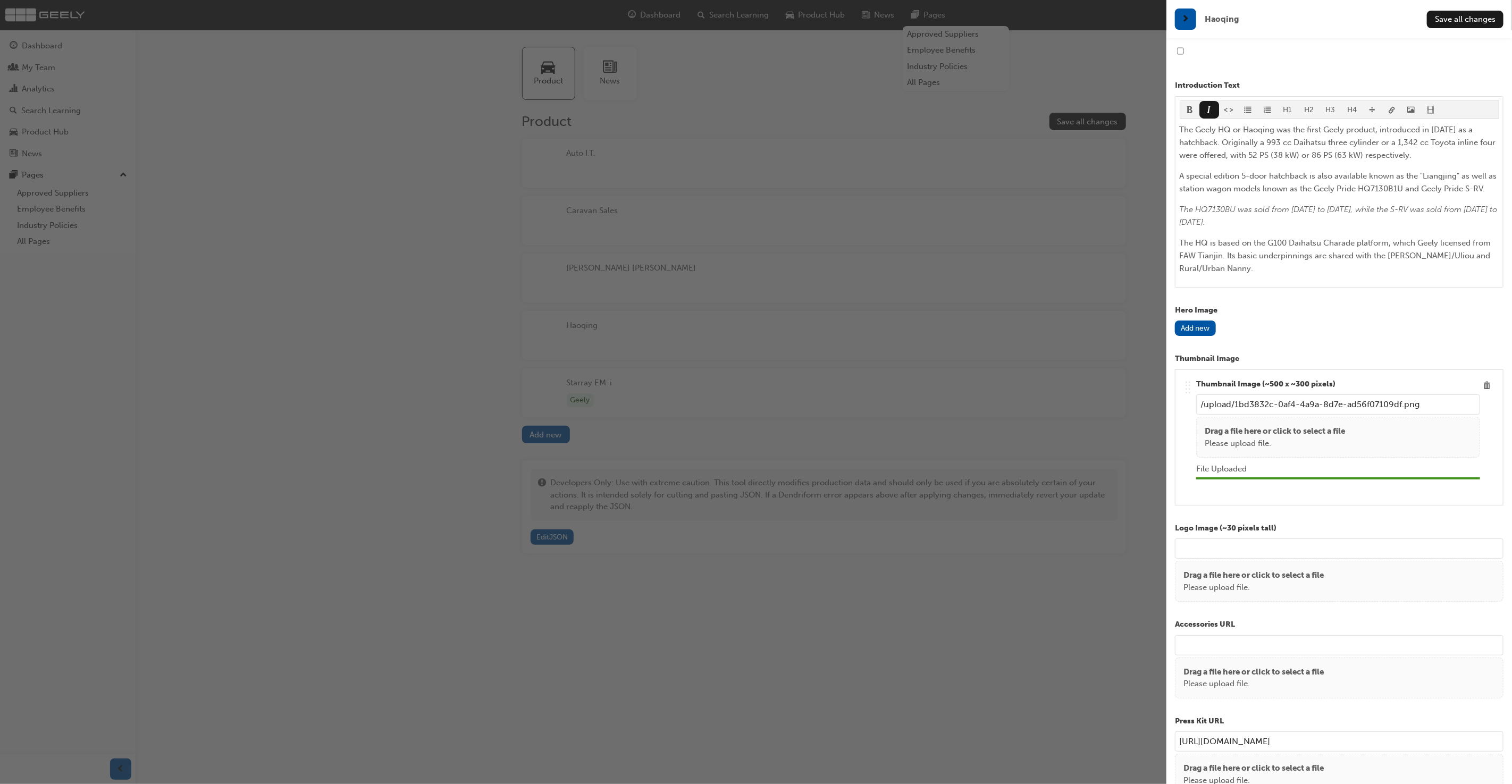
scroll to position [191, 0]
click at [1192, 326] on button "Add new" at bounding box center [1196, 329] width 41 height 15
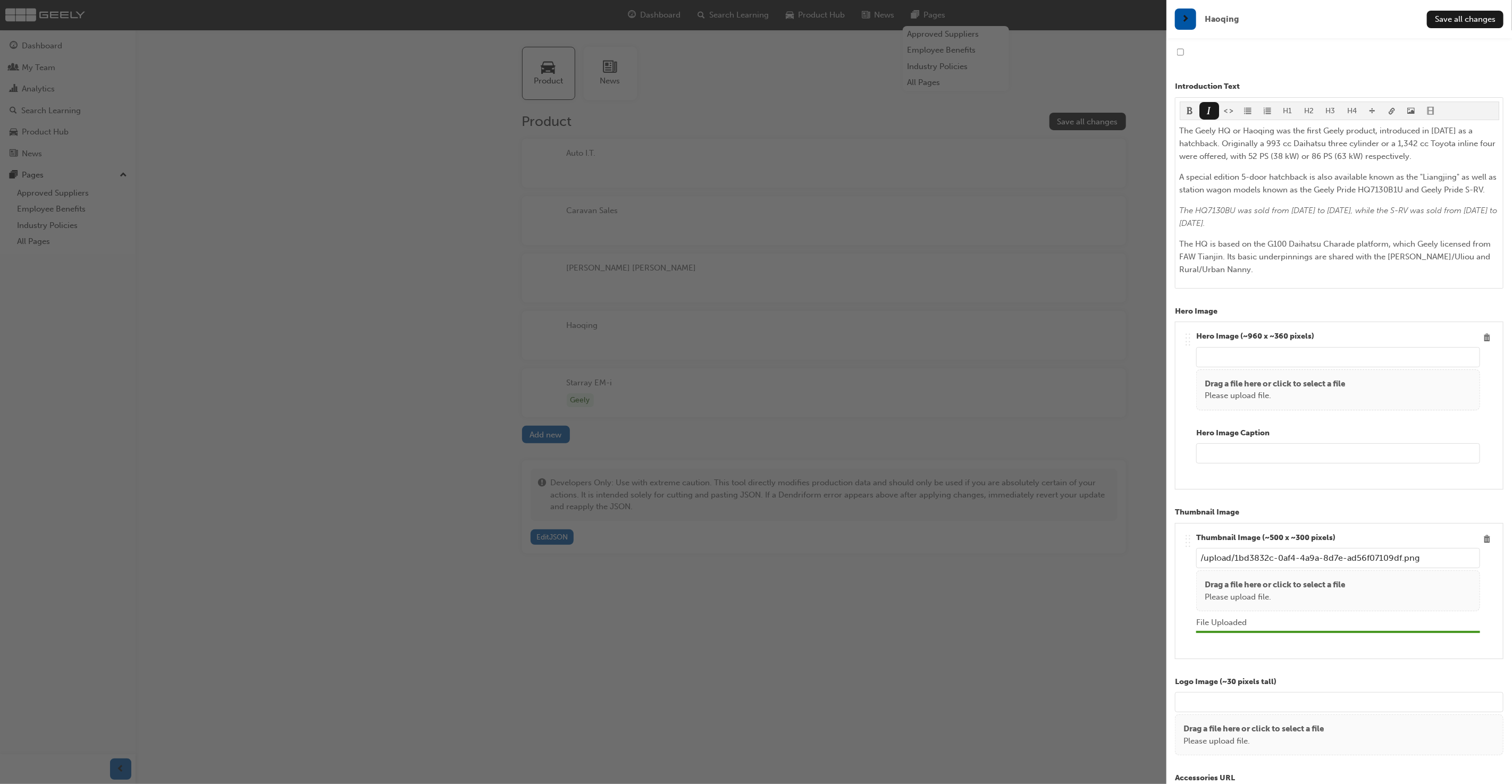
click at [1304, 397] on p "Please upload file." at bounding box center [1274, 396] width 140 height 12
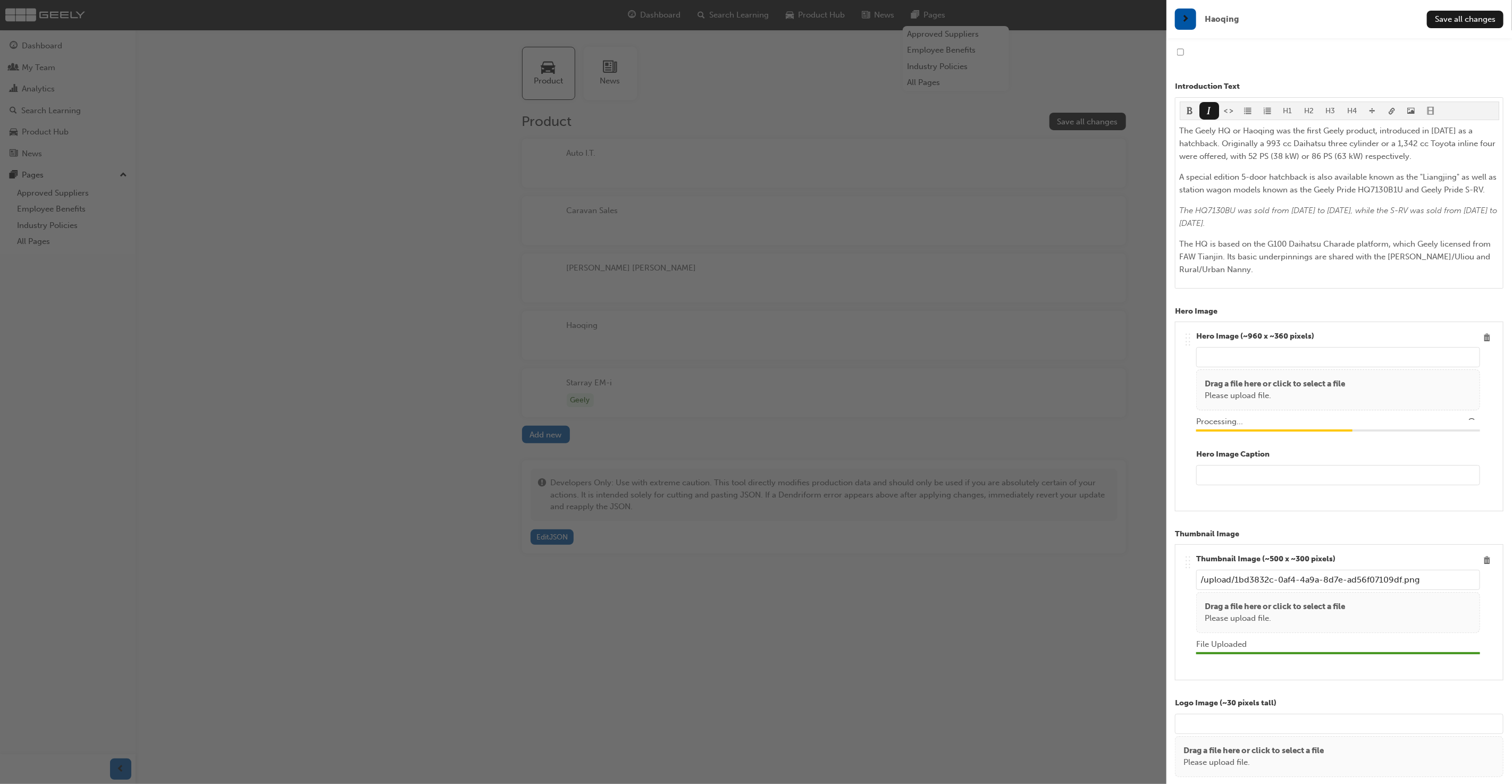
type input "/upload/dd192eee-d572-48ef-84b0-8e15ab1d6cd9.jpg"
click at [1487, 21] on span "Save all changes" at bounding box center [1465, 19] width 60 height 9
click at [1149, 87] on div "button" at bounding box center [583, 392] width 1166 height 784
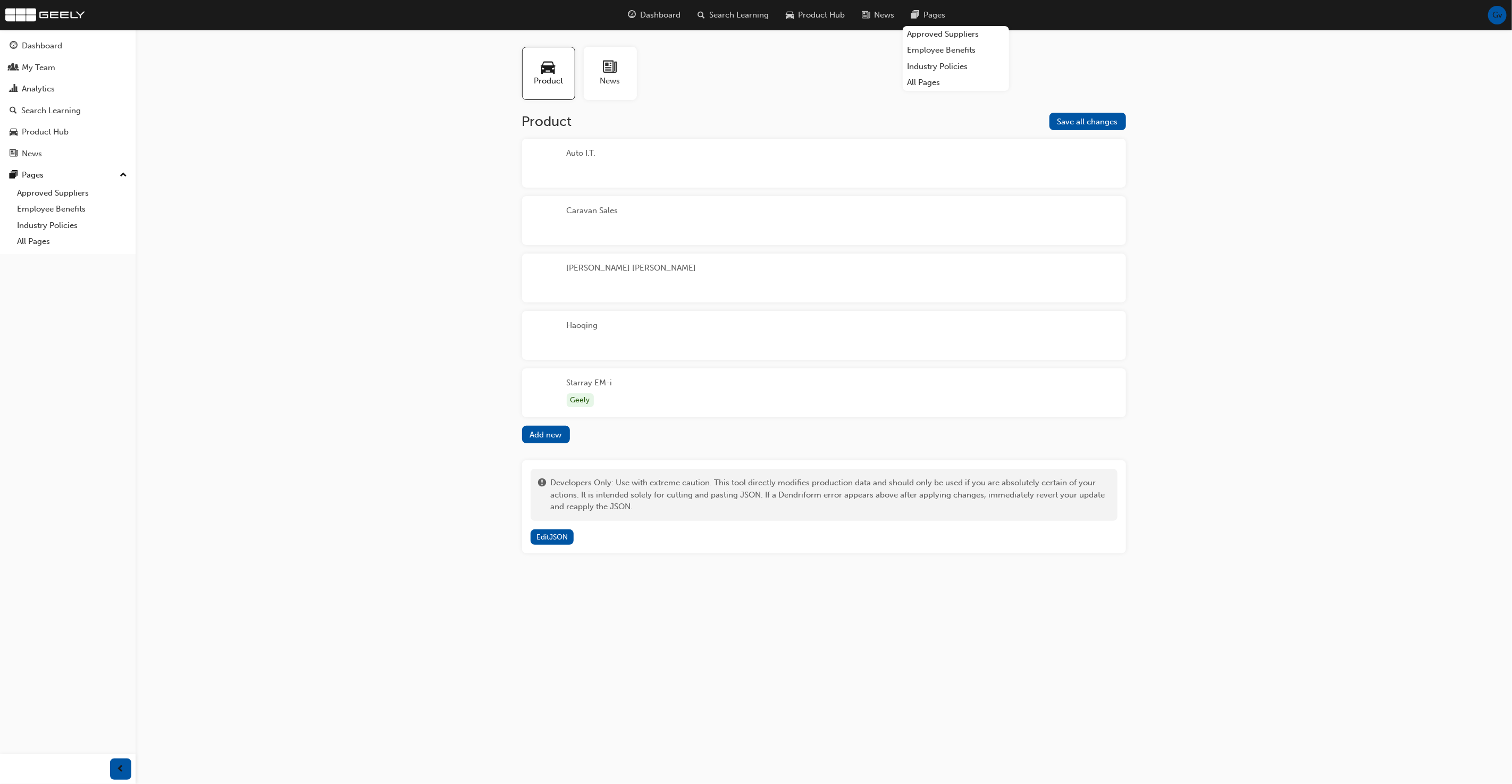
click at [724, 392] on div "Starray EM-i Geely" at bounding box center [824, 393] width 604 height 49
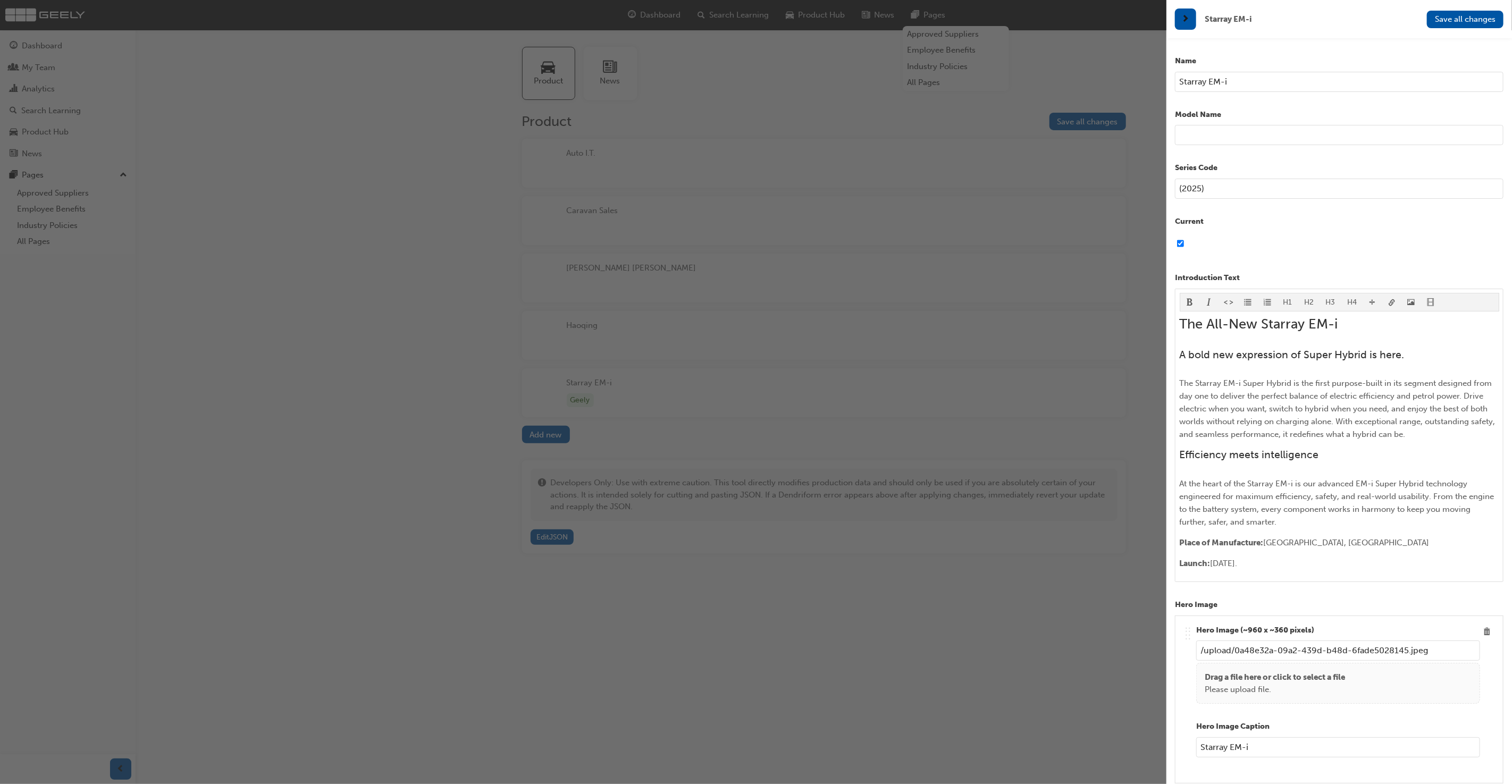
click at [1279, 82] on input "Starray EM-i" at bounding box center [1339, 82] width 329 height 20
type input "Starray"
click at [1270, 136] on input "text" at bounding box center [1339, 135] width 329 height 20
type input "EM-i"
click at [1281, 192] on input "(2025)" at bounding box center [1339, 188] width 329 height 20
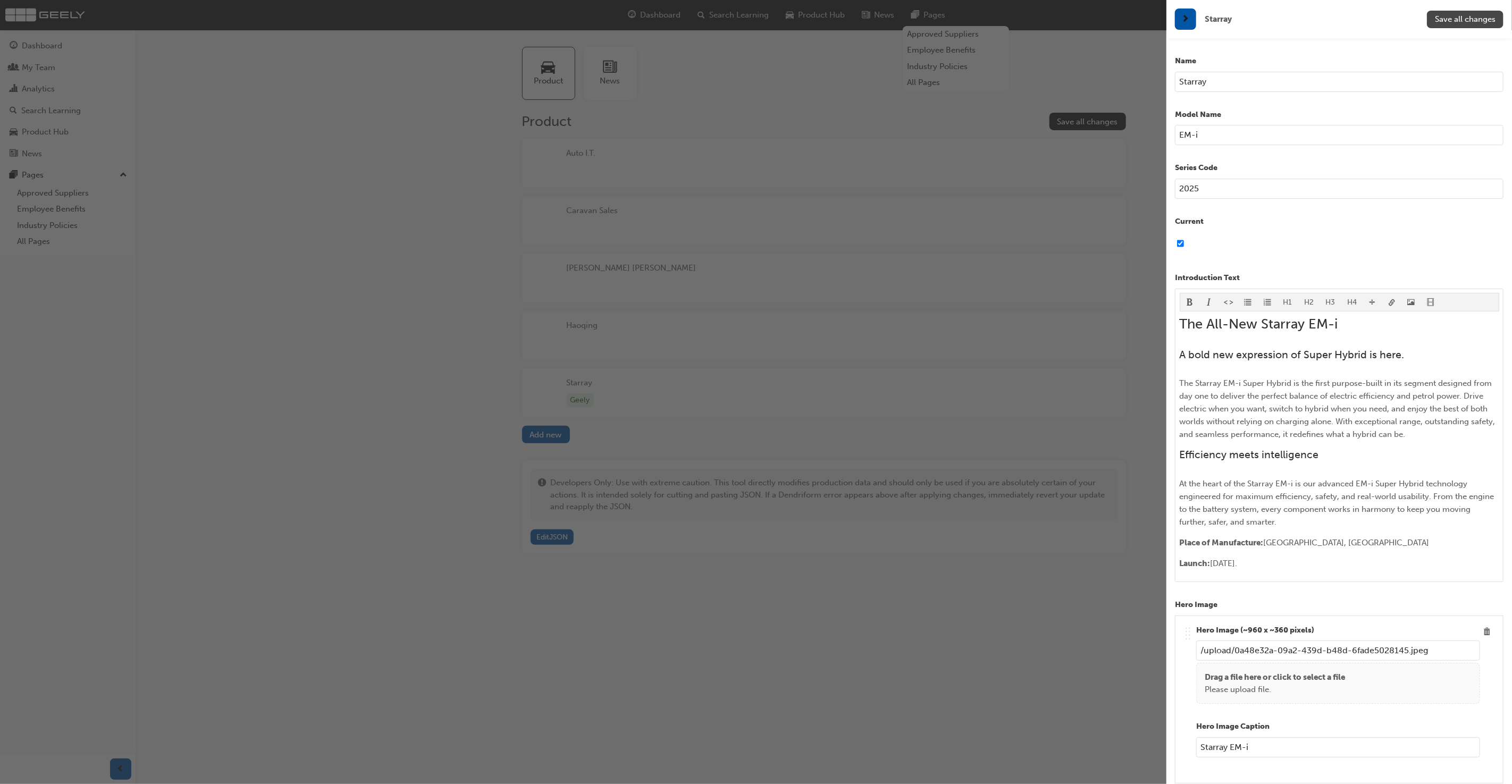
type input "2025"
click at [1457, 19] on span "Save all changes" at bounding box center [1465, 19] width 60 height 9
click at [1275, 133] on input "EM-i" at bounding box center [1339, 135] width 329 height 20
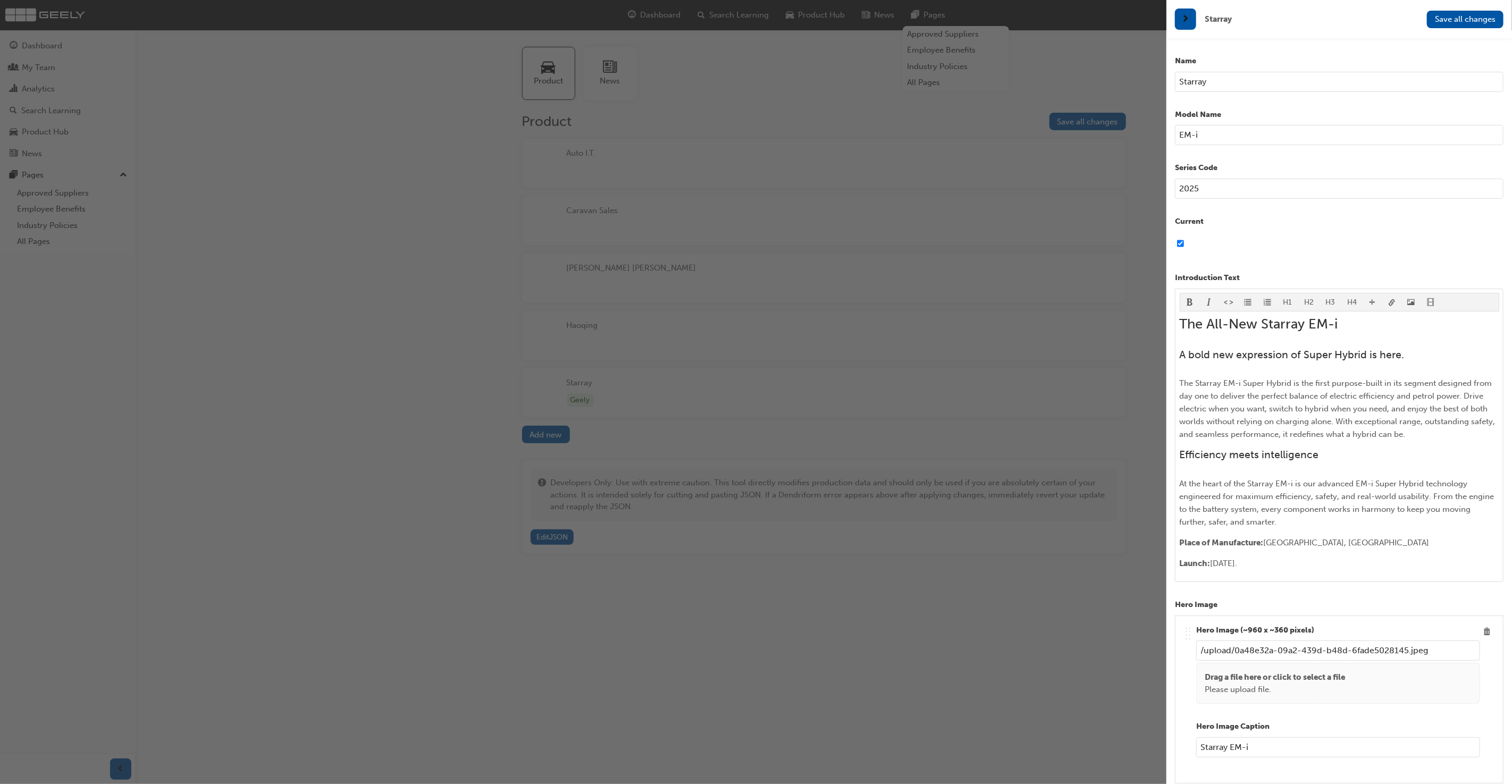
click at [1195, 79] on input "Starray" at bounding box center [1339, 82] width 329 height 20
click at [1179, 129] on input "EM-i" at bounding box center [1339, 135] width 329 height 20
paste input "Starray"
type input "Starray EM-i"
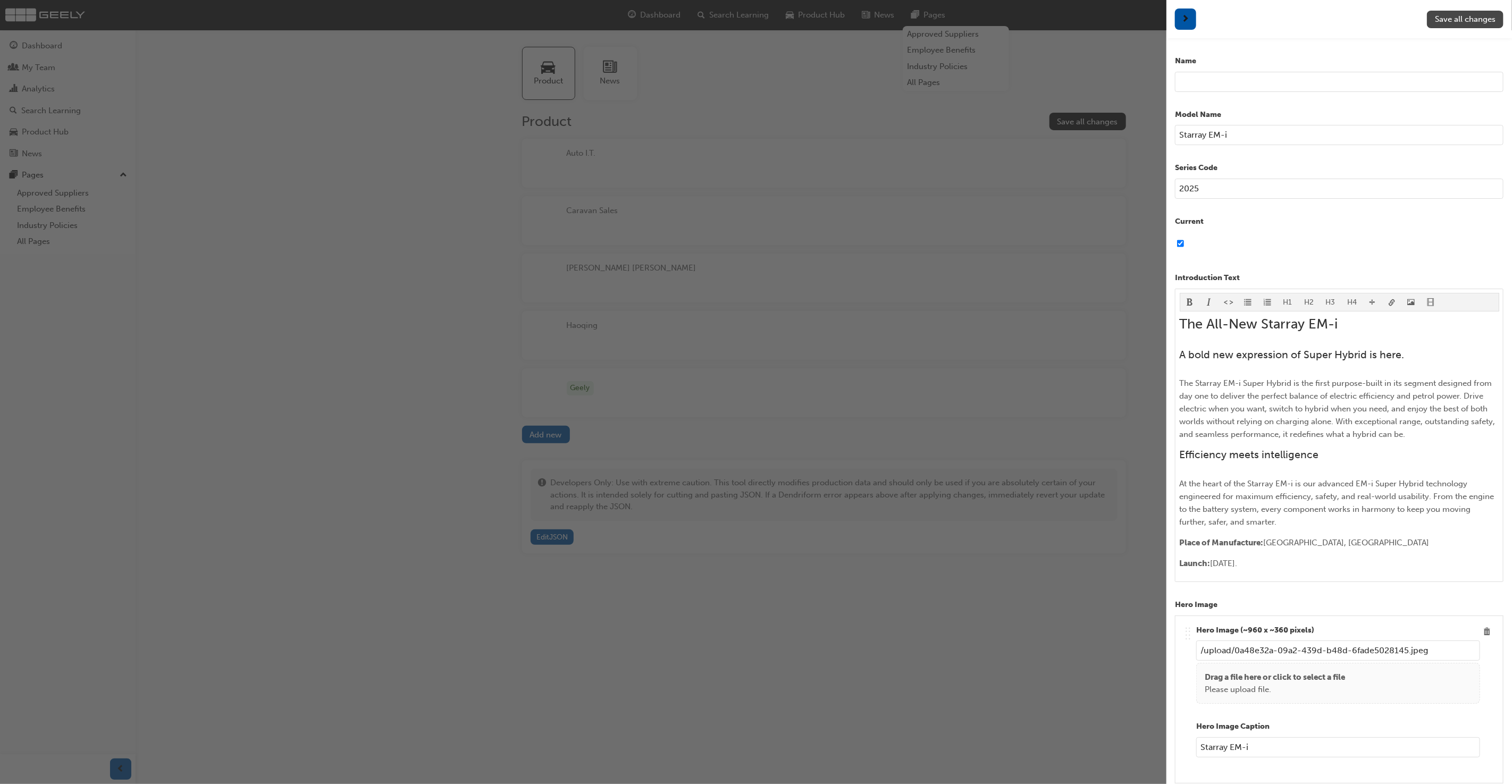
click at [1470, 19] on span "Save all changes" at bounding box center [1465, 19] width 60 height 9
click at [1139, 86] on div "button" at bounding box center [583, 392] width 1166 height 784
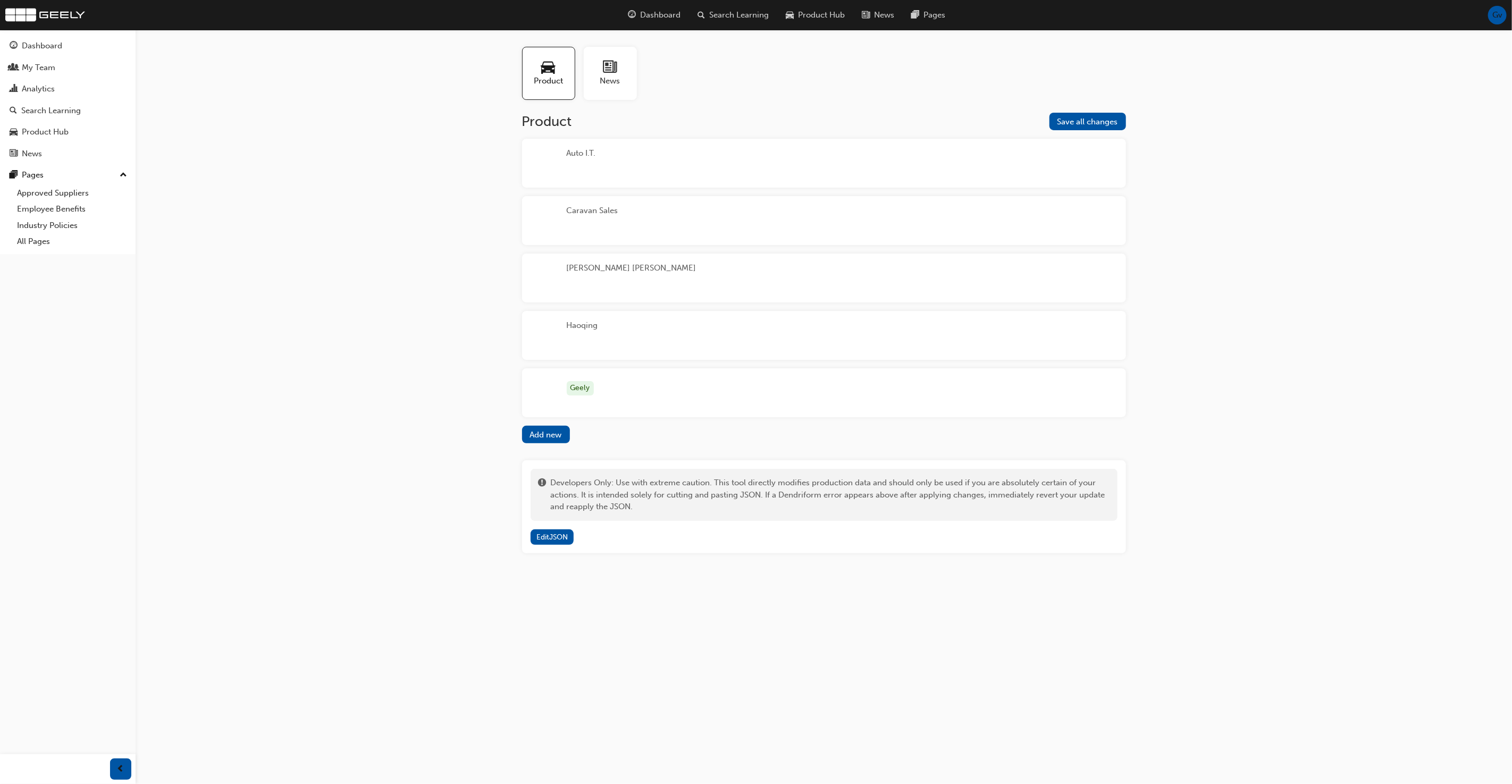
click at [660, 158] on div "Auto I.T." at bounding box center [824, 163] width 604 height 49
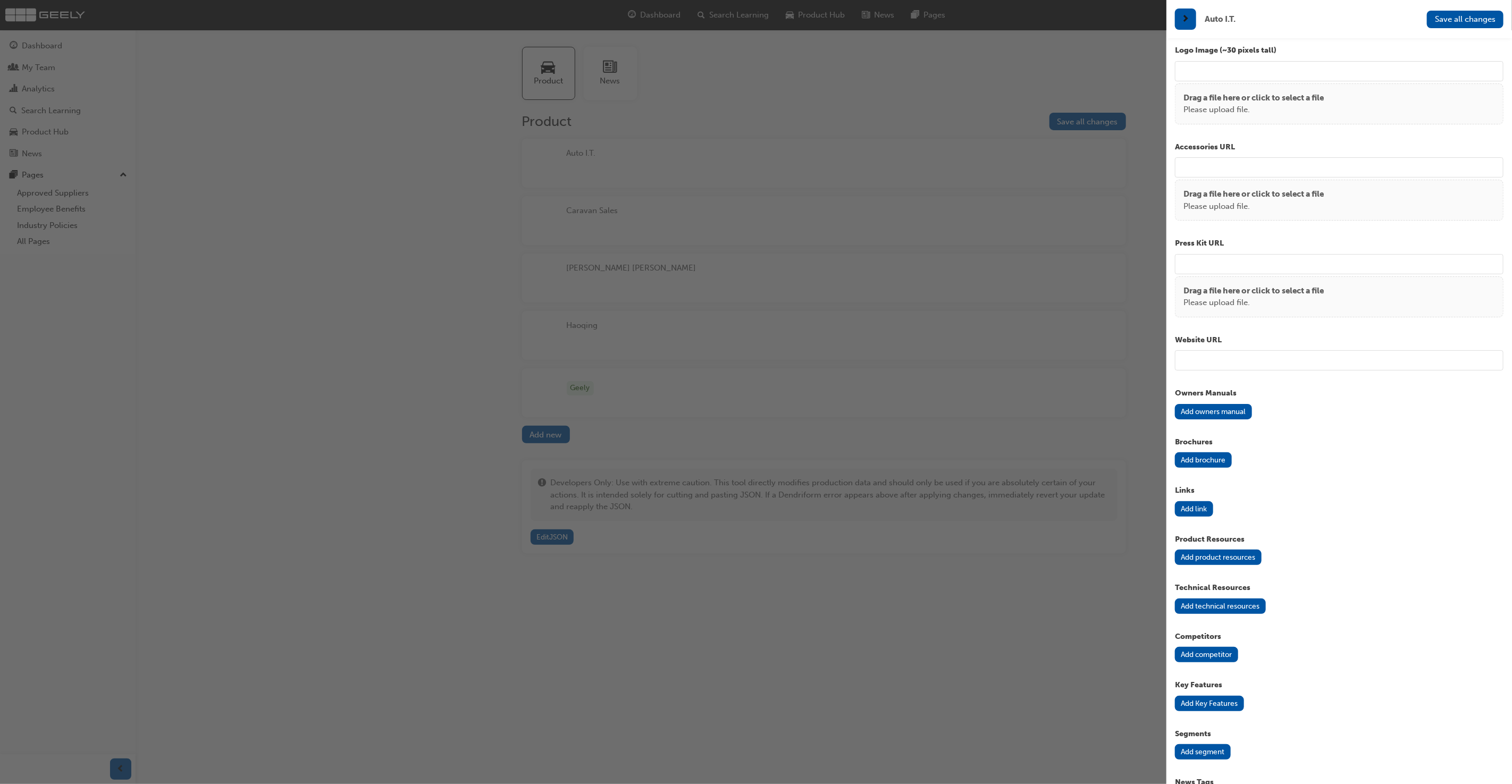
scroll to position [692, 0]
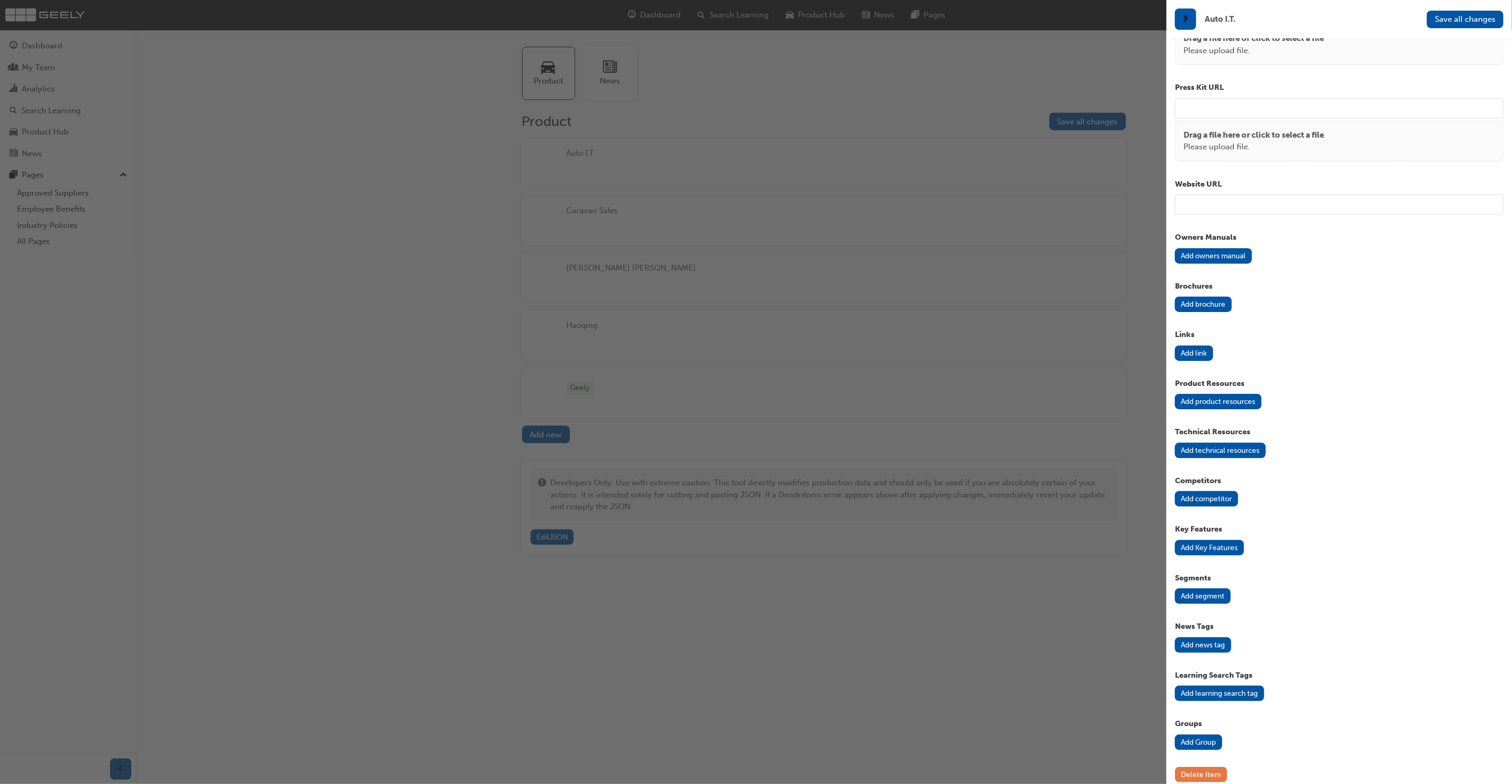
click at [1200, 767] on button "Delete Item" at bounding box center [1201, 775] width 52 height 15
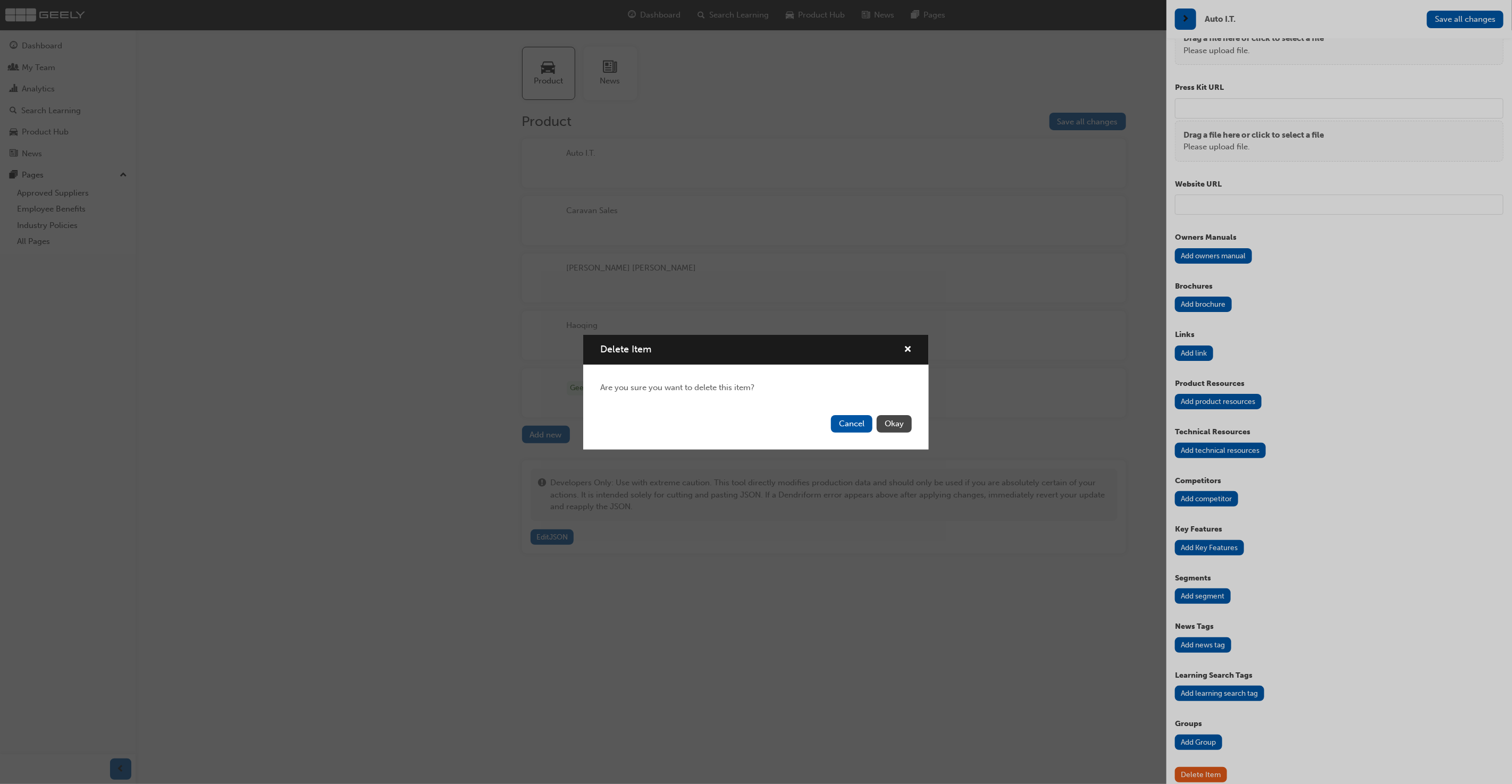
click at [900, 421] on button "Okay" at bounding box center [895, 424] width 35 height 18
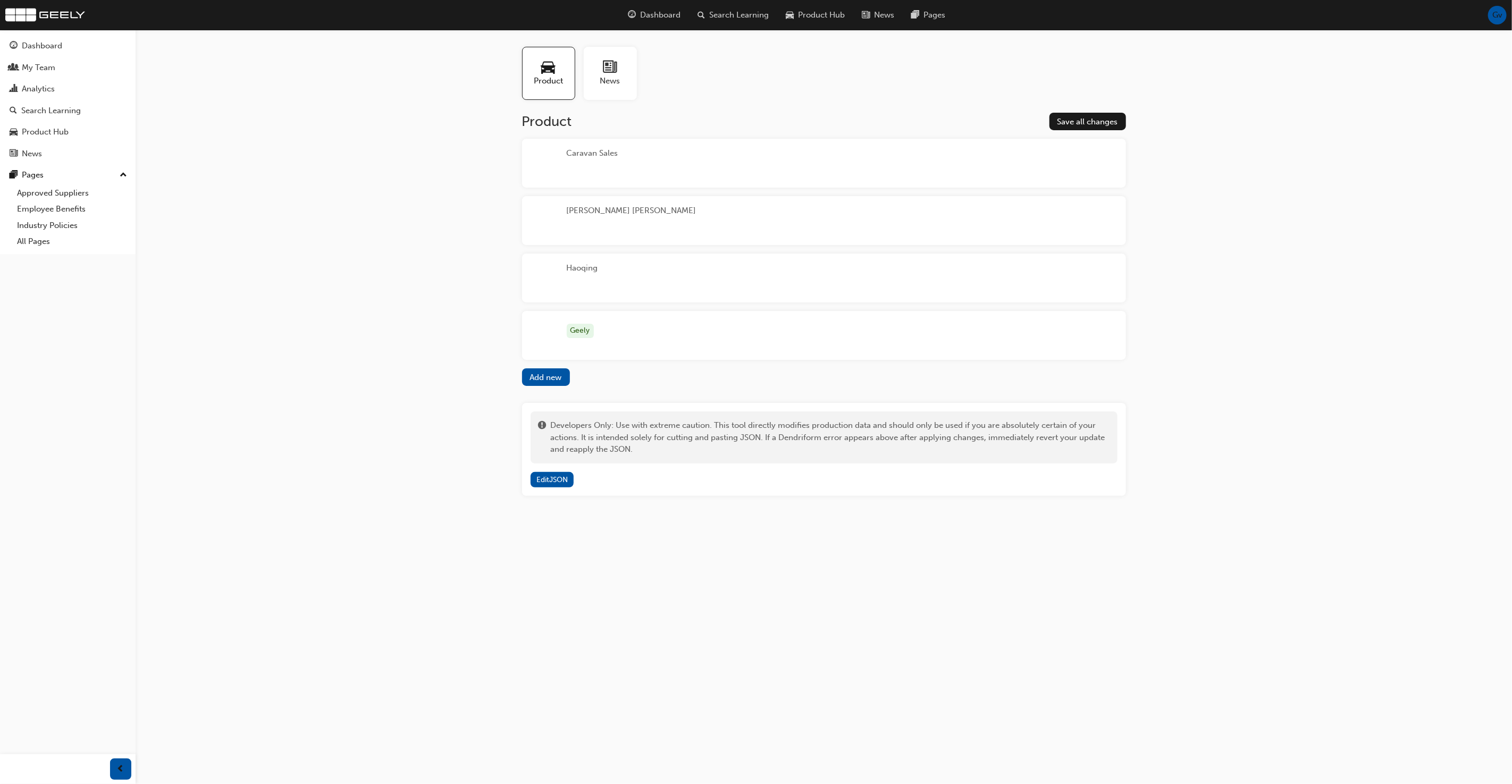
click at [781, 160] on div "Caravan Sales" at bounding box center [824, 163] width 604 height 49
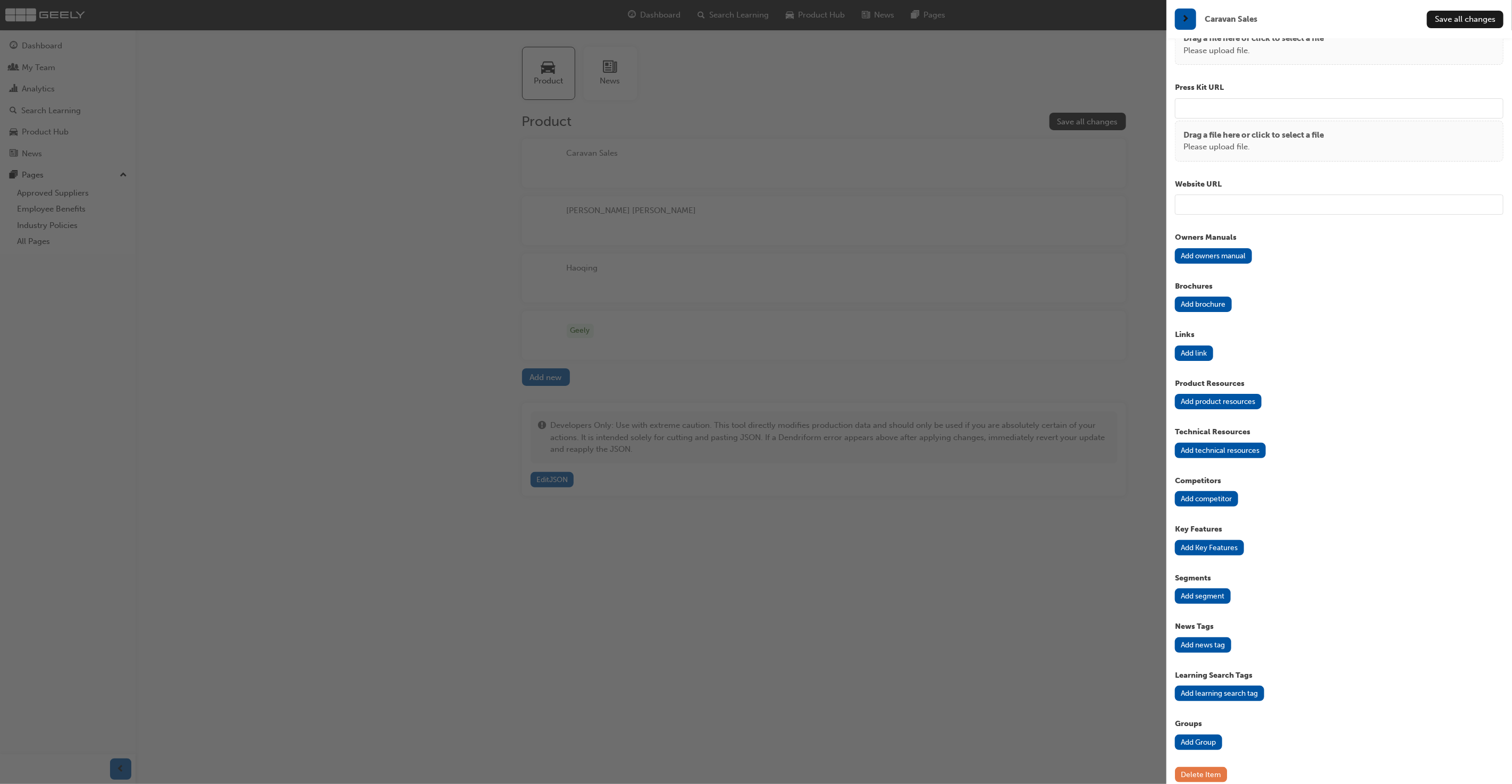
click at [1182, 767] on button "Delete Item" at bounding box center [1201, 775] width 52 height 15
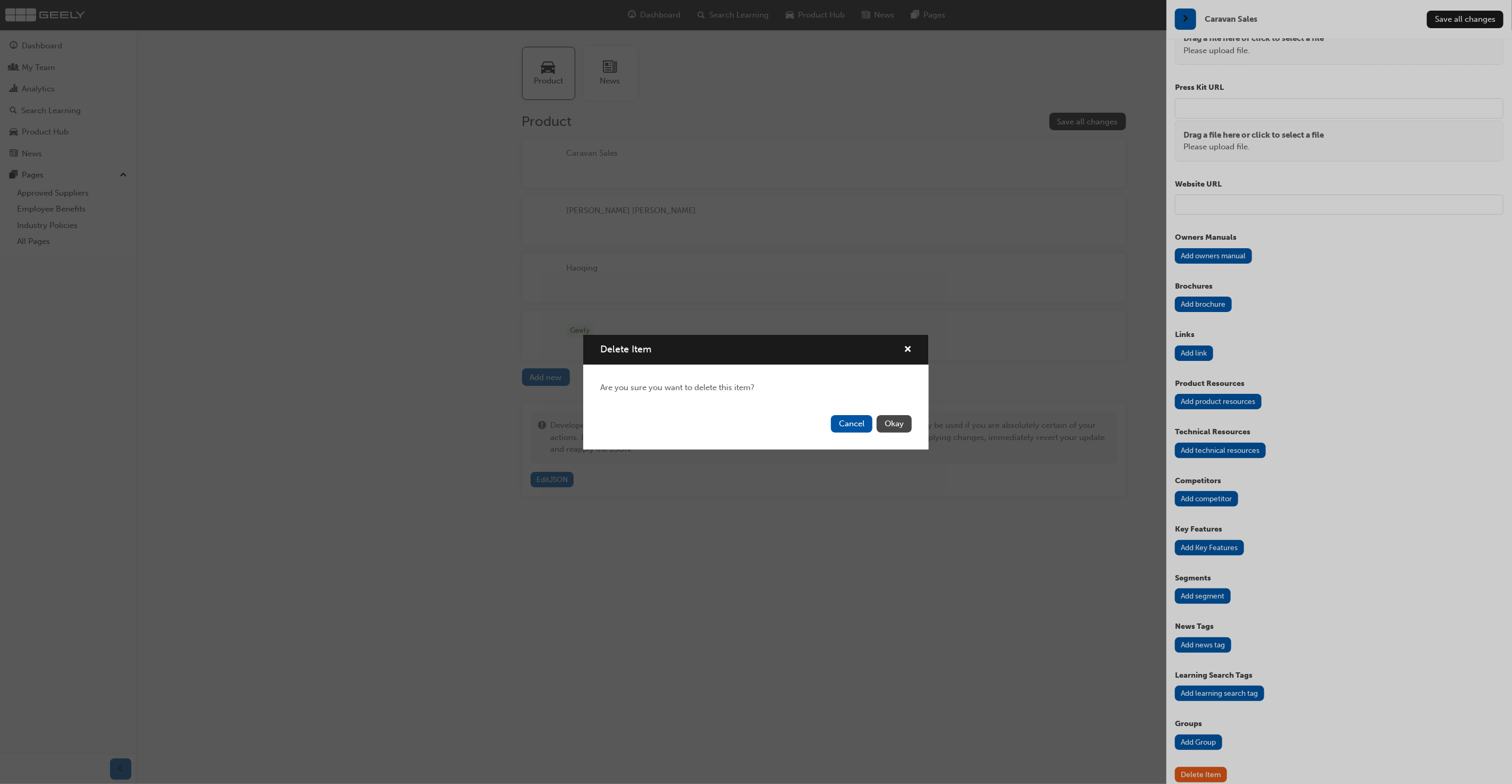
click at [907, 427] on button "Okay" at bounding box center [895, 424] width 35 height 18
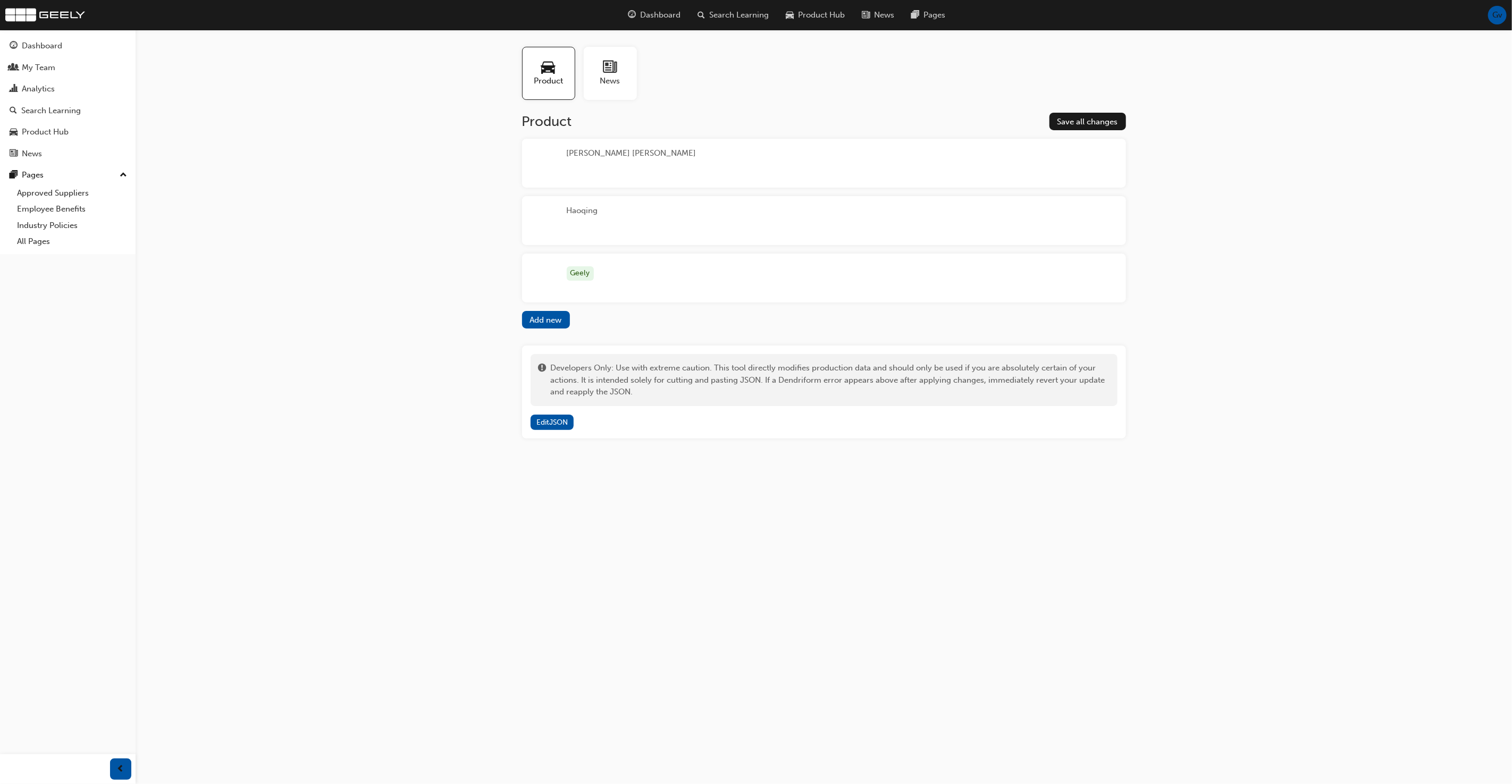
click at [710, 281] on div "Geely" at bounding box center [824, 278] width 604 height 49
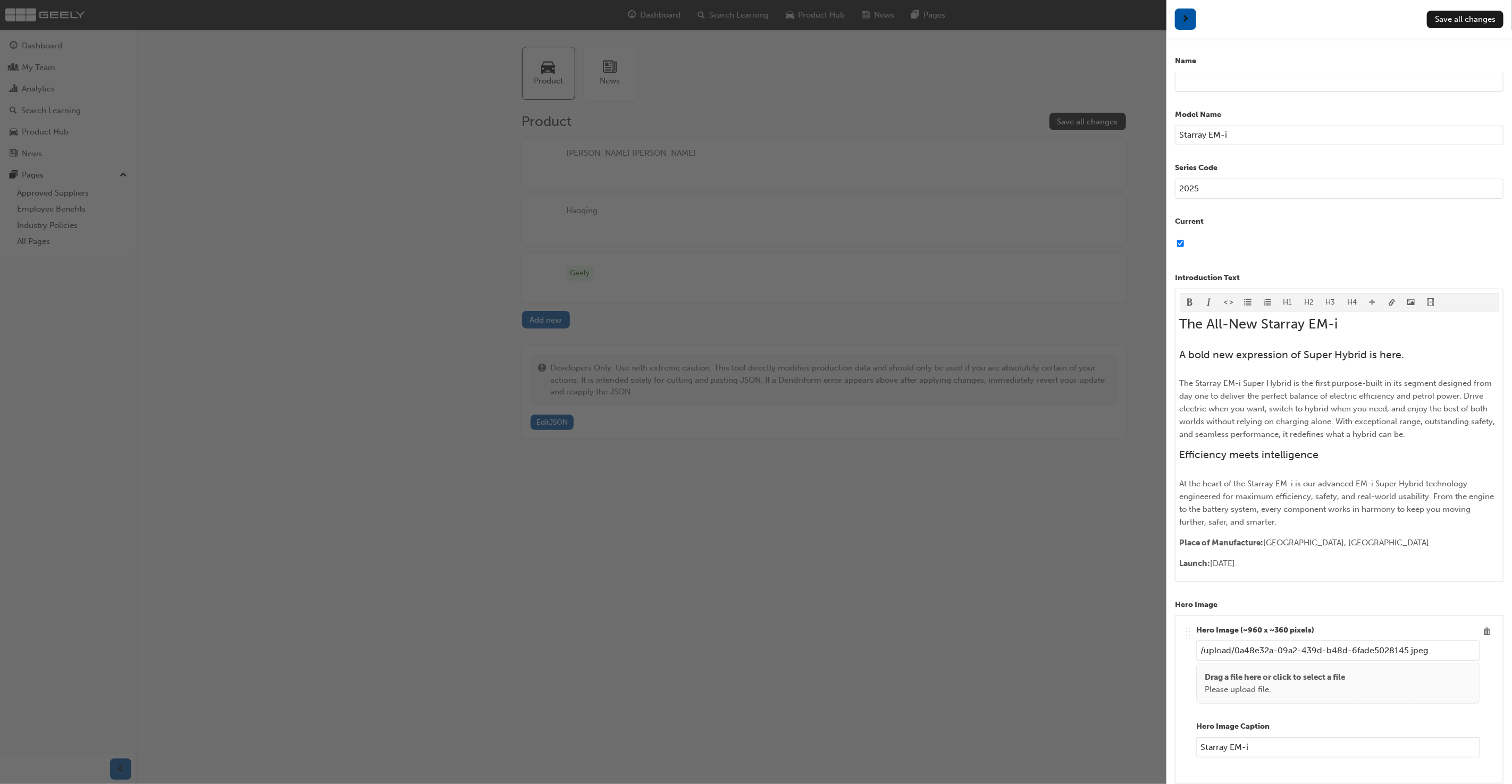
click at [1267, 136] on input "Starray EM-i" at bounding box center [1339, 135] width 329 height 20
click at [1271, 83] on input "text" at bounding box center [1339, 82] width 329 height 20
paste input "Starray EM-i"
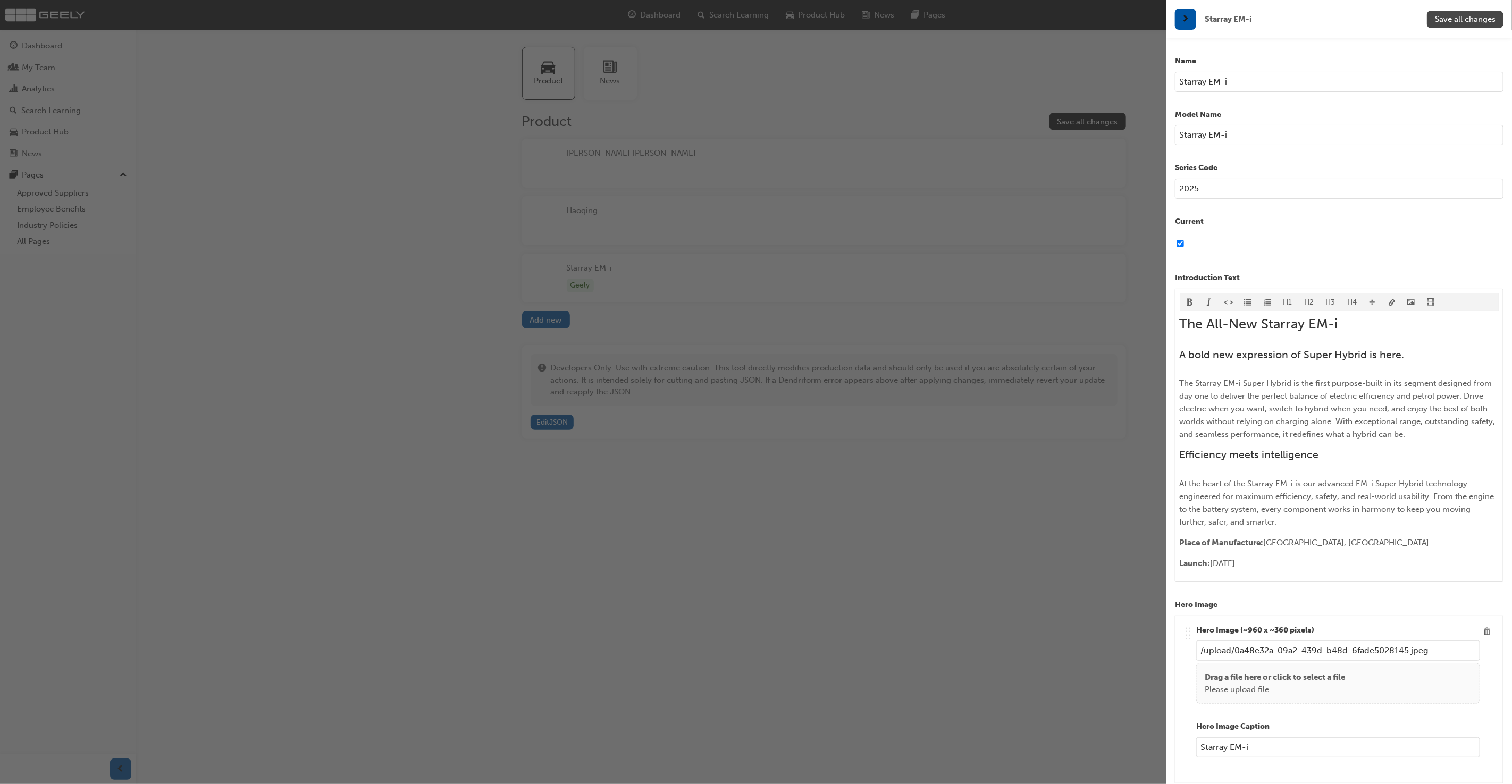
type input "Starray EM-i"
click at [1443, 23] on span "Save all changes" at bounding box center [1465, 19] width 60 height 9
click at [815, 198] on div "button" at bounding box center [583, 392] width 1166 height 784
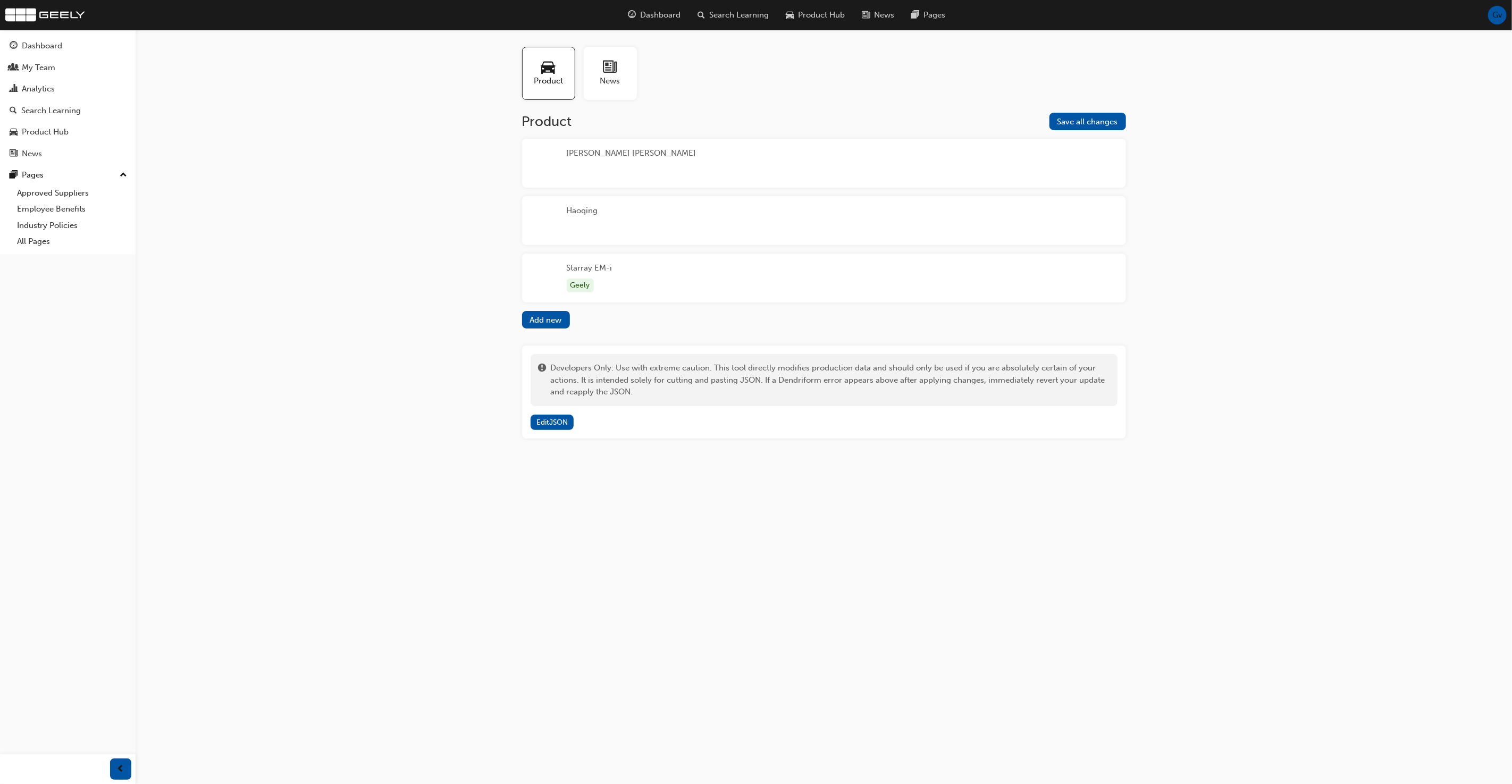
click at [761, 218] on div "Haoqing" at bounding box center [824, 220] width 604 height 49
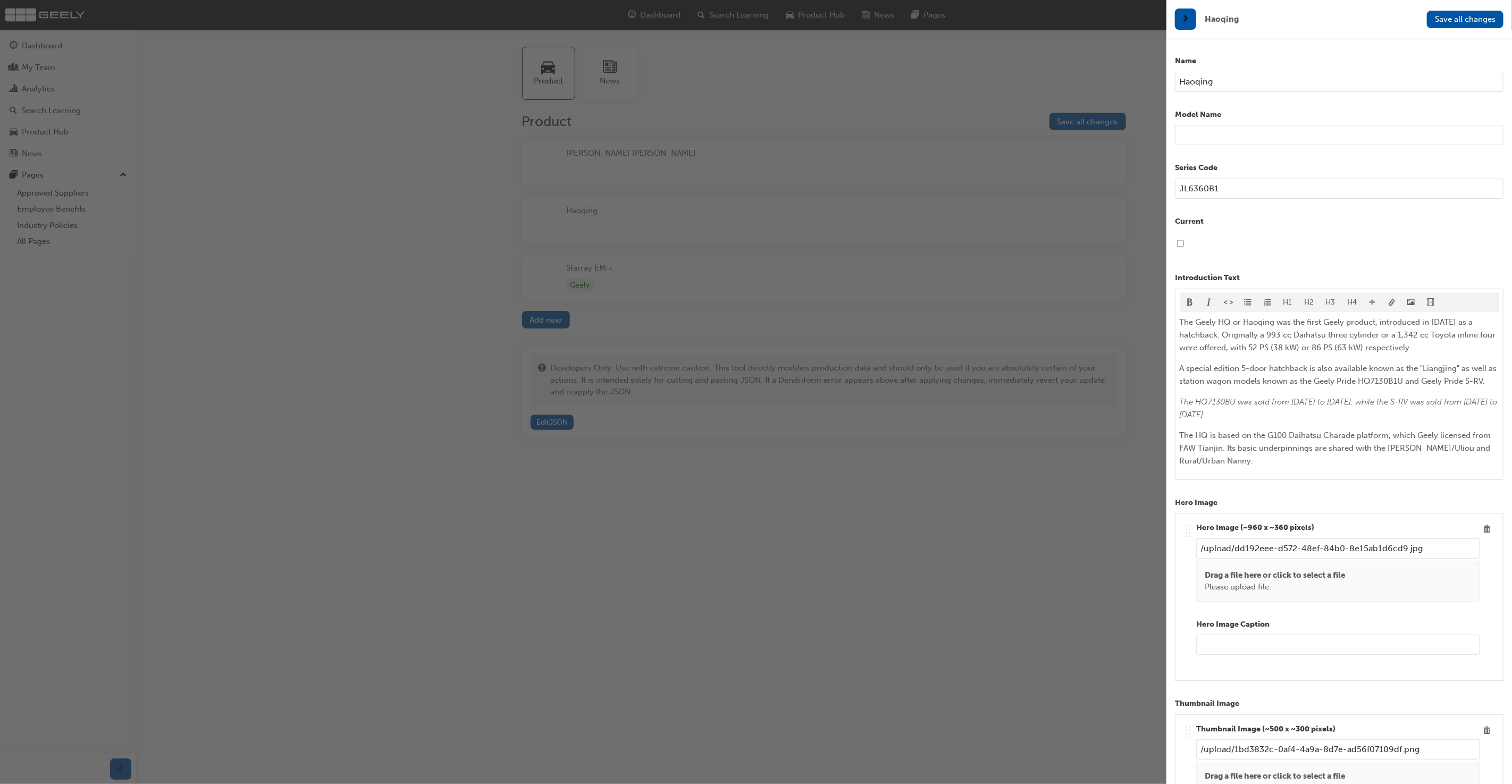
click at [1238, 79] on input "Haoqing" at bounding box center [1339, 82] width 329 height 20
click at [1217, 133] on input "text" at bounding box center [1339, 135] width 329 height 20
paste input "Haoqing"
type input "Haoqing"
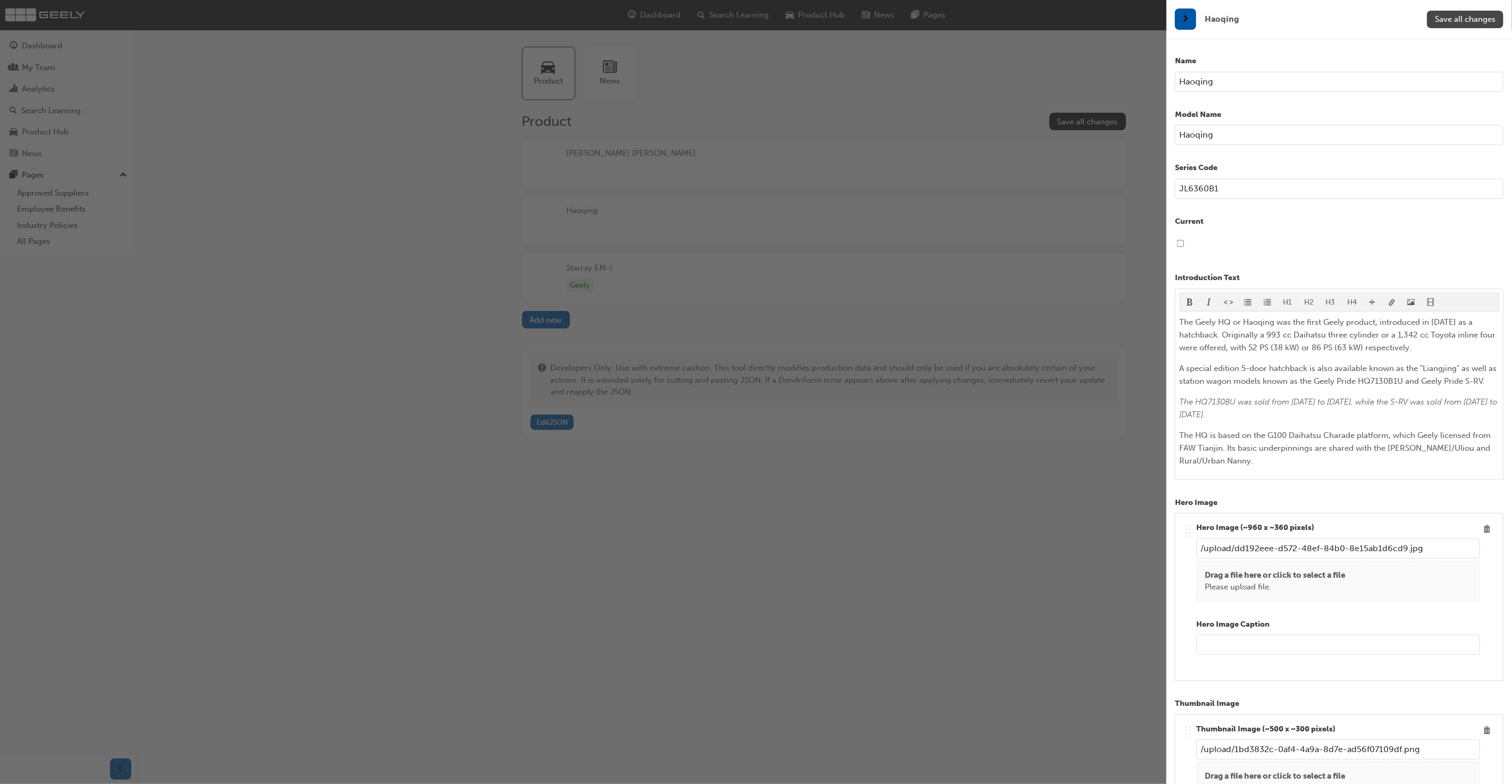
click at [1479, 18] on span "Save all changes" at bounding box center [1465, 19] width 60 height 9
click at [1039, 180] on div "button" at bounding box center [583, 392] width 1166 height 784
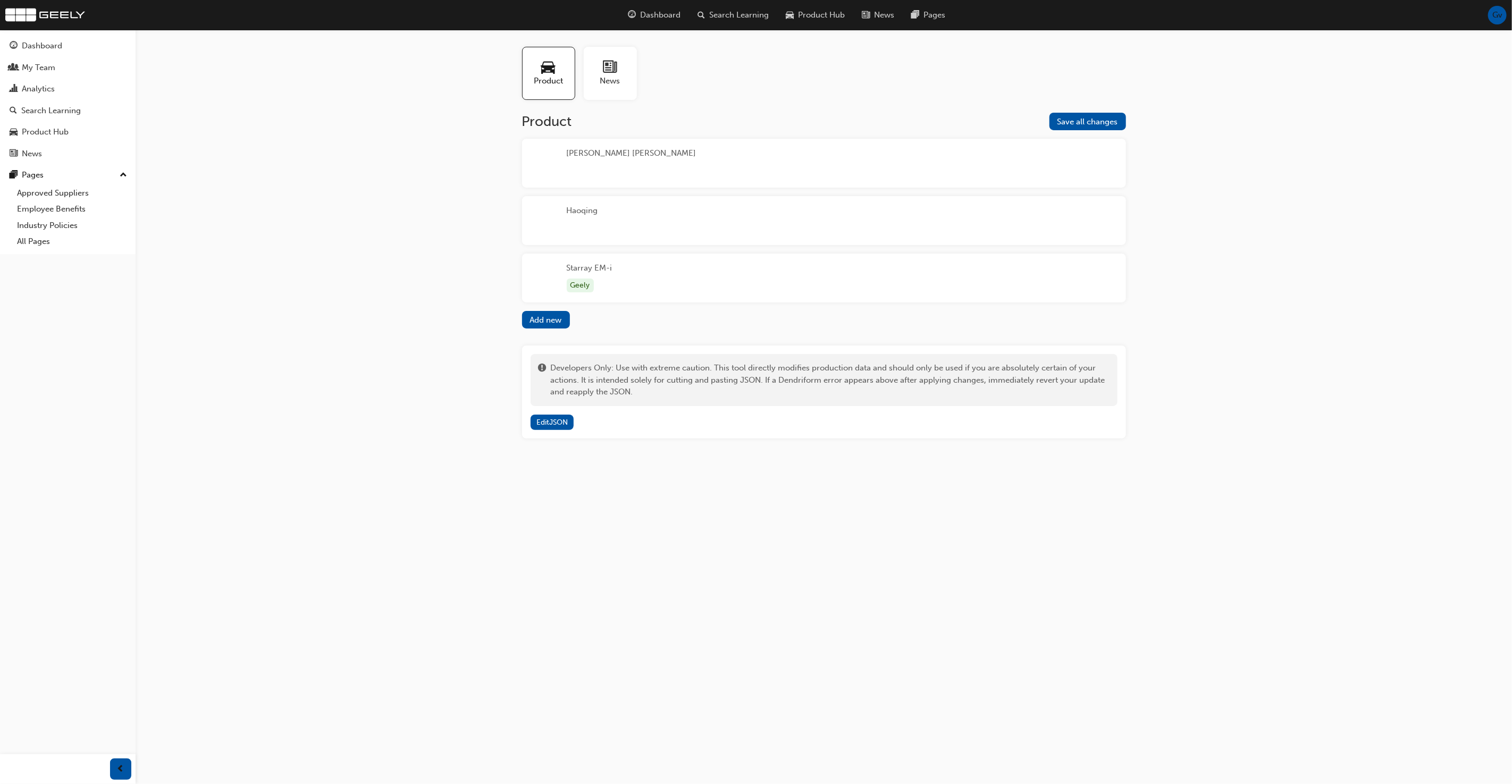
click at [967, 180] on div "Hayman Reese" at bounding box center [824, 163] width 604 height 49
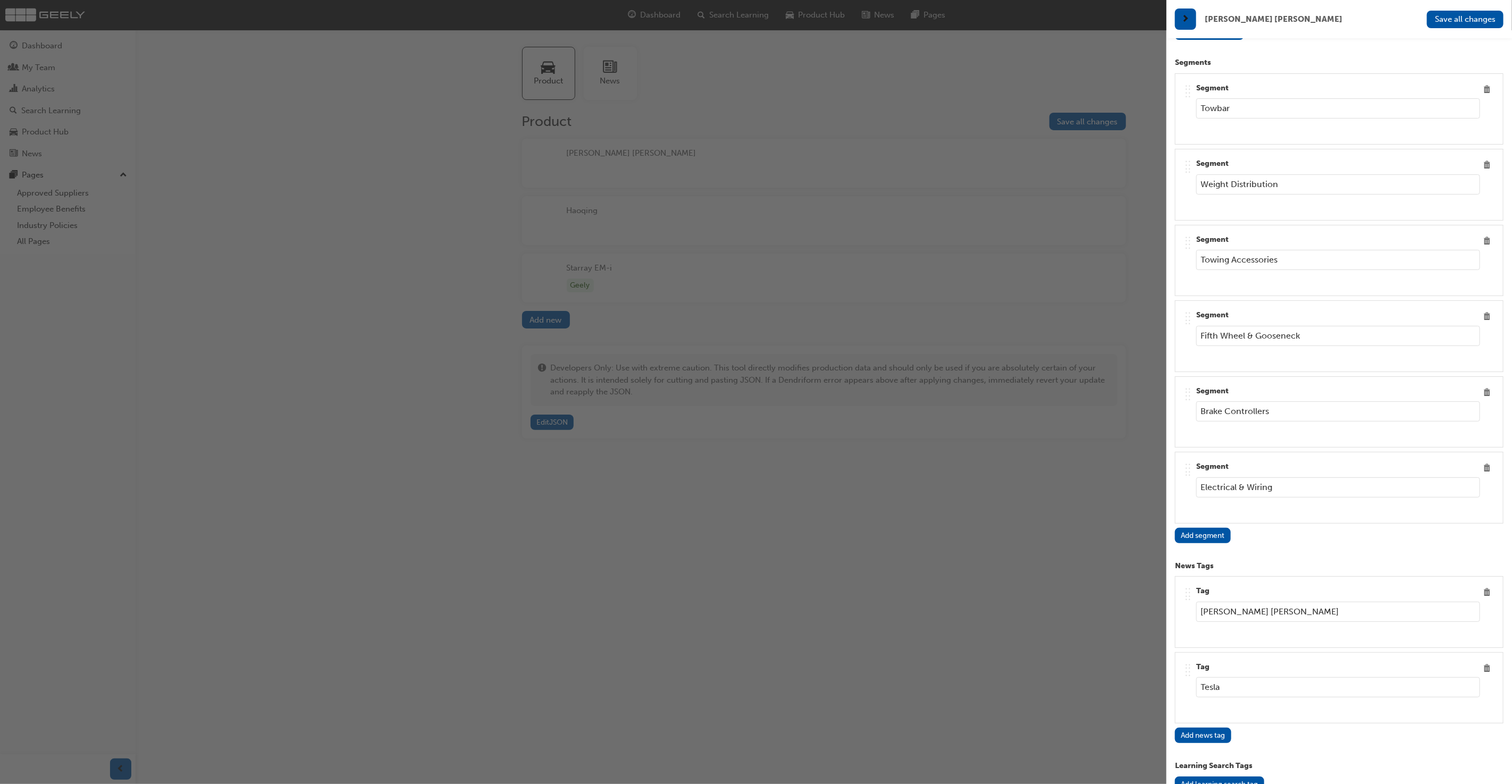
scroll to position [4129, 0]
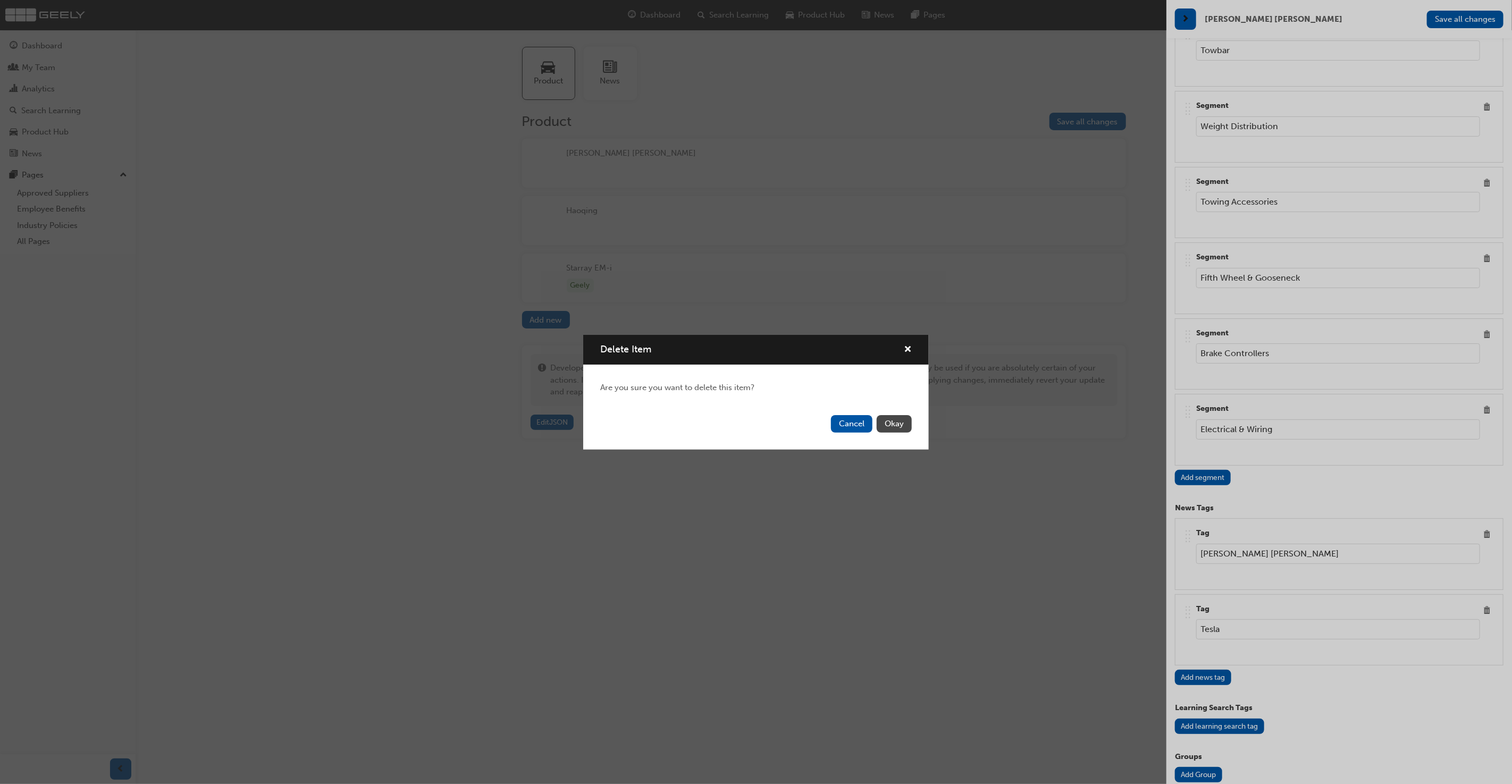
click at [885, 421] on button "Okay" at bounding box center [895, 424] width 35 height 18
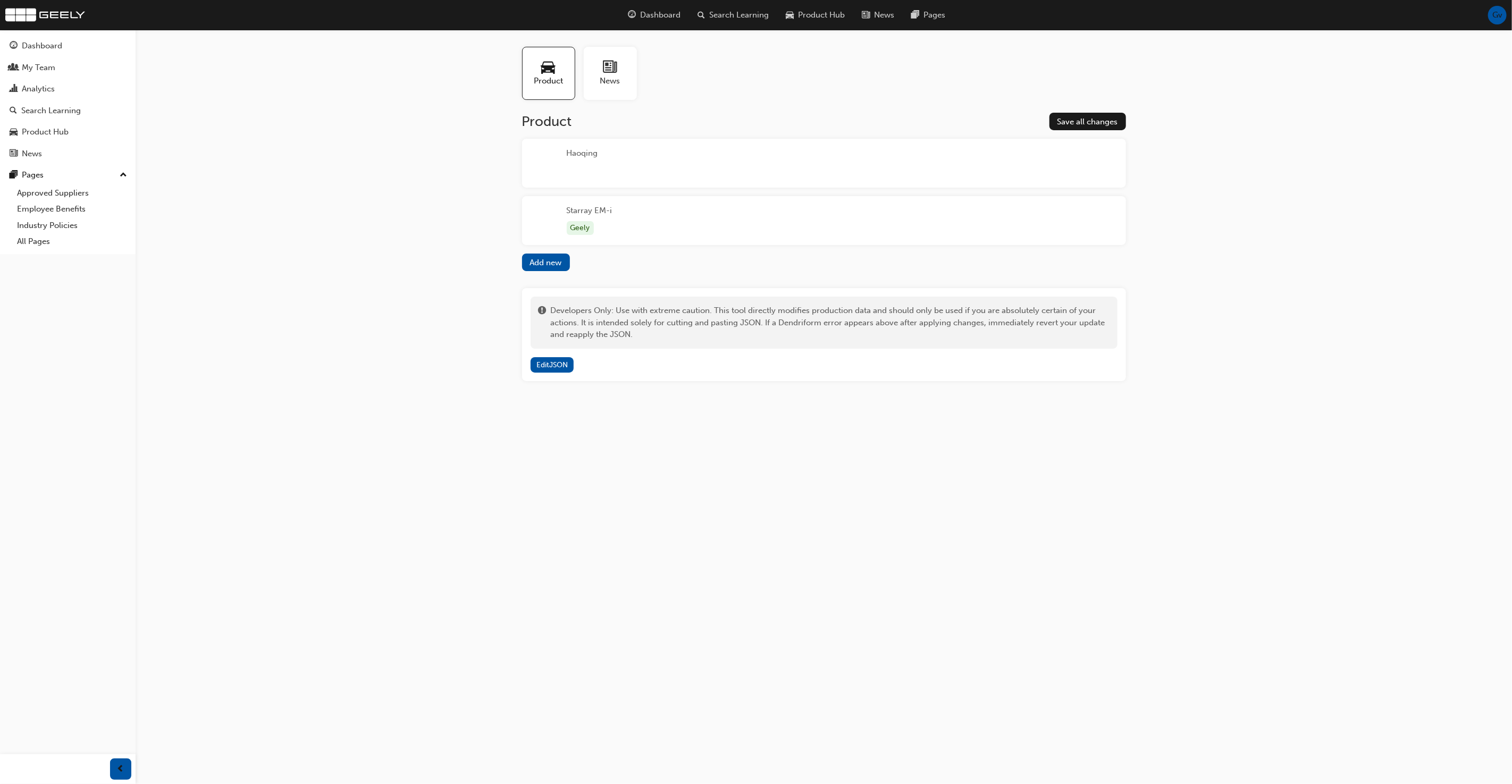
click at [900, 455] on div "Product News Product Save all changes Haoqing Starray EM-i Geely Add new Develo…" at bounding box center [756, 392] width 1512 height 784
click at [826, 13] on span "Product Hub" at bounding box center [822, 15] width 47 height 12
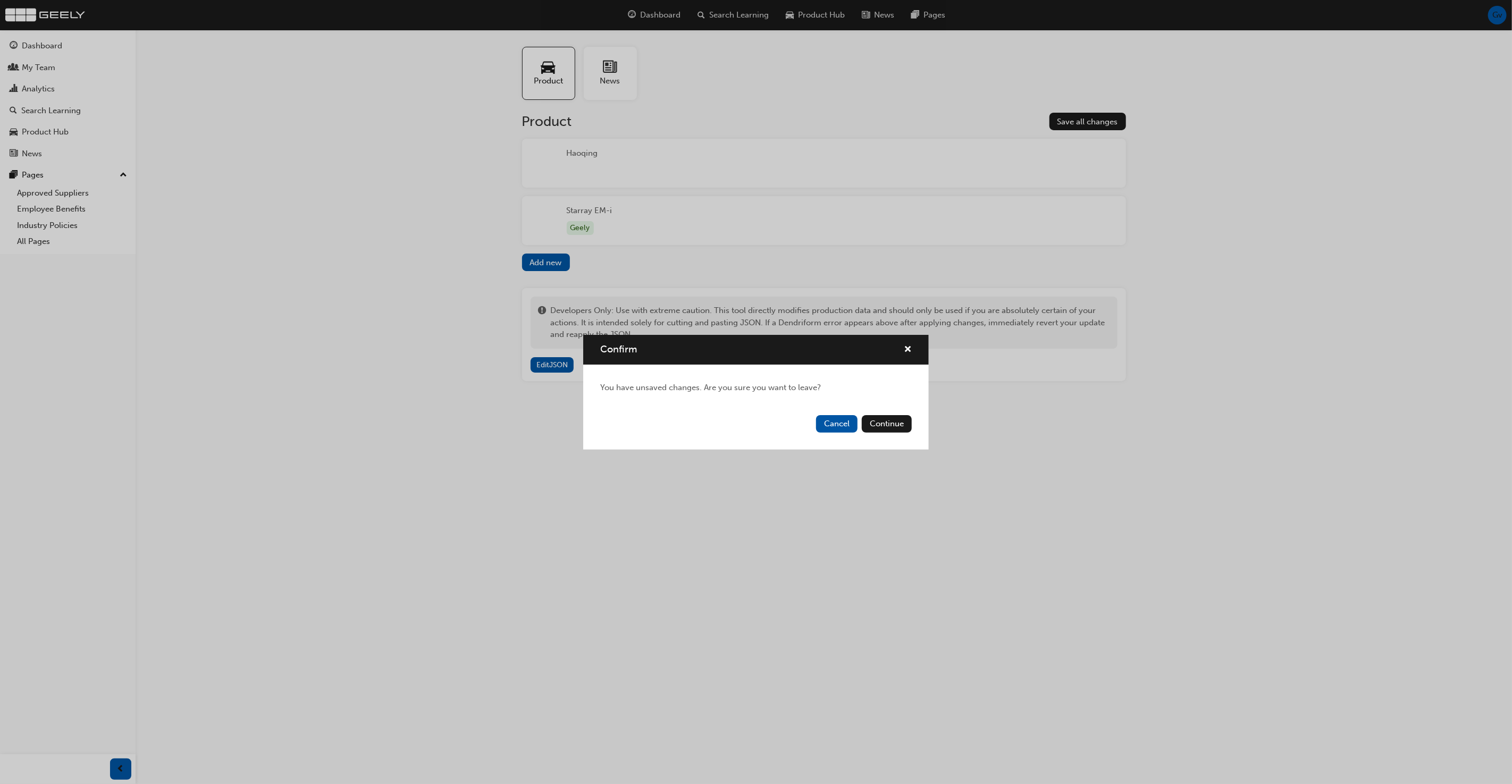
click at [832, 424] on button "Cancel" at bounding box center [836, 424] width 42 height 18
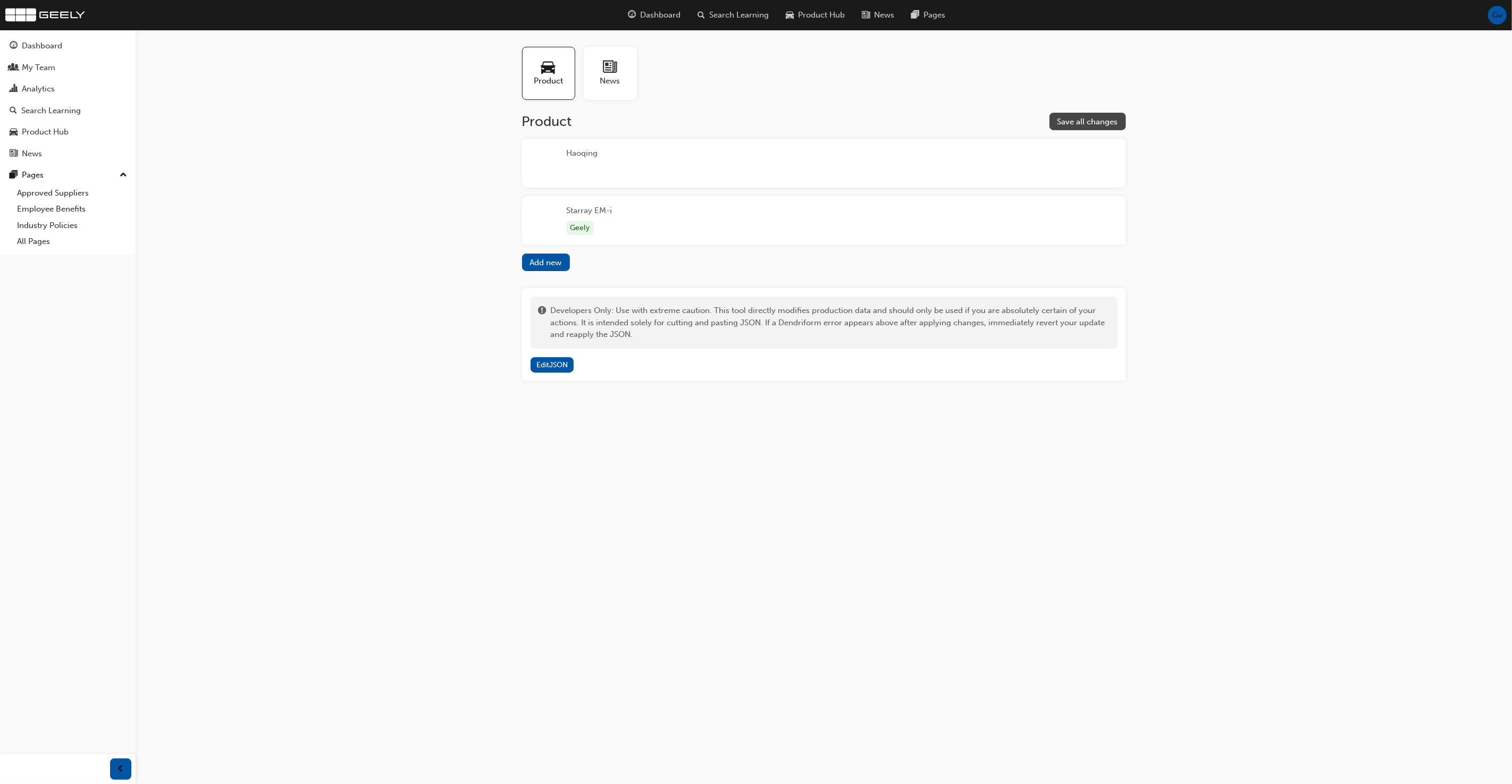
click at [1075, 115] on button "Save all changes" at bounding box center [1088, 121] width 76 height 18
click at [1005, 114] on div "Product Save all changes" at bounding box center [824, 121] width 604 height 18
click at [689, 14] on div "Search Learning" at bounding box center [733, 15] width 88 height 22
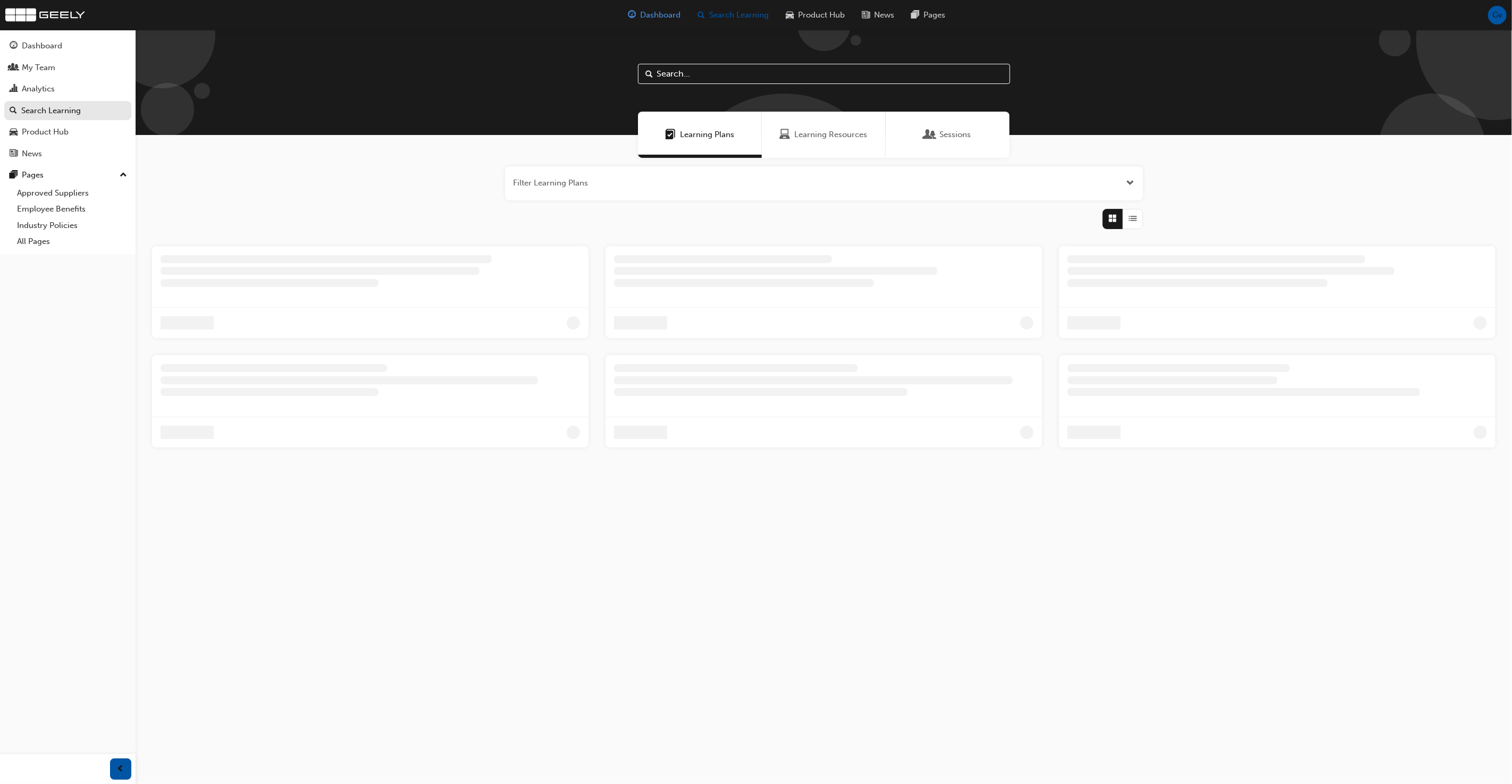
click at [665, 13] on span "Dashboard" at bounding box center [660, 15] width 41 height 12
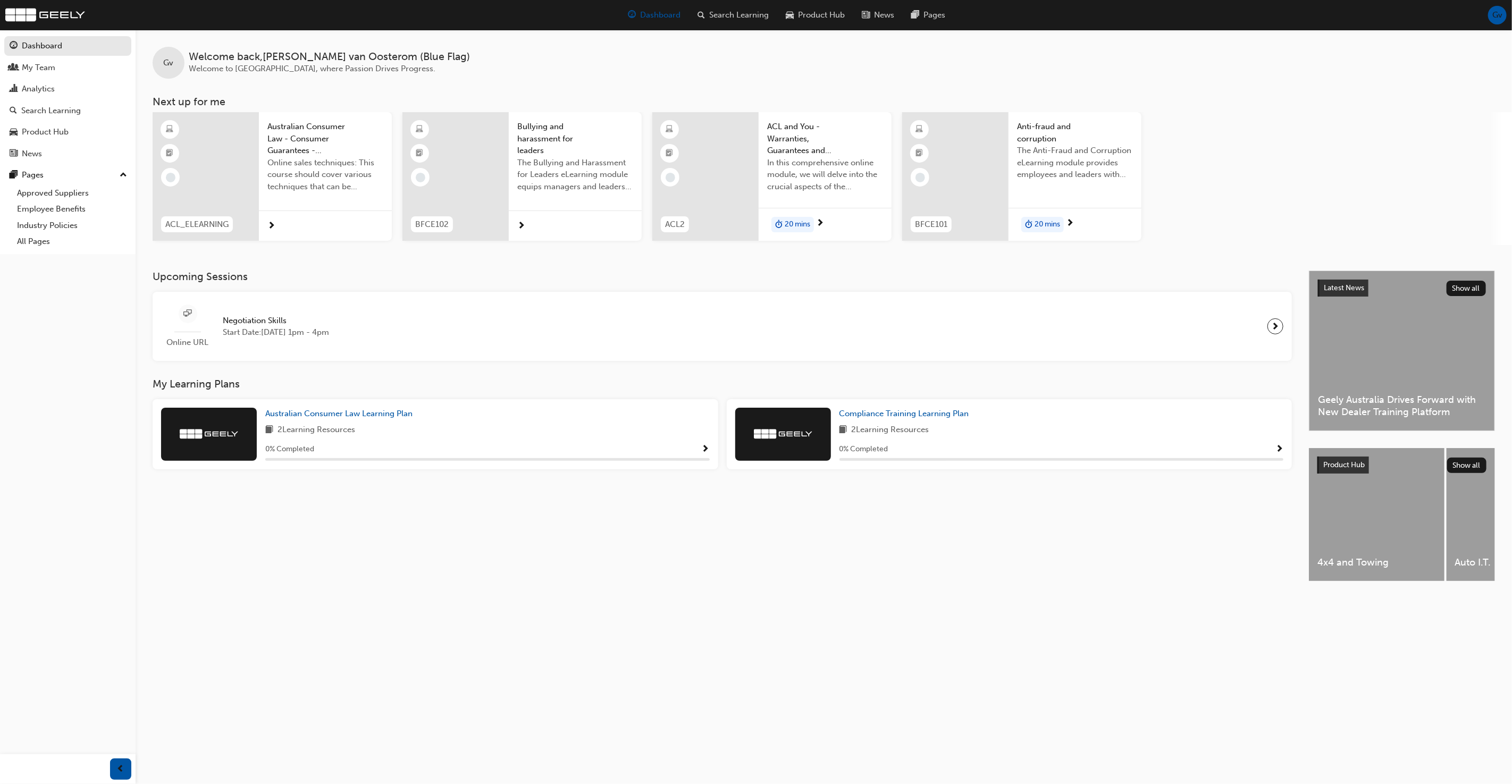
click at [718, 87] on div "Gv Welcome back , Glenn van Oosterom (Blue Flag) Welcome to Geely Academy, wher…" at bounding box center [824, 137] width 1376 height 215
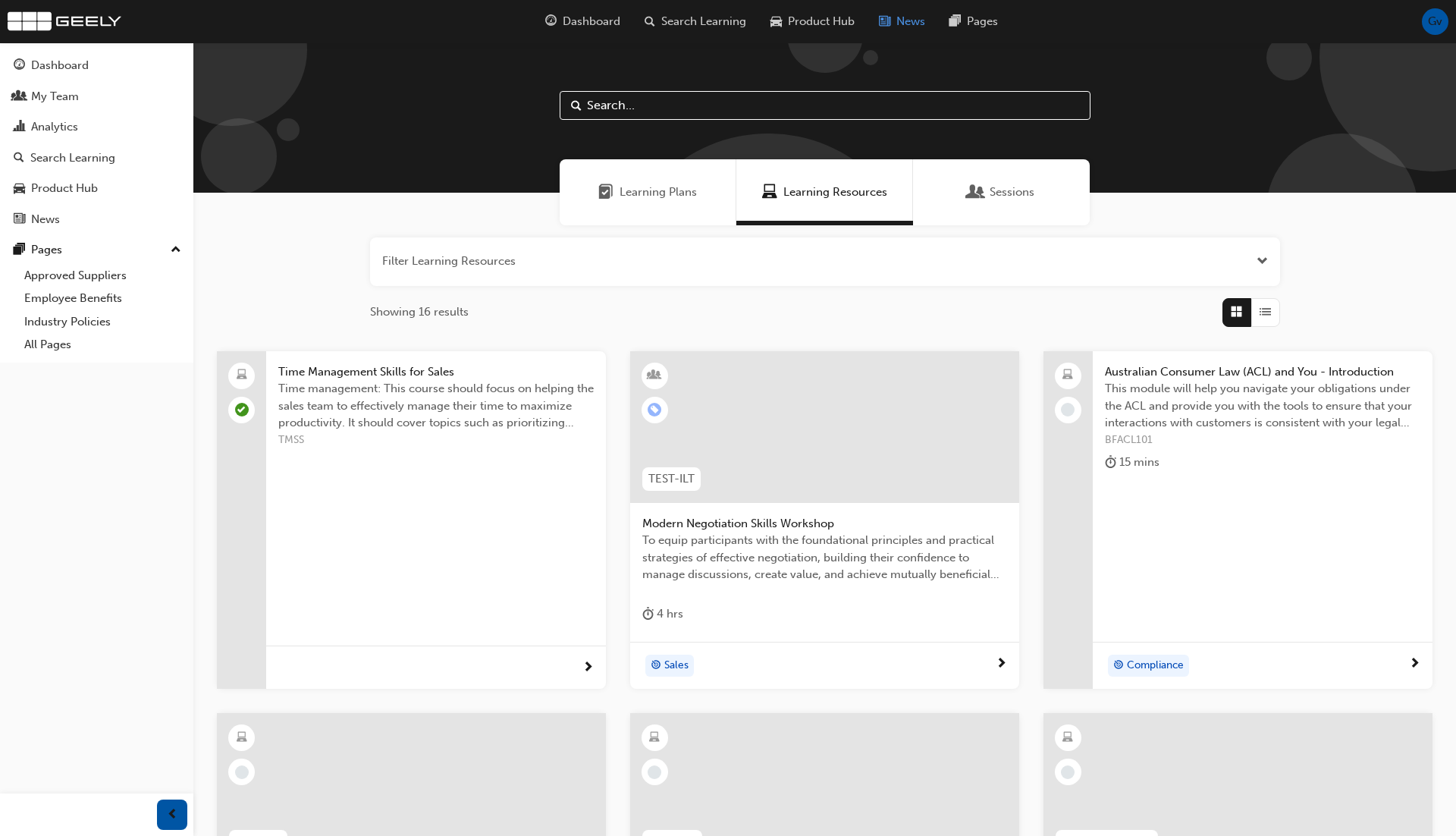
click at [913, 20] on span "News" at bounding box center [911, 21] width 28 height 18
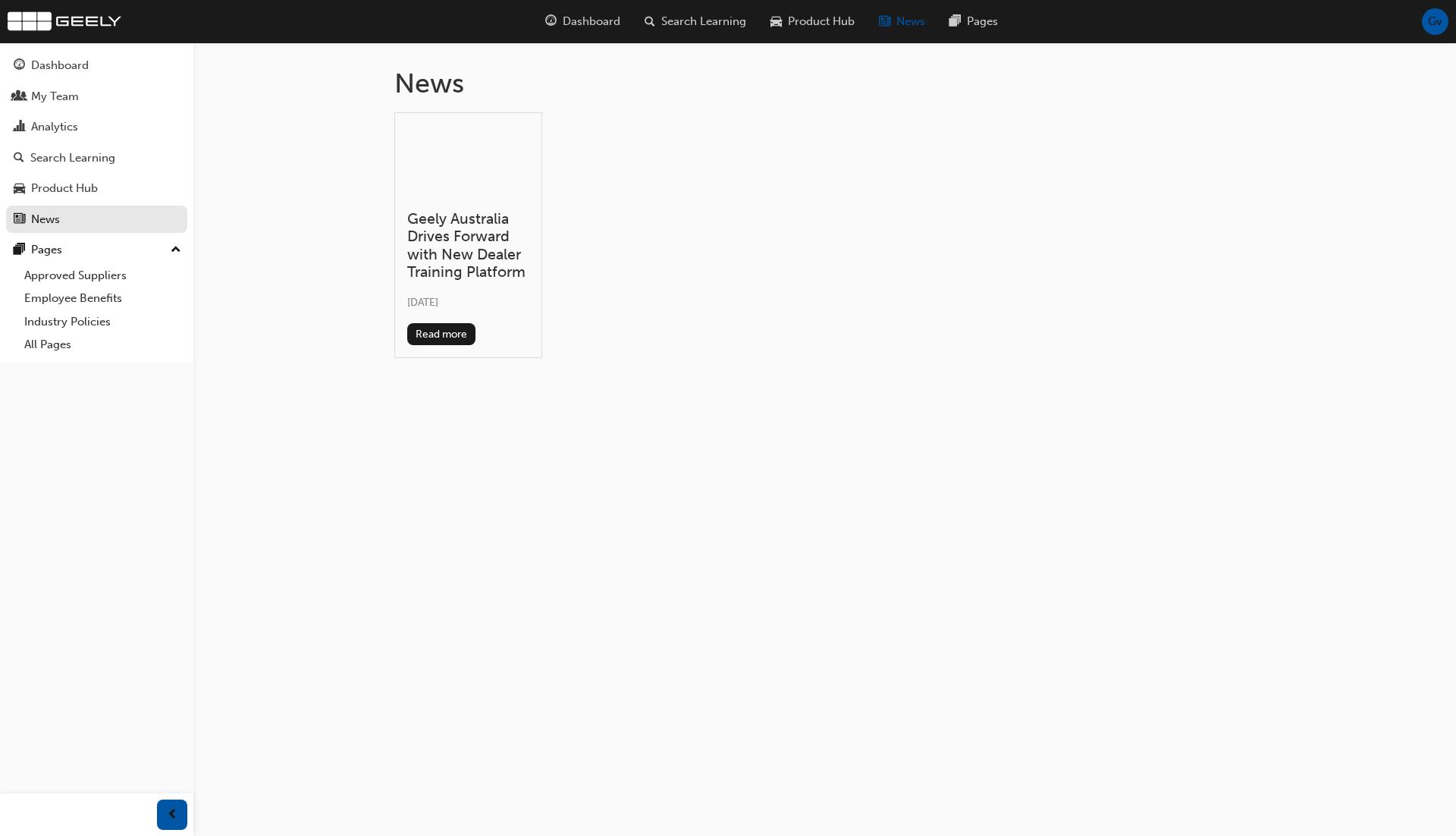
click at [455, 268] on h3 "Geely Australia Drives Forward with New Dealer Training Platform" at bounding box center [468, 245] width 122 height 71
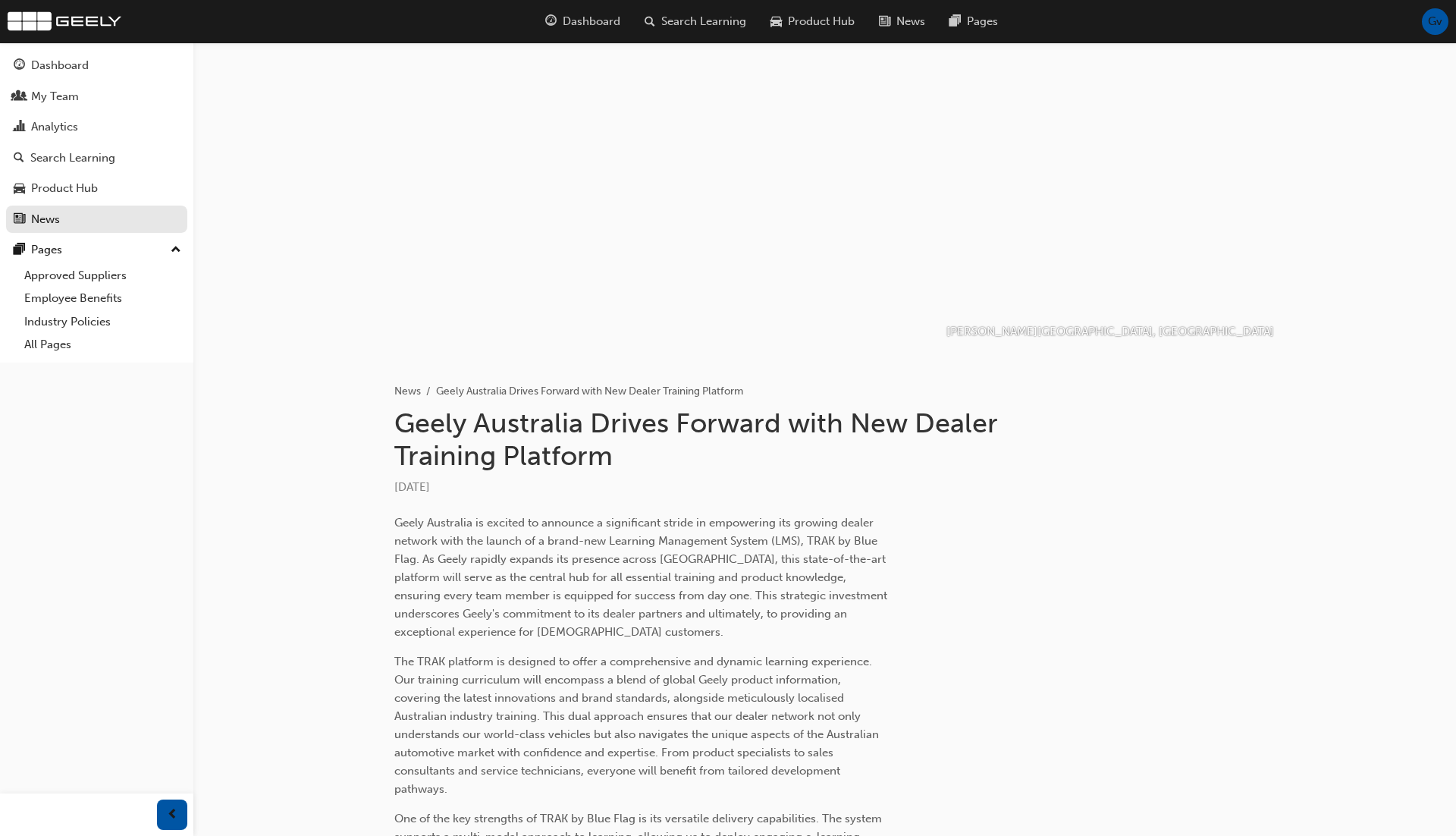
click at [1439, 27] on span "Gv" at bounding box center [1435, 21] width 14 height 18
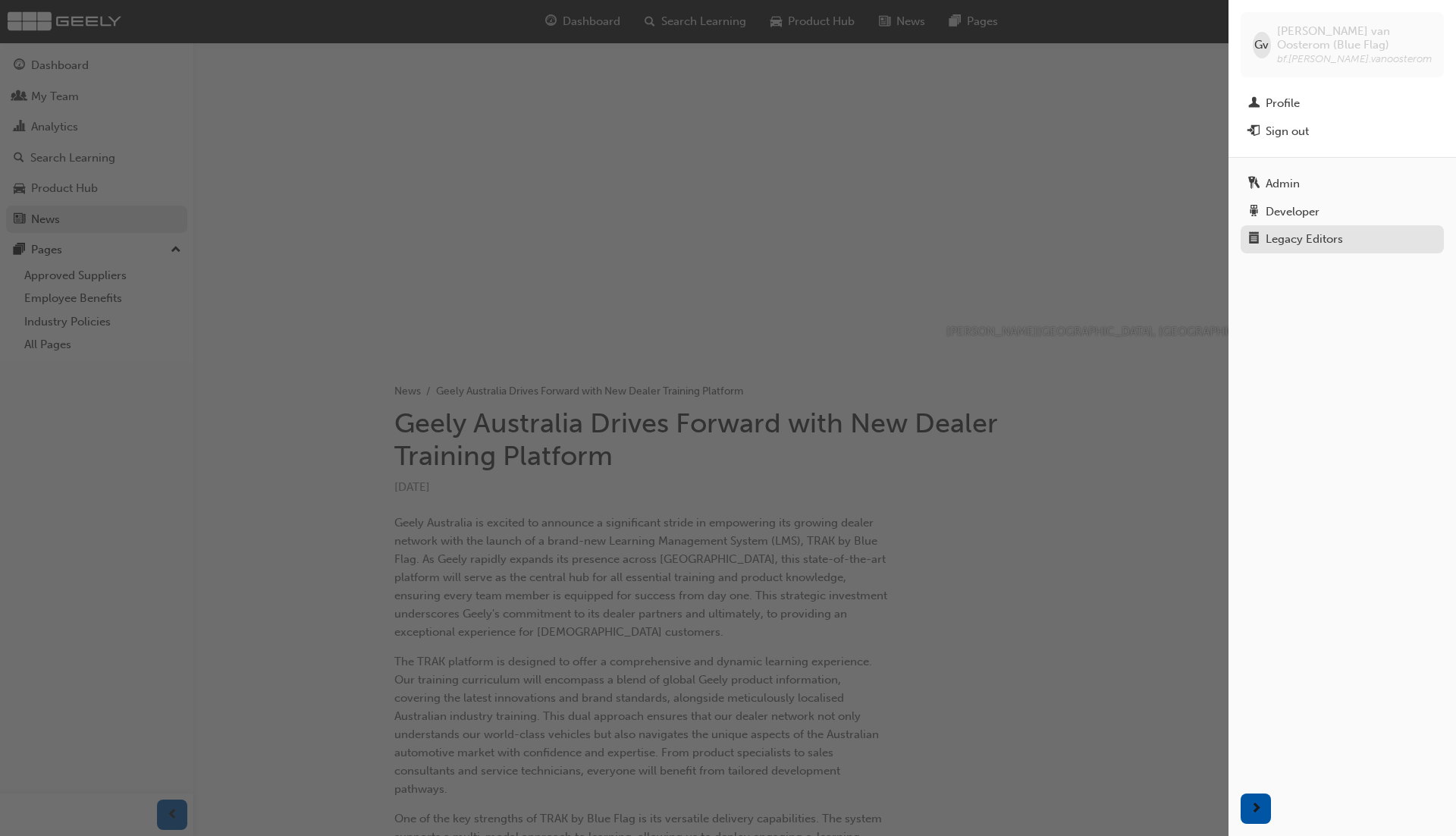
click at [1320, 230] on div "Legacy Editors" at bounding box center [1304, 239] width 77 height 18
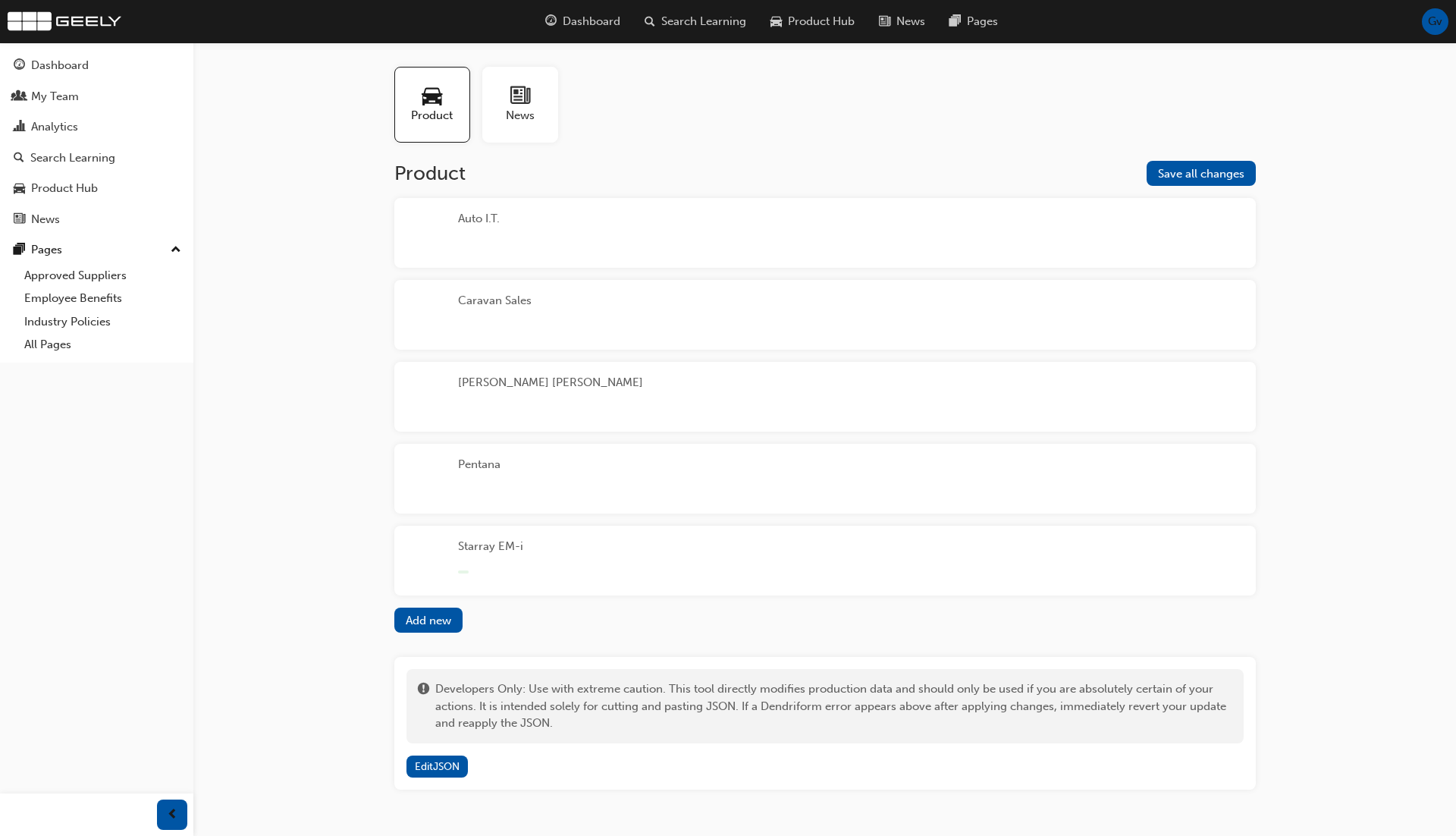
click at [513, 116] on span "News" at bounding box center [520, 116] width 28 height 18
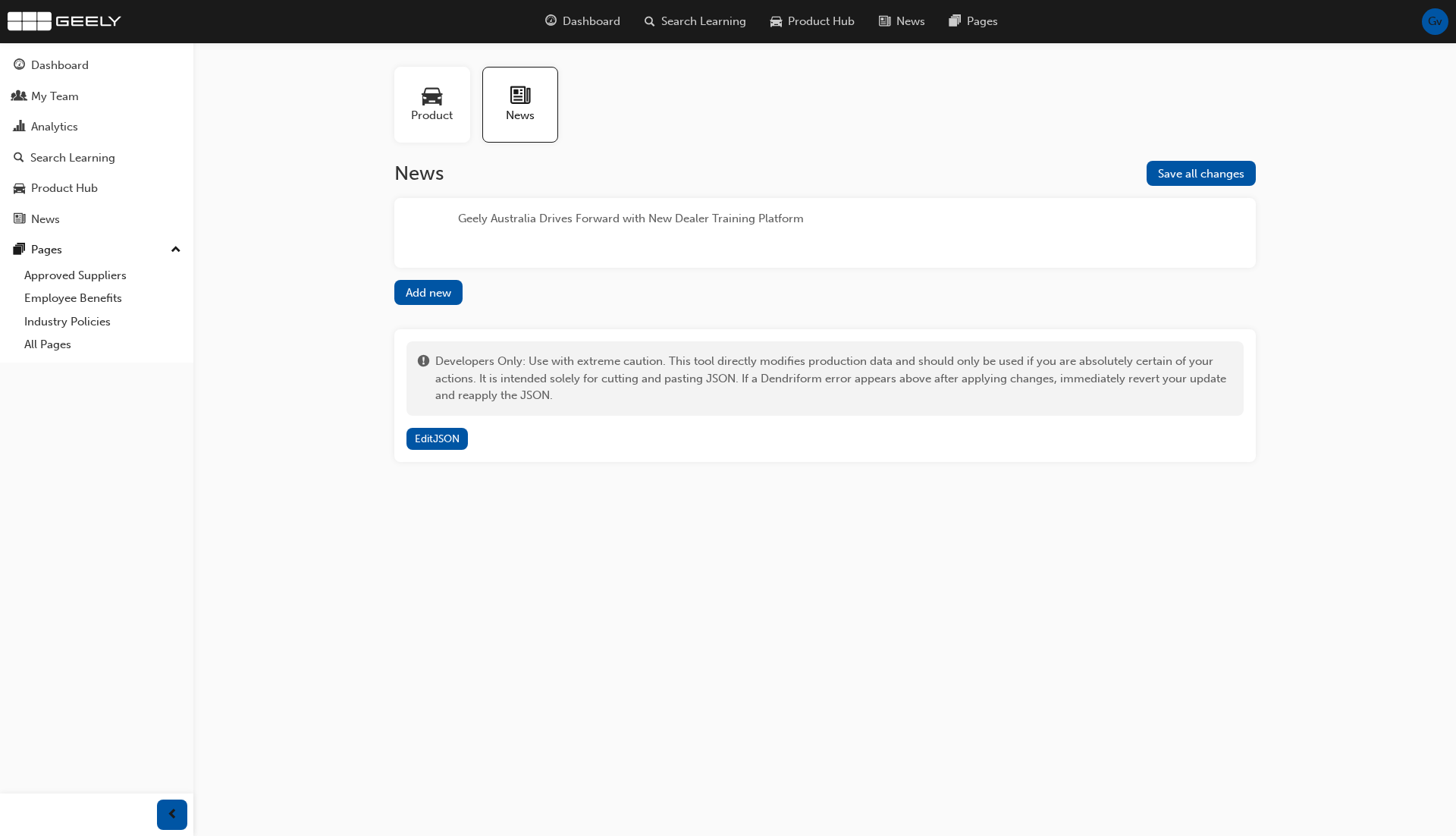
click at [635, 235] on div "Geely Australia Drives Forward with New Dealer Training Platform" at bounding box center [630, 233] width 346 height 45
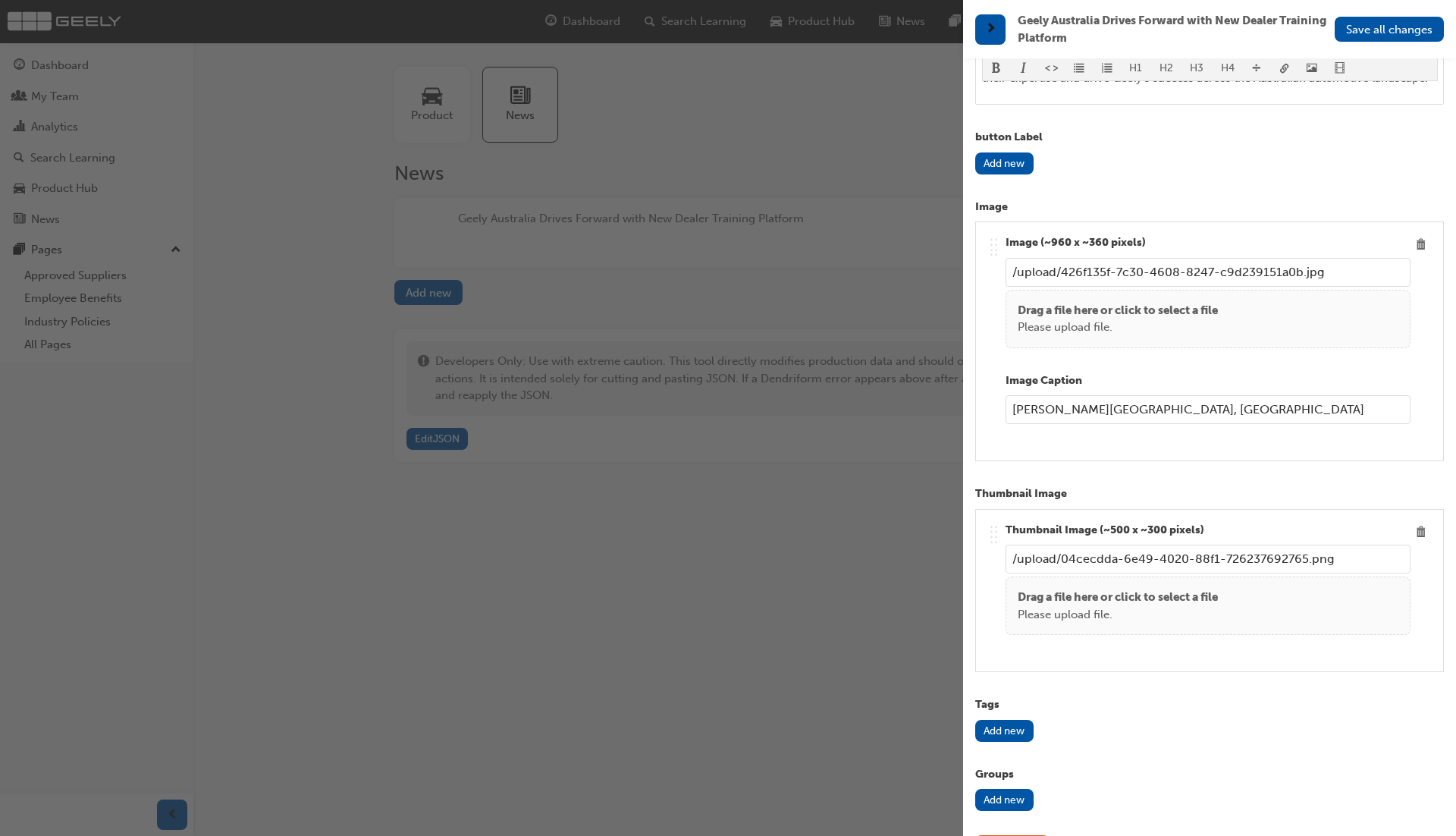
scroll to position [990, 0]
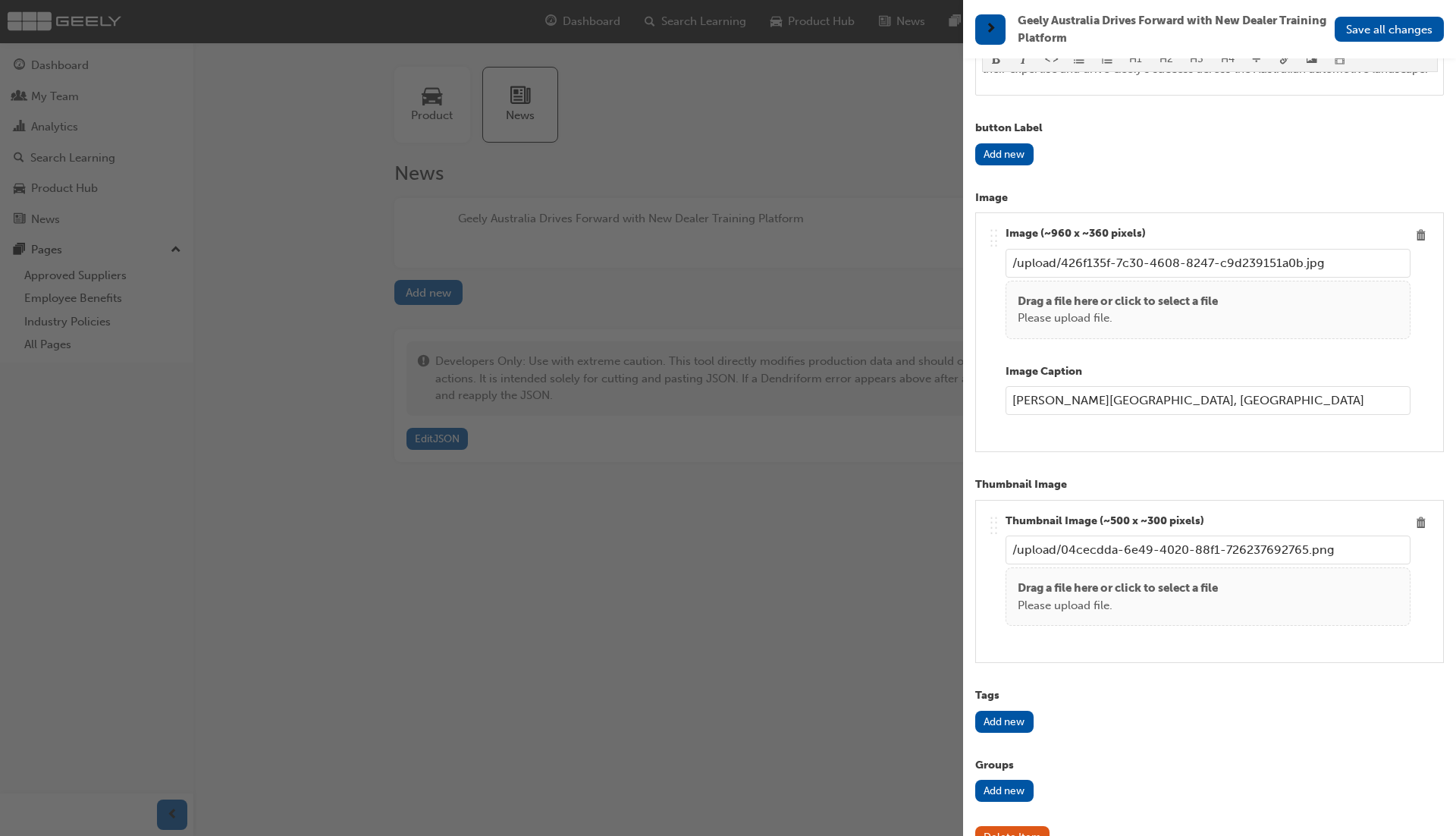
click at [1028, 711] on button "Add new" at bounding box center [1005, 722] width 59 height 22
click at [1036, 746] on input "text" at bounding box center [1208, 761] width 405 height 28
type input "Geely"
click at [1391, 28] on span "Save all changes" at bounding box center [1389, 29] width 86 height 13
click at [882, 154] on div "button" at bounding box center [481, 418] width 963 height 836
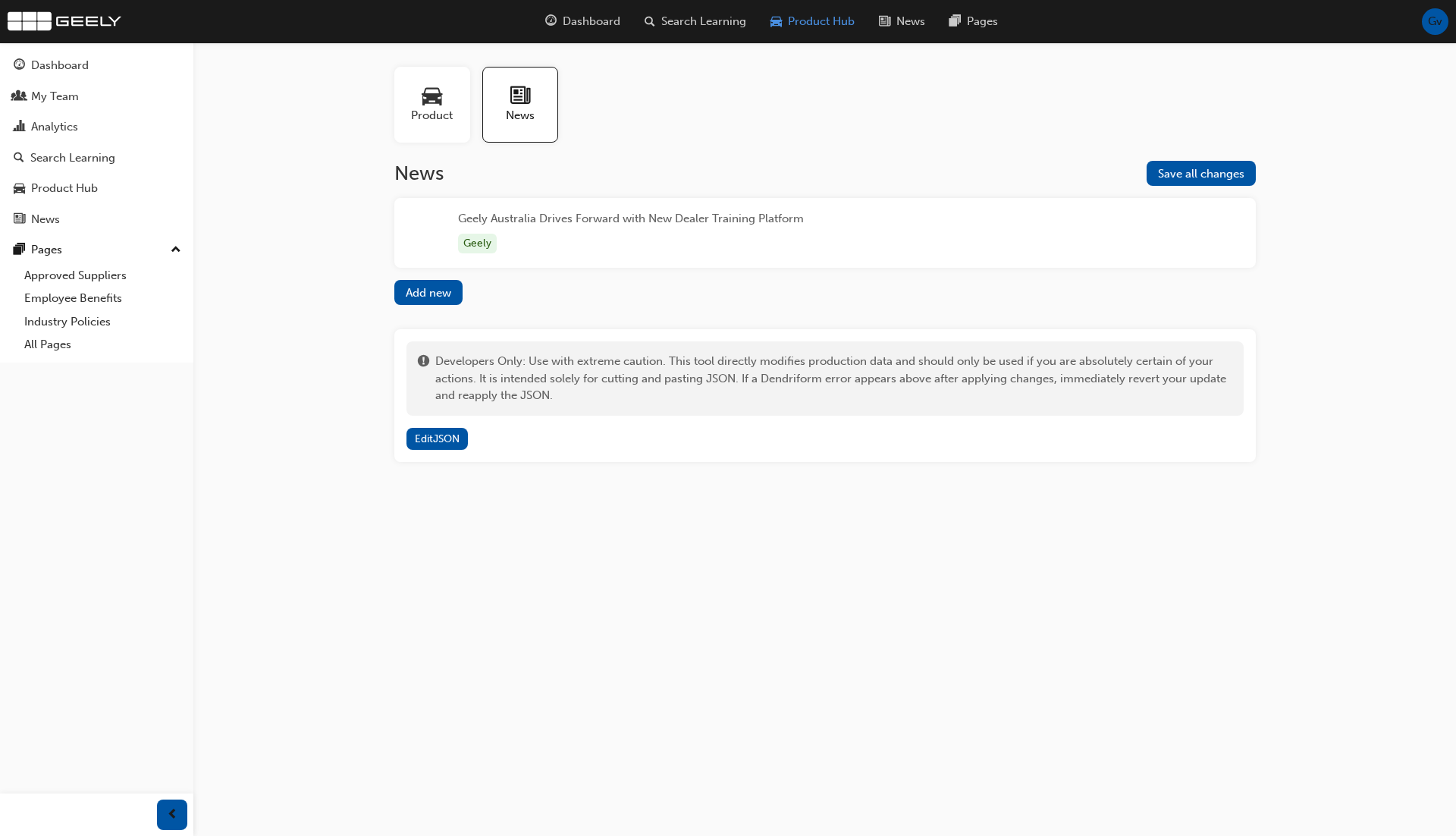
click at [810, 35] on div "Product Hub" at bounding box center [813, 21] width 109 height 31
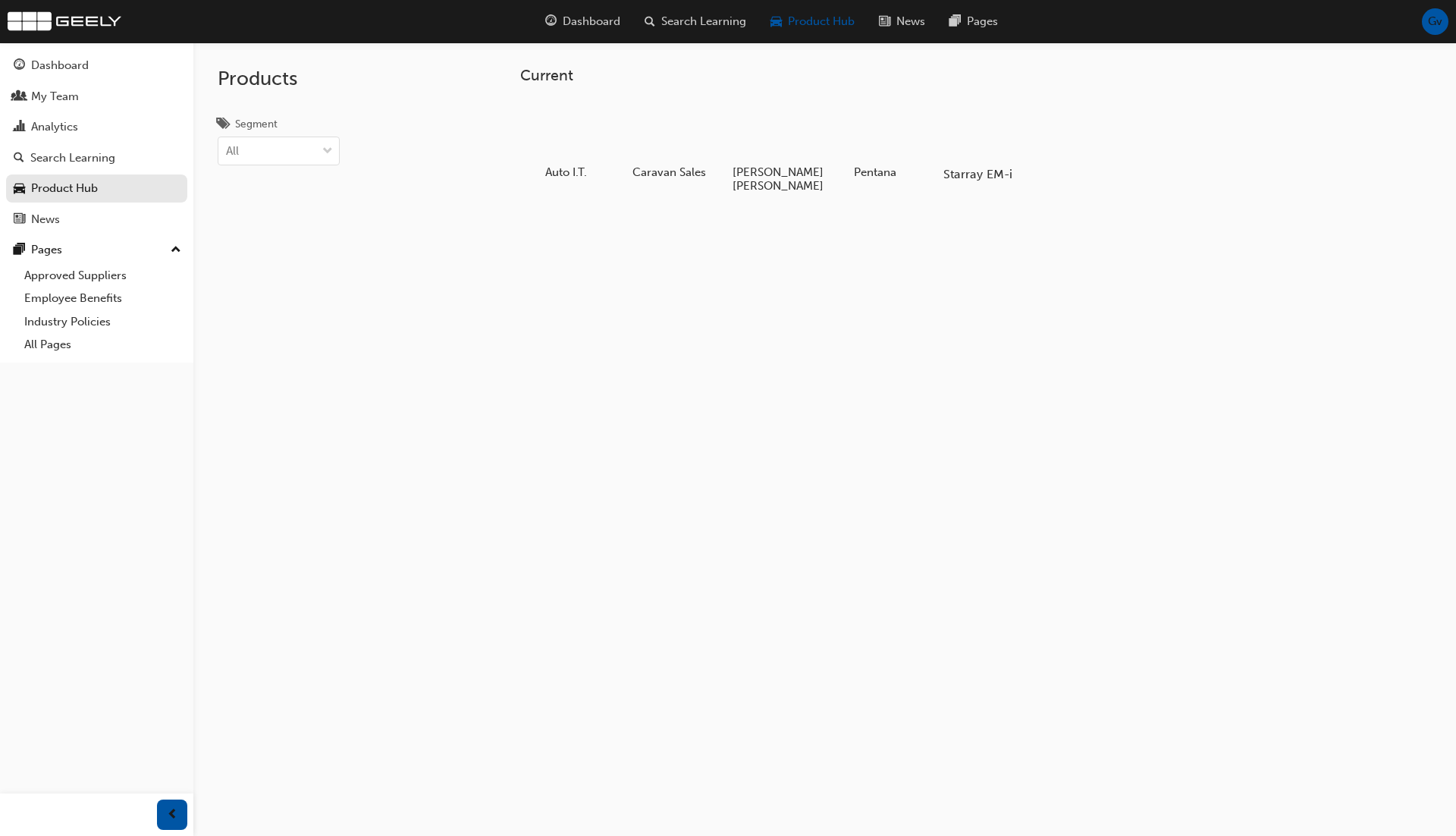
click at [982, 132] on div at bounding box center [978, 131] width 85 height 60
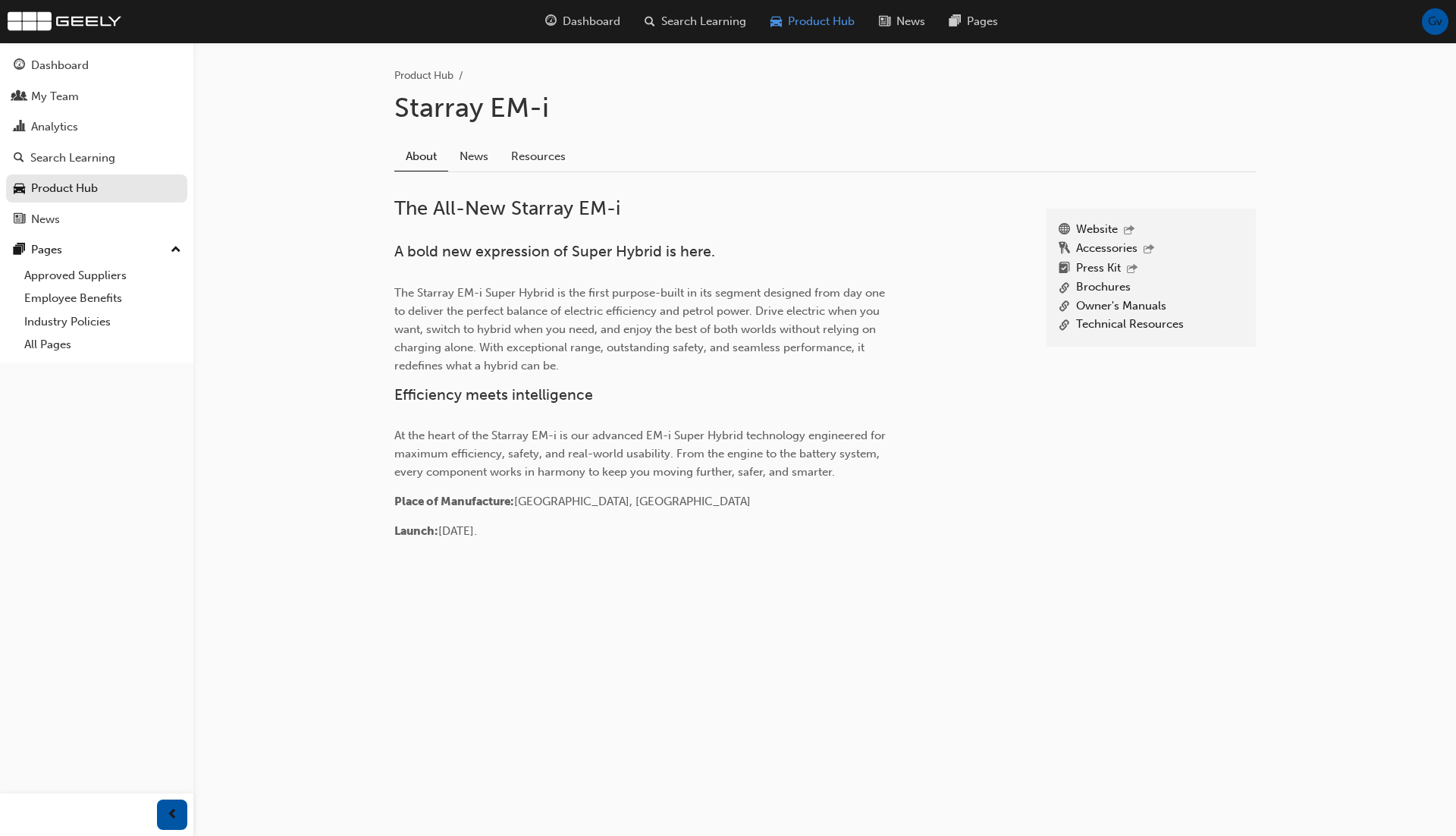
click at [830, 17] on span "Product Hub" at bounding box center [821, 21] width 67 height 18
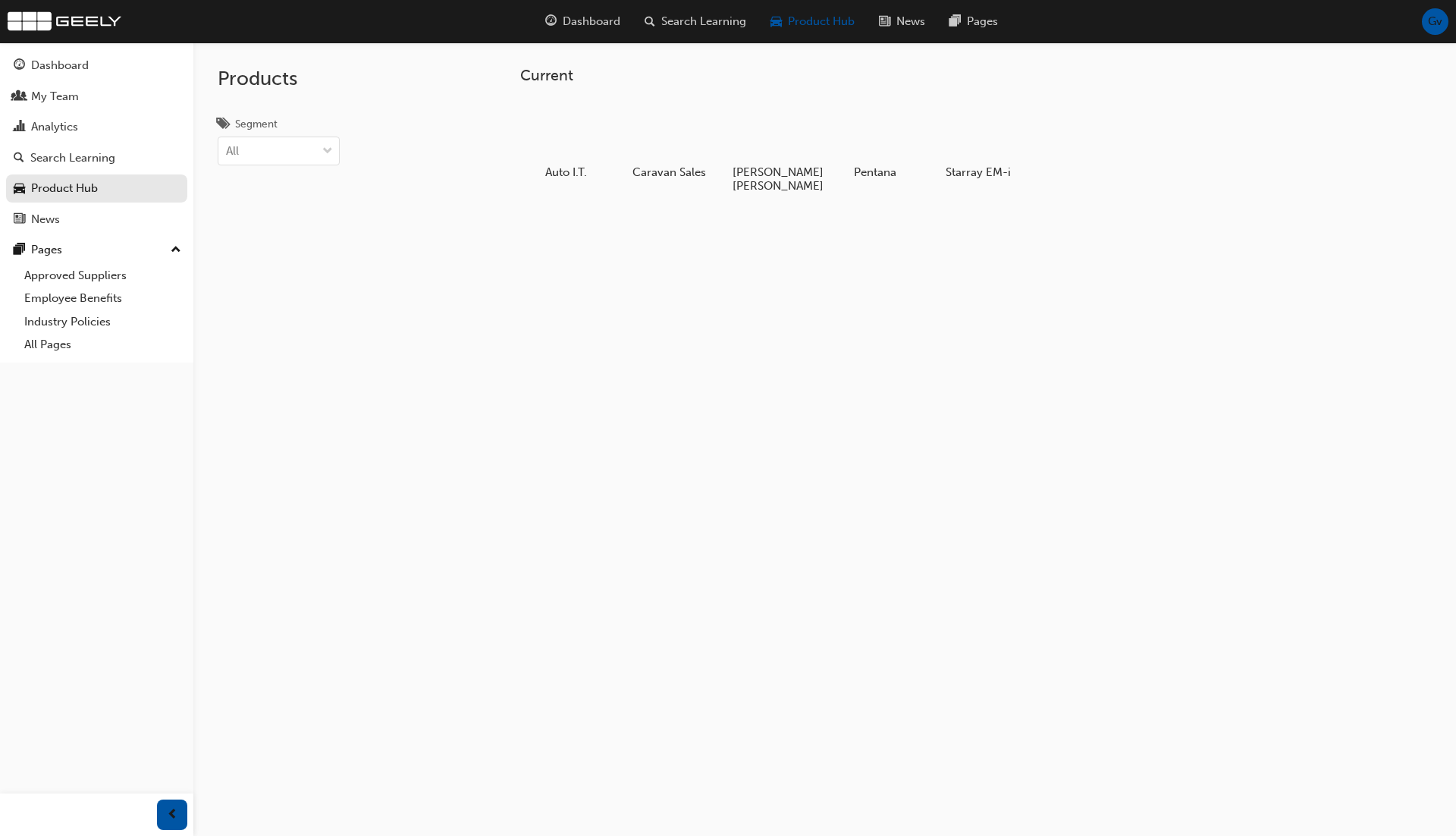
click at [1121, 277] on div "Current Auto I.T. [PERSON_NAME] [PERSON_NAME] [PERSON_NAME] [PERSON_NAME] EM-i" at bounding box center [825, 461] width 1263 height 836
click at [965, 130] on div at bounding box center [978, 131] width 85 height 60
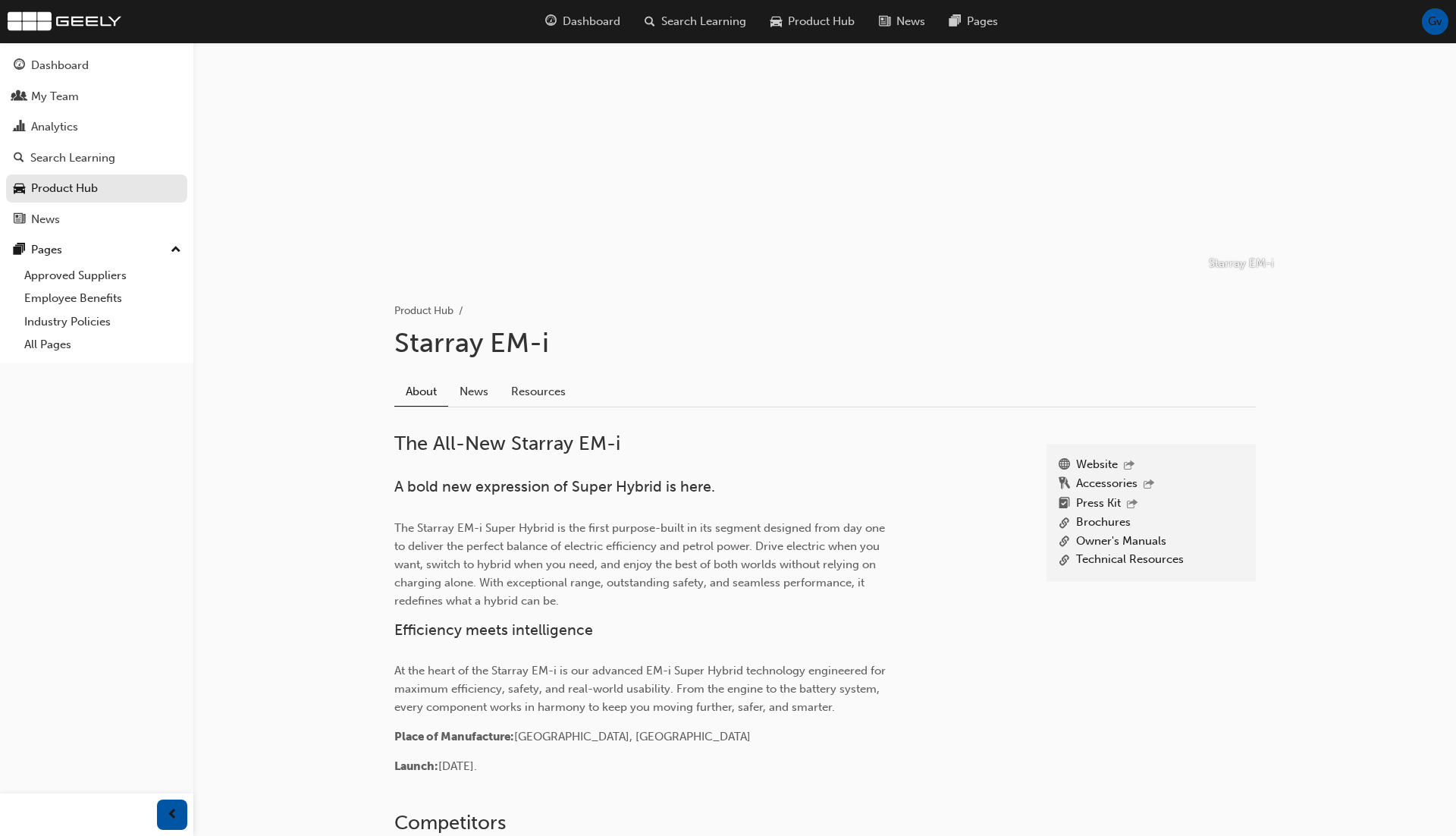
scroll to position [100, 0]
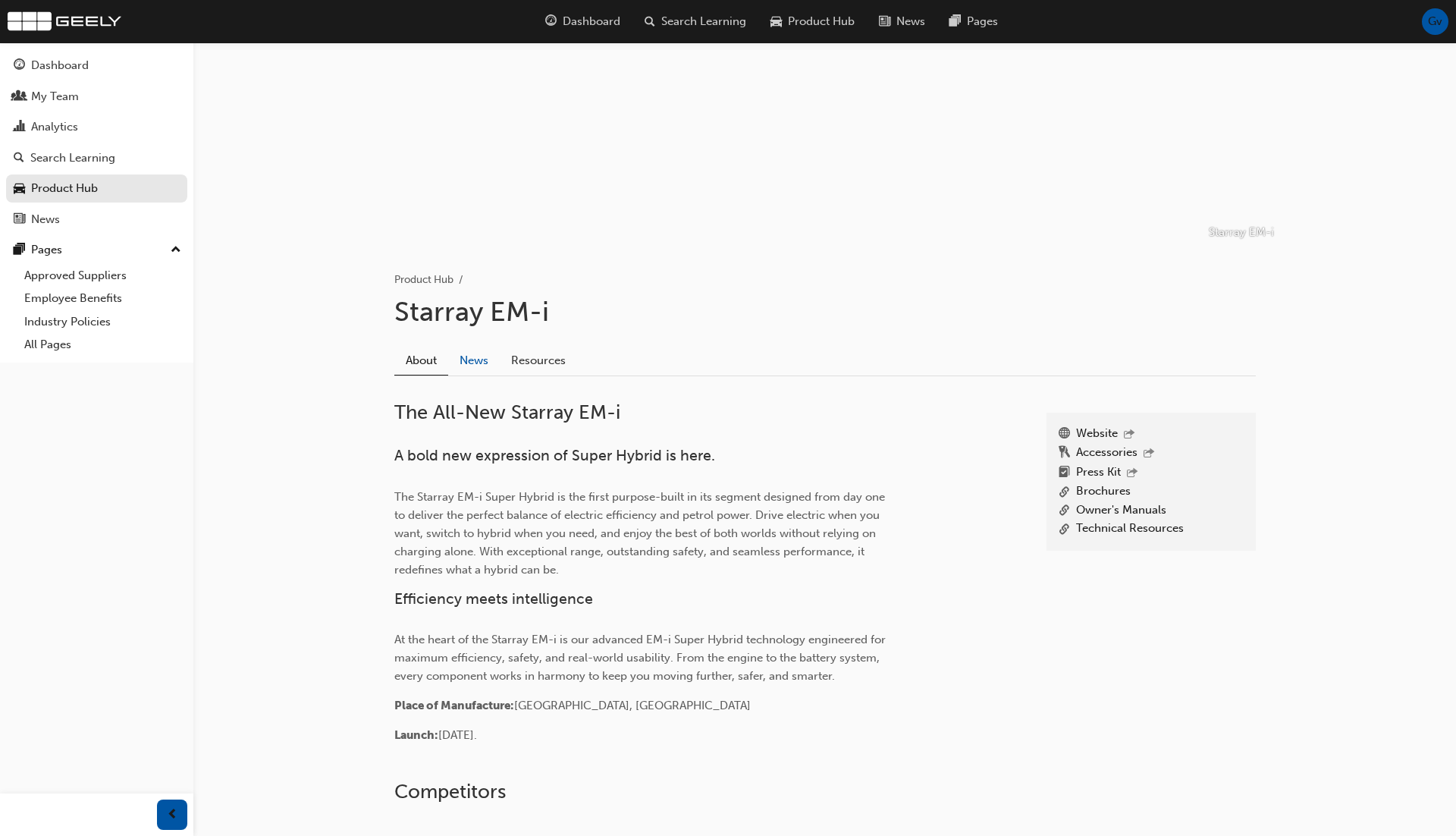
click at [485, 359] on link "News" at bounding box center [474, 360] width 52 height 28
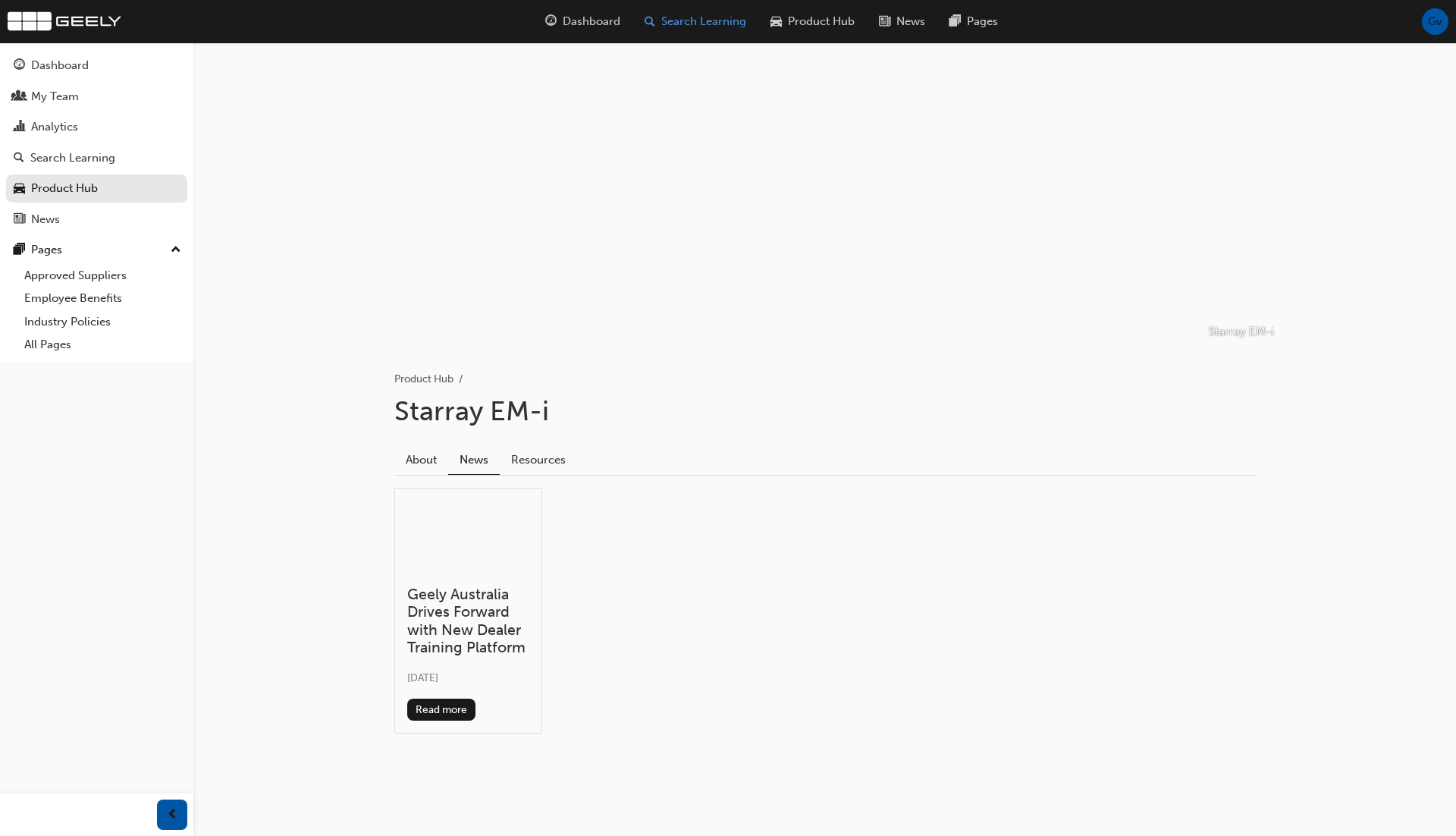
click at [684, 23] on span "Search Learning" at bounding box center [703, 21] width 85 height 18
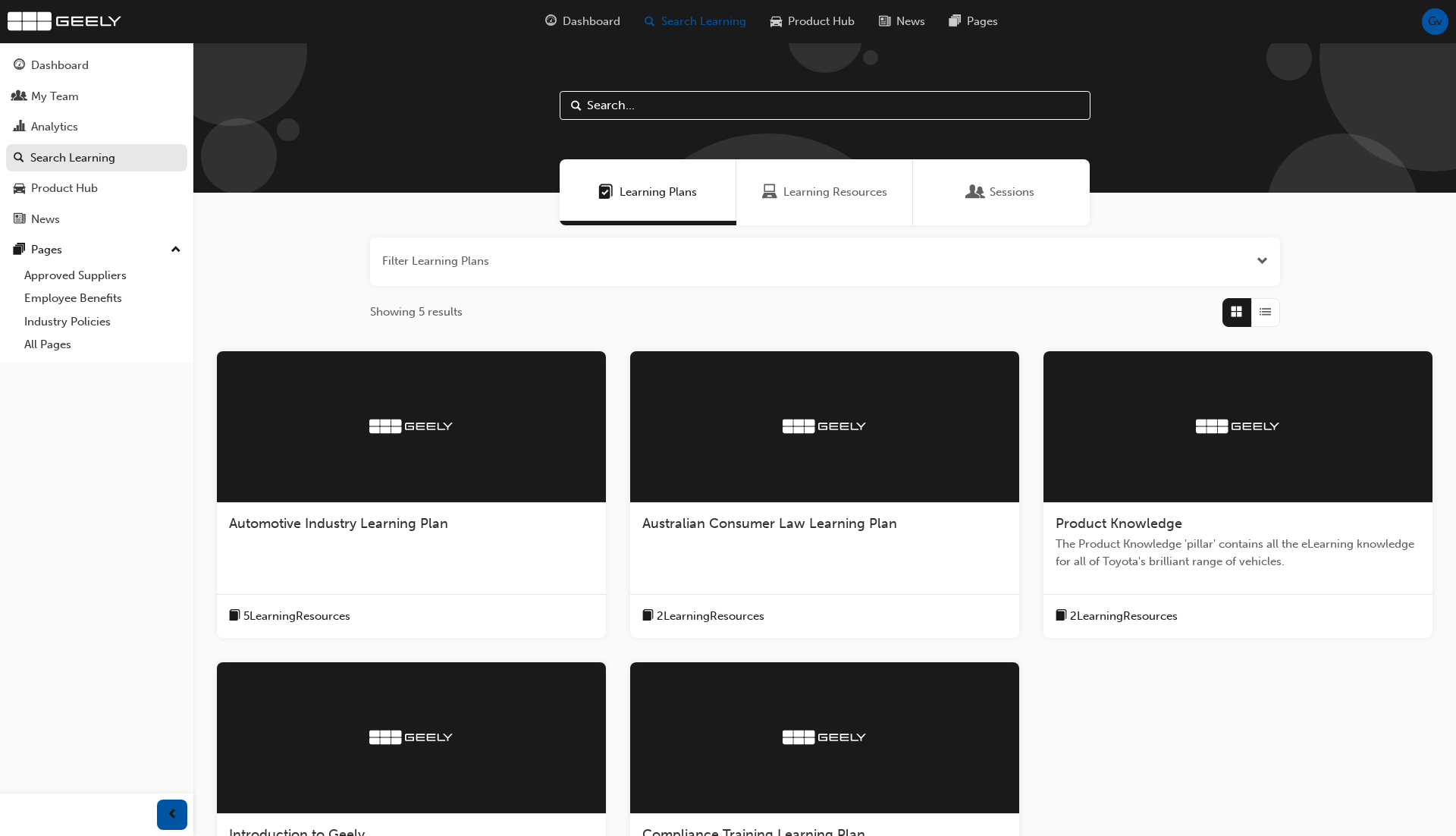
click at [785, 181] on div "Learning Resources" at bounding box center [824, 192] width 177 height 66
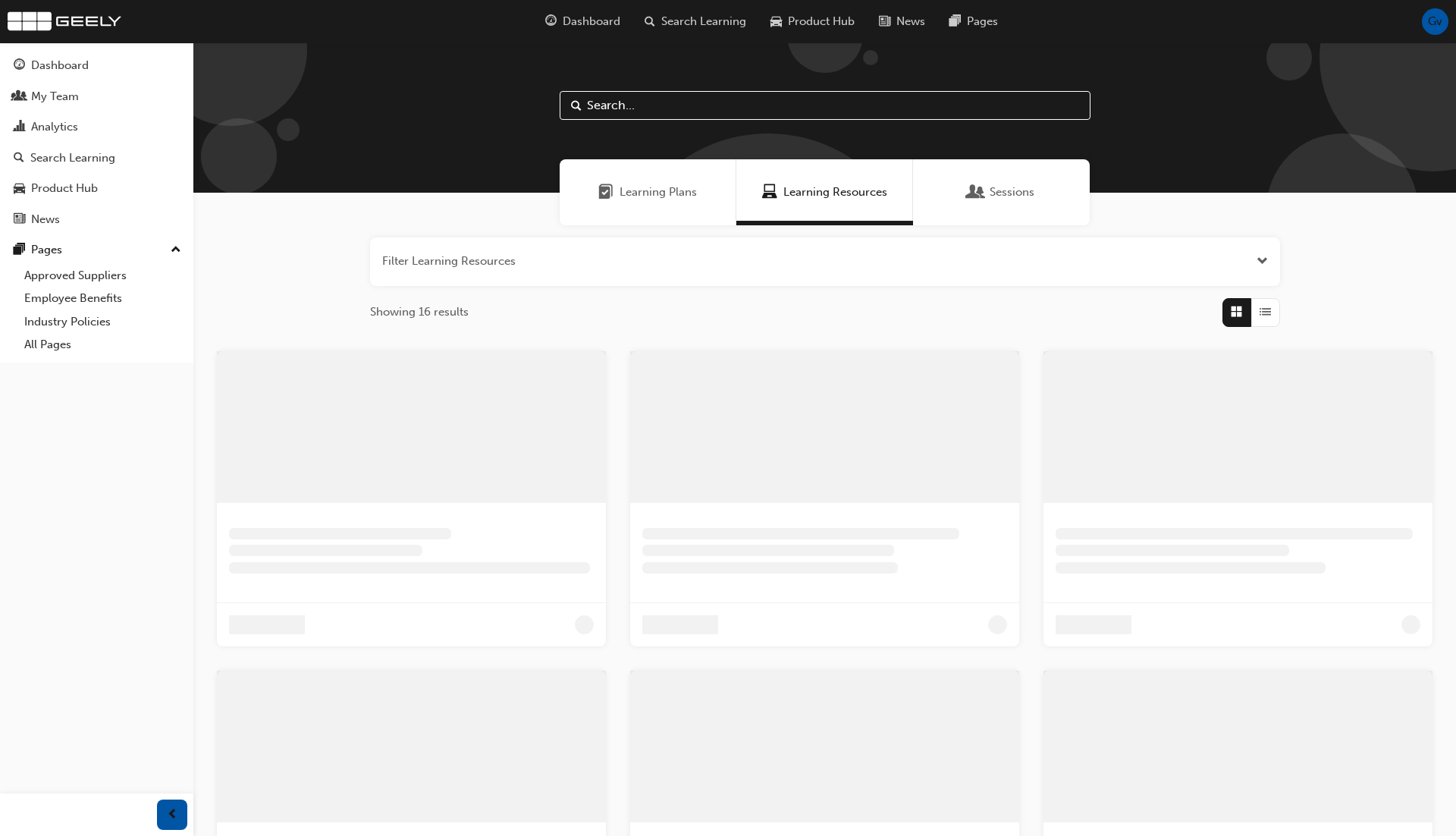
click at [772, 113] on input "text" at bounding box center [825, 106] width 531 height 28
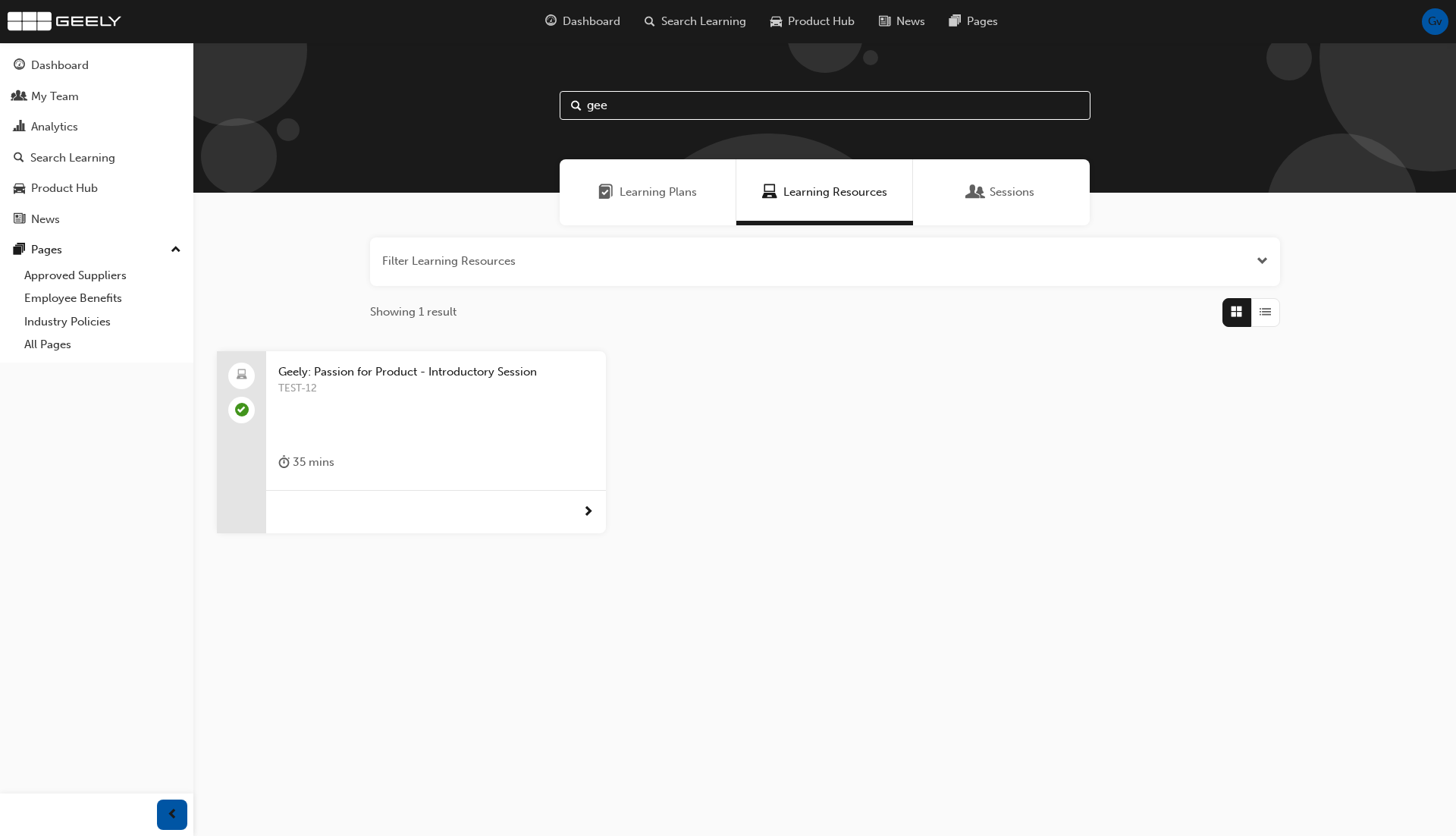
type input "gee"
click at [343, 384] on span "TEST-12" at bounding box center [435, 389] width 316 height 18
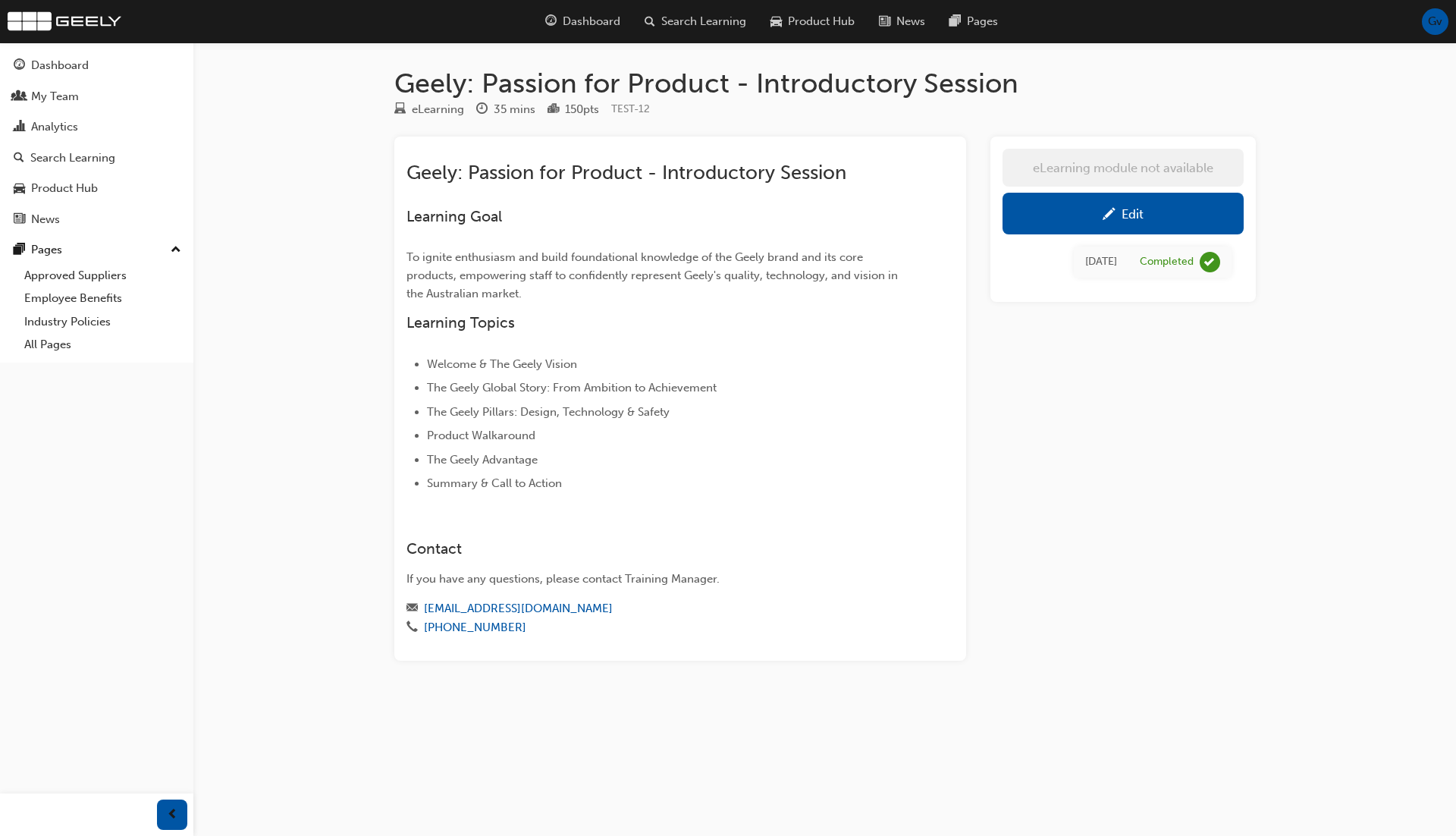
click at [1063, 207] on div "Edit" at bounding box center [1123, 214] width 219 height 19
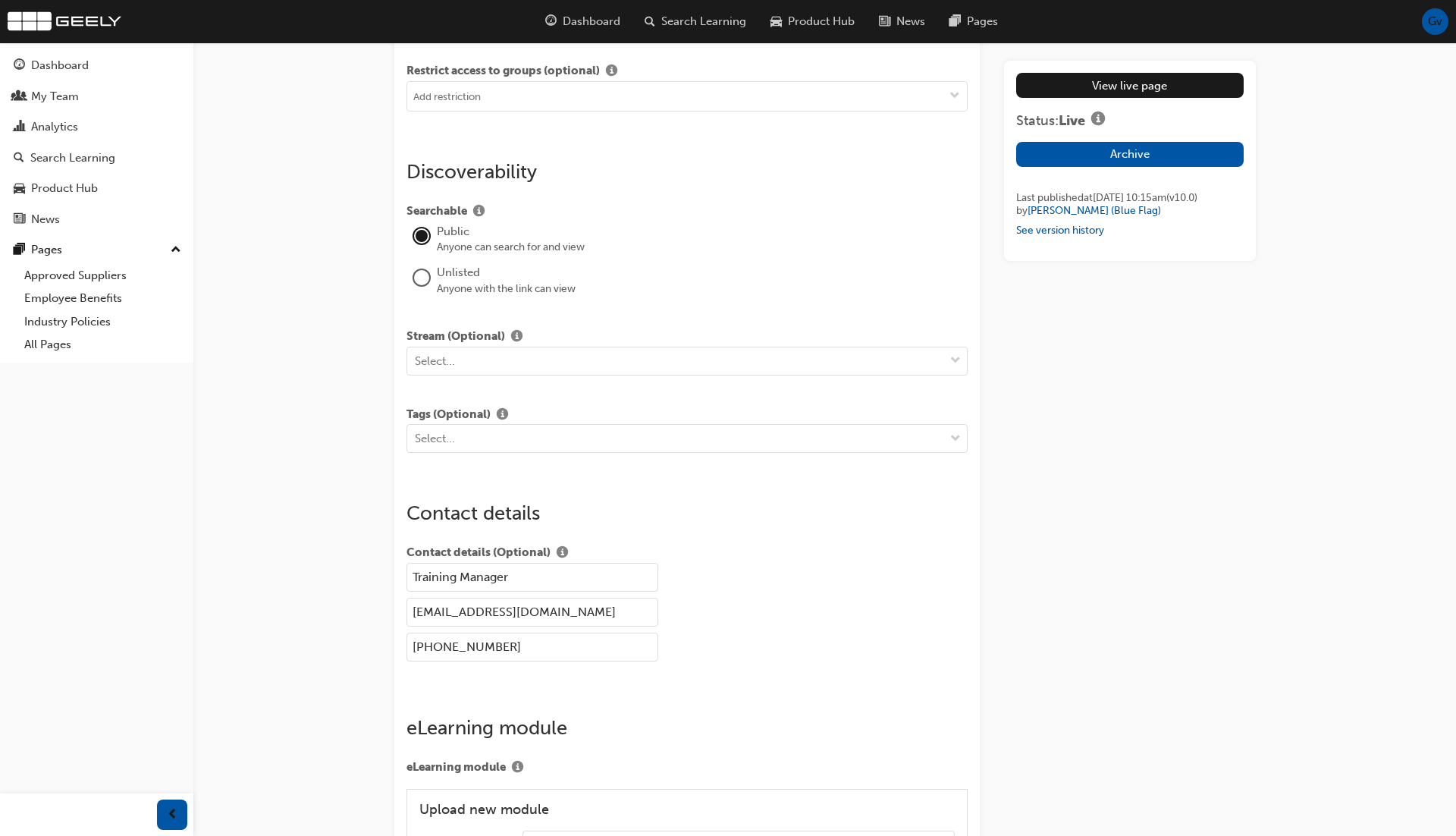
scroll to position [1719, 0]
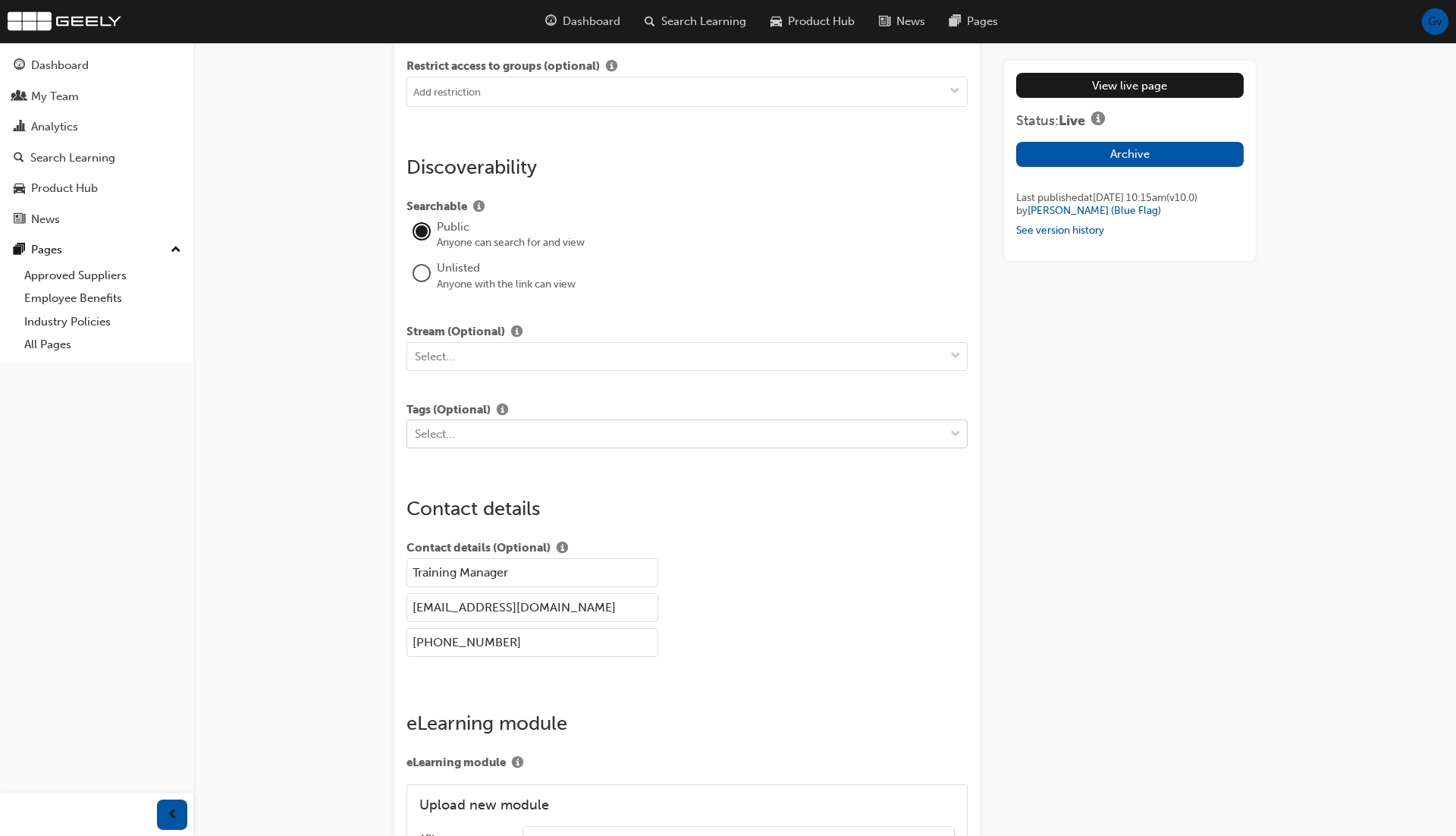
click at [708, 439] on div "Select..." at bounding box center [676, 435] width 538 height 27
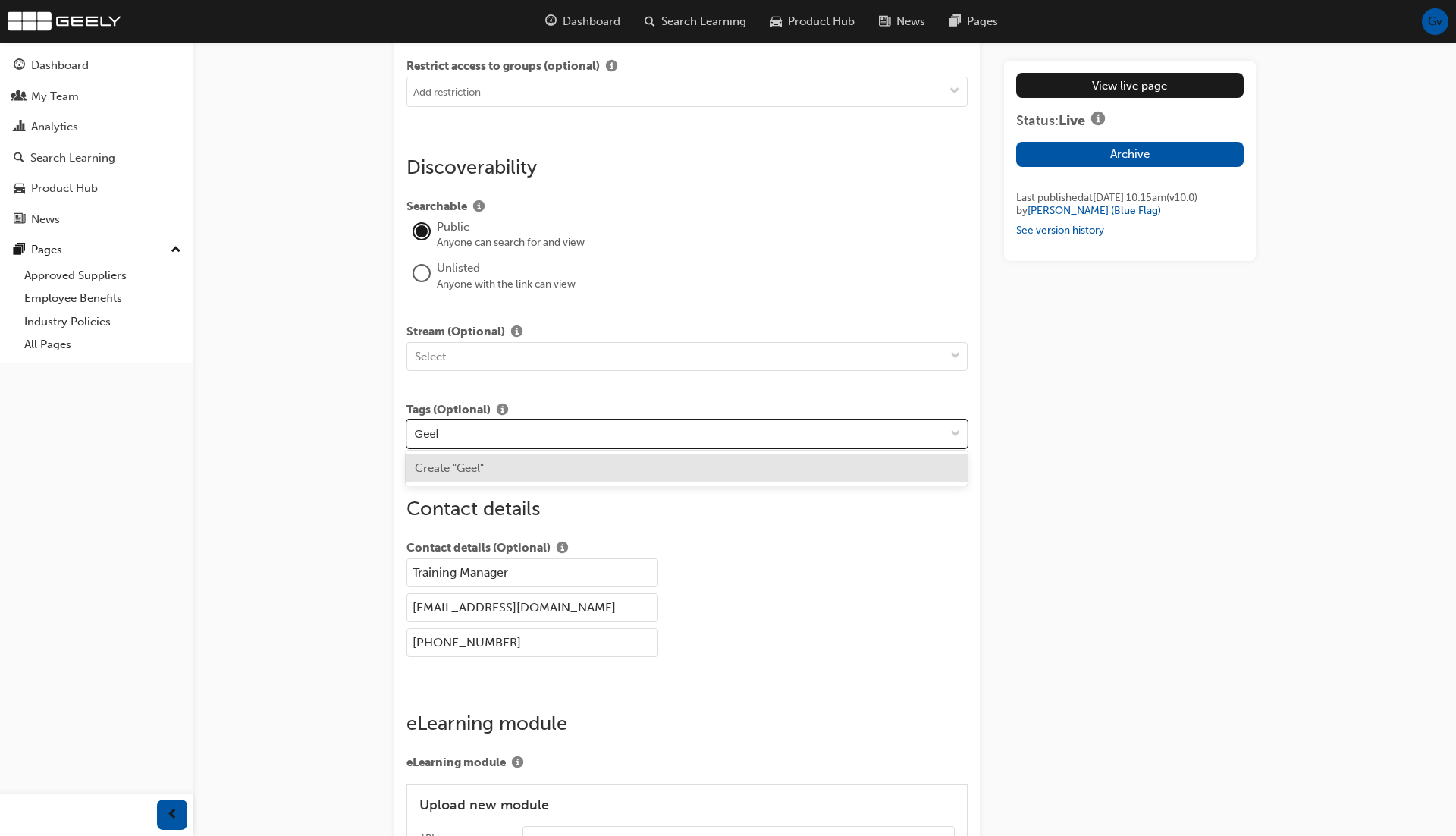
type input "Geely"
click at [472, 468] on span "Create "Geely"" at bounding box center [452, 468] width 75 height 13
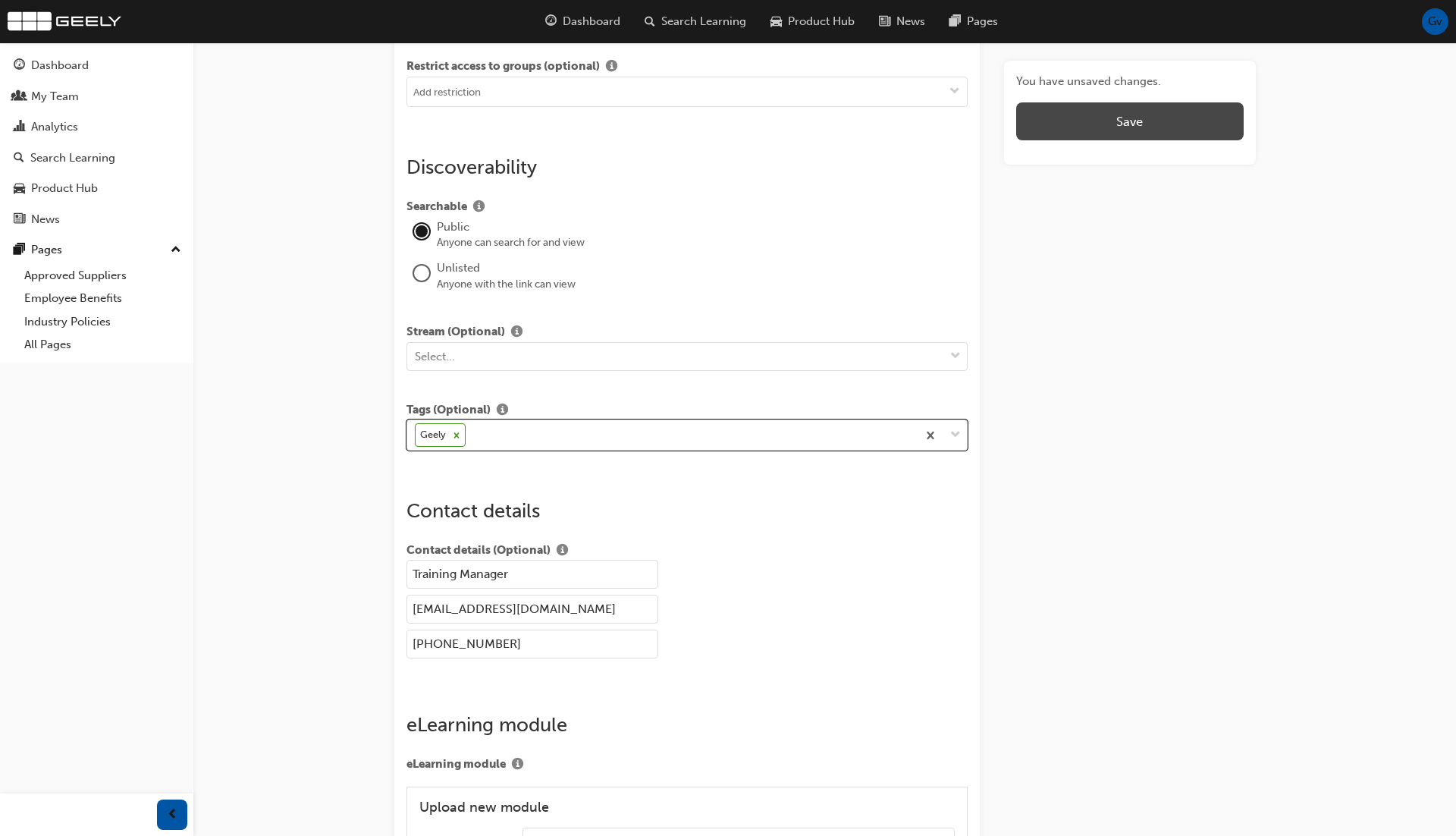
click at [1140, 129] on button "Save" at bounding box center [1129, 121] width 227 height 38
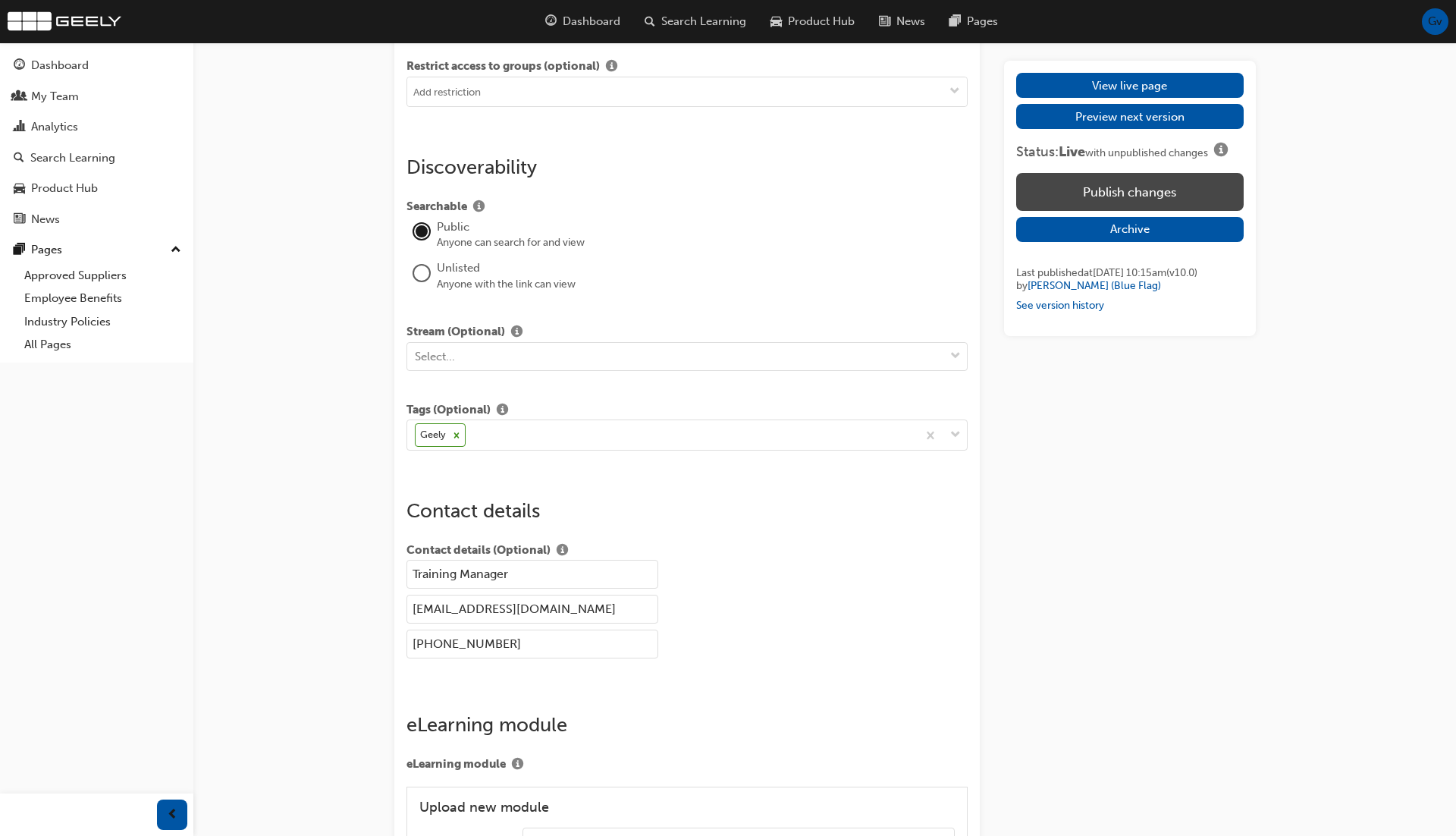
click at [1154, 185] on button "Publish changes" at bounding box center [1129, 192] width 227 height 38
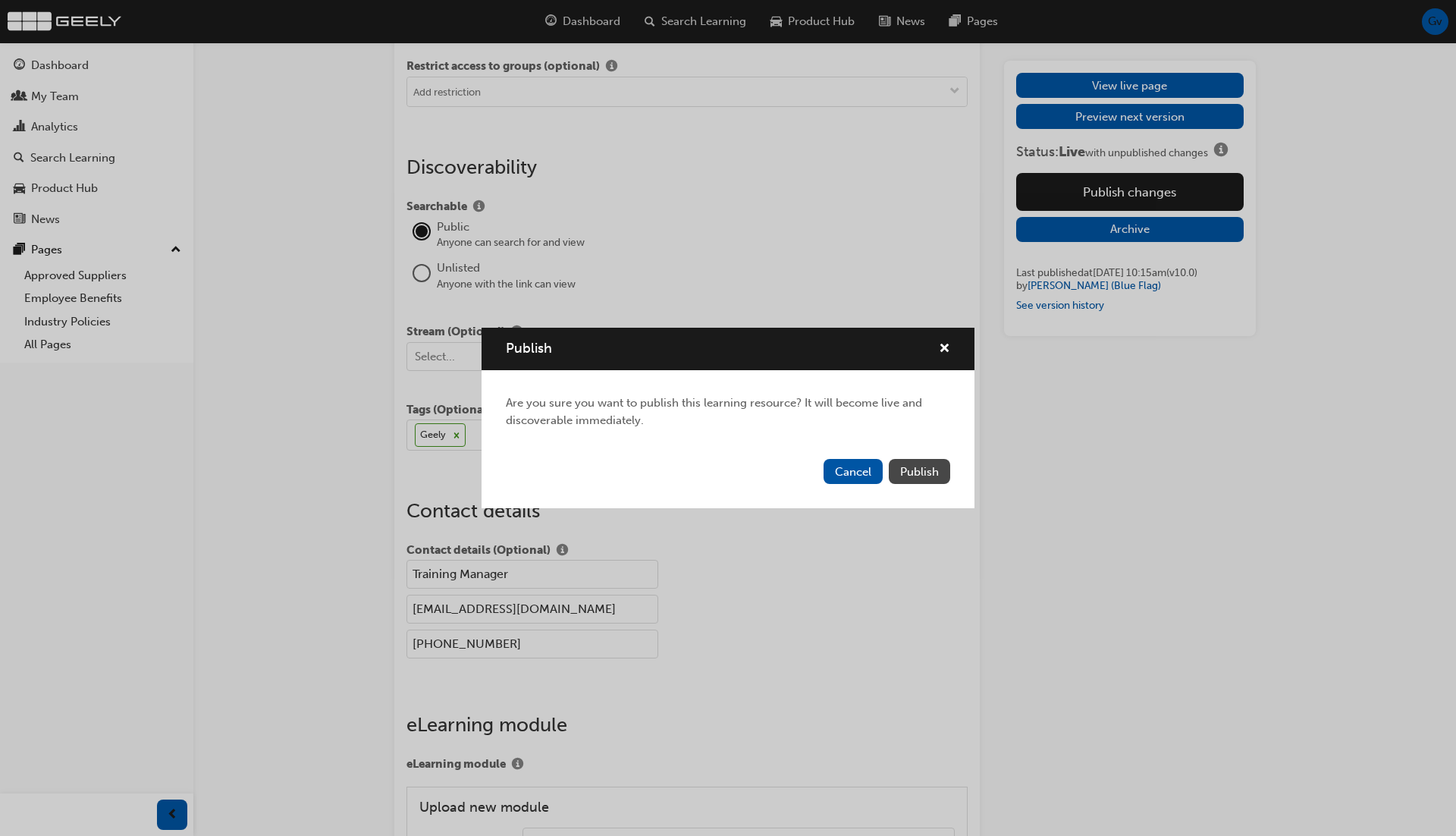
click at [934, 468] on span "Publish" at bounding box center [919, 472] width 39 height 13
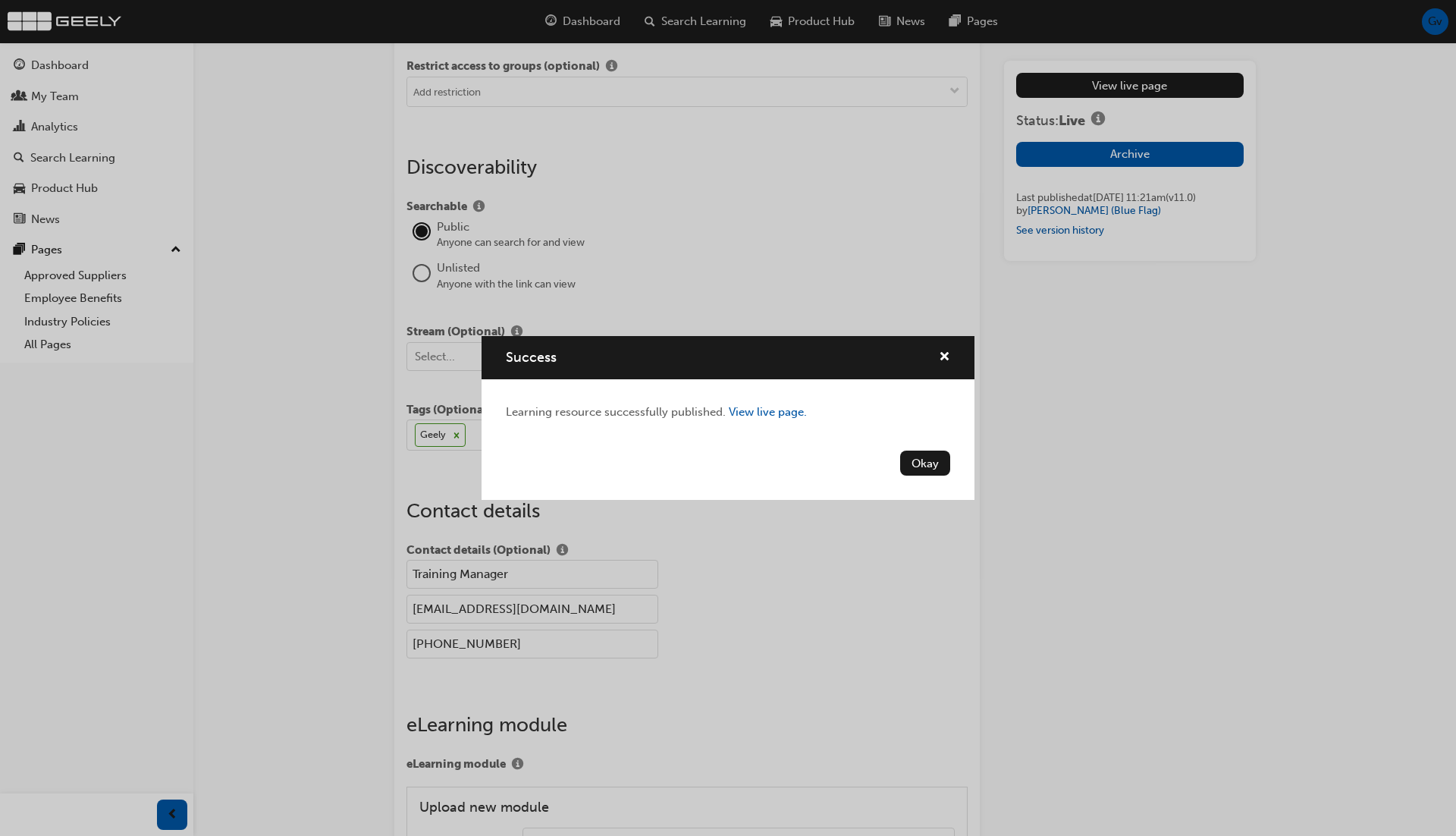
click at [934, 468] on button "Okay" at bounding box center [925, 463] width 50 height 25
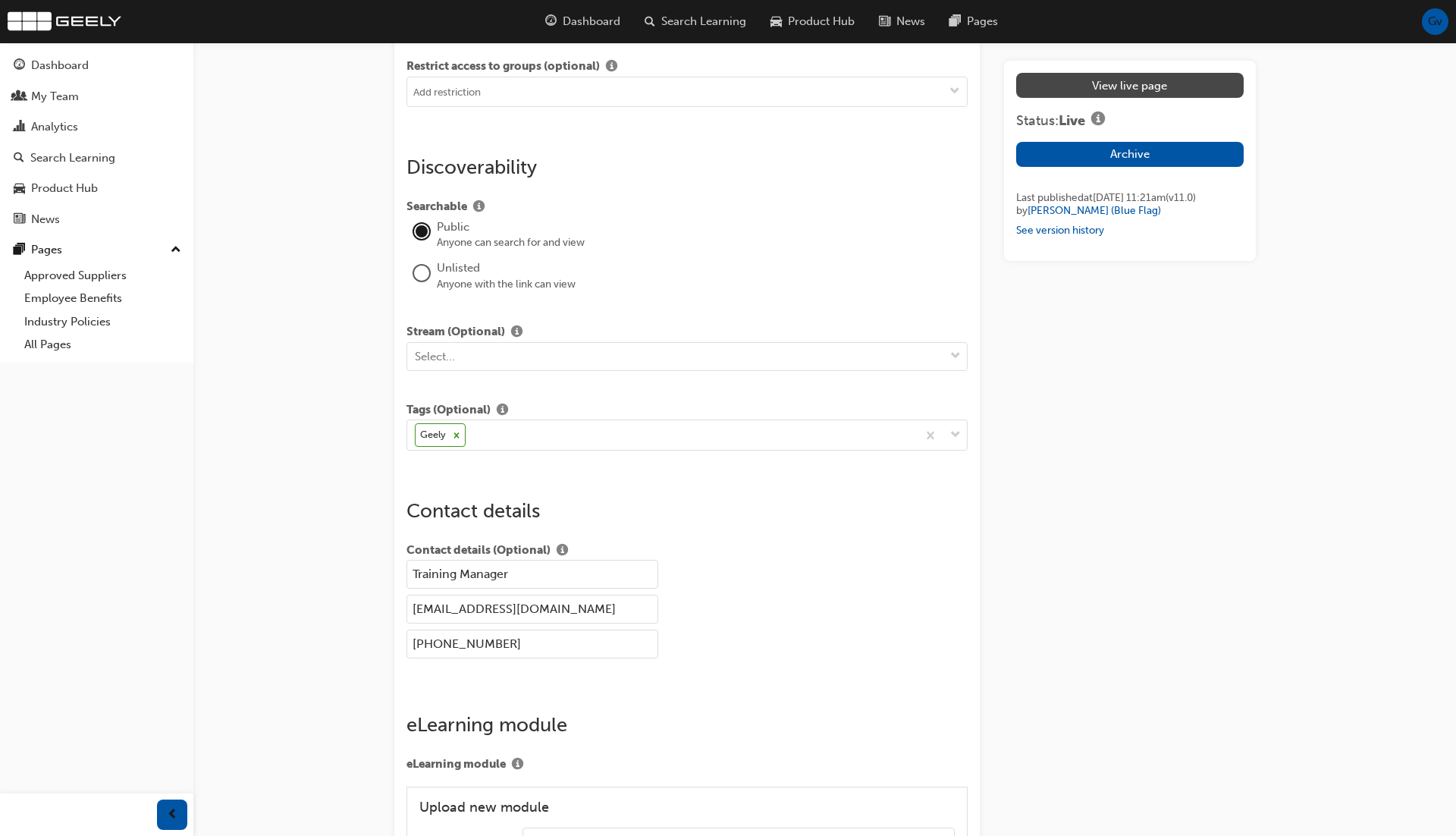
click at [1134, 85] on link "View live page" at bounding box center [1129, 85] width 227 height 25
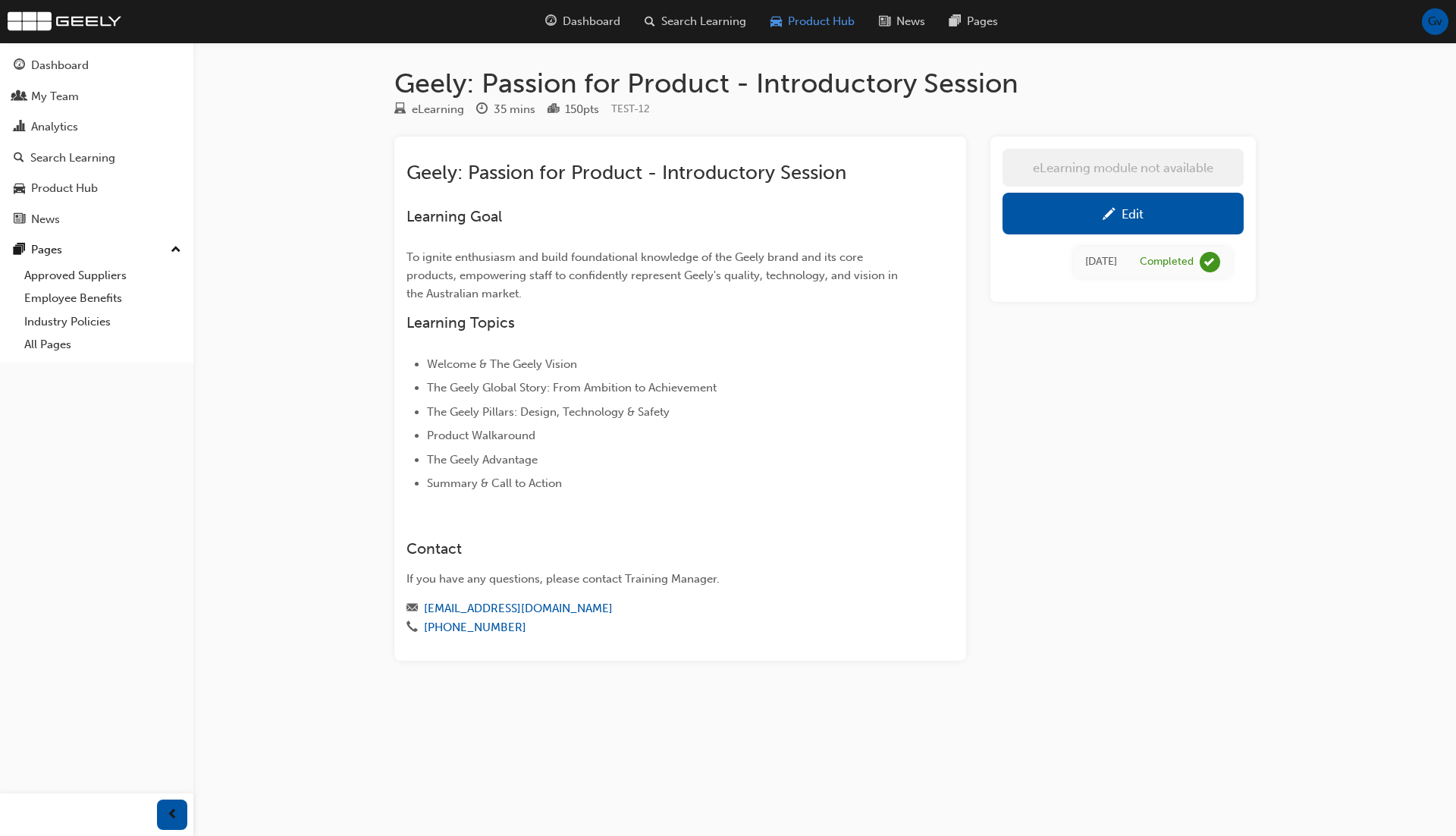
click at [835, 19] on span "Product Hub" at bounding box center [821, 21] width 67 height 18
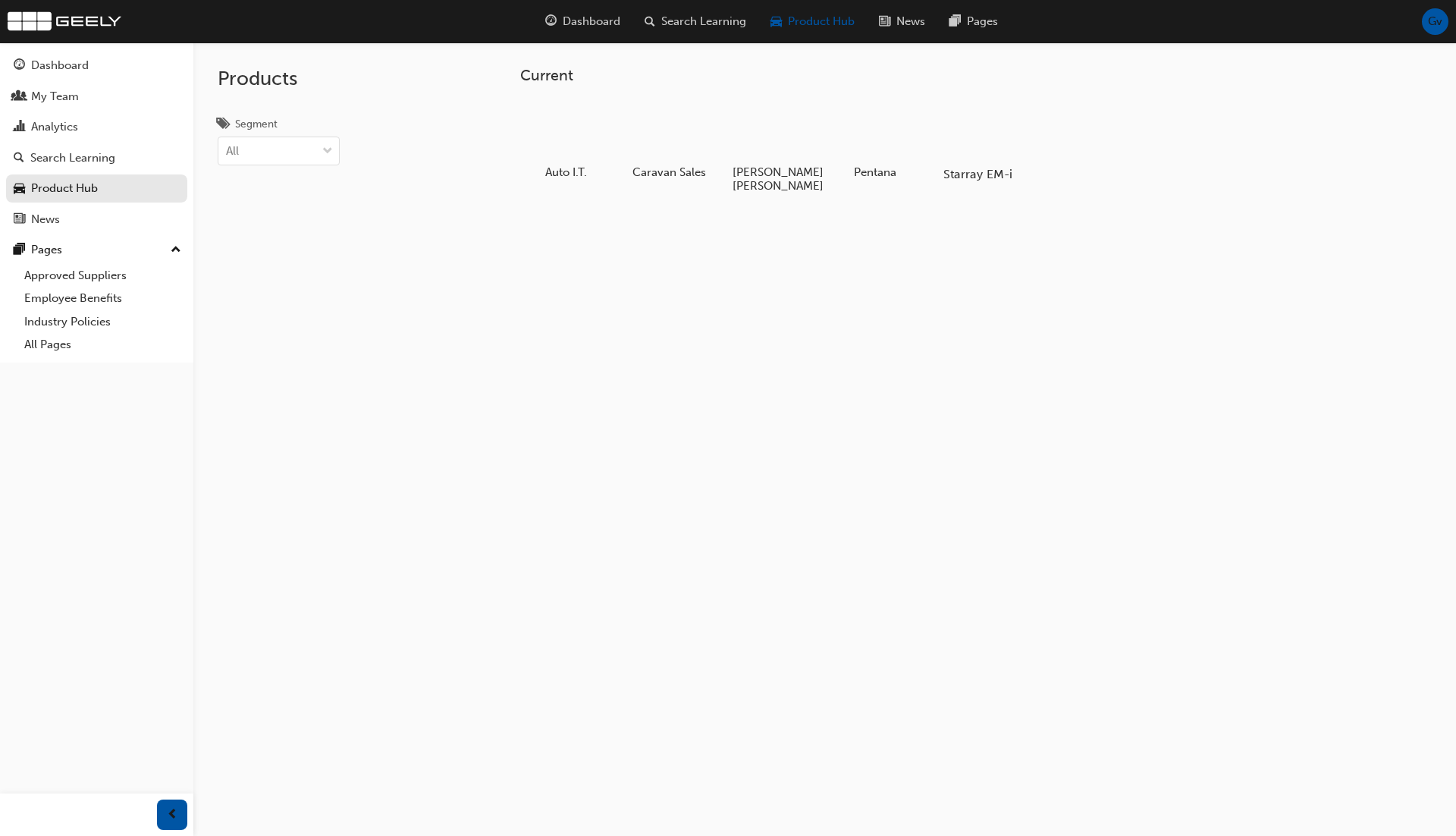
click at [992, 137] on div at bounding box center [978, 131] width 85 height 60
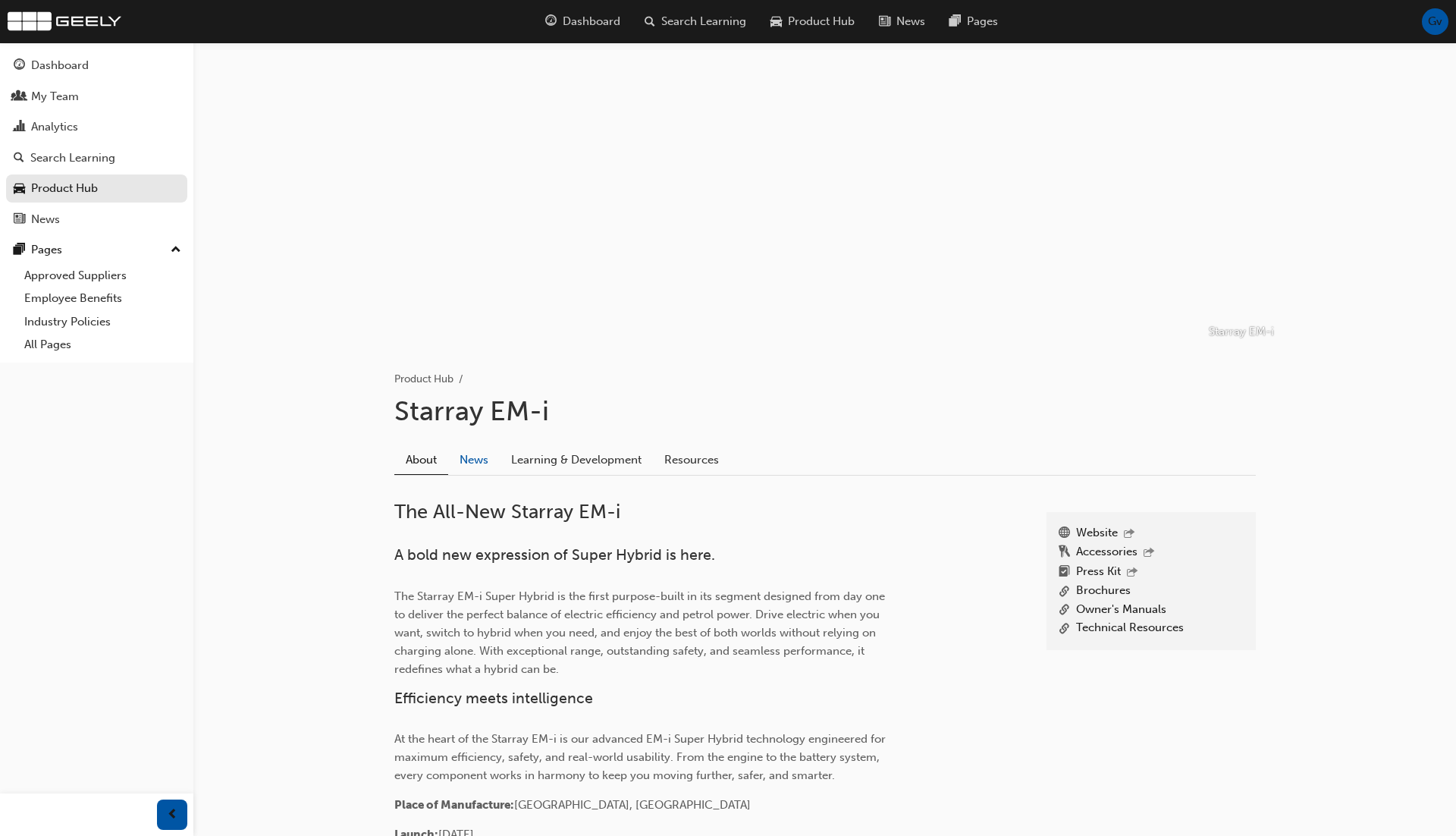
click at [480, 455] on link "News" at bounding box center [474, 460] width 52 height 28
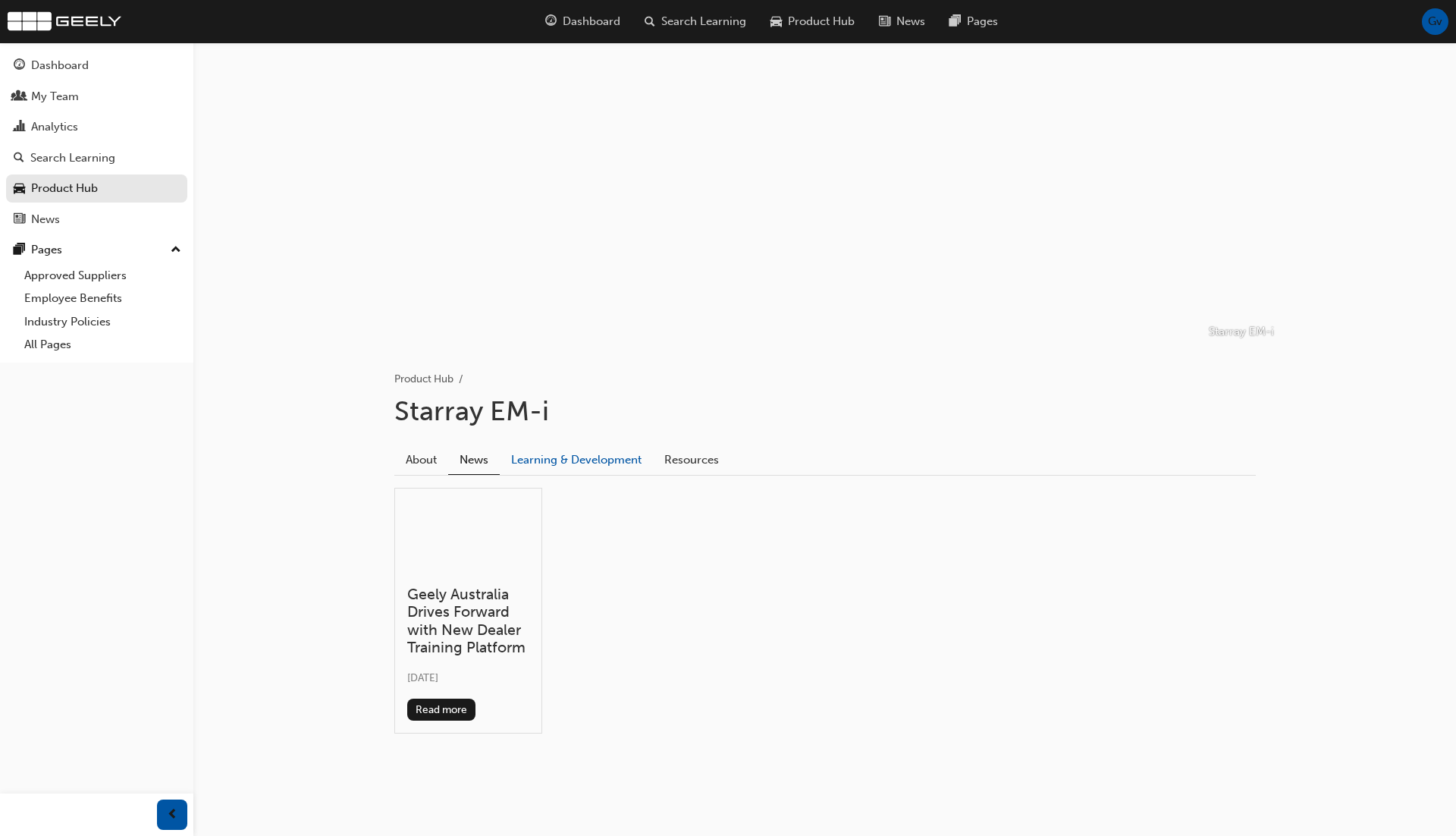
click at [564, 467] on link "Learning & Development" at bounding box center [576, 460] width 153 height 28
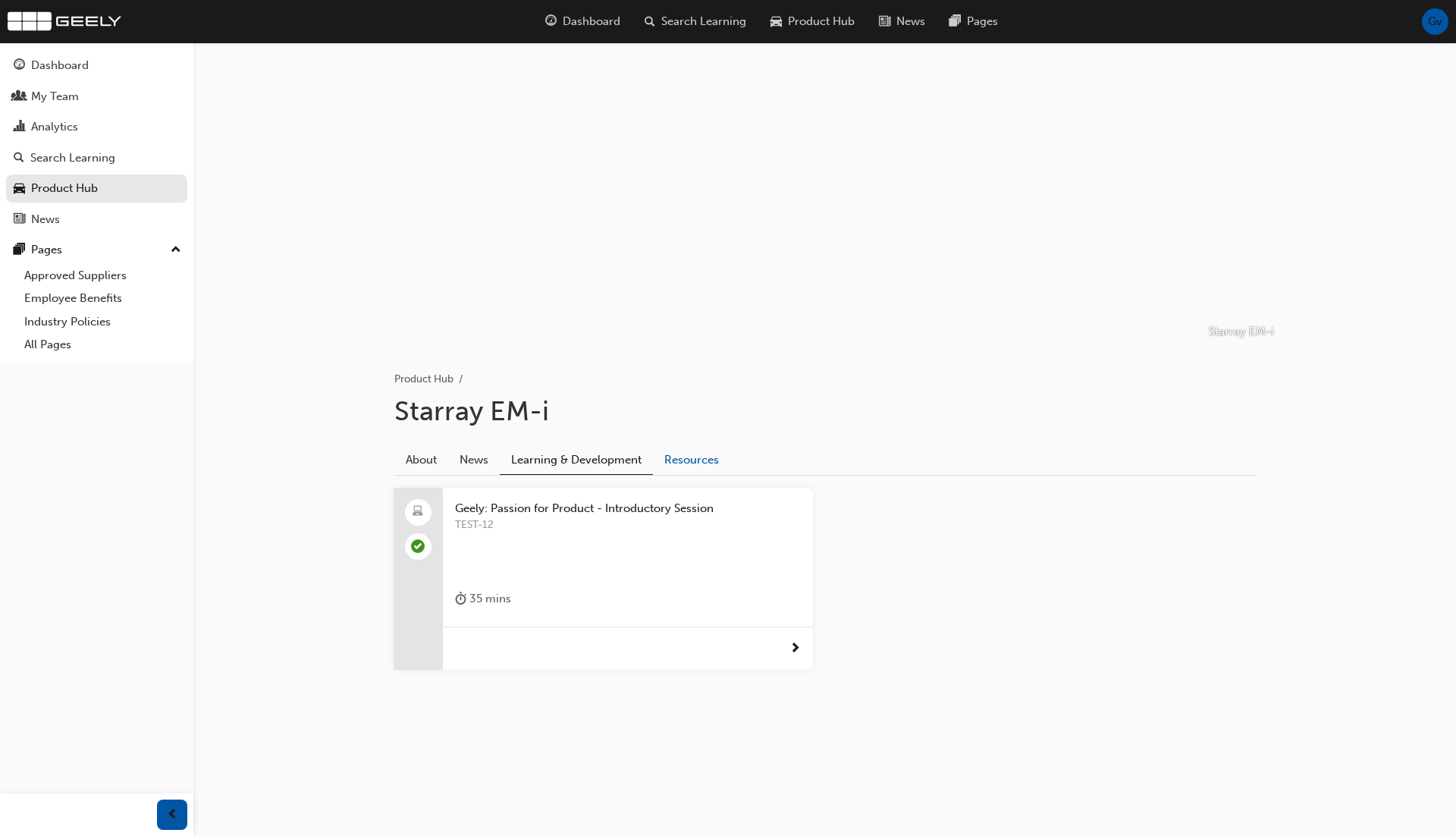
click at [687, 456] on link "Resources" at bounding box center [692, 460] width 77 height 28
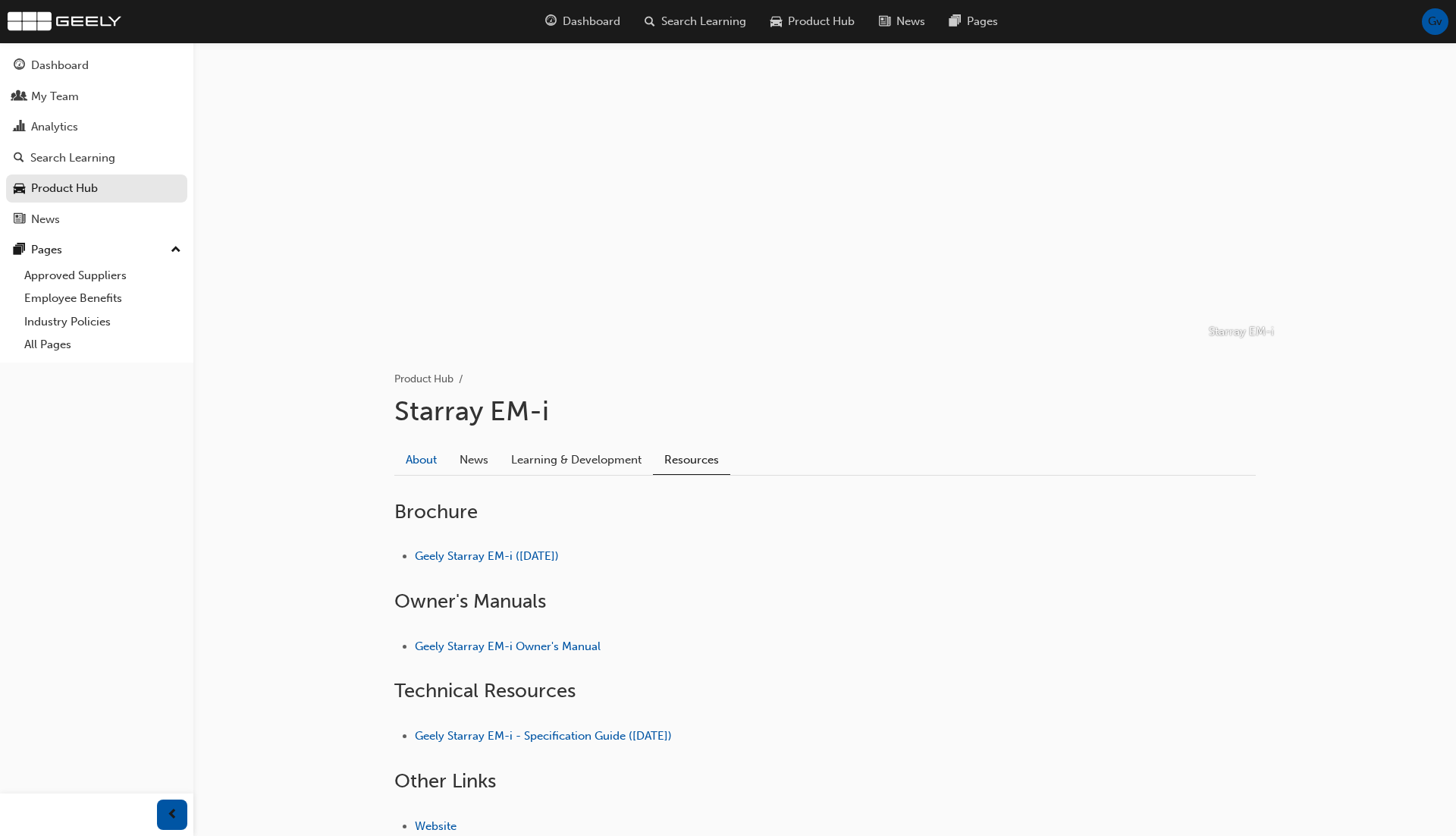
click at [426, 454] on link "About" at bounding box center [421, 460] width 54 height 28
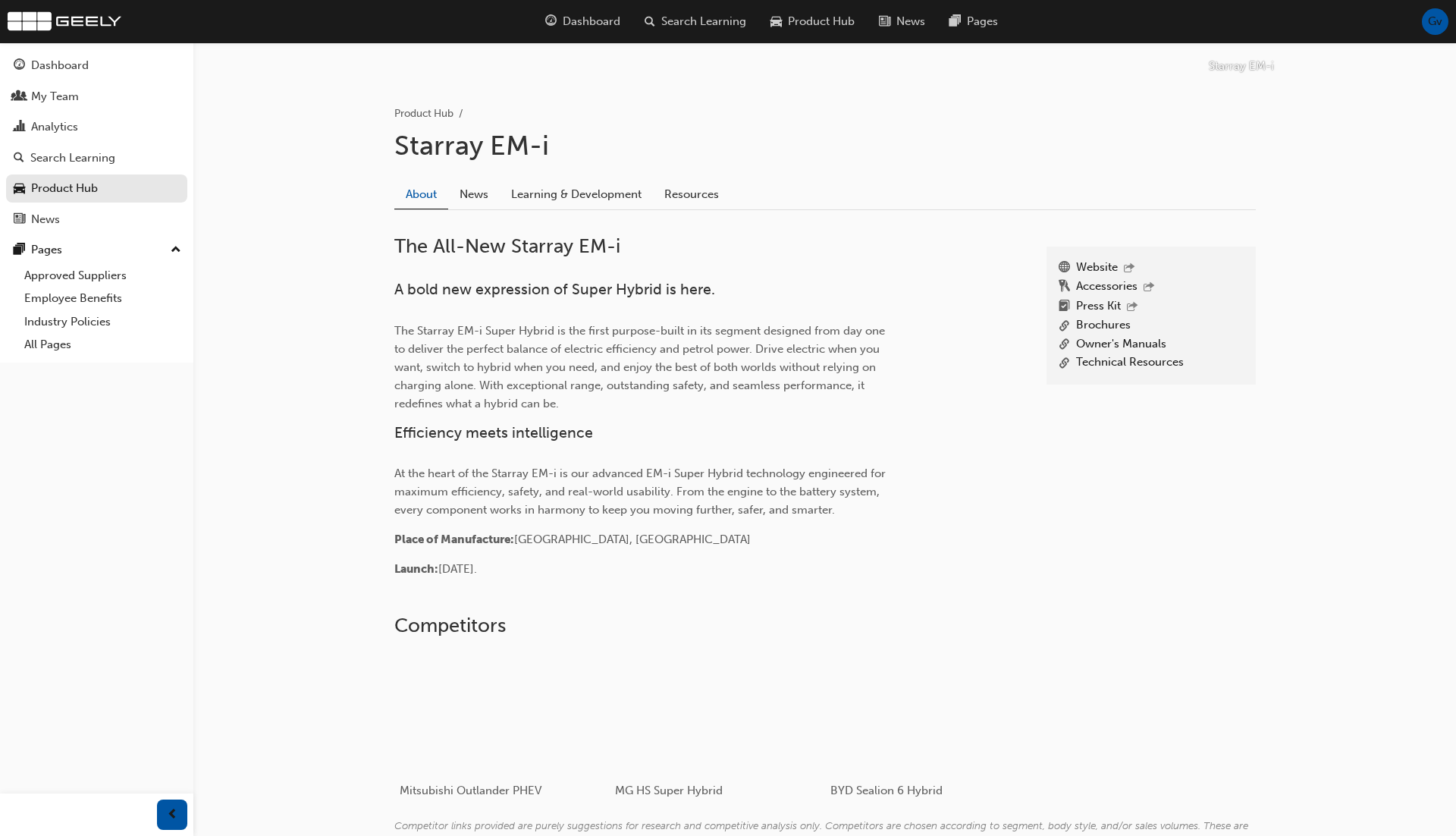
scroll to position [366, 0]
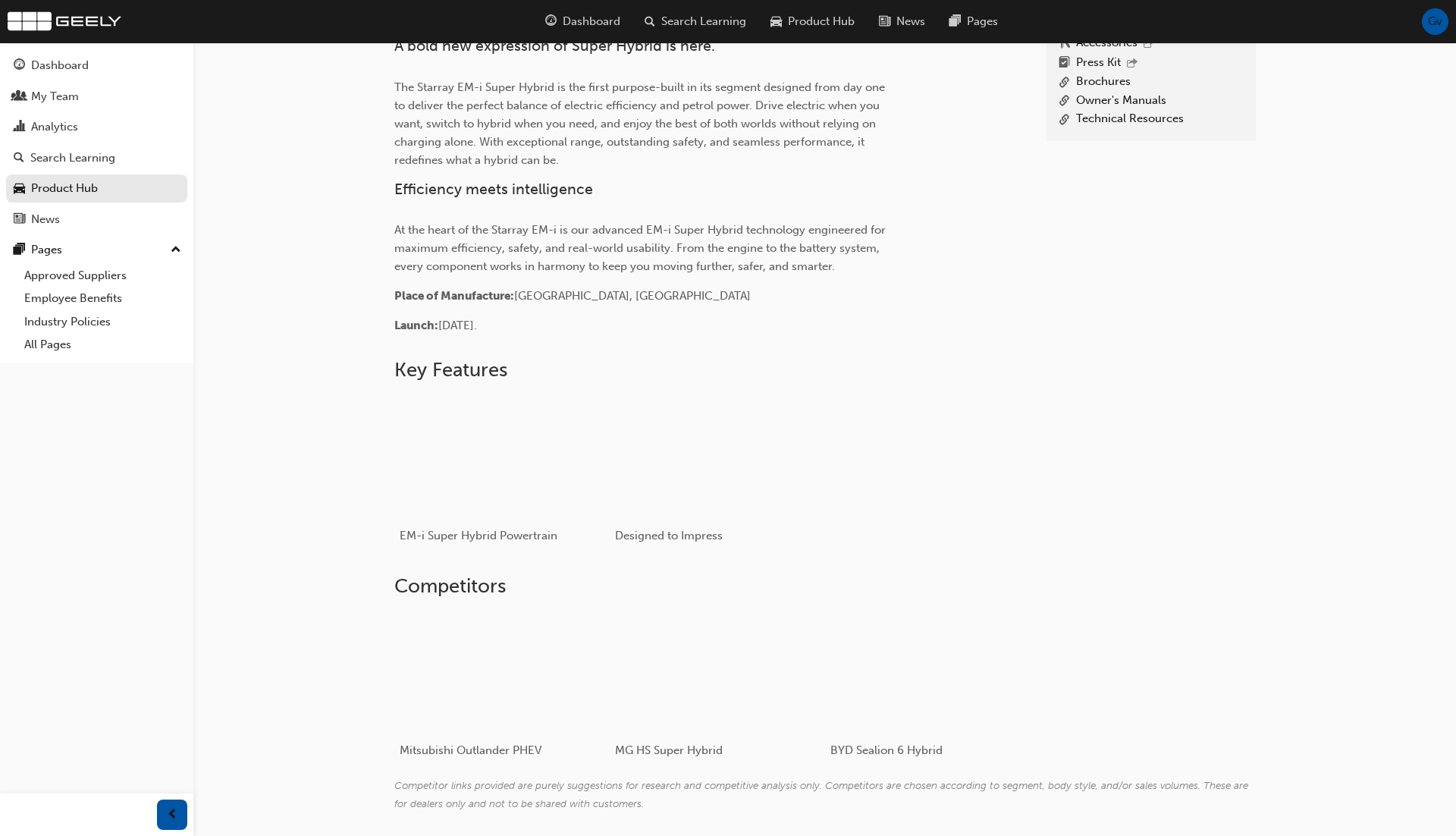
scroll to position [568, 0]
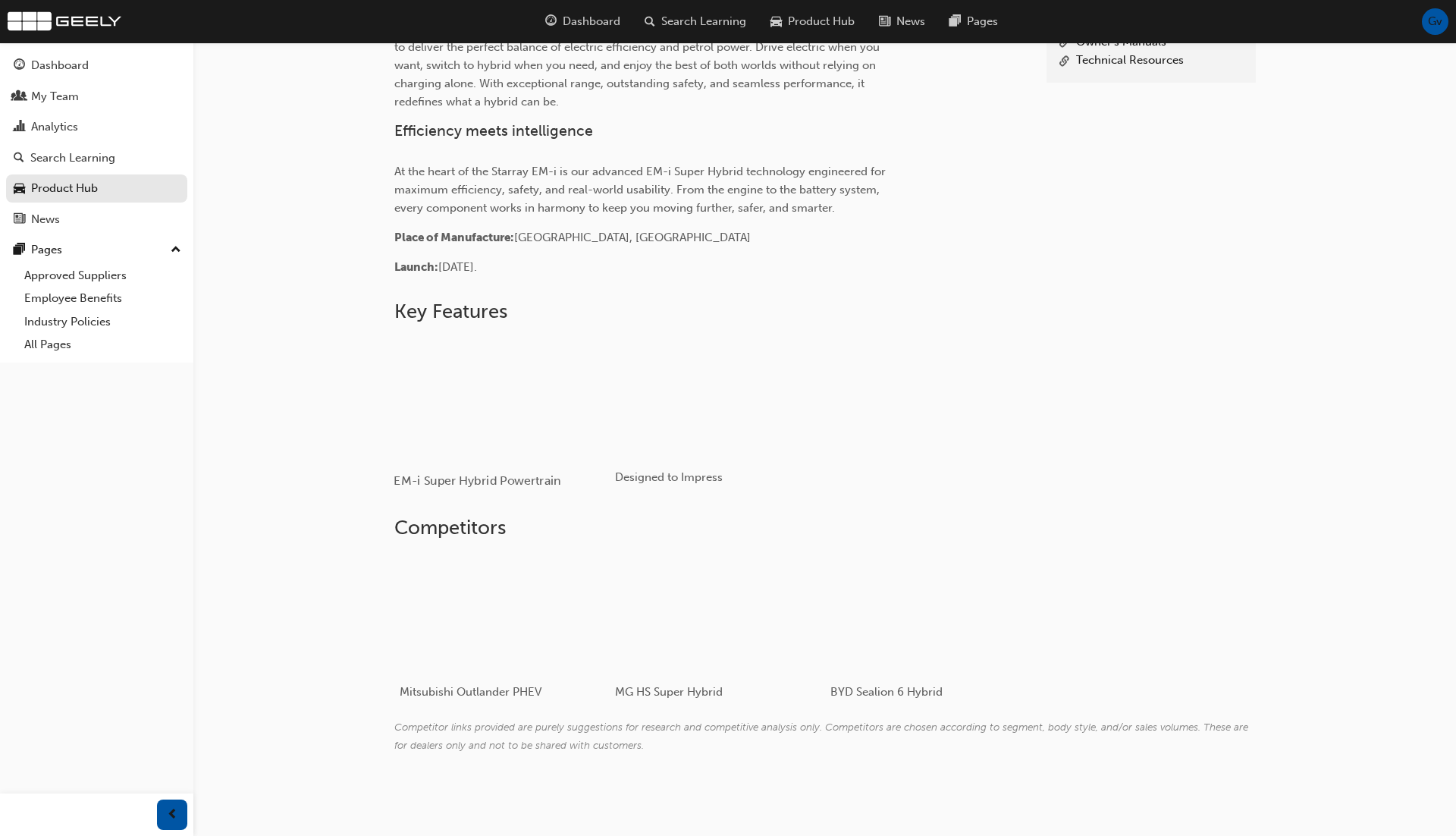
click at [543, 367] on div "button" at bounding box center [502, 397] width 216 height 121
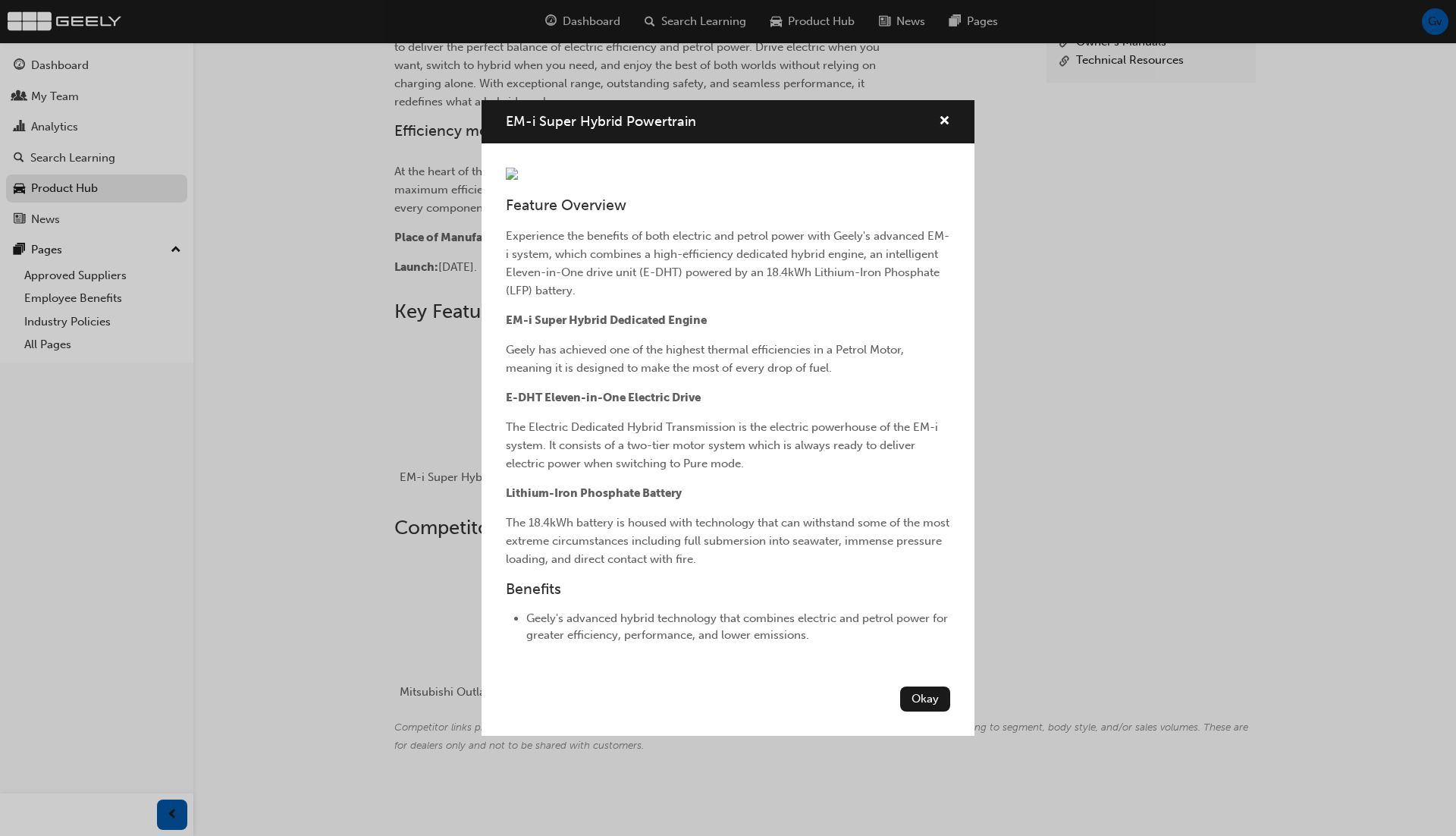
scroll to position [36, 0]
click at [294, 475] on div "EM-i Super Hybrid Powertrain Feature Overview Experience the benefits of both e…" at bounding box center [728, 418] width 1456 height 836
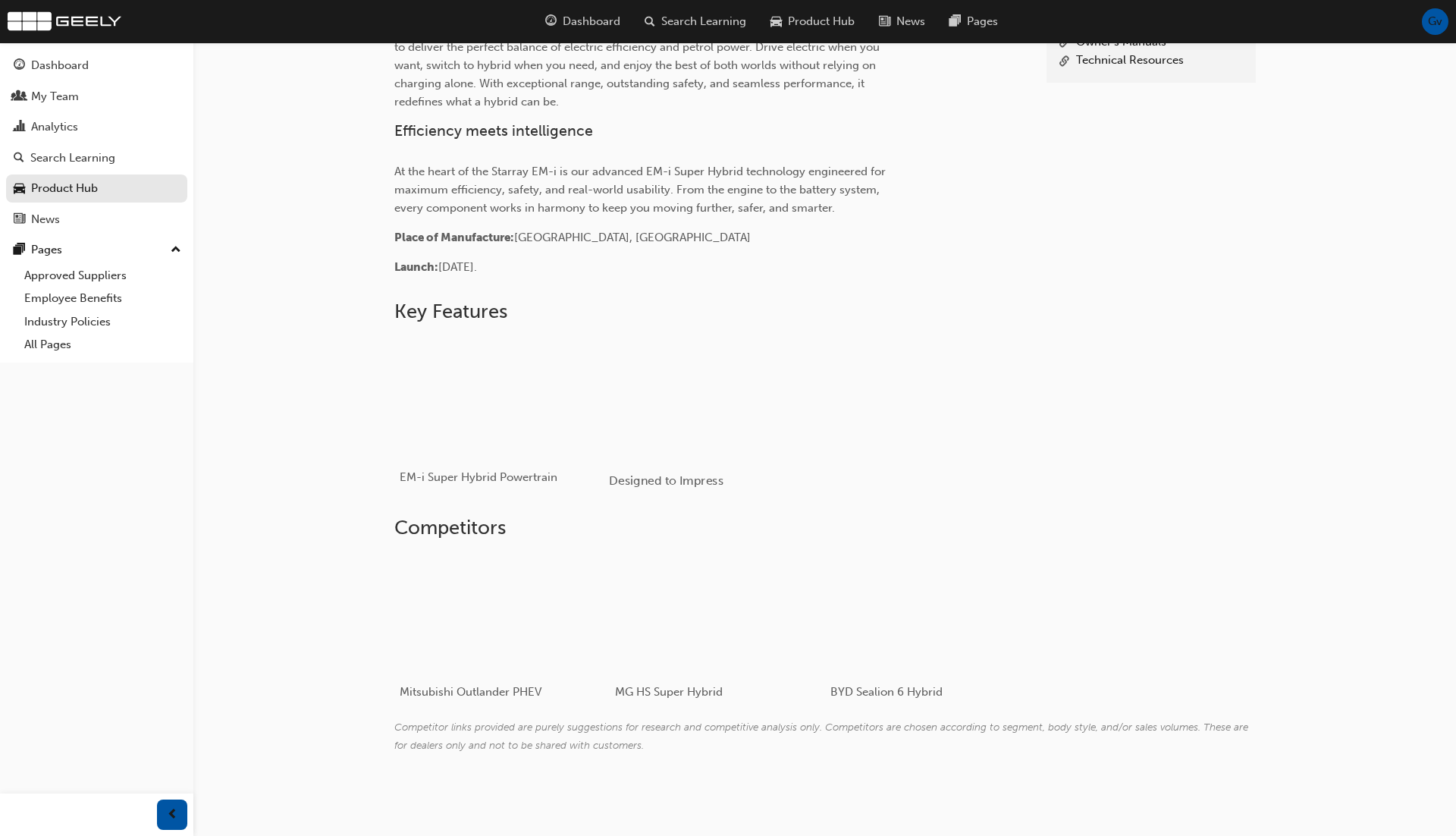
click at [667, 406] on div "button" at bounding box center [717, 397] width 216 height 121
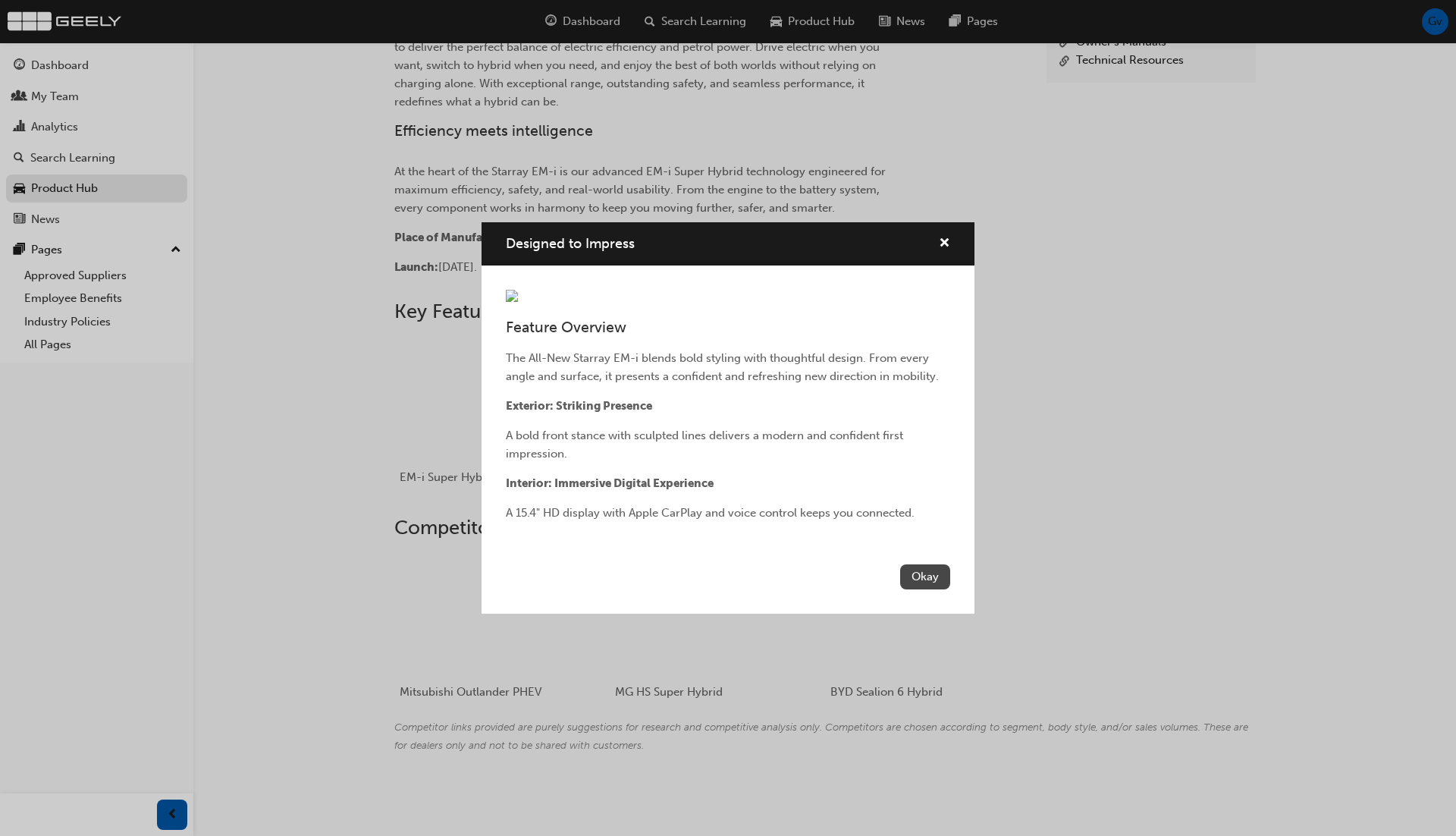
click at [924, 590] on button "Okay" at bounding box center [925, 577] width 50 height 25
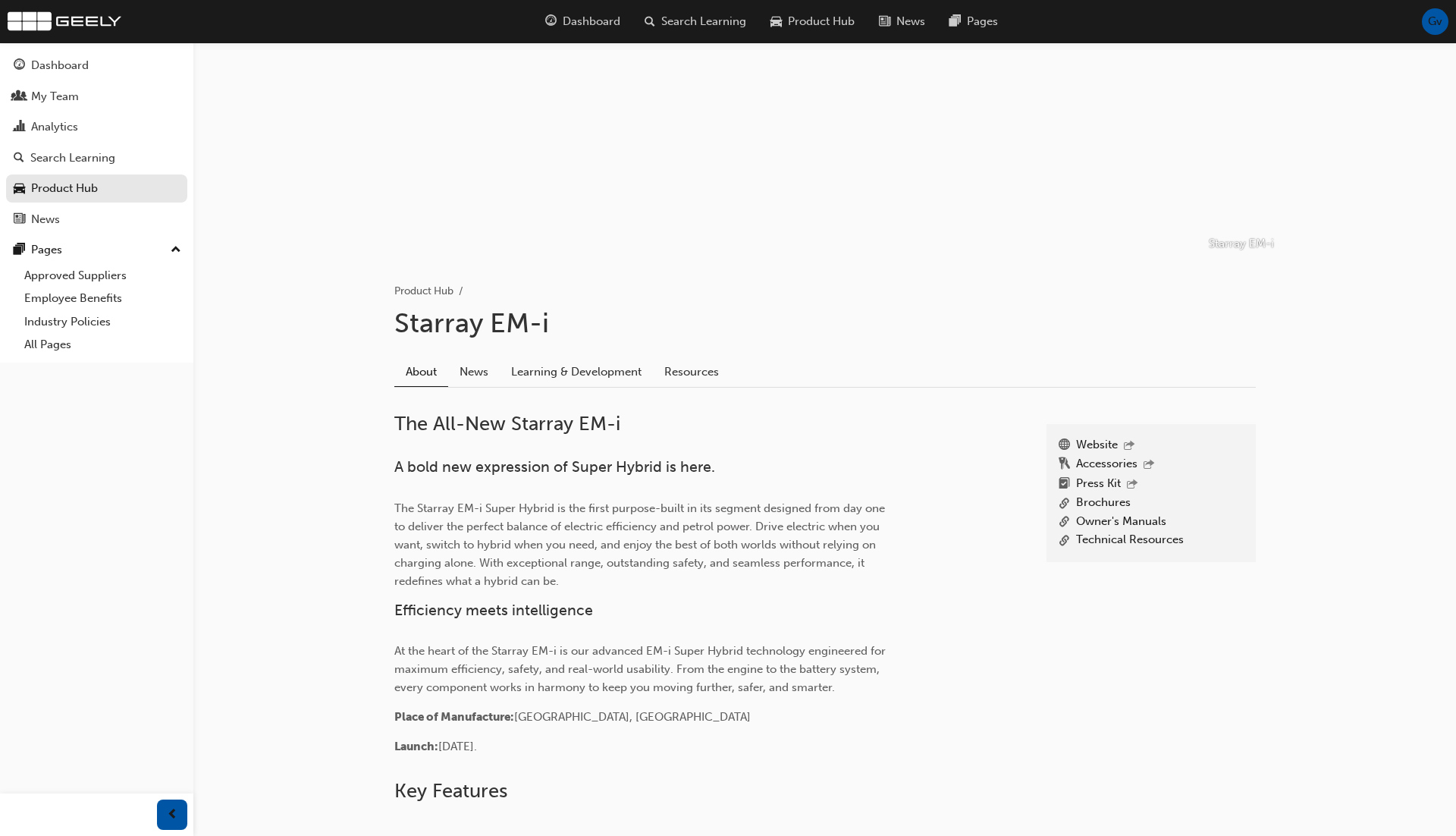
scroll to position [0, 0]
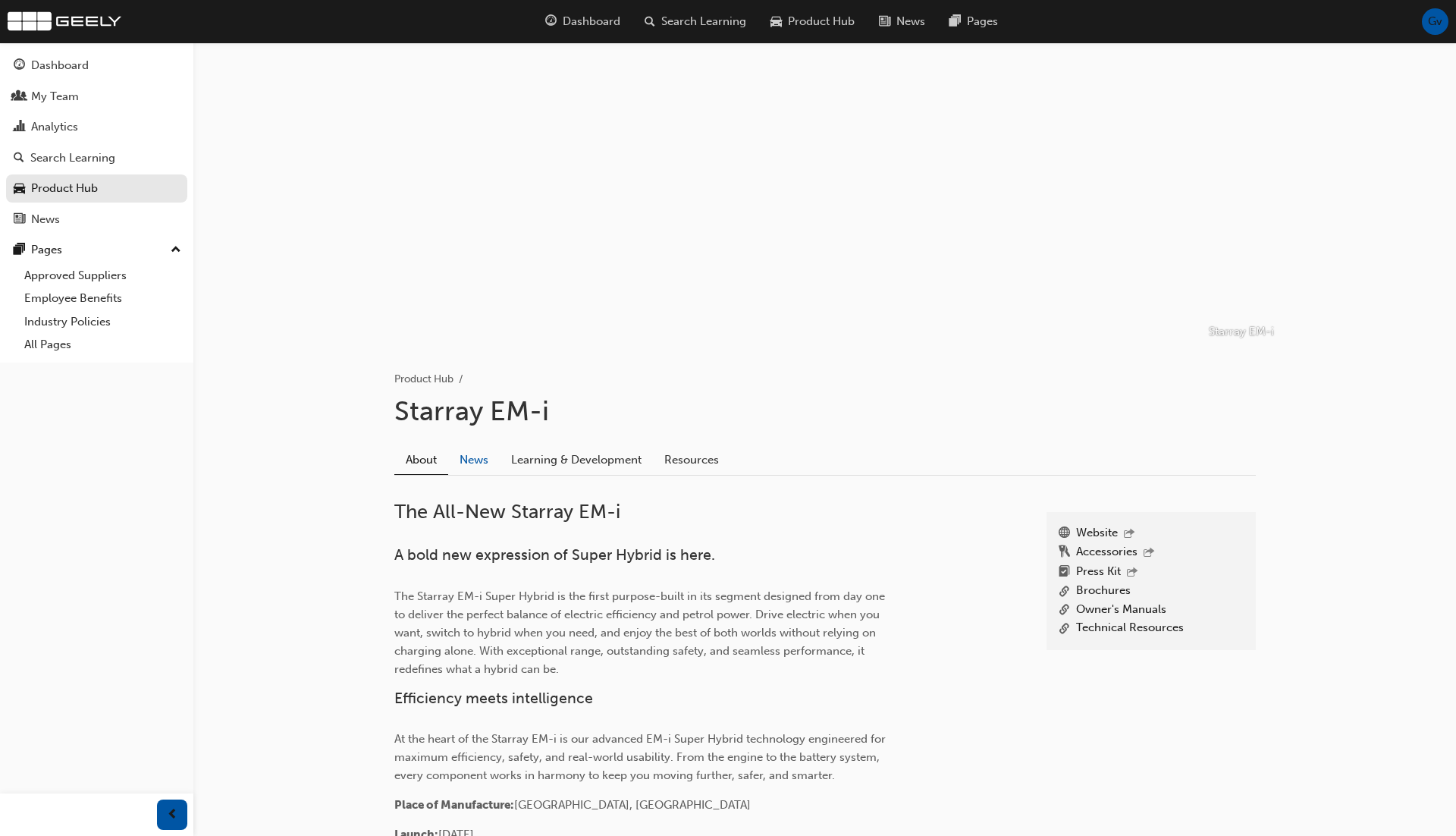
click at [475, 453] on link "News" at bounding box center [474, 460] width 52 height 28
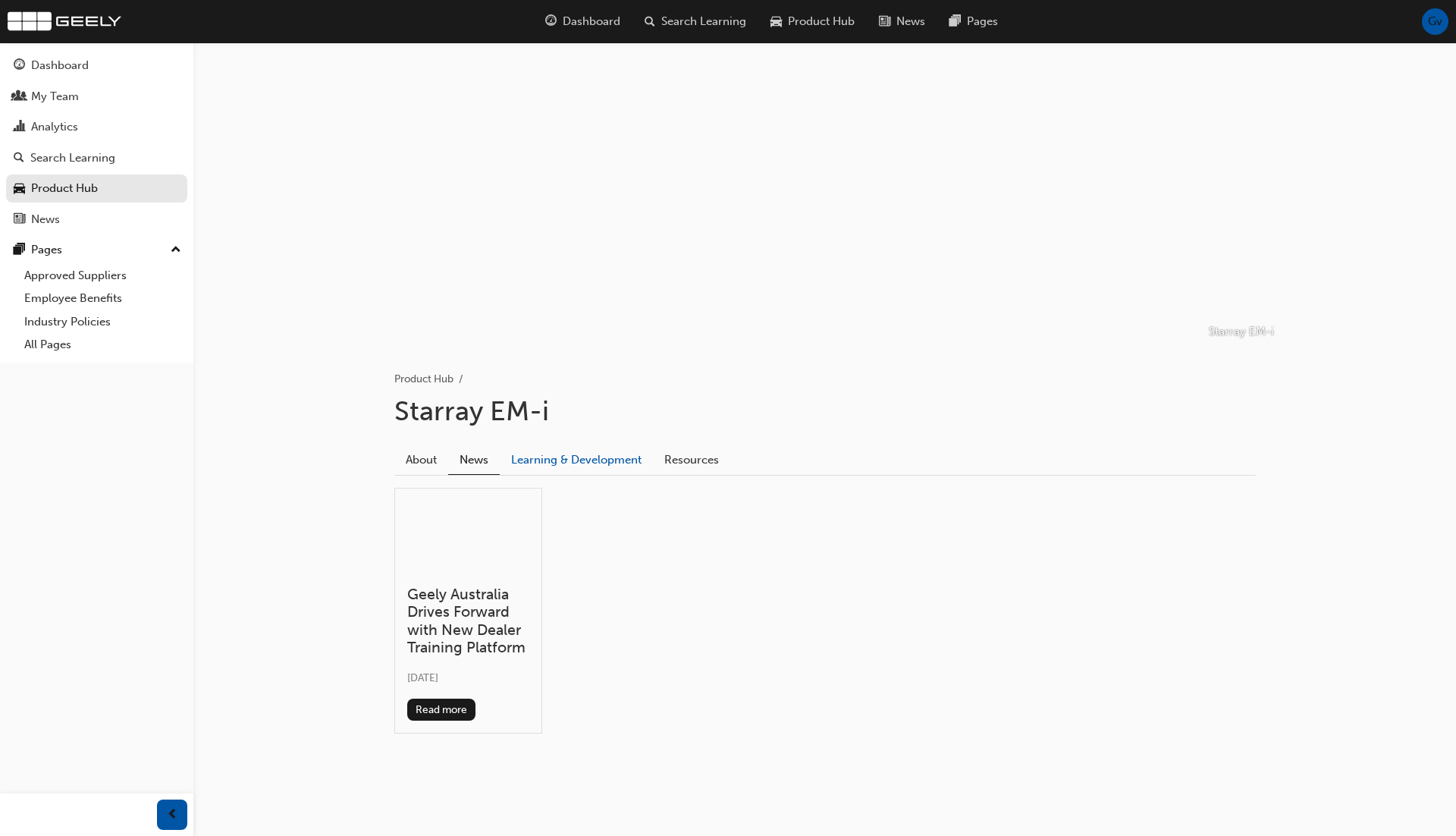
click at [588, 459] on link "Learning & Development" at bounding box center [576, 460] width 153 height 28
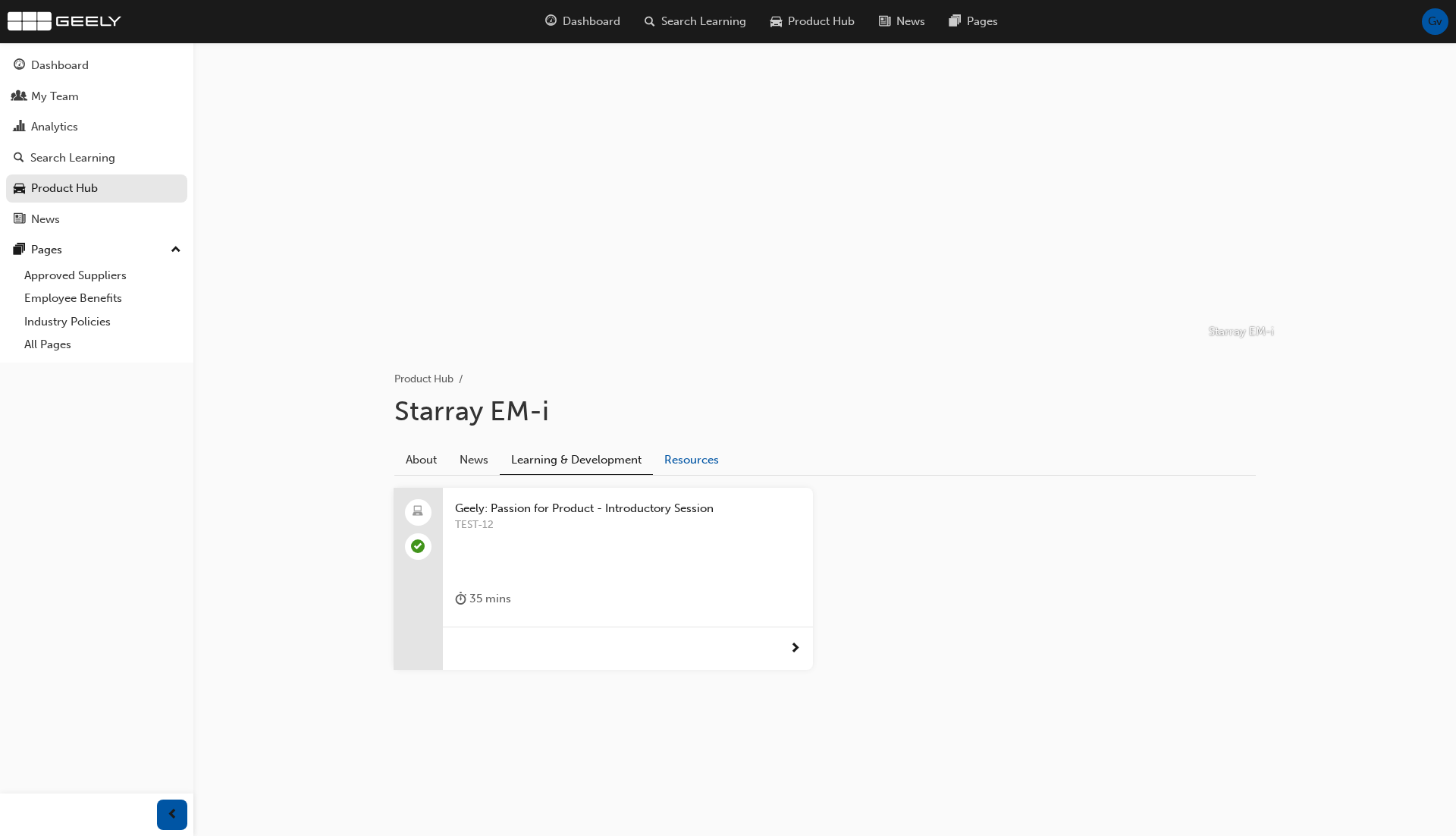
click at [666, 455] on link "Resources" at bounding box center [692, 460] width 77 height 28
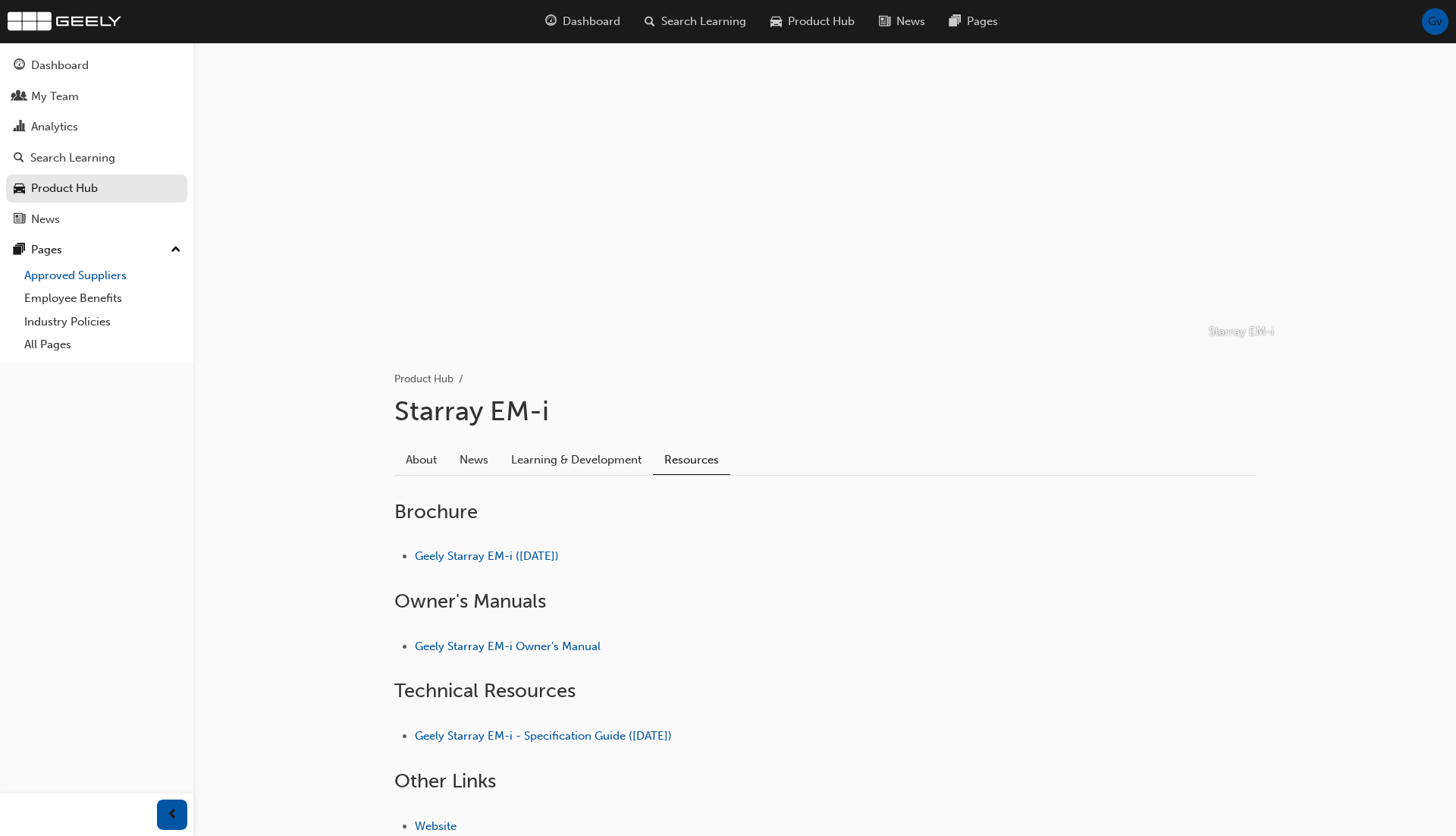
click at [125, 277] on link "Approved Suppliers" at bounding box center [103, 276] width 169 height 23
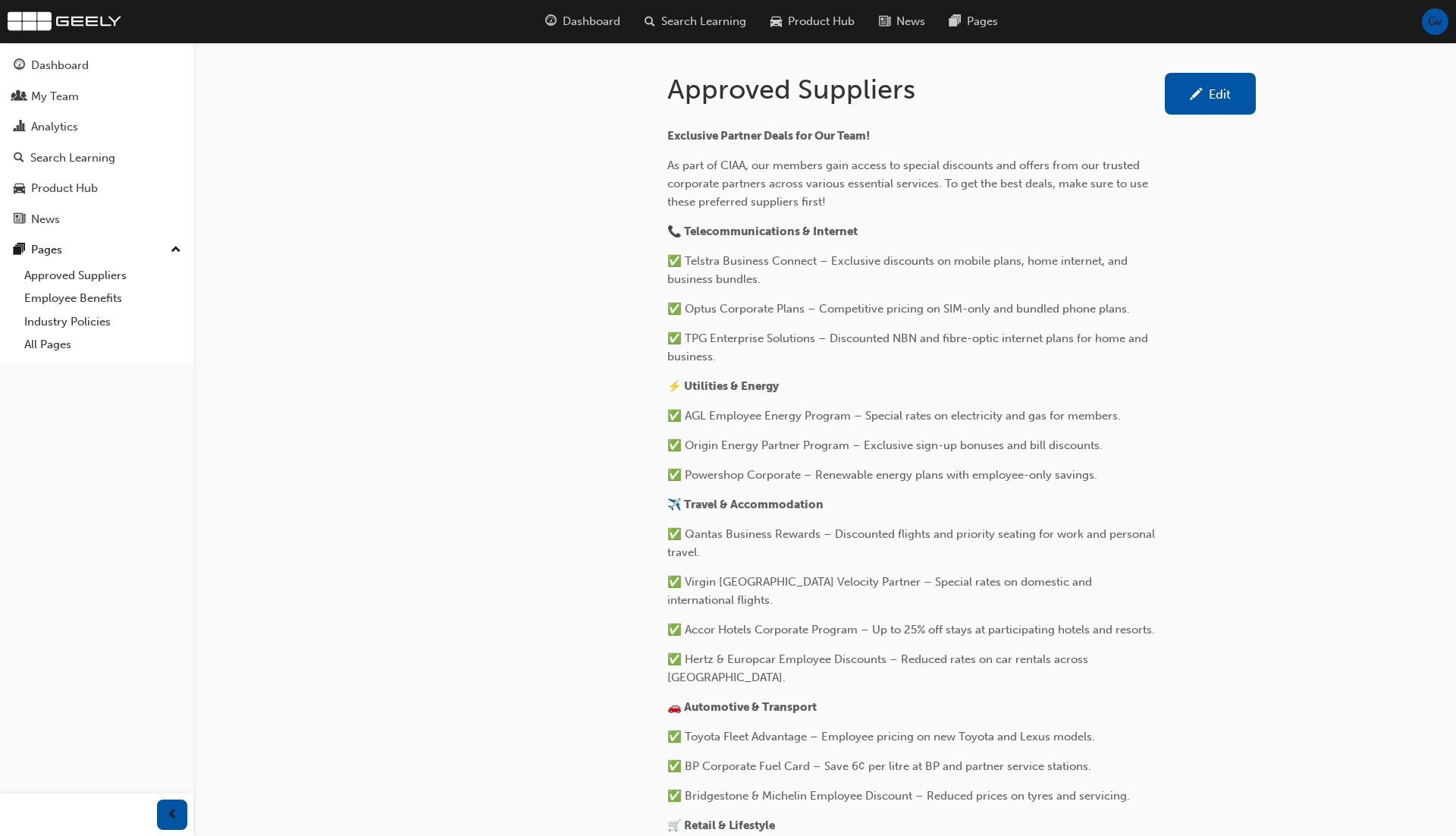
click at [1233, 77] on link "Edit" at bounding box center [1210, 94] width 91 height 42
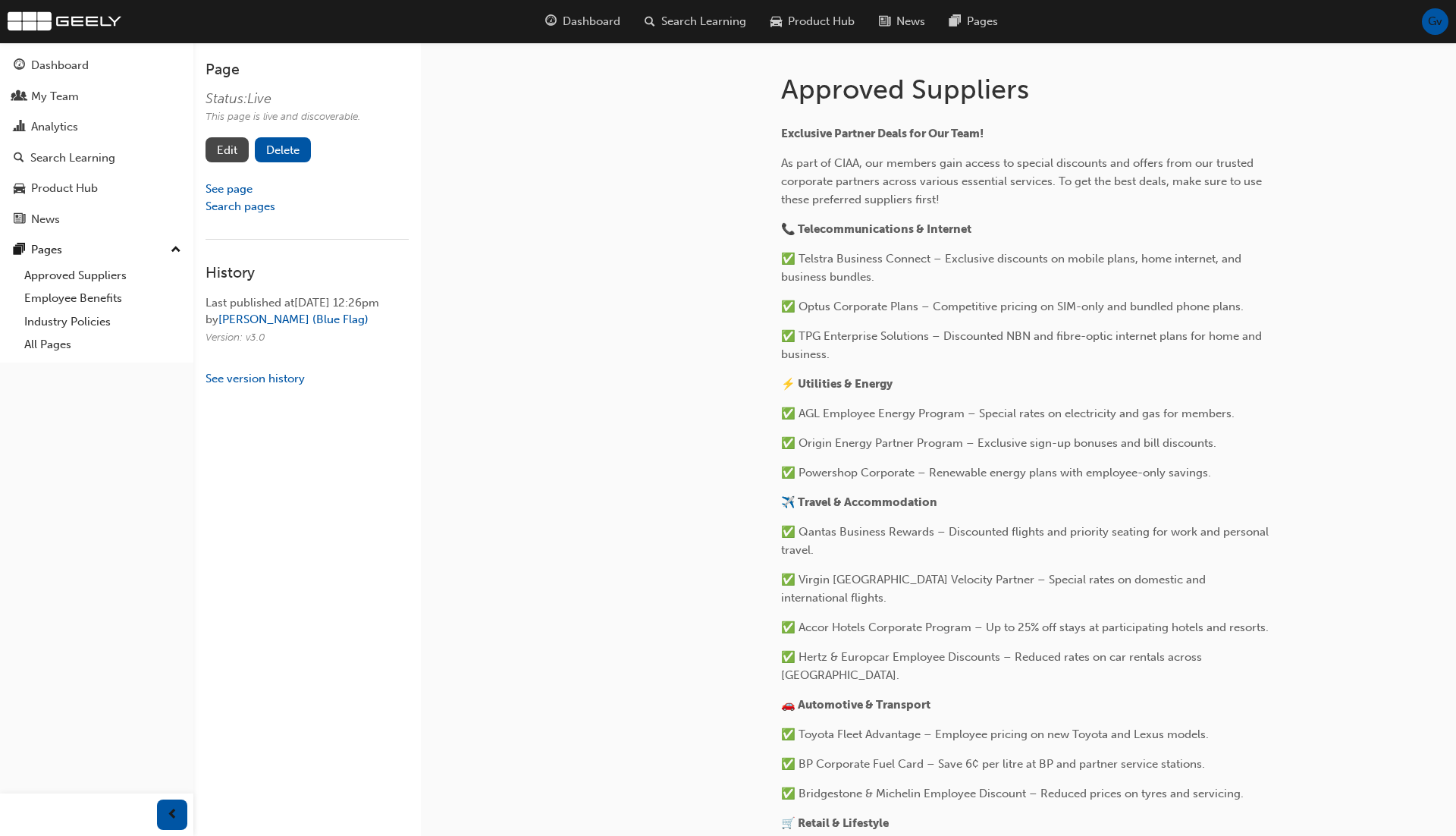
click at [241, 142] on link "Edit" at bounding box center [227, 150] width 44 height 25
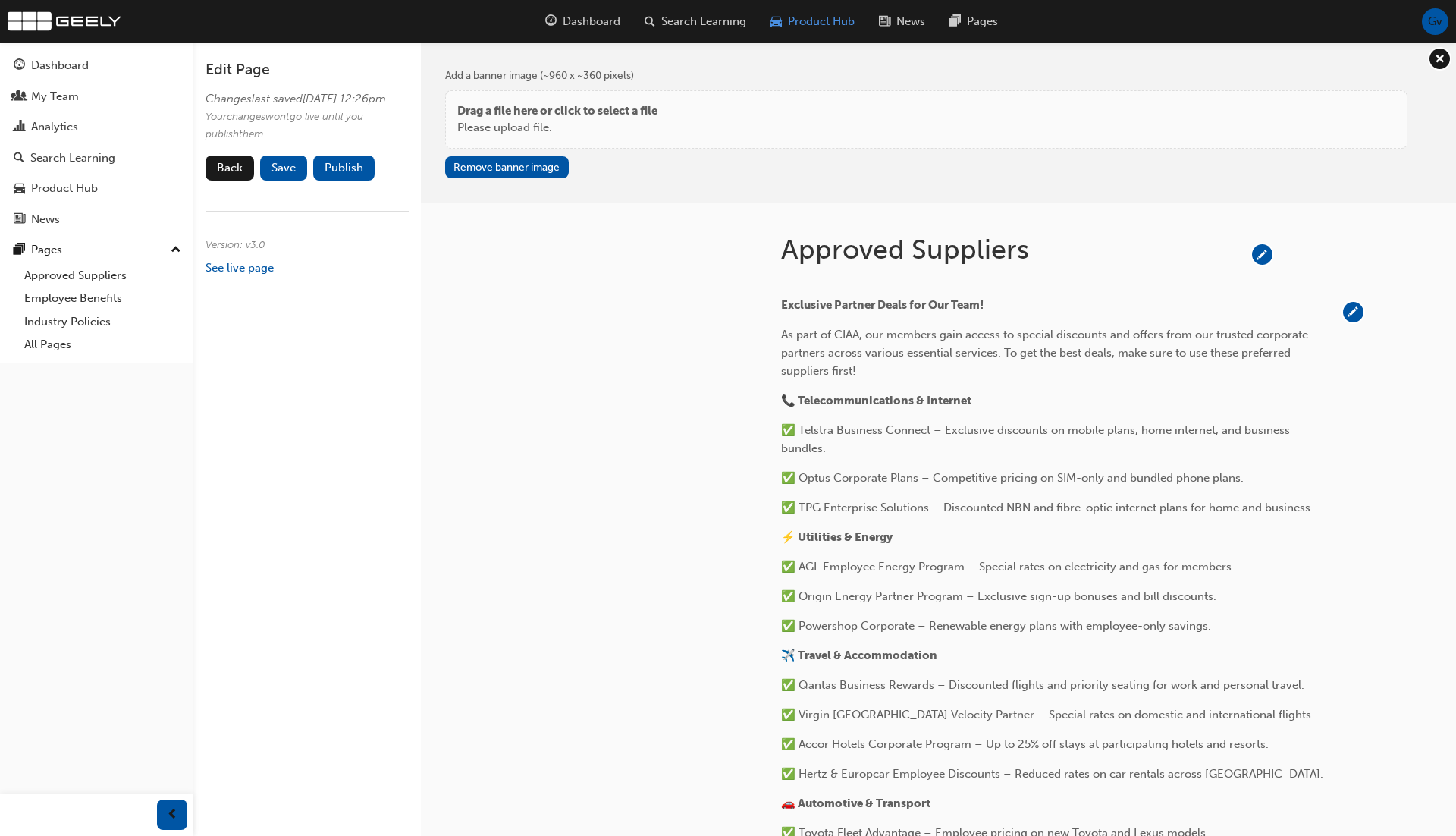
click at [833, 23] on span "Product Hub" at bounding box center [821, 21] width 67 height 18
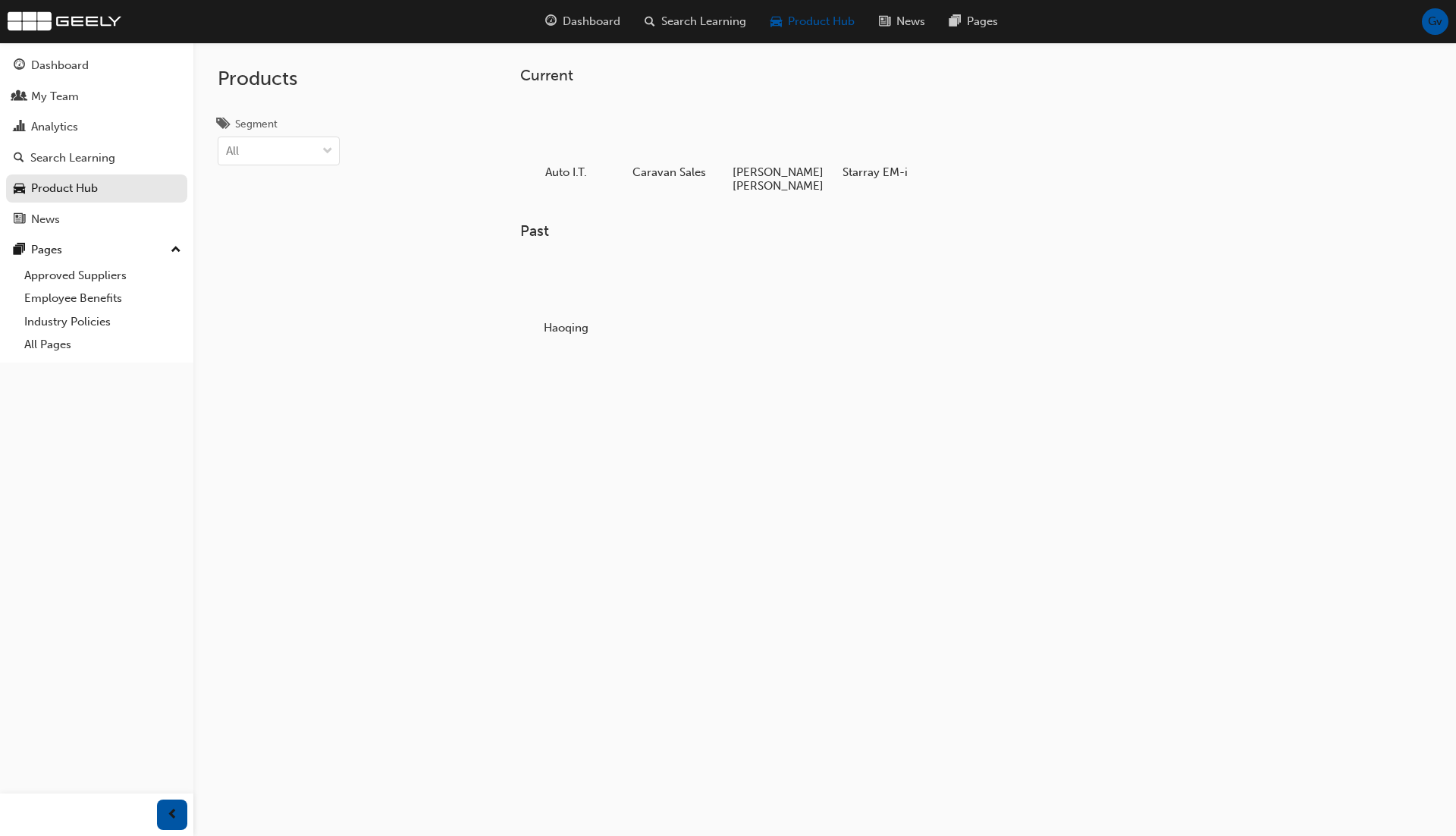
click at [1057, 256] on div "Haoqing" at bounding box center [950, 303] width 862 height 101
click at [905, 124] on div at bounding box center [875, 131] width 85 height 60
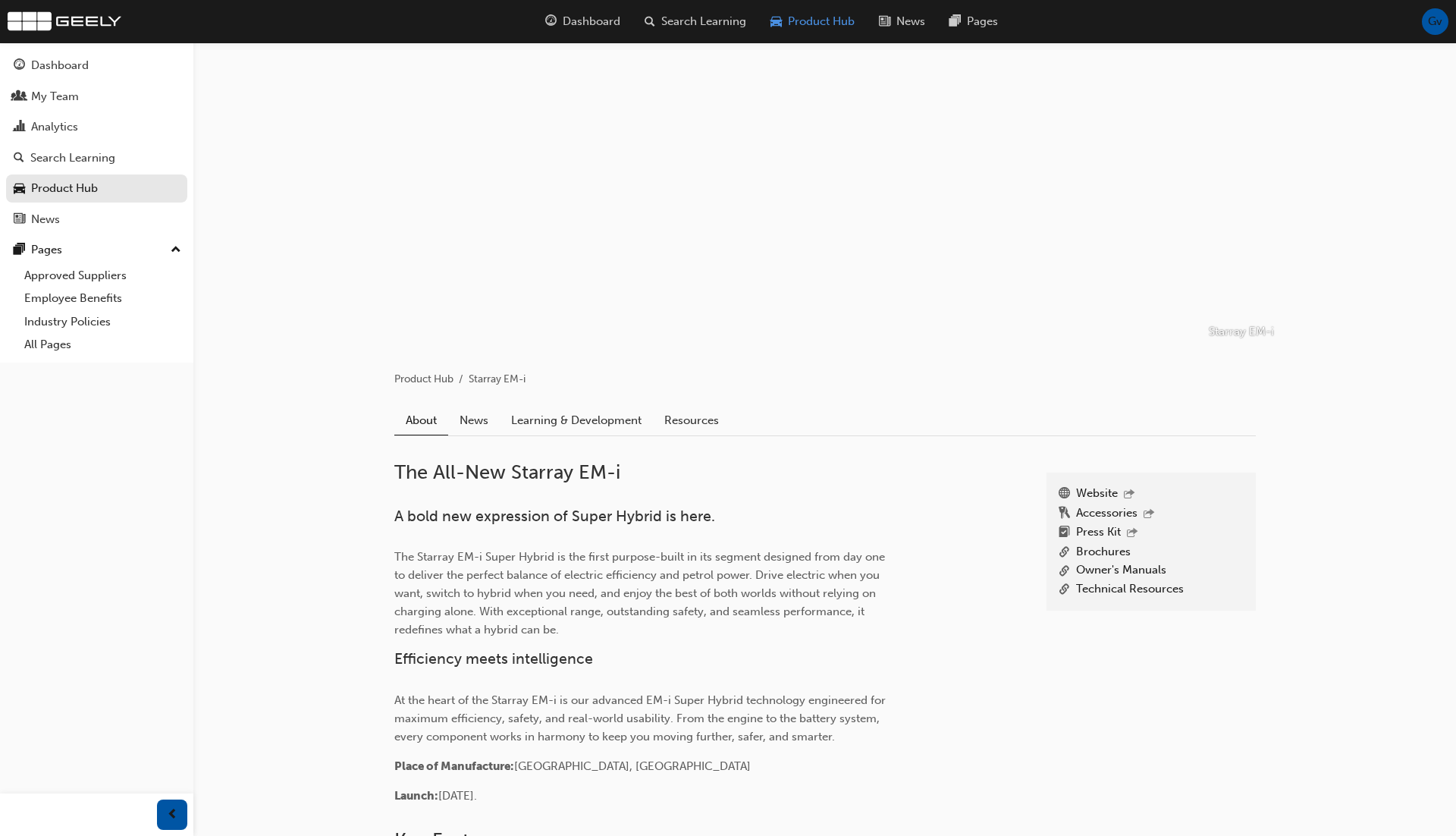
click at [833, 18] on span "Product Hub" at bounding box center [821, 21] width 67 height 18
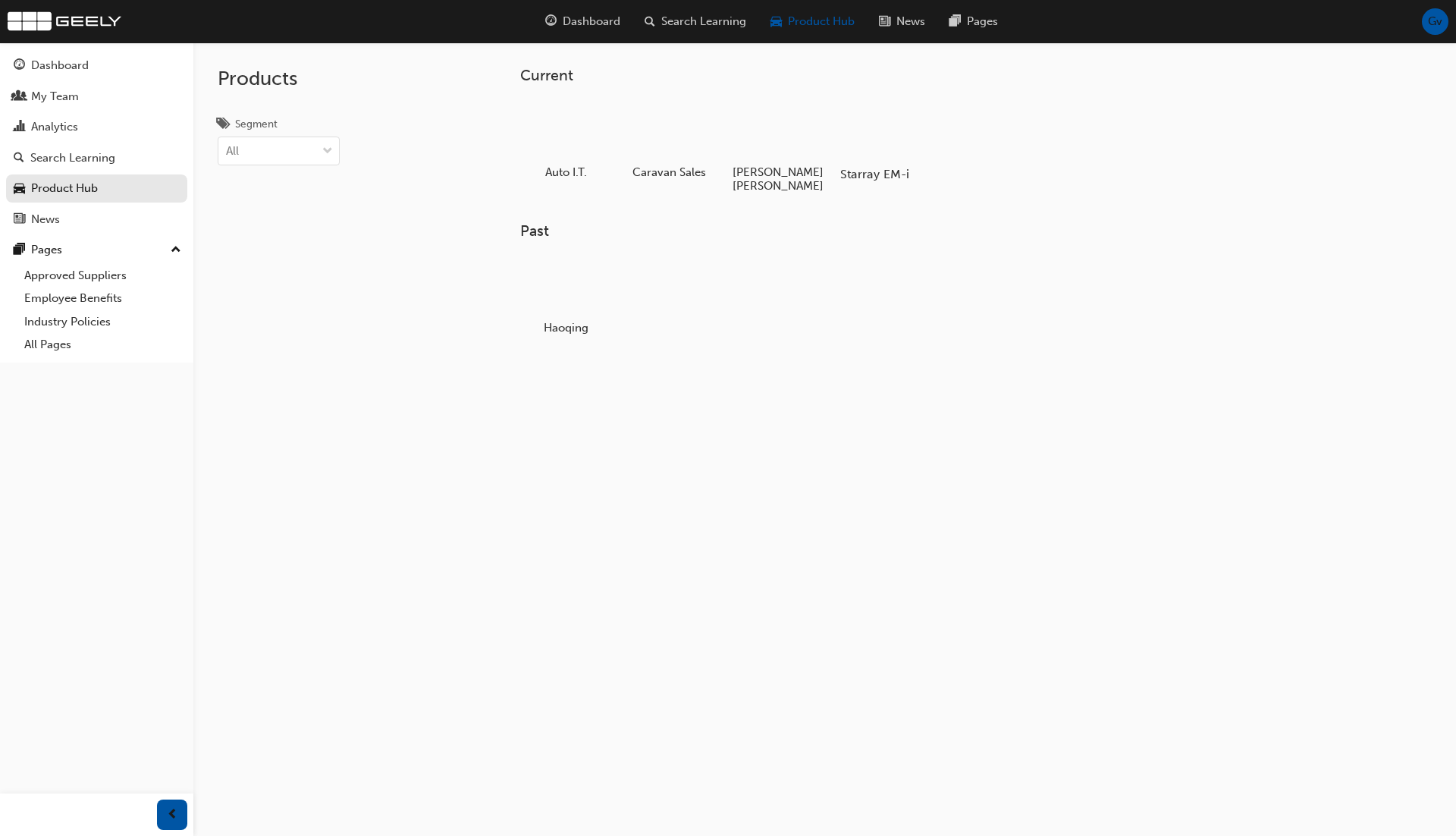
click at [882, 131] on div at bounding box center [875, 131] width 85 height 60
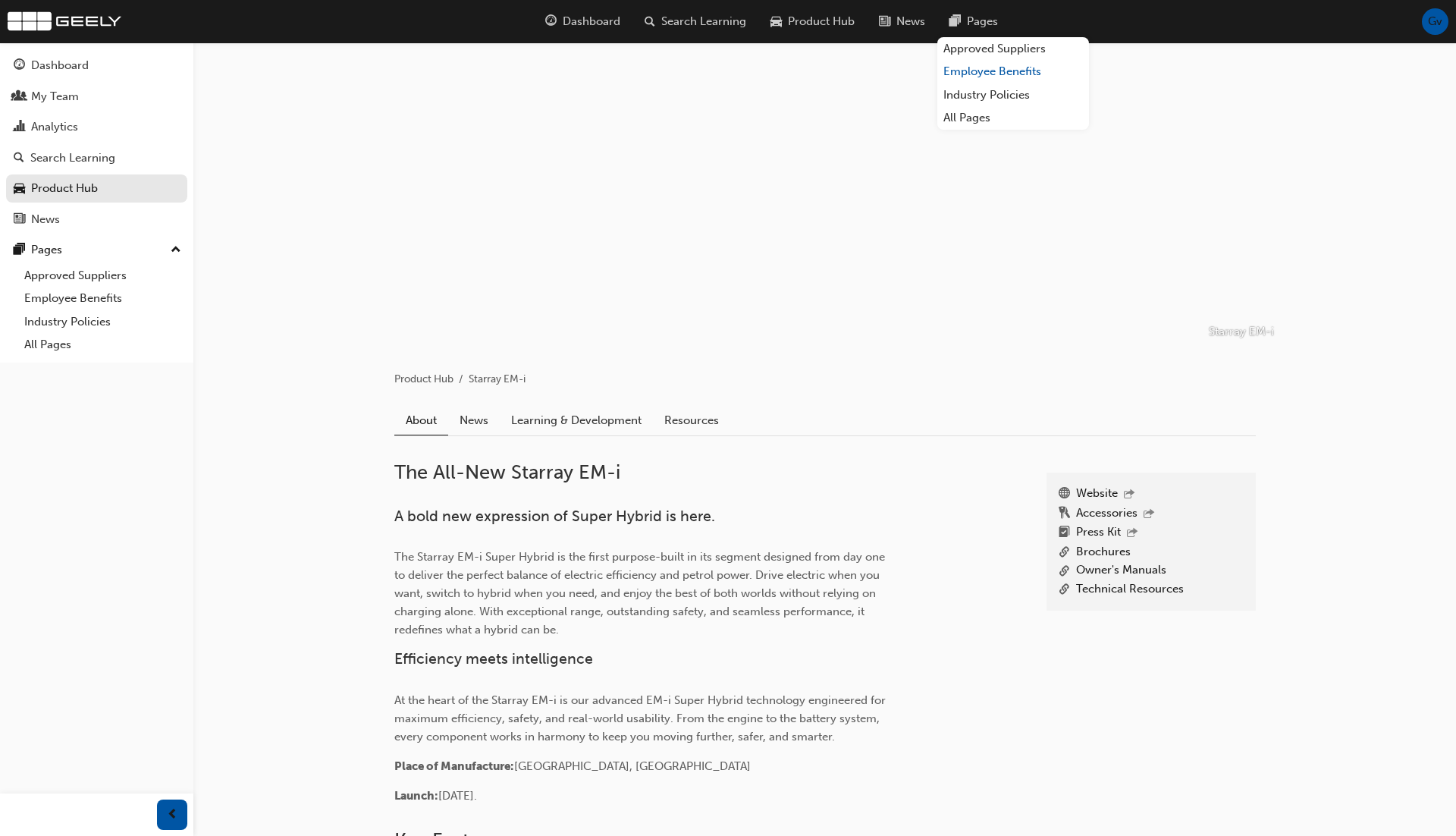
click at [1055, 81] on link "Employee Benefits" at bounding box center [1013, 72] width 152 height 23
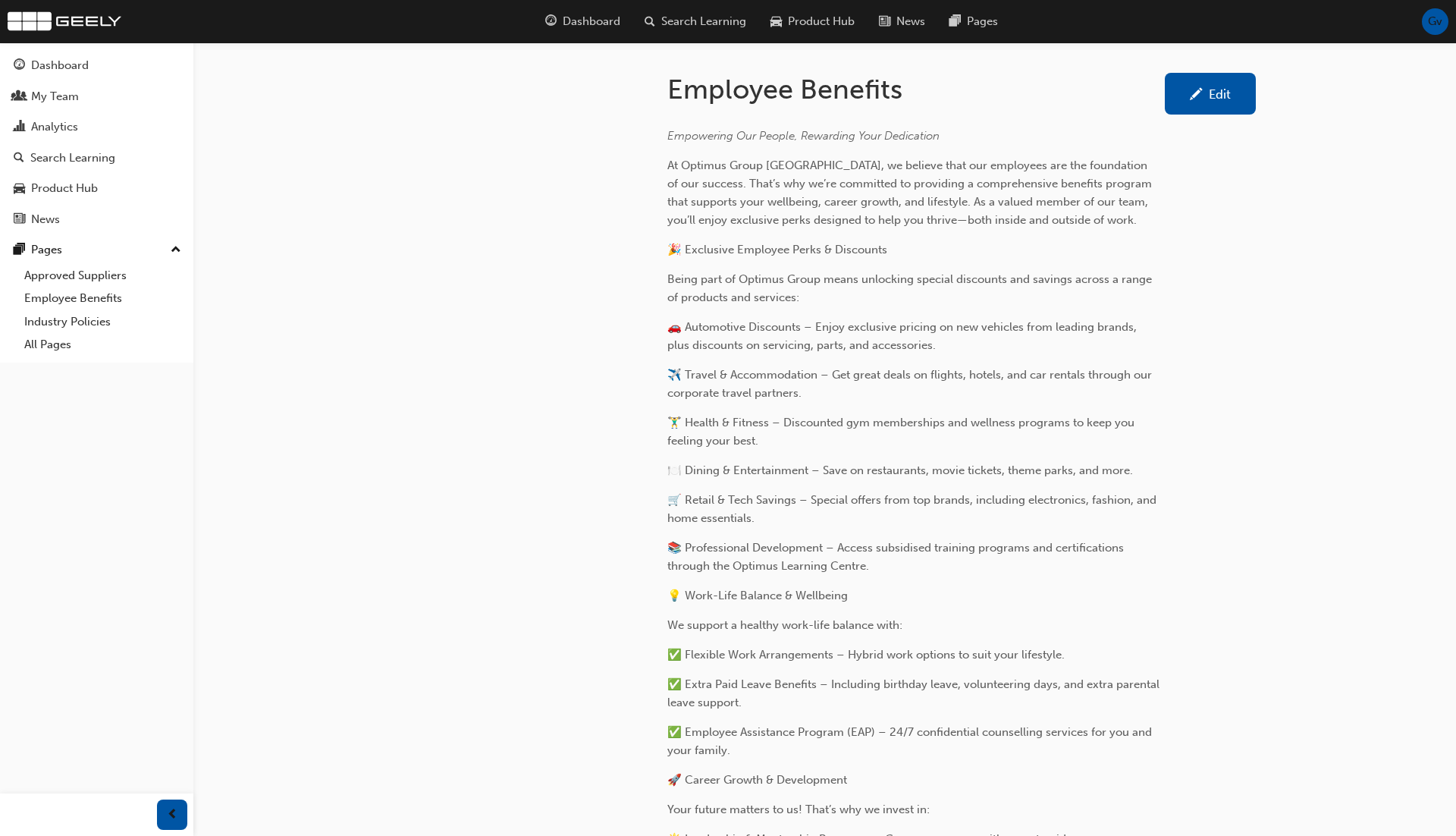
click at [1206, 292] on div "Empowering Our People, Rewarding Your Dedication At Optimus Group Australia, we…" at bounding box center [961, 550] width 589 height 870
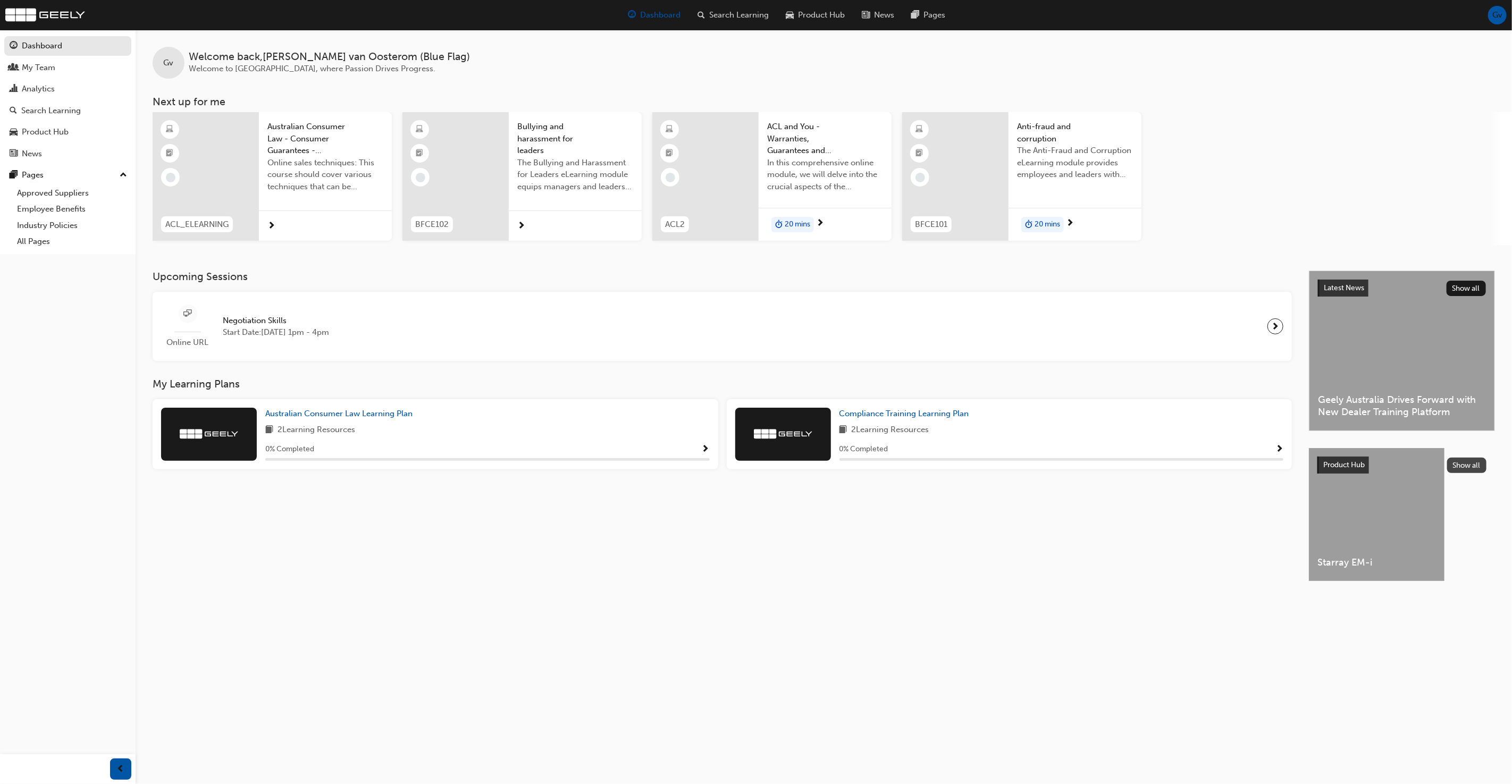
click at [1472, 461] on button "Show all" at bounding box center [1467, 465] width 40 height 15
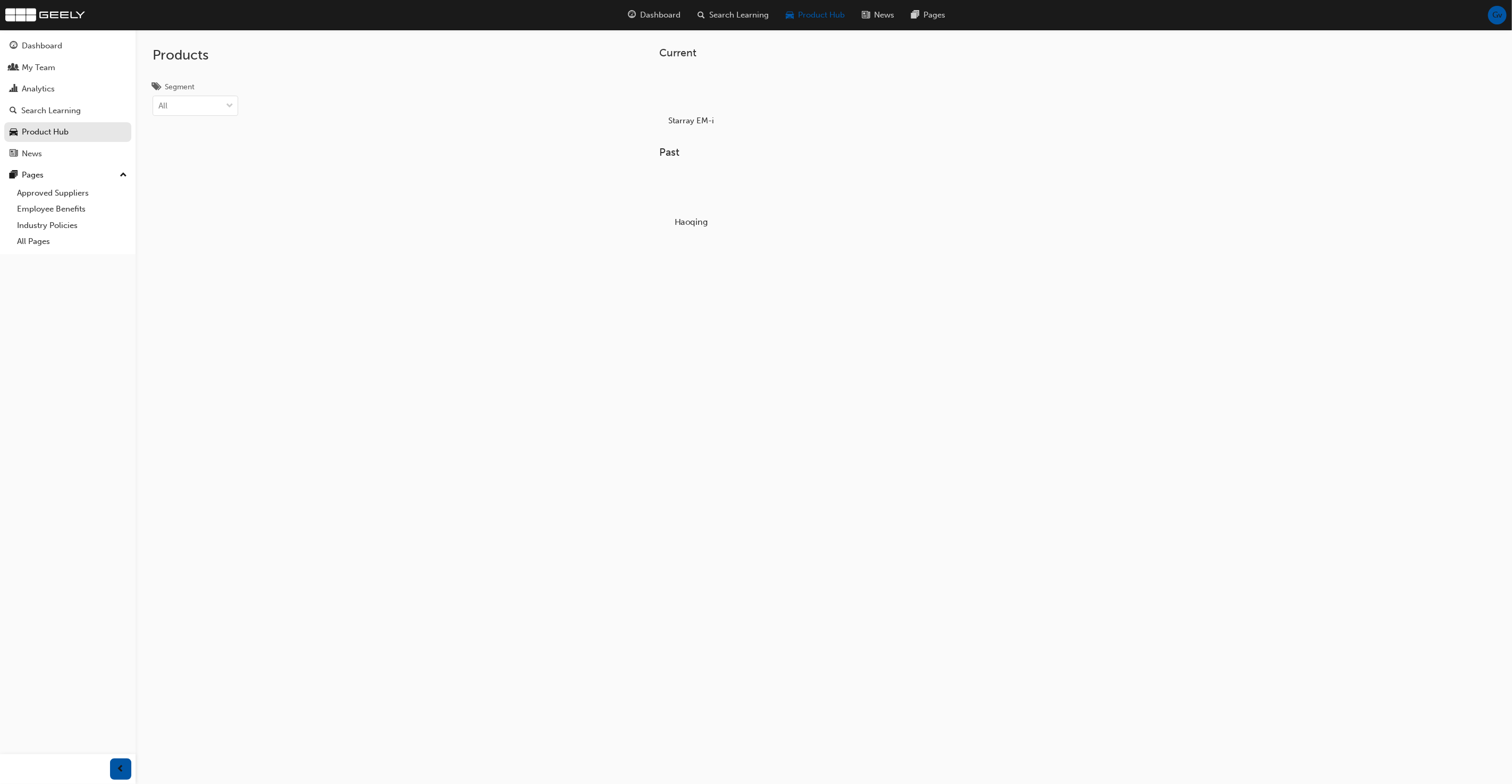
click at [698, 190] on div at bounding box center [691, 191] width 59 height 42
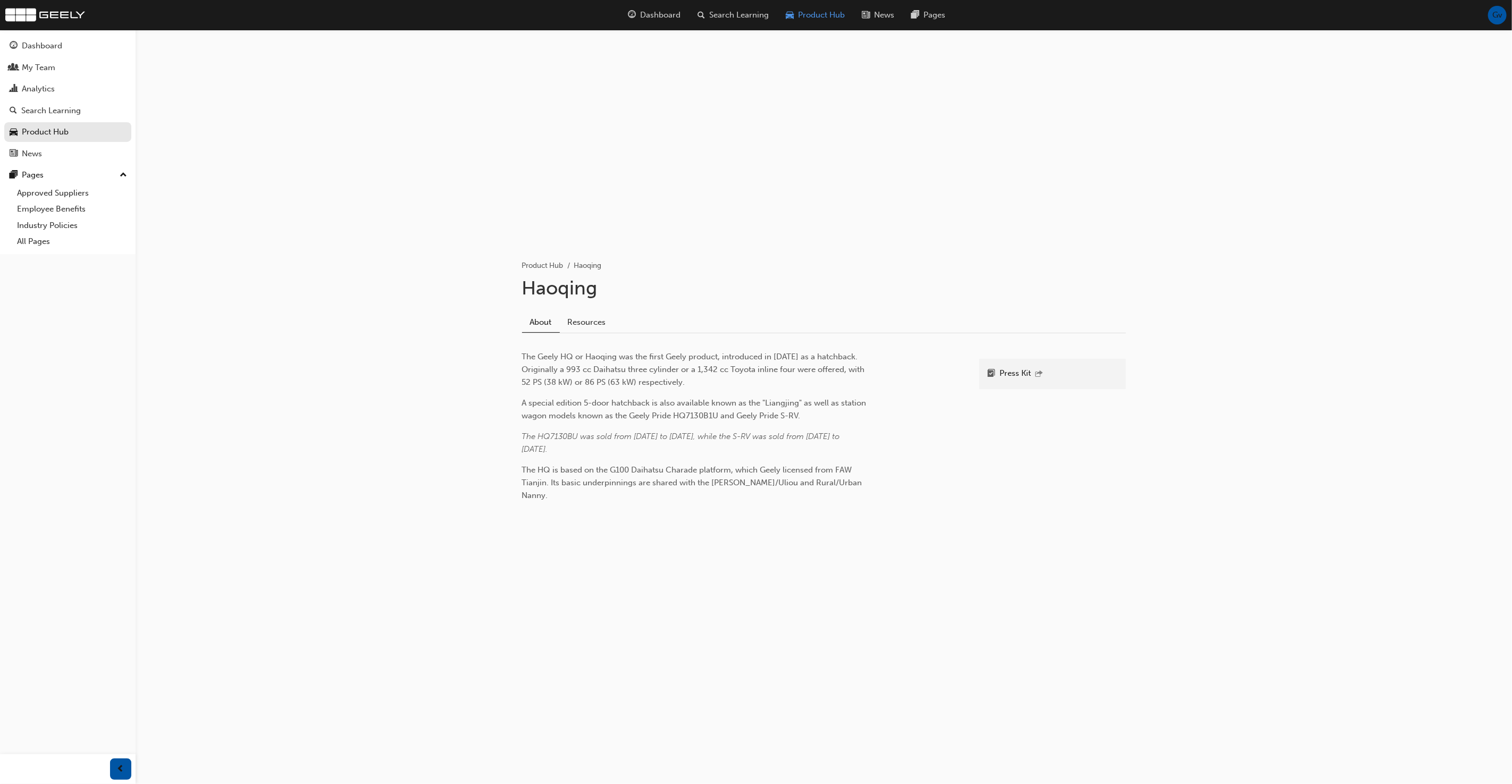
click at [832, 14] on span "Product Hub" at bounding box center [822, 15] width 47 height 12
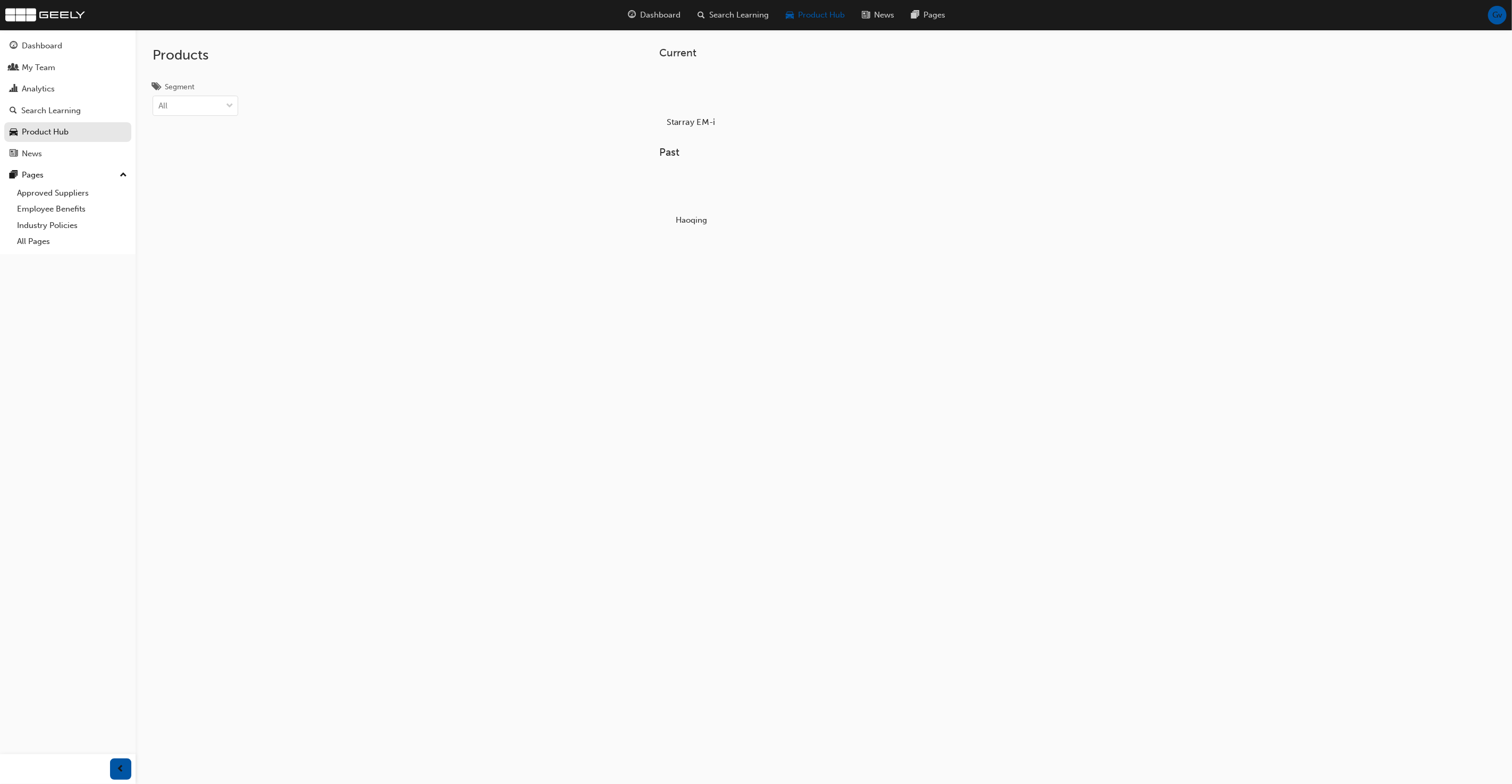
click at [708, 86] on div at bounding box center [691, 92] width 59 height 42
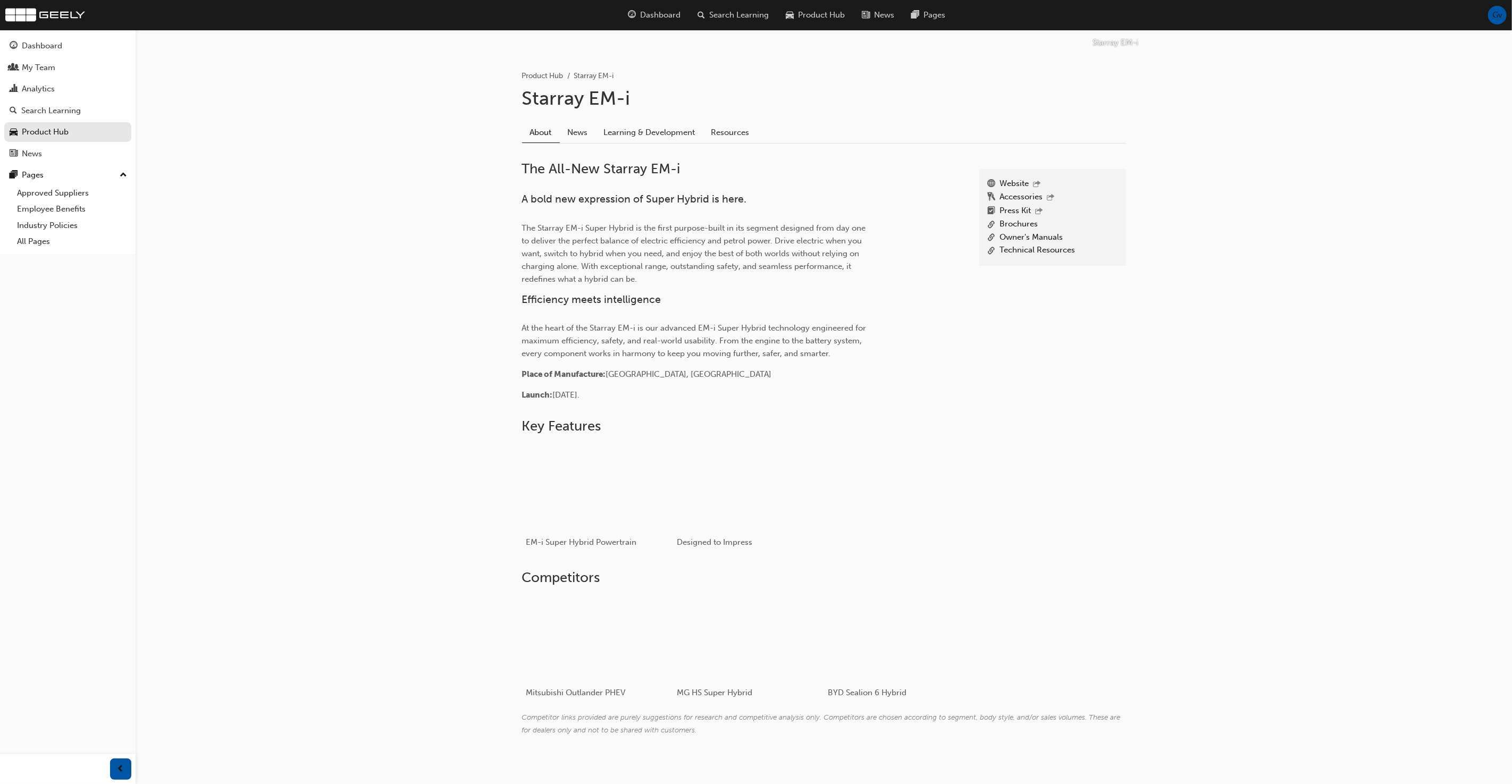
scroll to position [201, 0]
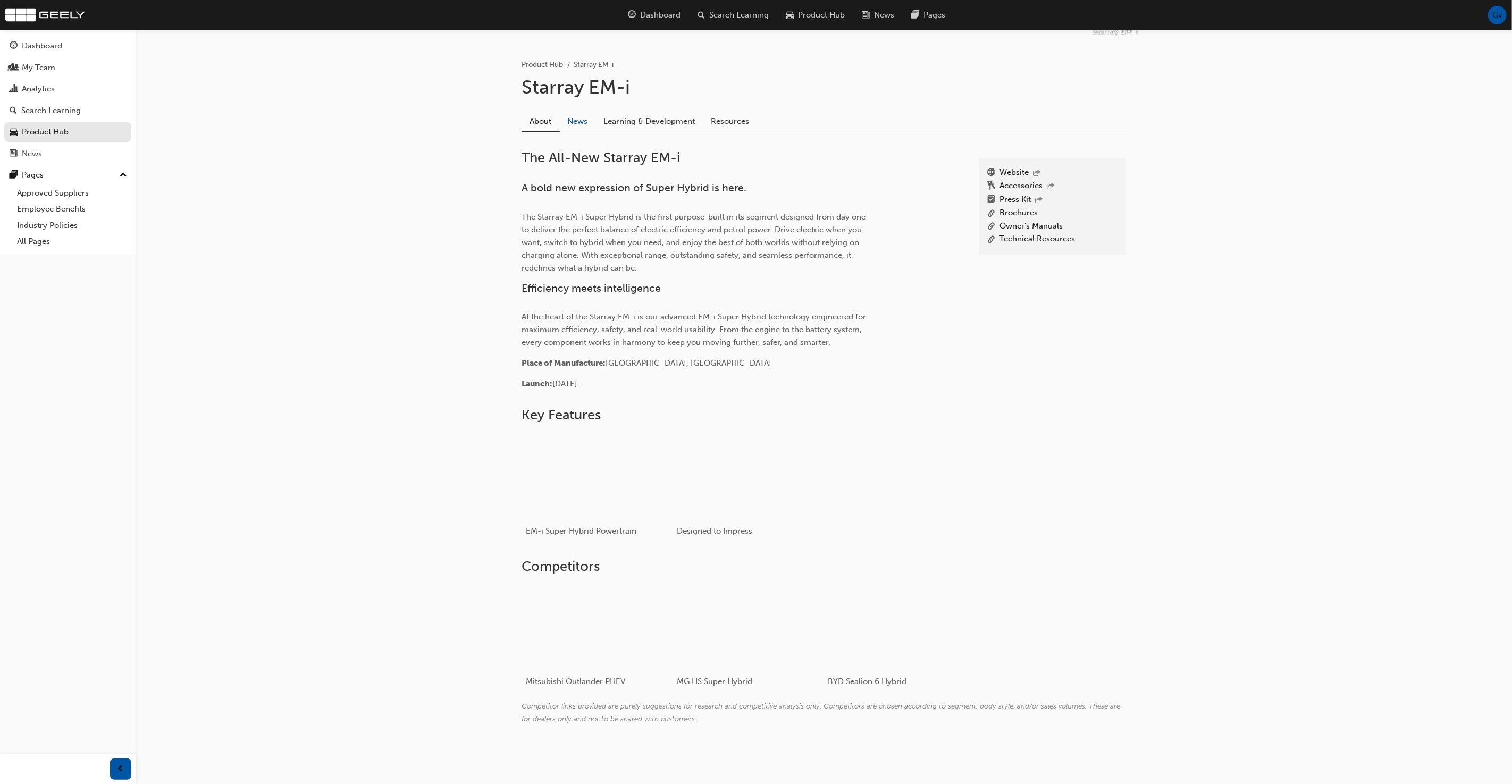
click at [573, 124] on link "News" at bounding box center [578, 121] width 36 height 20
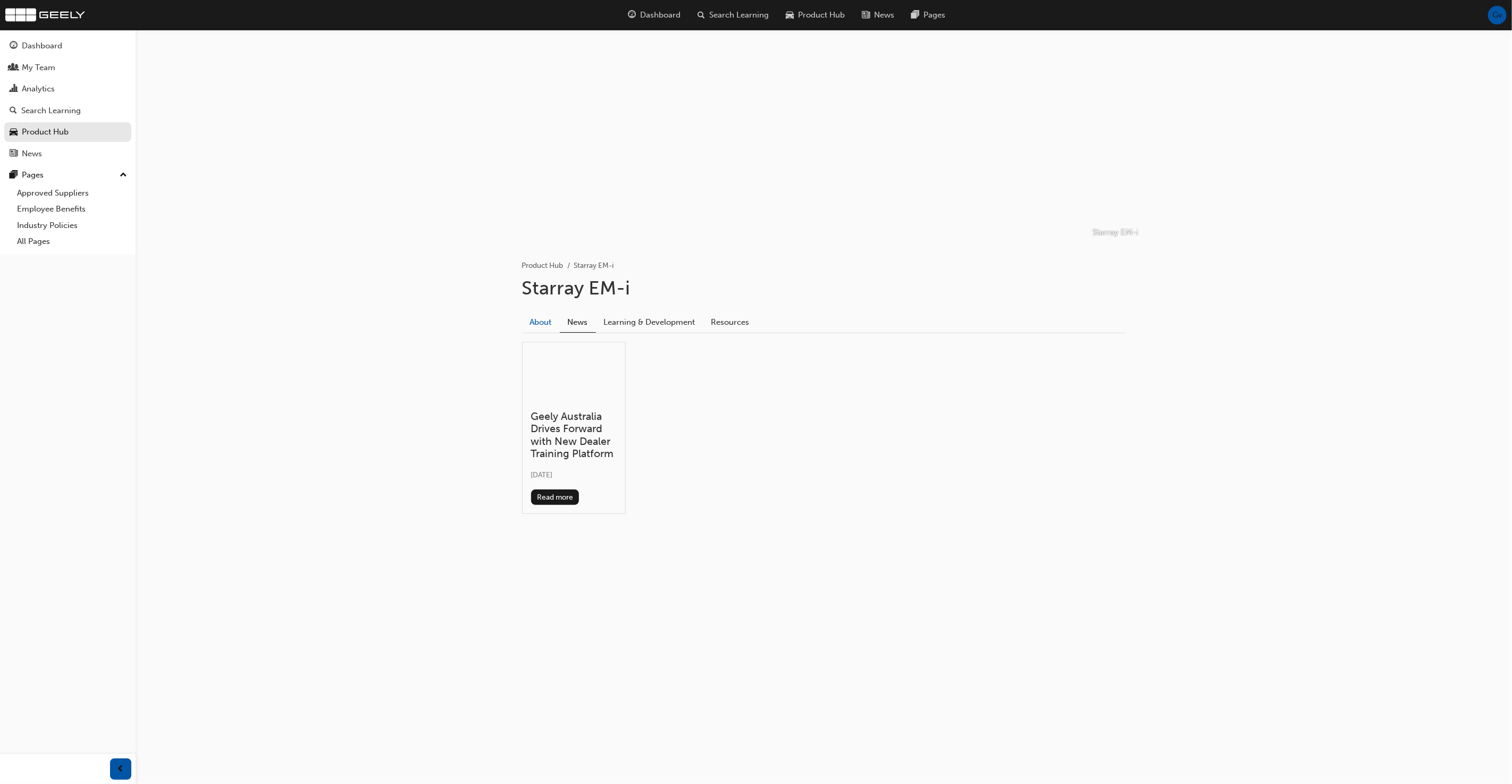
click at [546, 320] on link "About" at bounding box center [541, 322] width 38 height 20
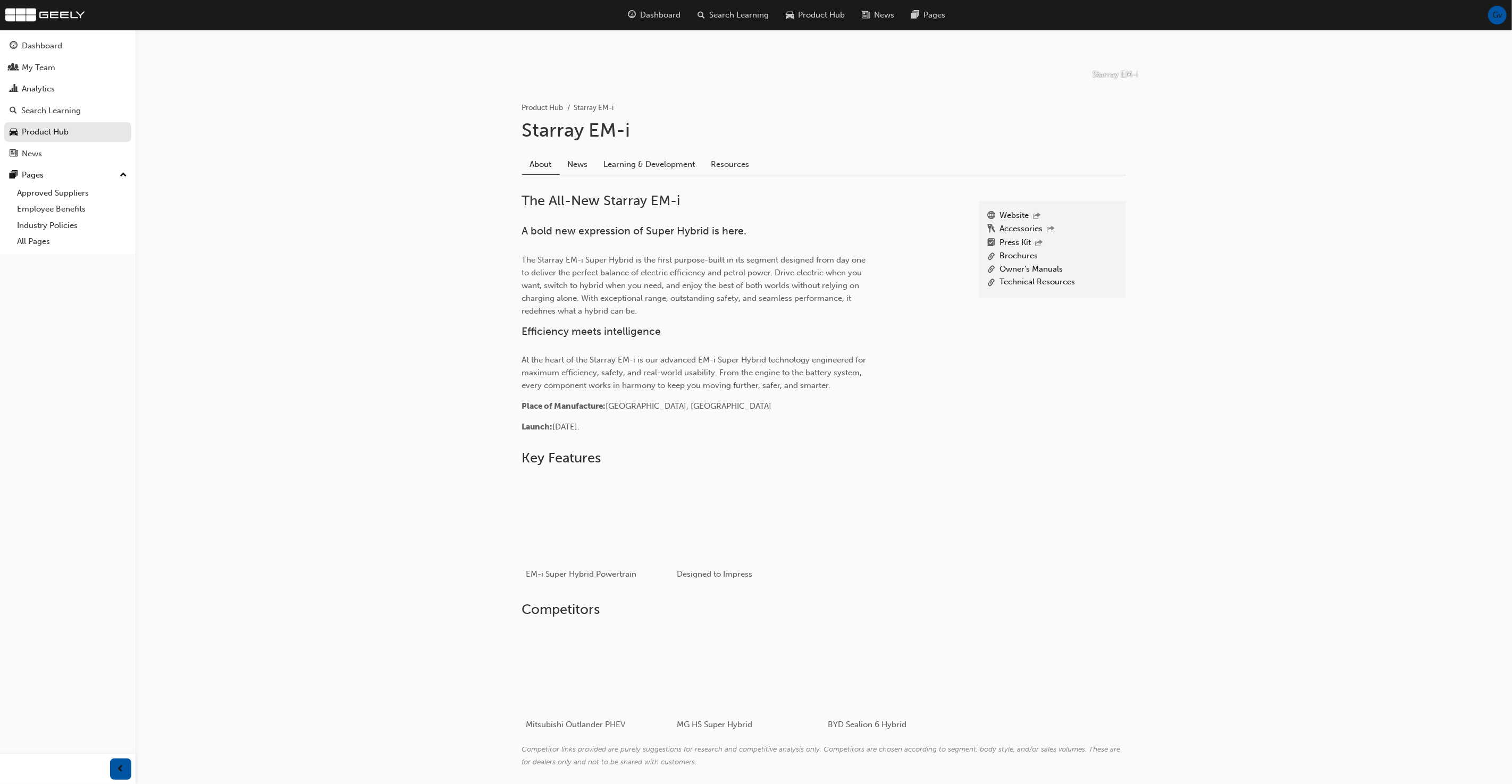
scroll to position [201, 0]
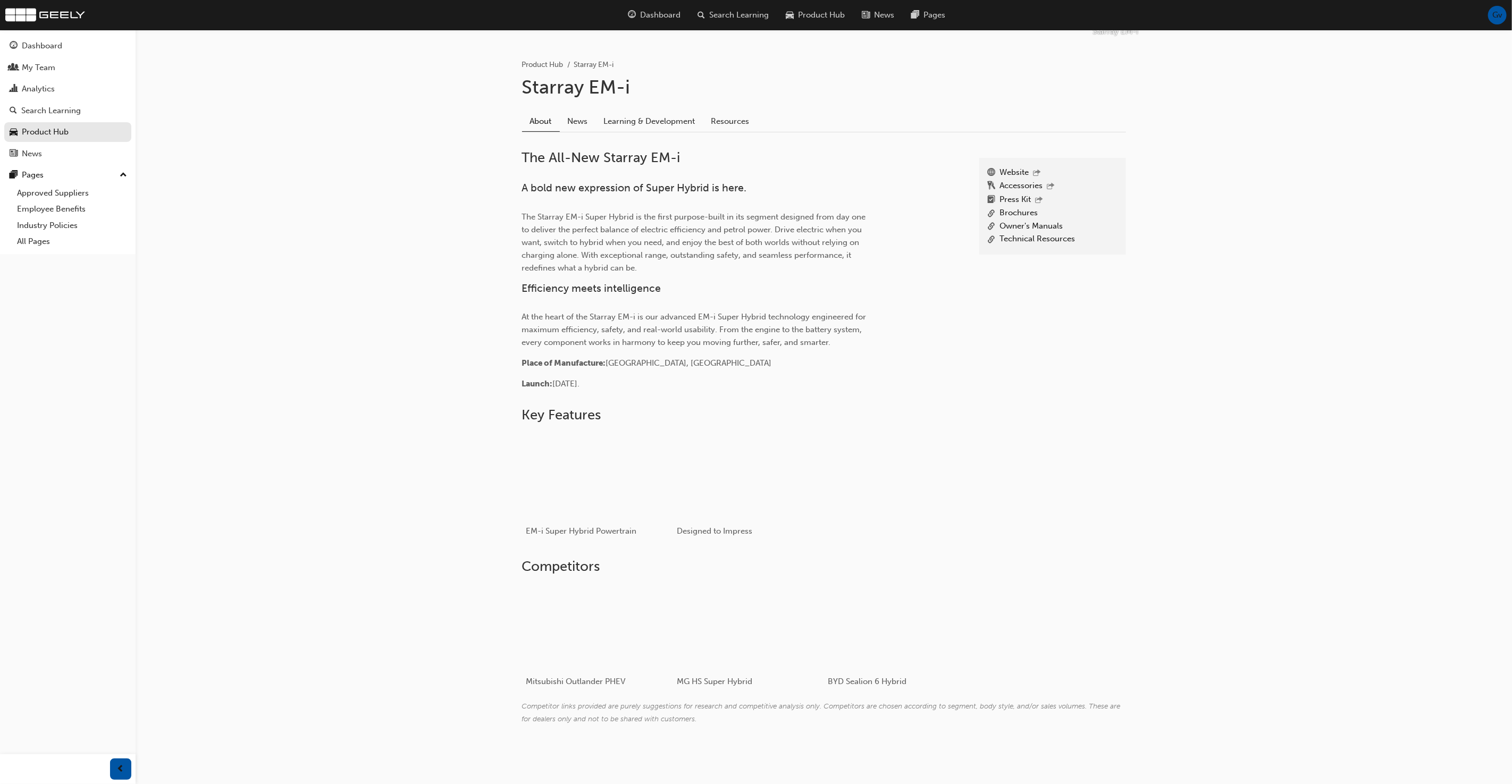
click at [450, 345] on div "Starray EM-i Product Hub Starray EM-i Starray EM-i About News Learning & Develo…" at bounding box center [824, 293] width 1376 height 930
click at [361, 291] on div "Starray EM-i Product Hub Starray EM-i Starray EM-i About News Learning & Develo…" at bounding box center [824, 293] width 1376 height 930
click at [75, 190] on link "Approved Suppliers" at bounding box center [72, 193] width 119 height 16
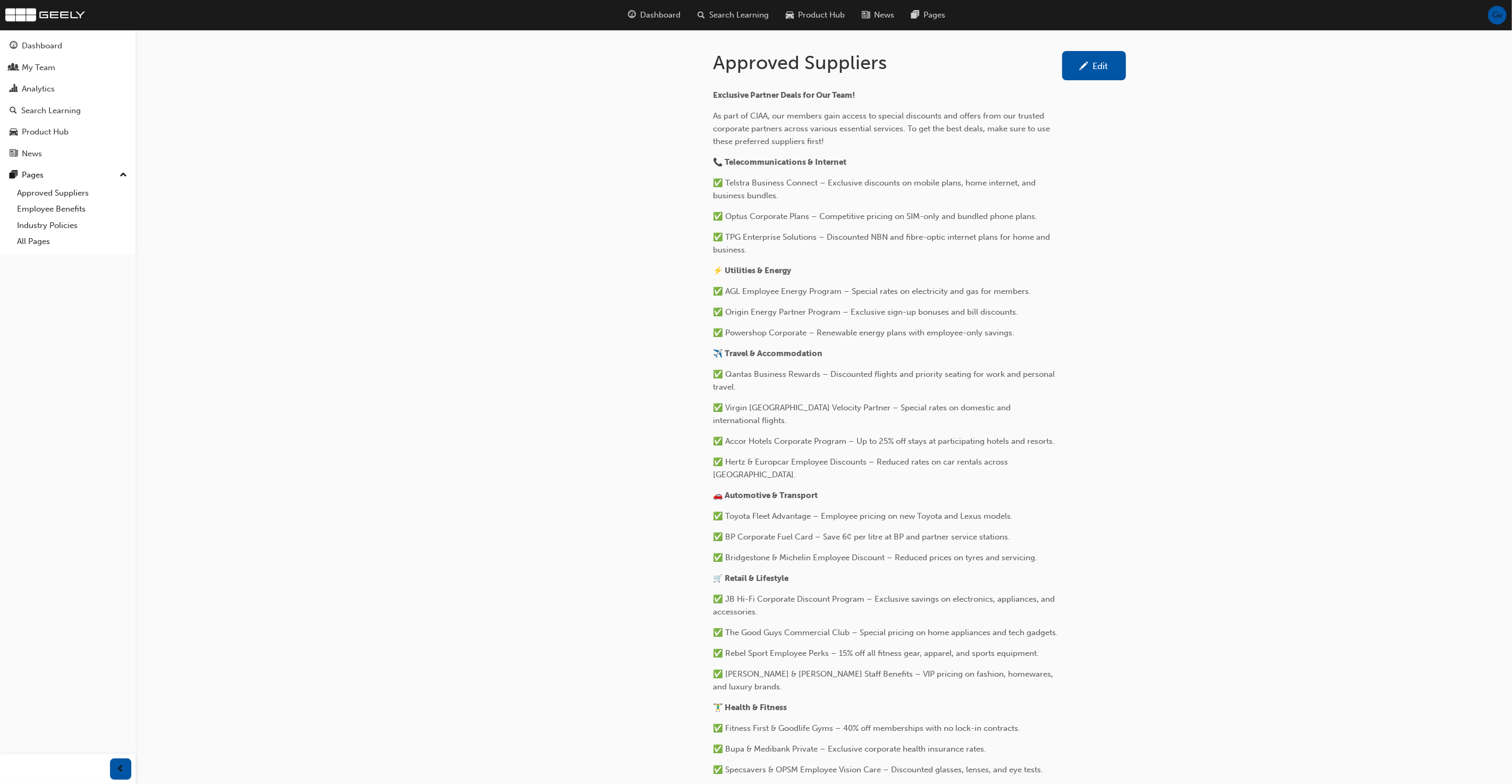
click at [485, 368] on div "Approved Suppliers Edit Exclusive Partner Deals for Our Team! As part of CIAA, …" at bounding box center [756, 529] width 1512 height 1057
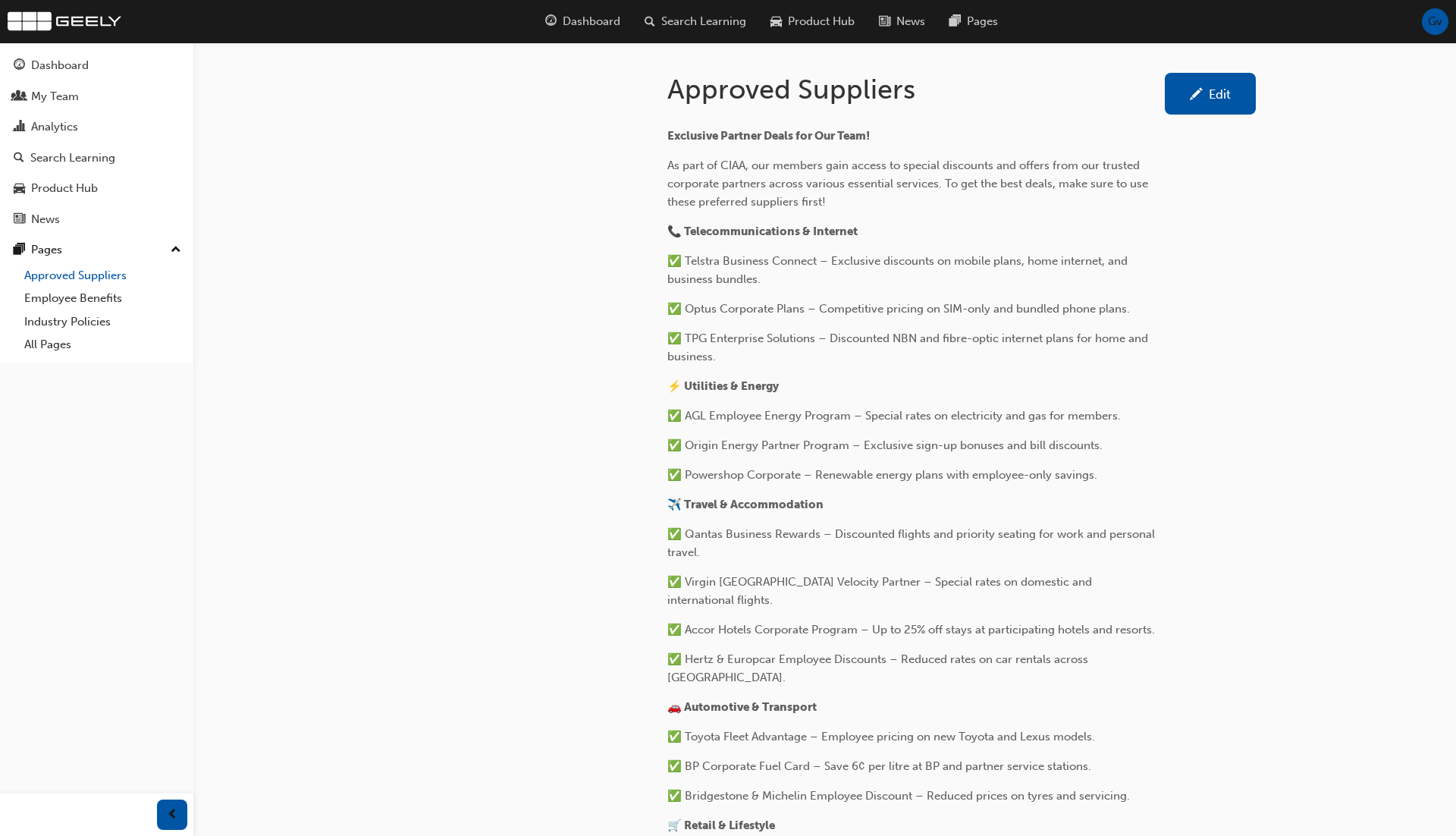
click at [139, 280] on link "Approved Suppliers" at bounding box center [103, 276] width 169 height 23
click at [1232, 86] on div "Edit" at bounding box center [1211, 94] width 69 height 19
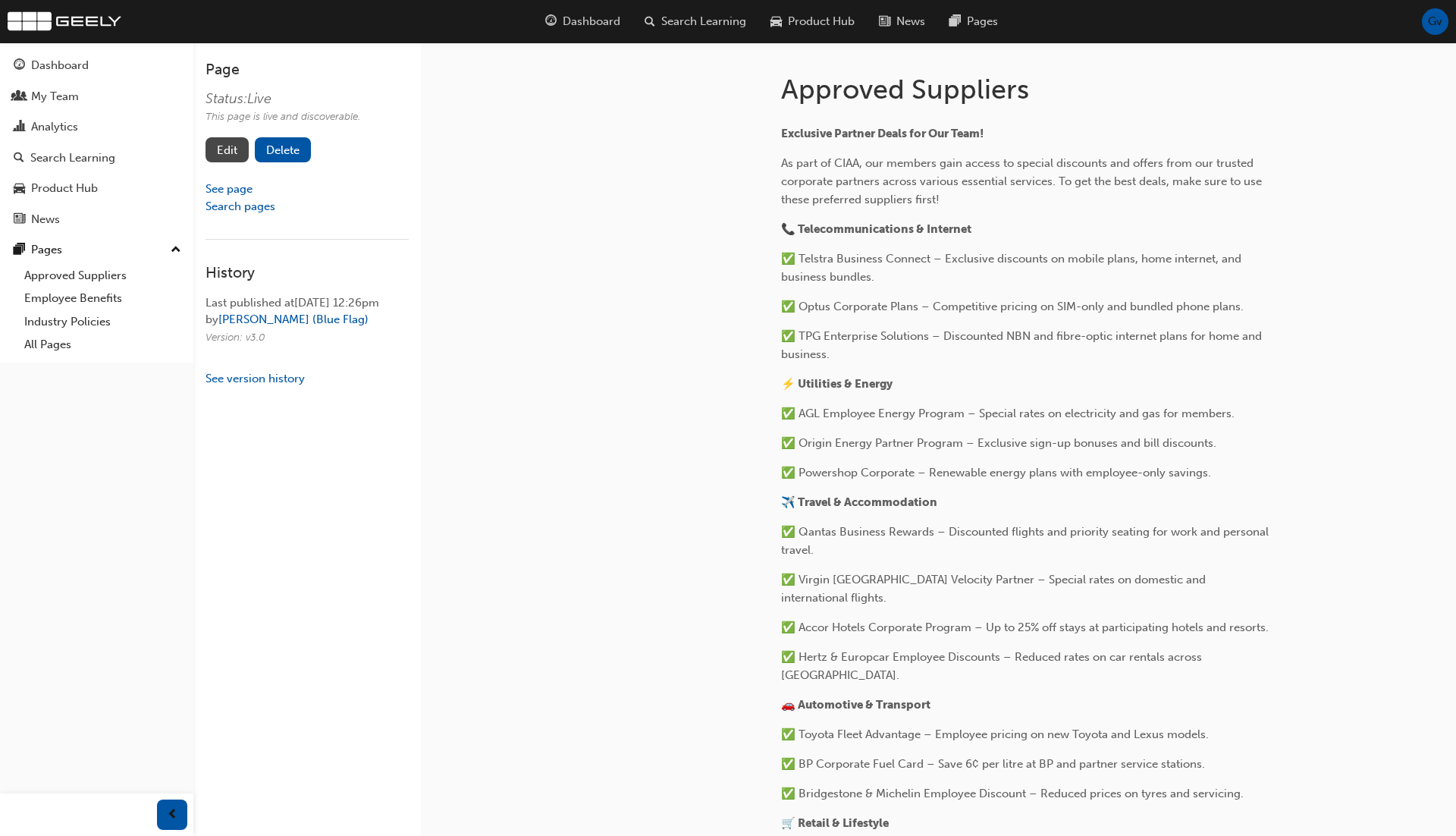
click at [241, 145] on link "Edit" at bounding box center [227, 150] width 44 height 25
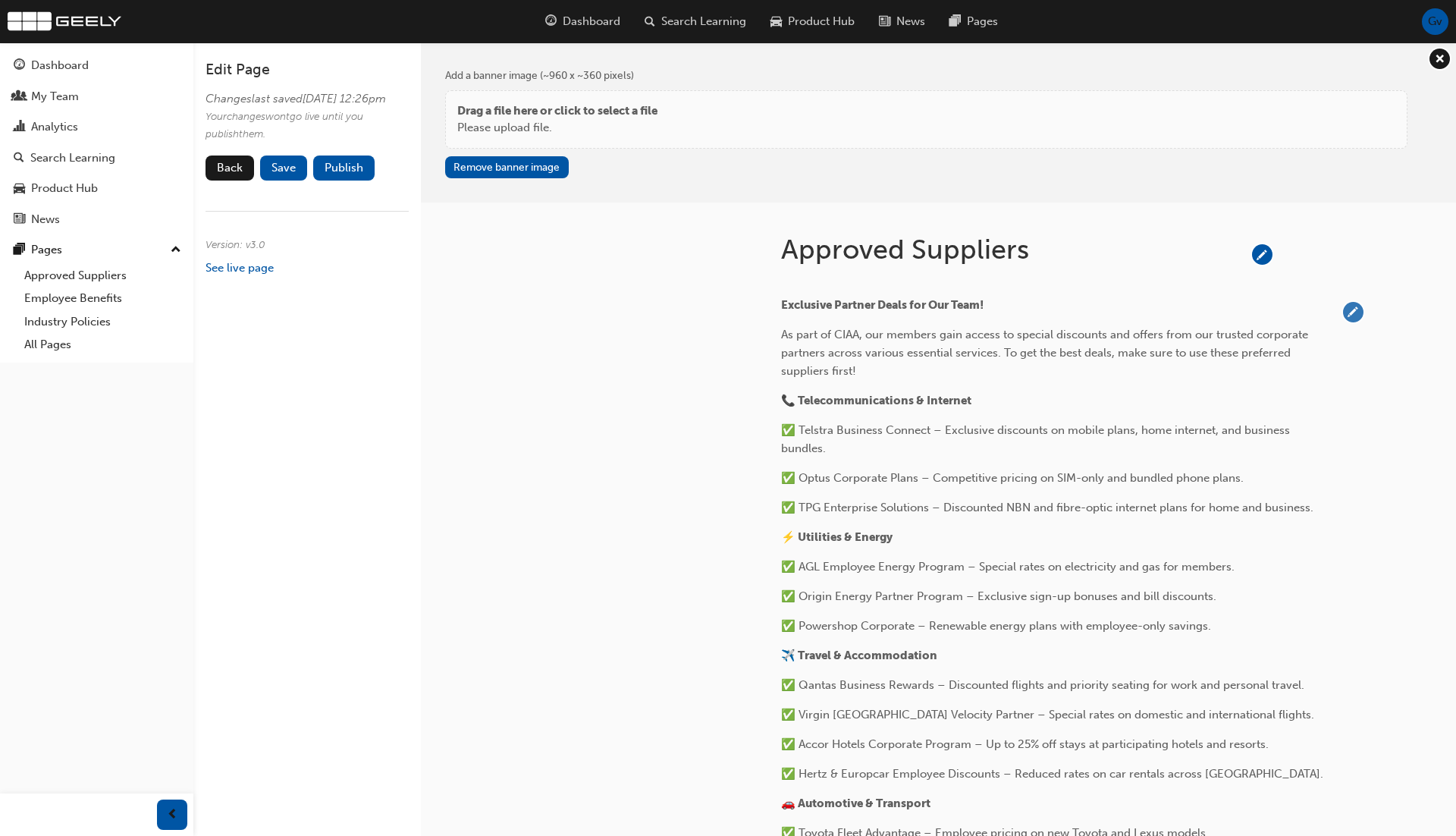
click at [1353, 310] on span "pencil-icon" at bounding box center [1353, 312] width 20 height 20
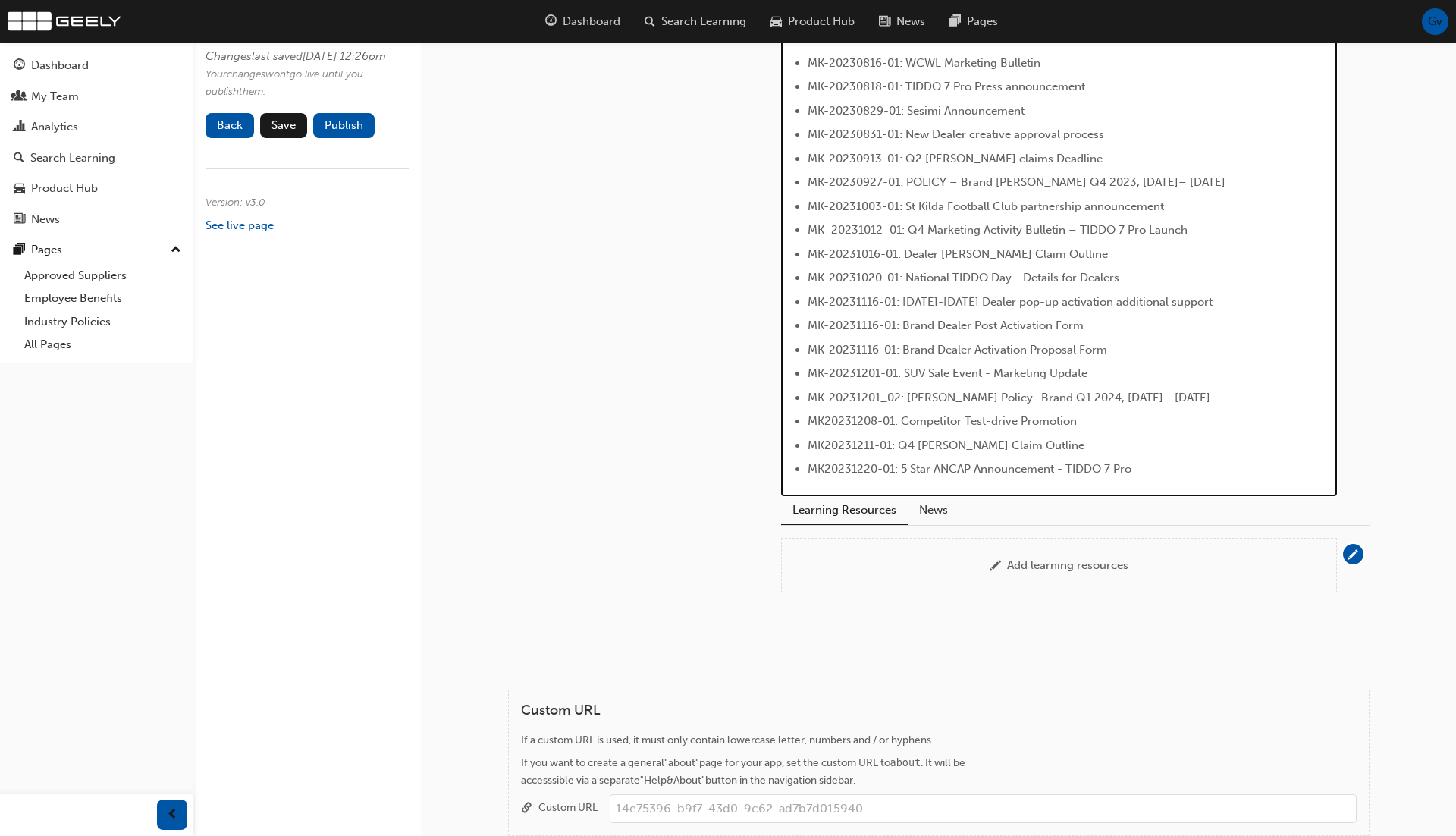
scroll to position [1479, 0]
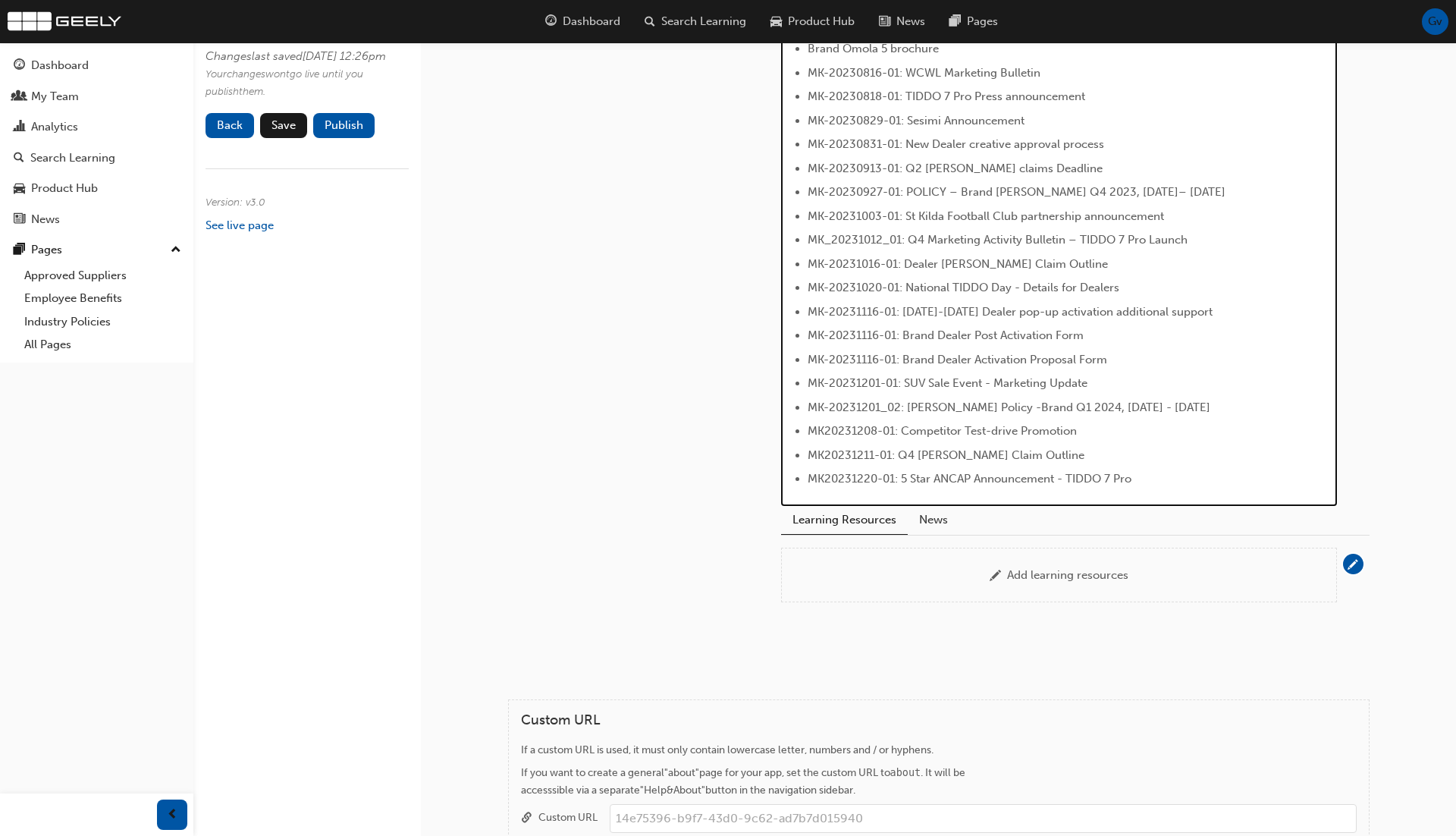
click at [1091, 472] on span "MK20231220-01: 5 Star ANCAP Announcement - TIDDO 7 Pro" at bounding box center [970, 478] width 324 height 13
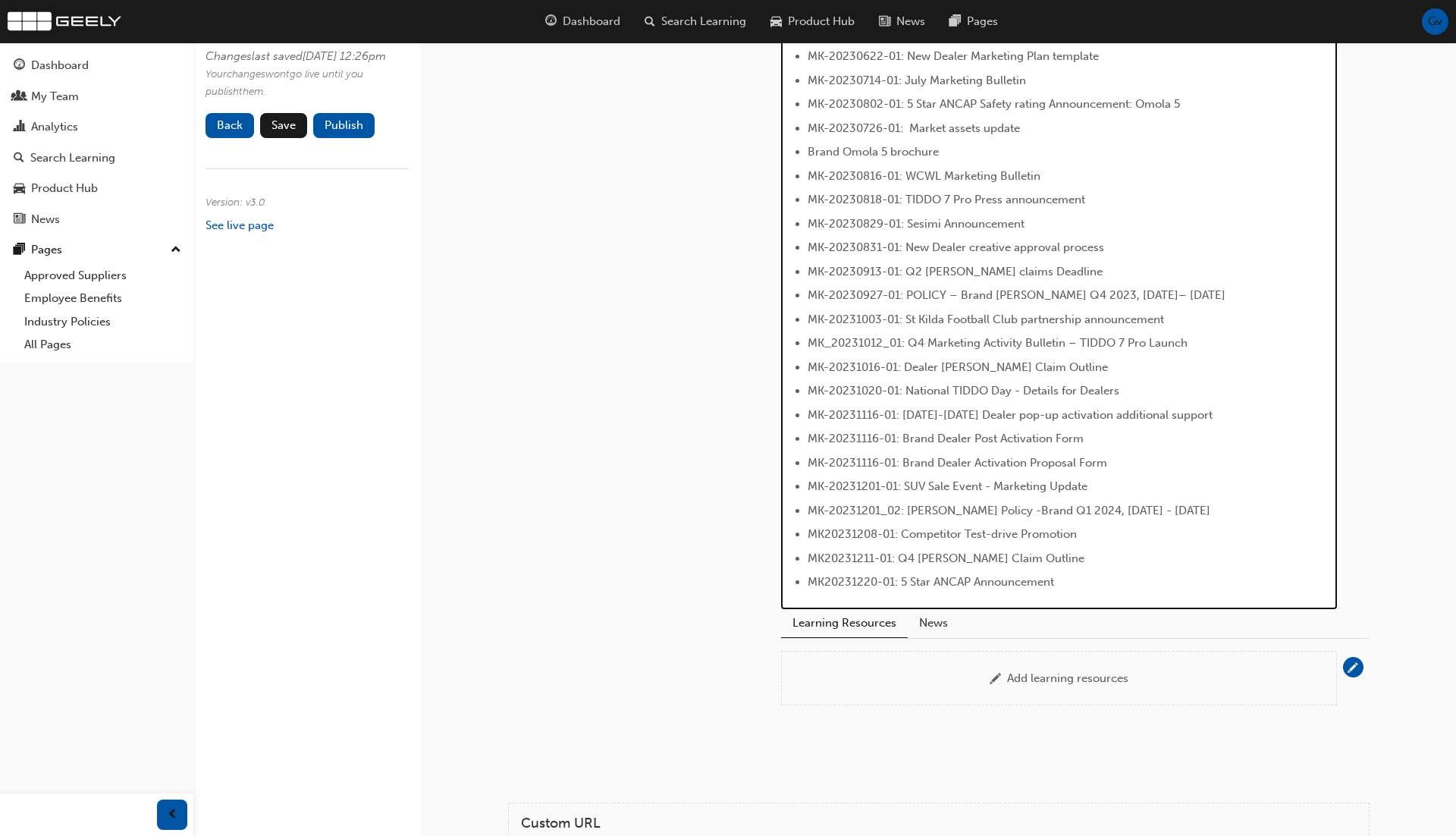
scroll to position [1373, 0]
click at [966, 387] on span "MK-20231020-01: National TIDDO Day - Details for Dealers" at bounding box center [964, 394] width 311 height 13
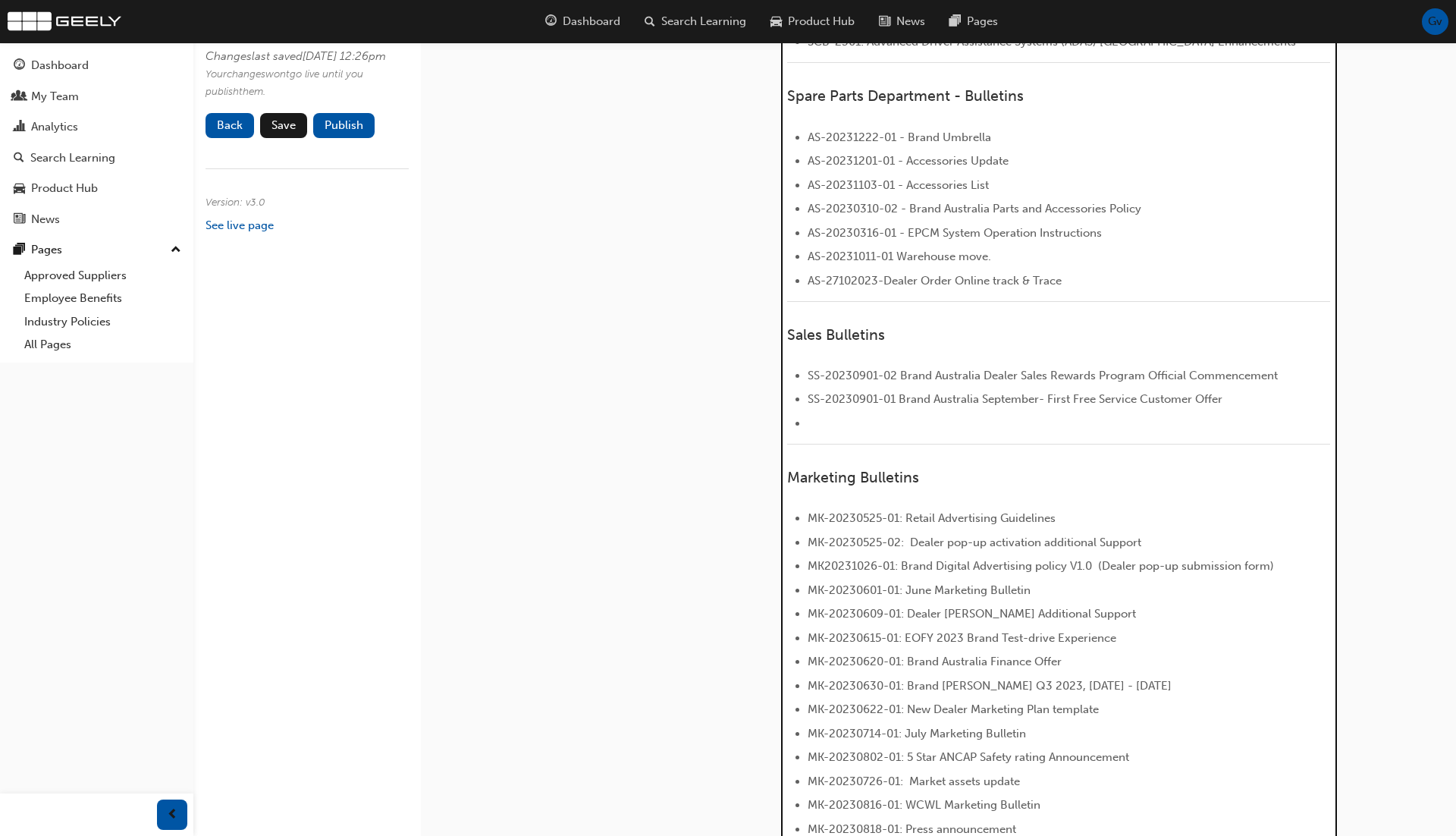
scroll to position [651, 0]
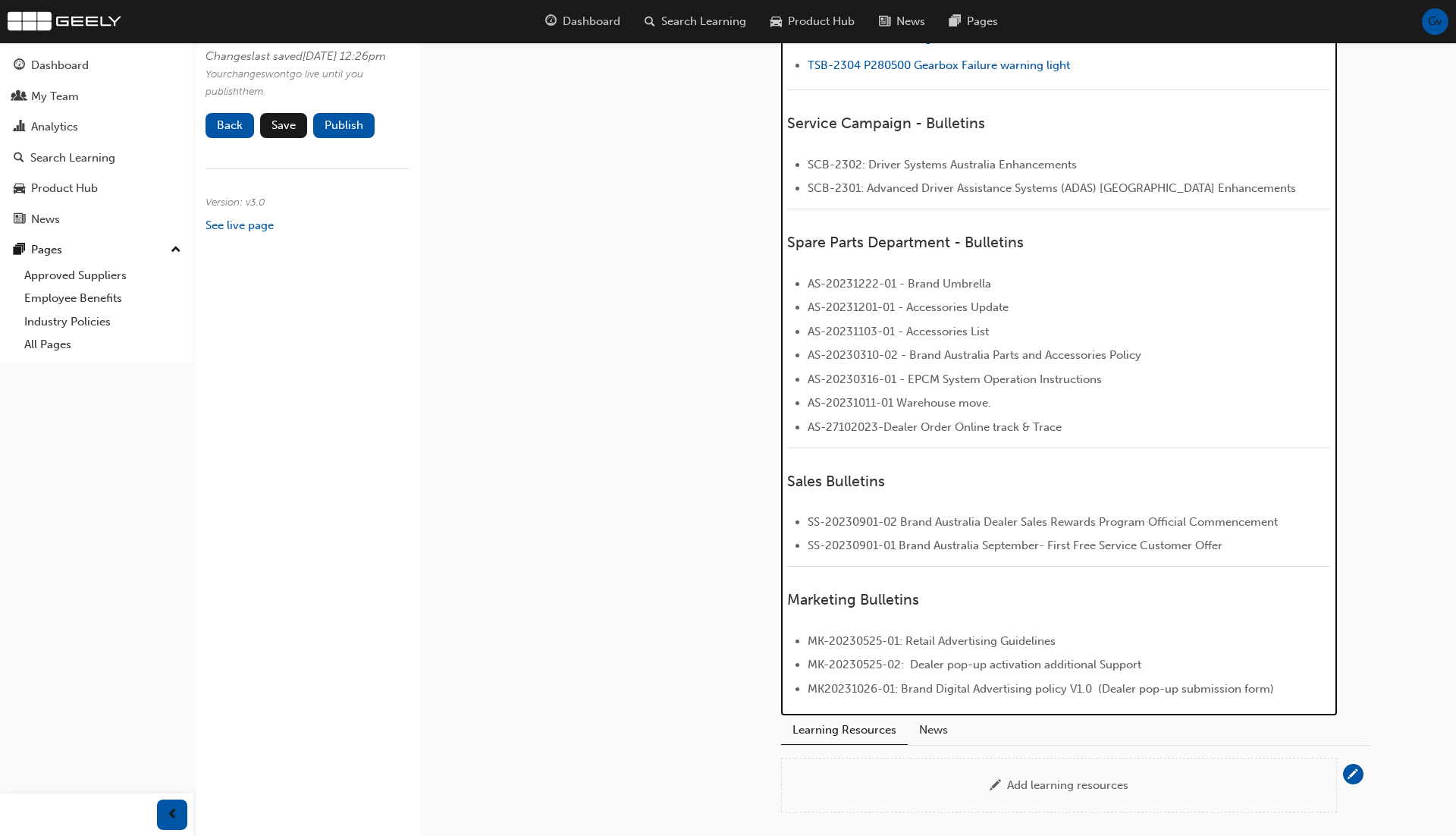
scroll to position [519, 0]
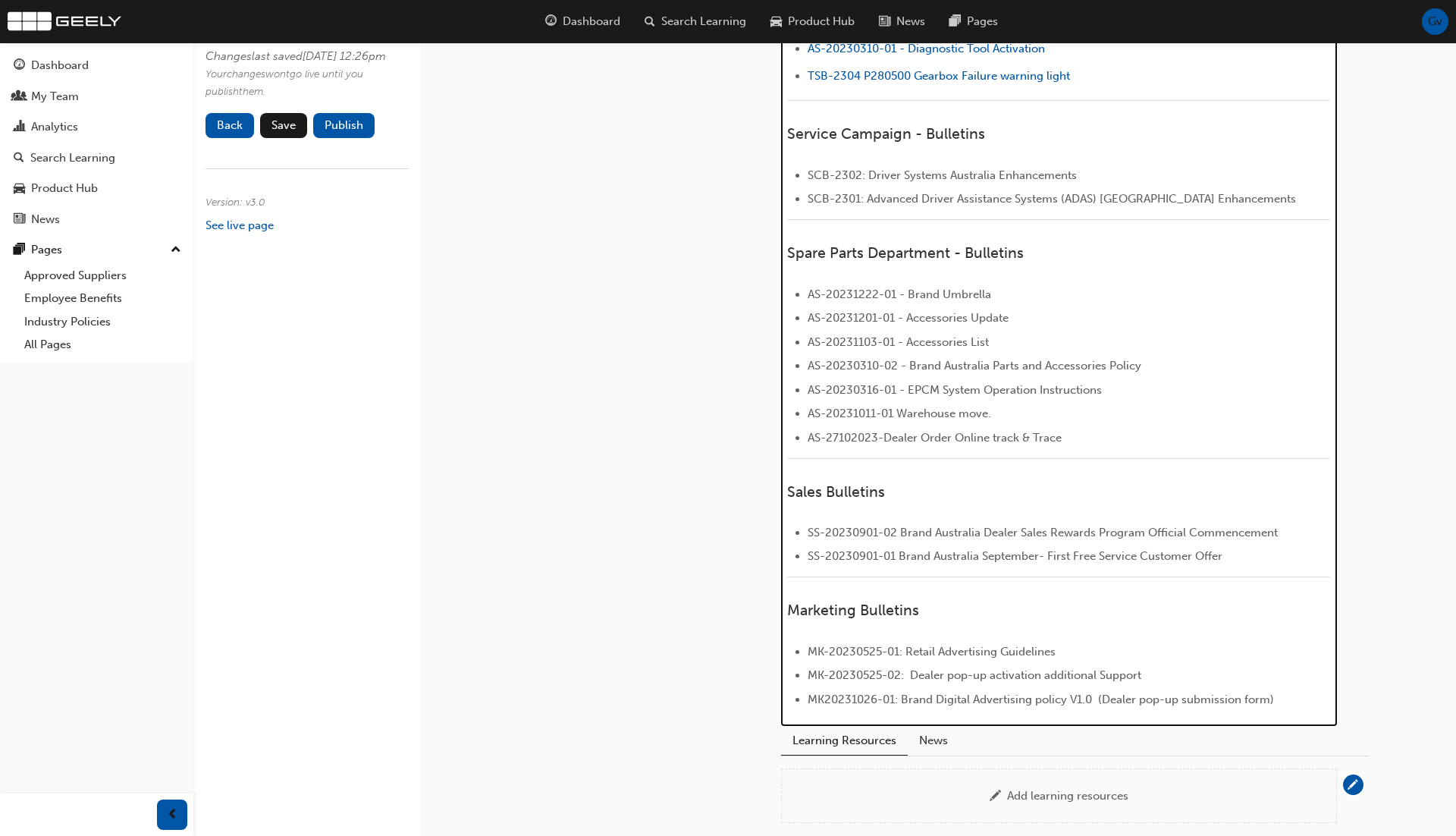
drag, startPoint x: 1073, startPoint y: 431, endPoint x: 834, endPoint y: 363, distance: 248.5
click at [834, 363] on ul "AS-20231222-01 - Brand Umbrella AS-20231201-01 - Accessories Update AS-20231103…" at bounding box center [1058, 366] width 543 height 162
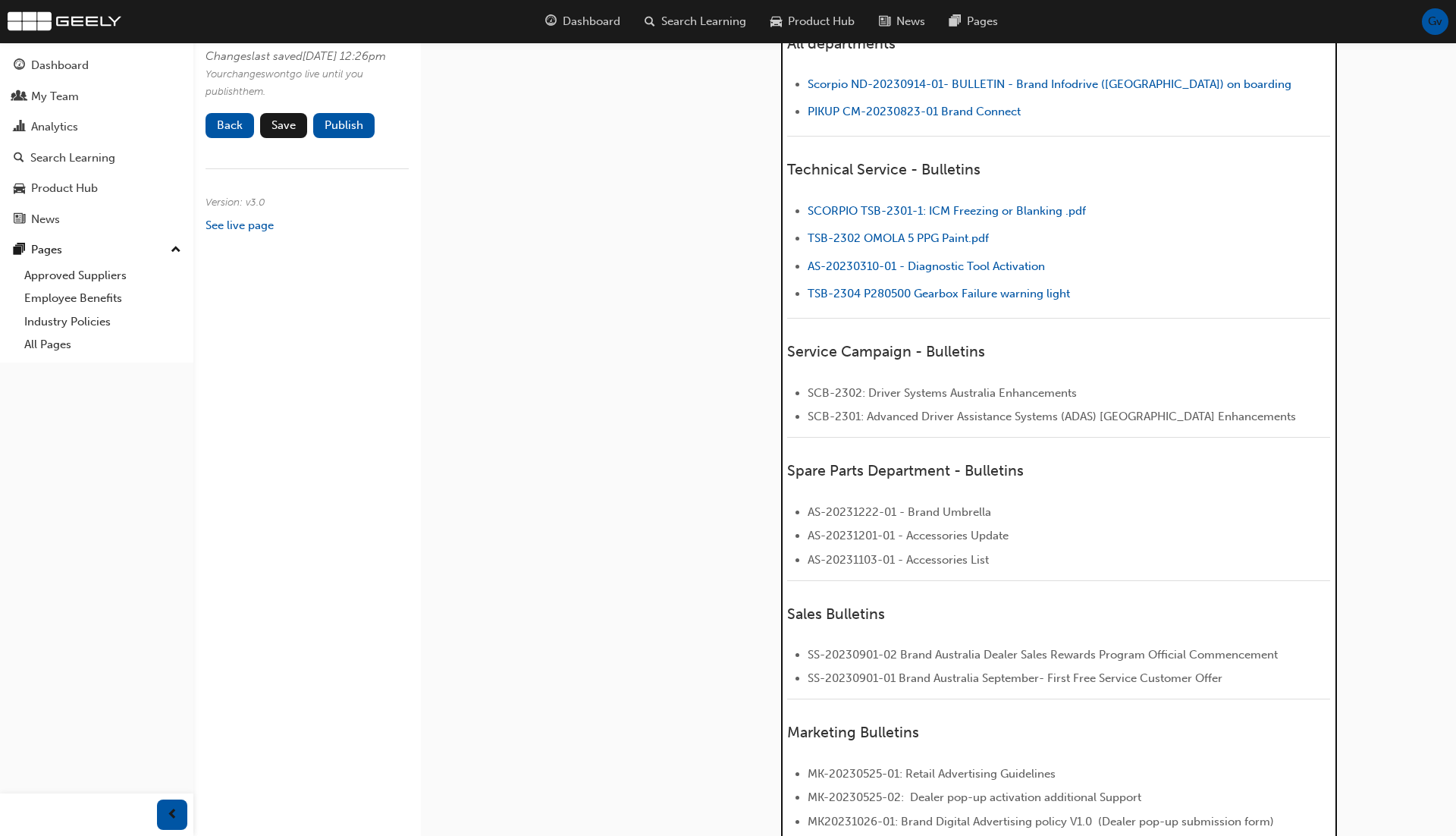
scroll to position [291, 0]
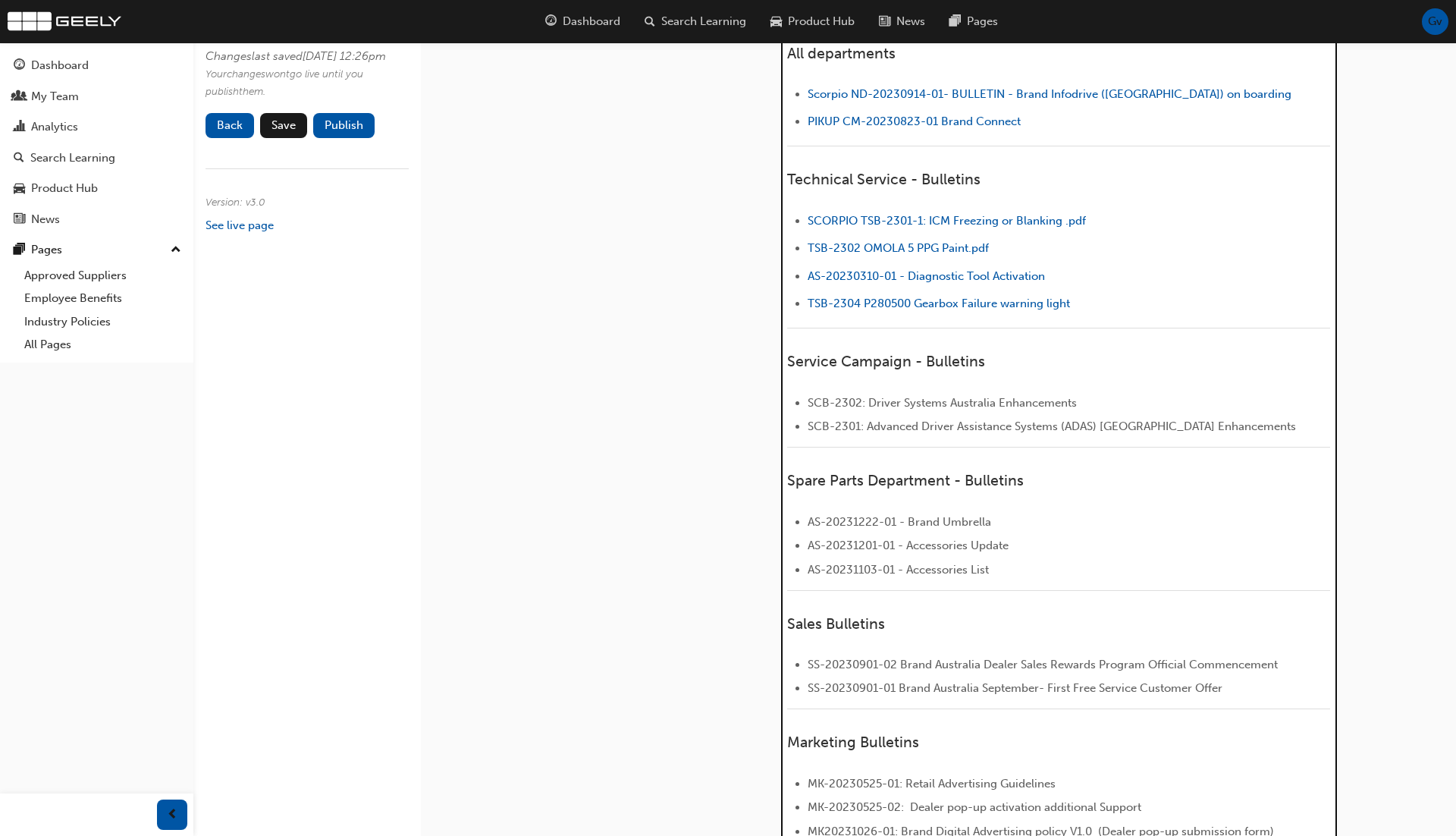
click at [1027, 239] on li "﻿ TSB-2302 OMOLA 5 PPG Paint.pdf ﻿" at bounding box center [1069, 250] width 522 height 22
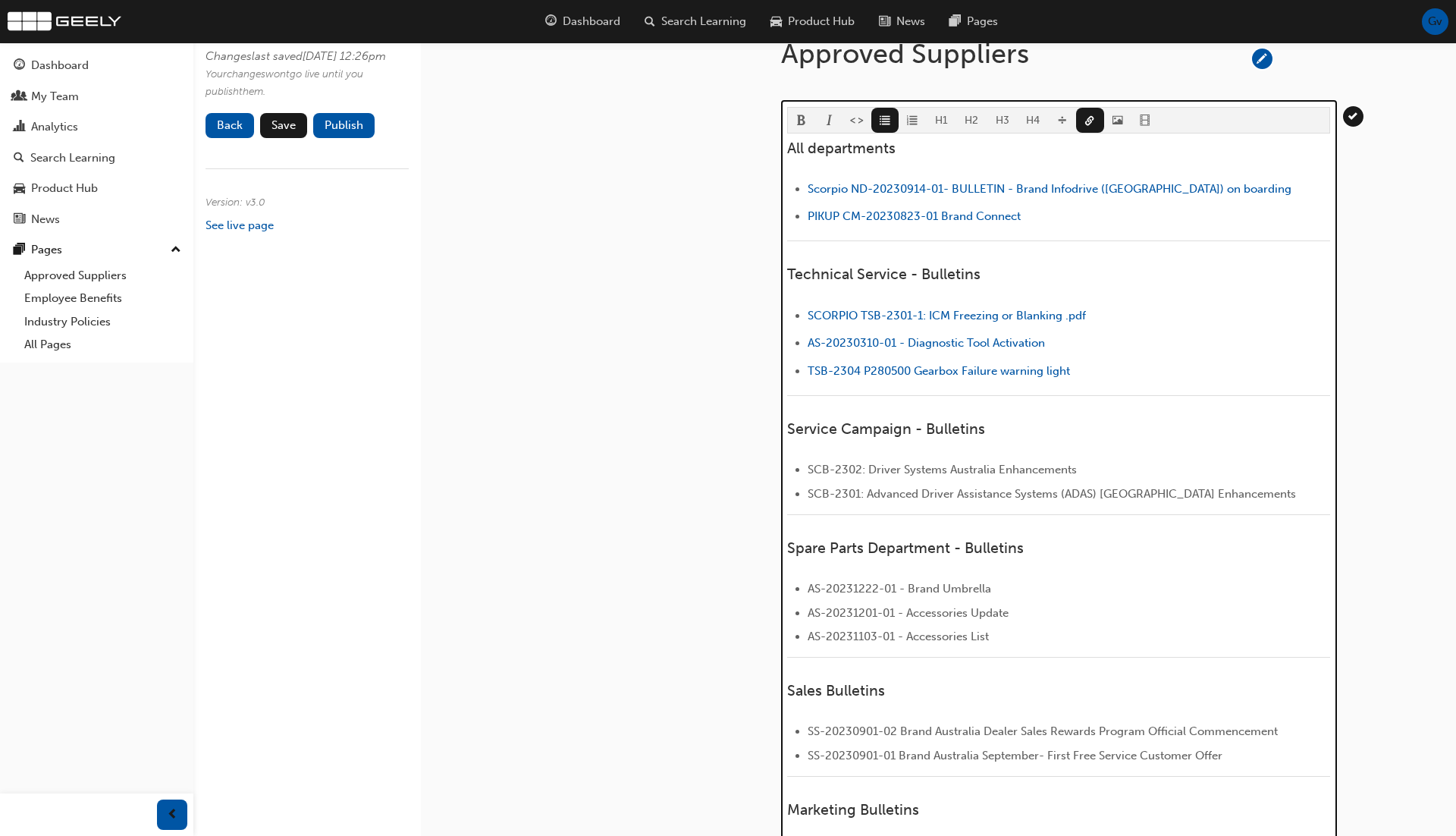
scroll to position [195, 0]
click at [1253, 188] on li "﻿ Scorpio ND-20230914-01- BULLETIN - Brand Infodrive (Nidasu) on boarding ﻿" at bounding box center [1069, 192] width 522 height 22
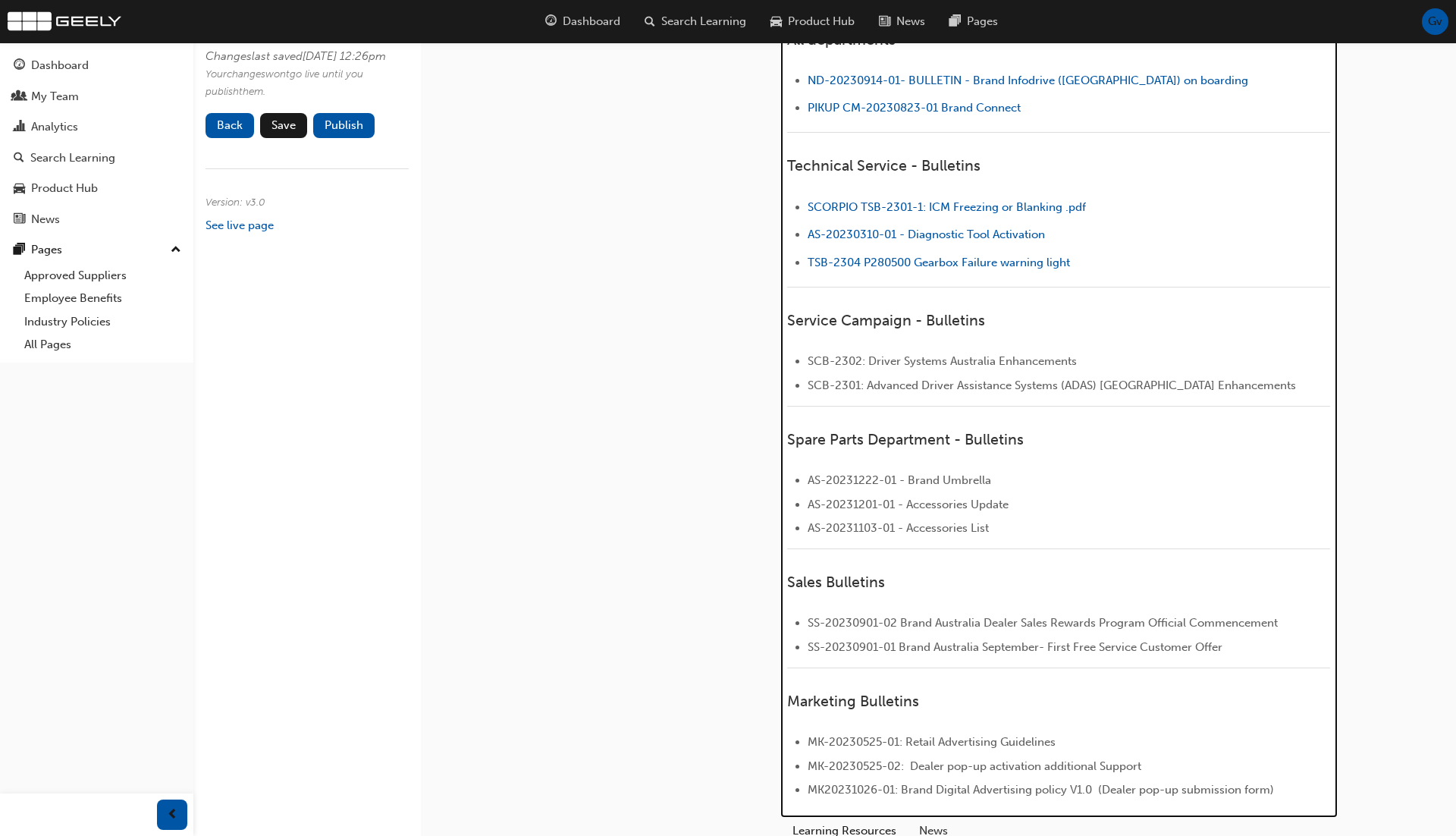
scroll to position [307, 0]
click at [1126, 201] on li "﻿ SCORPIO TSB-2301-1: ICM Freezing or Blanking .pdf ﻿ ﻿ ﻿" at bounding box center [1069, 207] width 522 height 22
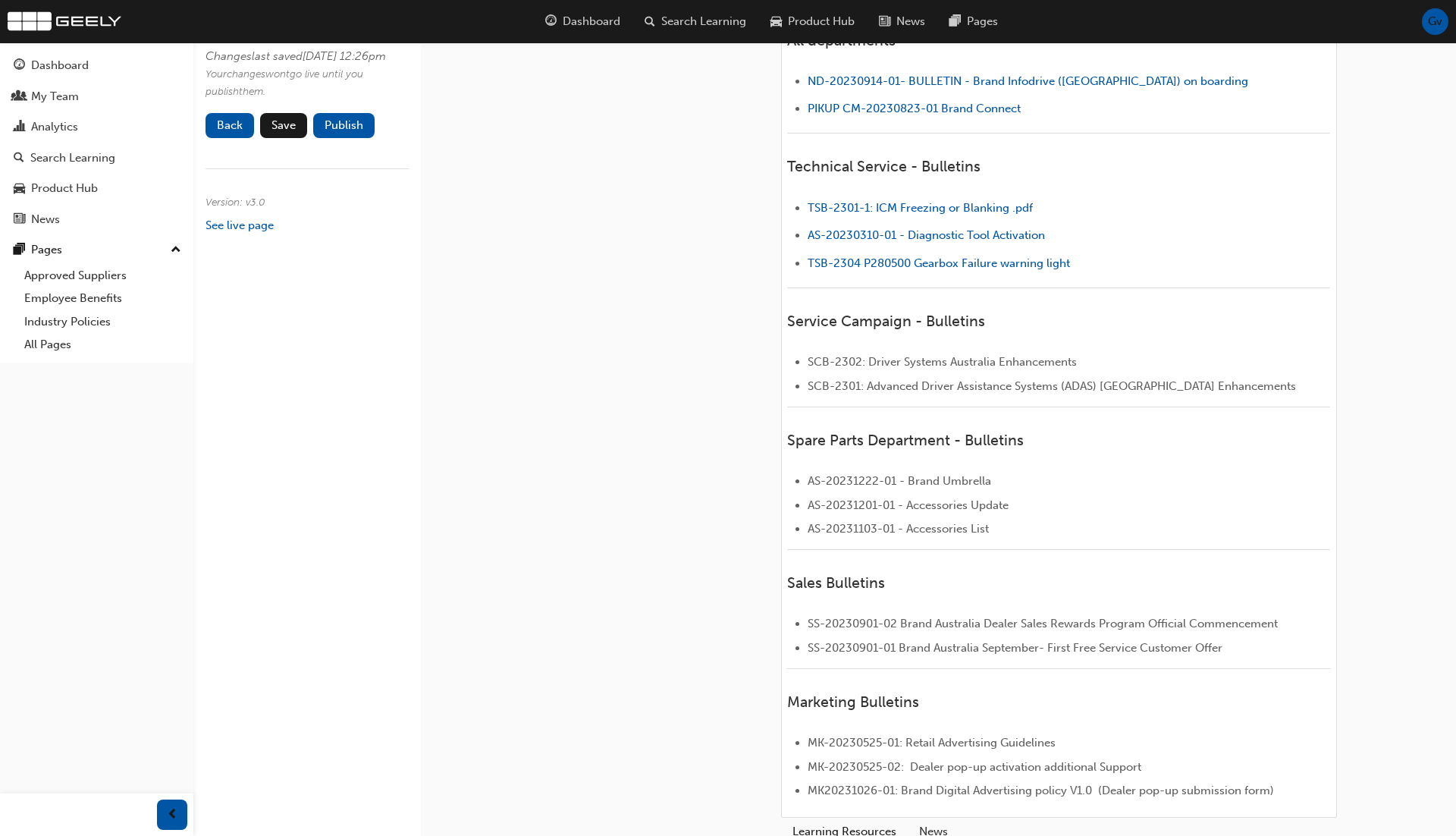
scroll to position [203, 0]
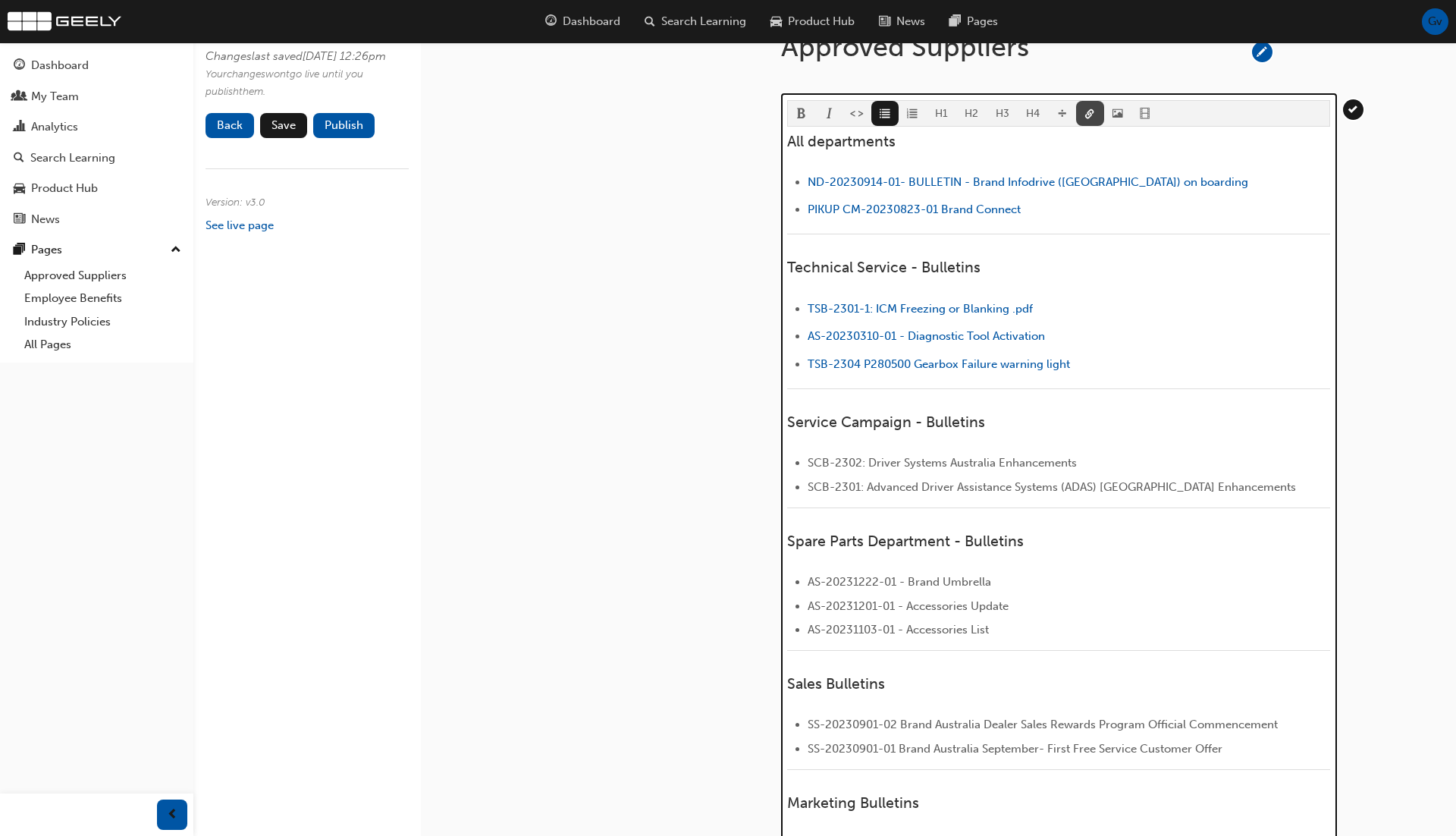
click at [1085, 116] on span "link-icon" at bounding box center [1089, 115] width 11 height 13
click at [1194, 173] on li "﻿ ND-20230914-01- BULLETIN - Brand Infodrive ([GEOGRAPHIC_DATA]) on boarding ﻿" at bounding box center [1069, 184] width 522 height 22
click at [1084, 112] on span "link-icon" at bounding box center [1089, 115] width 11 height 13
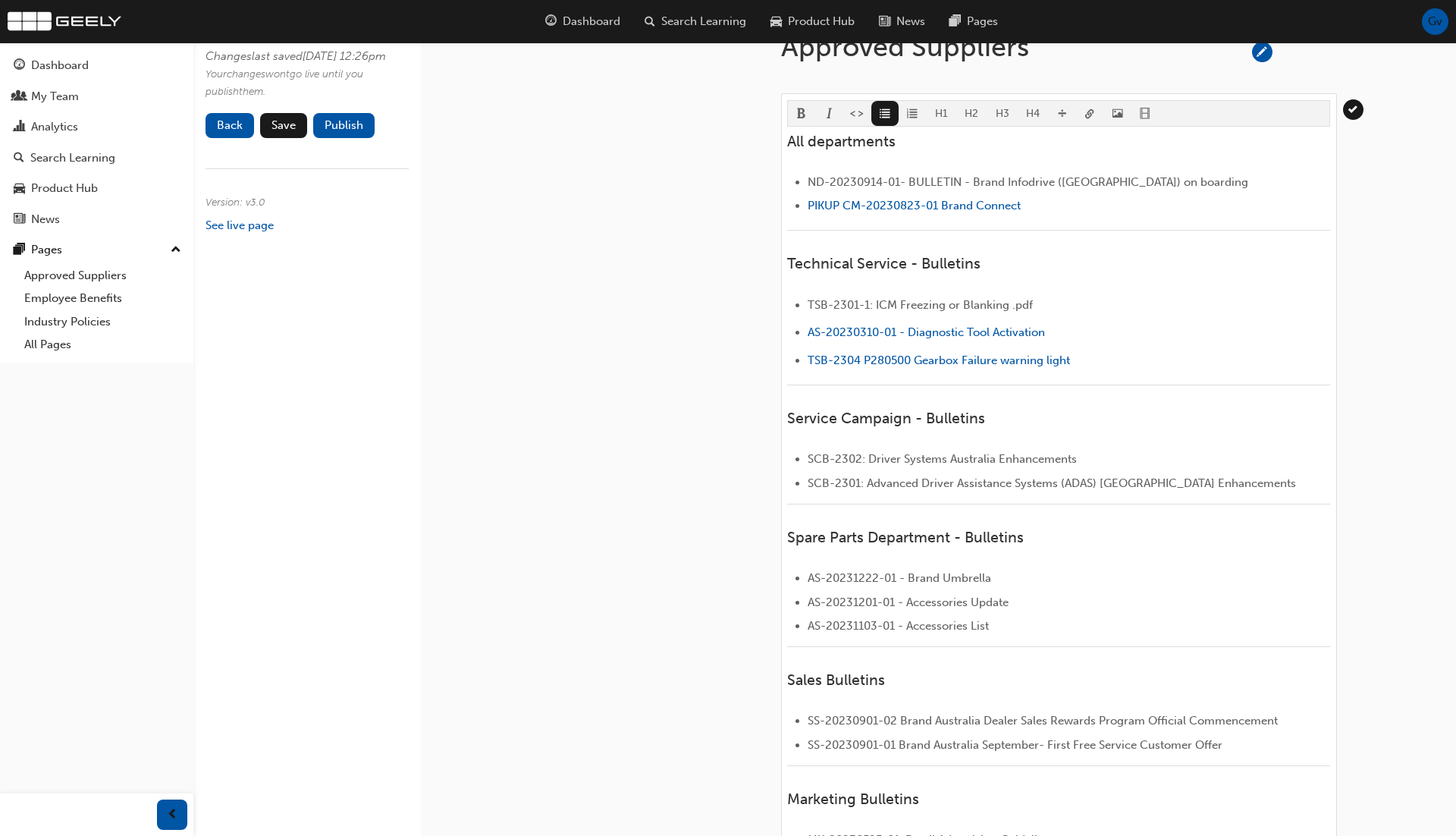
click at [1084, 112] on body "Your version of Internet Explorer is outdated and not supported. Please upgrade…" at bounding box center [728, 215] width 1456 height 836
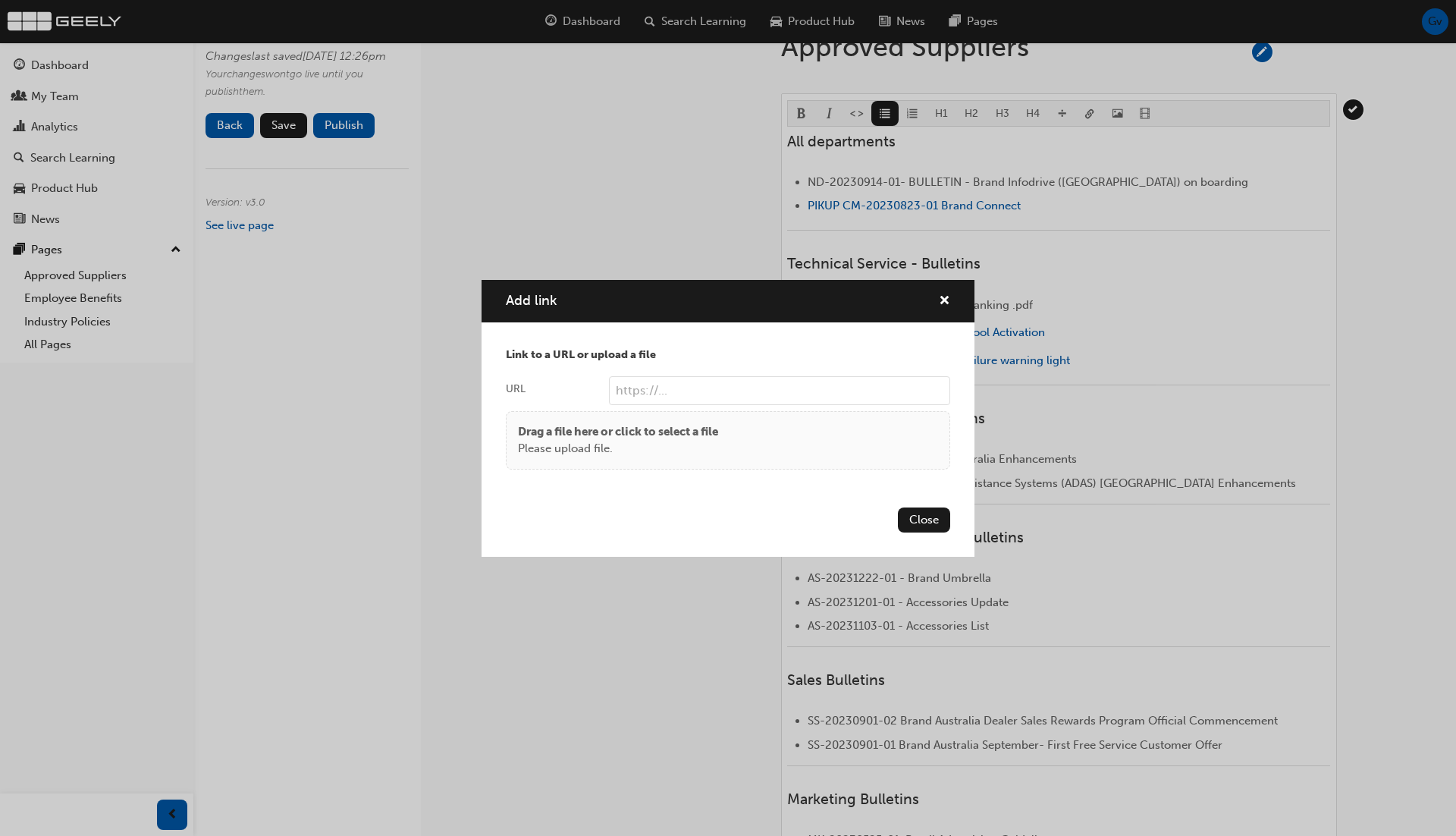
click at [774, 384] on input "URL" at bounding box center [779, 390] width 342 height 28
paste input "[URL][DOMAIN_NAME]"
type input "[URL][DOMAIN_NAME]"
click at [924, 519] on button "Close" at bounding box center [924, 520] width 52 height 25
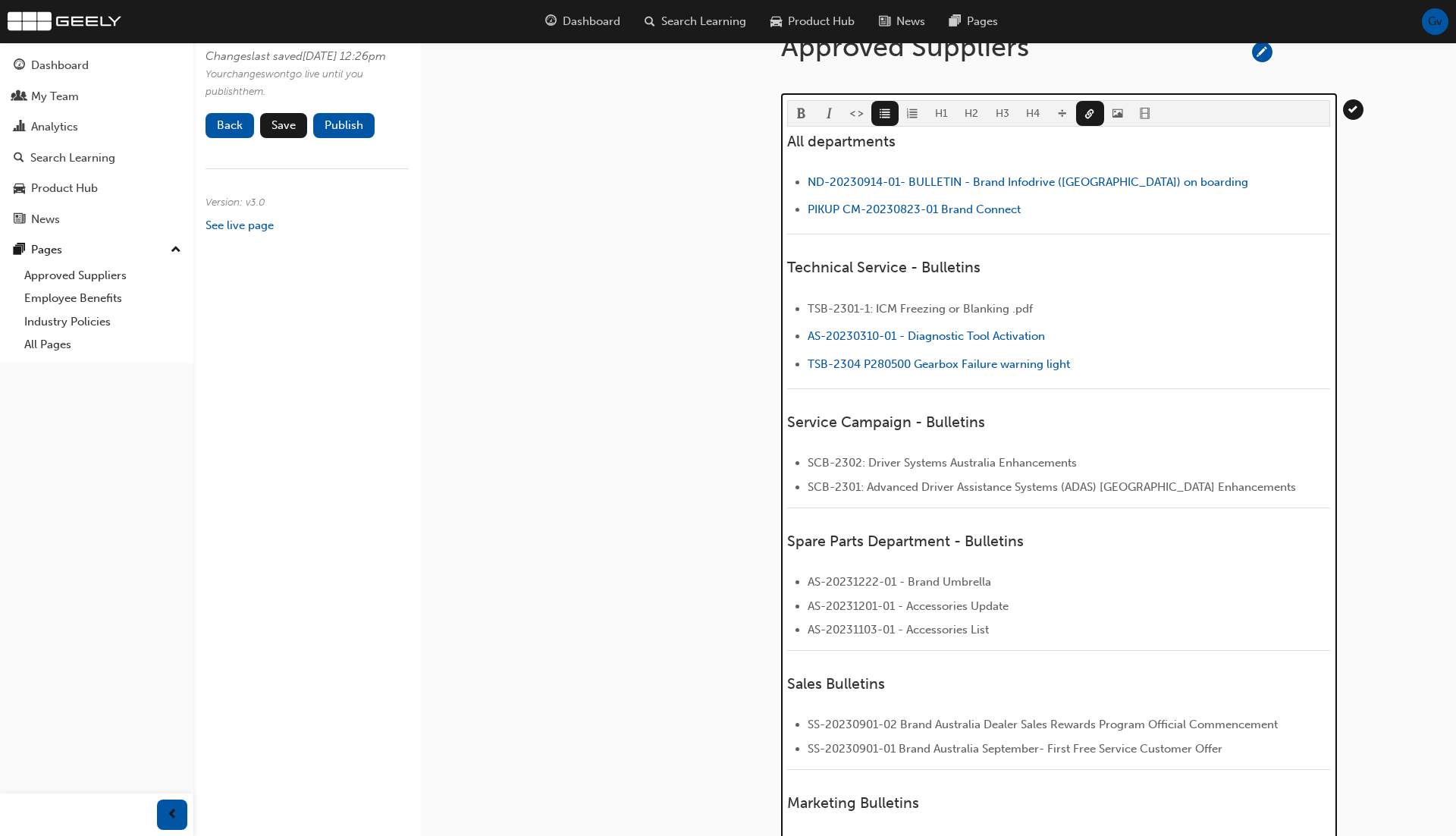
click at [1065, 209] on li "﻿ PIKUP CM-20230823-01 Brand Connect ﻿" at bounding box center [1069, 211] width 522 height 22
click at [1087, 113] on span "link-icon" at bounding box center [1089, 115] width 11 height 13
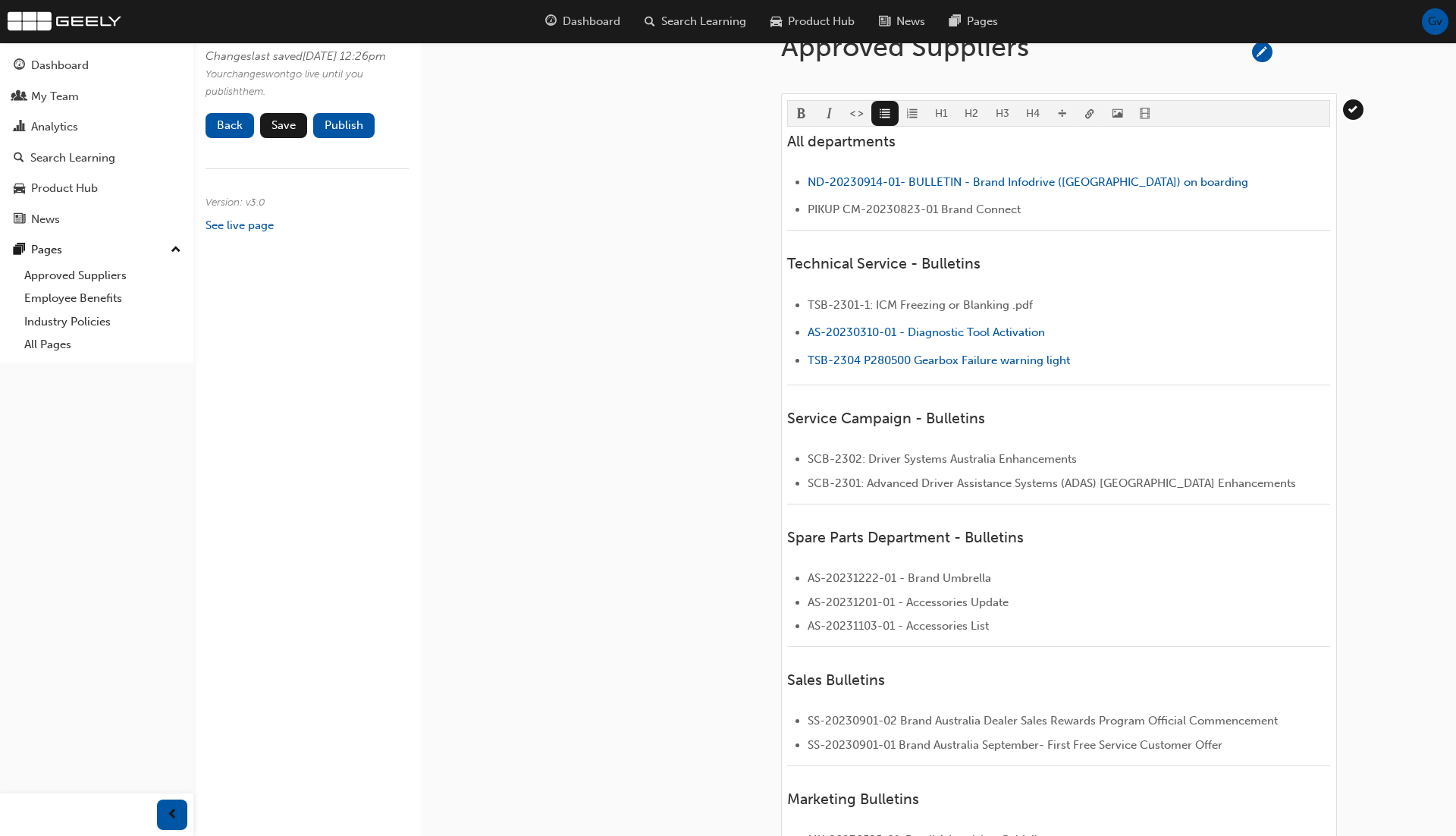
click at [1087, 113] on body "Your version of Internet Explorer is outdated and not supported. Please upgrade…" at bounding box center [728, 215] width 1456 height 836
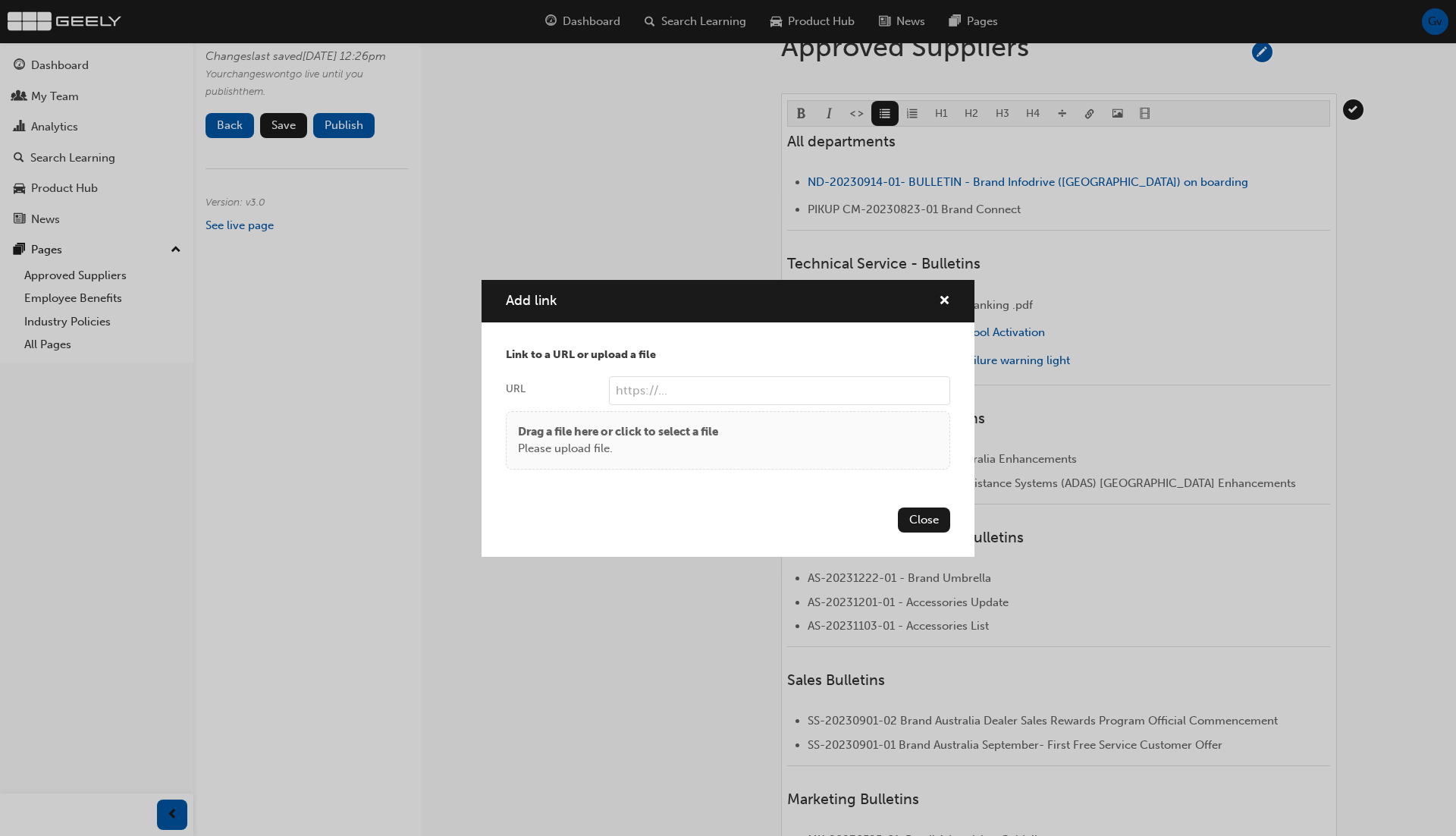
click at [758, 390] on input "URL" at bounding box center [779, 390] width 342 height 28
paste input "[URL][DOMAIN_NAME]"
type input "[URL][DOMAIN_NAME]"
click at [929, 520] on button "Close" at bounding box center [924, 520] width 52 height 25
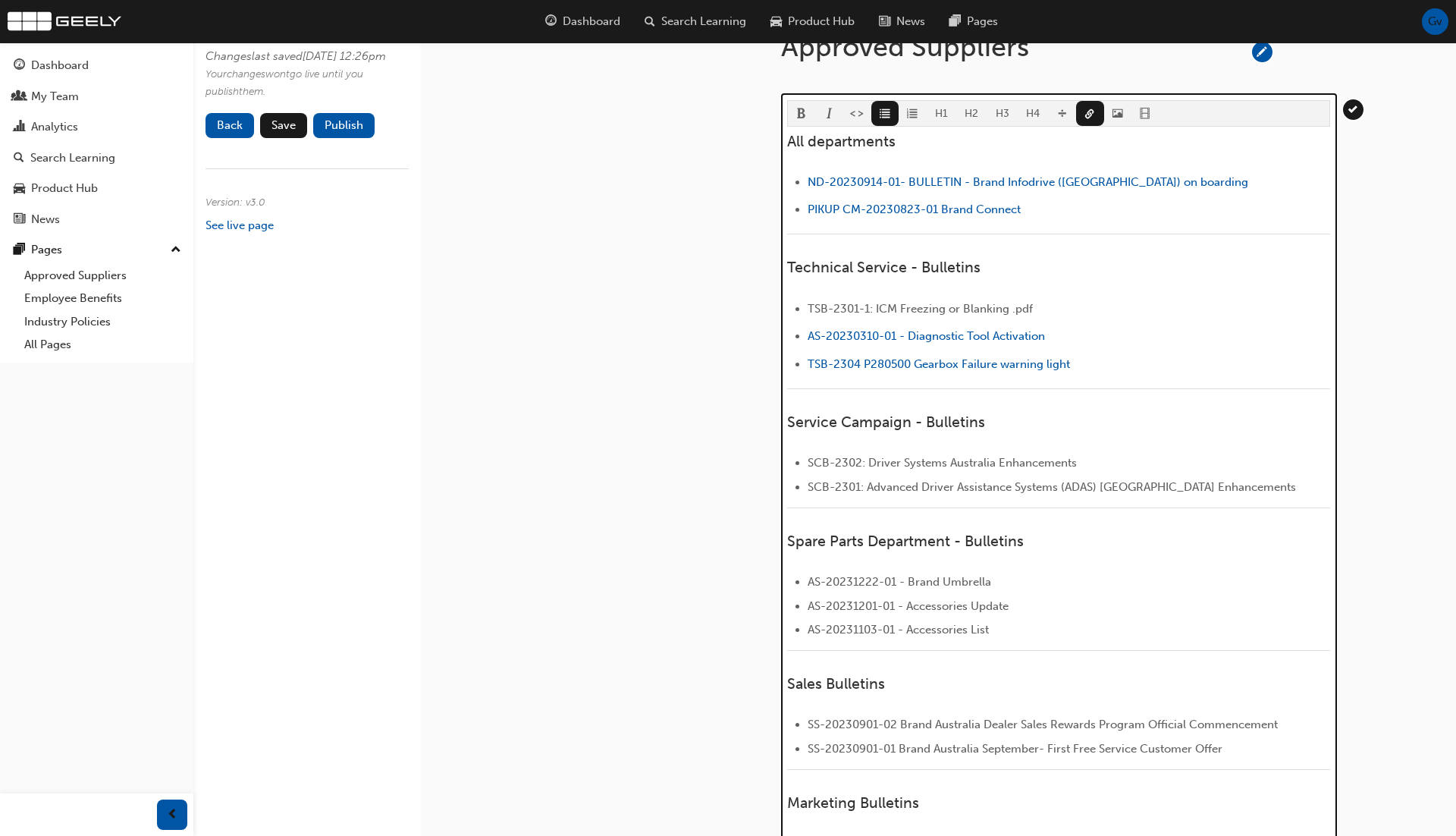
click at [1068, 300] on li "TSB-2301-1: ICM Freezing or Blanking .pdf ﻿ ﻿" at bounding box center [1069, 311] width 522 height 22
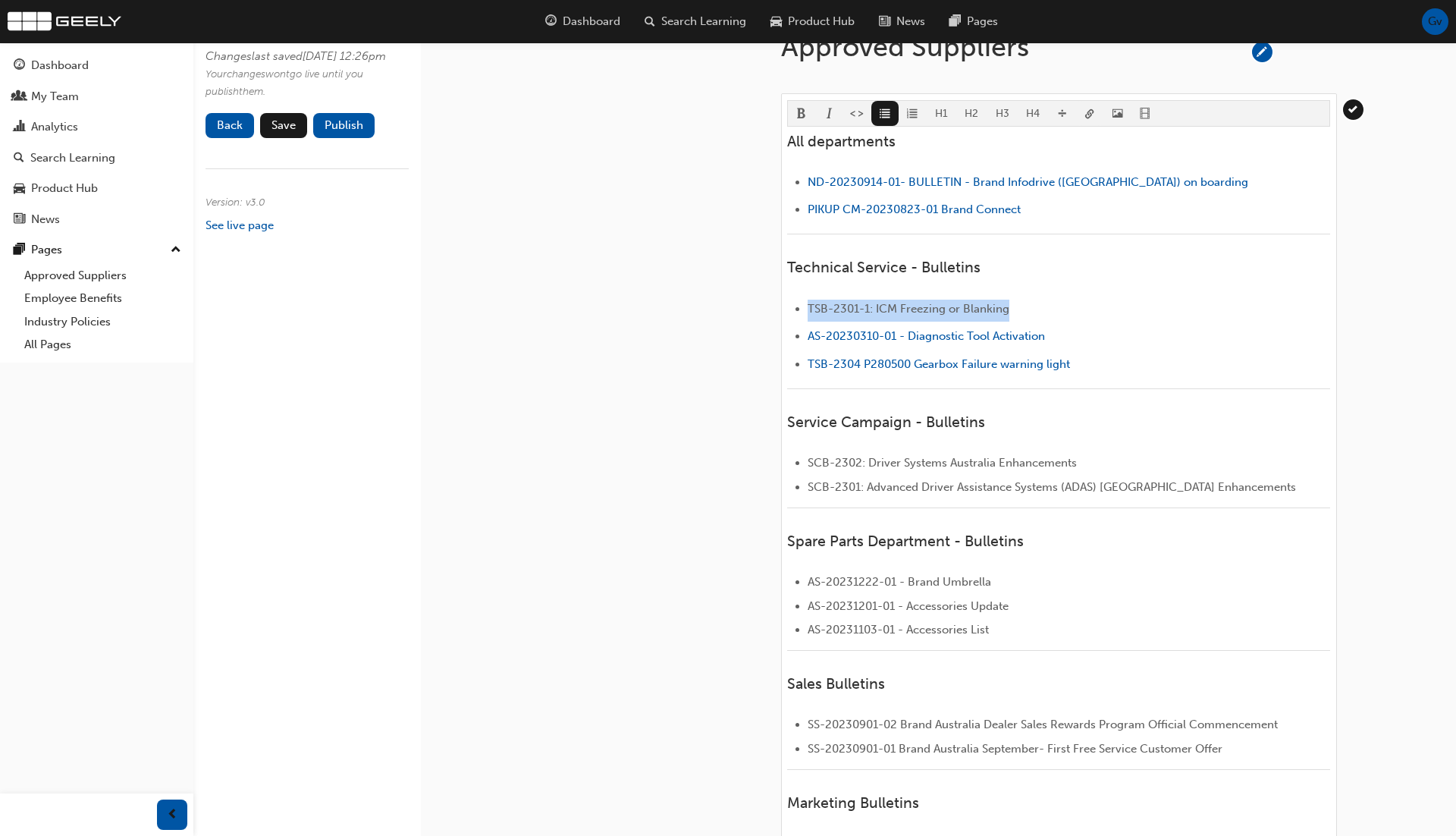
click at [1089, 116] on body "Your version of Internet Explorer is outdated and not supported. Please upgrade…" at bounding box center [728, 215] width 1456 height 836
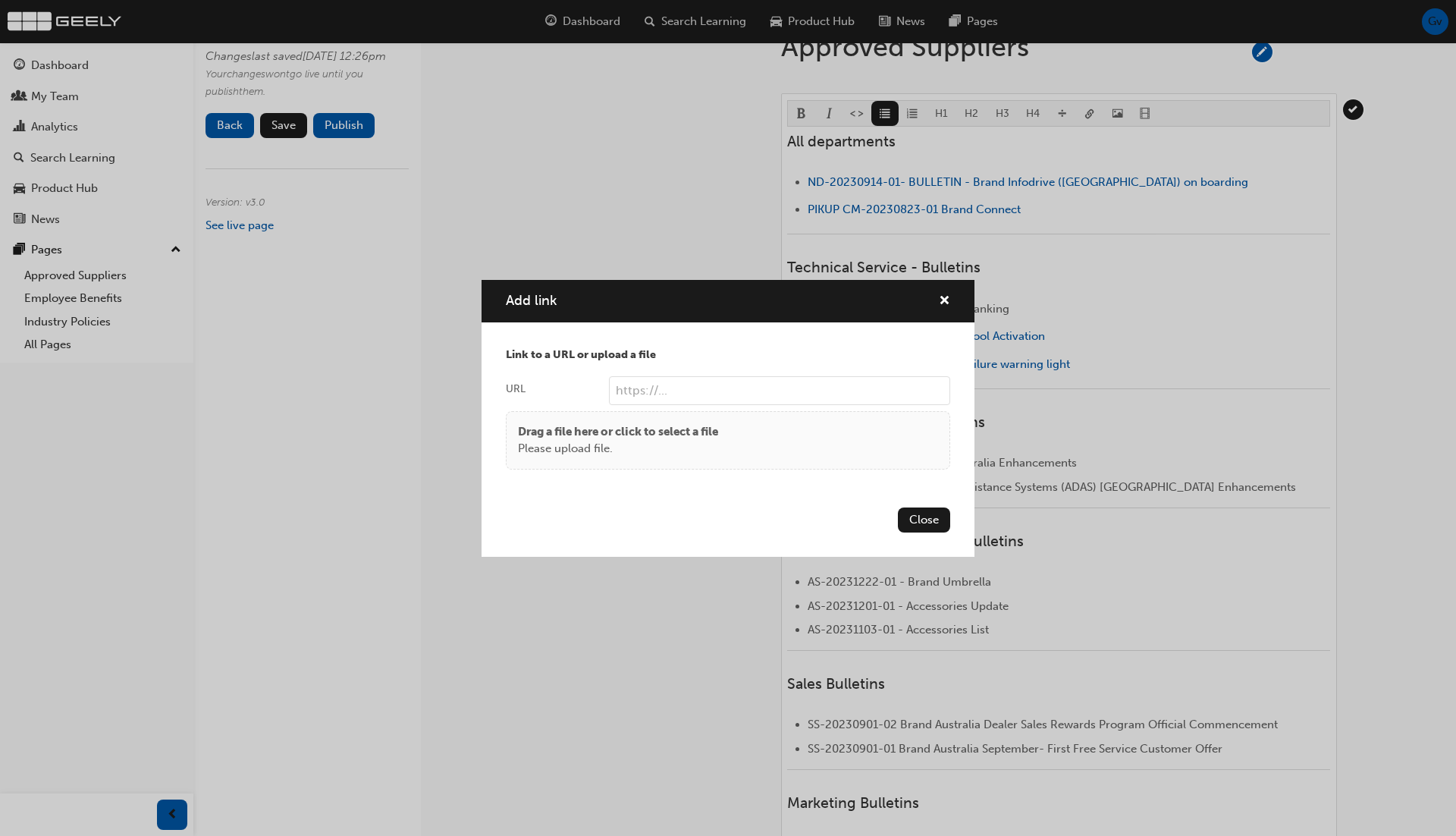
click at [848, 383] on input "URL" at bounding box center [779, 390] width 342 height 28
paste input "https://www.geely.com.au/"
type input "https://www.geely.com.au/"
click at [938, 524] on button "Close" at bounding box center [924, 520] width 52 height 25
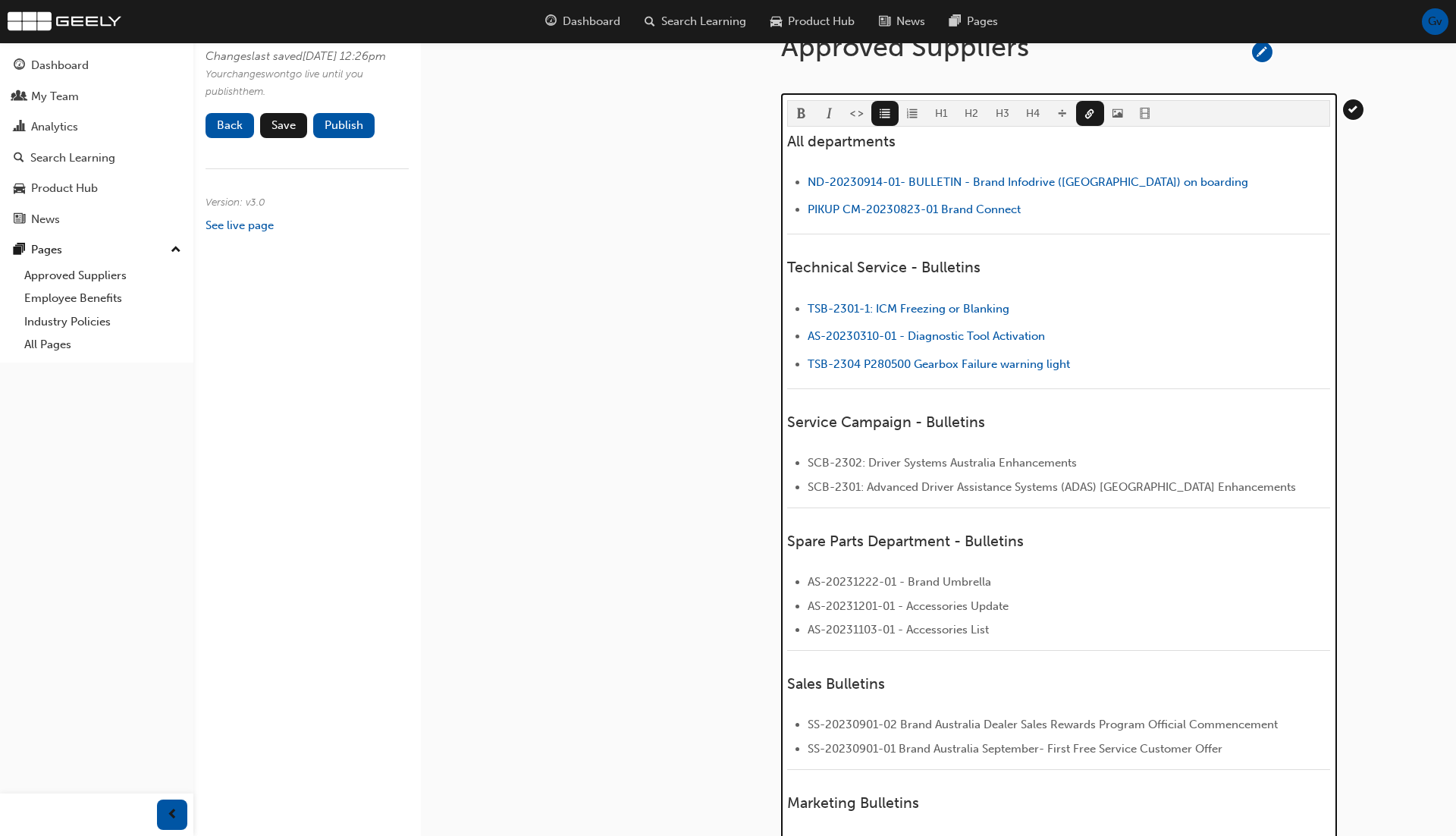
click at [1106, 322] on ul "﻿ TSB-2301-1: ICM Freezing or Blanking ﻿ ﻿ ﻿ ﻿ AS-20230310-01 - Diagnostic Tool…" at bounding box center [1058, 338] width 543 height 77
click at [1115, 332] on li "﻿ AS-20230310-01 - Diagnostic Tool Activation ﻿" at bounding box center [1069, 338] width 522 height 22
click at [1091, 109] on span "link-icon" at bounding box center [1089, 115] width 11 height 13
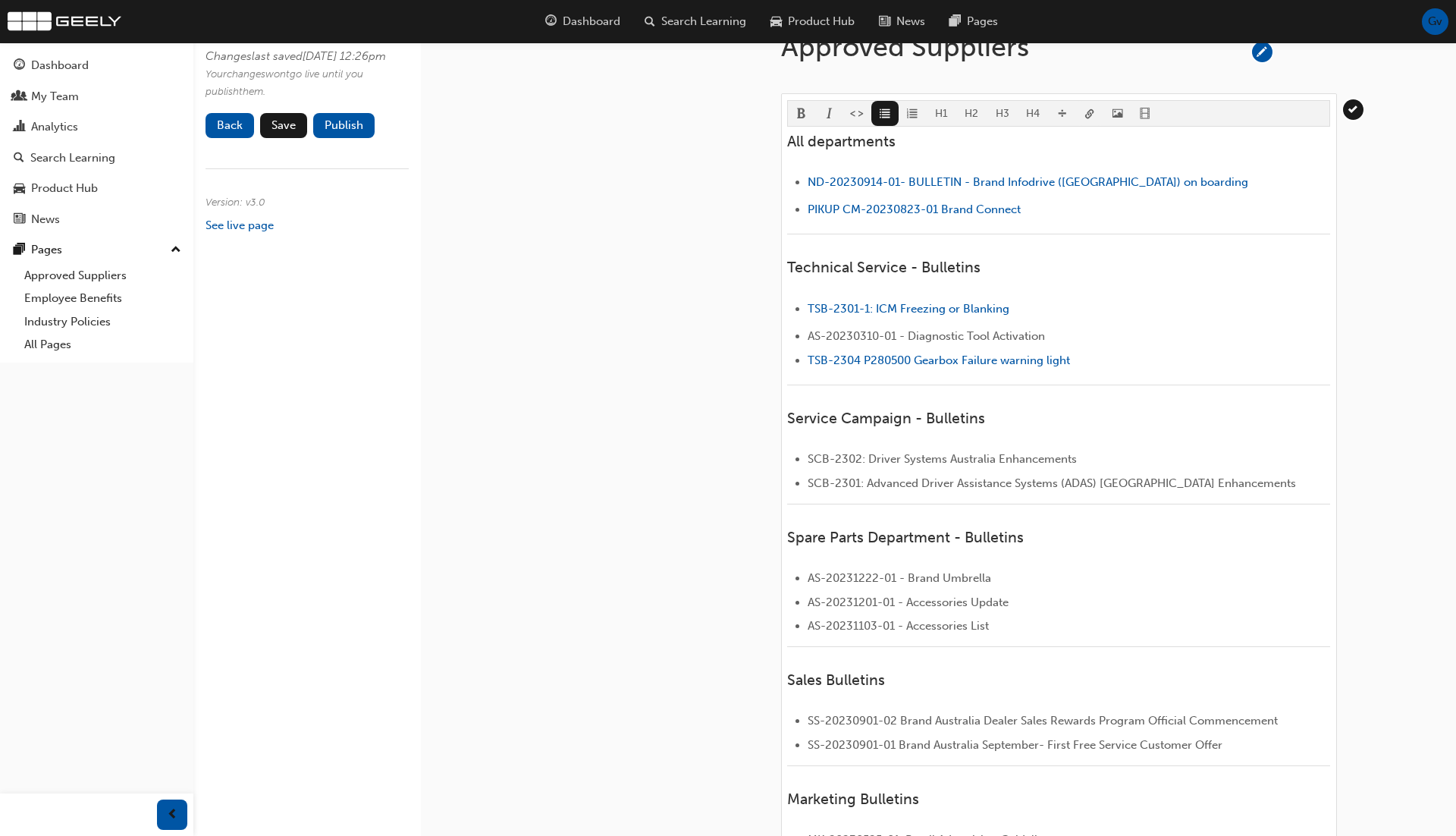
click at [1091, 106] on body "Your version of Internet Explorer is outdated and not supported. Please upgrade…" at bounding box center [728, 215] width 1456 height 836
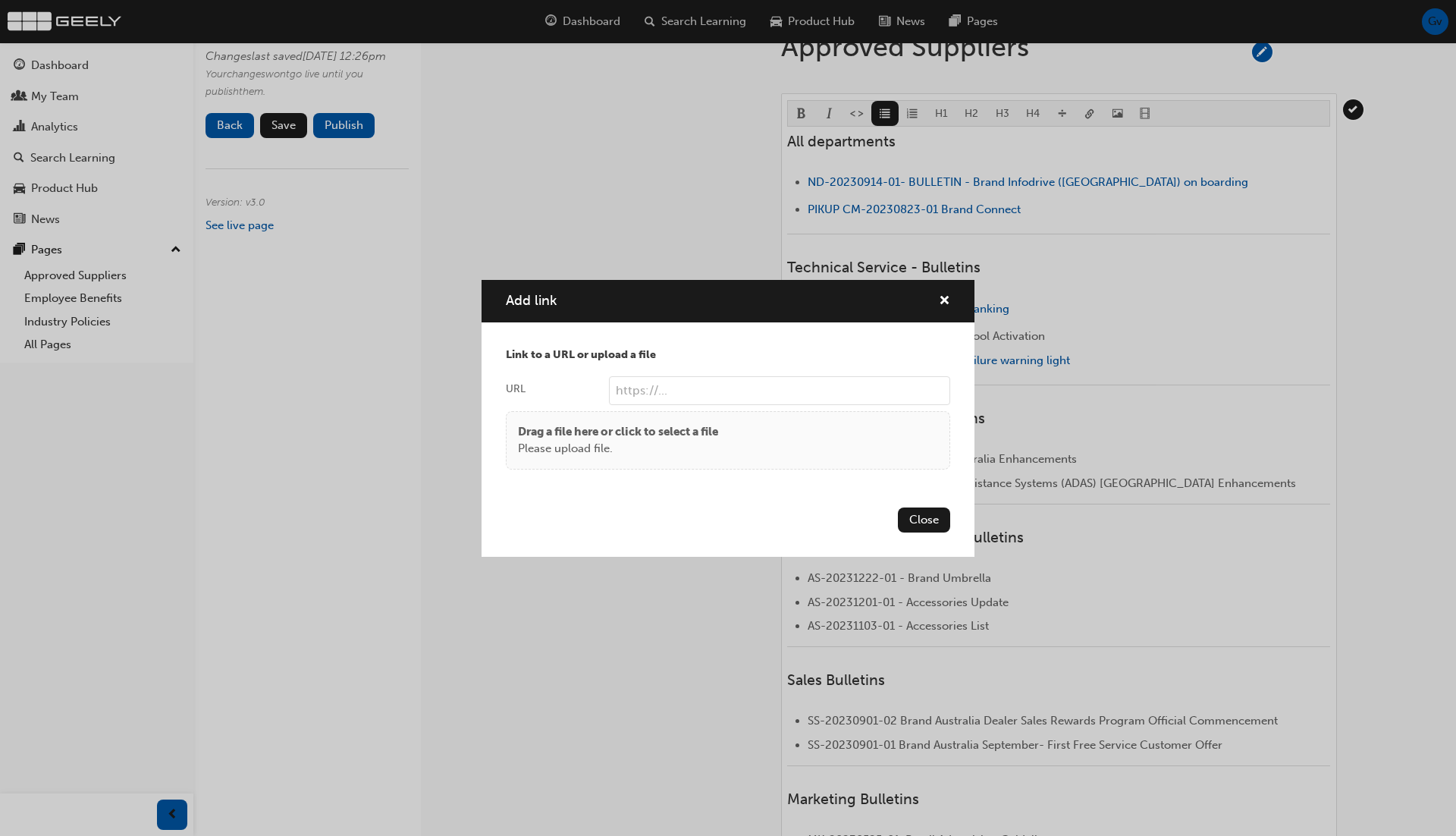
click at [824, 394] on input "URL" at bounding box center [779, 390] width 342 height 28
paste input "https://www.geely.com.au/"
type input "https://www.geely.com.au/"
click at [928, 518] on button "Close" at bounding box center [924, 520] width 52 height 25
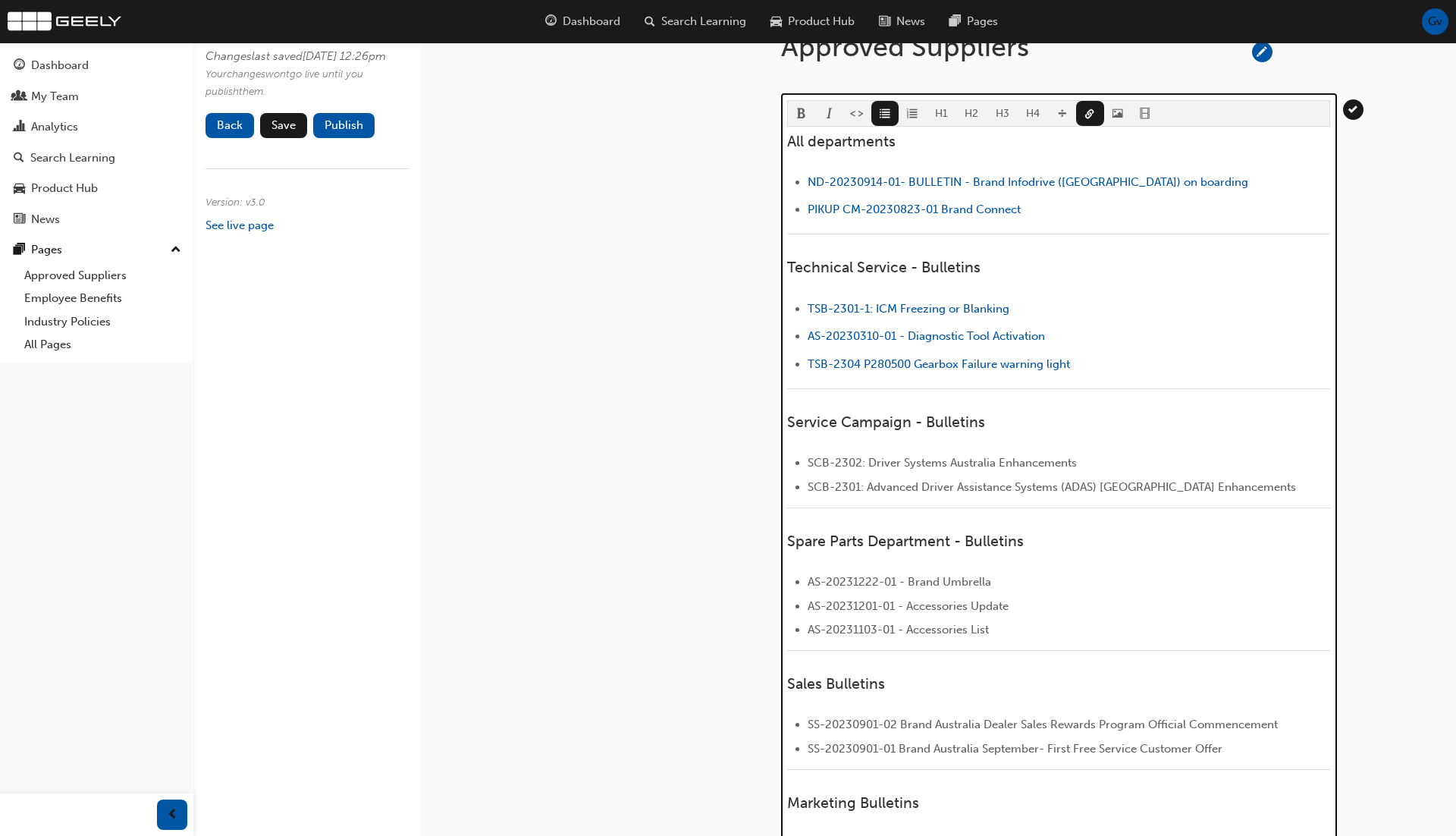
click at [1125, 356] on li "﻿ TSB-2304 P280500 Gearbox Failure warning light ﻿" at bounding box center [1069, 366] width 522 height 22
click at [1203, 187] on li "﻿ ND-20230914-01- BULLETIN - Brand Infodrive (Nidasu) on boarding ﻿" at bounding box center [1069, 184] width 522 height 22
click at [1090, 116] on span "link-icon" at bounding box center [1089, 115] width 11 height 13
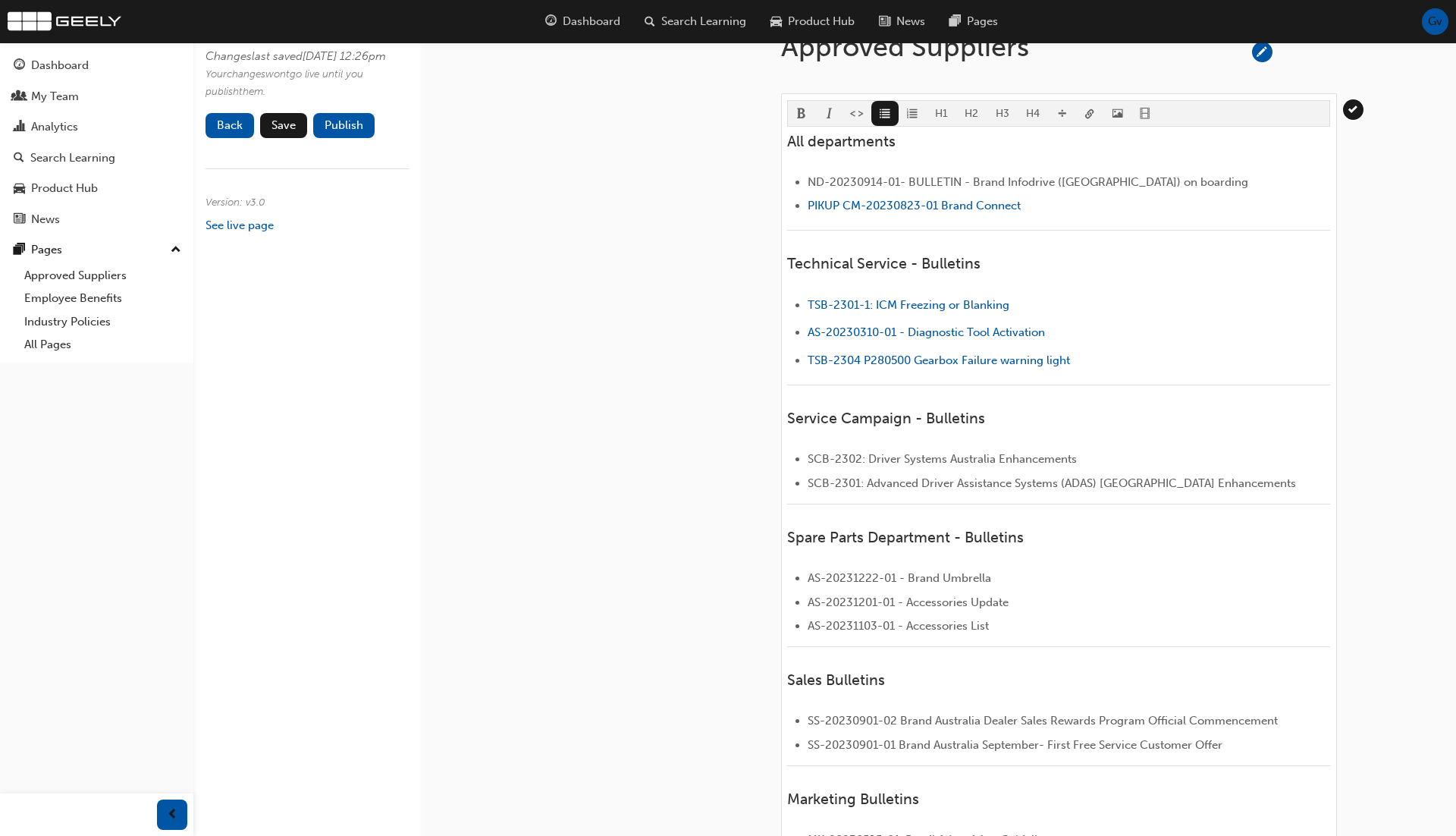
click at [1090, 116] on body "Your version of Internet Explorer is outdated and not supported. Please upgrade…" at bounding box center [728, 215] width 1456 height 836
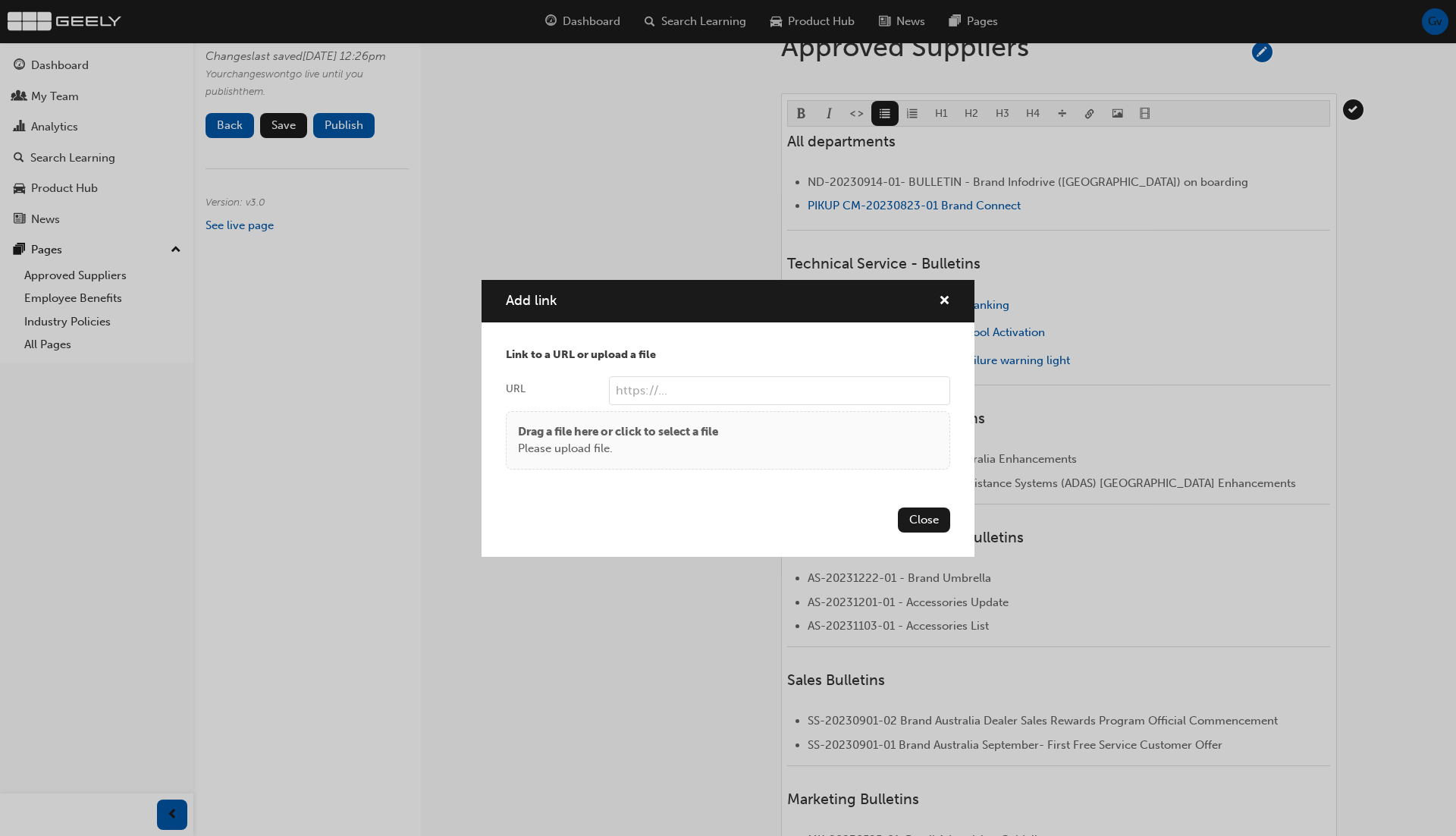
click at [749, 441] on div "Drag a file here or click to select a file Please upload file." at bounding box center [728, 440] width 420 height 34
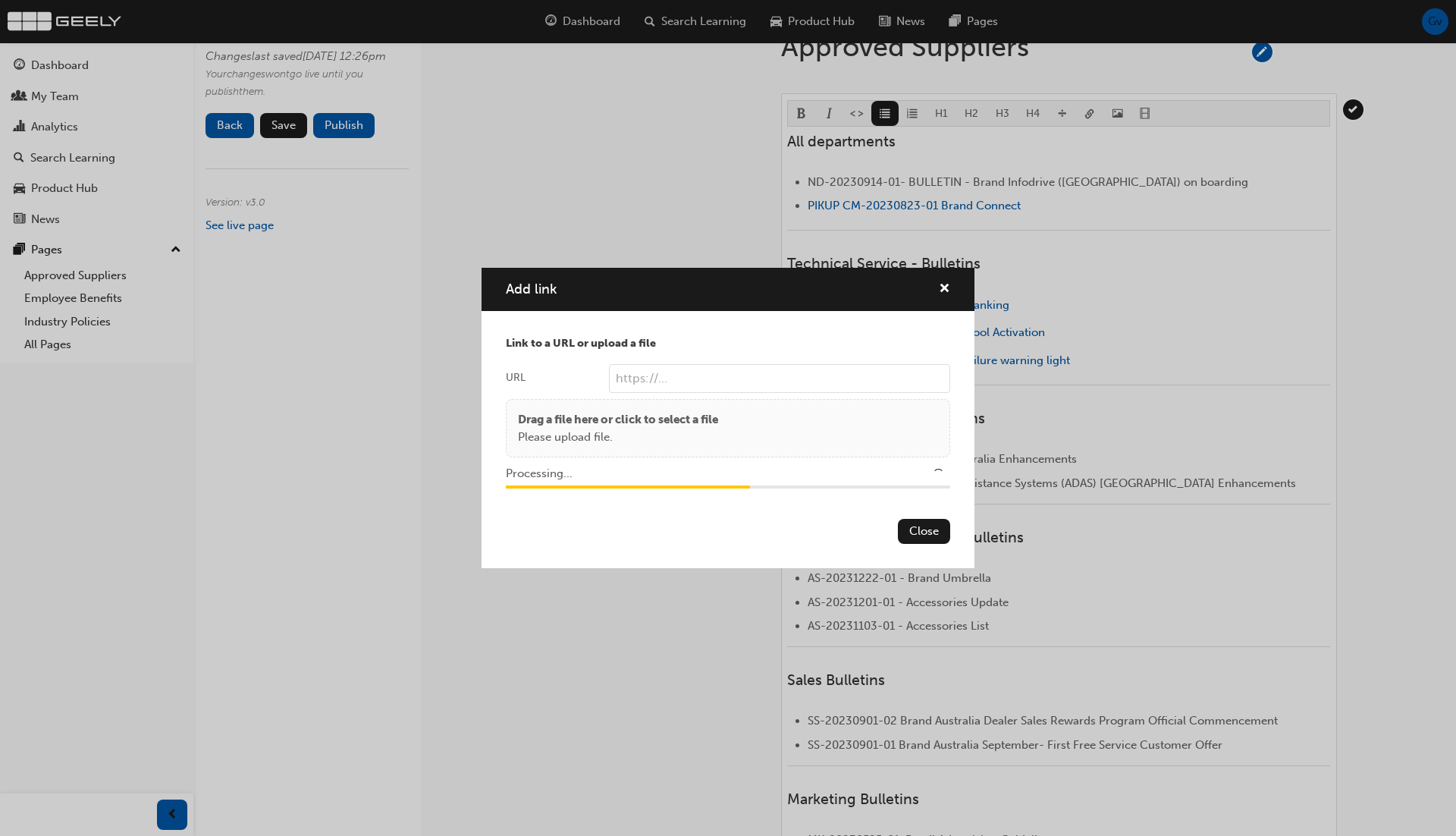
type input "/upload/be570965-48e3-4425-8ce5-8406124307bf.pdf"
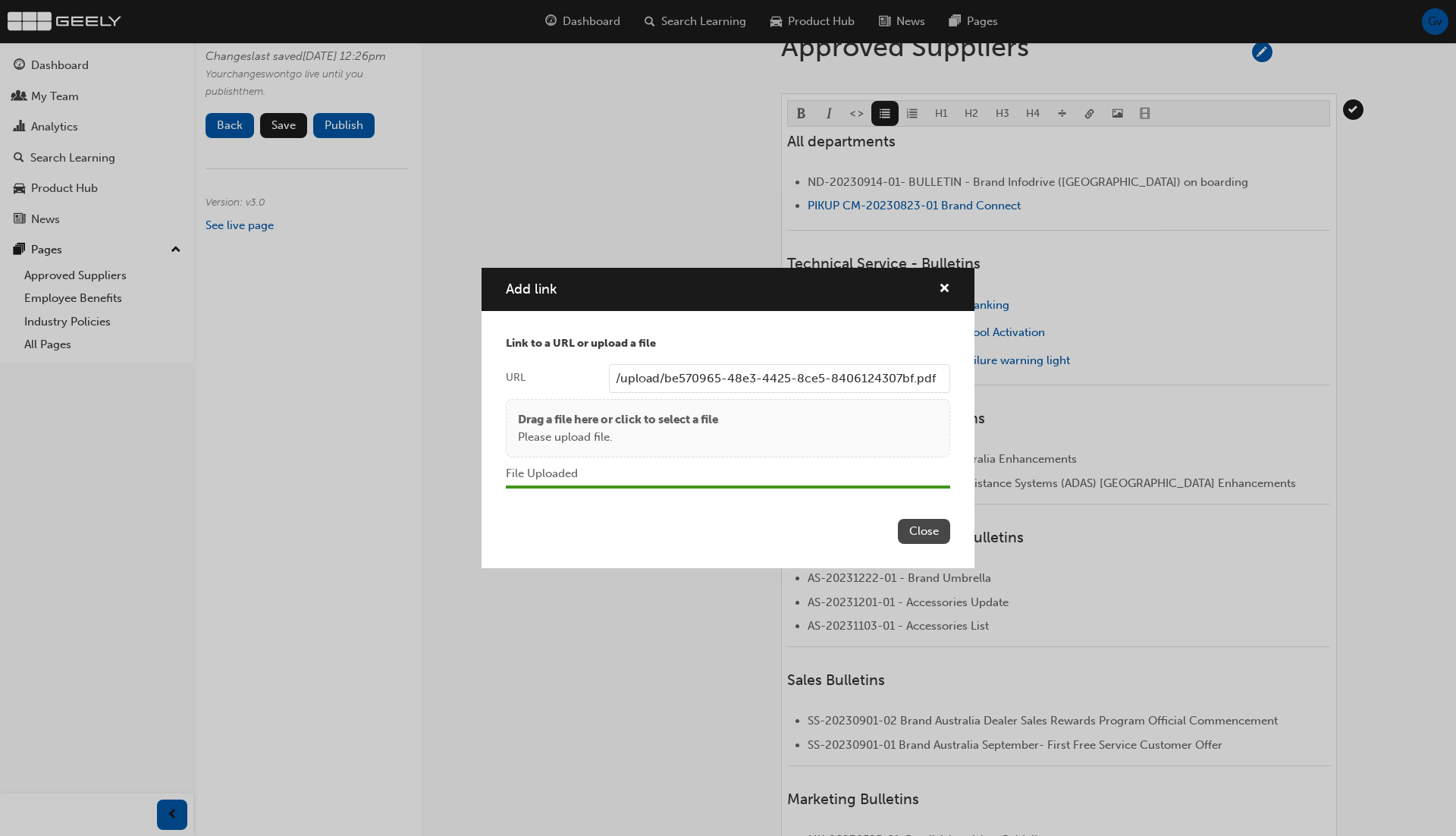
click at [922, 527] on button "Close" at bounding box center [924, 532] width 52 height 25
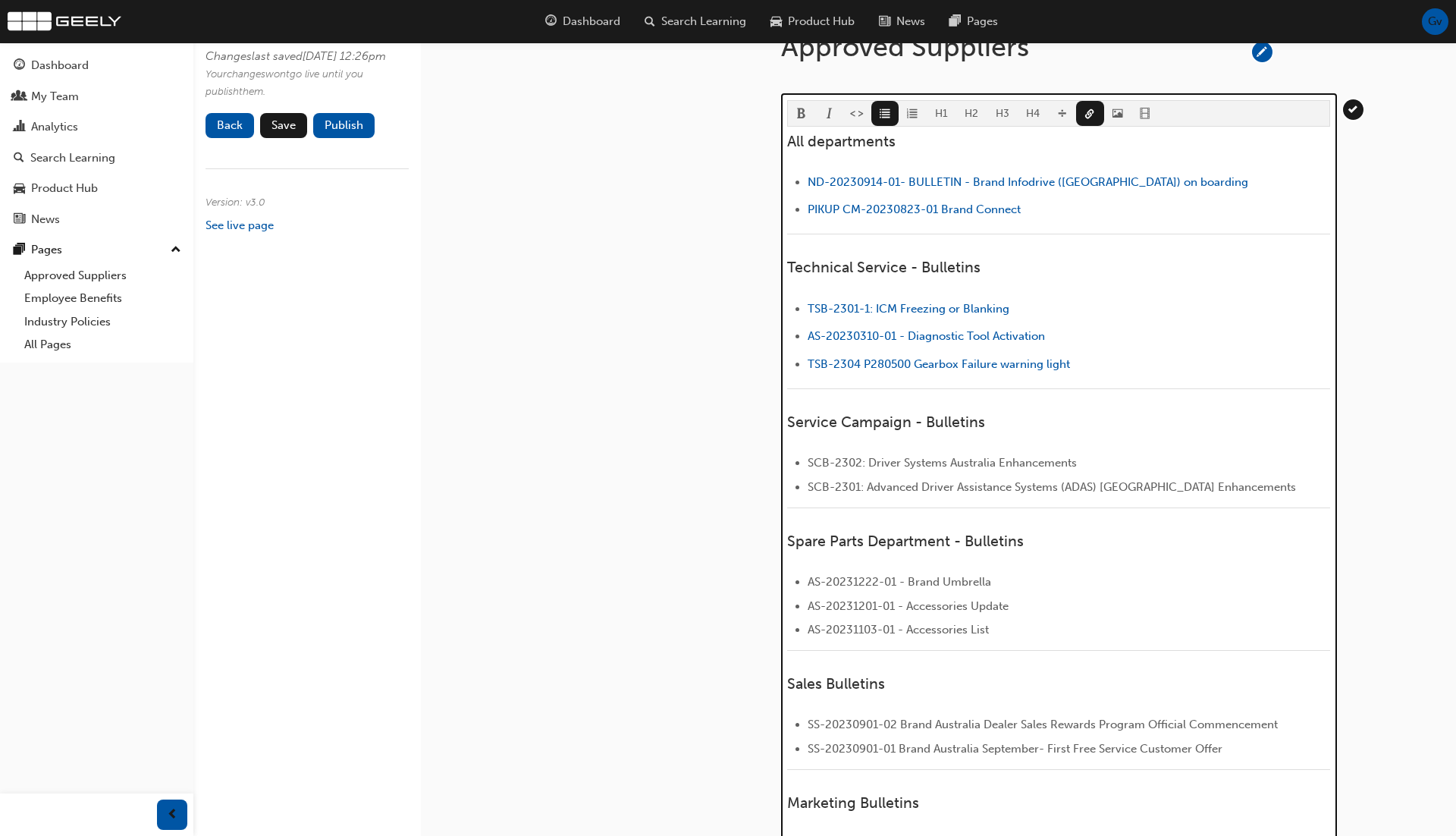
click at [1109, 203] on li "﻿ PIKUP CM-20230823-01 Brand Connect ﻿" at bounding box center [1069, 211] width 522 height 22
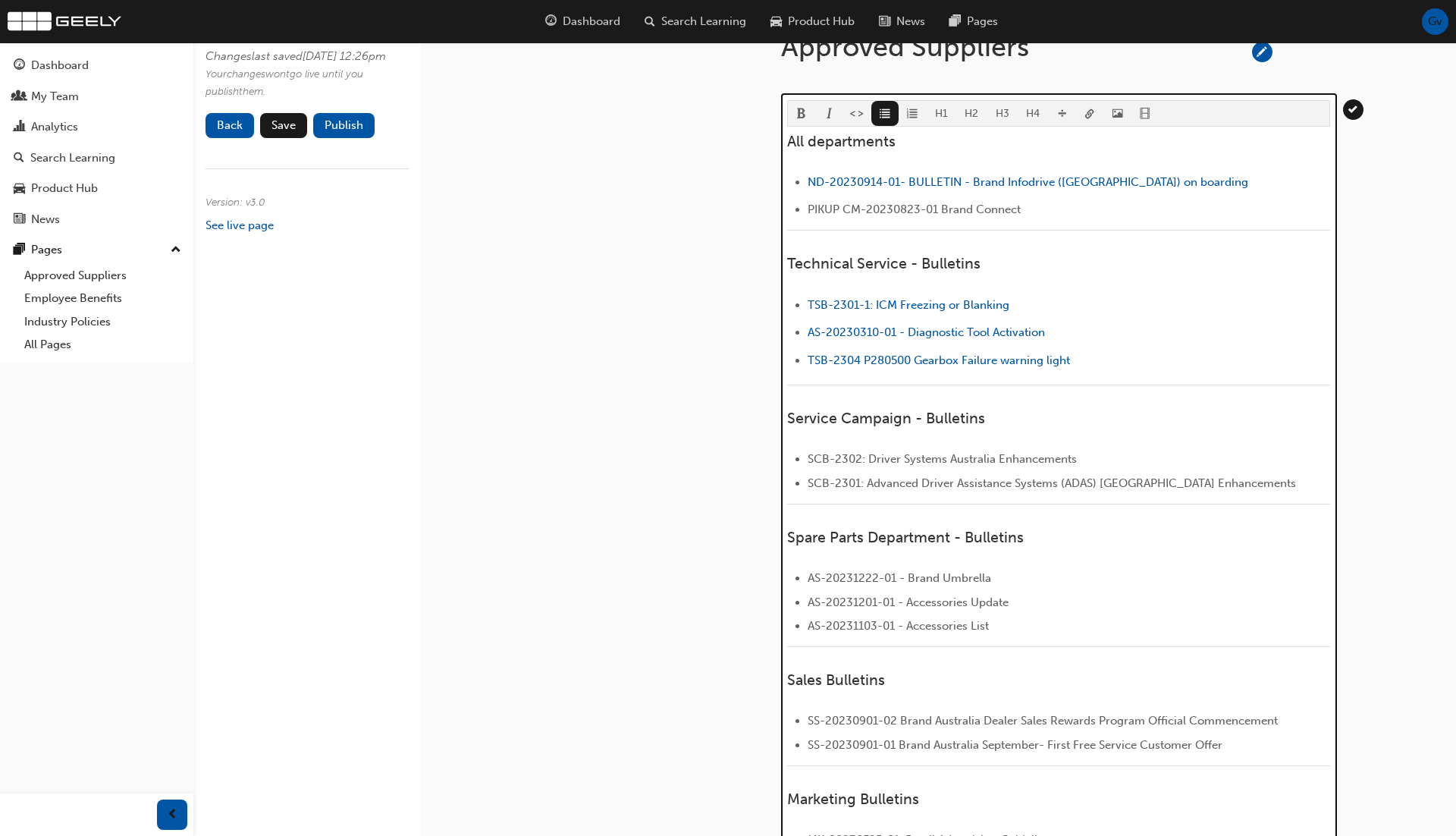
click at [1086, 109] on span "link-icon" at bounding box center [1089, 115] width 11 height 13
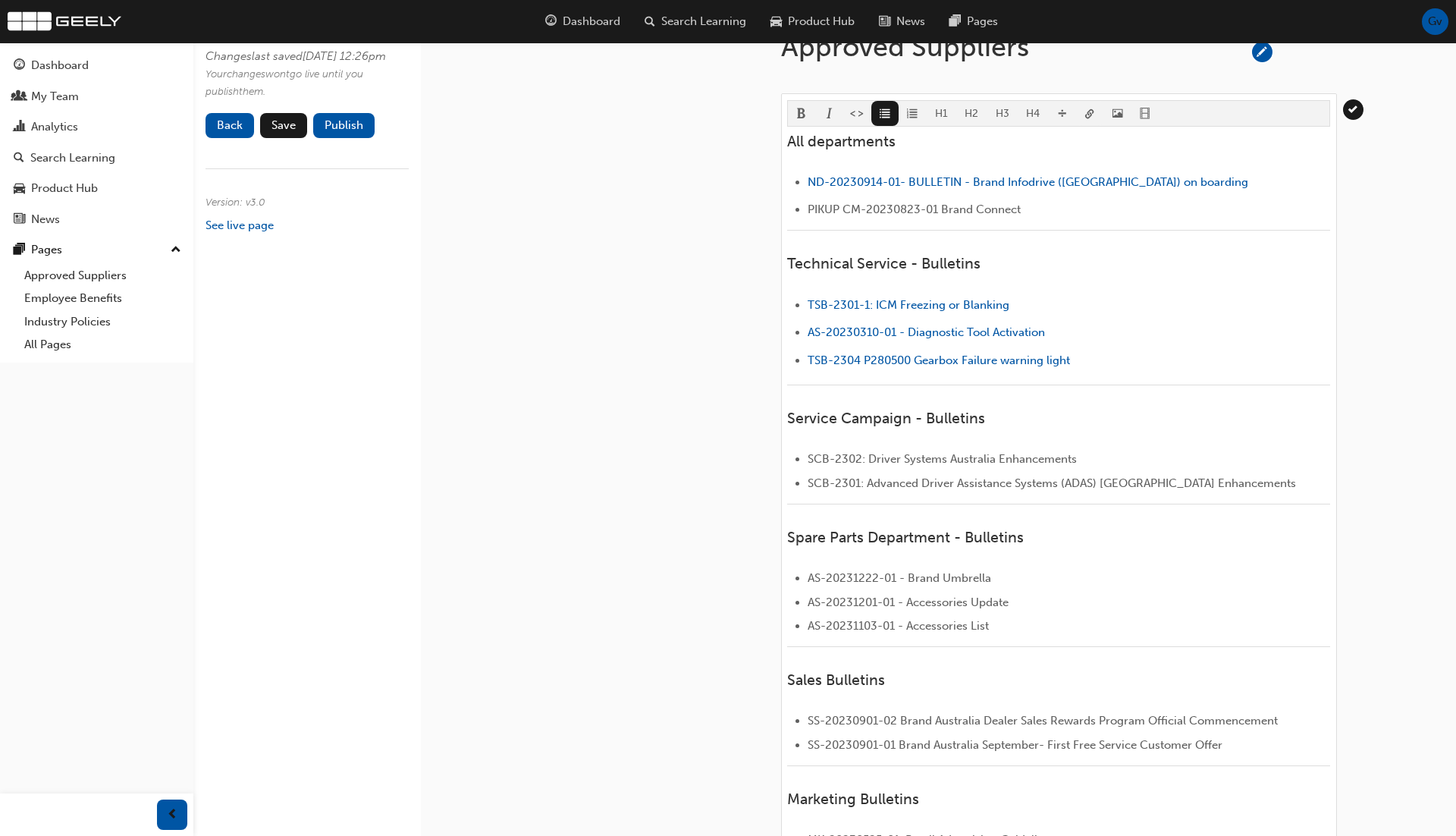
click at [1086, 103] on body "Your version of Internet Explorer is outdated and not supported. Please upgrade…" at bounding box center [728, 215] width 1456 height 836
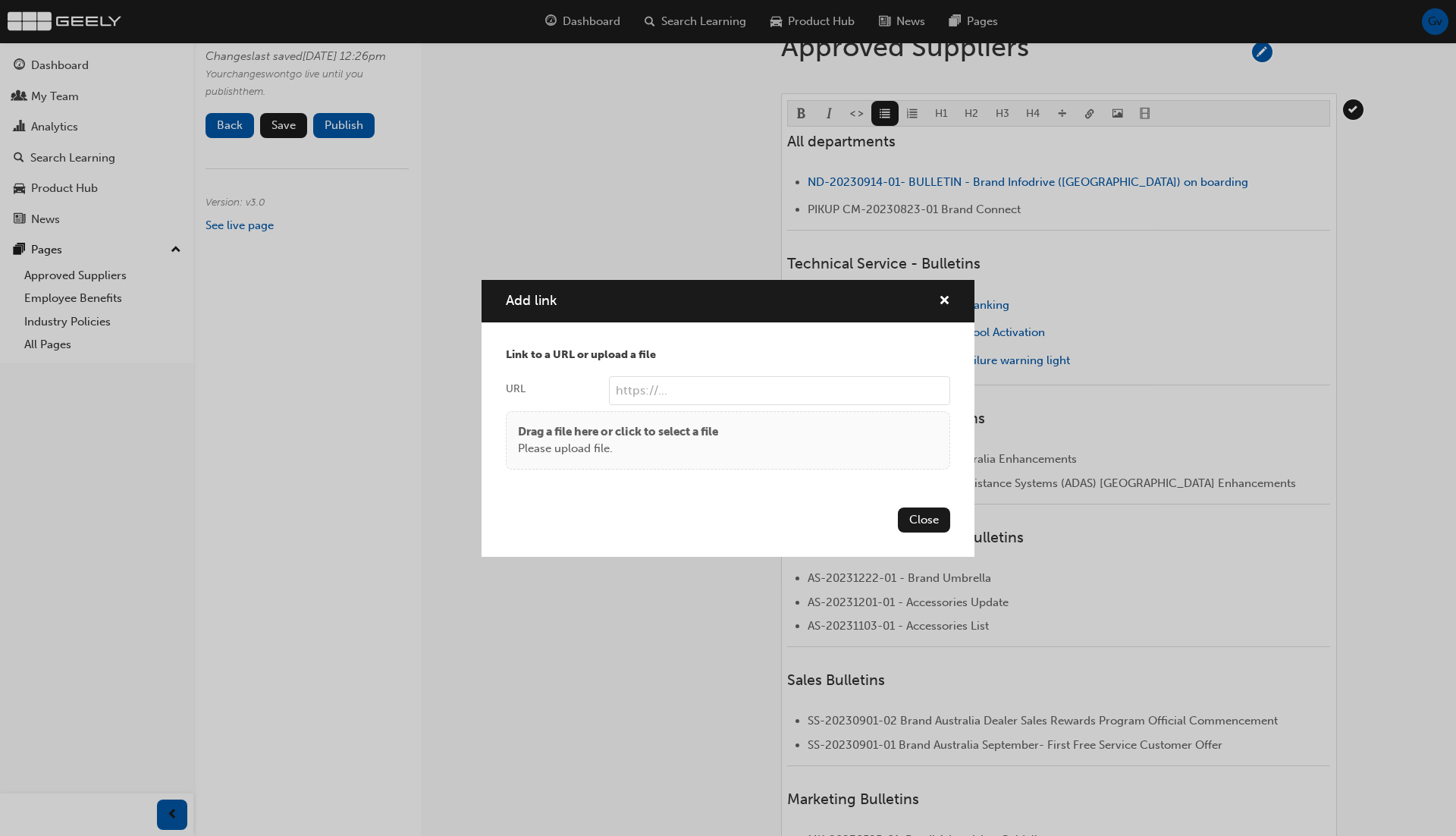
click at [777, 439] on div "Drag a file here or click to select a file Please upload file." at bounding box center [728, 440] width 420 height 34
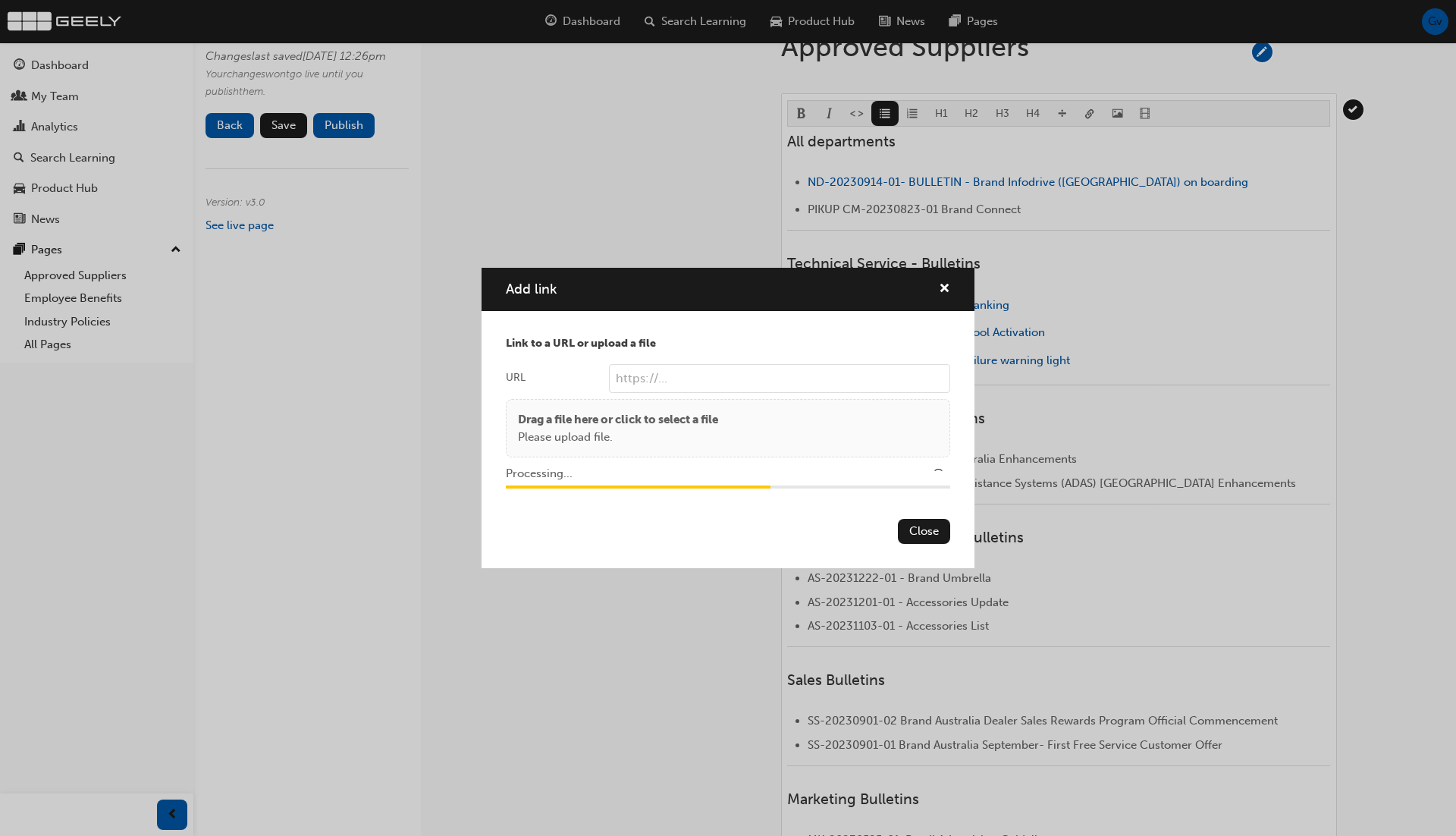
type input "/upload/98daa14d-e9b9-4058-b045-ad1b24efb1cb.pdf"
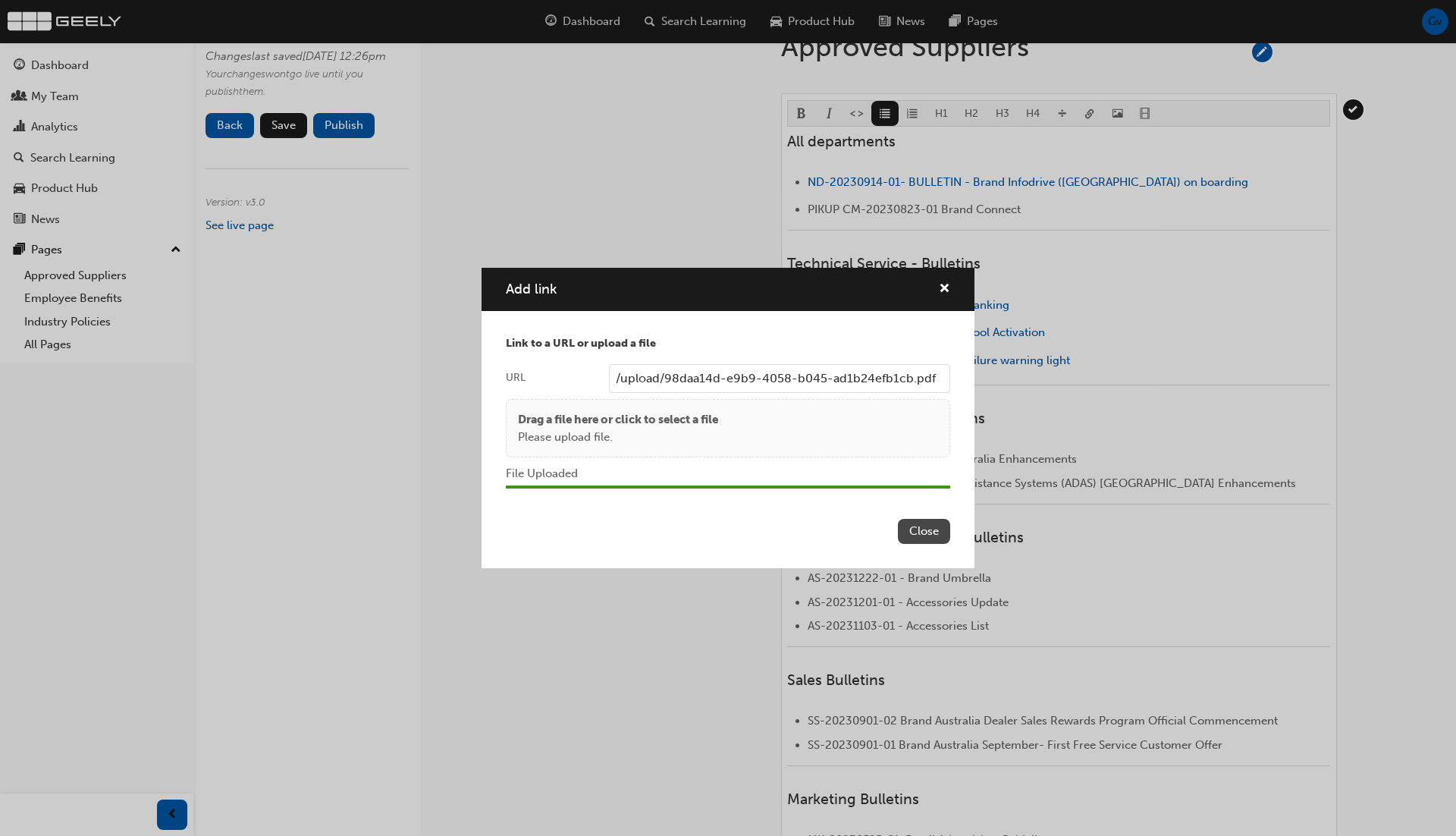
click at [932, 539] on button "Close" at bounding box center [924, 532] width 52 height 25
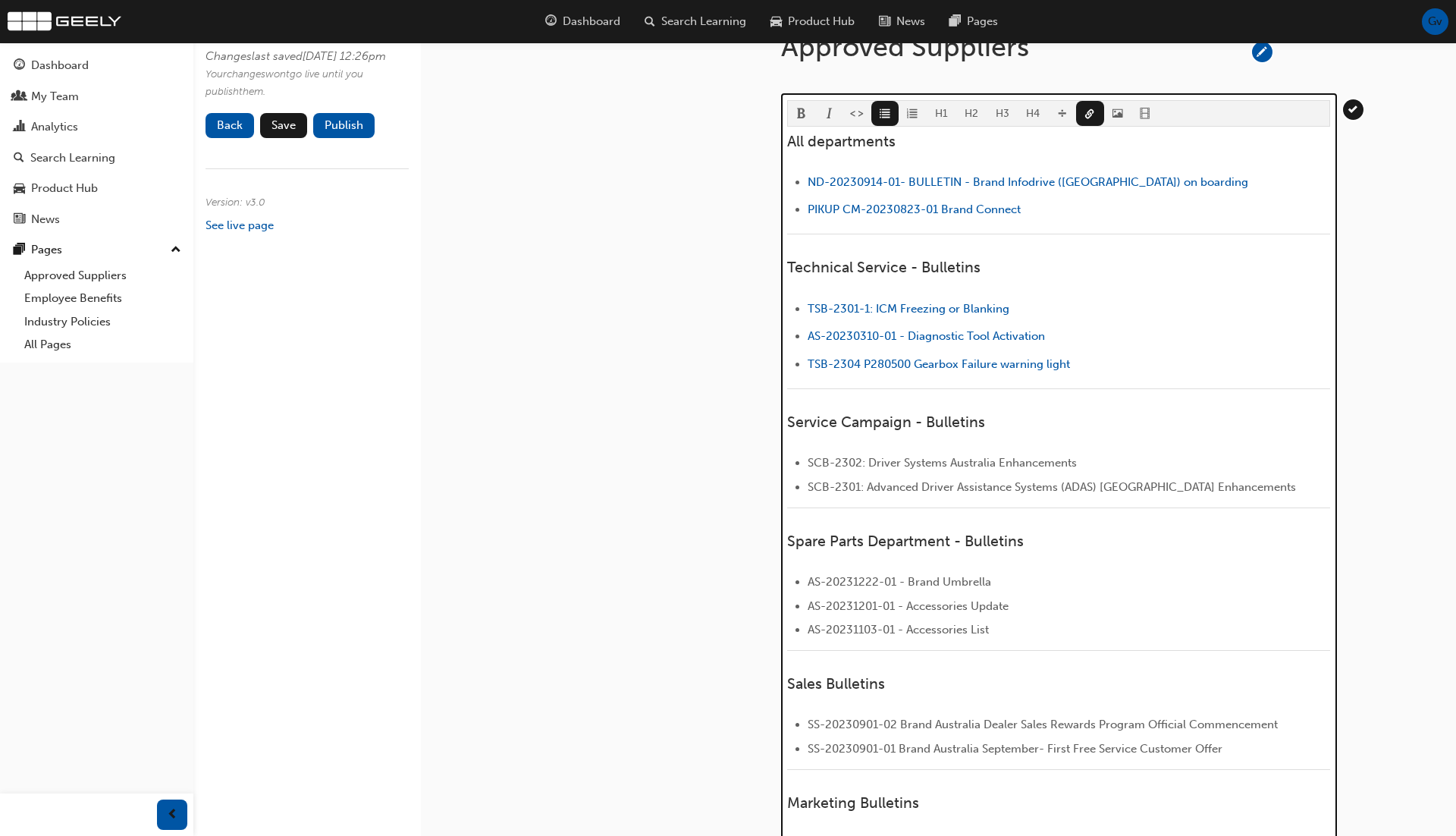
click at [1163, 314] on li "﻿ TSB-2301-1: ICM Freezing or Blanking ﻿ ﻿ ﻿" at bounding box center [1069, 311] width 522 height 22
click at [1096, 101] on button "button" at bounding box center [1090, 113] width 28 height 25
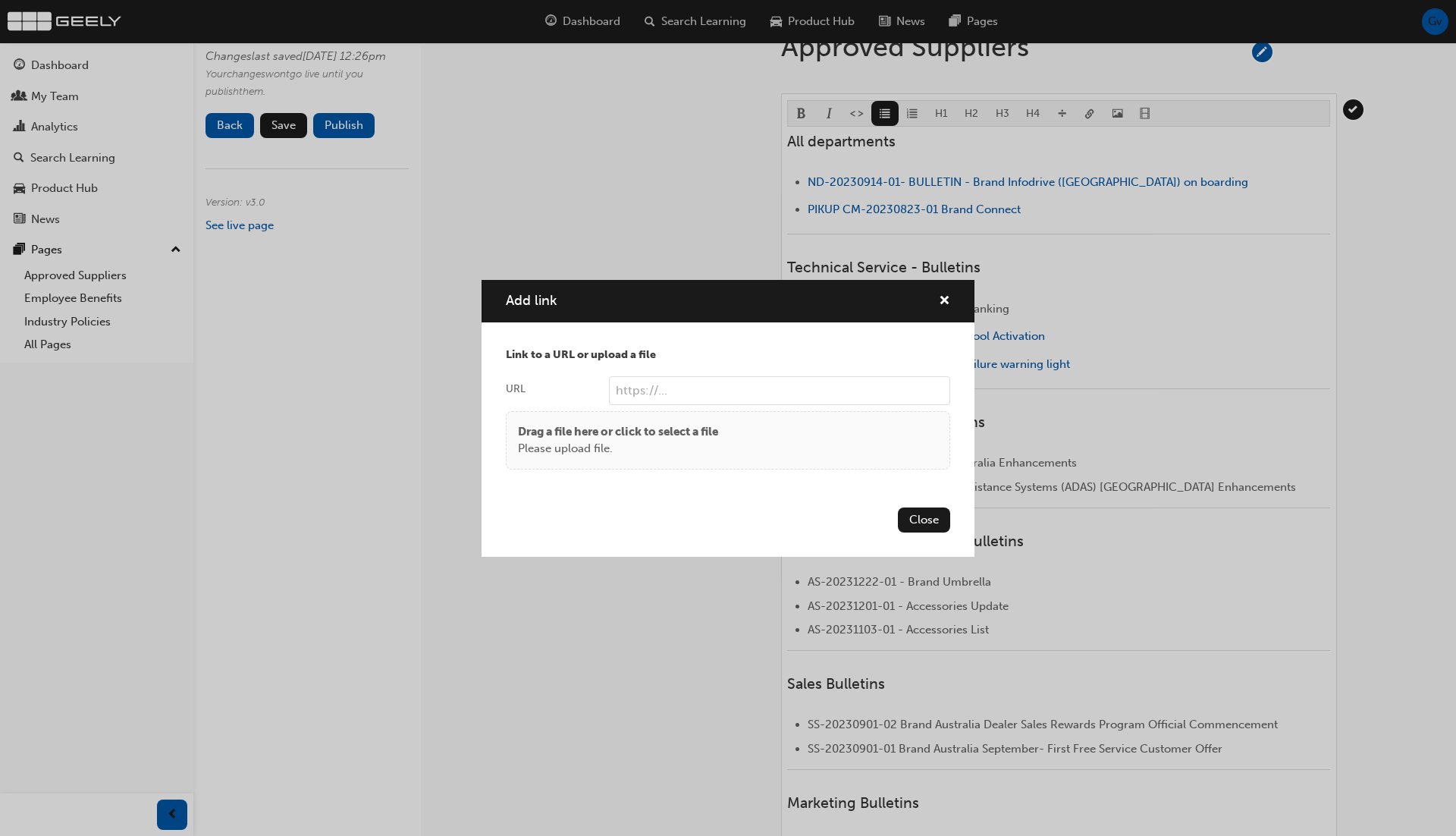
click at [1094, 103] on body "Your version of Internet Explorer is outdated and not supported. Please upgrade…" at bounding box center [728, 215] width 1456 height 836
click at [785, 441] on div "Drag a file here or click to select a file Please upload file." at bounding box center [728, 440] width 420 height 34
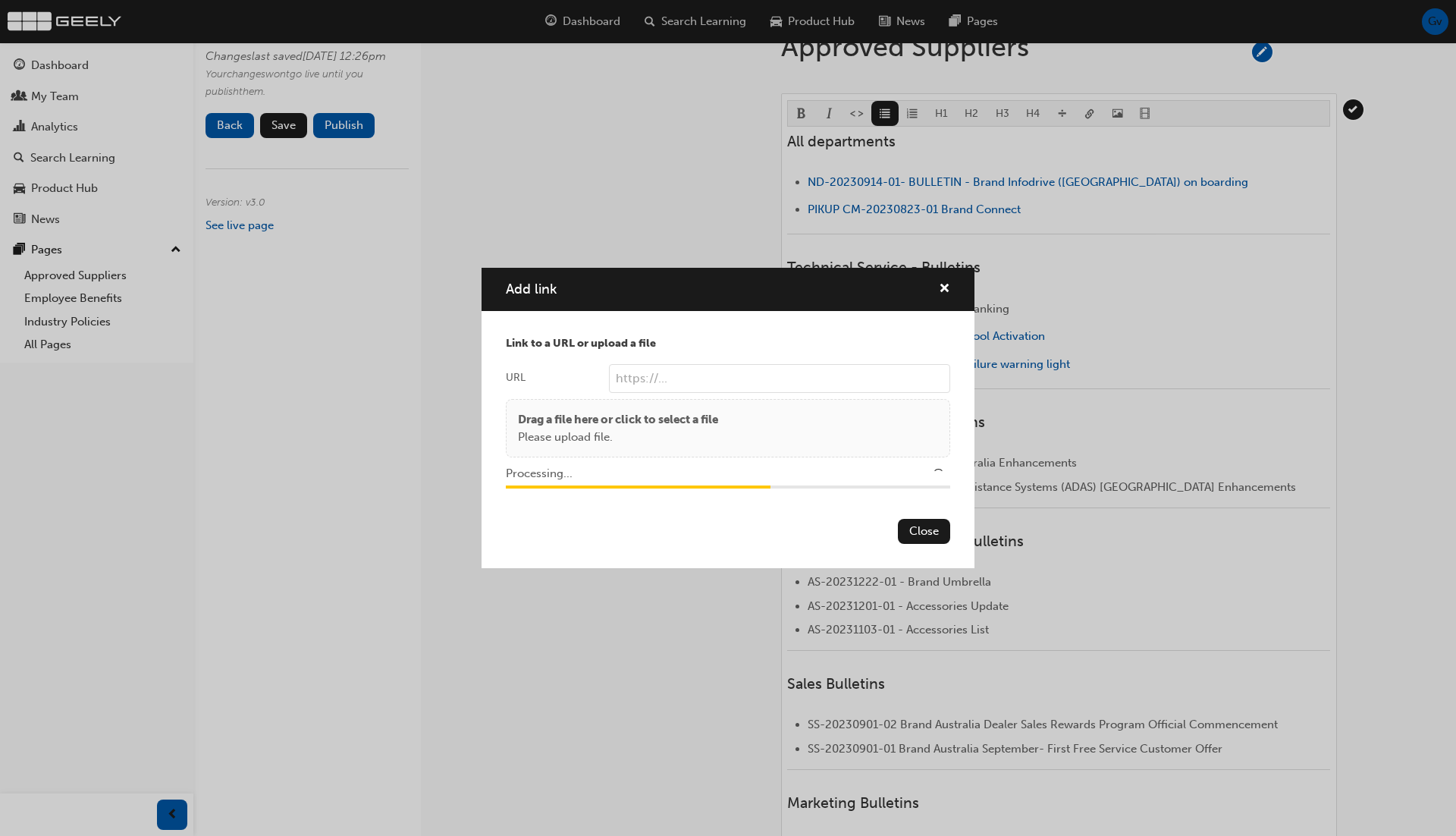
type input "/upload/8f959fa5-d846-4a51-be9b-ea7e9c209c99.pdf"
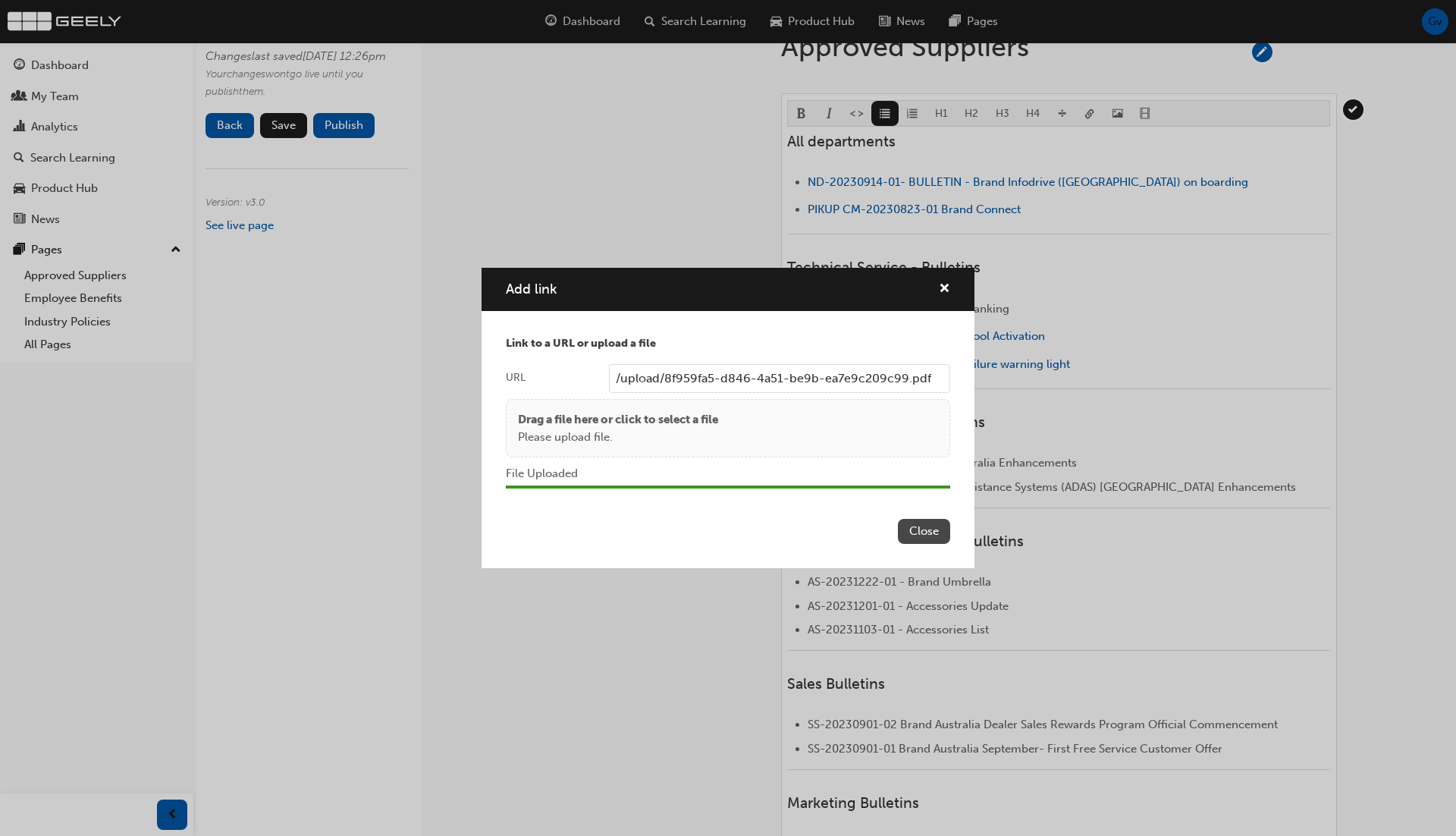
click at [914, 532] on button "Close" at bounding box center [924, 532] width 52 height 25
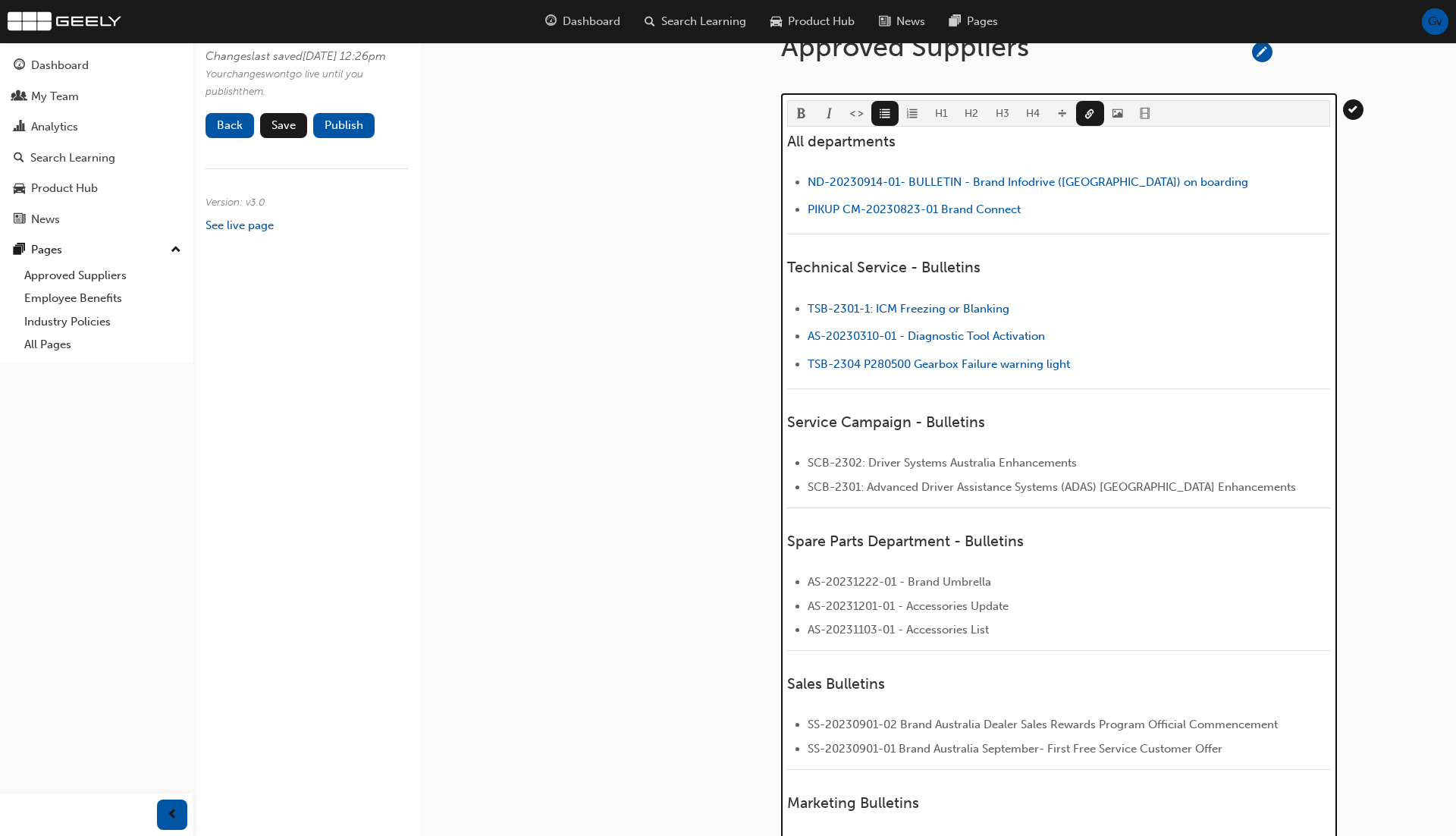
click at [1130, 335] on li "﻿ AS-20230310-01 - Diagnostic Tool Activation ﻿" at bounding box center [1069, 338] width 522 height 22
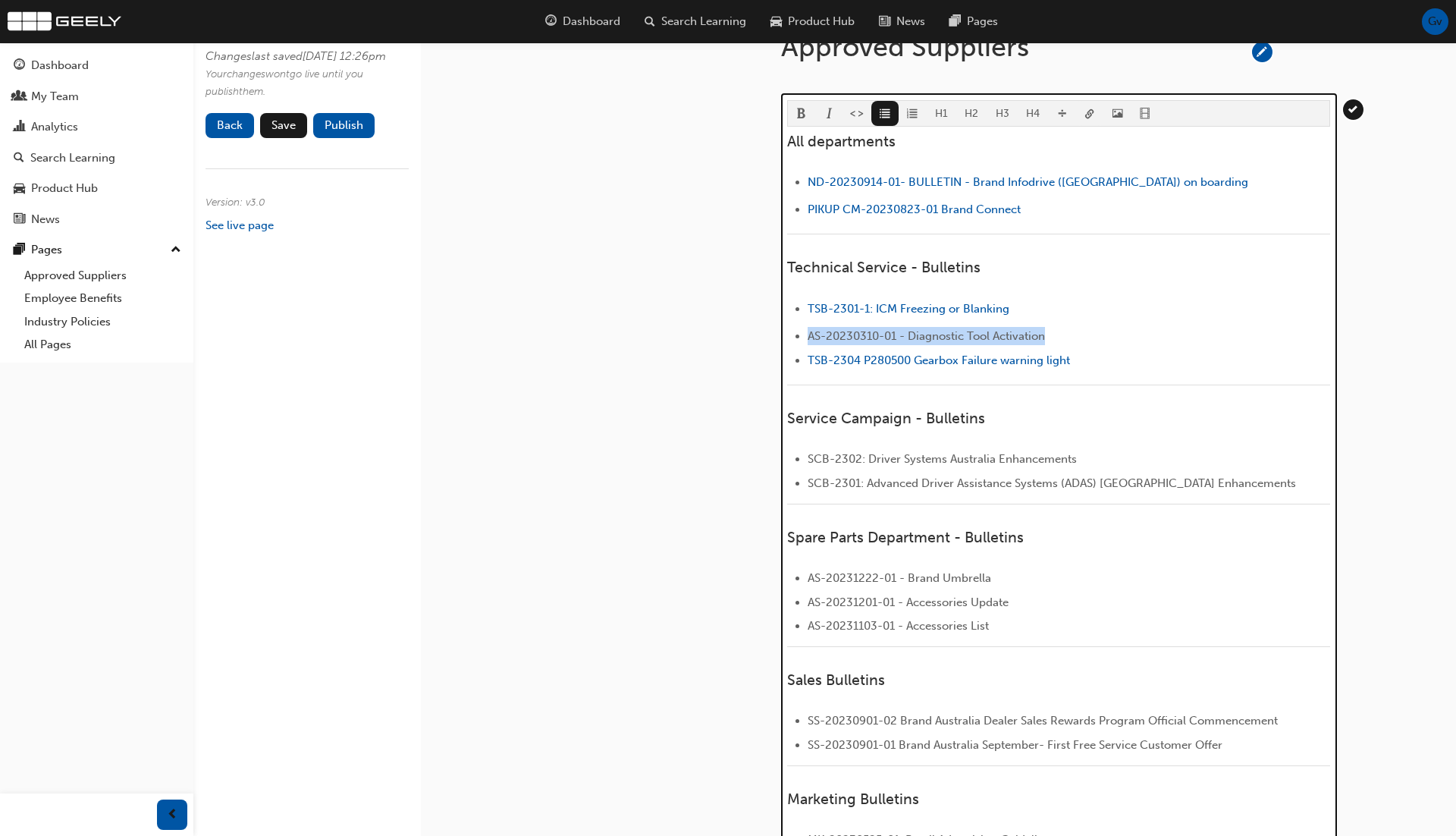
click at [1087, 109] on span "link-icon" at bounding box center [1089, 115] width 11 height 13
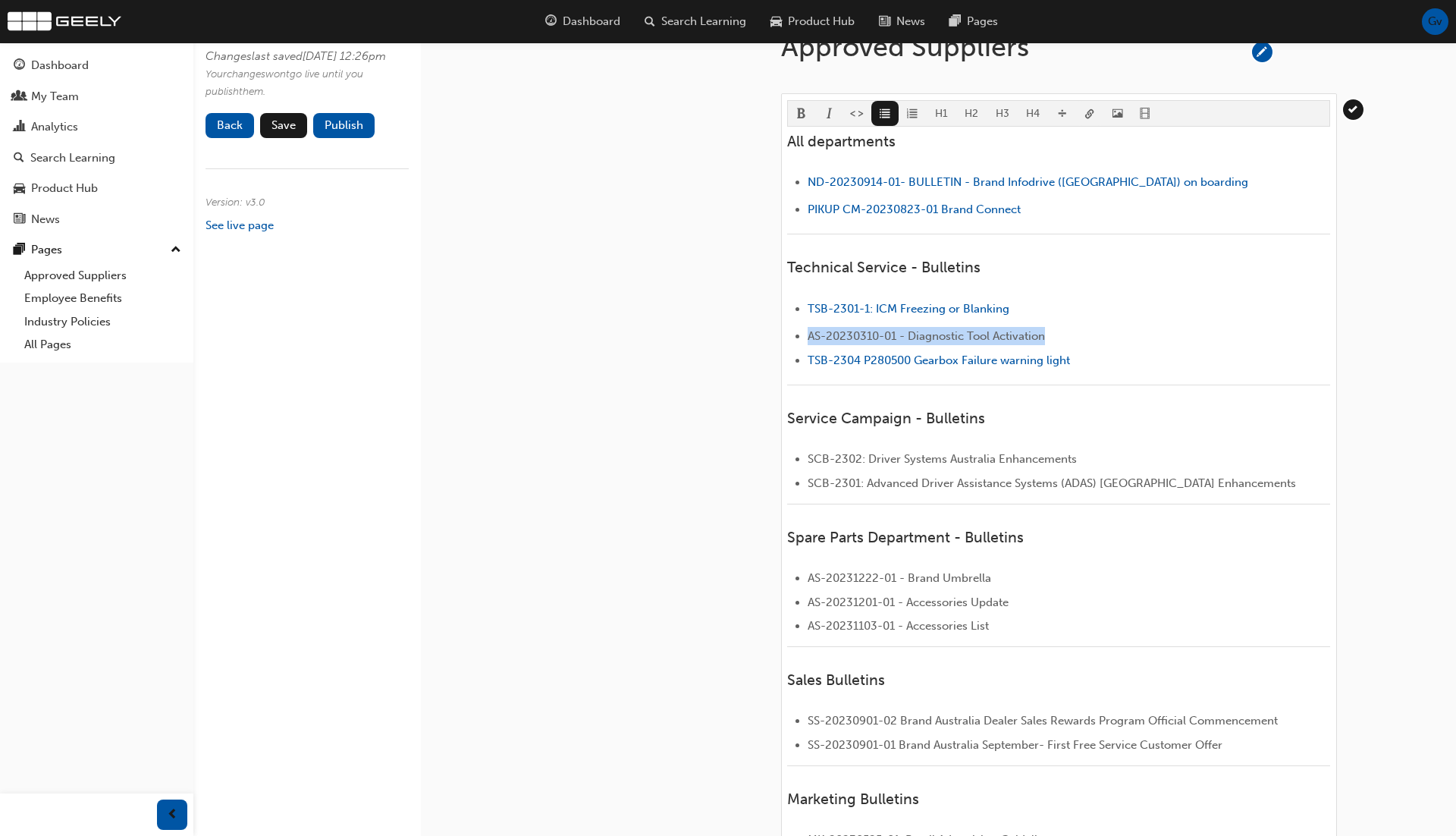
click at [1087, 109] on body "Your version of Internet Explorer is outdated and not supported. Please upgrade…" at bounding box center [728, 215] width 1456 height 836
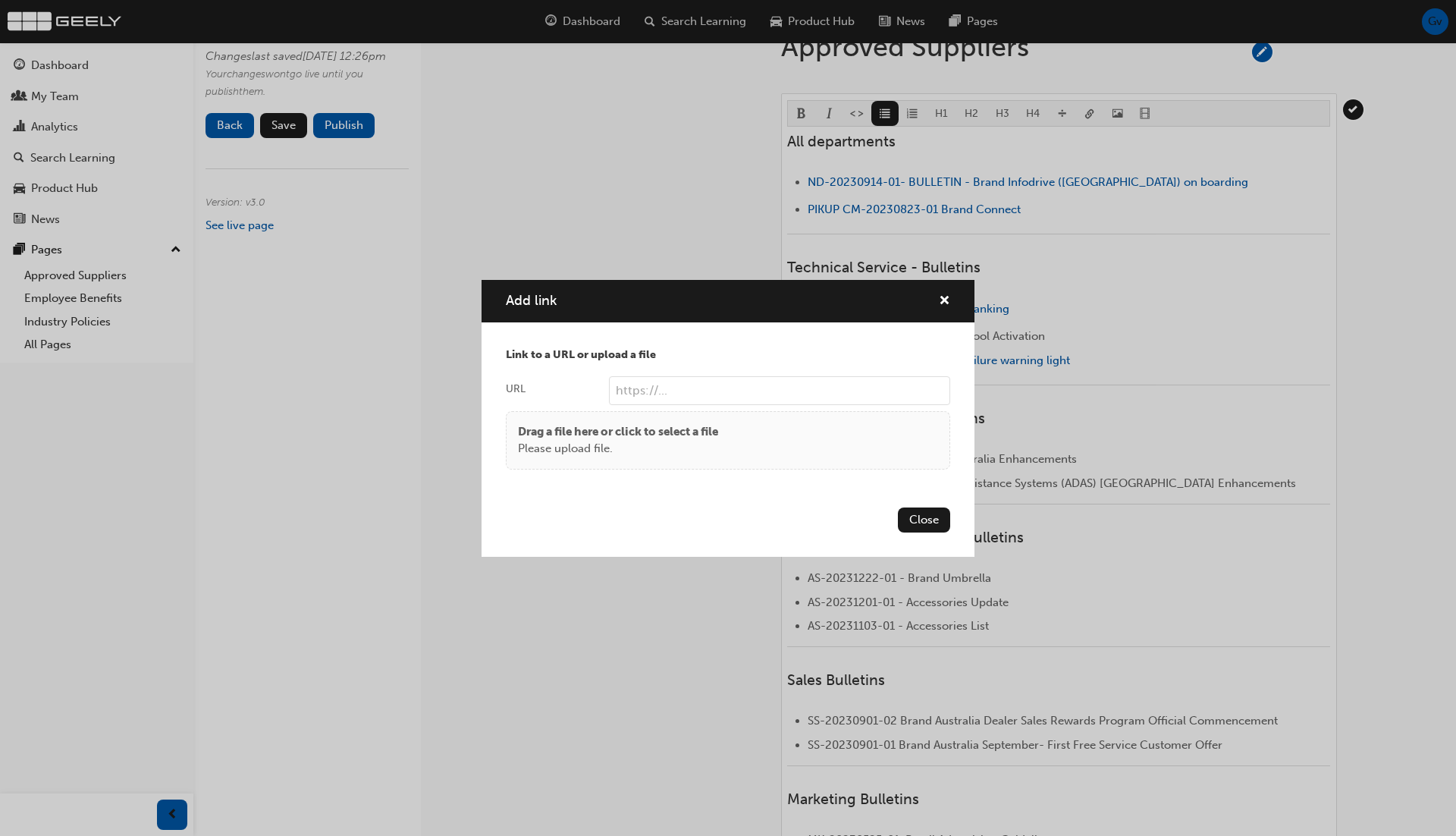
click at [665, 432] on p "Drag a file here or click to select a file" at bounding box center [618, 431] width 200 height 18
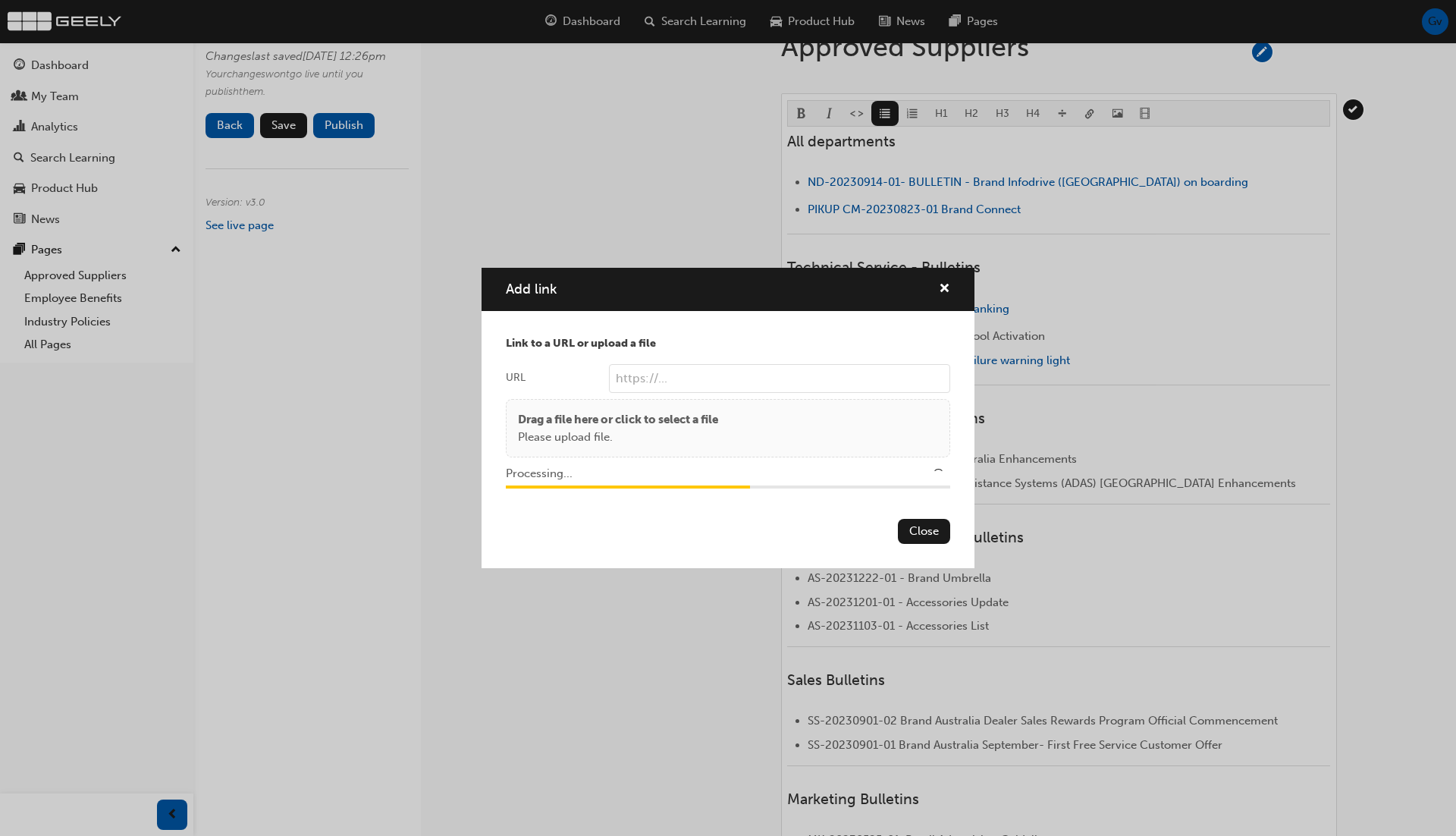
type input "/upload/8a1657b1-2290-4c57-a62e-5dd6c5098f31.pdf"
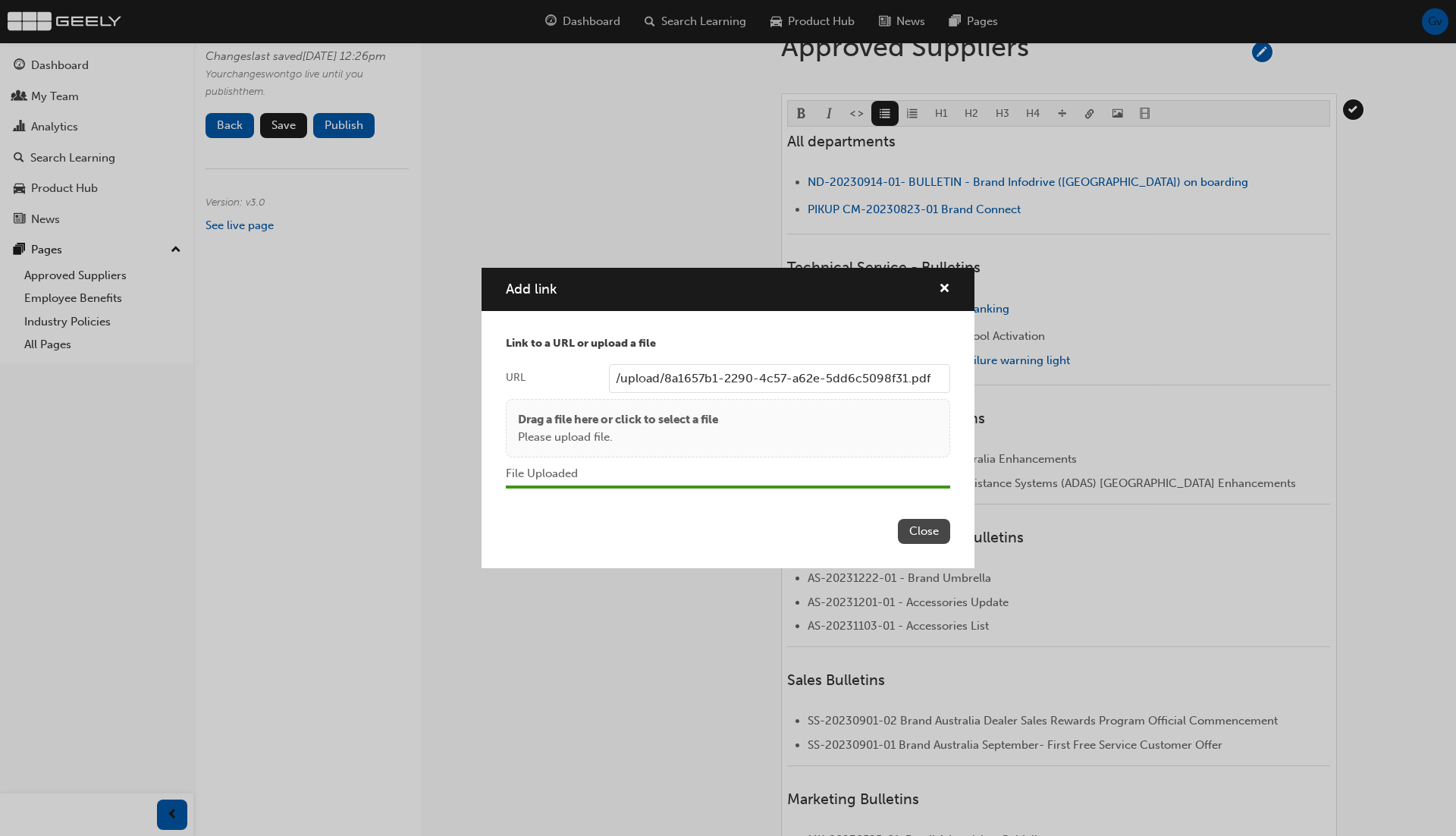
click at [925, 531] on button "Close" at bounding box center [924, 532] width 52 height 25
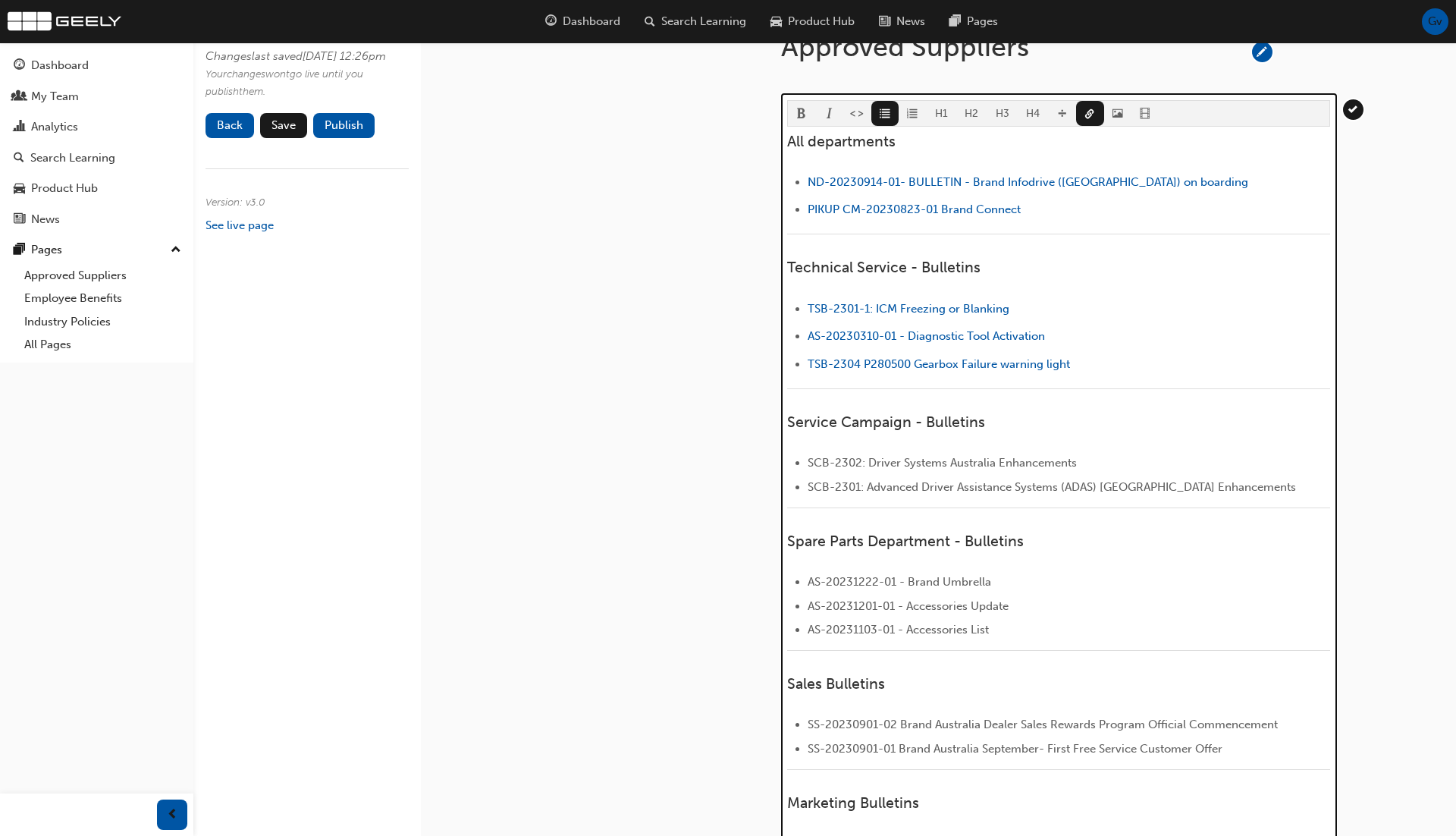
click at [1114, 355] on li "﻿ TSB-2304 P280500 Gearbox Failure warning light ﻿" at bounding box center [1069, 366] width 522 height 22
click at [1092, 110] on button "button" at bounding box center [1090, 113] width 28 height 25
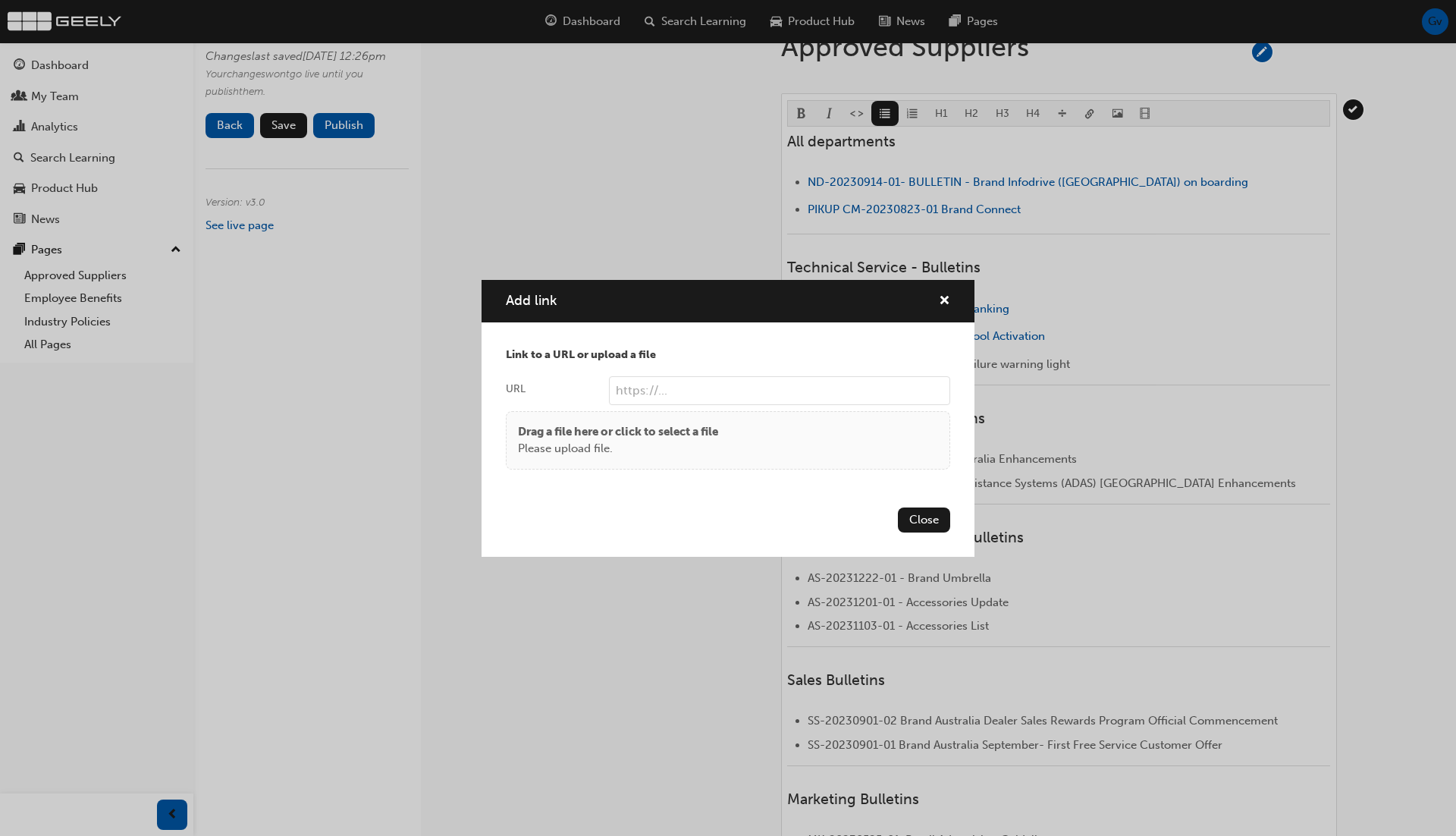
click at [1092, 110] on body "Your version of Internet Explorer is outdated and not supported. Please upgrade…" at bounding box center [728, 215] width 1456 height 836
click at [769, 423] on div "Drag a file here or click to select a file Please upload file." at bounding box center [728, 440] width 420 height 34
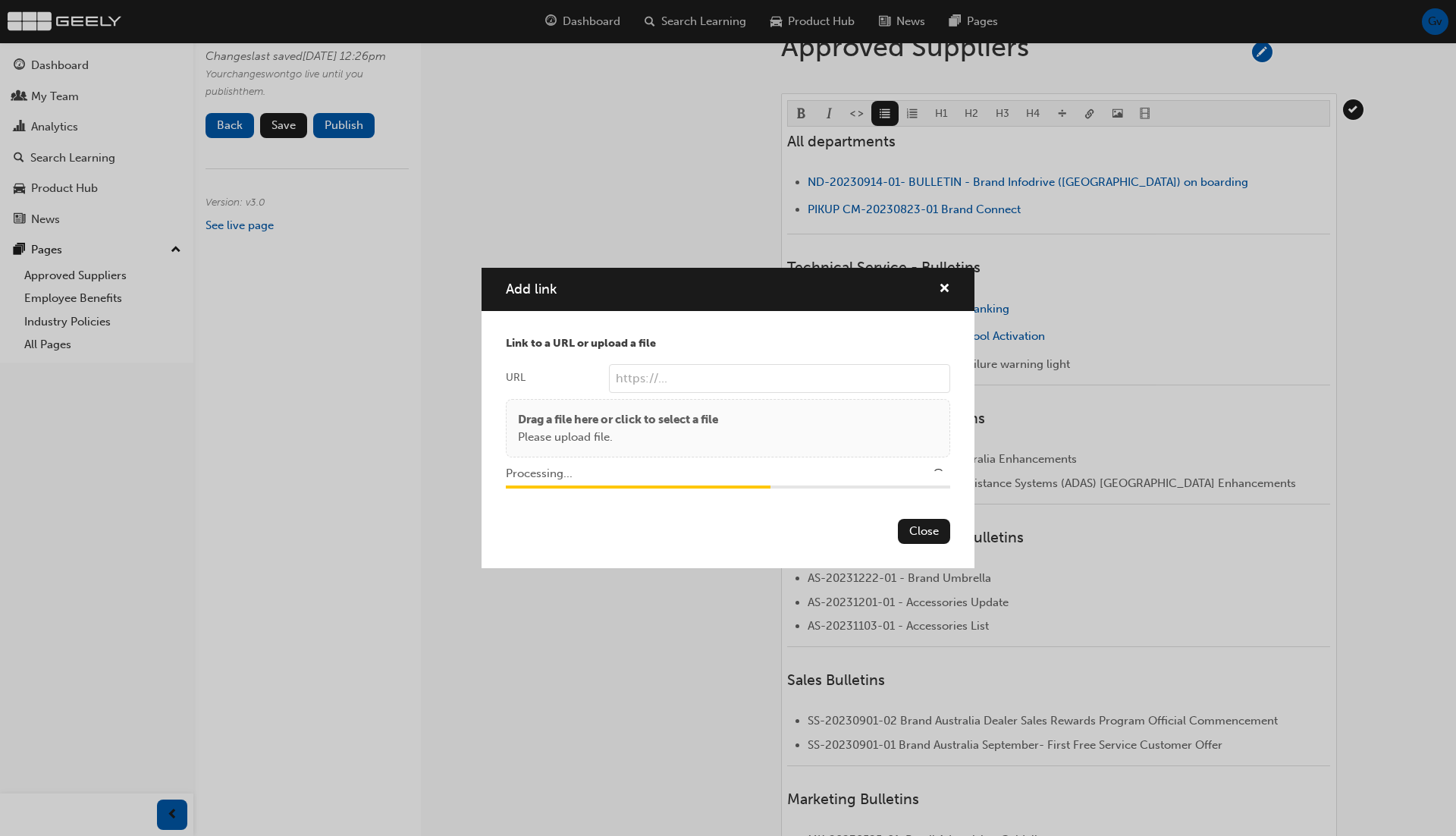
type input "/upload/667b5da1-f662-4ab4-bb33-aeac84145fb1.pdf"
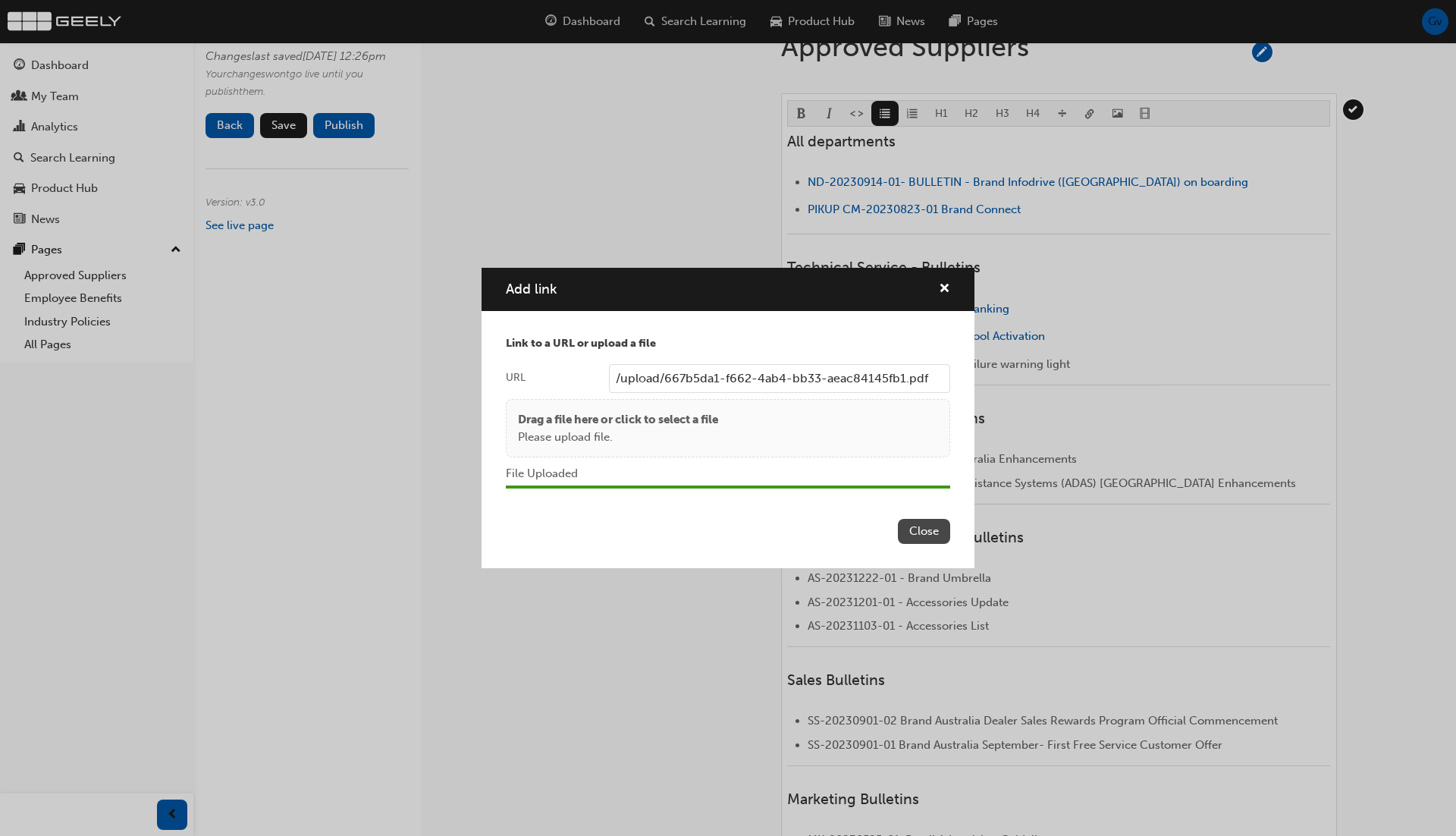
click at [938, 531] on button "Close" at bounding box center [924, 532] width 52 height 25
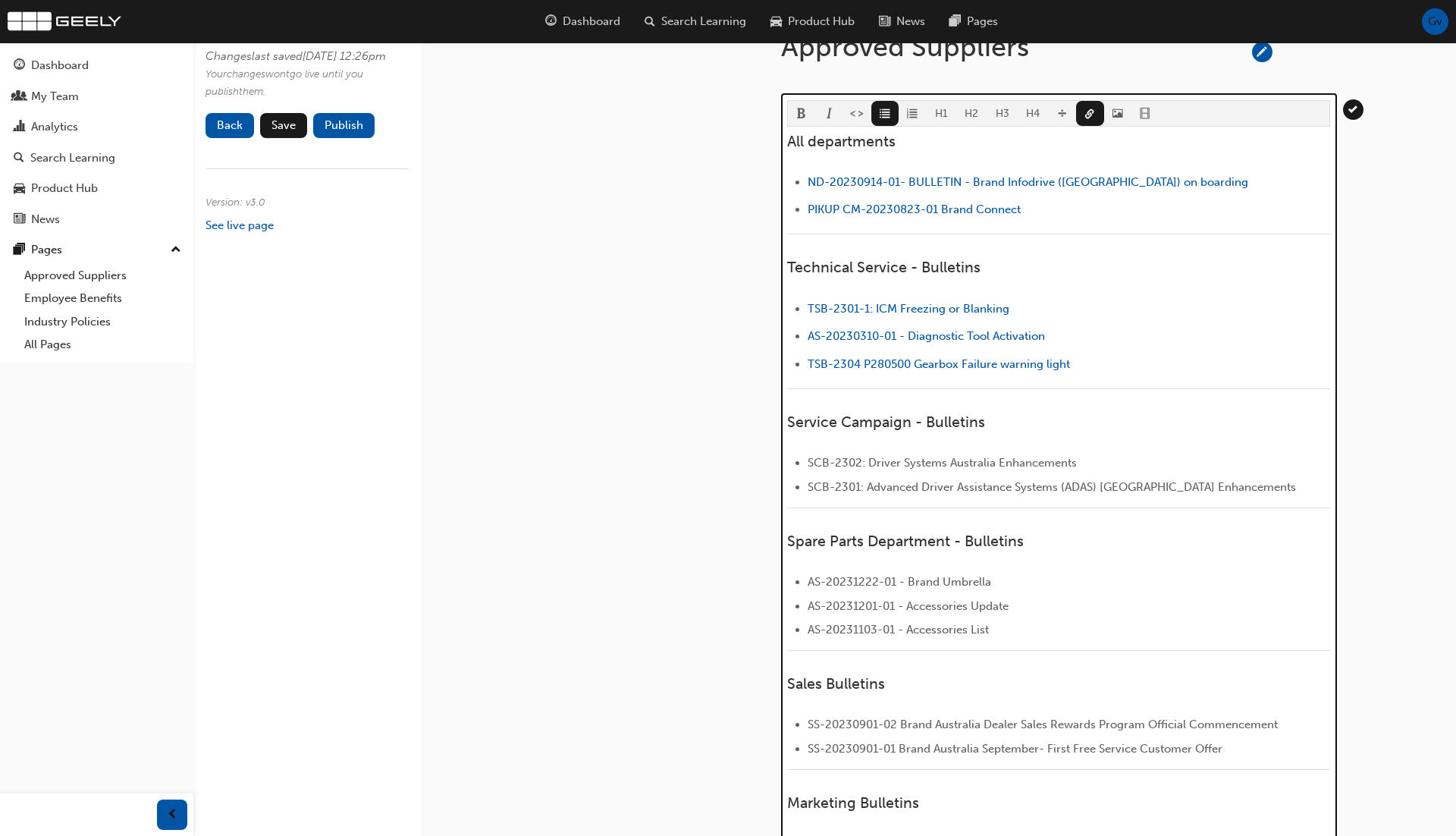
click at [1171, 459] on li "SCB-2302: Driver Systems Australia Enhancements" at bounding box center [1069, 463] width 522 height 18
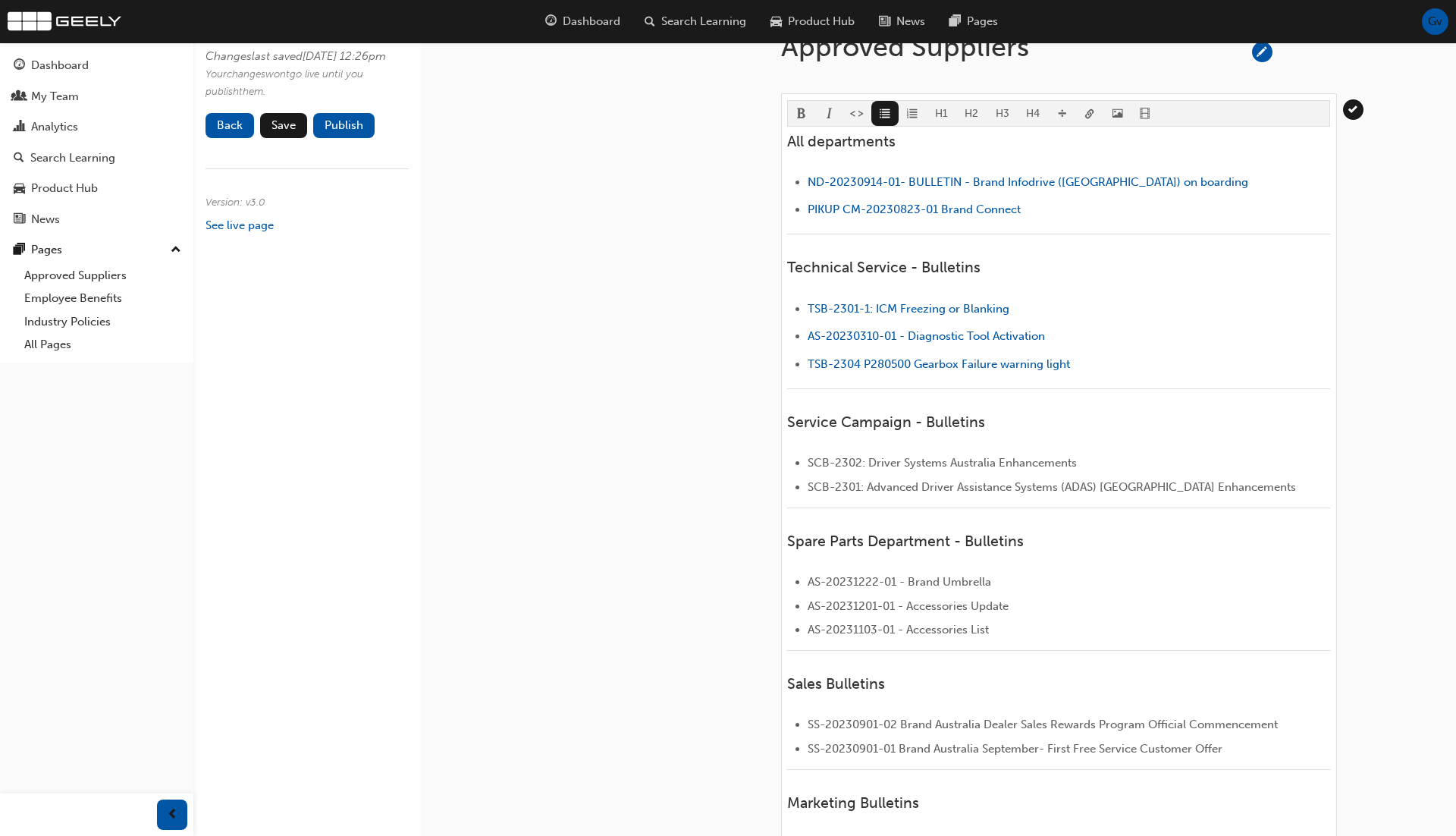
click at [1093, 113] on body "Your version of Internet Explorer is outdated and not supported. Please upgrade…" at bounding box center [728, 215] width 1456 height 836
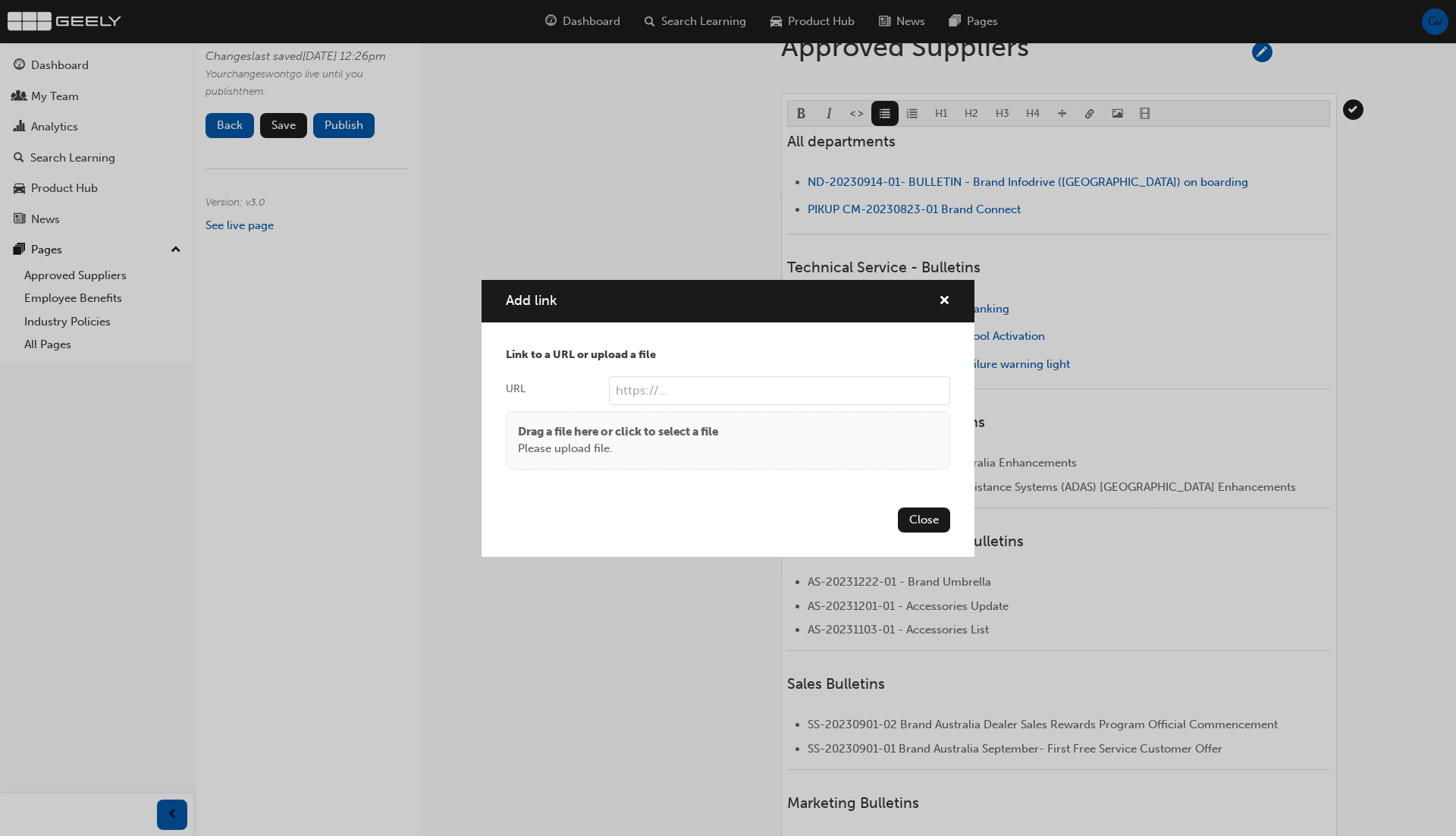
click at [850, 447] on div "Drag a file here or click to select a file Please upload file." at bounding box center [728, 440] width 420 height 34
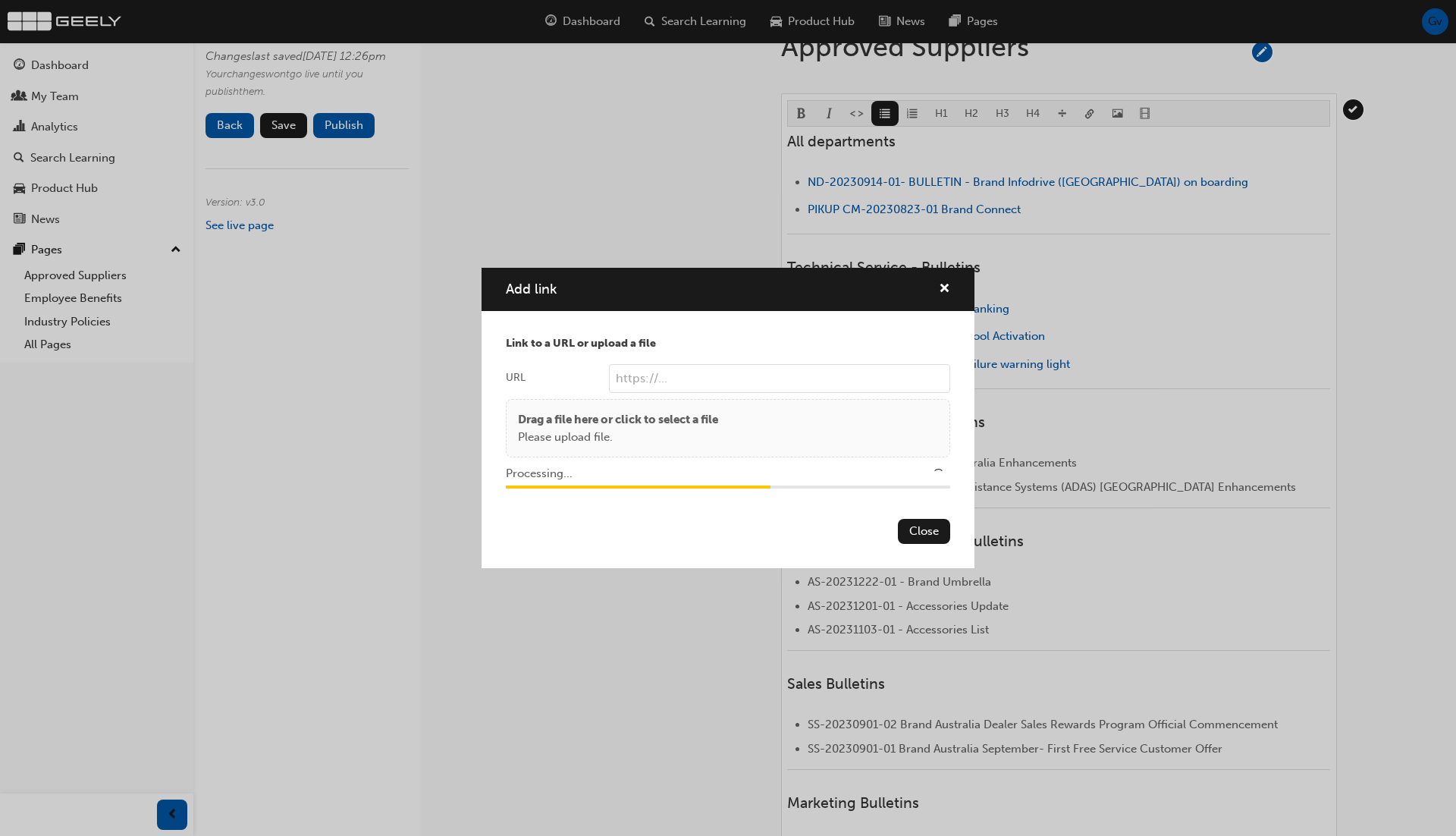
type input "/upload/a827fe14-5928-48da-830b-7c1d50c8847d.pdf"
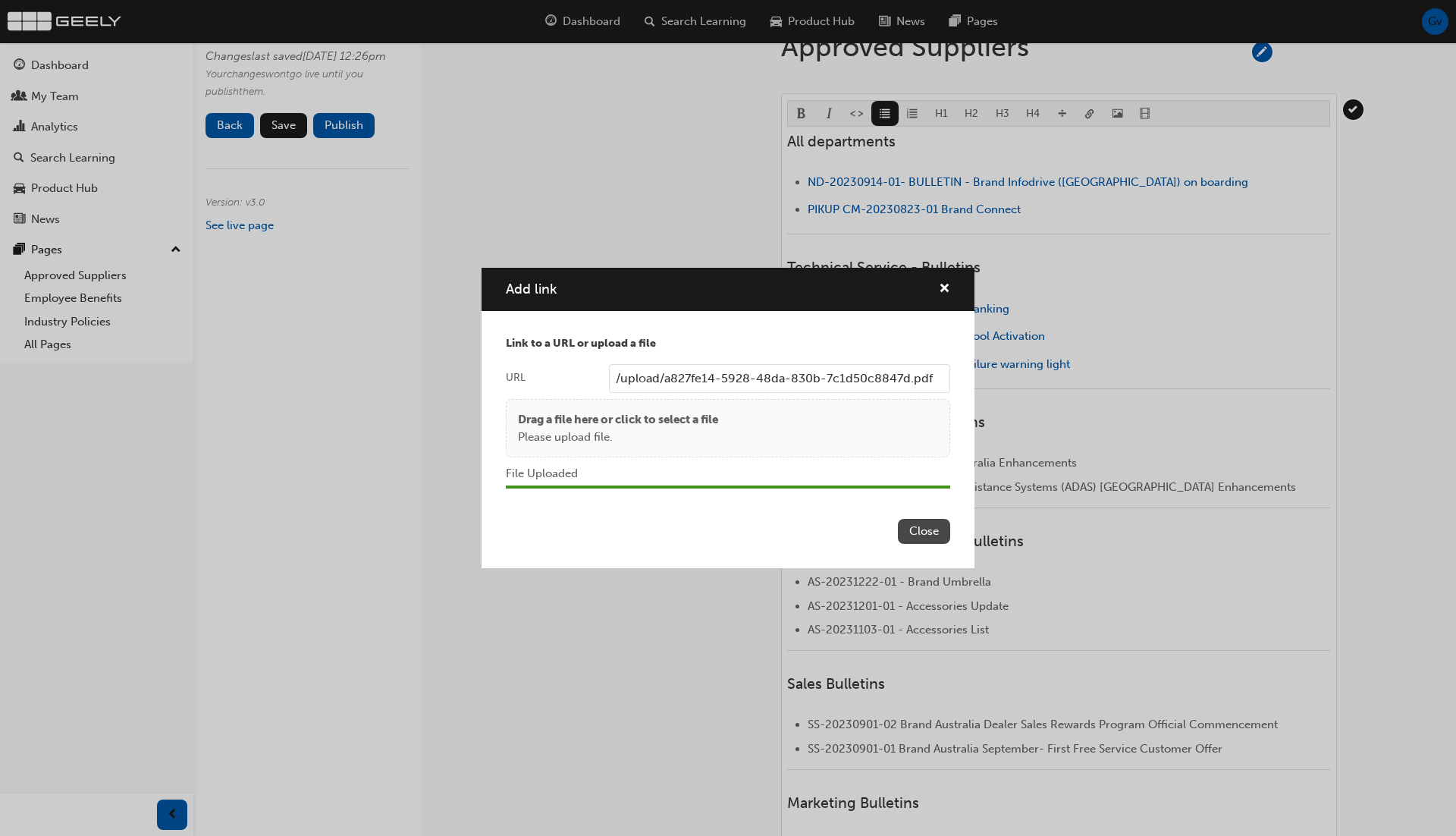
click at [933, 525] on button "Close" at bounding box center [924, 532] width 52 height 25
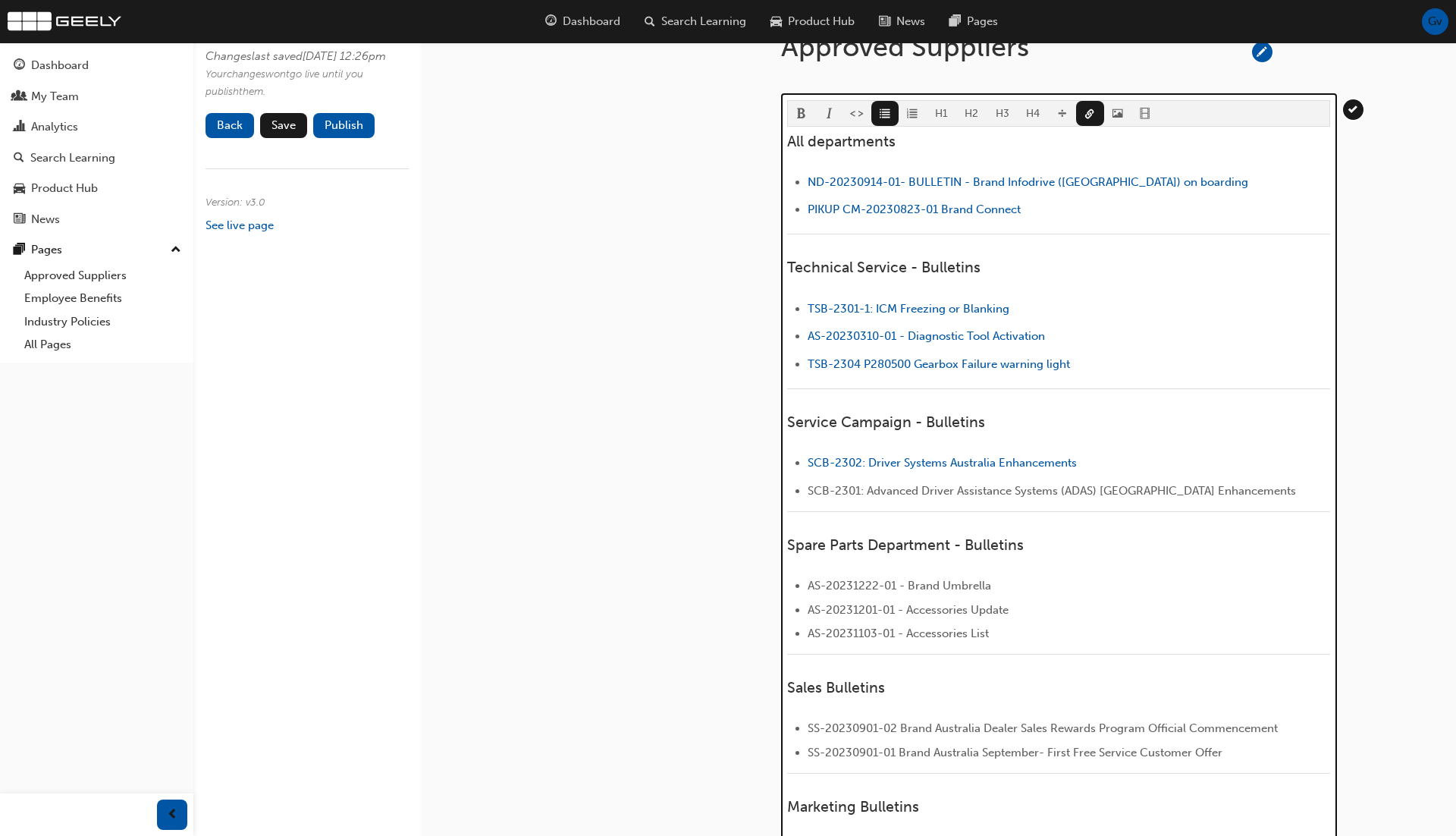
click at [1090, 587] on li "AS-20231222-01 - Brand Umbrella" at bounding box center [1069, 586] width 522 height 18
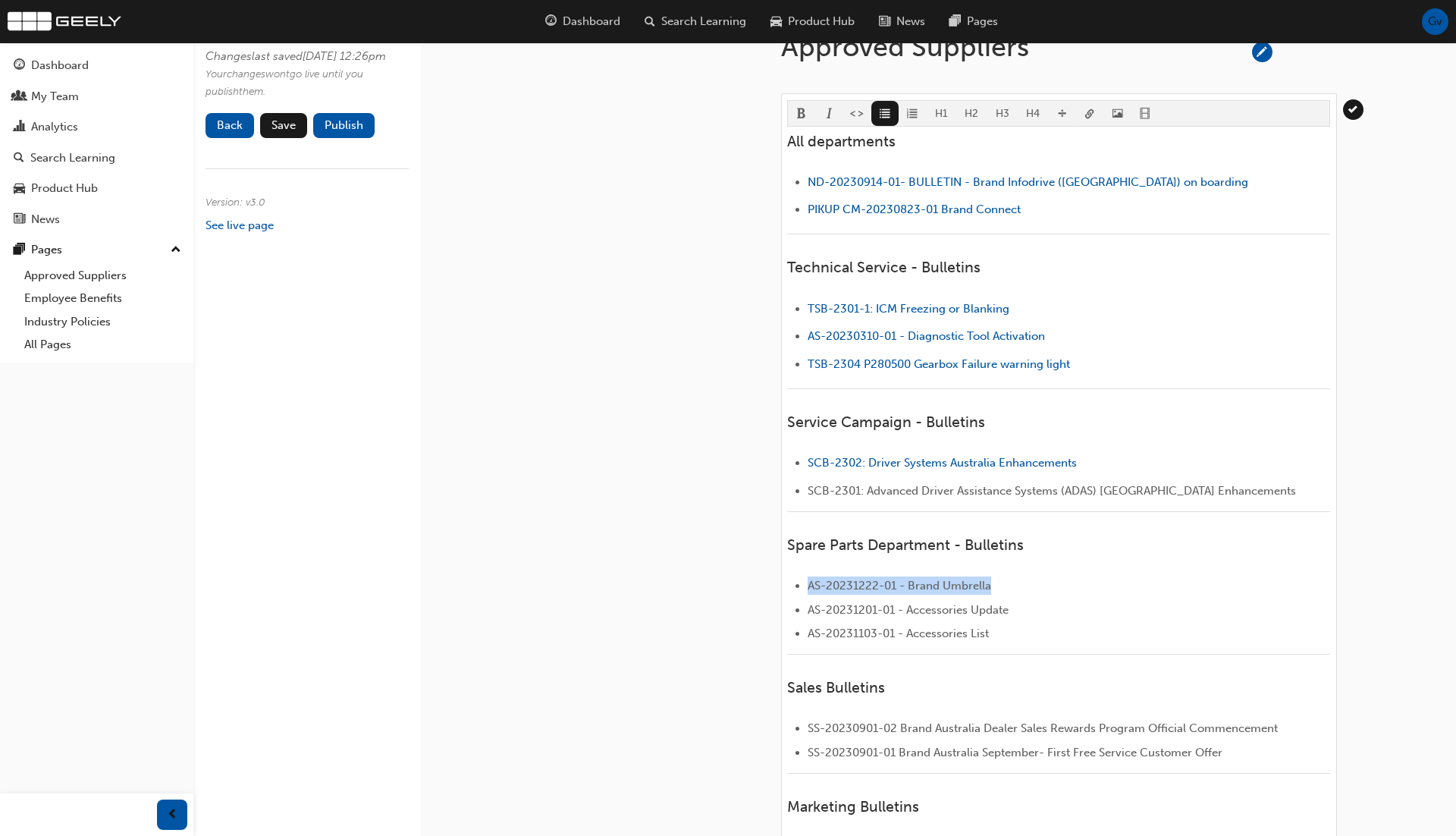
click at [1085, 111] on body "Your version of Internet Explorer is outdated and not supported. Please upgrade…" at bounding box center [728, 215] width 1456 height 836
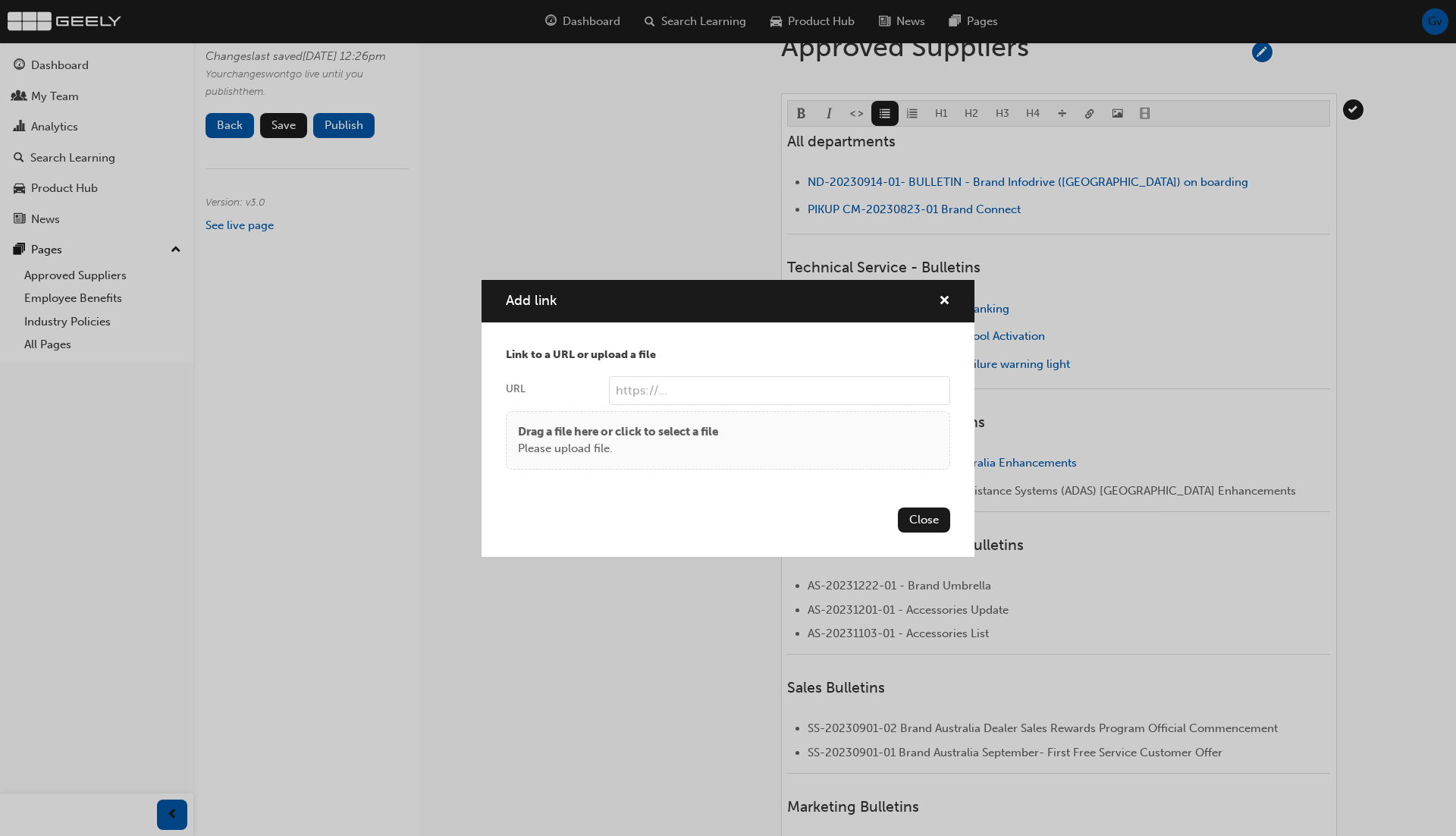
click at [757, 436] on div "Drag a file here or click to select a file Please upload file." at bounding box center [728, 440] width 420 height 34
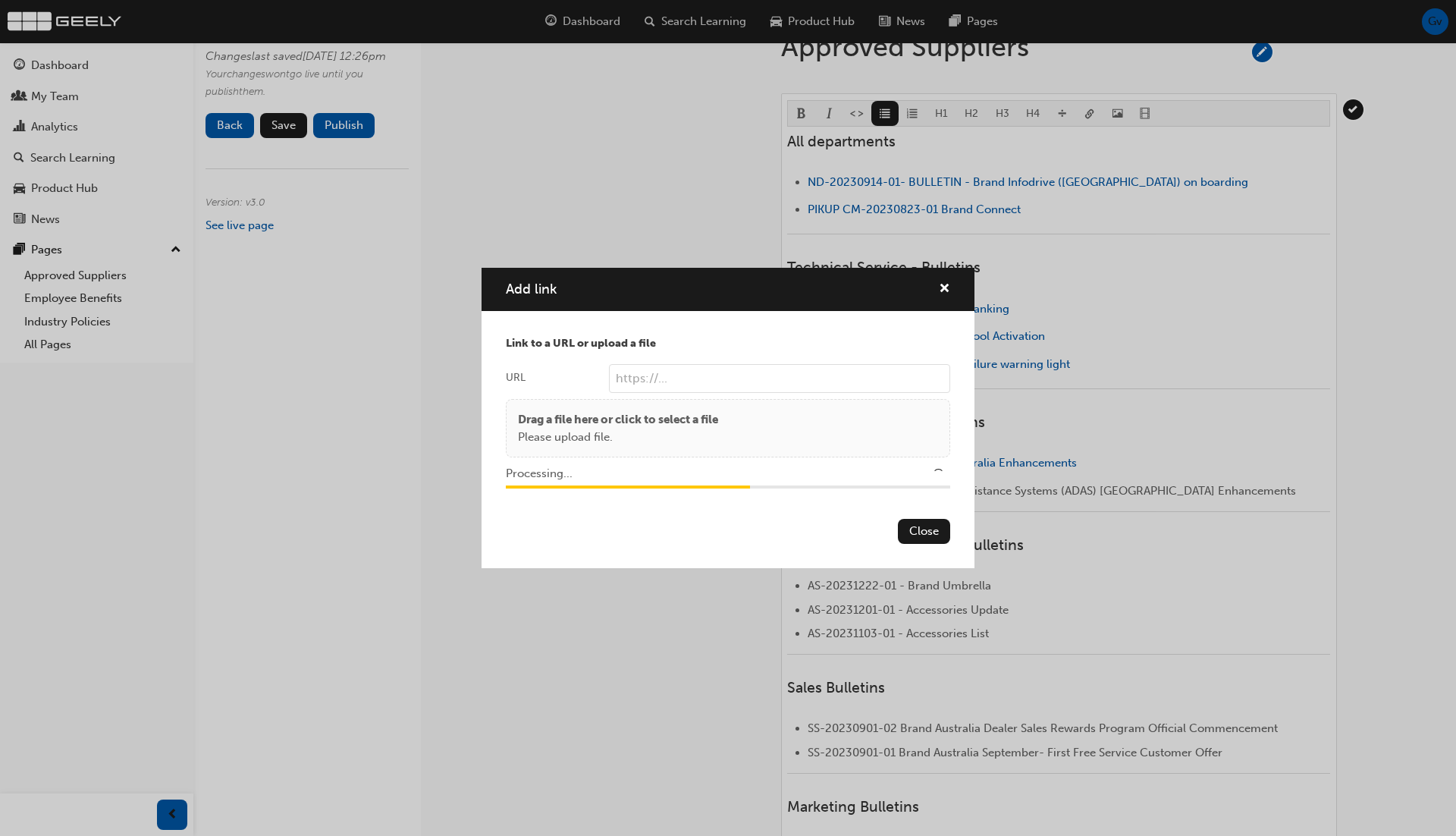
type input "/upload/257e5969-50d0-4743-9671-453734e3b98d.pdf"
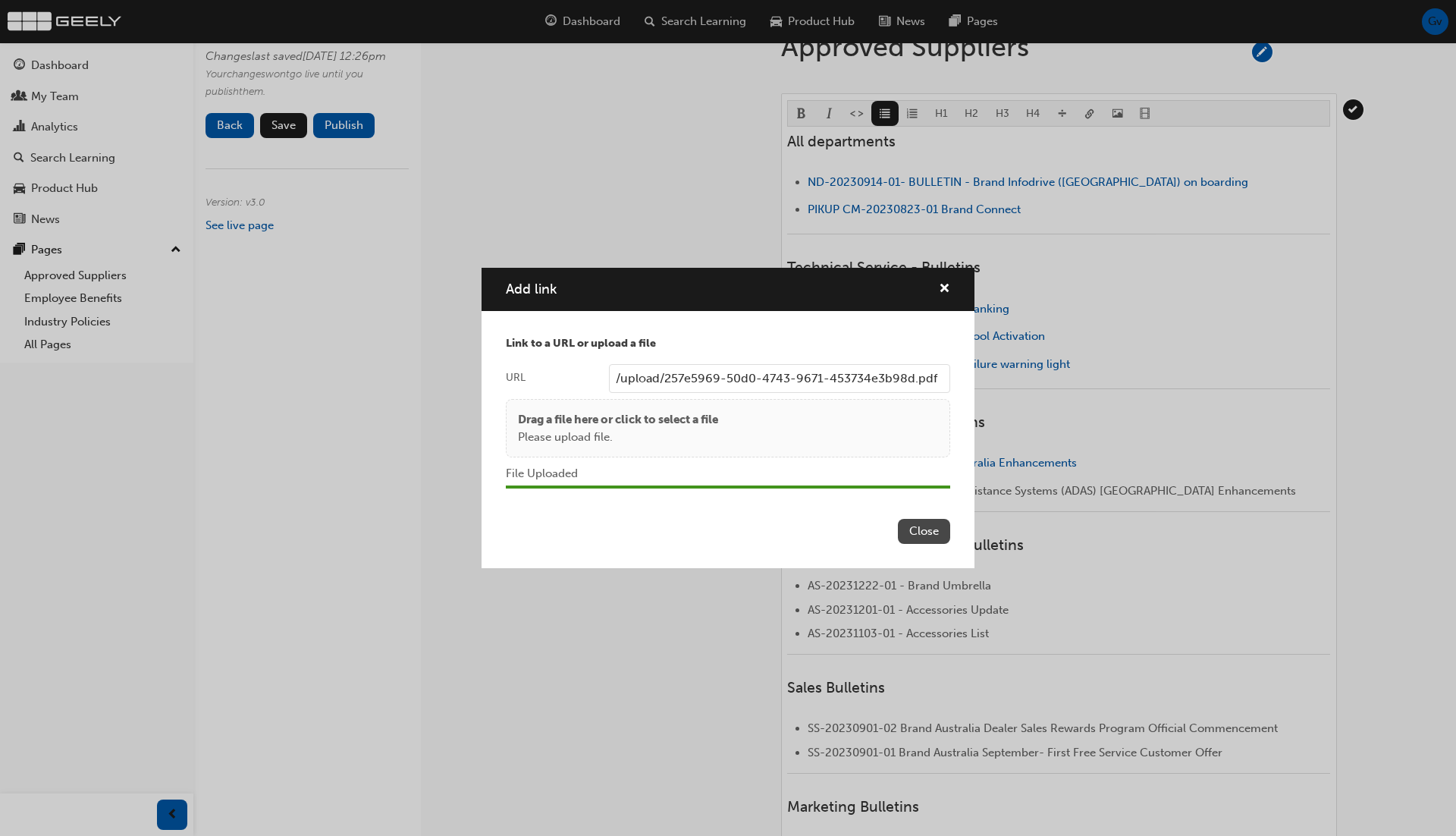
click at [931, 531] on button "Close" at bounding box center [924, 532] width 52 height 25
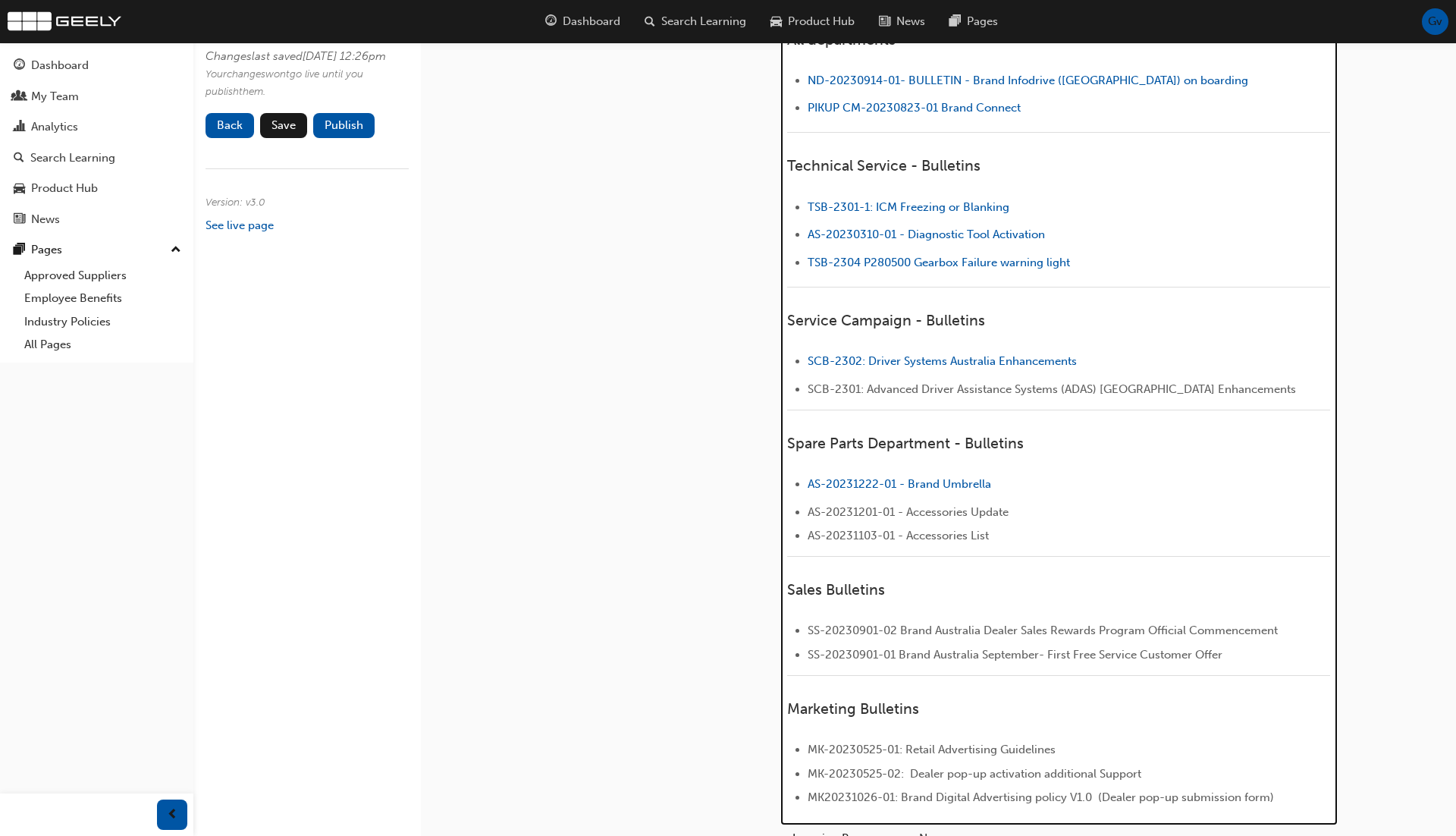
scroll to position [370, 0]
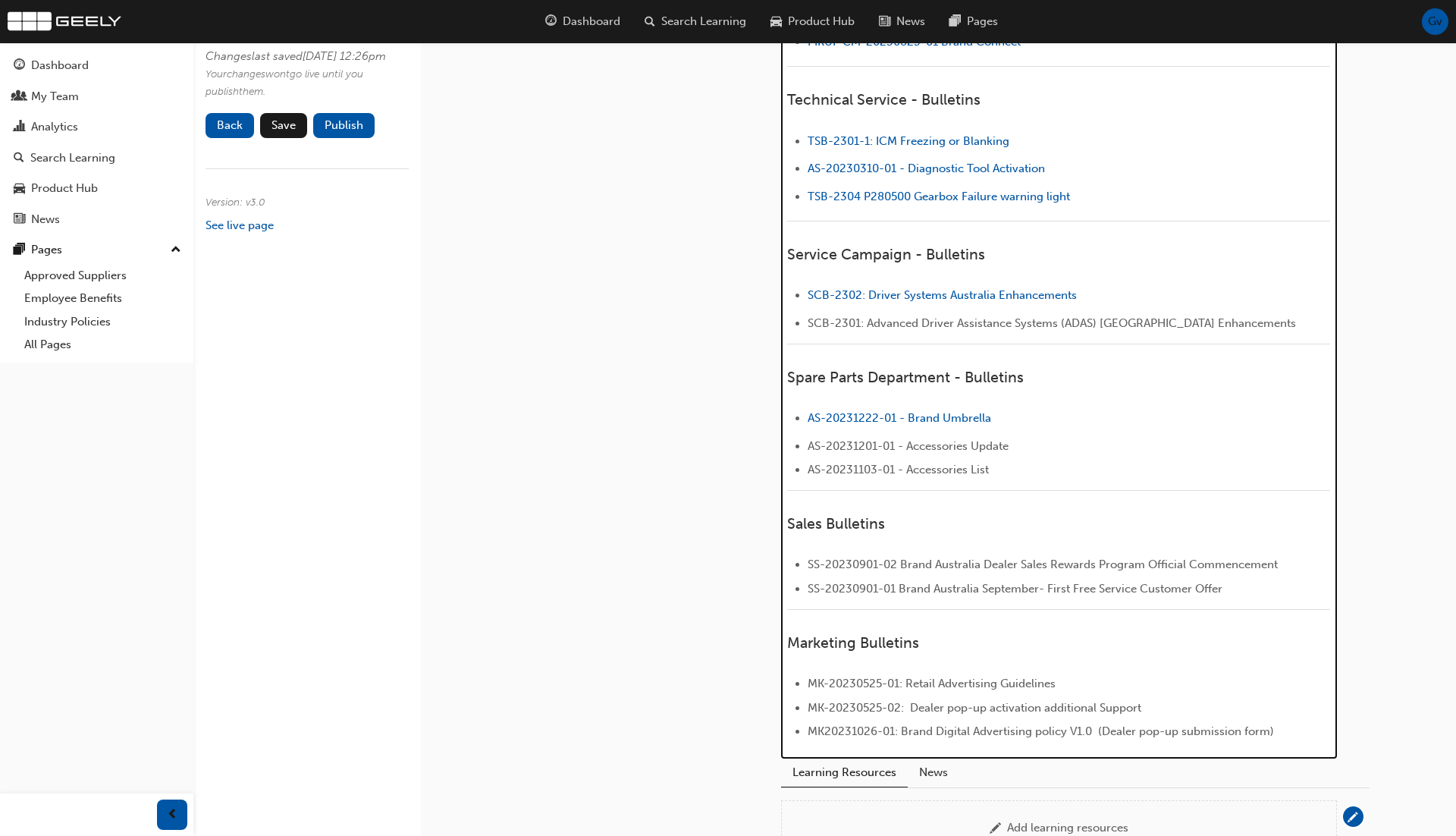
click at [1165, 560] on span "SS-20230901-02 Brand Australia Dealer Sales Rewards Program Official Commenceme…" at bounding box center [1043, 565] width 471 height 13
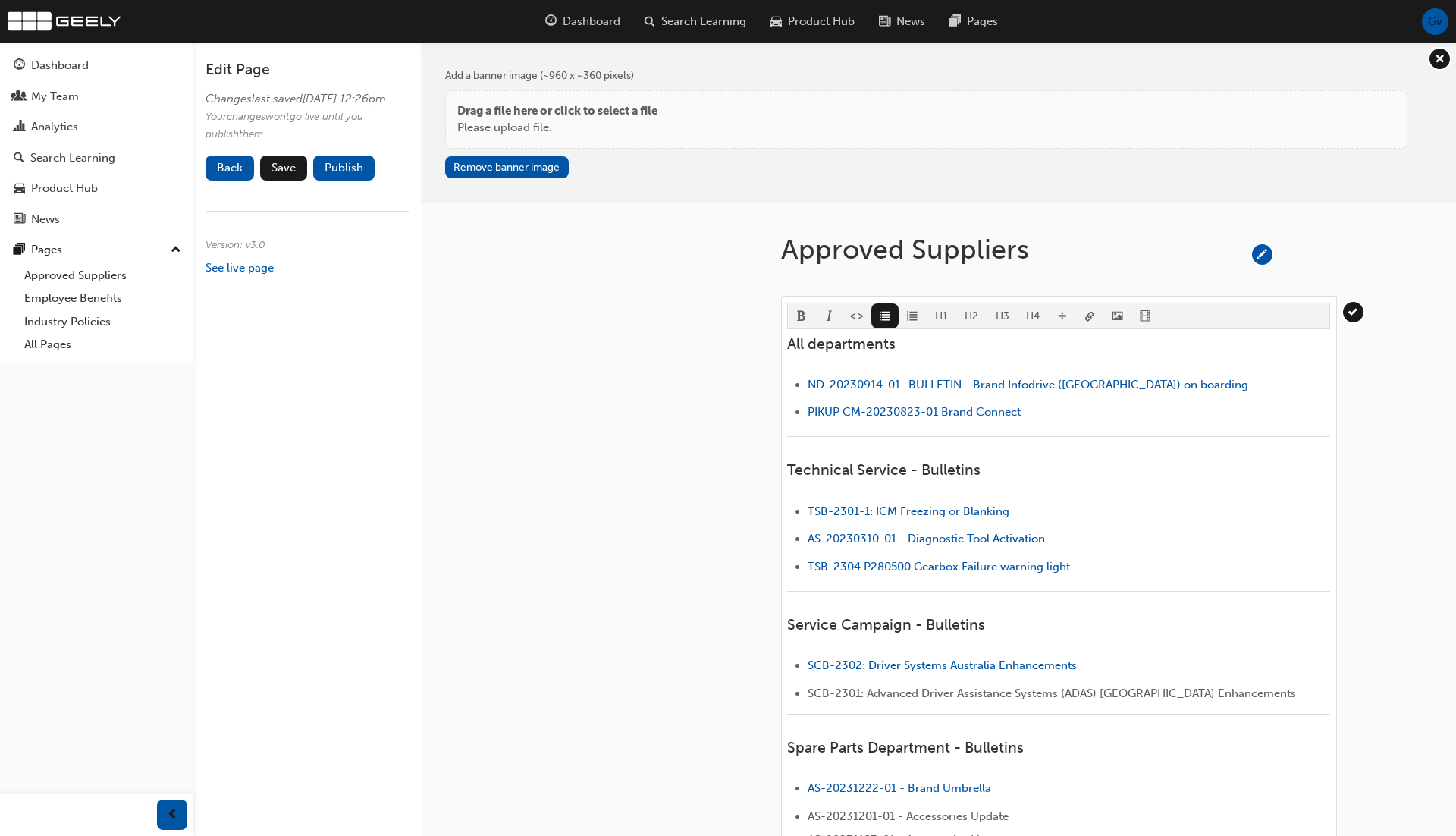
click at [1093, 310] on body "Your version of Internet Explorer is outdated and not supported. Please upgrade…" at bounding box center [728, 418] width 1456 height 836
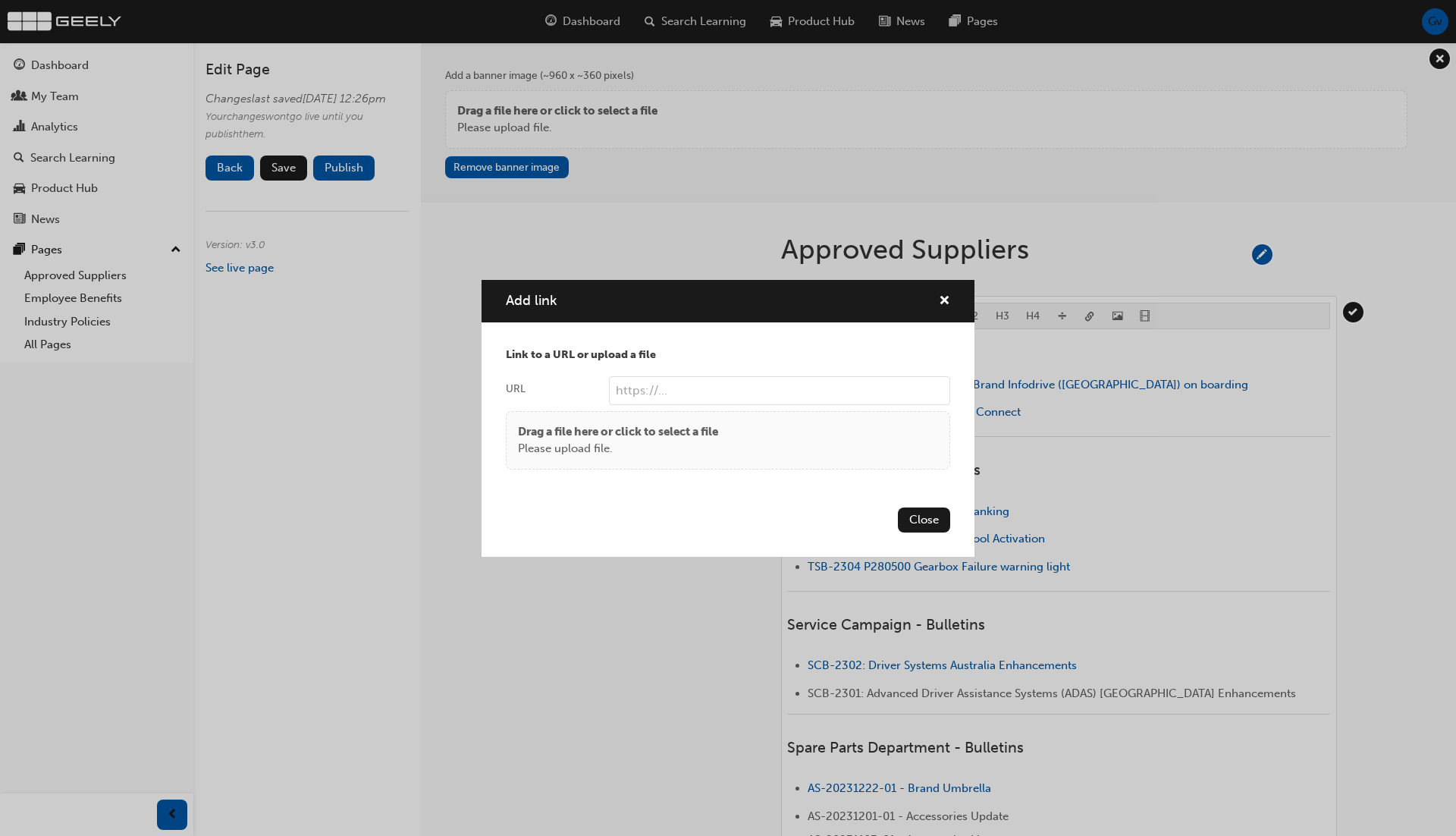
click at [754, 417] on div "Drag a file here or click to select a file Please upload file." at bounding box center [728, 441] width 445 height 59
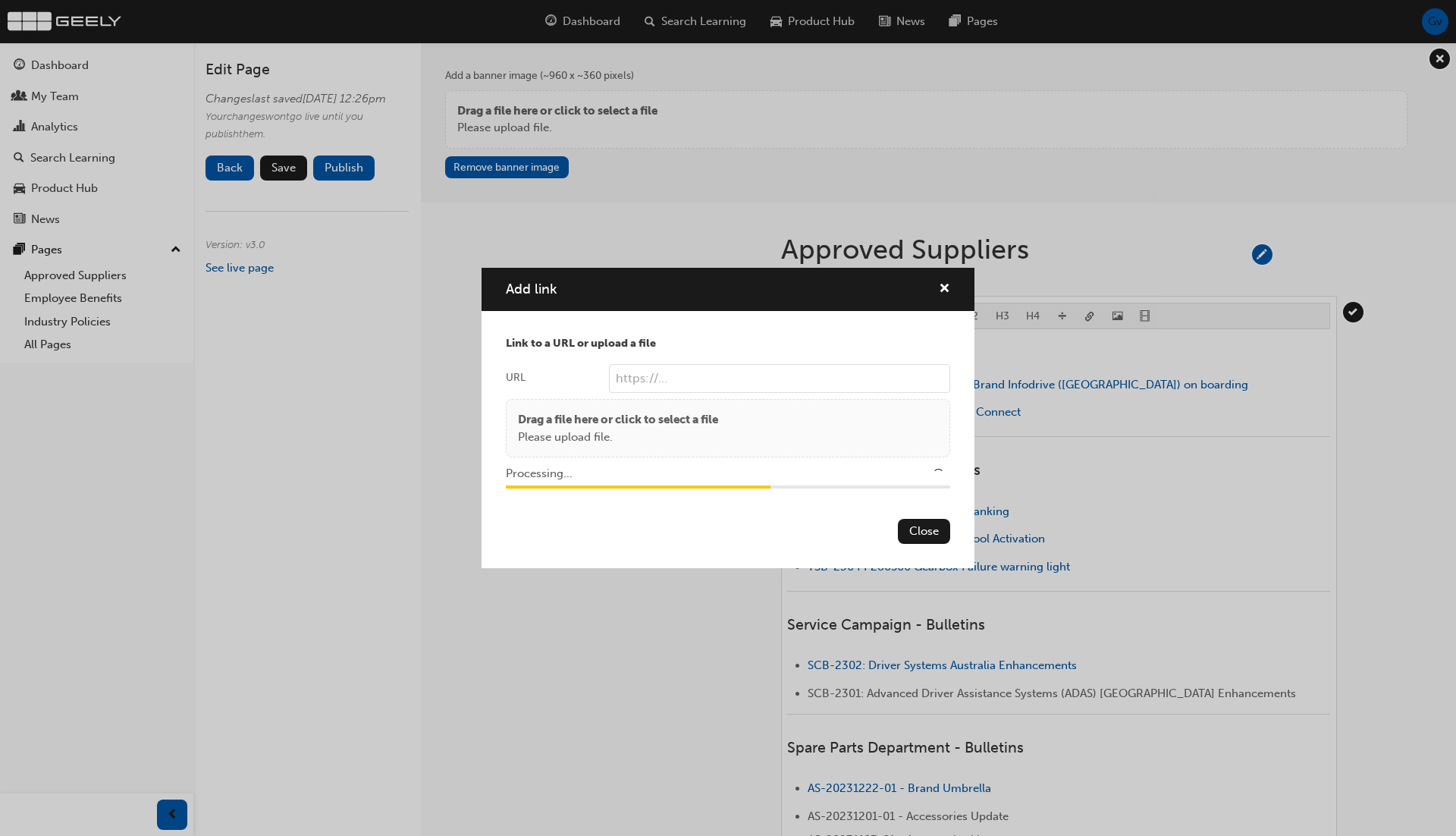
type input "/upload/b862c422-5747-45f6-8c90-b24935fd7b82.pdf"
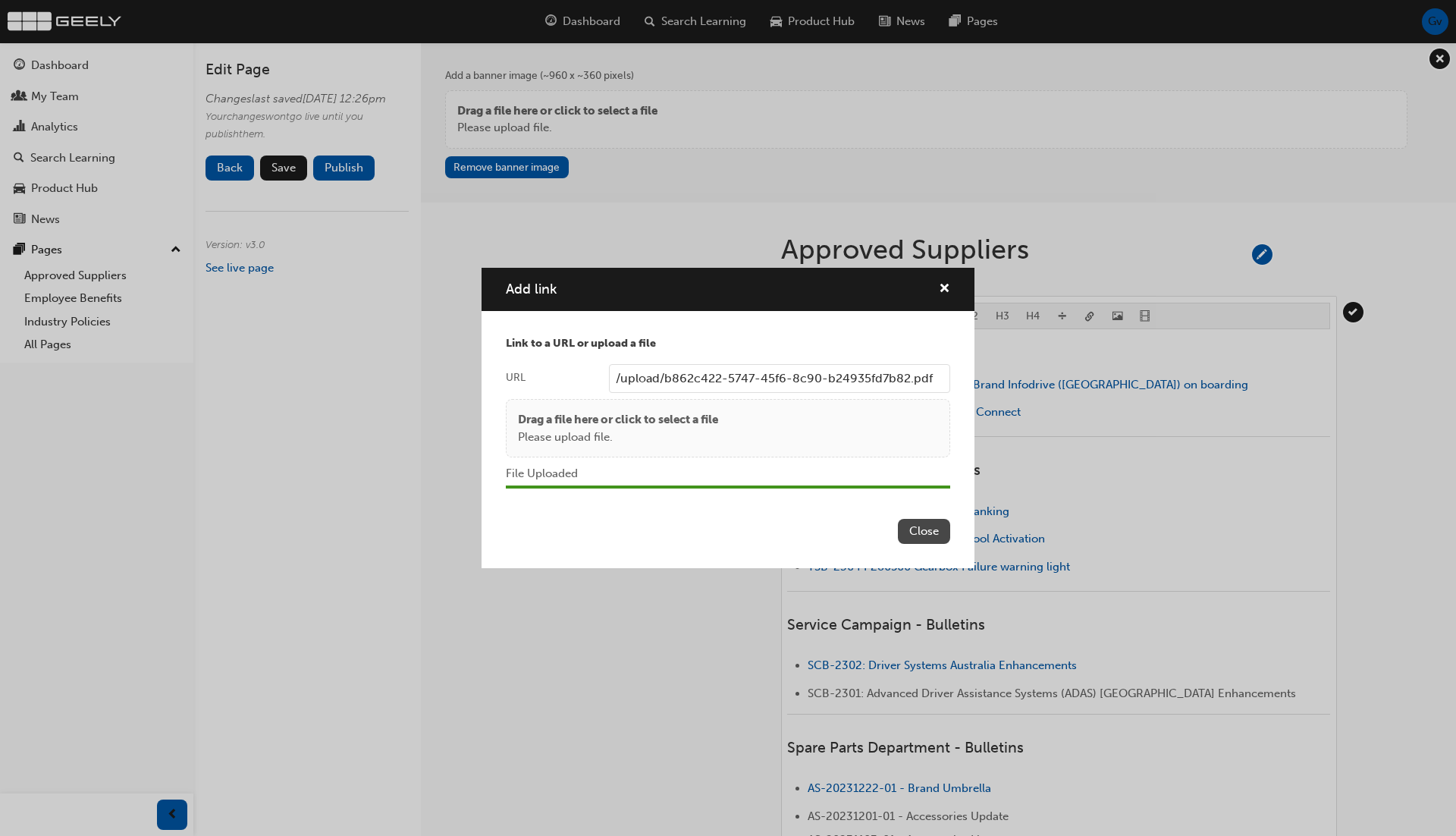
click at [925, 529] on button "Close" at bounding box center [924, 532] width 52 height 25
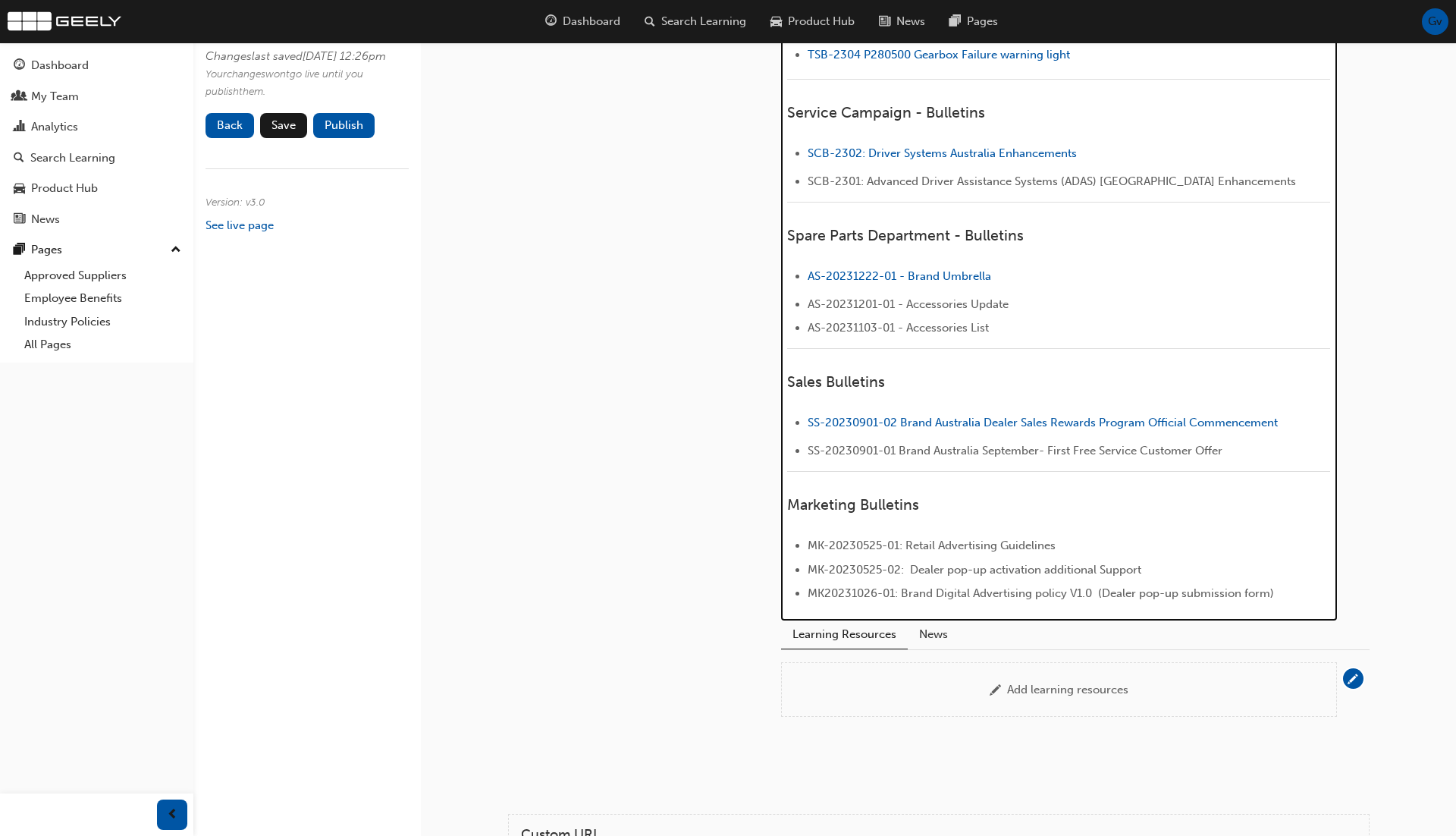
click at [1147, 545] on li "MK-20230525-01: Retail Advertising Guidelines" at bounding box center [1069, 545] width 522 height 18
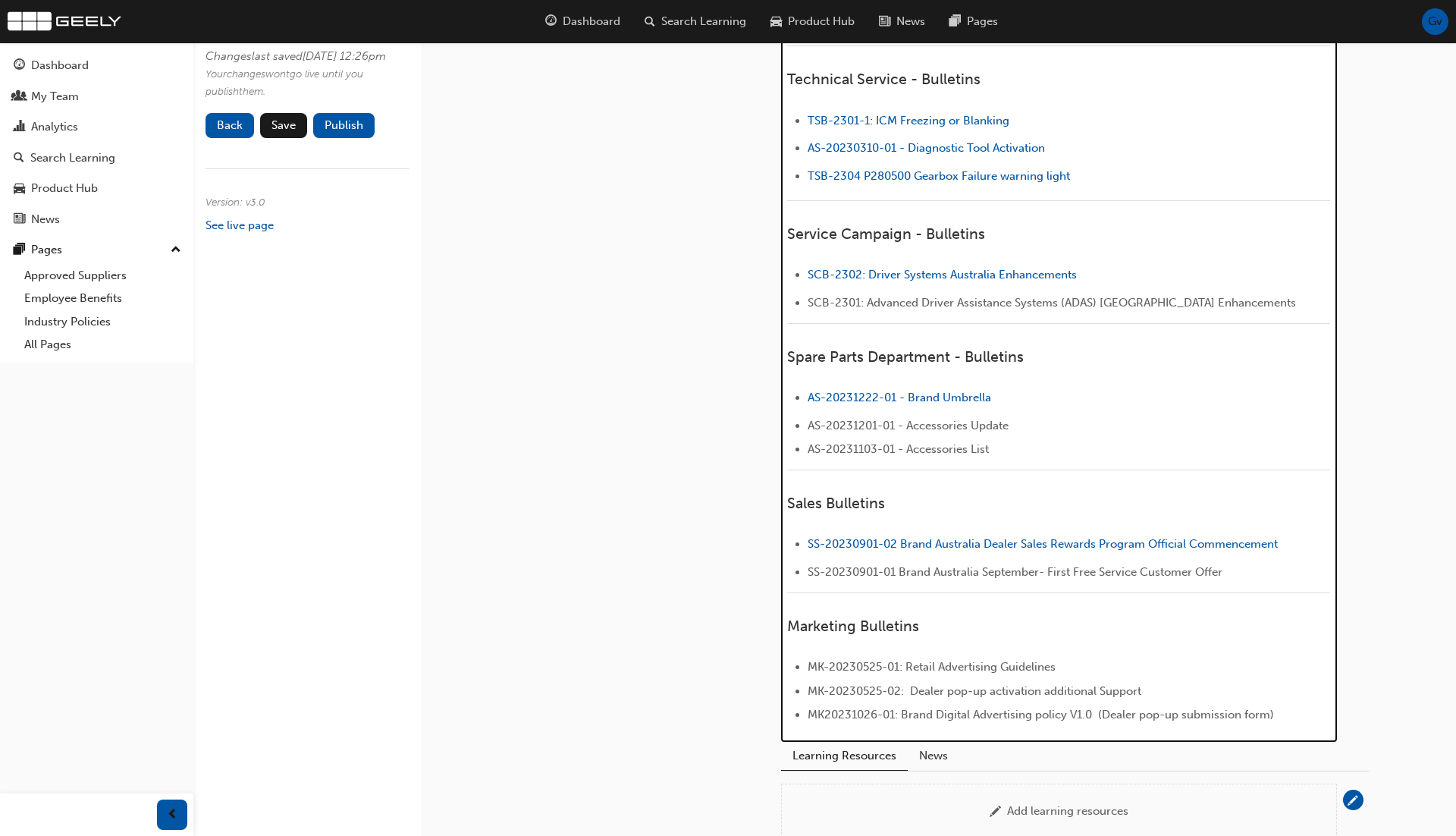
scroll to position [0, 0]
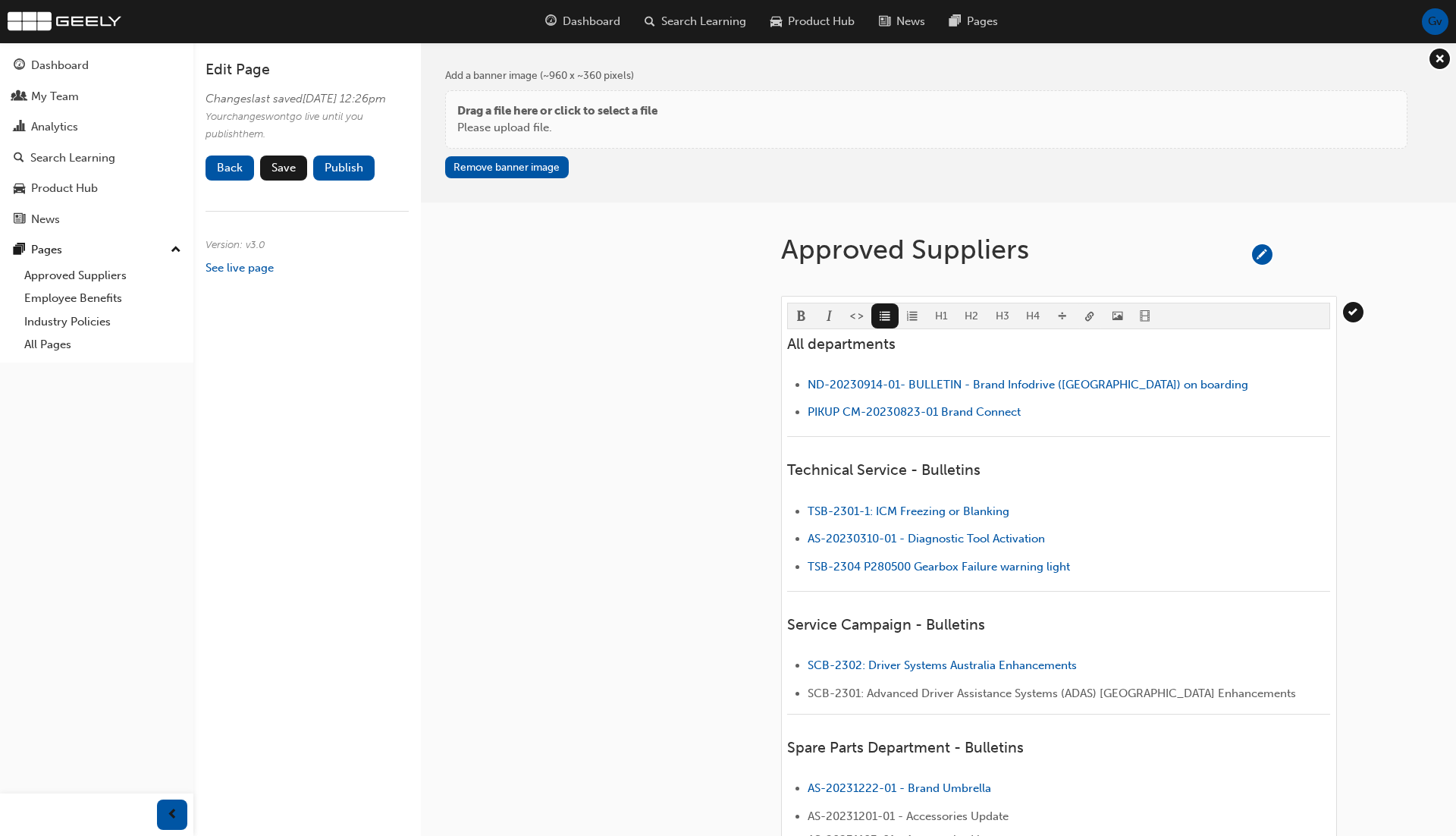
click at [1088, 310] on body "Your version of Internet Explorer is outdated and not supported. Please upgrade…" at bounding box center [728, 418] width 1456 height 836
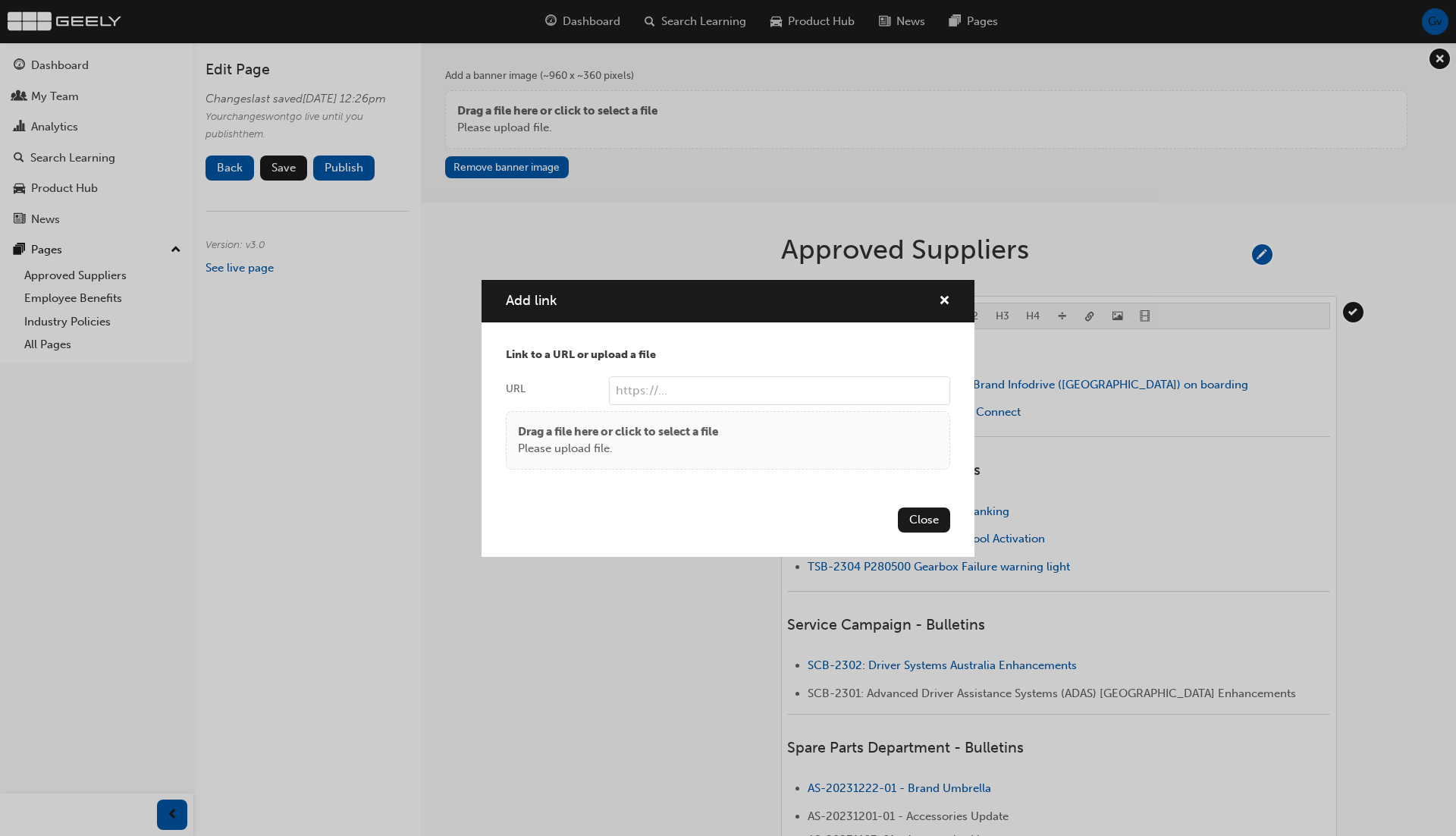
click at [796, 431] on div "Drag a file here or click to select a file Please upload file." at bounding box center [728, 440] width 420 height 34
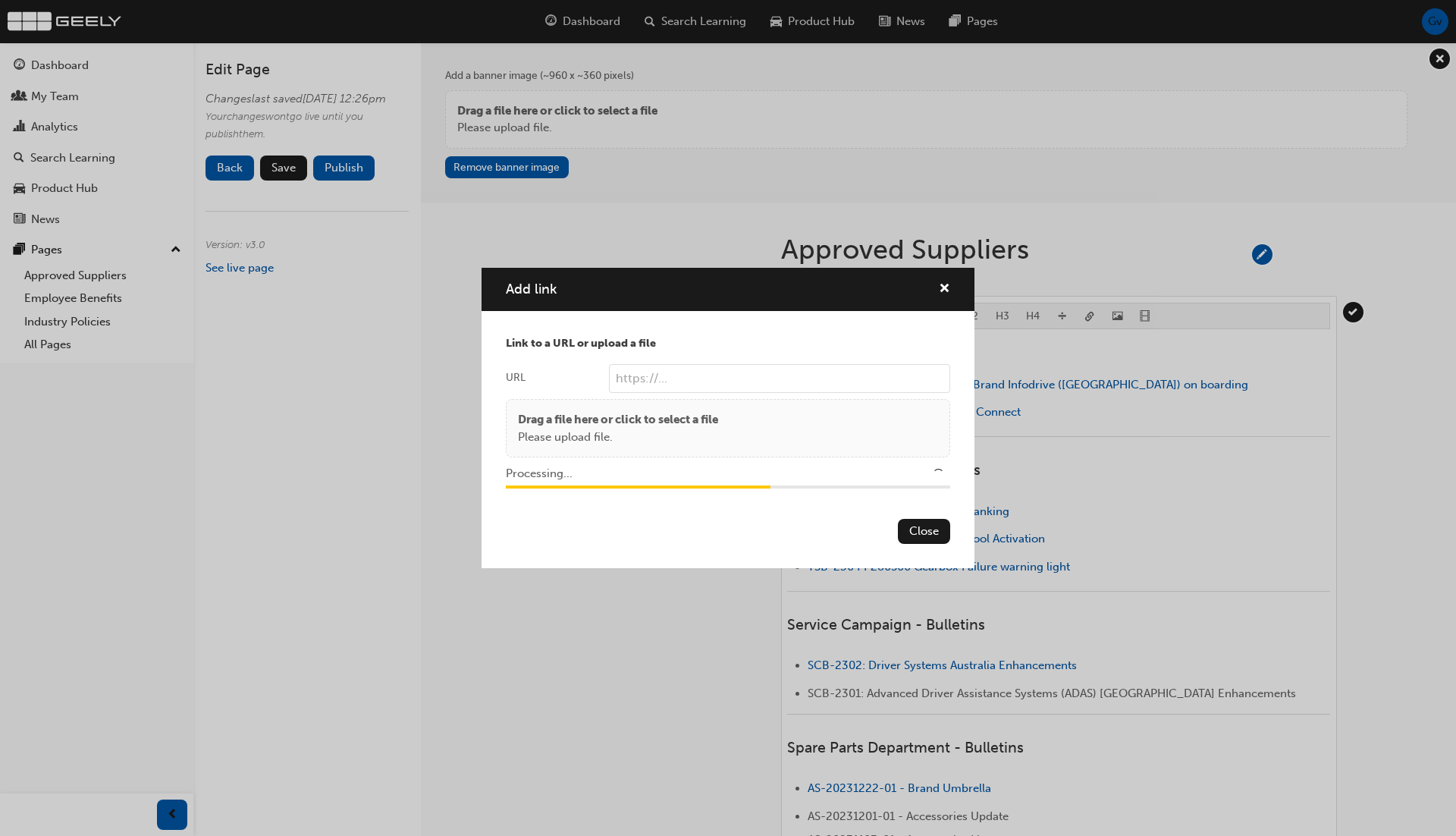
type input "/upload/1e47f1dc-f766-49ed-bd6e-e468618868ed.pdf"
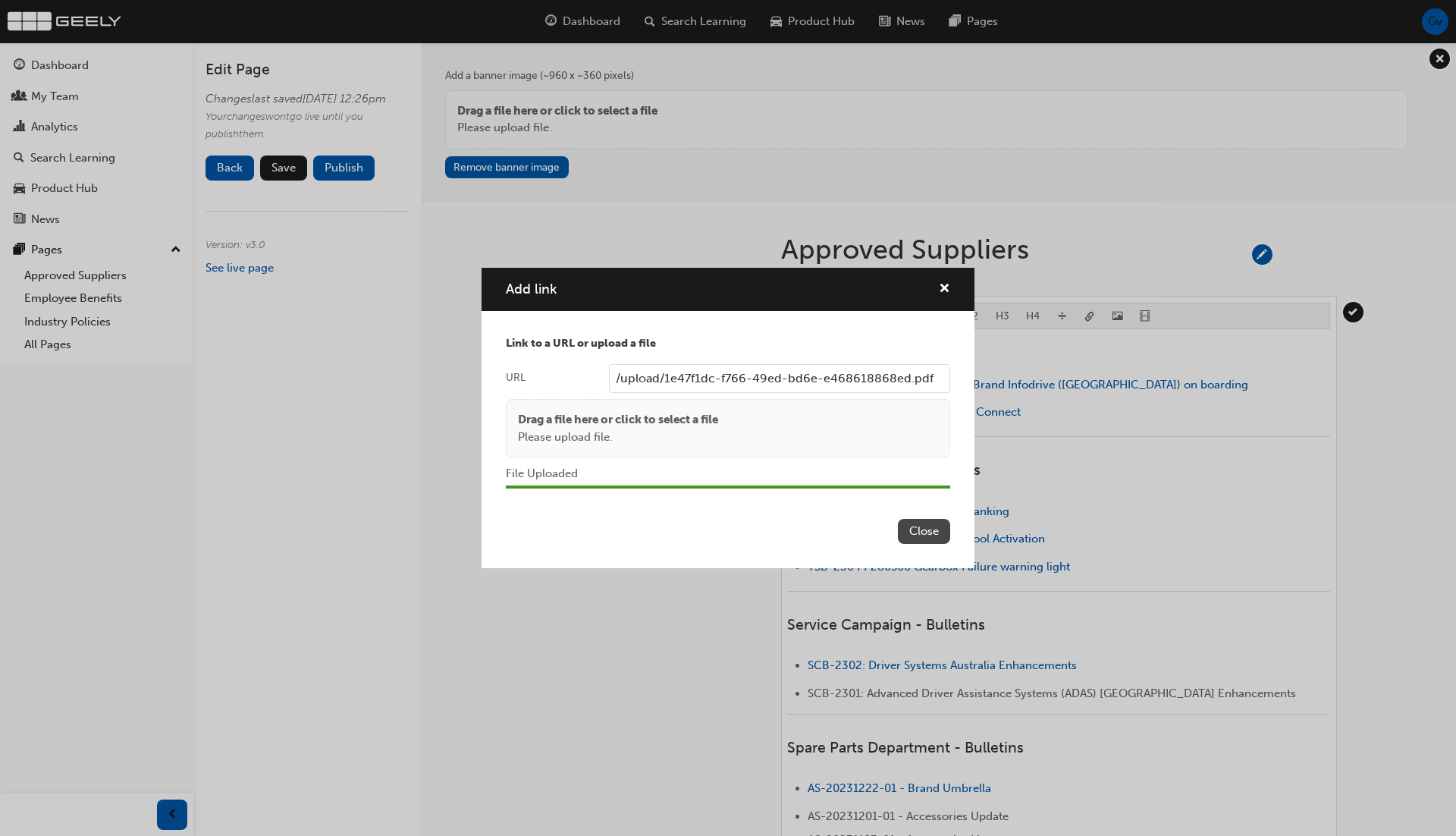
click at [939, 534] on button "Close" at bounding box center [924, 532] width 52 height 25
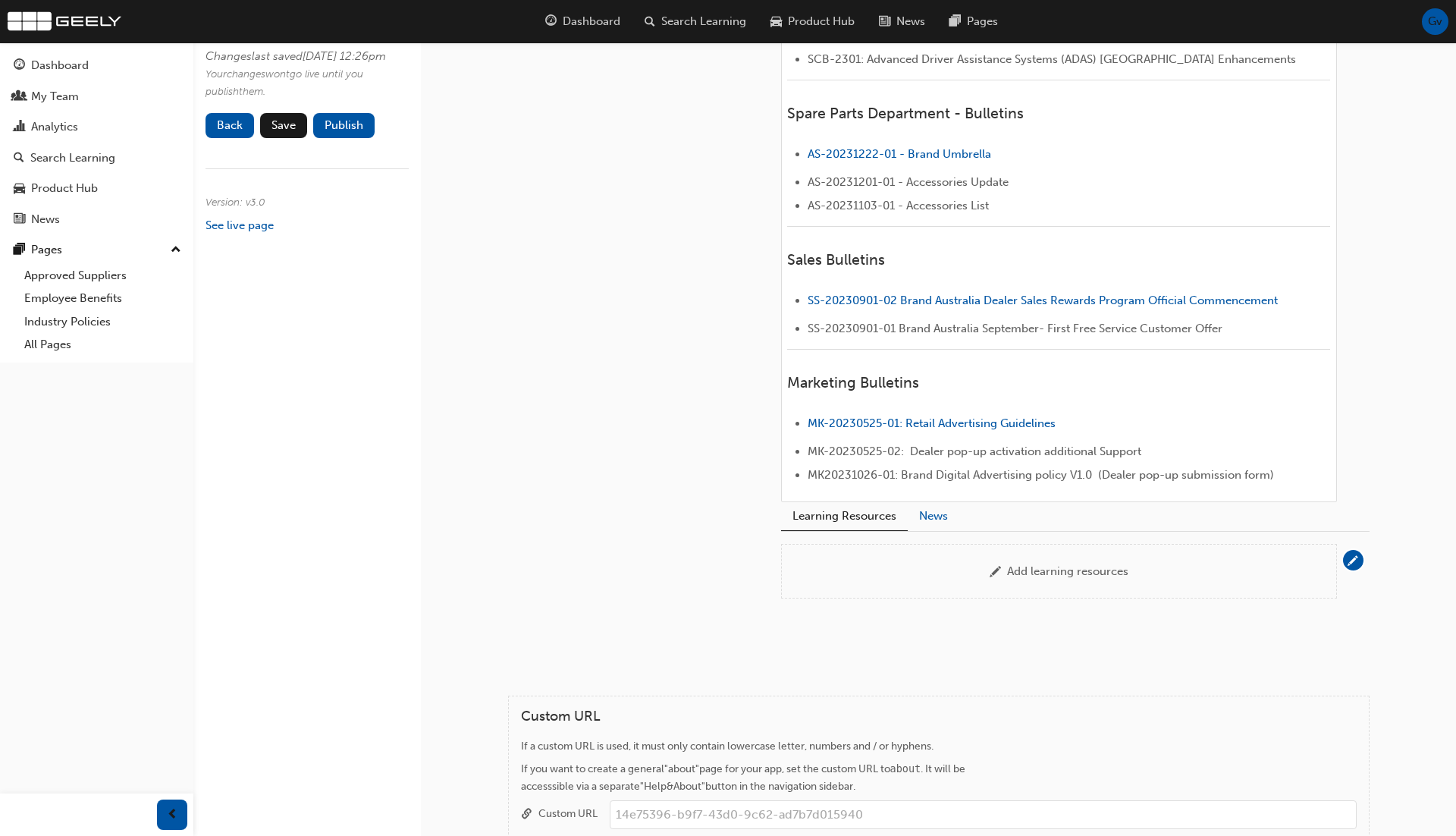
click at [939, 510] on button "News" at bounding box center [934, 517] width 52 height 28
click at [1034, 568] on div "Add news items" at bounding box center [1068, 571] width 83 height 13
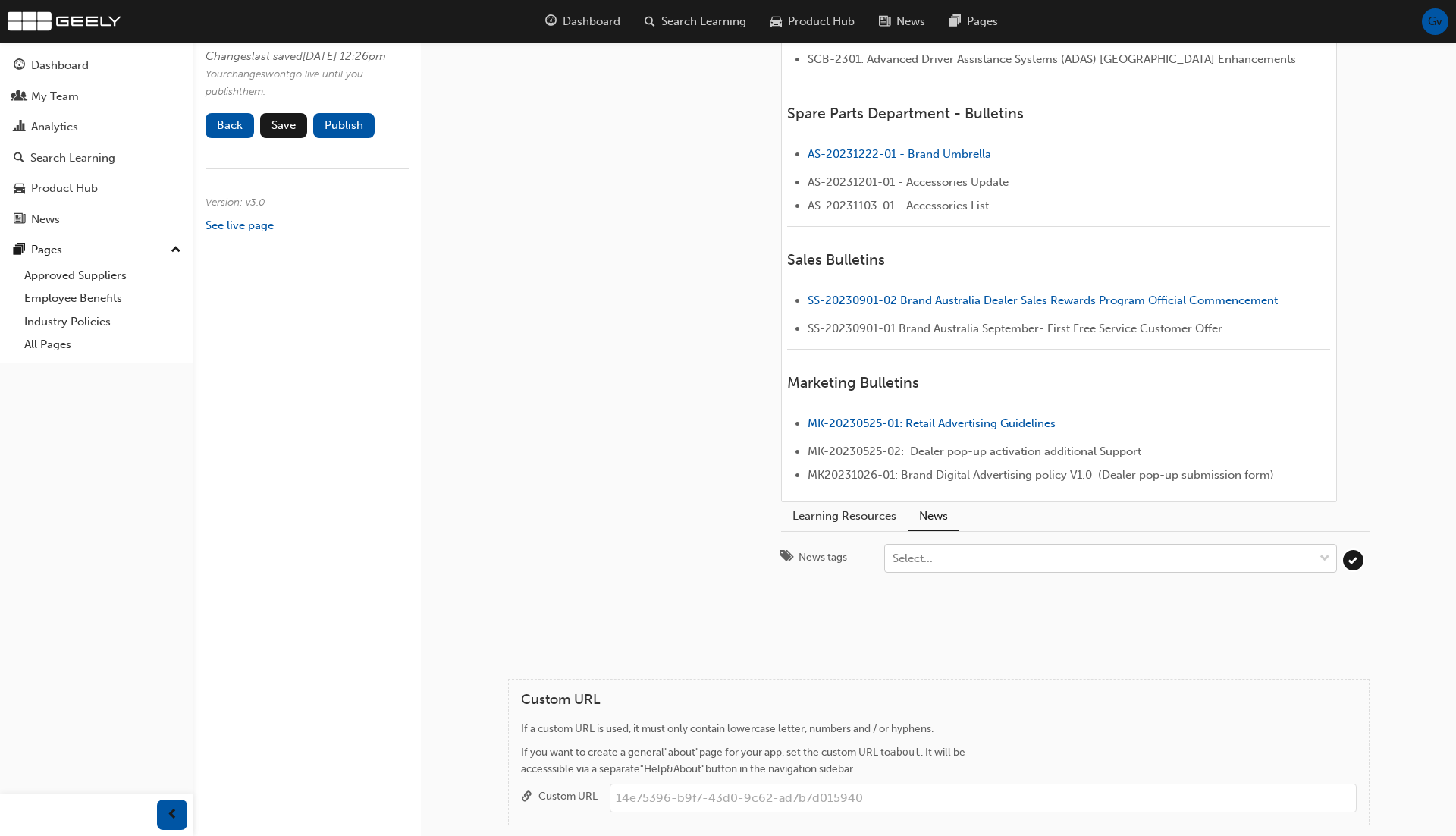
click at [1026, 556] on div "Select..." at bounding box center [1099, 559] width 429 height 27
click at [894, 556] on input "News tags Select..." at bounding box center [893, 557] width 2 height 13
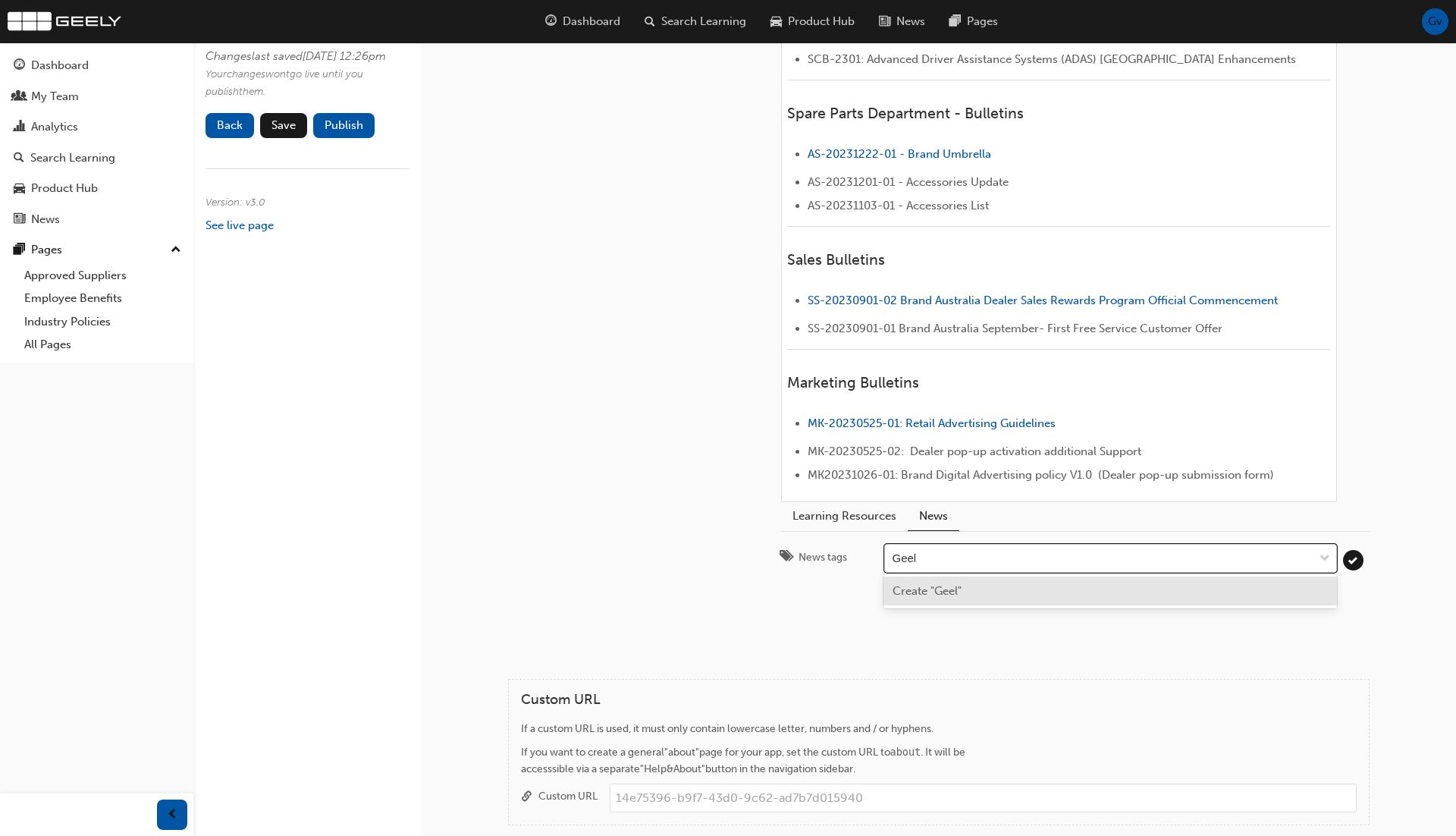
type input "Geely"
click at [1014, 591] on div "Create "Geely"" at bounding box center [1109, 591] width 453 height 29
click at [1212, 620] on div "Approved Suppliers H1 H2 H3 H4 All departments ﻿ ND-20230914-01- BULLETIN - Bra…" at bounding box center [939, 100] width 910 height 1062
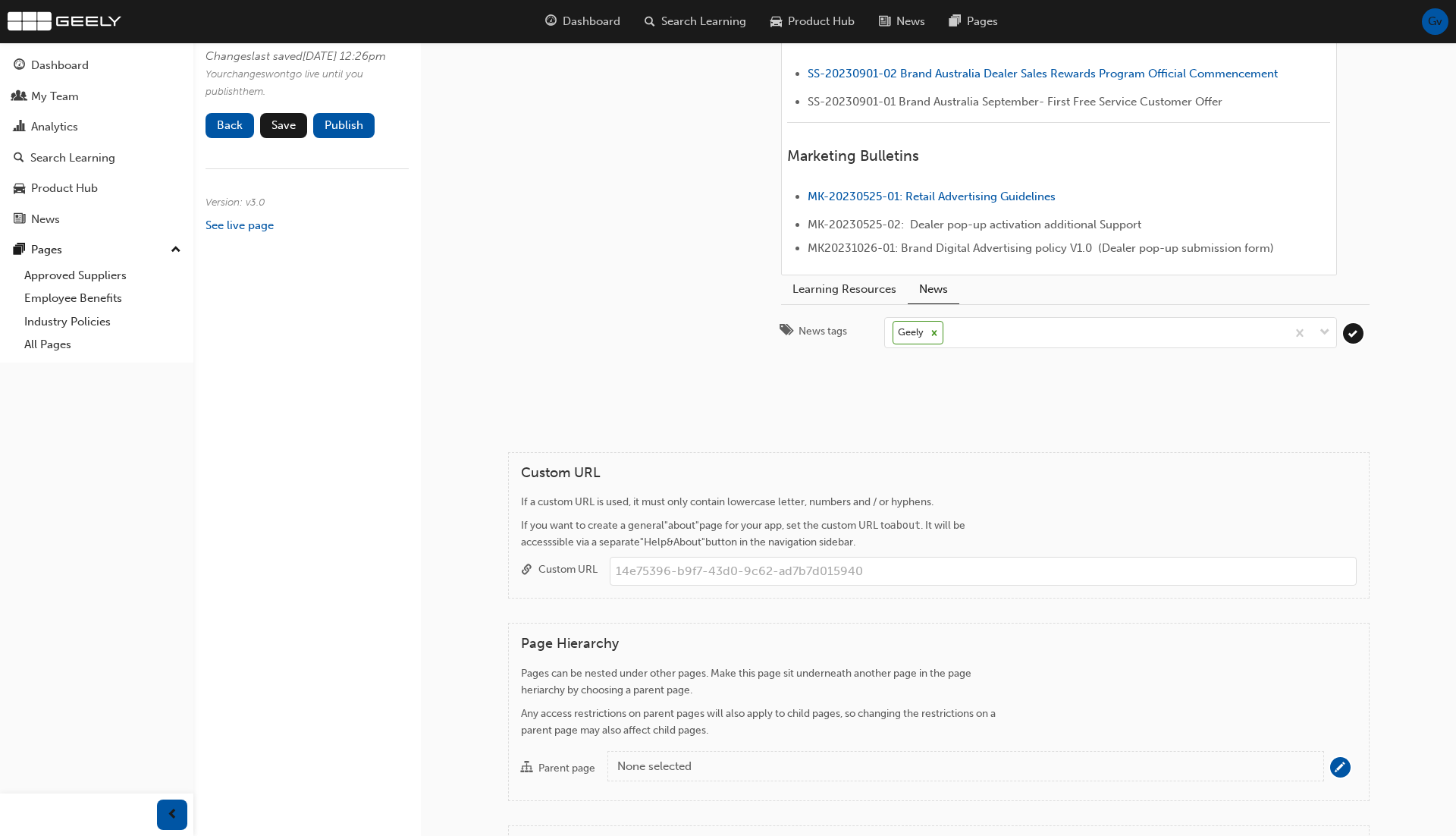
scroll to position [868, 0]
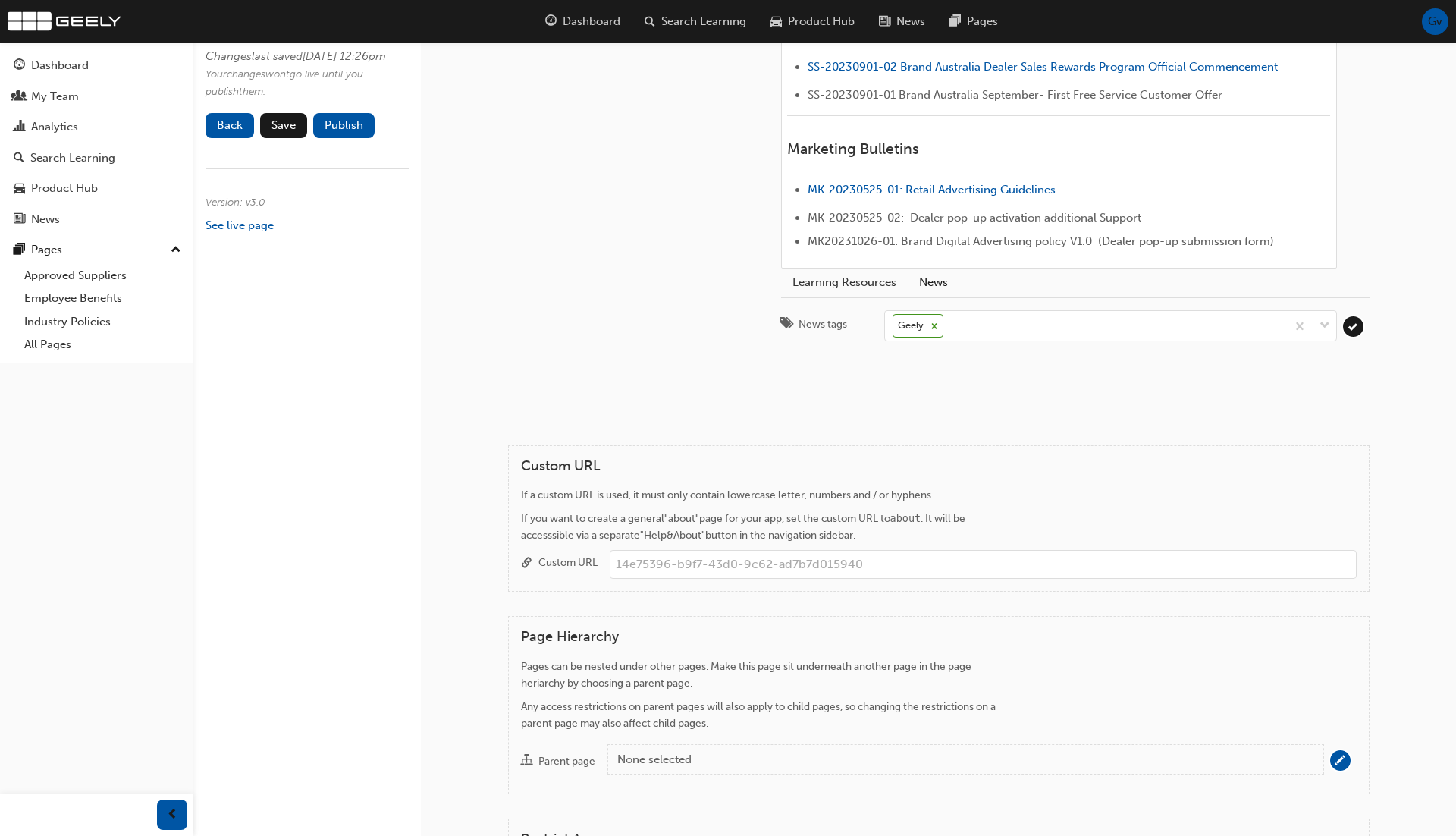
click at [1042, 570] on input "Custom URL" at bounding box center [983, 565] width 747 height 28
type input "bulletins"
click at [889, 640] on div "Page Hierarchy Pages can be nested under other pages. Make this page sit undern…" at bounding box center [939, 704] width 862 height 178
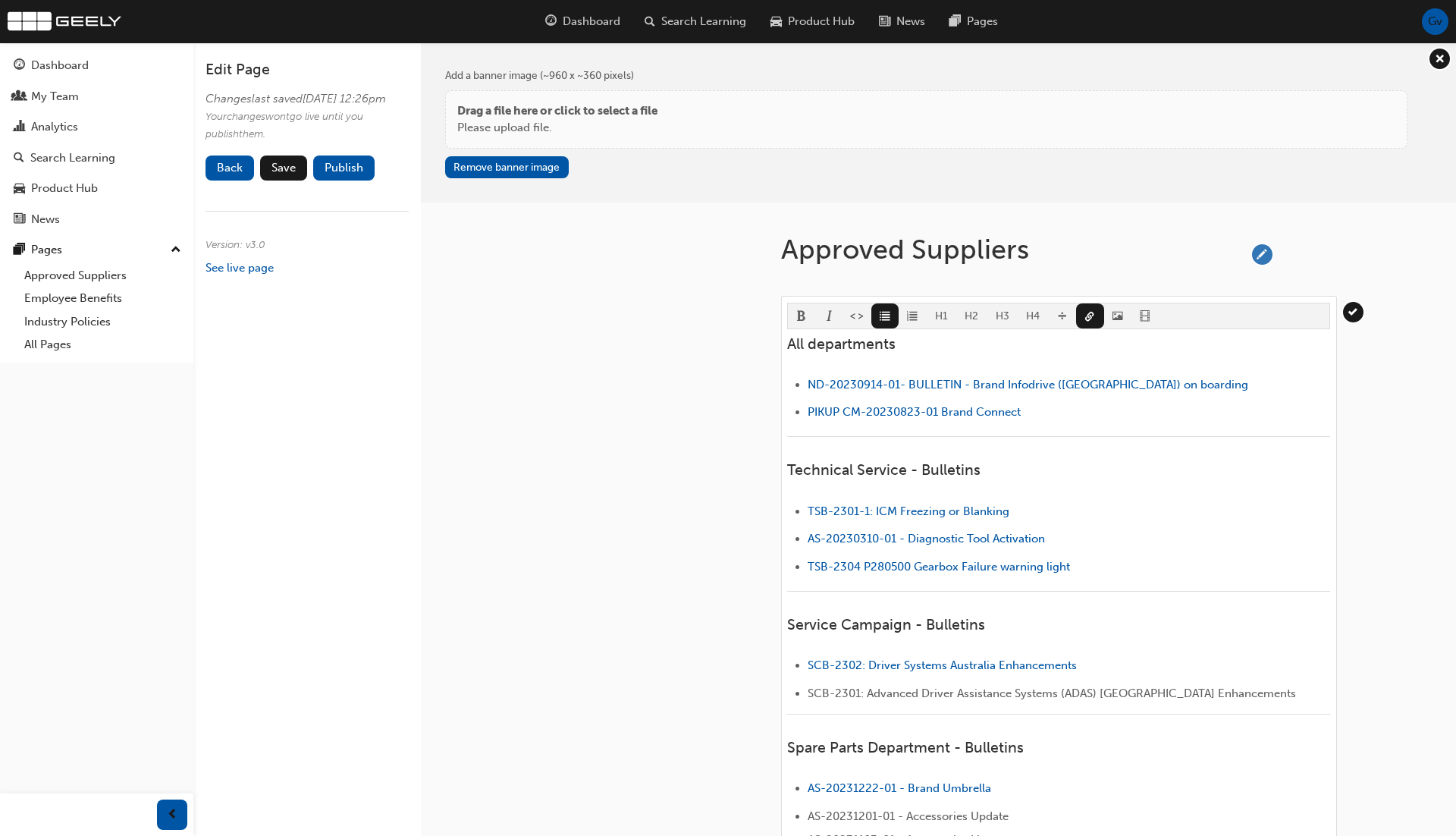
click at [1256, 256] on span "pencil-icon" at bounding box center [1262, 255] width 20 height 20
click at [1098, 246] on input "Approved Suppliers" at bounding box center [1007, 253] width 465 height 40
type input "Bulletins"
click at [622, 301] on div at bounding box center [620, 734] width 273 height 1062
click at [538, 119] on p "Please upload file." at bounding box center [557, 127] width 200 height 18
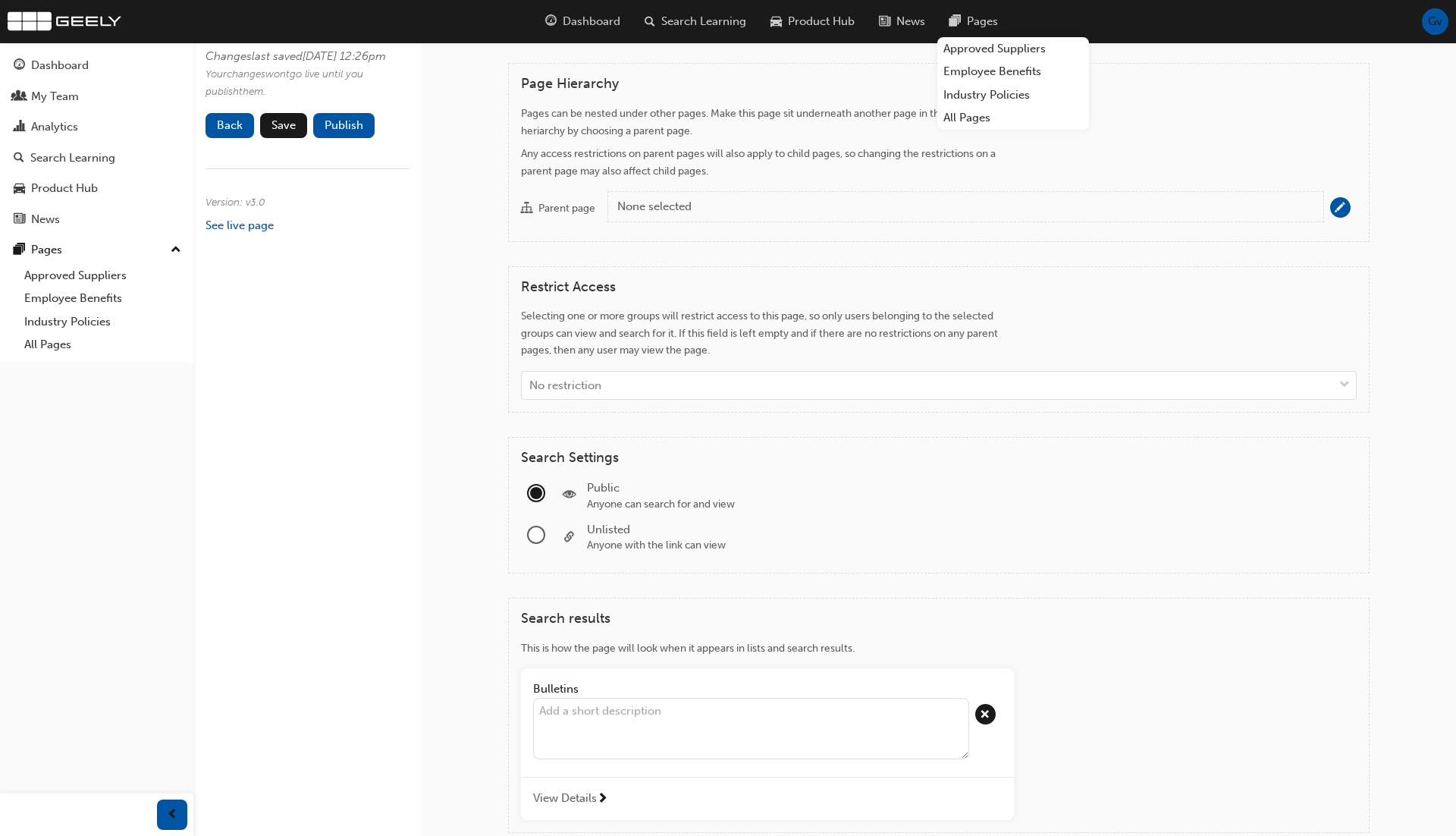
scroll to position [1651, 0]
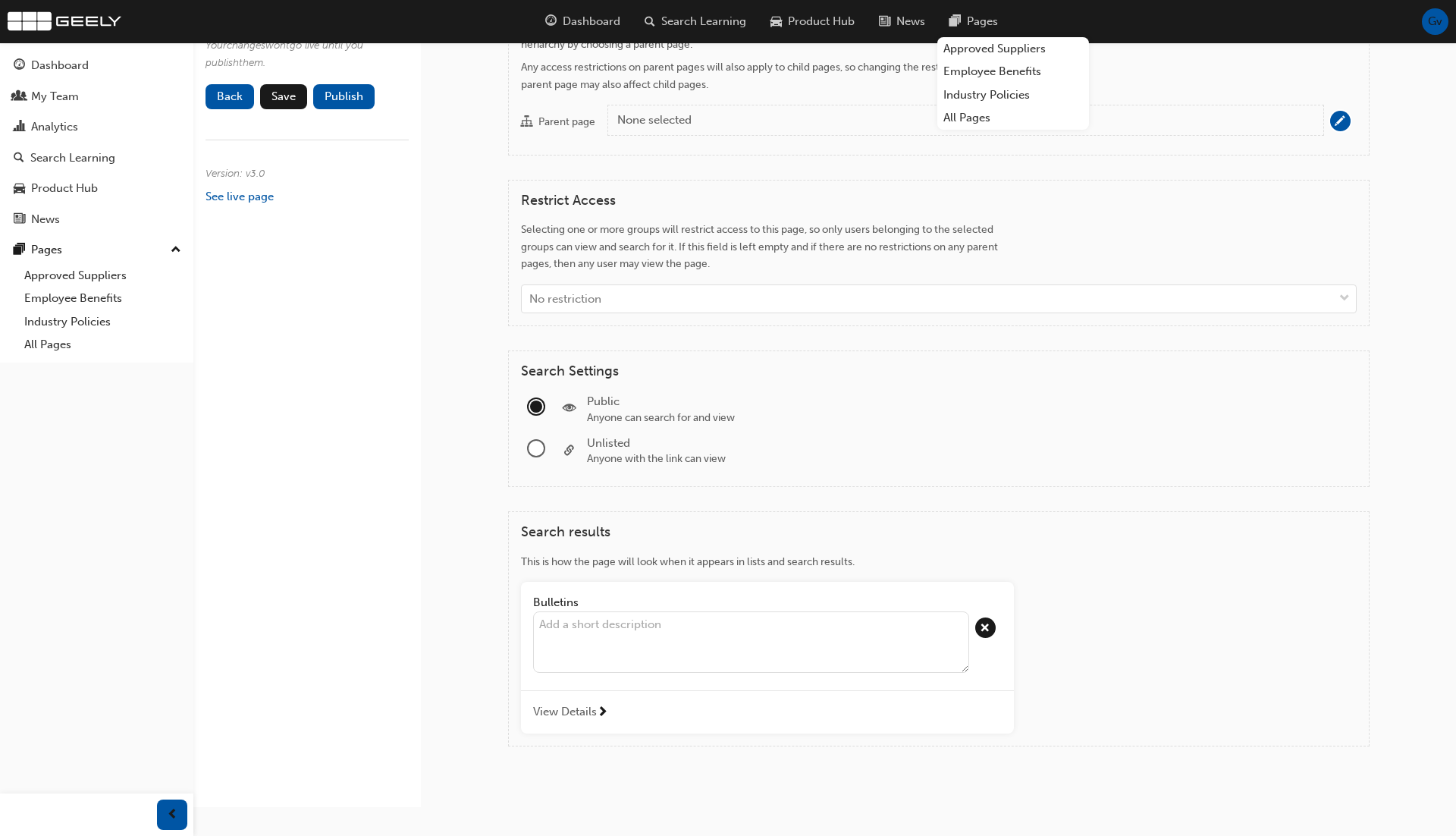
click at [771, 629] on textarea "button" at bounding box center [751, 642] width 436 height 62
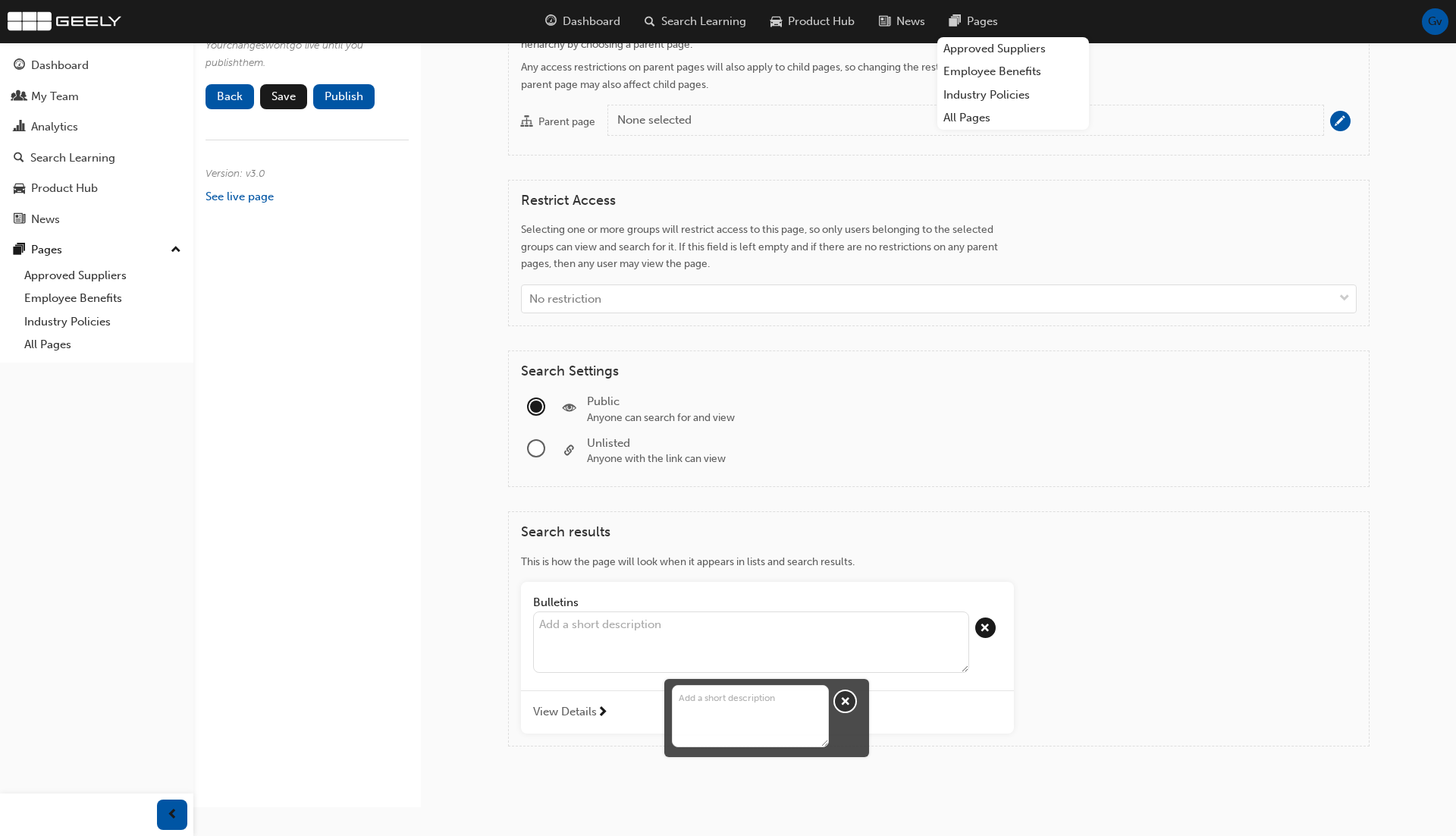
type textarea "B"
type textarea "Bu"
type textarea "Bul"
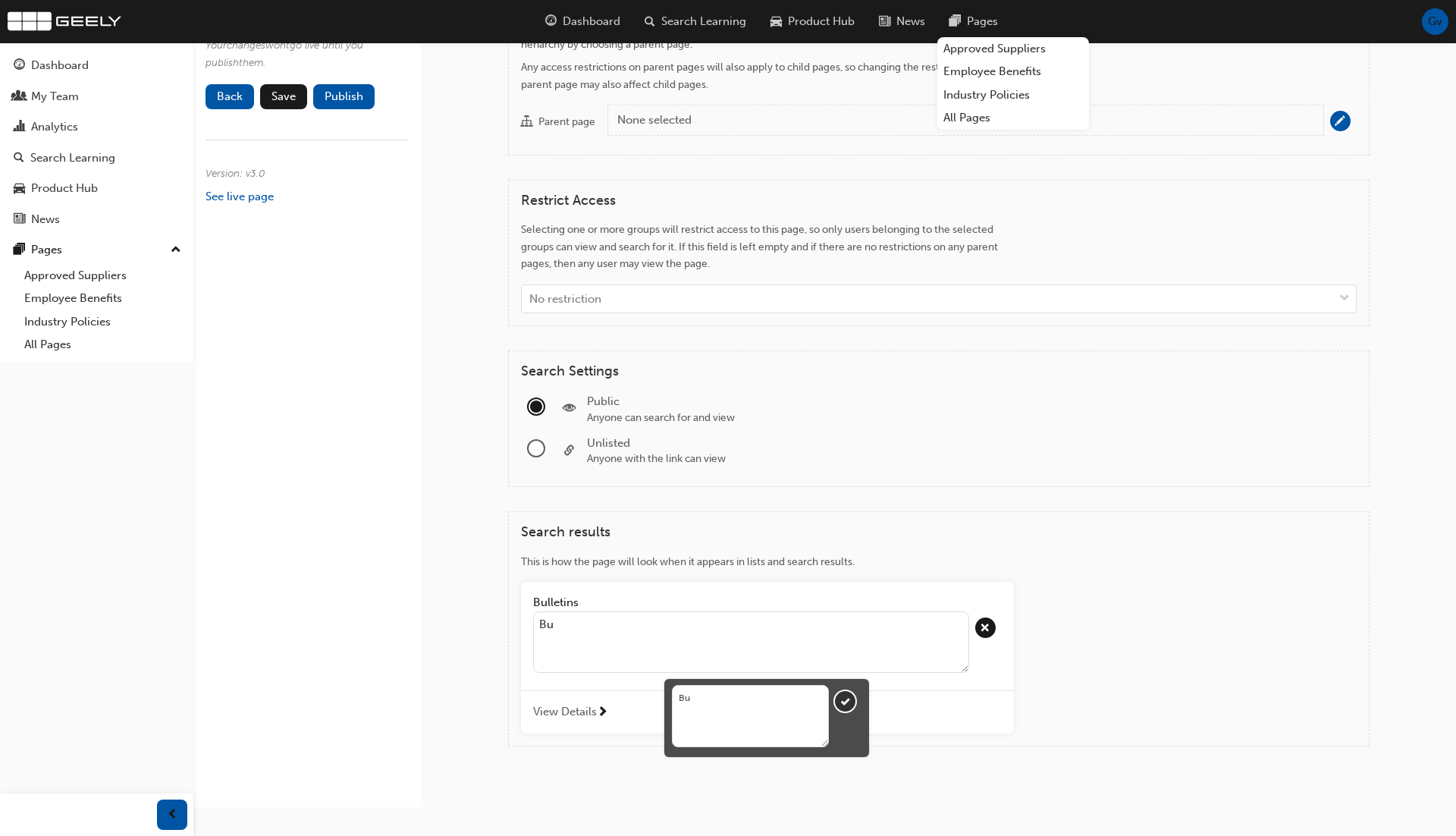
type textarea "Bul"
type textarea "Bull"
type textarea "Bulle"
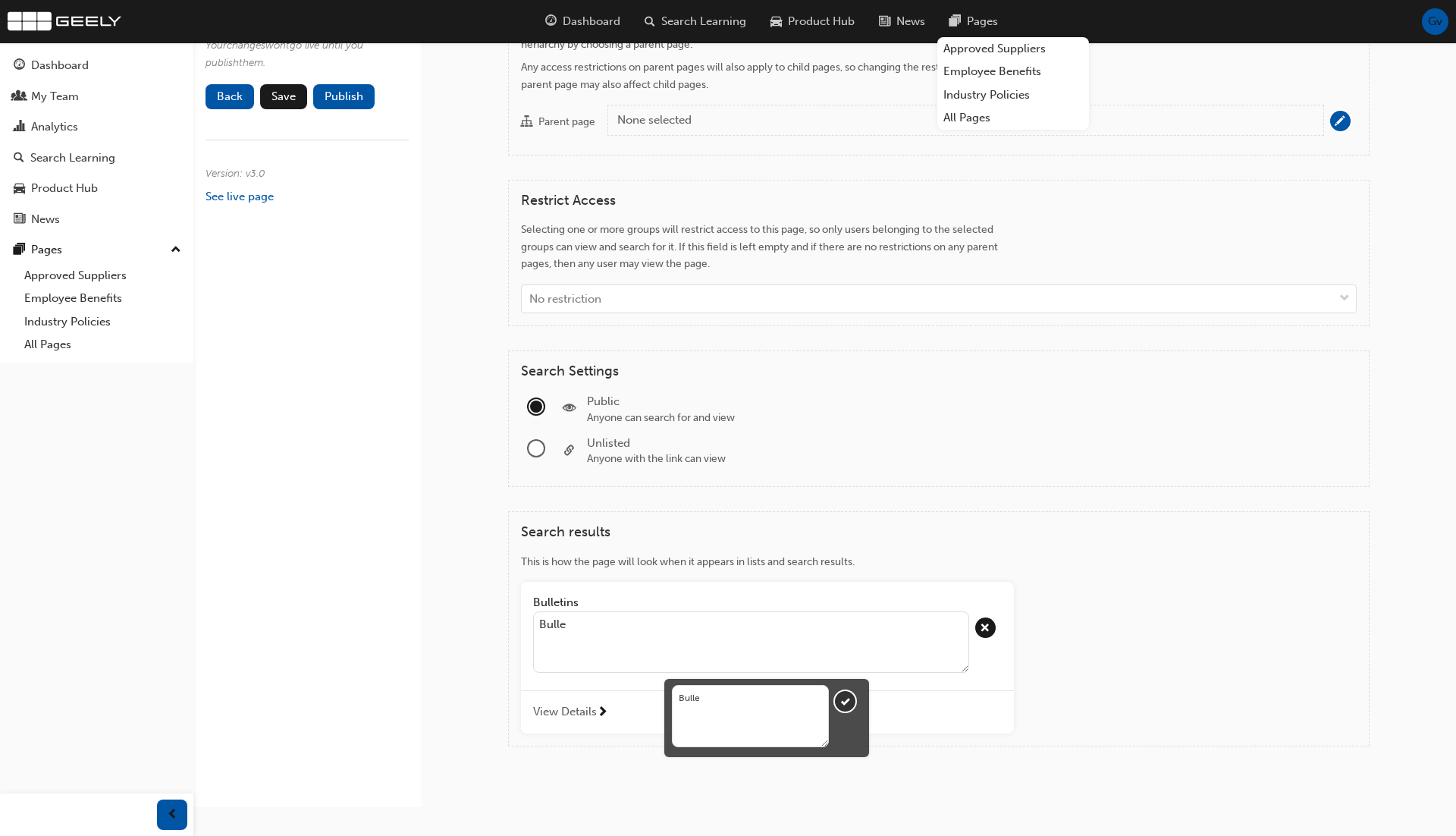
type textarea "Bullet"
type textarea "Bulleti"
type textarea "Bulletin"
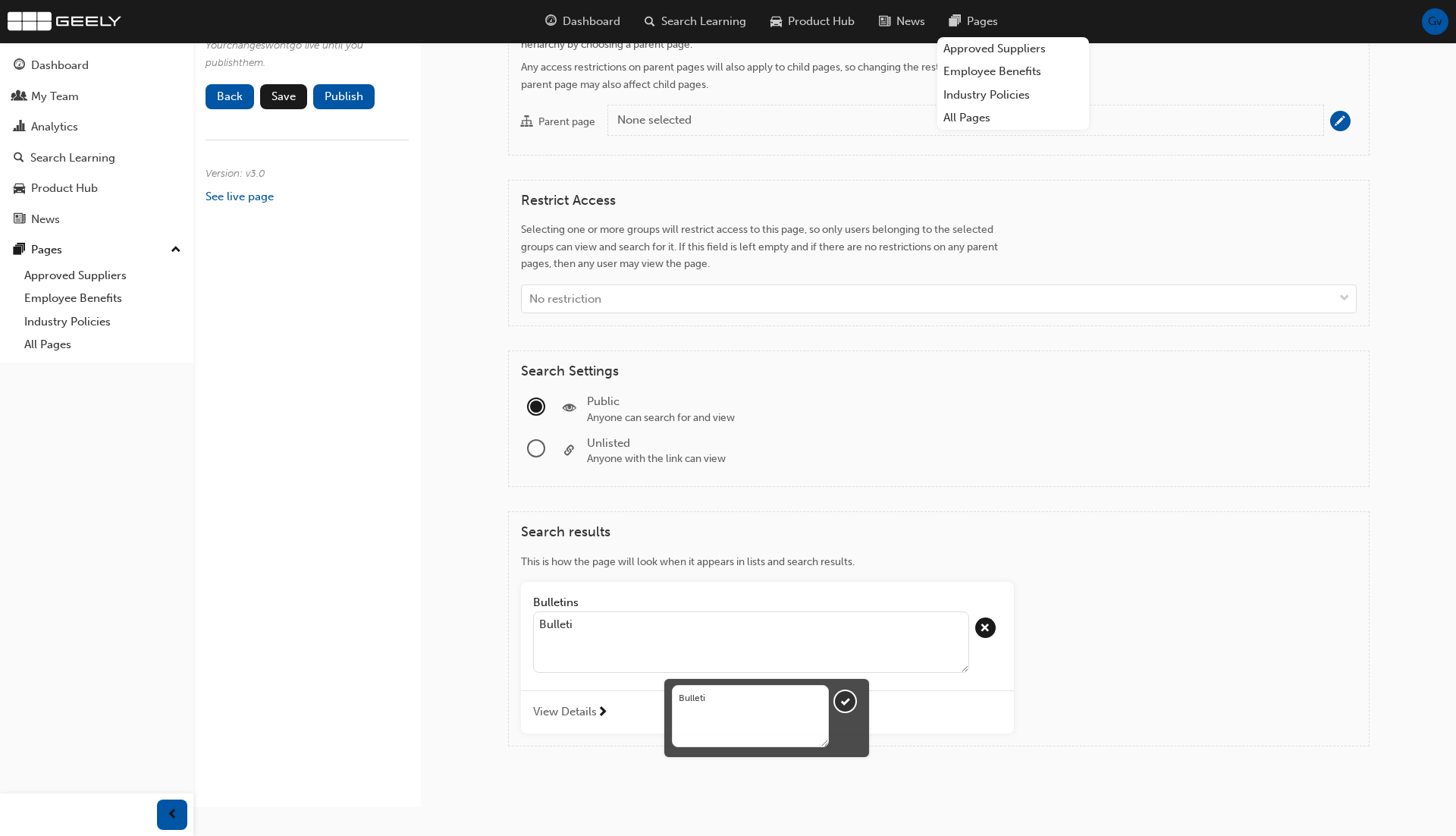
type textarea "Bulletin"
type textarea "Bulletins"
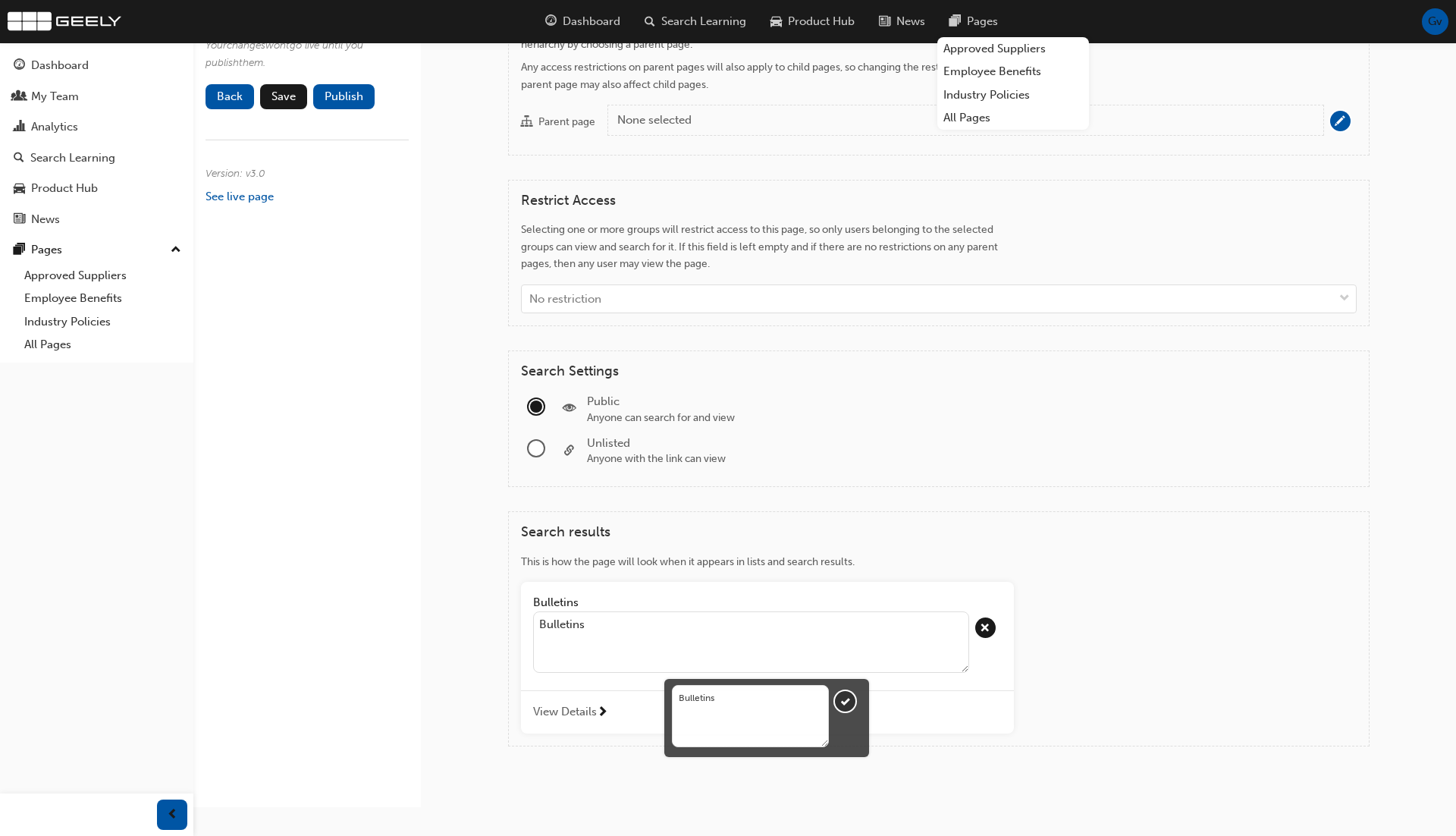
click at [521, 582] on button "Bulletins Bulletins View Details" at bounding box center [767, 658] width 493 height 152
type textarea "Bulletins f"
type textarea "Bulletins fo"
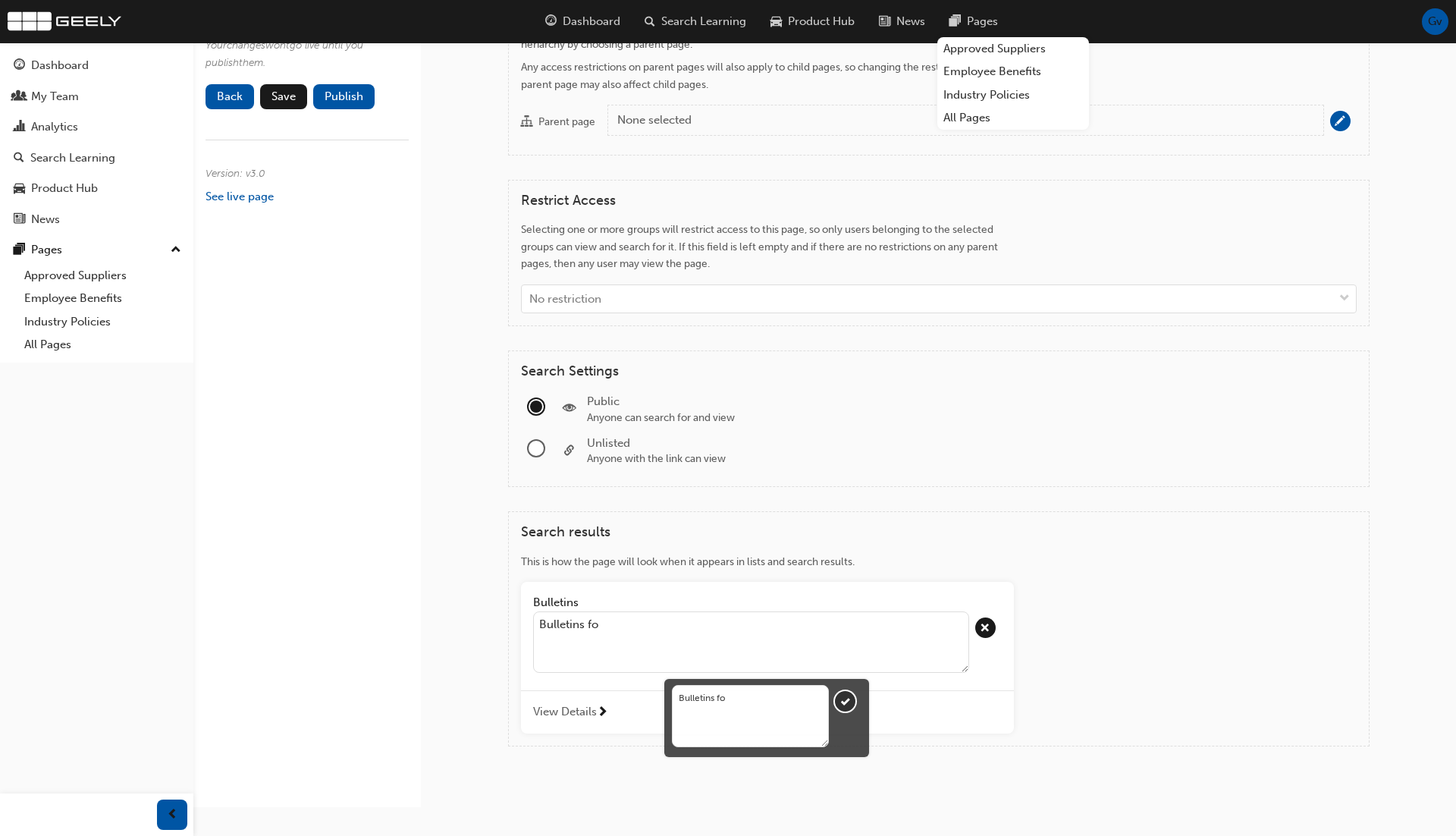
type textarea "Bulletins for"
click at [521, 582] on button "Bulletins Bulletins for View Details" at bounding box center [767, 658] width 493 height 152
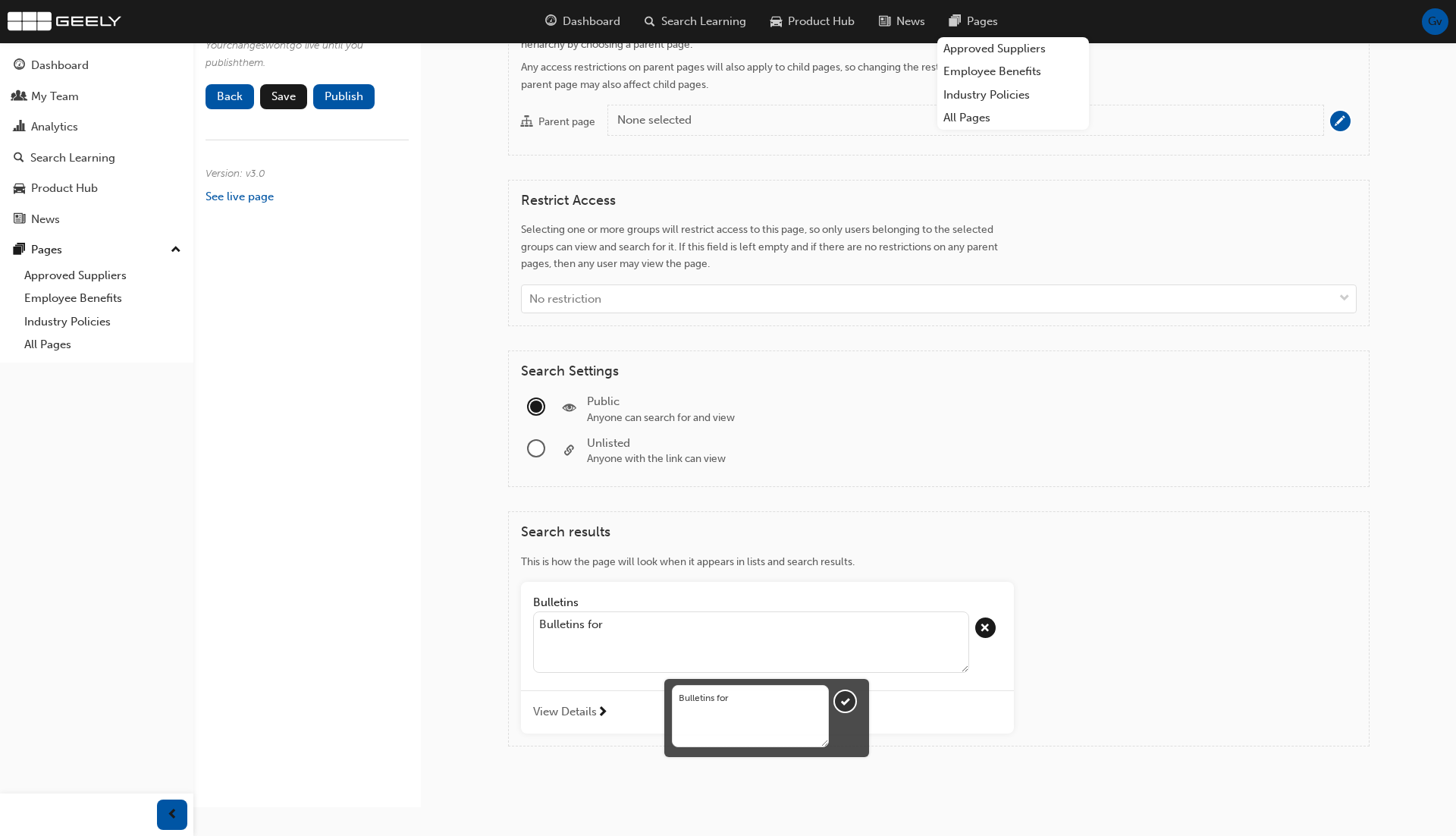
type textarea "Bulletins for e"
type textarea "Bulletins for ev"
type textarea "Bulletins for eve"
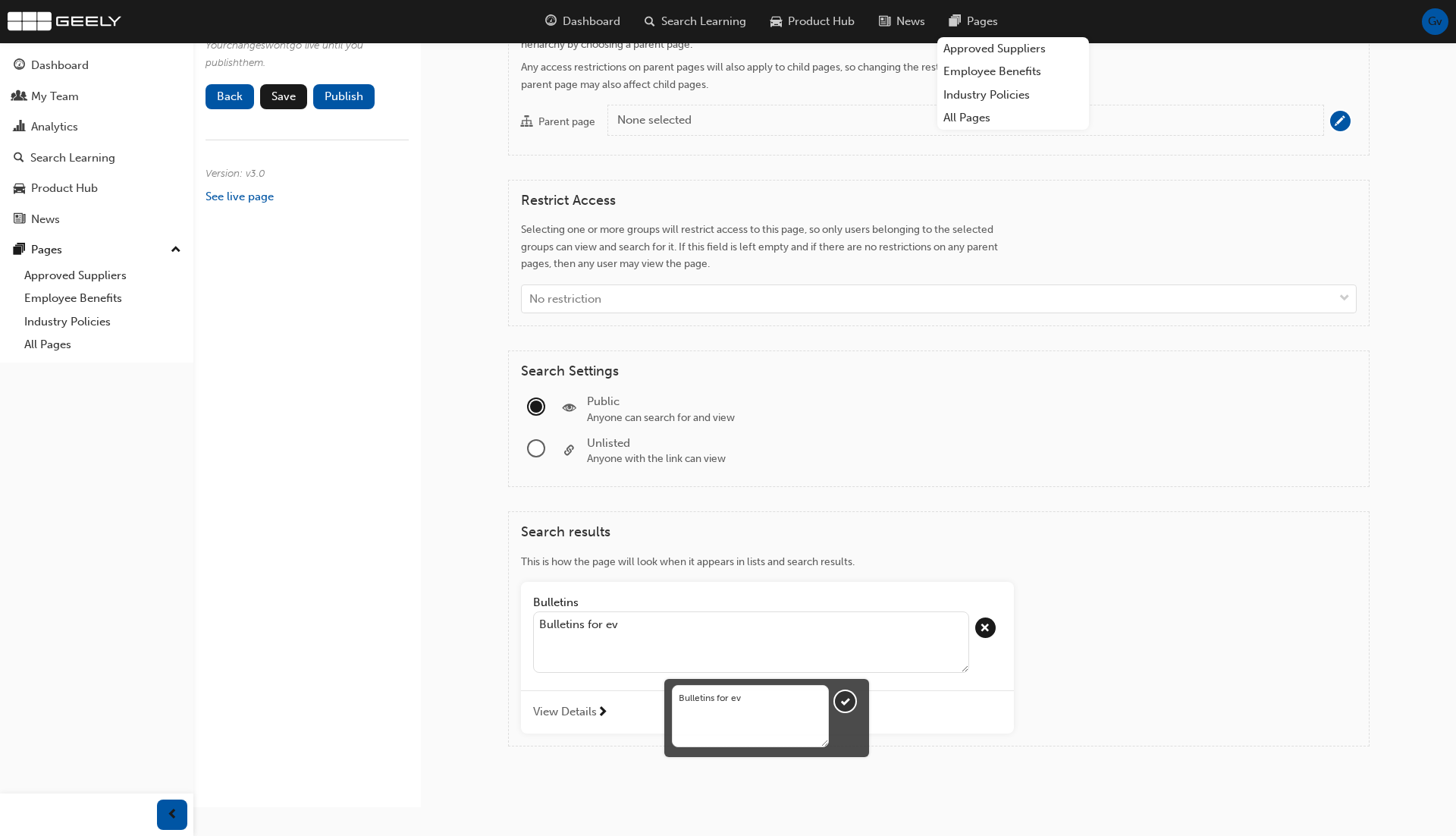
type textarea "Bulletins for eve"
type textarea "Bulletins for ever"
type textarea "Bulletins for every"
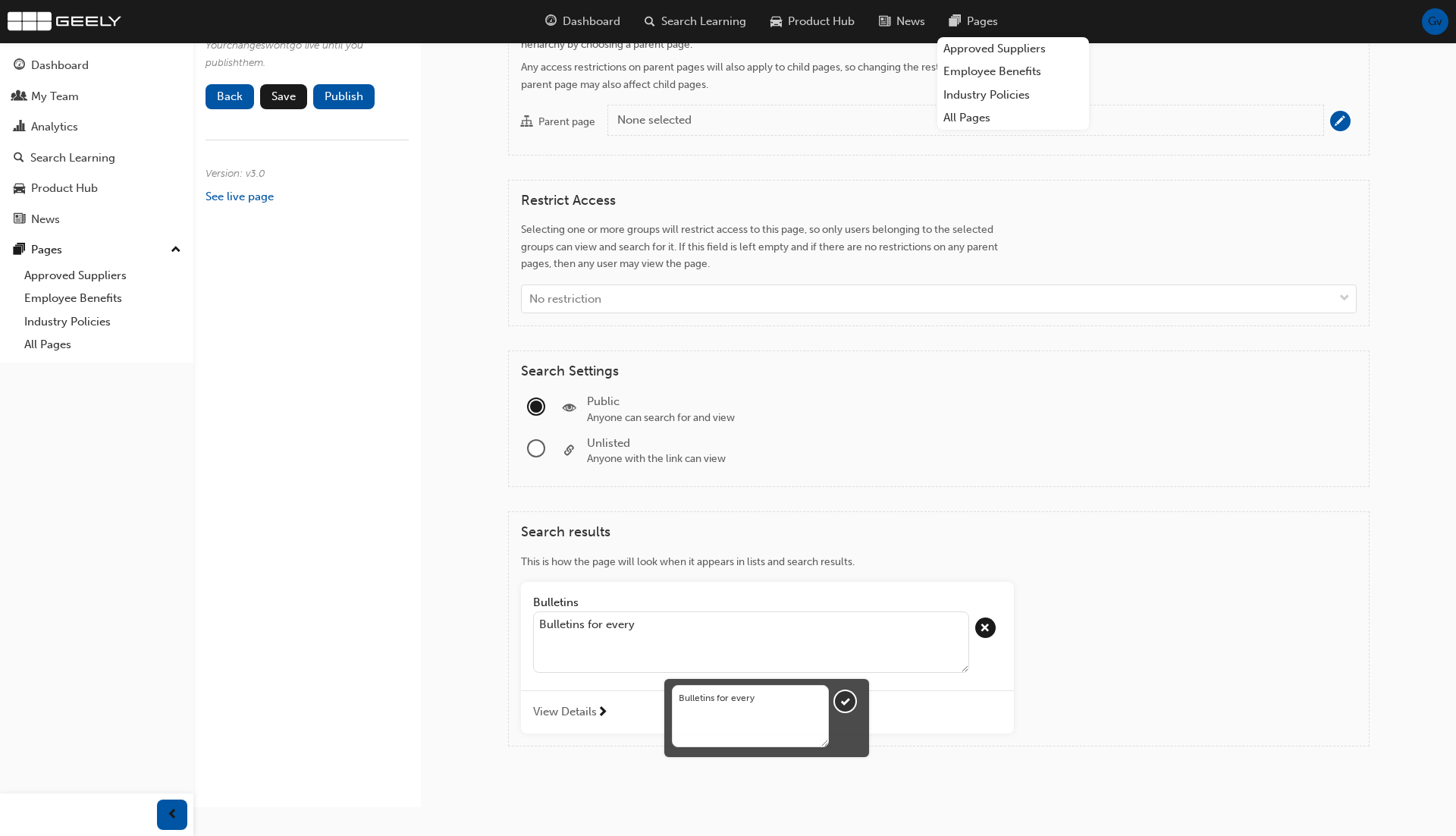
type textarea "Bulletins for every"
type textarea "Bulletins for every d"
click at [521, 582] on button "Bulletins Bulletins for every View Details" at bounding box center [767, 658] width 493 height 152
type textarea "Bulletins for every d"
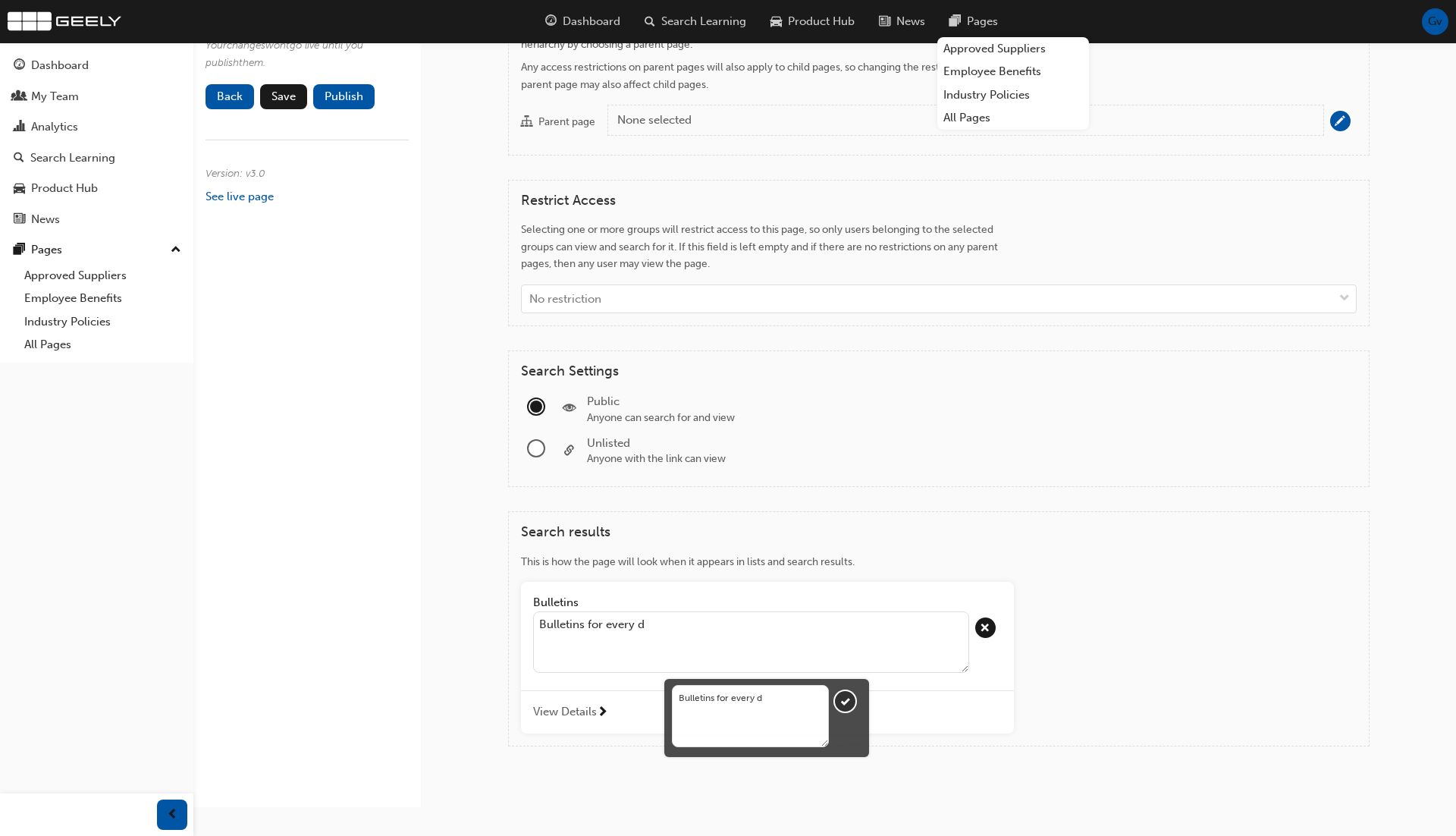
type textarea "Bulletins for every de"
type textarea "Bulletins for every dea"
type textarea "Bulletins for every deap"
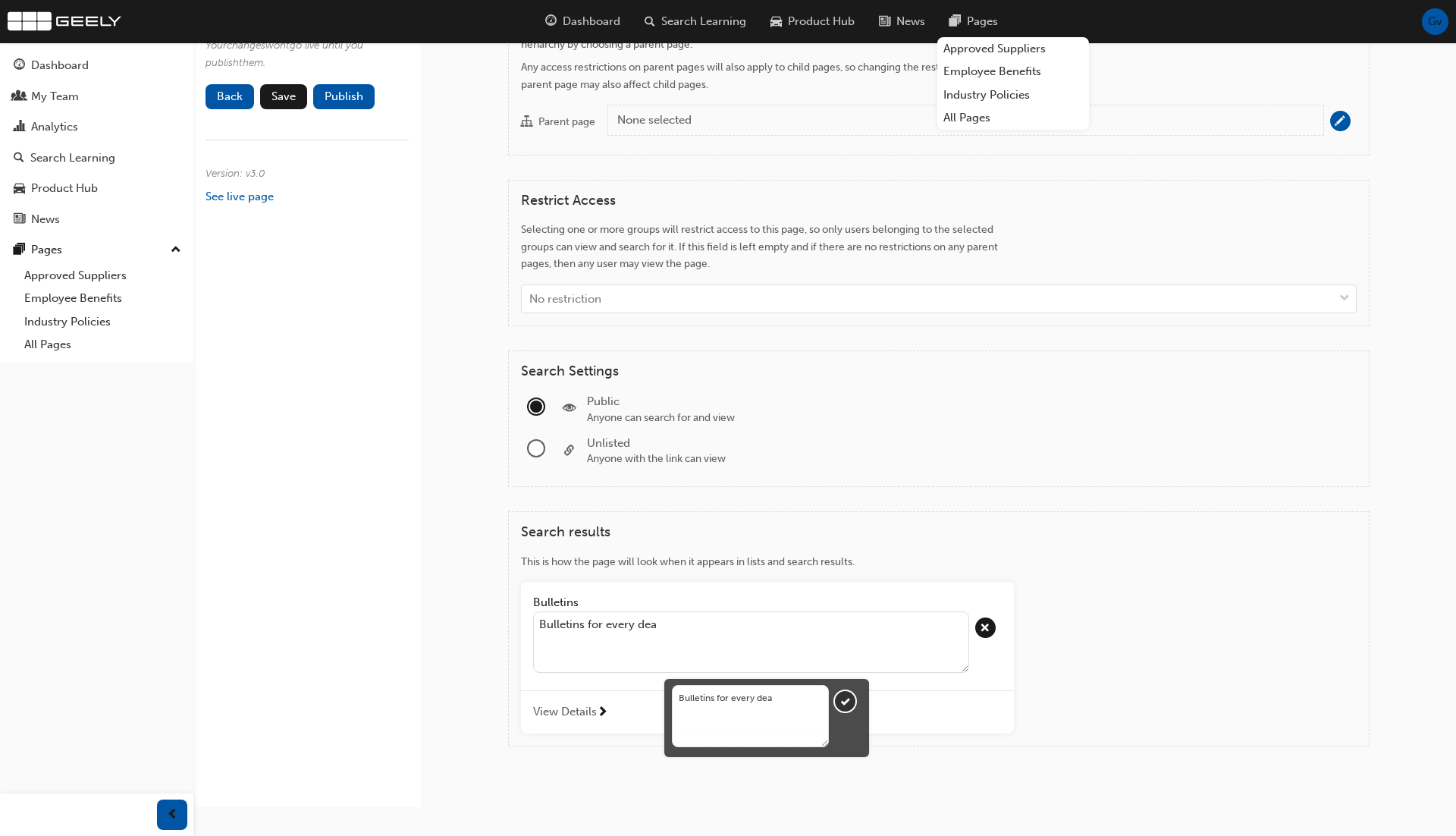
type textarea "Bulletins for every deap"
type textarea "Bulletins for every deapr"
type textarea "Bulletins for every deaprt"
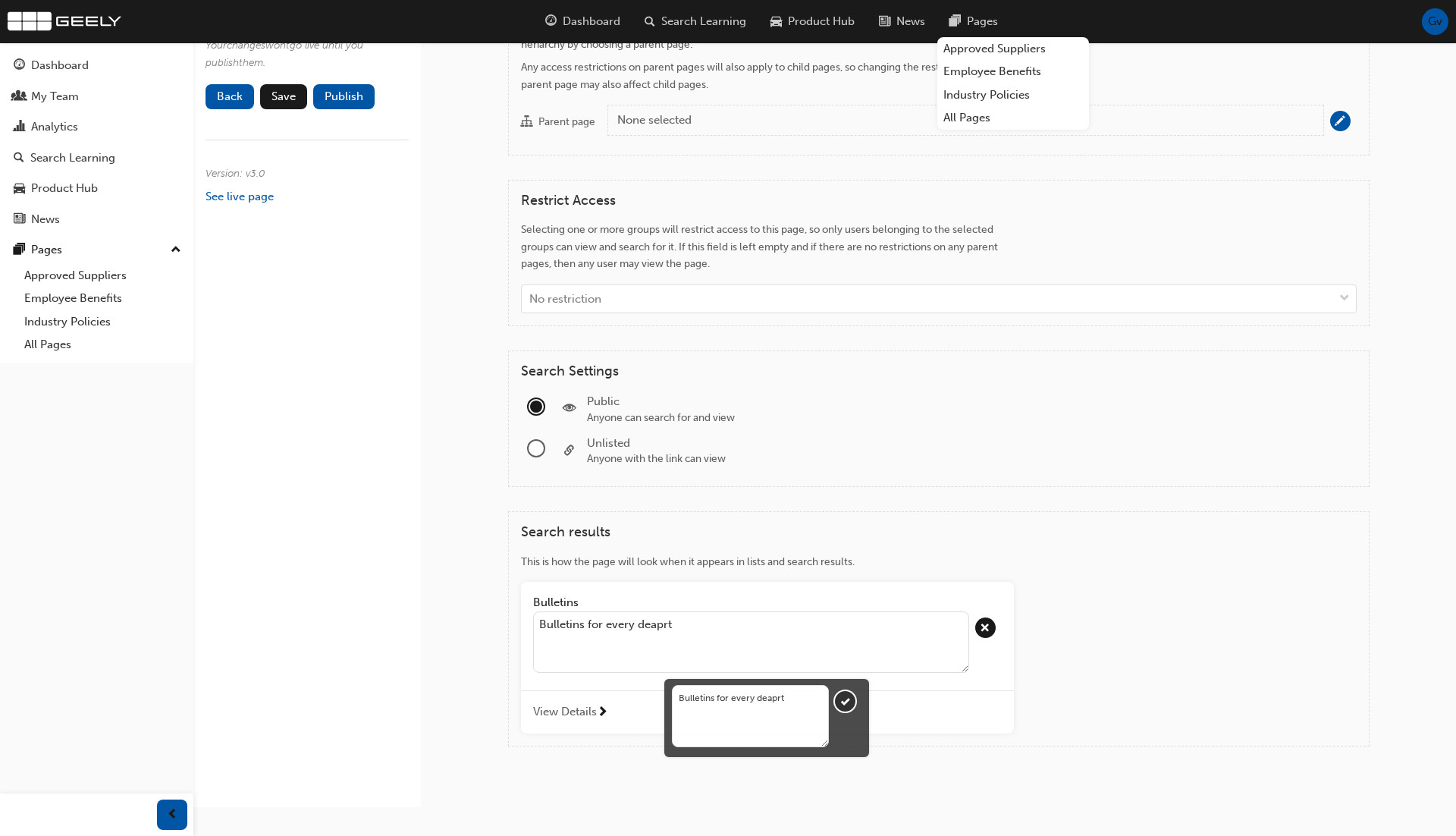
type textarea "Bulletins for every deaprtm"
type textarea "Bulletins for every deaprtme"
type textarea "Bulletins for every deaprtmen"
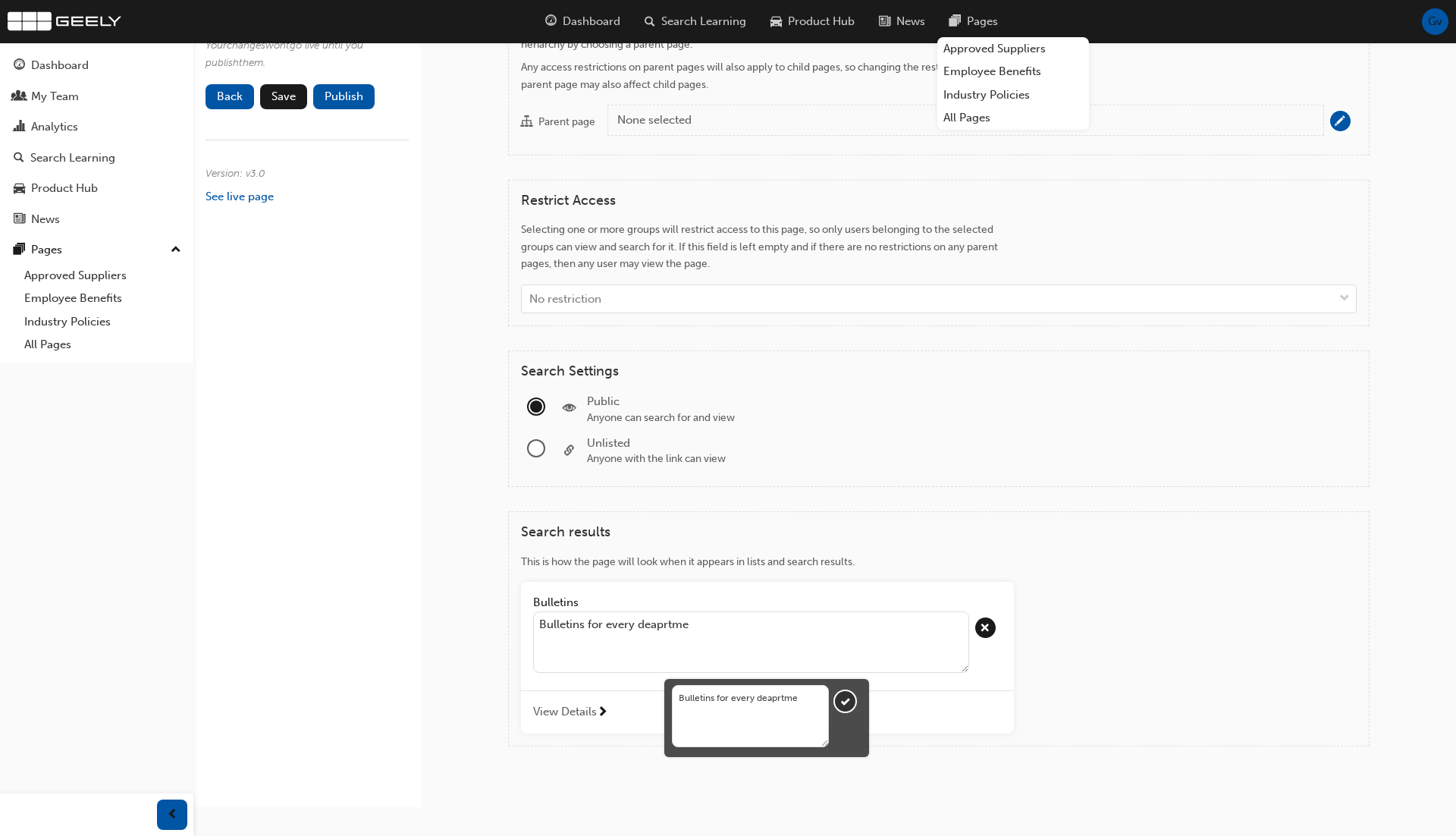
type textarea "Bulletins for every deaprtmen"
type textarea "Bulletins for every deaprtment"
type textarea "Bulletins for every deaprtment,"
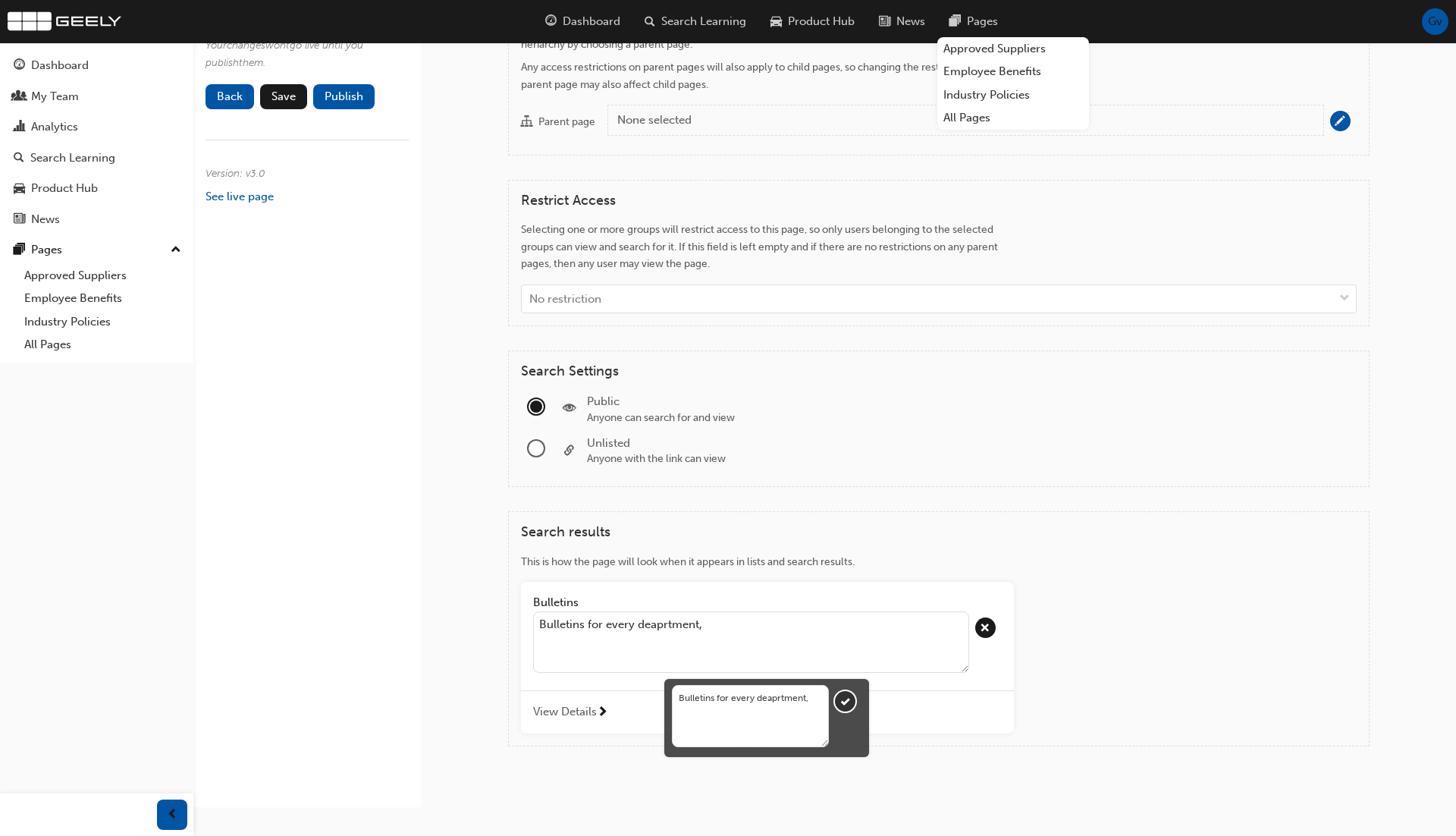
type textarea "Bulletins for every deaprtment,"
click at [521, 582] on button "Bulletins Bulletins for every deaprtment View Details" at bounding box center [767, 658] width 493 height 152
type textarea "Bulletins for every deaprtment, s"
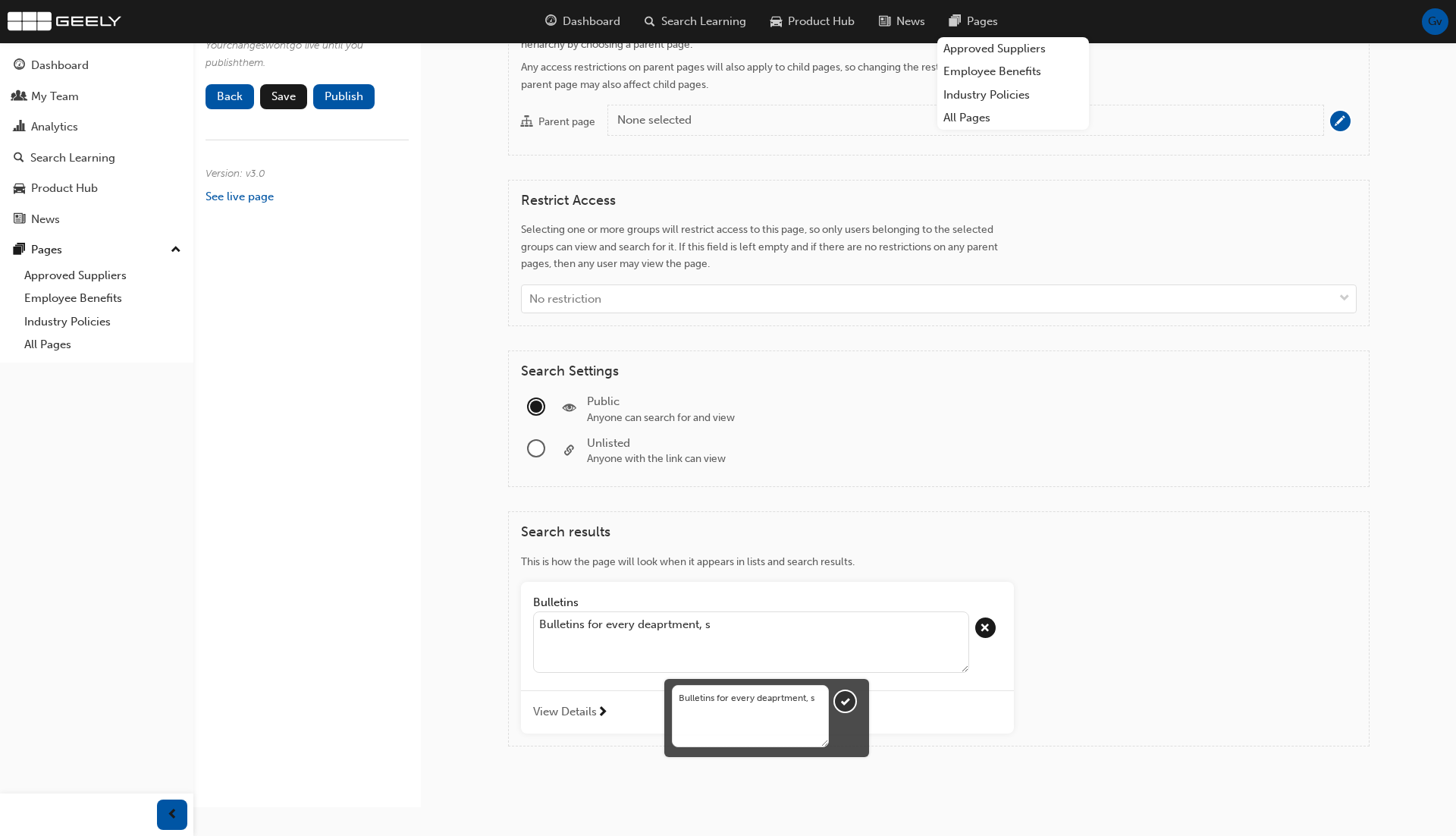
type textarea "Bulletins for every deaprtment, se"
type textarea "Bulletins for every deaprtment, ser"
type textarea "Bulletins for every deaprtment, serv"
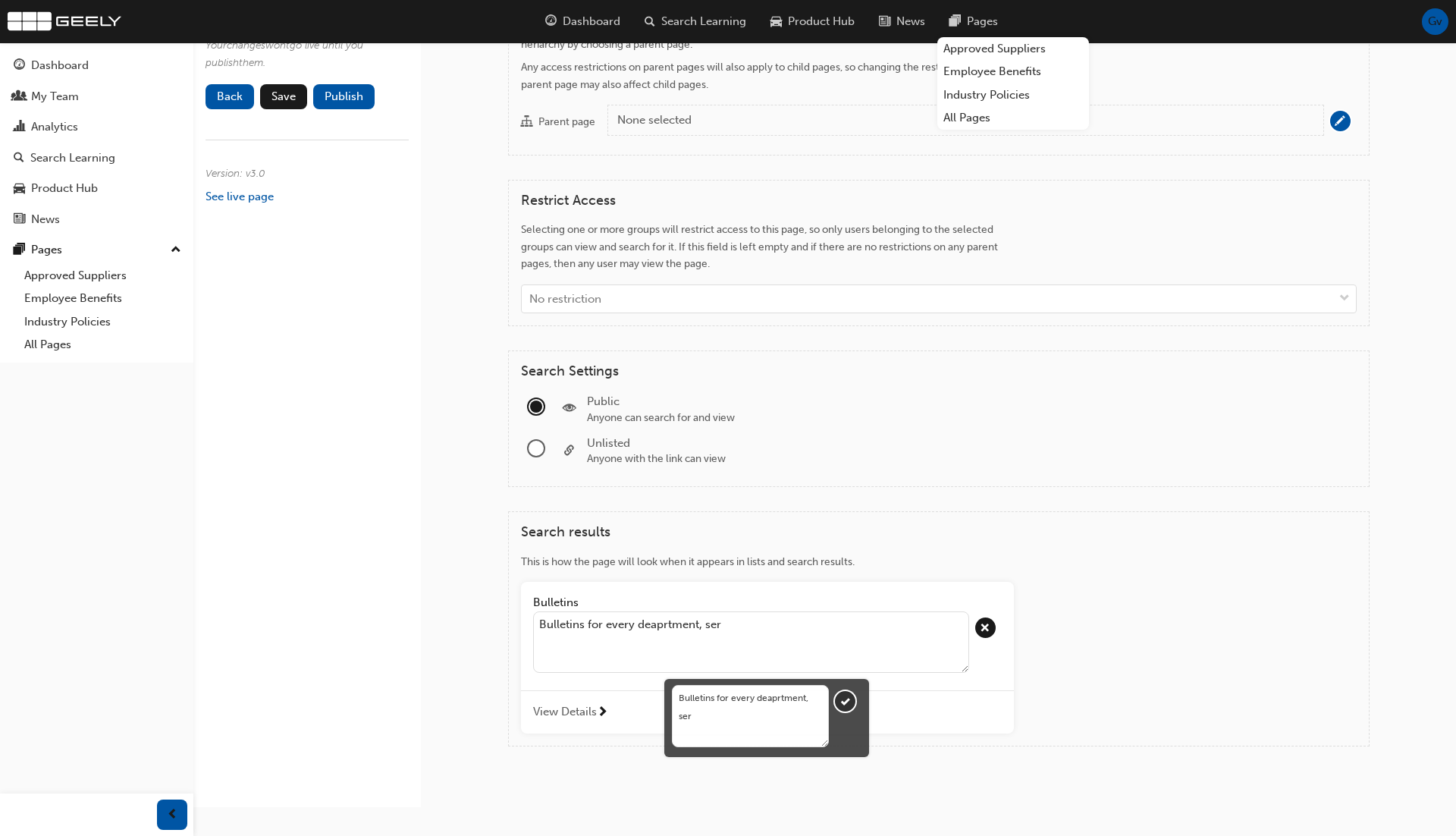
type textarea "Bulletins for every deaprtment, serv"
type textarea "Bulletins for every deaprtment, servi"
type textarea "Bulletins for every deaprtment, servic"
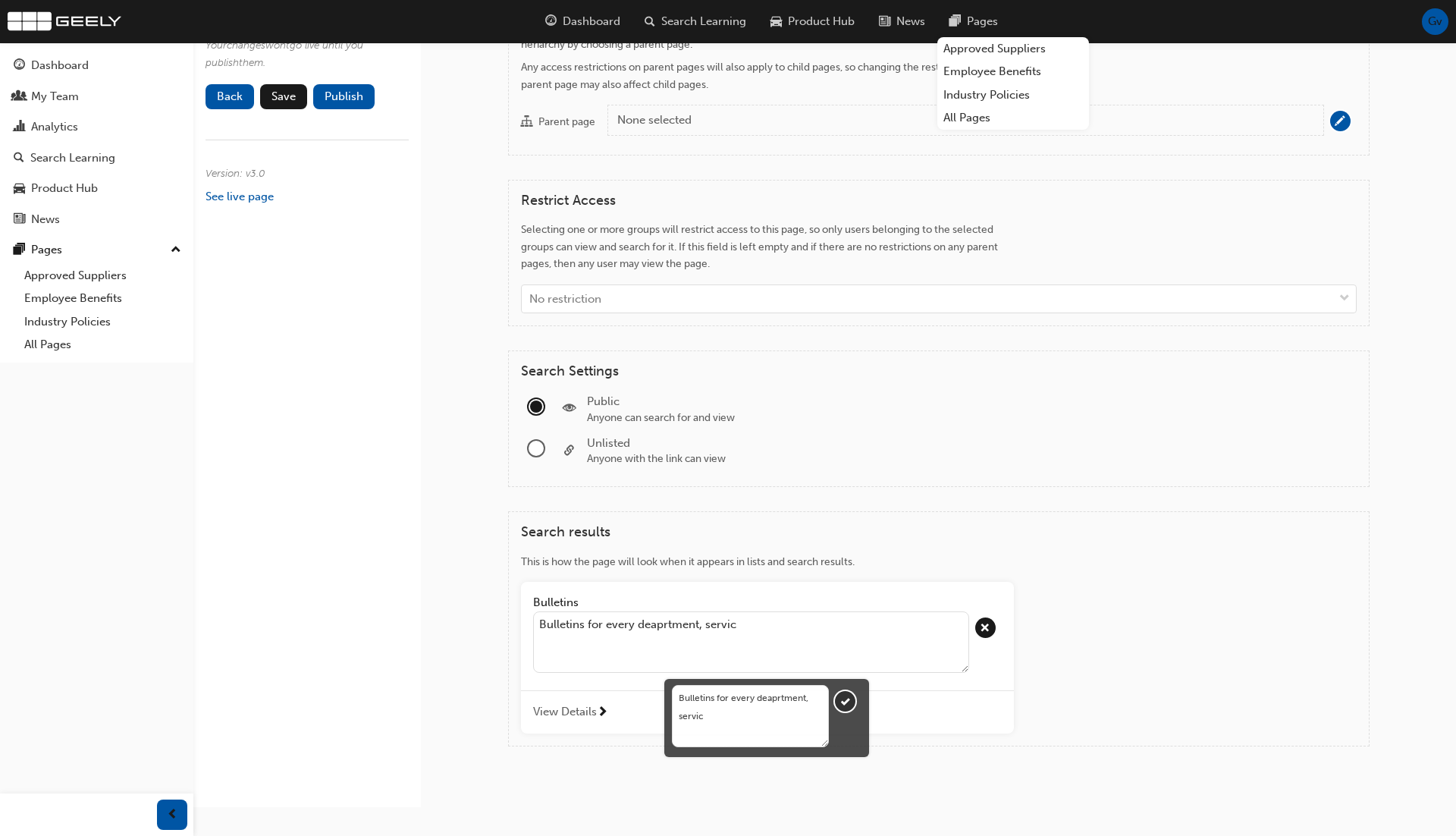
type textarea "Bulletins for every deaprtment, service"
type textarea "Bulletins for every deaprtment, service,"
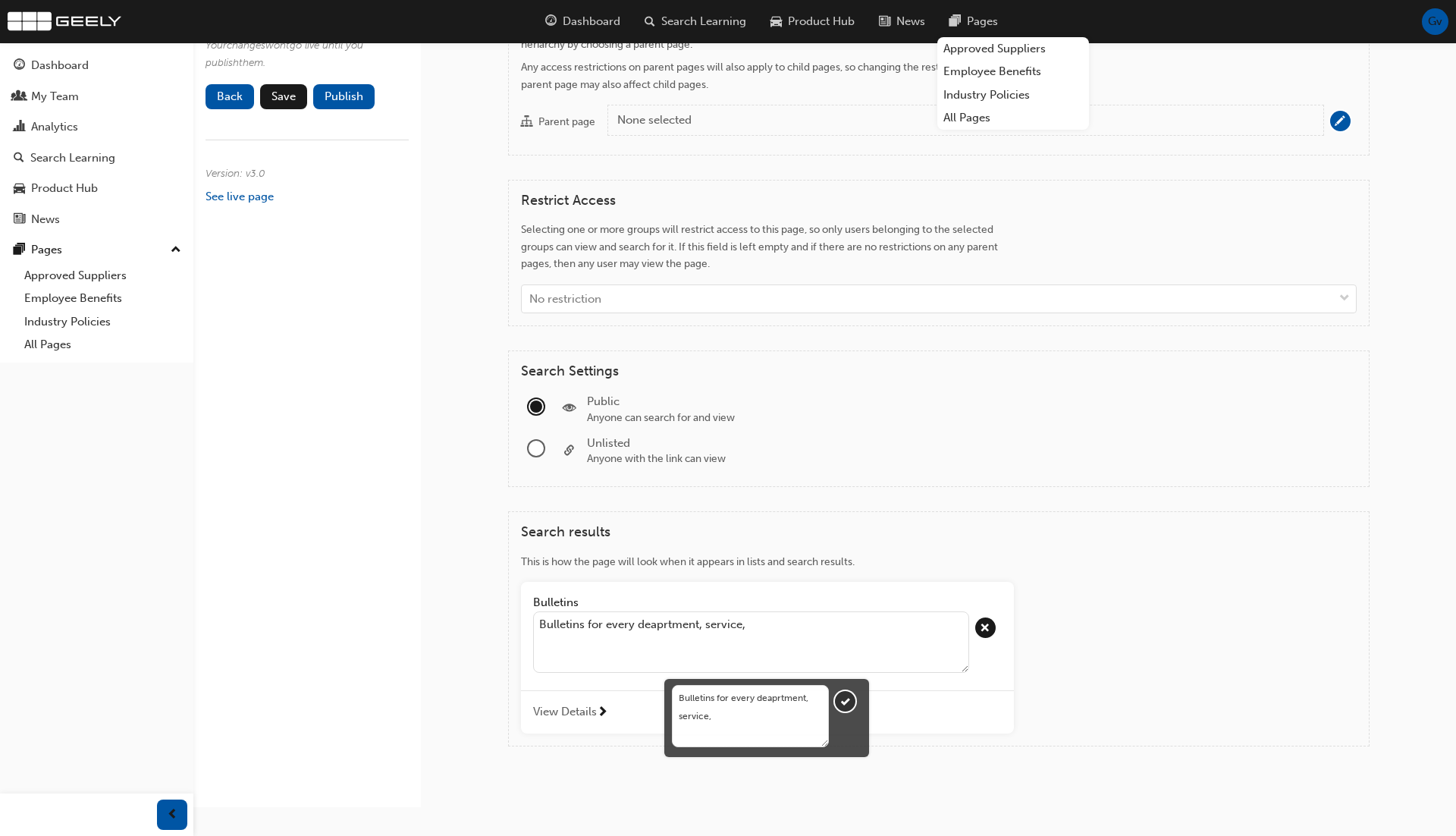
type textarea "Bulletins for every deaprtment, service,"
click at [521, 582] on button "Bulletins Bulletins for every deaprtment, service, View Details" at bounding box center [767, 658] width 493 height 152
type textarea "Bulletins for every deaprtment, service, t"
type textarea "Bulletins for every deaprtment, service, te"
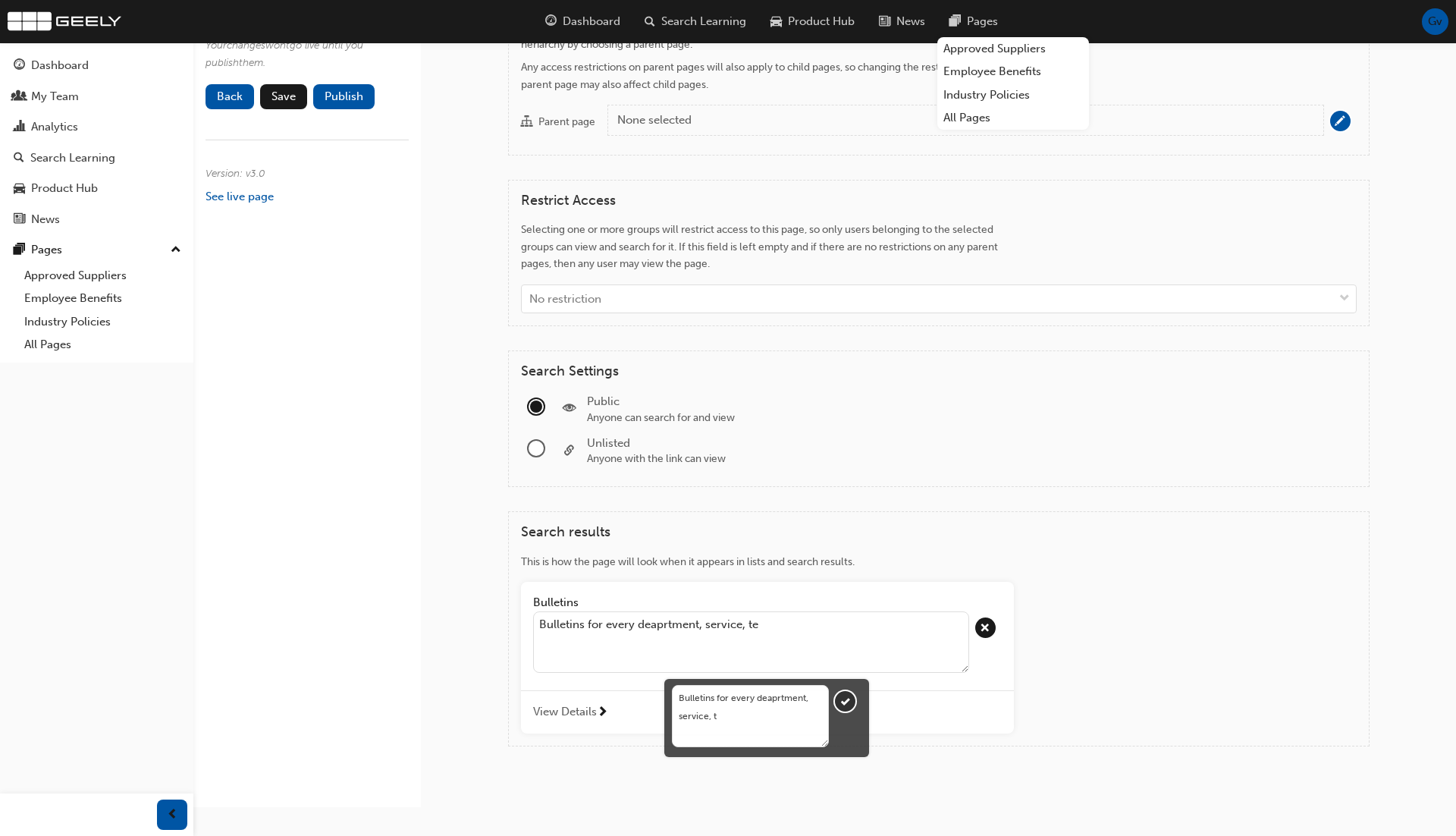
type textarea "Bulletins for every deaprtment, service, te"
type textarea "Bulletins for every deaprtment, service, tec"
type textarea "Bulletins for every deaprtment, service, tech"
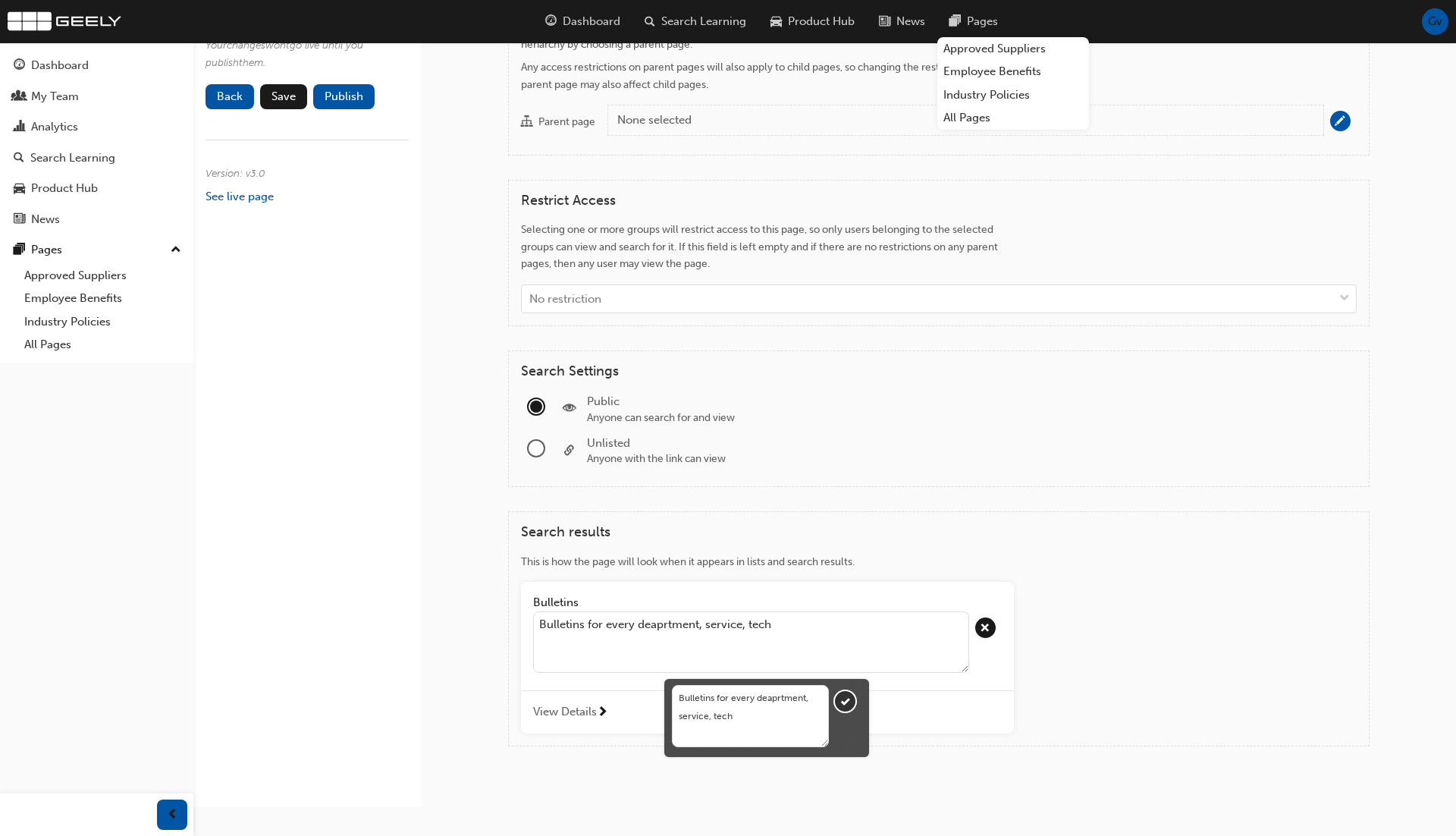
type textarea "Bulletins for every deaprtment, service, techn"
type textarea "Bulletins for every deaprtment, service, techni"
type textarea "Bulletins for every deaprtment, service, technic"
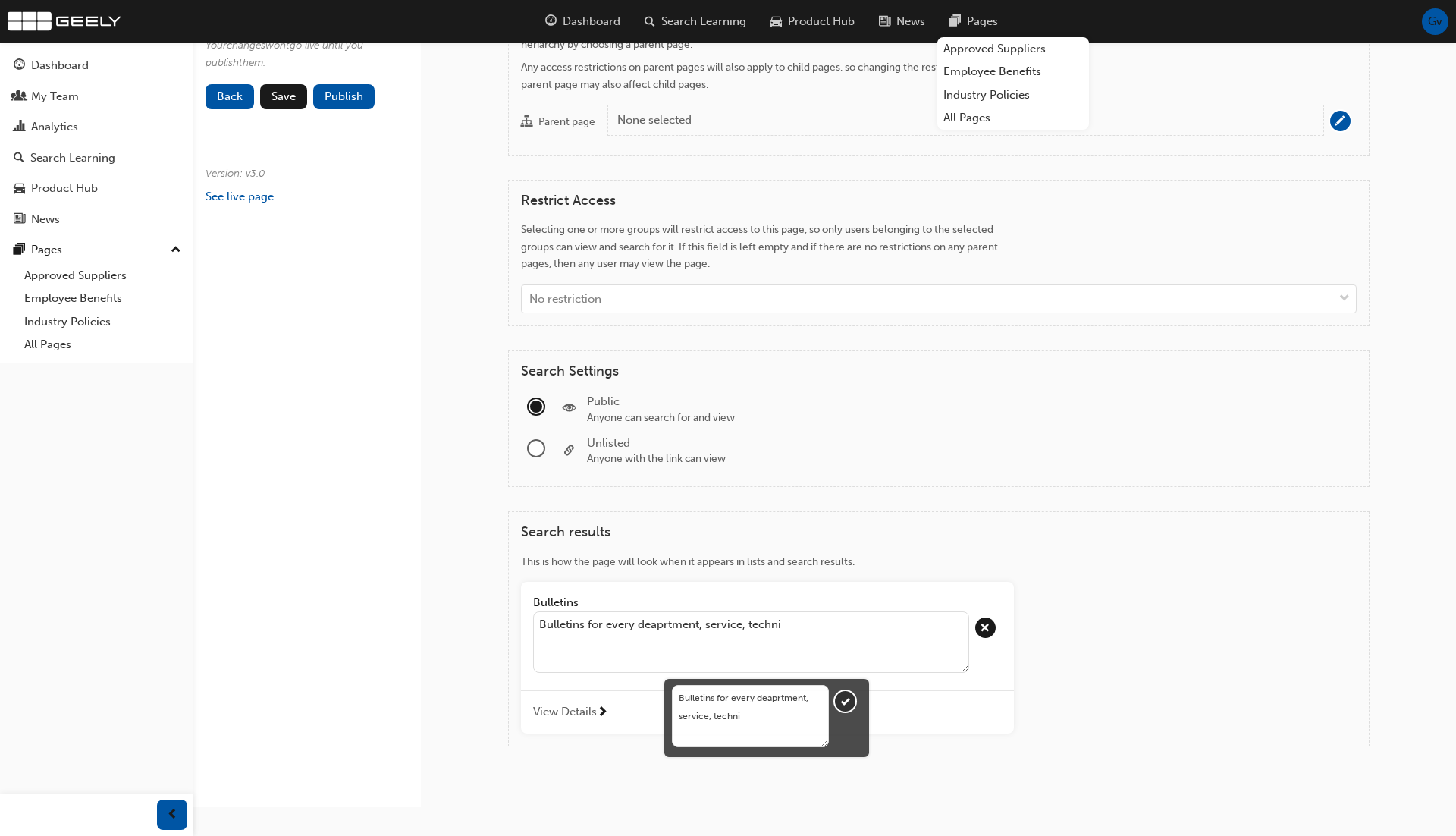
type textarea "Bulletins for every deaprtment, service, technic"
type textarea "Bulletins for every deaprtment, service, technica"
type textarea "Bulletins for every deaprtment, service, technical"
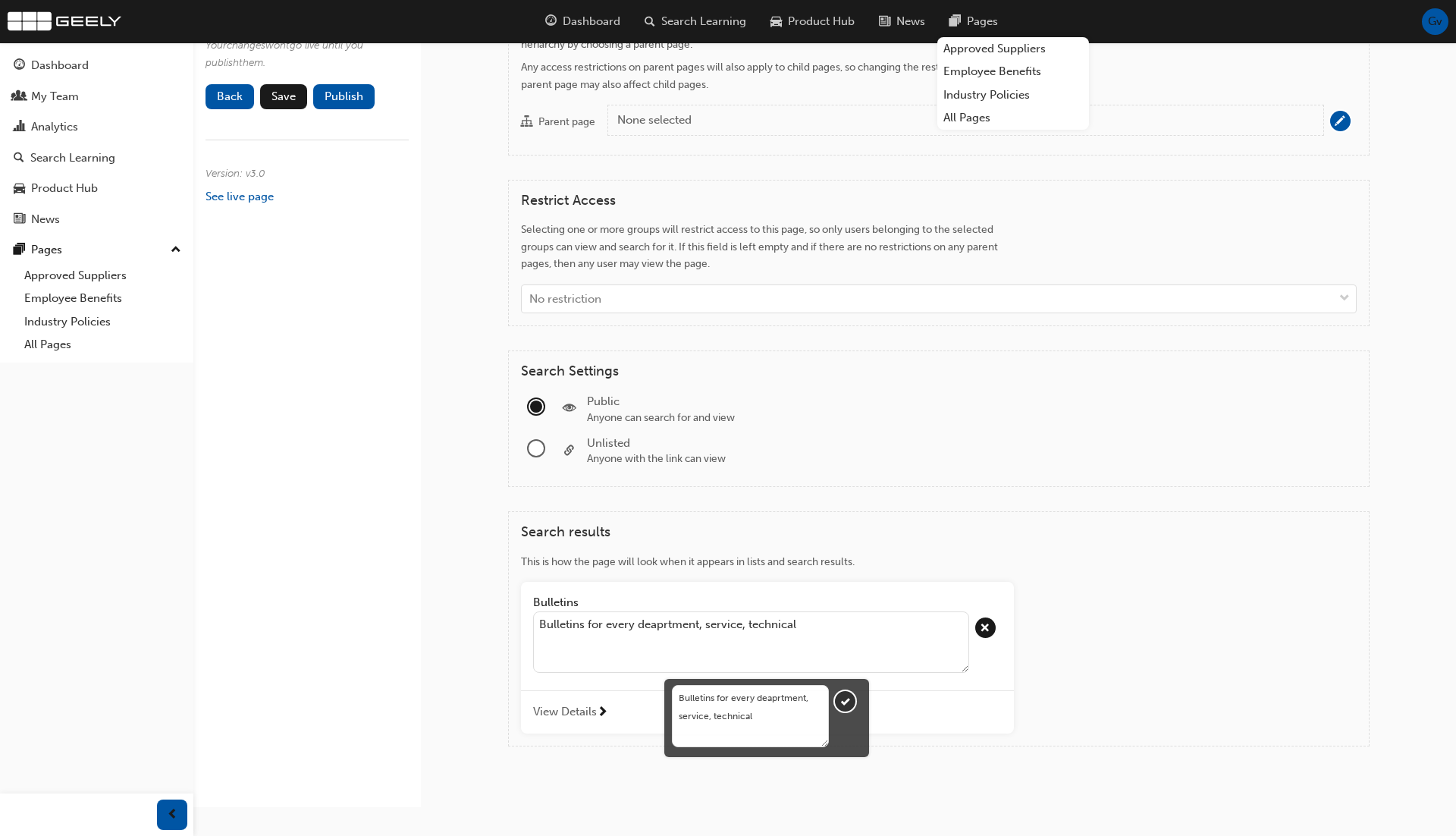
type textarea "Bulletins for every deaprtment, service, technical,"
click at [521, 582] on button "Bulletins Bulletins for every deaprtment, service, technical, View Details" at bounding box center [767, 658] width 493 height 152
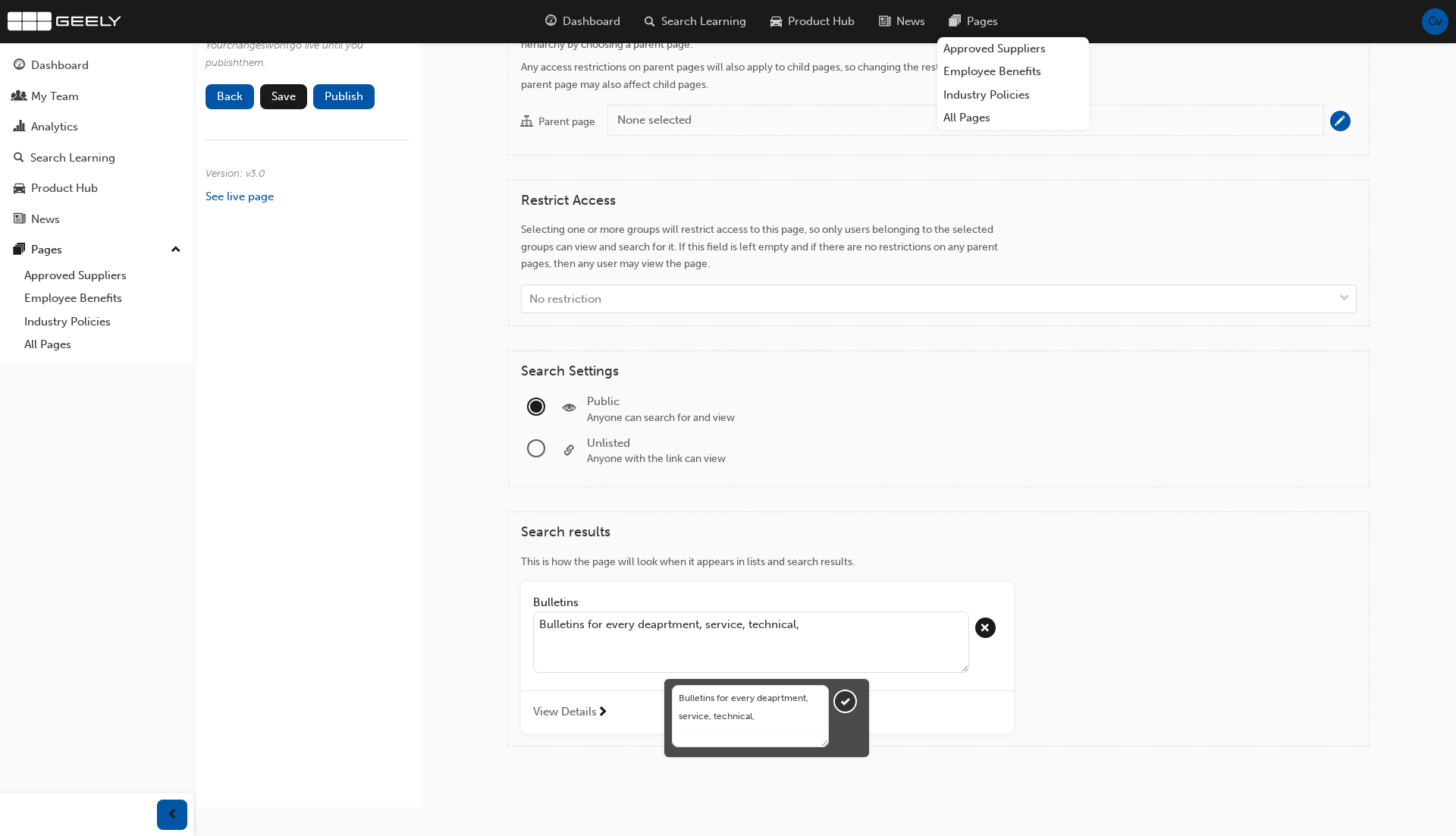
type textarea "Bulletins for every deaprtment, service, technical, m"
type textarea "Bulletins for every deaprtment, service, technical, ma"
type textarea "Bulletins for every deaprtment, service, technical, mar"
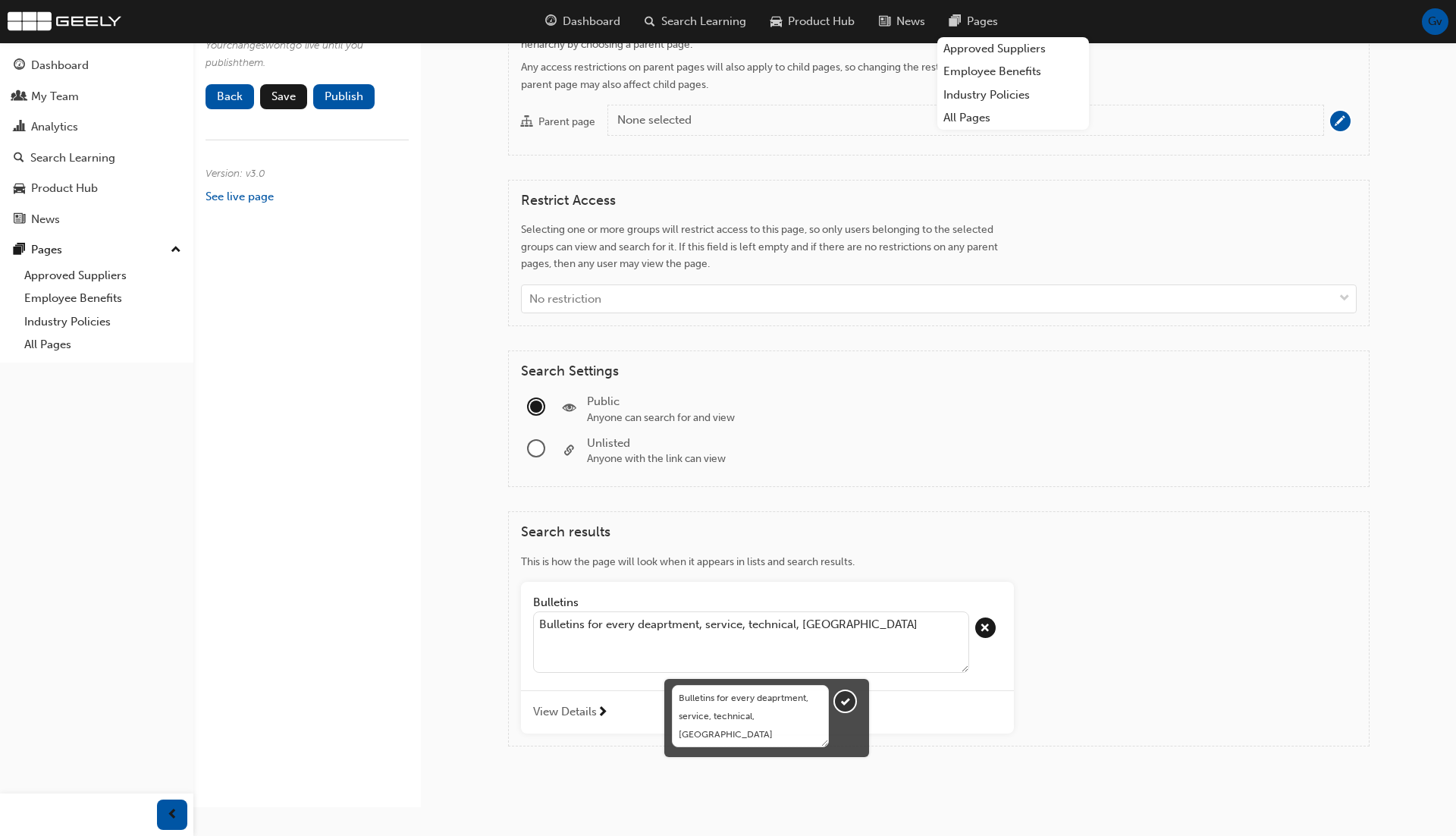
type textarea "Bulletins for every deaprtment, service, technical, mar"
type textarea "Bulletins for every deaprtment, service, technical, mark"
type textarea "Bulletins for every deaprtment, service, technical, marke"
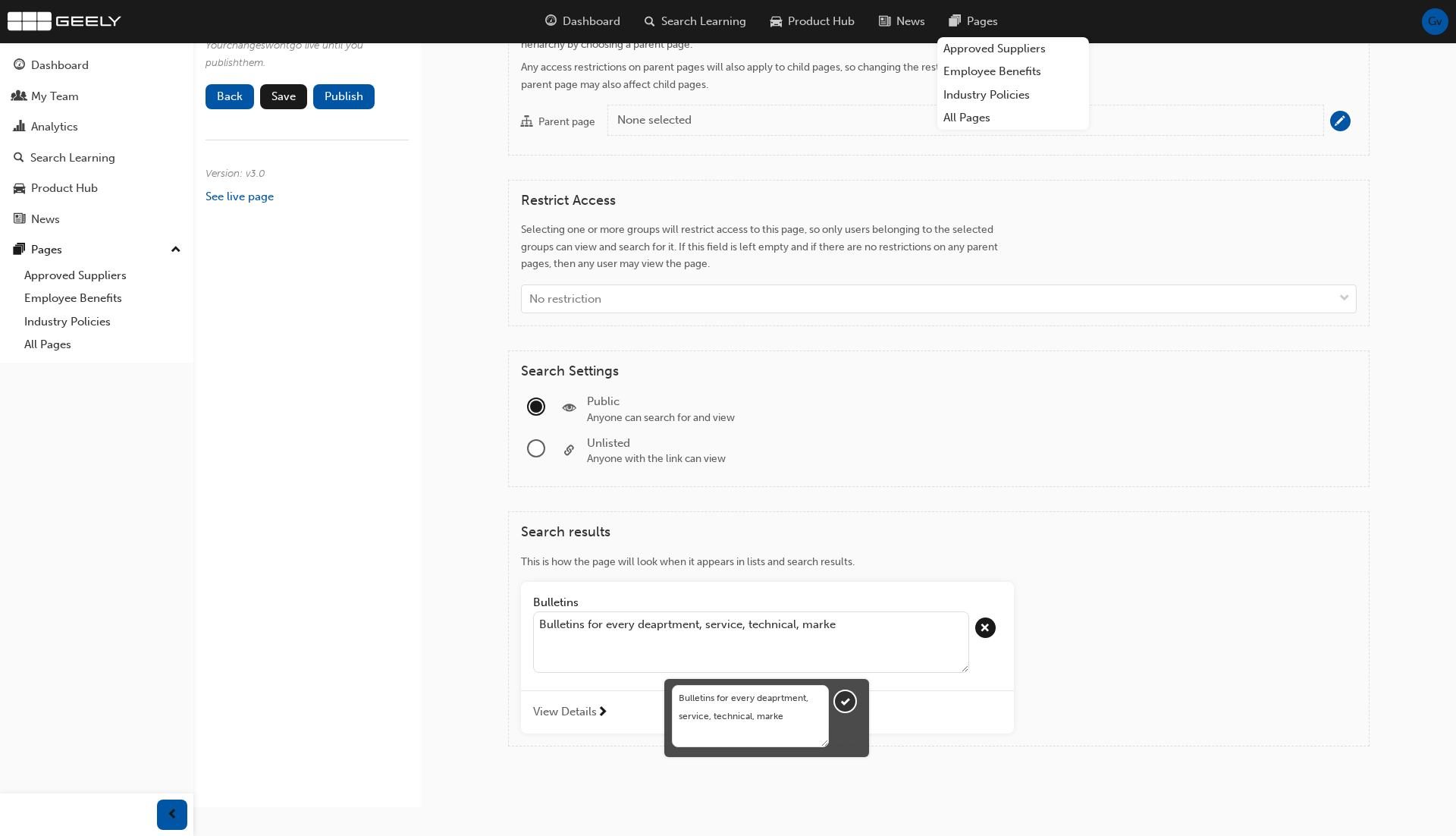
type textarea "Bulletins for every deaprtment, service, technical, market"
type textarea "Bulletins for every deaprtment, service, technical, marketi"
type textarea "Bulletins for every deaprtment, service, technical, marketin"
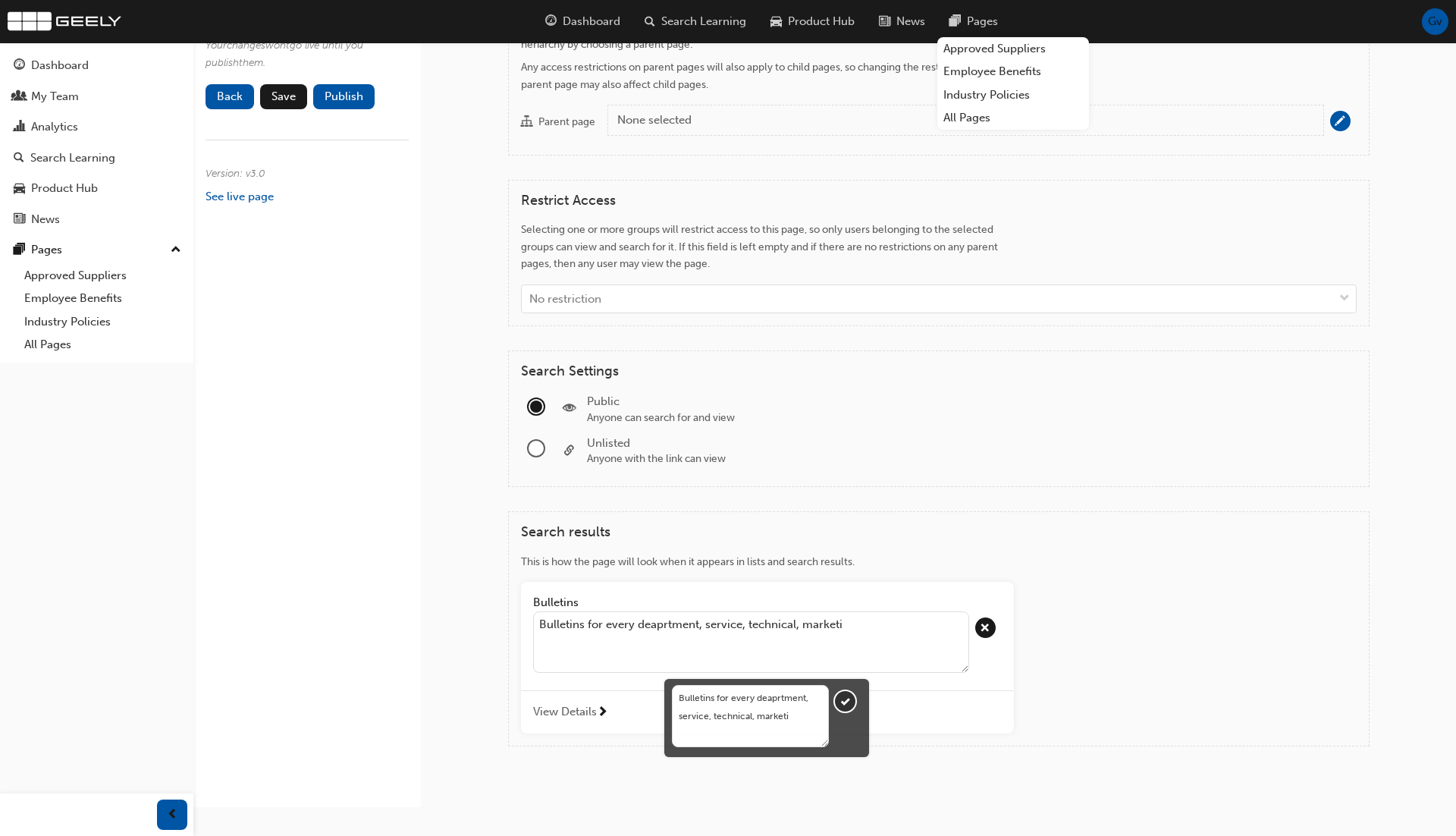
type textarea "Bulletins for every deaprtment, service, technical, marketin"
type textarea "Bulletins for every deaprtment, service, technical, marketing"
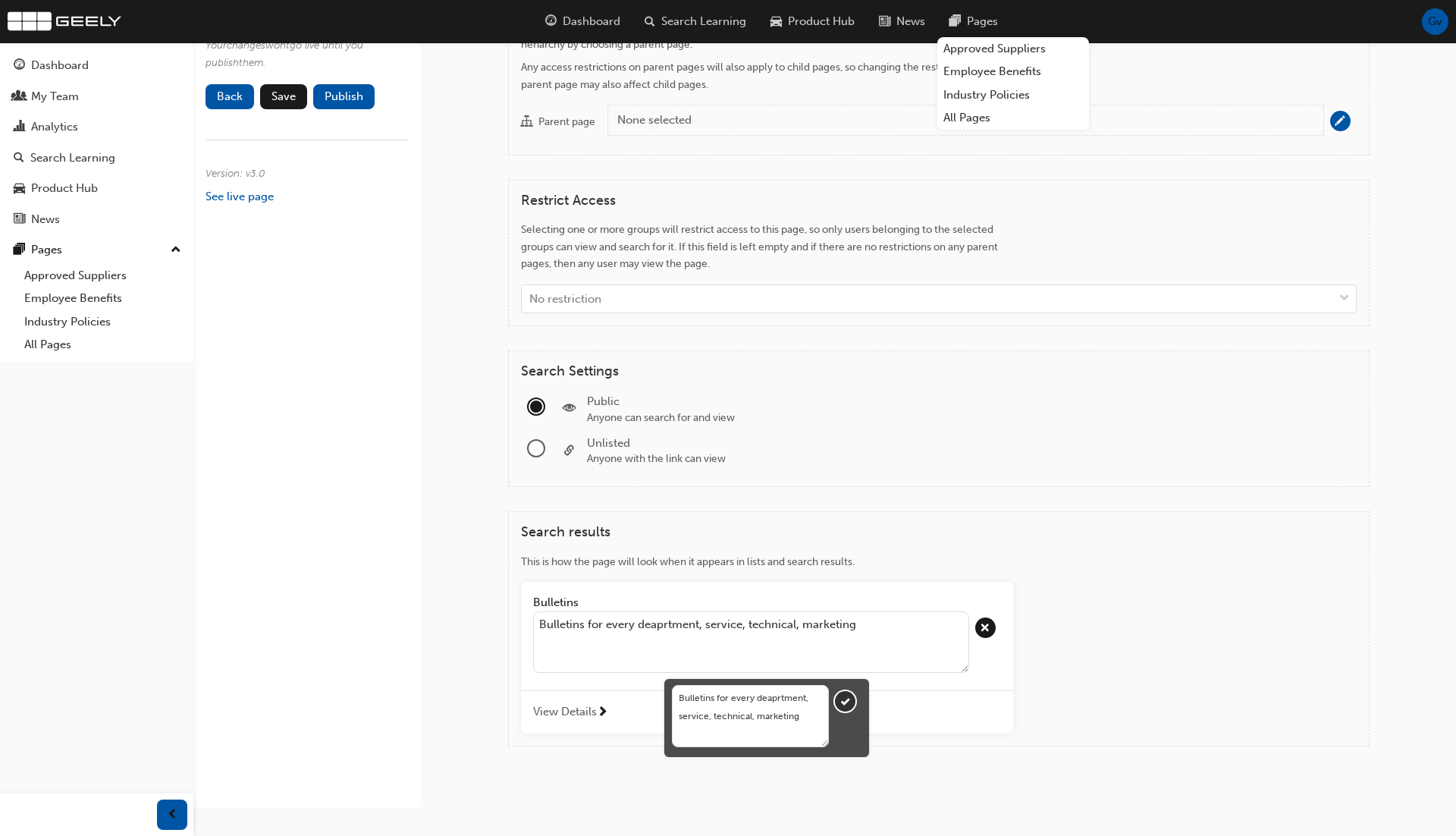
click at [521, 582] on button "Bulletins Bulletins for every deaprtment, service, technical, marketing View De…" at bounding box center [767, 658] width 493 height 152
type textarea "Bulletins for every deaprtment, service, technical, marketing a"
type textarea "Bulletins for every deaprtment, service, technical, marketing an"
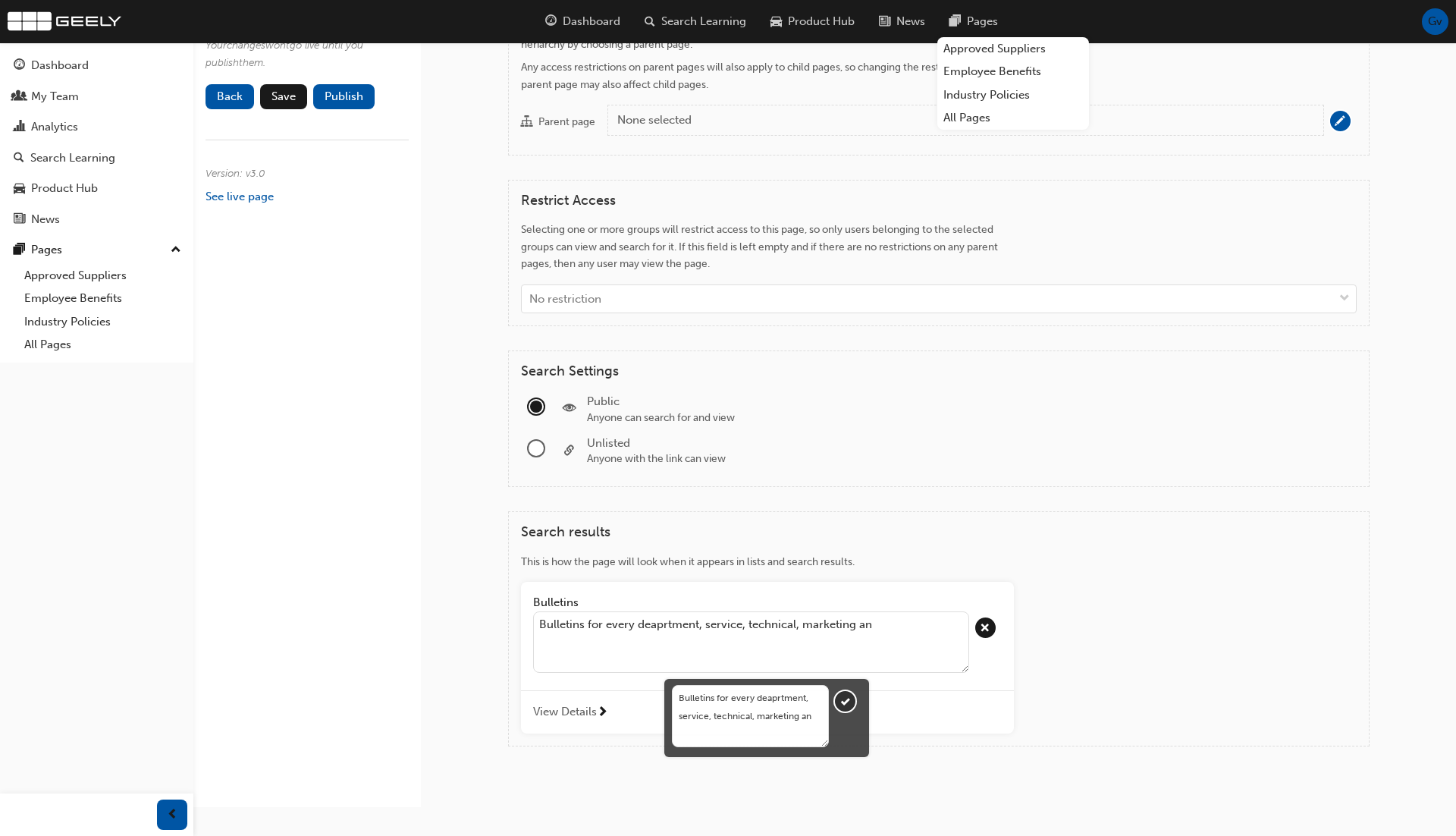
type textarea "Bulletins for every deaprtment, service, technical, marketing and"
click at [521, 582] on button "Bulletins Bulletins for every deaprtment, service, technical, marketing an View…" at bounding box center [767, 658] width 493 height 152
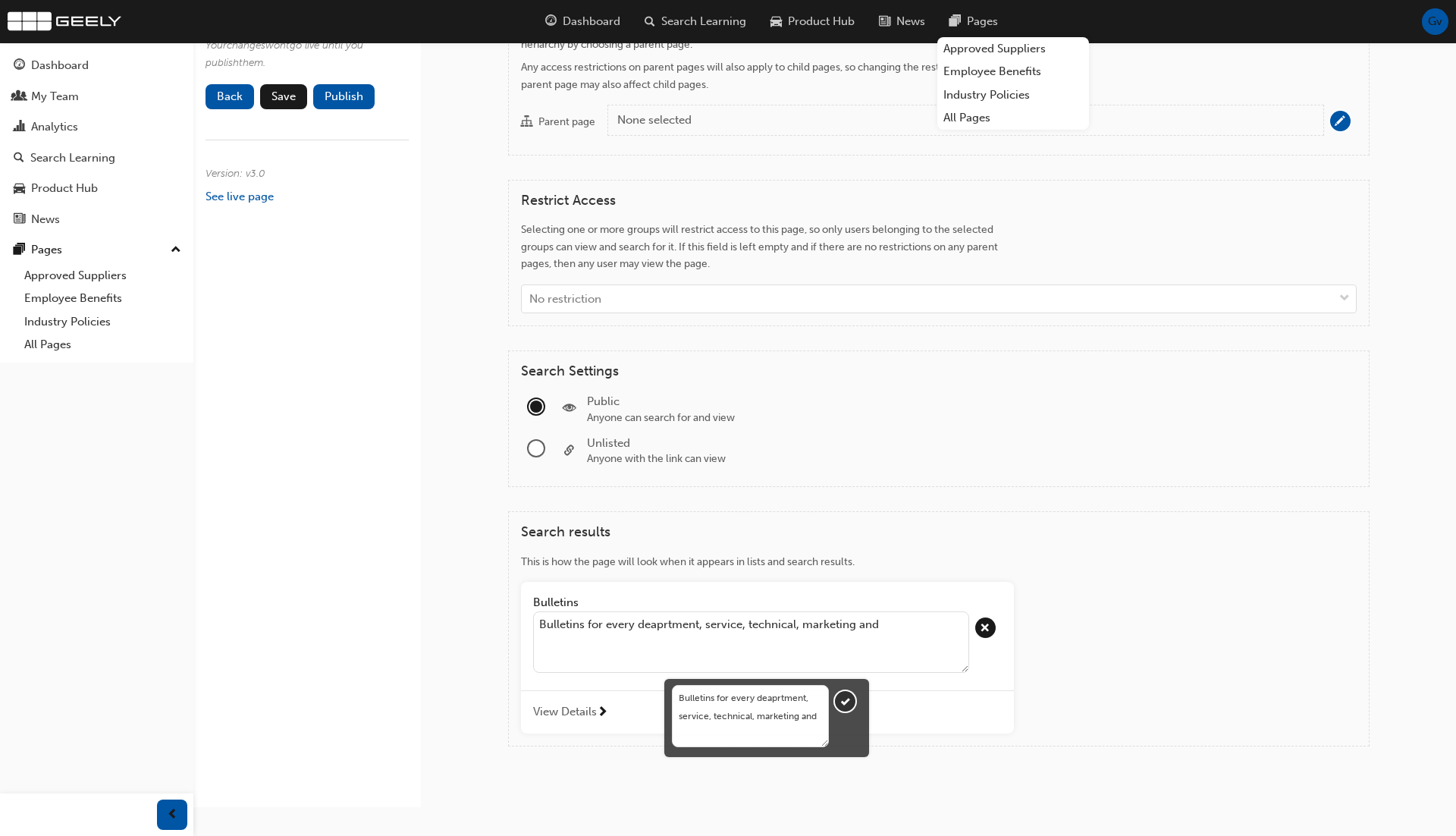
type textarea "Bulletins for every deaprtment, service, technical, marketing and m"
type textarea "Bulletins for every deaprtment, service, technical, marketing and mo"
type textarea "Bulletins for every deaprtment, service, technical, marketing and mor"
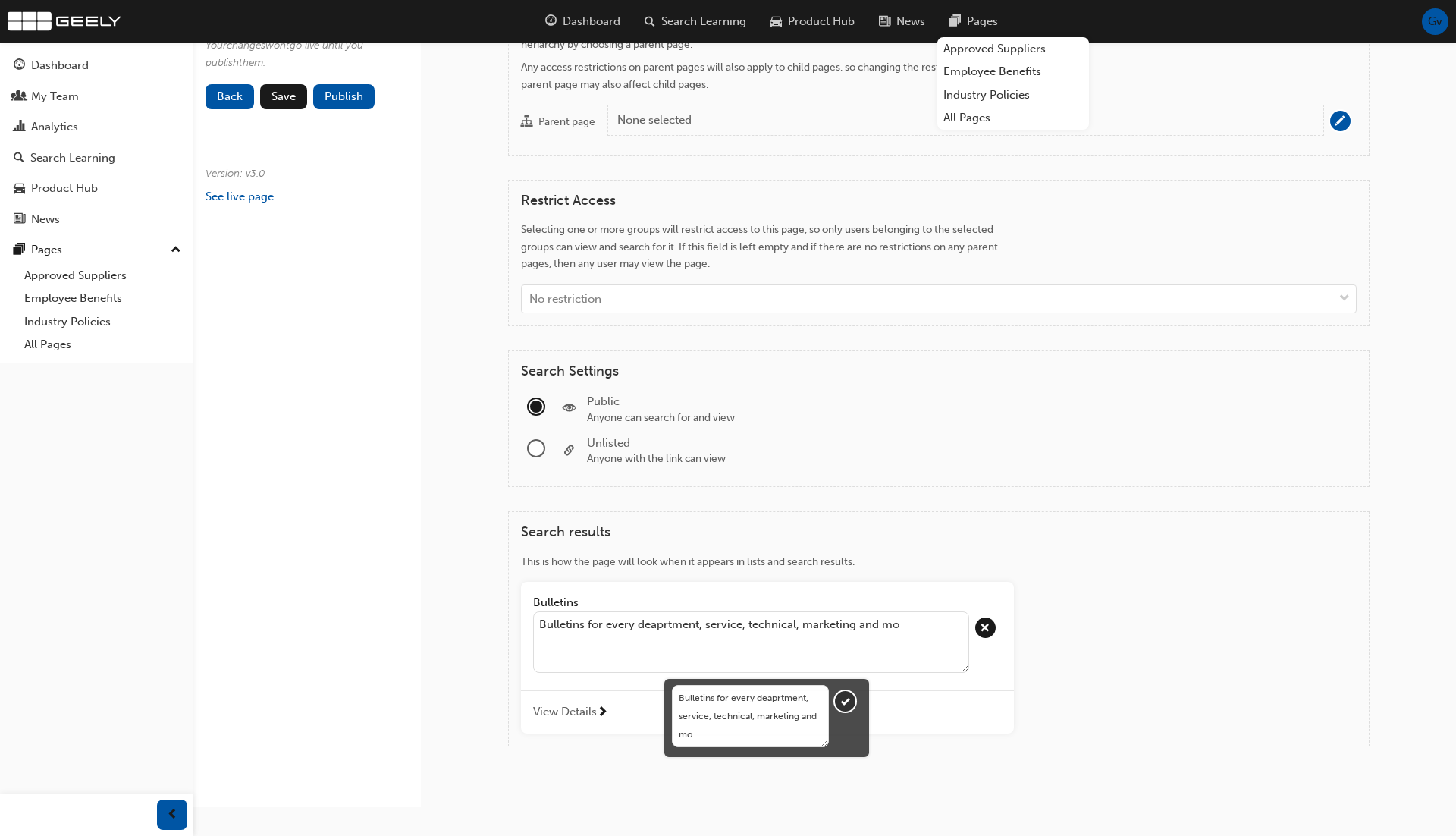
type textarea "Bulletins for every deaprtment, service, technical, marketing and mor"
type textarea "Bulletins for every deaprtment, service, technical, marketing and more"
type textarea "Bulletins for every deaprtment, service, technical, marketing and more."
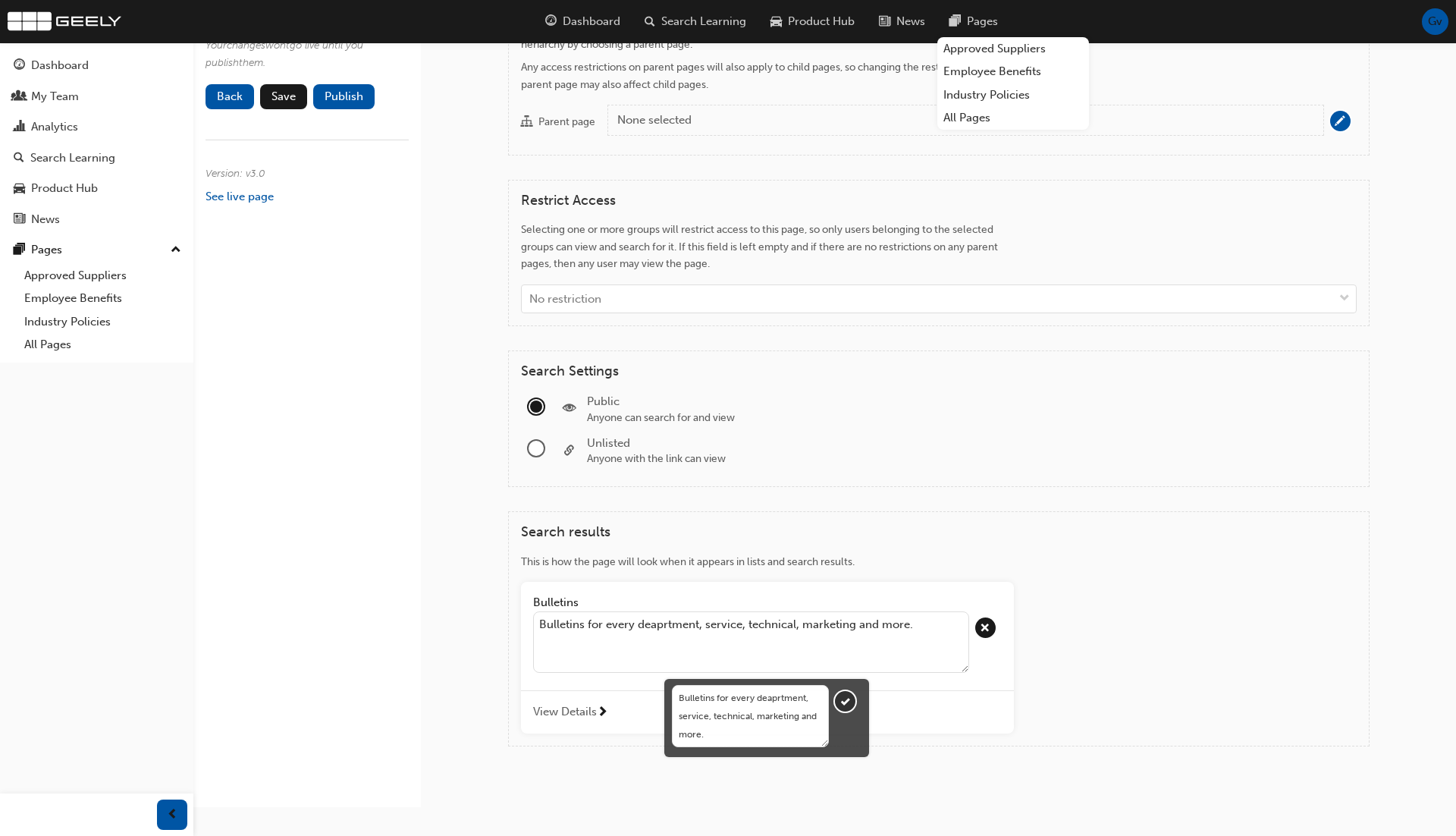
type textarea "Bulletins for every deaprtment, service, technical, marketing and more.."
type textarea "Bulletins for every deaprtment, service, technical, marketing and more..."
type textarea "Bulletins for every deaprtment, service, technical, marketing and more...."
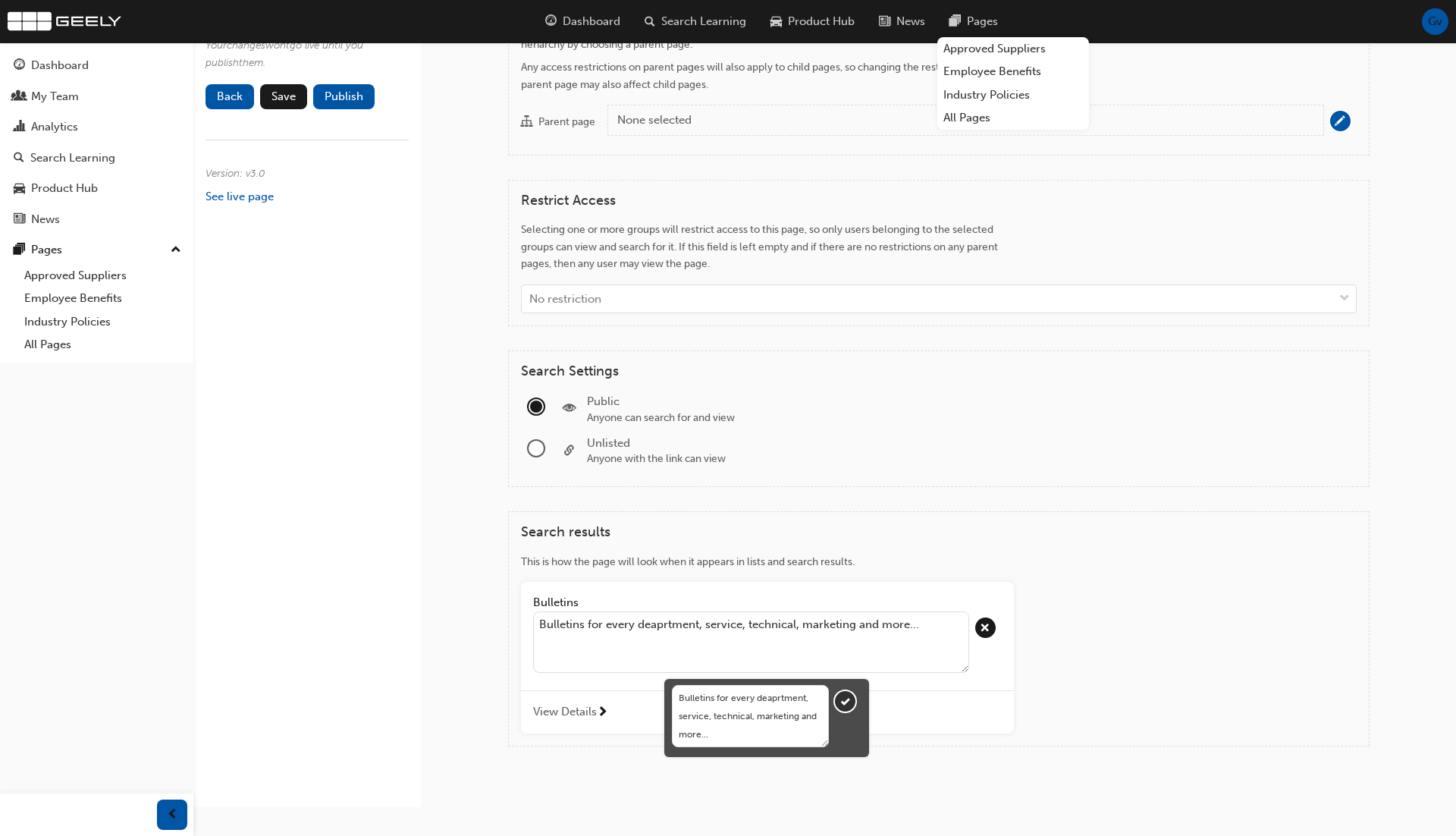
type textarea "Bulletins for every deaprtment, service, technical, marketing and more...."
click at [656, 616] on textarea "Bulletins for every deaprtment, service, technical, marketing and more...." at bounding box center [751, 642] width 436 height 62
type textarea "Bulletins for every deprtment, service, technical, marketing and more...."
type textarea "Bulletins for every department, service, technical, marketing and more...."
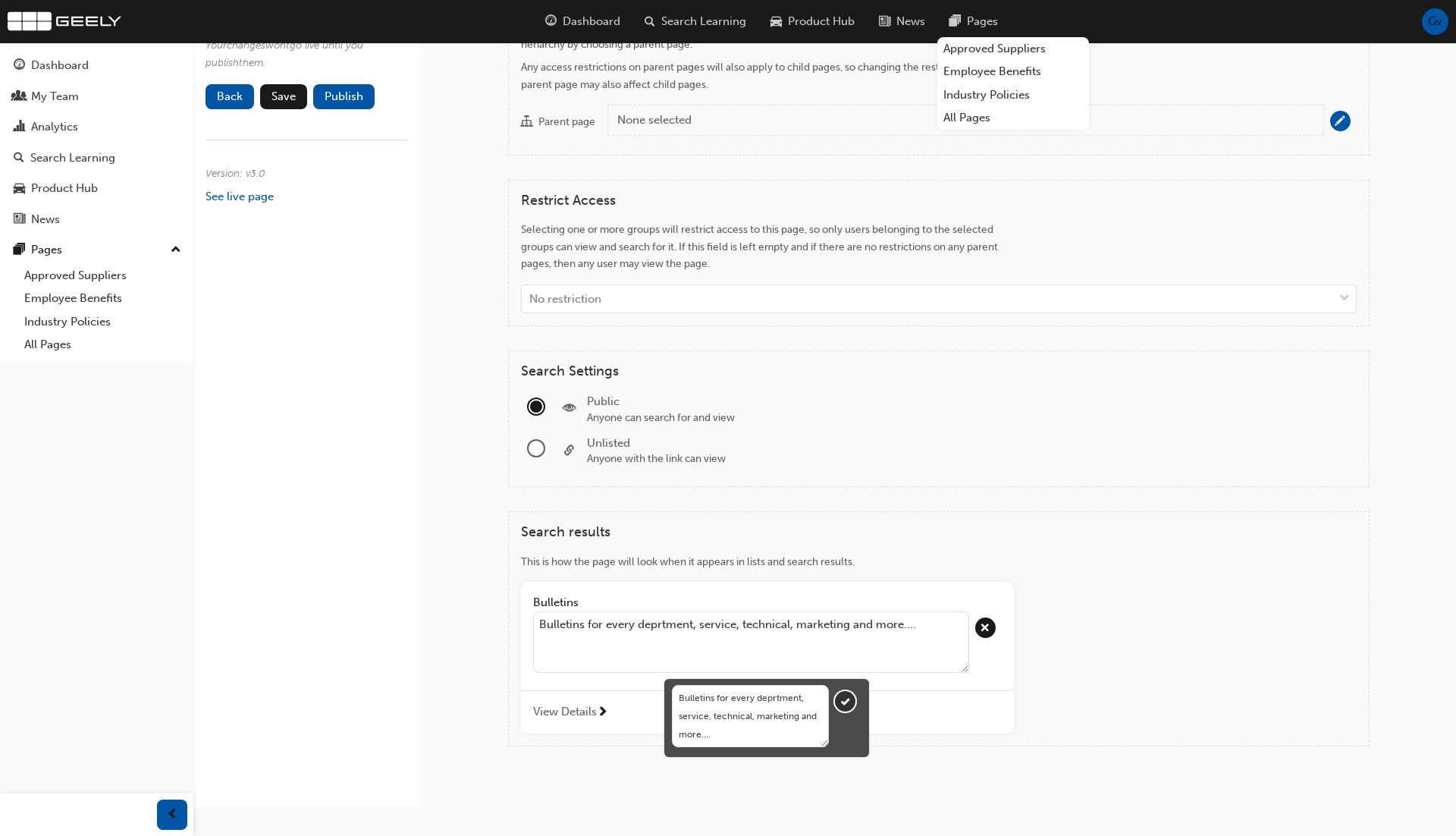
type textarea "Bulletins for every department, service, technical, marketing and more...."
click at [942, 619] on textarea "Bulletins for every department, service, technical, marketing and more...." at bounding box center [751, 642] width 436 height 62
type textarea "Bulletins for every department, service, technical, marketing and more..."
type textarea "Bulletins for every department, service, technical, marketing and more.."
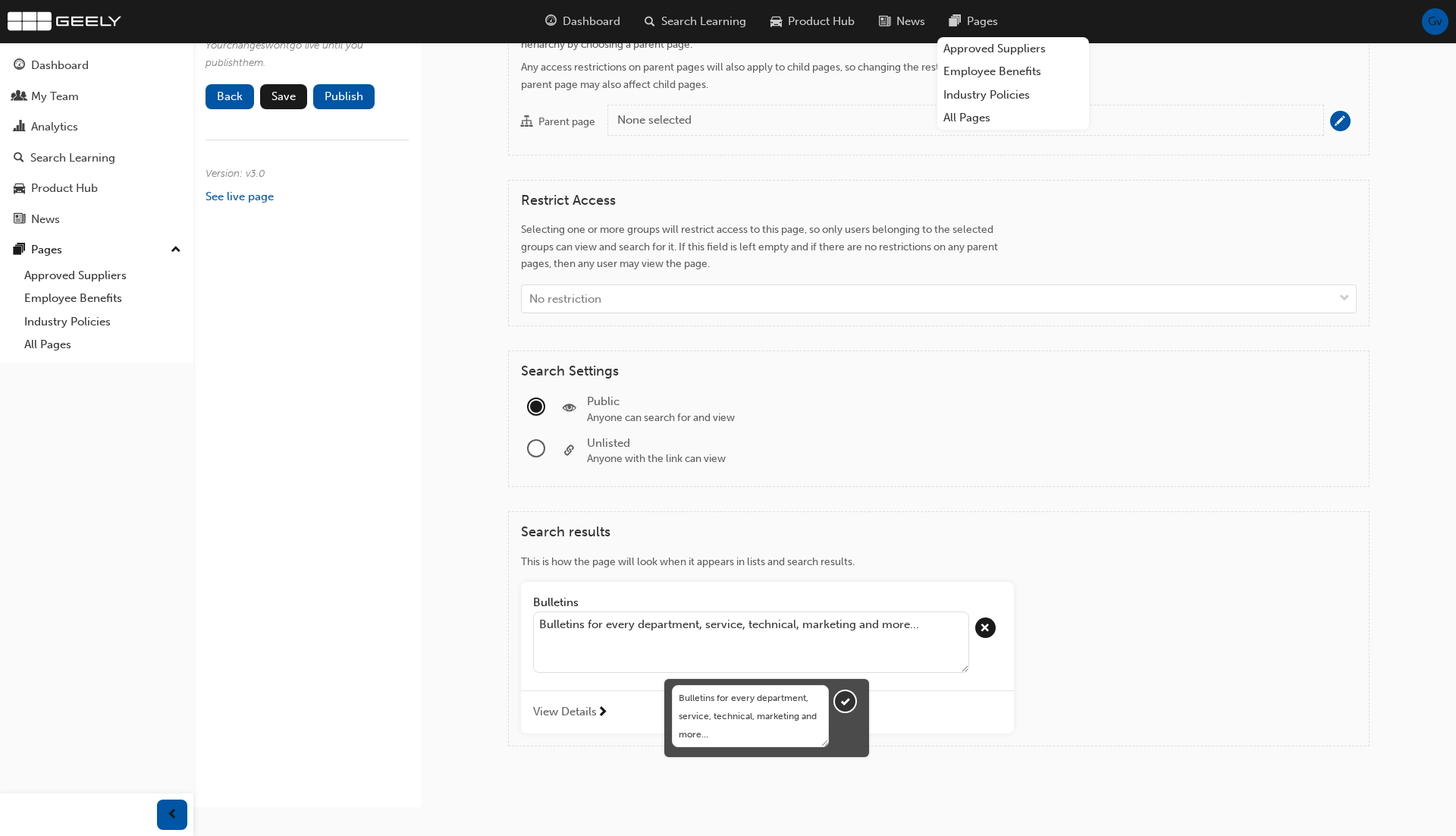
type textarea "Bulletins for every department, service, technical, marketing and more.."
type textarea "Bulletins for every department, service, technical, marketing and more."
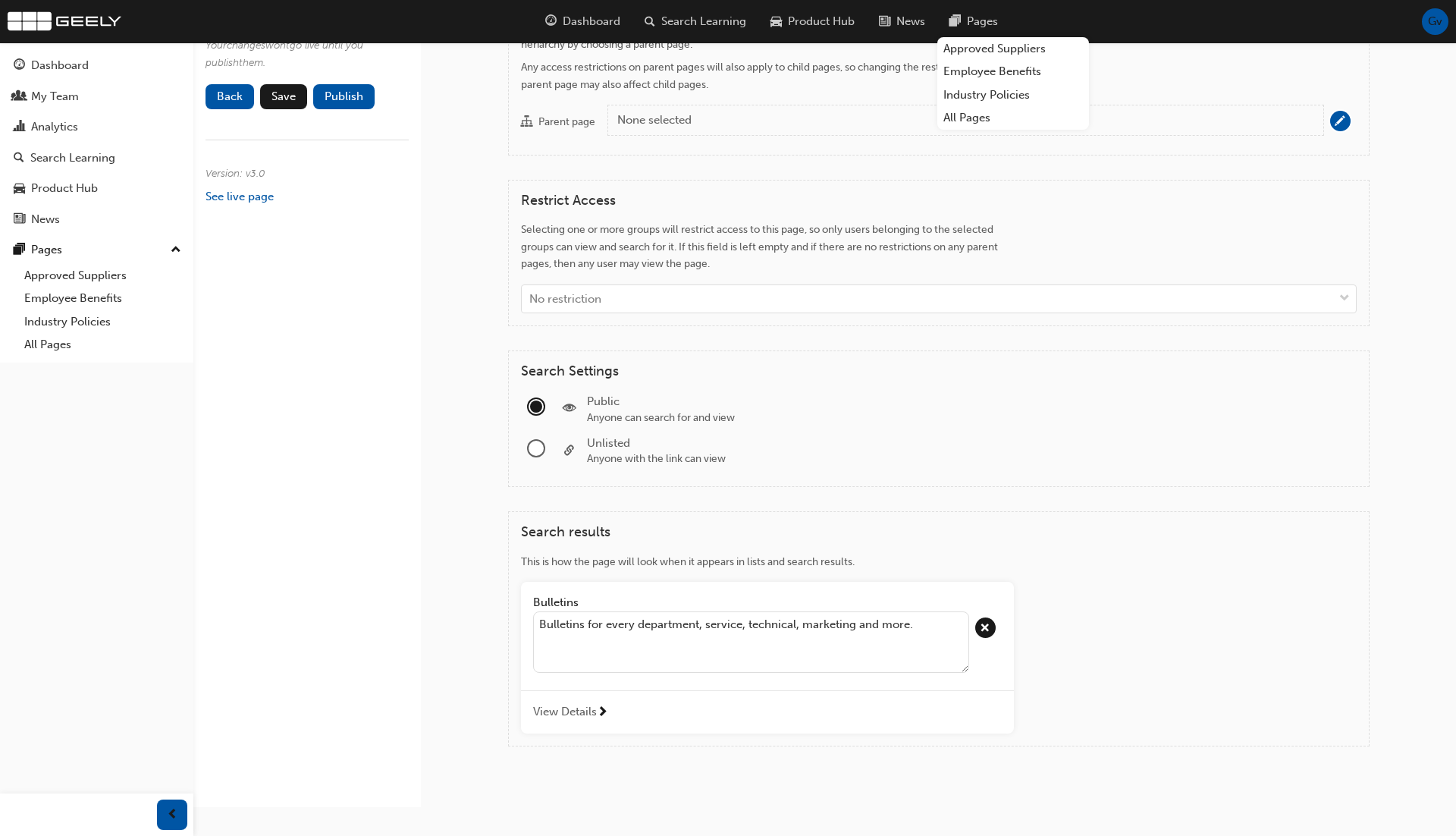
type textarea "Bulletins for every department, service, technical, marketing and more."
click at [1000, 675] on div "Bulletins Bulletins for every department, service, technical, marketing and mor…" at bounding box center [767, 637] width 493 height 109
click at [276, 104] on span "Save" at bounding box center [283, 97] width 24 height 13
click at [363, 107] on button "Publish" at bounding box center [343, 99] width 61 height 25
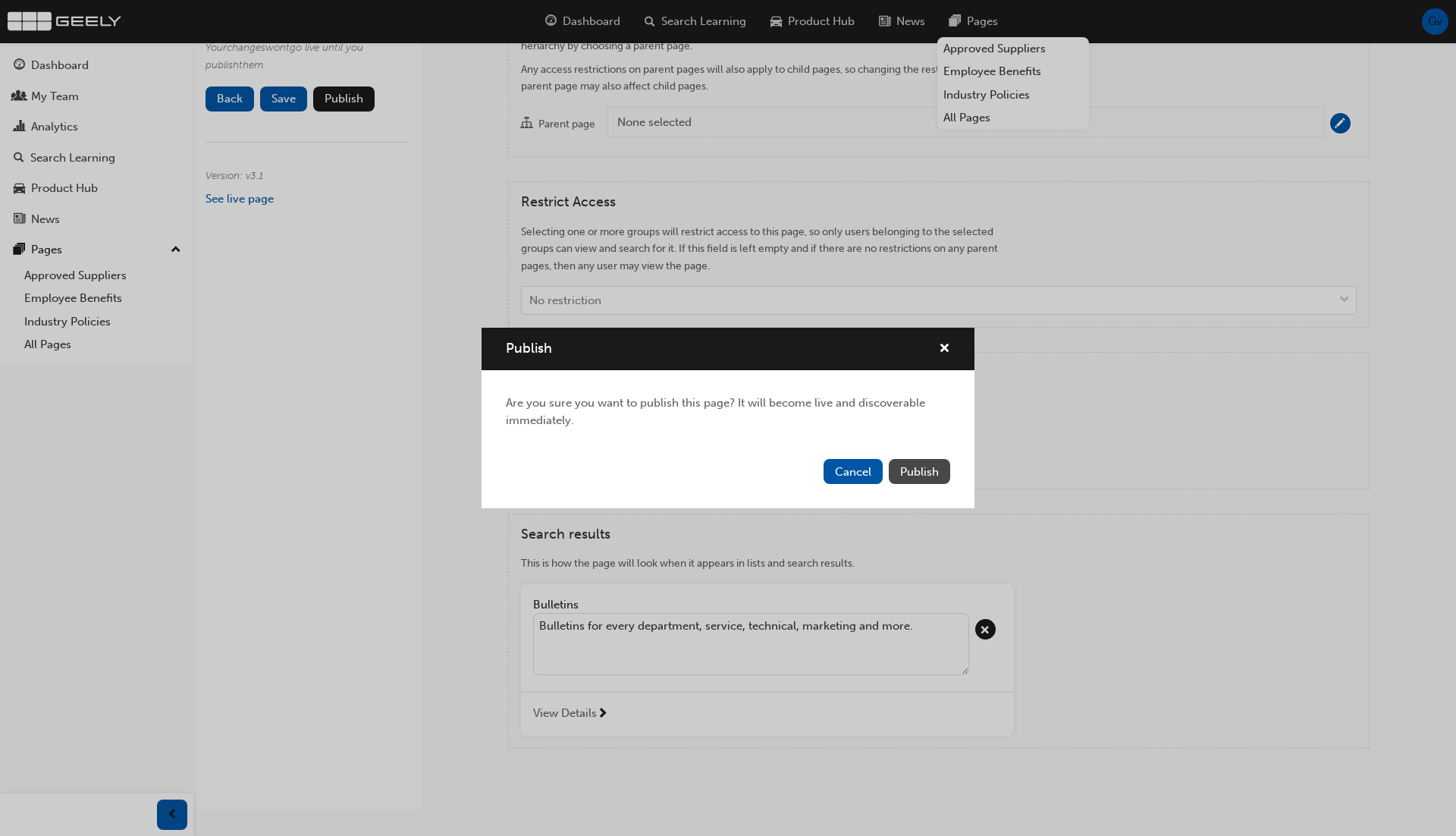
click at [924, 465] on span "Publish" at bounding box center [919, 472] width 39 height 13
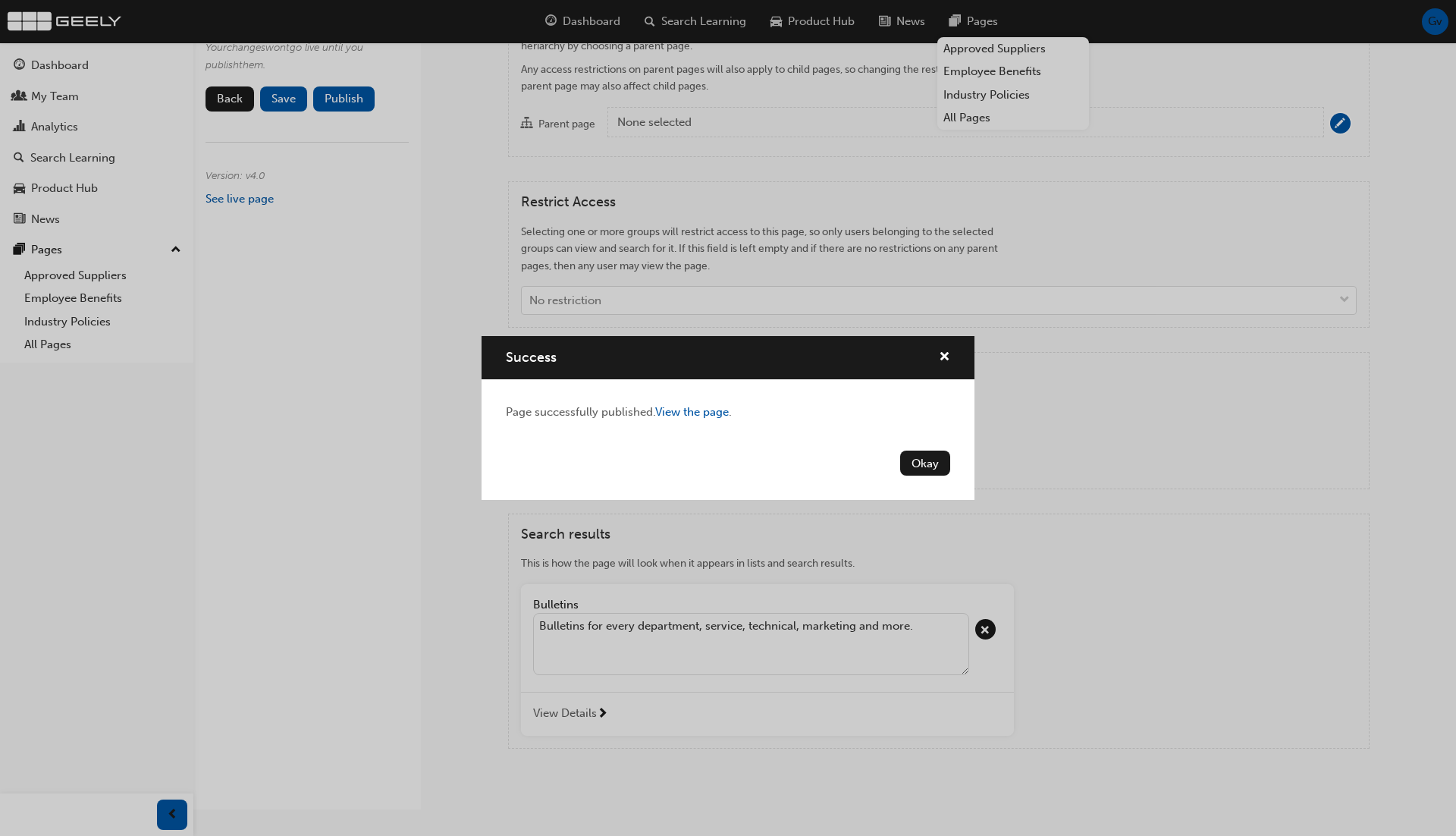
click at [924, 464] on button "Okay" at bounding box center [925, 463] width 50 height 25
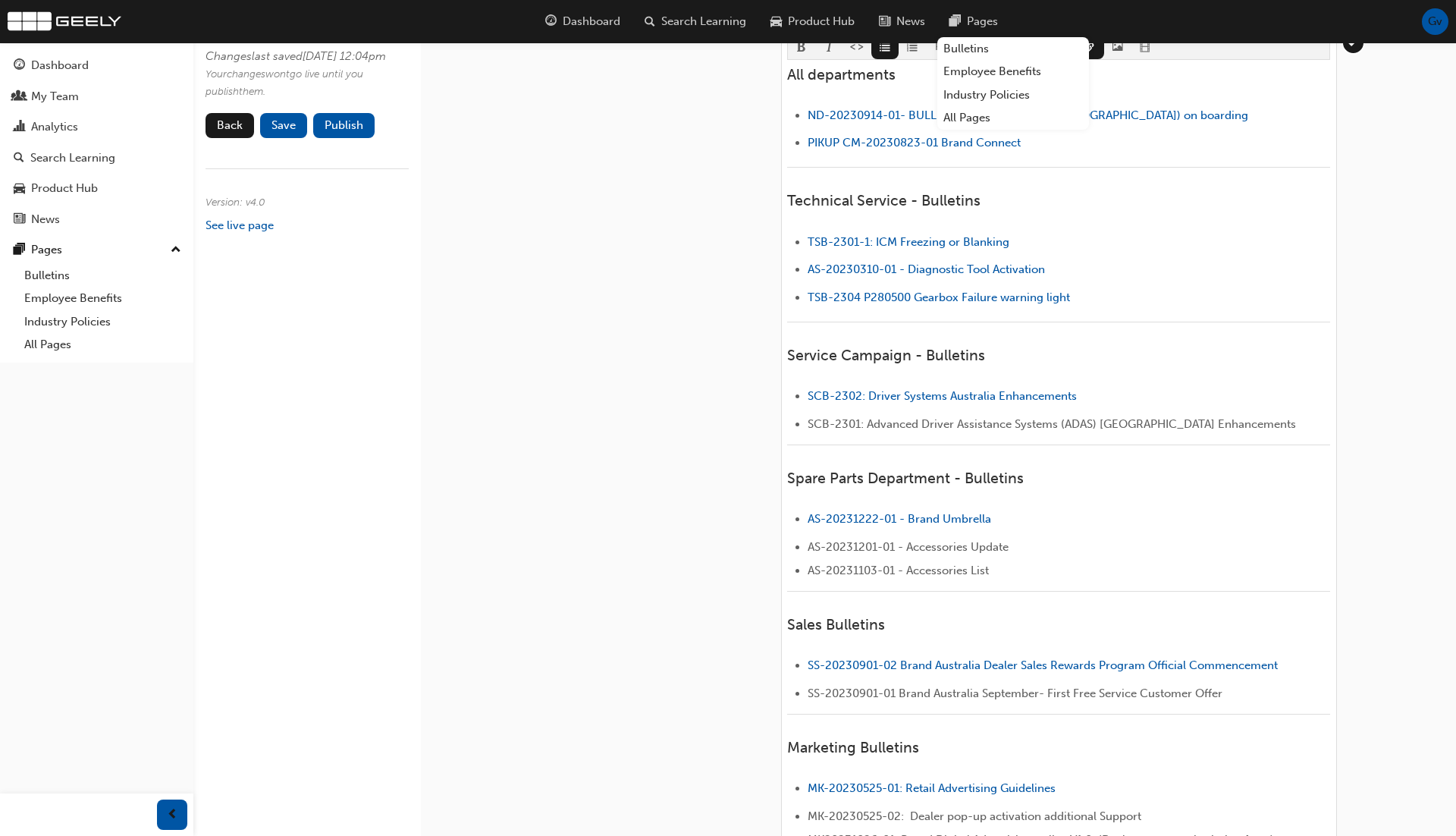
scroll to position [0, 0]
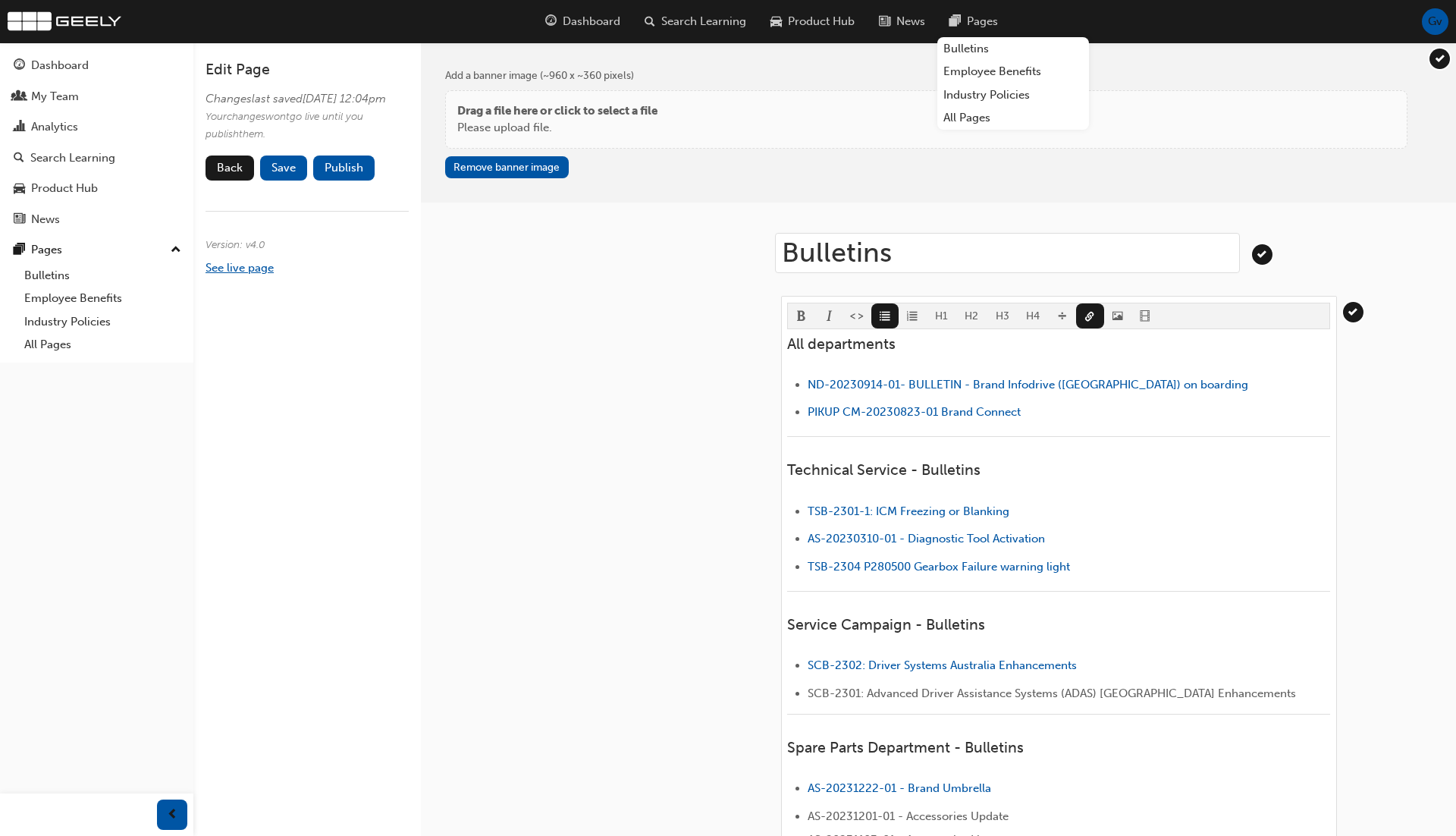
click at [264, 275] on link "See live page" at bounding box center [239, 268] width 69 height 13
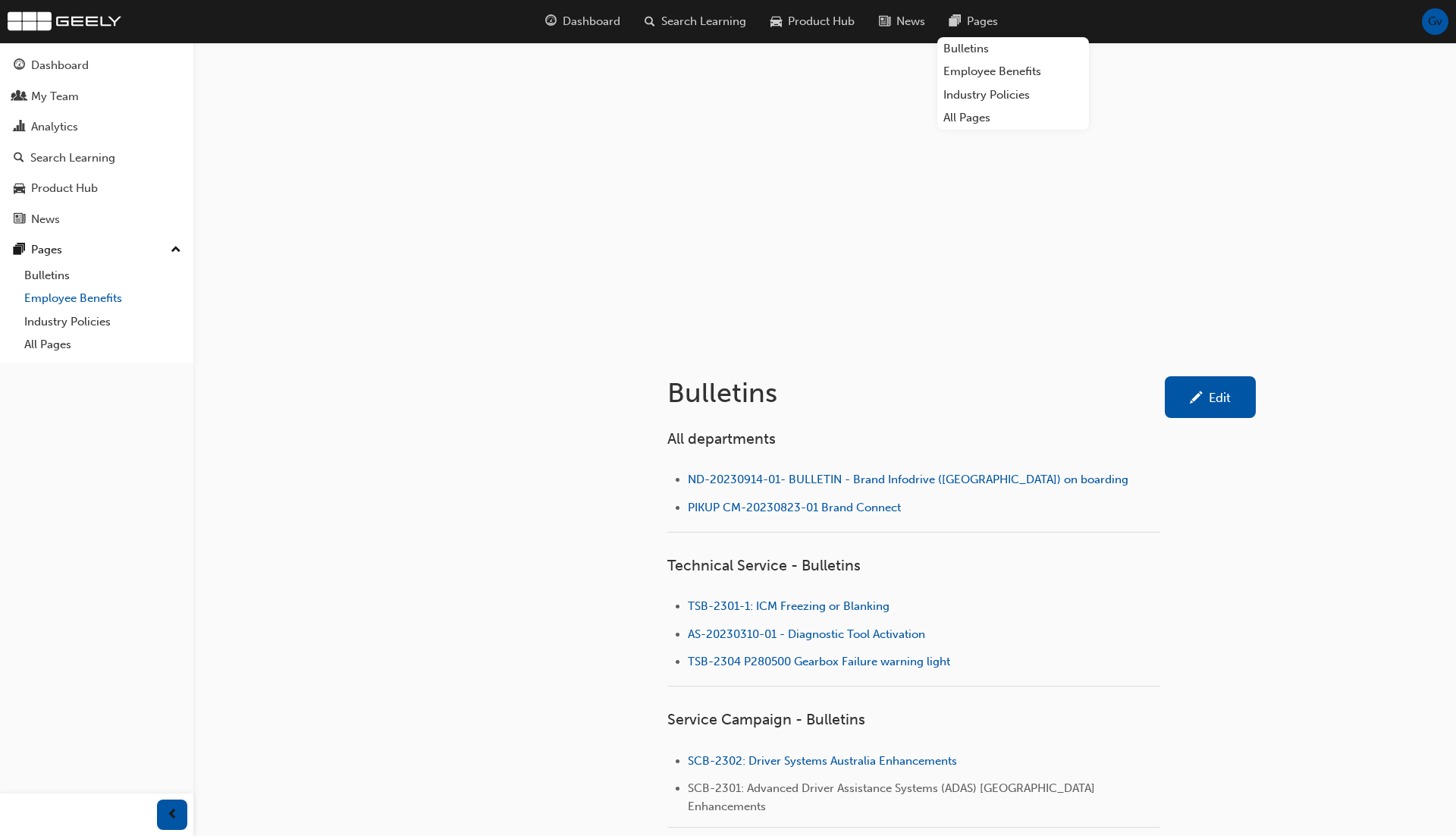
click at [116, 300] on link "Employee Benefits" at bounding box center [103, 298] width 169 height 23
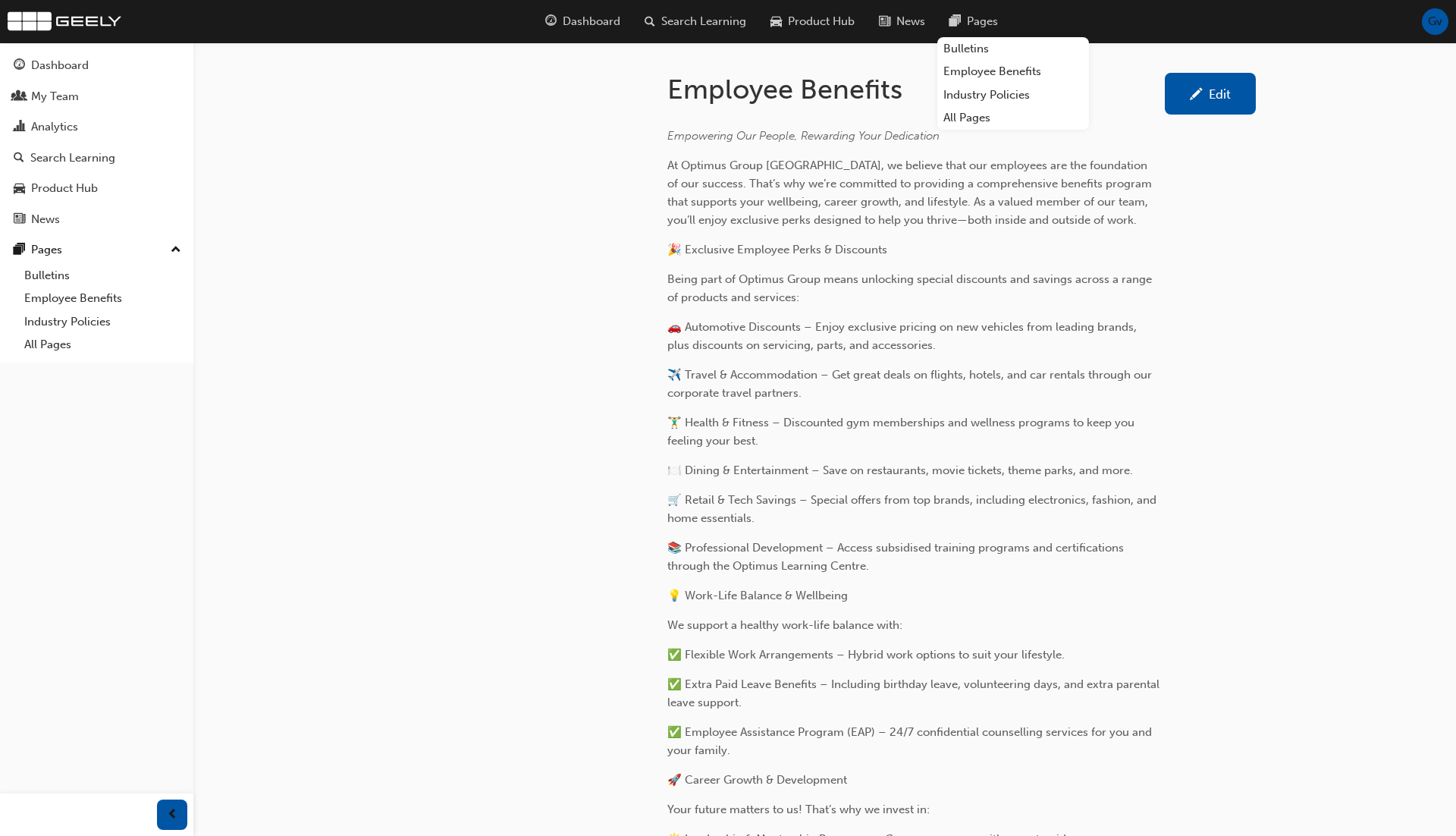
click at [1214, 103] on link "Edit" at bounding box center [1210, 94] width 91 height 42
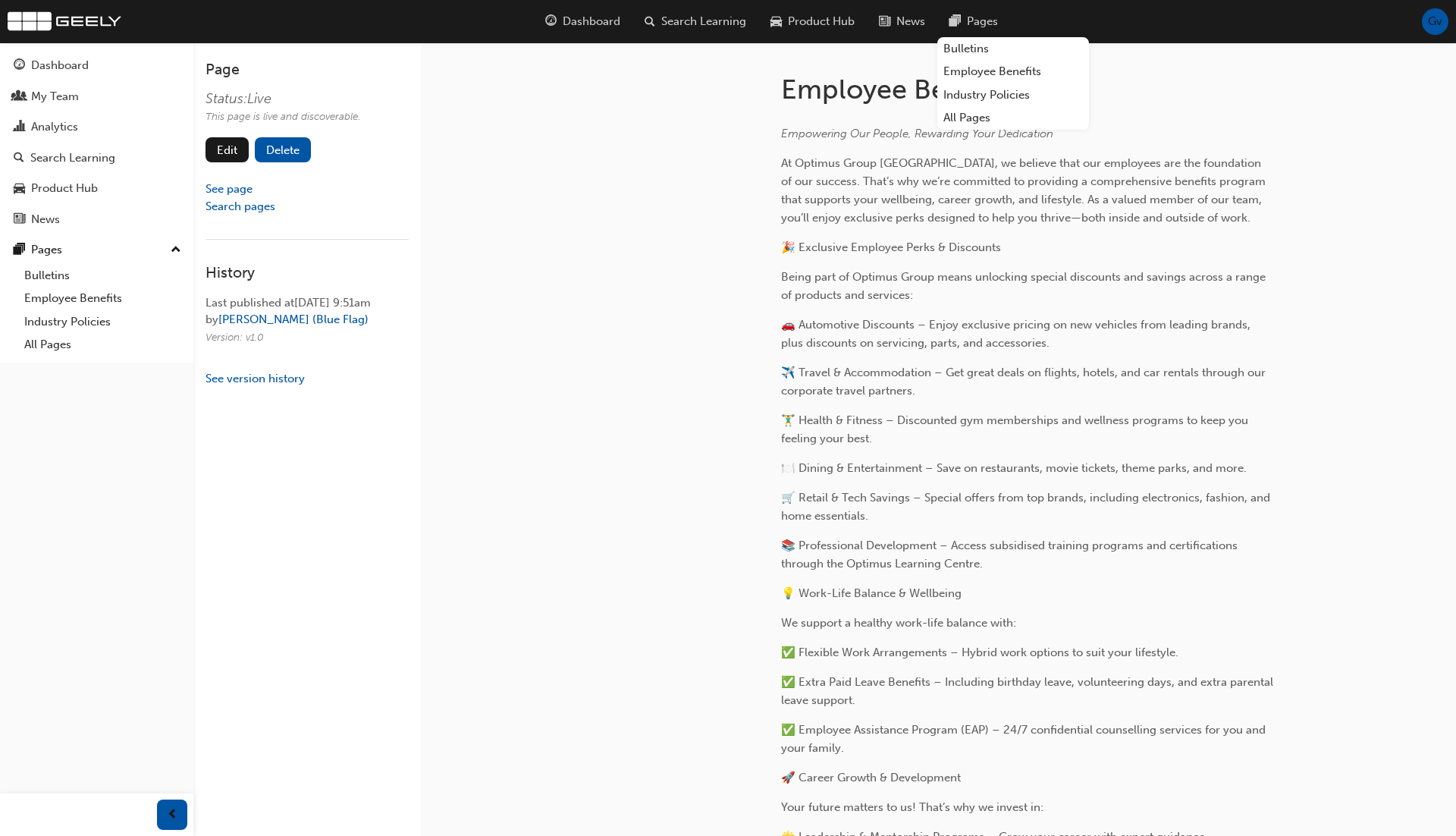
click at [250, 148] on div "Edit Delete" at bounding box center [258, 150] width 105 height 25
click at [236, 148] on link "Edit" at bounding box center [227, 150] width 44 height 25
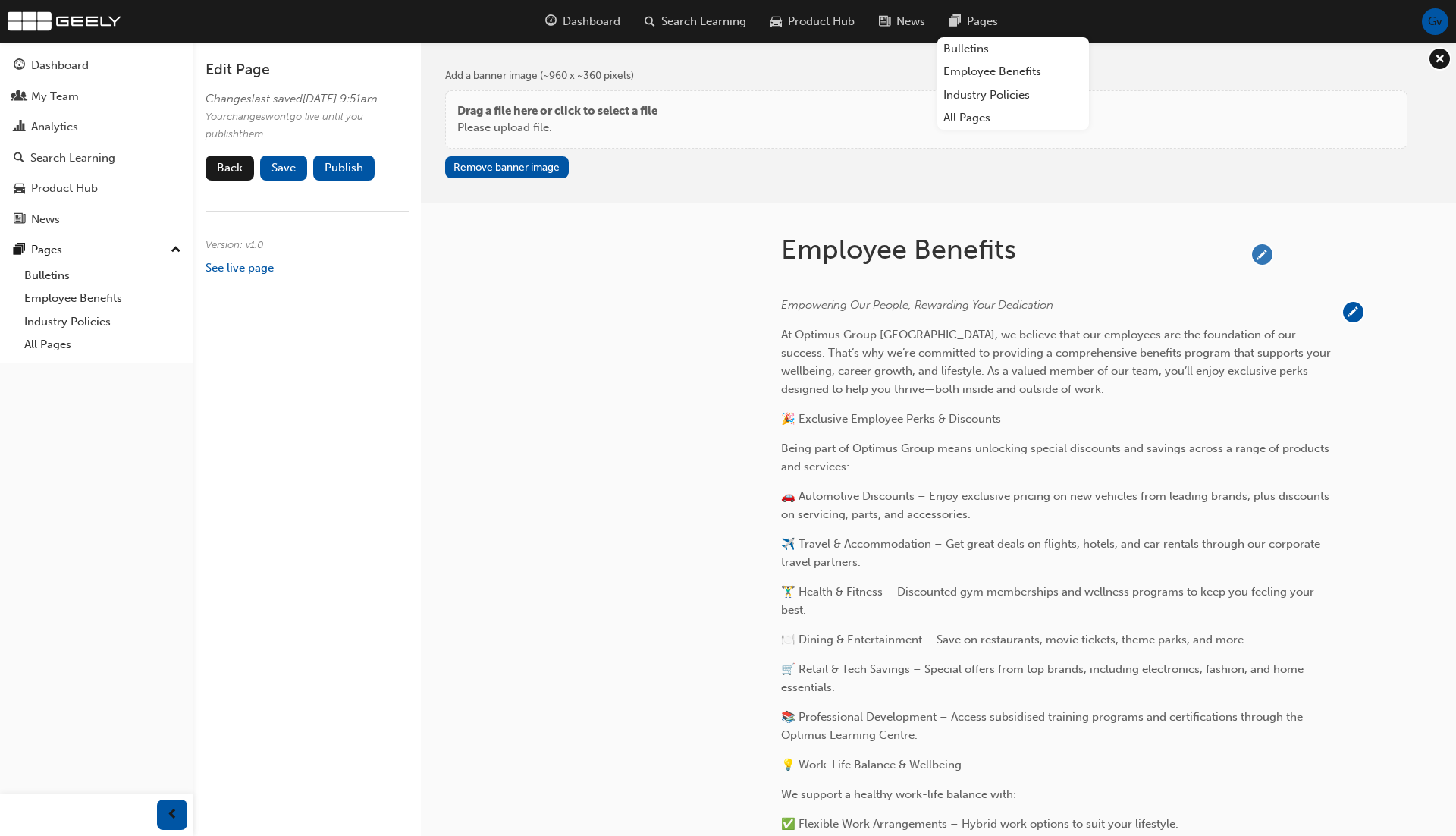
click at [1263, 245] on span "pencil-icon" at bounding box center [1262, 255] width 20 height 20
click at [1104, 262] on input "Employee Benefits" at bounding box center [1007, 253] width 465 height 40
type input "About Geely"
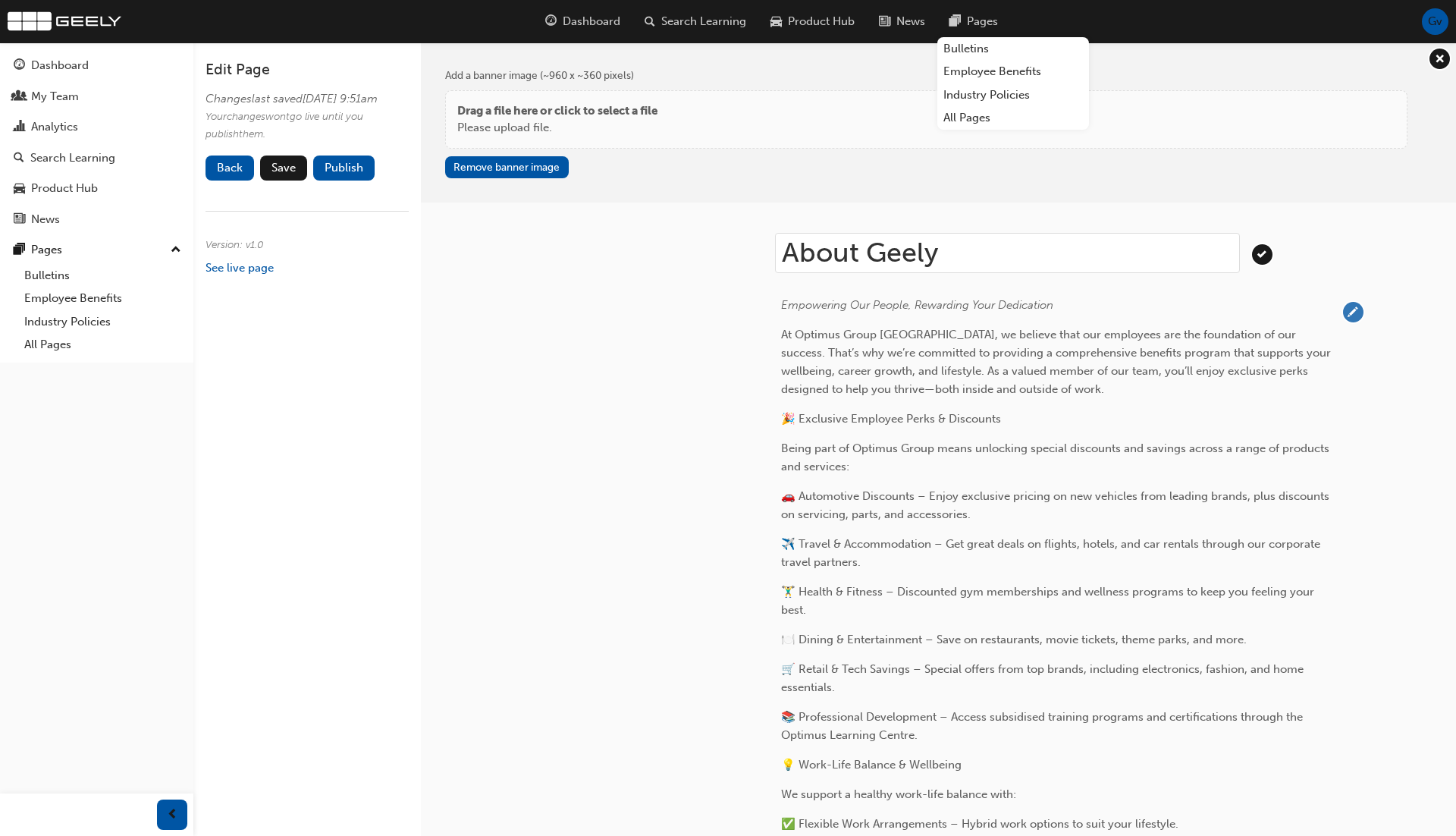
click at [1349, 312] on span "pencil-icon" at bounding box center [1353, 312] width 20 height 20
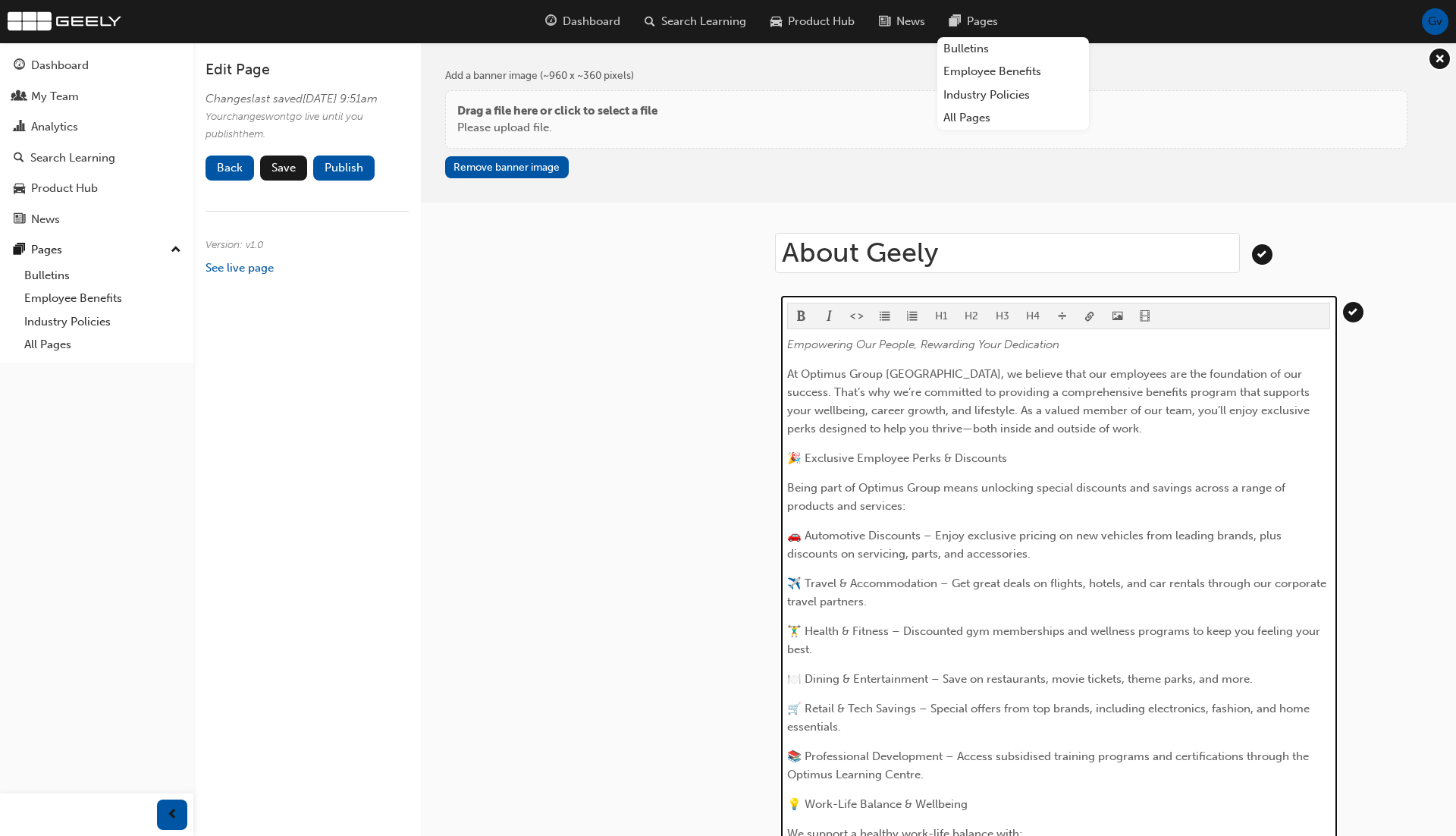
click at [1129, 442] on div "Empowering Our People, Rewarding Your Dedication At Optimus Group Australia, we…" at bounding box center [1058, 764] width 543 height 858
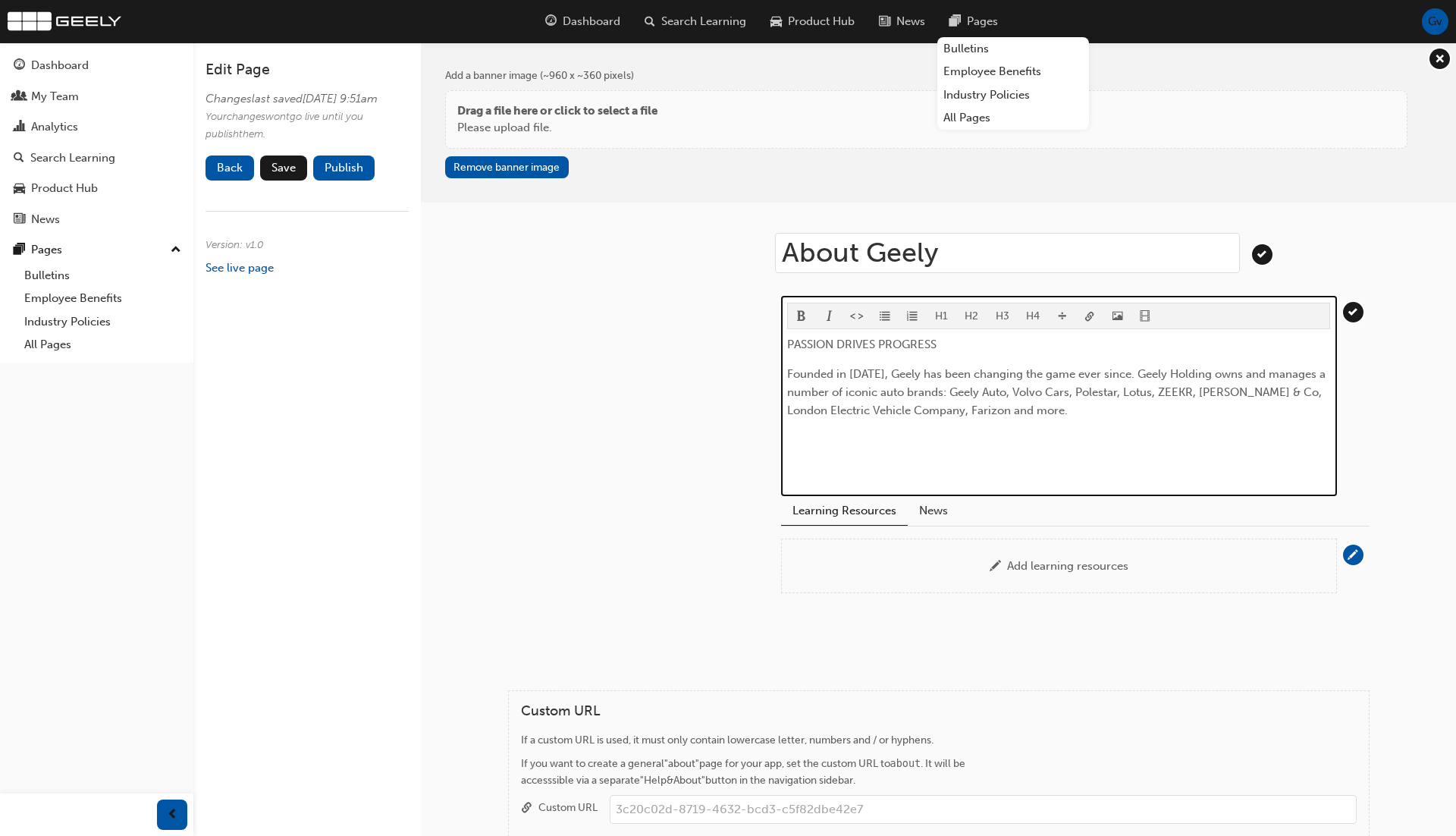
click at [1140, 312] on span "video-icon" at bounding box center [1145, 317] width 11 height 13
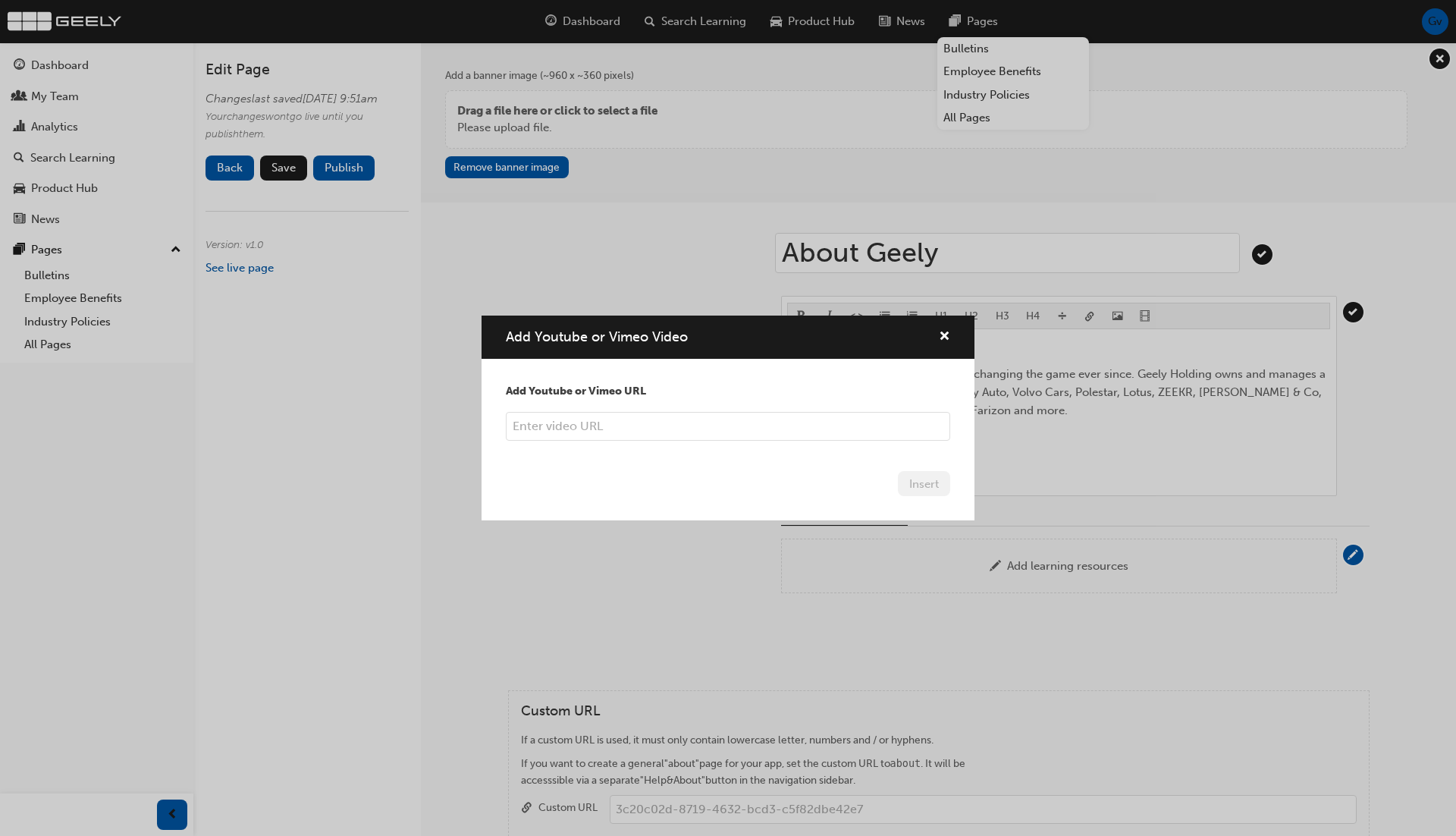
click at [753, 427] on input "Add Youtube or Vimeo Video" at bounding box center [728, 426] width 445 height 28
paste input "https://www.youtube.com/watch?v=evIgV6T7268"
type input "https://www.youtube.com/watch?v=evIgV6T7268"
click at [922, 479] on button "Insert" at bounding box center [924, 483] width 52 height 25
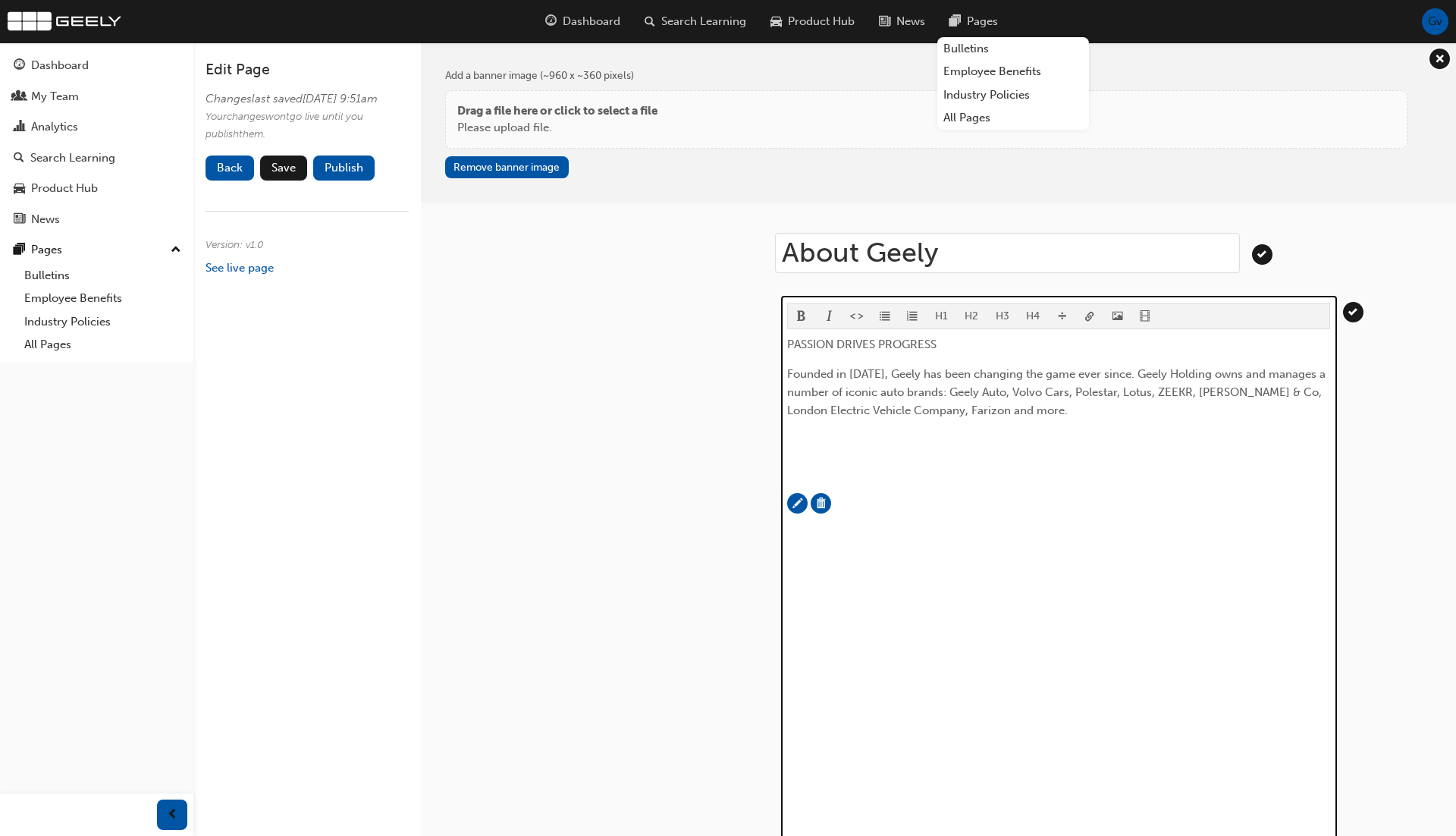
click at [1070, 455] on div "PASSION DRIVES PROGRESS Founded in 1986, Geely has been changing the game ever …" at bounding box center [1058, 591] width 543 height 511
click at [1000, 315] on button "H3" at bounding box center [1002, 316] width 31 height 25
click at [934, 341] on span "PASSION DRIVES PROGRESS" at bounding box center [862, 344] width 149 height 13
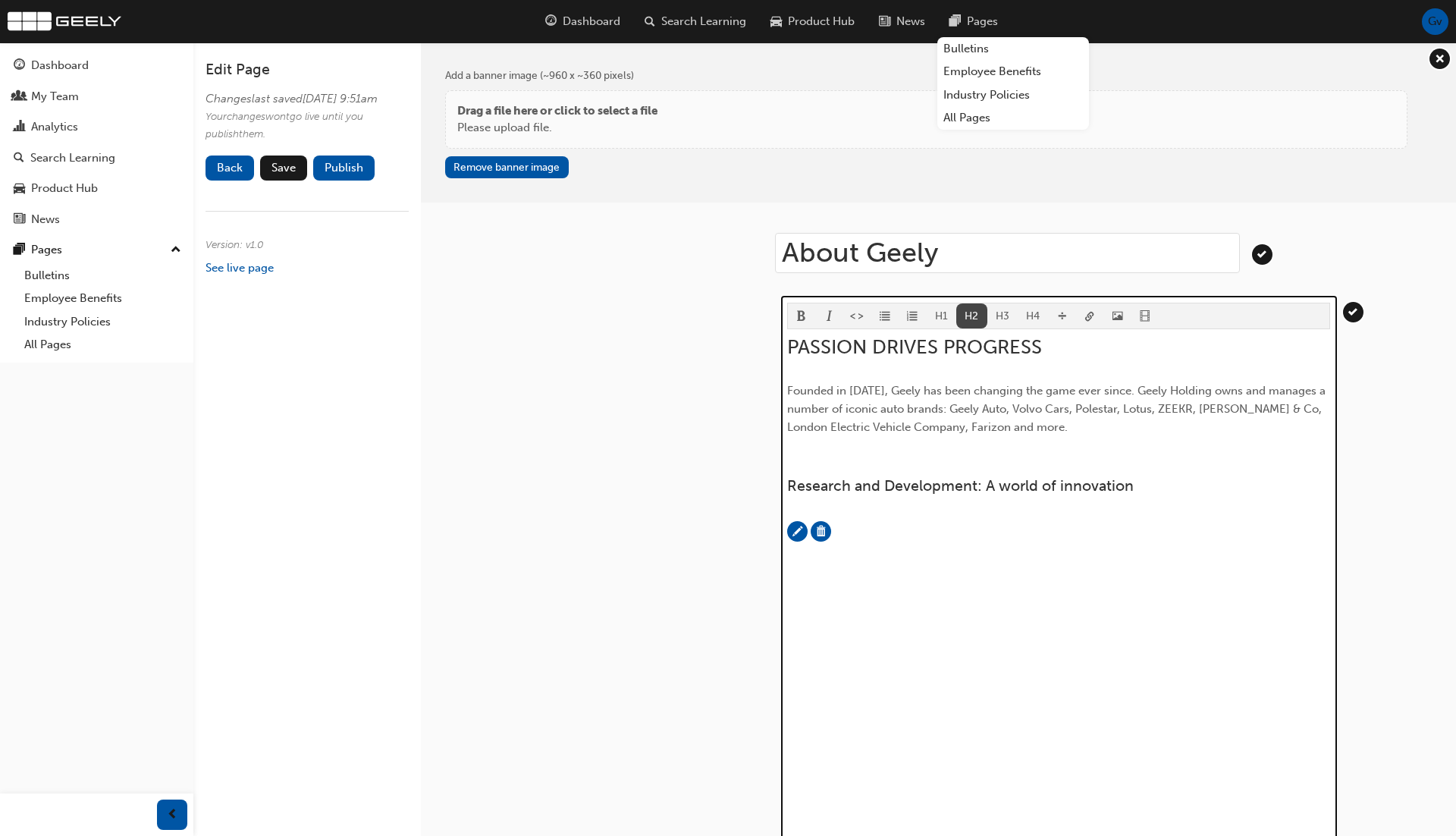
click at [967, 317] on button "H2" at bounding box center [971, 316] width 31 height 25
click at [954, 454] on p "﻿" at bounding box center [1058, 457] width 543 height 18
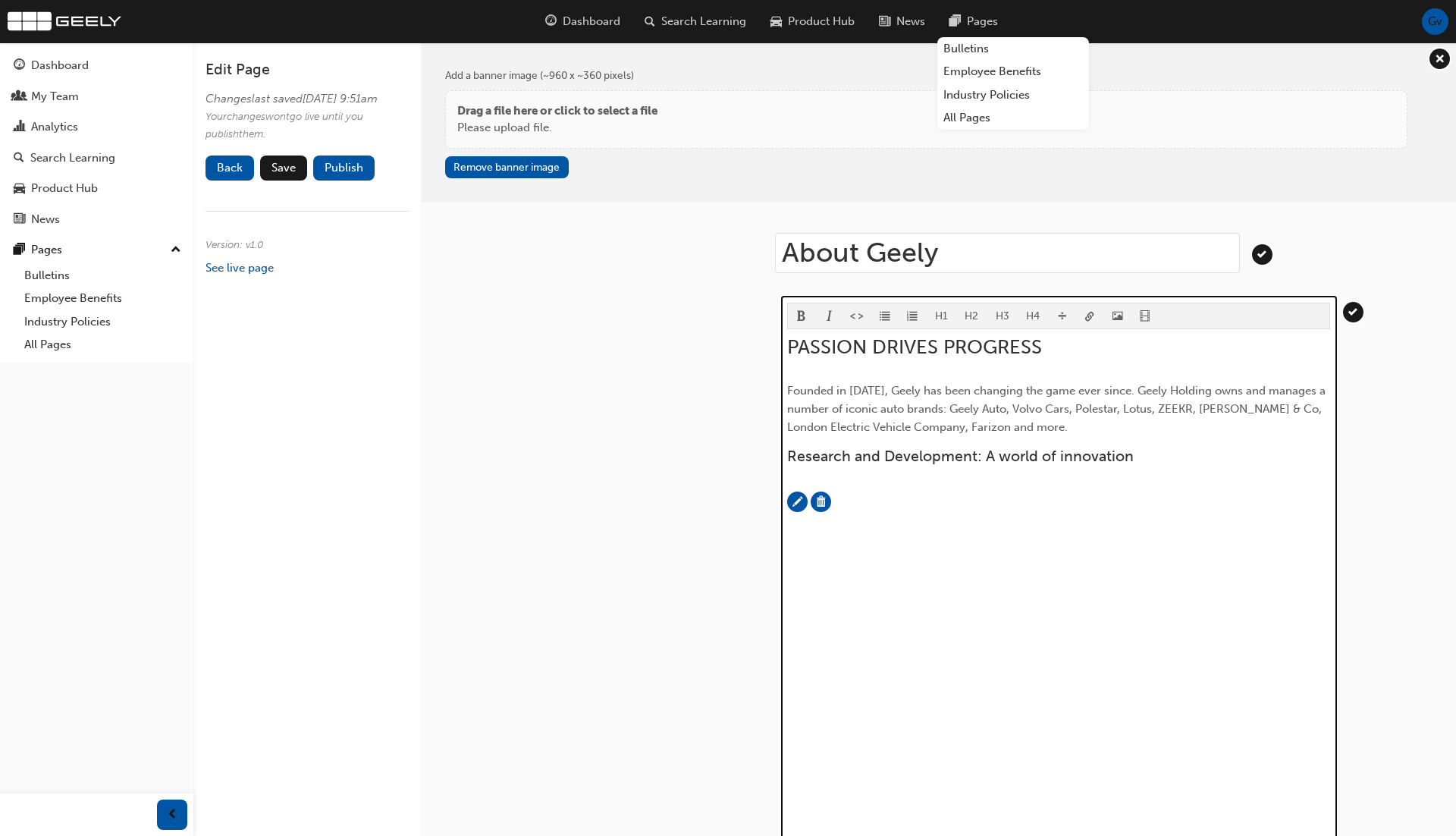
click at [980, 474] on div "PASSION DRIVES PROGRESS Founded in 1986, Geely has been changing the game ever …" at bounding box center [1058, 590] width 543 height 509
click at [1093, 483] on div "PASSION DRIVES PROGRESS Founded in 1986, Geely has been changing the game ever …" at bounding box center [1058, 590] width 543 height 509
click at [1155, 453] on h3 "Research and Development: A world of innovation" at bounding box center [1058, 456] width 543 height 18
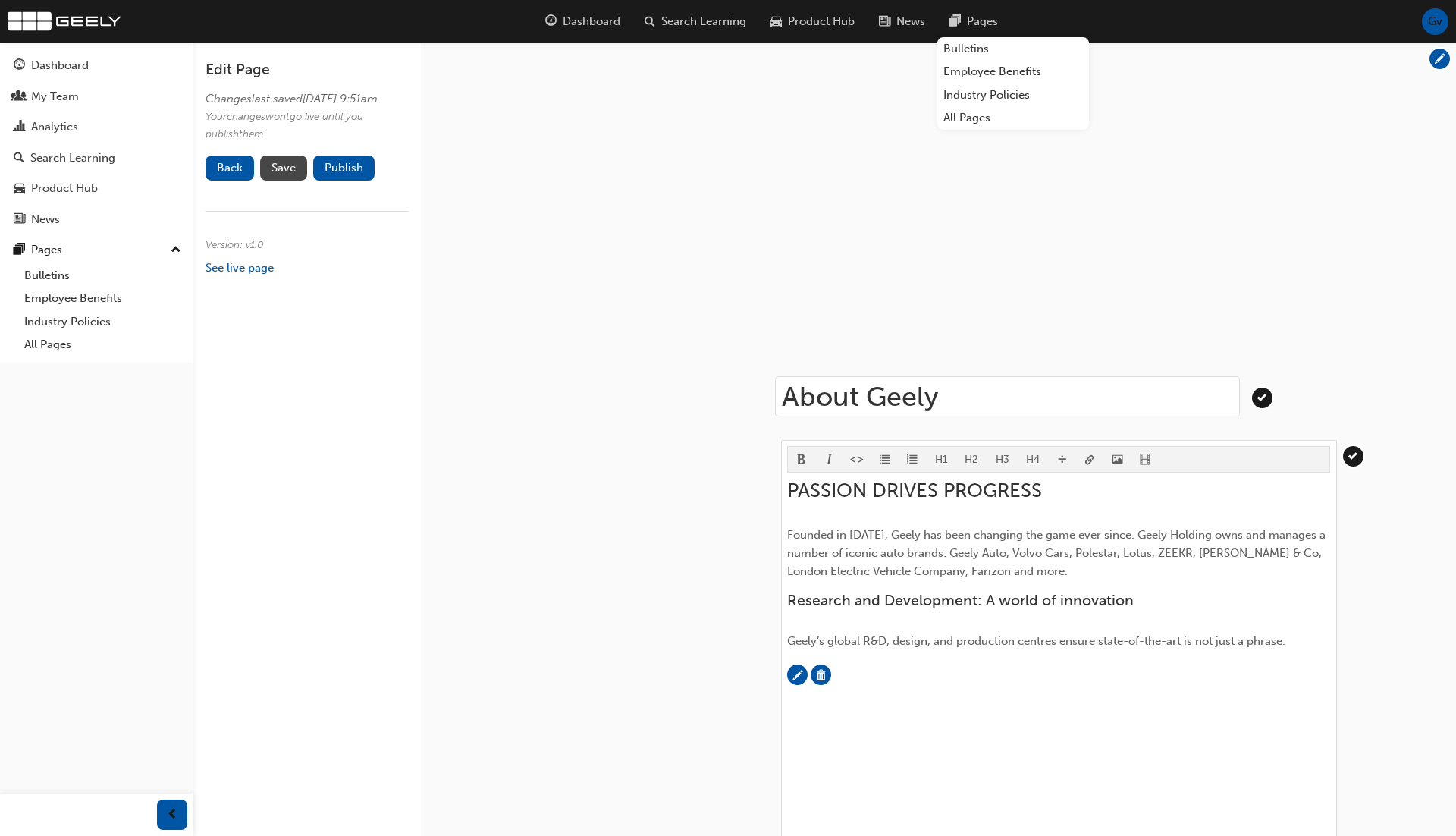
click at [280, 174] on span "Save" at bounding box center [283, 168] width 24 height 13
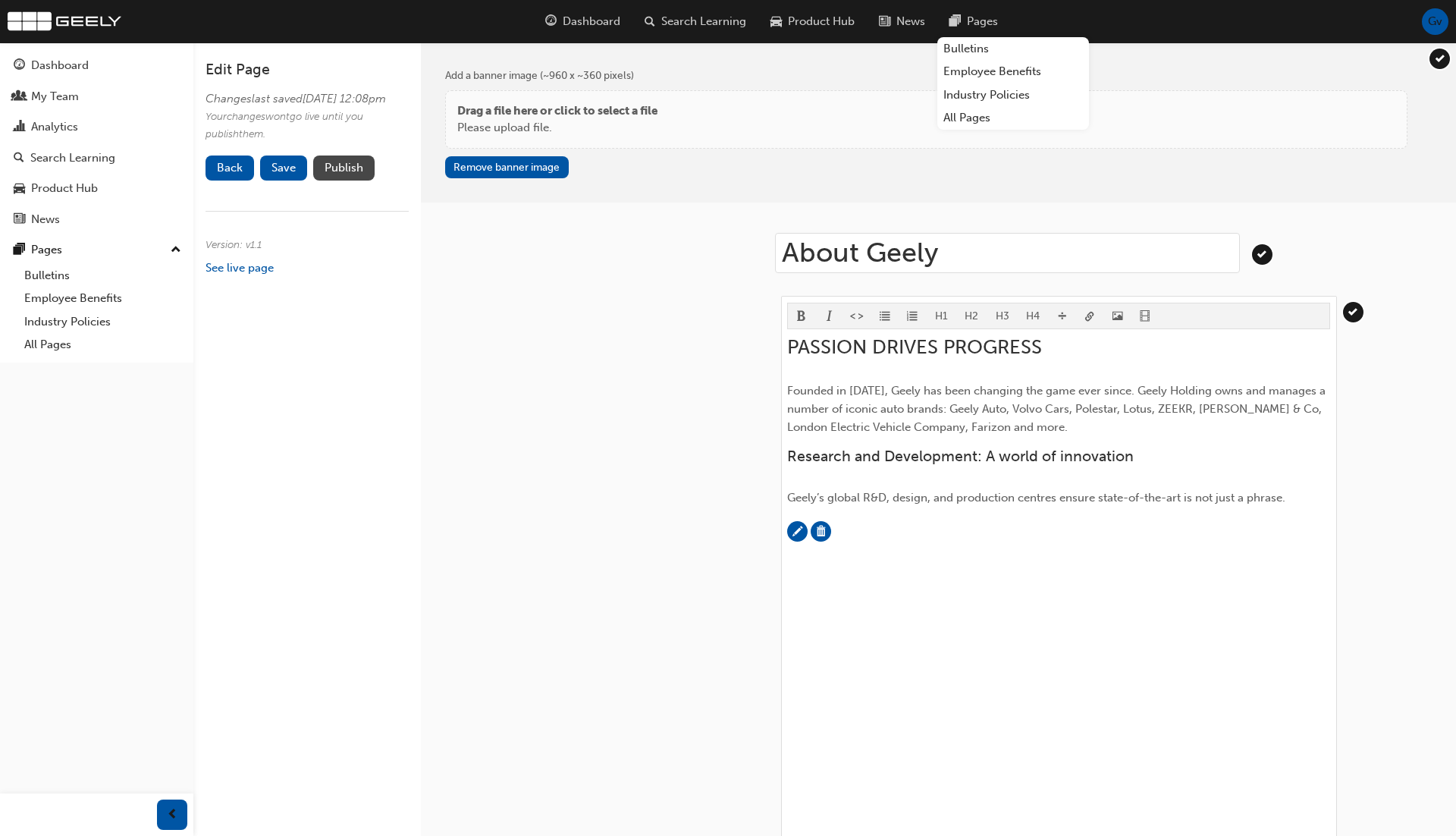
click at [352, 181] on button "Publish" at bounding box center [343, 168] width 61 height 25
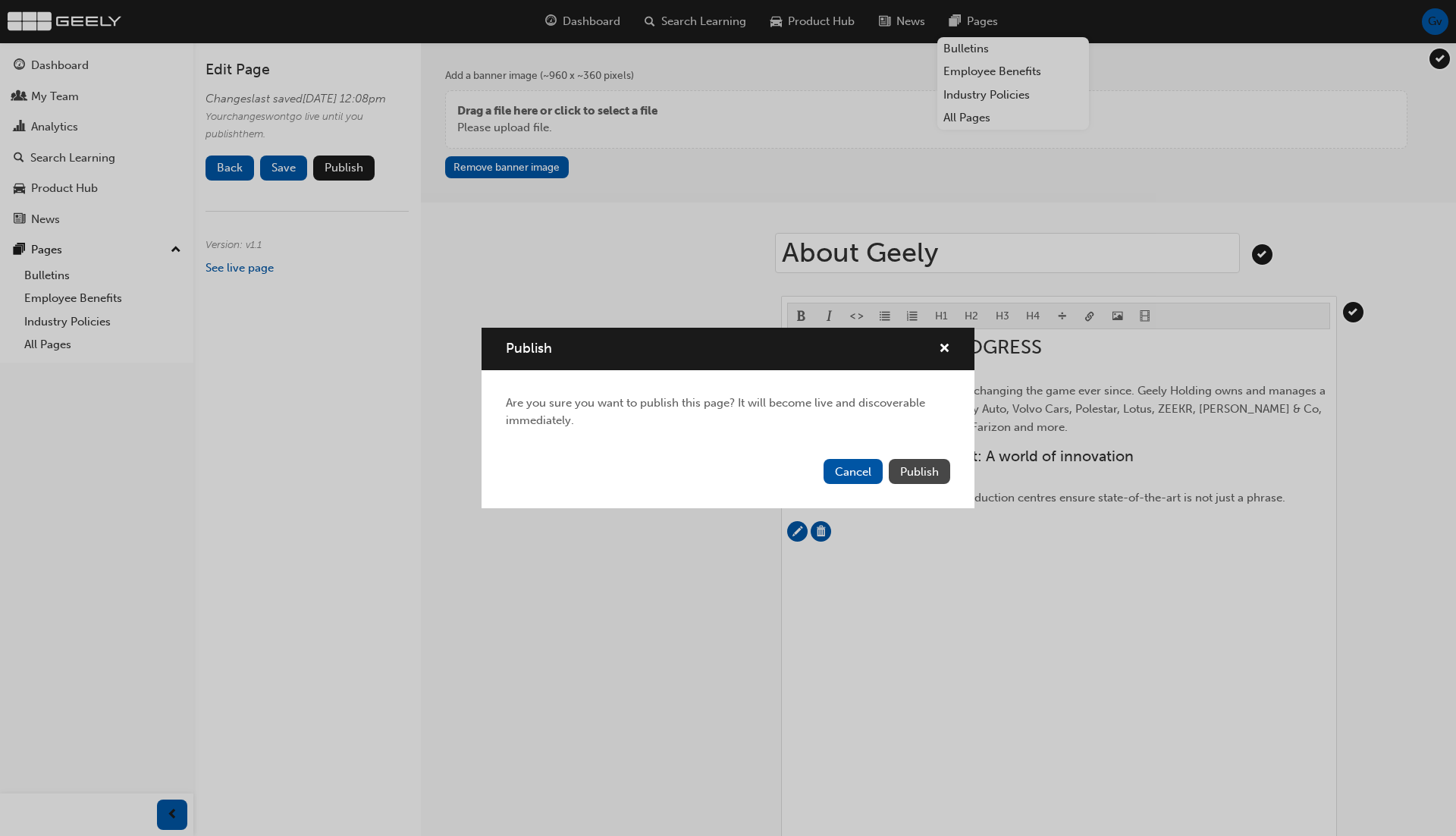
click at [938, 467] on span "Publish" at bounding box center [919, 472] width 39 height 13
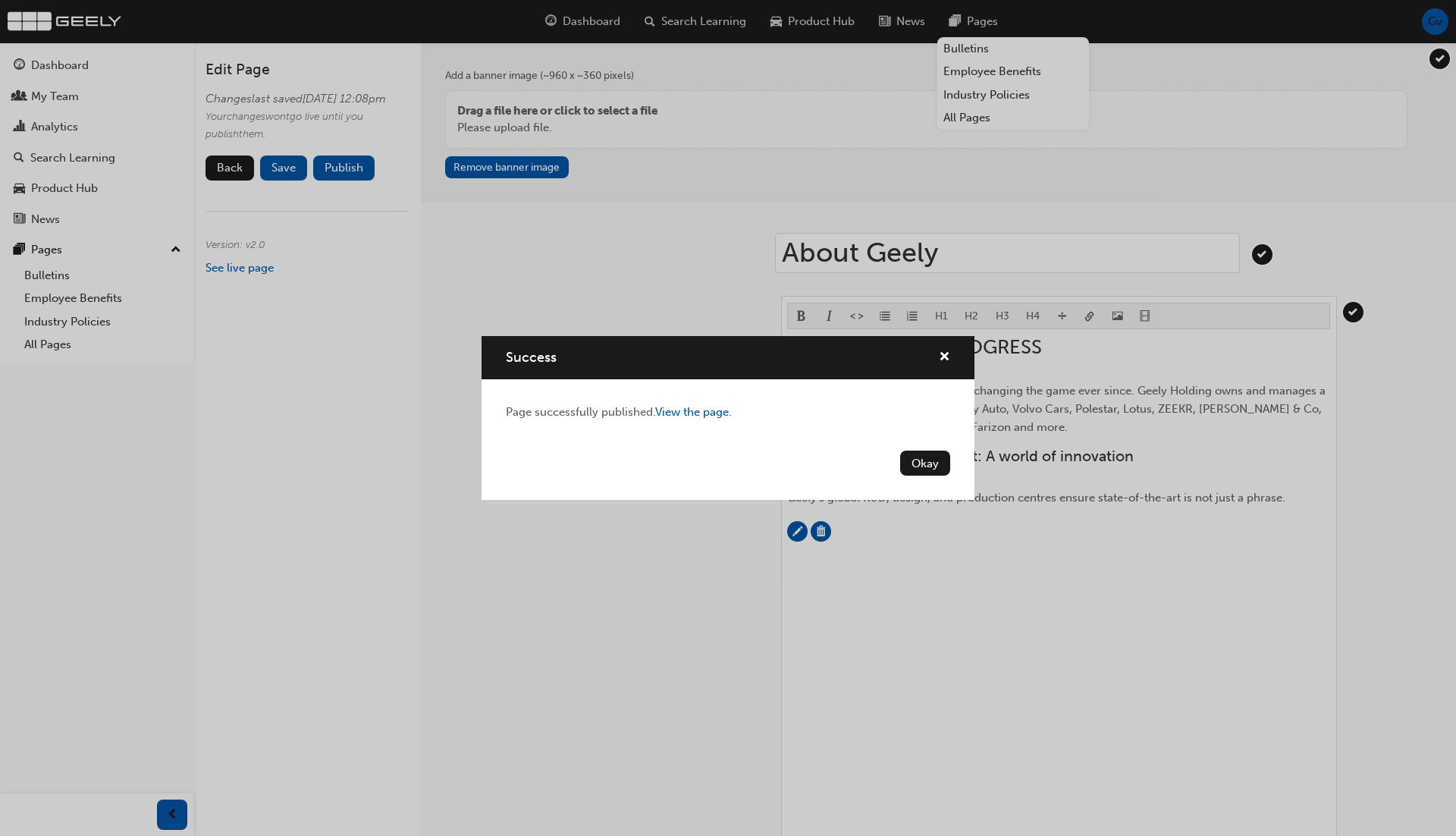
click at [938, 467] on button "Okay" at bounding box center [925, 463] width 50 height 25
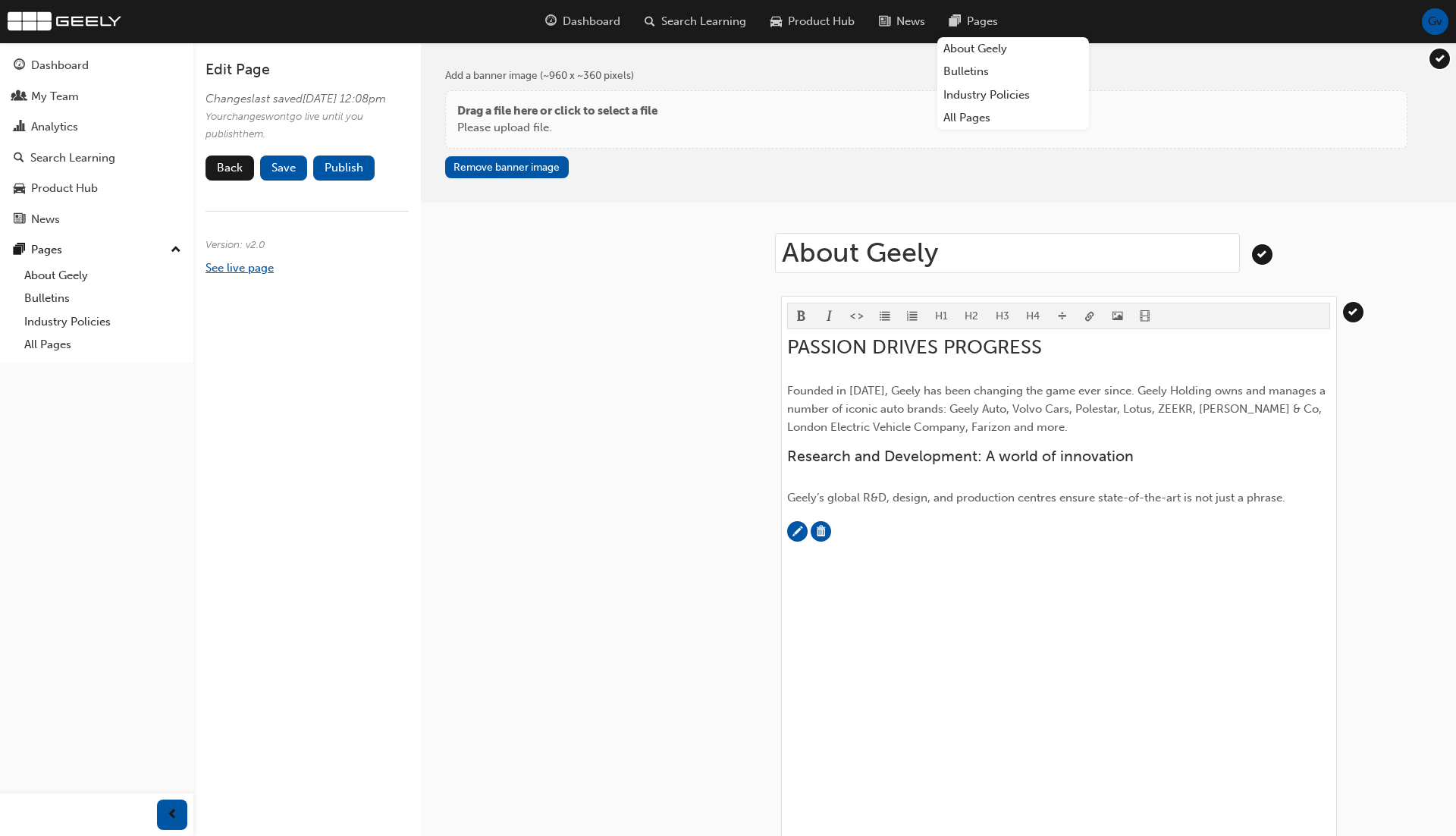
click at [270, 275] on link "See live page" at bounding box center [239, 268] width 69 height 13
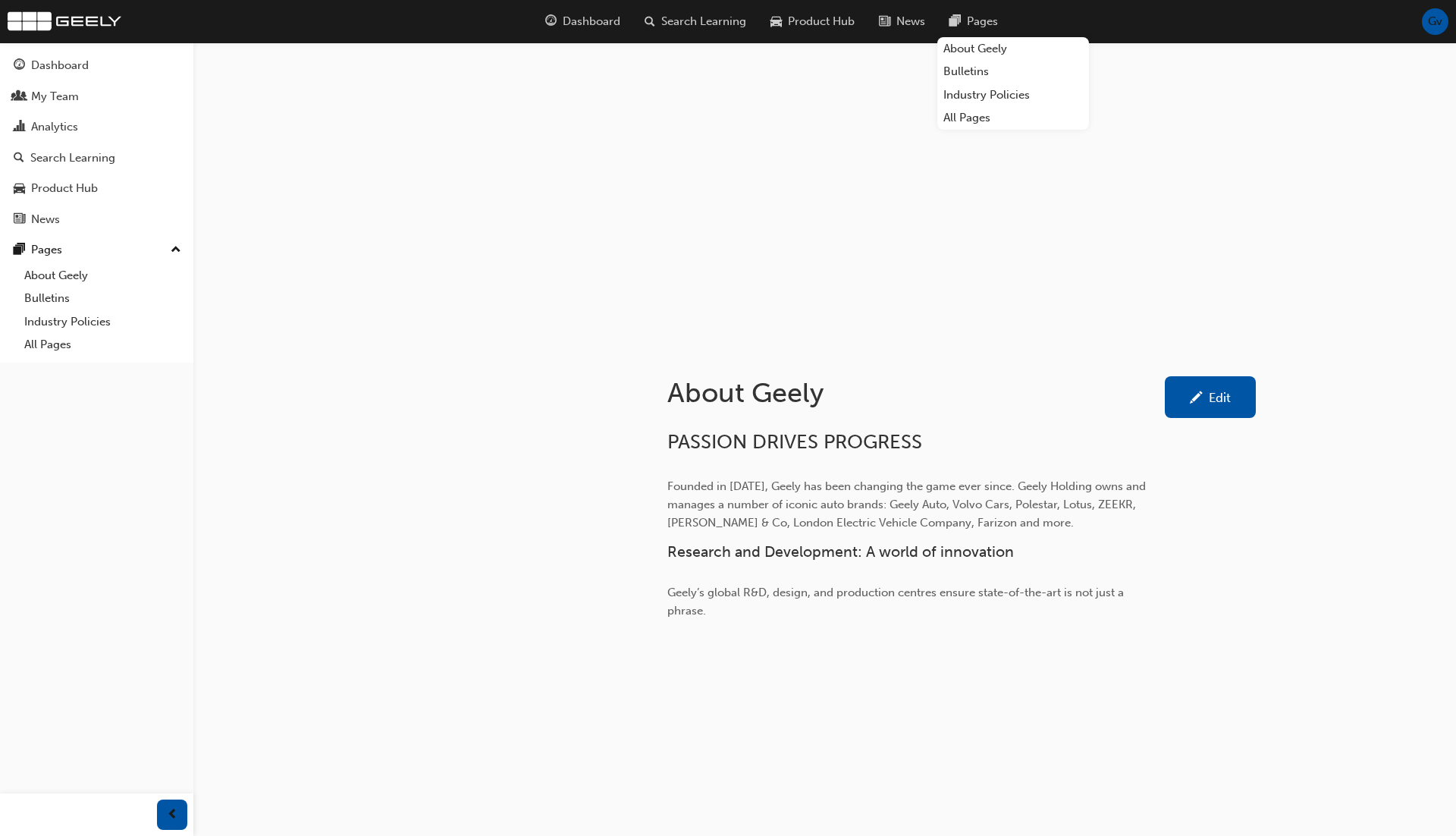
click at [1213, 374] on div "About Geely Edit PASSION DRIVES PROGRESS Founded in 1986, Geely has been changi…" at bounding box center [961, 637] width 637 height 581
click at [1212, 398] on div "Edit" at bounding box center [1220, 398] width 22 height 15
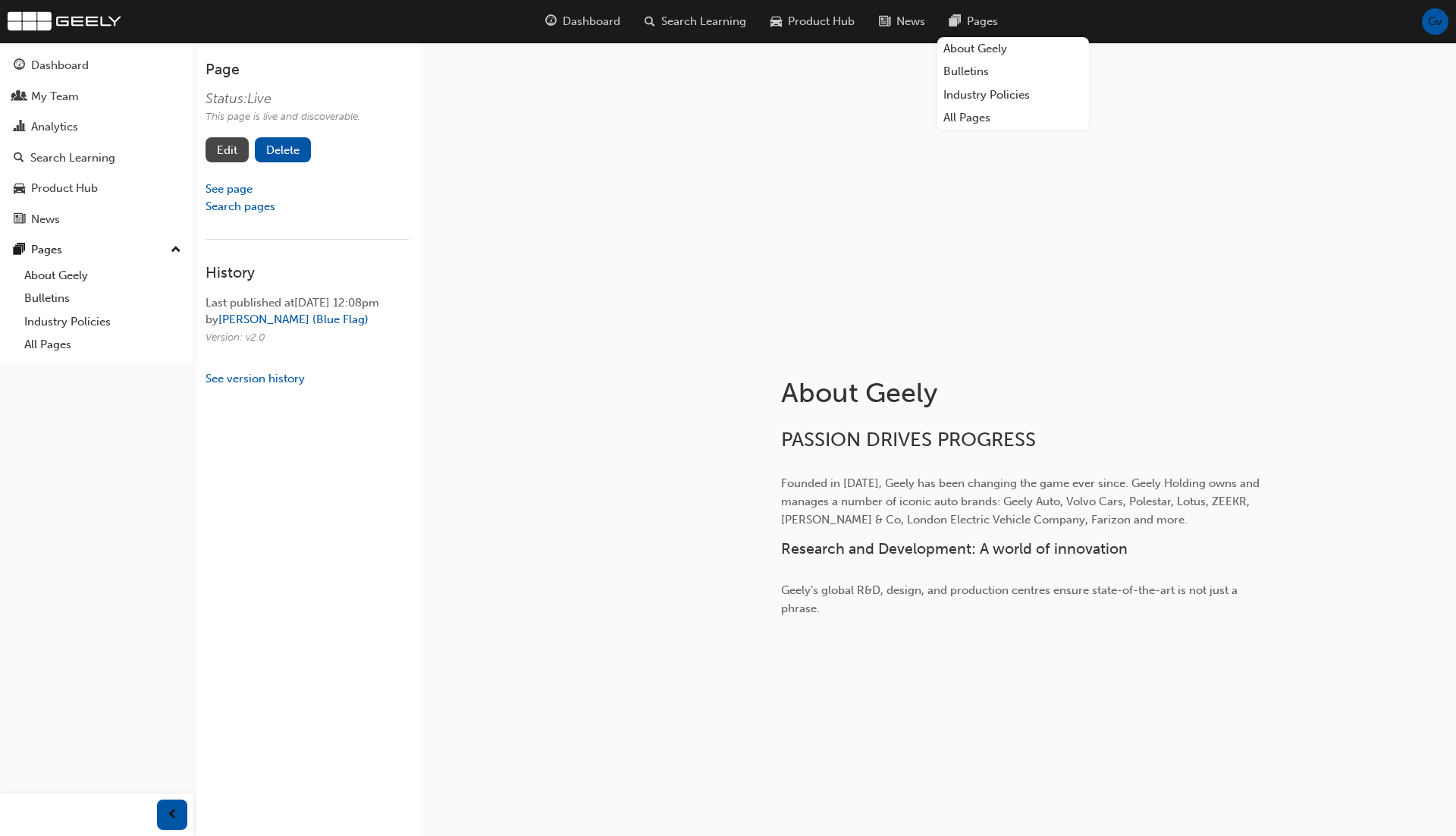
click at [236, 152] on link "Edit" at bounding box center [227, 150] width 44 height 25
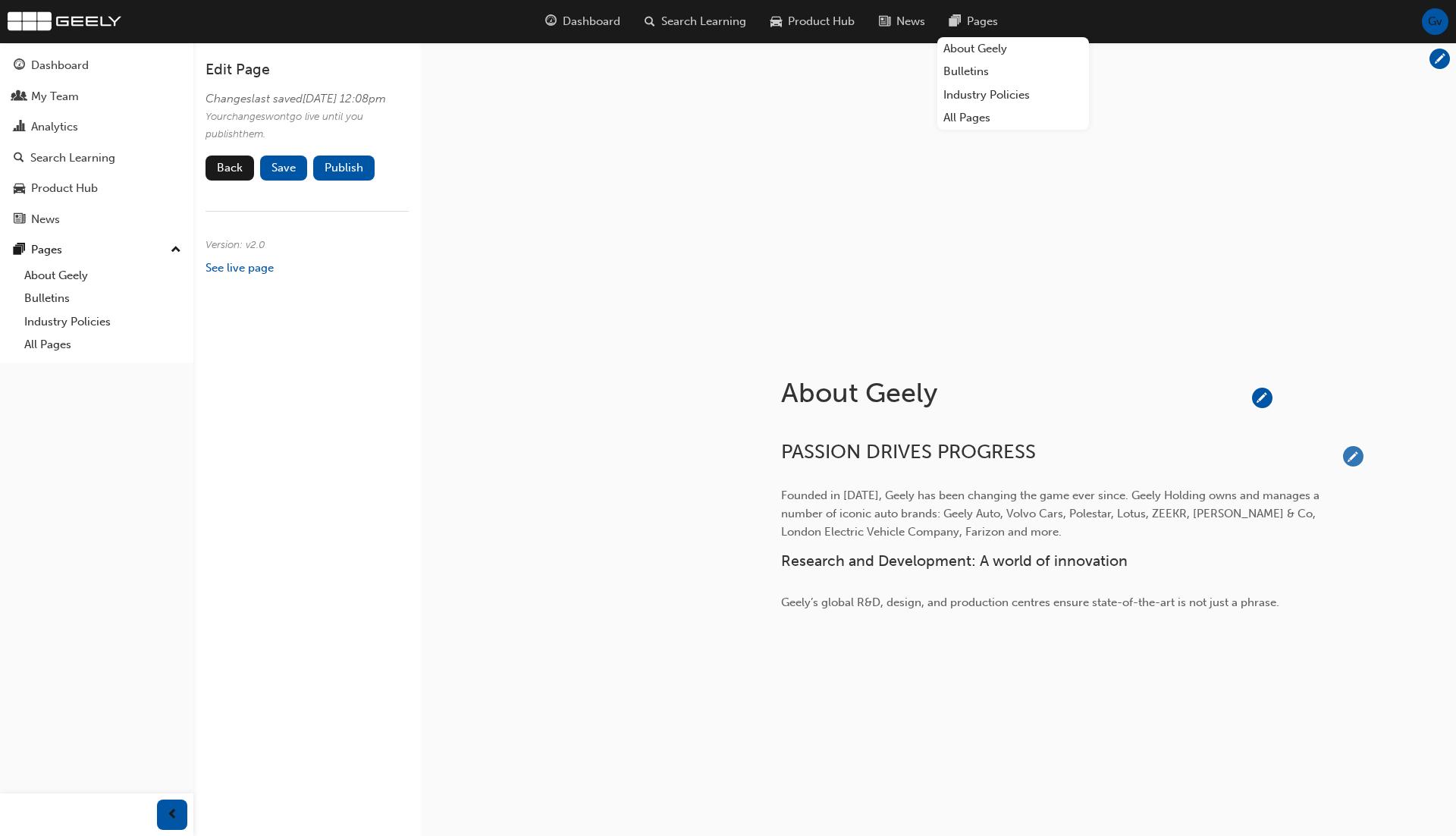
click at [1350, 452] on span "pencil-icon" at bounding box center [1353, 457] width 20 height 20
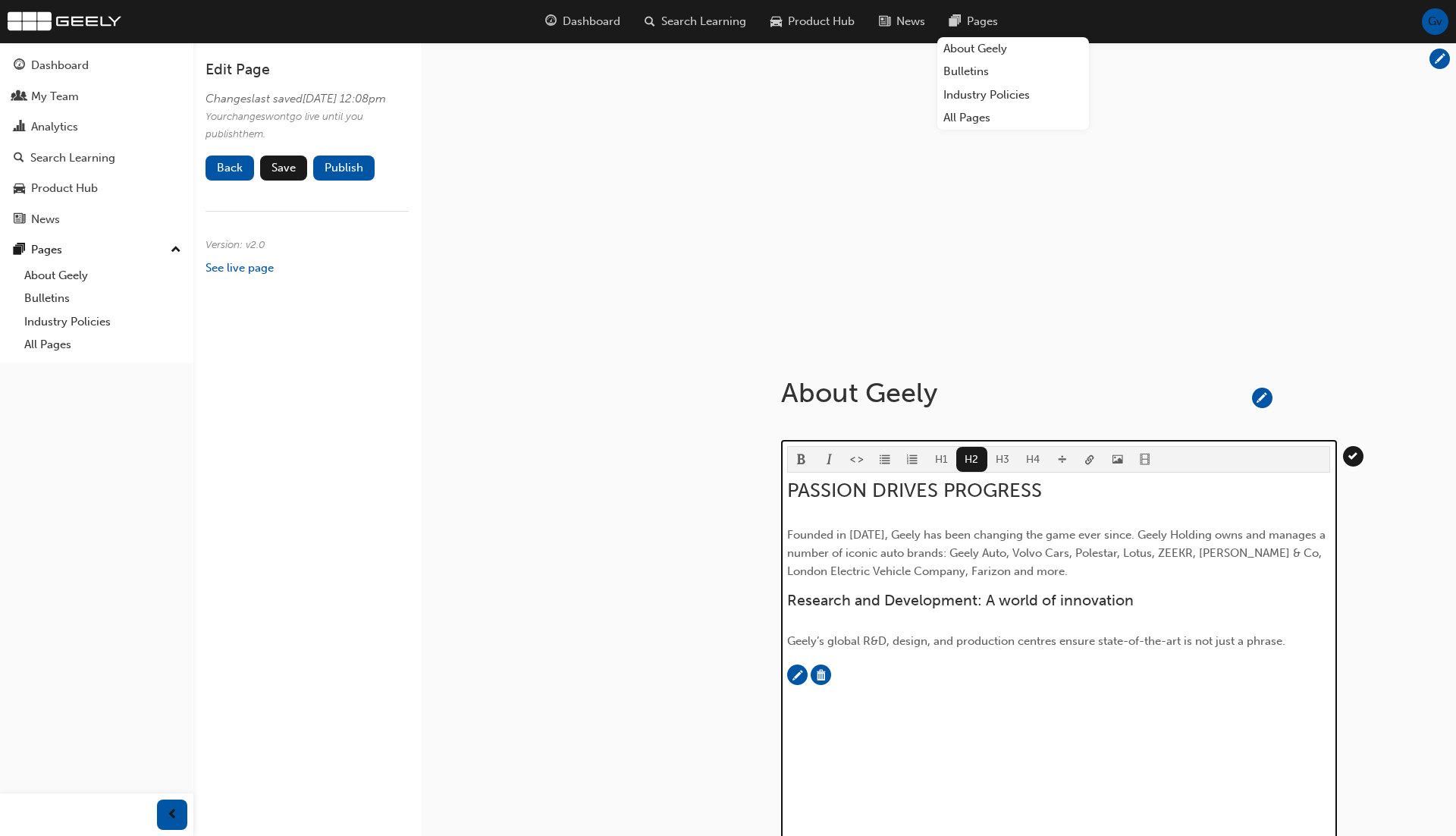
click at [1033, 488] on span "PASSION DRIVES PROGRESS" at bounding box center [914, 491] width 255 height 23
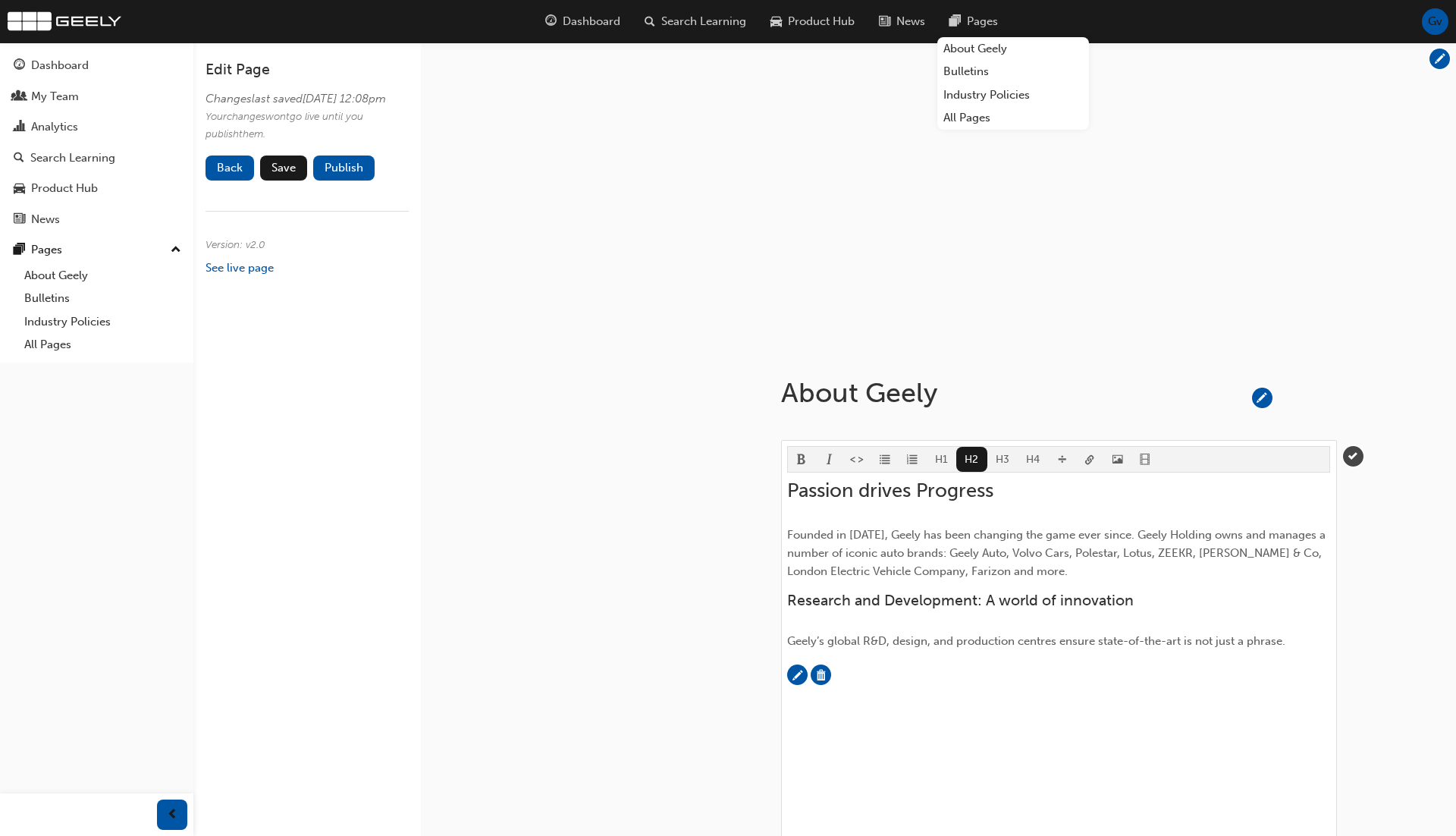
click at [1362, 462] on button "button" at bounding box center [1353, 457] width 20 height 20
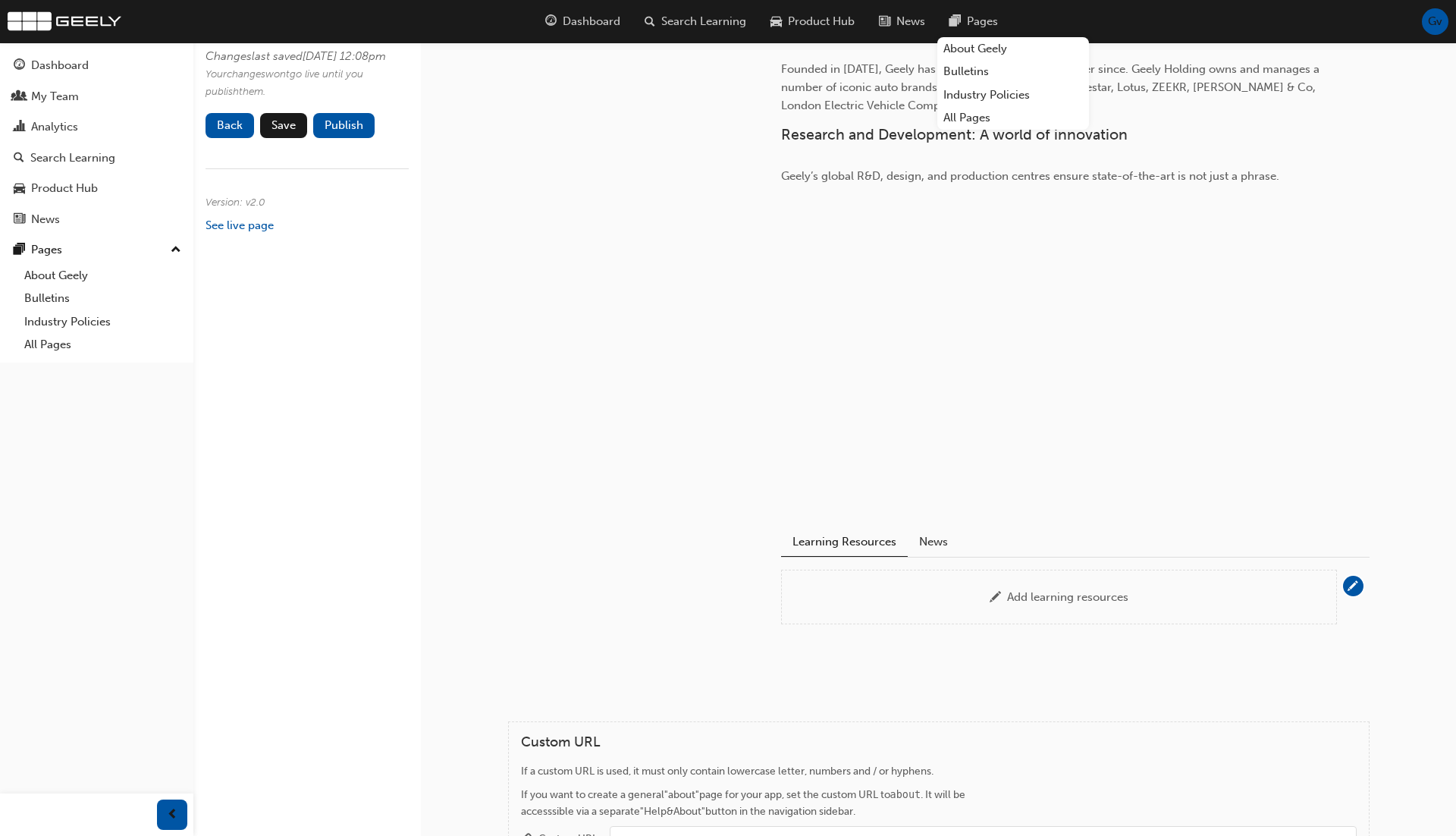
scroll to position [501, 0]
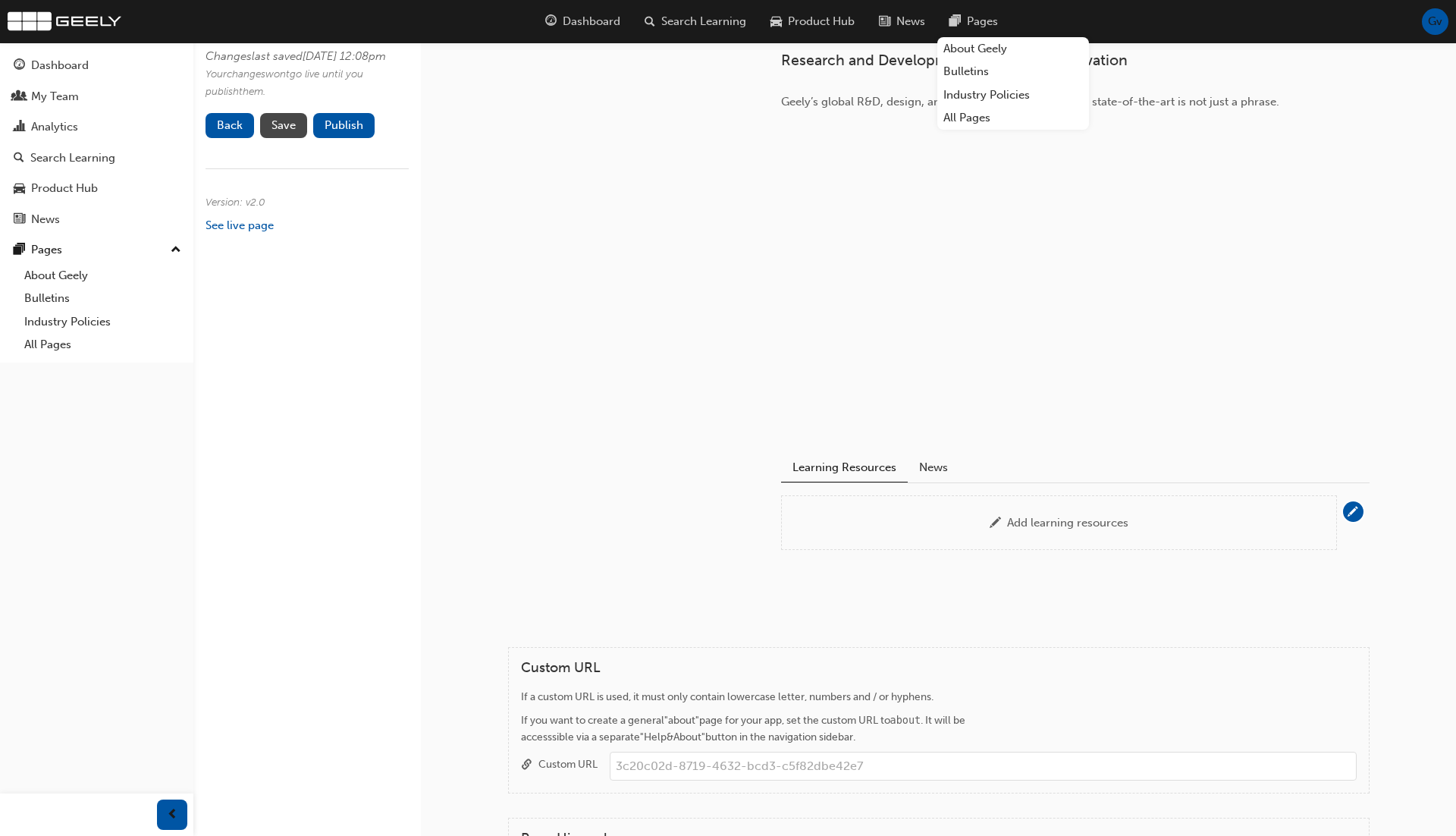
click at [278, 132] on span "Save" at bounding box center [283, 125] width 24 height 13
click at [368, 138] on button "Publish" at bounding box center [343, 126] width 61 height 25
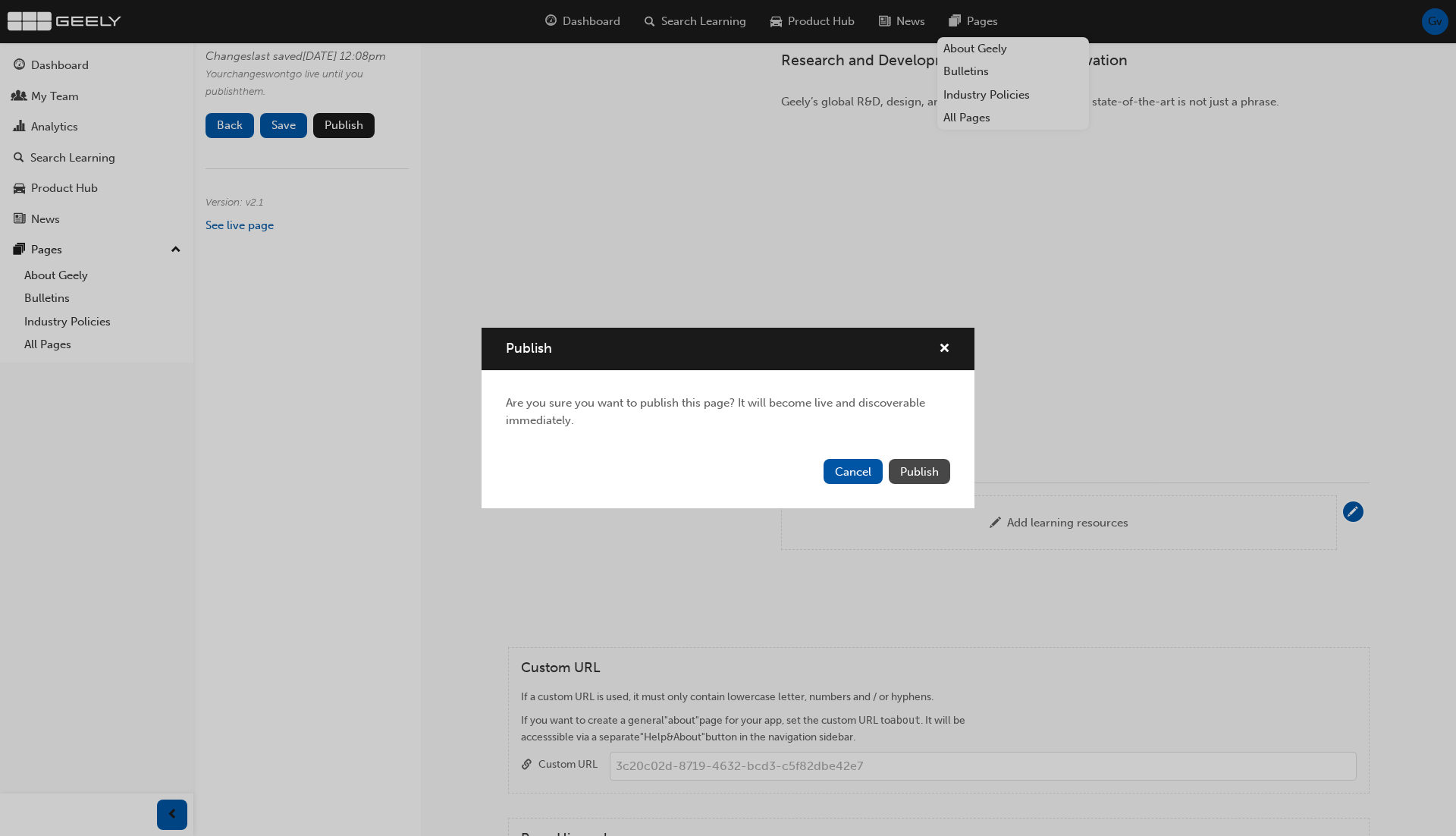
click at [918, 465] on span "Publish" at bounding box center [919, 472] width 39 height 13
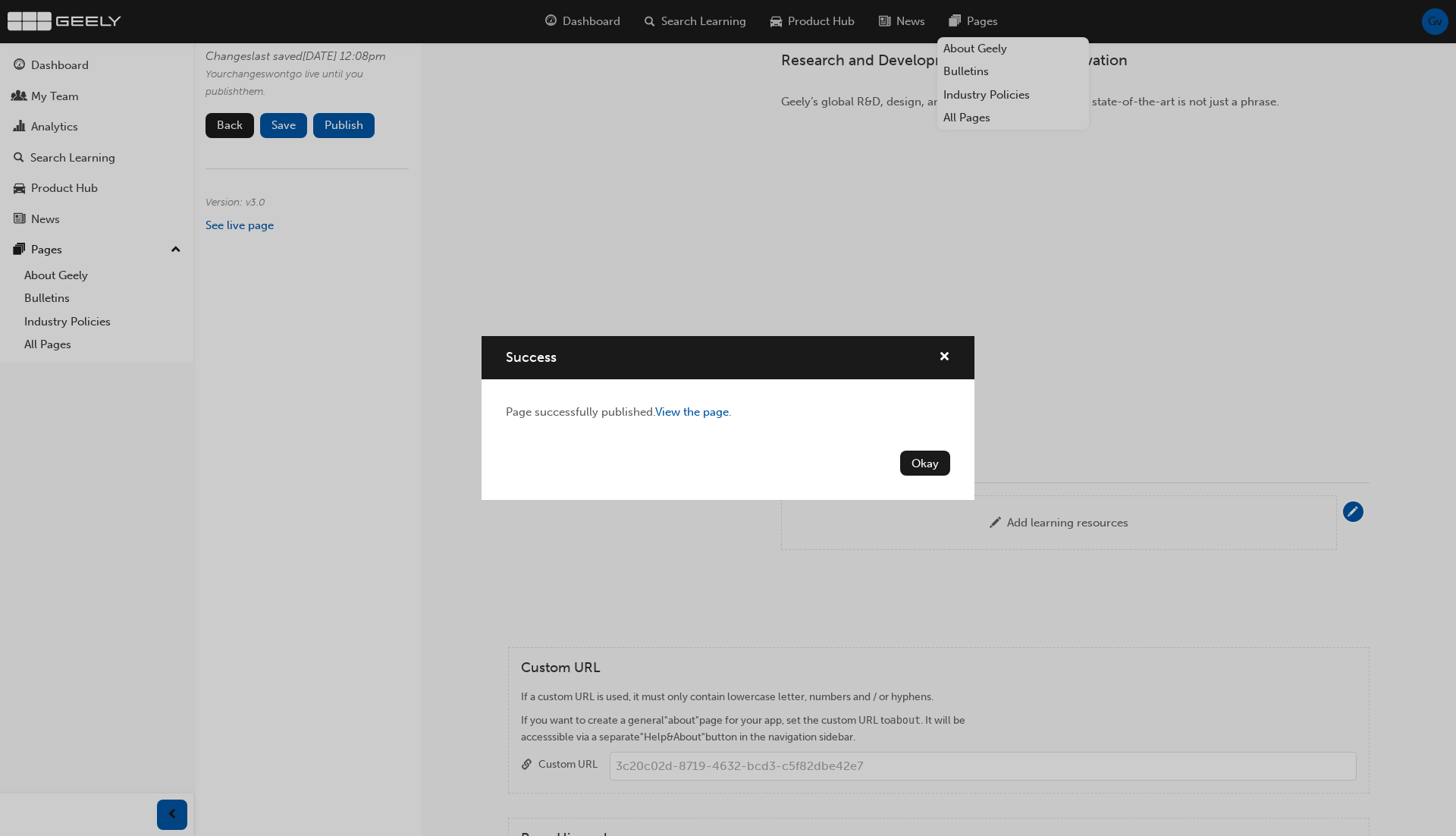
click at [918, 465] on button "Okay" at bounding box center [925, 463] width 50 height 25
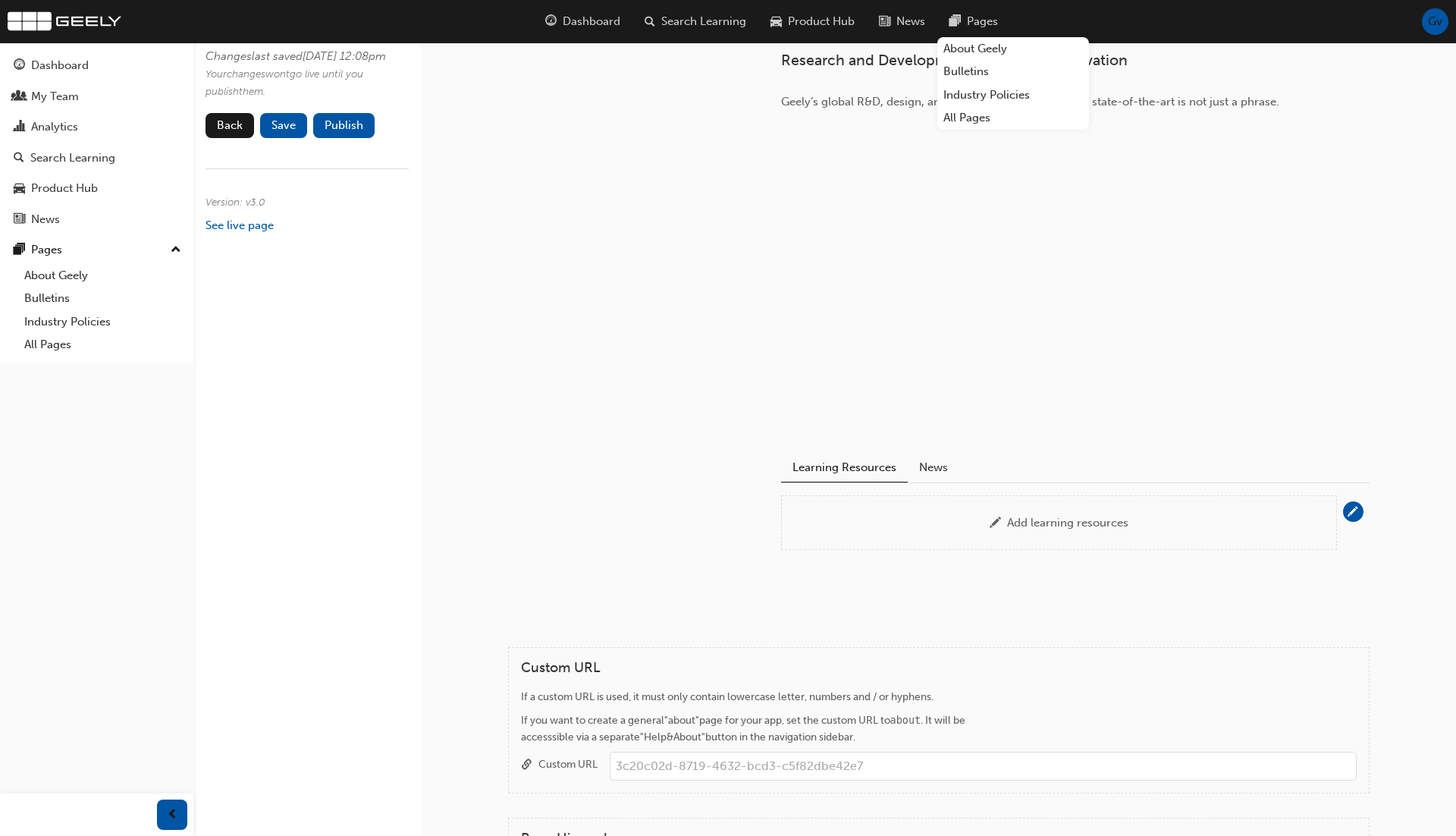
click at [448, 399] on div "About Geely Passion drives Progress Founded in 1986, Geely has been changing th…" at bounding box center [939, 595] width 1035 height 2107
click at [96, 327] on link "Industry Policies" at bounding box center [103, 322] width 169 height 23
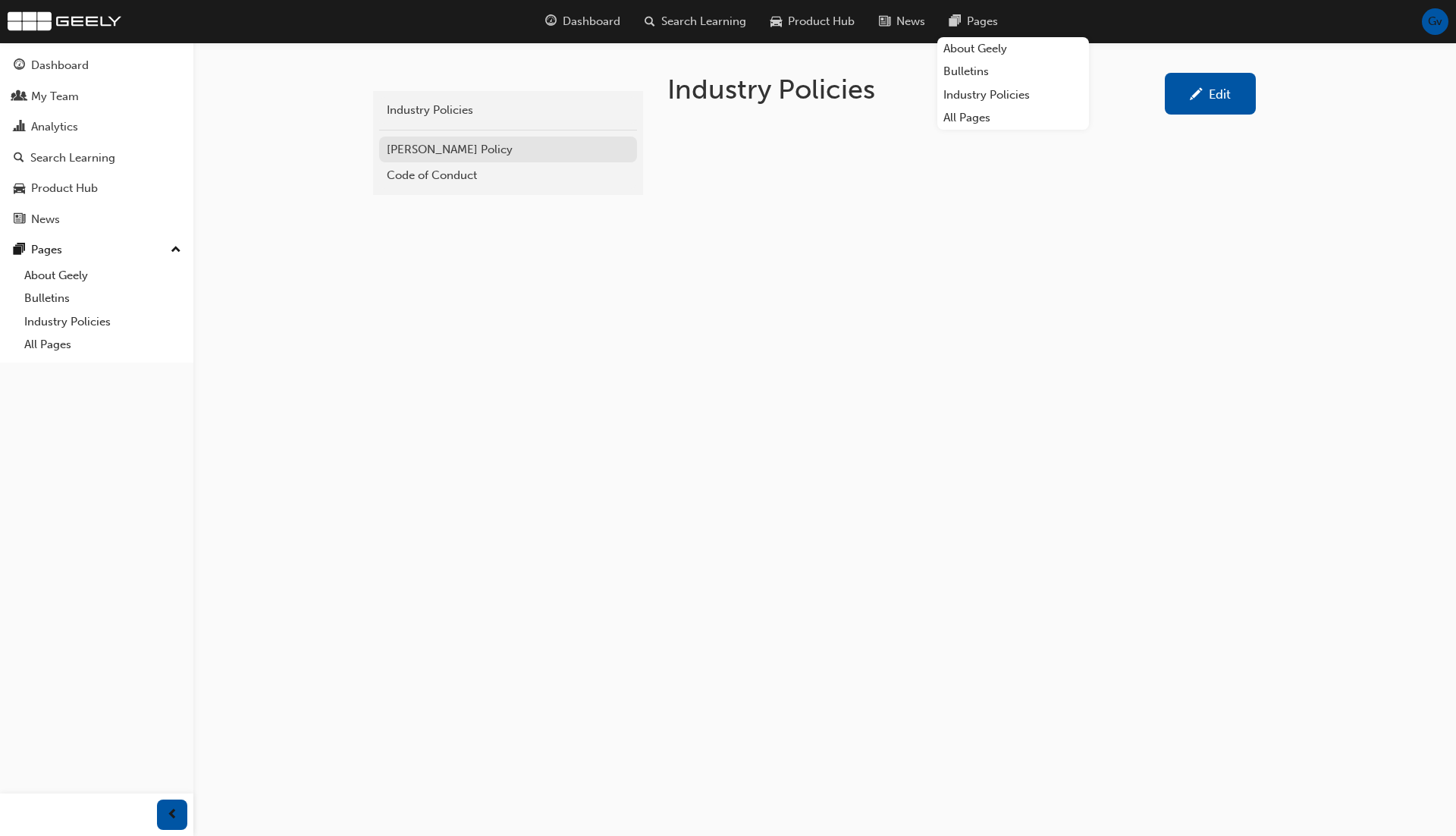
click at [480, 151] on div "[PERSON_NAME] Policy" at bounding box center [508, 149] width 243 height 18
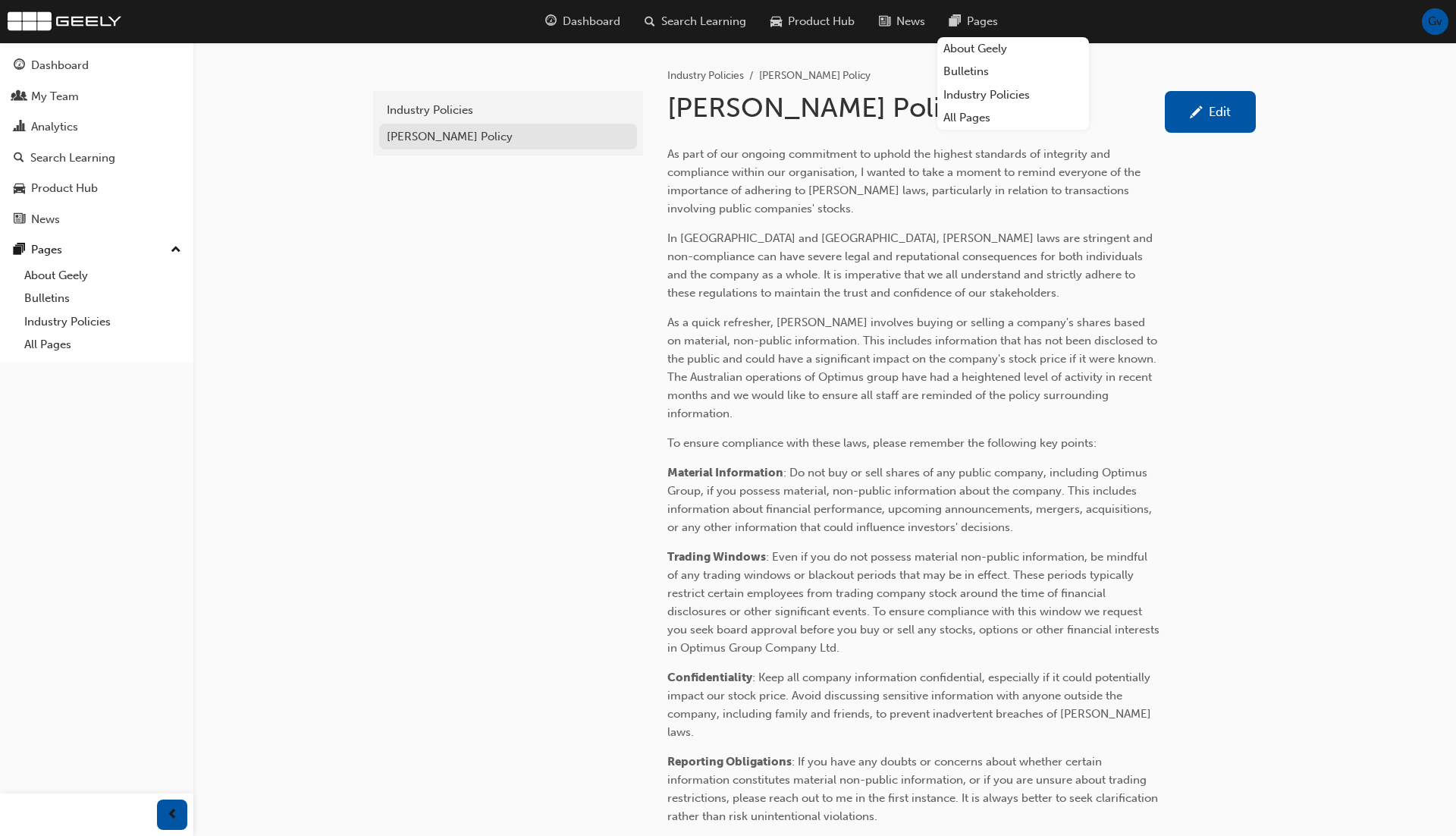
click at [479, 133] on div "[PERSON_NAME] Policy" at bounding box center [508, 137] width 243 height 18
click at [88, 327] on link "Industry Policies" at bounding box center [103, 322] width 169 height 23
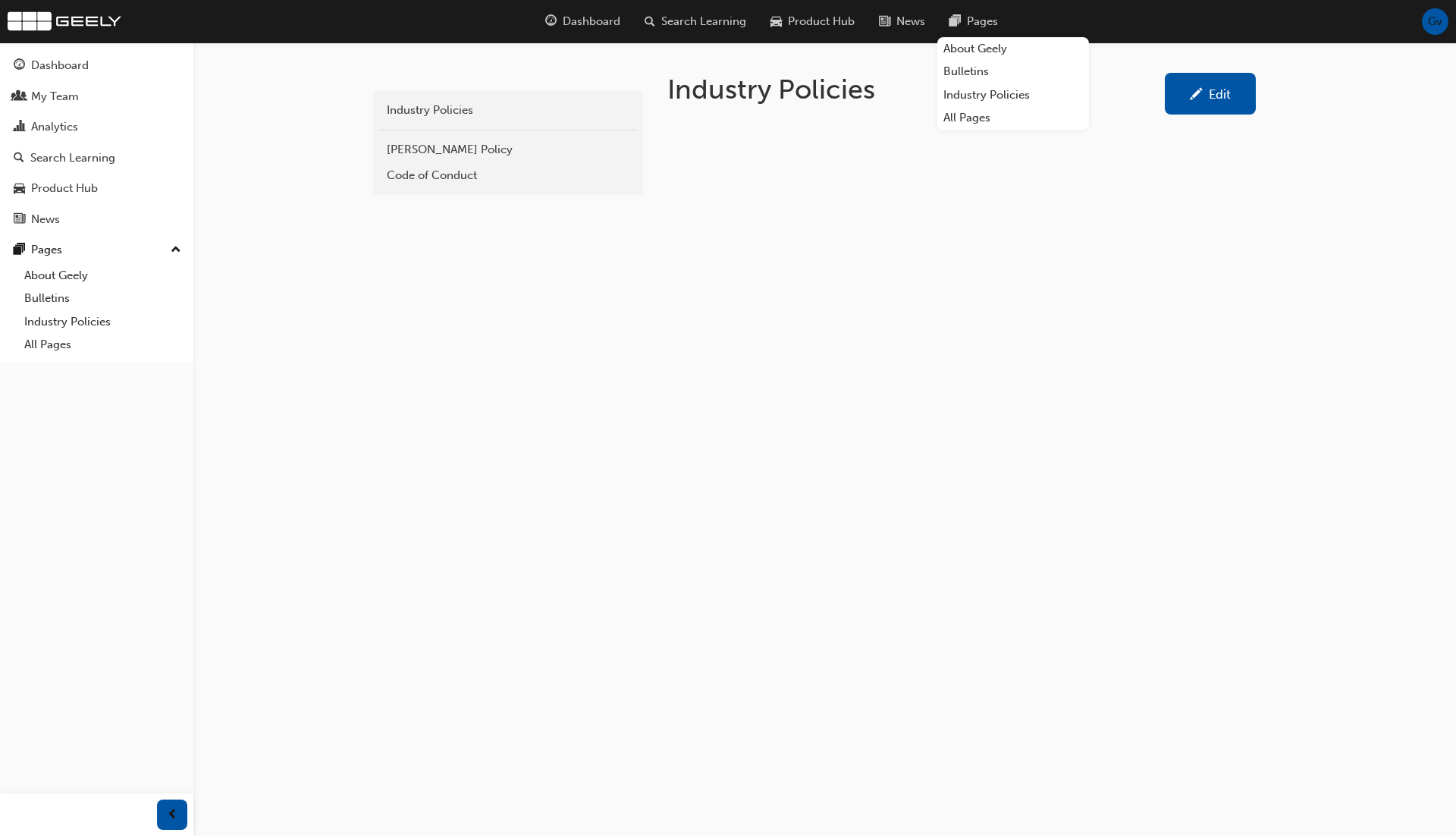
click at [975, 27] on span "Pages" at bounding box center [982, 21] width 31 height 18
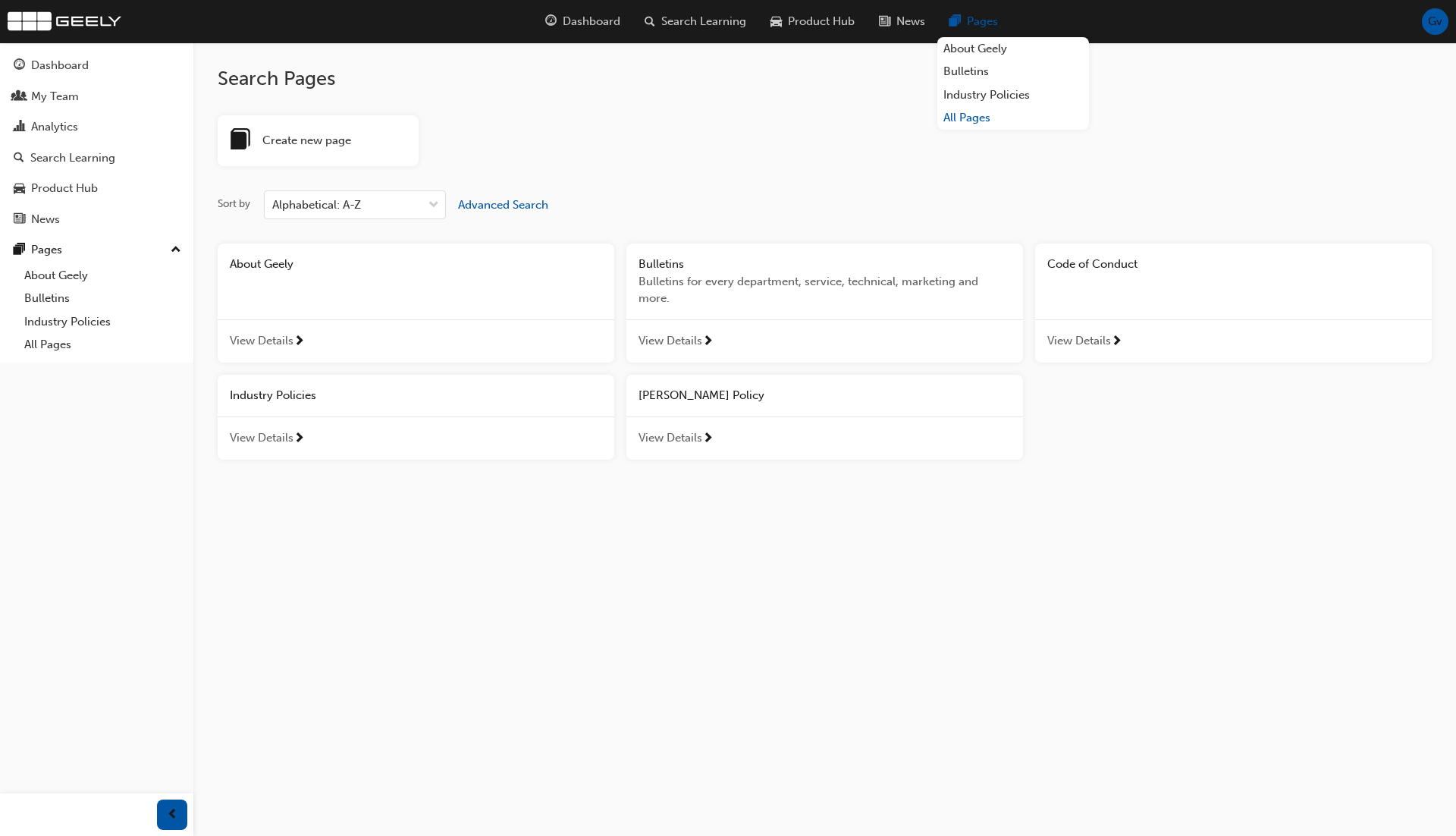
click at [975, 114] on link "All Pages" at bounding box center [1013, 118] width 152 height 23
click at [1116, 273] on div "Code of Conduct" at bounding box center [1233, 265] width 397 height 42
click at [740, 389] on span "[PERSON_NAME] Policy" at bounding box center [702, 395] width 126 height 13
click at [331, 387] on div "Industry Policies" at bounding box center [415, 395] width 373 height 18
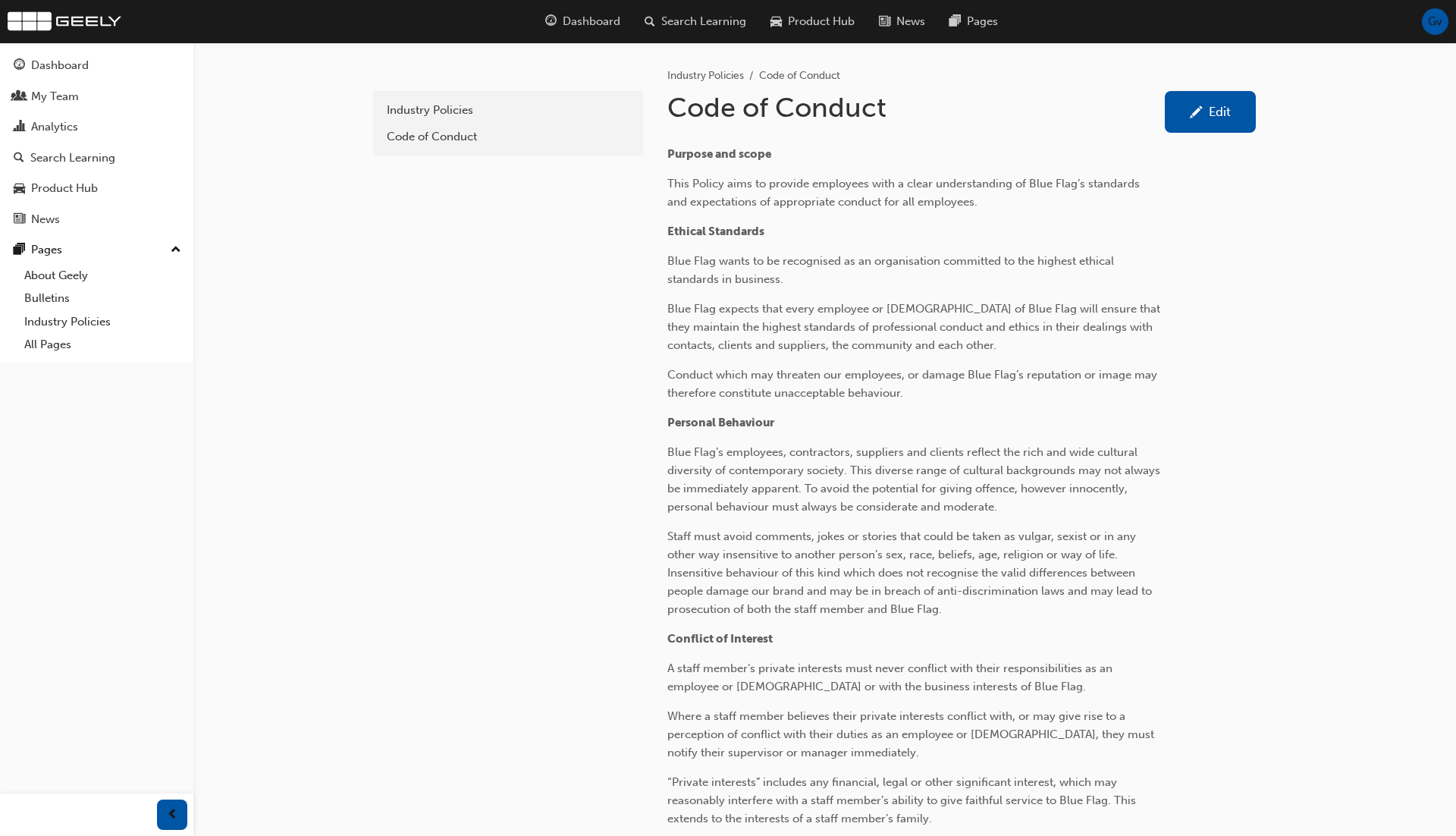
click at [1203, 121] on link "Edit" at bounding box center [1210, 112] width 91 height 42
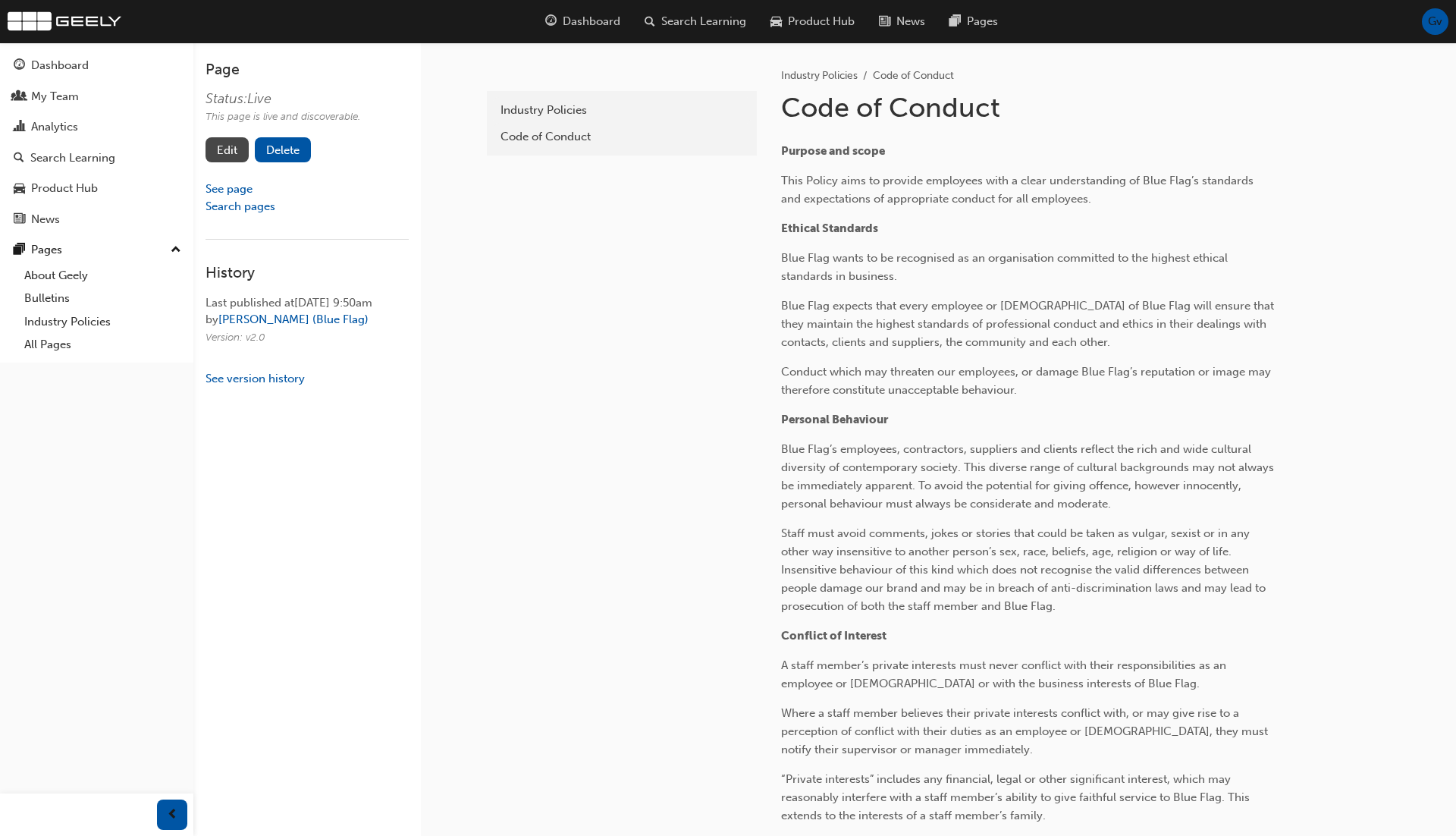
click at [229, 157] on link "Edit" at bounding box center [227, 150] width 44 height 25
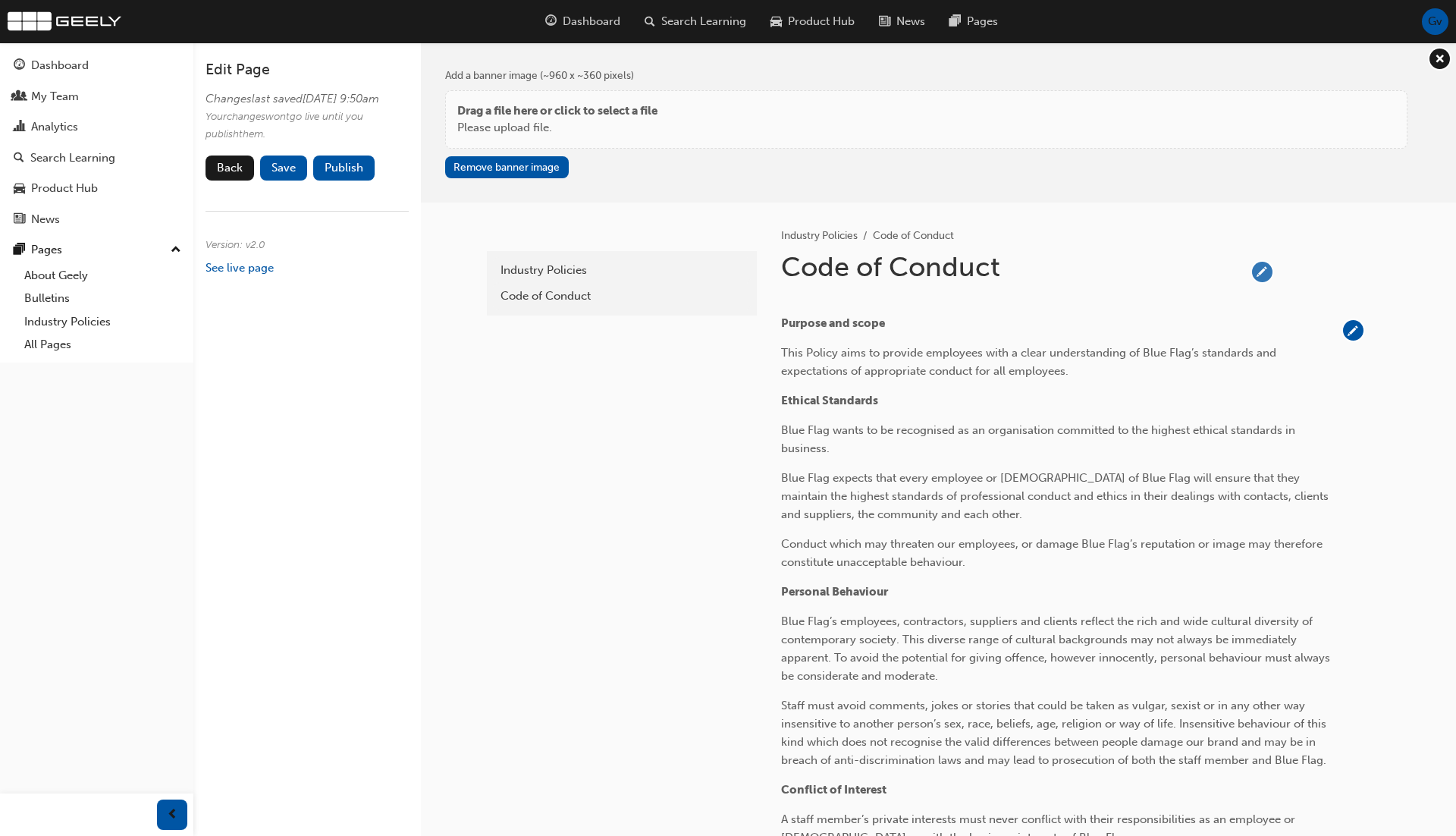
click at [1267, 270] on span "pencil-icon" at bounding box center [1262, 271] width 20 height 20
click at [1190, 269] on input "Code of Conduct" at bounding box center [1007, 271] width 465 height 40
type input "Test"
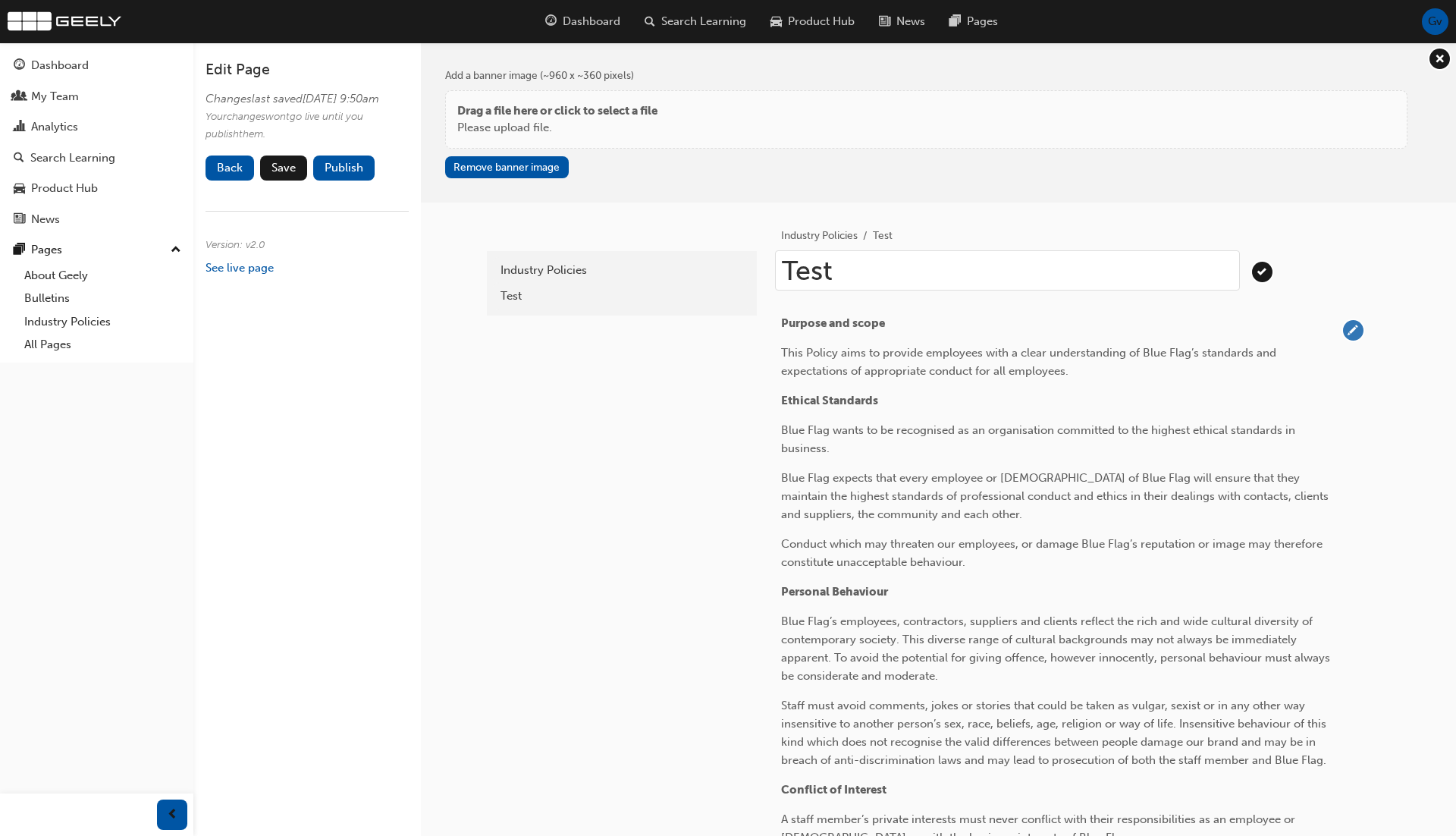
click at [1349, 328] on span "pencil-icon" at bounding box center [1353, 330] width 20 height 20
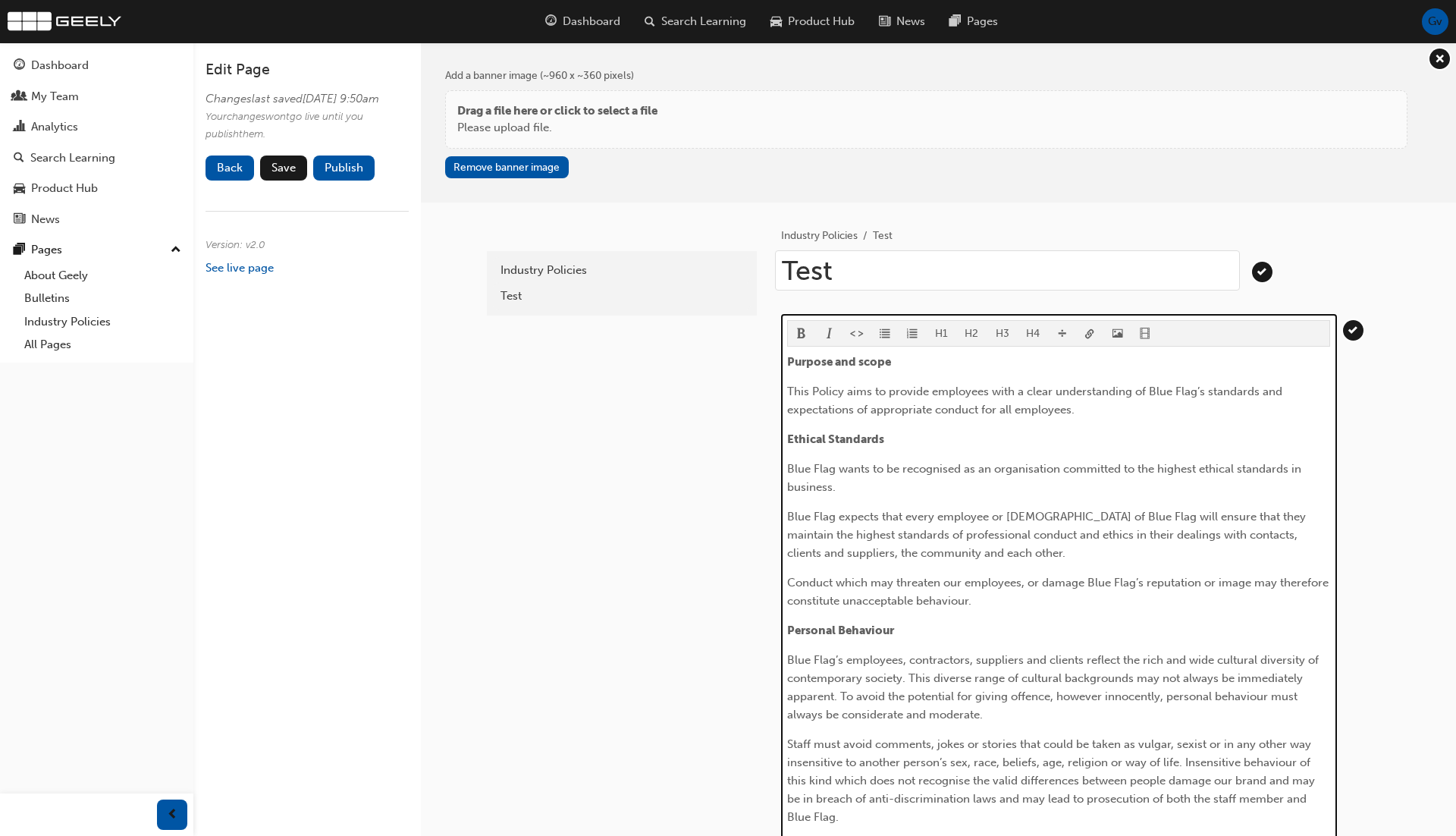
click at [1184, 444] on p "Ethical Standards" at bounding box center [1058, 440] width 543 height 18
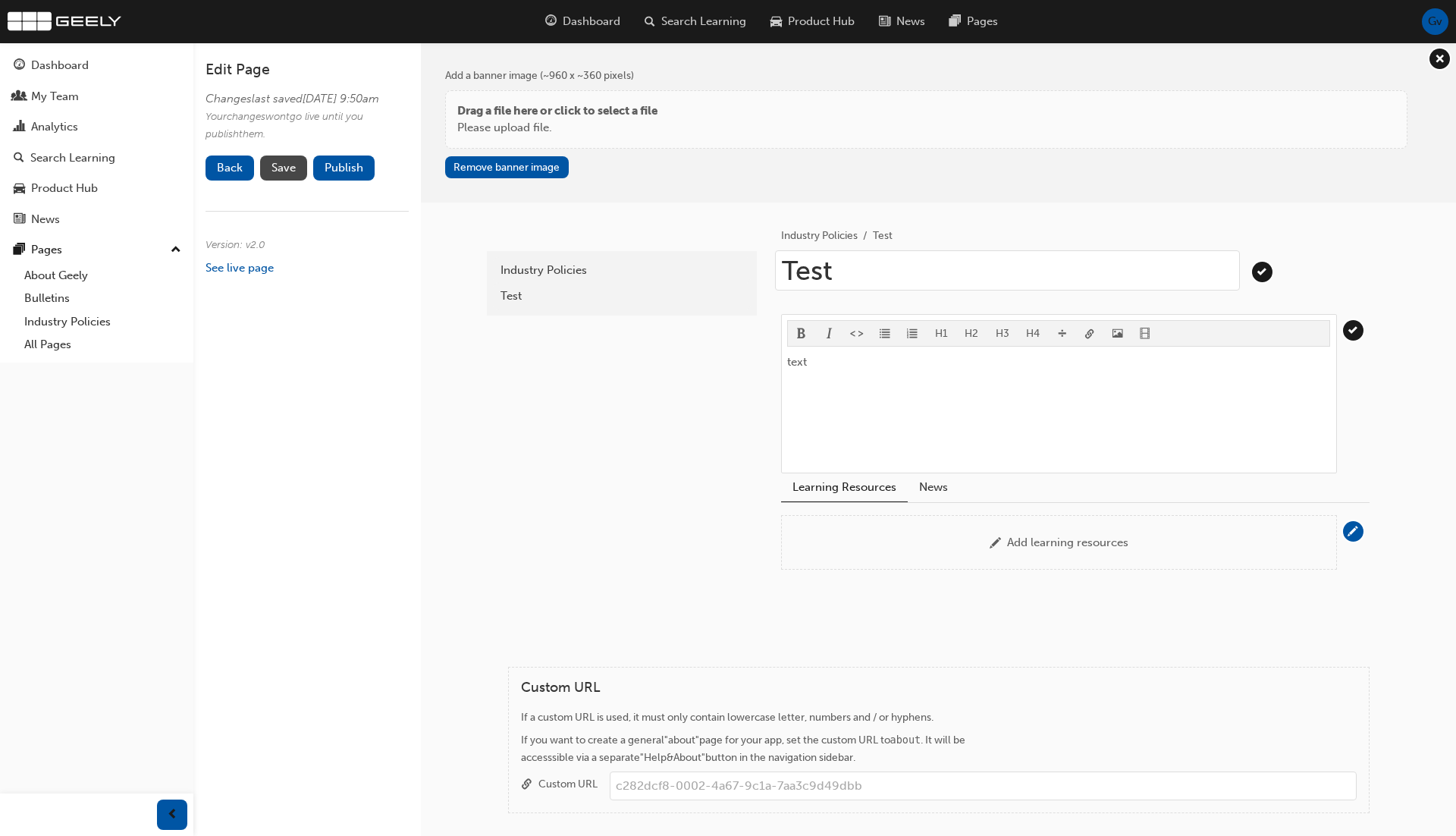
click at [294, 174] on span "Save" at bounding box center [283, 168] width 24 height 13
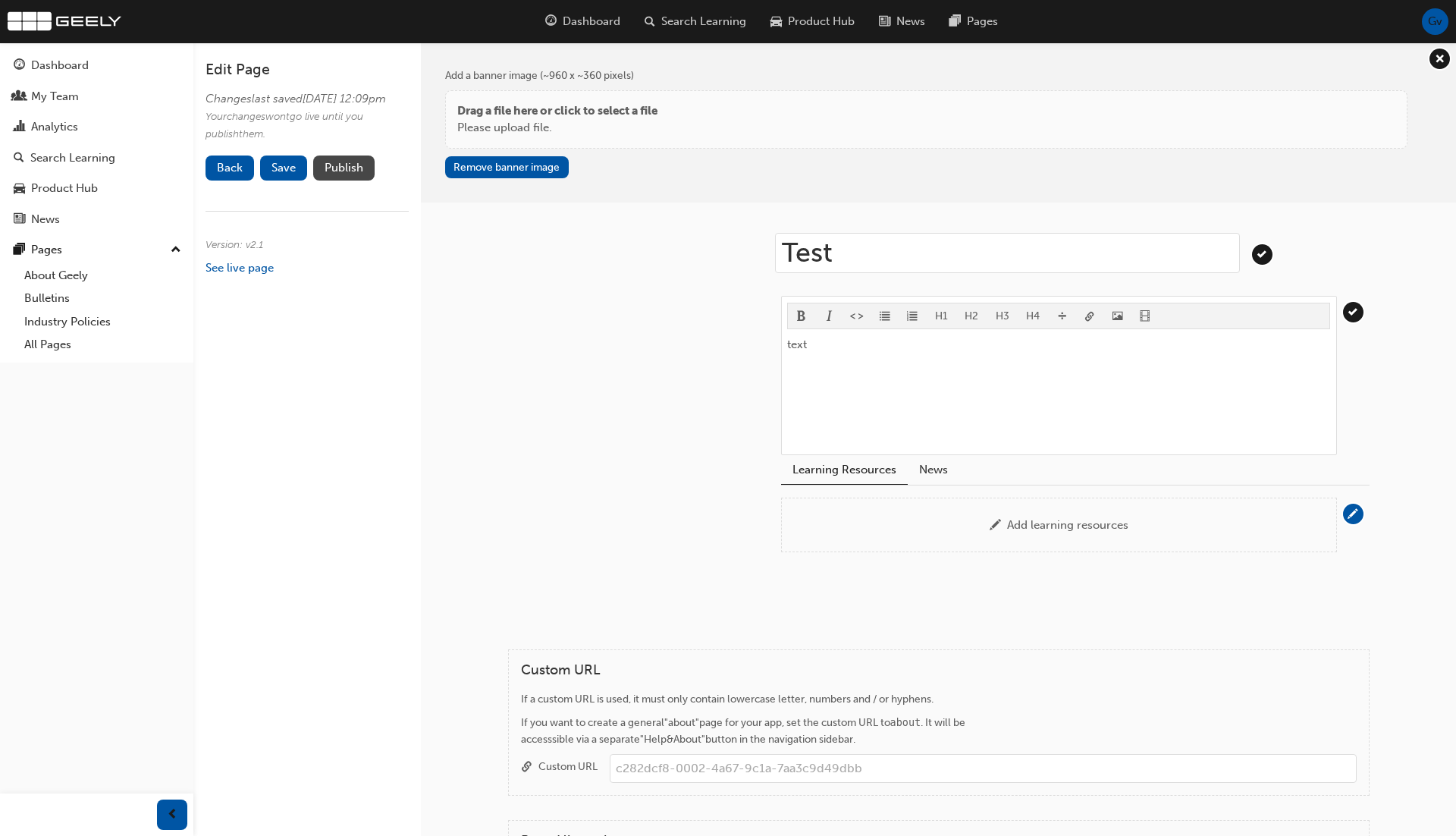
click at [339, 181] on button "Publish" at bounding box center [343, 168] width 61 height 25
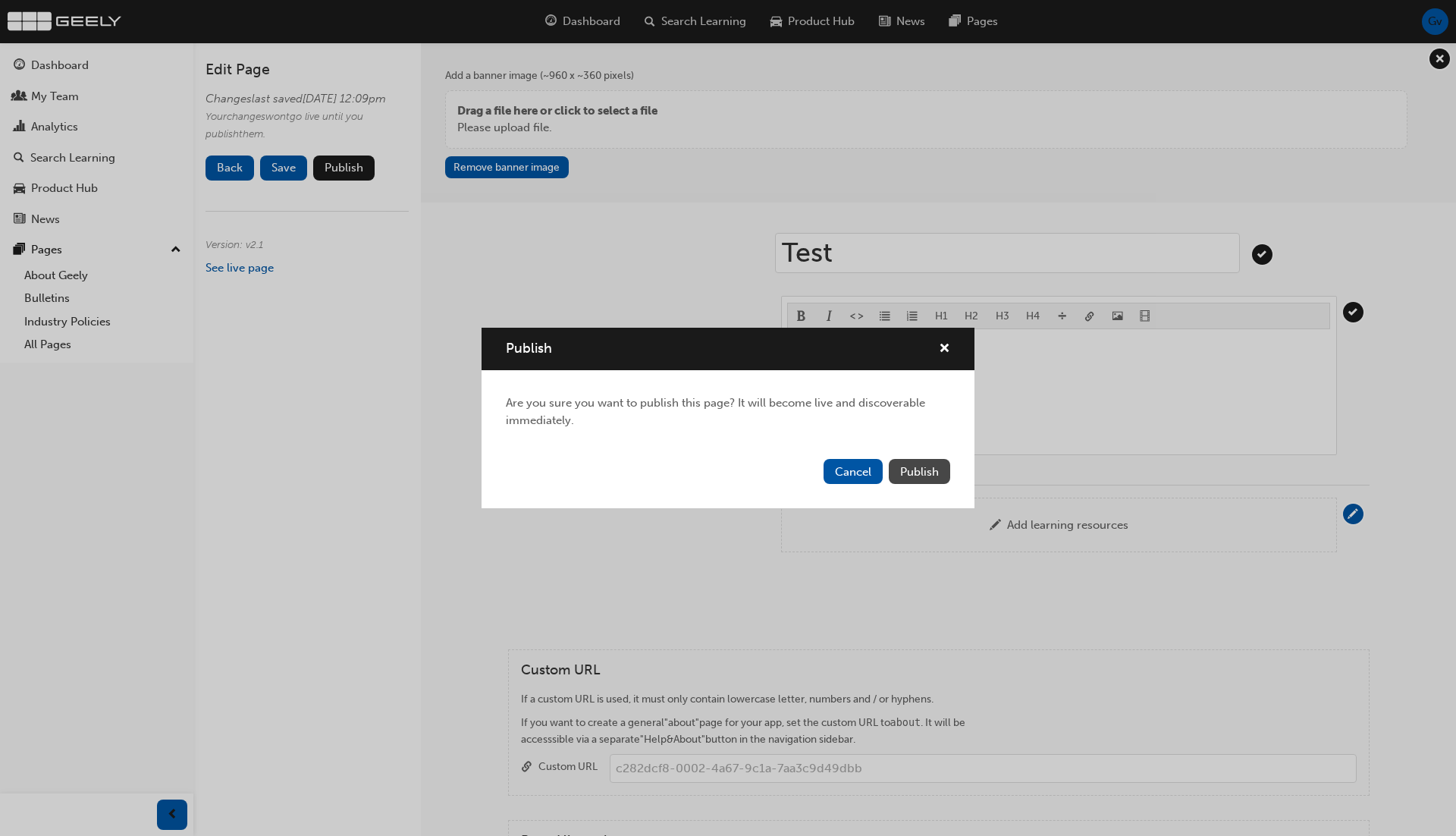
click at [919, 472] on span "Publish" at bounding box center [919, 472] width 39 height 13
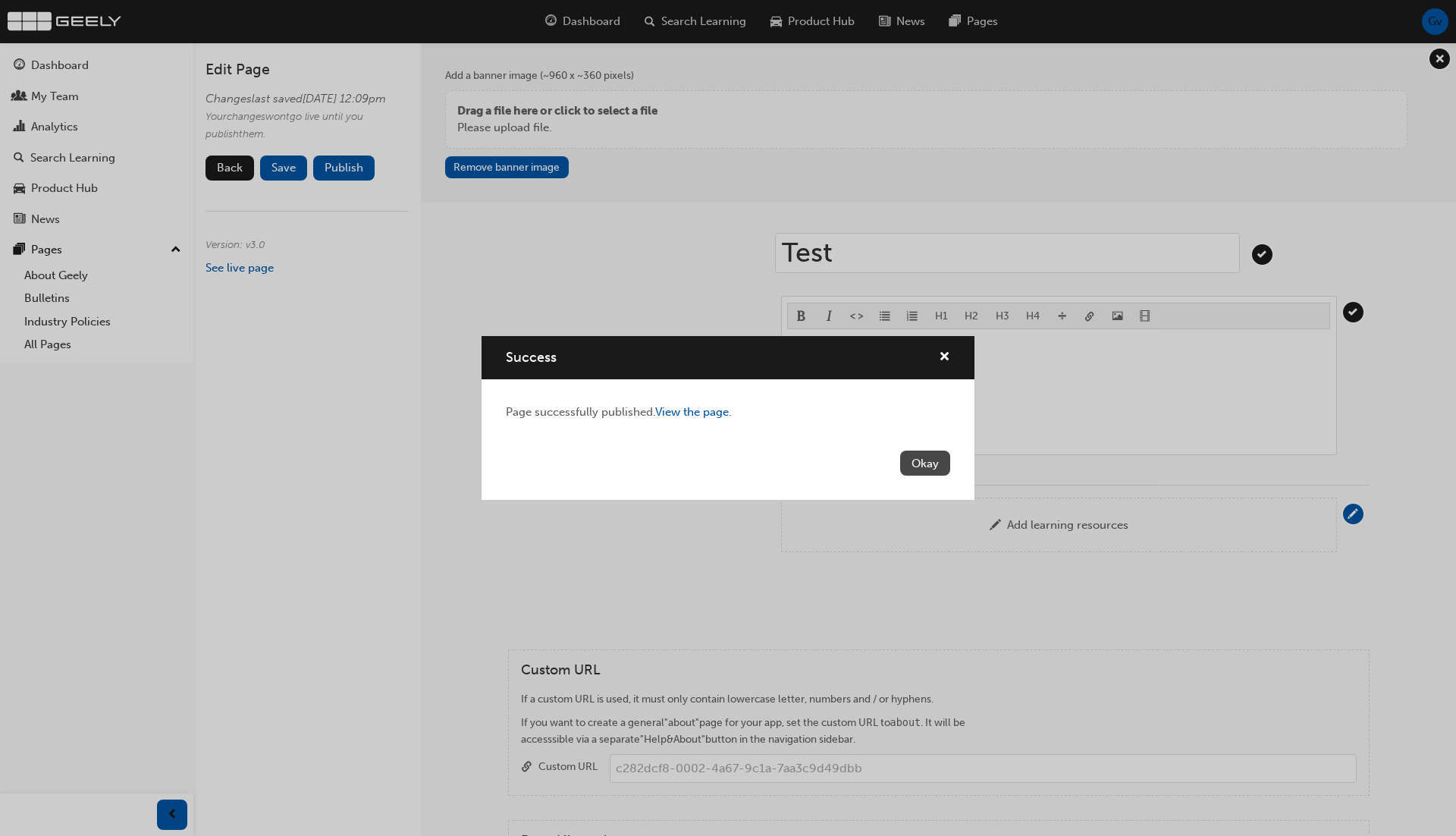
click at [931, 457] on button "Okay" at bounding box center [925, 463] width 50 height 25
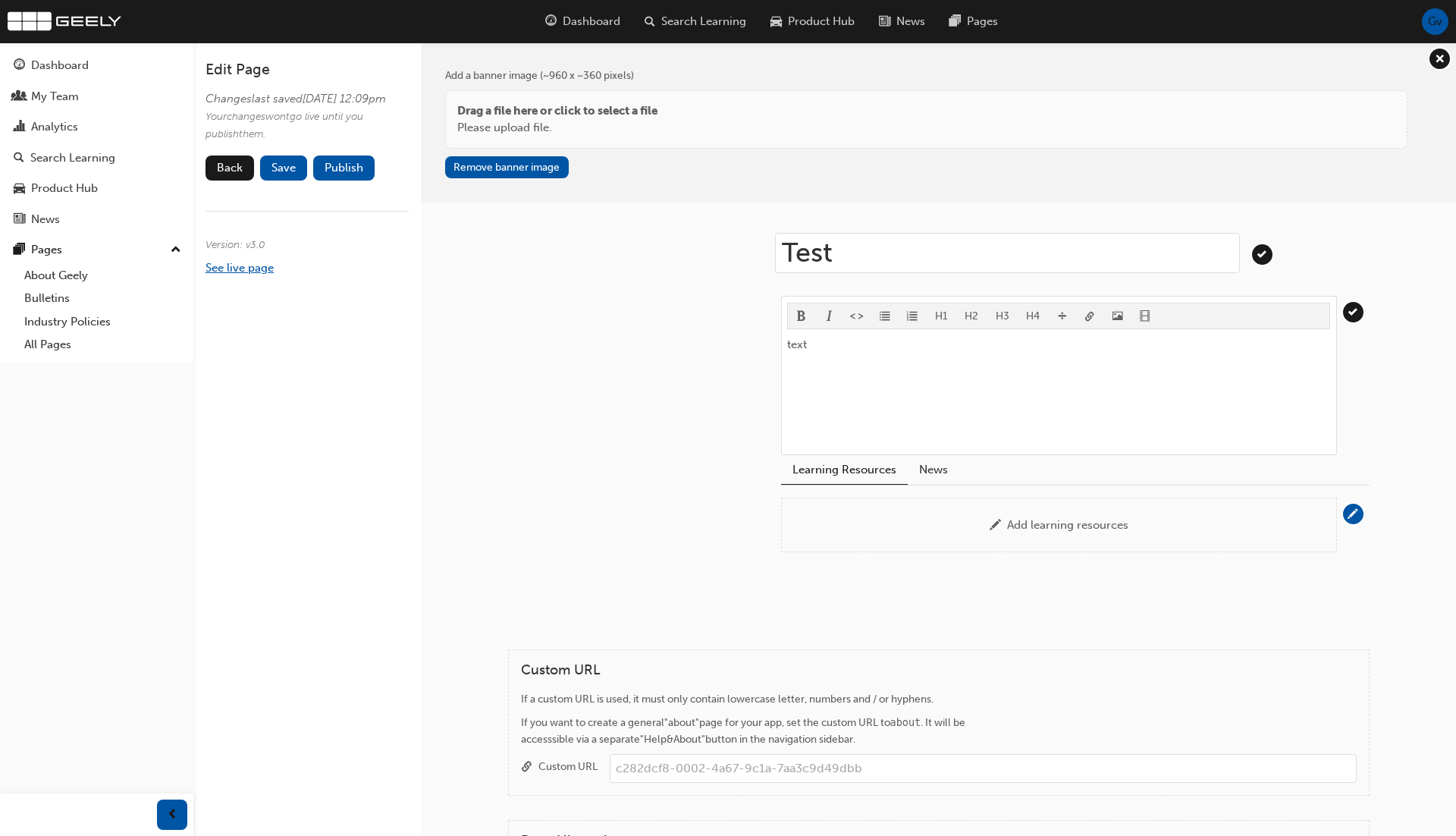
click at [264, 275] on link "See live page" at bounding box center [239, 268] width 69 height 13
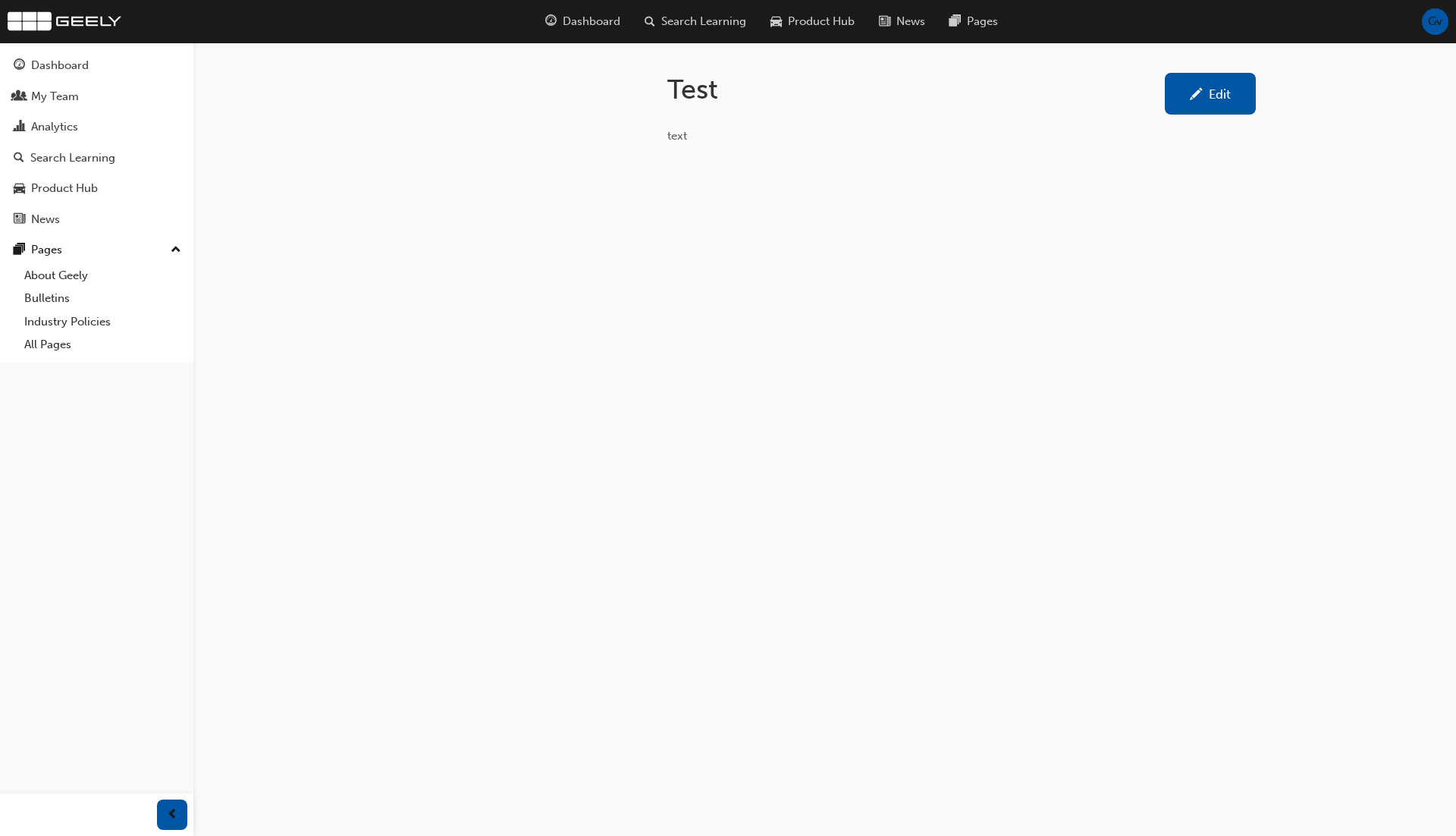
click at [1190, 102] on span "pencil-icon" at bounding box center [1196, 95] width 13 height 15
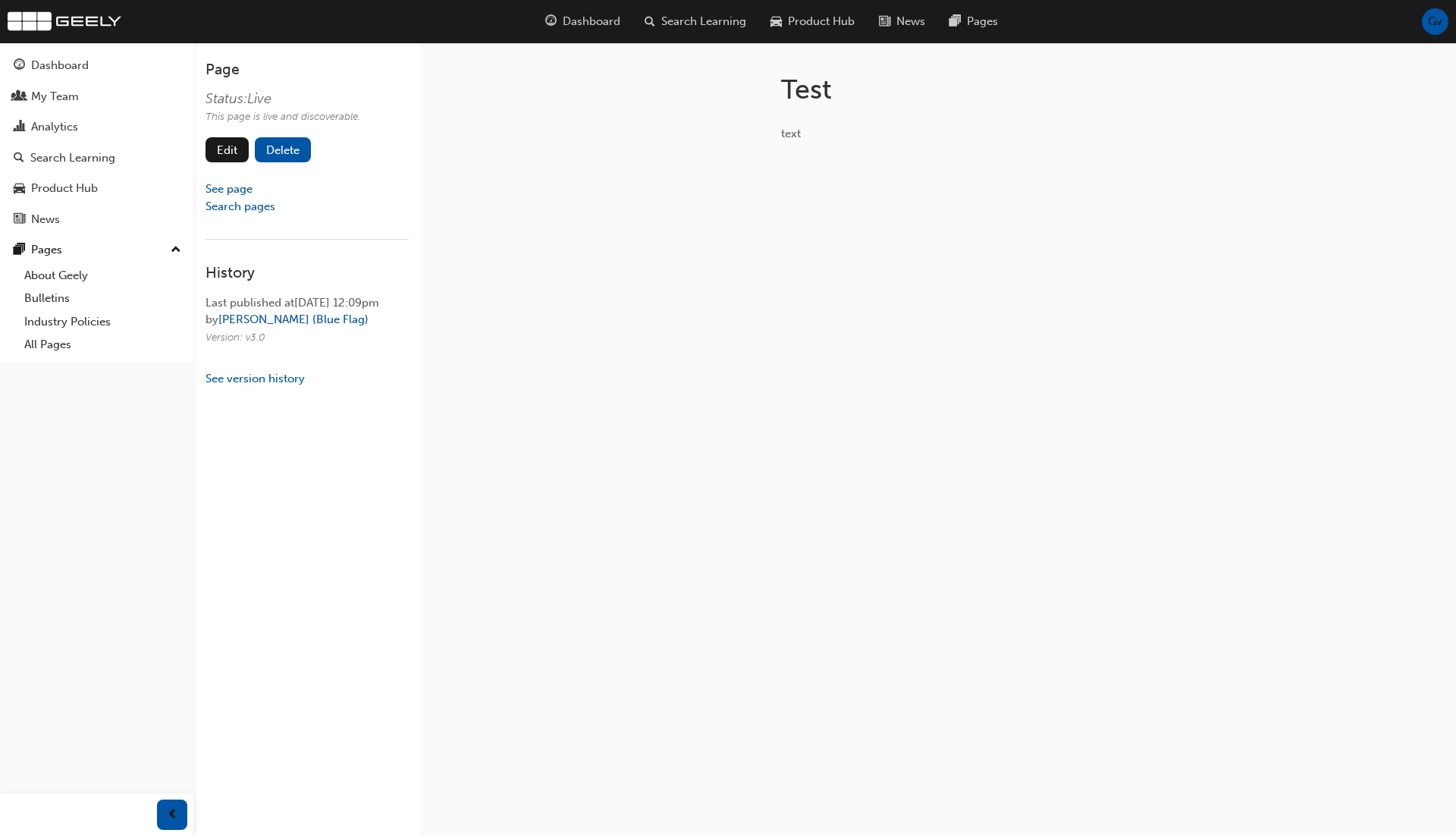
click at [279, 147] on button "Delete" at bounding box center [282, 150] width 56 height 25
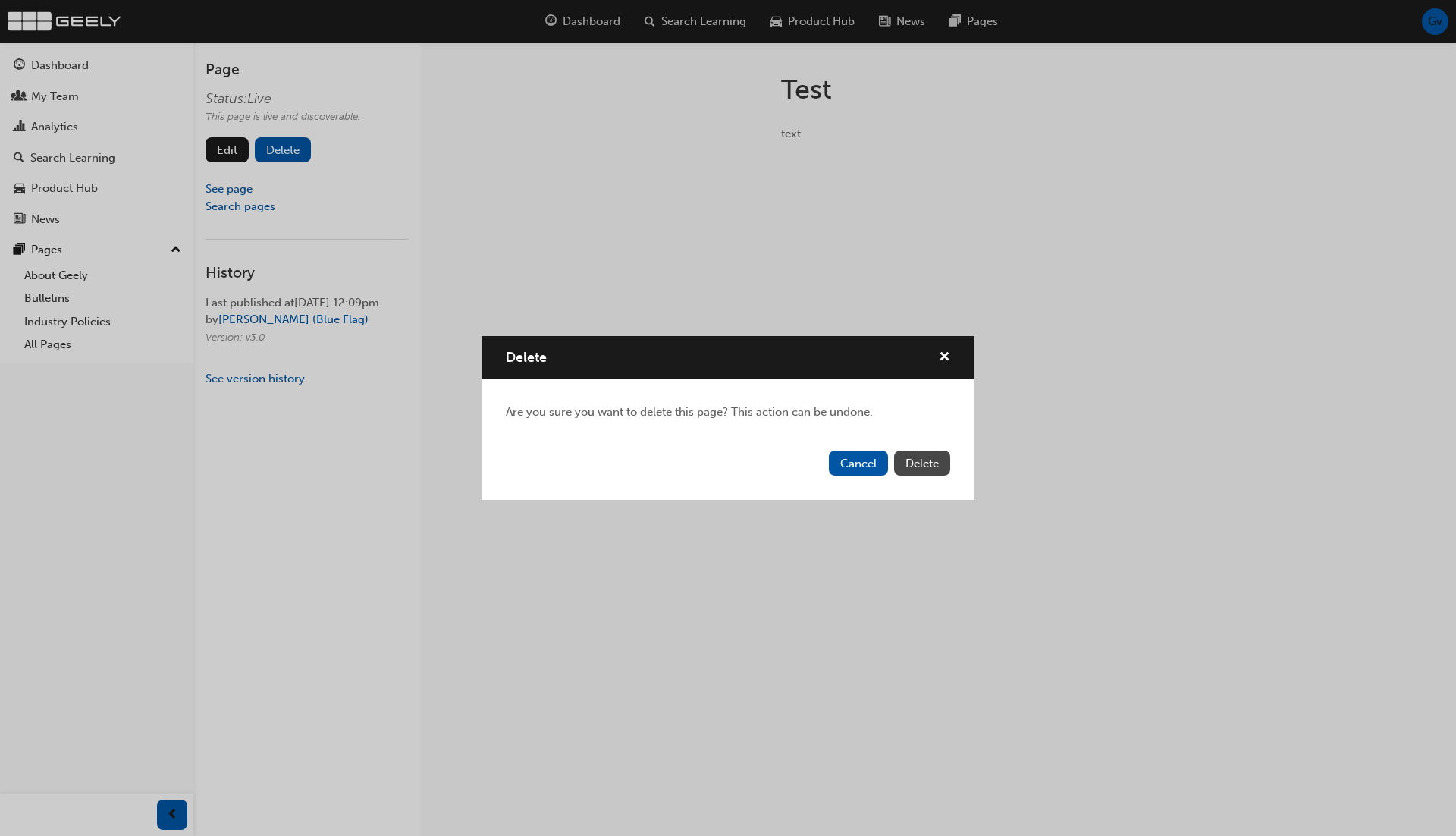
click at [935, 471] on button "Delete" at bounding box center [922, 463] width 56 height 25
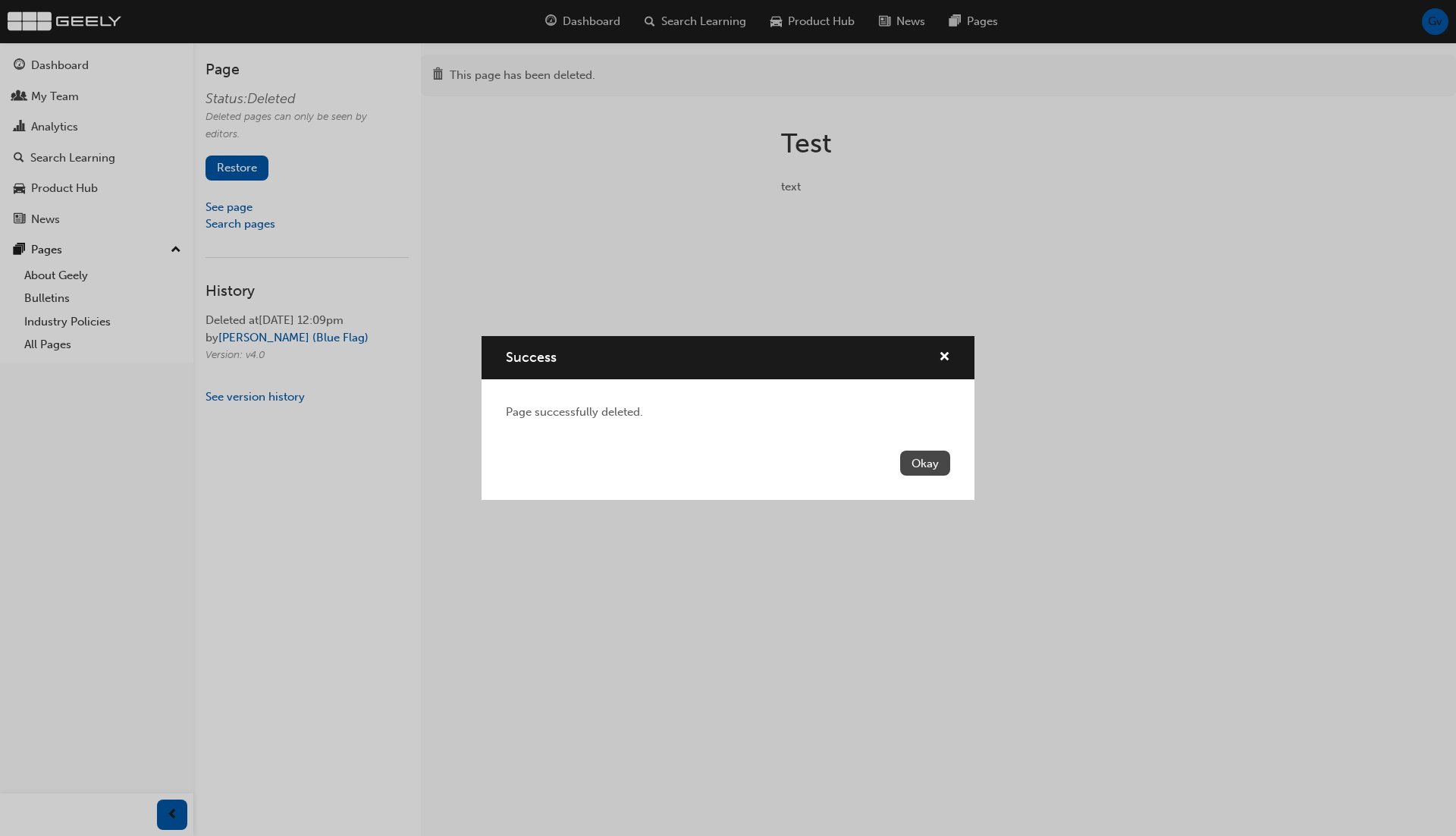
click at [935, 463] on button "Okay" at bounding box center [925, 463] width 50 height 25
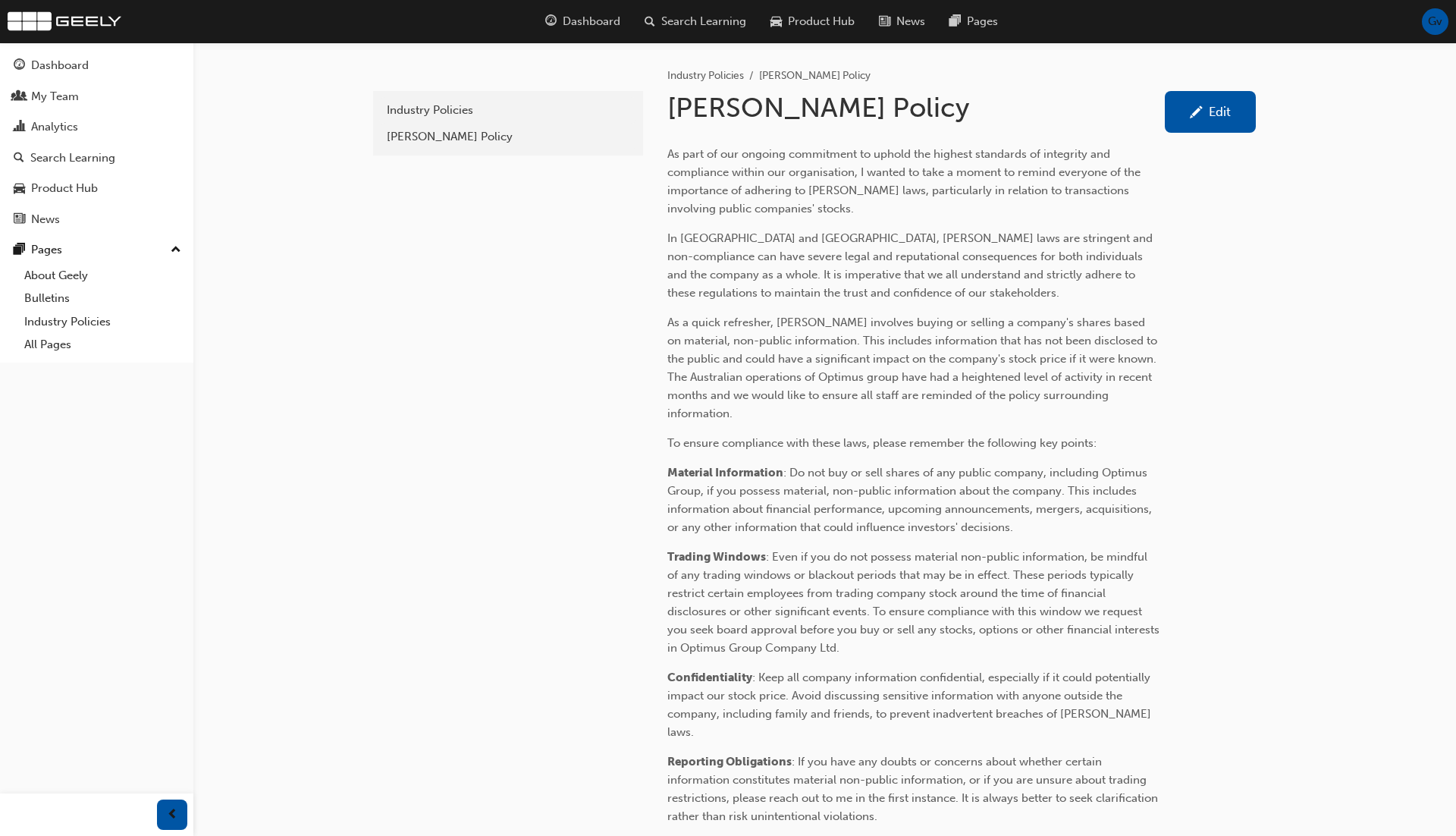
click at [1225, 117] on div "Edit" at bounding box center [1220, 111] width 22 height 15
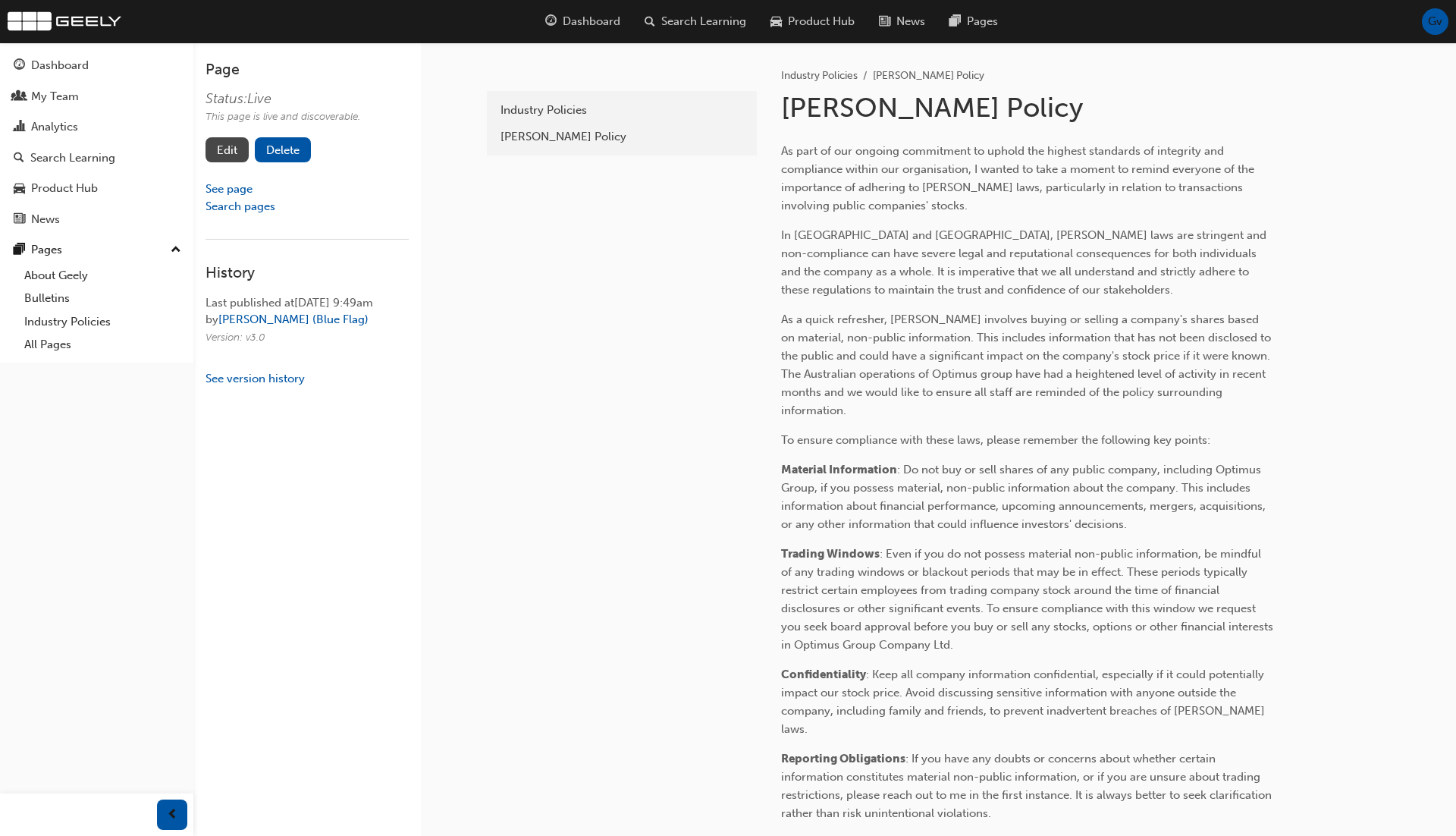
click at [237, 152] on link "Edit" at bounding box center [227, 150] width 44 height 25
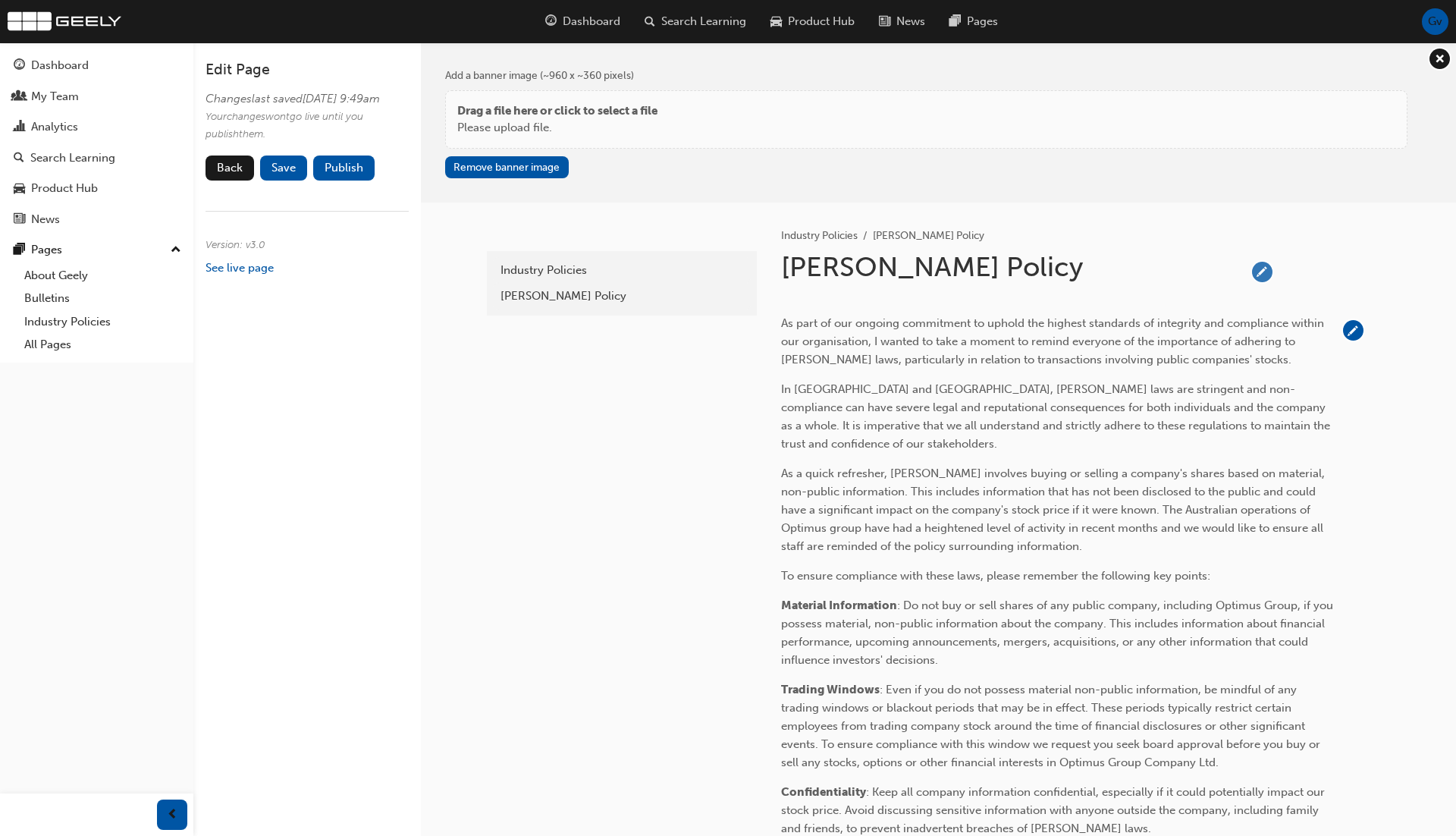
click at [1254, 274] on span "pencil-icon" at bounding box center [1262, 271] width 20 height 20
click at [1150, 278] on input "[PERSON_NAME] Policy" at bounding box center [1007, 271] width 465 height 40
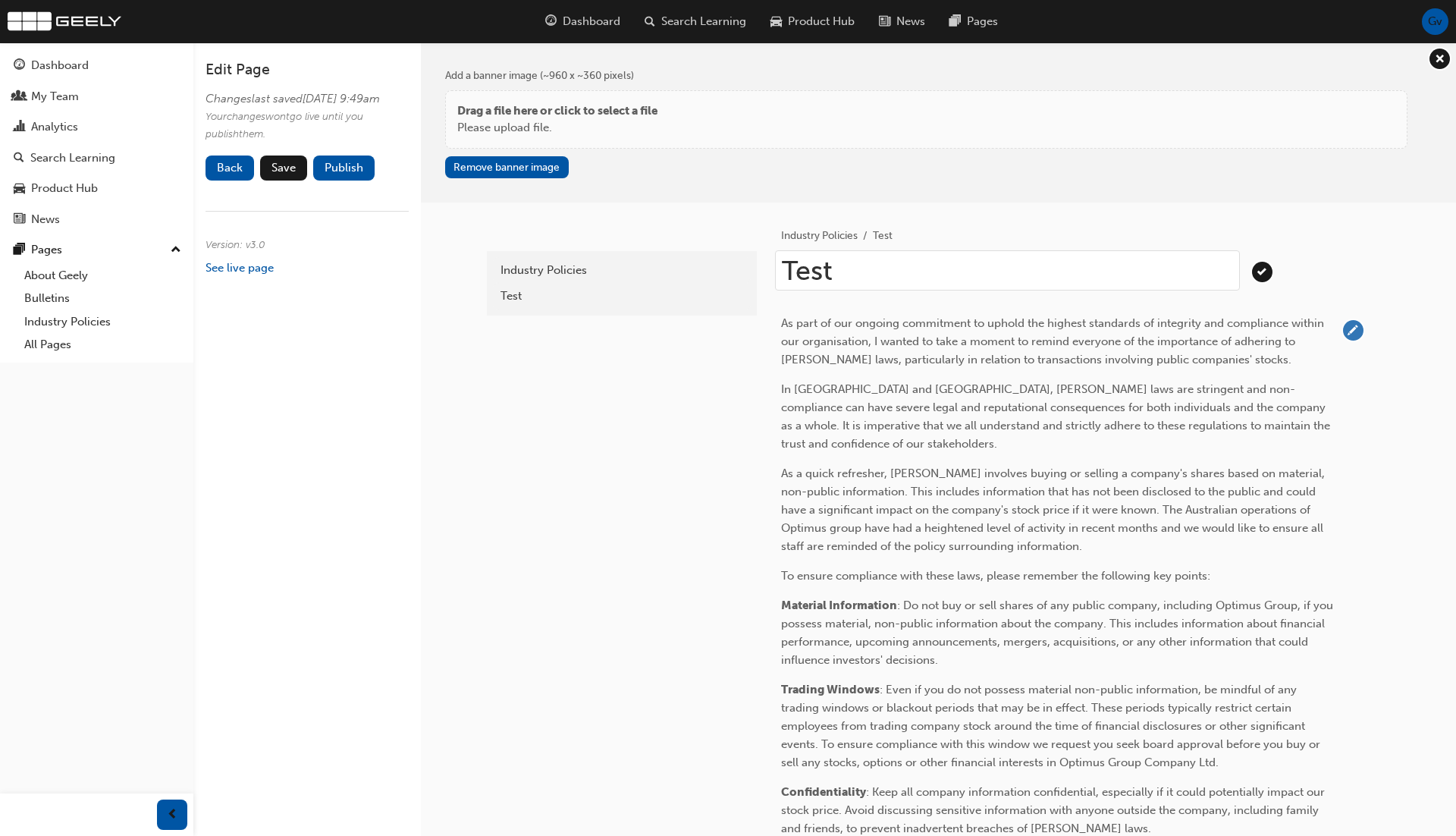
type input "Test"
click at [1351, 333] on span "pencil-icon" at bounding box center [1353, 330] width 20 height 20
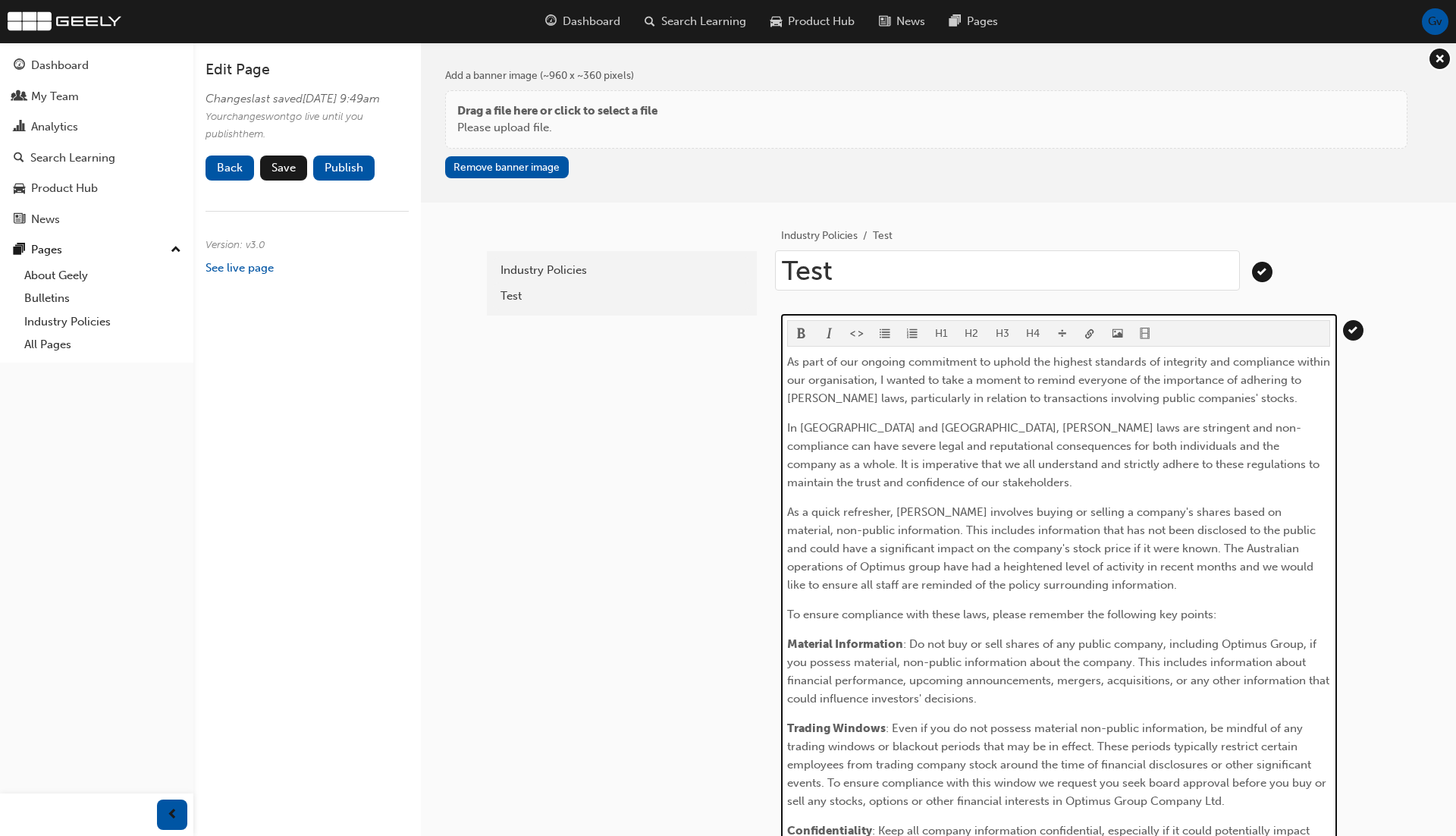
click at [1158, 393] on span "As part of our ongoing commitment to uphold the highest standards of integrity …" at bounding box center [1060, 380] width 546 height 50
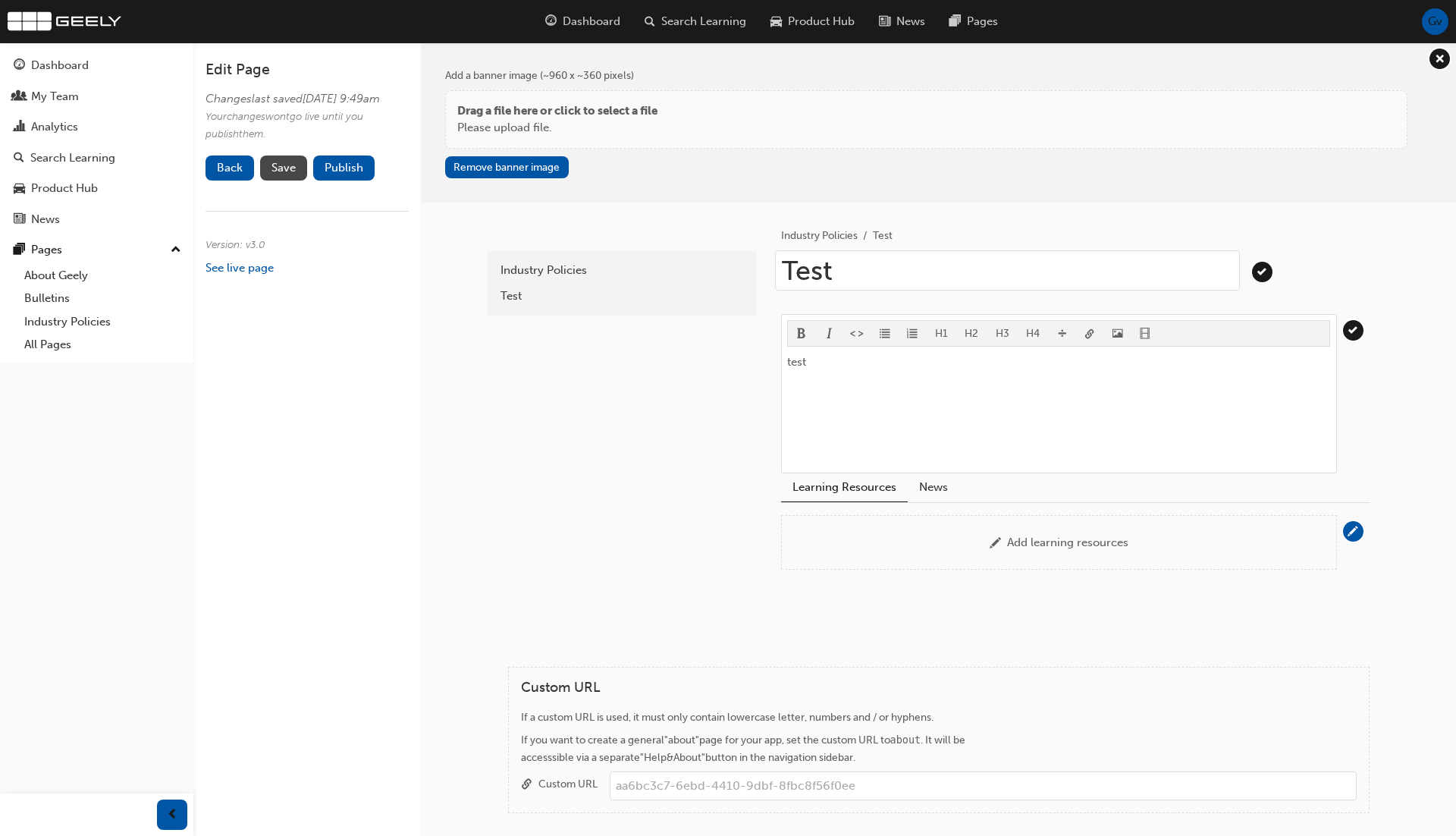
click at [276, 174] on span "Save" at bounding box center [283, 168] width 24 height 13
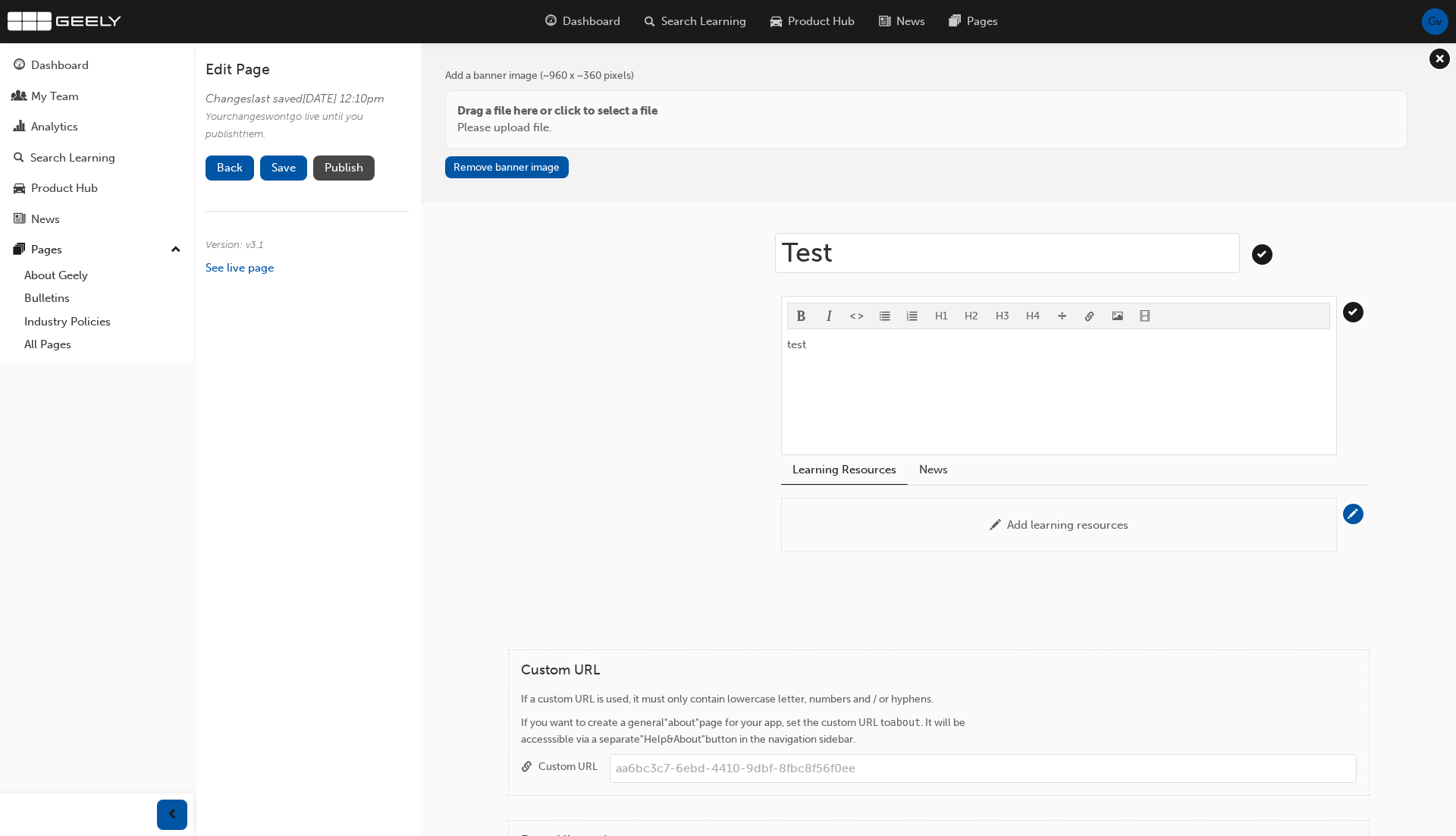
click at [347, 181] on button "Publish" at bounding box center [343, 168] width 61 height 25
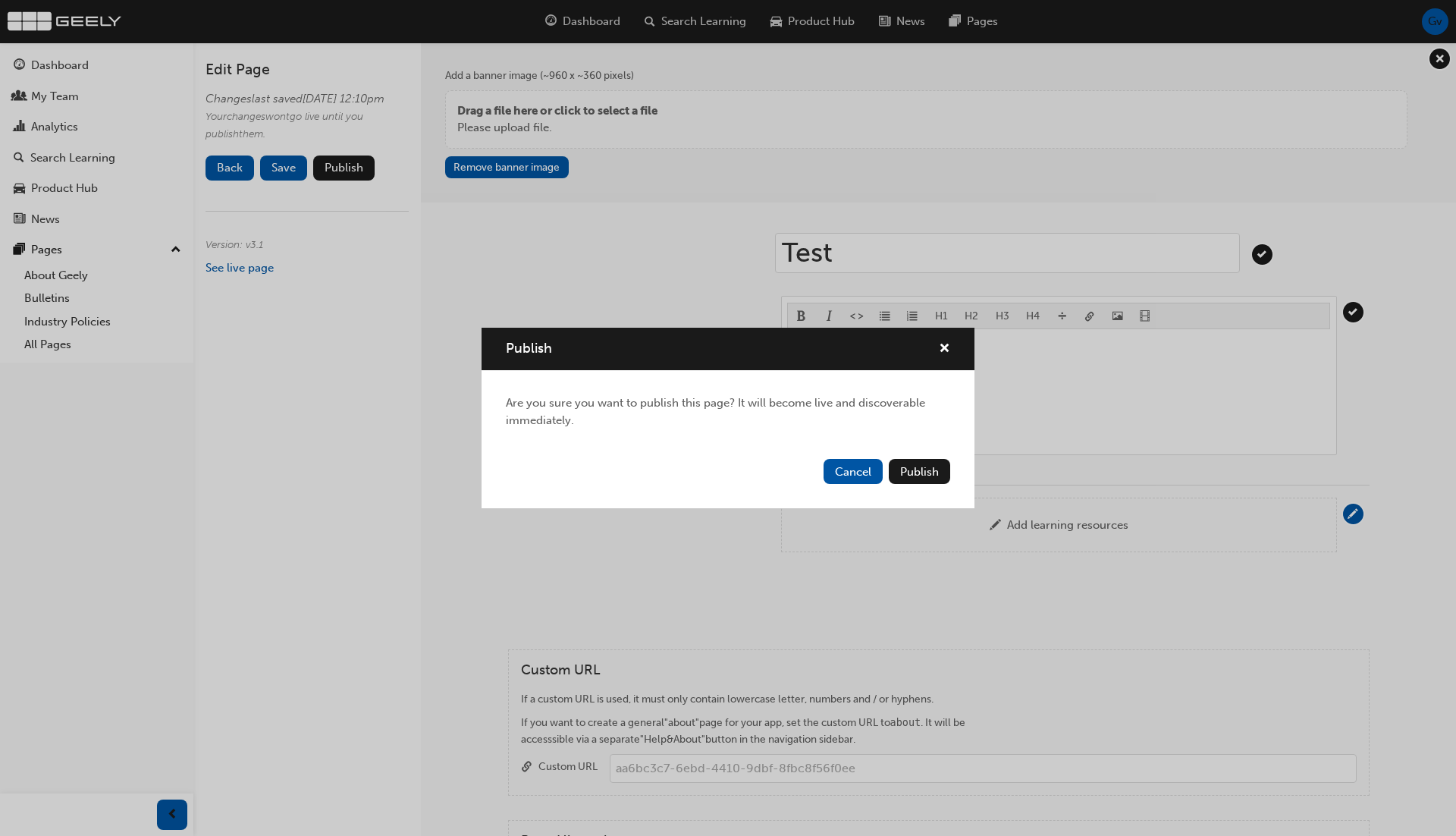
click at [950, 475] on div "Cancel Publish" at bounding box center [728, 481] width 493 height 55
click at [937, 472] on span "Publish" at bounding box center [919, 472] width 39 height 13
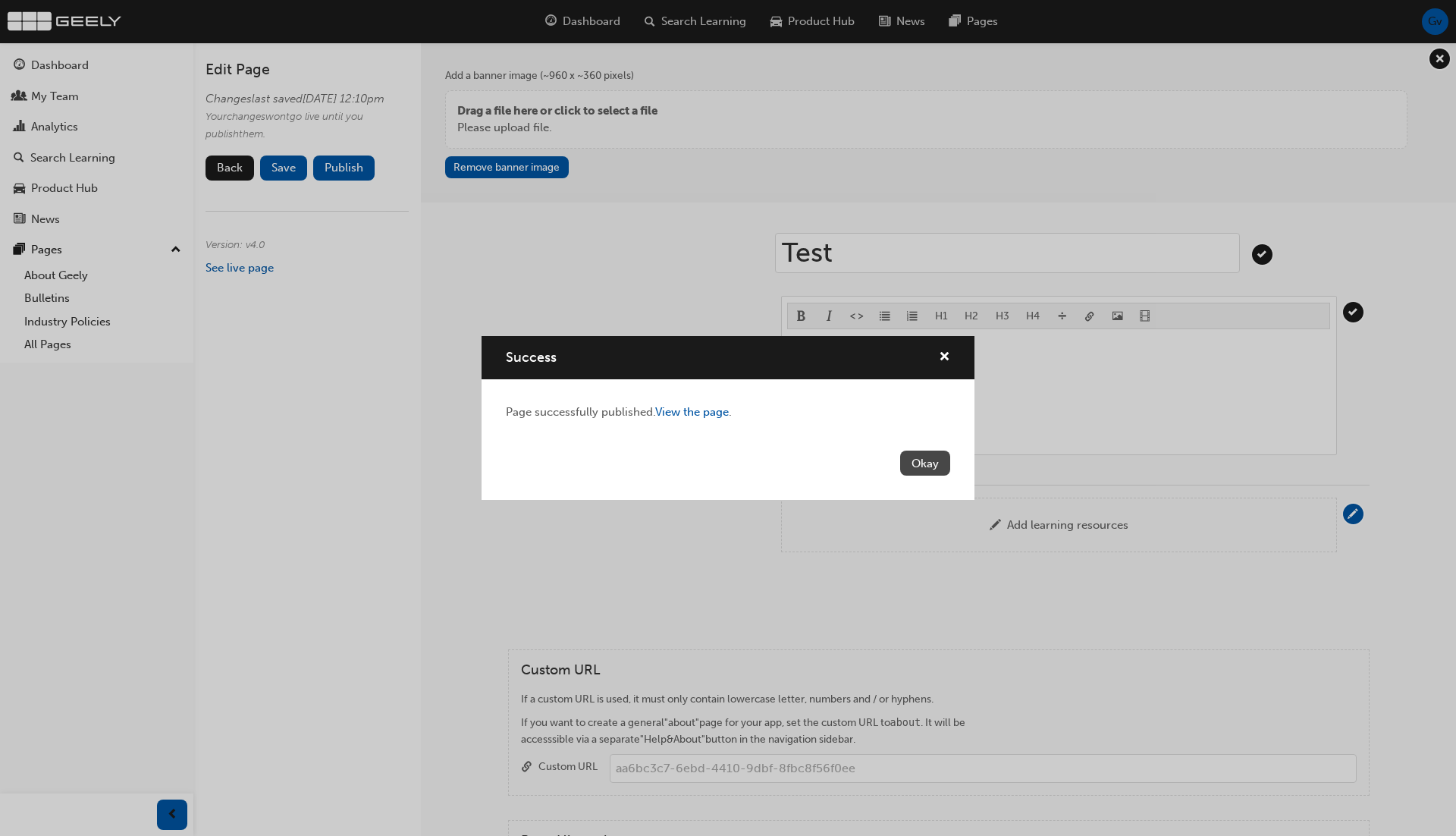
click at [938, 463] on button "Okay" at bounding box center [925, 463] width 50 height 25
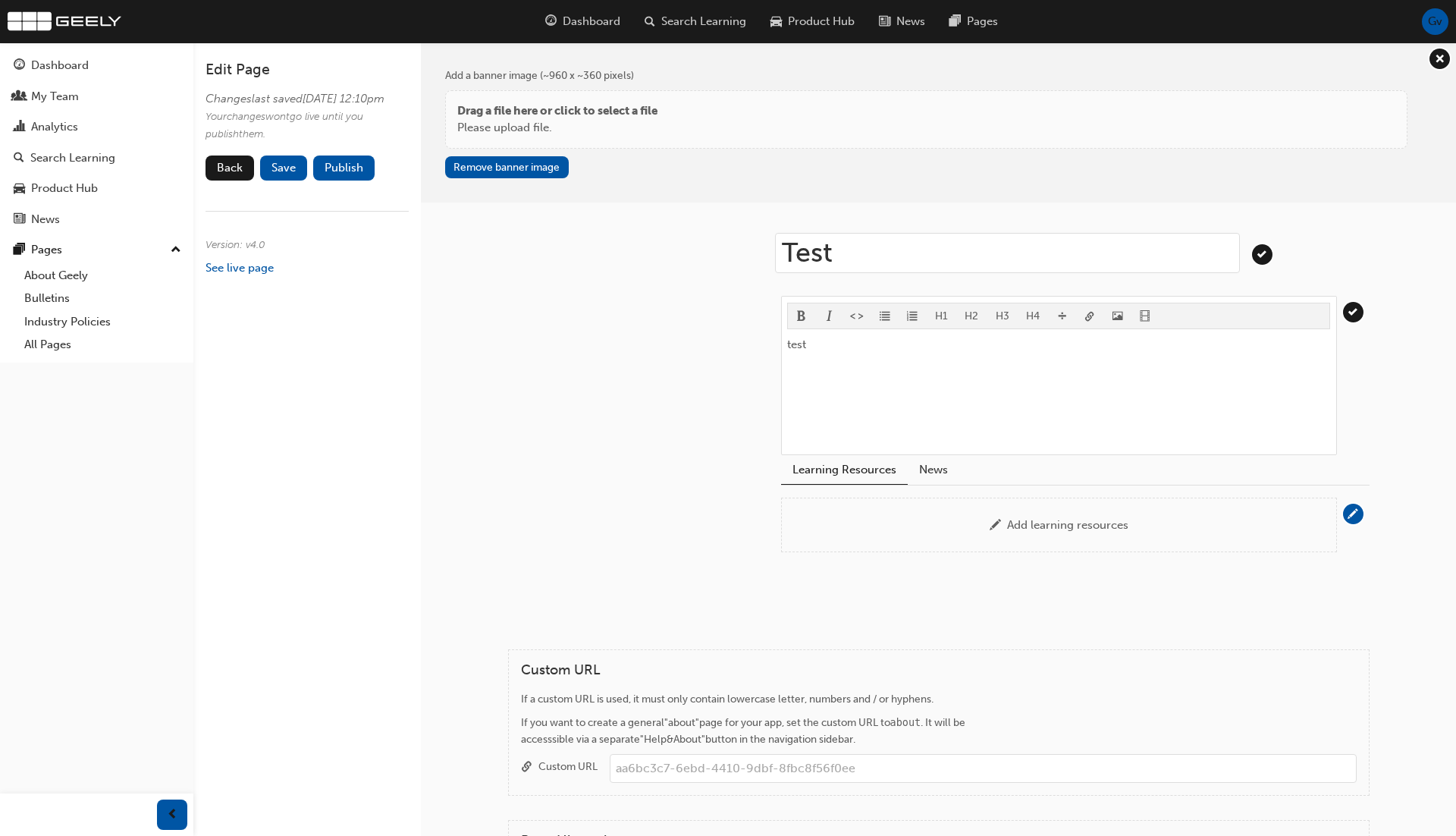
click at [1003, 255] on input "Test" at bounding box center [1007, 253] width 465 height 40
type input "Sample child page"
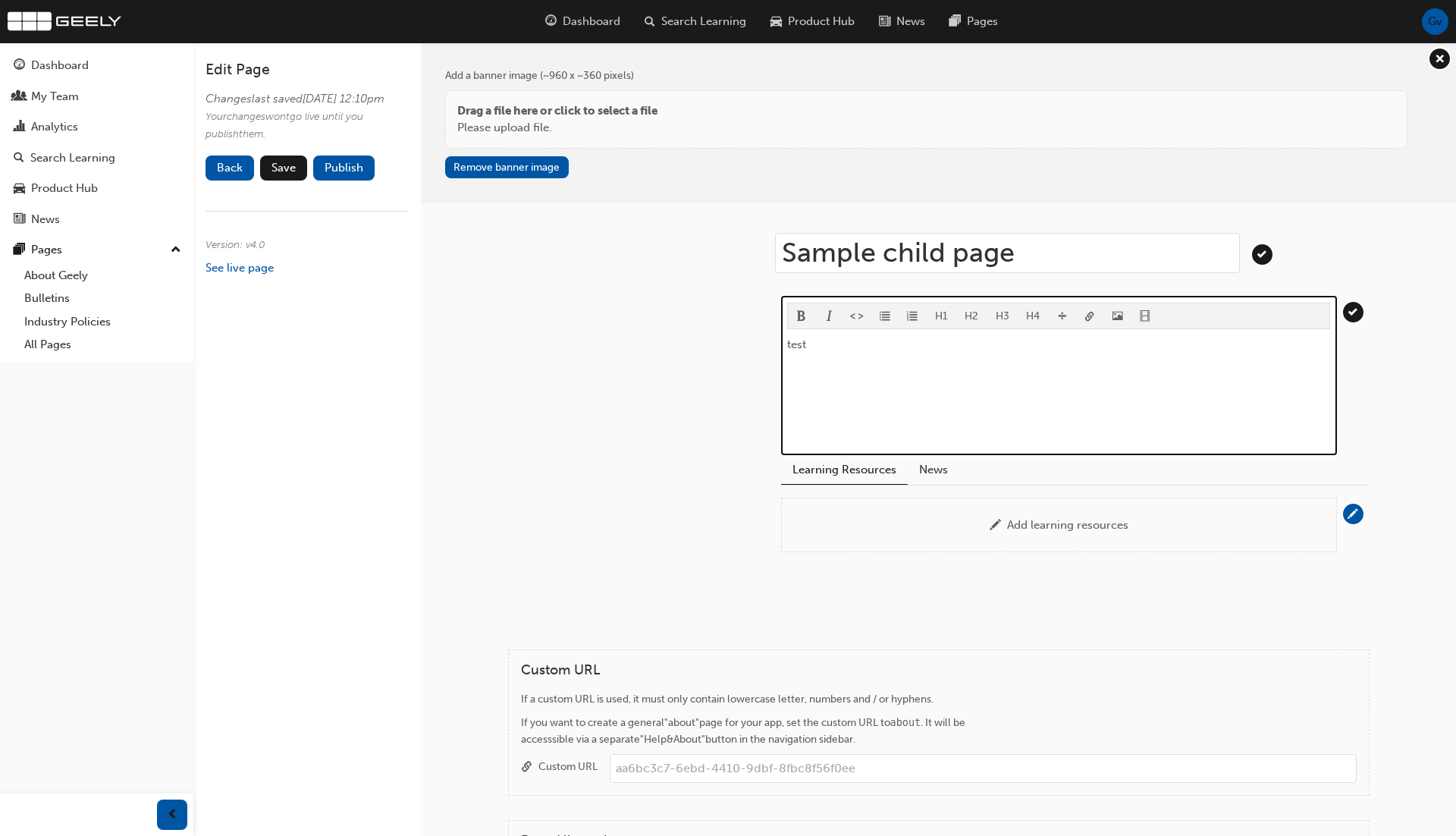
click at [903, 370] on div "test" at bounding box center [1058, 392] width 543 height 114
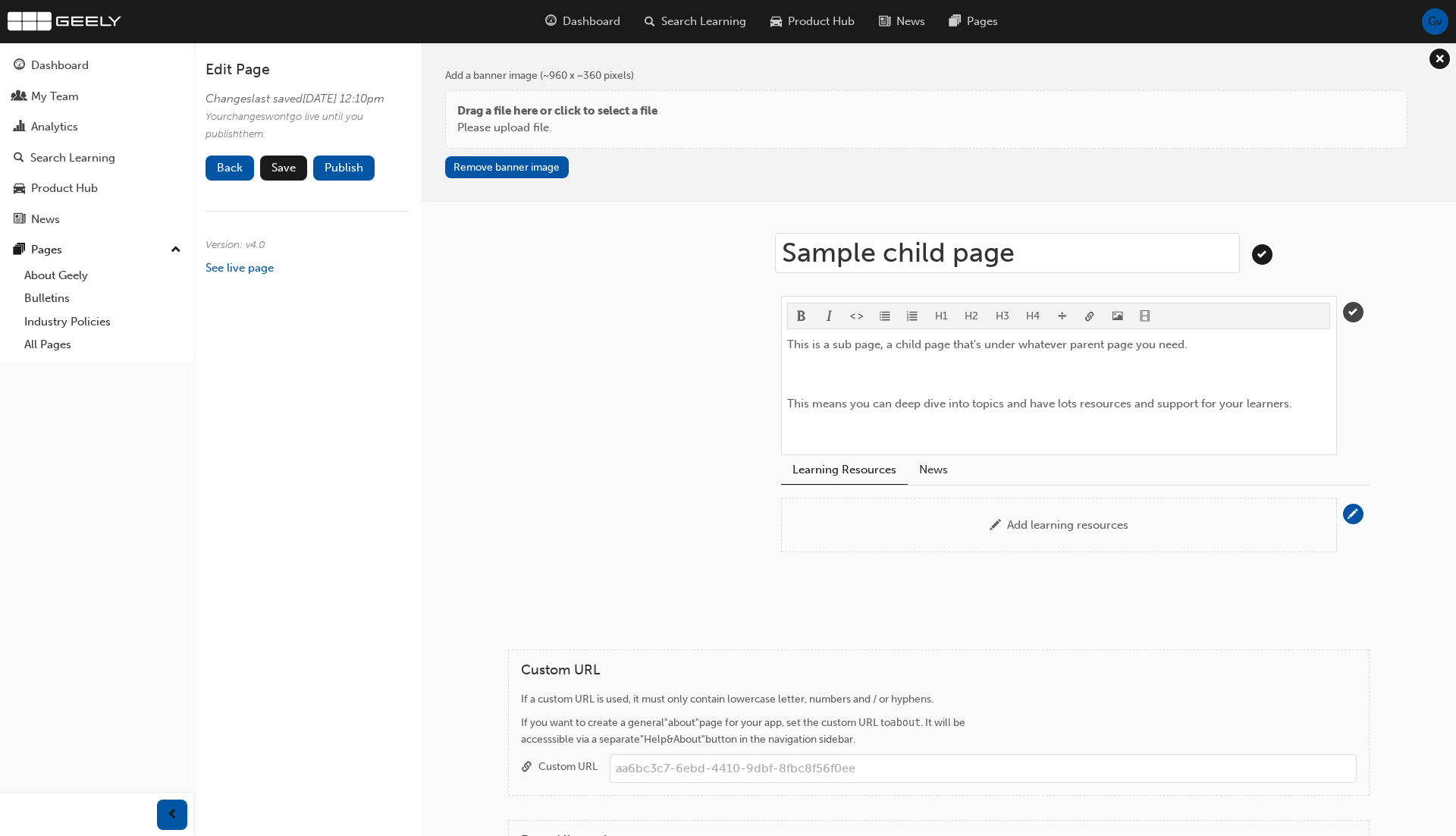
click at [1356, 308] on span "tick-icon" at bounding box center [1353, 312] width 20 height 20
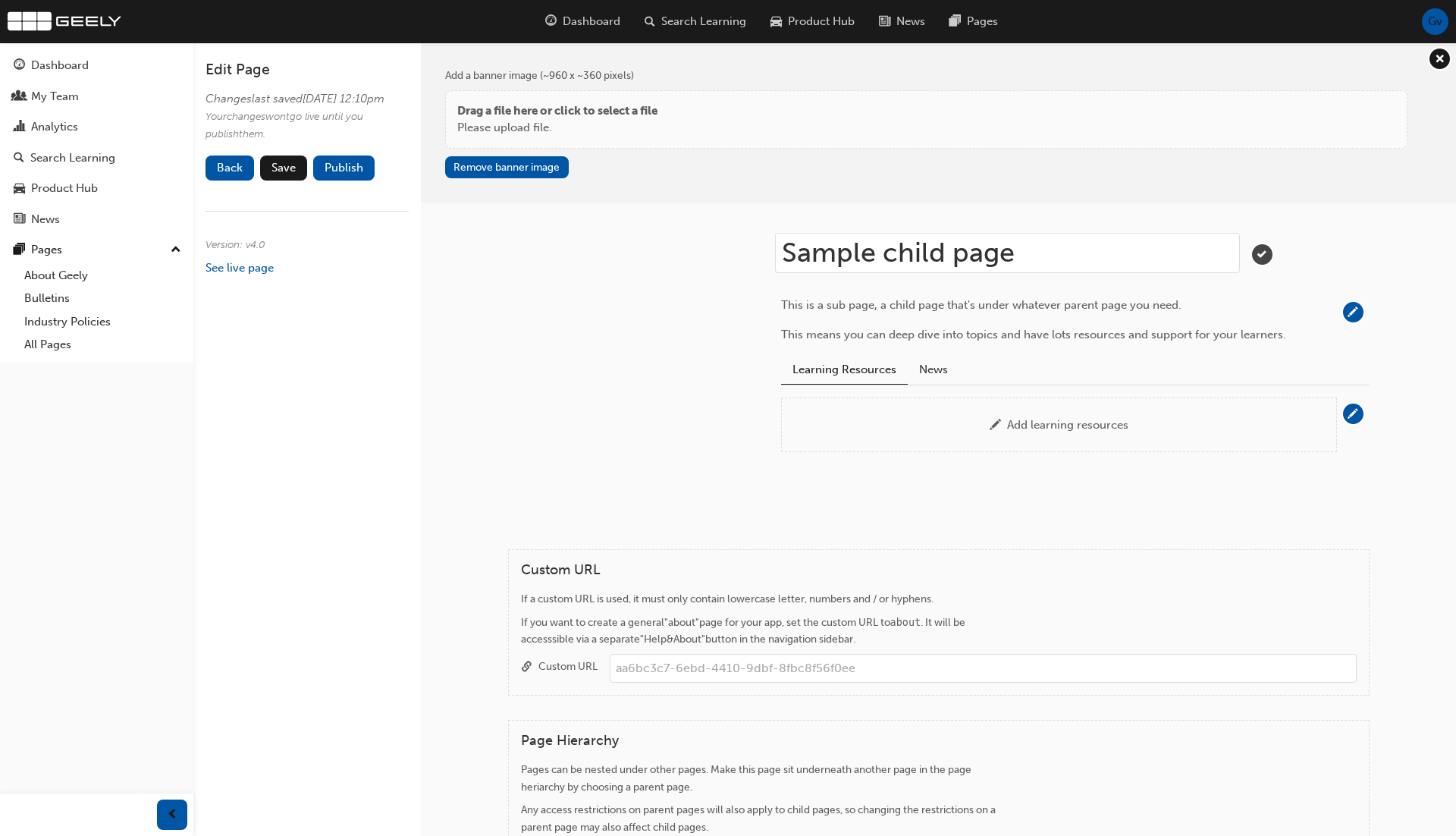
click at [1258, 254] on span "tick-icon" at bounding box center [1262, 255] width 20 height 20
click at [288, 174] on span "Save" at bounding box center [283, 168] width 24 height 13
click at [344, 181] on button "Publish" at bounding box center [343, 168] width 61 height 25
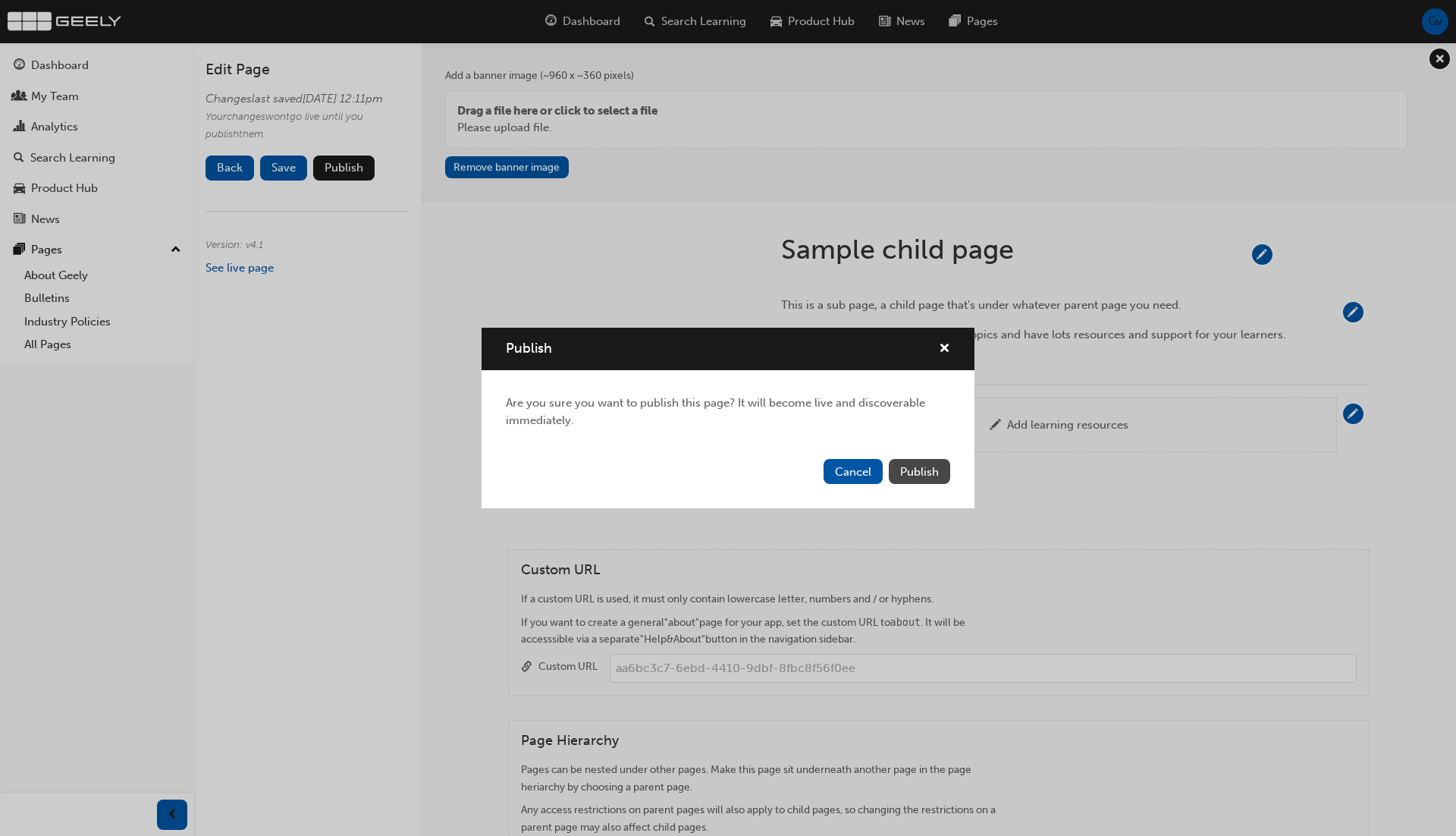
click at [897, 469] on button "Publish" at bounding box center [919, 472] width 61 height 25
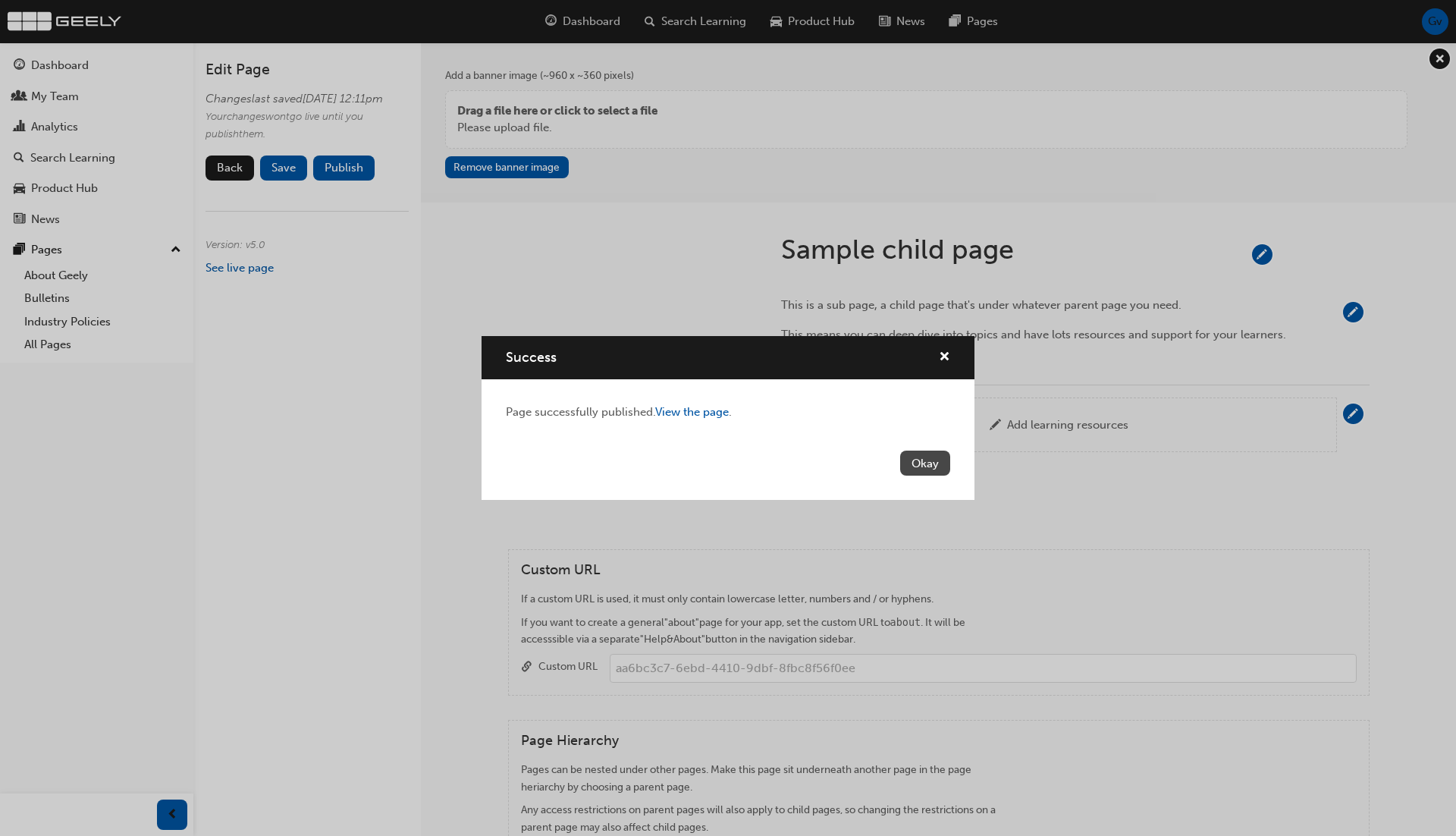
click at [941, 460] on button "Okay" at bounding box center [925, 463] width 50 height 25
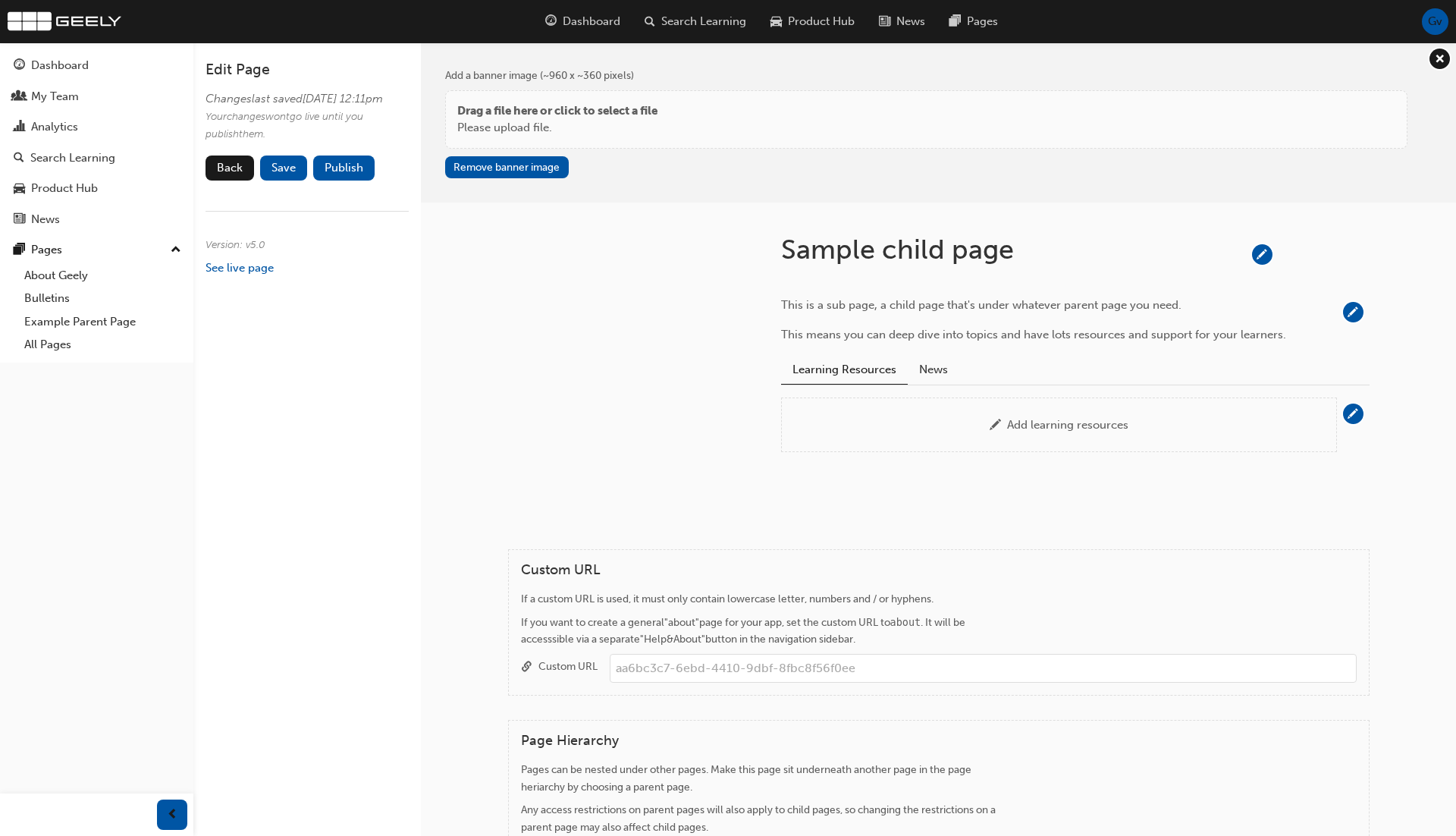
click at [578, 383] on div at bounding box center [620, 352] width 273 height 298
click at [105, 323] on link "Example Parent Page" at bounding box center [103, 322] width 169 height 23
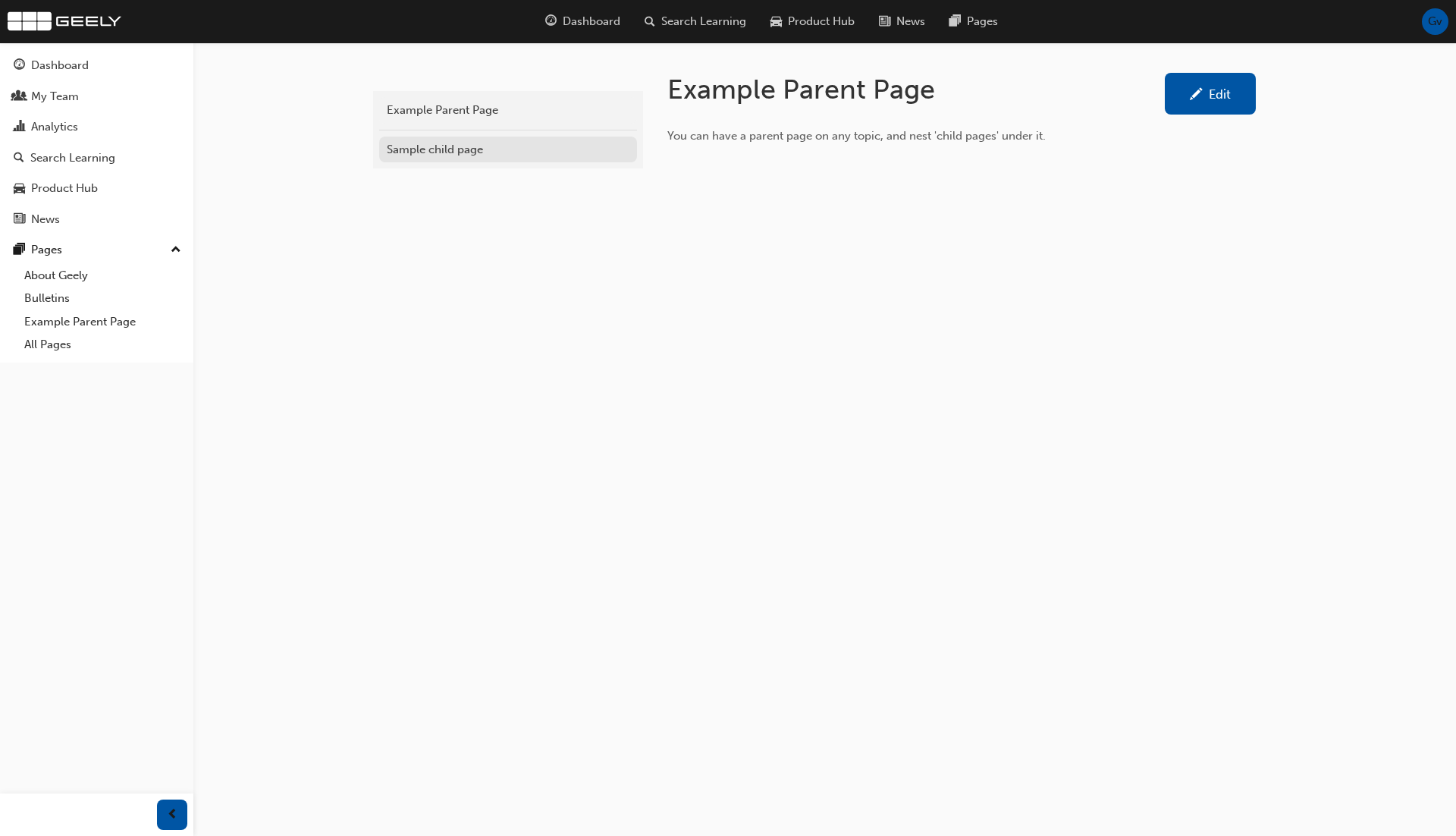
click at [429, 148] on div "Sample child page" at bounding box center [508, 149] width 243 height 18
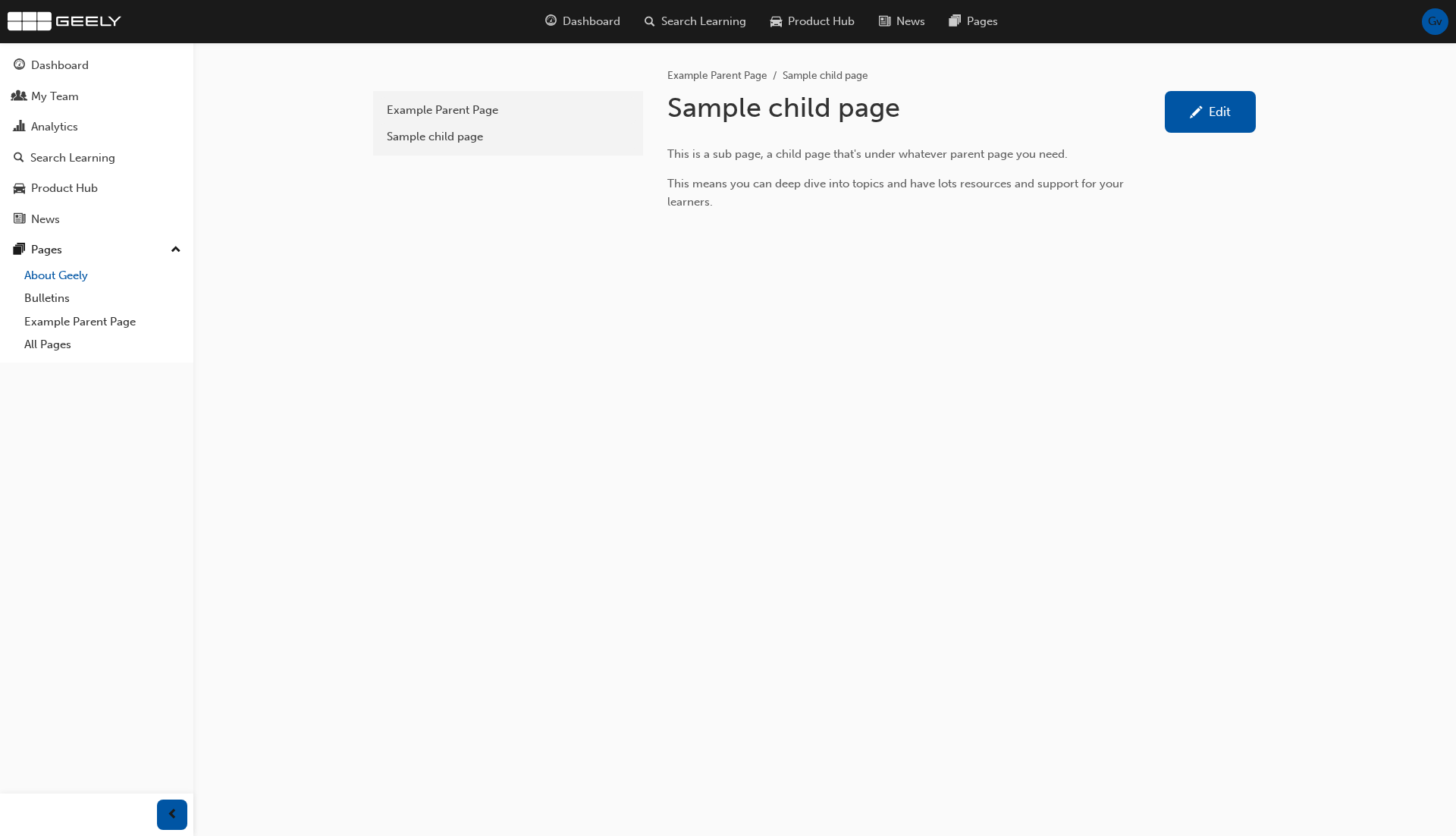
click at [61, 273] on link "About Geely" at bounding box center [103, 276] width 169 height 23
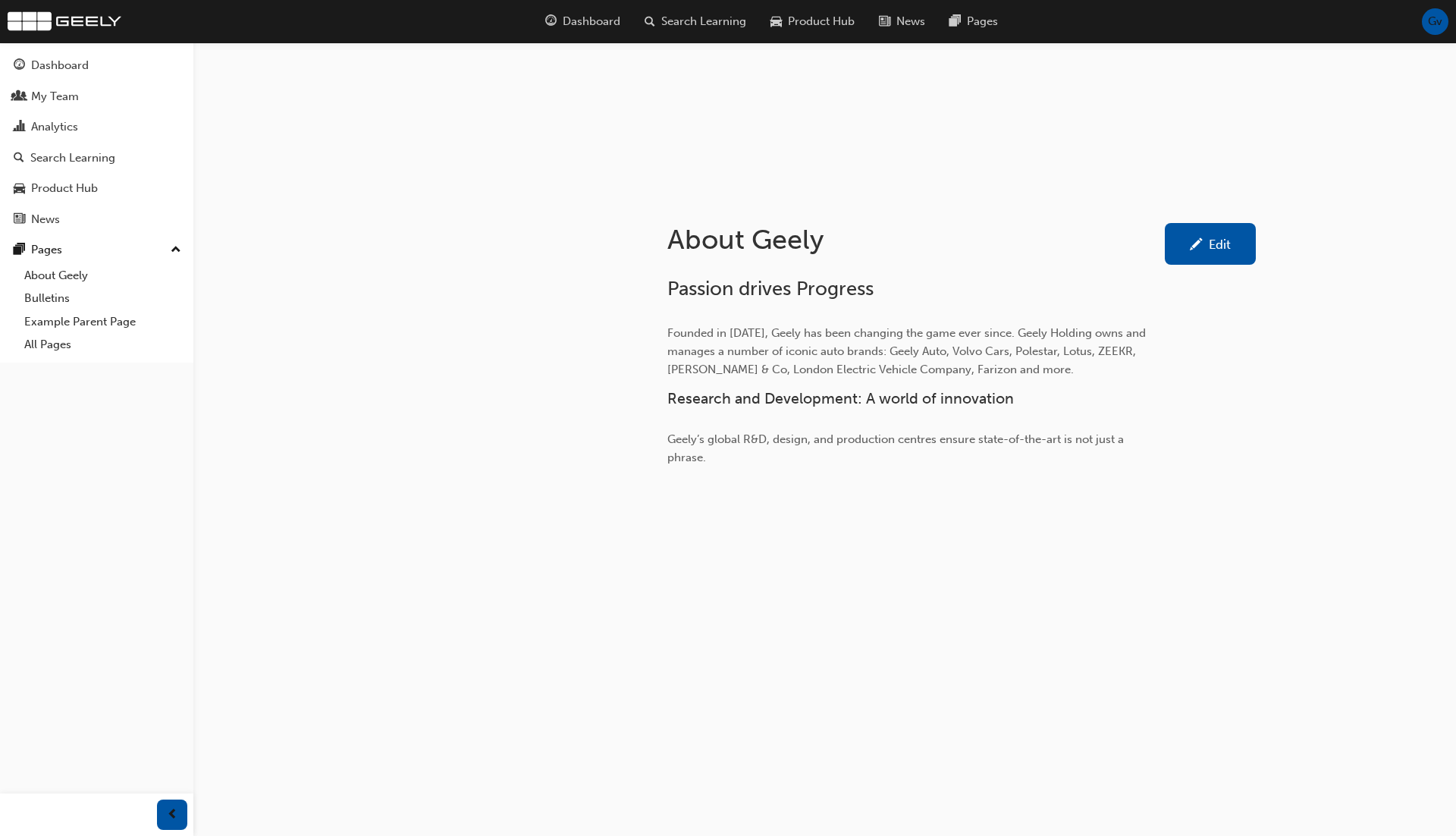
scroll to position [194, 0]
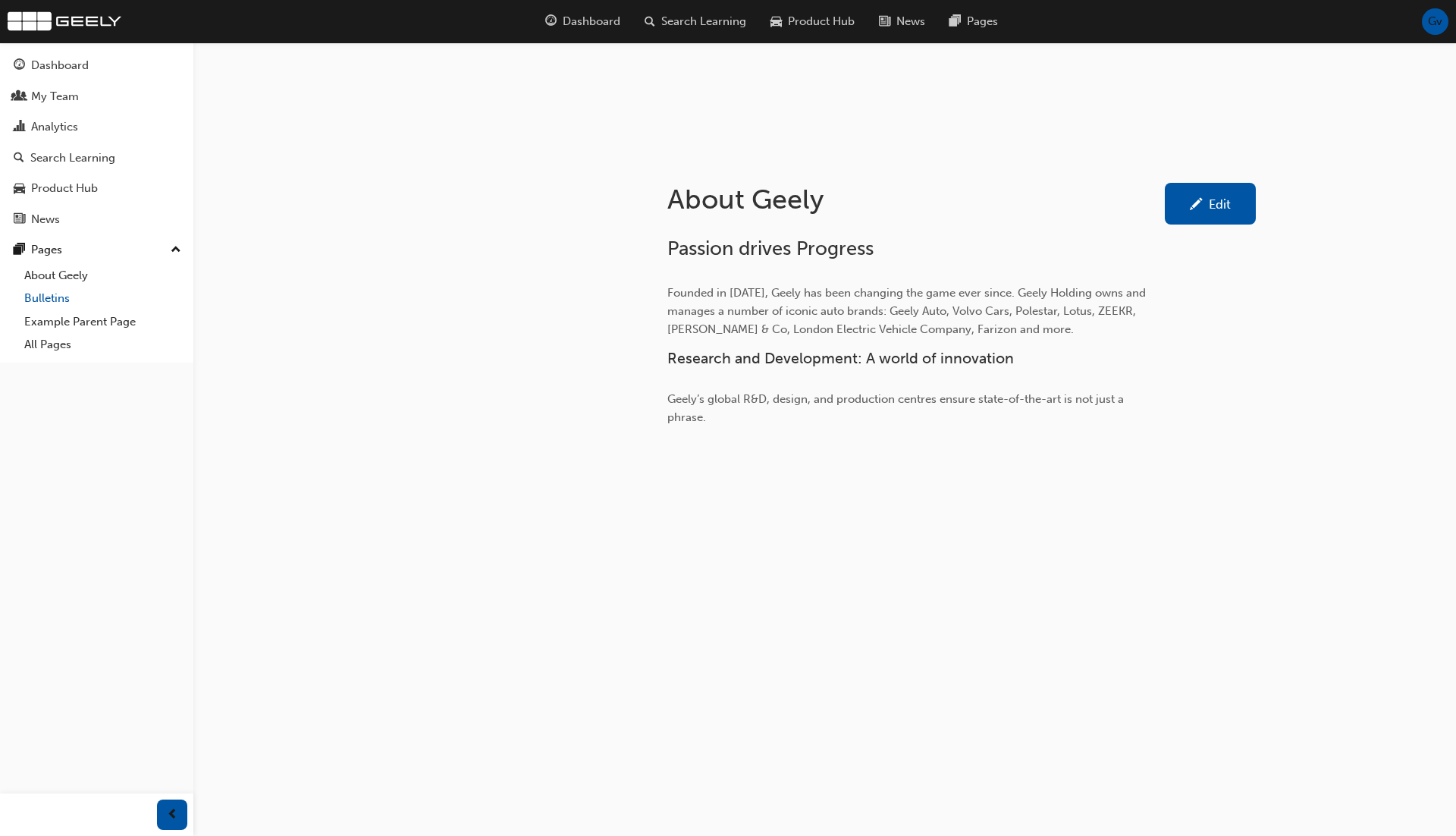
click at [76, 297] on link "Bulletins" at bounding box center [103, 298] width 169 height 23
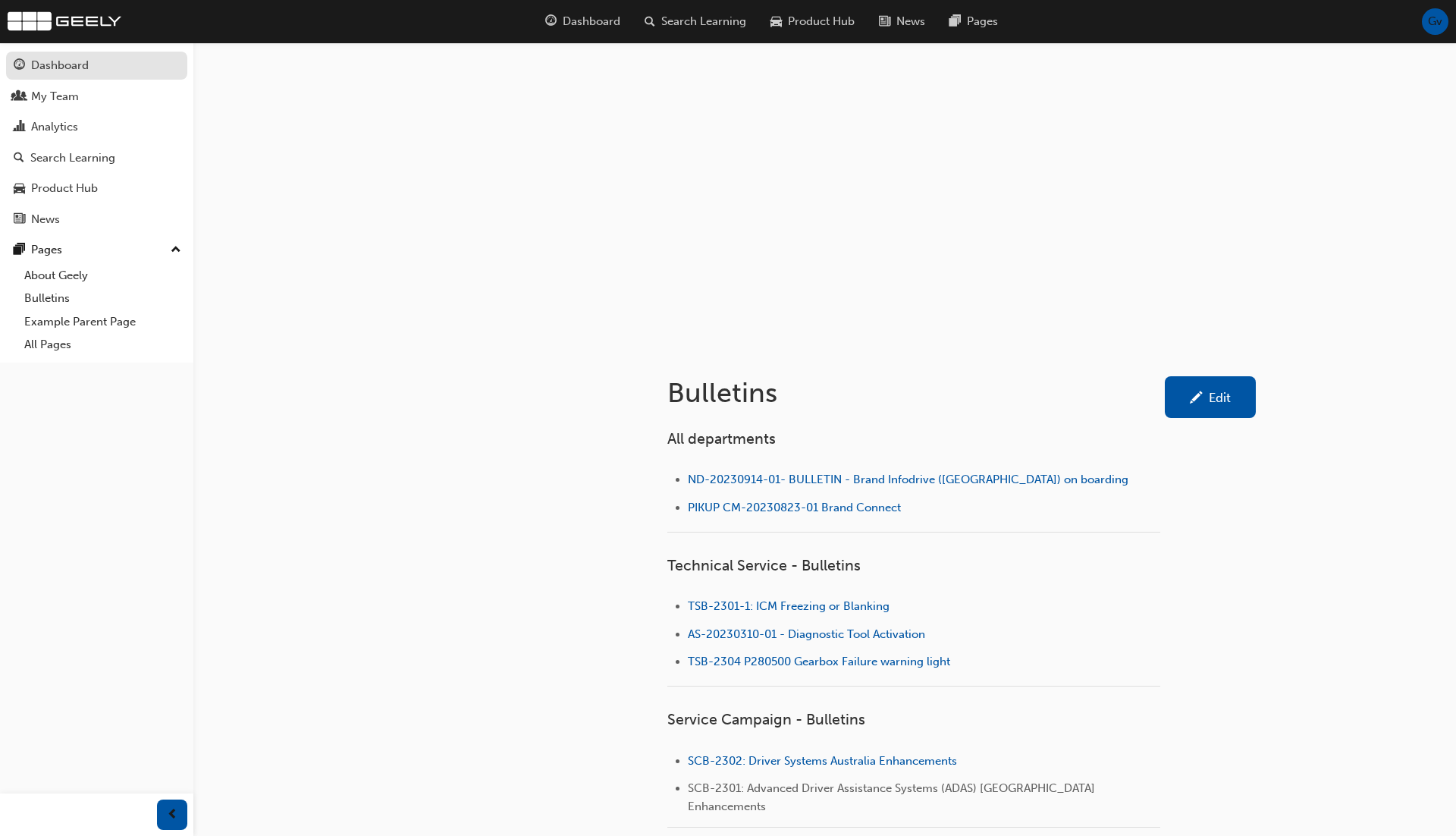
click at [49, 59] on div "Dashboard" at bounding box center [59, 65] width 58 height 18
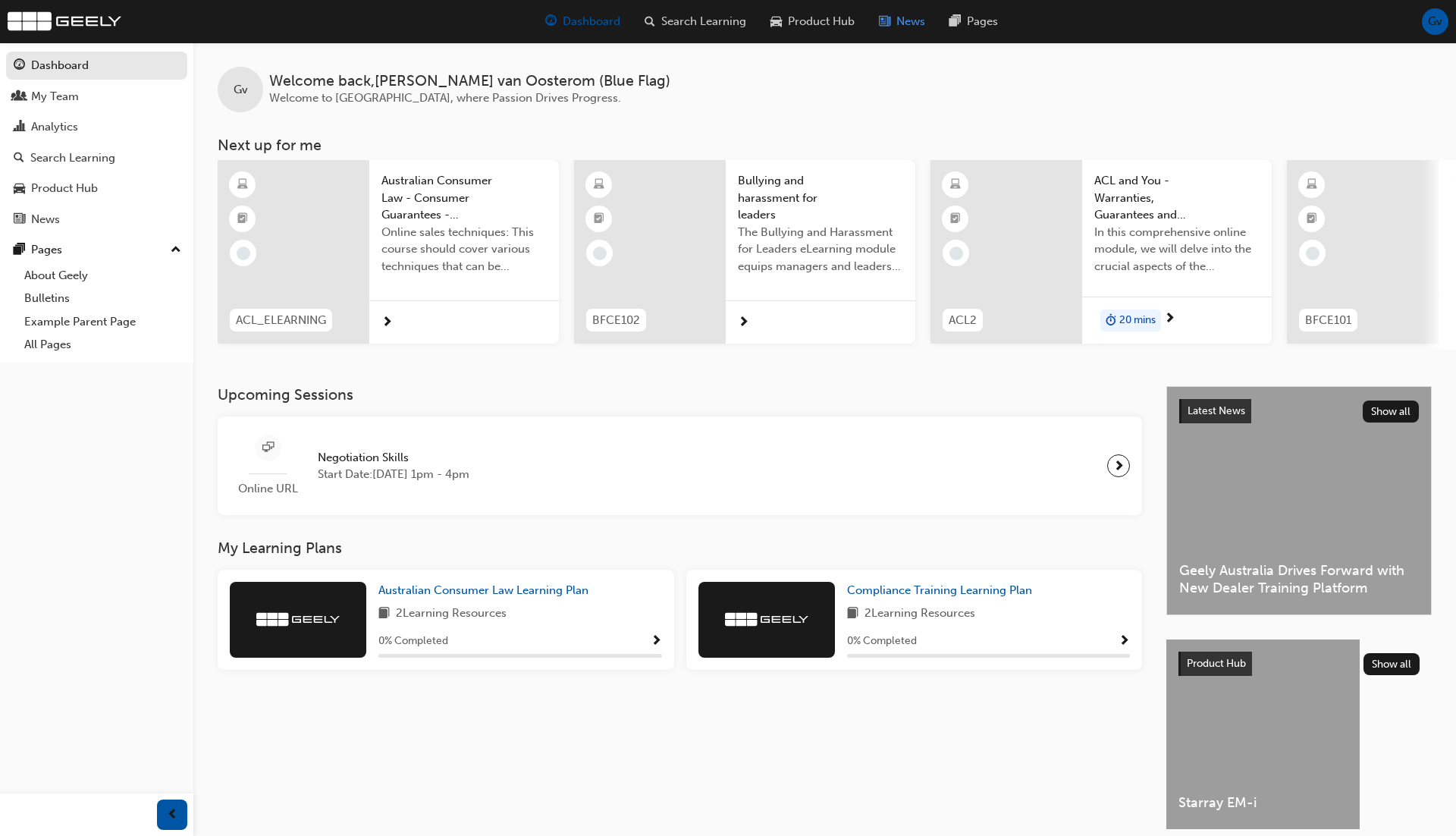
click at [905, 28] on span "News" at bounding box center [911, 21] width 28 height 18
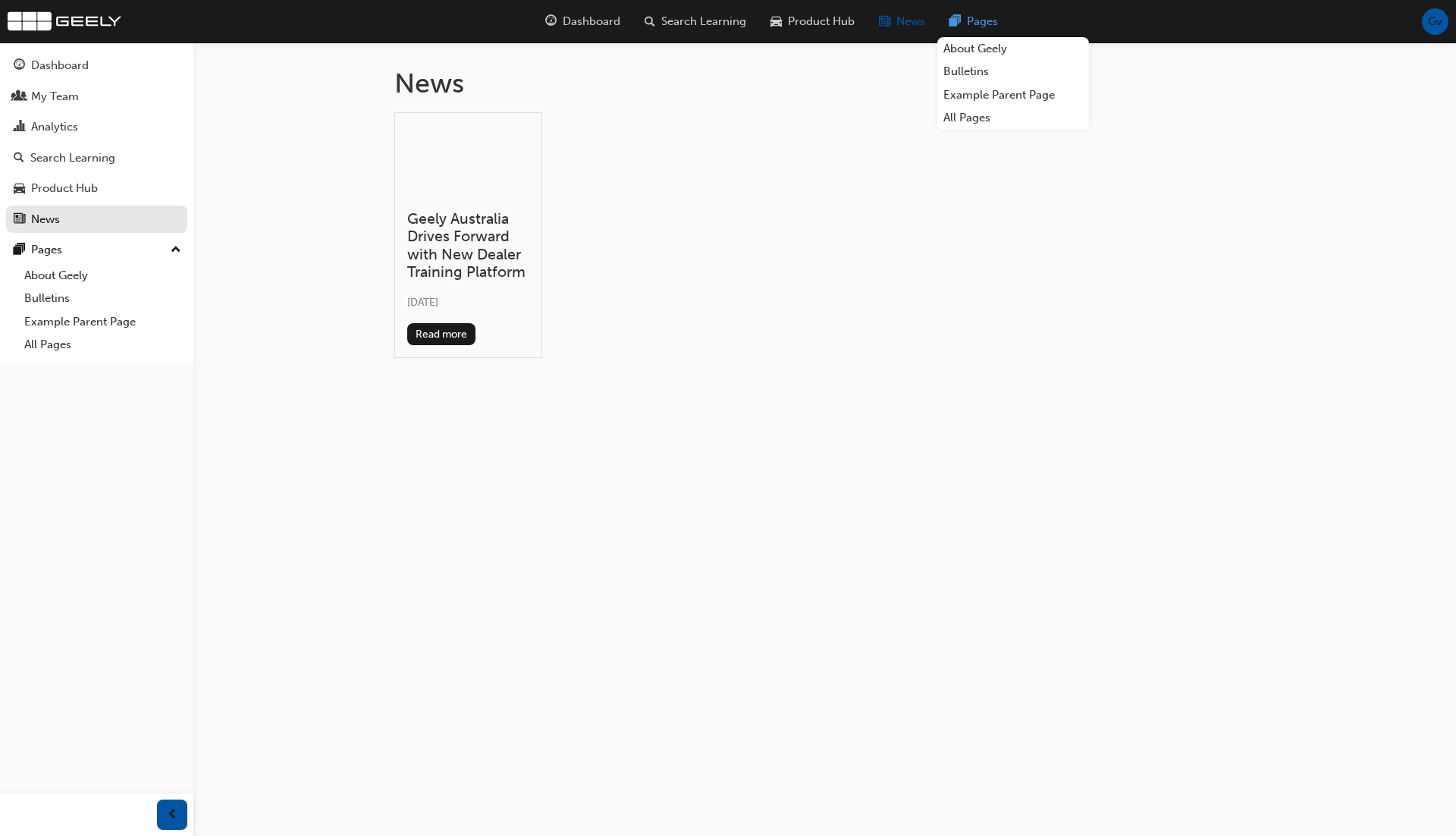
click at [970, 13] on span "Pages" at bounding box center [982, 21] width 31 height 18
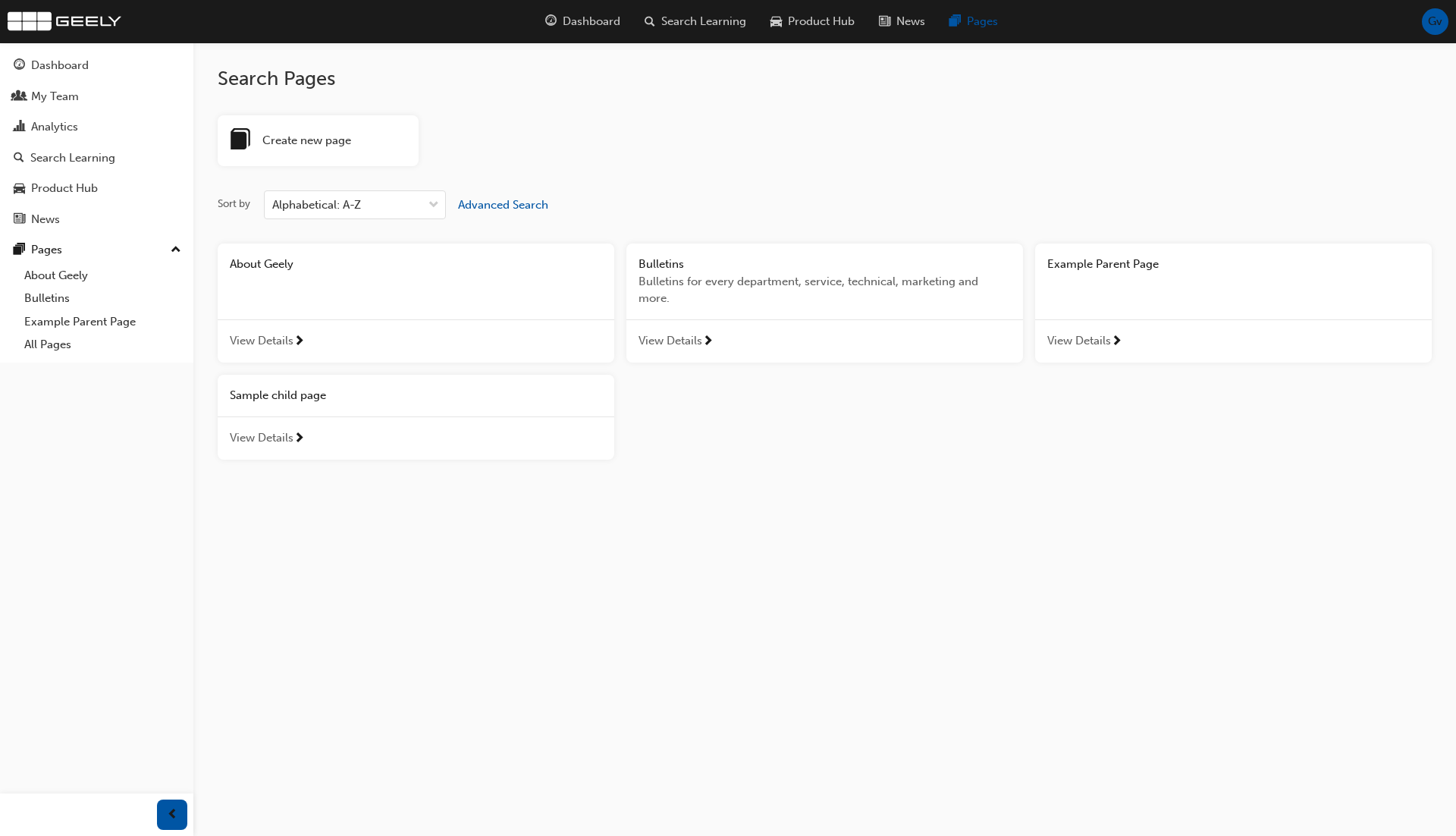
click at [842, 113] on div "Search Pages Create new page Sort by Alphabetical: A-Z Advanced Search About Ge…" at bounding box center [825, 257] width 1214 height 430
click at [809, 24] on span "Product Hub" at bounding box center [821, 21] width 67 height 18
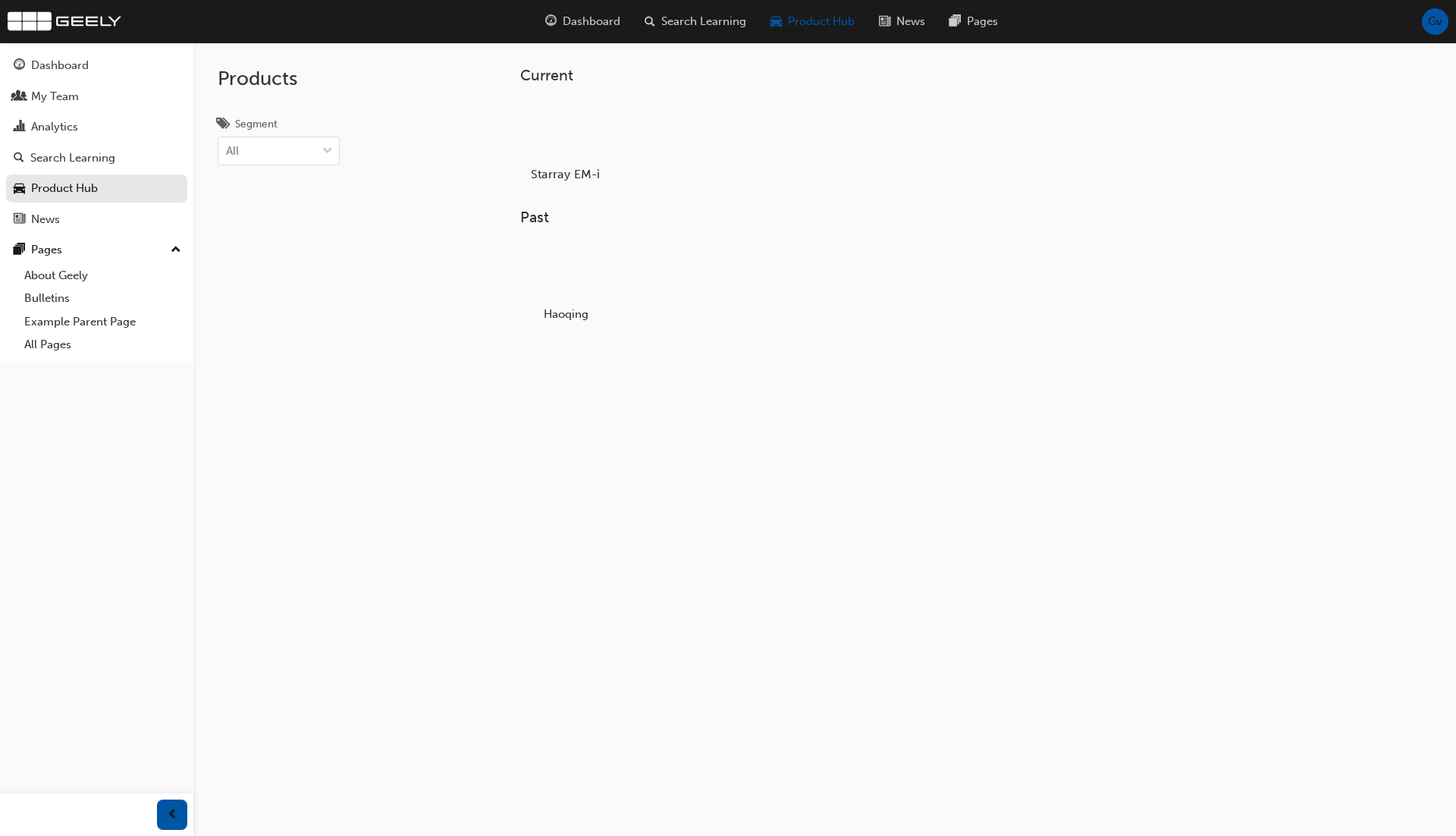
click at [583, 132] on div at bounding box center [565, 131] width 85 height 60
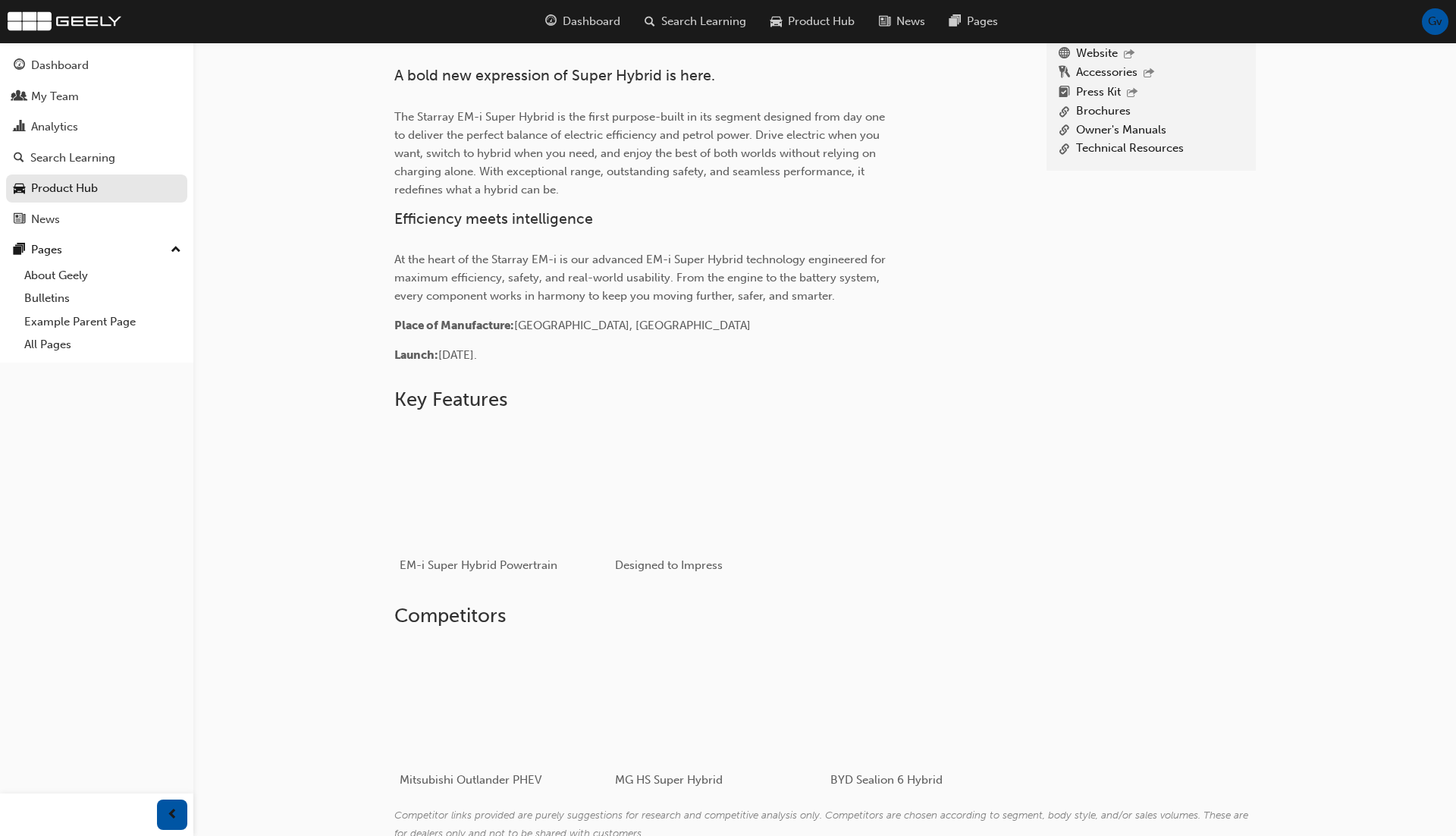
scroll to position [570, 0]
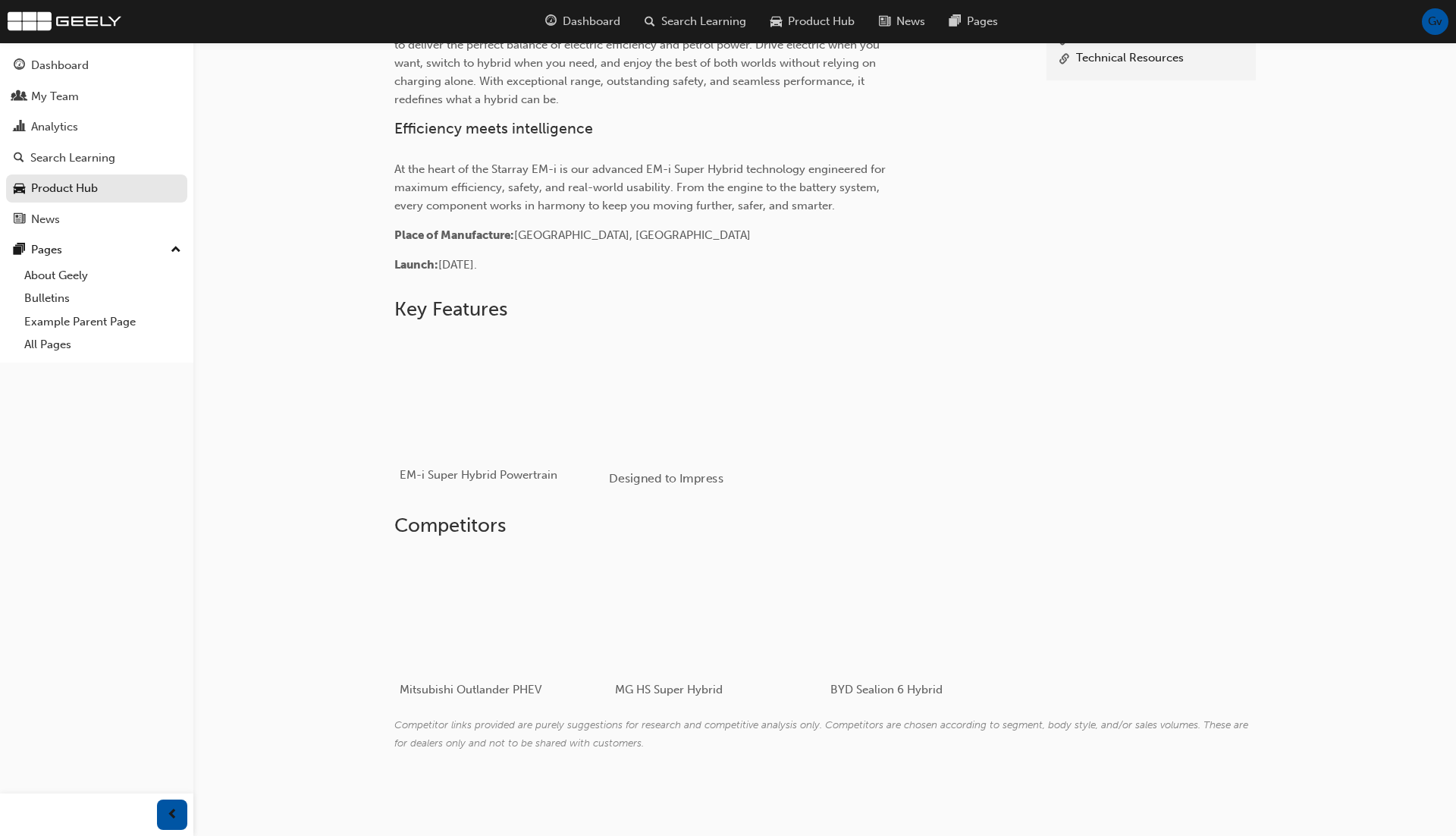
click at [672, 395] on div "button" at bounding box center [717, 395] width 216 height 121
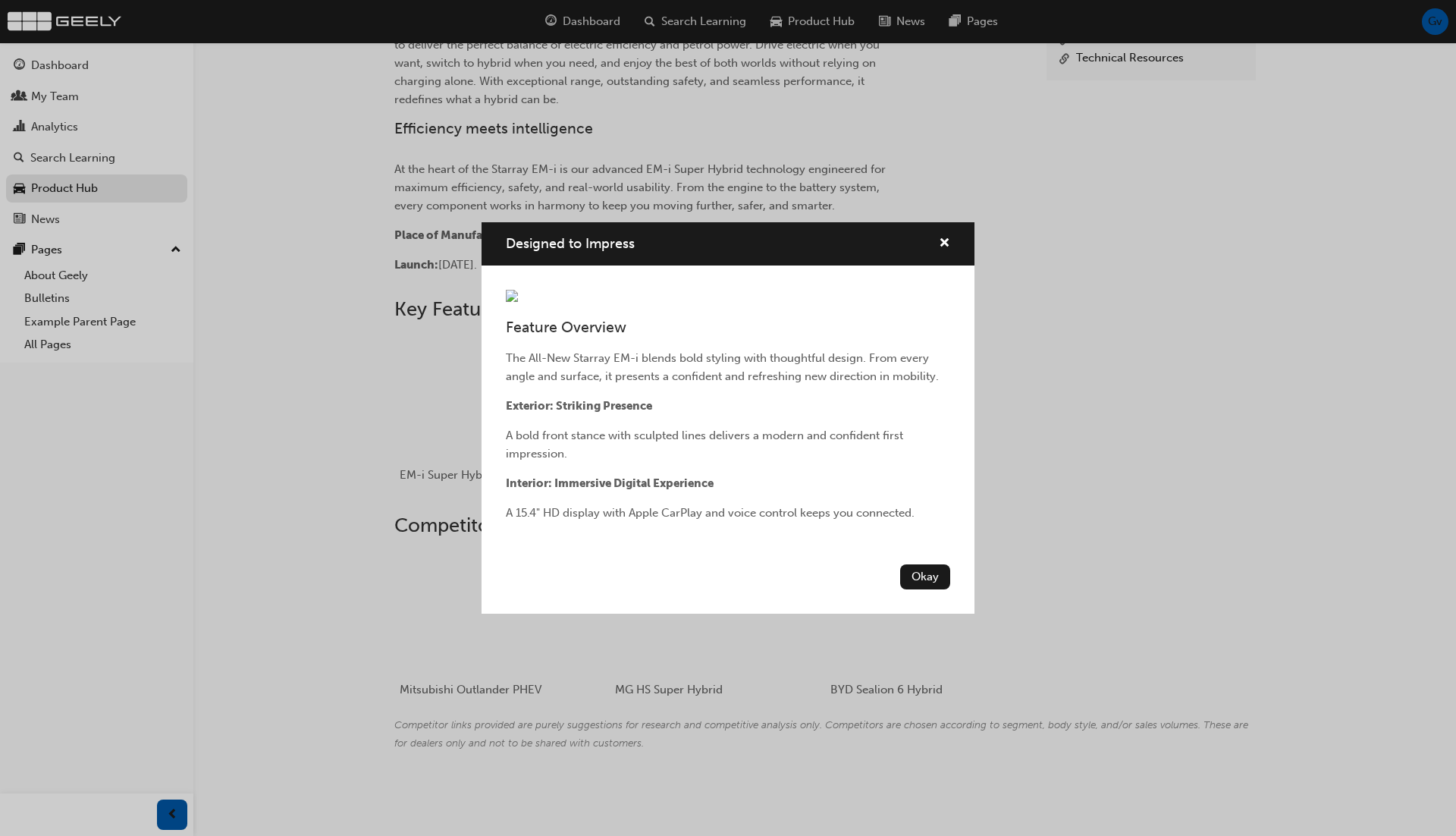
click at [951, 222] on div "Designed to Impress" at bounding box center [728, 244] width 493 height 44
click at [947, 238] on span "cross-icon" at bounding box center [944, 245] width 12 height 13
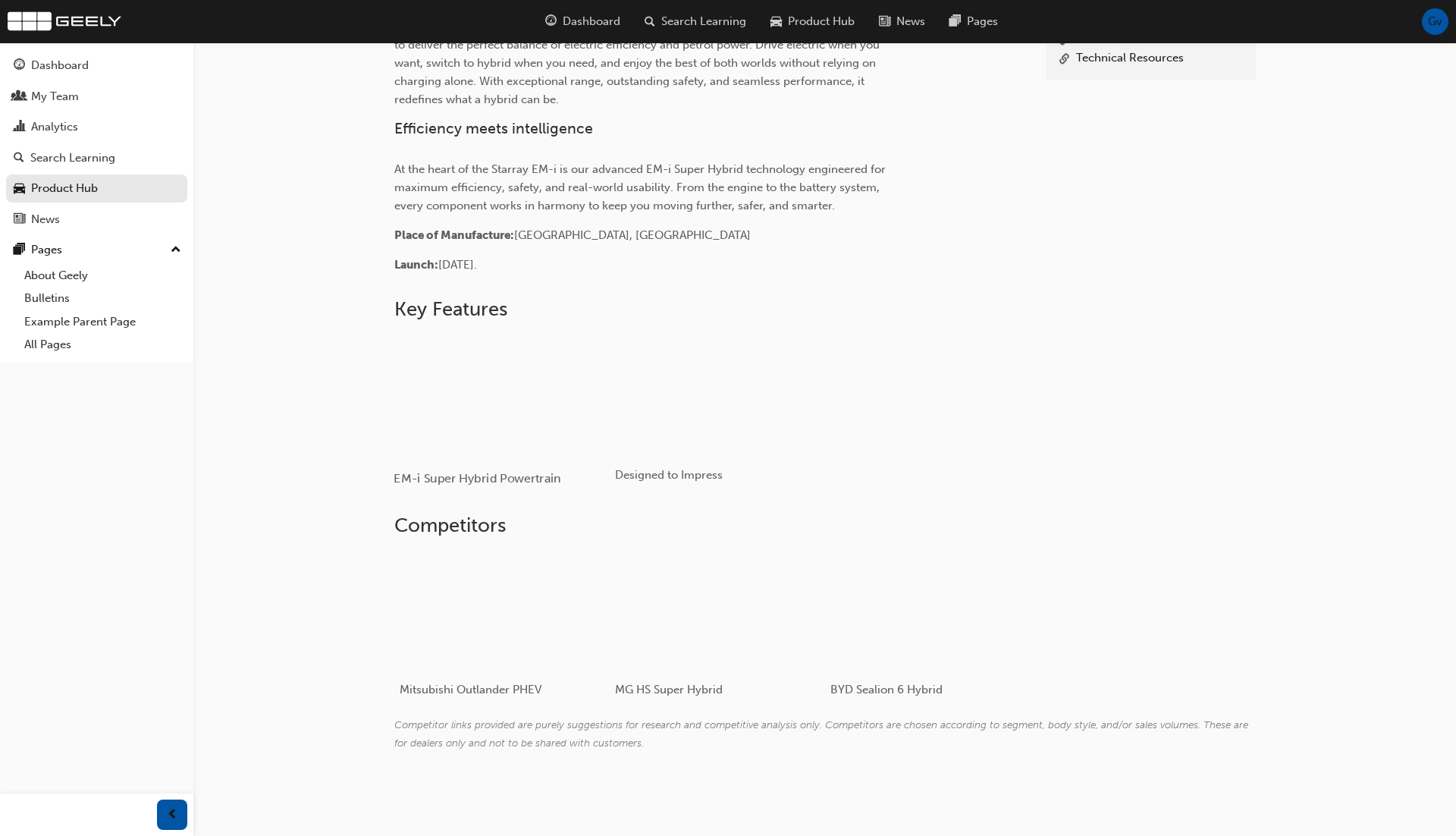
click at [584, 349] on div "button" at bounding box center [502, 395] width 216 height 121
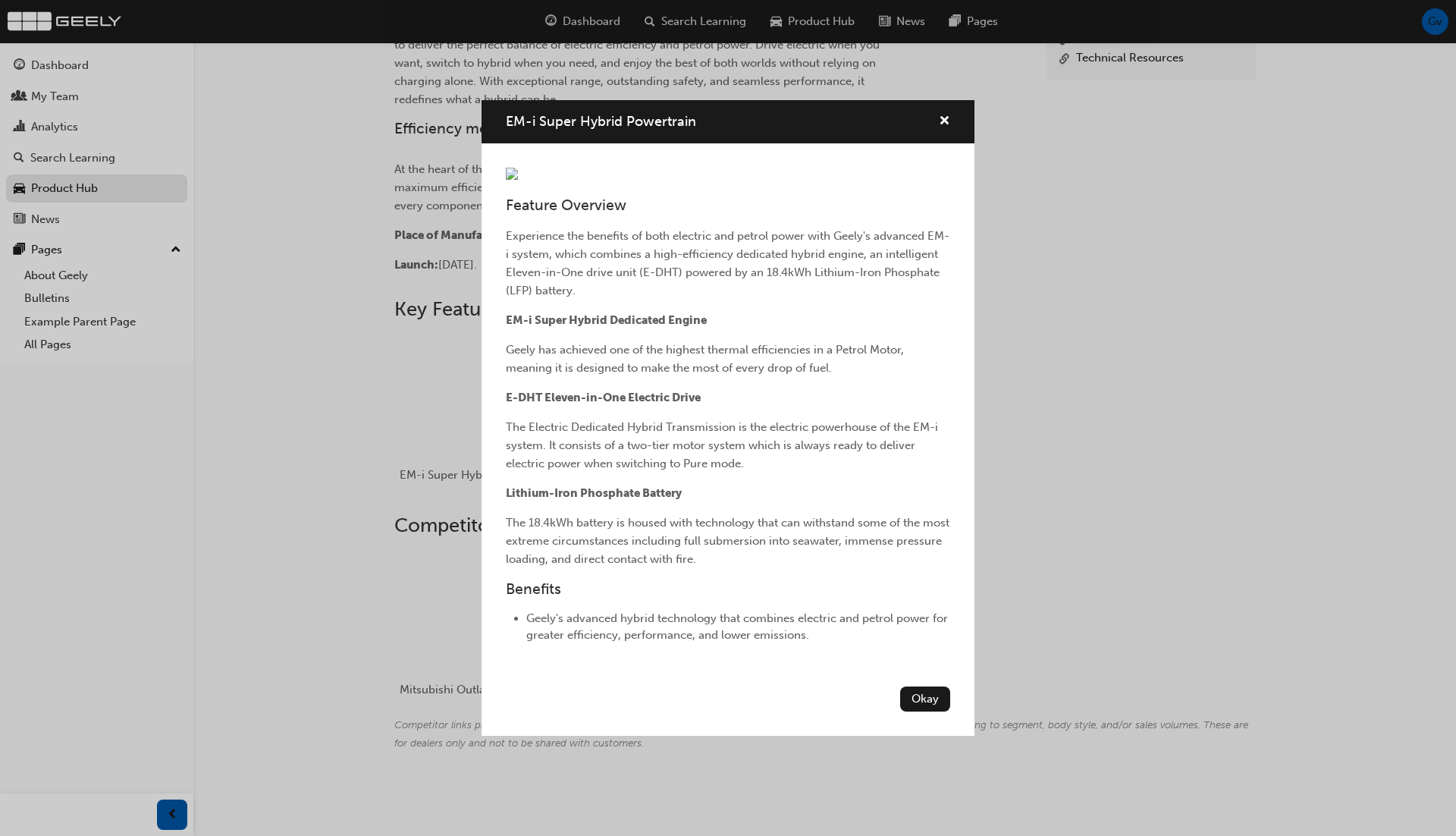
click at [1034, 155] on div "EM-i Super Hybrid Powertrain Feature Overview Experience the benefits of both e…" at bounding box center [728, 418] width 1456 height 836
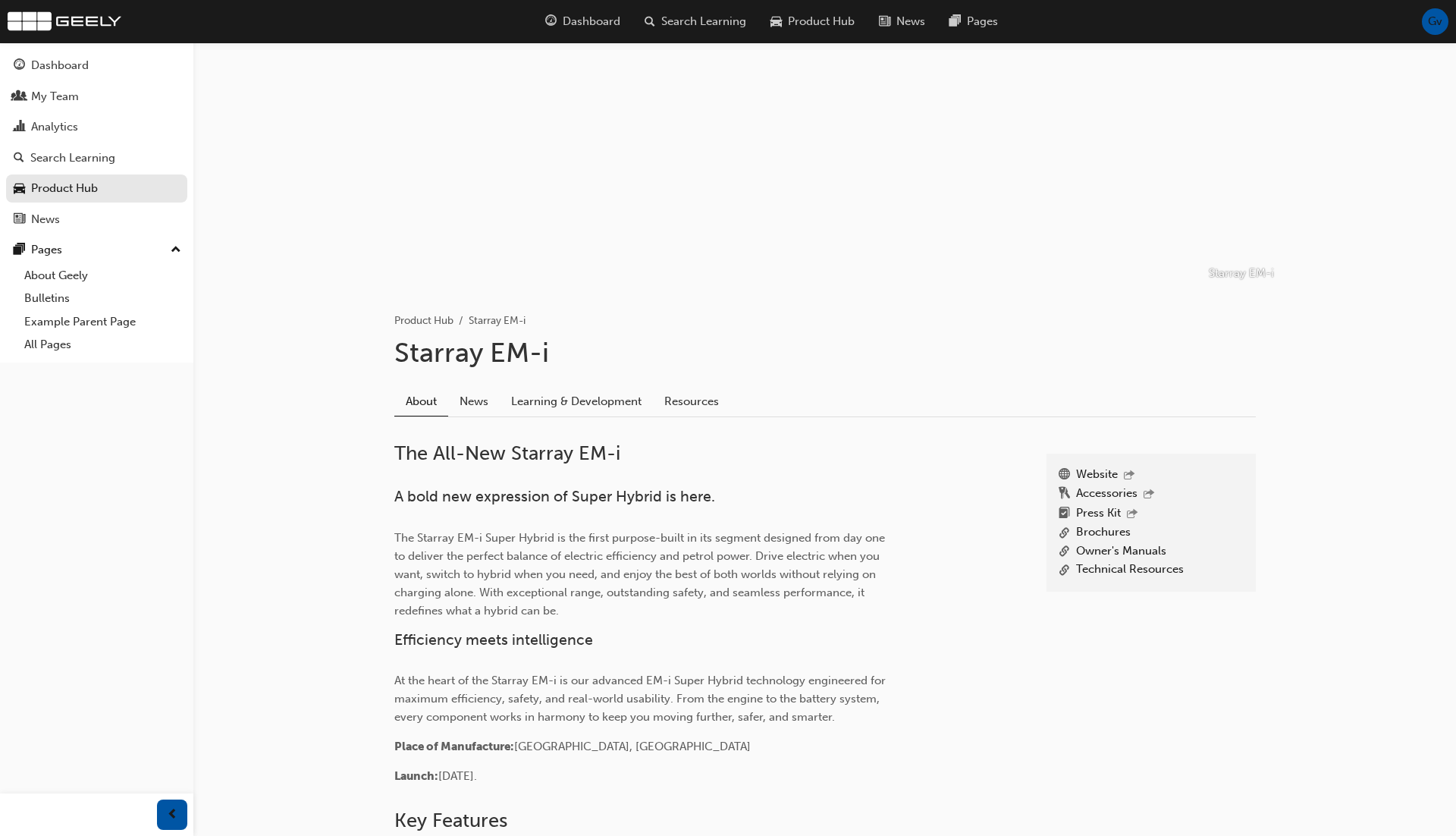
scroll to position [0, 0]
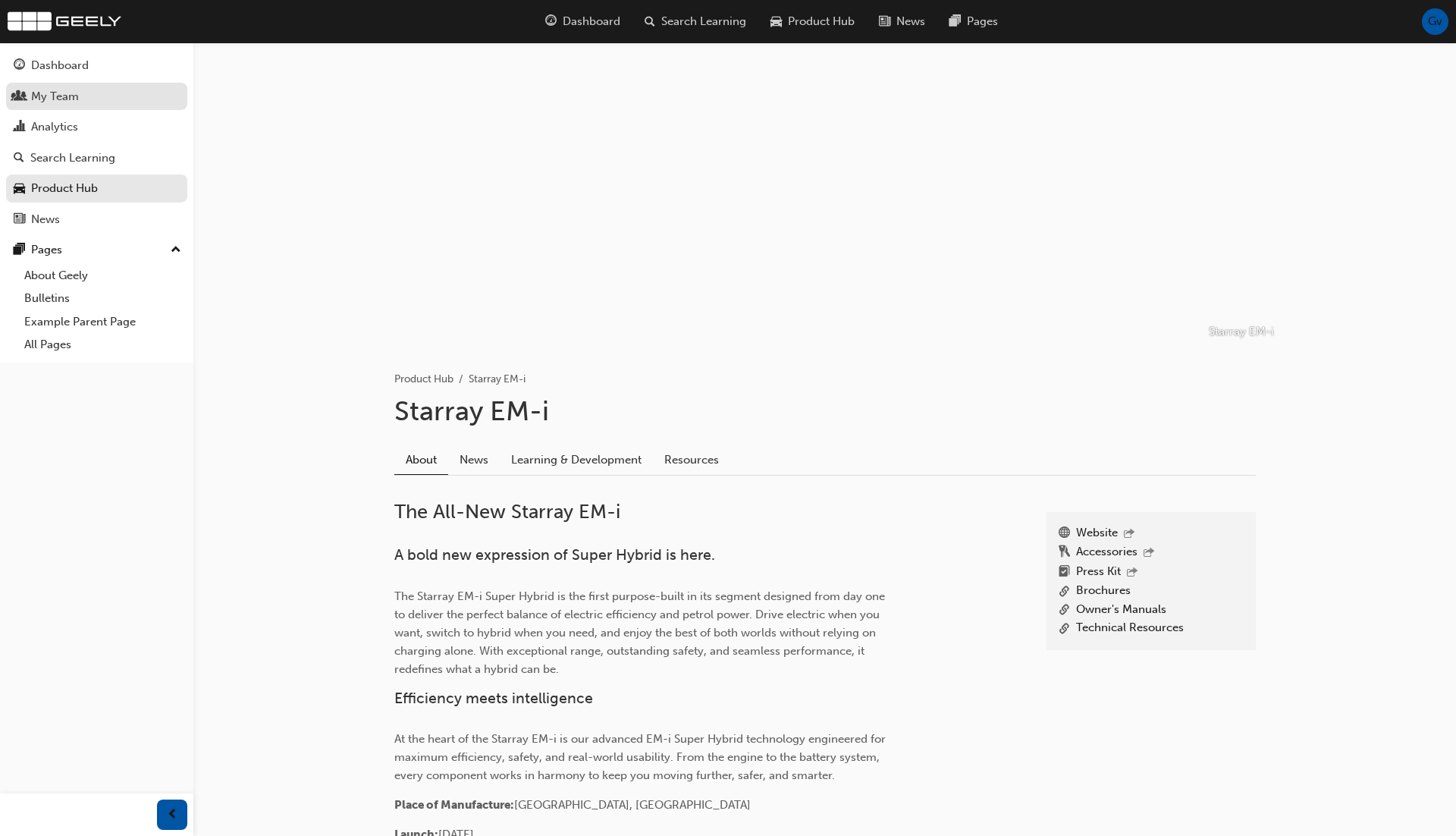
click at [110, 97] on div "My Team" at bounding box center [96, 96] width 166 height 19
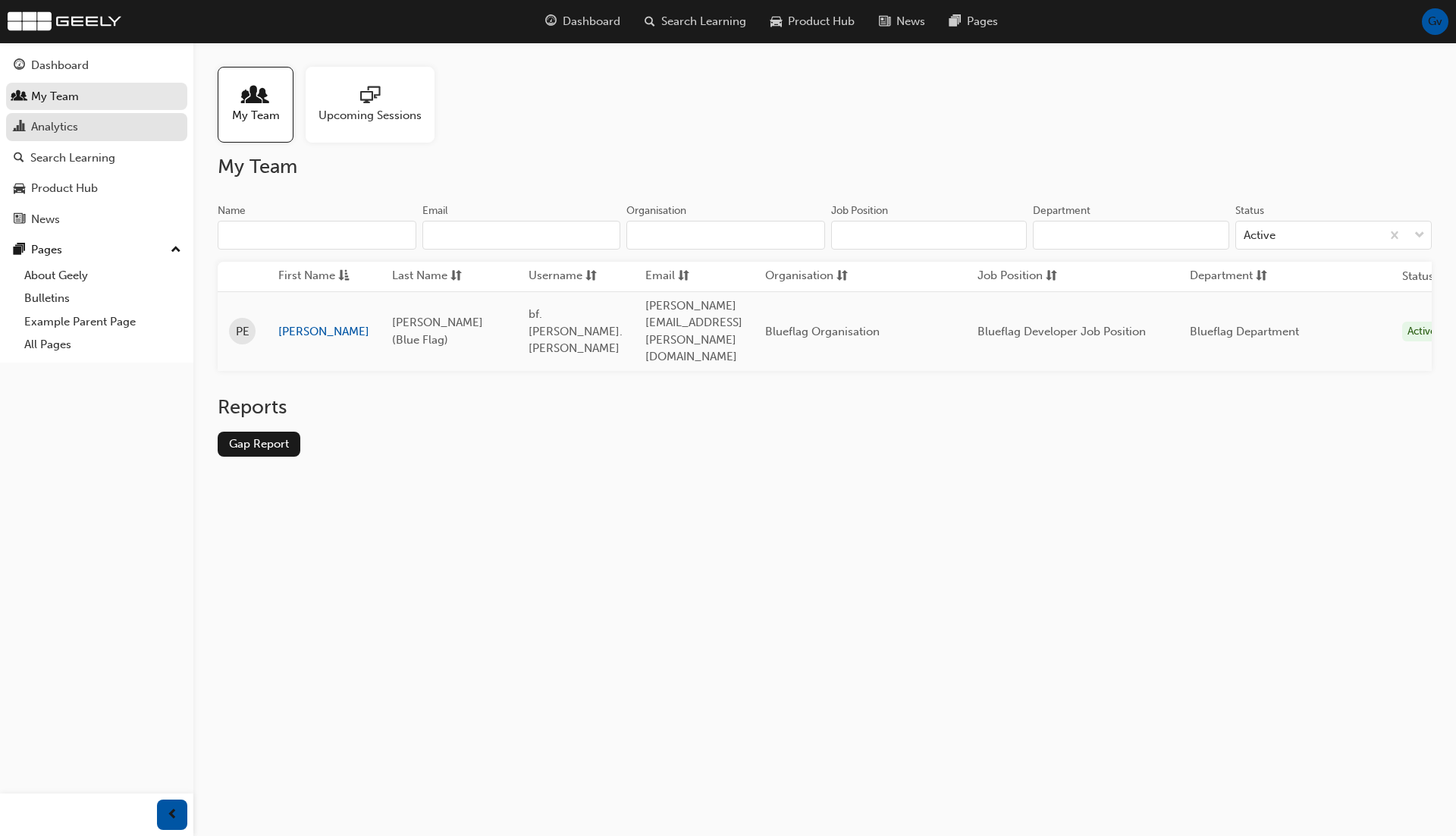
click at [105, 125] on div "Analytics" at bounding box center [96, 126] width 166 height 19
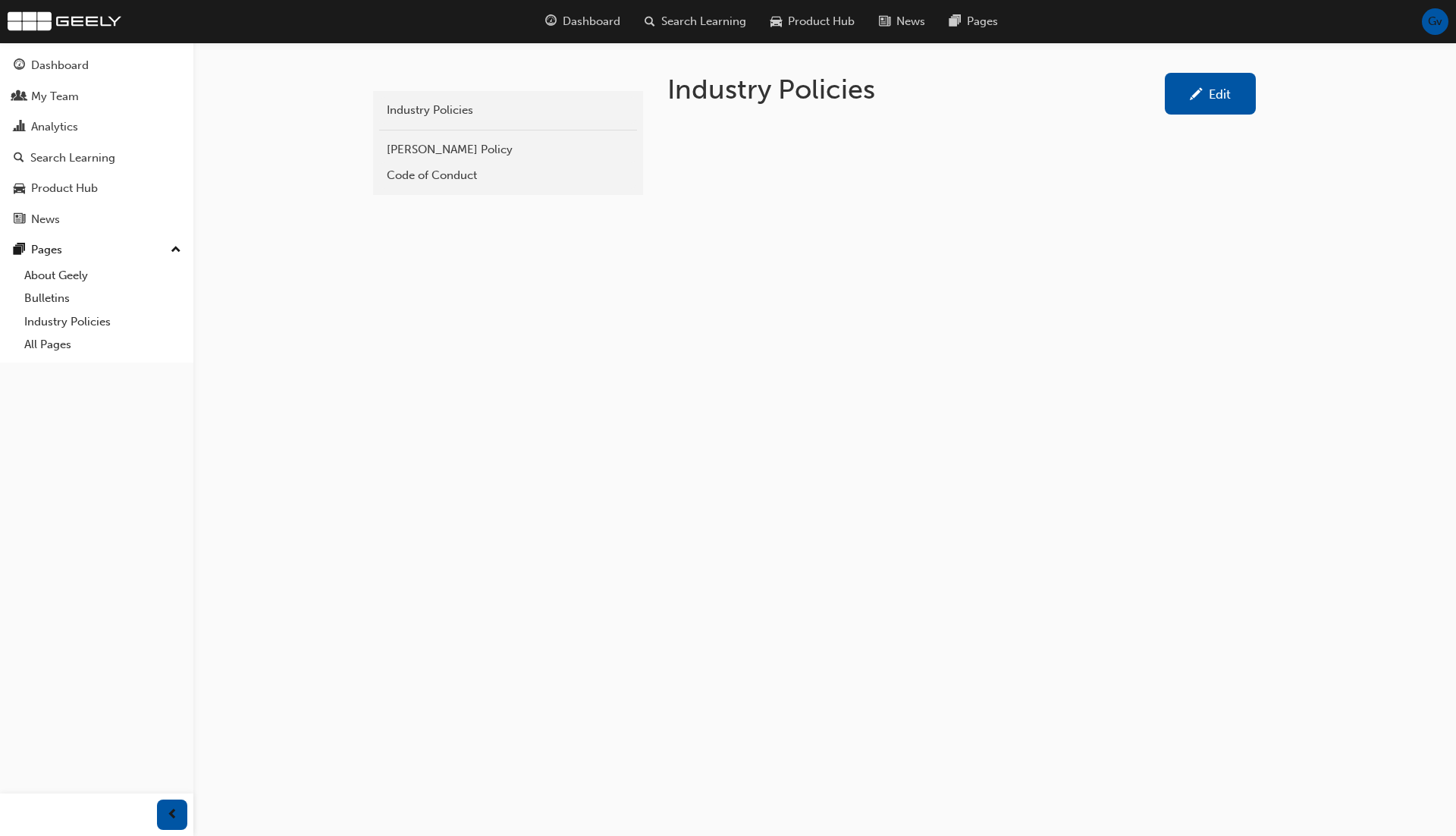
click at [1227, 90] on div "Edit" at bounding box center [1220, 94] width 22 height 15
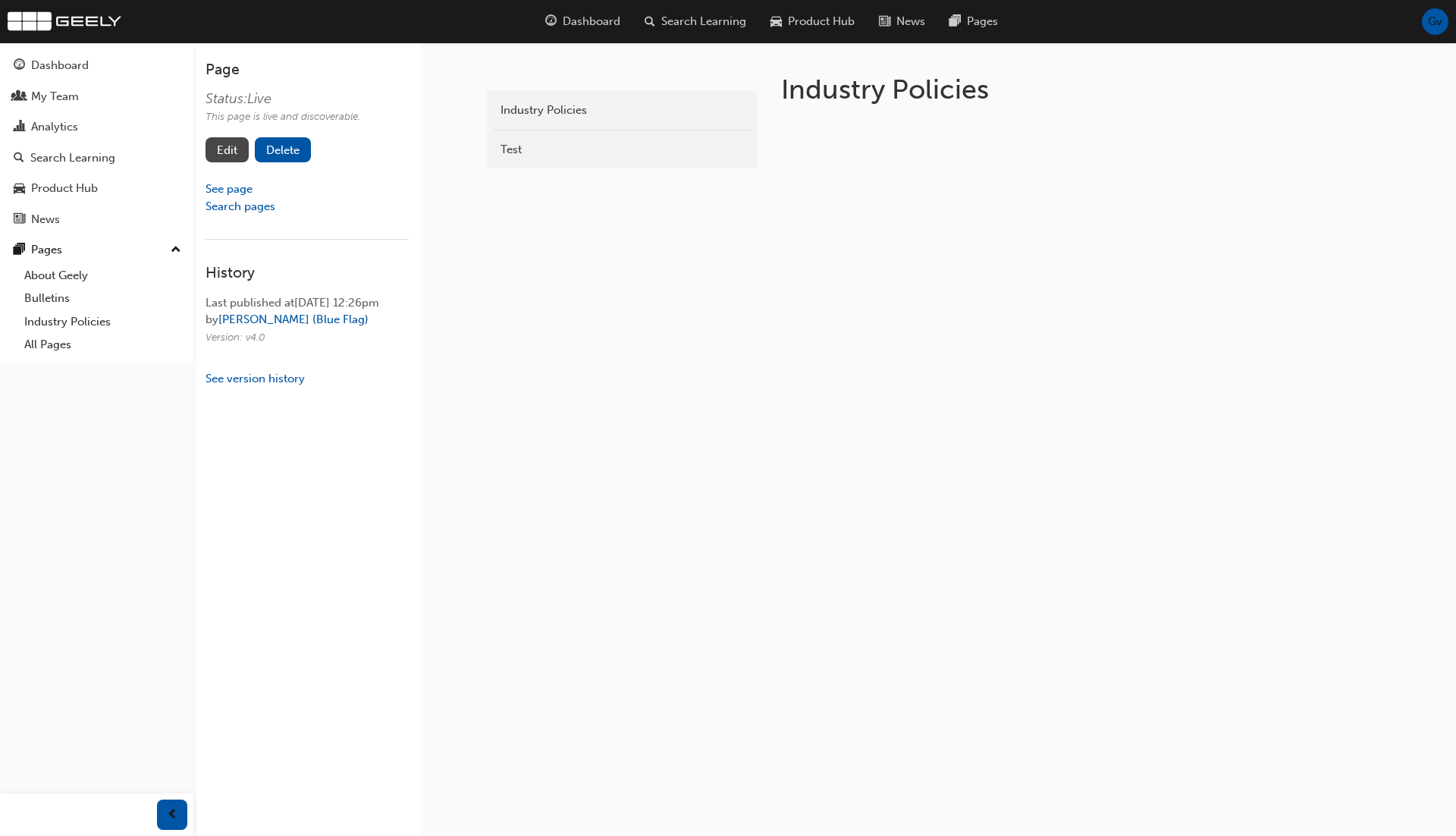
click at [219, 150] on link "Edit" at bounding box center [227, 150] width 44 height 25
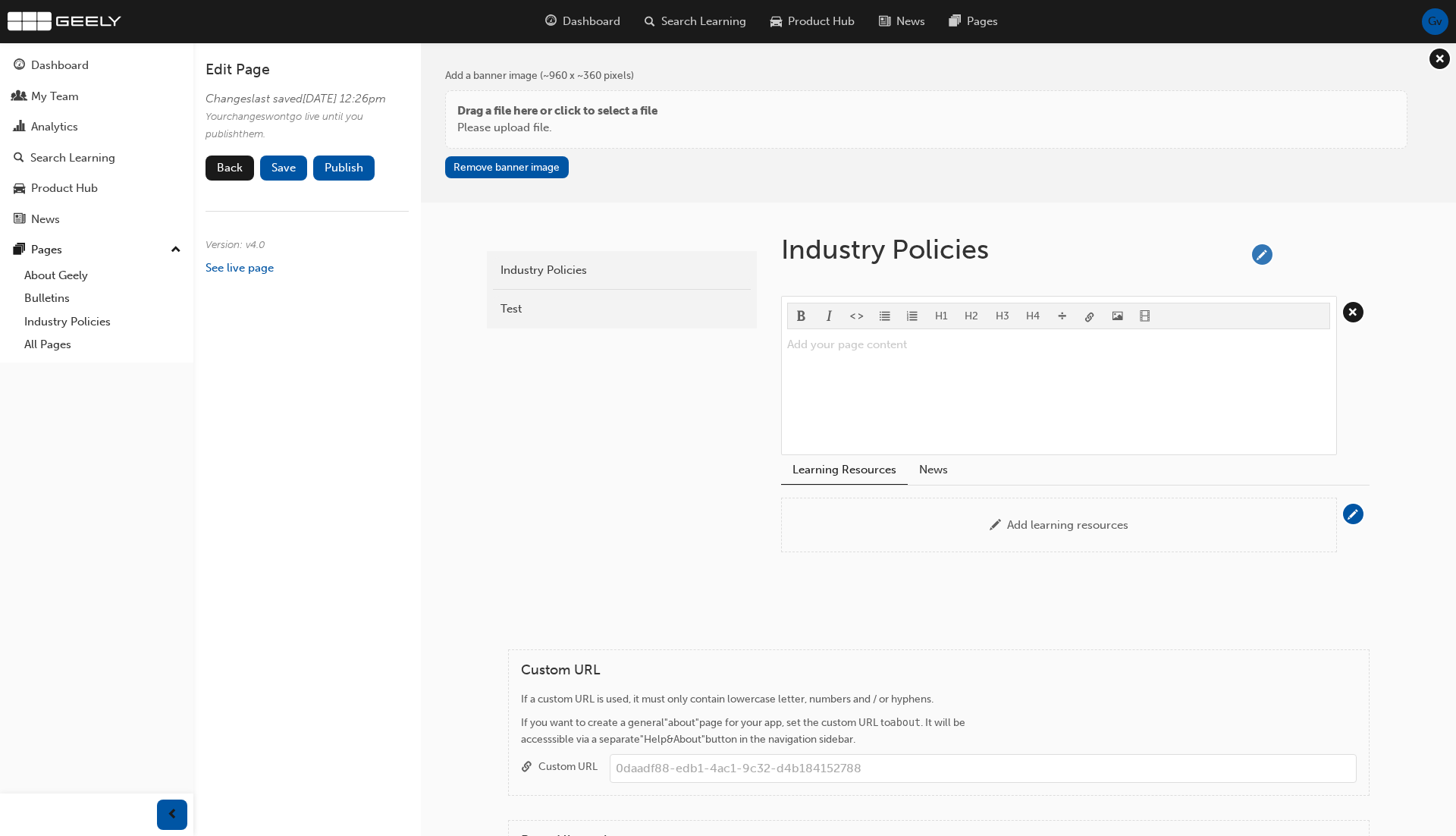
click at [1258, 250] on span "pencil-icon" at bounding box center [1262, 255] width 20 height 20
click at [1163, 263] on input "Industry Policies" at bounding box center [1007, 253] width 465 height 40
click at [1001, 250] on input "Example Parent Pge" at bounding box center [1007, 253] width 465 height 40
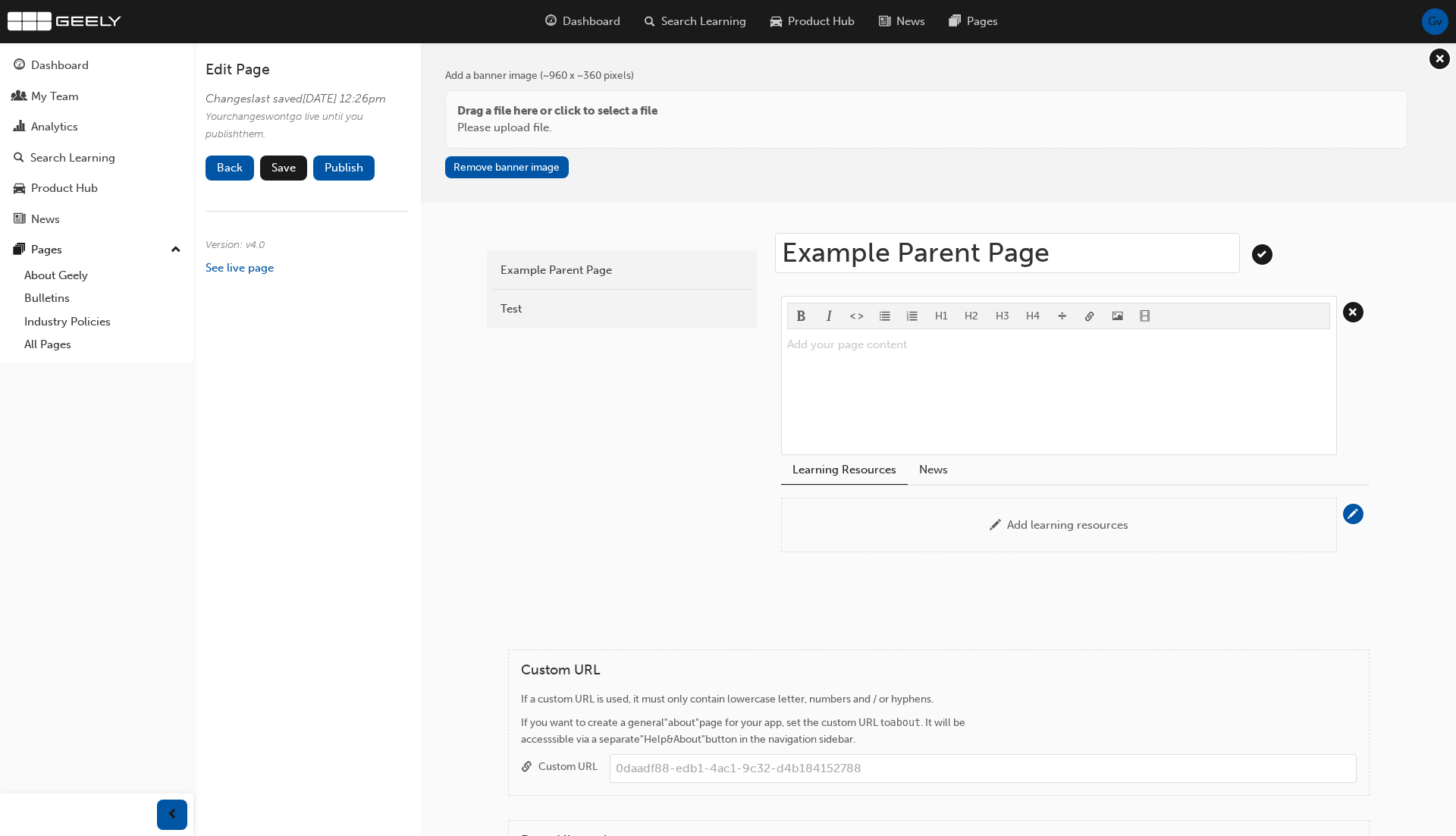
type input "Example Parent Page"
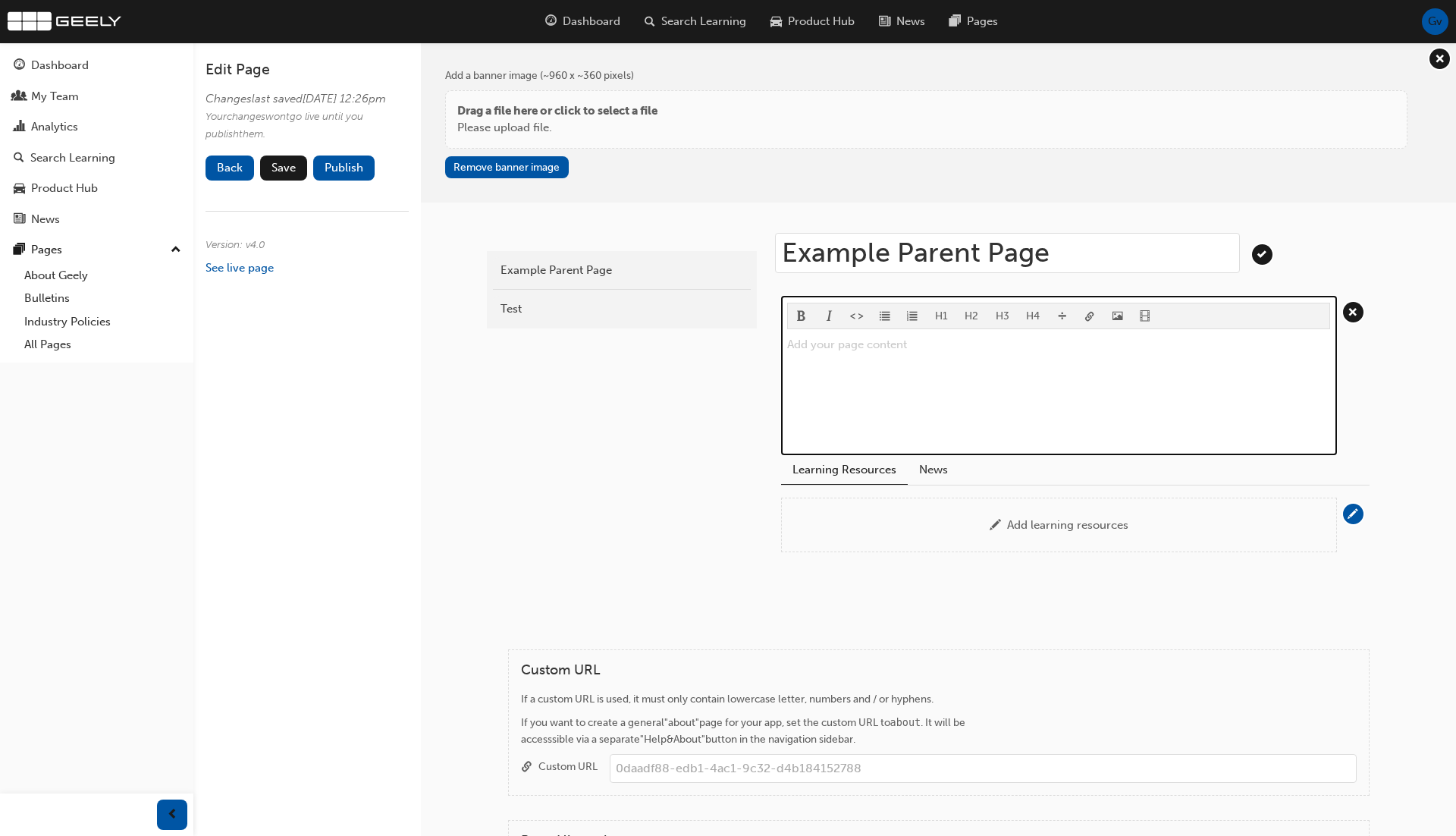
click at [982, 353] on div "Add your page content ﻿" at bounding box center [1058, 392] width 543 height 114
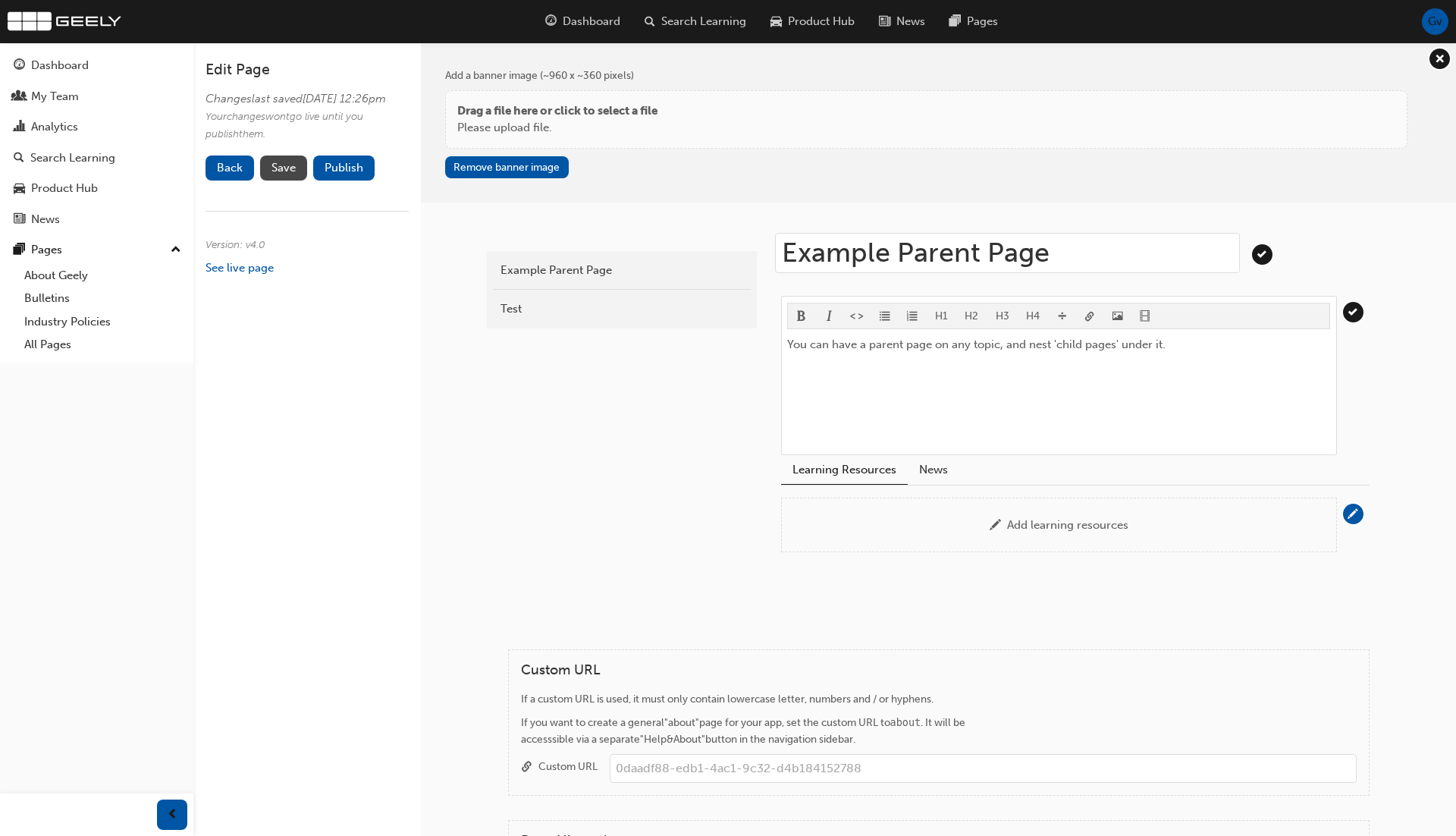
click at [286, 174] on span "Save" at bounding box center [283, 168] width 24 height 13
click at [342, 181] on button "Publish" at bounding box center [343, 168] width 61 height 25
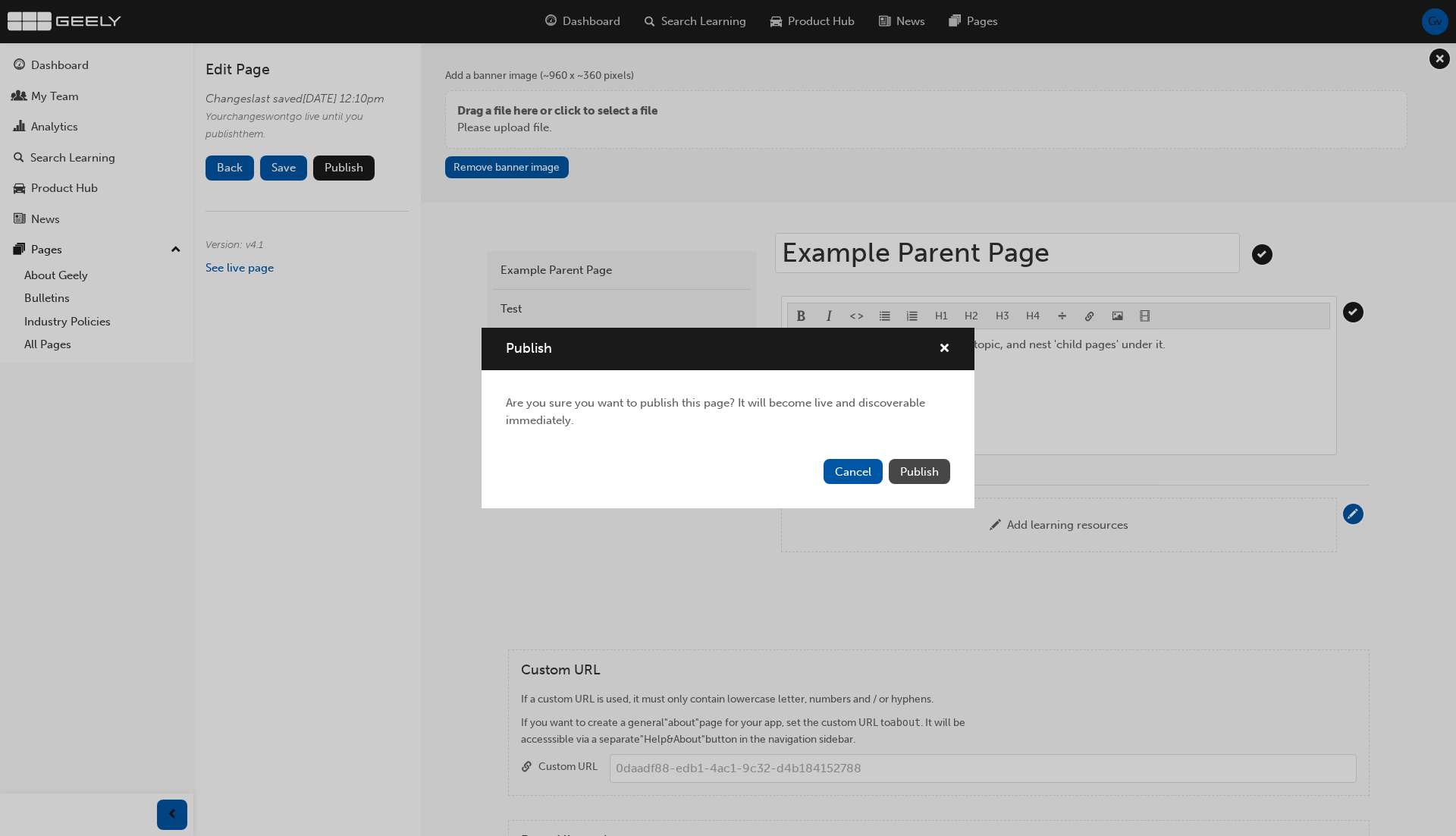
click at [906, 467] on span "Publish" at bounding box center [919, 472] width 39 height 13
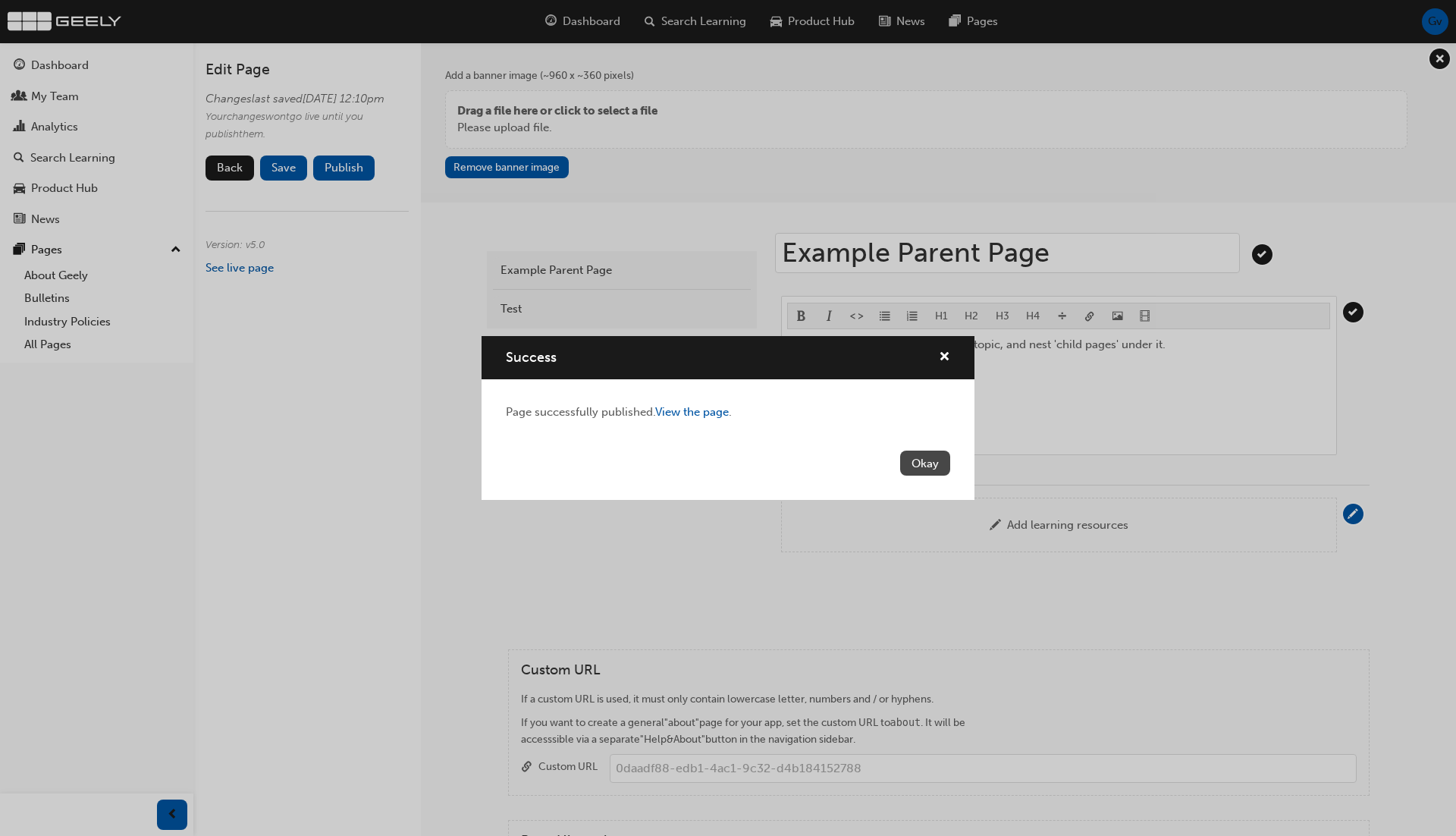
click at [928, 466] on button "Okay" at bounding box center [925, 463] width 50 height 25
